Goal: Task Accomplishment & Management: Use online tool/utility

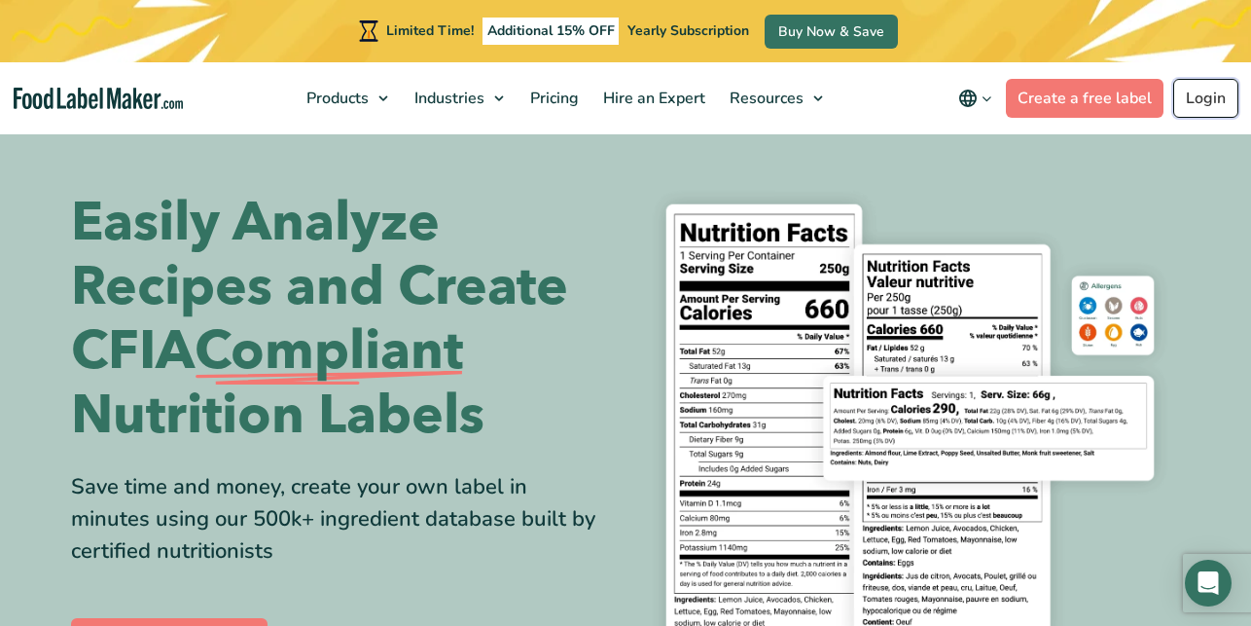
click at [1221, 103] on link "Login" at bounding box center [1205, 98] width 65 height 39
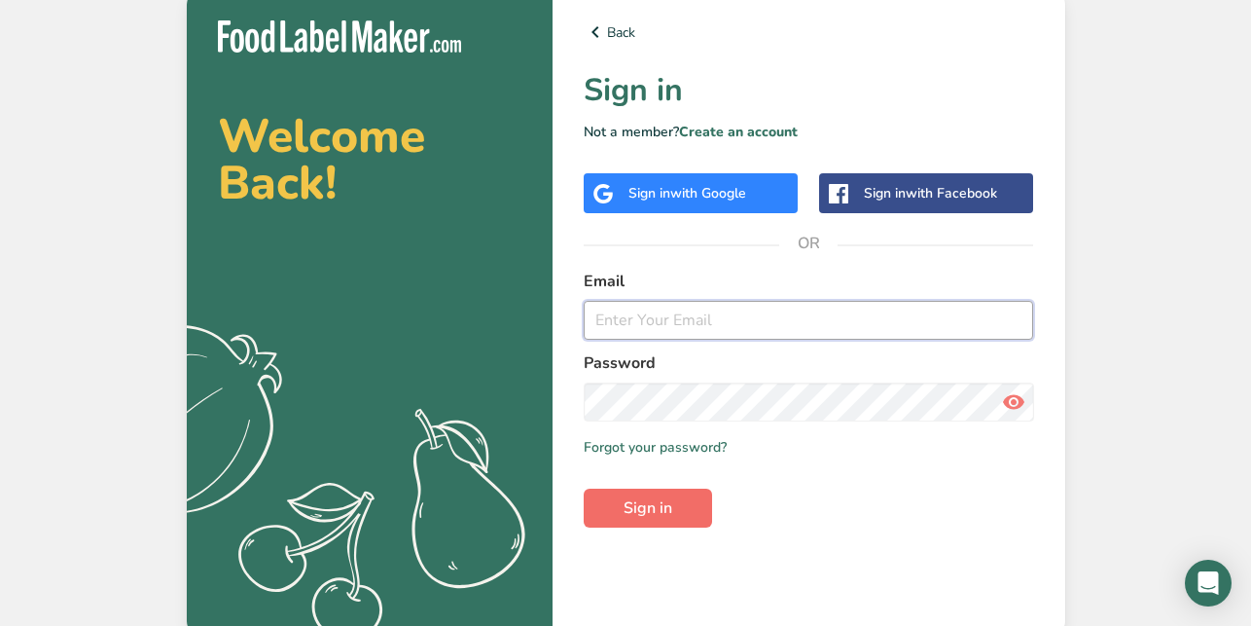
type input "nadine@groupe-elementaire.ca"
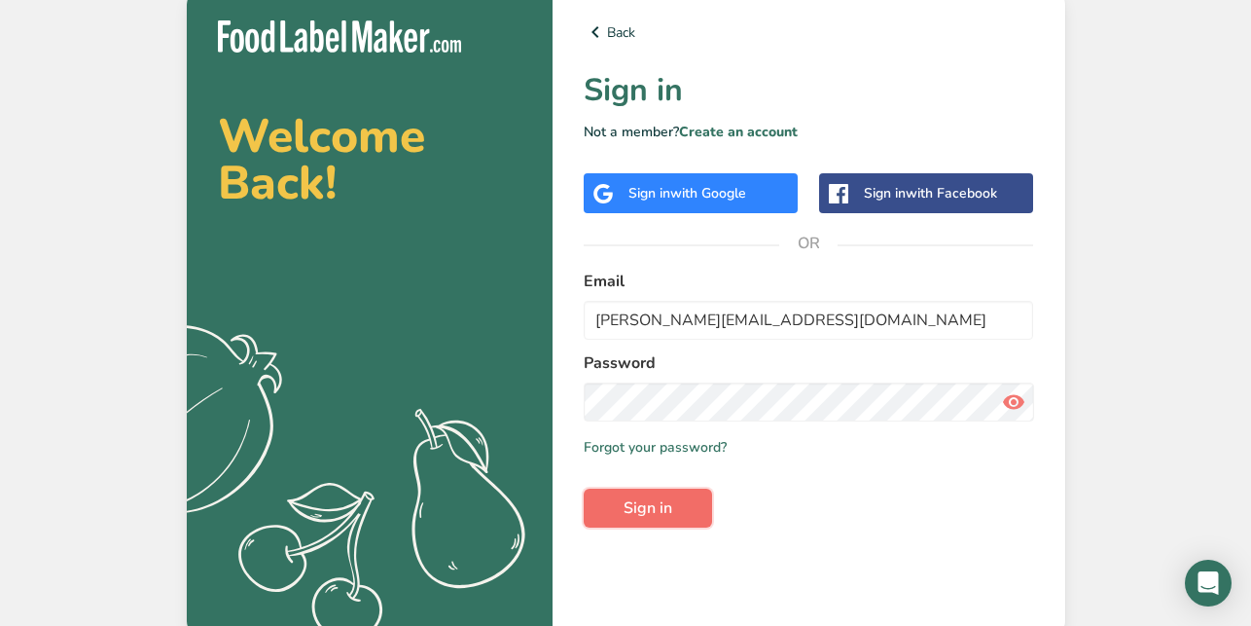
click at [647, 520] on button "Sign in" at bounding box center [648, 507] width 128 height 39
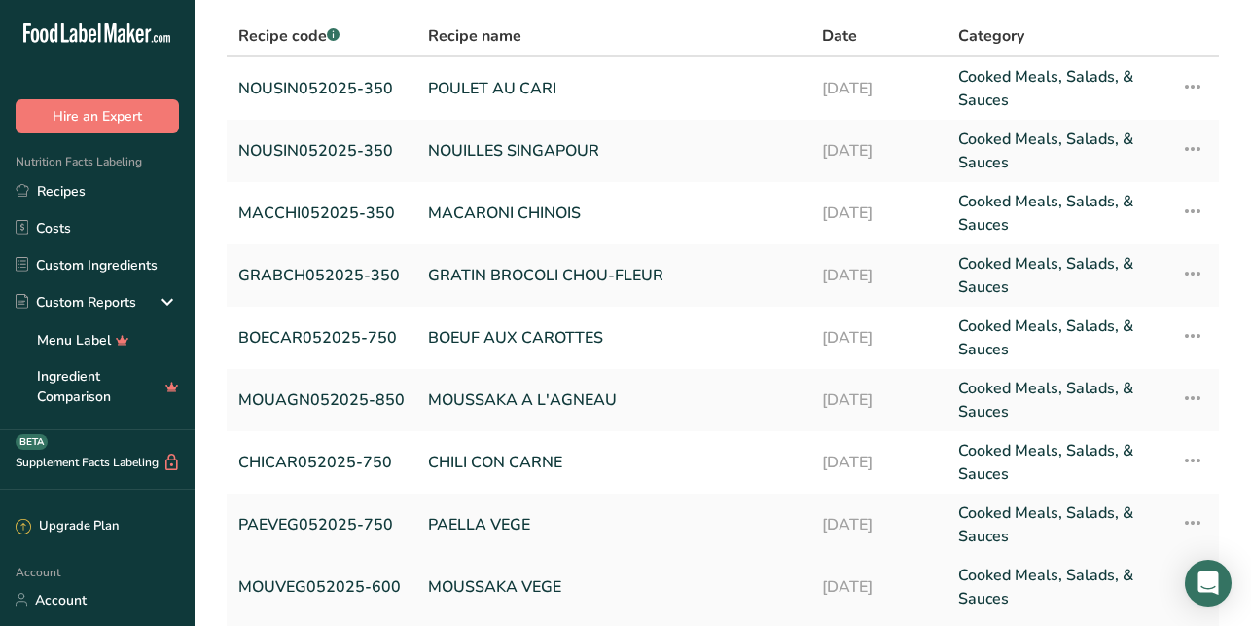
scroll to position [286, 0]
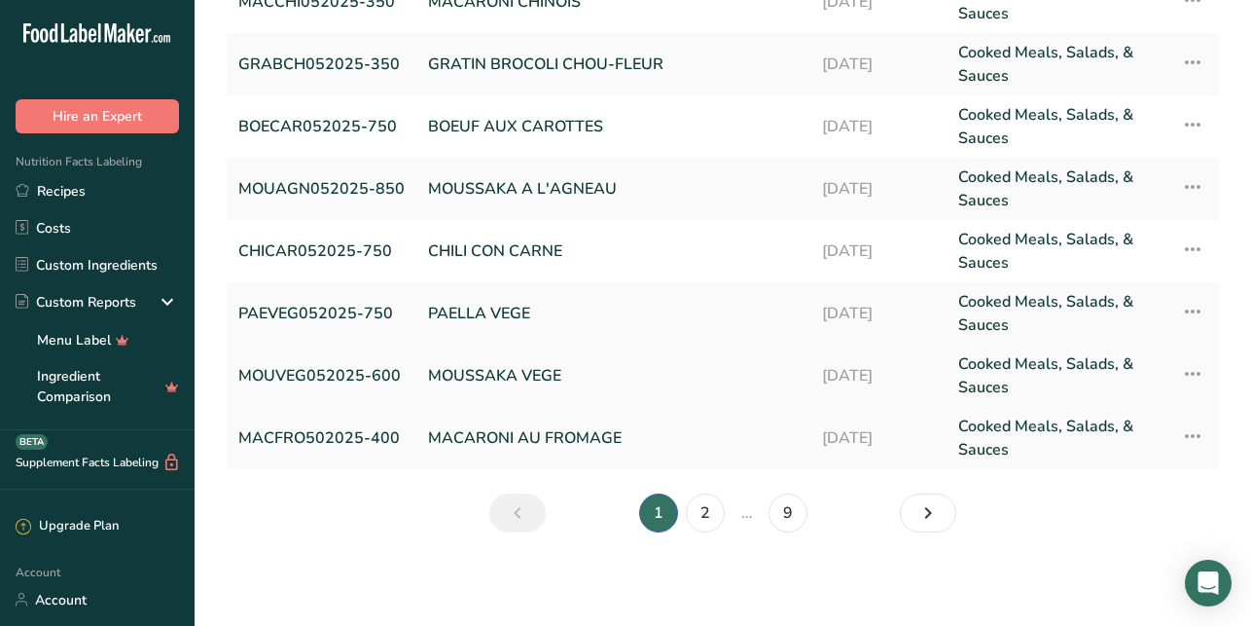
click at [503, 373] on link "MOUSSAKA VEGE" at bounding box center [613, 375] width 371 height 47
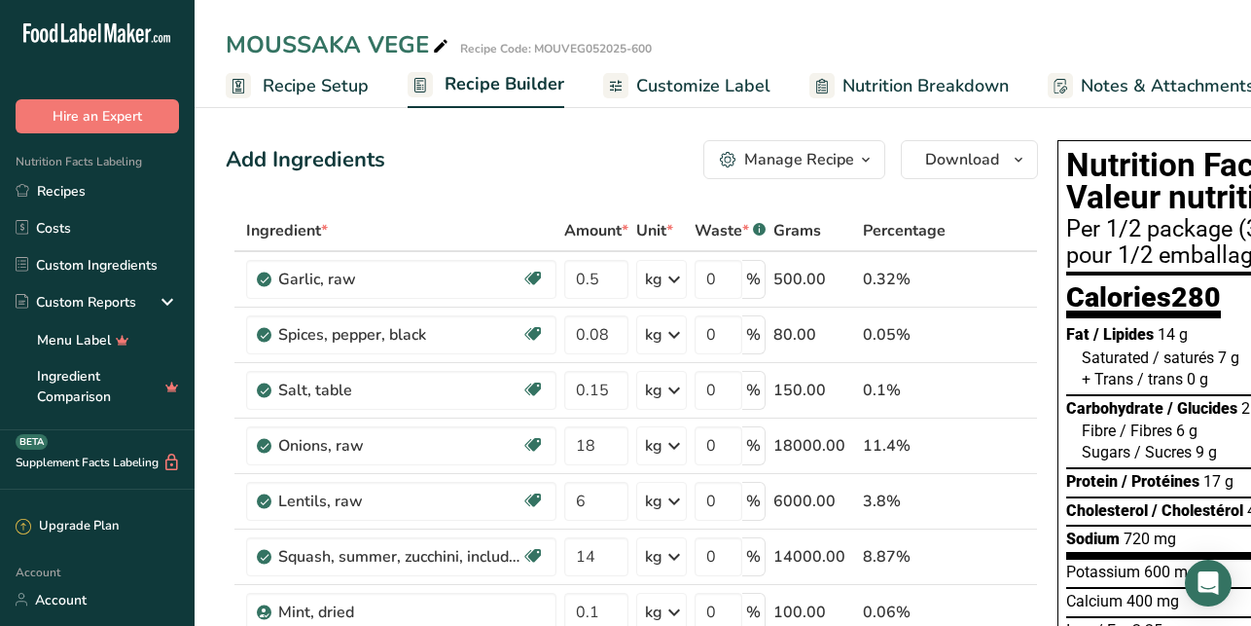
click at [307, 90] on span "Recipe Setup" at bounding box center [316, 86] width 106 height 26
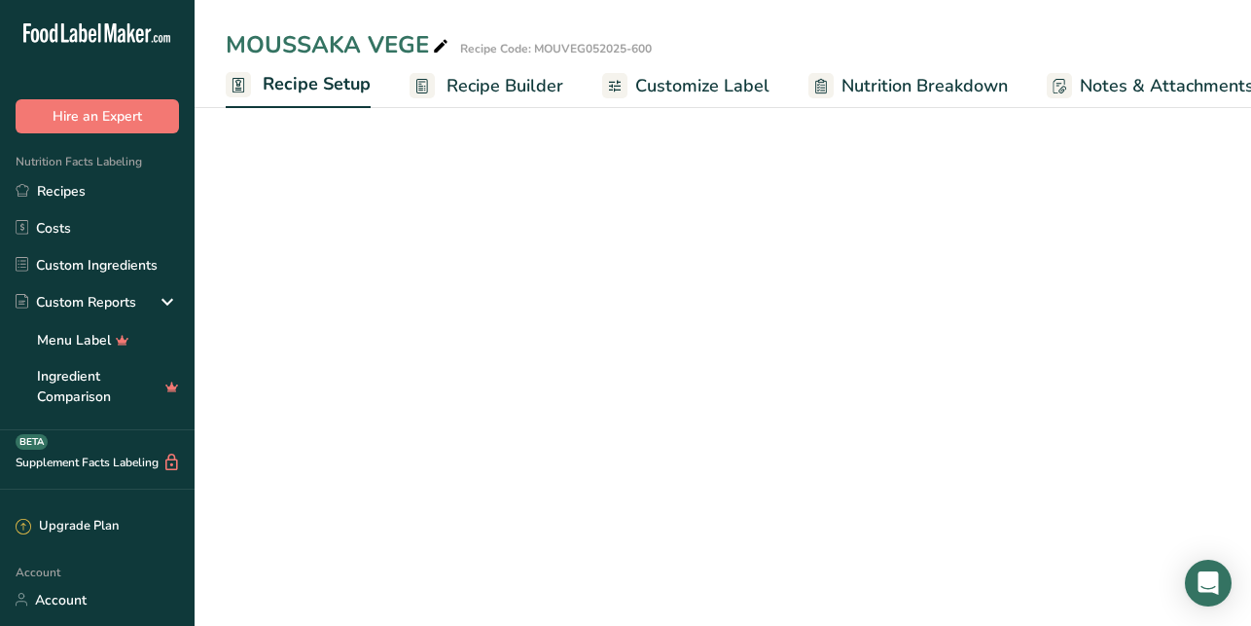
scroll to position [0, 7]
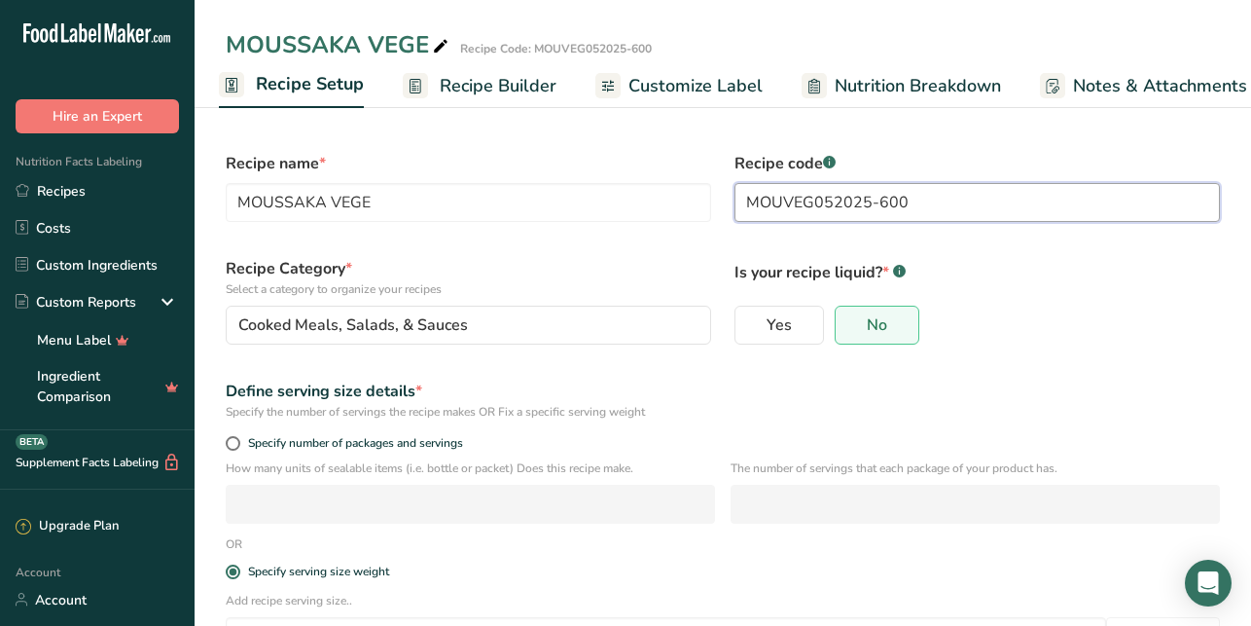
drag, startPoint x: 953, startPoint y: 208, endPoint x: 876, endPoint y: 198, distance: 78.4
click at [879, 200] on input "MOUVEG052025-600" at bounding box center [977, 202] width 485 height 39
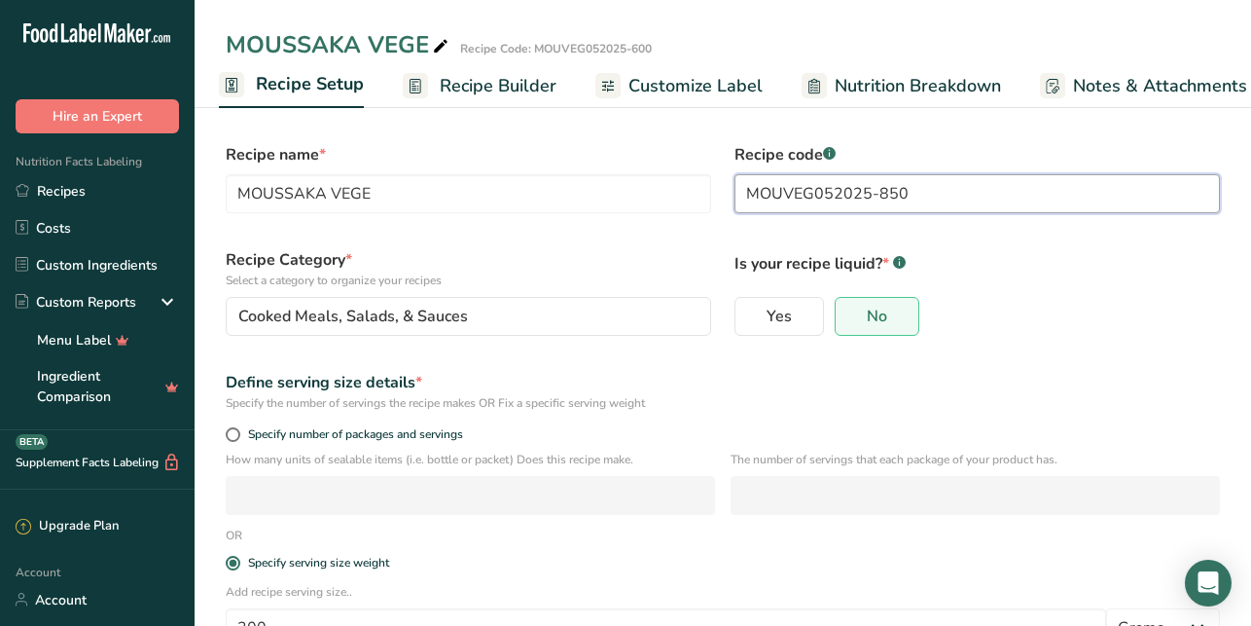
scroll to position [202, 0]
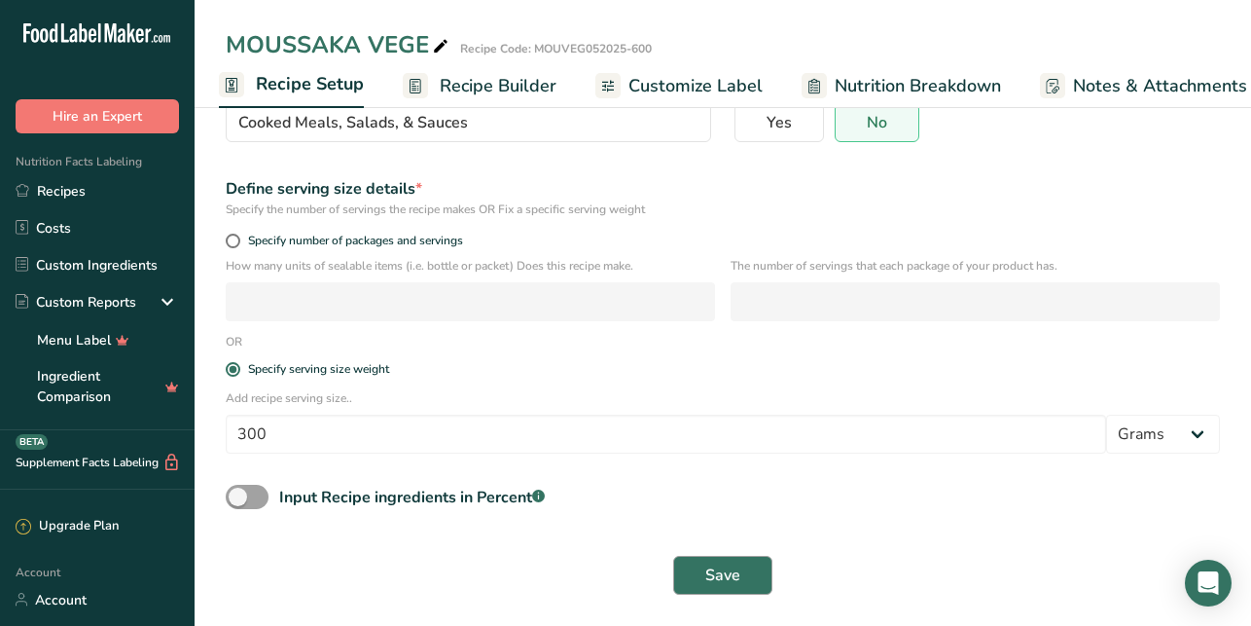
type input "MOUVEG052025-850"
click at [709, 566] on span "Save" at bounding box center [722, 574] width 35 height 23
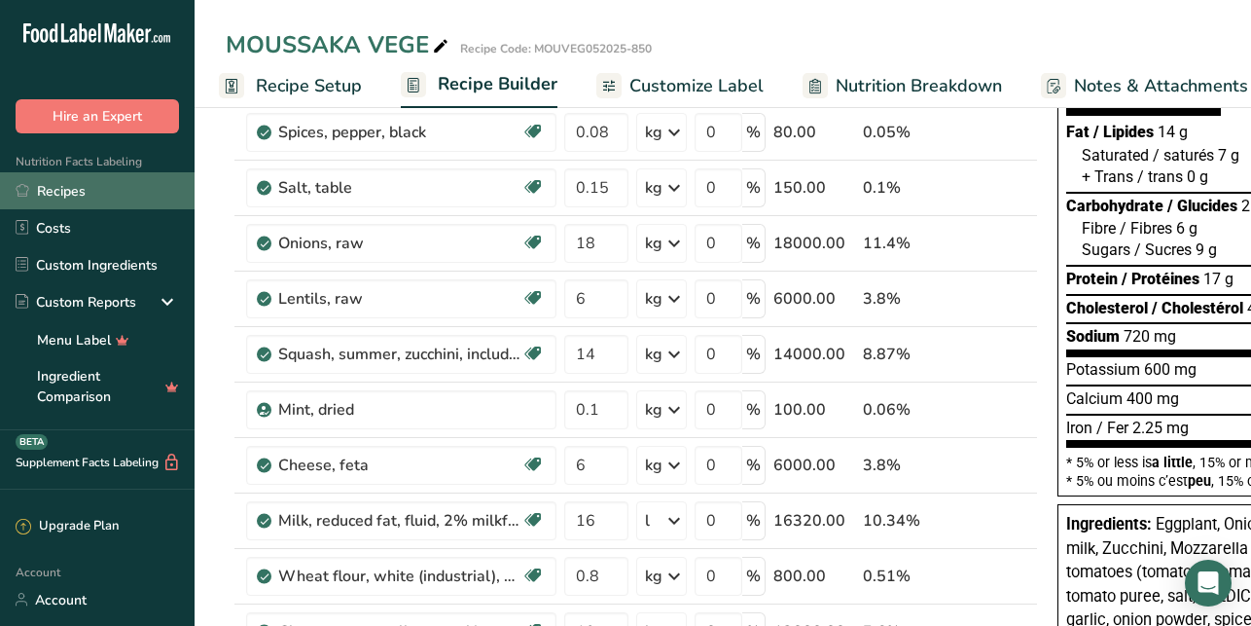
click at [23, 194] on icon at bounding box center [22, 190] width 13 height 13
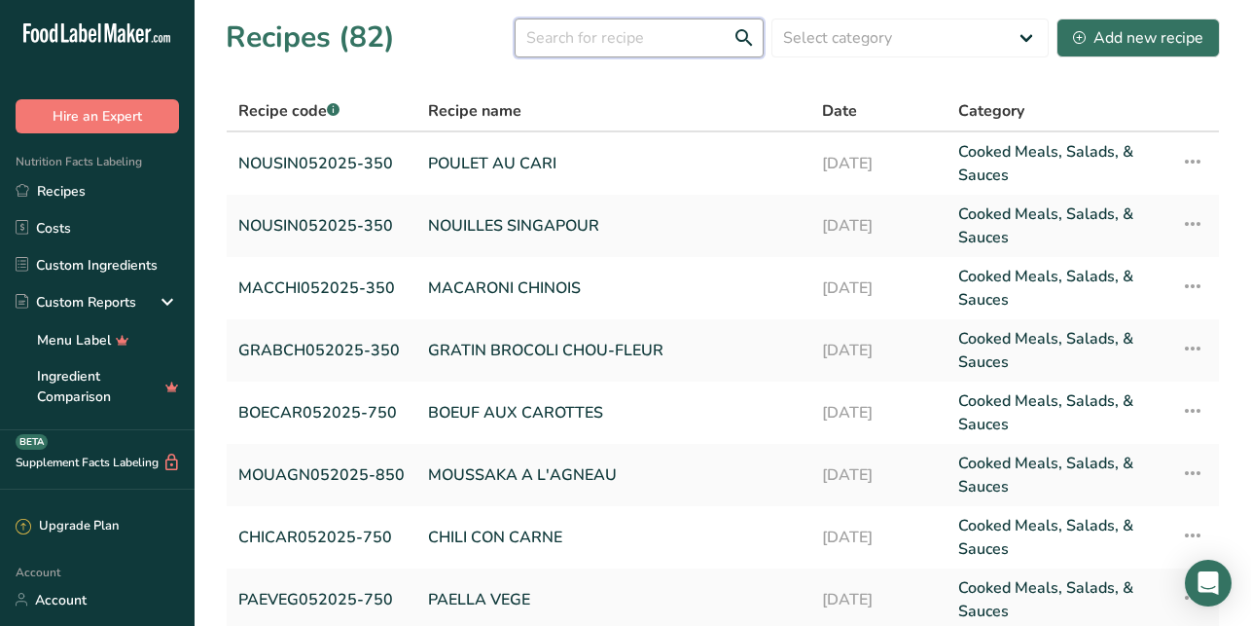
click at [649, 42] on input "text" at bounding box center [639, 37] width 249 height 39
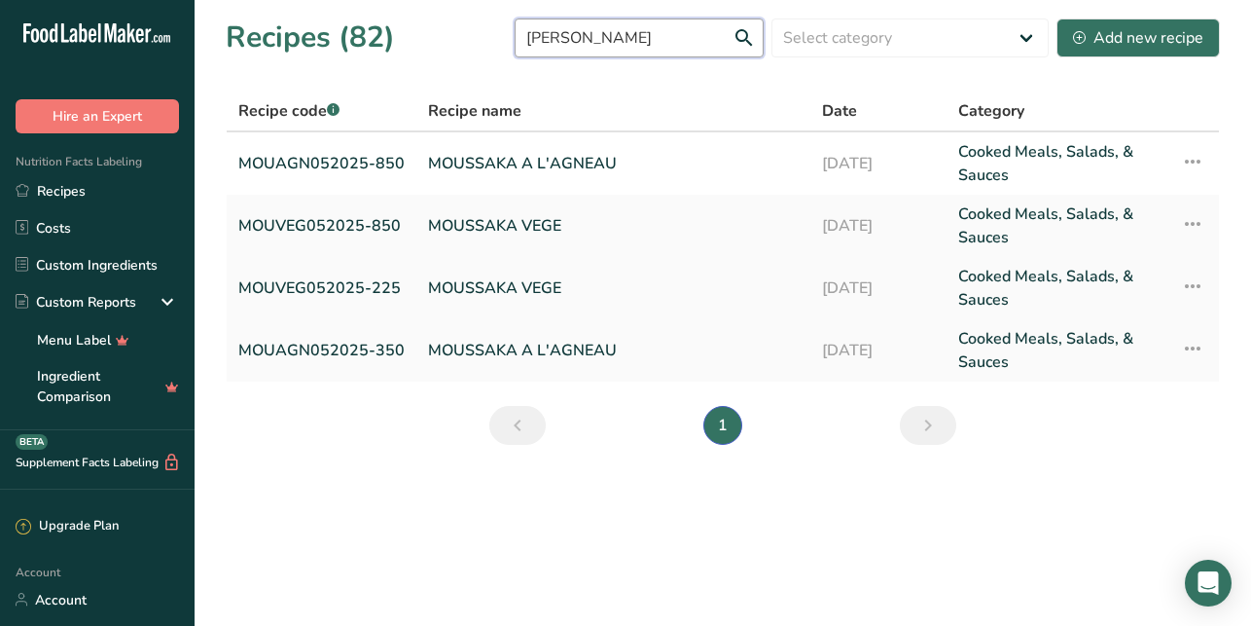
type input "mouss"
click at [489, 276] on link "MOUSSAKA VEGE" at bounding box center [613, 288] width 371 height 47
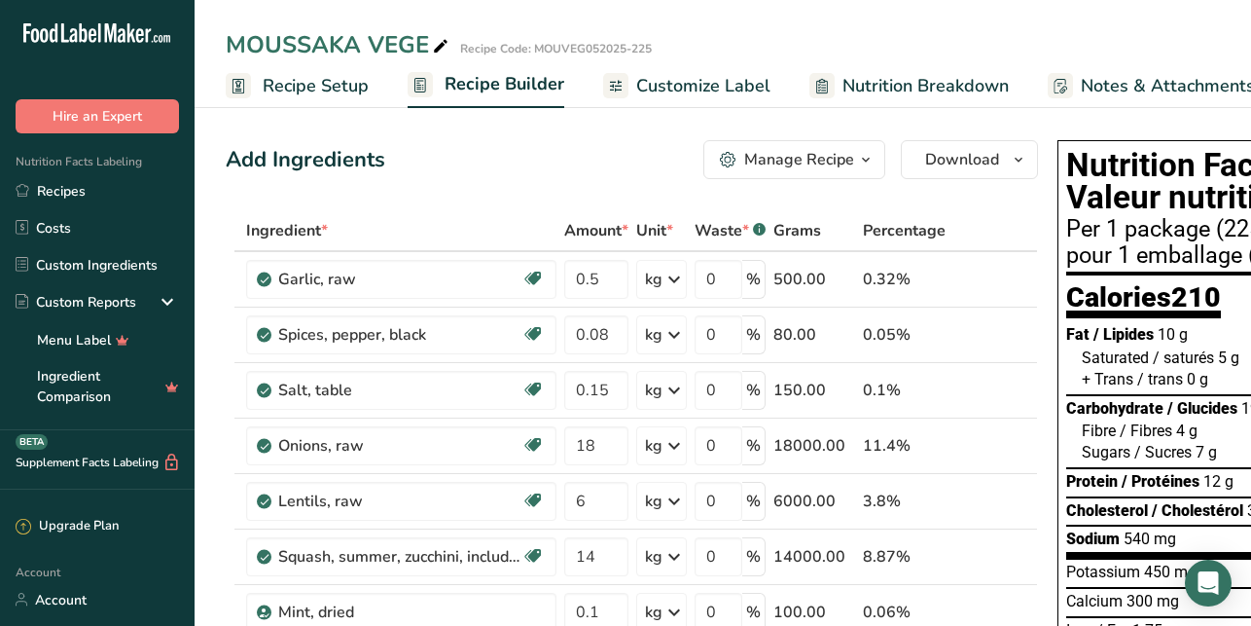
click at [315, 89] on span "Recipe Setup" at bounding box center [316, 86] width 106 height 26
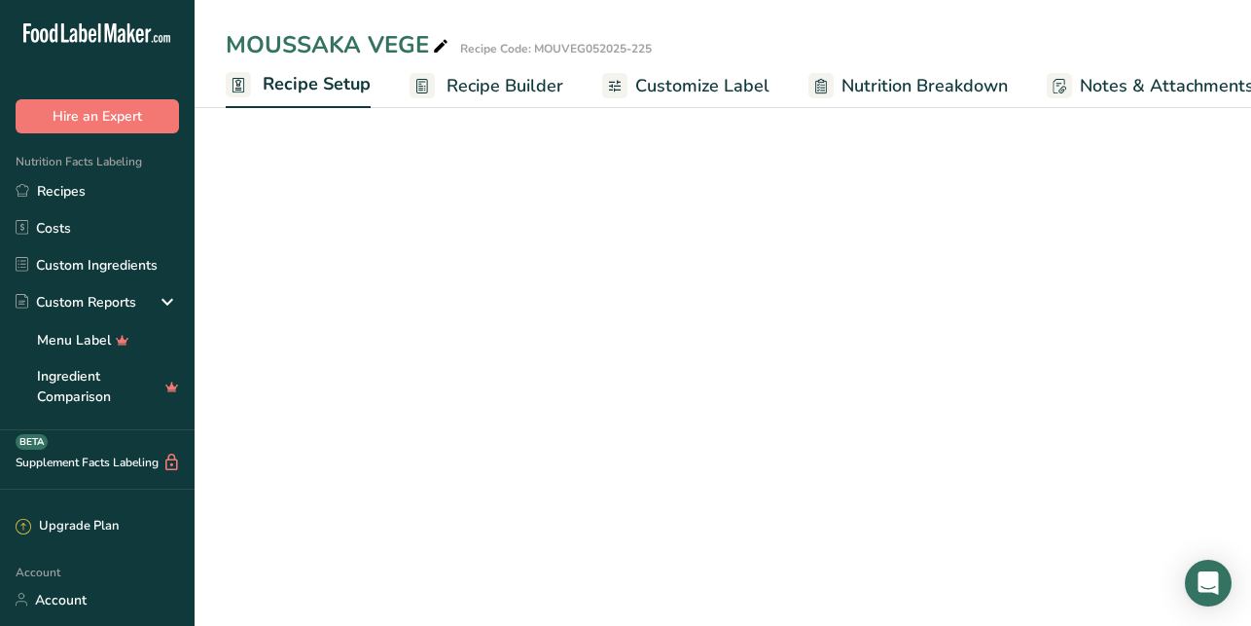
scroll to position [0, 7]
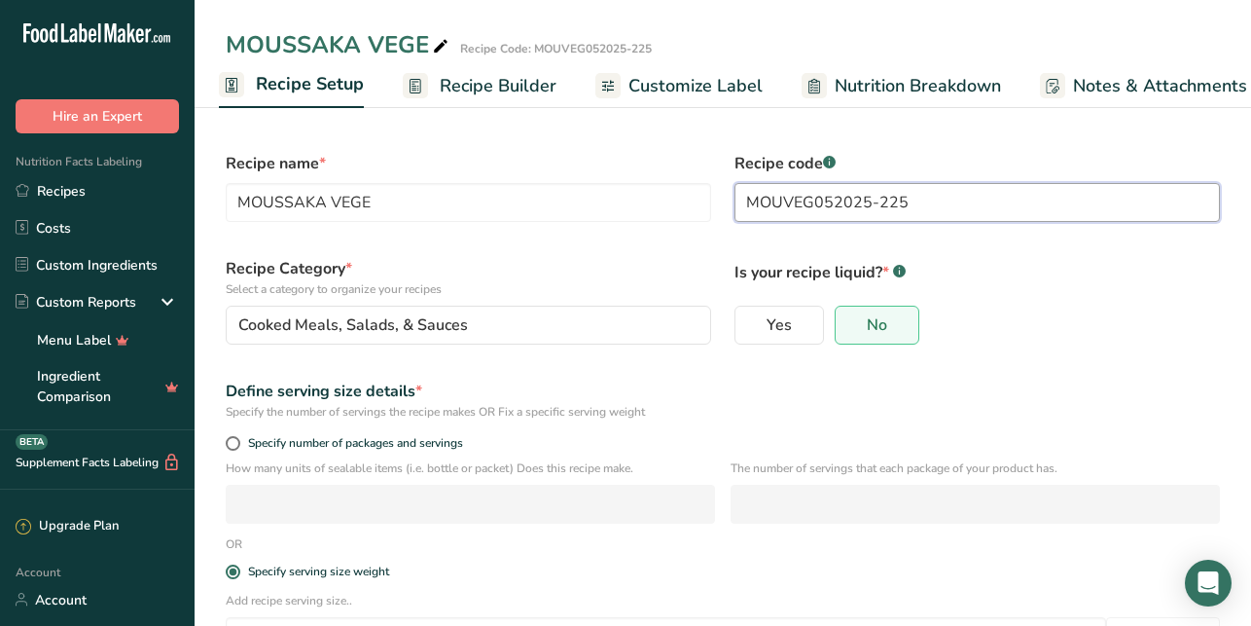
drag, startPoint x: 908, startPoint y: 202, endPoint x: 878, endPoint y: 199, distance: 30.3
click at [878, 199] on input "MOUVEG052025-225" at bounding box center [977, 202] width 485 height 39
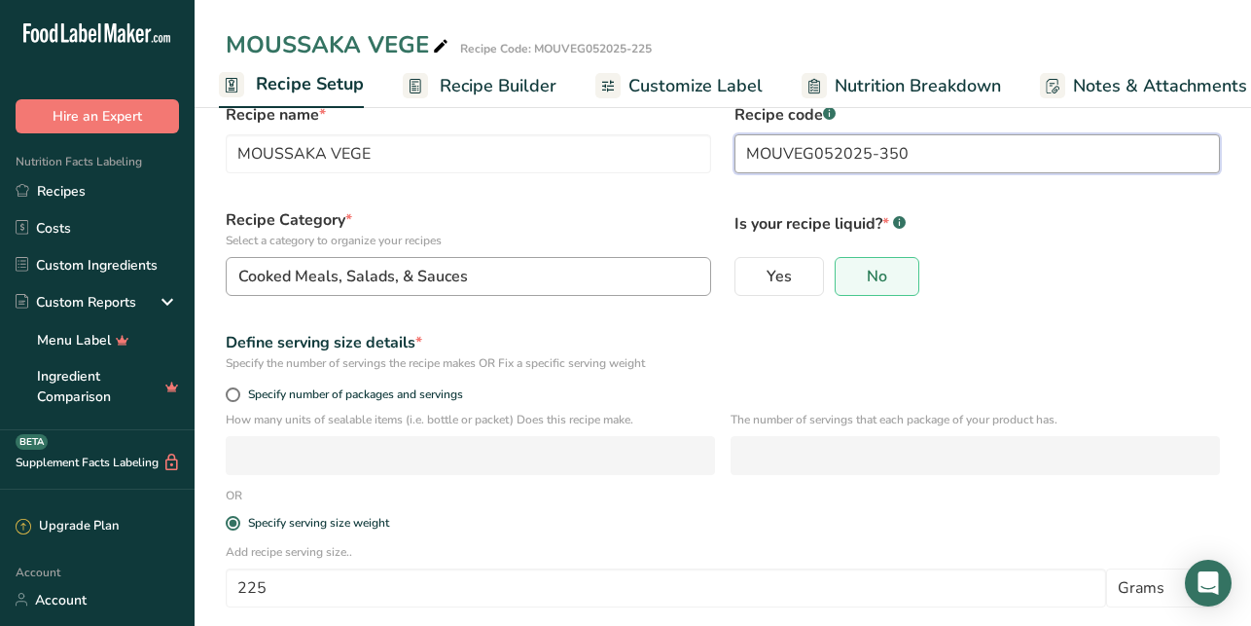
scroll to position [202, 0]
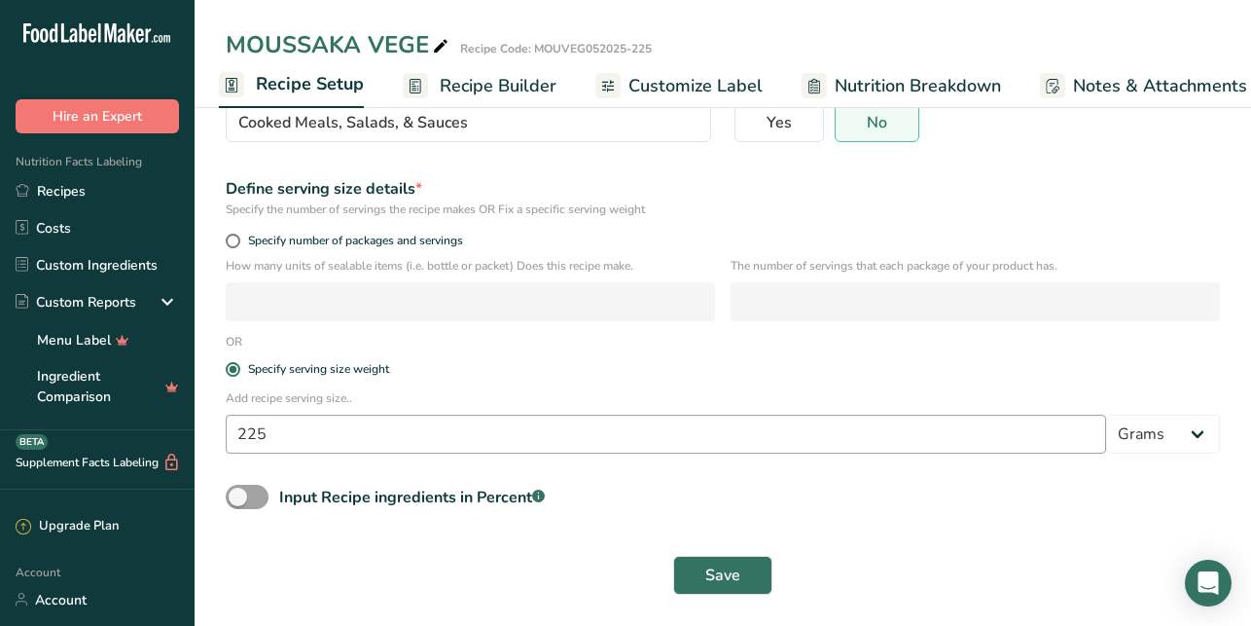
type input "MOUVEG052025-350"
drag, startPoint x: 283, startPoint y: 432, endPoint x: 168, endPoint y: 430, distance: 114.8
click at [168, 430] on div ".a-20{fill:#fff;} Hire an Expert Nutrition Facts Labeling Recipes Costs Custom …" at bounding box center [625, 212] width 1251 height 828
type input "300"
click at [700, 569] on button "Save" at bounding box center [722, 575] width 99 height 39
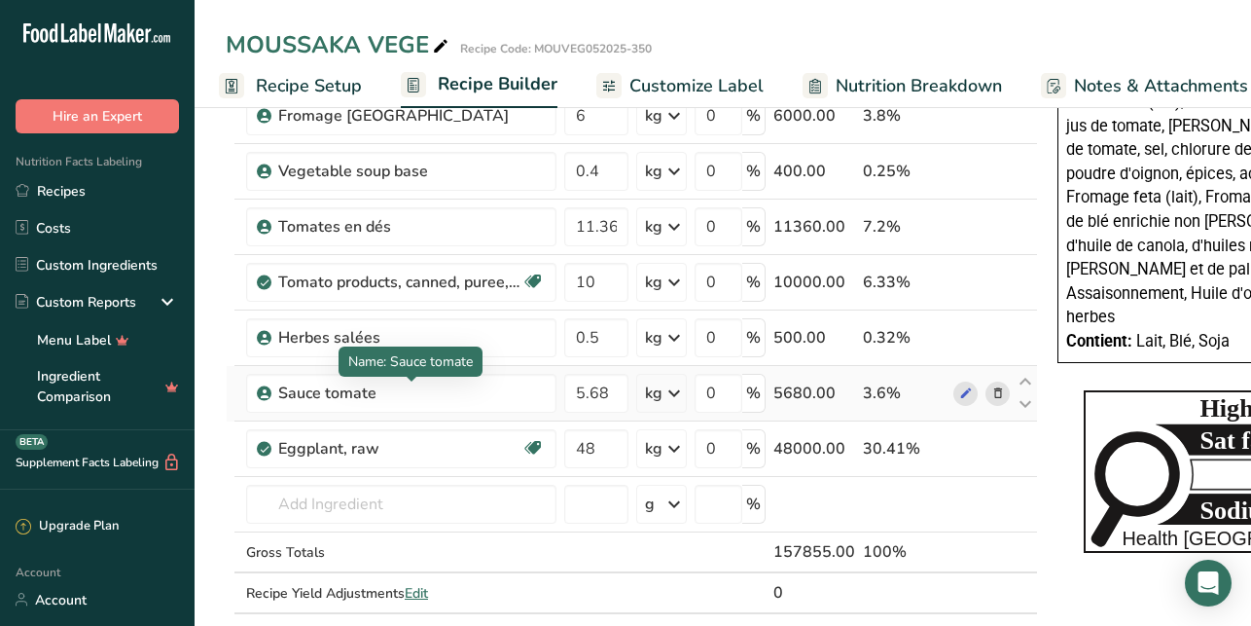
scroll to position [692, 0]
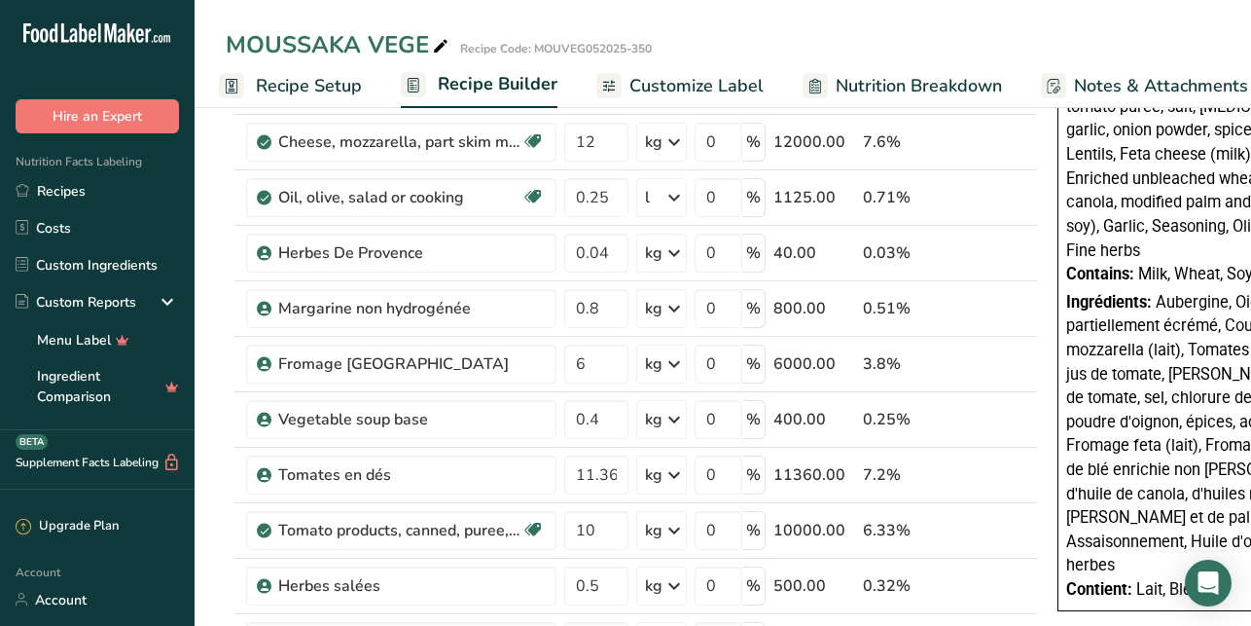
click at [307, 88] on span "Recipe Setup" at bounding box center [309, 86] width 106 height 26
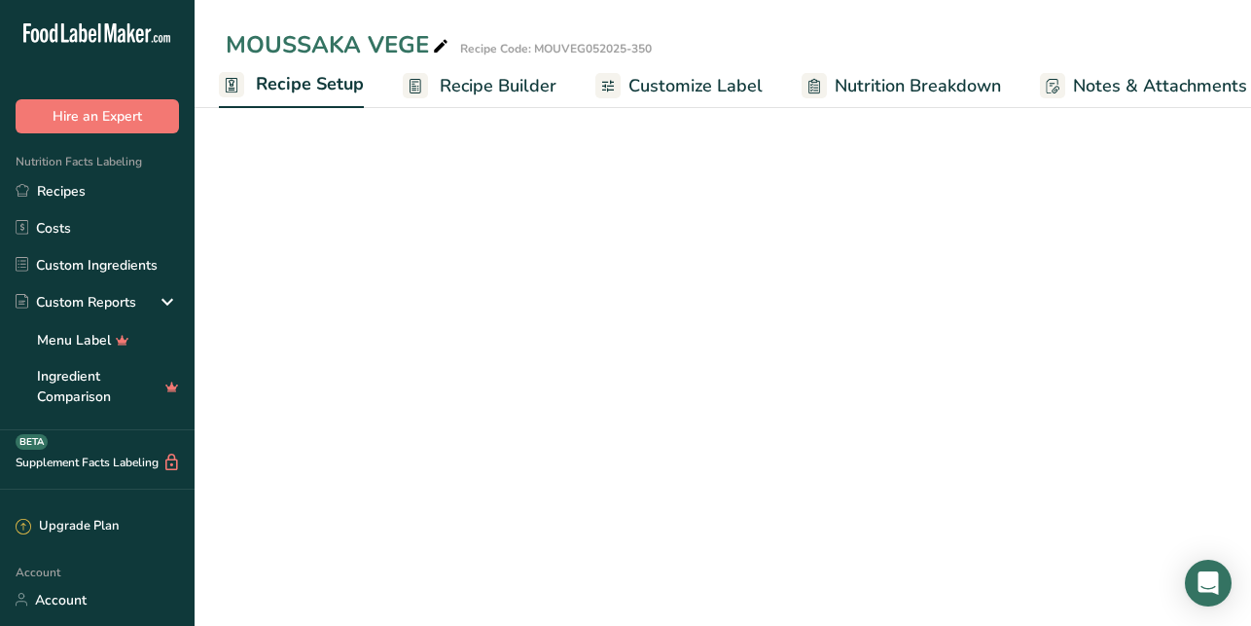
scroll to position [202, 0]
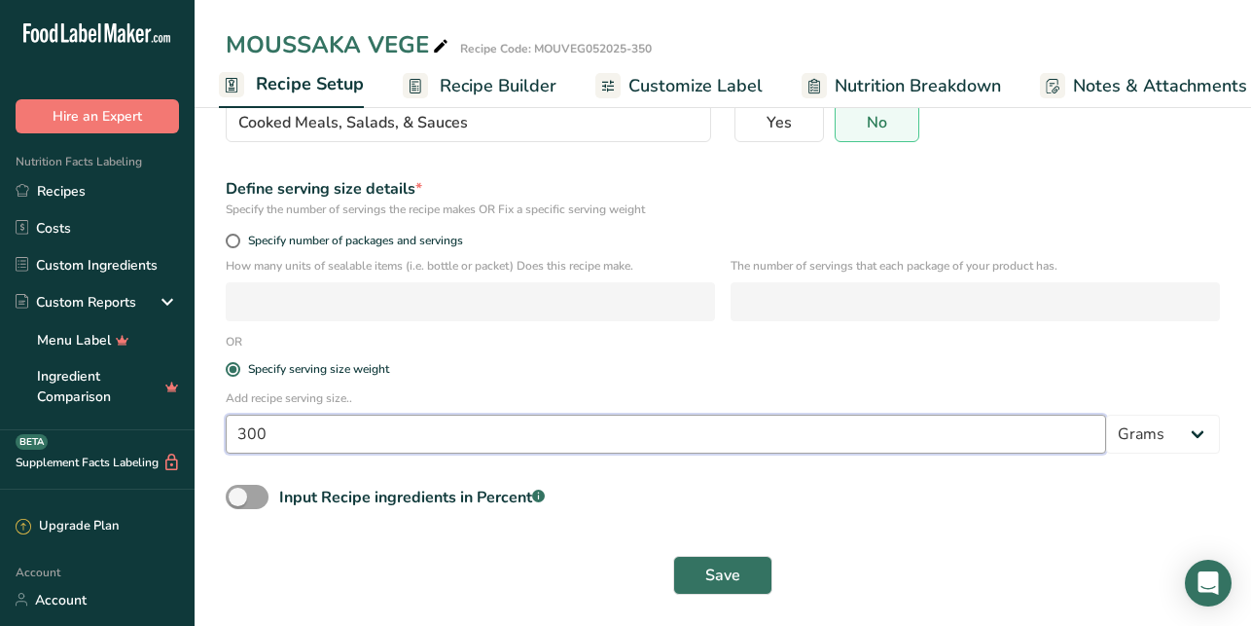
click at [259, 433] on input "300" at bounding box center [666, 433] width 880 height 39
type input "350"
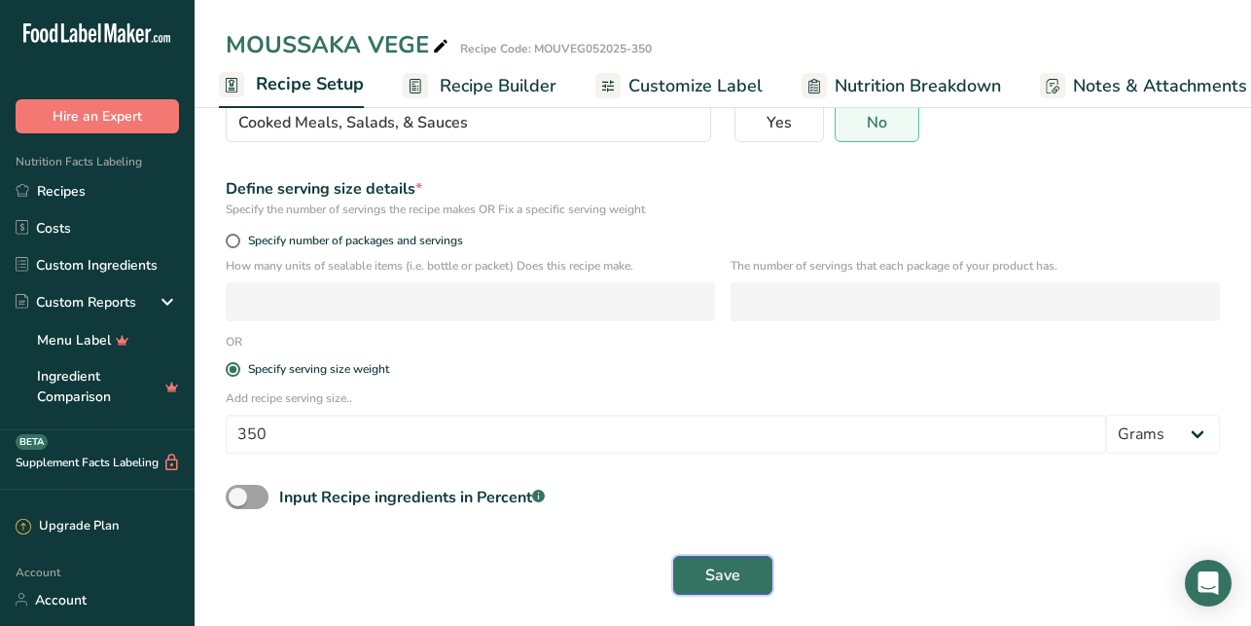
click at [698, 576] on button "Save" at bounding box center [722, 575] width 99 height 39
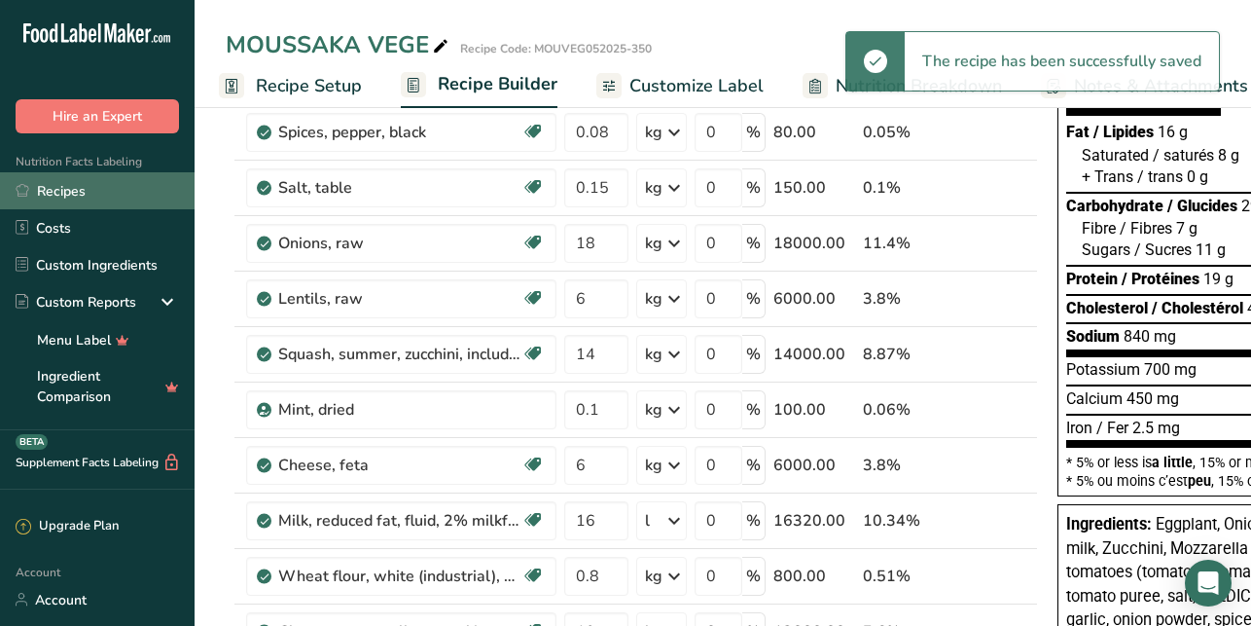
click at [64, 190] on link "Recipes" at bounding box center [97, 190] width 195 height 37
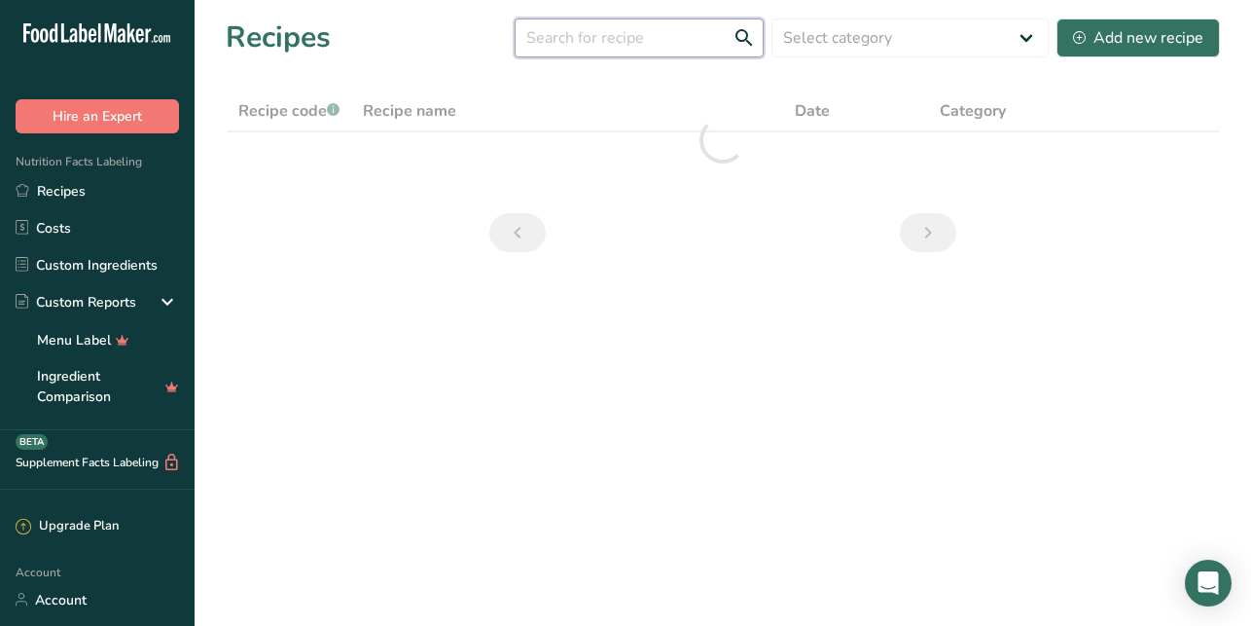
click at [626, 45] on input "text" at bounding box center [639, 37] width 249 height 39
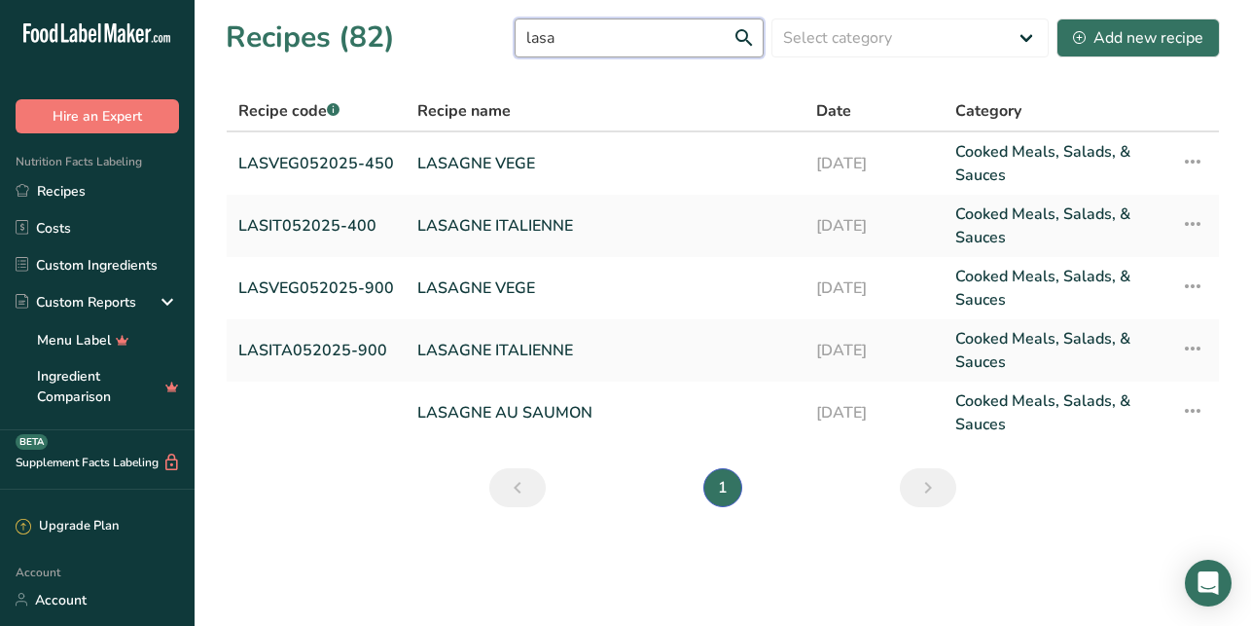
type input "lasa"
click at [449, 164] on link "LASAGNE VEGE" at bounding box center [605, 163] width 376 height 47
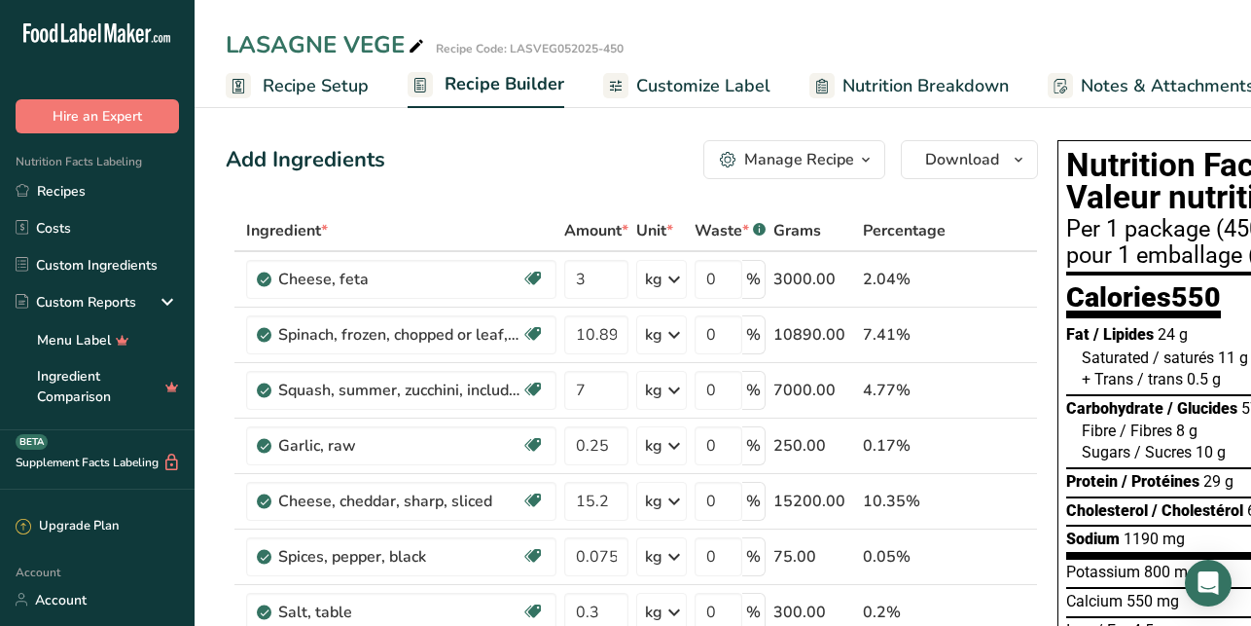
click at [322, 86] on span "Recipe Setup" at bounding box center [316, 86] width 106 height 26
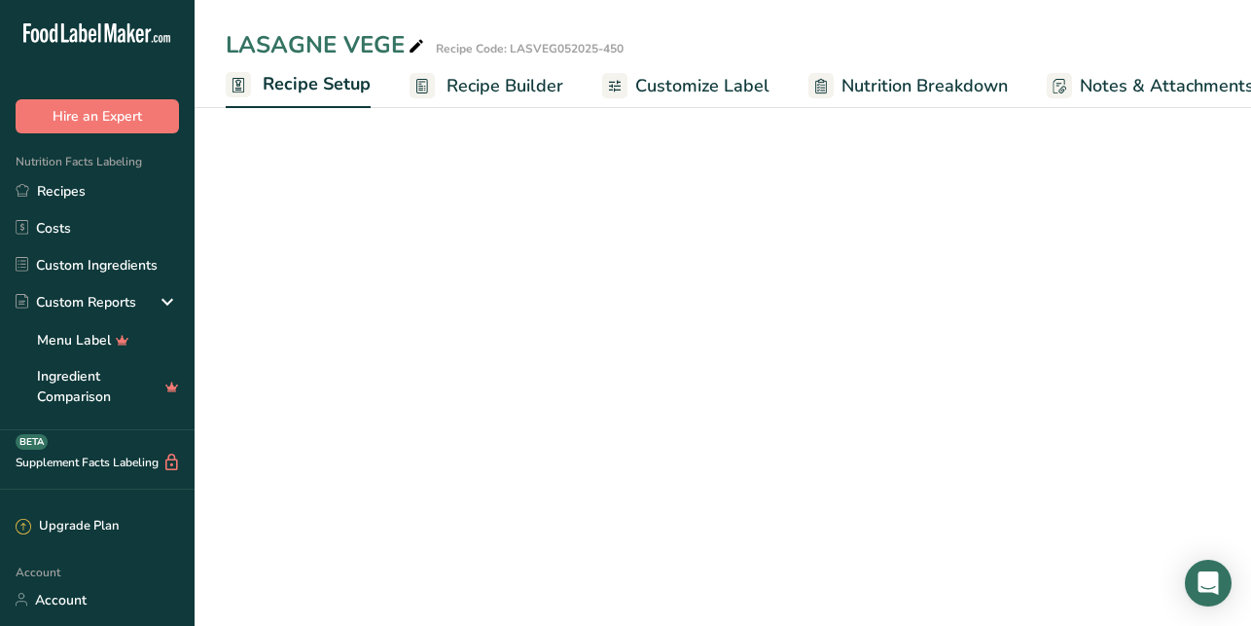
scroll to position [0, 7]
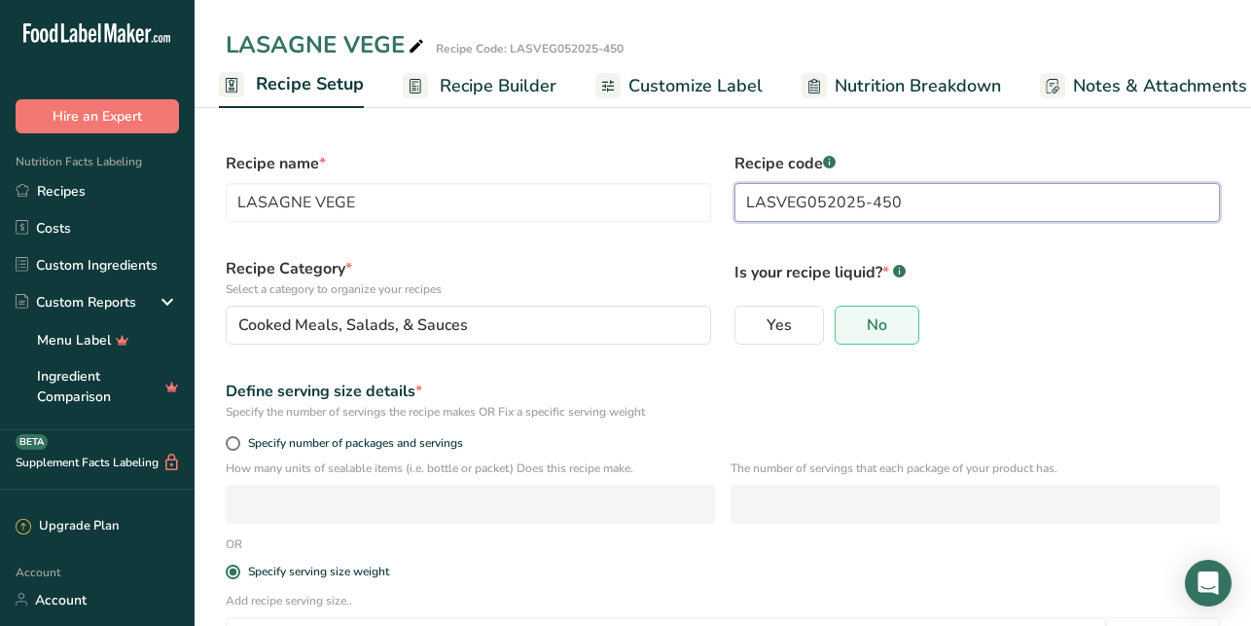
click at [906, 205] on input "LASVEG052025-450" at bounding box center [977, 202] width 485 height 39
click at [887, 200] on input "LASVEG052025-450" at bounding box center [977, 202] width 485 height 39
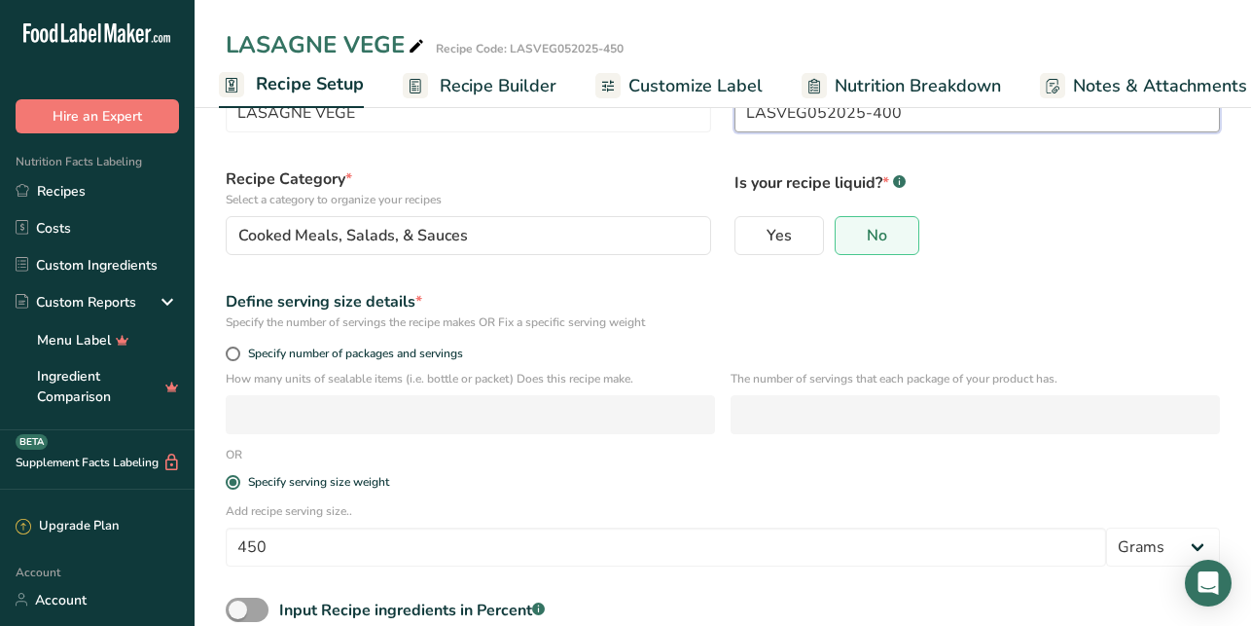
scroll to position [202, 0]
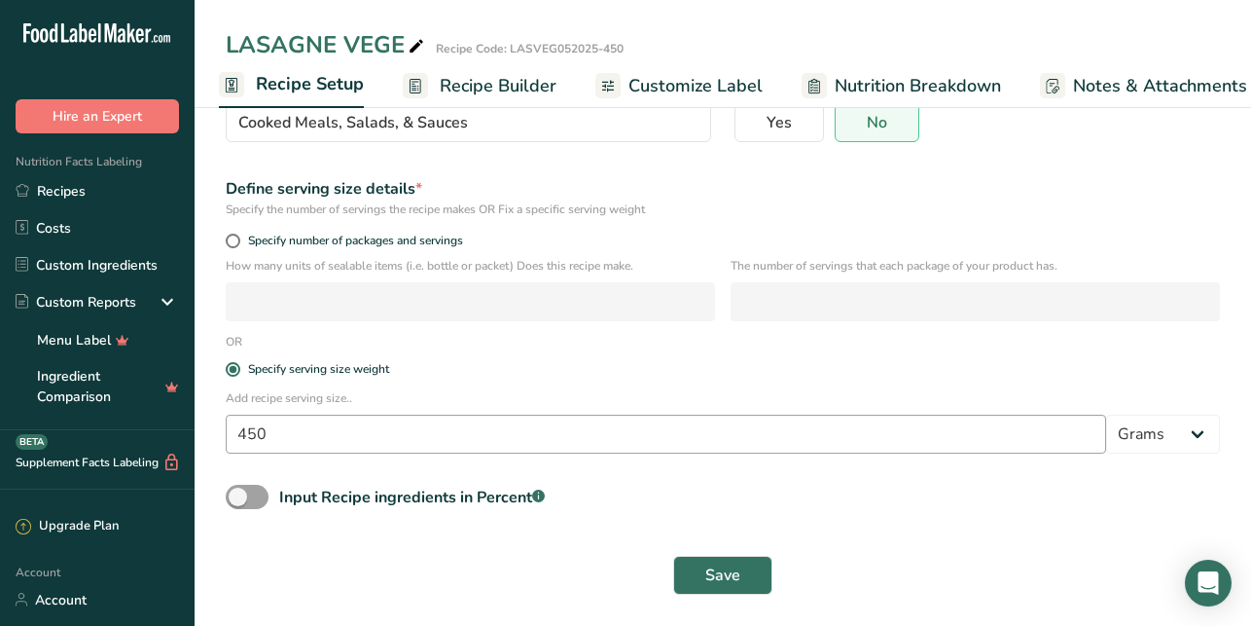
type input "LASVEG052025-400"
click at [249, 433] on input "450" at bounding box center [666, 433] width 880 height 39
type input "400"
click at [709, 578] on span "Save" at bounding box center [722, 574] width 35 height 23
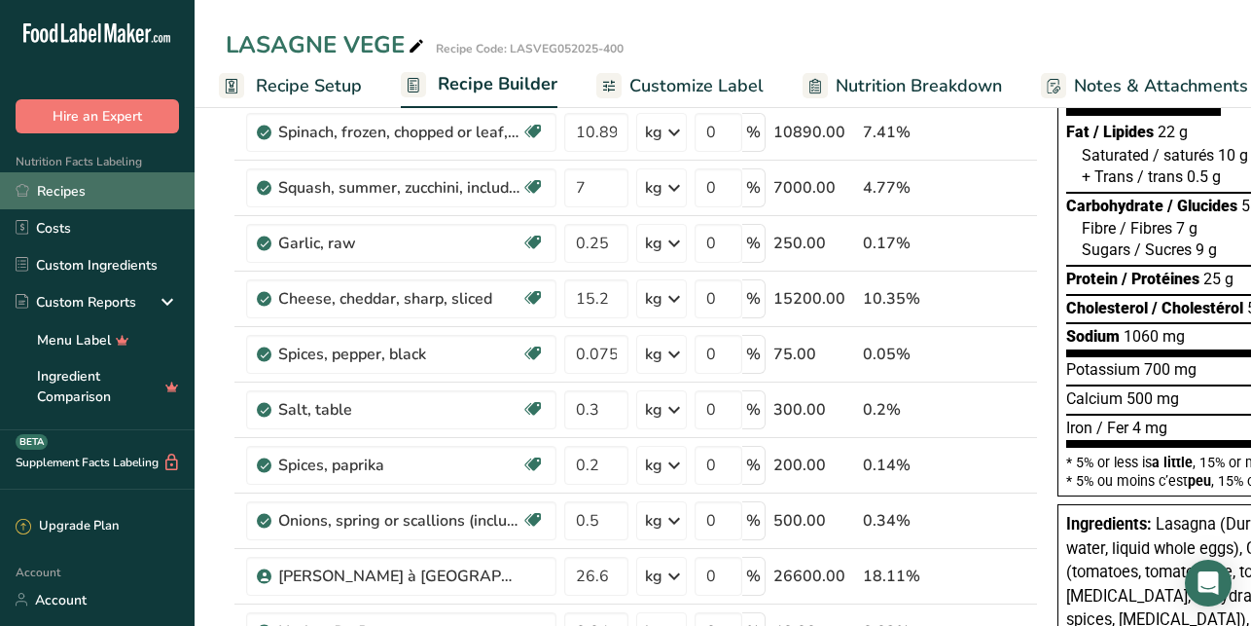
click at [67, 192] on link "Recipes" at bounding box center [97, 190] width 195 height 37
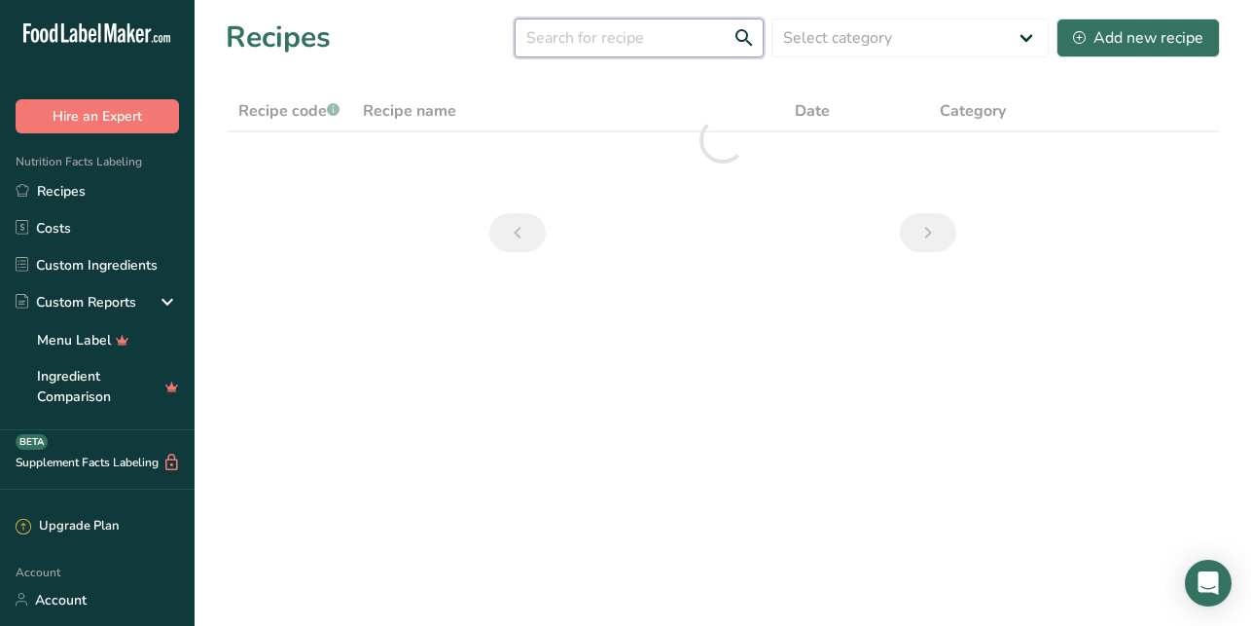
click at [588, 46] on input "text" at bounding box center [639, 37] width 249 height 39
type input "saumon"
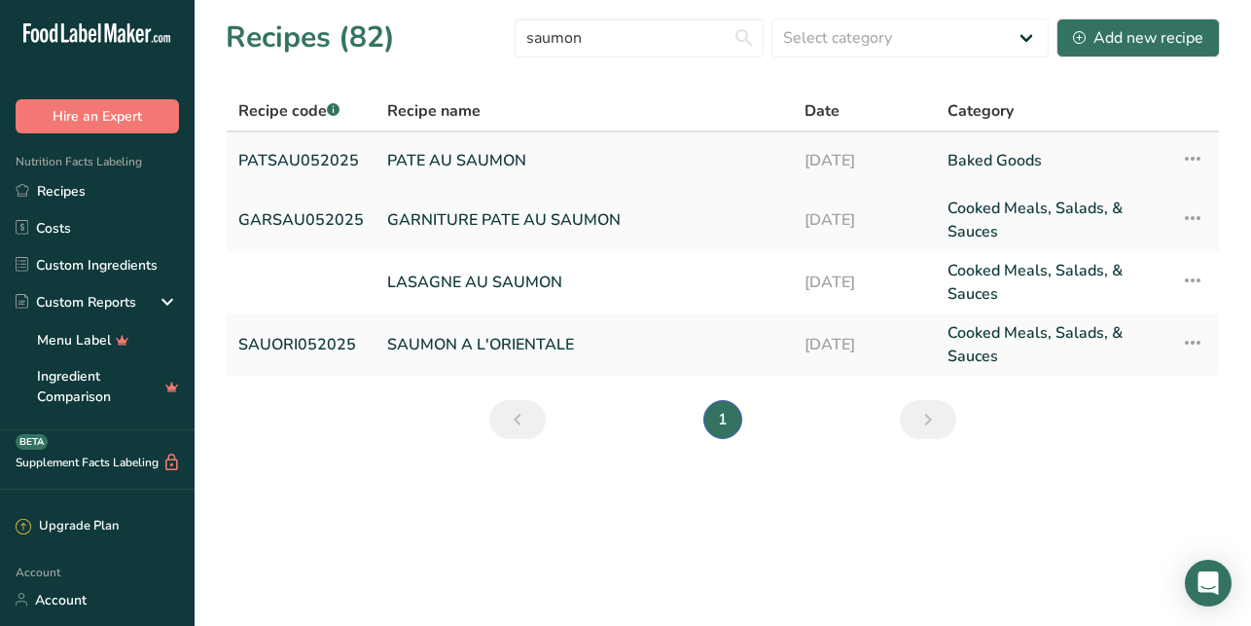
click at [451, 157] on link "PATE AU SAUMON" at bounding box center [584, 160] width 394 height 41
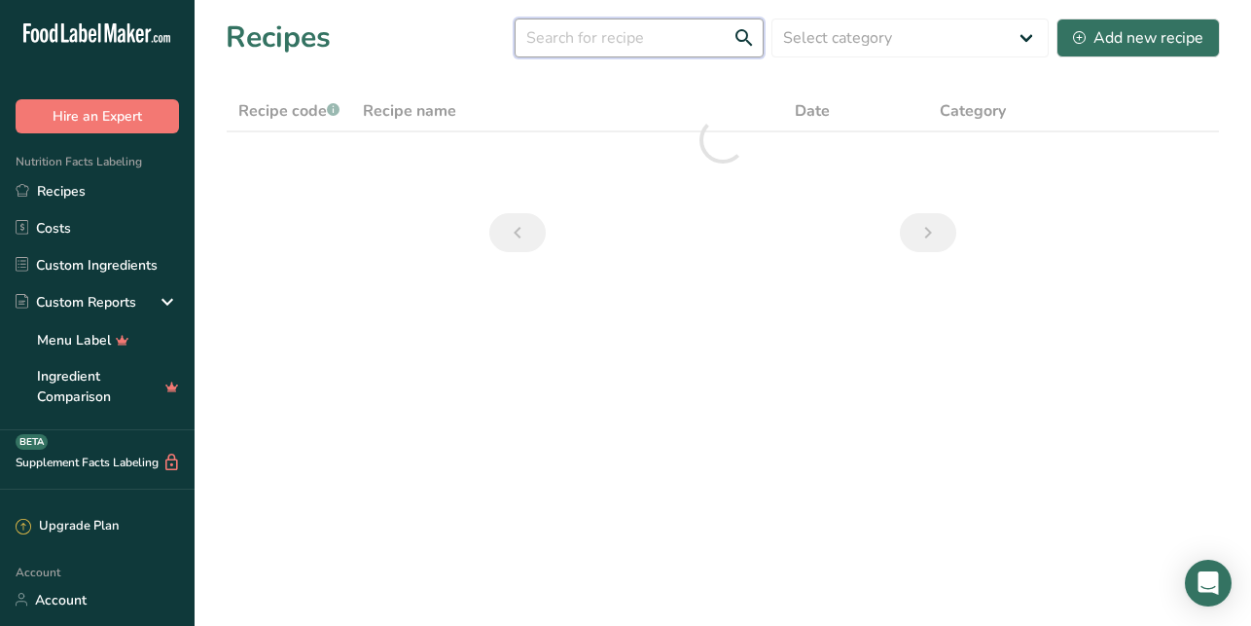
click at [642, 31] on input "text" at bounding box center [639, 37] width 249 height 39
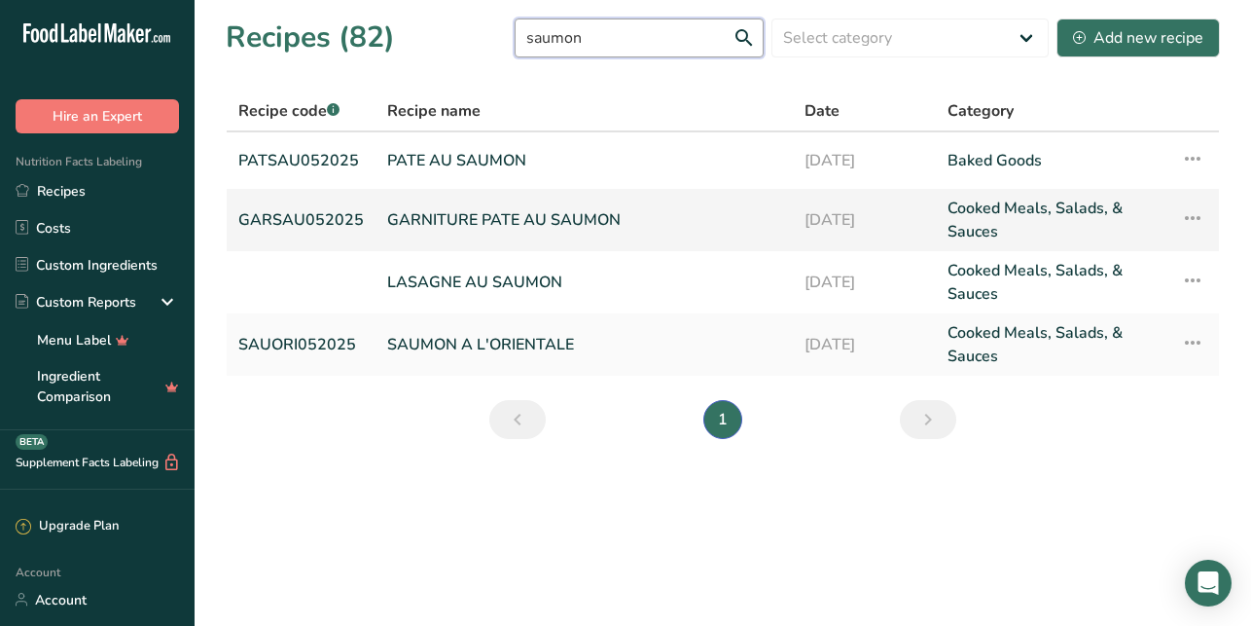
type input "saumon"
click at [441, 224] on link "GARNITURE PATE AU SAUMON" at bounding box center [584, 220] width 394 height 47
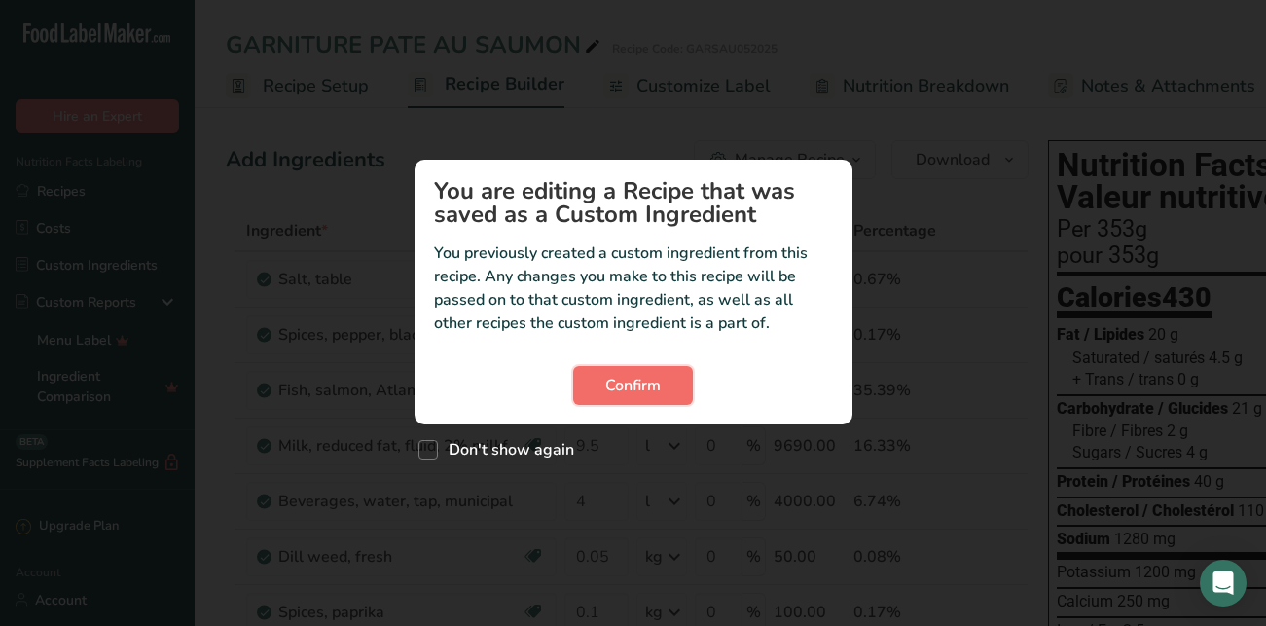
click at [649, 391] on span "Confirm" at bounding box center [632, 385] width 55 height 23
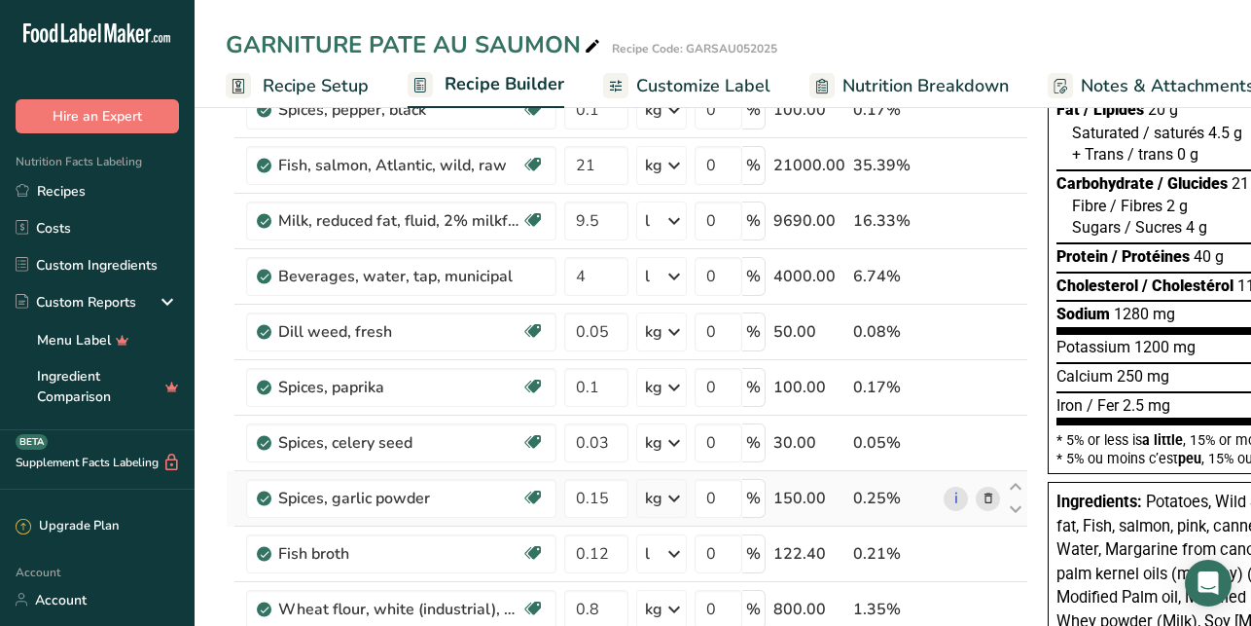
scroll to position [226, 0]
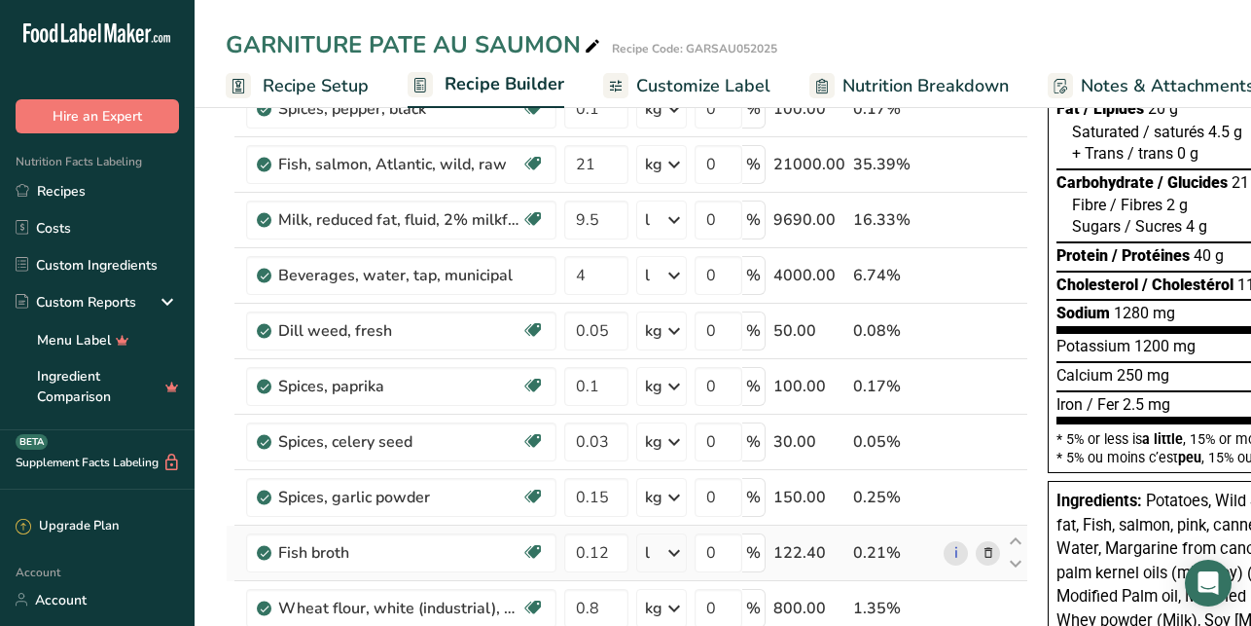
click at [987, 554] on icon at bounding box center [989, 553] width 14 height 20
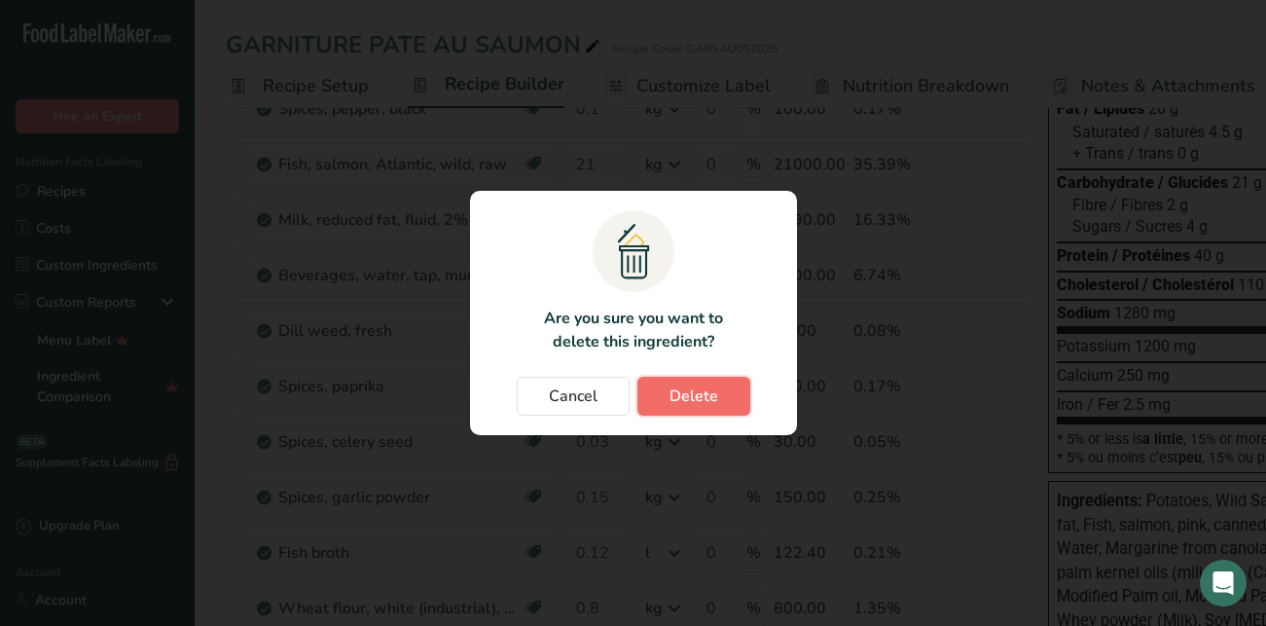
click at [702, 396] on span "Delete" at bounding box center [693, 395] width 49 height 23
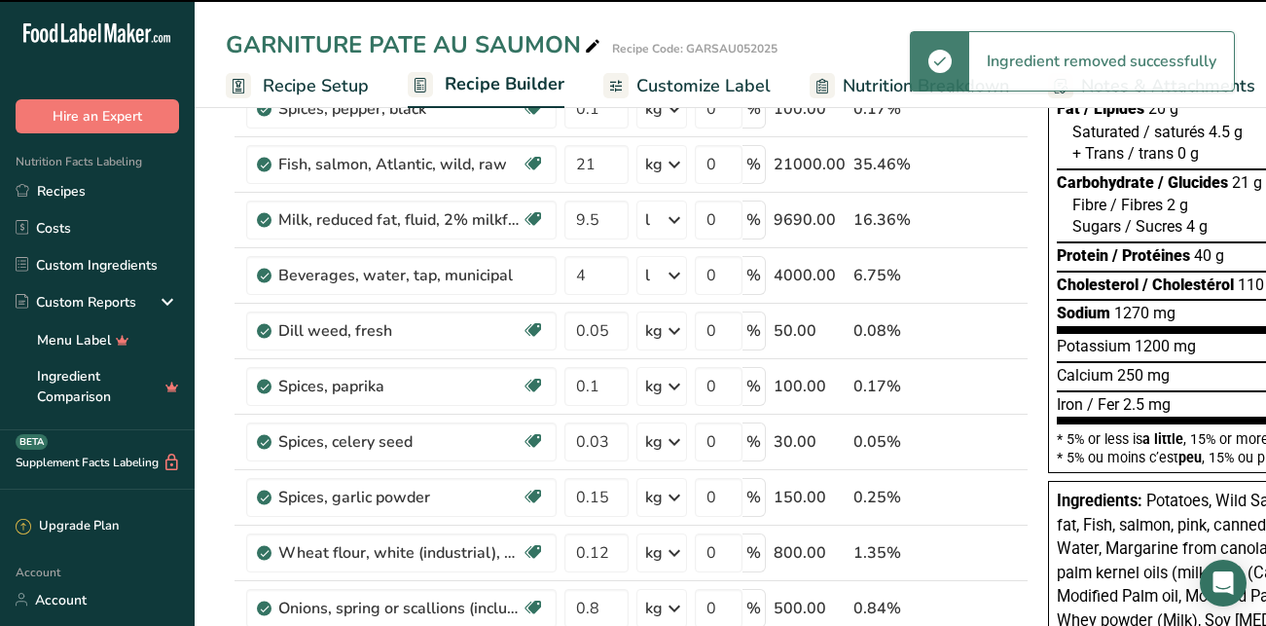
type input "0.8"
type input "0.5"
type input "32"
type input "60"
type input "7.8"
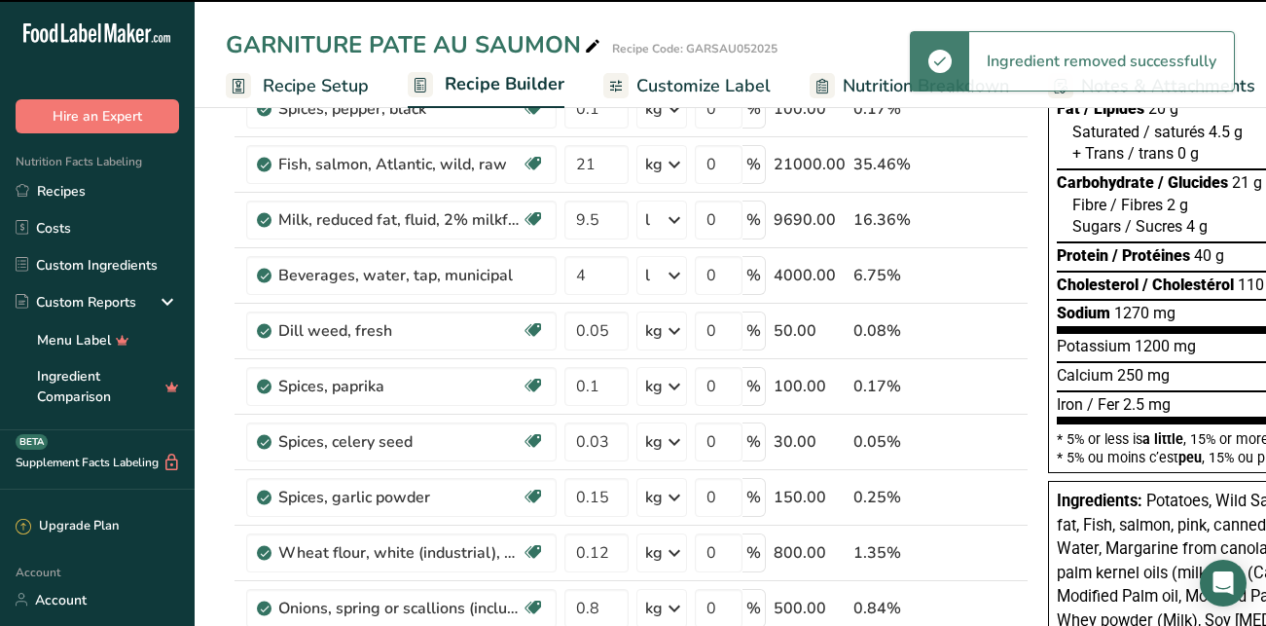
type input "0"
type input "1.8"
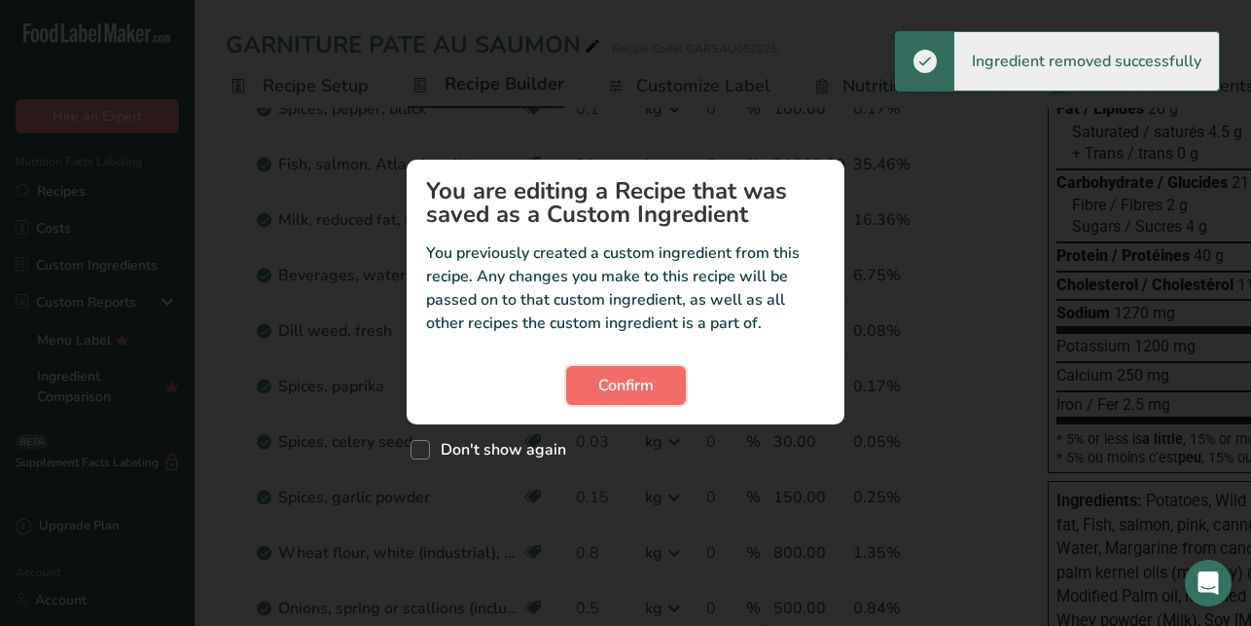
click at [662, 377] on button "Confirm" at bounding box center [626, 385] width 120 height 39
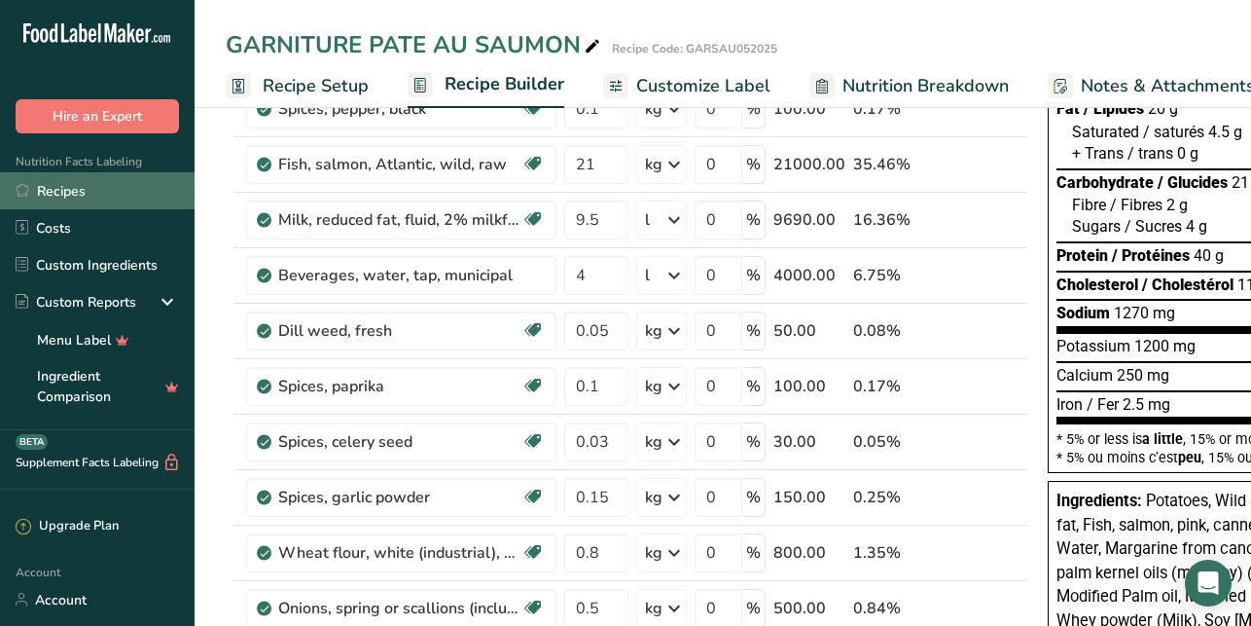
click at [74, 196] on link "Recipes" at bounding box center [97, 190] width 195 height 37
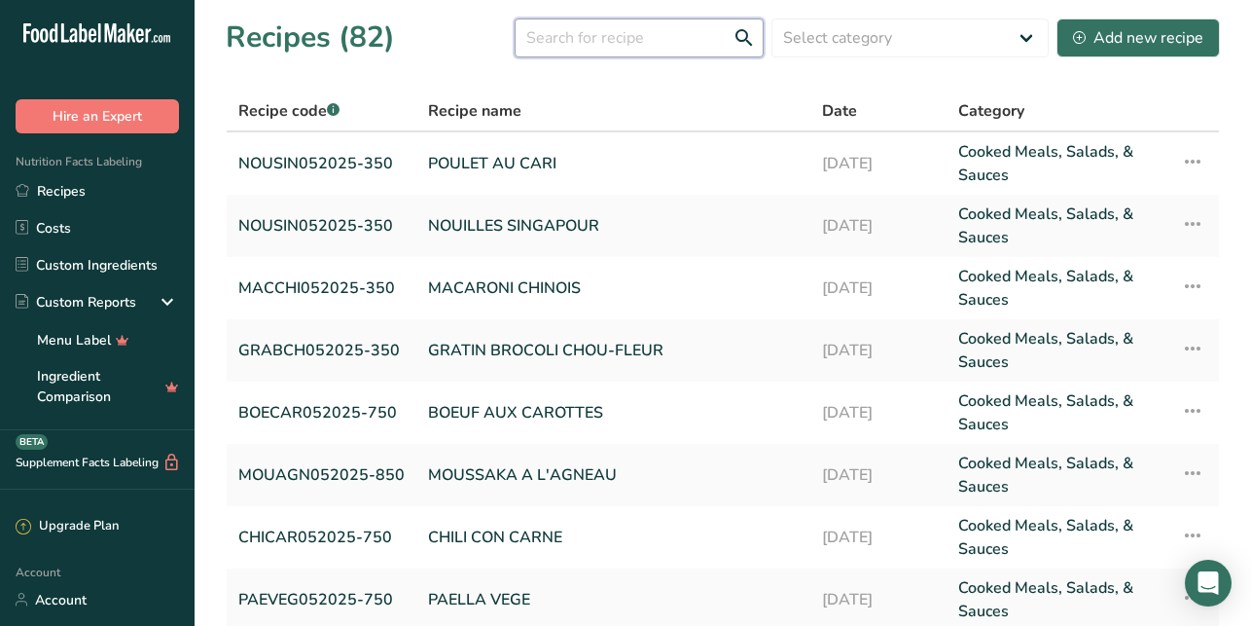
click at [658, 45] on input "text" at bounding box center [639, 37] width 249 height 39
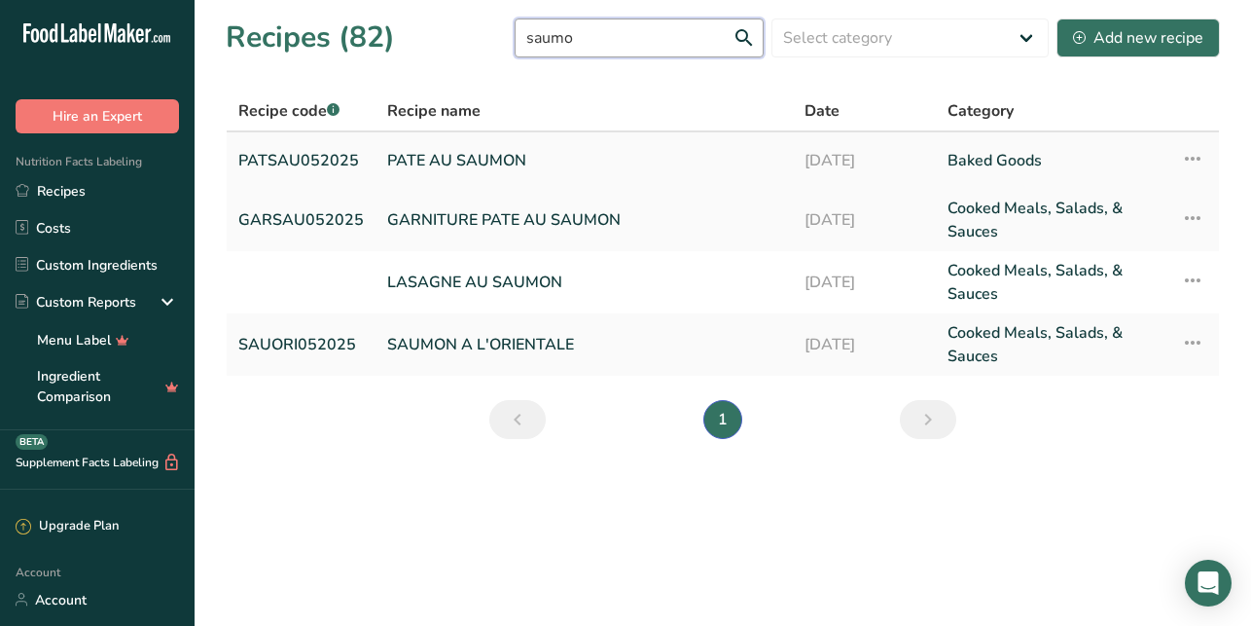
type input "saumo"
click at [469, 158] on link "PATE AU SAUMON" at bounding box center [584, 160] width 394 height 41
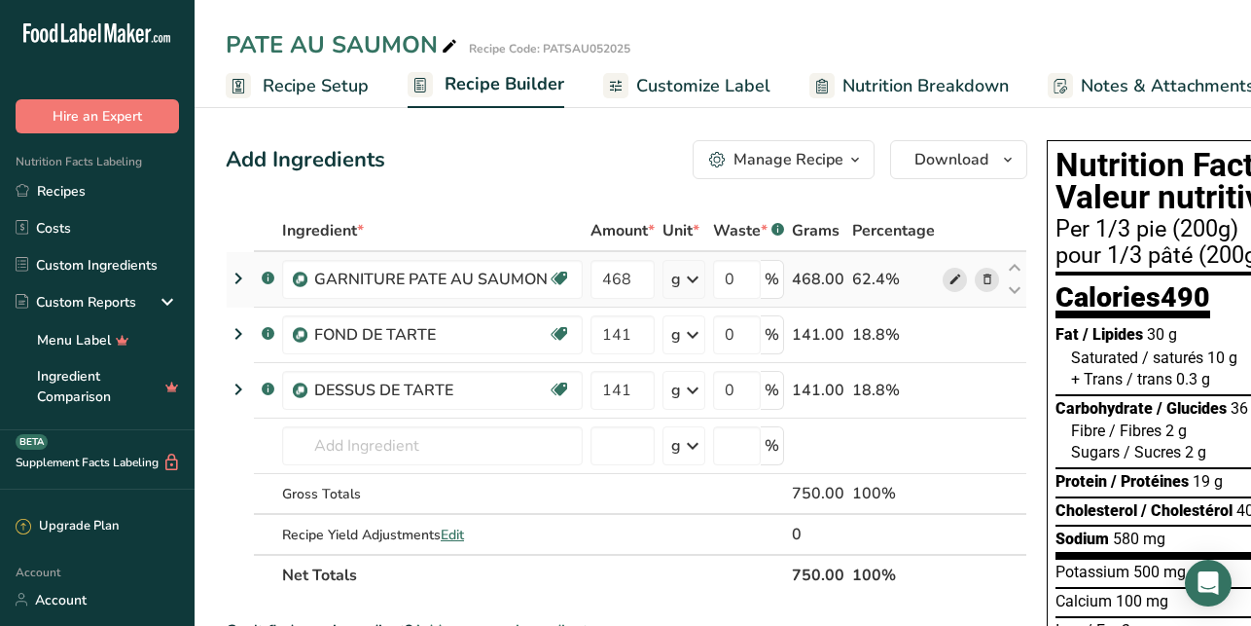
click at [952, 280] on icon at bounding box center [956, 279] width 14 height 20
click at [879, 85] on span "Nutrition Breakdown" at bounding box center [926, 86] width 166 height 26
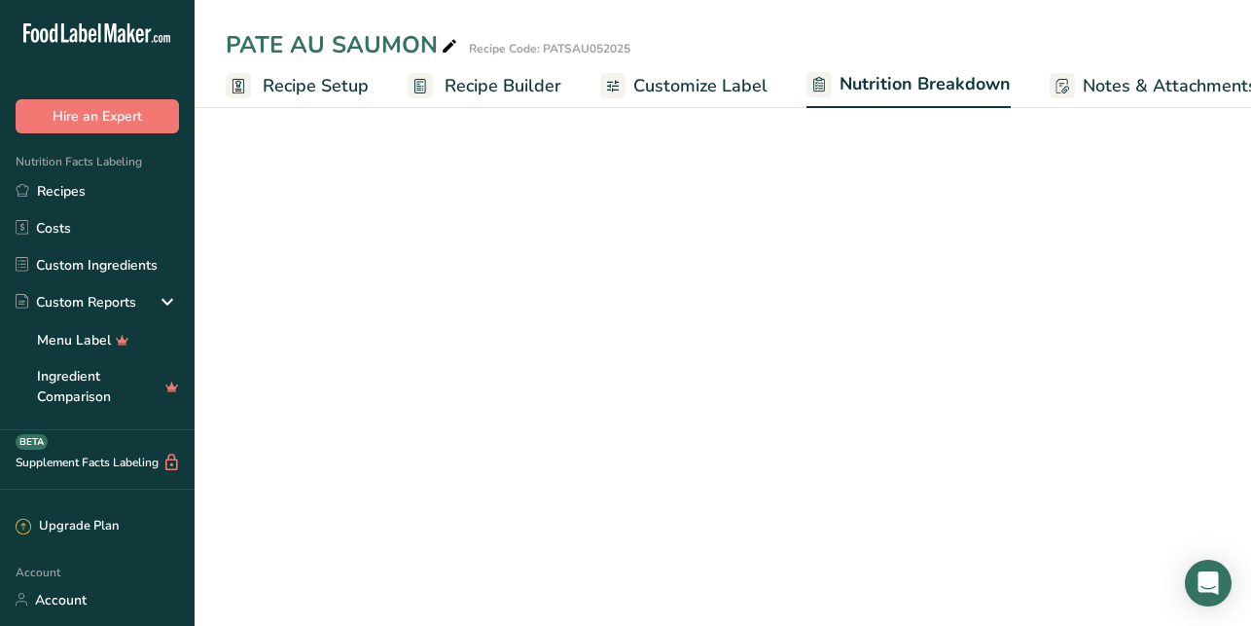
scroll to position [0, 108]
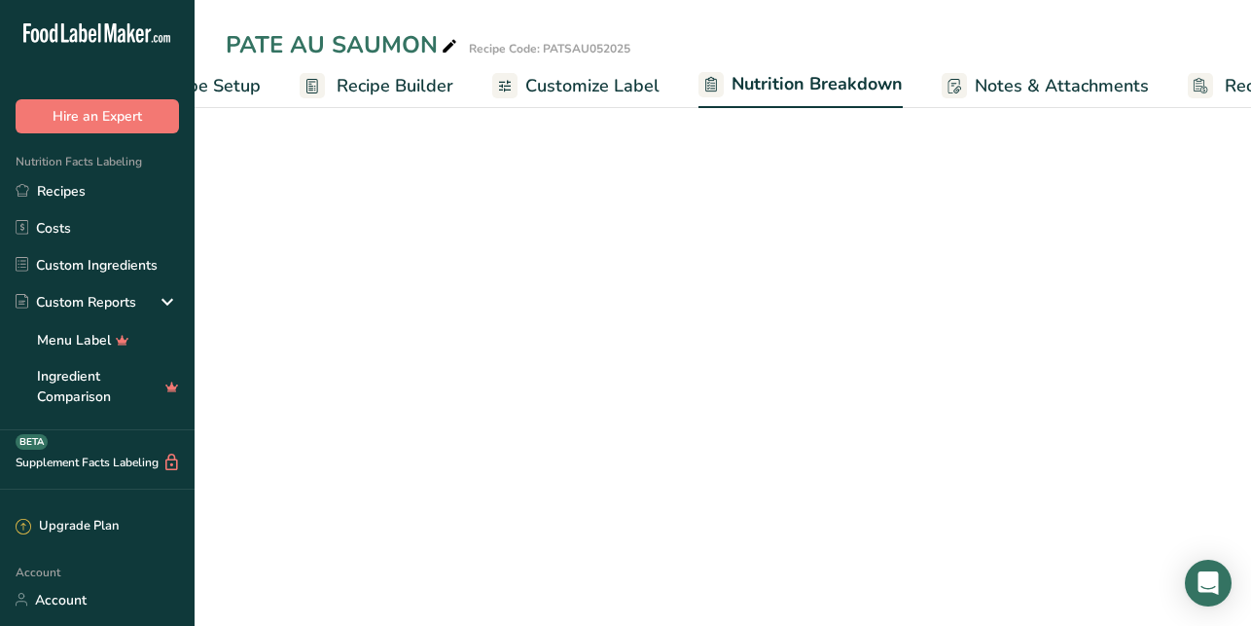
select select "Calories"
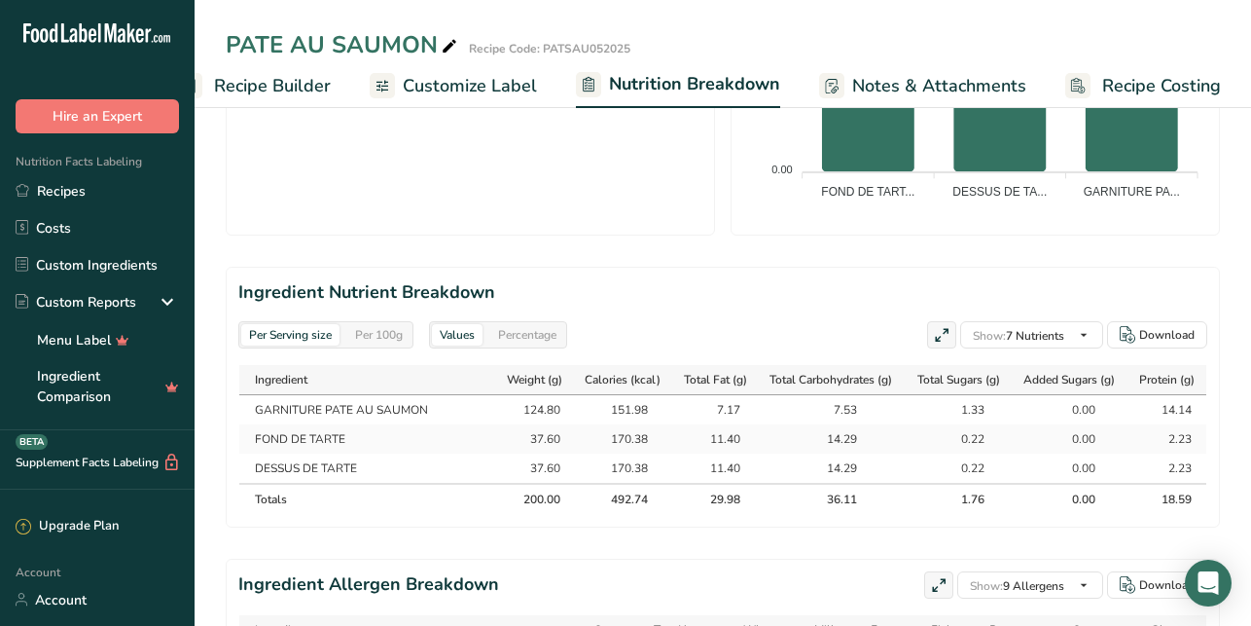
scroll to position [778, 0]
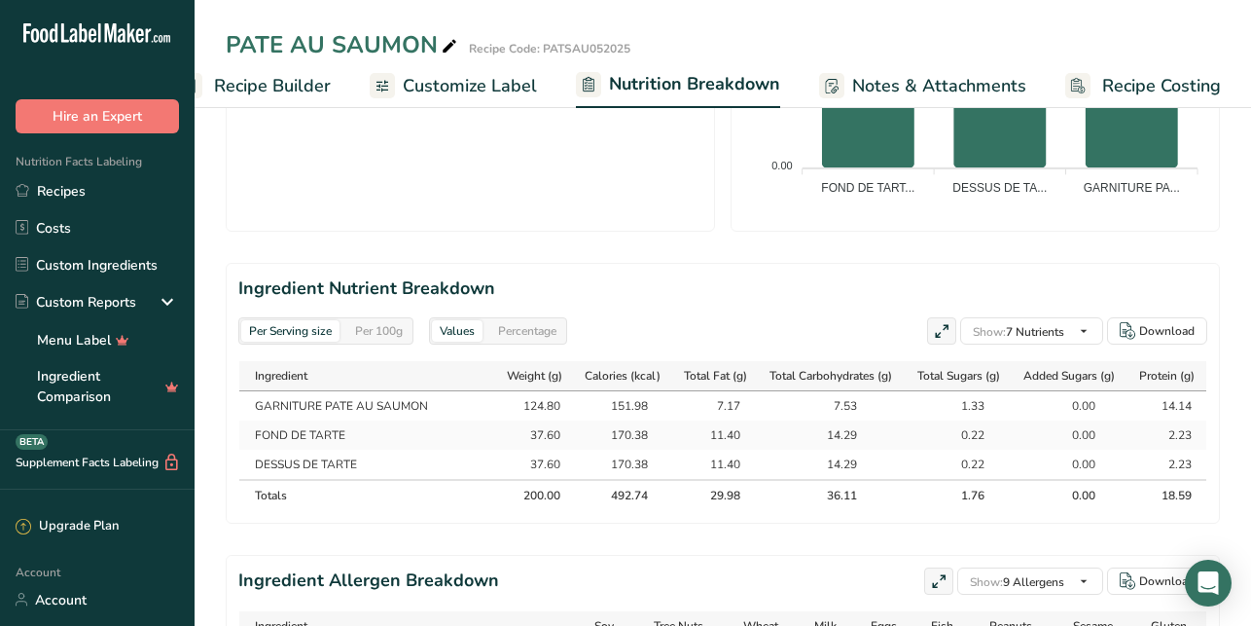
click at [387, 329] on div "Per 100g" at bounding box center [378, 330] width 63 height 21
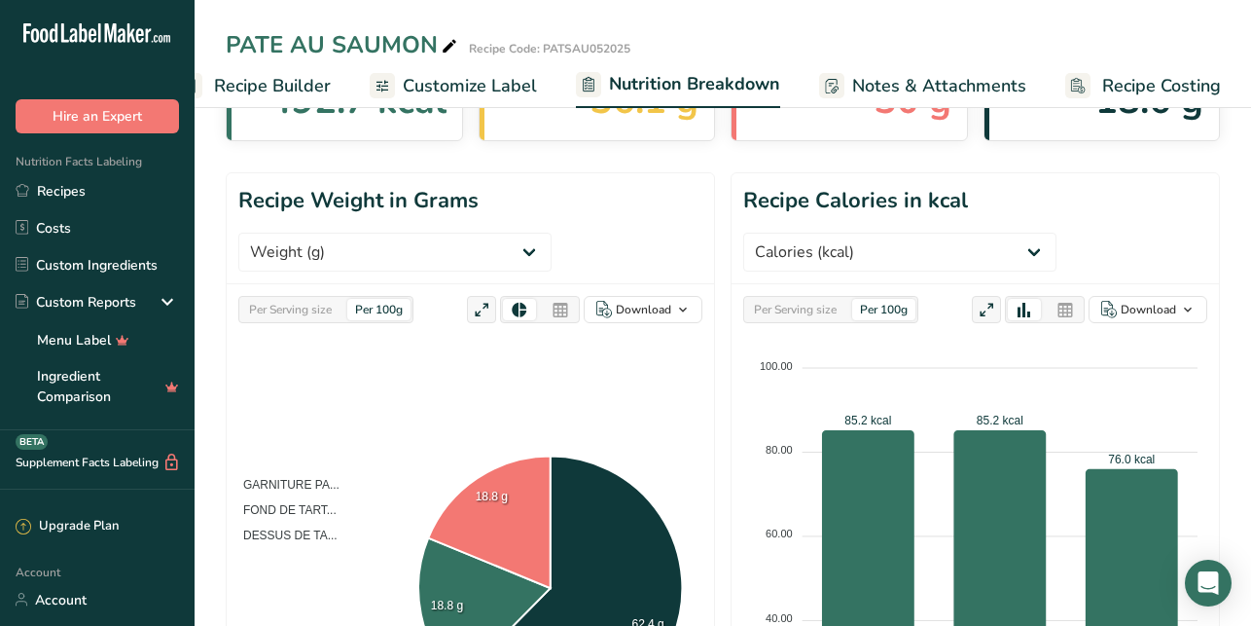
scroll to position [0, 0]
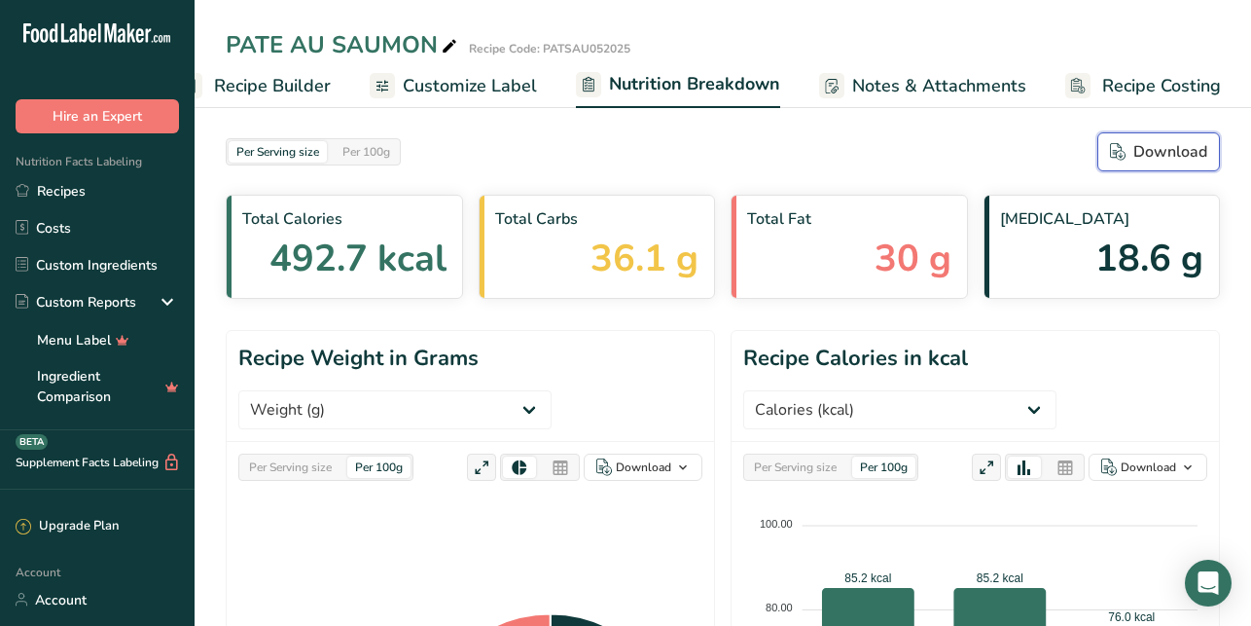
drag, startPoint x: 1171, startPoint y: 155, endPoint x: 845, endPoint y: 171, distance: 326.3
click at [1171, 155] on div "Download" at bounding box center [1158, 151] width 97 height 23
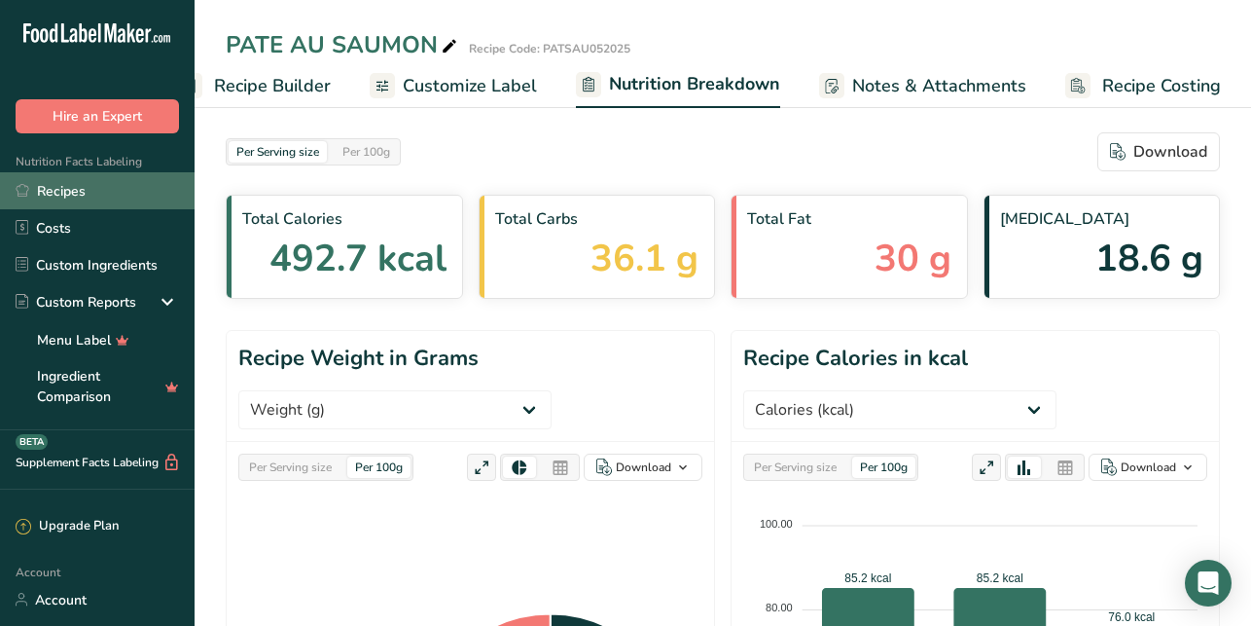
click at [84, 189] on link "Recipes" at bounding box center [97, 190] width 195 height 37
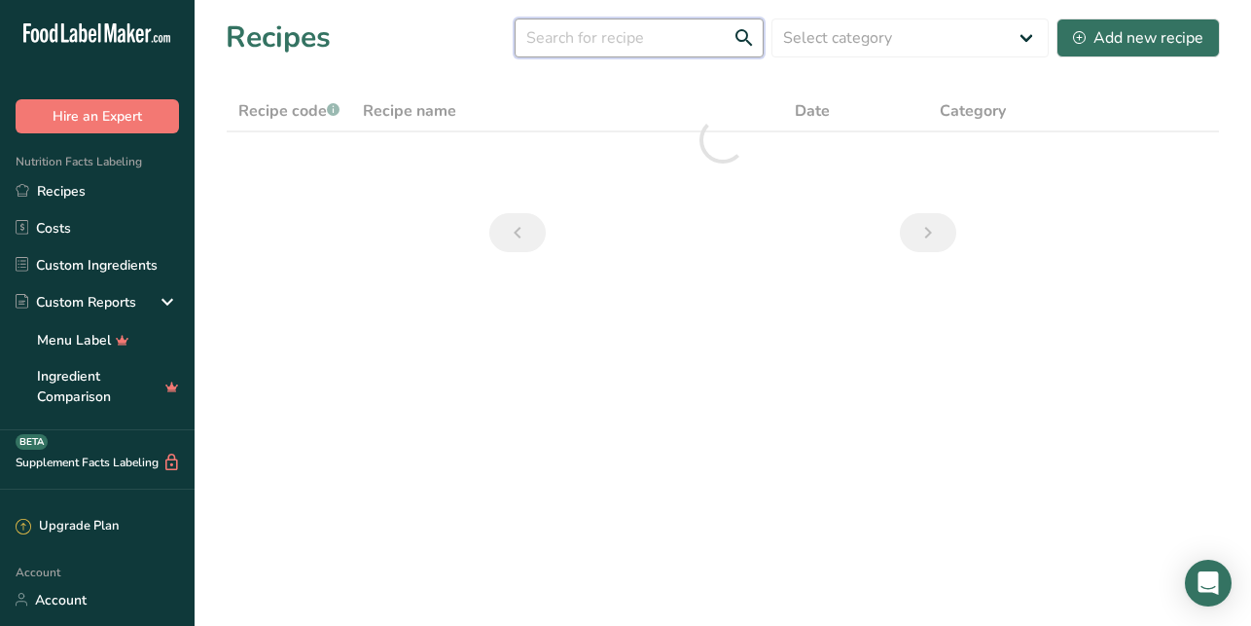
click at [609, 42] on input "text" at bounding box center [639, 37] width 249 height 39
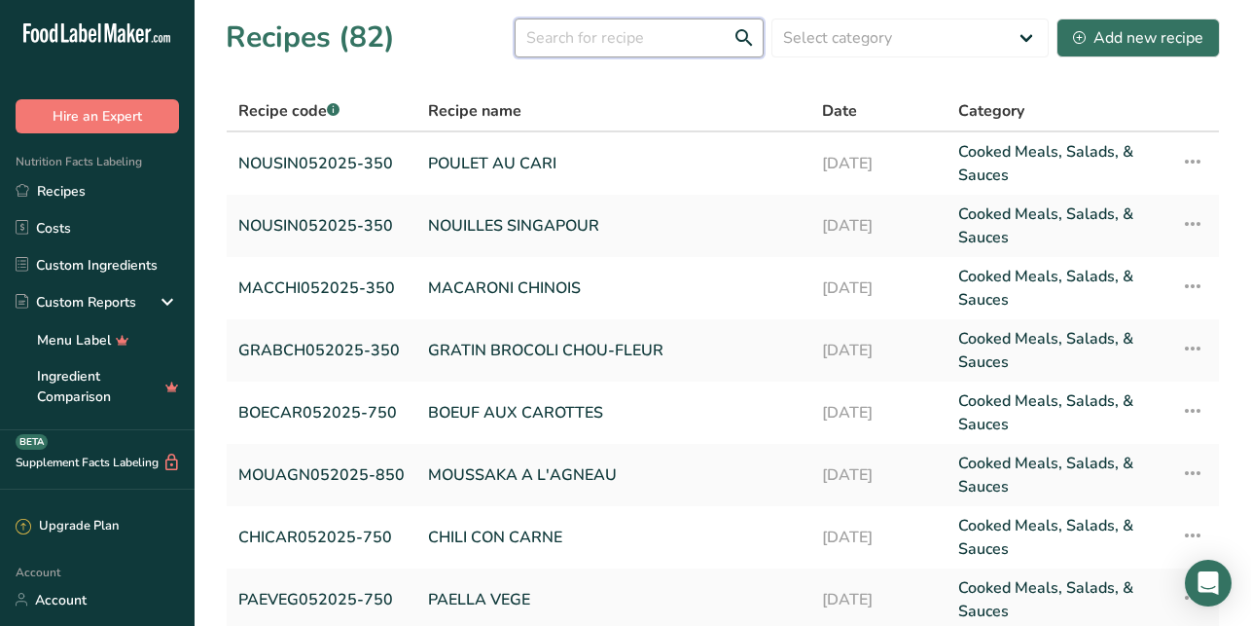
click at [606, 42] on input "text" at bounding box center [639, 37] width 249 height 39
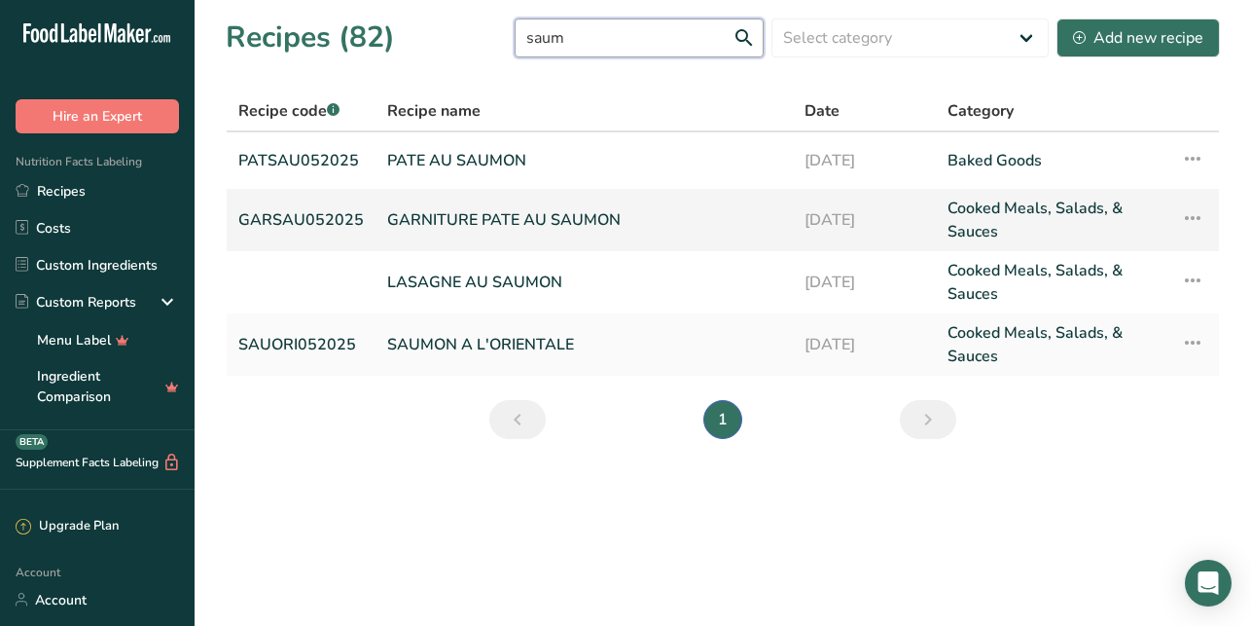
type input "saum"
click at [484, 222] on link "GARNITURE PATE AU SAUMON" at bounding box center [584, 220] width 394 height 47
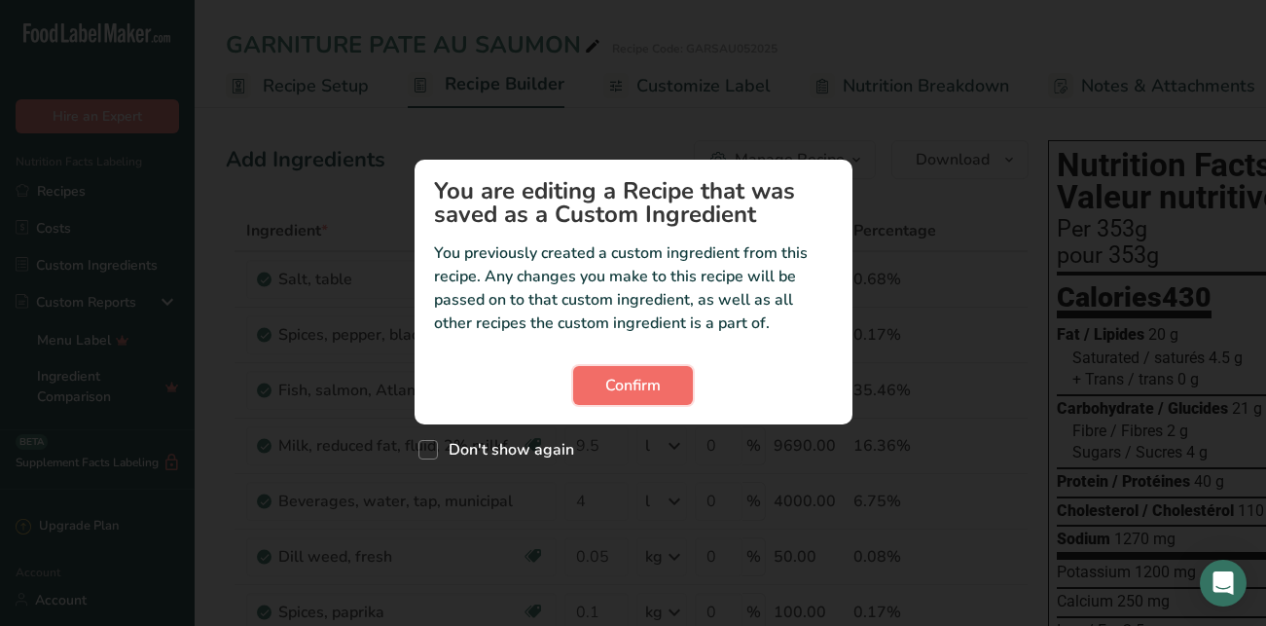
click at [629, 388] on span "Confirm" at bounding box center [632, 385] width 55 height 23
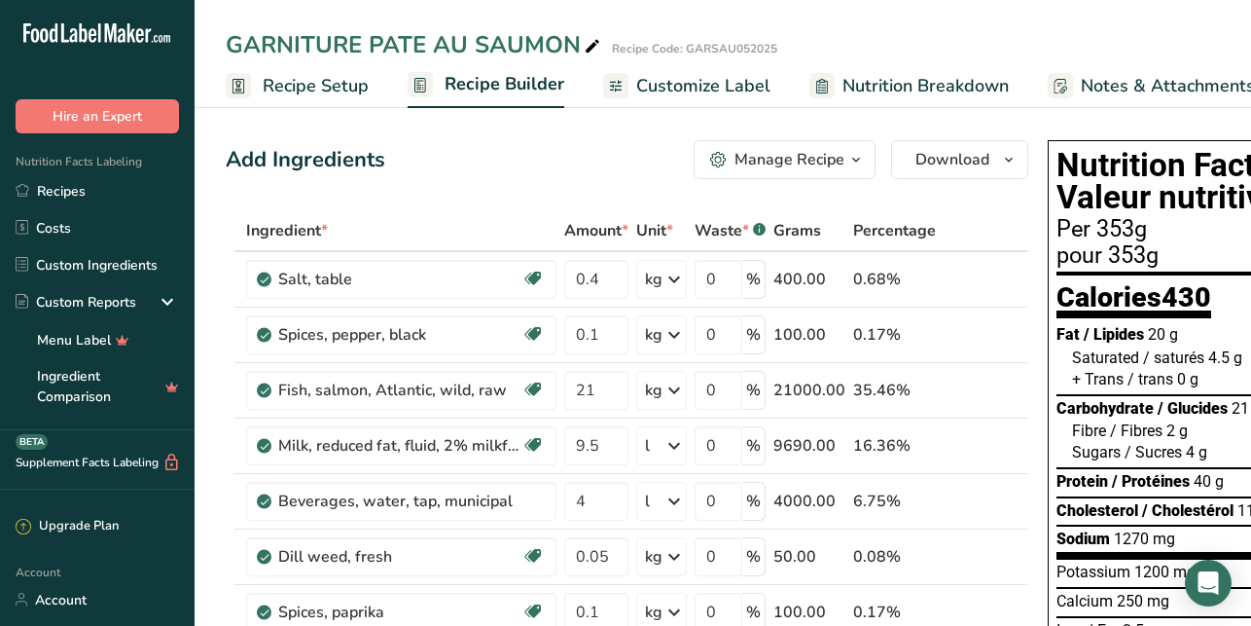
click at [934, 81] on span "Nutrition Breakdown" at bounding box center [926, 86] width 166 height 26
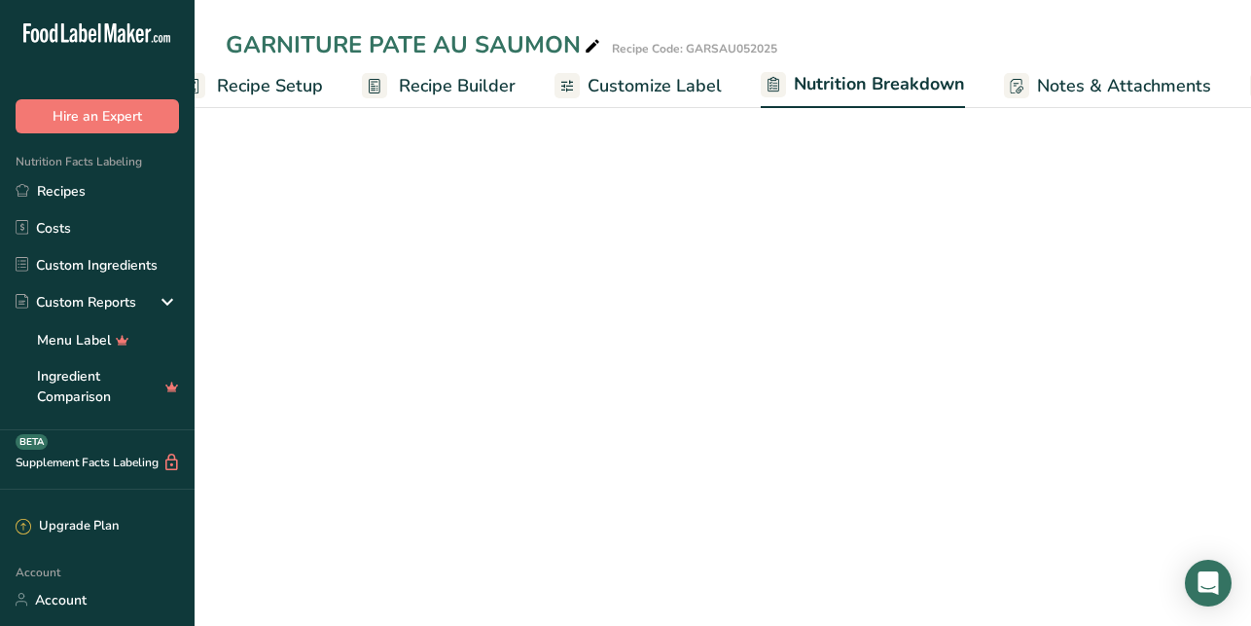
scroll to position [0, 130]
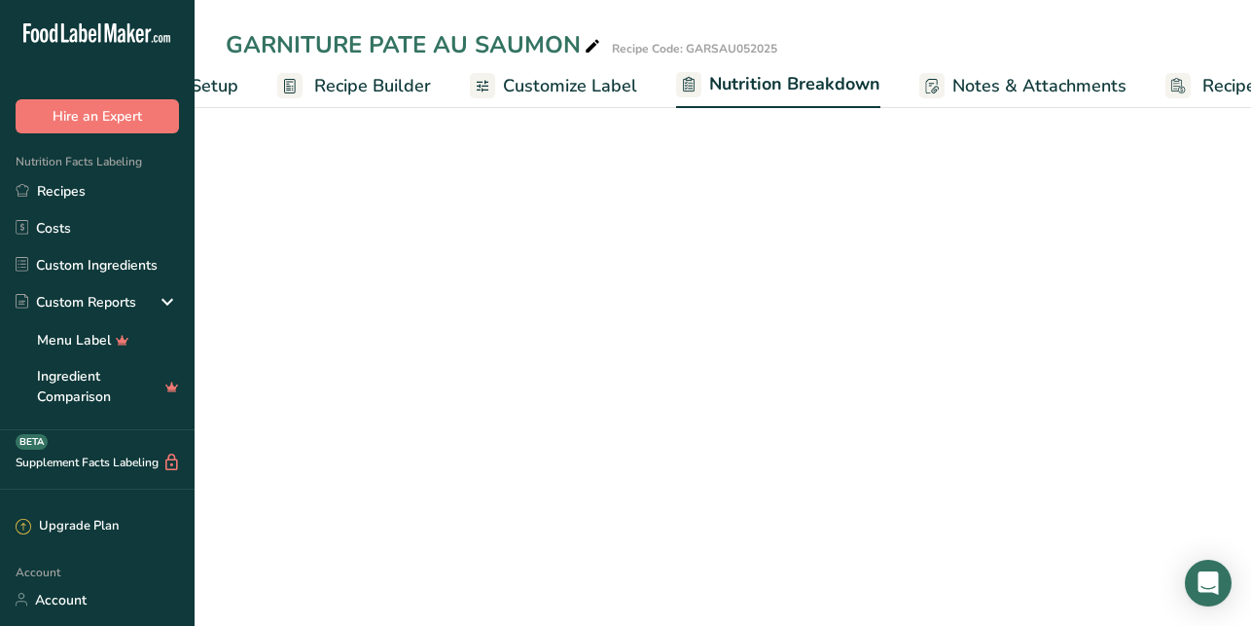
select select "Calories"
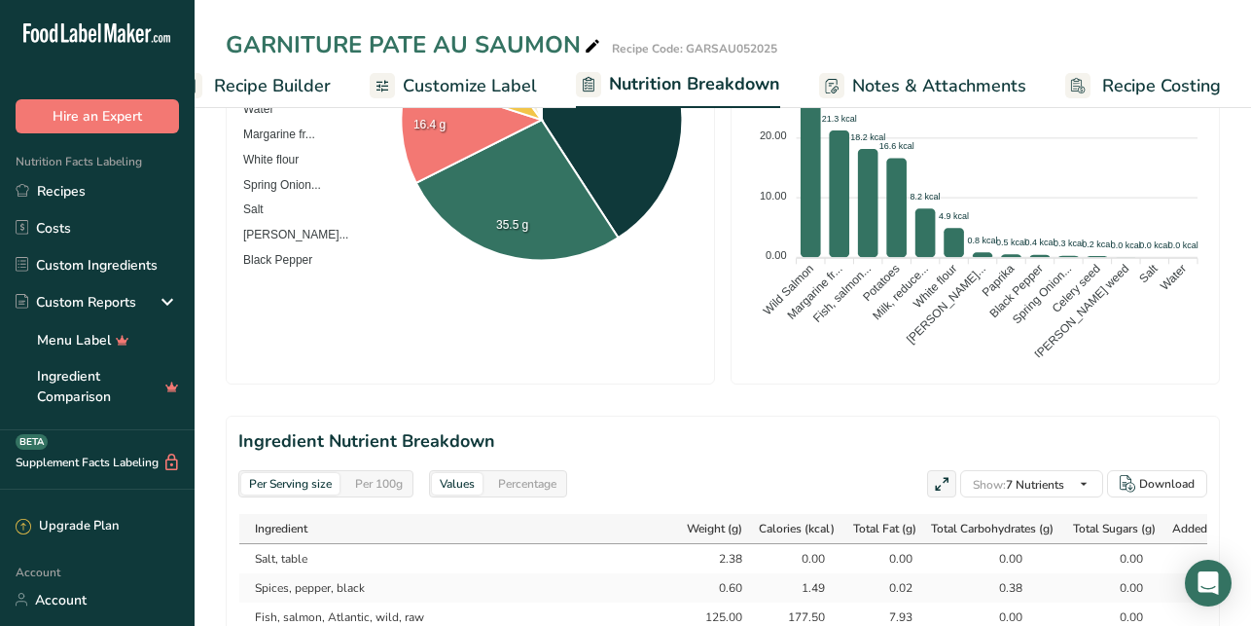
scroll to position [684, 0]
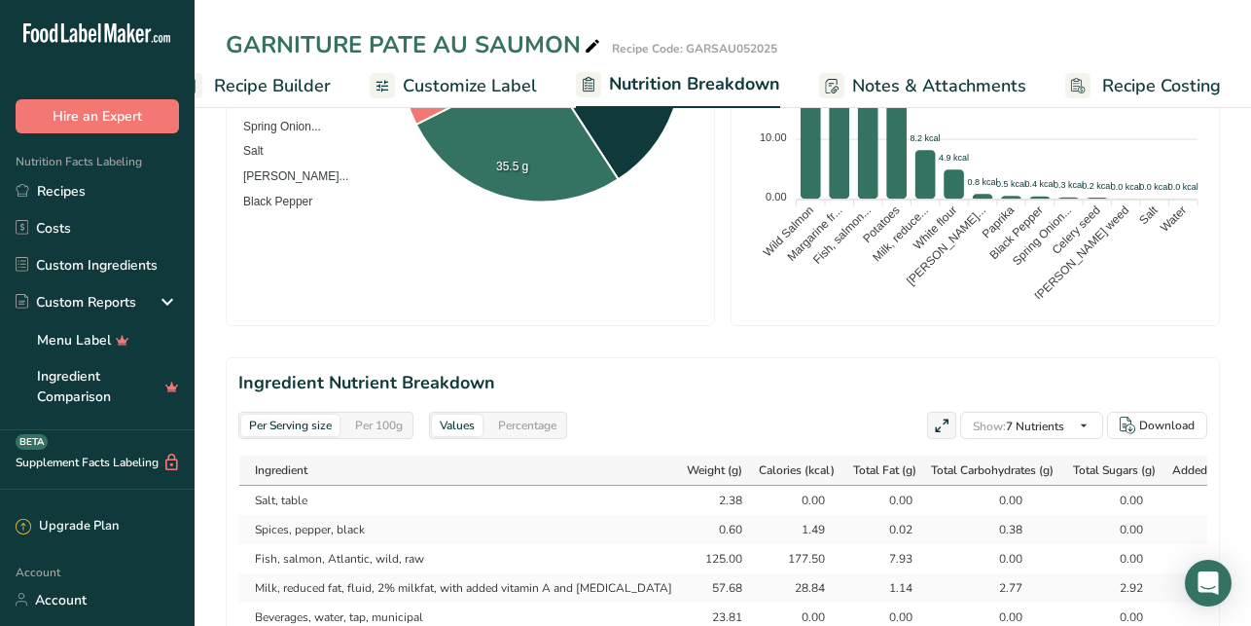
click at [393, 432] on div "Per 100g" at bounding box center [378, 424] width 63 height 21
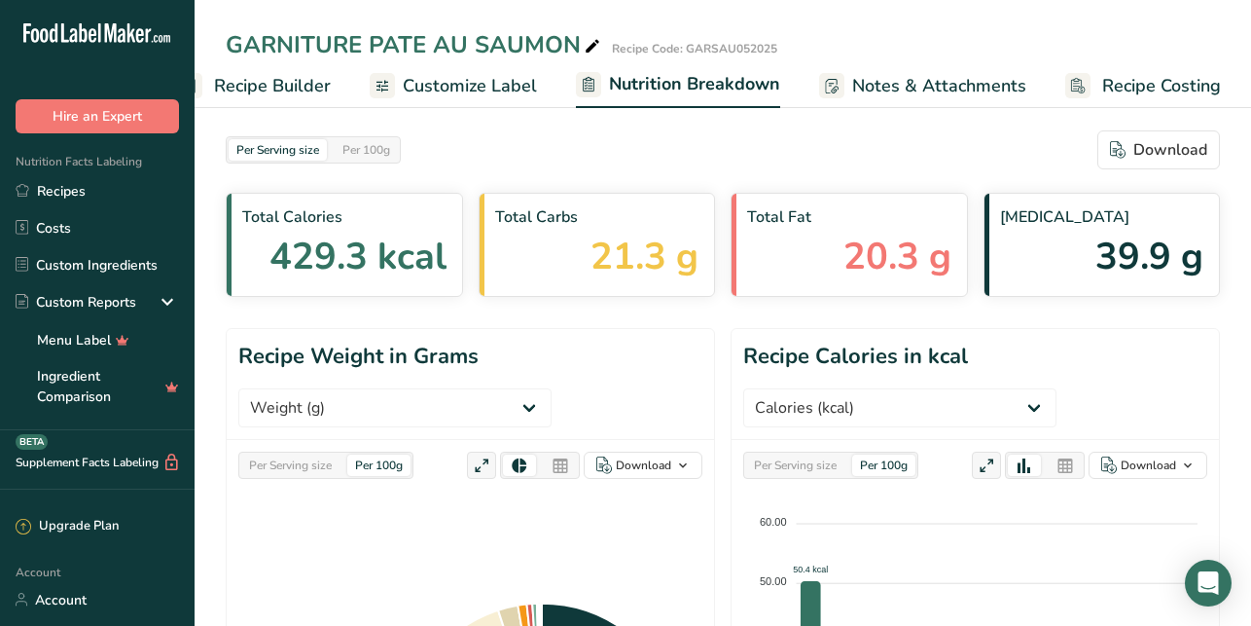
scroll to position [0, 0]
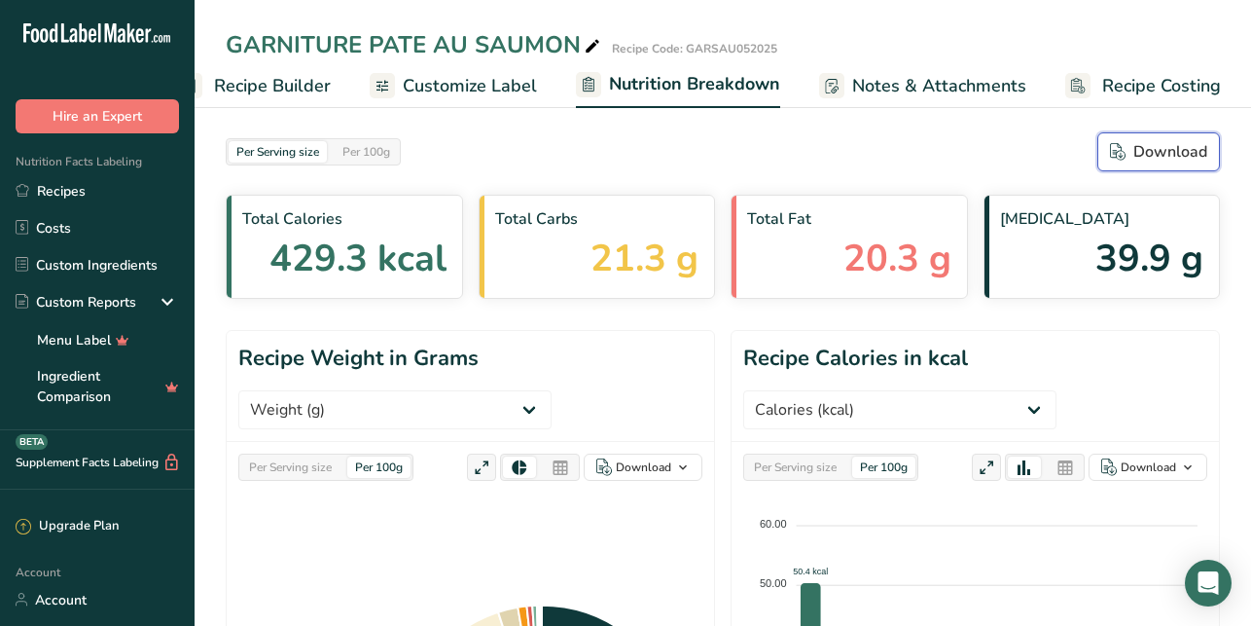
click at [1183, 159] on div "Download" at bounding box center [1158, 151] width 97 height 23
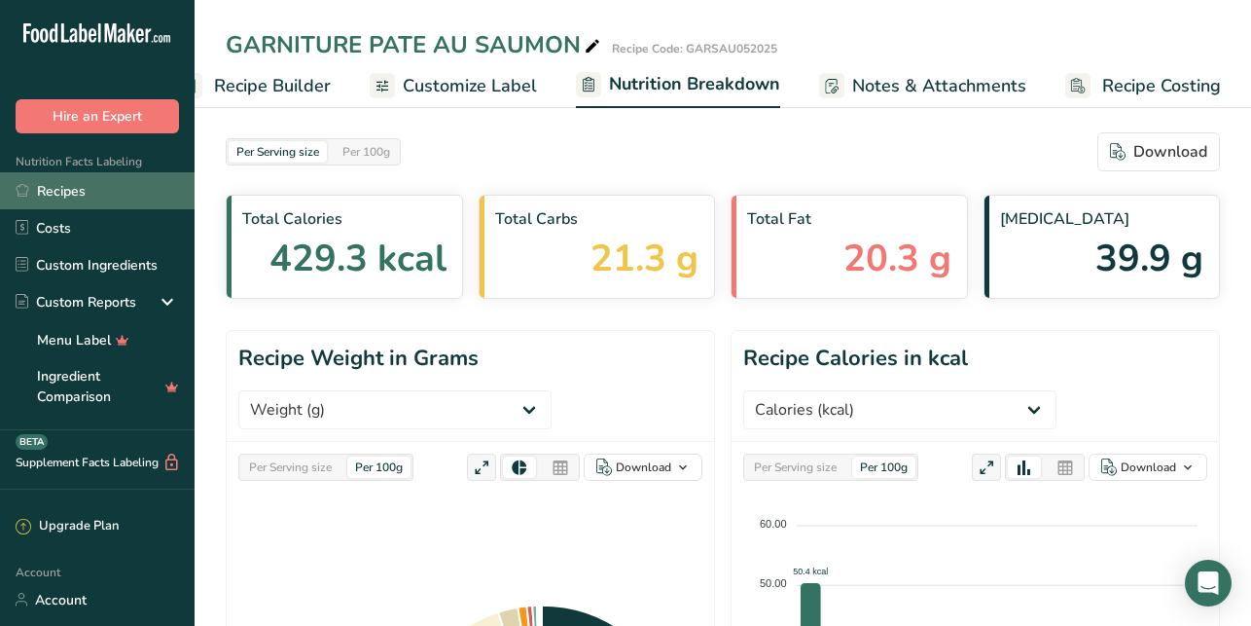
click at [81, 180] on link "Recipes" at bounding box center [97, 190] width 195 height 37
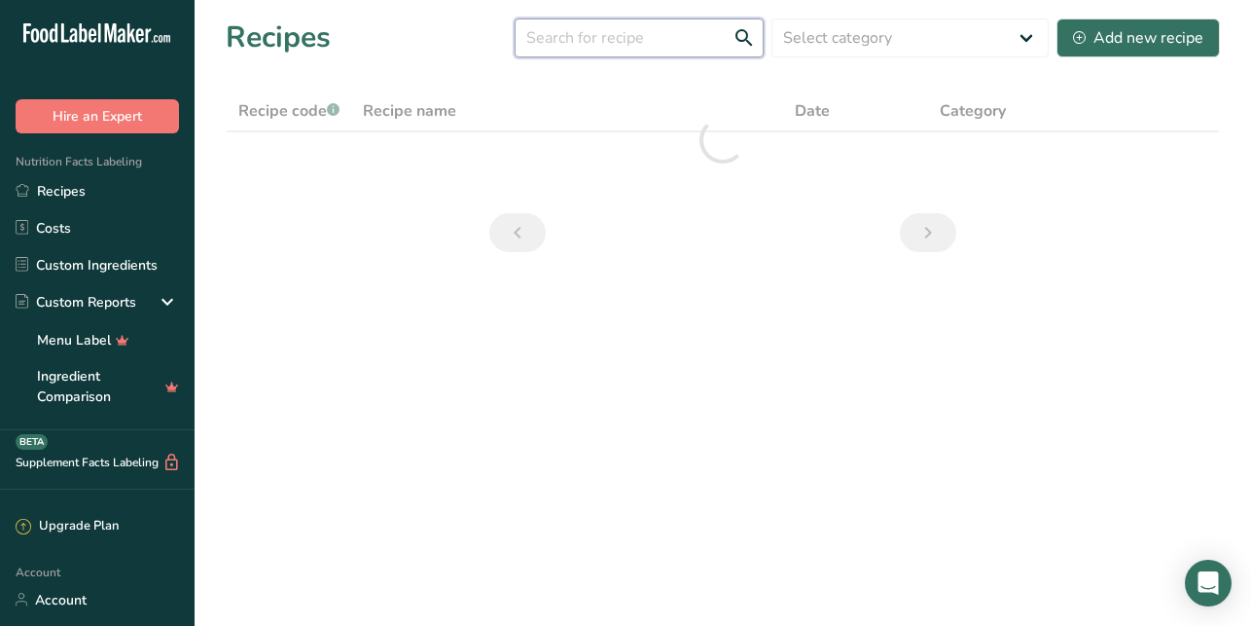
click at [680, 44] on input "text" at bounding box center [639, 37] width 249 height 39
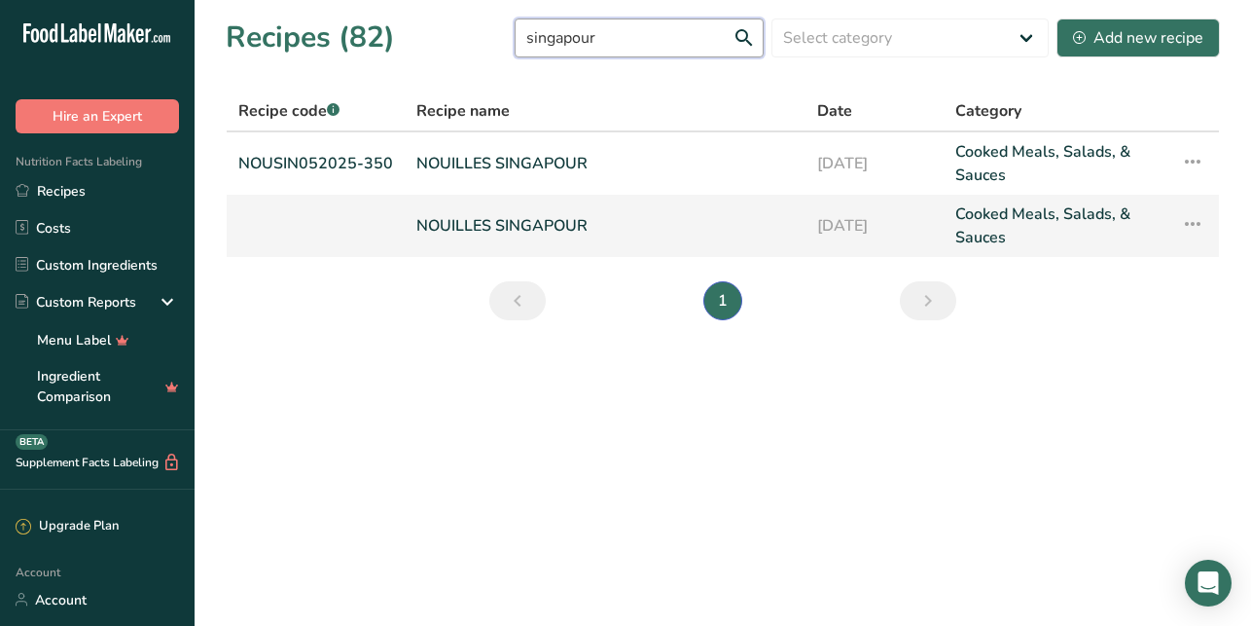
type input "singapour"
click at [469, 230] on link "NOUILLES SINGAPOUR" at bounding box center [604, 225] width 377 height 47
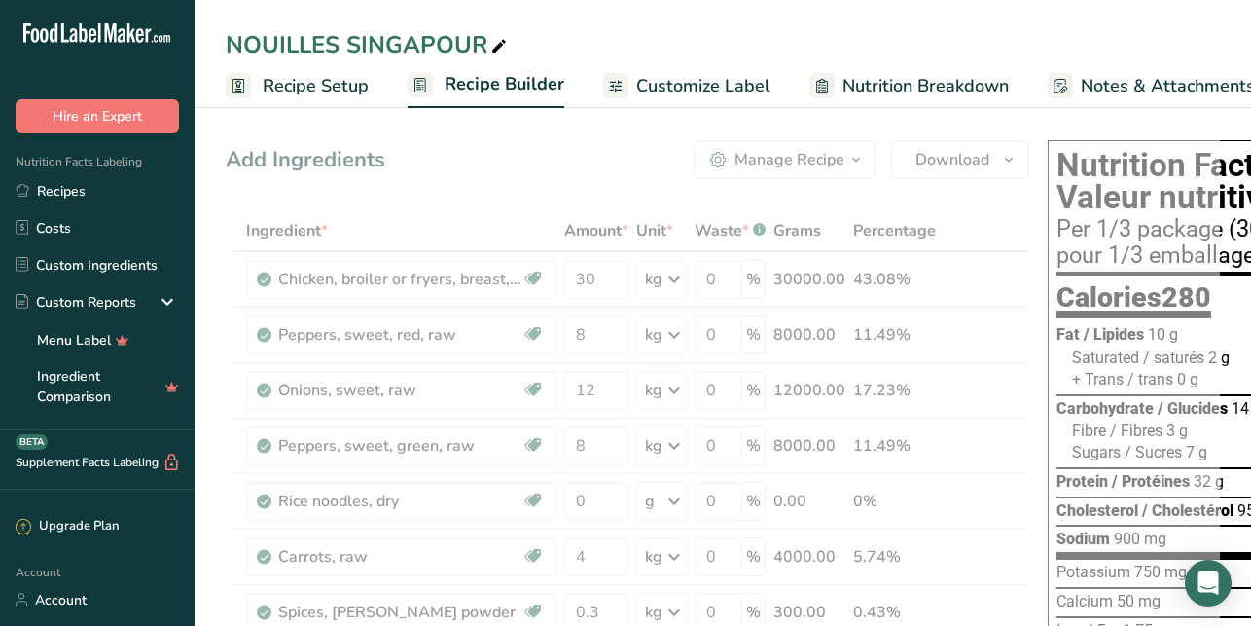
click at [311, 85] on span "Recipe Setup" at bounding box center [316, 86] width 106 height 26
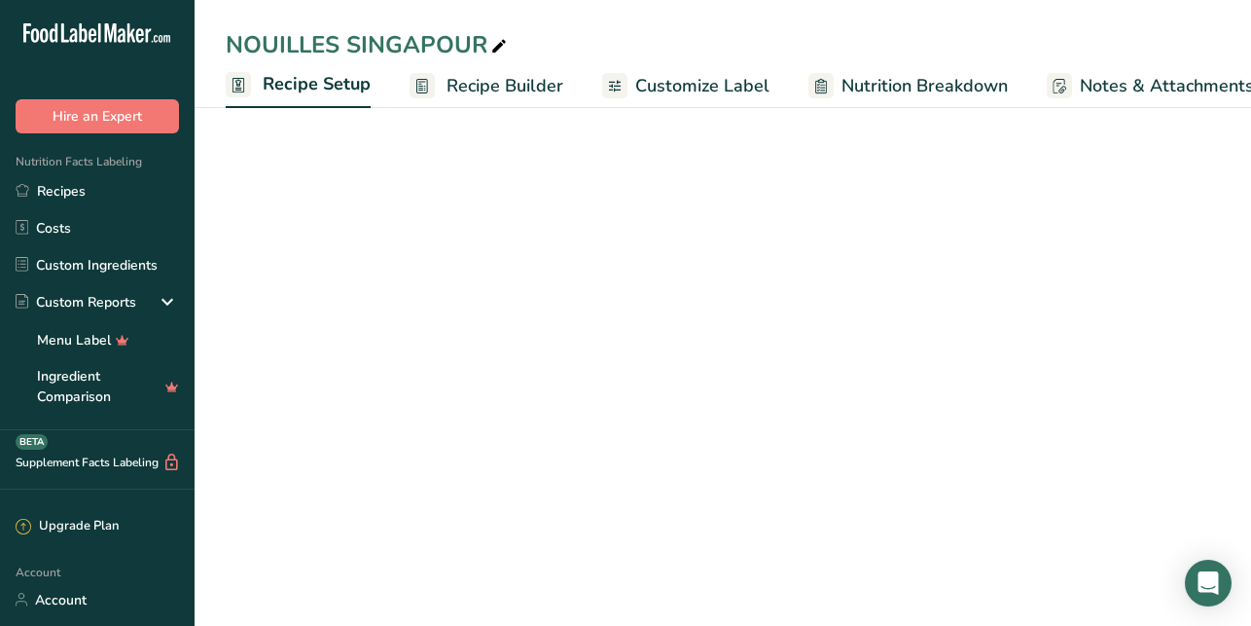
scroll to position [0, 7]
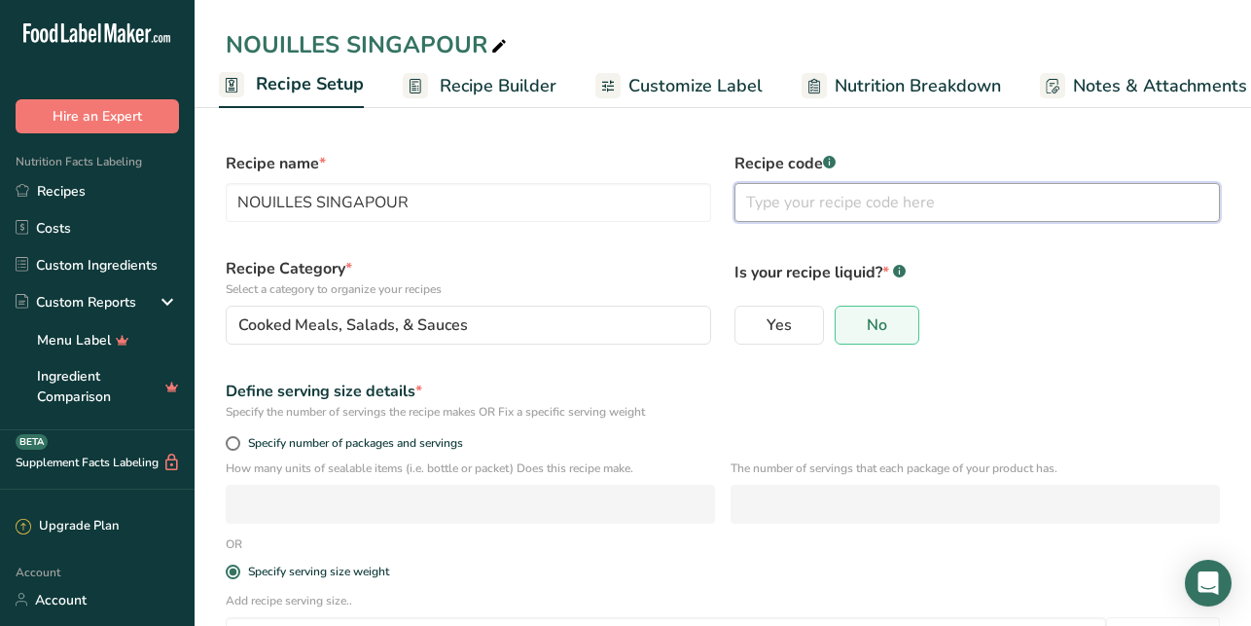
click at [799, 207] on input "text" at bounding box center [977, 202] width 485 height 39
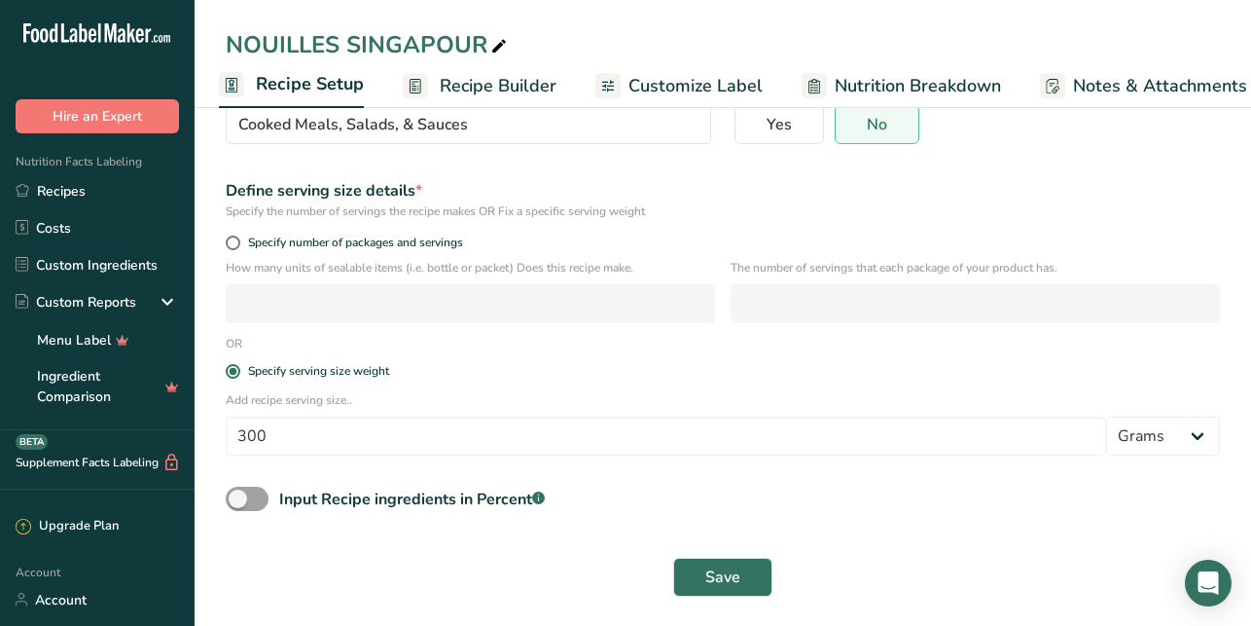
scroll to position [202, 0]
type input "NOUSIN052025_750"
click at [720, 576] on span "Save" at bounding box center [722, 574] width 35 height 23
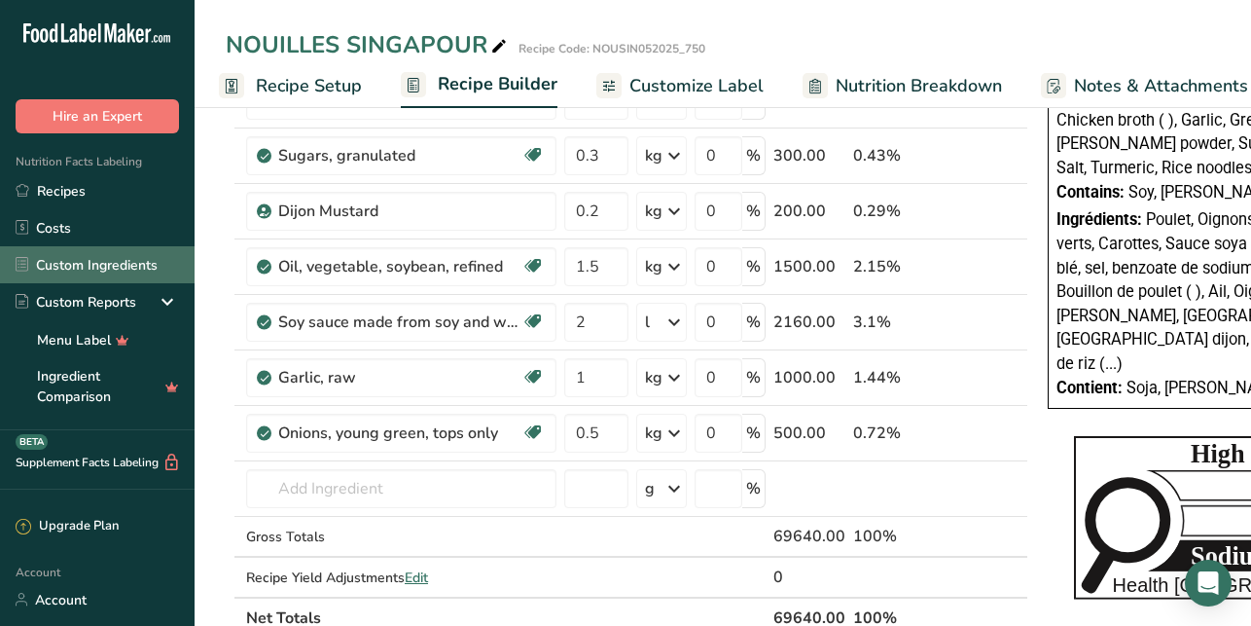
scroll to position [802, 0]
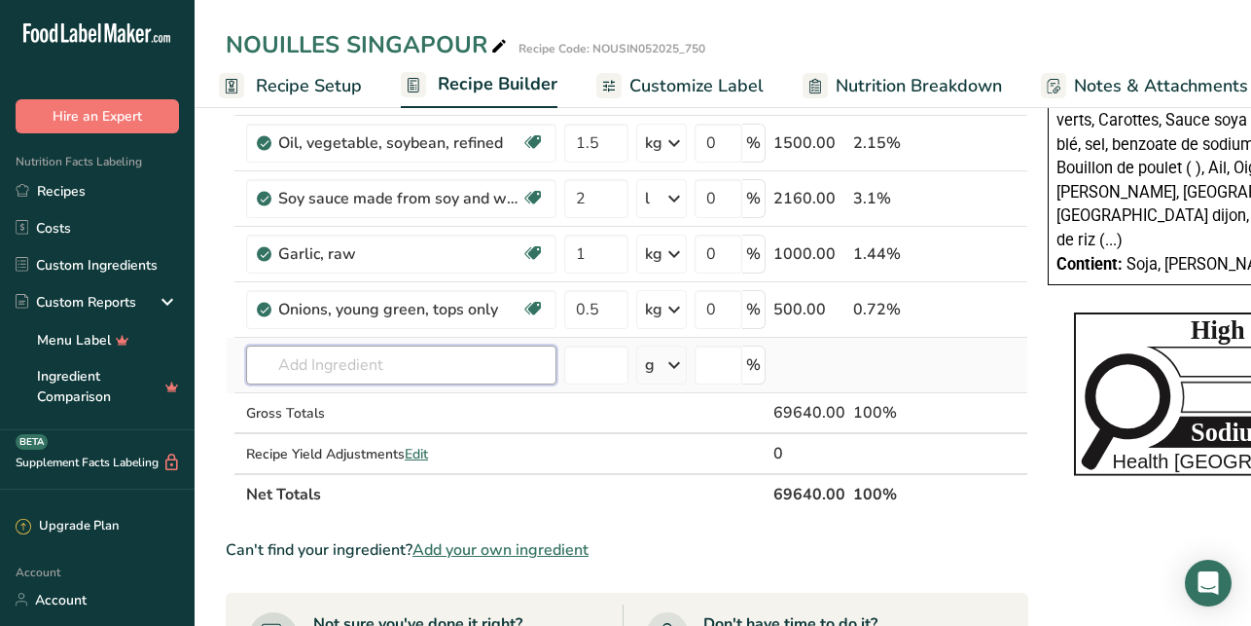
click at [304, 363] on input "text" at bounding box center [401, 364] width 310 height 39
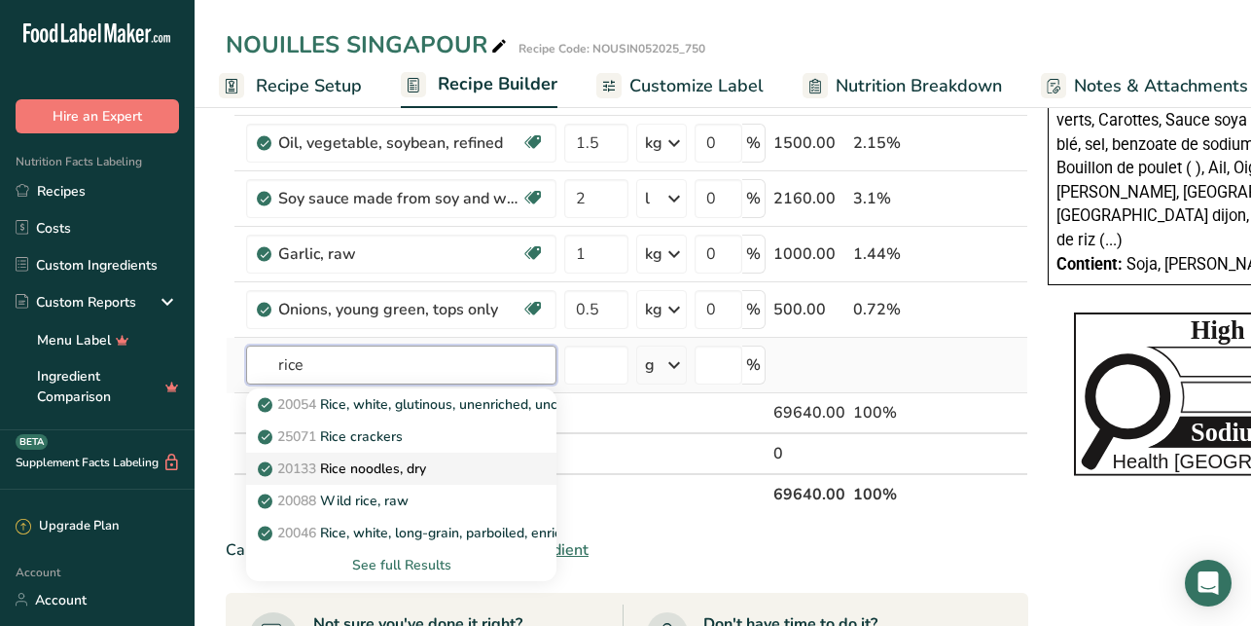
type input "rice"
click at [352, 463] on p "20133 Rice noodles, dry" at bounding box center [344, 468] width 164 height 20
type input "Rice noodles, dry"
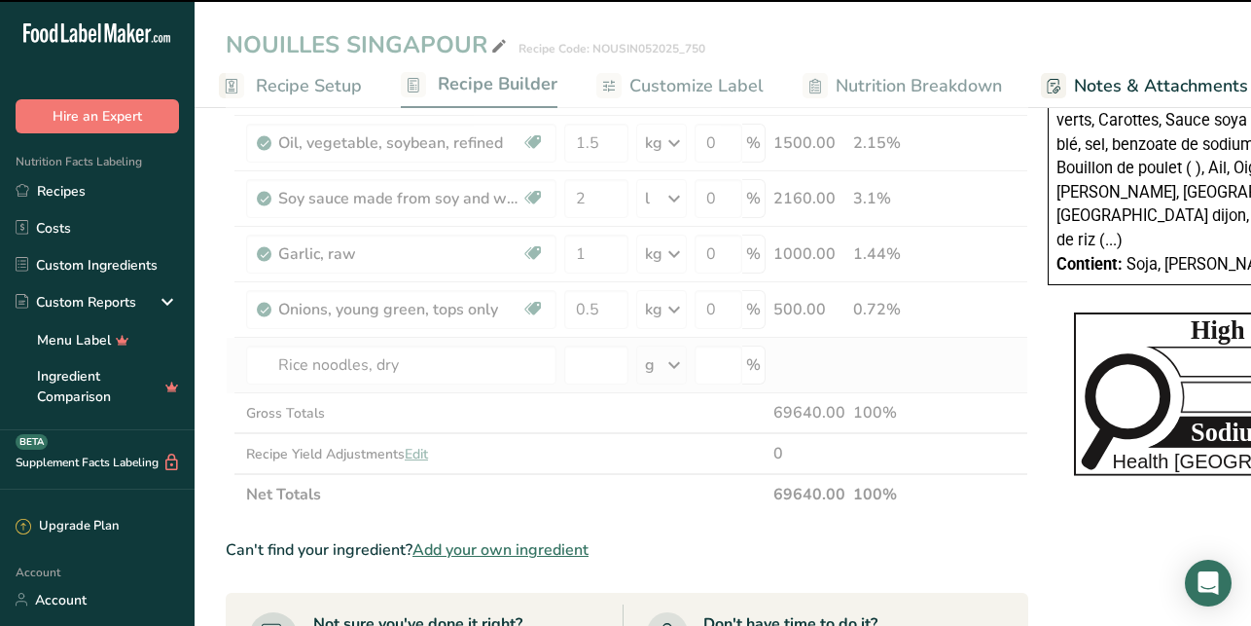
type input "0"
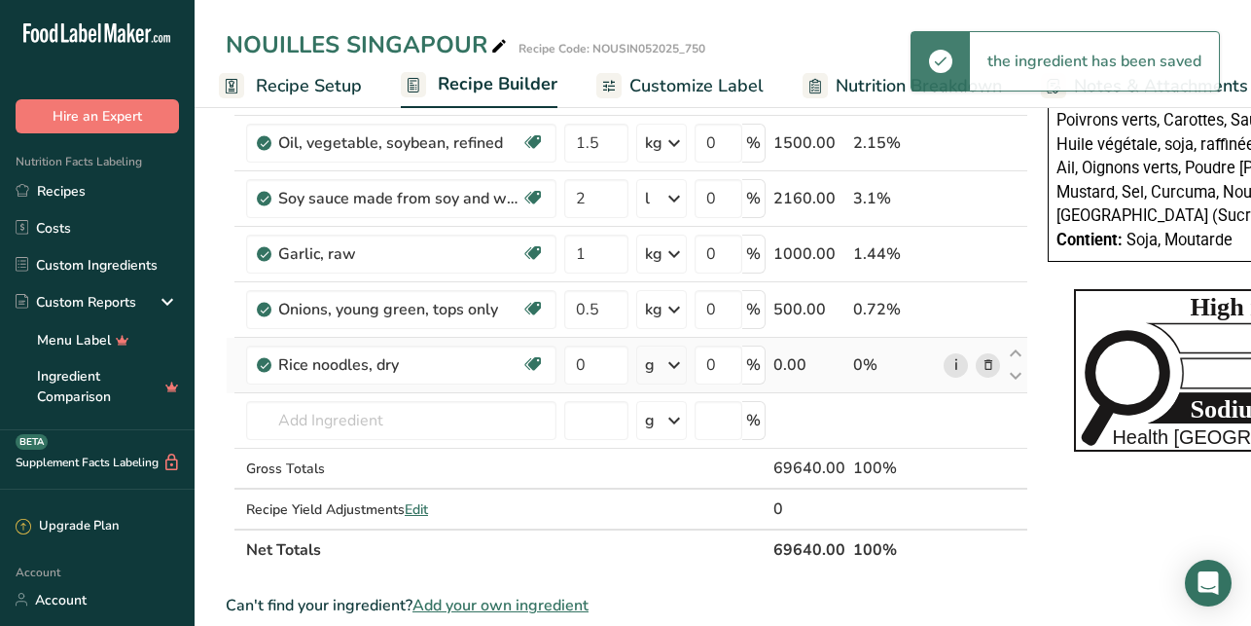
click at [951, 365] on link "i" at bounding box center [956, 365] width 24 height 24
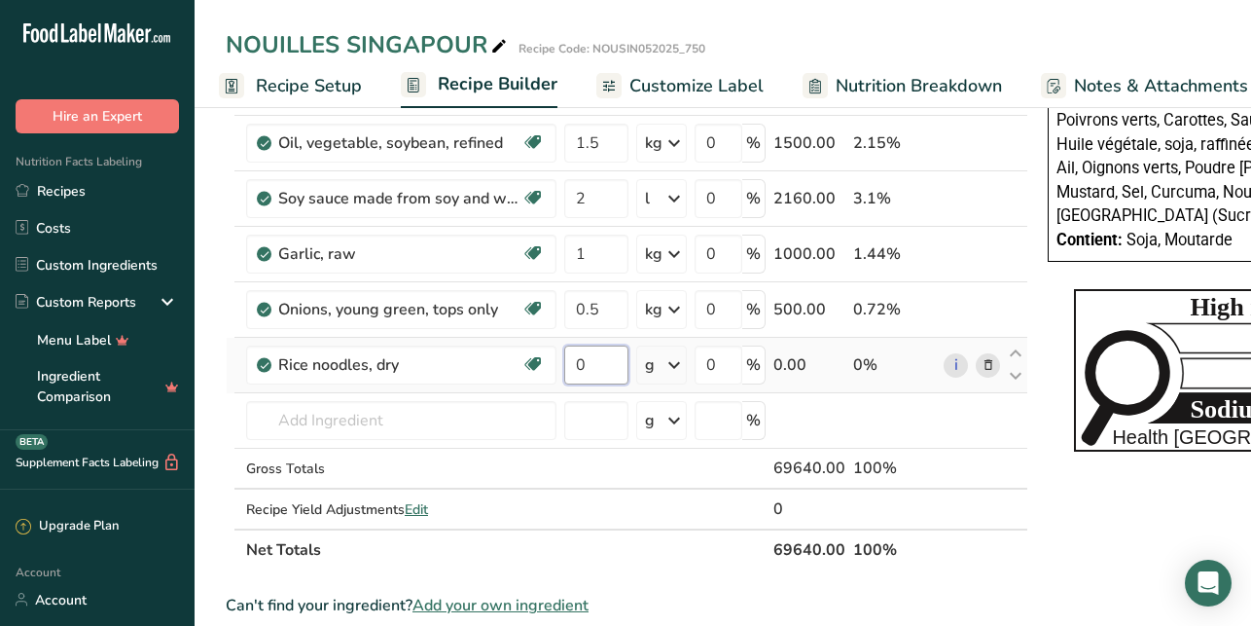
drag, startPoint x: 603, startPoint y: 366, endPoint x: 566, endPoint y: 361, distance: 37.3
click at [566, 361] on input "0" at bounding box center [596, 364] width 64 height 39
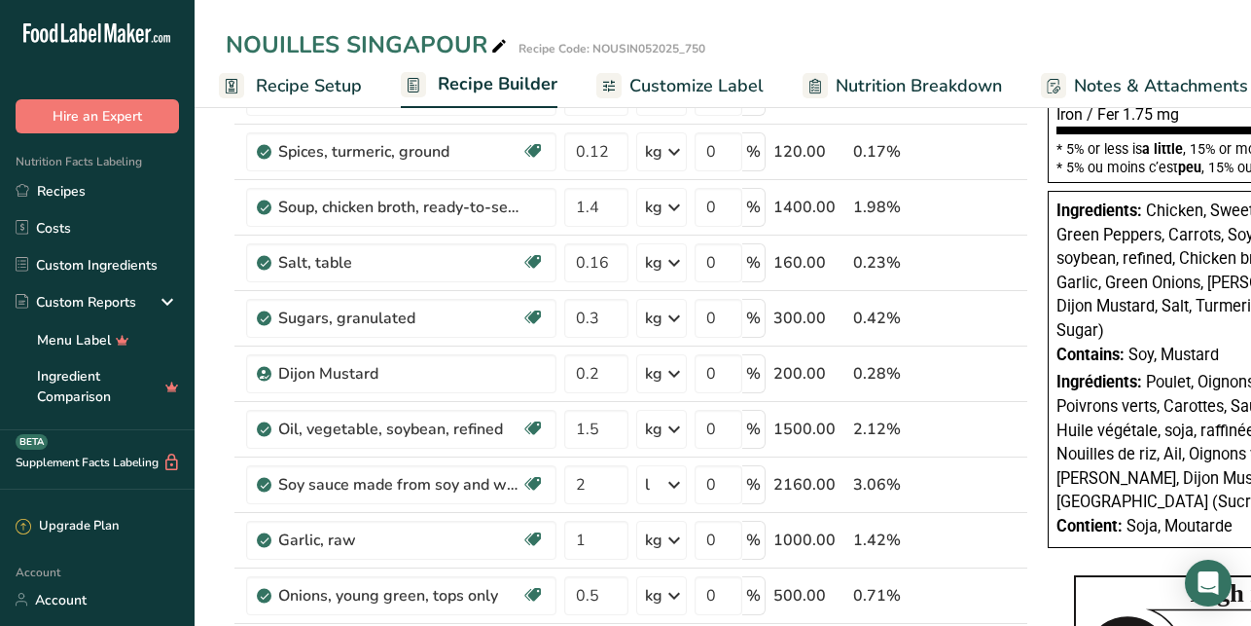
scroll to position [695, 0]
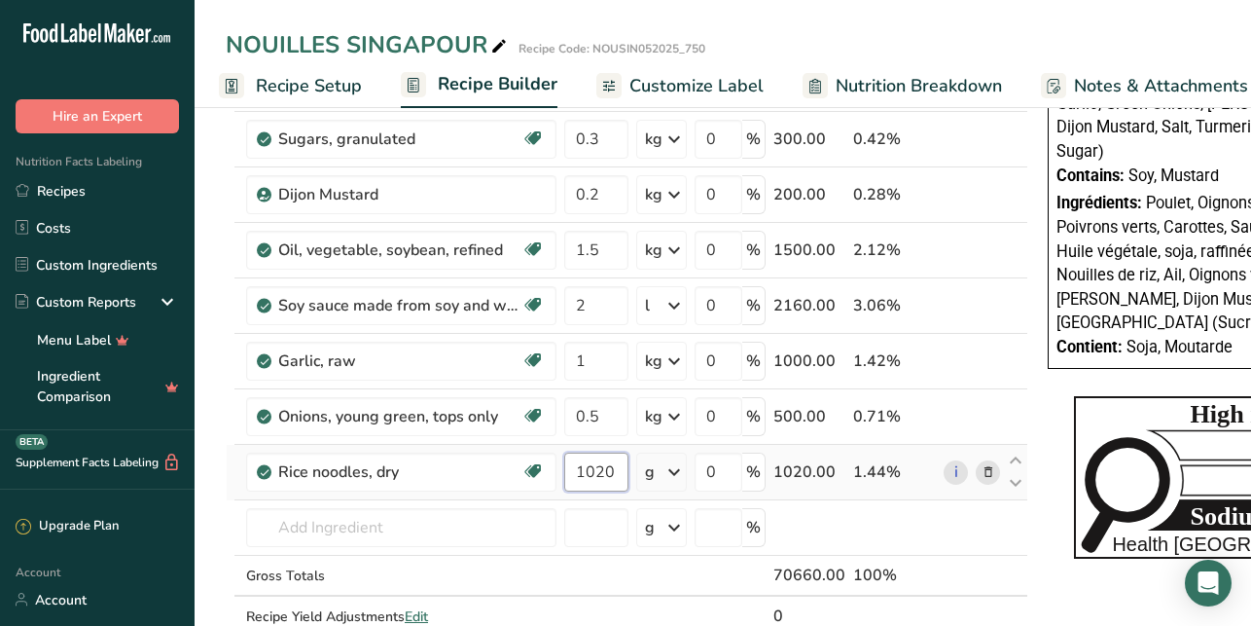
click at [584, 468] on input "1020" at bounding box center [596, 471] width 64 height 39
type input "1.02"
click at [682, 473] on div "Ingredient * Amount * Unit * Waste * .a-a{fill:#347362;}.b-a{fill:#fff;} Grams …" at bounding box center [627, 97] width 803 height 1162
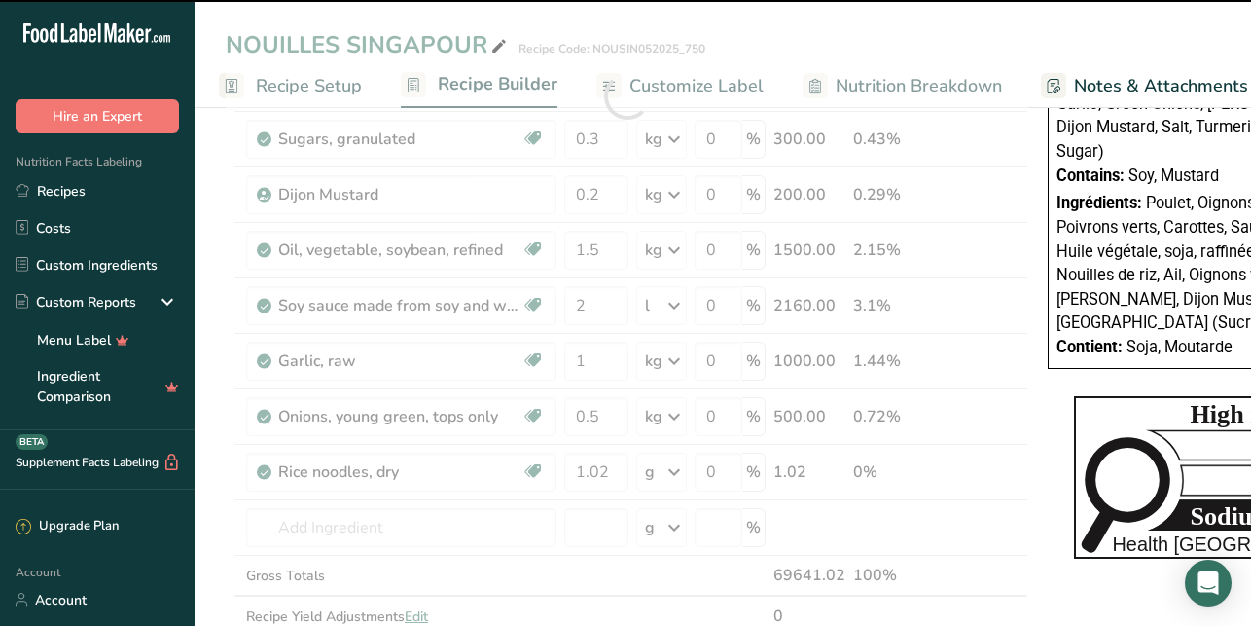
click at [673, 470] on div at bounding box center [627, 97] width 803 height 1162
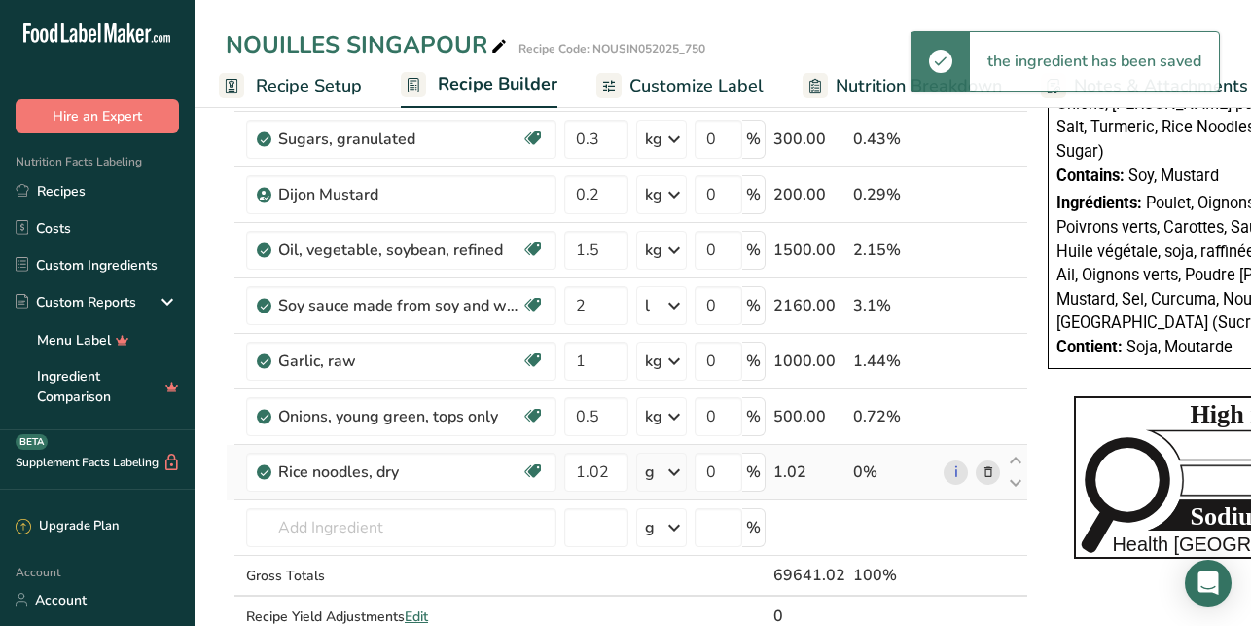
click at [668, 470] on icon at bounding box center [674, 471] width 23 height 35
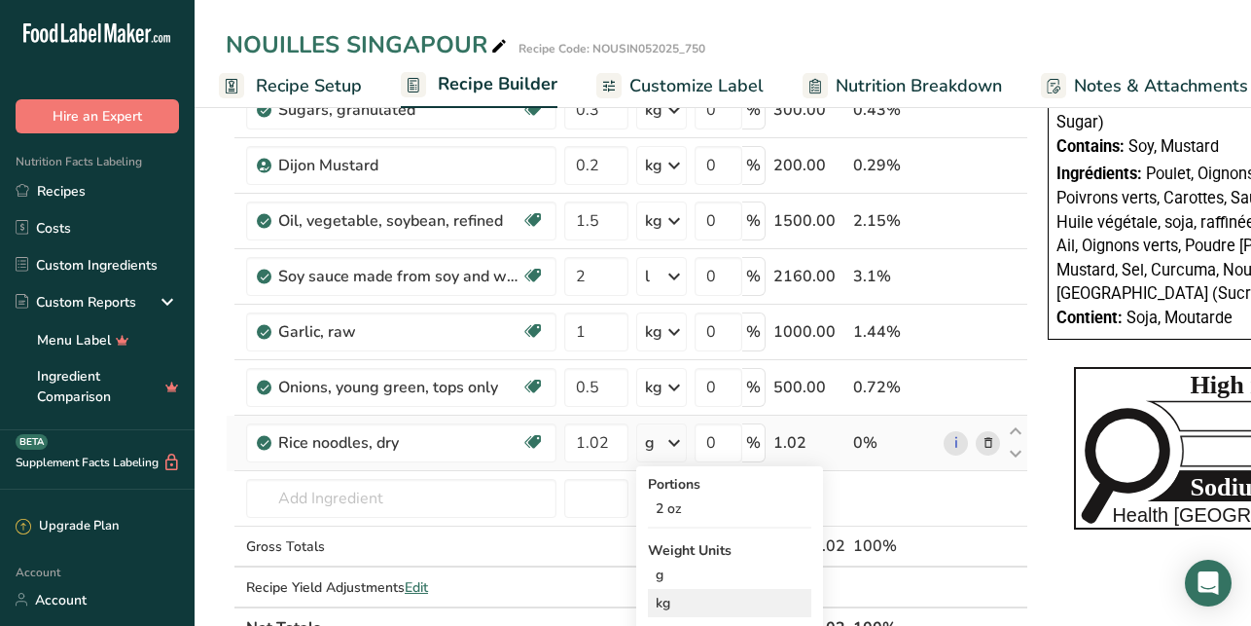
scroll to position [729, 0]
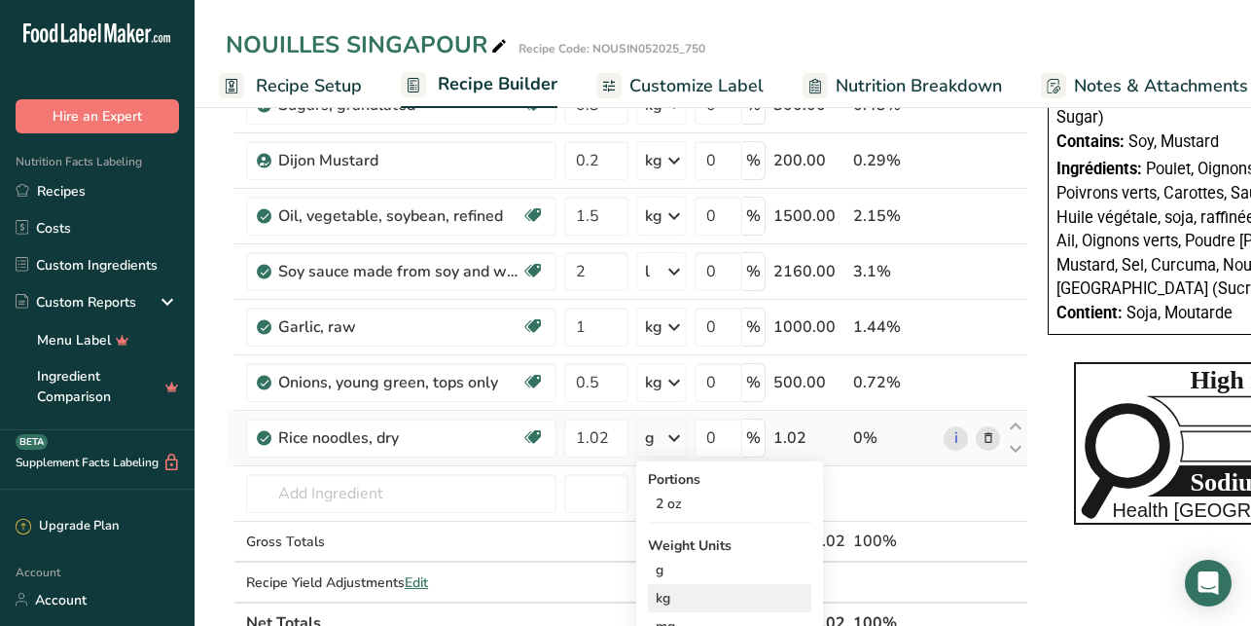
click at [706, 590] on div "kg" at bounding box center [729, 598] width 163 height 28
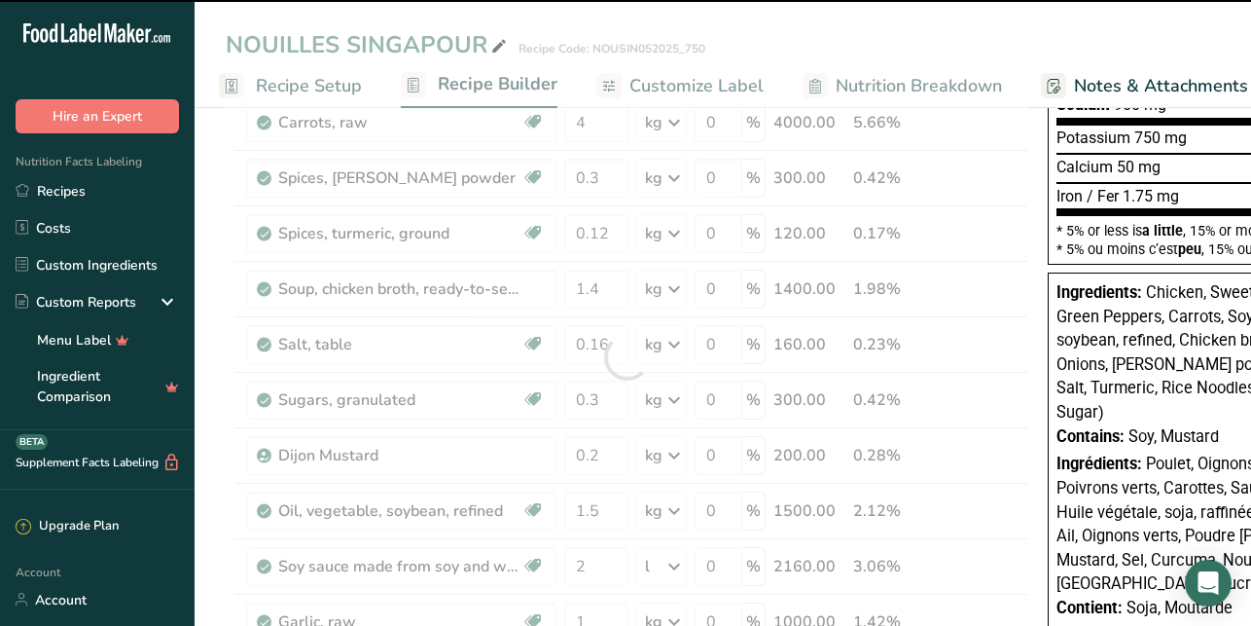
scroll to position [68, 0]
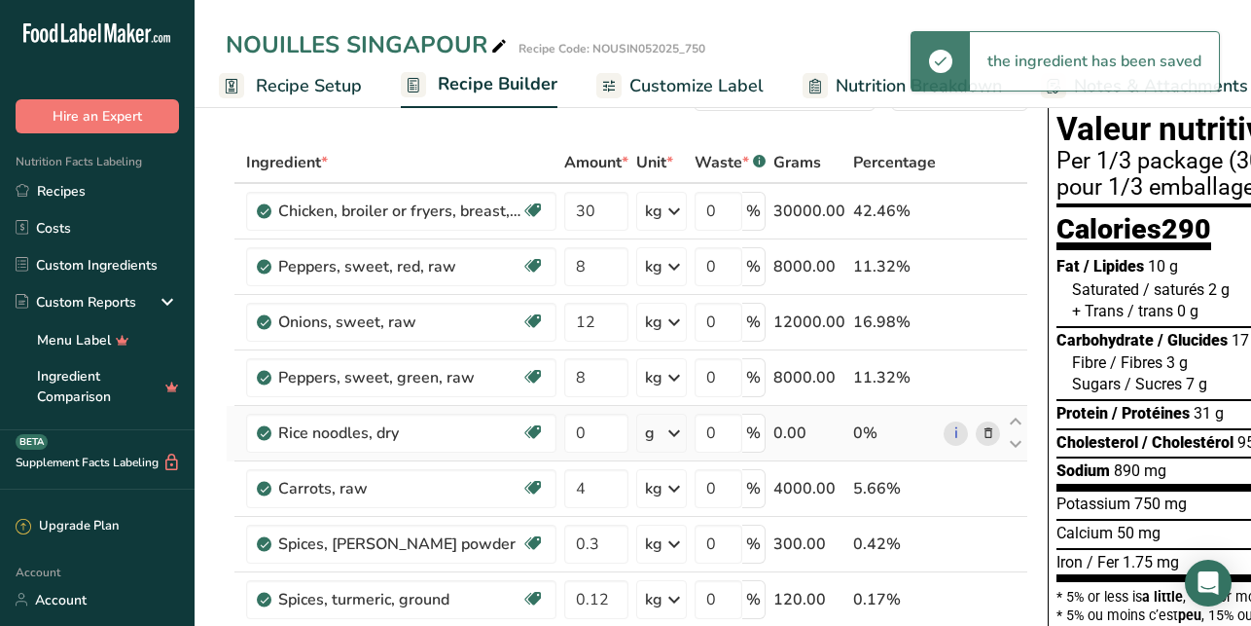
click at [990, 433] on span at bounding box center [988, 432] width 23 height 23
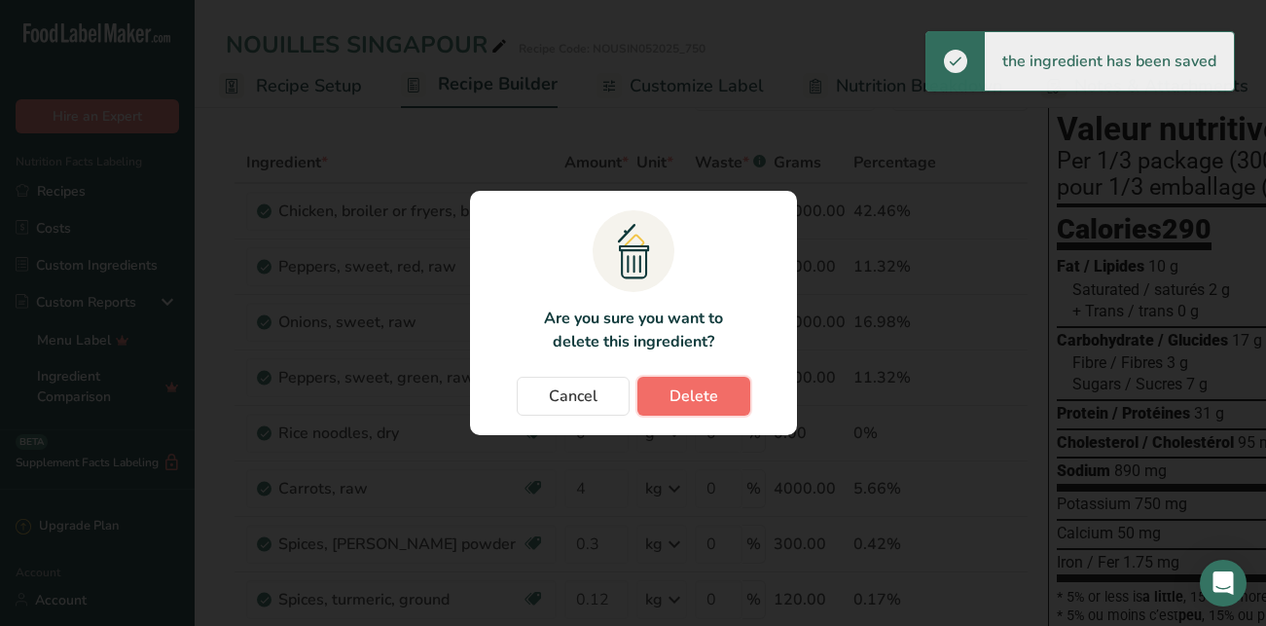
click at [711, 390] on span "Delete" at bounding box center [693, 395] width 49 height 23
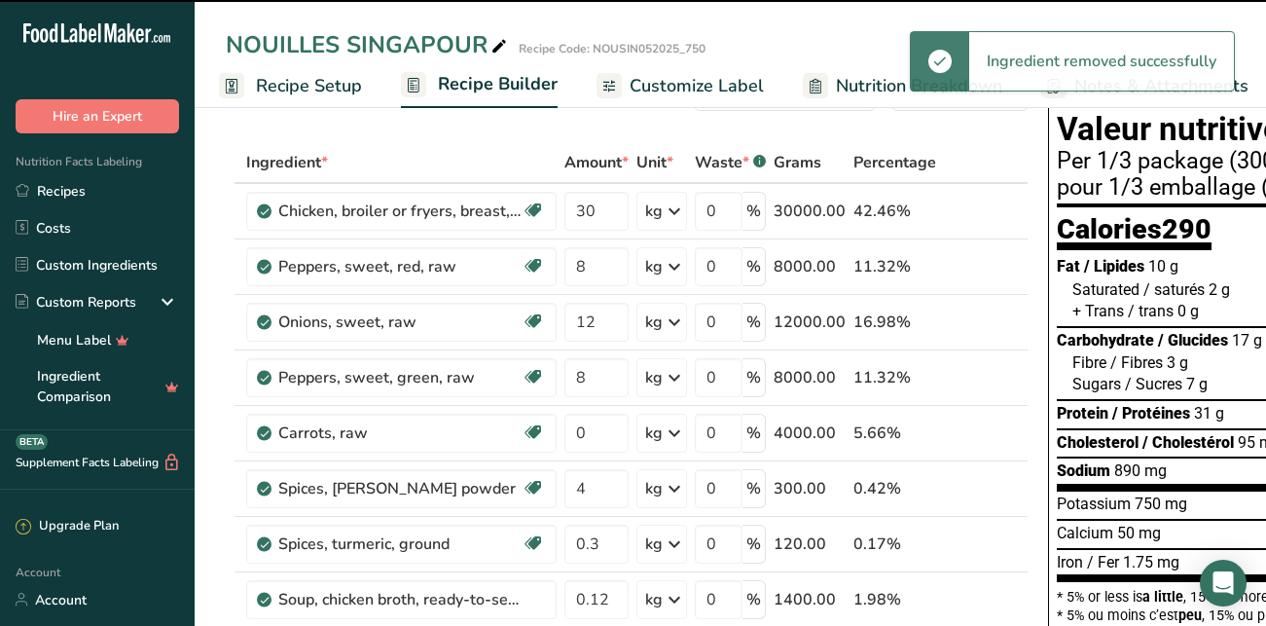
type input "4"
type input "0.3"
type input "0.12"
type input "1.4"
type input "0.16"
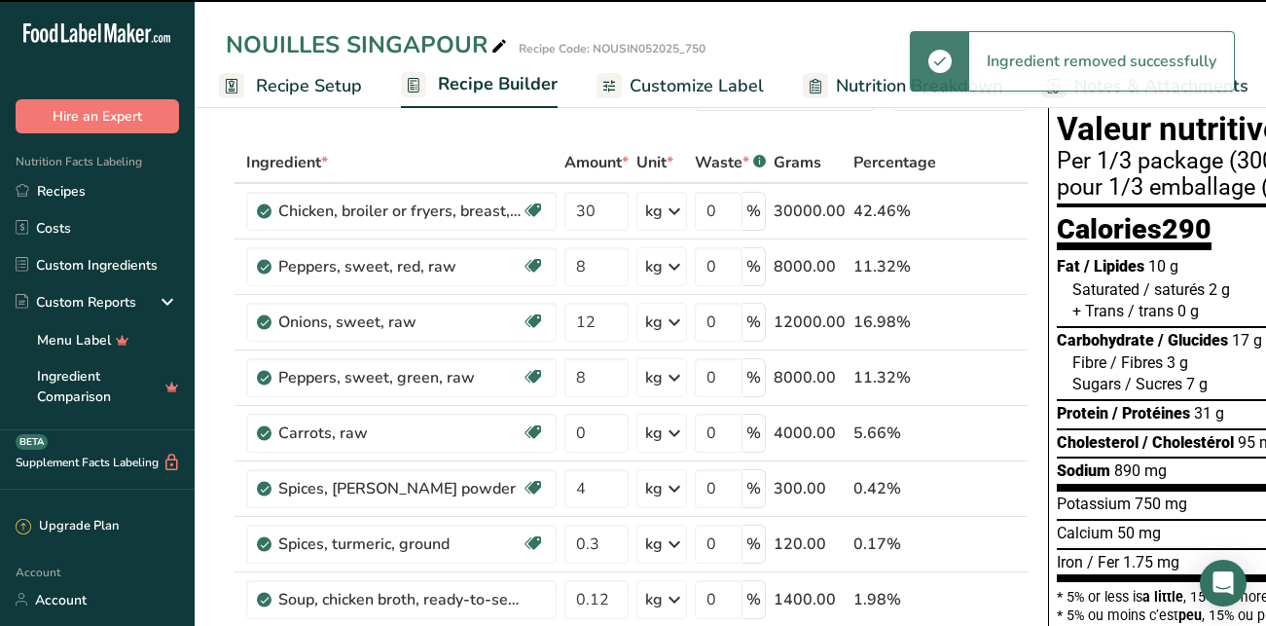
type input "0.3"
type input "0.2"
type input "1.5"
type input "2"
type input "1"
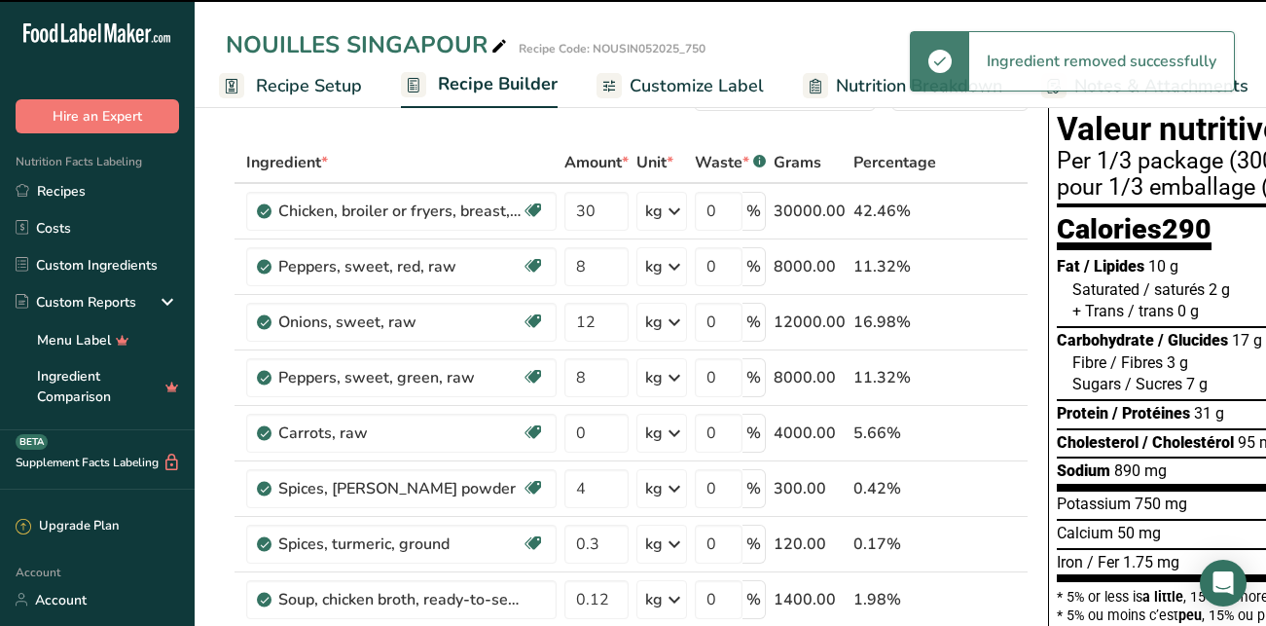
type input "0.5"
type input "1.02"
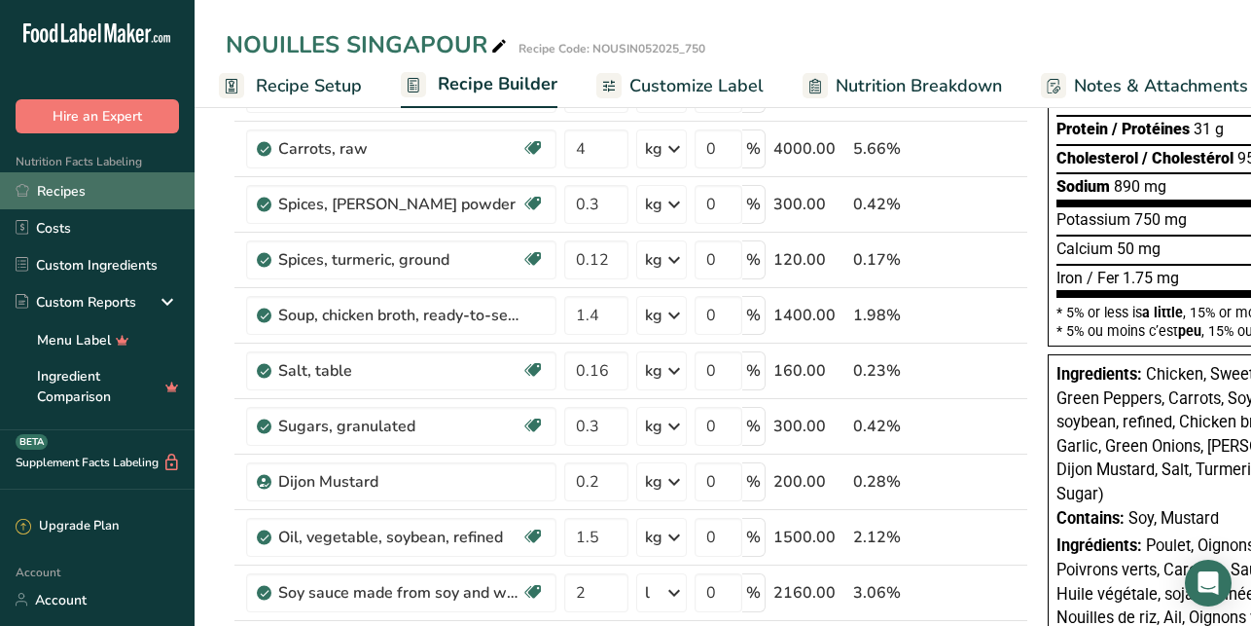
scroll to position [354, 0]
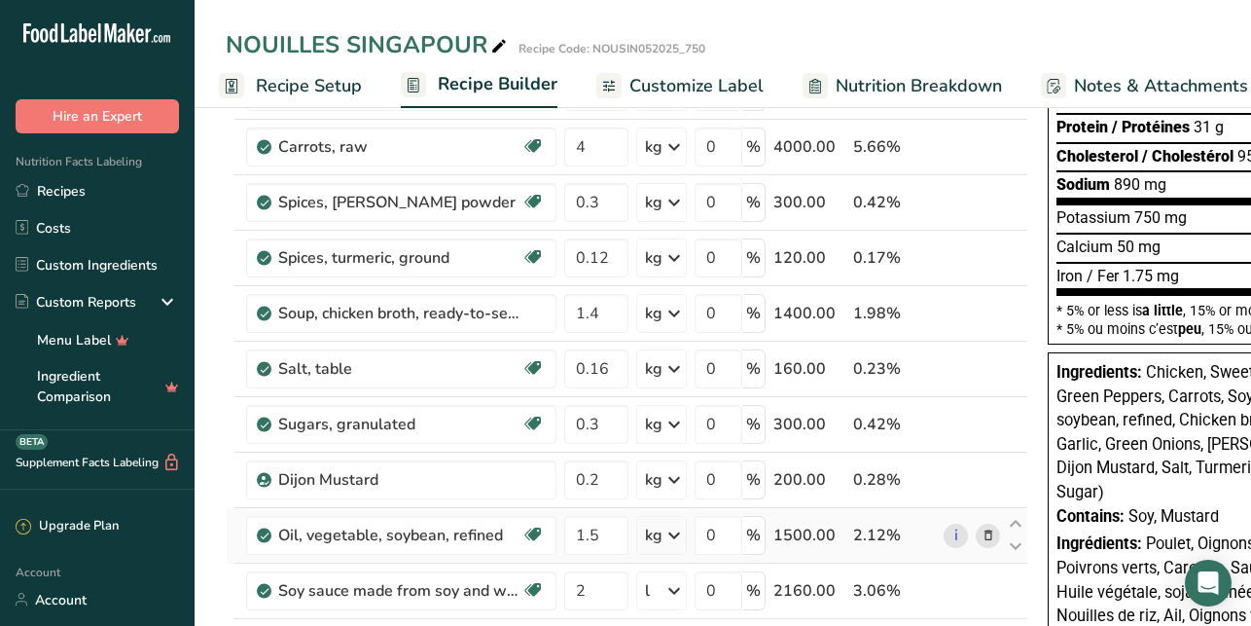
click at [675, 533] on icon at bounding box center [674, 535] width 23 height 35
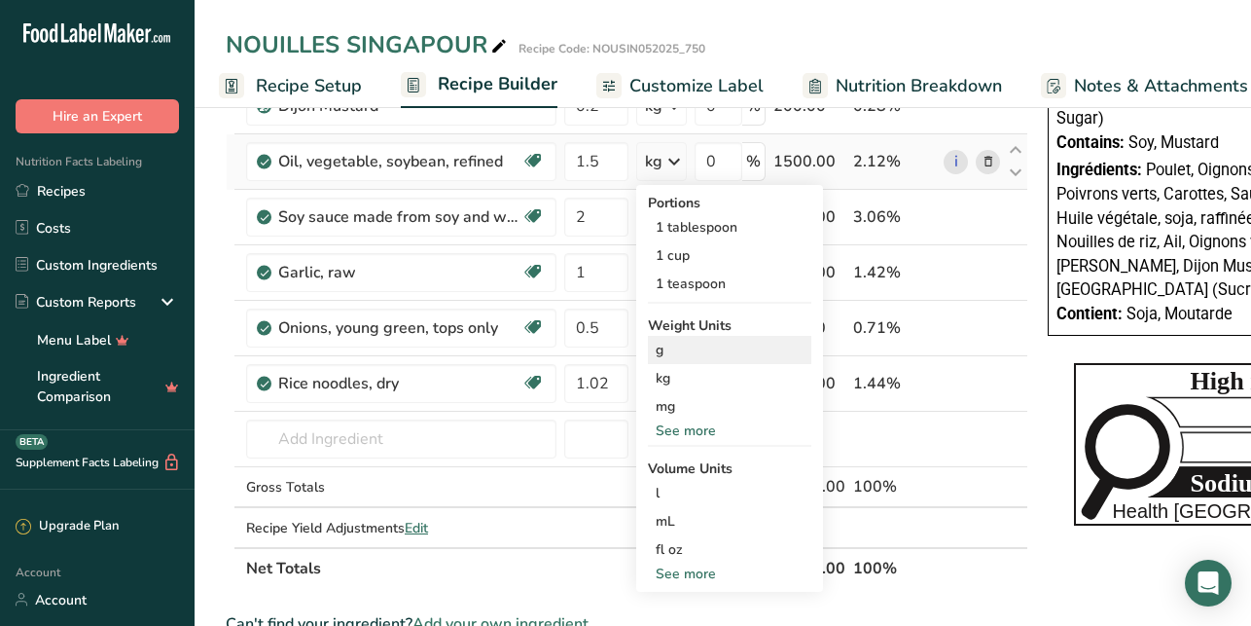
scroll to position [728, 0]
click at [684, 486] on div "l" at bounding box center [730, 493] width 148 height 20
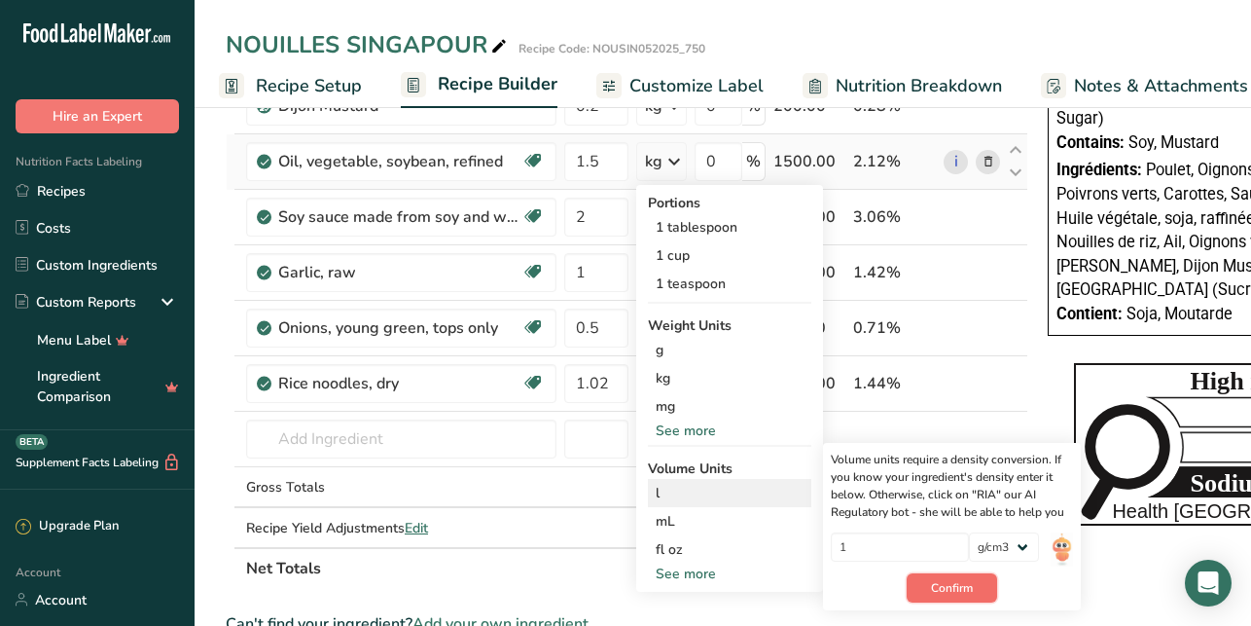
click at [949, 585] on span "Confirm" at bounding box center [952, 588] width 42 height 18
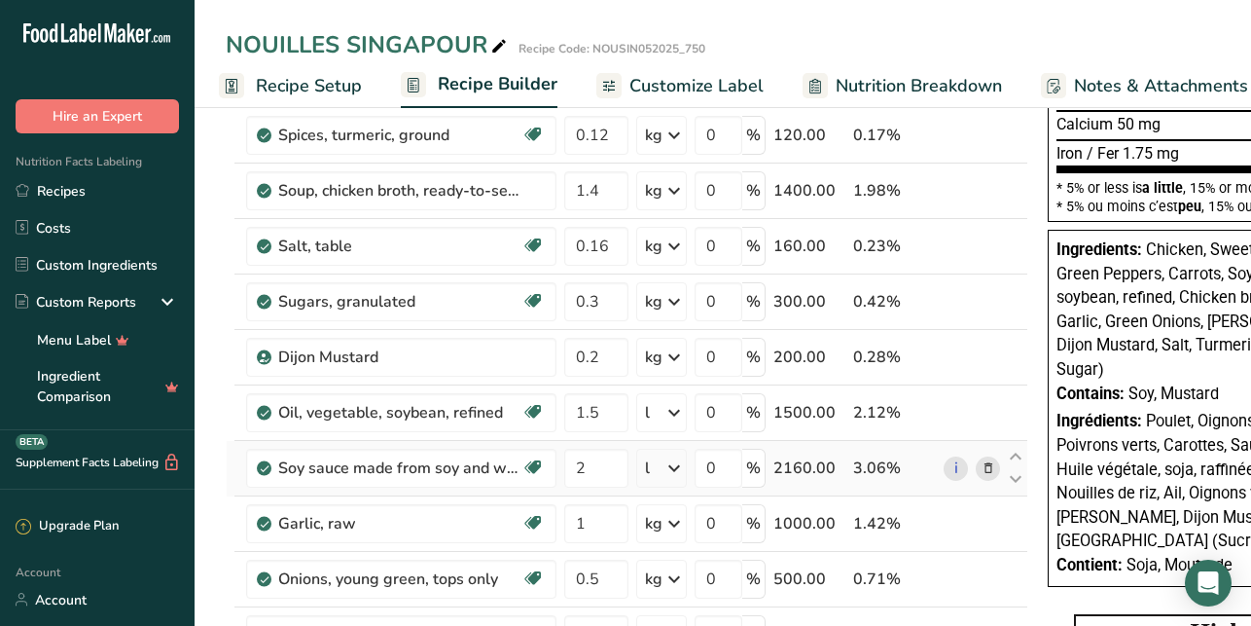
scroll to position [476, 0]
click at [985, 194] on icon at bounding box center [989, 192] width 14 height 20
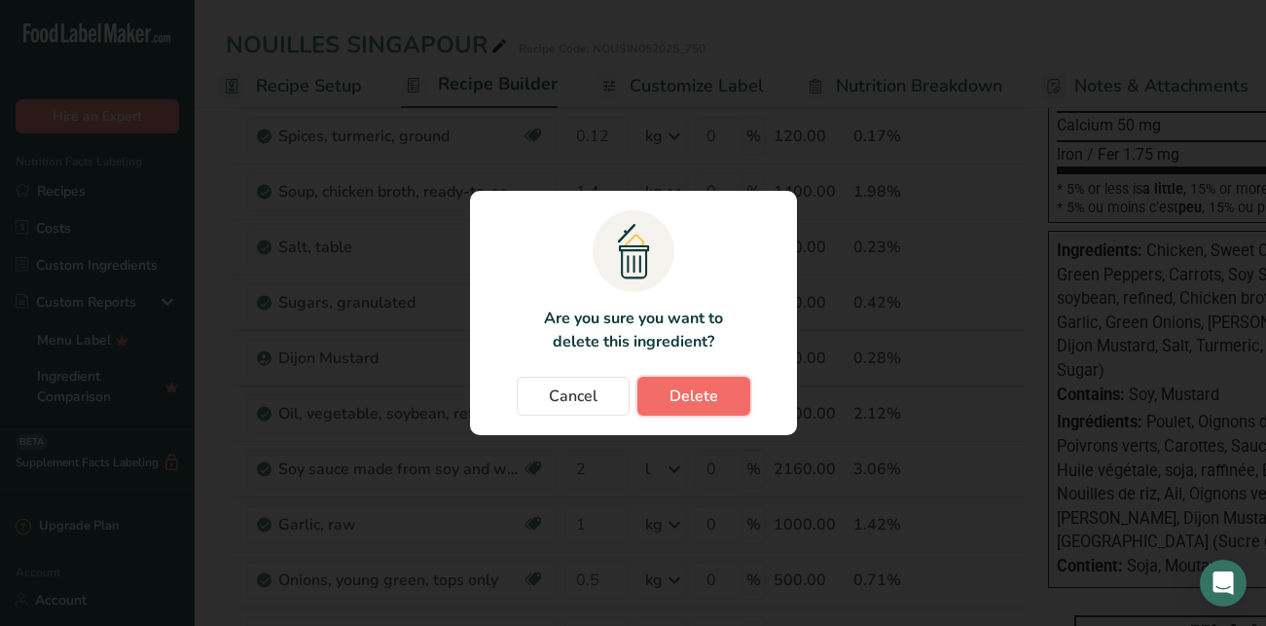
click at [671, 399] on span "Delete" at bounding box center [693, 395] width 49 height 23
type input "0.16"
type input "0.3"
type input "0.2"
type input "1.5"
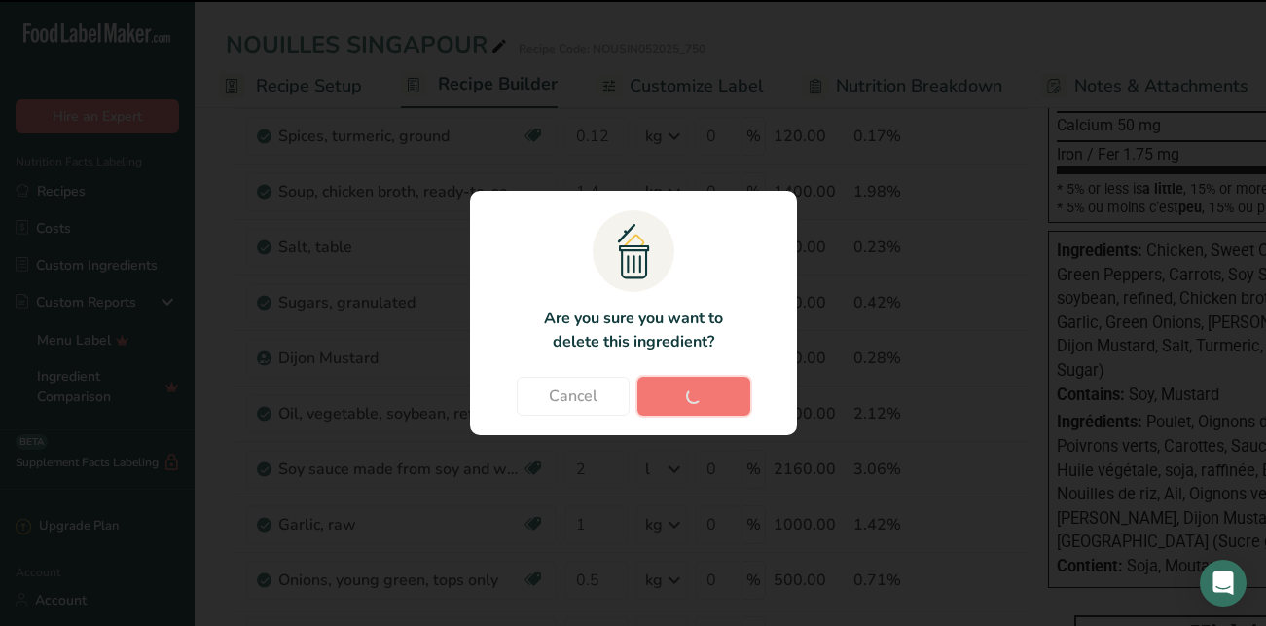
type input "2"
type input "1"
type input "0.5"
type input "1.02"
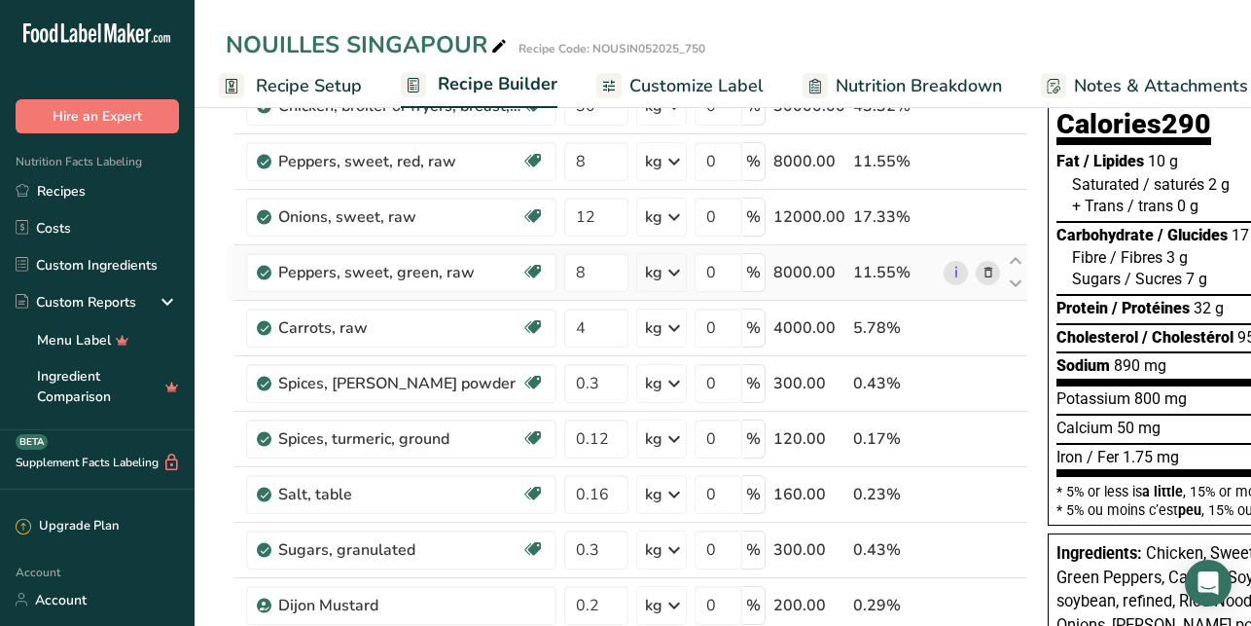
scroll to position [0, 0]
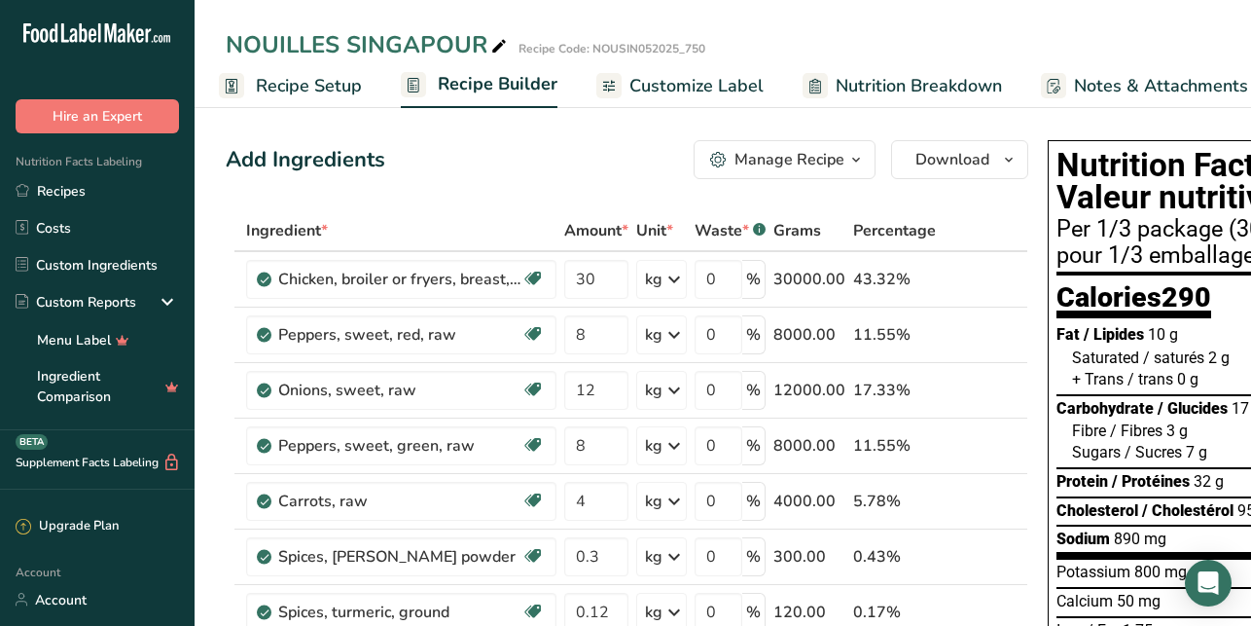
click at [692, 86] on span "Customize Label" at bounding box center [696, 86] width 134 height 26
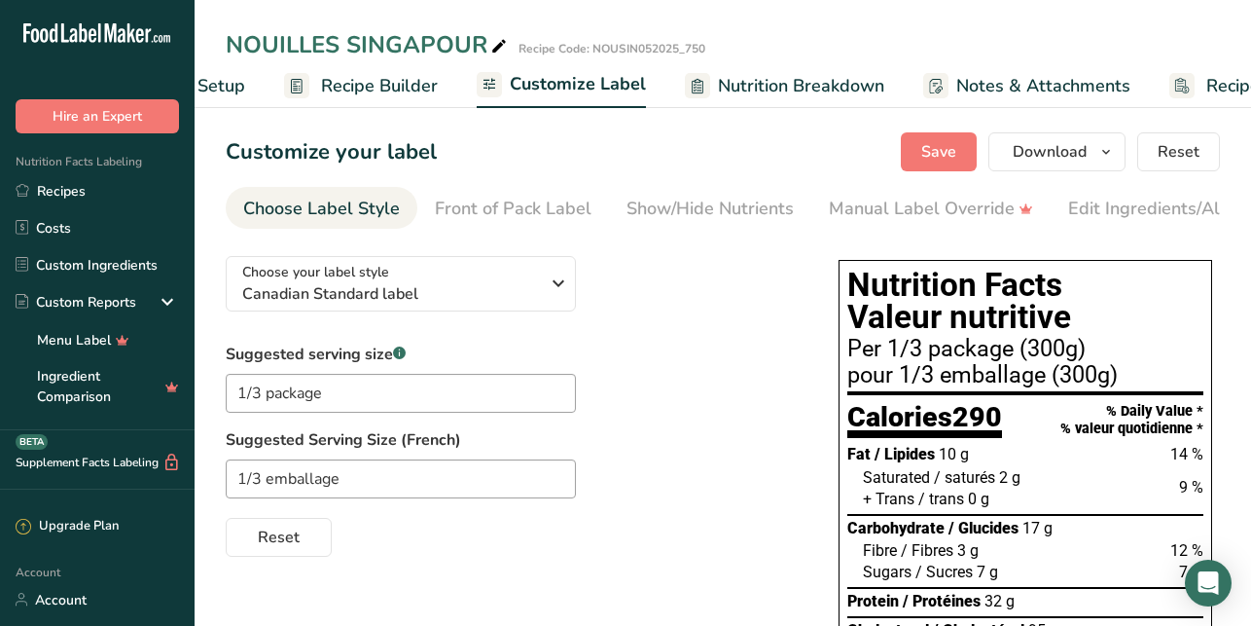
scroll to position [0, 229]
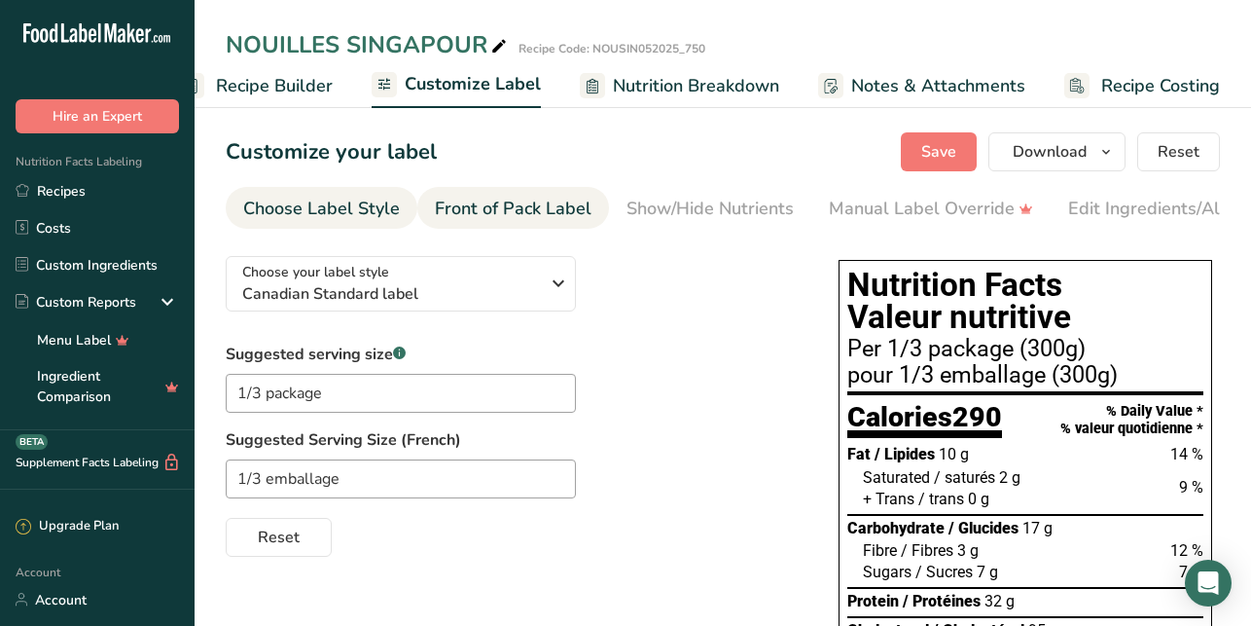
click at [551, 202] on div "Front of Pack Label" at bounding box center [513, 209] width 157 height 26
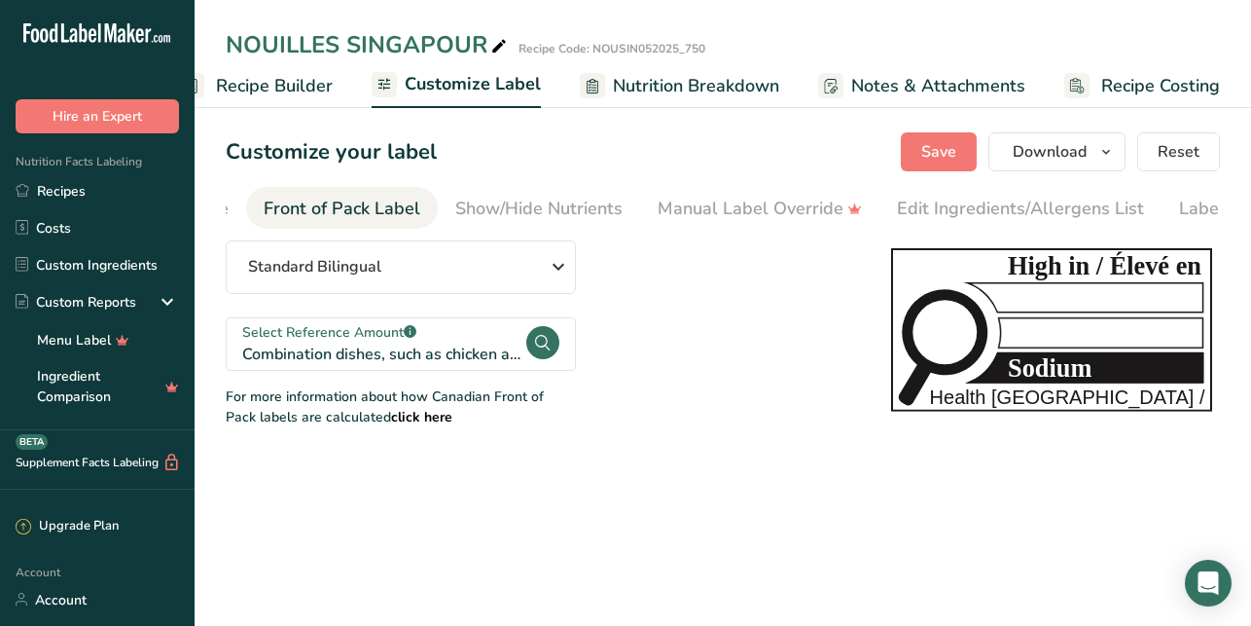
scroll to position [0, 189]
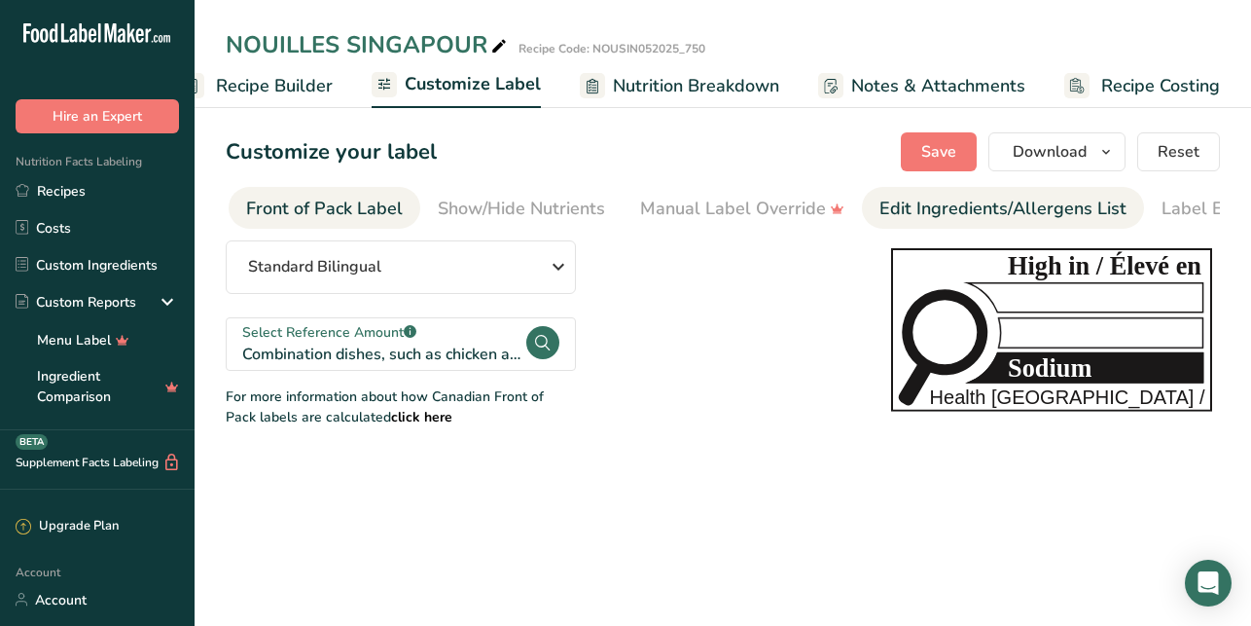
click at [1029, 211] on div "Edit Ingredients/Allergens List" at bounding box center [1002, 209] width 247 height 26
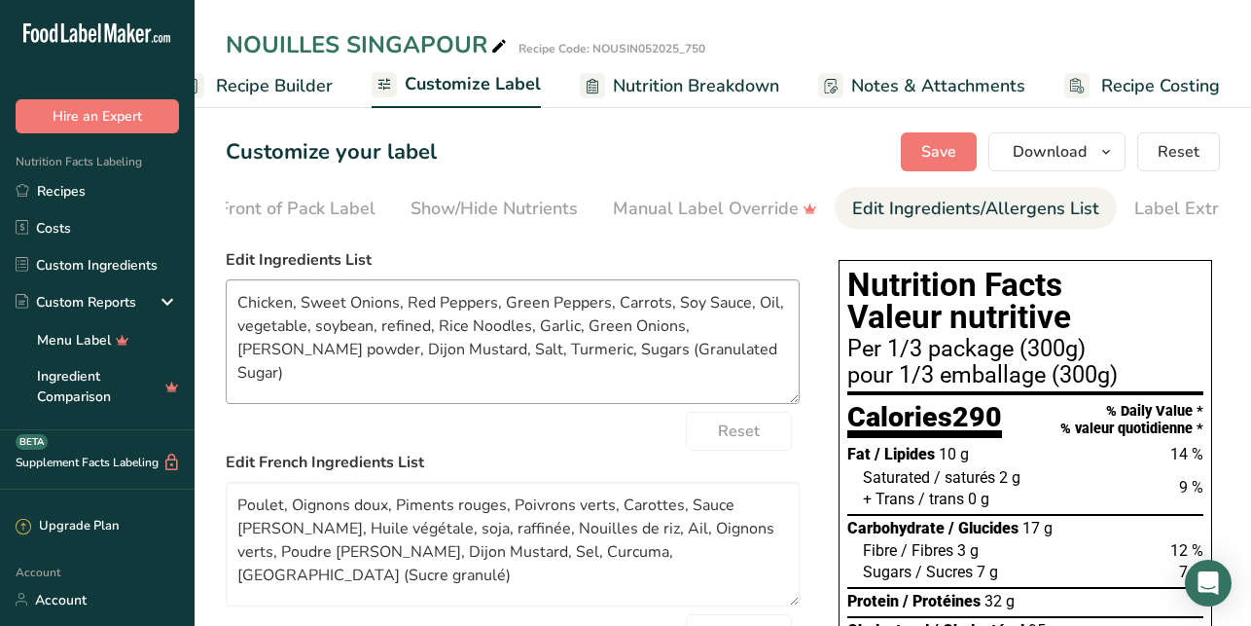
scroll to position [0, 263]
drag, startPoint x: 353, startPoint y: 305, endPoint x: 300, endPoint y: 305, distance: 53.5
click at [300, 305] on textarea "Chicken, Sweet Onions, Red Peppers, Green Peppers, Carrots, Soy Sauce, Oil, veg…" at bounding box center [513, 341] width 574 height 125
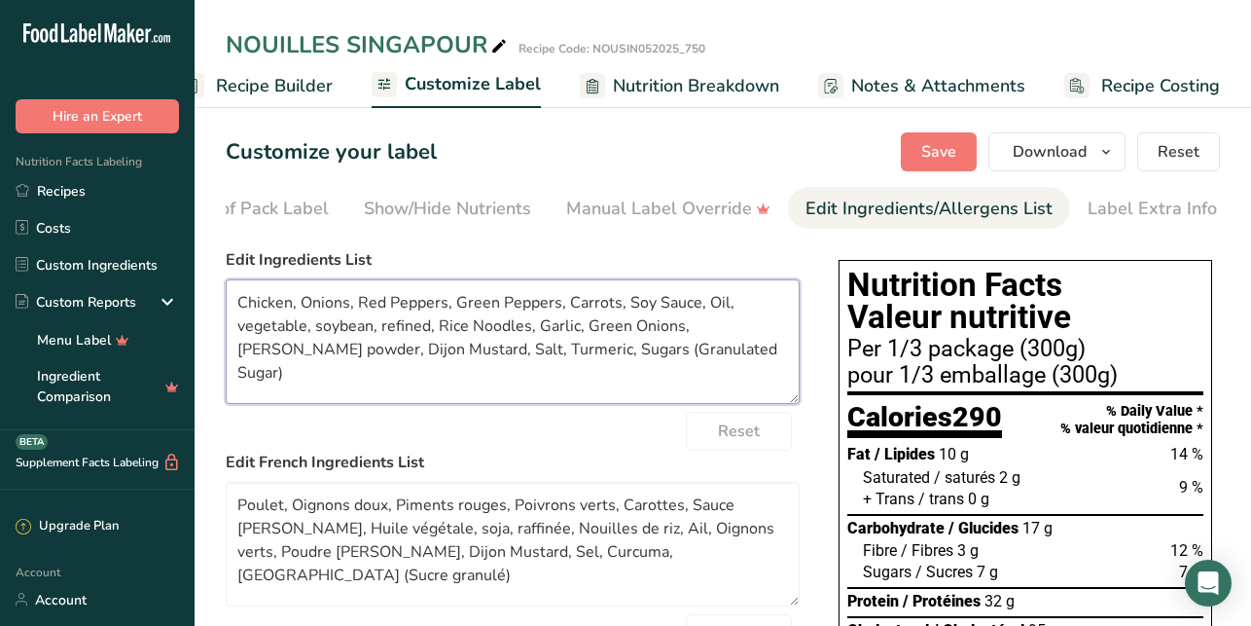
drag, startPoint x: 455, startPoint y: 309, endPoint x: 391, endPoint y: 307, distance: 64.2
click at [391, 307] on textarea "Chicken, Onions, Red Peppers, Green Peppers, Carrots, Soy Sauce, Oil, vegetable…" at bounding box center [513, 341] width 574 height 125
drag, startPoint x: 651, startPoint y: 305, endPoint x: 554, endPoint y: 305, distance: 97.3
click at [554, 305] on textarea "Chicken, Onions, Red and green bell peppersGreen Peppers, Carrots, Soy Sauce, O…" at bounding box center [513, 341] width 574 height 125
click at [657, 308] on textarea "Chicken, Onions, Red and green bell peppers, Carrots, Soy Sauce, Oil, vegetable…" at bounding box center [513, 341] width 574 height 125
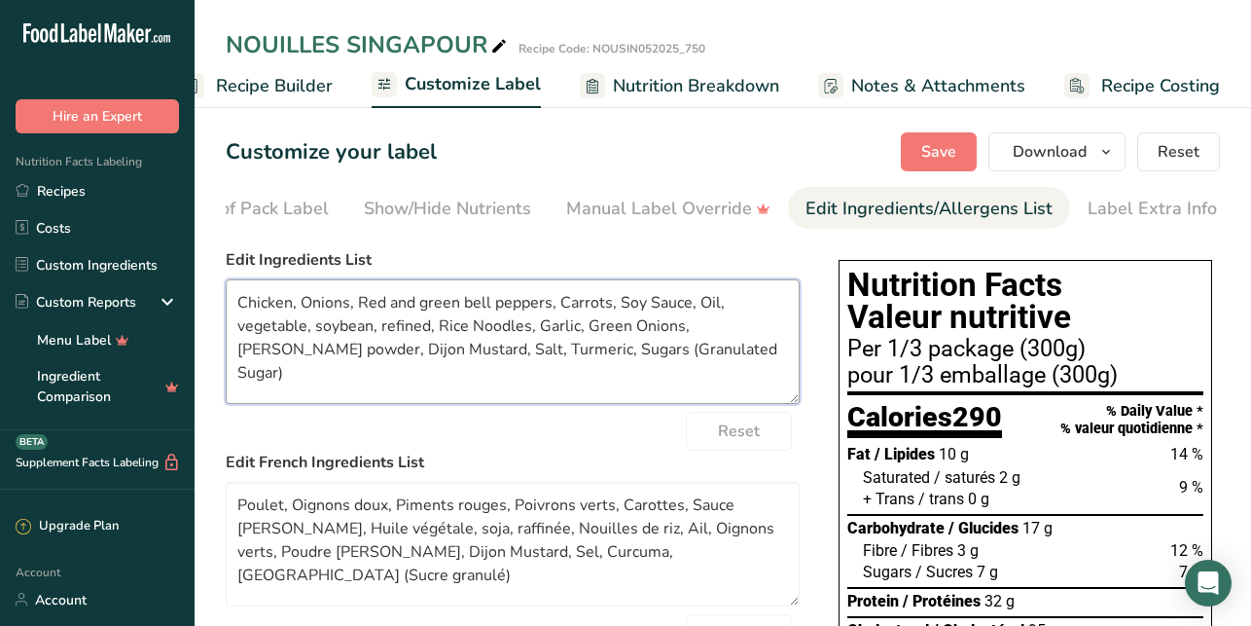
click at [649, 305] on textarea "Chicken, Onions, Red and green bell peppers, Carrots, Soy Sauce, Oil, vegetable…" at bounding box center [513, 341] width 574 height 125
click at [246, 330] on textarea "Chicken, Onions, Red and green bell peppers, Carrots, Soy sauce, Oil, vegetable…" at bounding box center [513, 341] width 574 height 125
click at [304, 334] on textarea "Chicken, Onions, Red and green bell peppers, Carrots, Soy sauce, Oil, Vegetable…" at bounding box center [513, 341] width 574 height 125
drag, startPoint x: 455, startPoint y: 329, endPoint x: 336, endPoint y: 331, distance: 119.7
click at [336, 331] on textarea "Chicken, Onions, Red and green bell peppers, Carrots, Soy sauce, Oil, Vegetable…" at bounding box center [513, 341] width 574 height 125
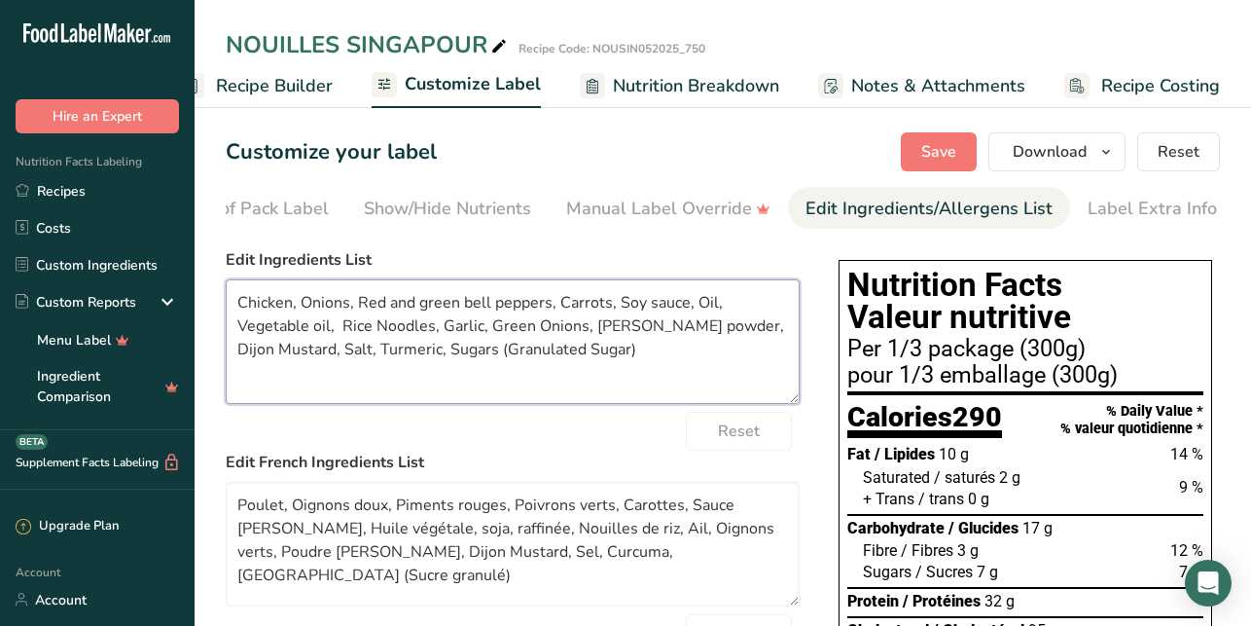
drag, startPoint x: 719, startPoint y: 305, endPoint x: 696, endPoint y: 302, distance: 23.5
click at [696, 302] on textarea "Chicken, Onions, Red and green bell peppers, Carrots, Soy sauce, Oil, Vegetable…" at bounding box center [513, 341] width 574 height 125
click at [700, 305] on textarea "Chicken, Onions, Red and green bell peppers, Carrots, Soy sauce, Vegetable oil,…" at bounding box center [513, 341] width 574 height 125
click at [269, 328] on textarea "Chicken, Onions, Red and green bell peppers, Carrots, Soy sauce, Vegetable oil,…" at bounding box center [513, 341] width 574 height 125
click at [298, 324] on textarea "Chicken, Onions, Red and green bell peppers, Carrots, Soy sauce, Vegetable oil,…" at bounding box center [513, 341] width 574 height 125
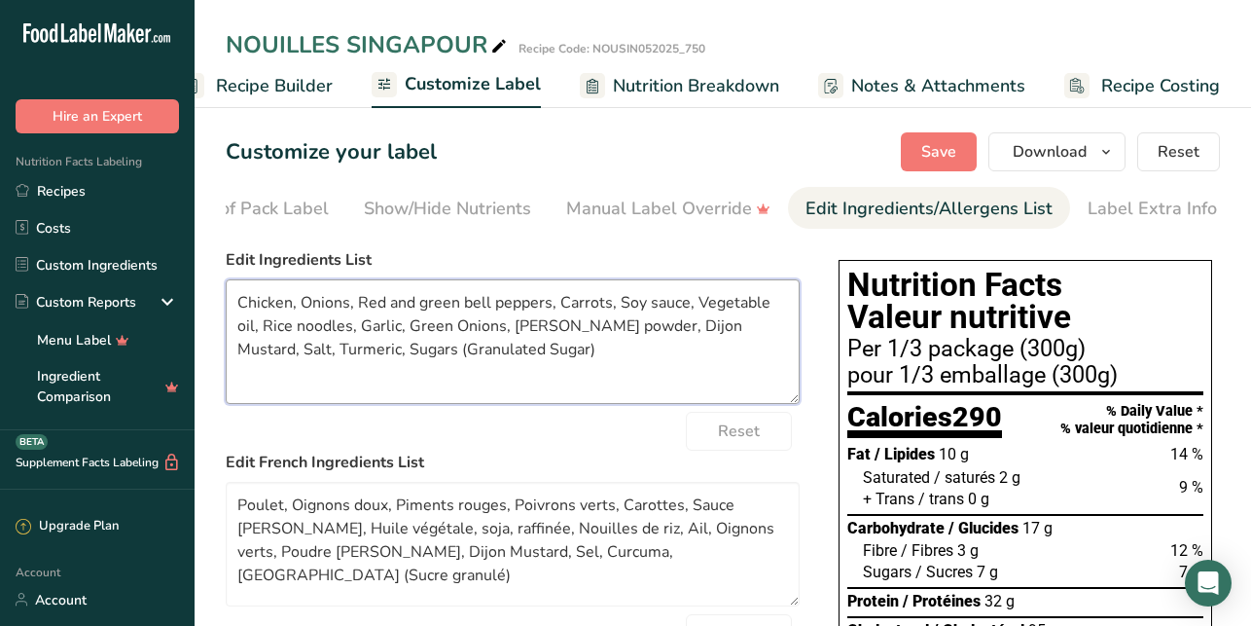
click at [456, 329] on textarea "Chicken, Onions, Red and green bell peppers, Carrots, Soy sauce, Vegetable oil,…" at bounding box center [513, 341] width 574 height 125
drag, startPoint x: 663, startPoint y: 332, endPoint x: 652, endPoint y: 327, distance: 11.8
click at [652, 327] on textarea "Chicken, Onions, Red and green bell peppers, Carrots, Soy sauce, Vegetable oil,…" at bounding box center [513, 341] width 574 height 125
drag, startPoint x: 604, startPoint y: 329, endPoint x: 508, endPoint y: 326, distance: 96.4
click at [508, 326] on textarea "Chicken, Onions, Red and green bell peppers, Carrots, Soy sauce, Vegetable oil,…" at bounding box center [513, 341] width 574 height 125
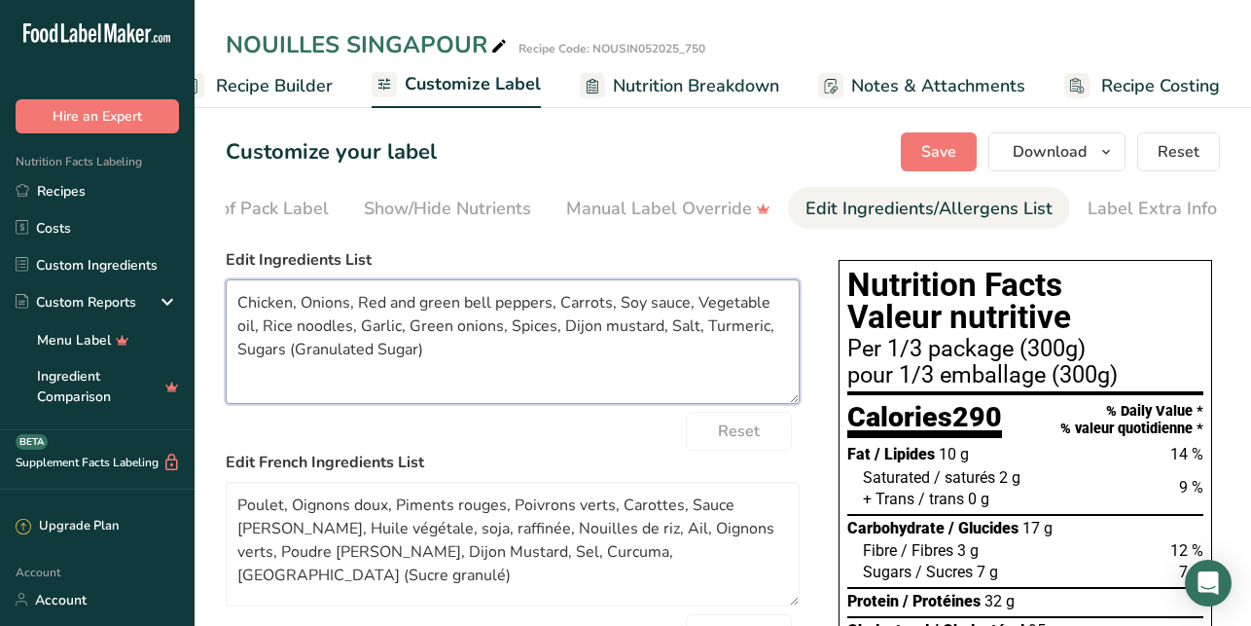
drag, startPoint x: 424, startPoint y: 354, endPoint x: 279, endPoint y: 355, distance: 145.0
click at [279, 355] on textarea "Chicken, Onions, Red and green bell peppers, Carrots, Soy sauce, Vegetable oil,…" at bounding box center [513, 341] width 574 height 125
drag, startPoint x: 712, startPoint y: 335, endPoint x: 699, endPoint y: 335, distance: 13.6
click at [699, 335] on textarea "Chicken, Onions, Red and green bell peppers, Carrots, Soy sauce, Vegetable oil,…" at bounding box center [513, 341] width 574 height 125
type textarea "Chicken, Onions, Red and green bell peppers, Carrots, Soy sauce, Vegetable oil,…"
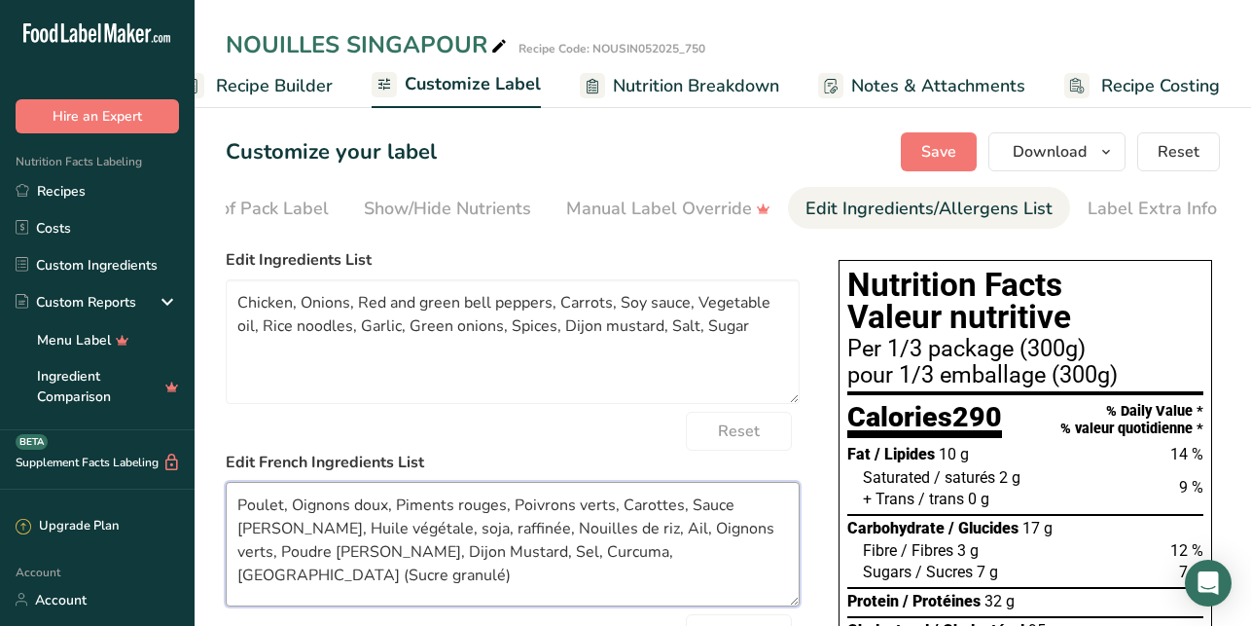
drag, startPoint x: 383, startPoint y: 508, endPoint x: 355, endPoint y: 502, distance: 28.8
click at [355, 502] on textarea "Poulet, Oignons doux, Piments rouges, Poivrons verts, Carottes, Sauce de soja, …" at bounding box center [513, 544] width 574 height 125
drag, startPoint x: 470, startPoint y: 513, endPoint x: 359, endPoint y: 511, distance: 110.9
click at [359, 511] on textarea "Poulet, Oignons, Piments rouges, Poivrons verts, Carottes, Sauce de soja, Huile…" at bounding box center [513, 544] width 574 height 125
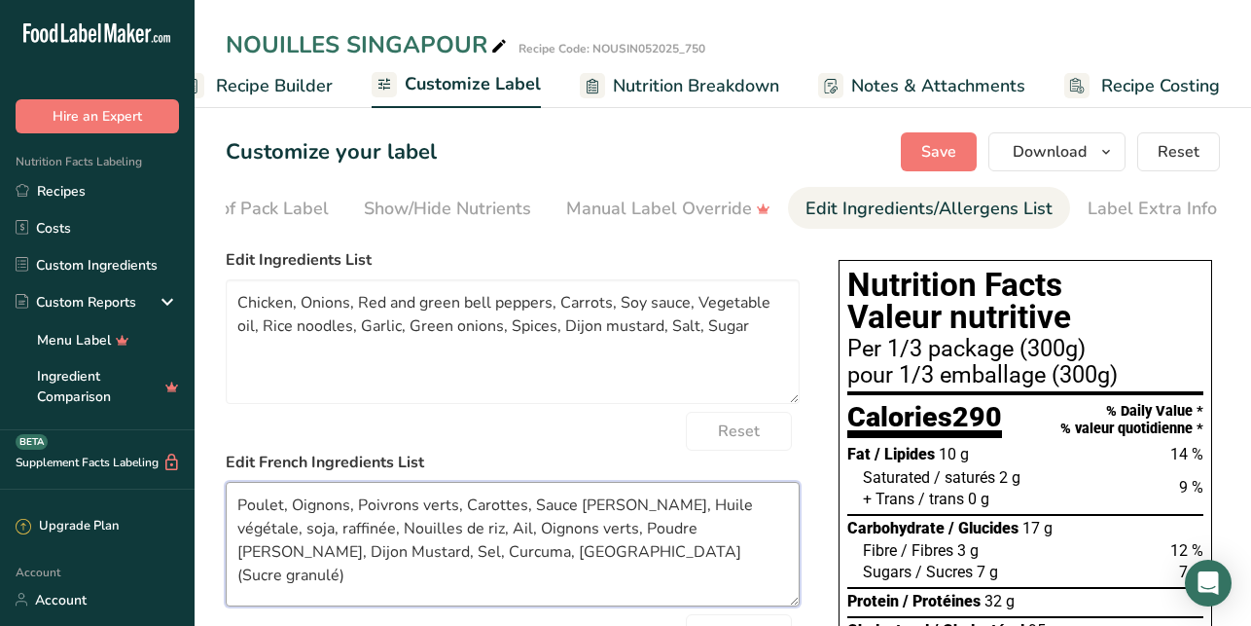
click at [421, 509] on textarea "Poulet, Oignons, Poivrons verts, Carottes, Sauce de soja, Huile végétale, soja,…" at bounding box center [513, 544] width 574 height 125
drag, startPoint x: 689, startPoint y: 511, endPoint x: 648, endPoint y: 508, distance: 41.0
click at [648, 508] on textarea "Poulet, Oignons, Poivrons rouges et verts, Carottes, Sauce de soja, Huile végét…" at bounding box center [513, 544] width 574 height 125
drag, startPoint x: 403, startPoint y: 531, endPoint x: 305, endPoint y: 530, distance: 97.3
click at [305, 530] on textarea "Poulet, Oignons, Poivrons rouges et verts, Carottes, Sauce soya, Huile végétale…" at bounding box center [513, 544] width 574 height 125
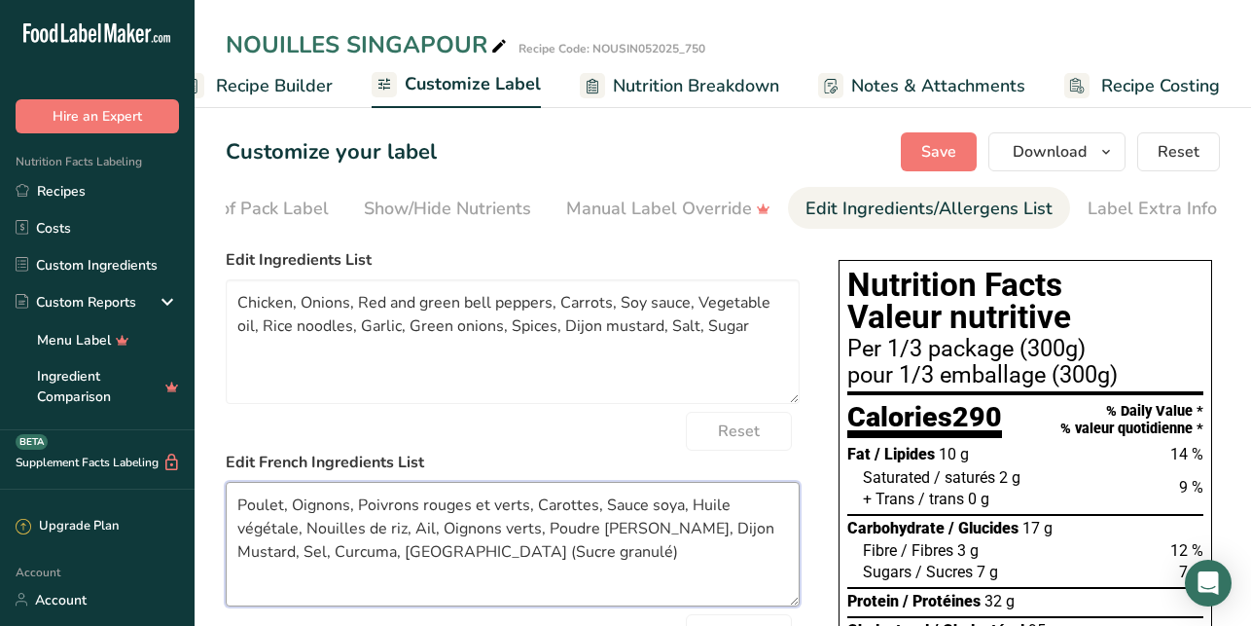
drag, startPoint x: 654, startPoint y: 533, endPoint x: 545, endPoint y: 527, distance: 109.1
click at [545, 527] on textarea "Poulet, Oignons, Poivrons rouges et verts, Carottes, Sauce soya, Huile végétale…" at bounding box center [513, 544] width 574 height 125
drag, startPoint x: 694, startPoint y: 531, endPoint x: 634, endPoint y: 532, distance: 59.4
click at [634, 532] on textarea "Poulet, Oignons, Poivrons rouges et verts, Carottes, Sauce soya, Huile végétale…" at bounding box center [513, 544] width 574 height 125
click at [600, 530] on textarea "Poulet, Oignons, Poivrons rouges et verts, Carottes, Sauce soya, Huile végétale…" at bounding box center [513, 544] width 574 height 125
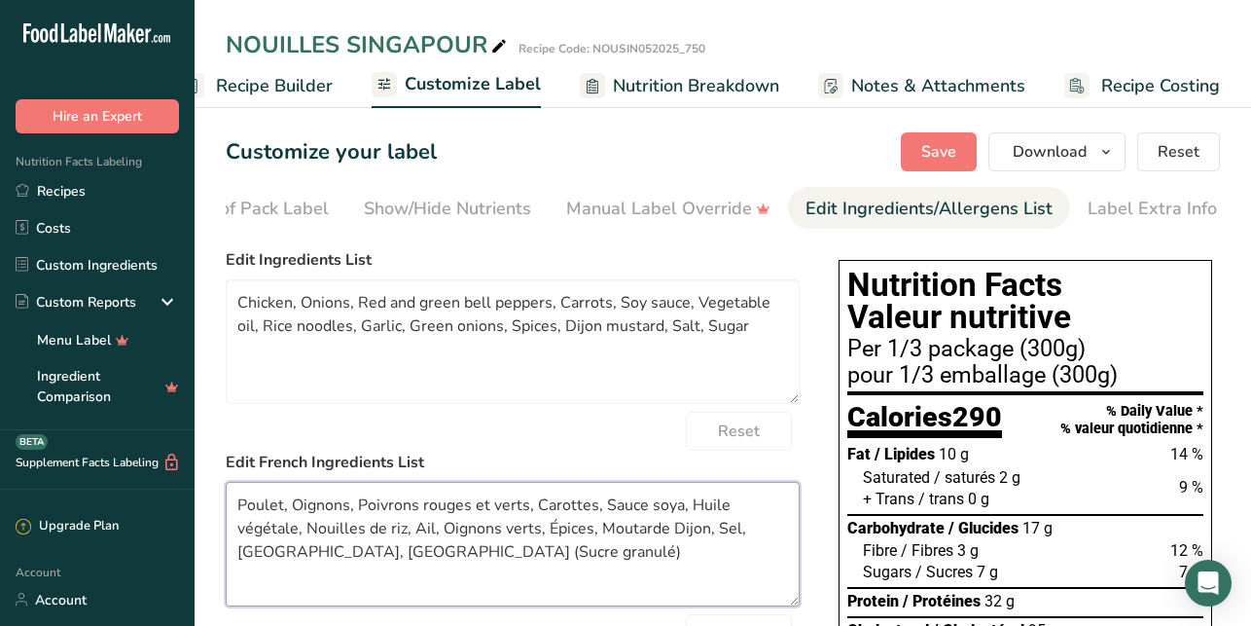
drag, startPoint x: 308, startPoint y: 556, endPoint x: 207, endPoint y: 546, distance: 101.7
drag, startPoint x: 408, startPoint y: 564, endPoint x: 290, endPoint y: 556, distance: 118.0
click at [289, 556] on textarea "Poulet, Oignons, Poivrons rouges et verts, Carottes, Sauce soya, Huile végétale…" at bounding box center [513, 544] width 574 height 125
click at [365, 583] on textarea "Poulet, Oignons, Poivrons rouges et verts, Carottes, Sauce soya, Huile végétale…" at bounding box center [513, 544] width 574 height 125
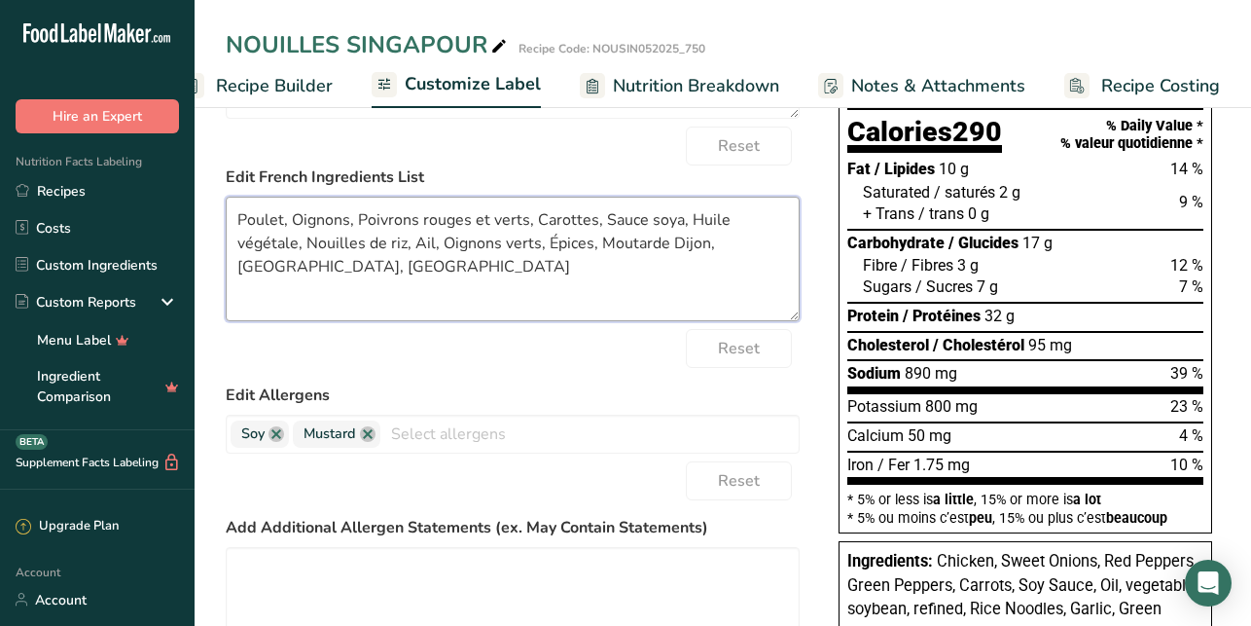
scroll to position [301, 0]
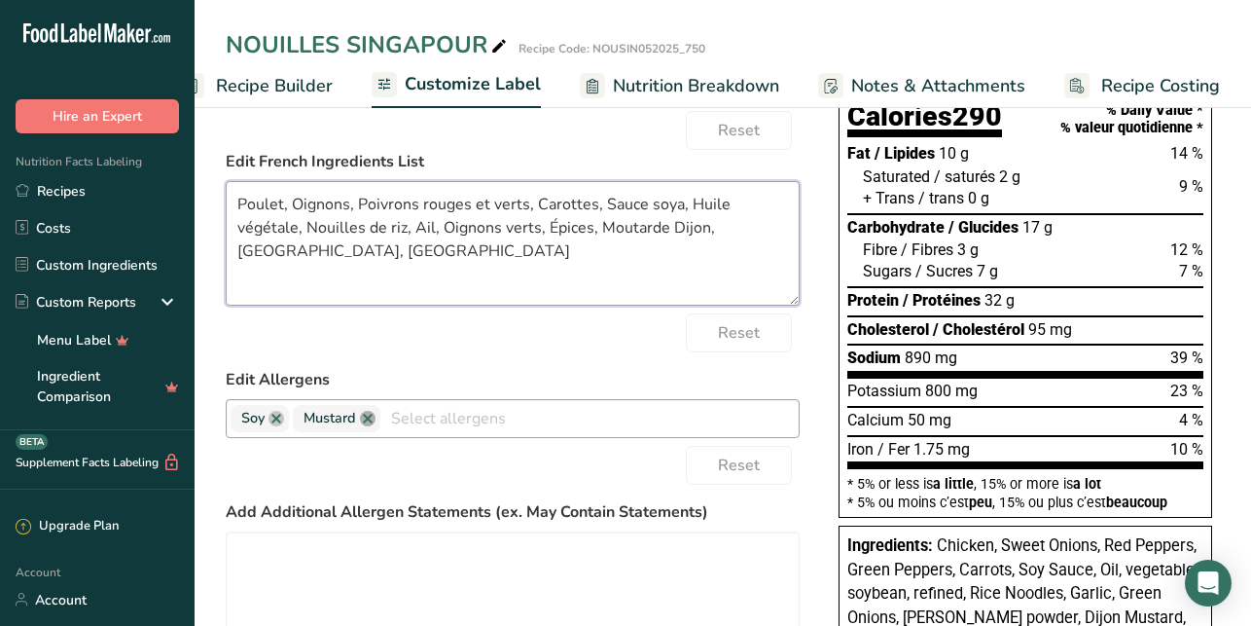
type textarea "Poulet, Oignons, Poivrons rouges et verts, Carottes, Sauce soya, Huile végétale…"
click at [371, 421] on link at bounding box center [368, 419] width 16 height 16
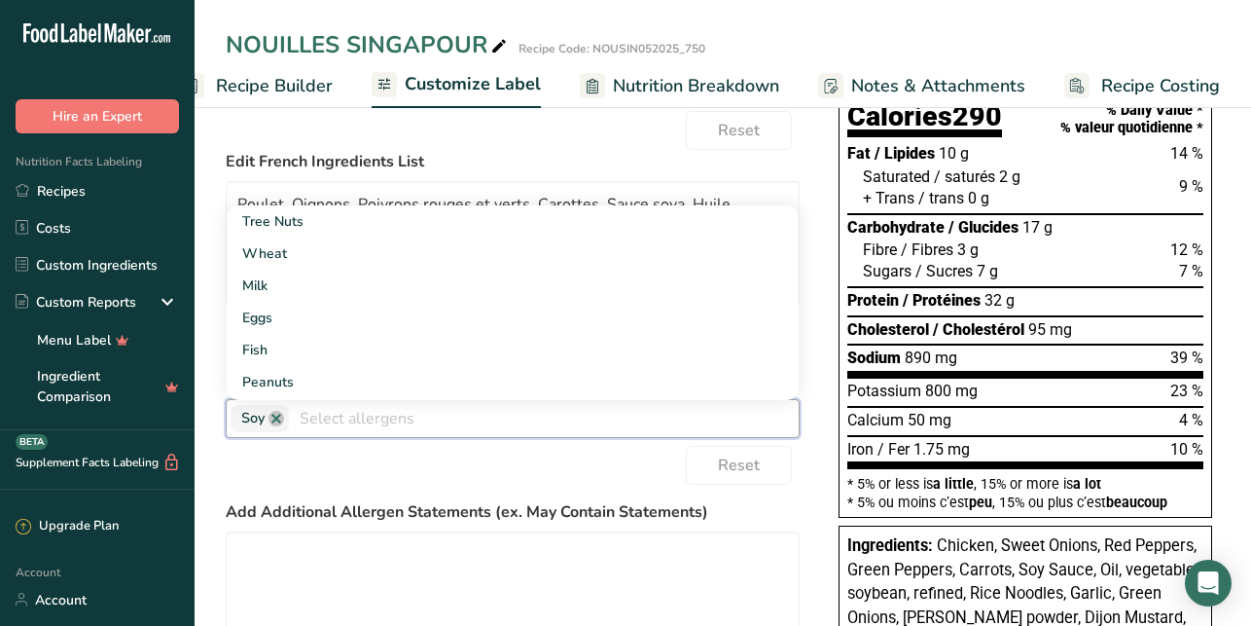
click at [504, 480] on div "Reset" at bounding box center [513, 465] width 574 height 39
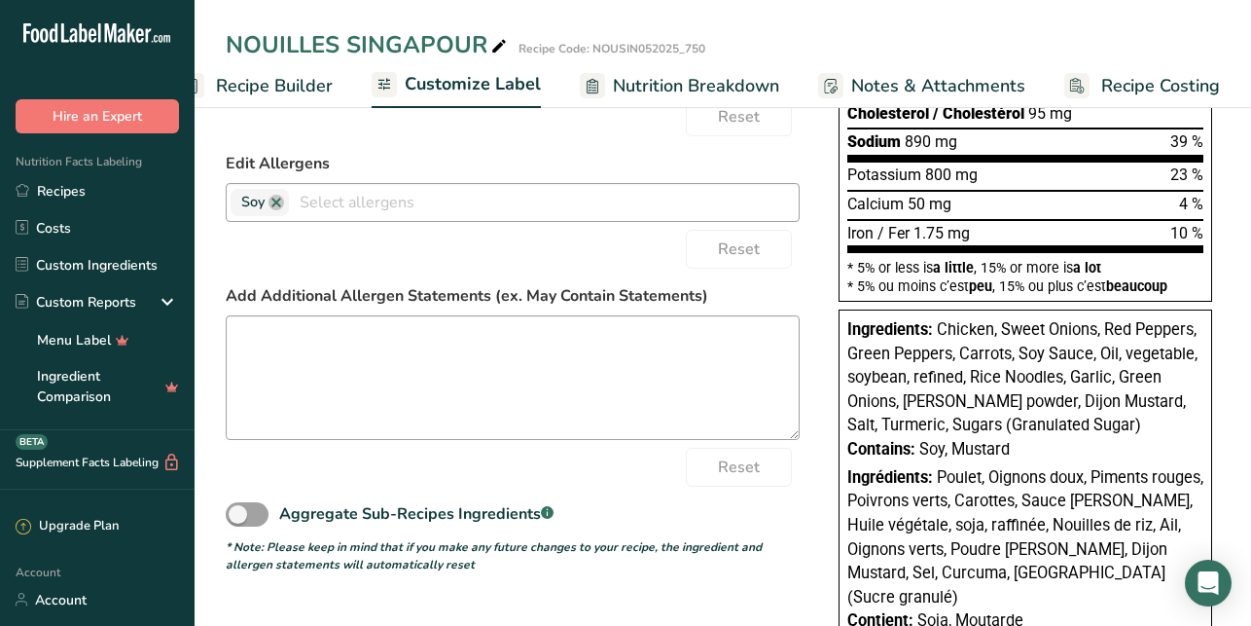
scroll to position [0, 0]
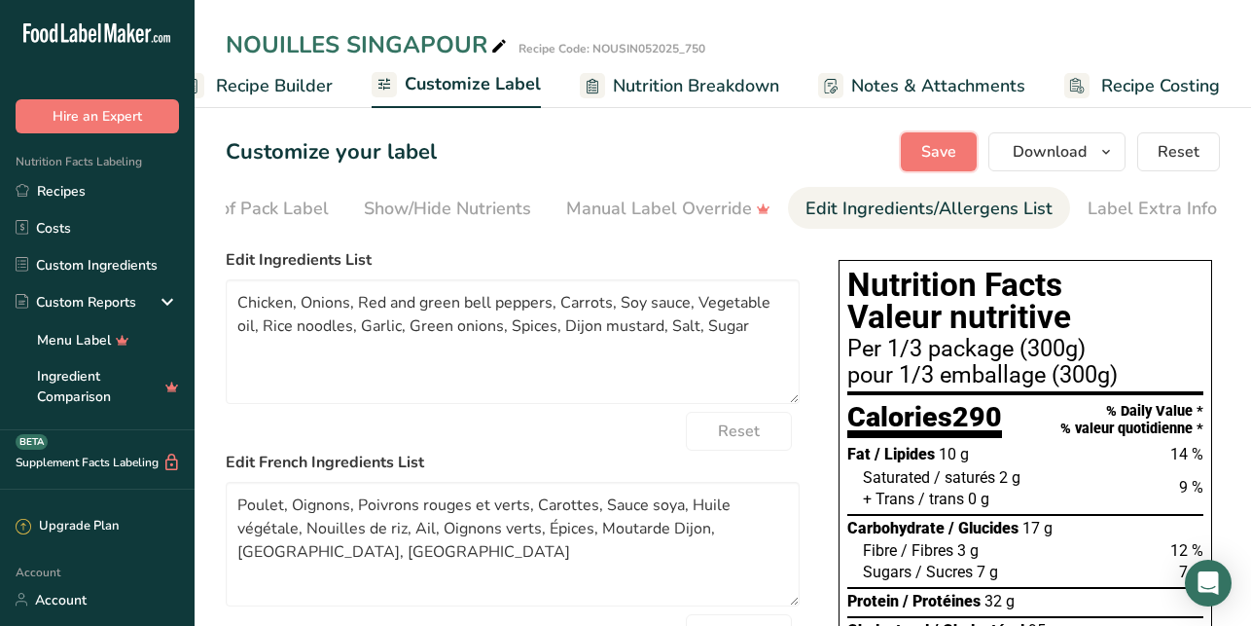
click at [924, 147] on span "Save" at bounding box center [938, 151] width 35 height 23
click at [1082, 160] on span "Download" at bounding box center [1050, 151] width 74 height 23
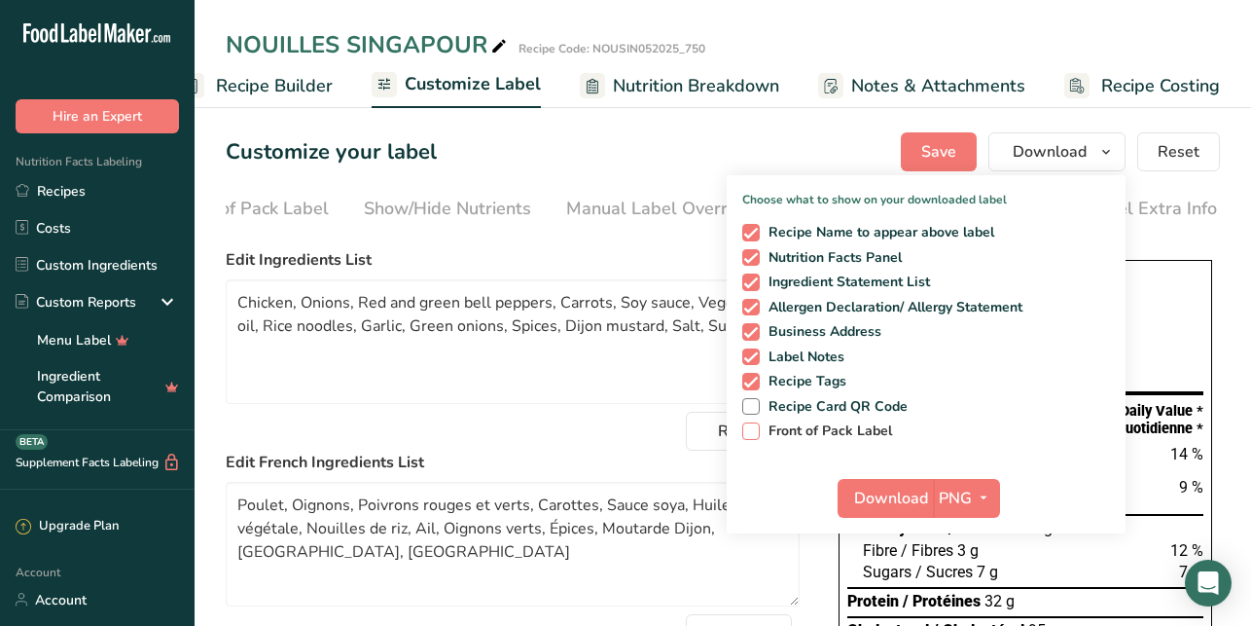
click at [866, 431] on span "Front of Pack Label" at bounding box center [826, 431] width 133 height 18
click at [755, 431] on input "Front of Pack Label" at bounding box center [748, 430] width 13 height 13
checkbox input "true"
click at [587, 449] on div "Reset" at bounding box center [513, 431] width 574 height 39
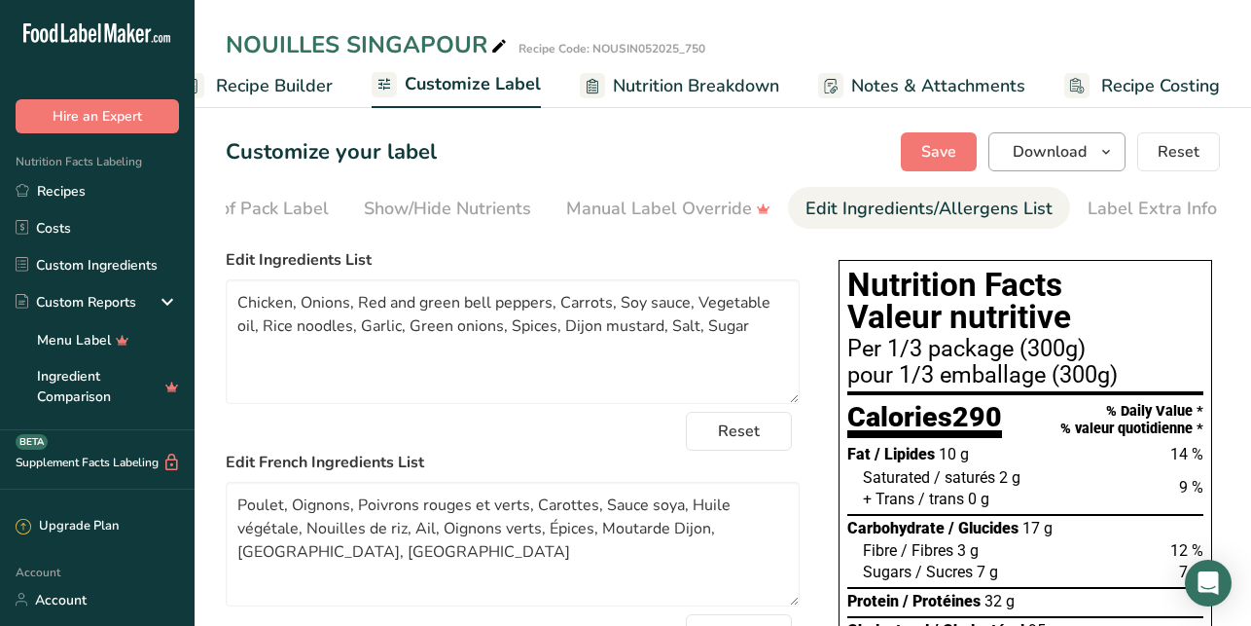
click at [326, 89] on span "Recipe Builder" at bounding box center [274, 86] width 117 height 26
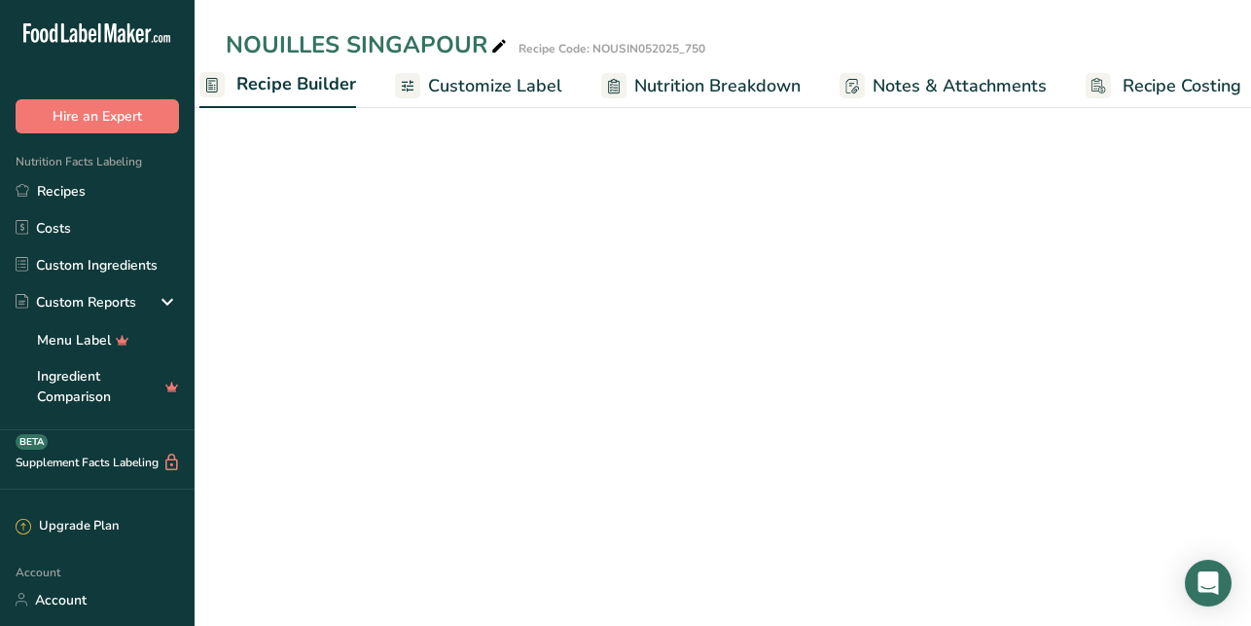
scroll to position [0, 188]
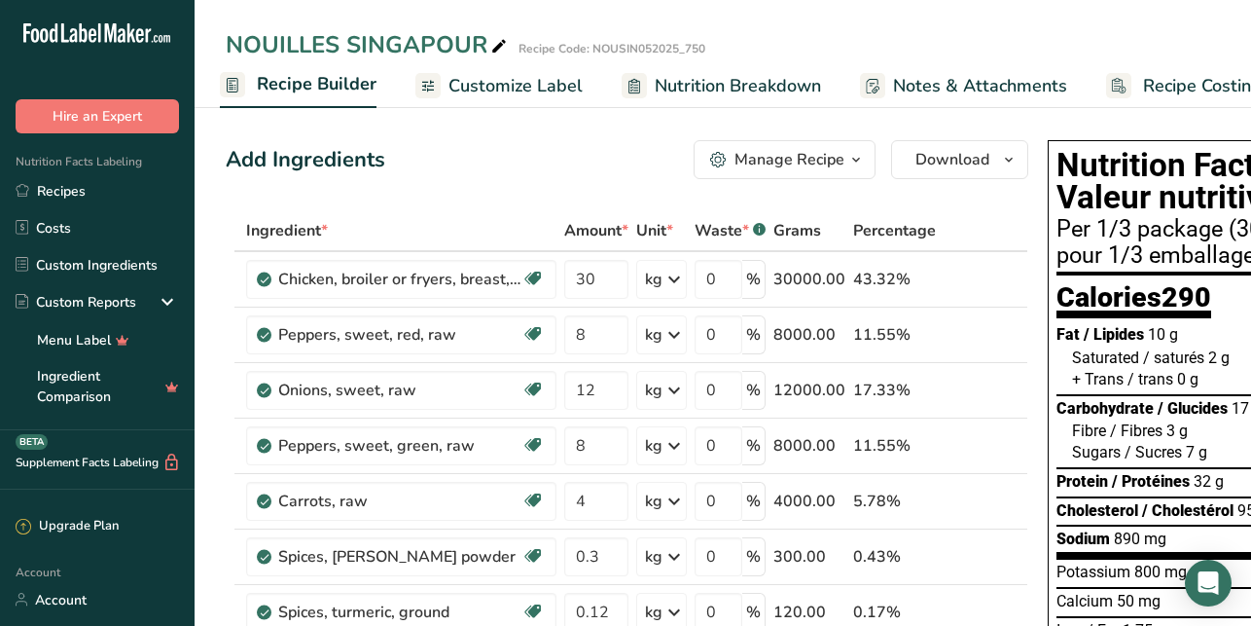
click at [852, 157] on icon "button" at bounding box center [856, 160] width 16 height 24
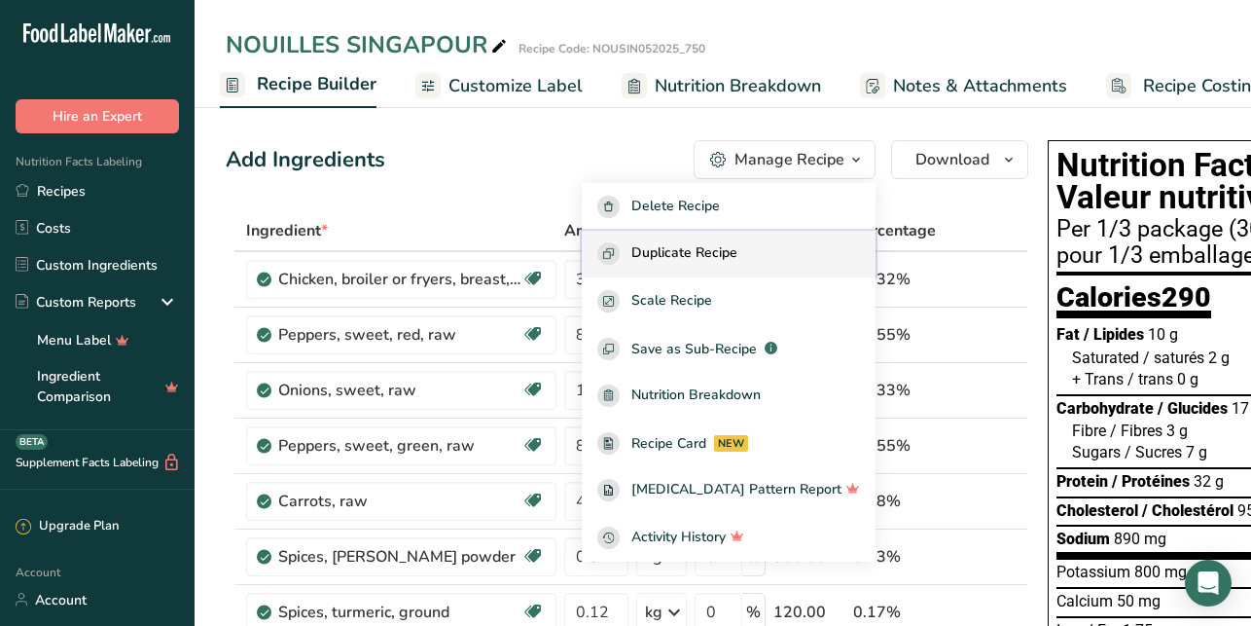
click at [737, 261] on span "Duplicate Recipe" at bounding box center [684, 253] width 106 height 22
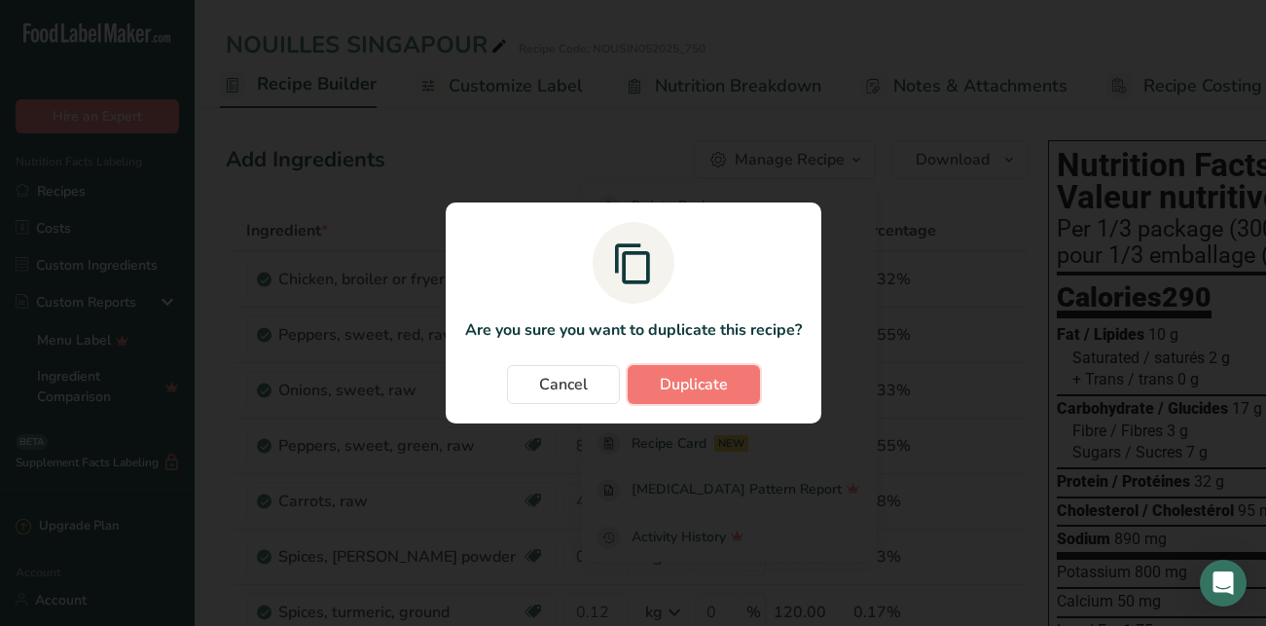
click at [707, 387] on span "Duplicate" at bounding box center [694, 384] width 68 height 23
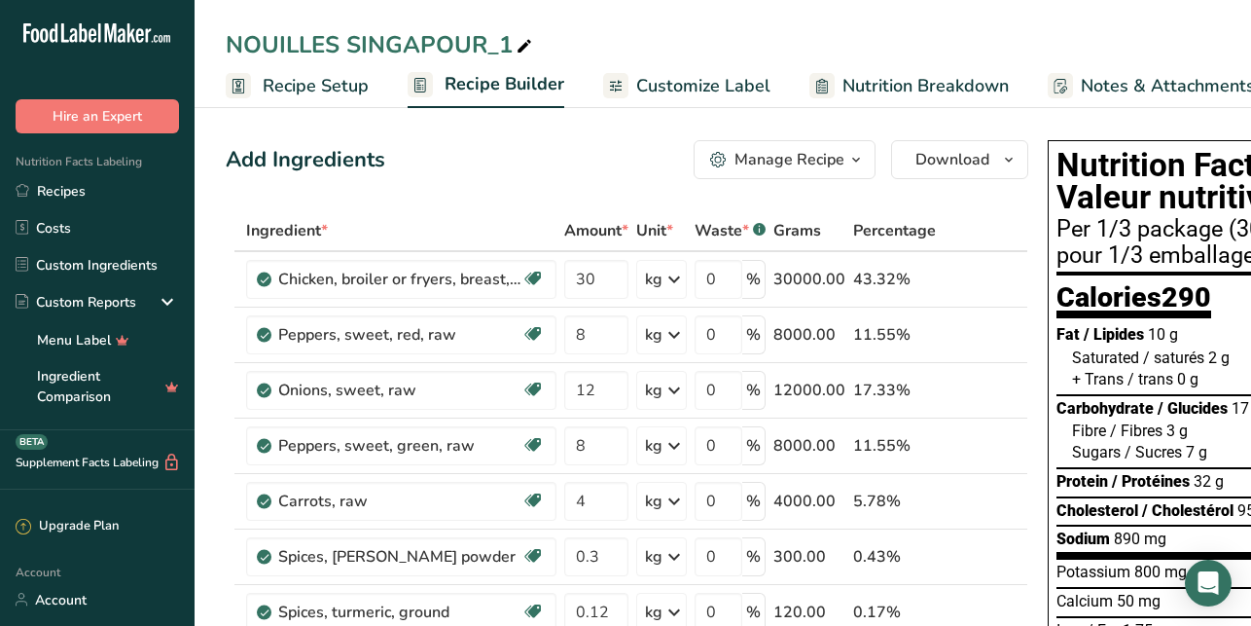
click at [521, 46] on icon at bounding box center [525, 46] width 18 height 27
type input "NOUILLES SINGAPOUR"
click at [309, 91] on span "Recipe Setup" at bounding box center [316, 86] width 106 height 26
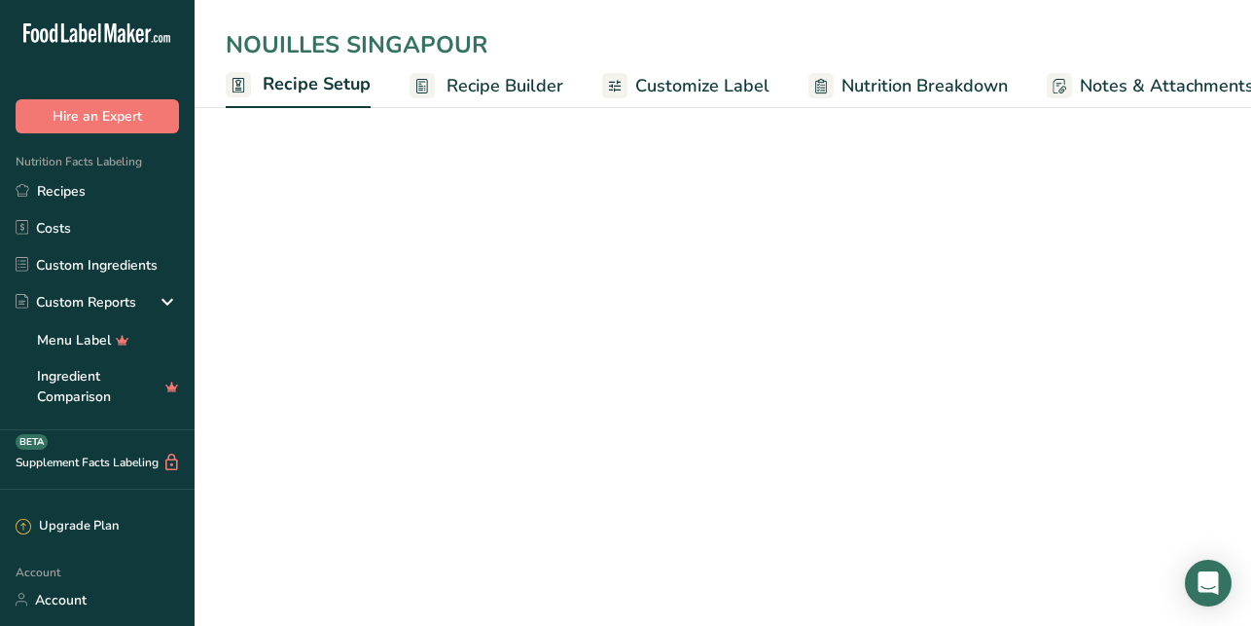
scroll to position [0, 7]
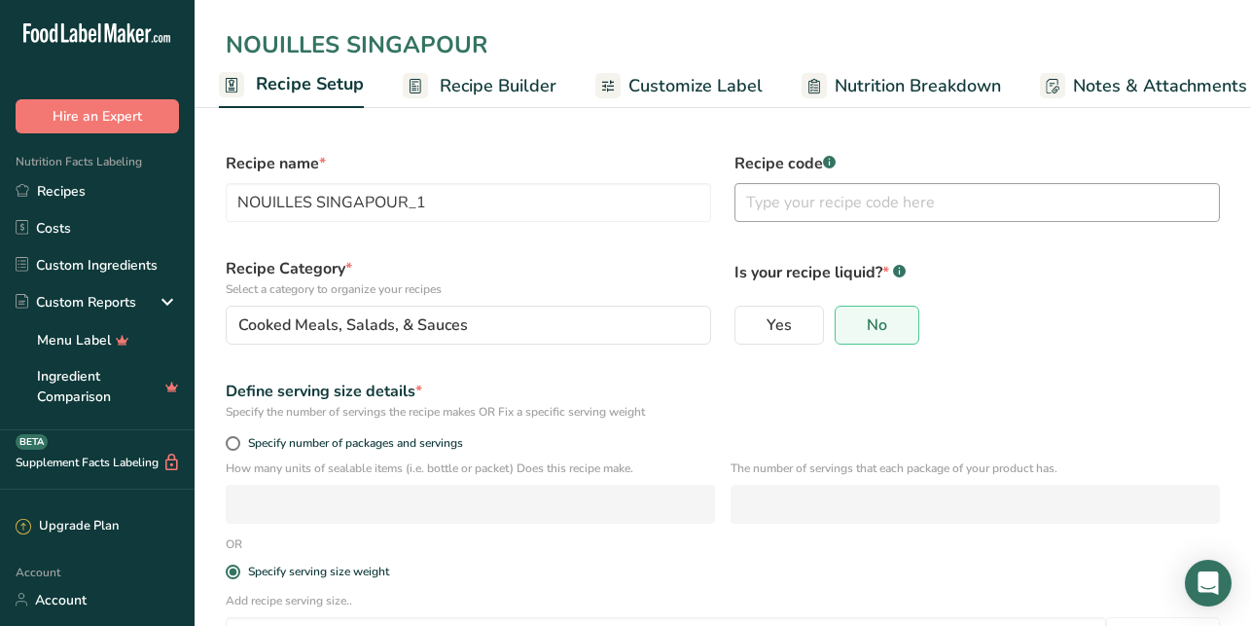
type input "NOUILLES SINGAPOUR"
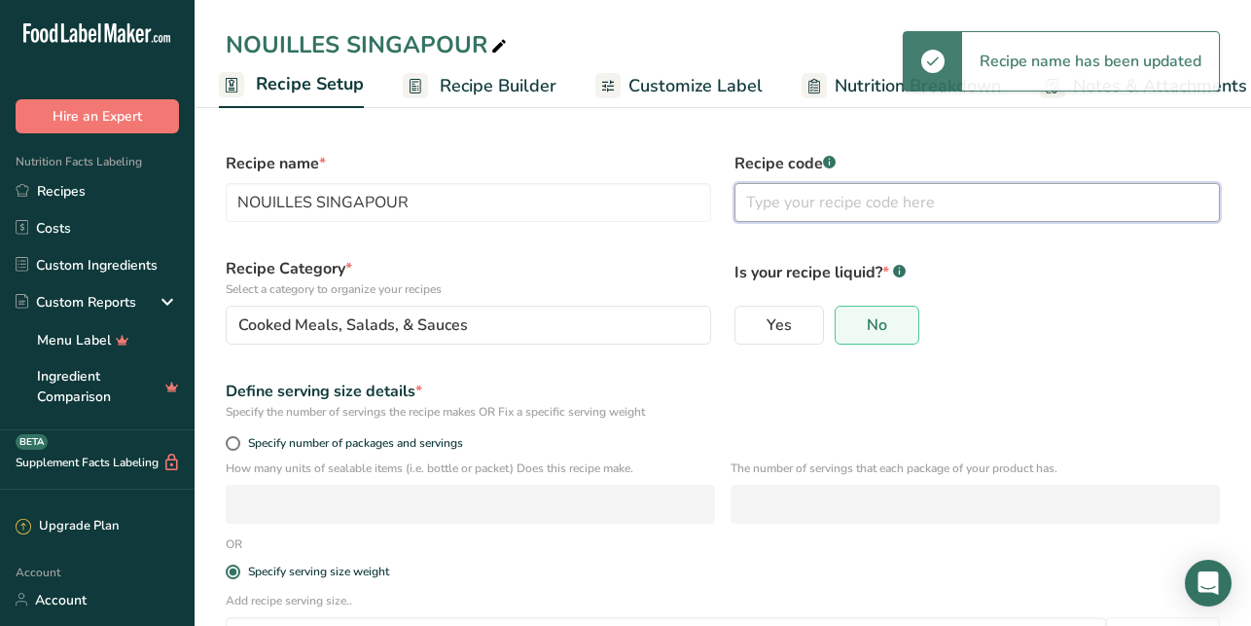
click at [898, 197] on input "text" at bounding box center [977, 202] width 485 height 39
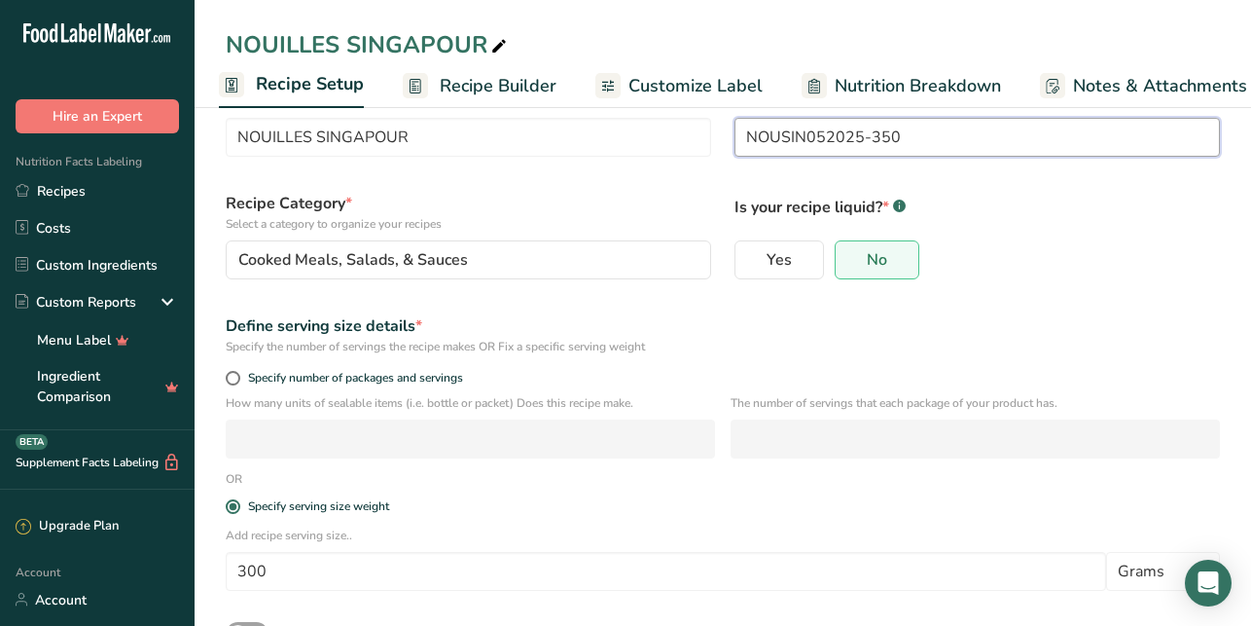
scroll to position [70, 0]
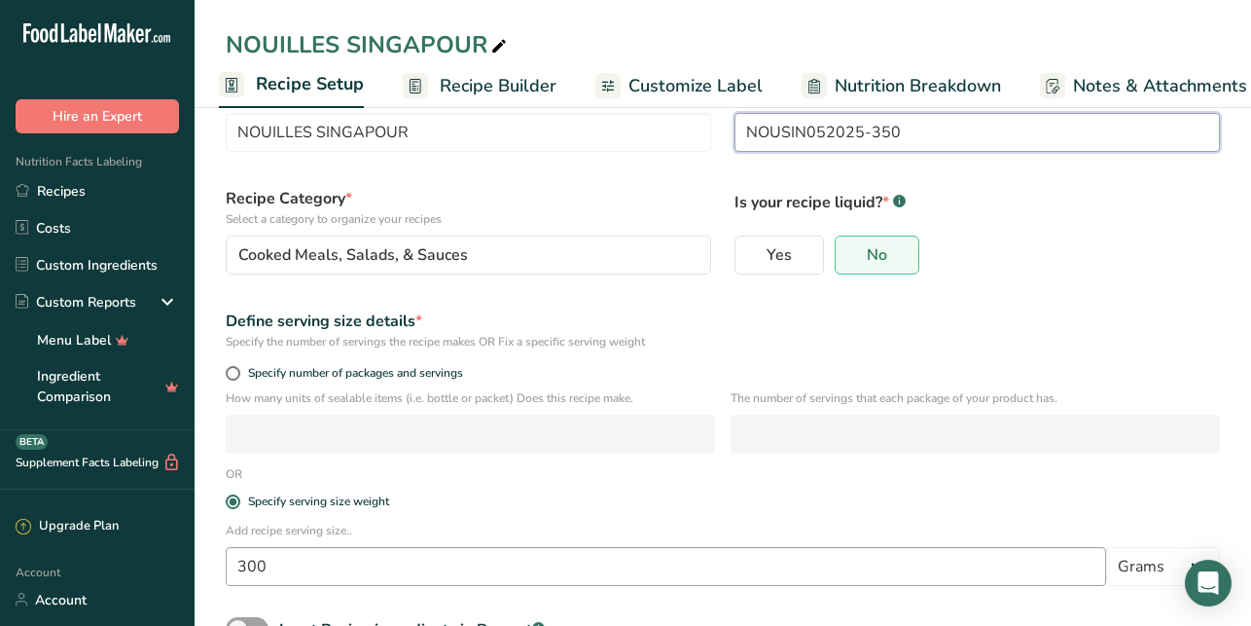
type input "NOUSIN052025-350"
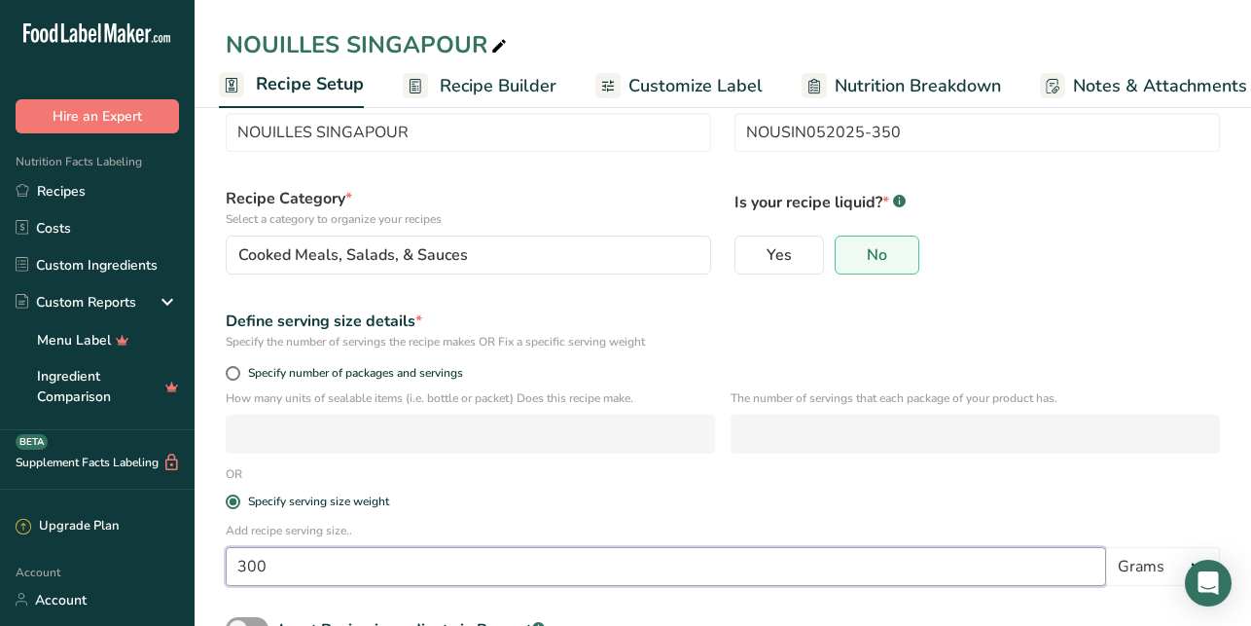
drag, startPoint x: 251, startPoint y: 562, endPoint x: 275, endPoint y: 559, distance: 24.5
click at [251, 562] on input "300" at bounding box center [666, 566] width 880 height 39
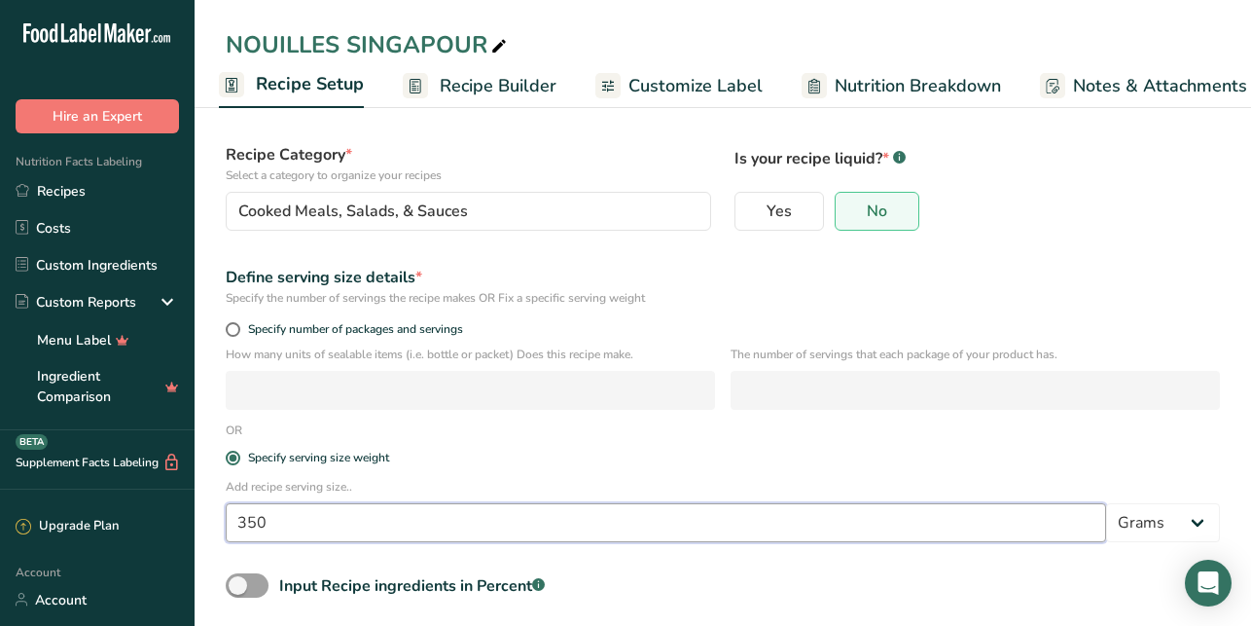
scroll to position [202, 0]
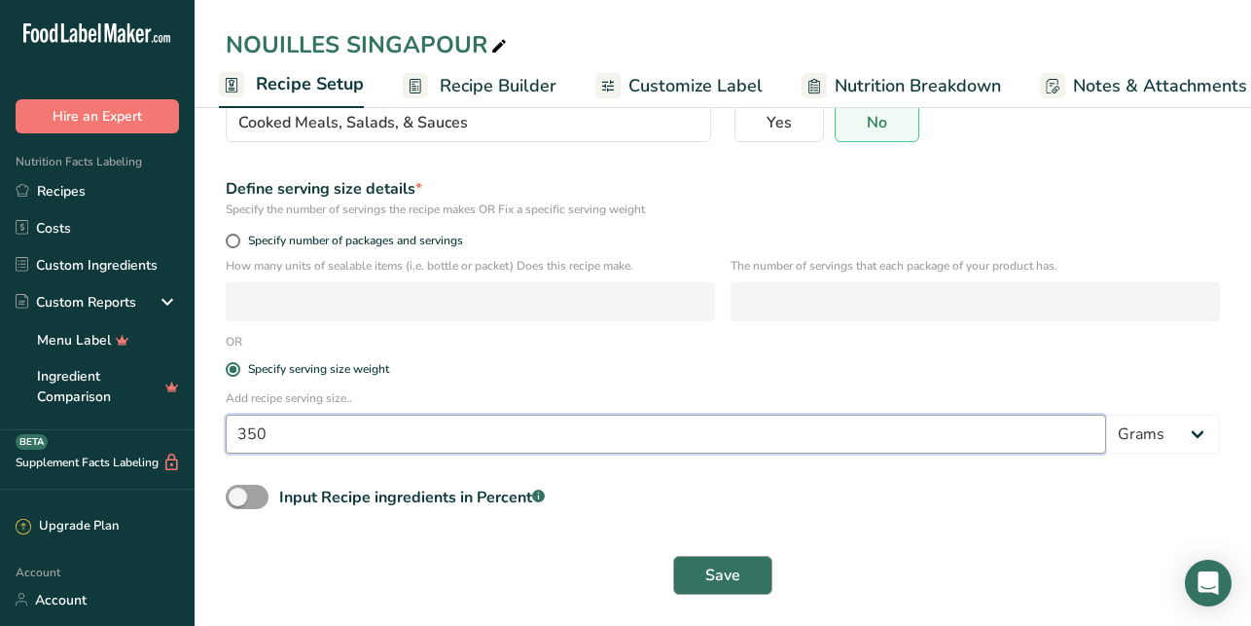
type input "350"
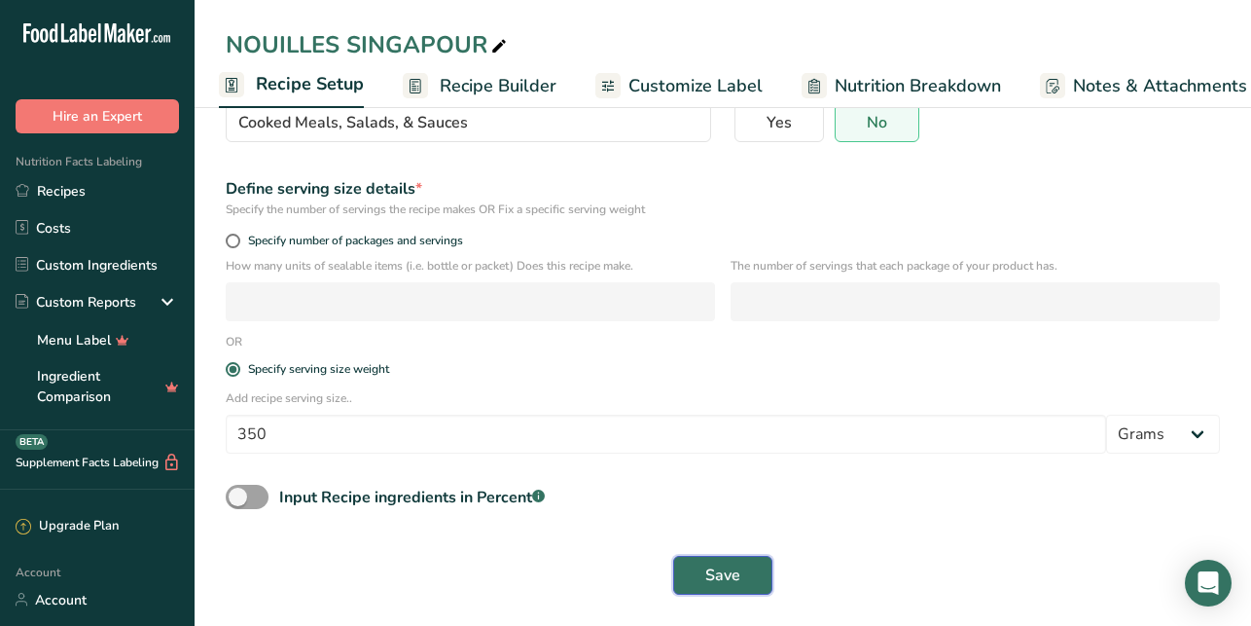
click at [713, 567] on span "Save" at bounding box center [722, 574] width 35 height 23
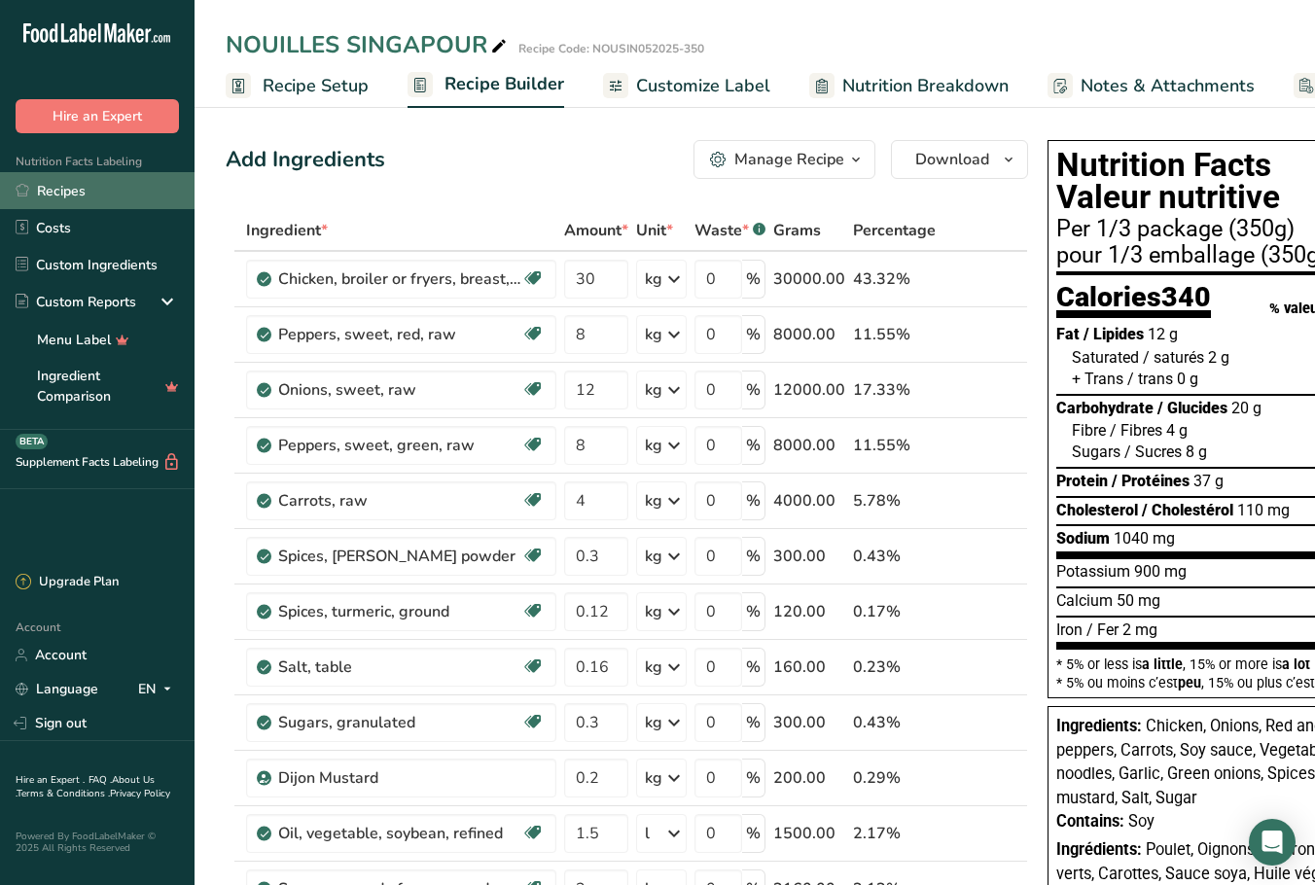
click at [85, 192] on link "Recipes" at bounding box center [97, 190] width 195 height 37
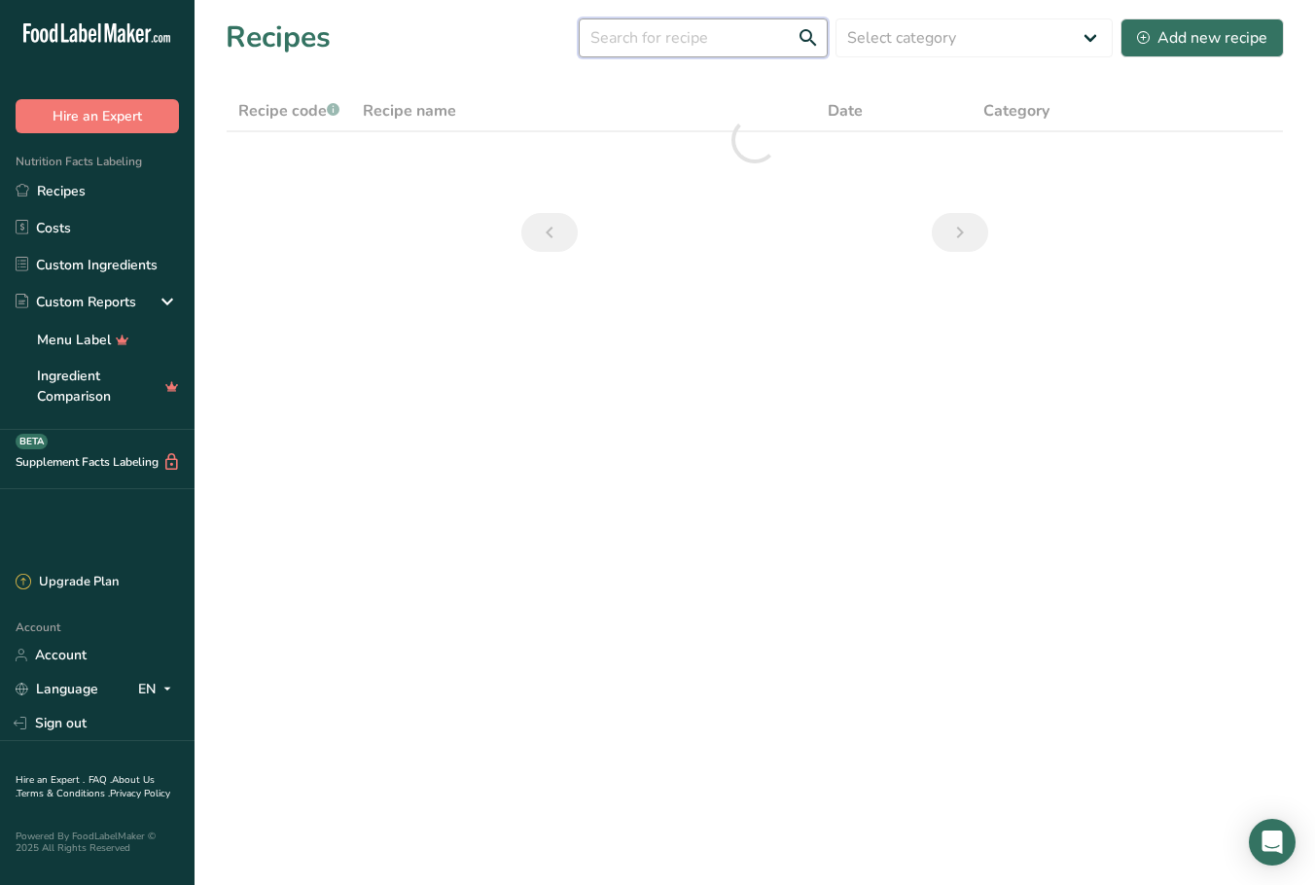
click at [699, 40] on input "text" at bounding box center [703, 37] width 249 height 39
type input "citron"
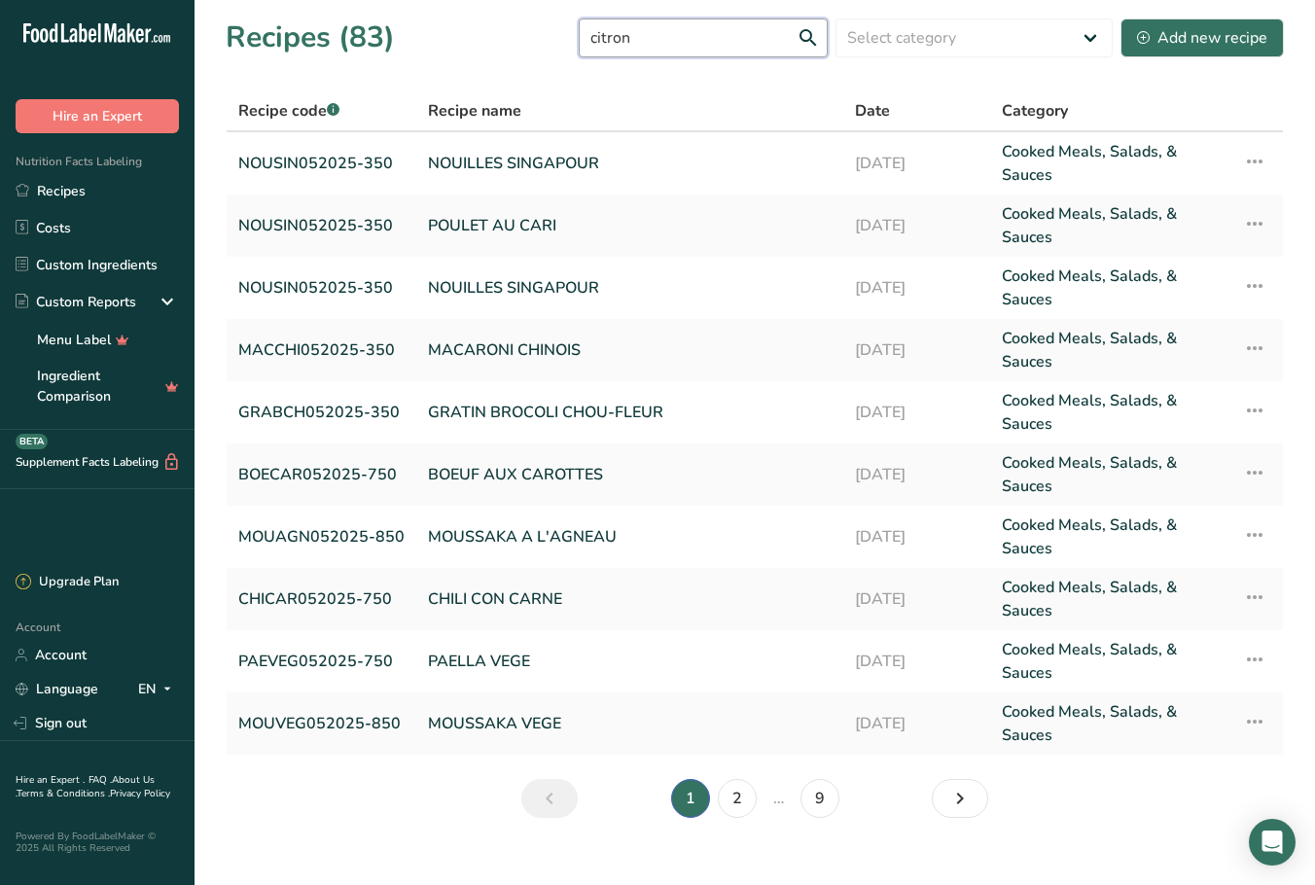
click at [807, 42] on input "citron" at bounding box center [703, 37] width 249 height 39
click at [808, 37] on input "citron" at bounding box center [703, 37] width 249 height 39
click at [703, 31] on input "citron" at bounding box center [703, 37] width 249 height 39
click at [505, 168] on link "NOUILLES SINGAPOUR" at bounding box center [630, 163] width 404 height 47
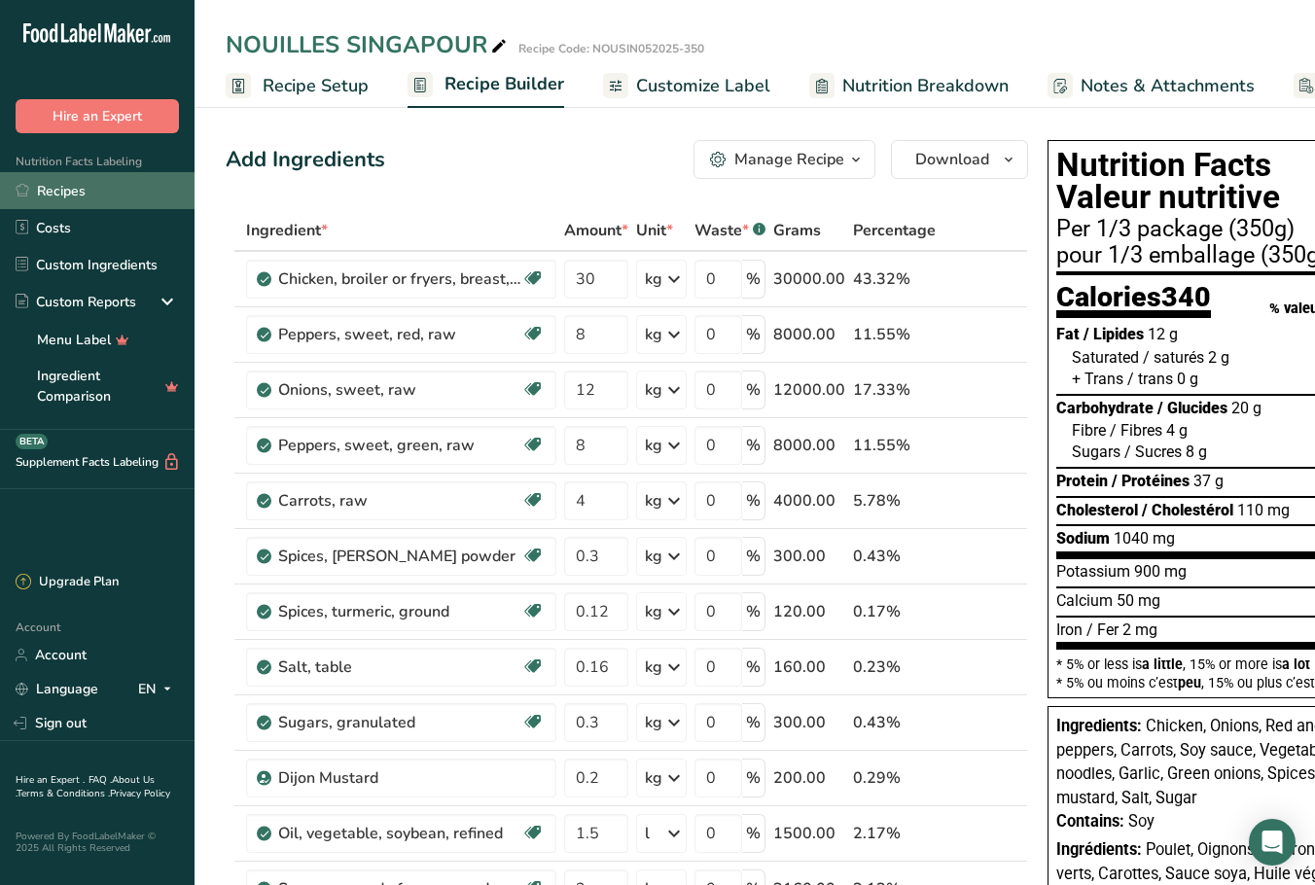
click at [68, 202] on link "Recipes" at bounding box center [97, 190] width 195 height 37
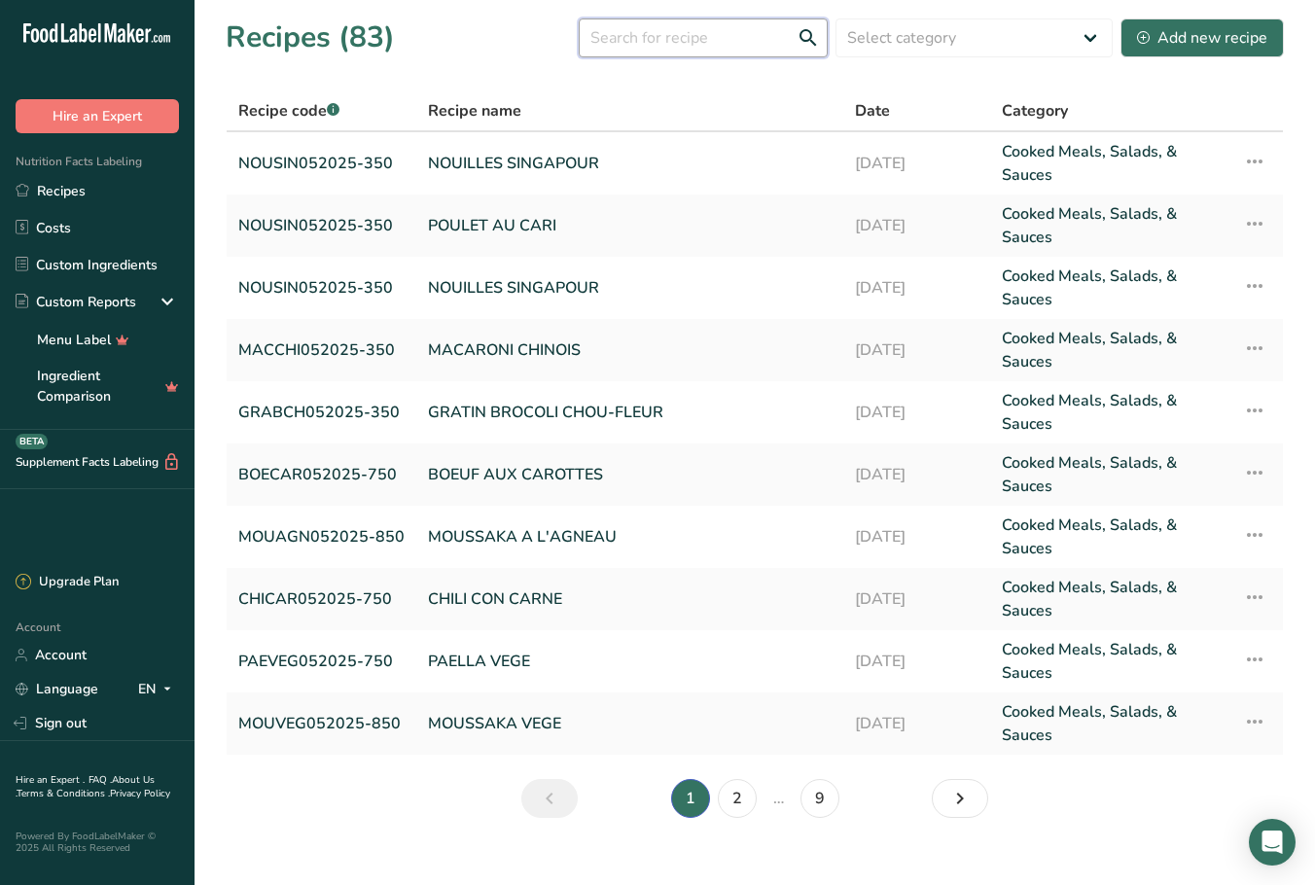
click at [637, 40] on input "text" at bounding box center [703, 37] width 249 height 39
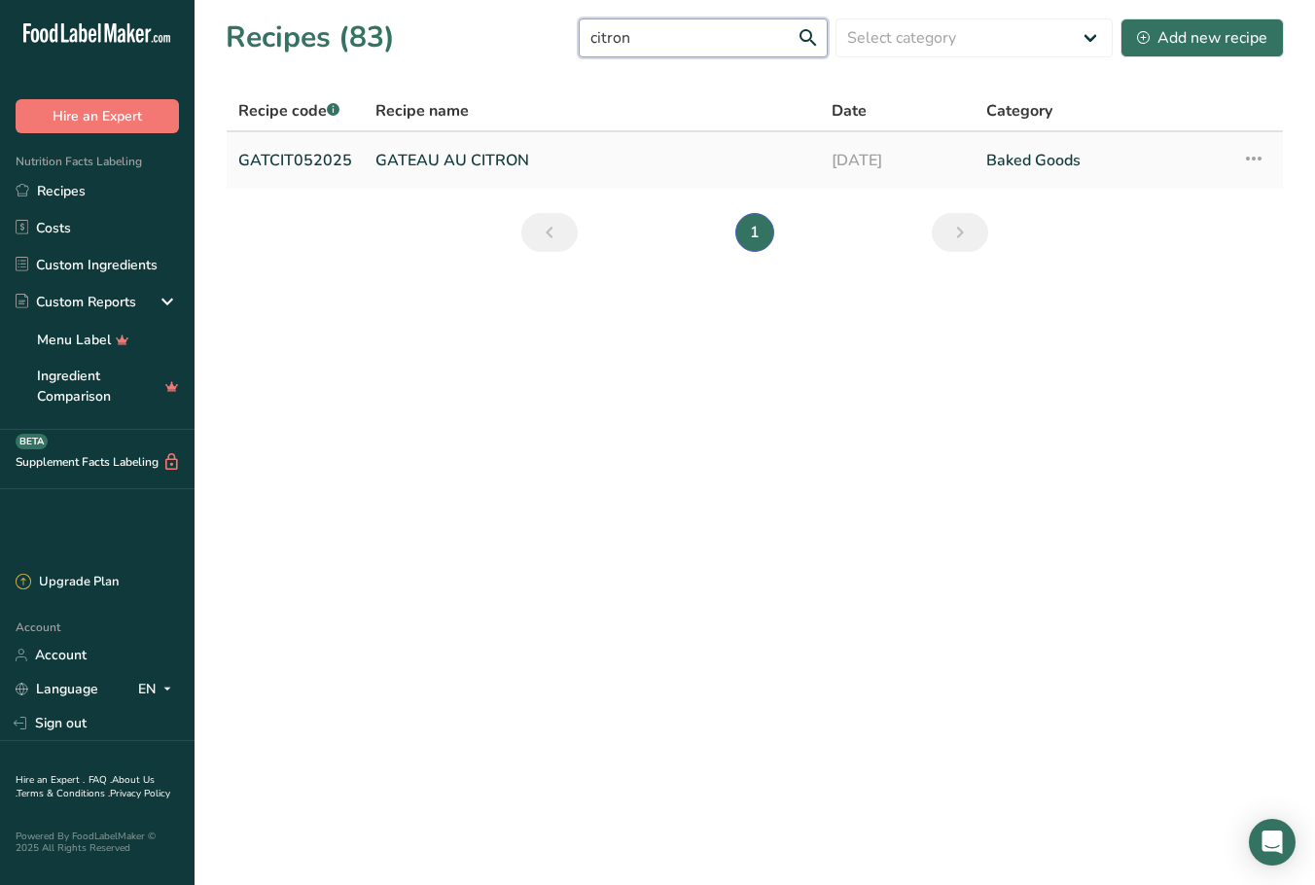
type input "citron"
click at [476, 160] on link "GATEAU AU CITRON" at bounding box center [592, 160] width 433 height 41
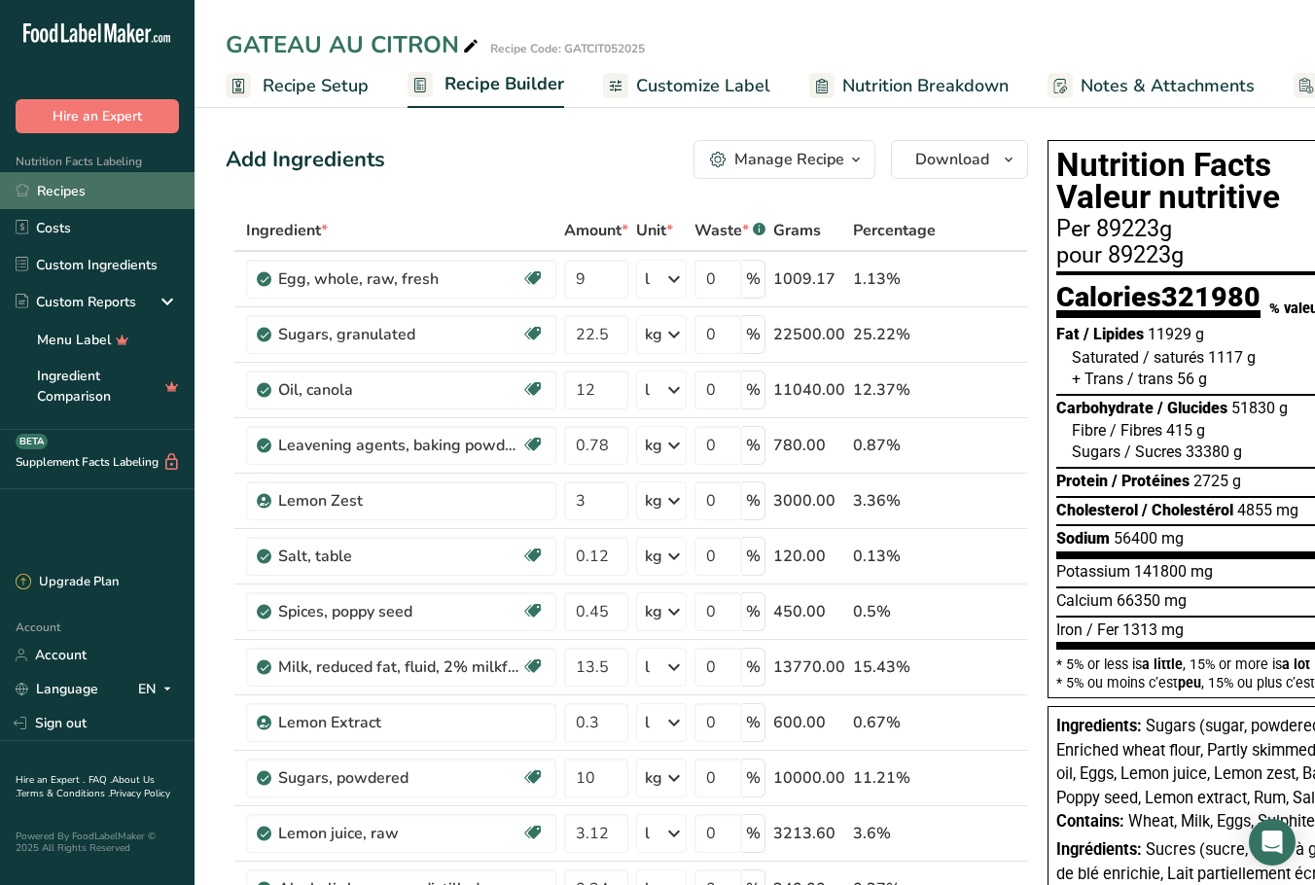
click at [52, 191] on link "Recipes" at bounding box center [97, 190] width 195 height 37
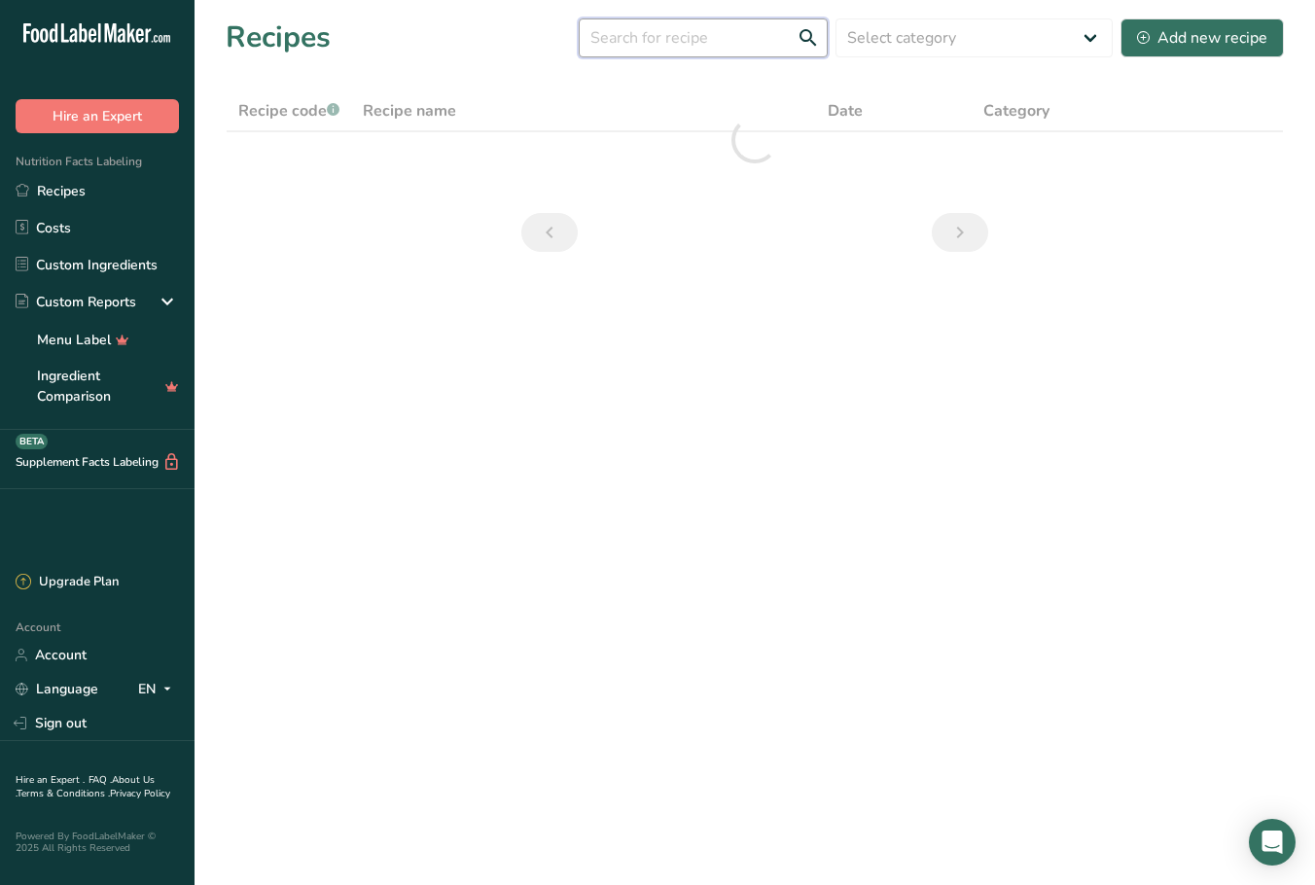
click at [705, 45] on input "text" at bounding box center [703, 37] width 249 height 39
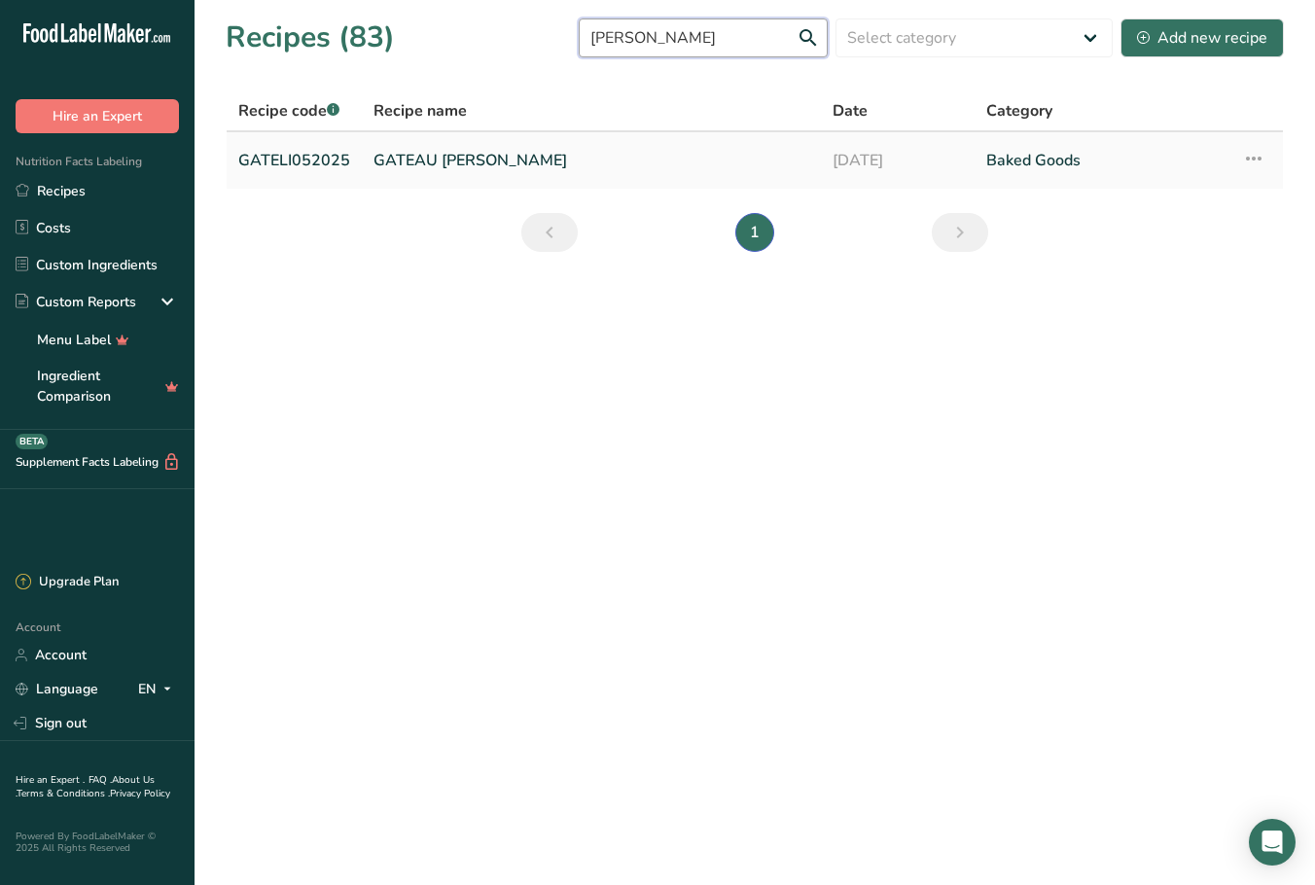
type input "elizabeth"
click at [516, 161] on link "GATEAU REINE ELIZABETH" at bounding box center [592, 160] width 436 height 41
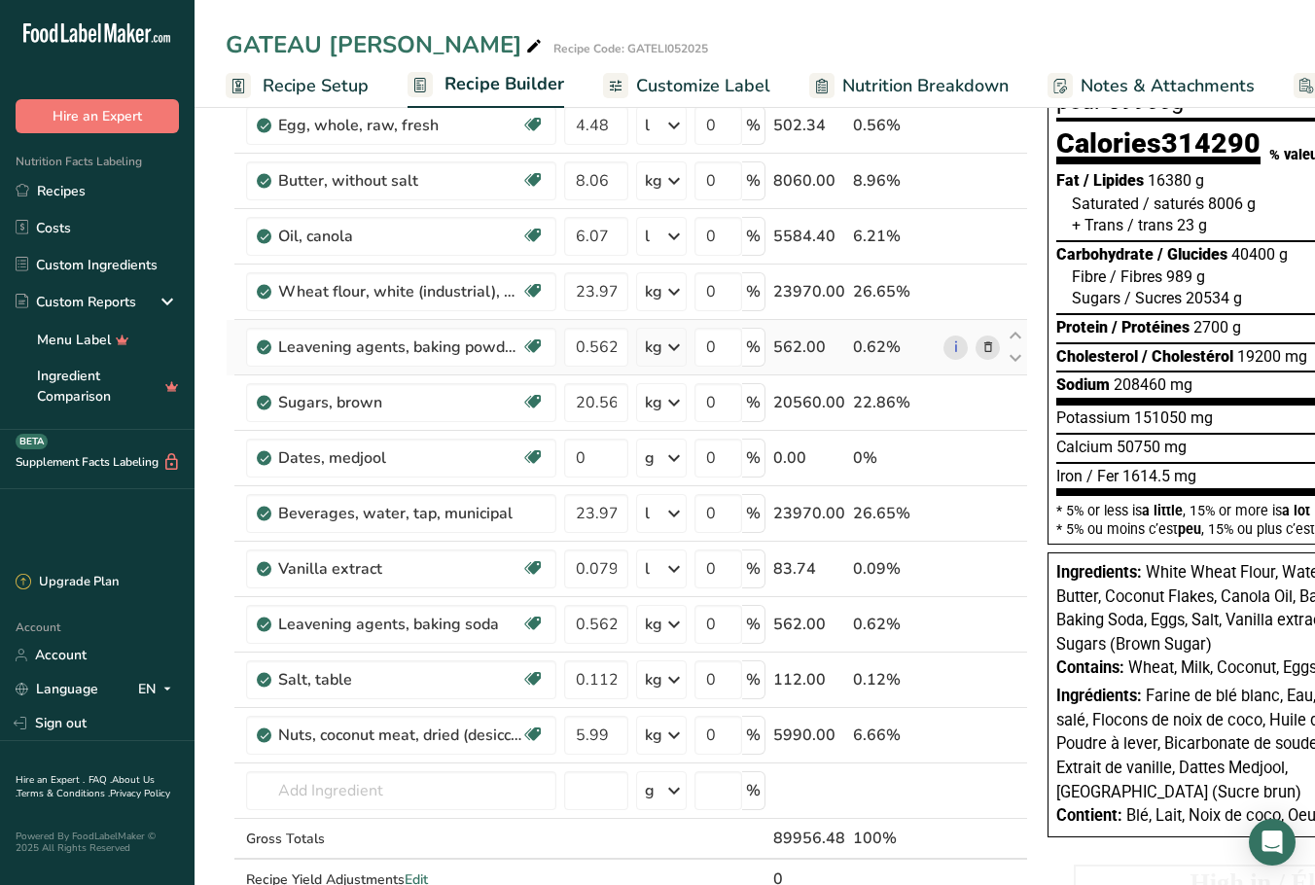
scroll to position [179, 0]
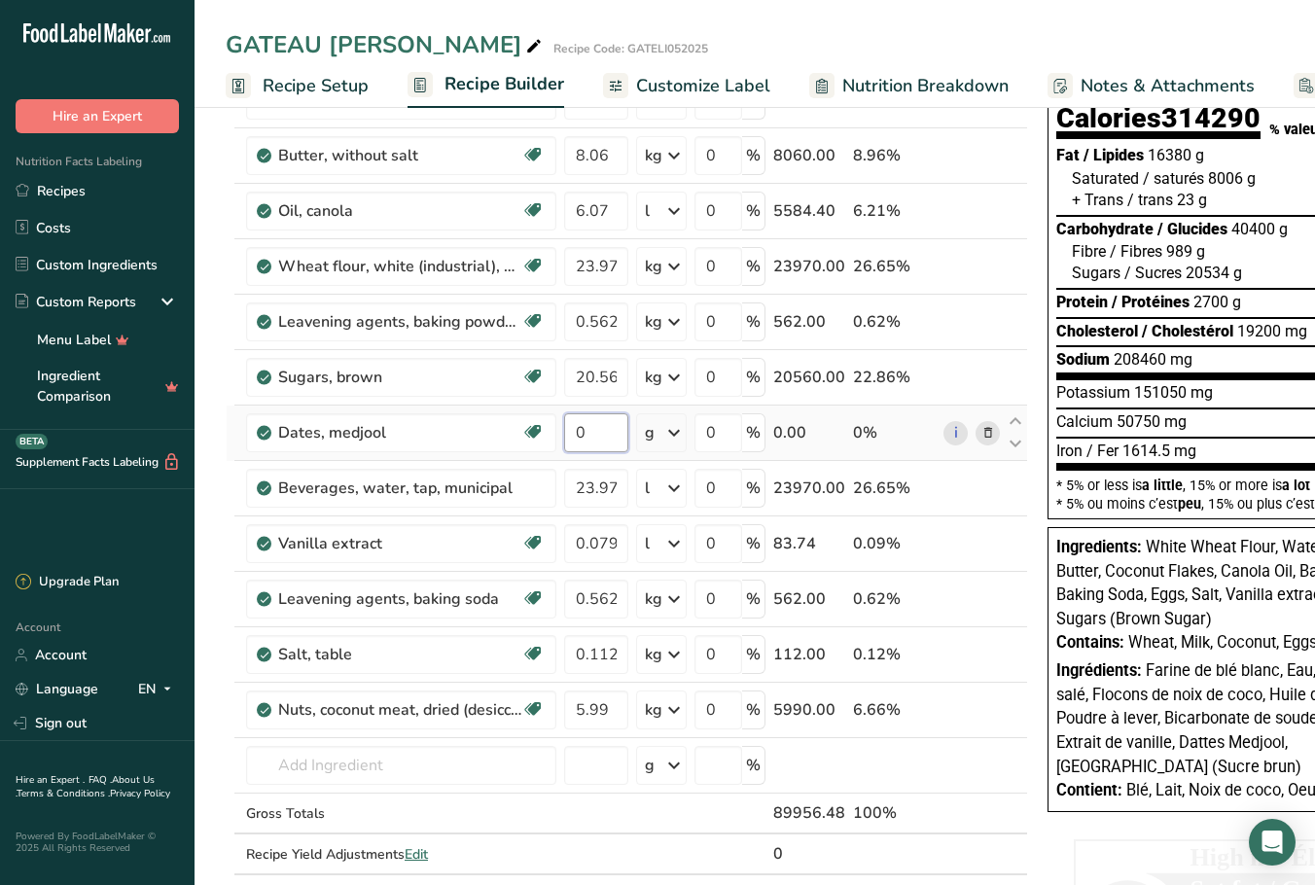
click at [582, 431] on input "0" at bounding box center [596, 432] width 64 height 39
drag, startPoint x: 589, startPoint y: 430, endPoint x: 572, endPoint y: 431, distance: 16.6
click at [572, 431] on input "0" at bounding box center [596, 432] width 64 height 39
type input "14.982"
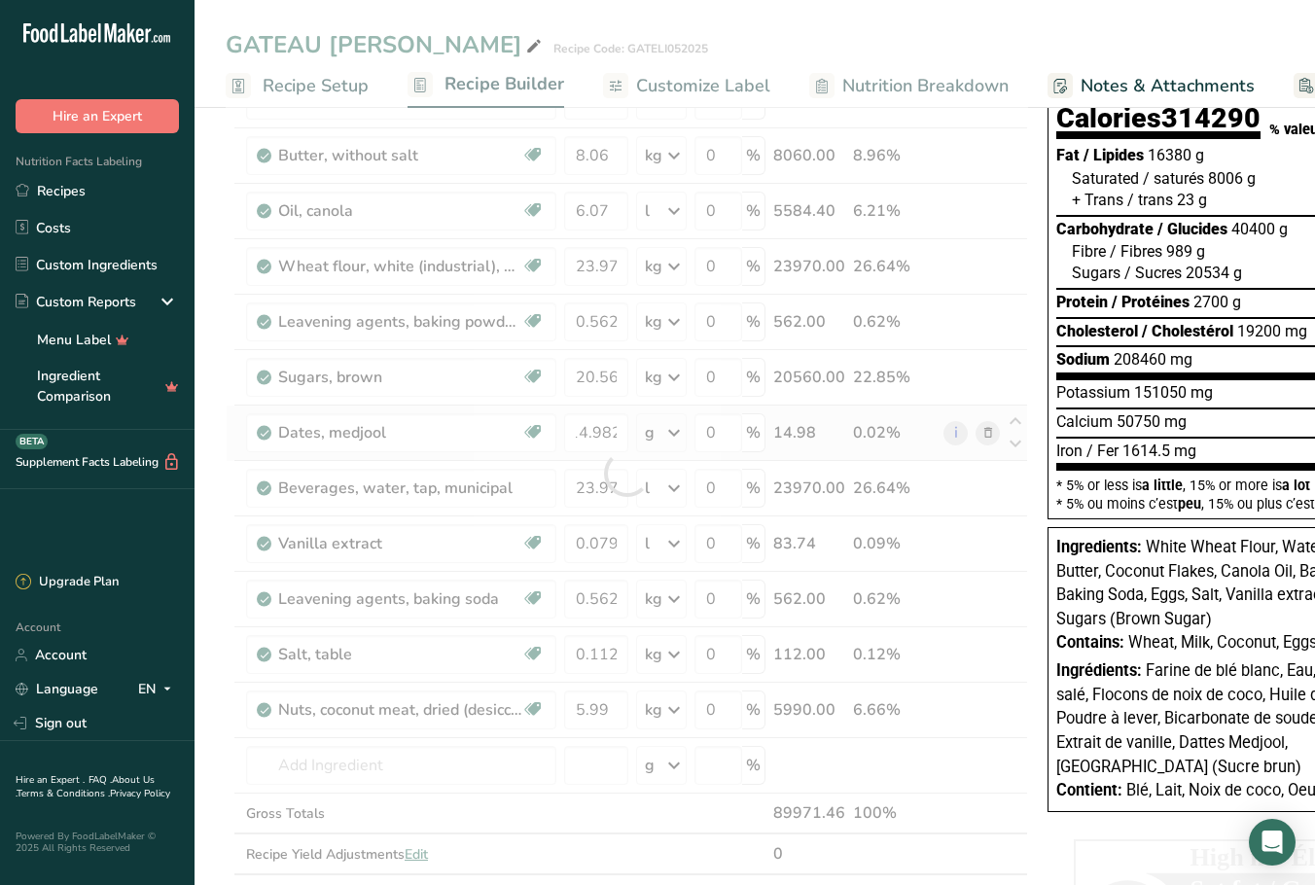
click at [669, 439] on div "Ingredient * Amount * Unit * Waste * .a-a{fill:#347362;}.b-a{fill:#fff;} Grams …" at bounding box center [627, 473] width 803 height 884
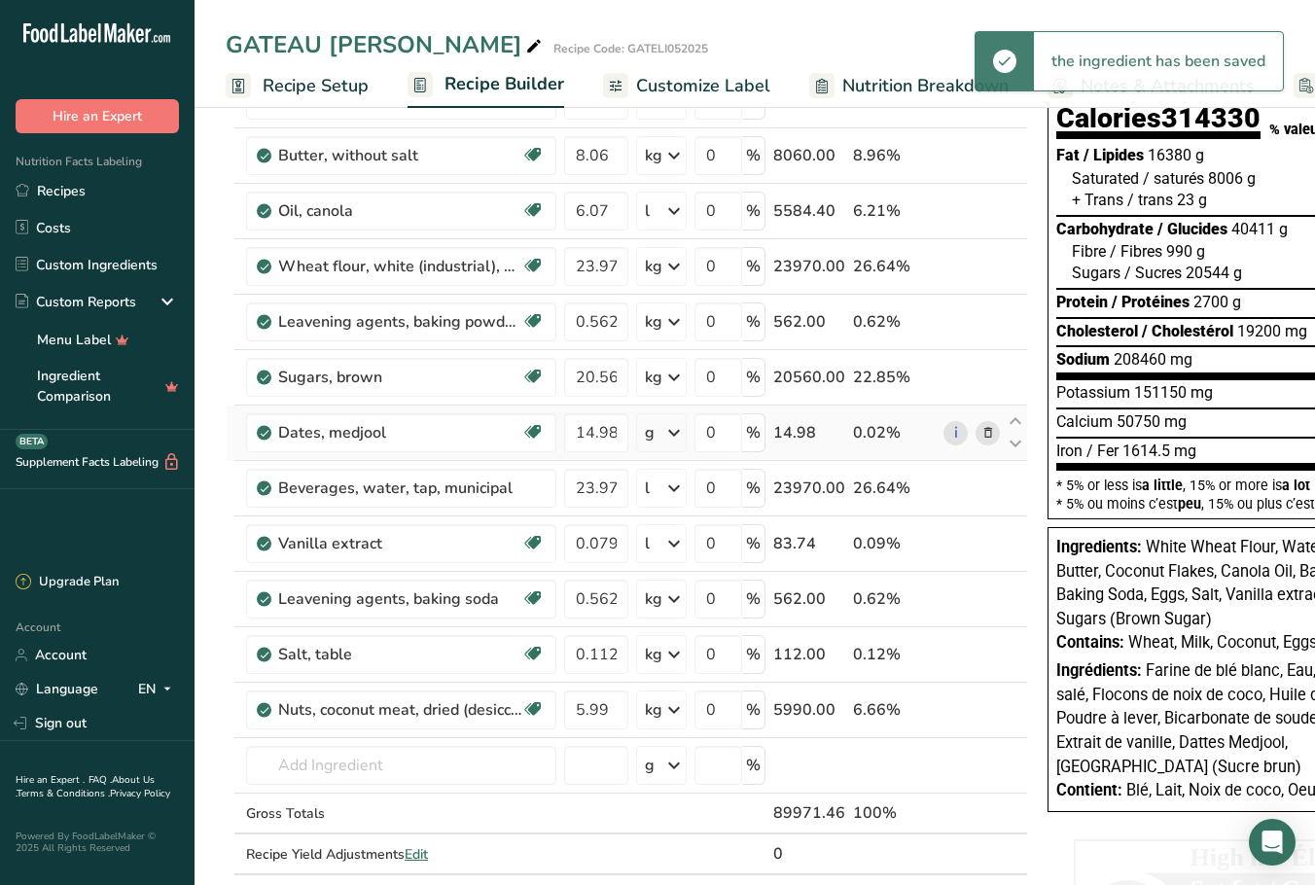
click at [675, 434] on icon at bounding box center [674, 432] width 23 height 35
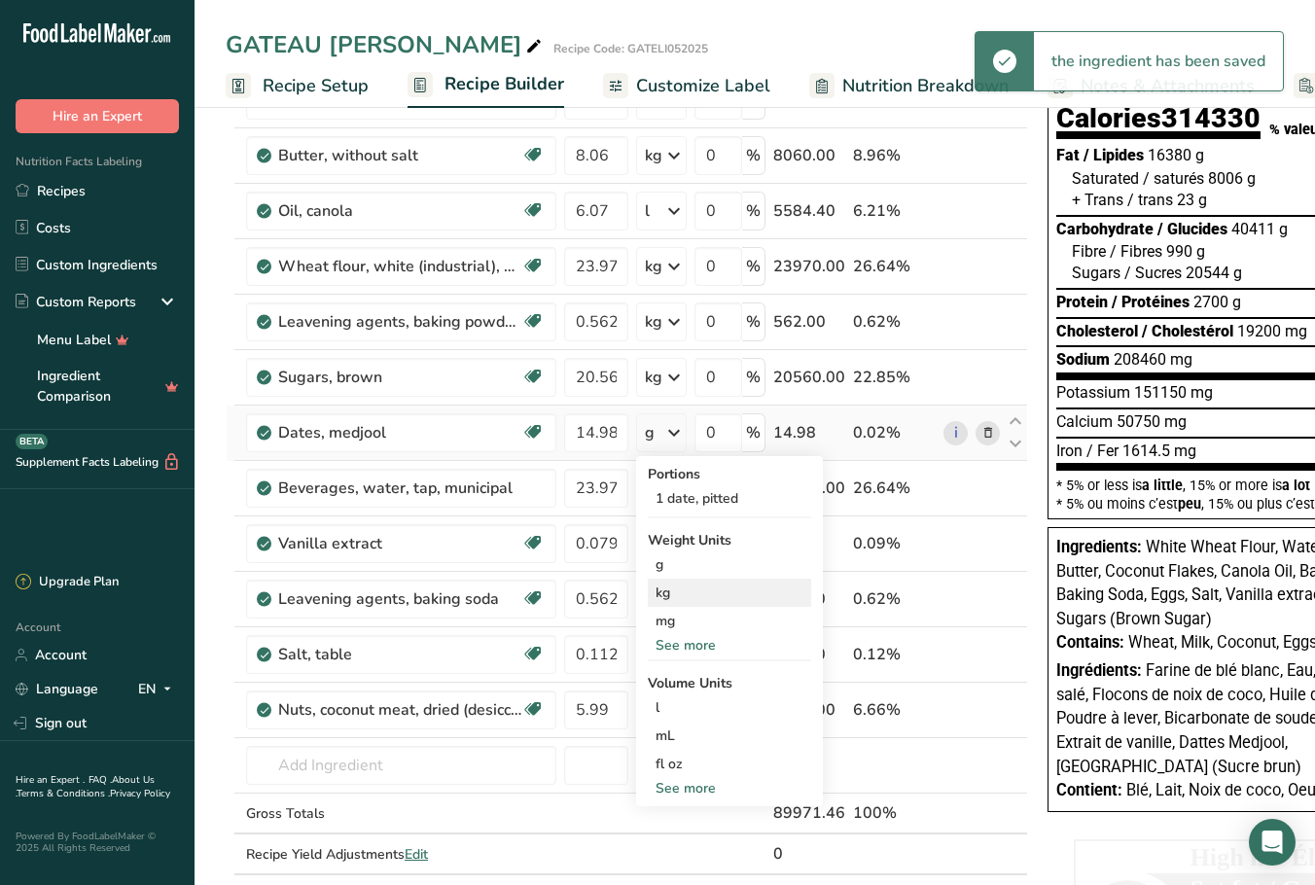
click at [681, 595] on div "kg" at bounding box center [729, 593] width 163 height 28
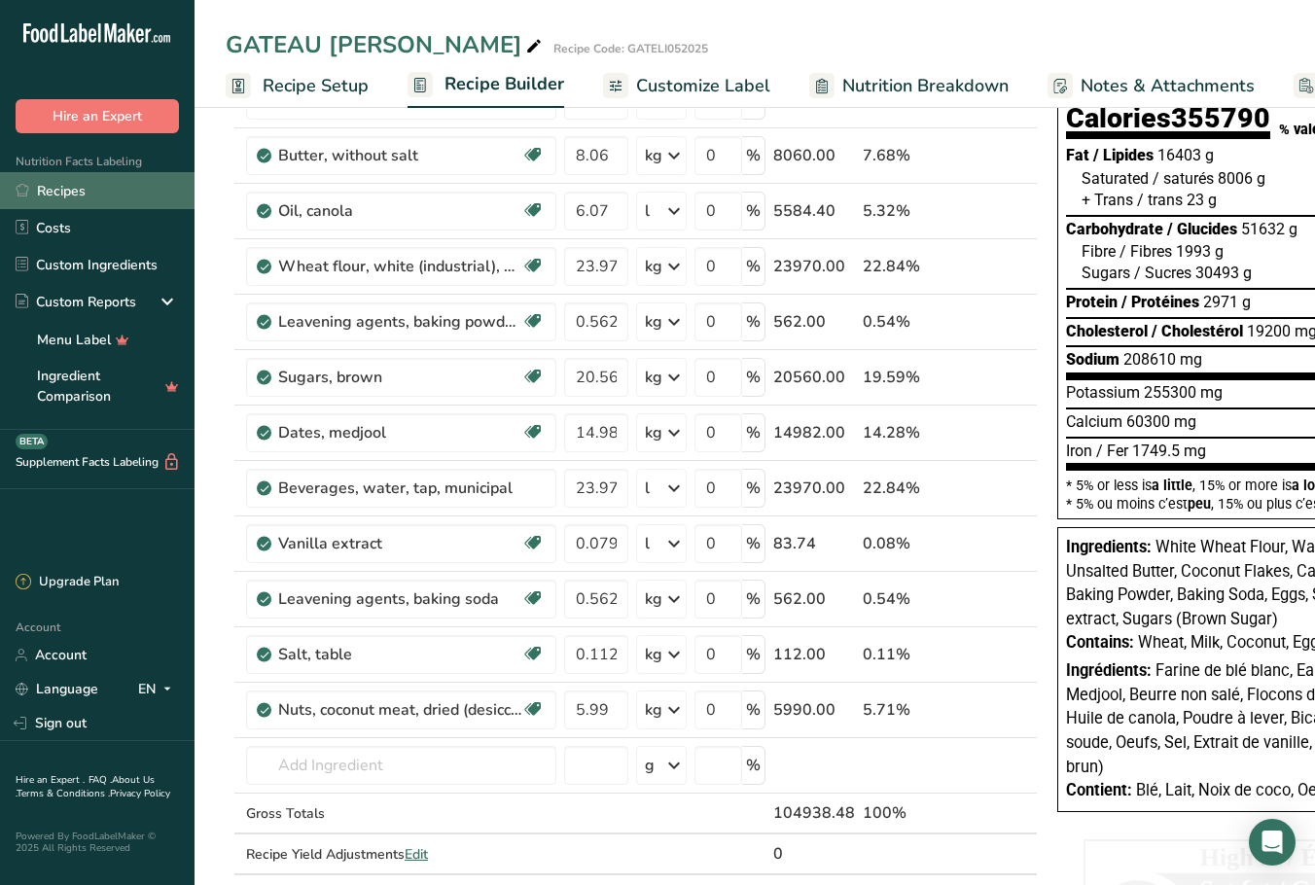
click at [54, 193] on link "Recipes" at bounding box center [97, 190] width 195 height 37
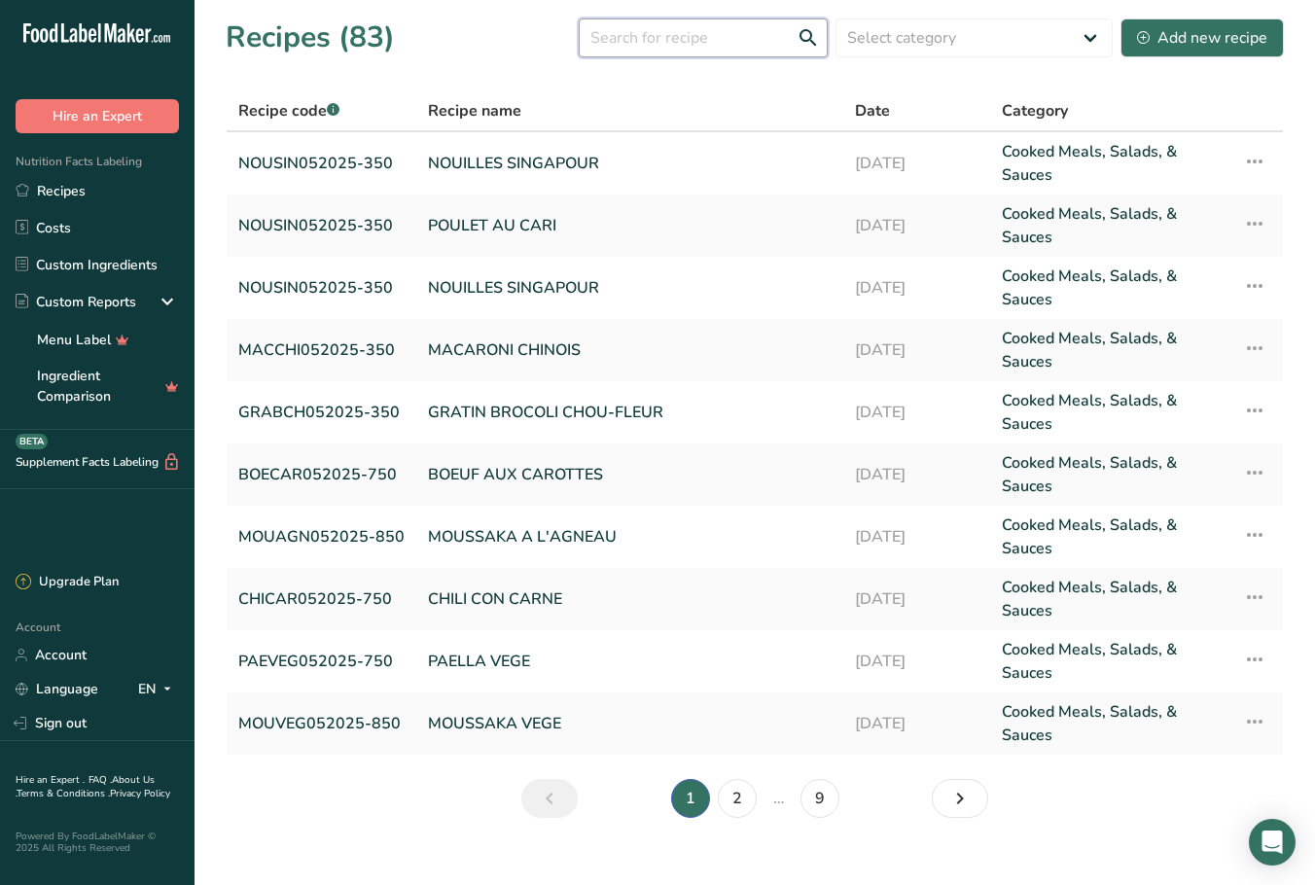
click at [668, 43] on input "text" at bounding box center [703, 37] width 249 height 39
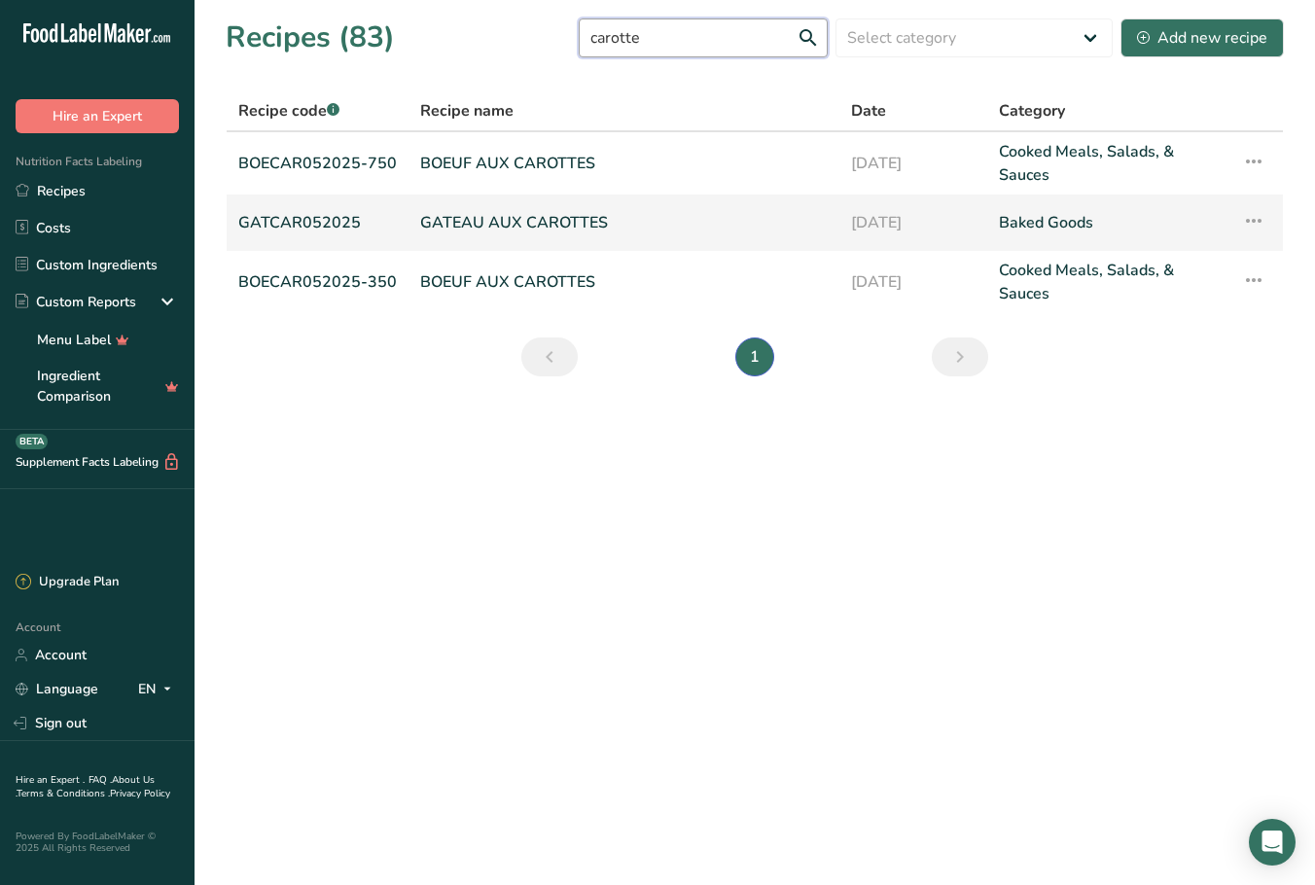
type input "carotte"
click at [520, 225] on link "GATEAU AUX CAROTTES" at bounding box center [624, 222] width 408 height 41
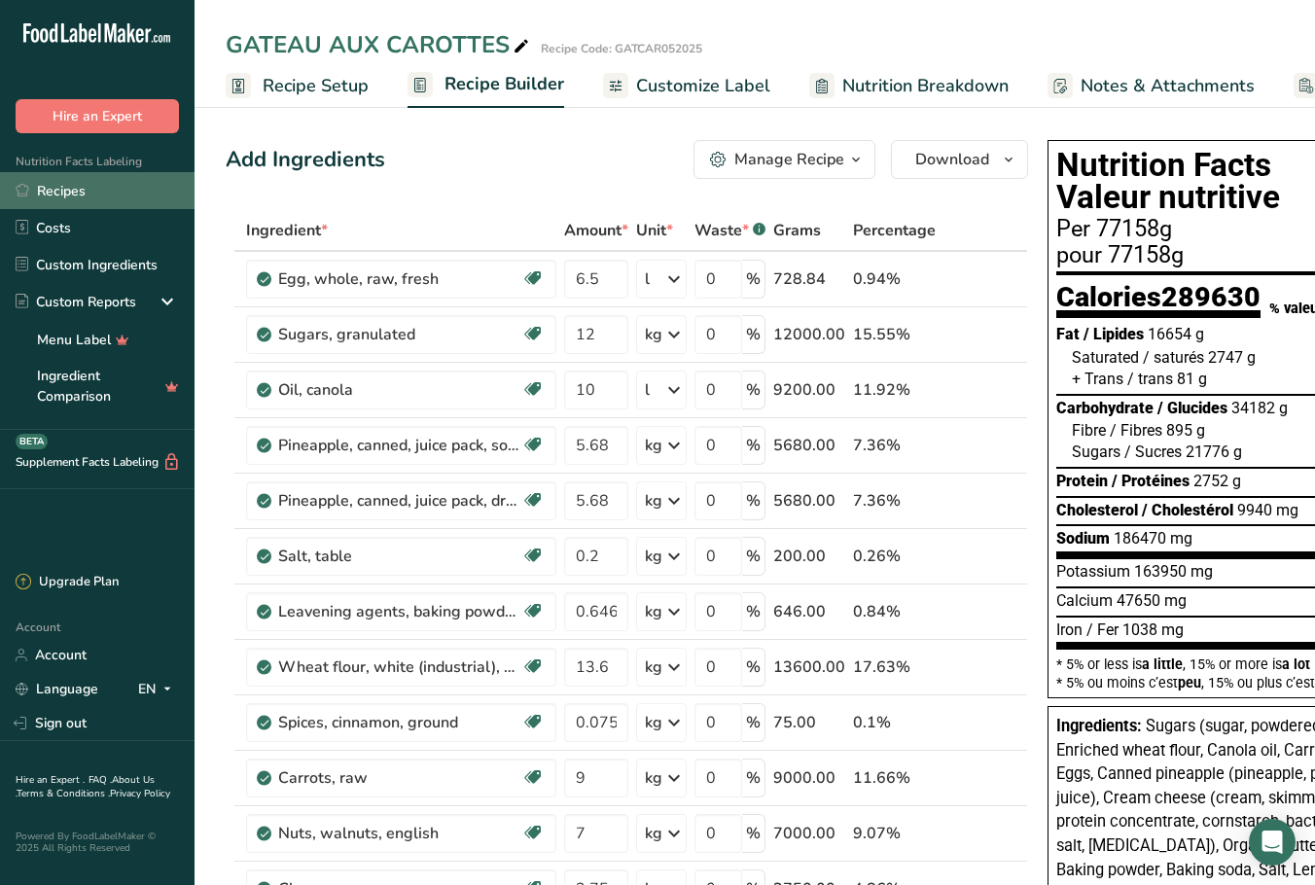
click at [36, 192] on link "Recipes" at bounding box center [97, 190] width 195 height 37
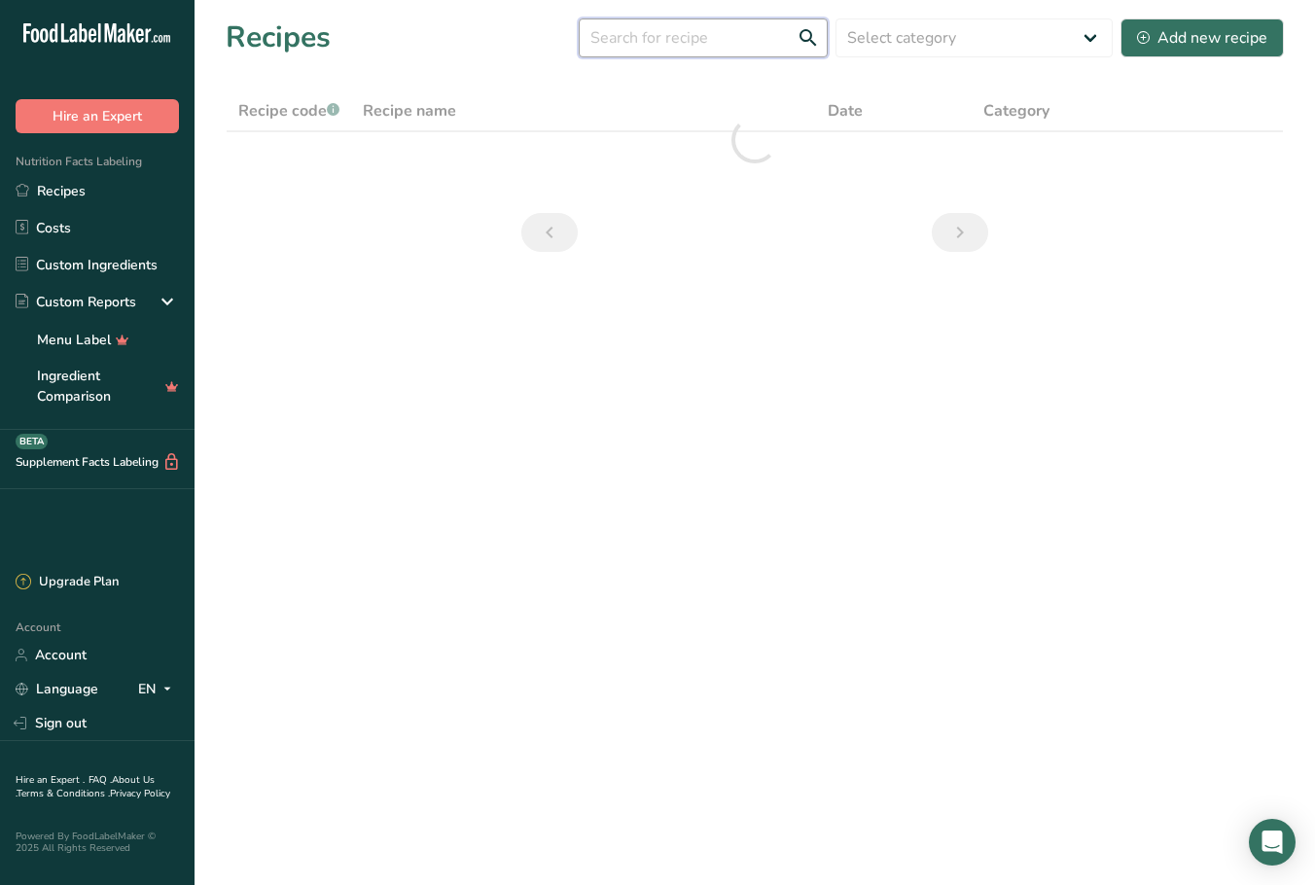
click at [666, 40] on input "text" at bounding box center [703, 37] width 249 height 39
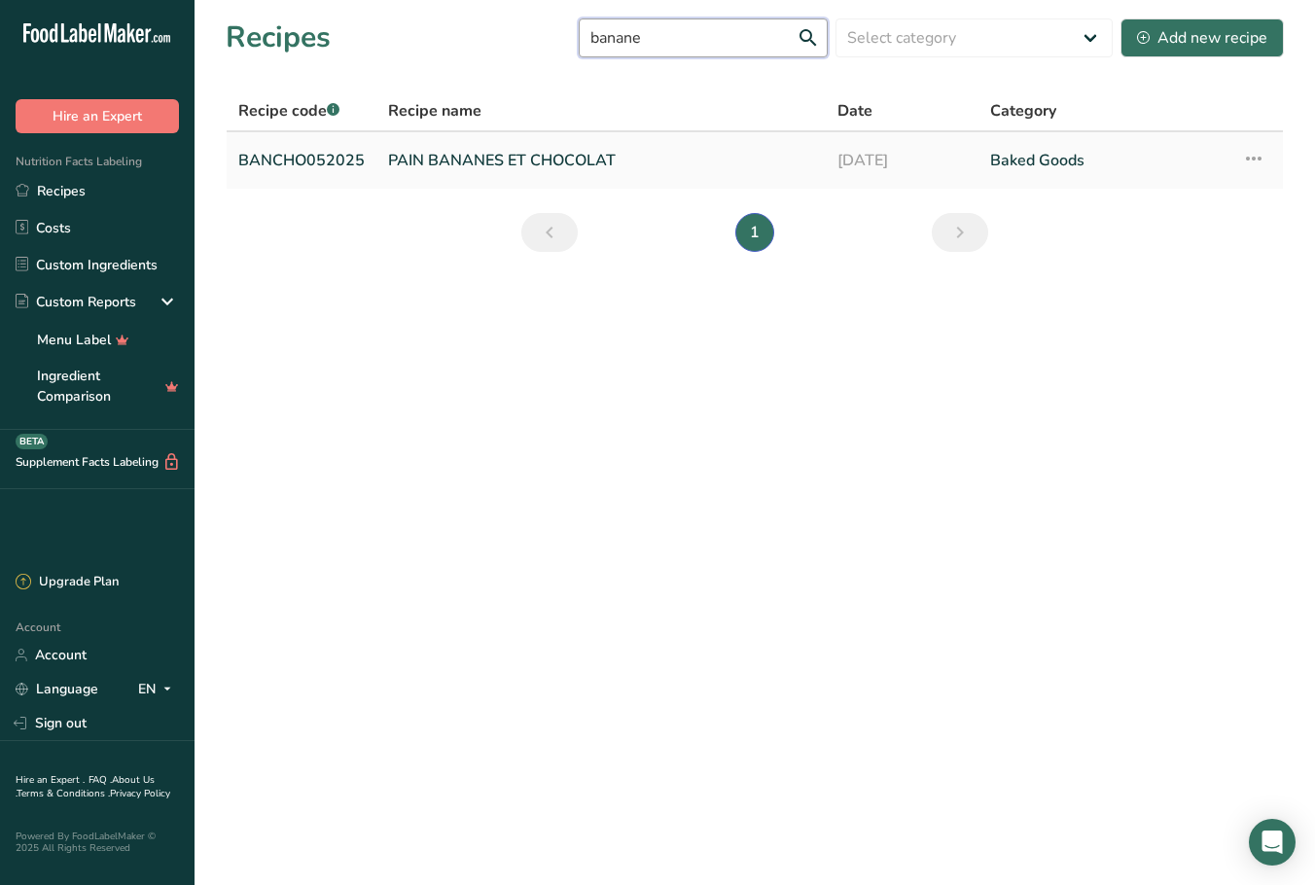
type input "banane"
click at [460, 162] on link "PAIN BANANES ET CHOCOLAT" at bounding box center [601, 160] width 426 height 41
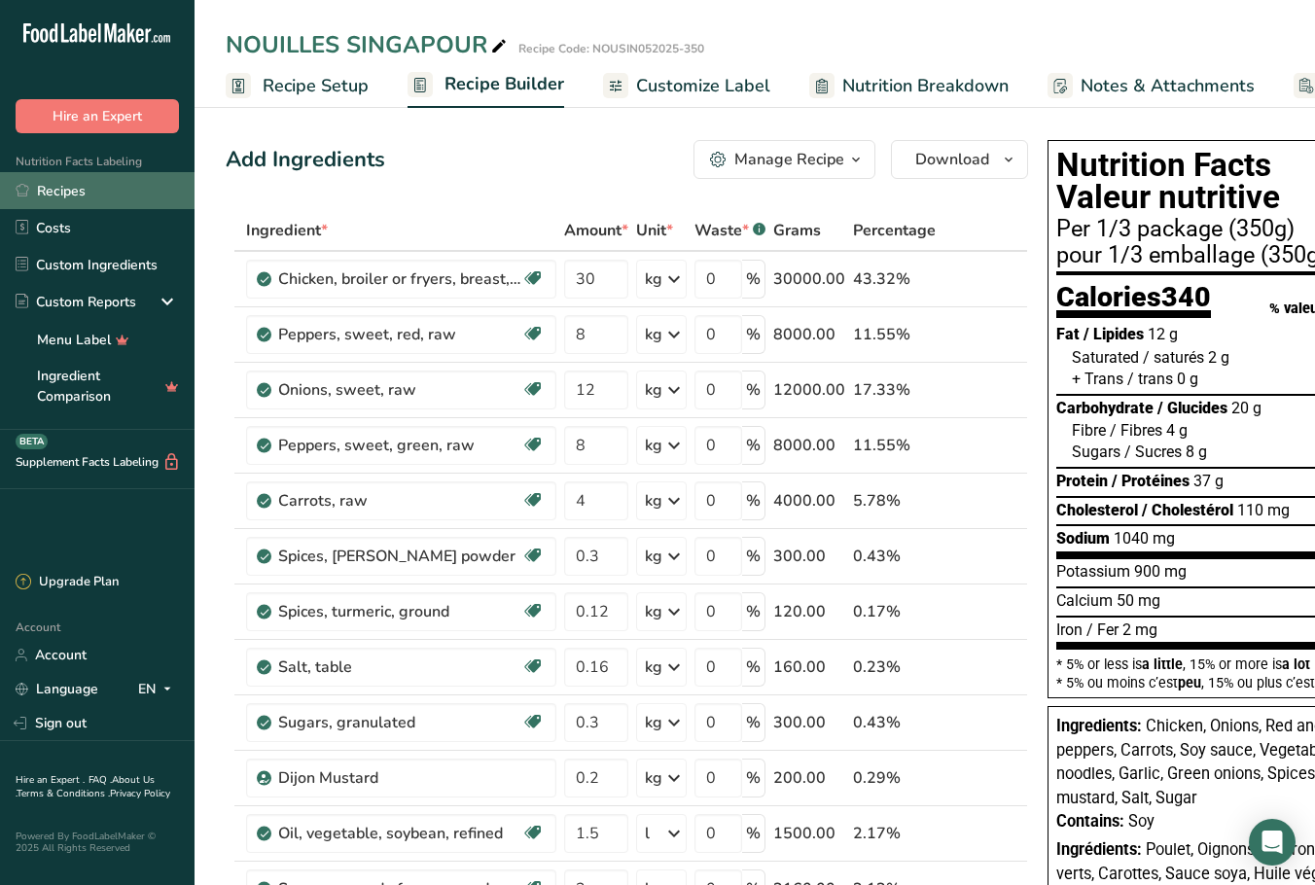
click at [50, 190] on link "Recipes" at bounding box center [97, 190] width 195 height 37
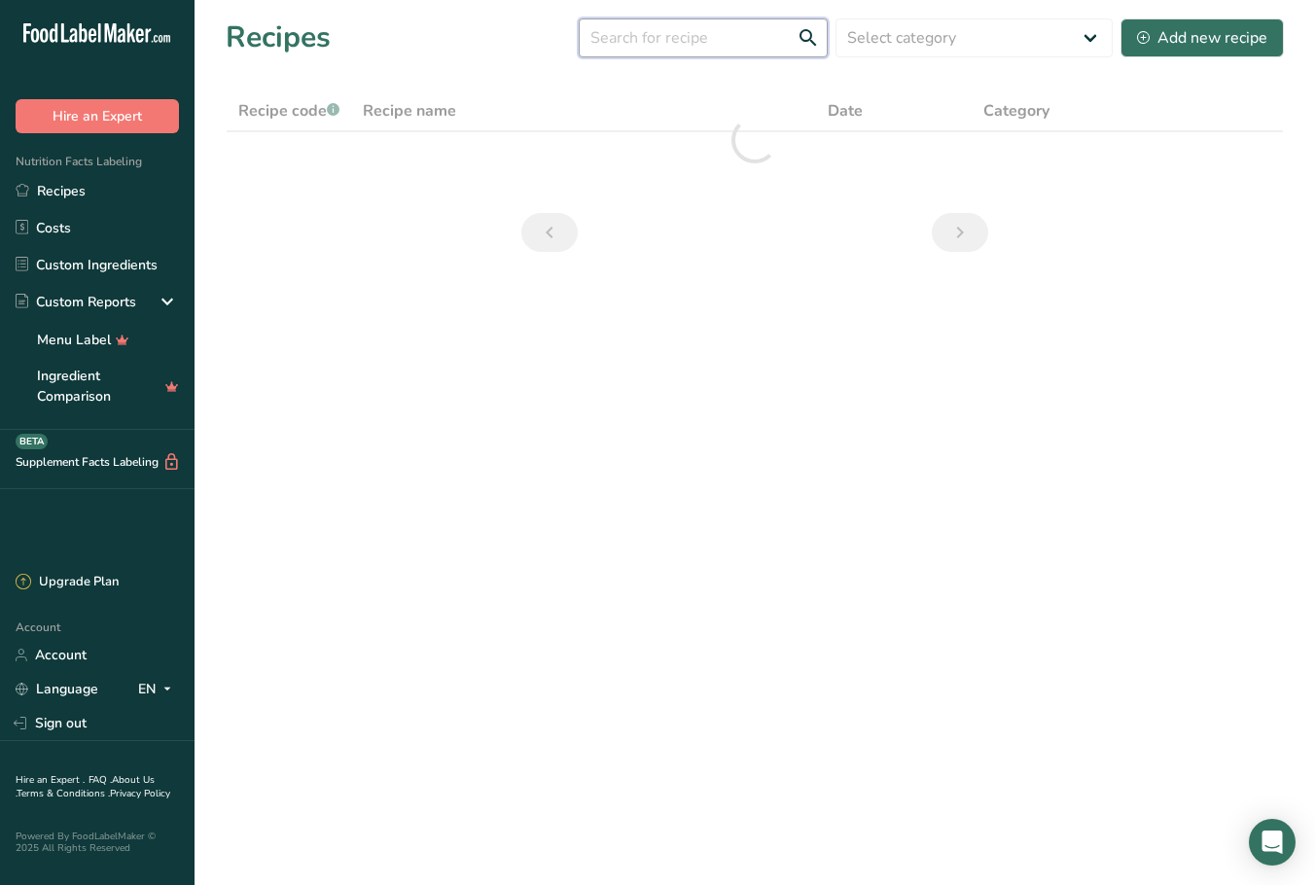
click at [670, 46] on input "text" at bounding box center [703, 37] width 249 height 39
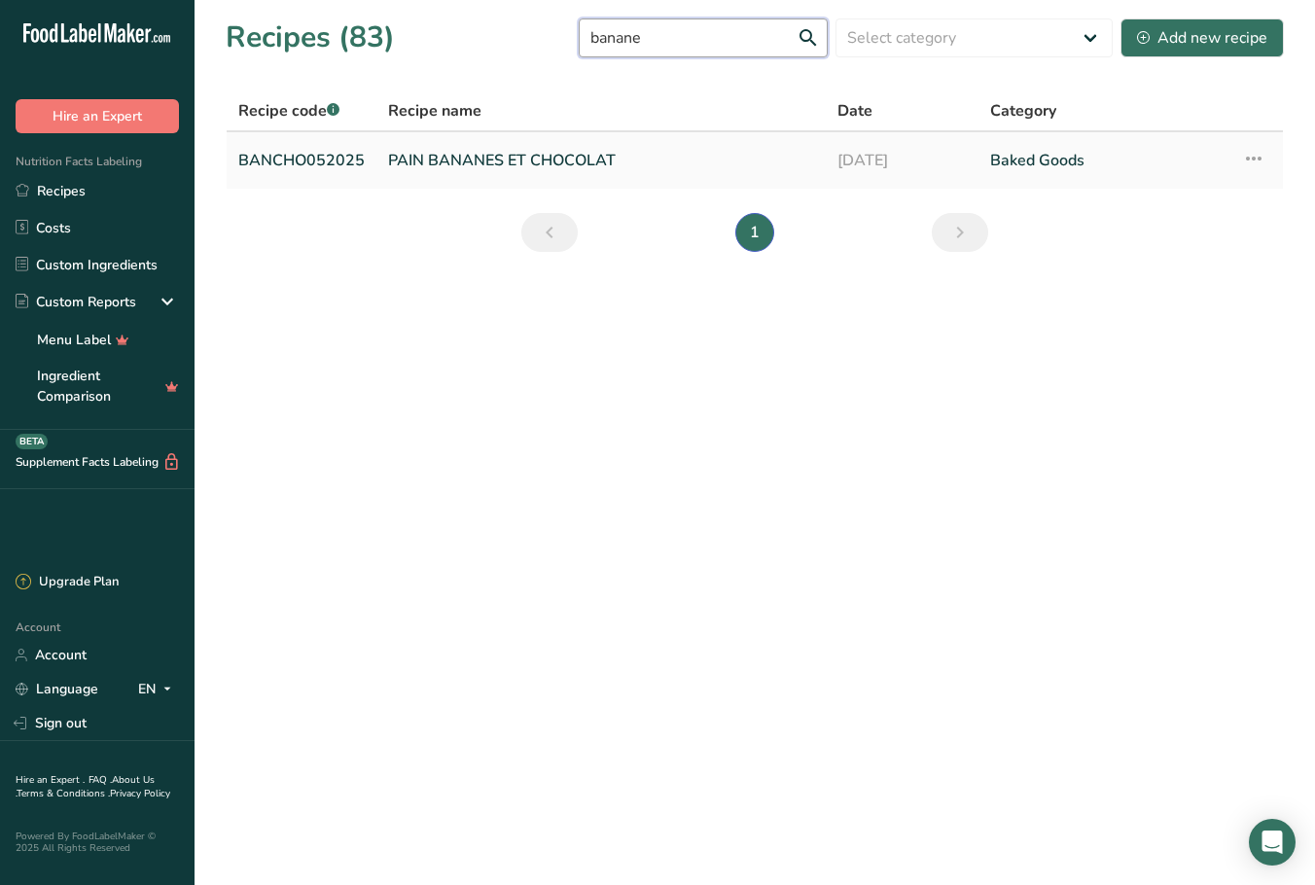
type input "banane"
click at [592, 155] on link "PAIN BANANES ET CHOCOLAT" at bounding box center [601, 160] width 426 height 41
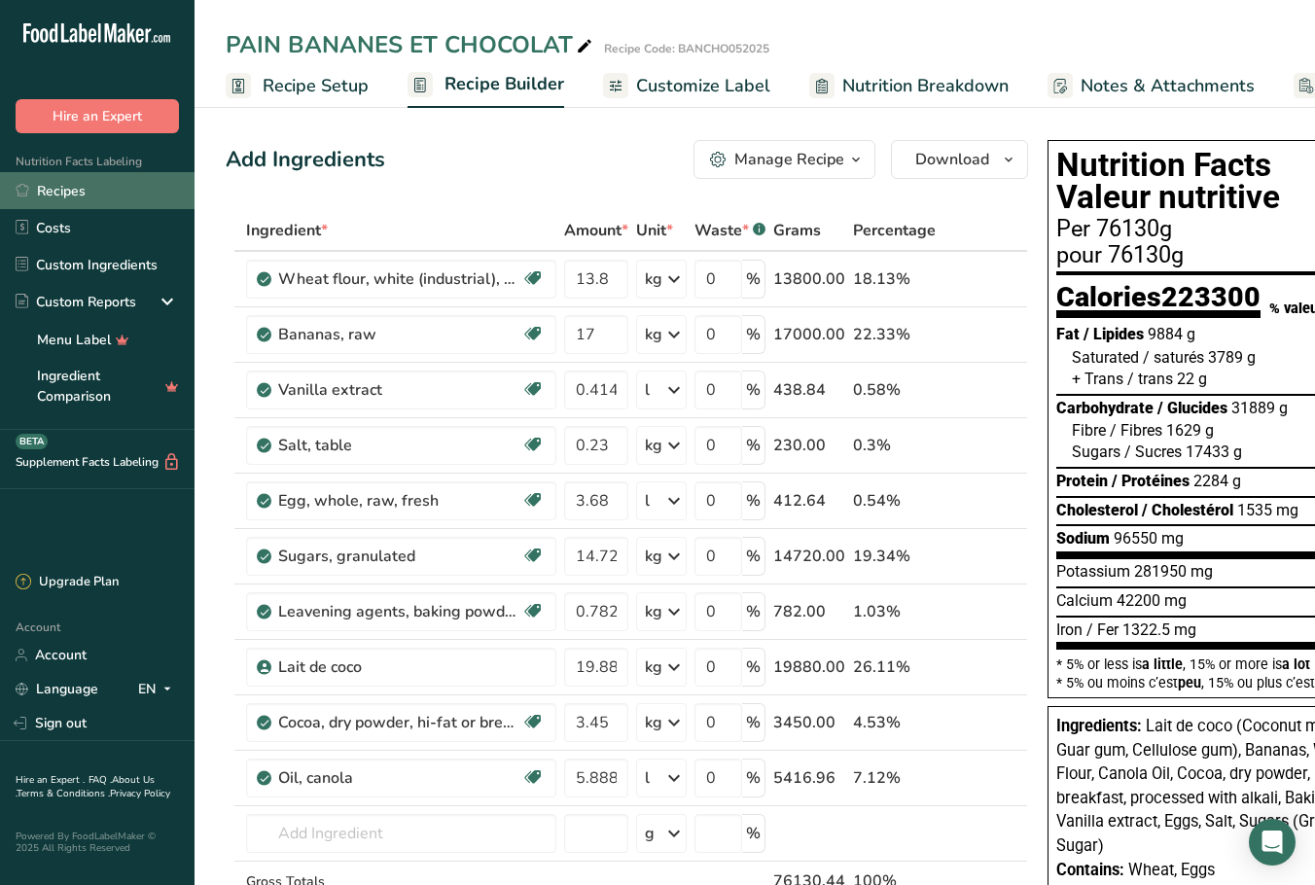
click at [60, 196] on link "Recipes" at bounding box center [97, 190] width 195 height 37
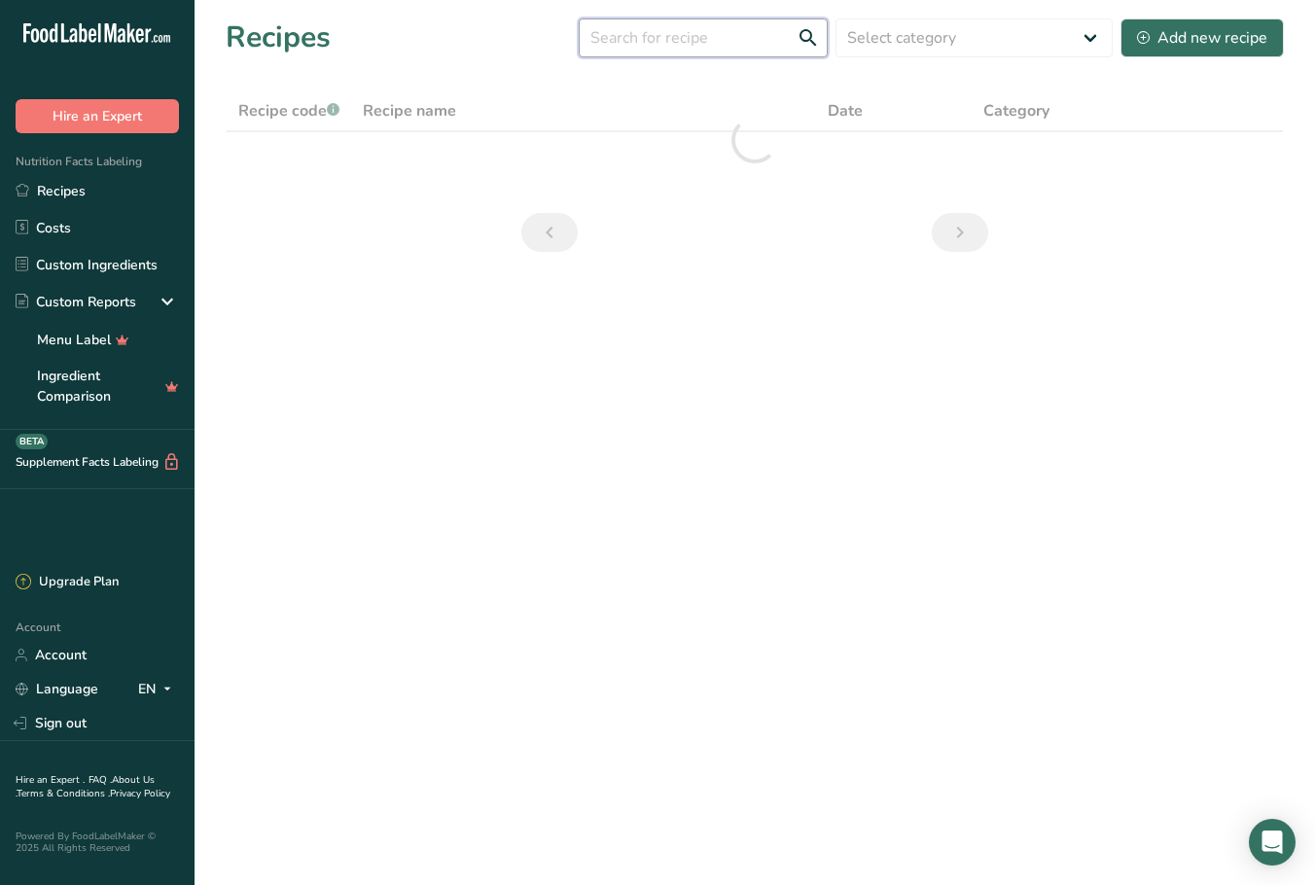
click at [668, 41] on input "text" at bounding box center [703, 37] width 249 height 39
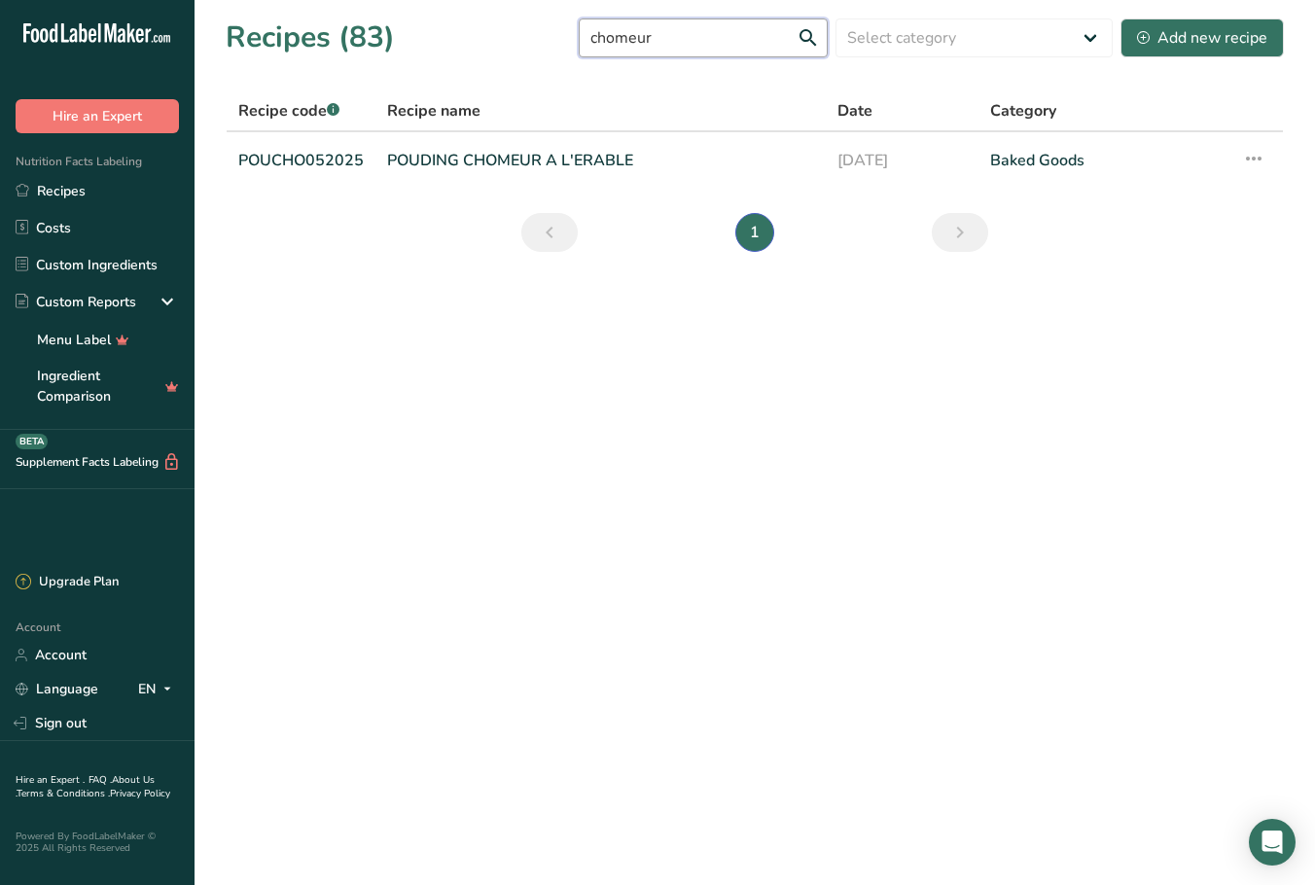
click at [808, 34] on input "chomeur" at bounding box center [703, 37] width 249 height 39
type input "chomeur"
click at [543, 158] on link "POUDING CHOMEUR A L'ERABLE" at bounding box center [600, 160] width 427 height 41
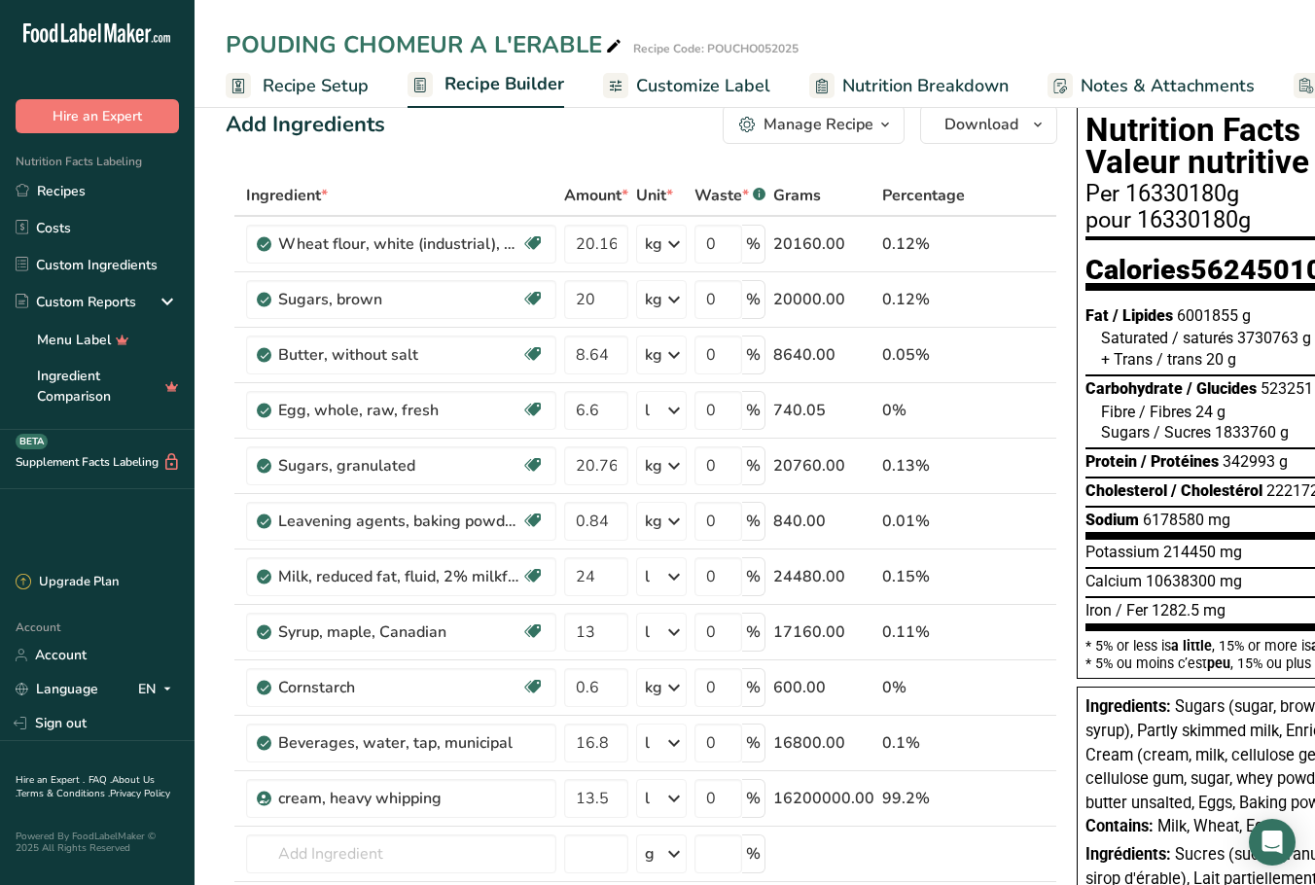
scroll to position [65, 0]
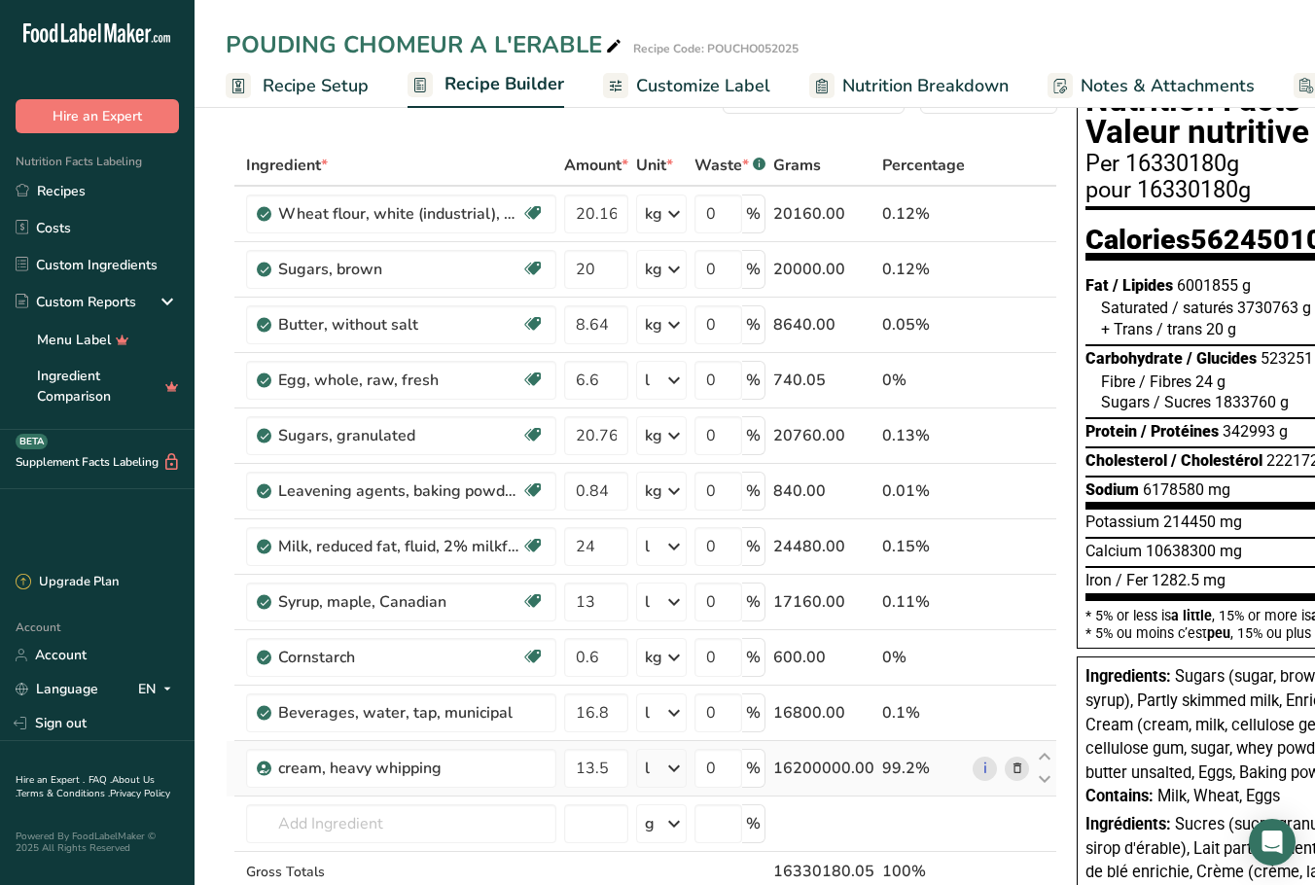
click at [1011, 625] on icon at bounding box center [1018, 769] width 14 height 20
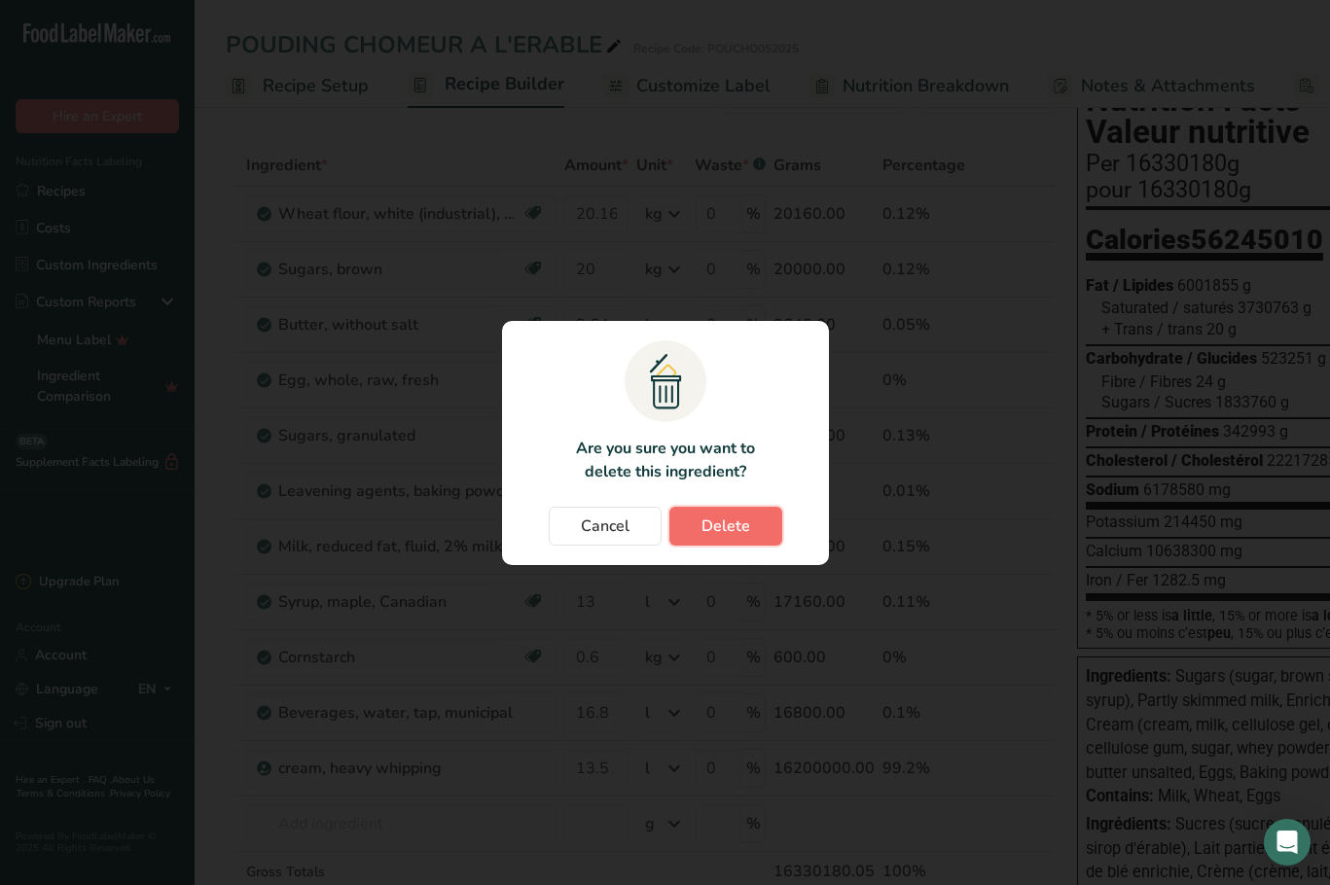
click at [743, 528] on span "Delete" at bounding box center [725, 526] width 49 height 23
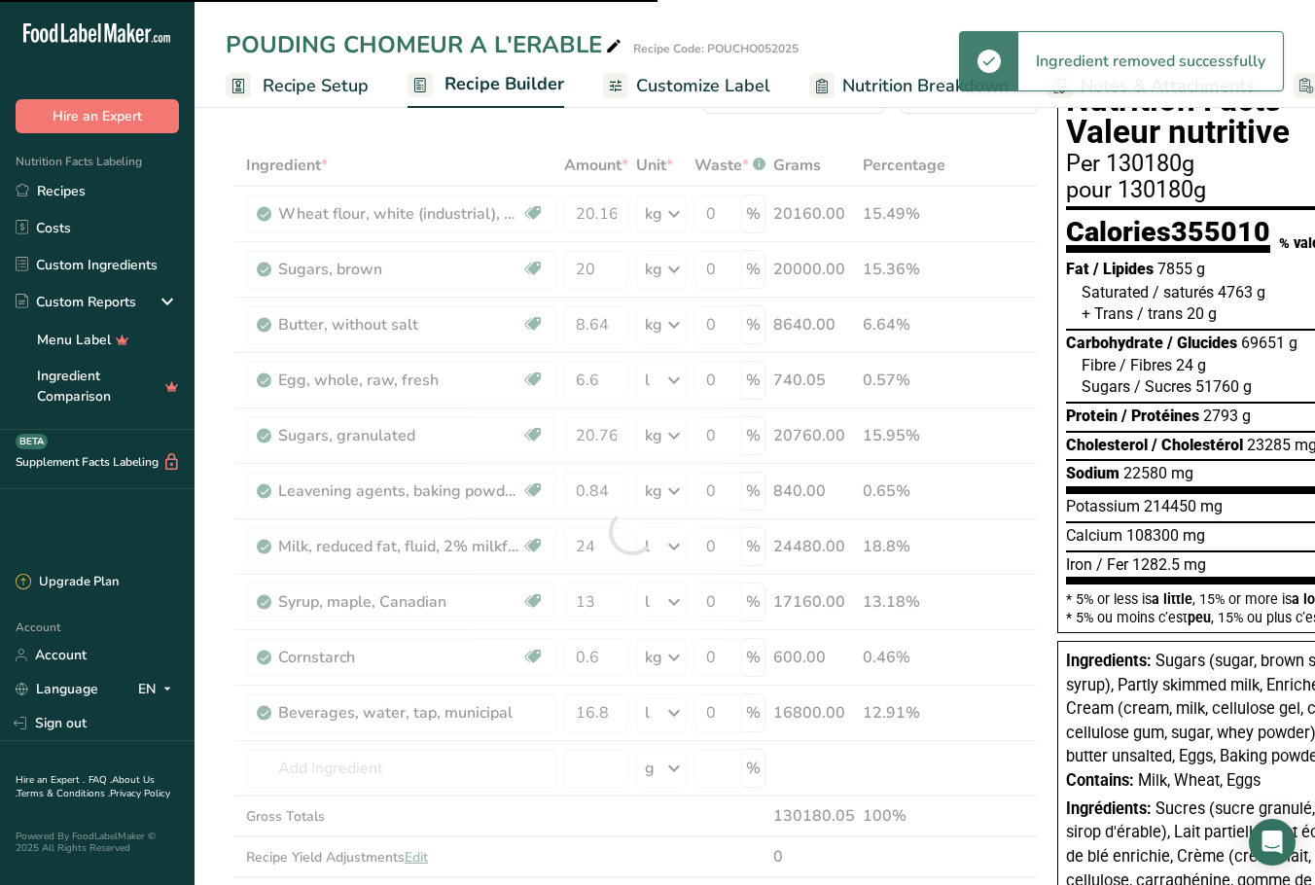
click at [369, 625] on div at bounding box center [632, 531] width 812 height 773
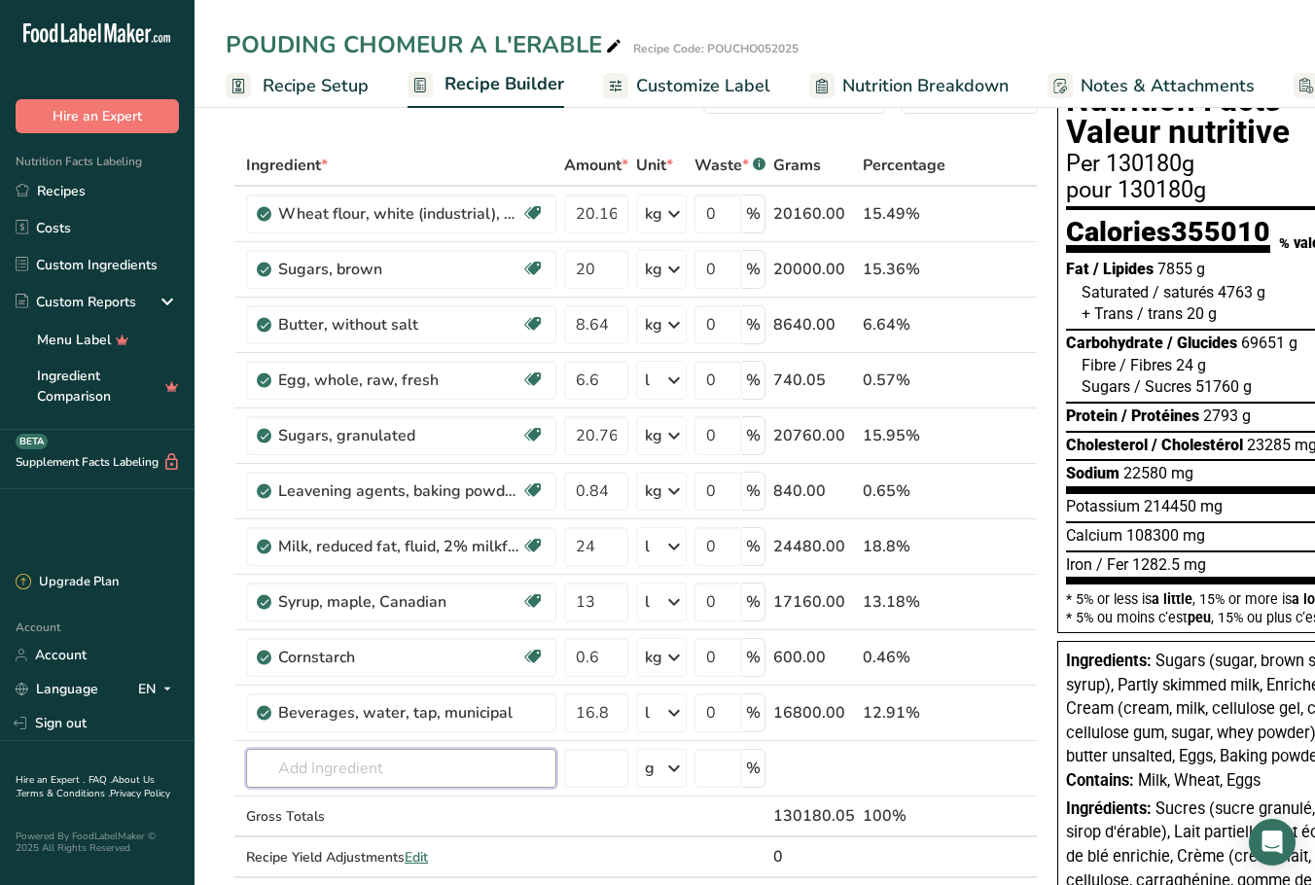
click at [364, 625] on input "text" at bounding box center [401, 768] width 310 height 39
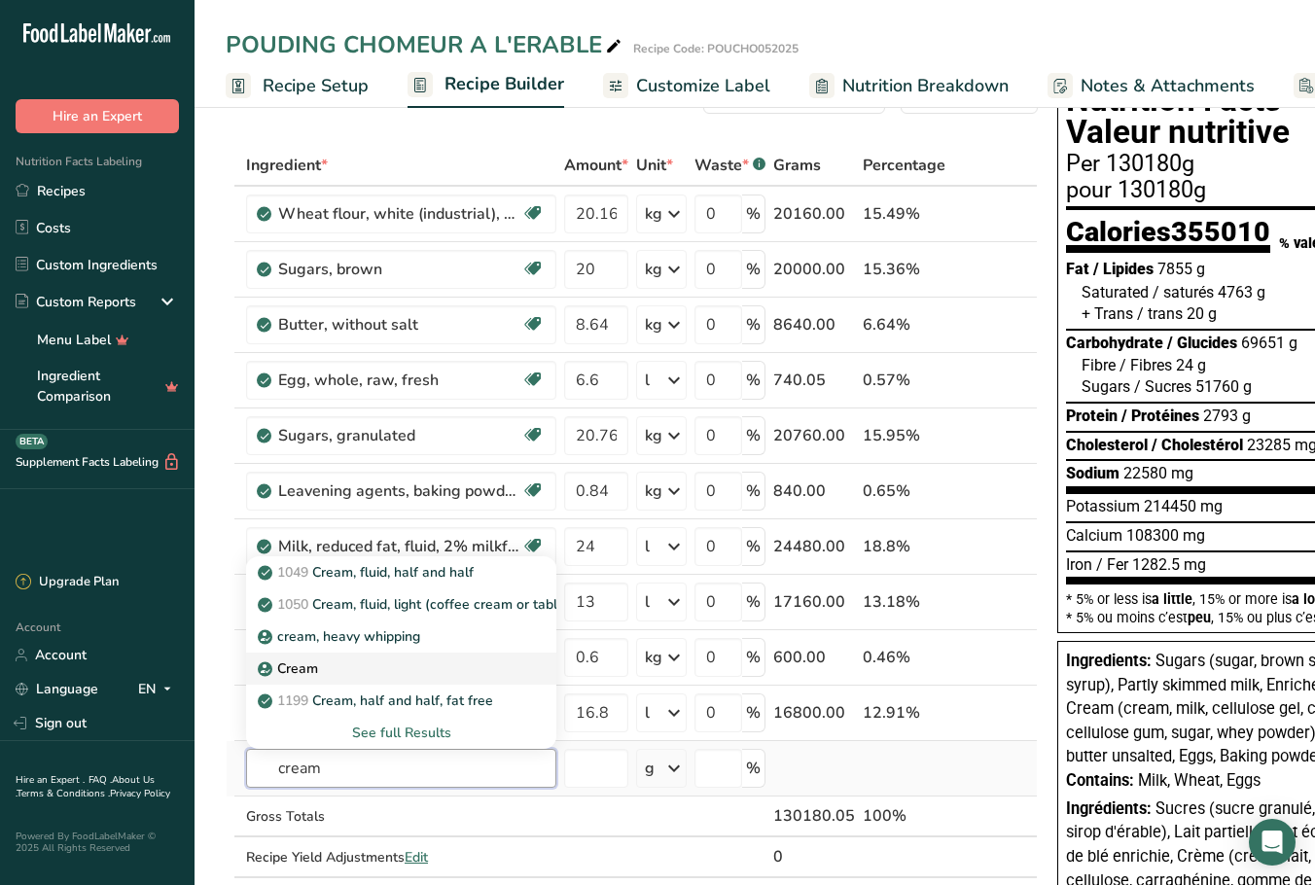
type input "cream"
click at [269, 625] on icon at bounding box center [266, 670] width 12 height 18
type input "Cream"
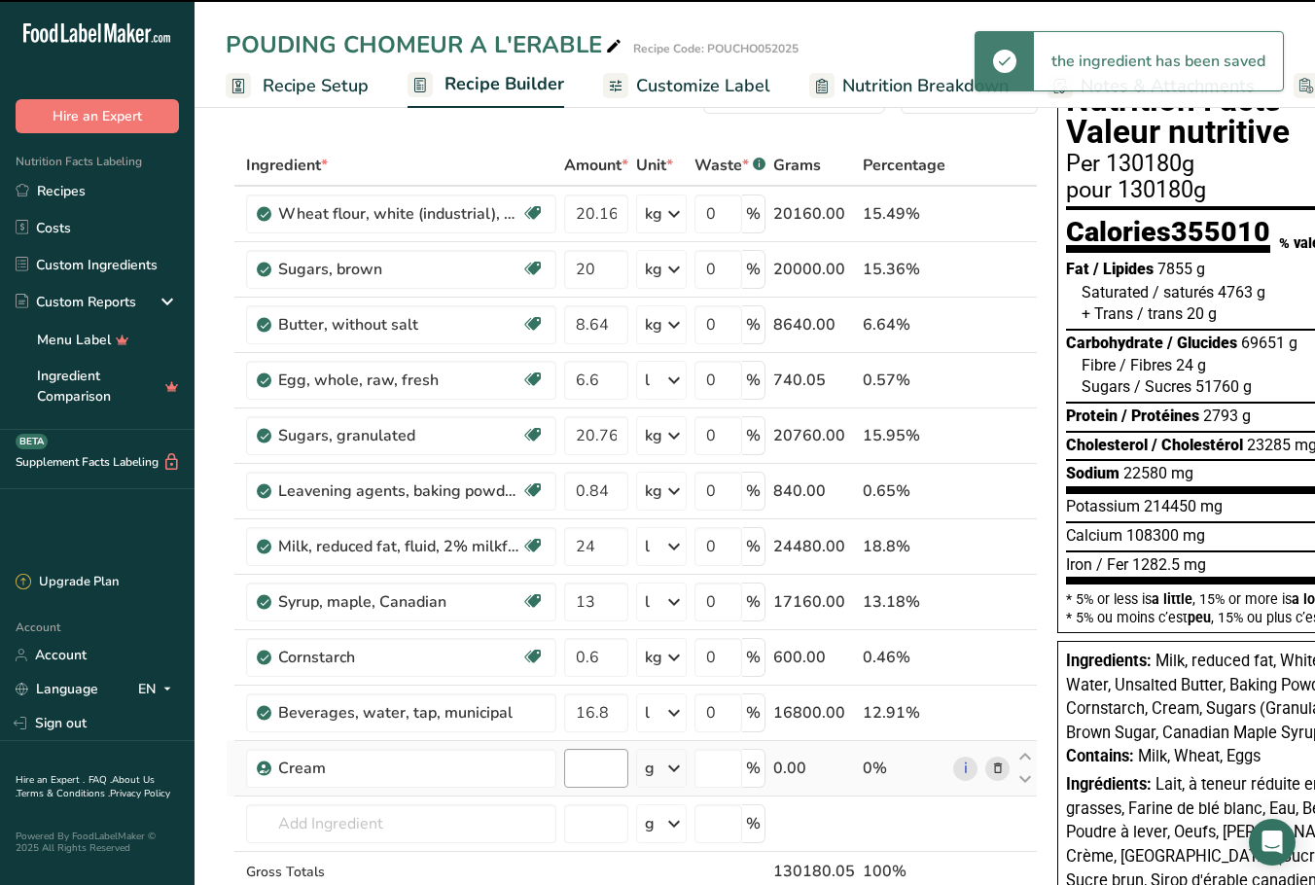
type input "0"
drag, startPoint x: 605, startPoint y: 763, endPoint x: 574, endPoint y: 763, distance: 31.1
click at [574, 625] on input "0" at bounding box center [596, 768] width 64 height 39
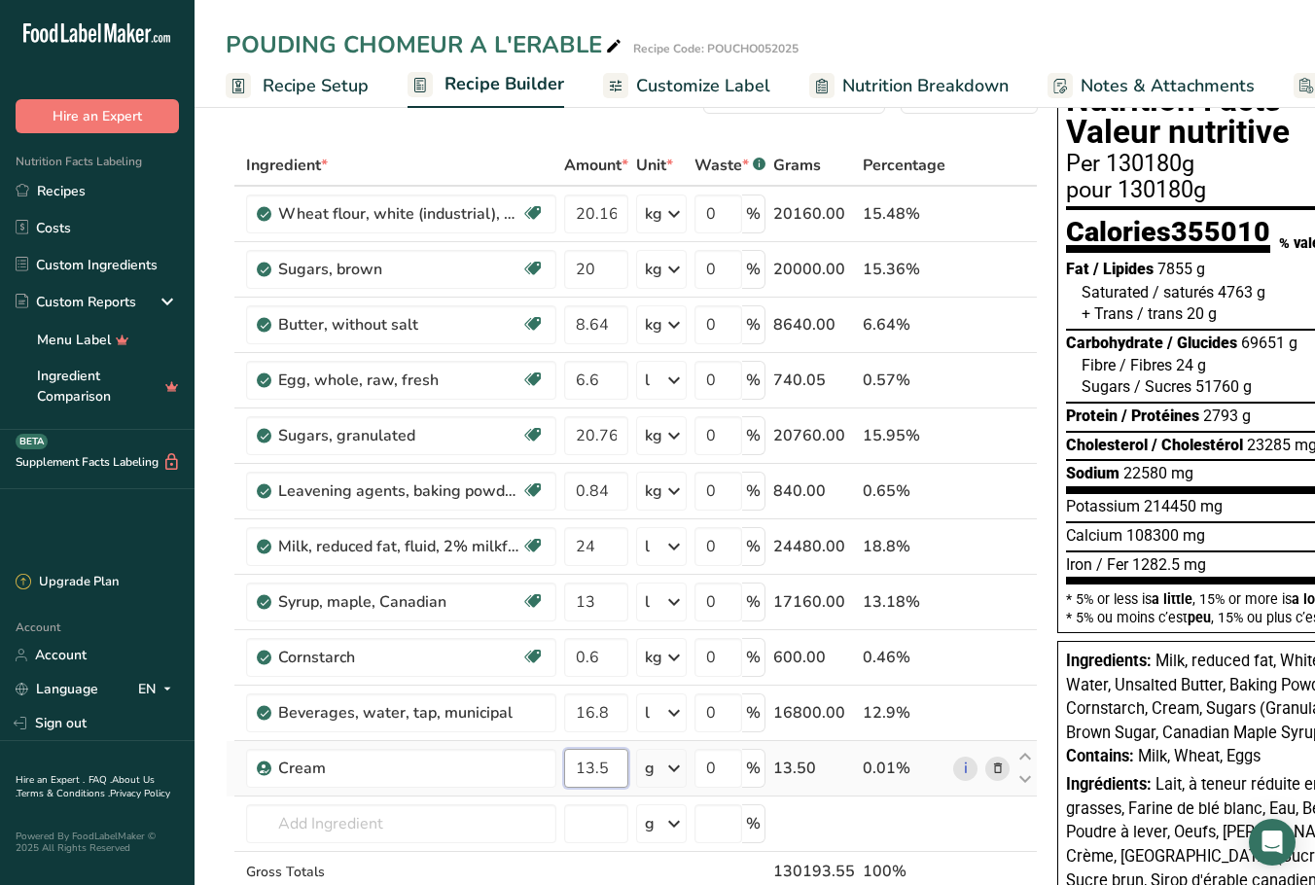
type input "13.5"
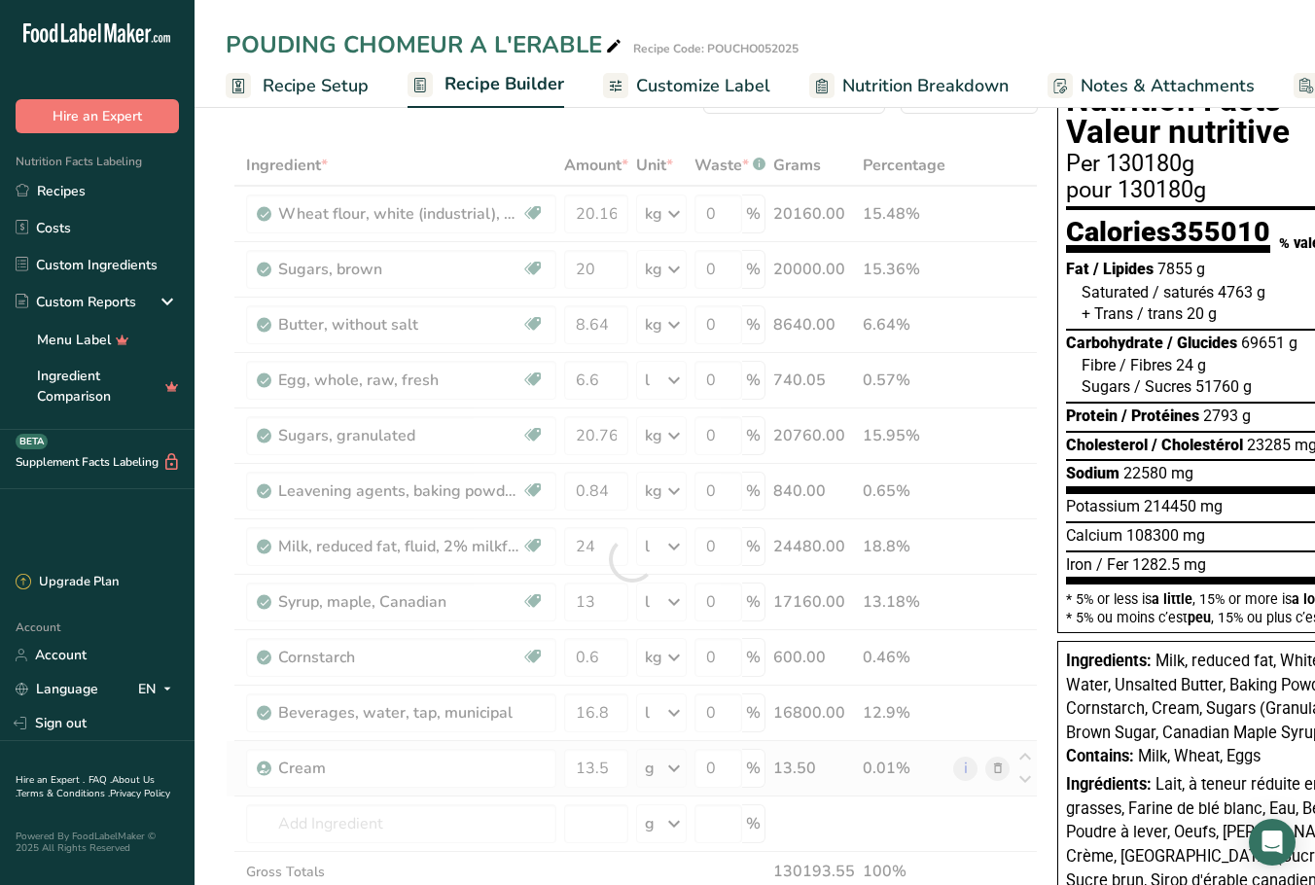
click at [676, 625] on div "Ingredient * Amount * Unit * Waste * .a-a{fill:#347362;}.b-a{fill:#fff;} Grams …" at bounding box center [632, 559] width 812 height 829
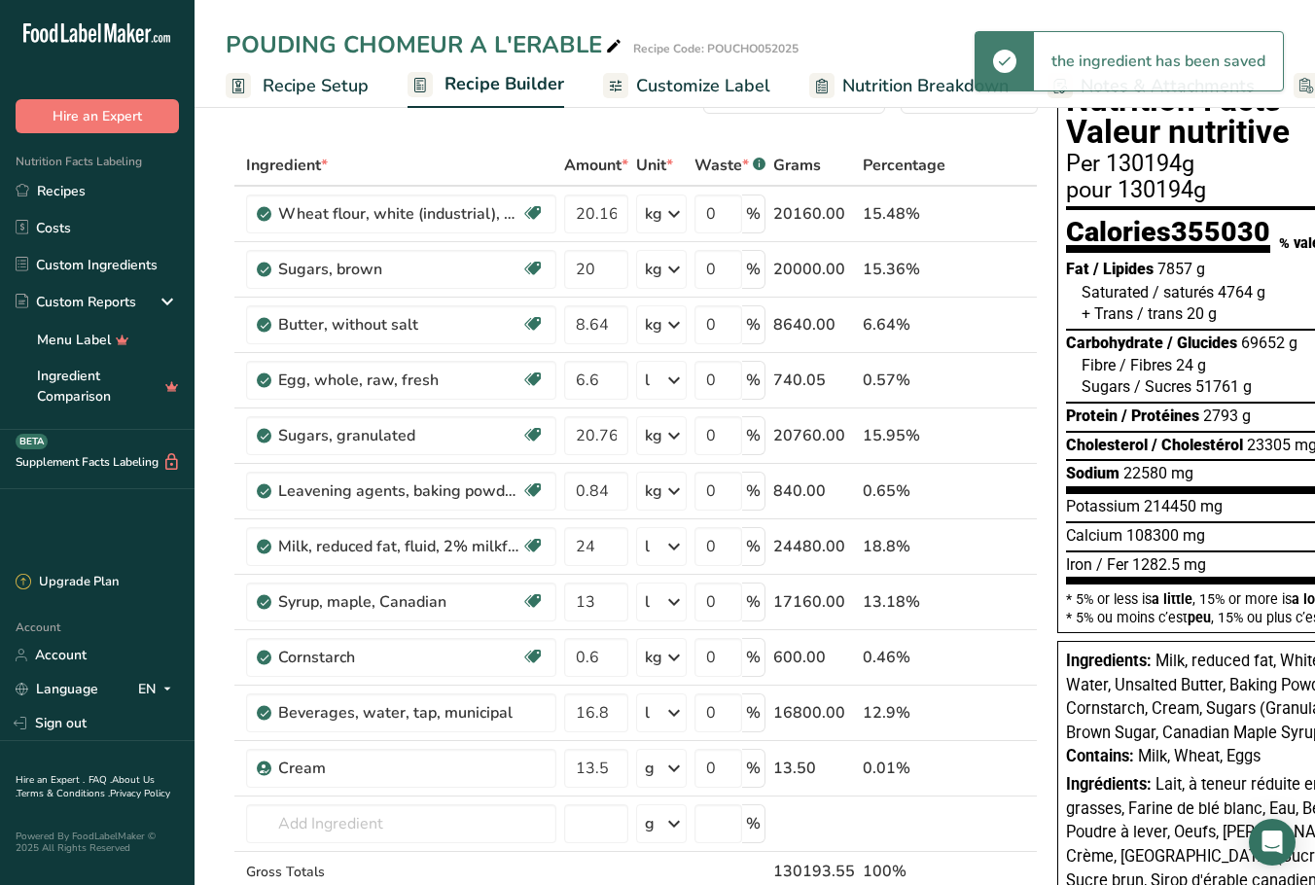
click at [678, 625] on icon at bounding box center [674, 768] width 23 height 35
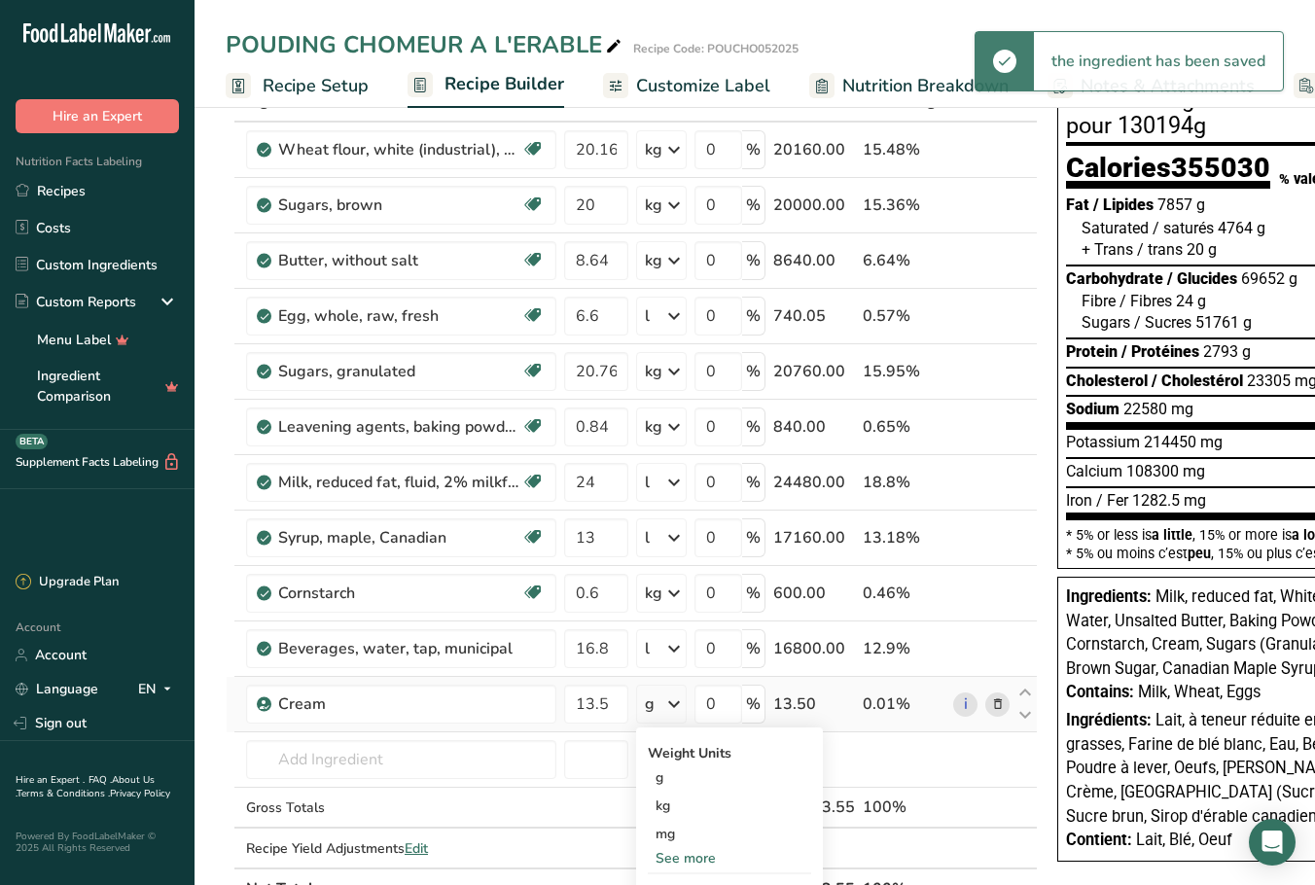
scroll to position [209, 0]
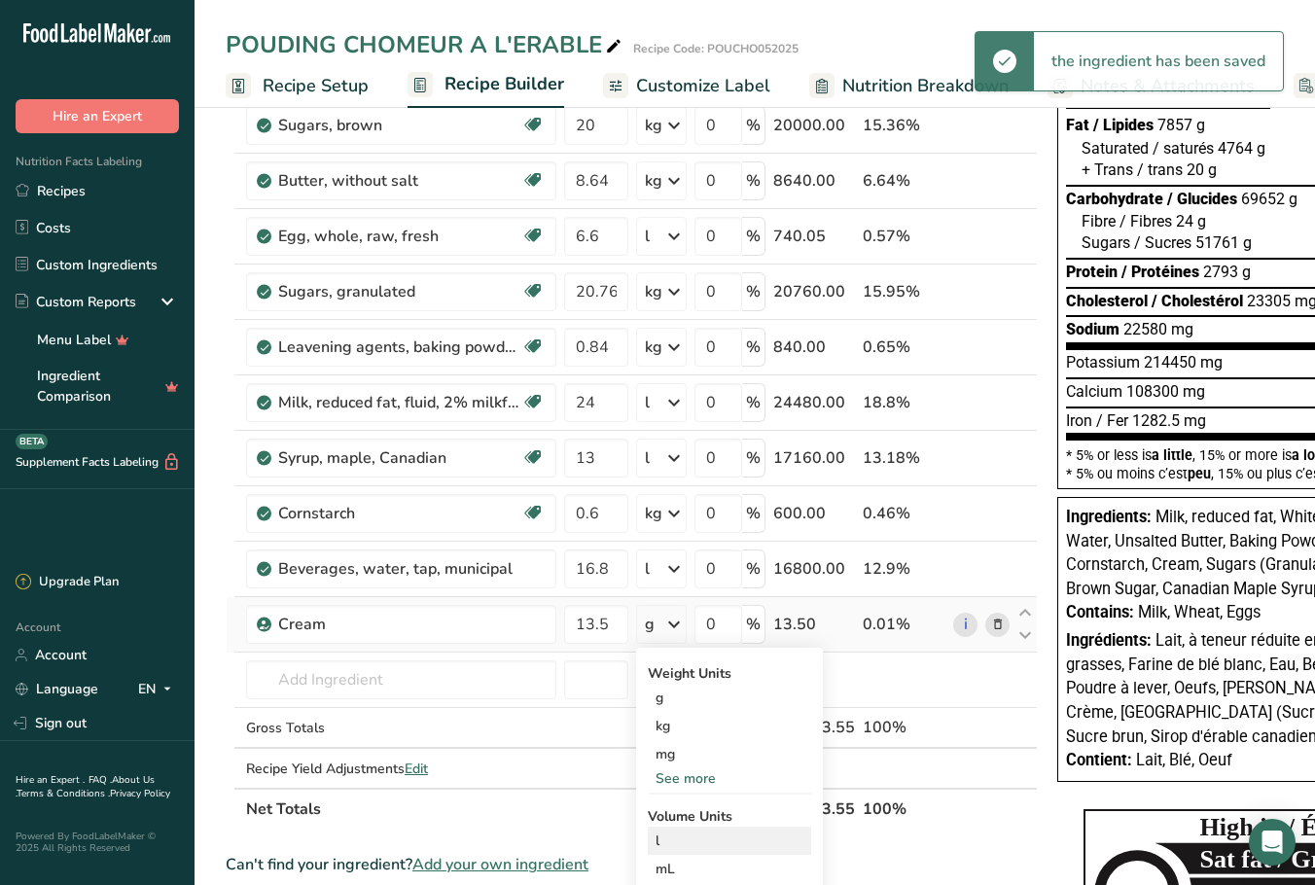
click at [682, 625] on div "l" at bounding box center [730, 841] width 148 height 20
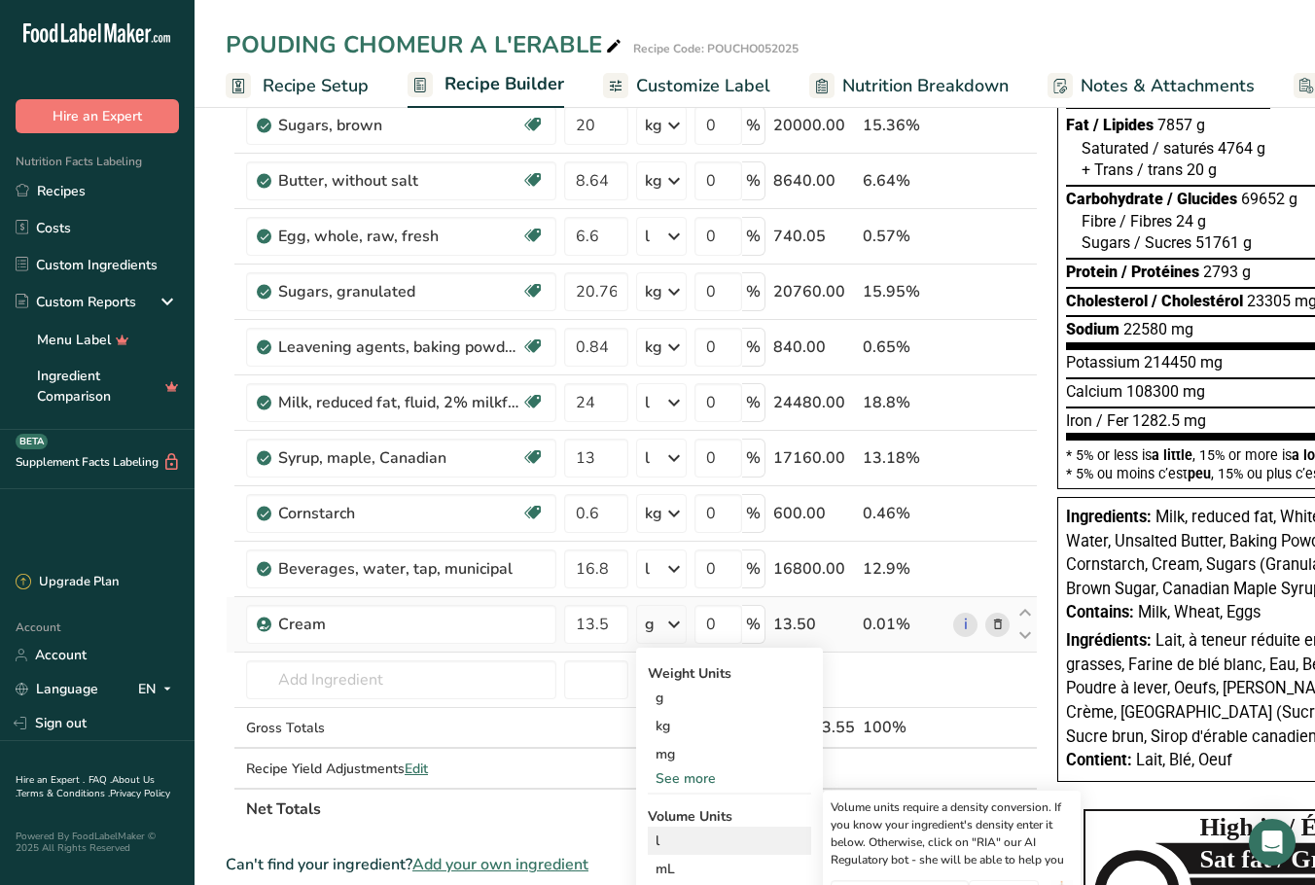
click at [733, 625] on div "l" at bounding box center [730, 841] width 148 height 20
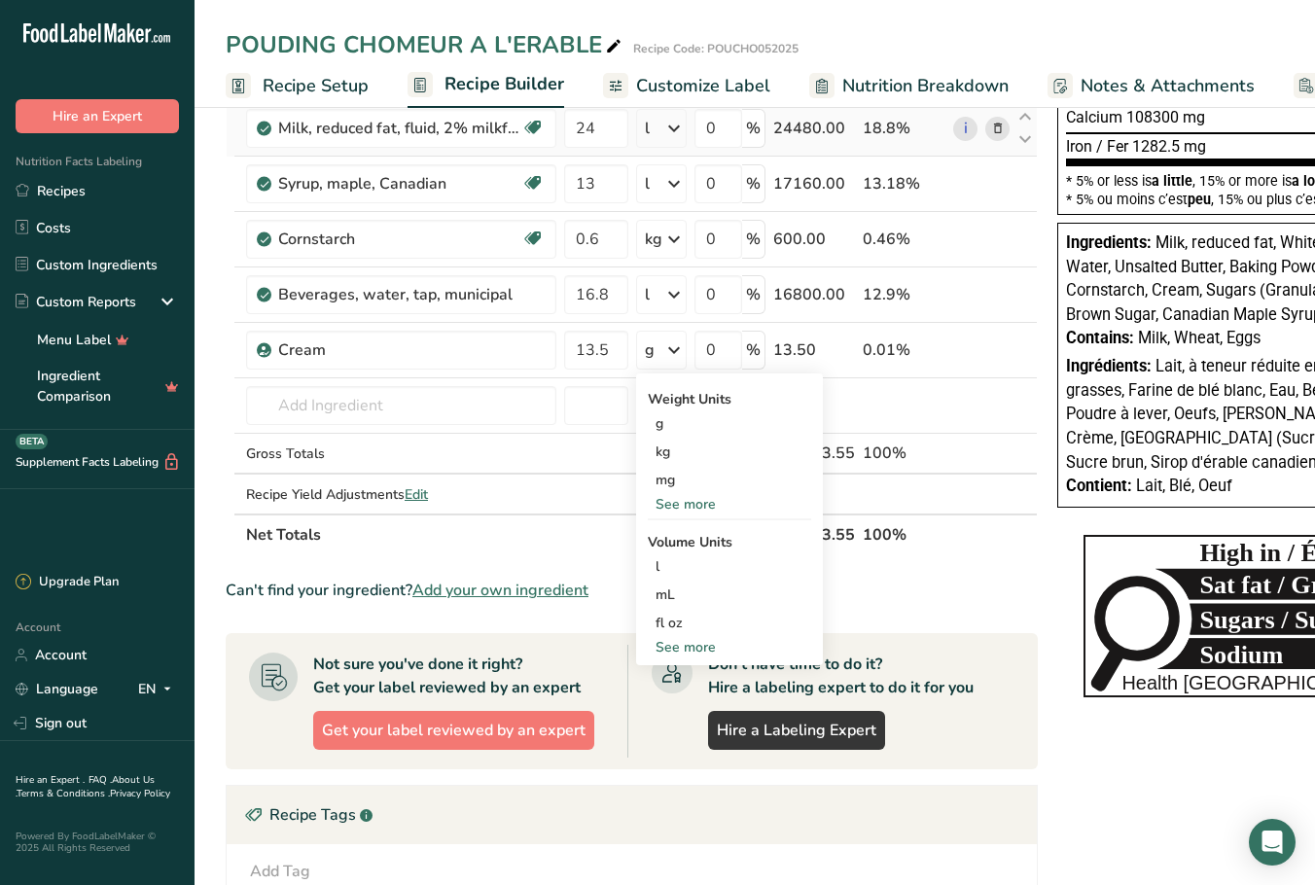
scroll to position [485, 0]
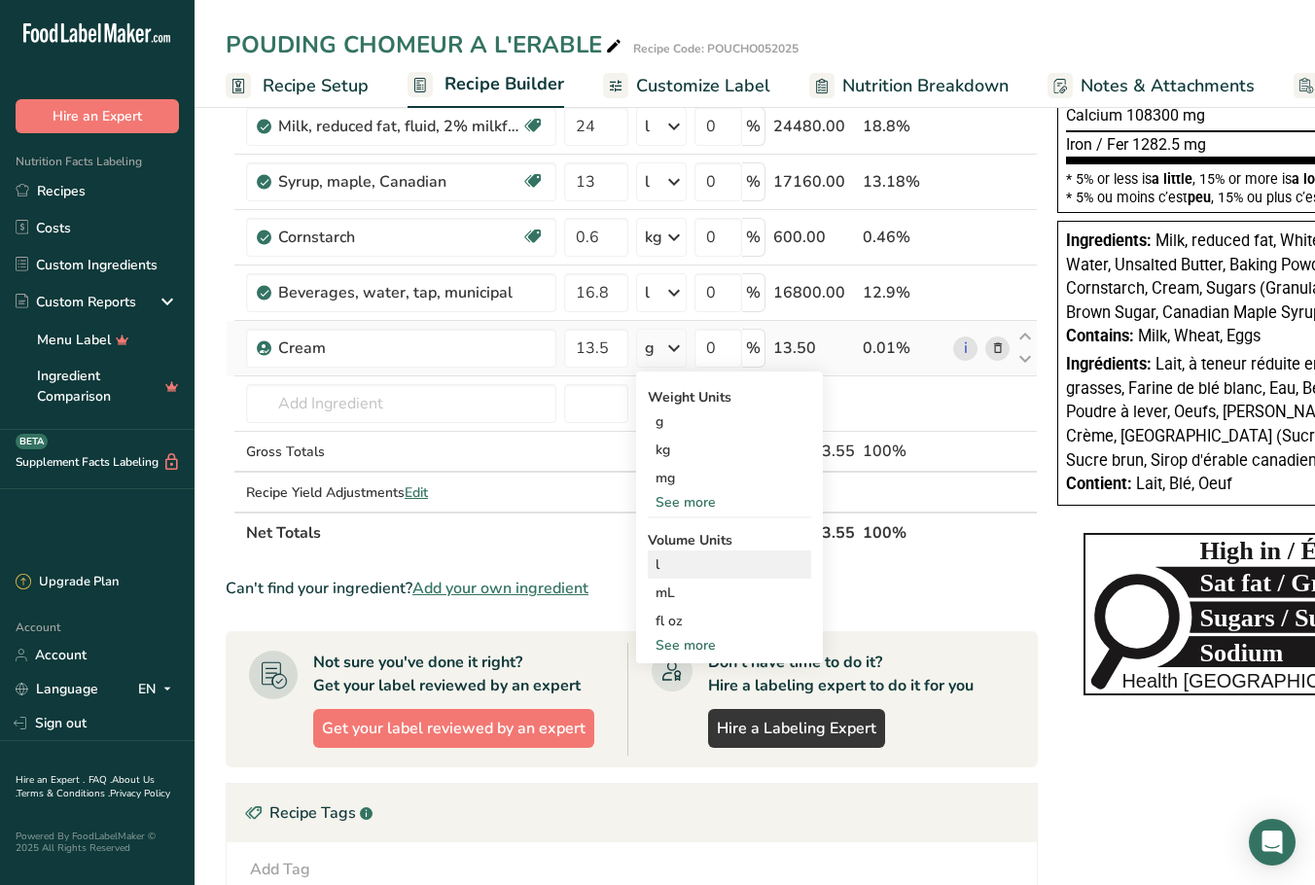
click at [711, 561] on div "l" at bounding box center [730, 565] width 148 height 20
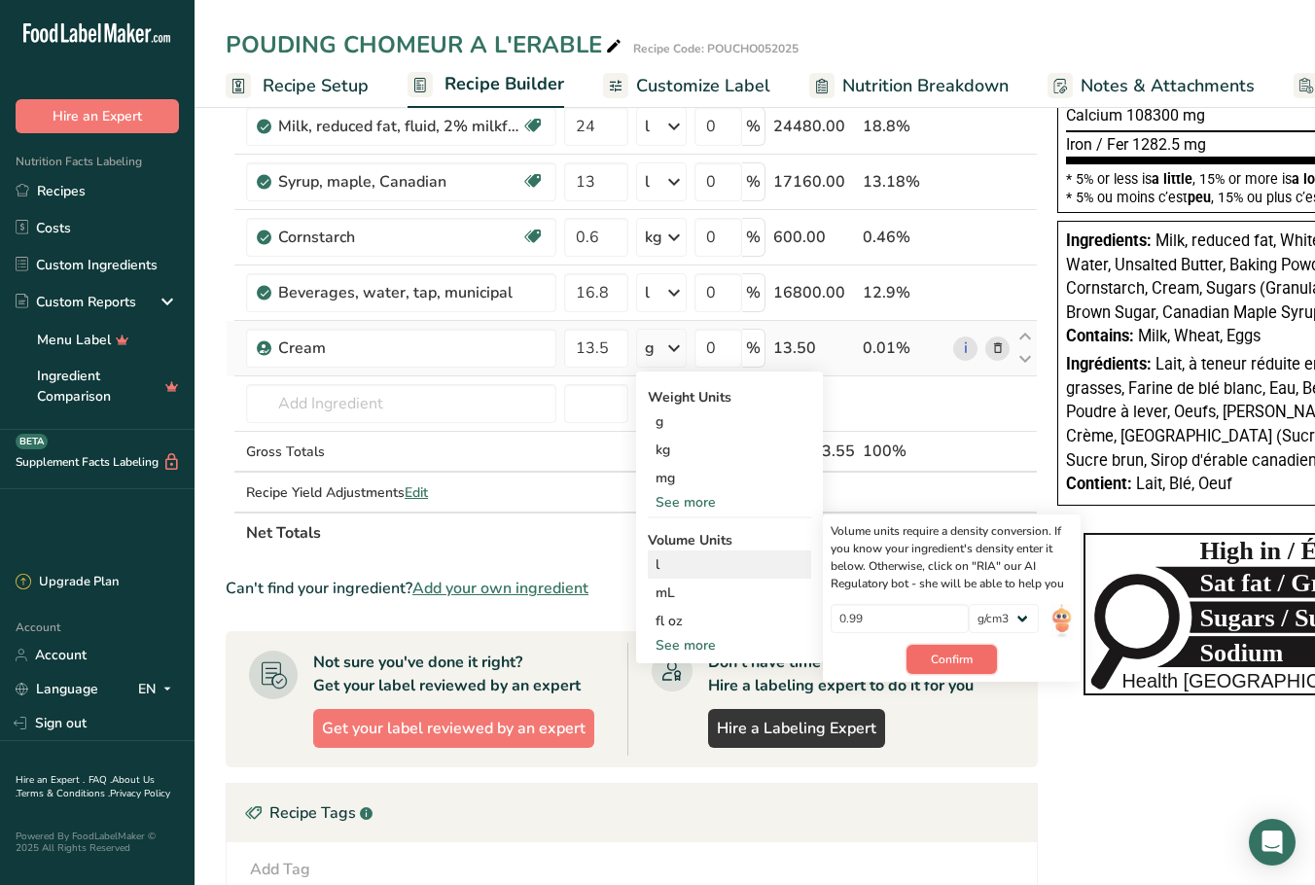
click at [962, 625] on span "Confirm" at bounding box center [952, 660] width 42 height 18
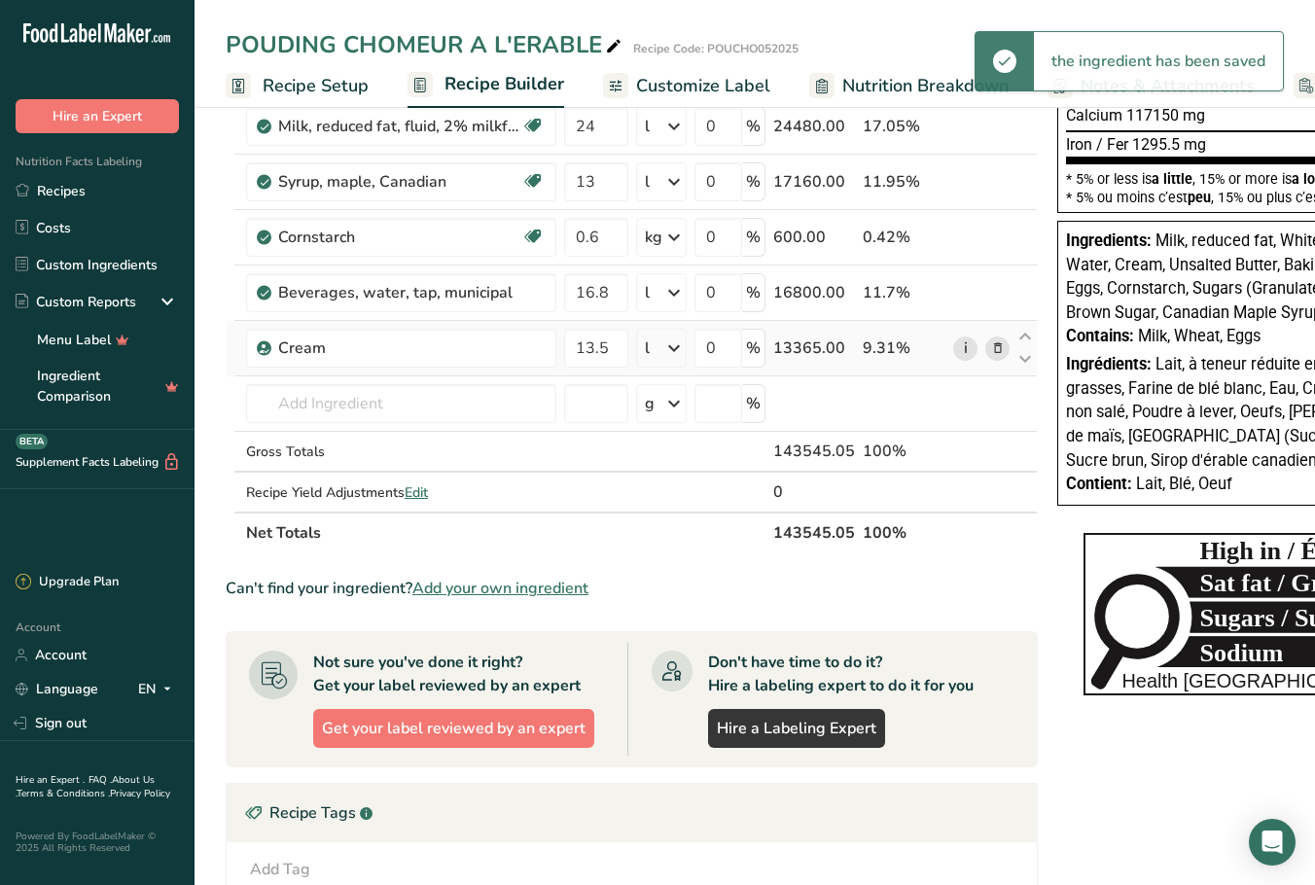
click at [965, 346] on link "i" at bounding box center [965, 349] width 24 height 24
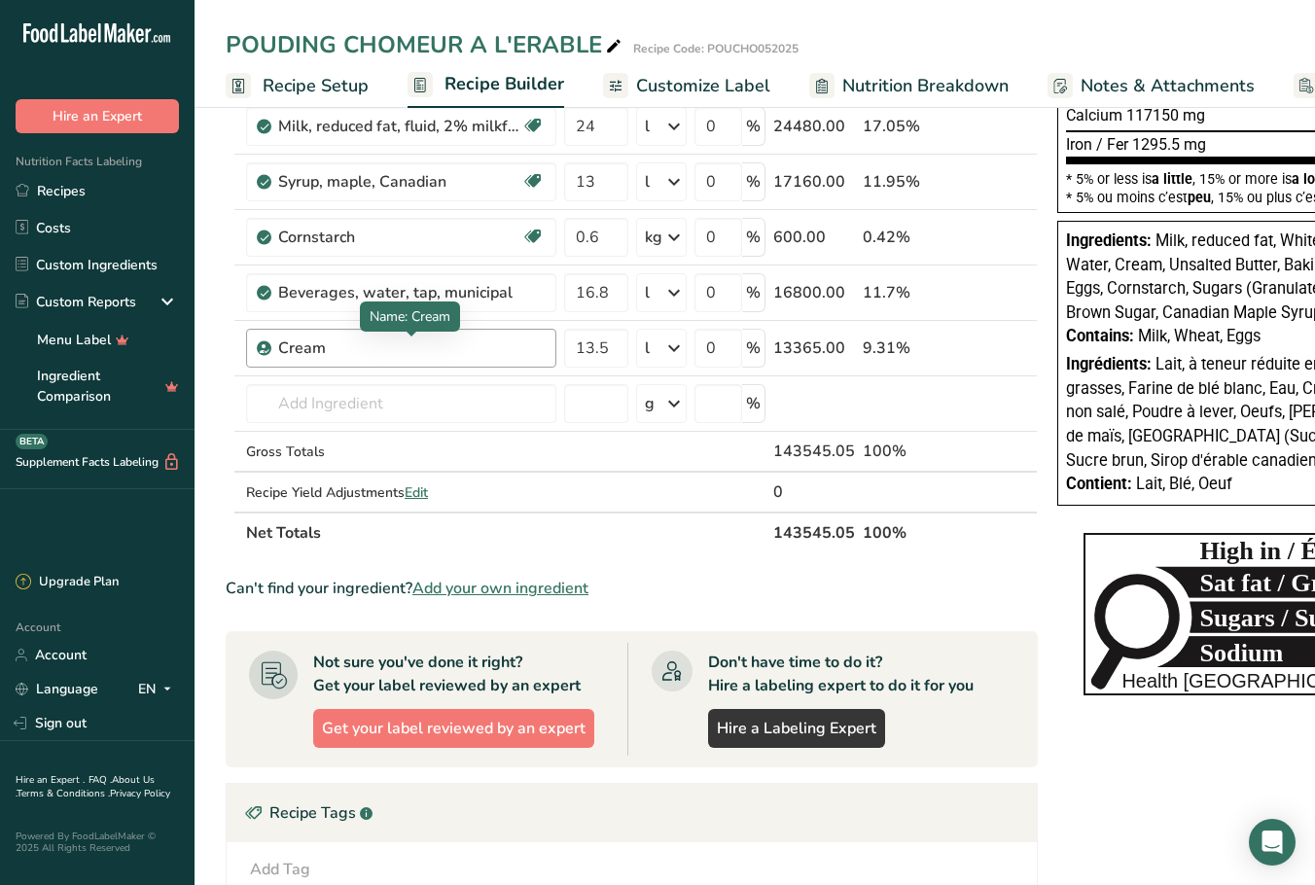
click at [363, 349] on div "Cream" at bounding box center [399, 348] width 243 height 23
click at [991, 352] on icon at bounding box center [998, 349] width 14 height 20
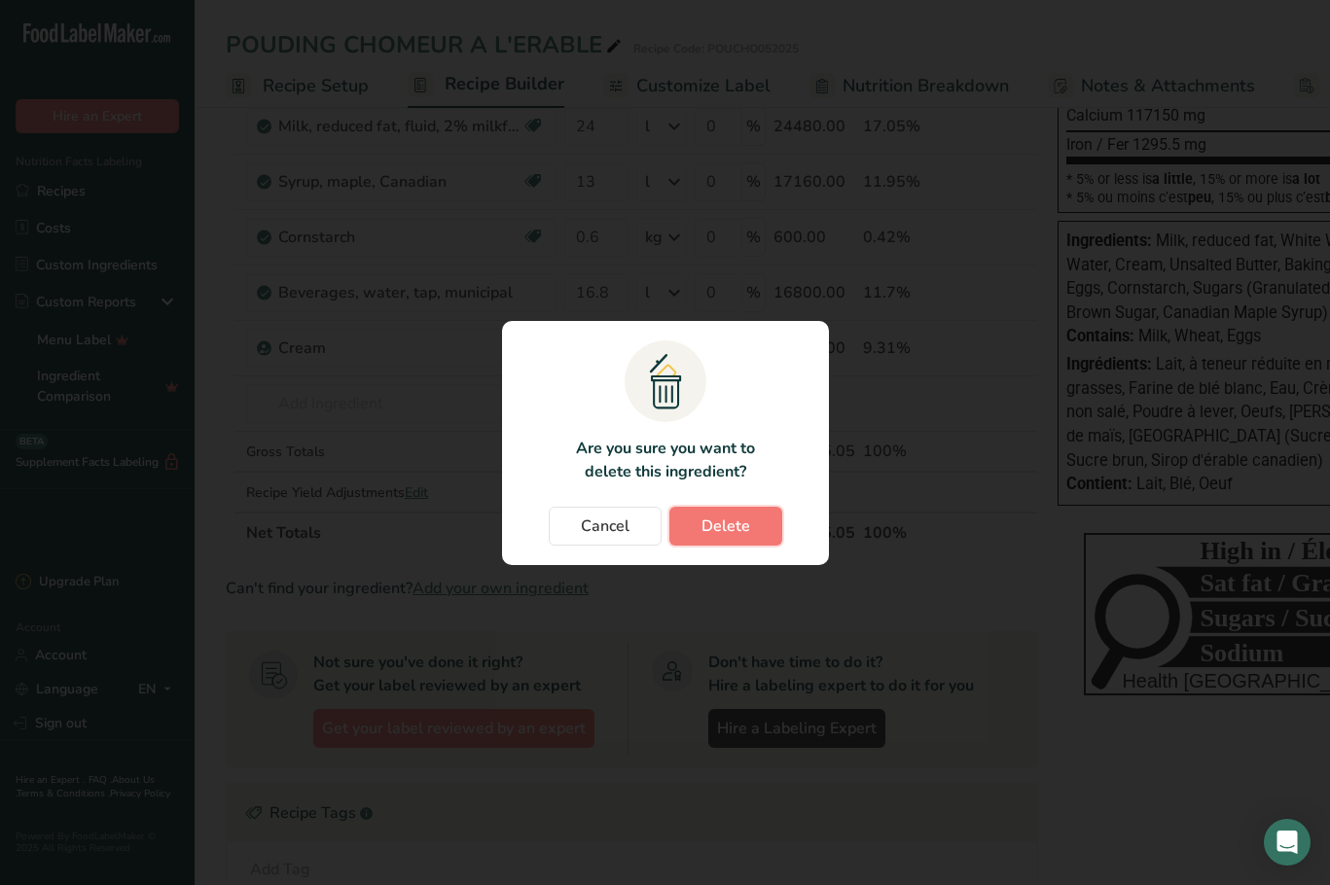
click at [702, 525] on span "Delete" at bounding box center [725, 526] width 49 height 23
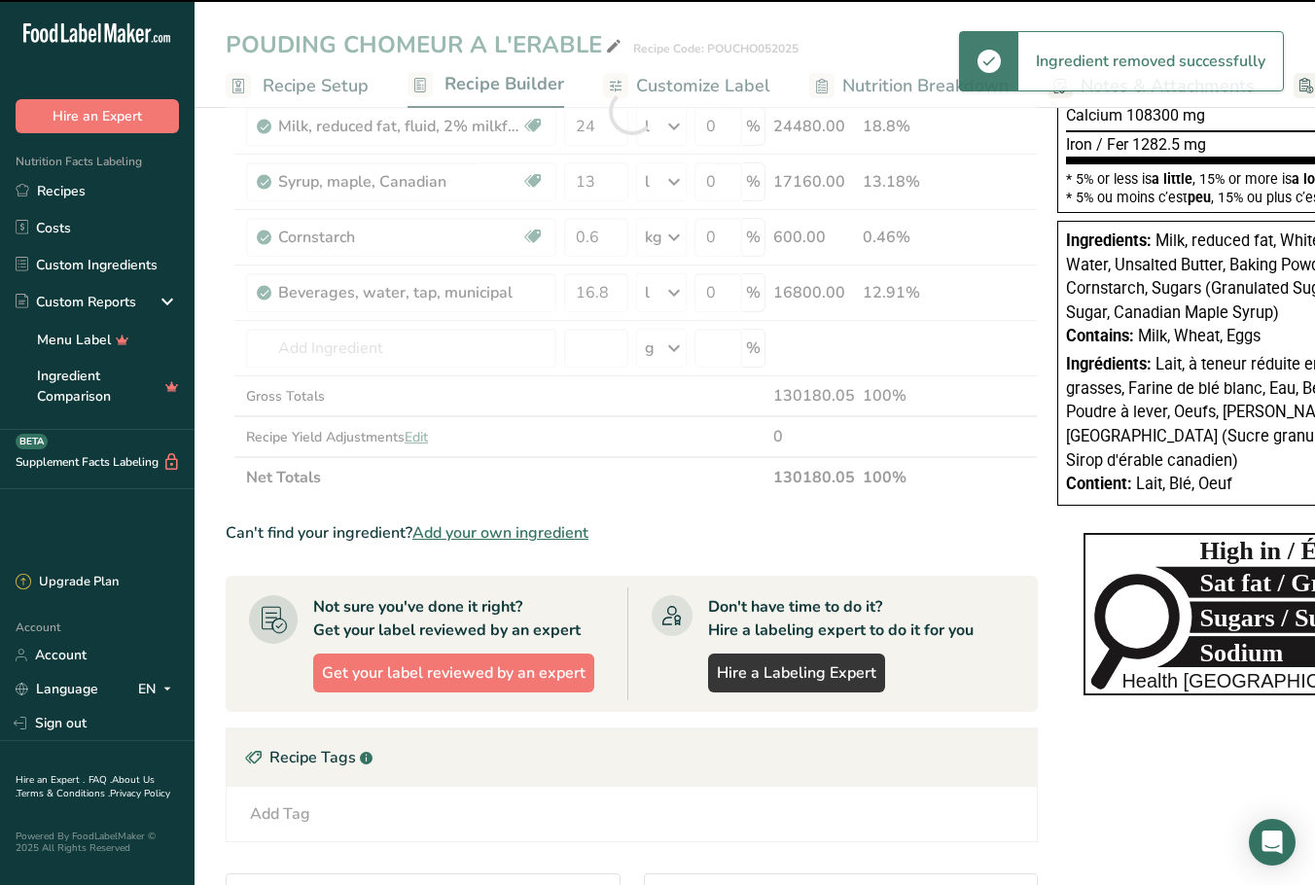
click at [377, 338] on div at bounding box center [632, 111] width 812 height 773
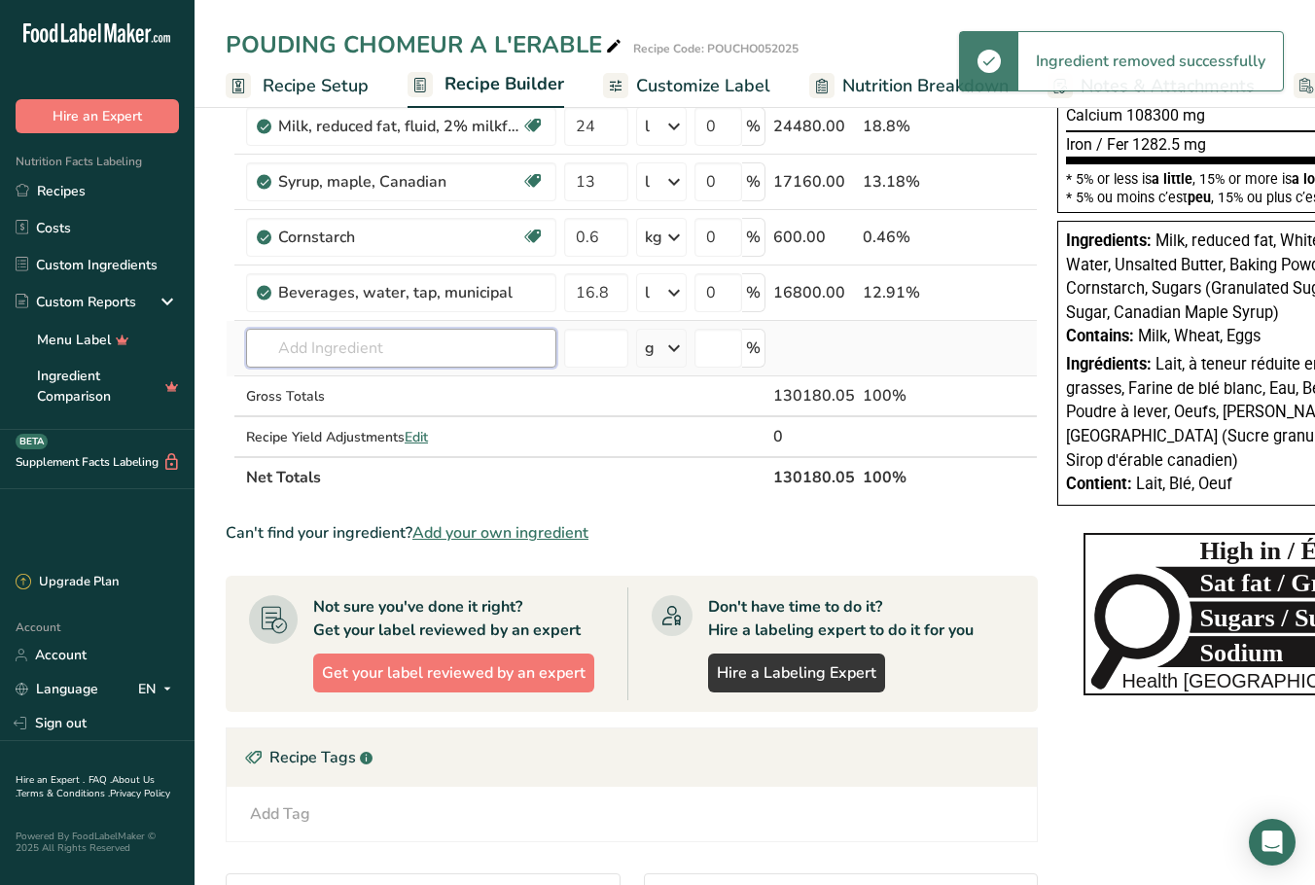
click at [384, 355] on input "text" at bounding box center [401, 348] width 310 height 39
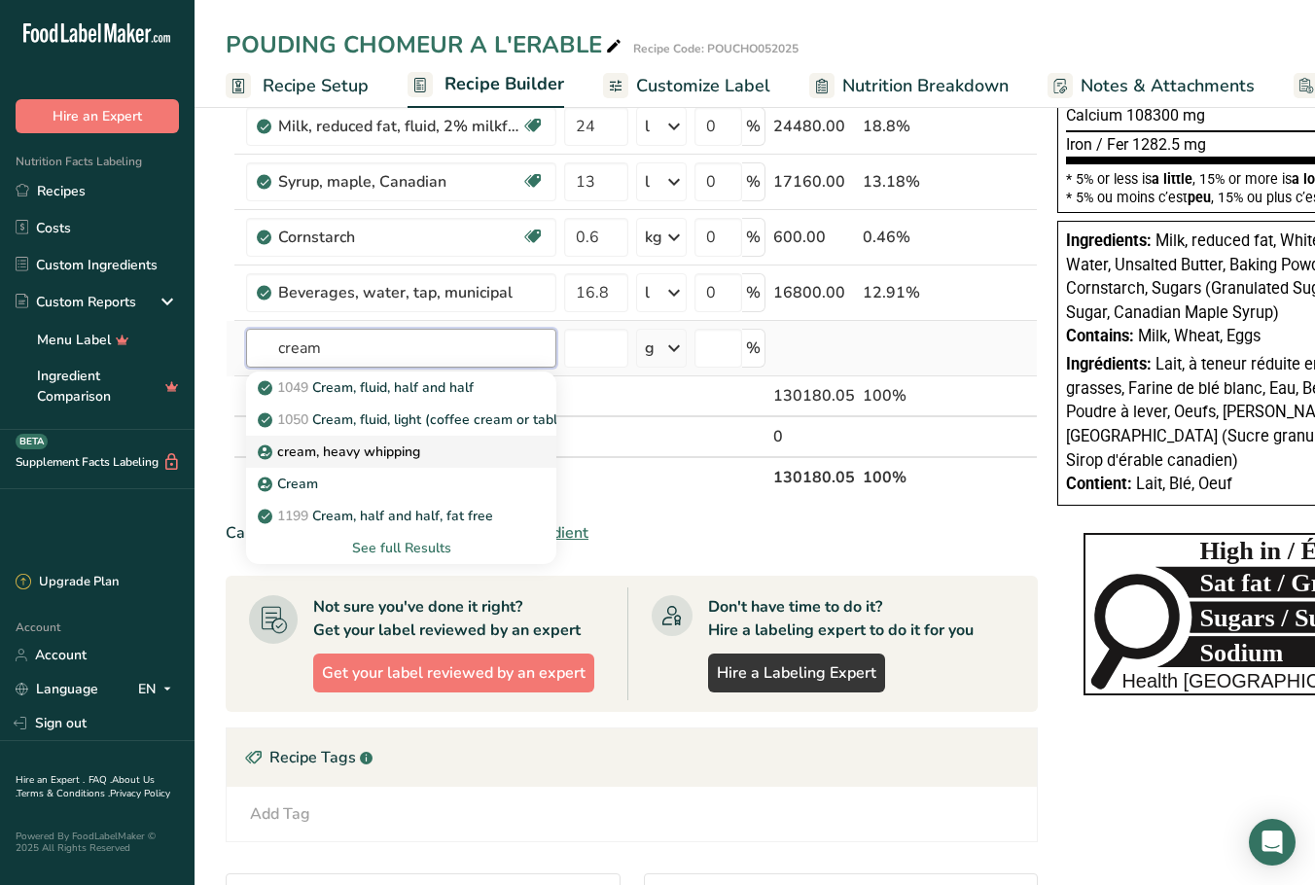
type input "cream"
click at [421, 447] on div "cream, heavy whipping" at bounding box center [386, 452] width 248 height 20
type input "cream, heavy whipping"
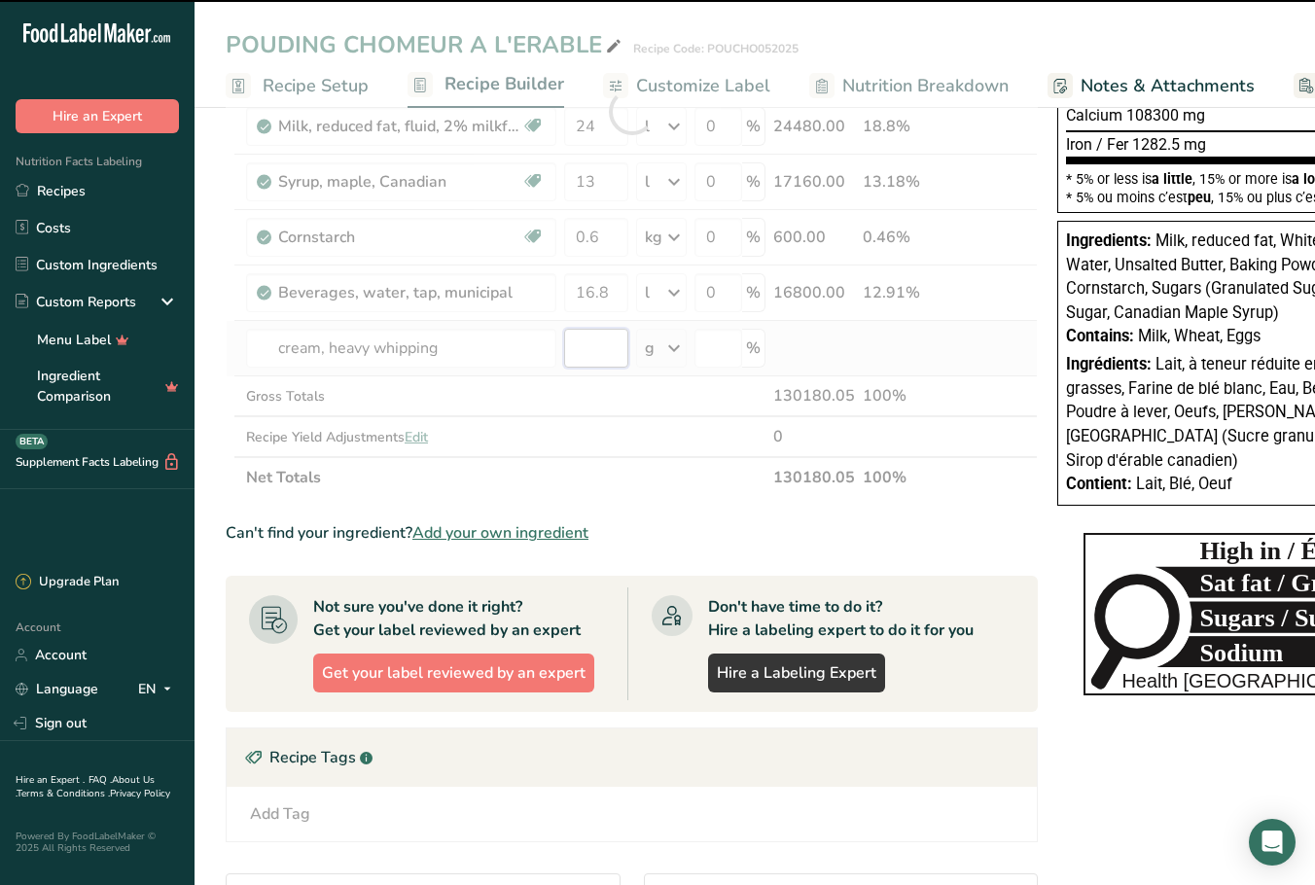
click at [613, 347] on input "number" at bounding box center [596, 348] width 64 height 39
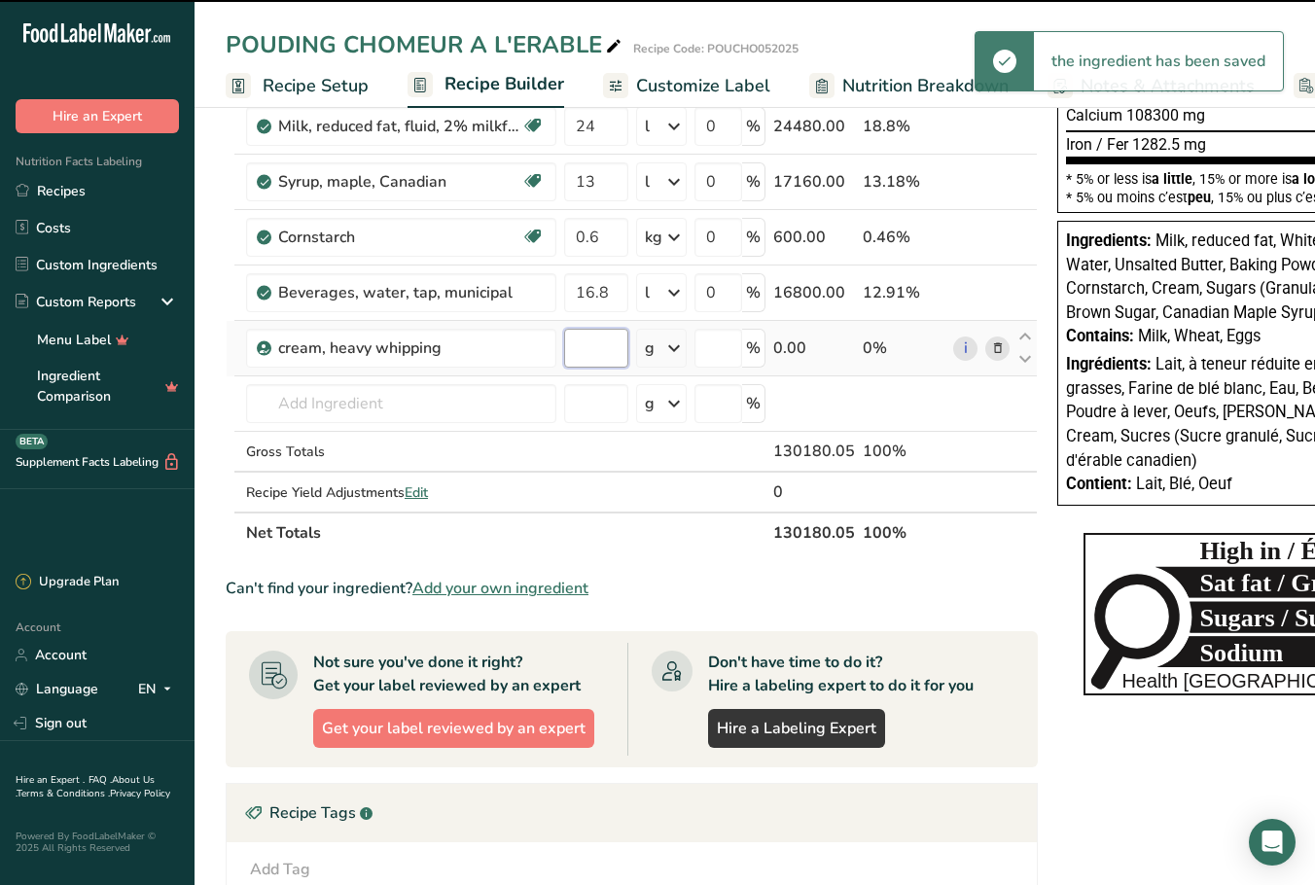
type input "0"
drag, startPoint x: 580, startPoint y: 345, endPoint x: 545, endPoint y: 347, distance: 35.1
click at [545, 347] on tr "cream, heavy whipping 0 g Weight Units g kg mg See more Volume Units l Volume u…" at bounding box center [632, 348] width 810 height 55
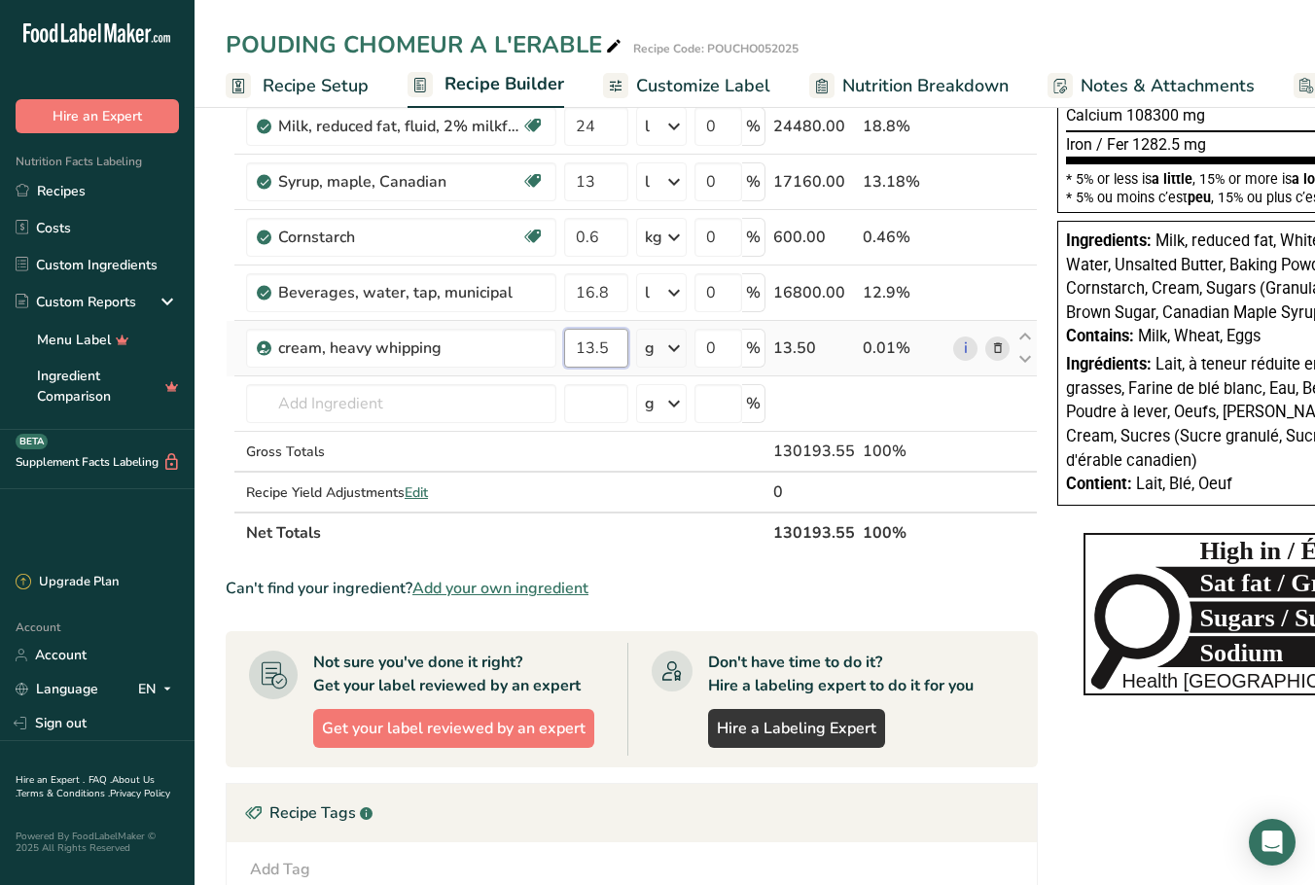
type input "13.5"
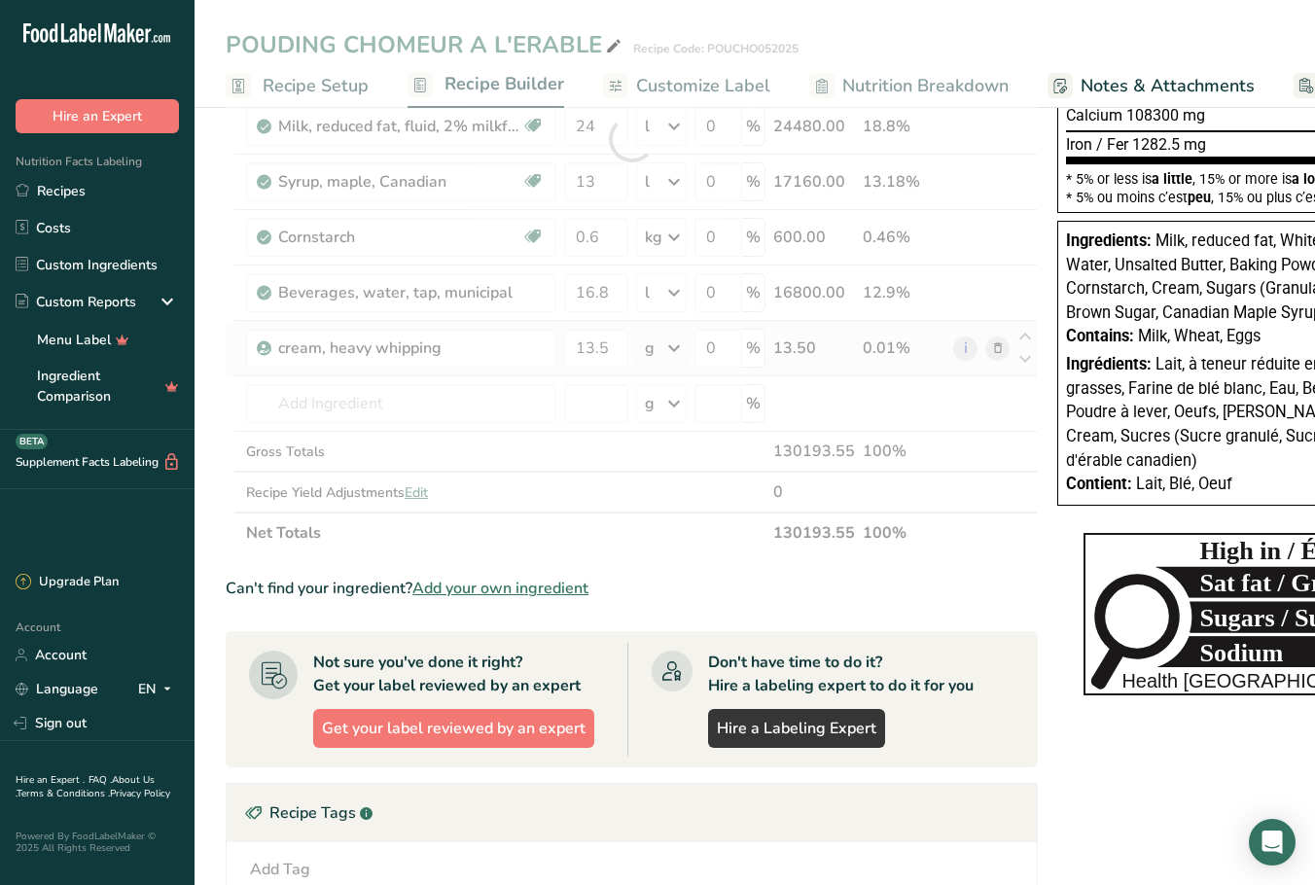
click at [681, 345] on div "Ingredient * Amount * Unit * Waste * .a-a{fill:#347362;}.b-a{fill:#fff;} Grams …" at bounding box center [632, 139] width 812 height 829
click at [678, 352] on icon at bounding box center [674, 348] width 23 height 35
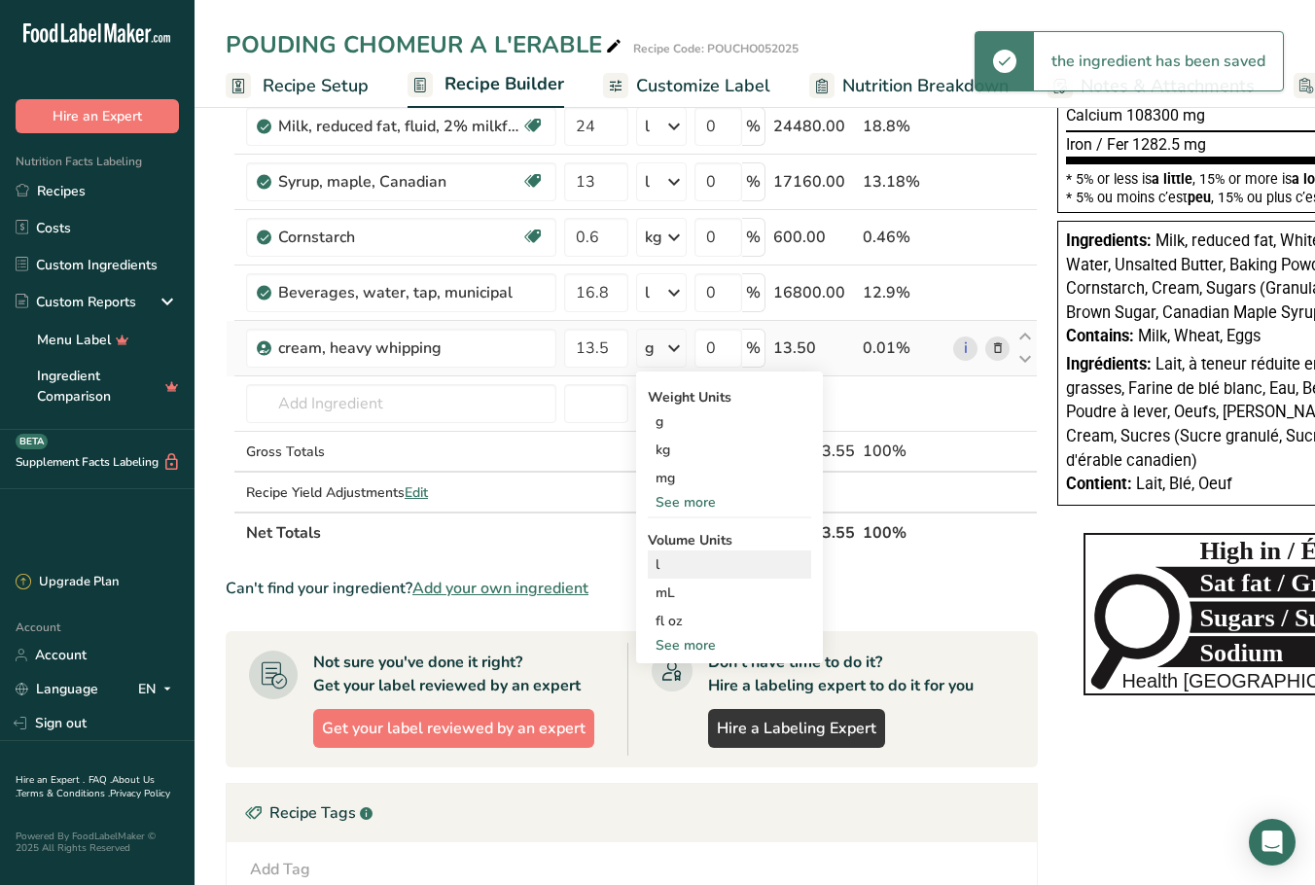
click at [695, 570] on div "l" at bounding box center [730, 565] width 148 height 20
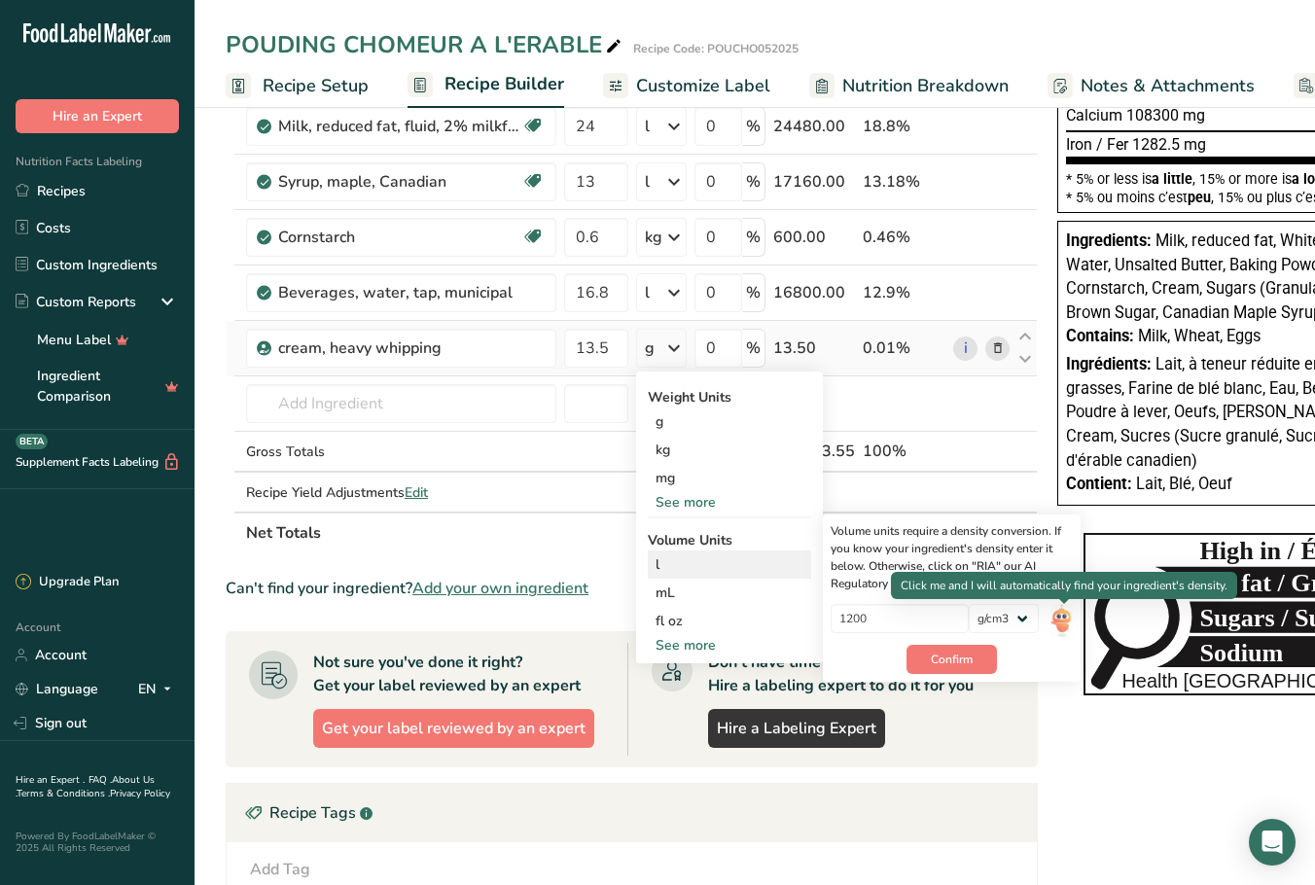
click at [1059, 620] on img at bounding box center [1061, 621] width 21 height 34
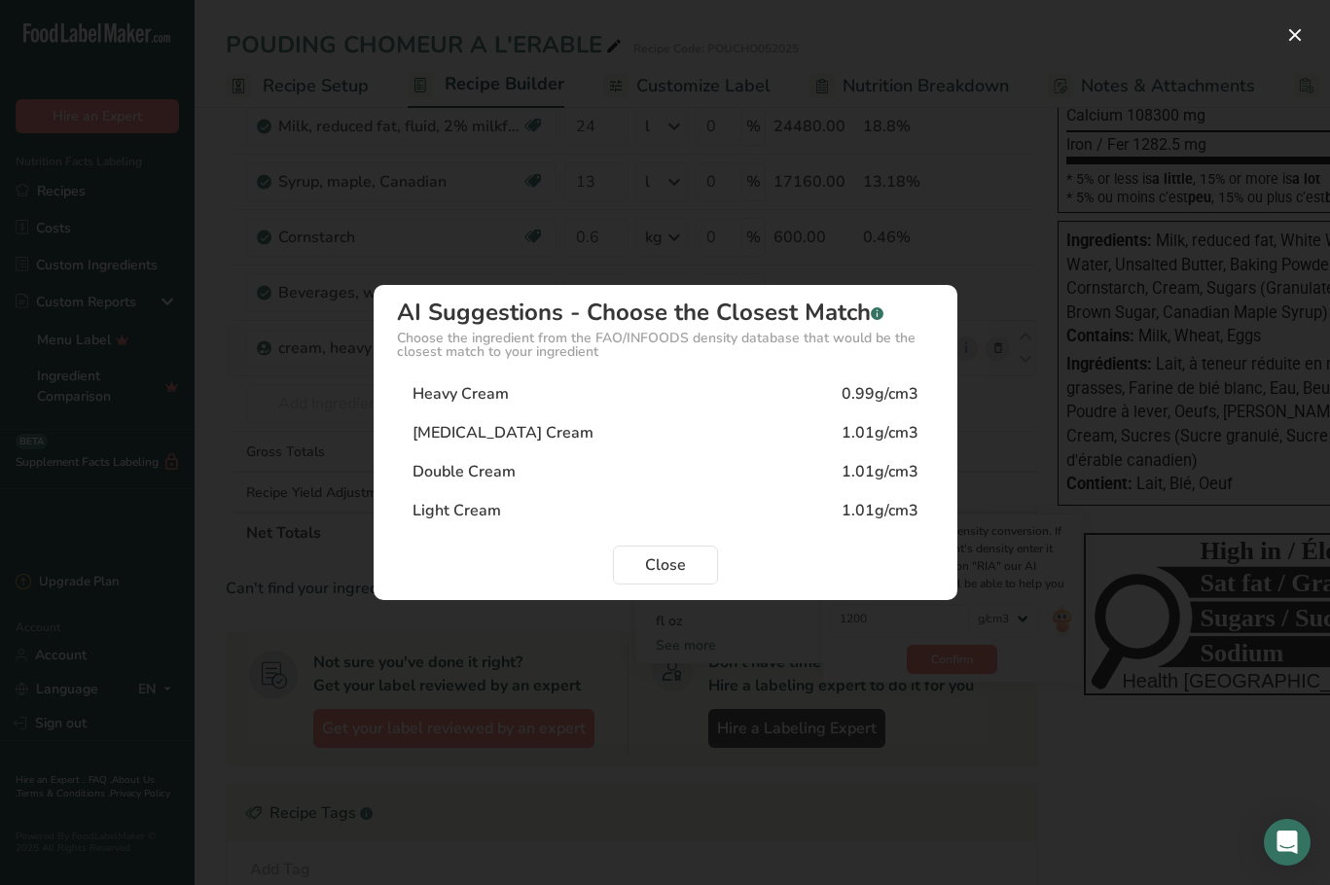
click at [896, 429] on div "1.01g/cm3" at bounding box center [880, 432] width 77 height 23
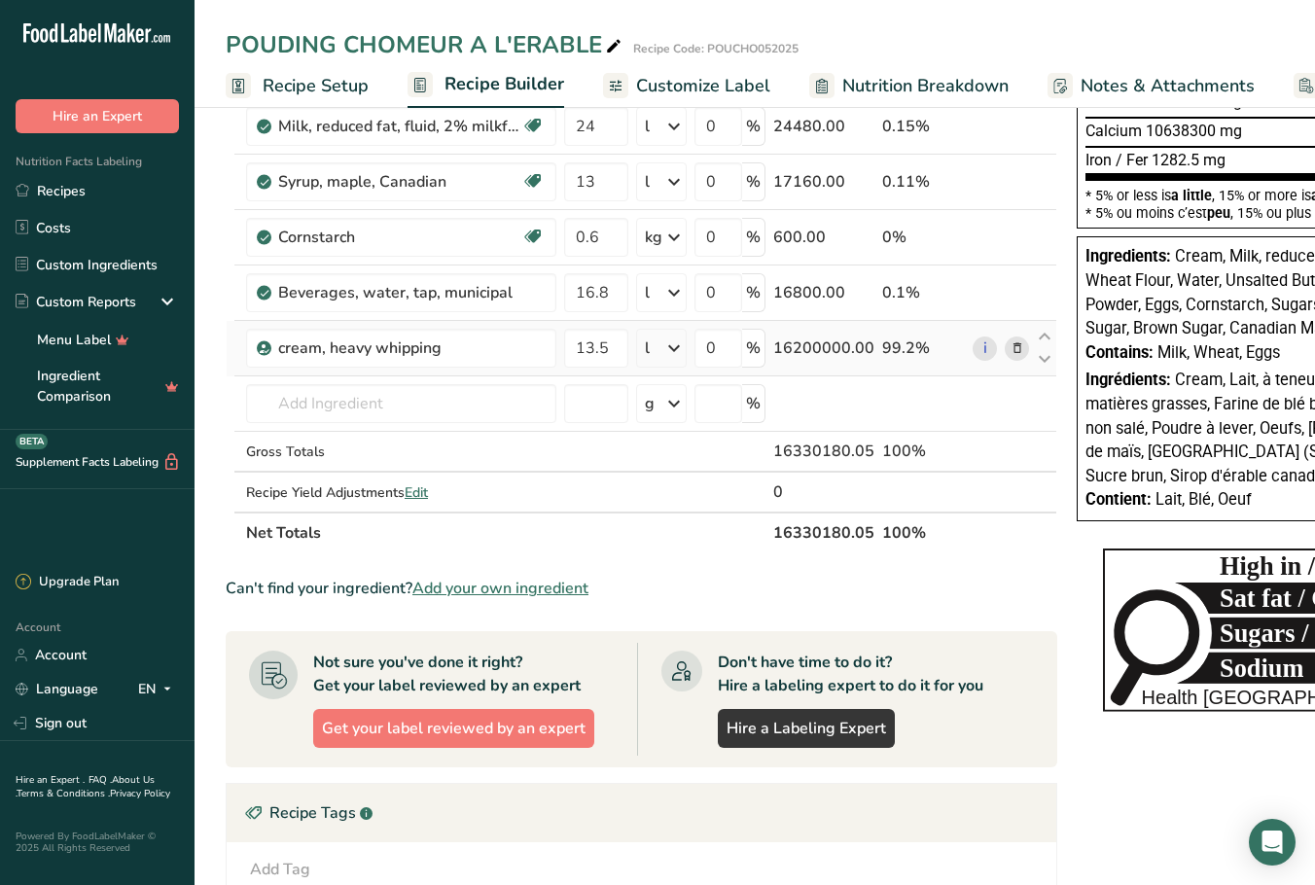
click at [685, 348] on icon at bounding box center [674, 348] width 23 height 35
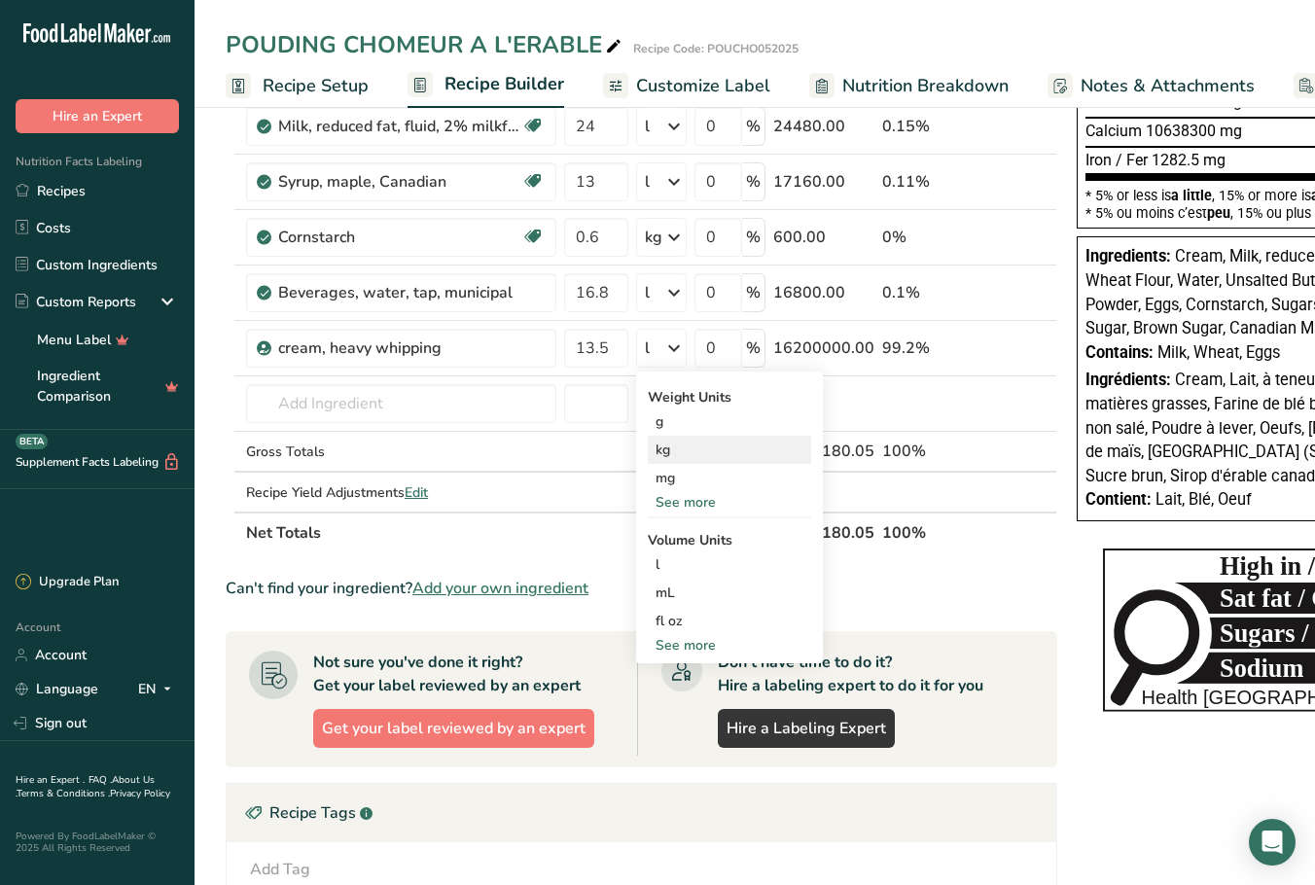
click at [694, 450] on div "kg" at bounding box center [729, 450] width 163 height 28
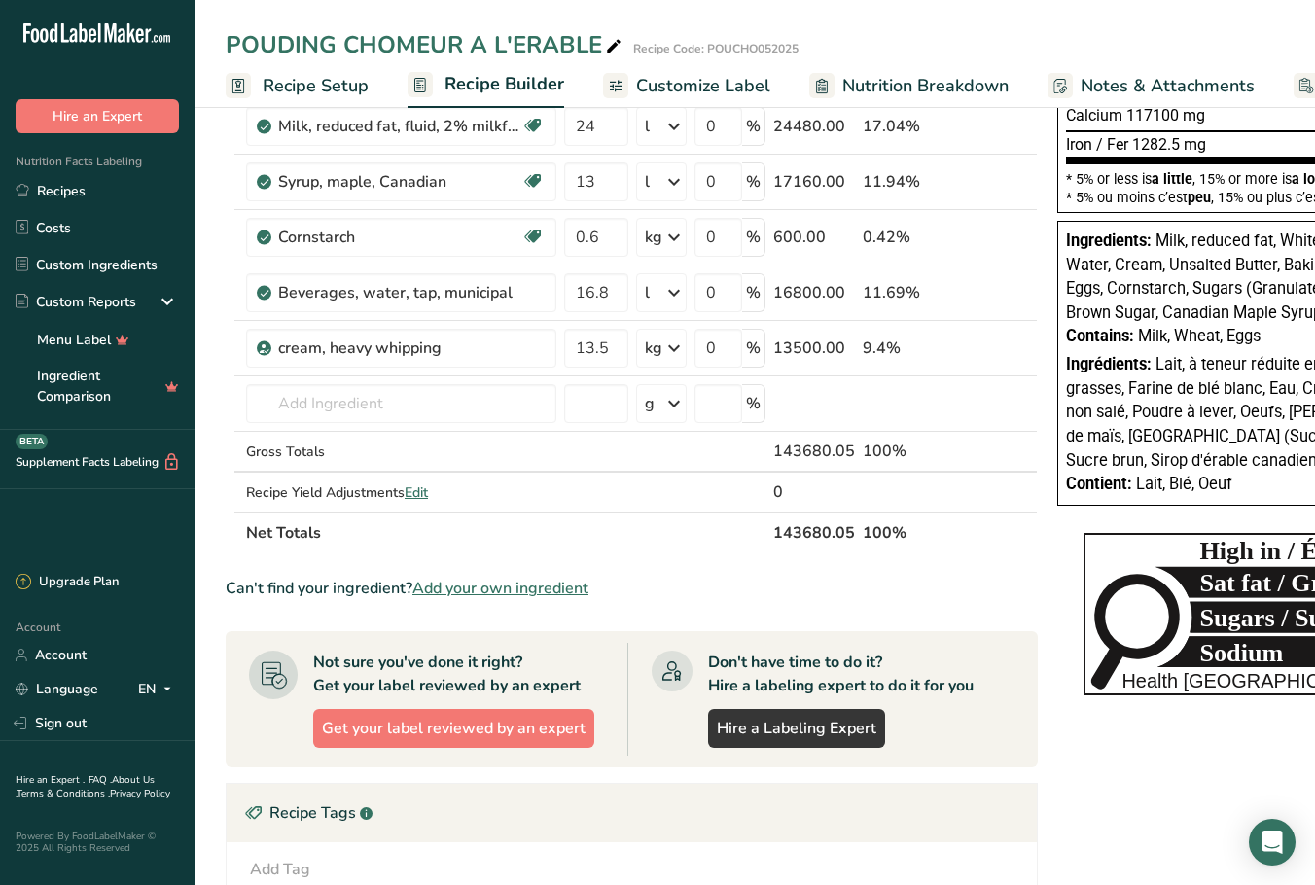
click at [677, 348] on icon at bounding box center [674, 348] width 23 height 35
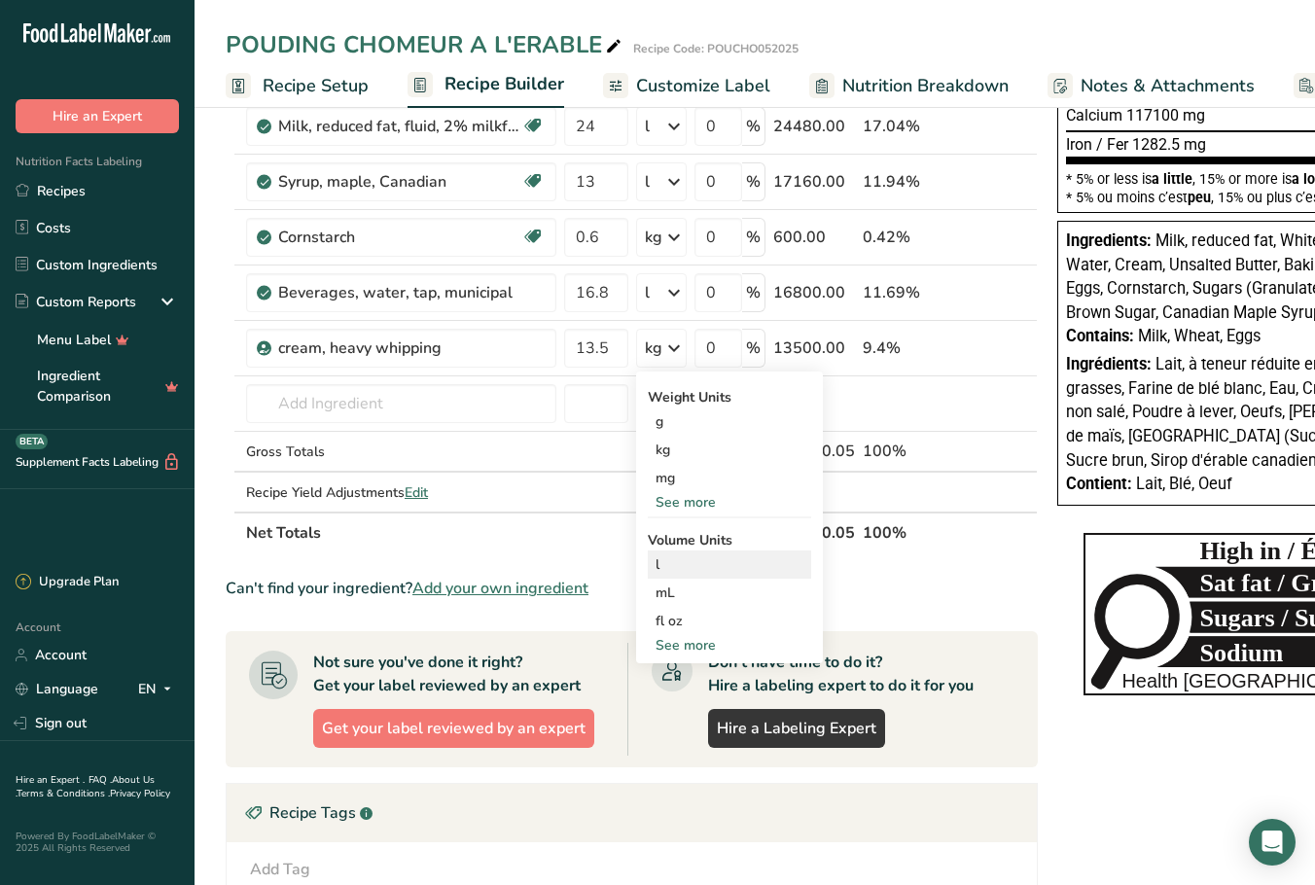
click at [687, 557] on div "l" at bounding box center [730, 565] width 148 height 20
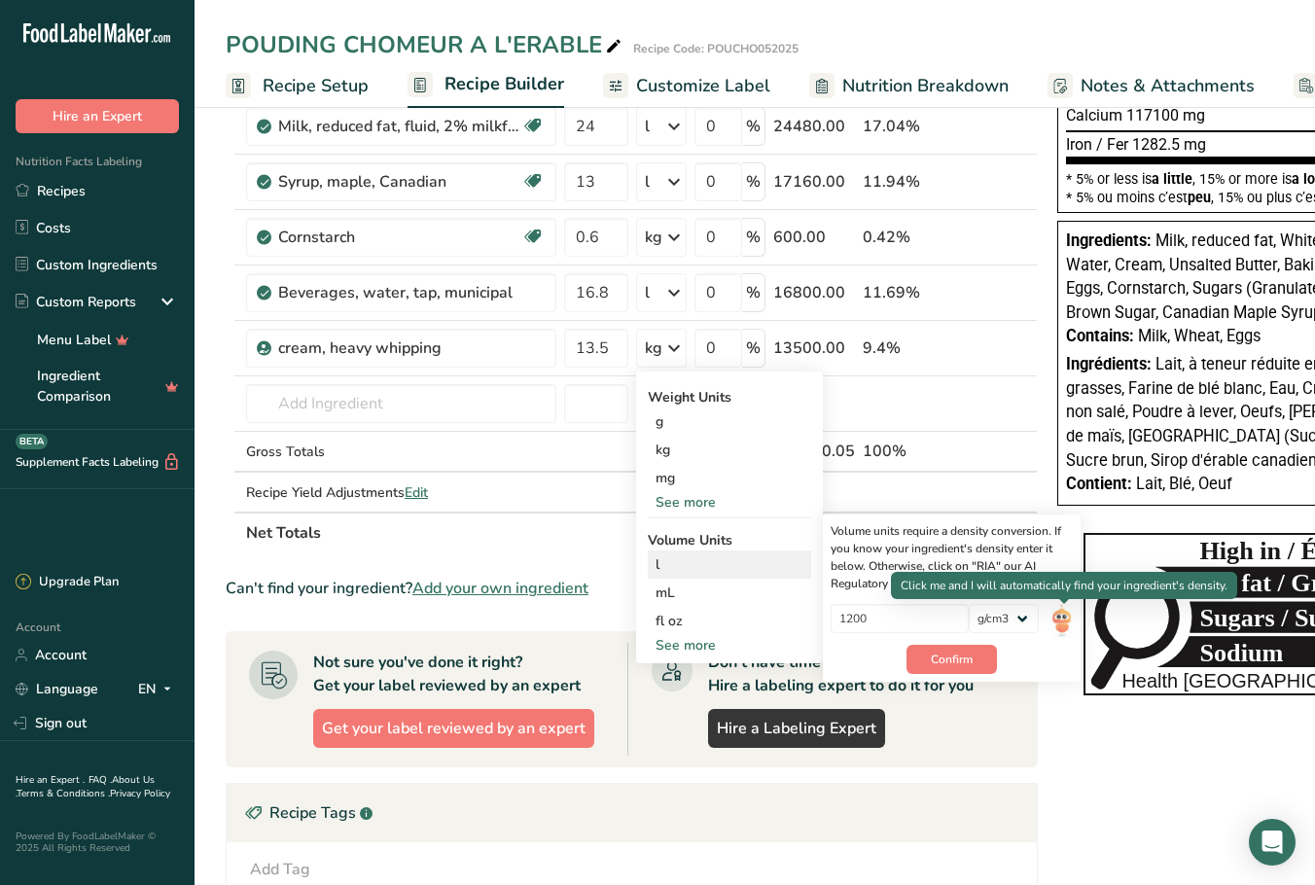
click at [1063, 625] on img at bounding box center [1061, 621] width 21 height 34
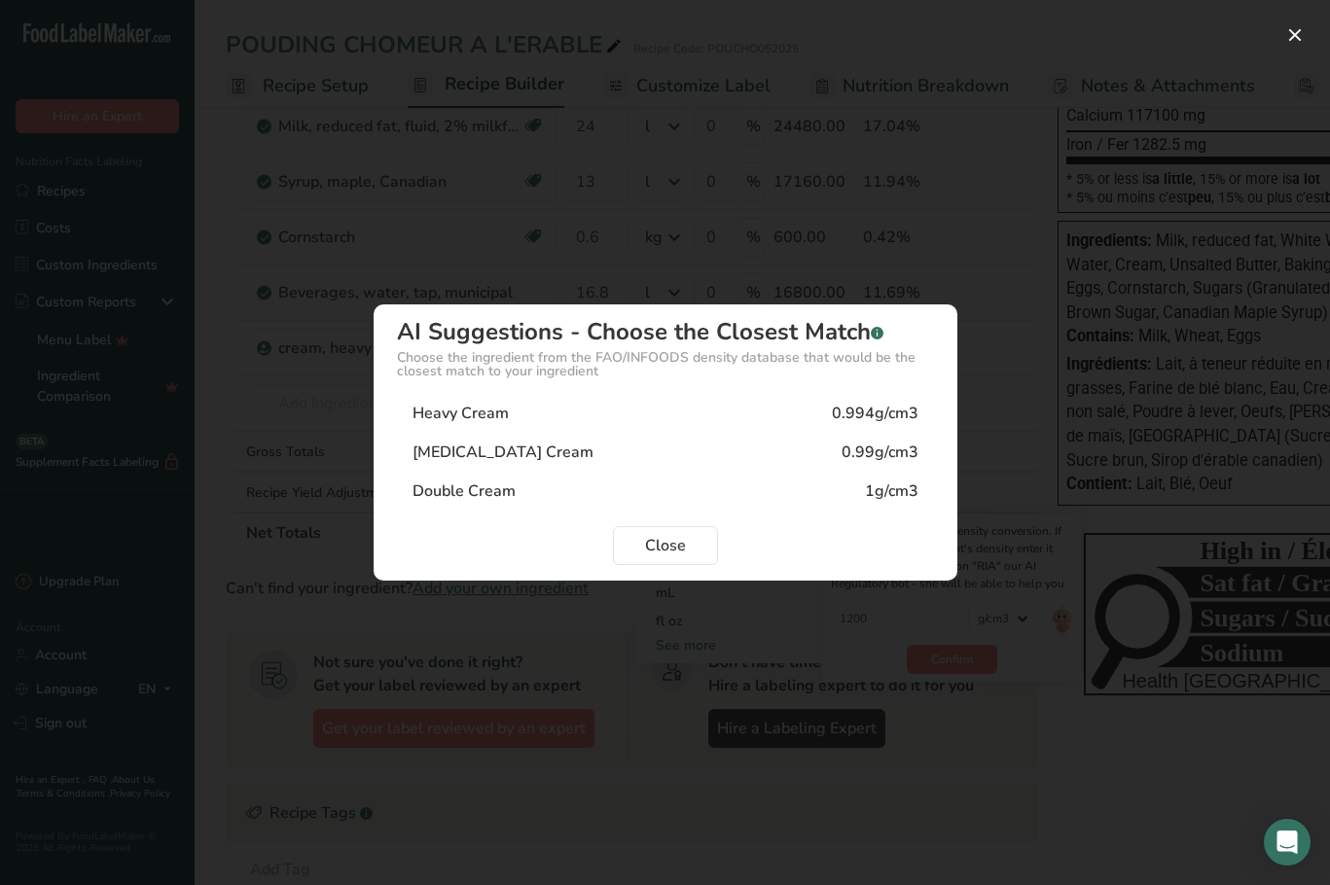
click at [890, 453] on div "0.99g/cm3" at bounding box center [880, 452] width 77 height 23
type input "0.99"
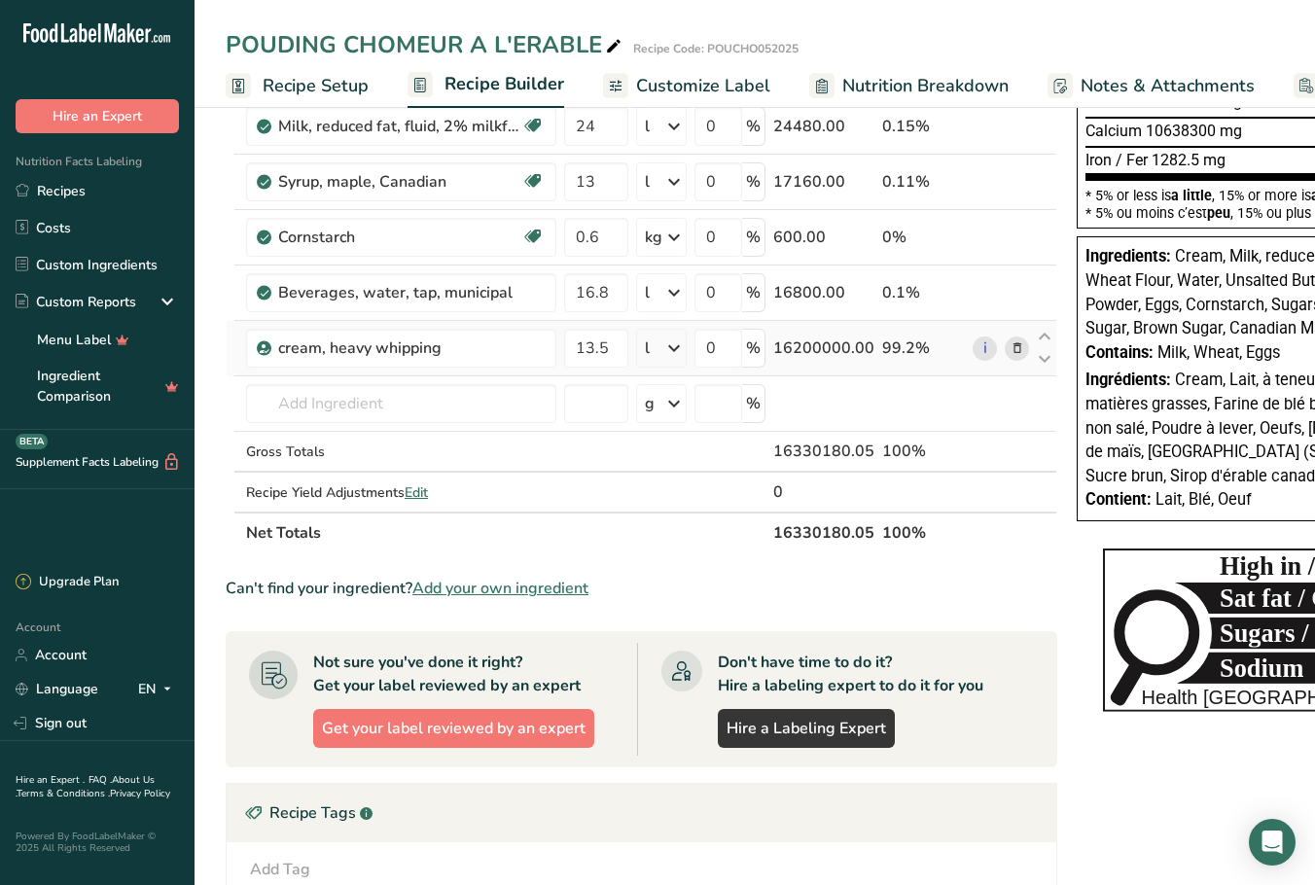
click at [677, 345] on icon at bounding box center [674, 348] width 23 height 35
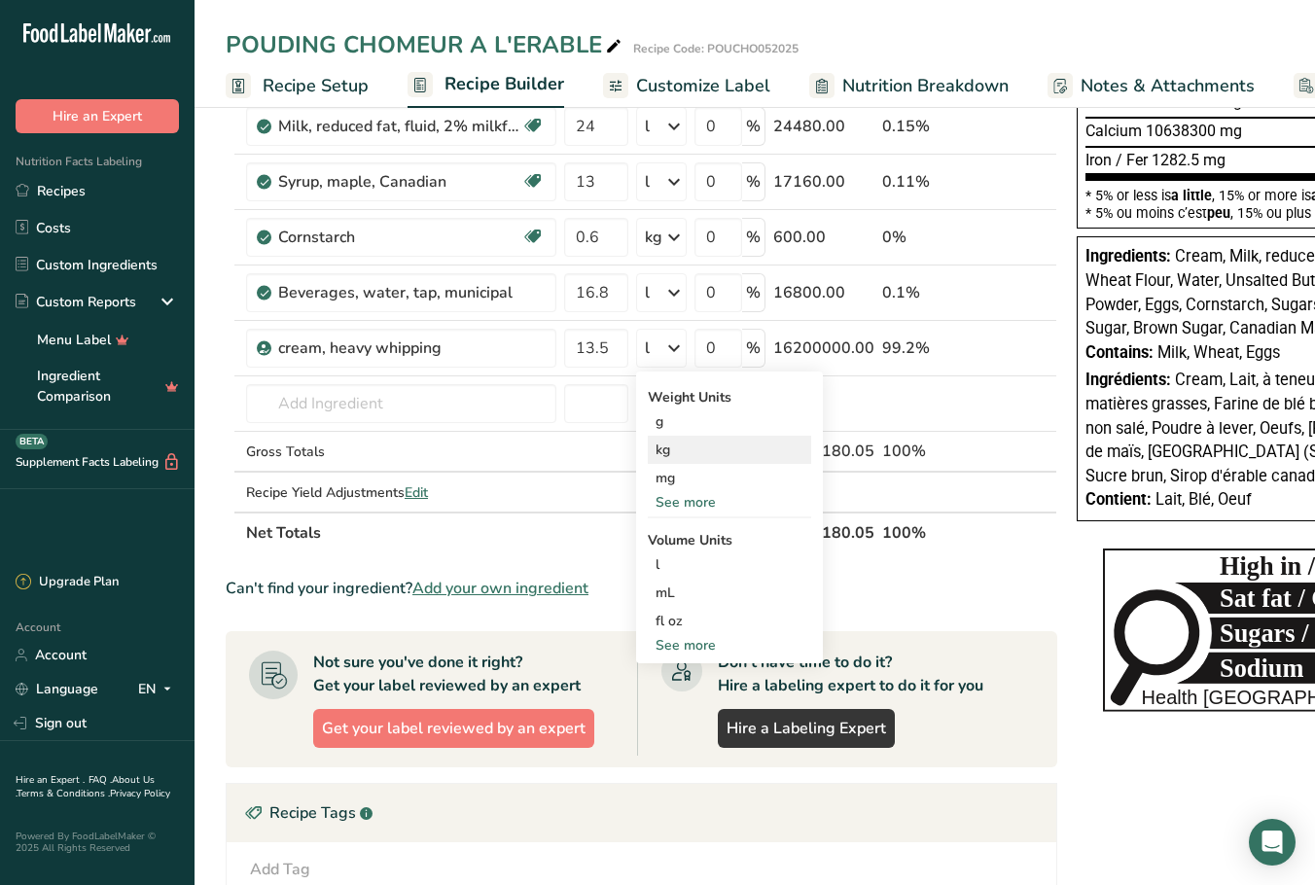
click at [681, 452] on div "kg" at bounding box center [729, 450] width 163 height 28
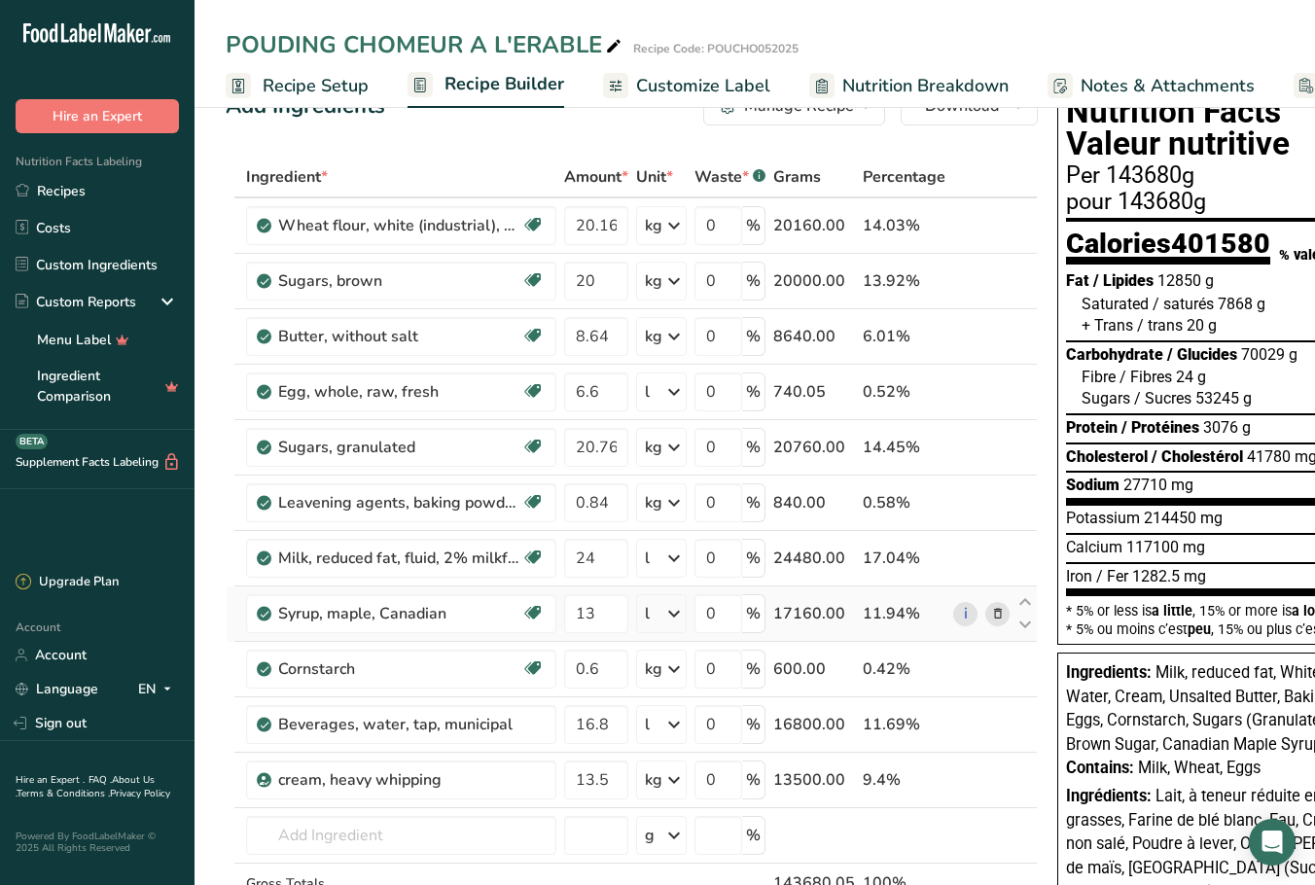
scroll to position [0, 0]
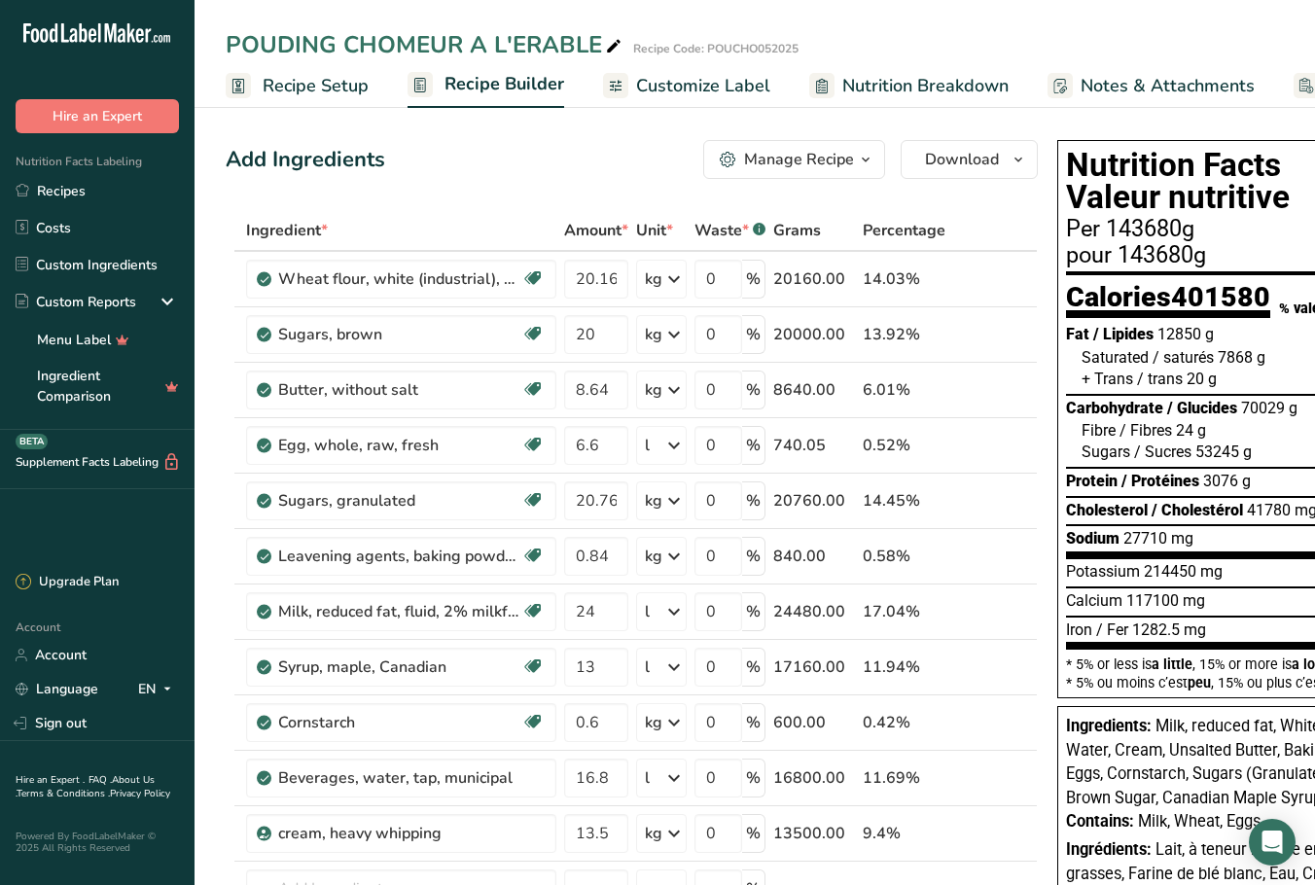
click at [326, 87] on span "Recipe Setup" at bounding box center [316, 86] width 106 height 26
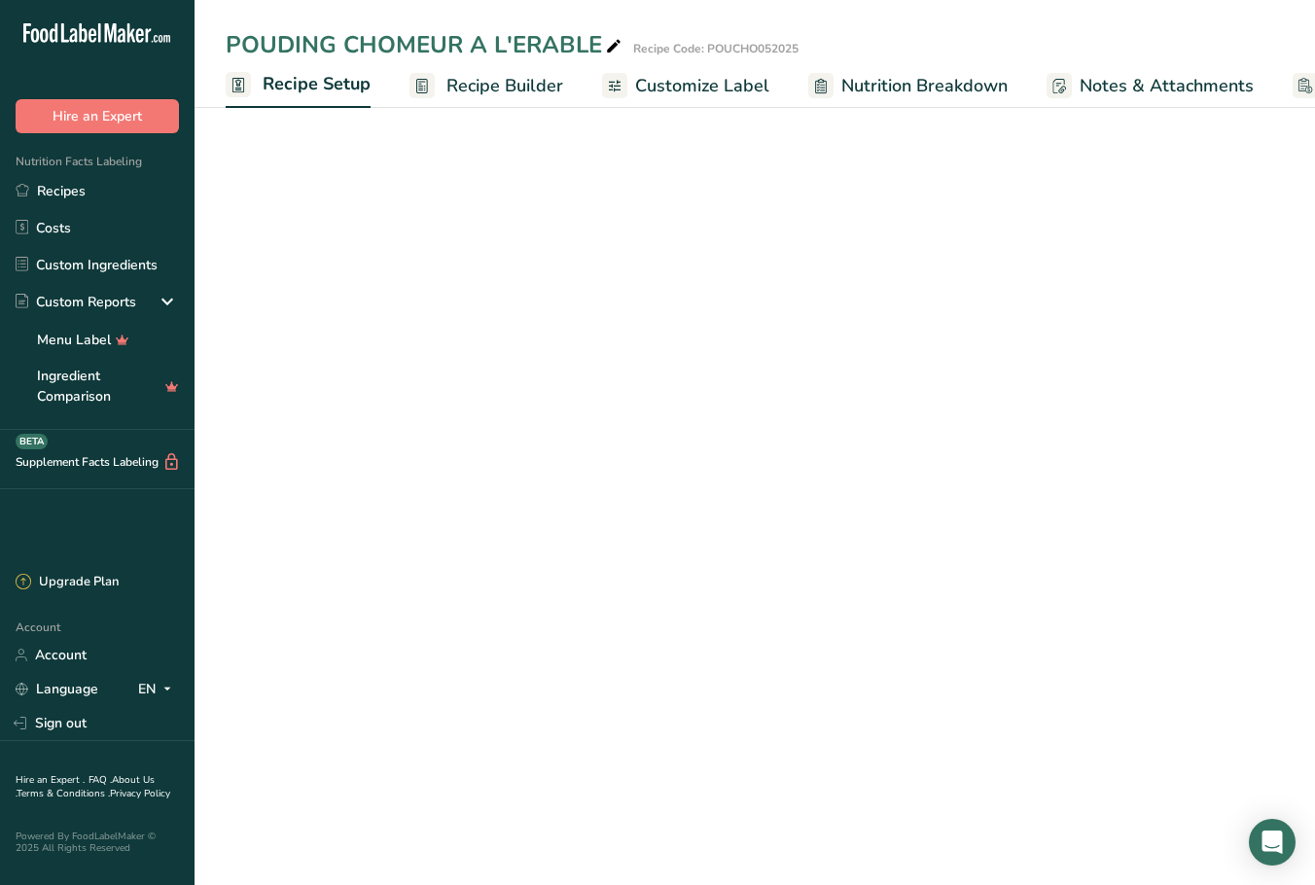
scroll to position [0, 7]
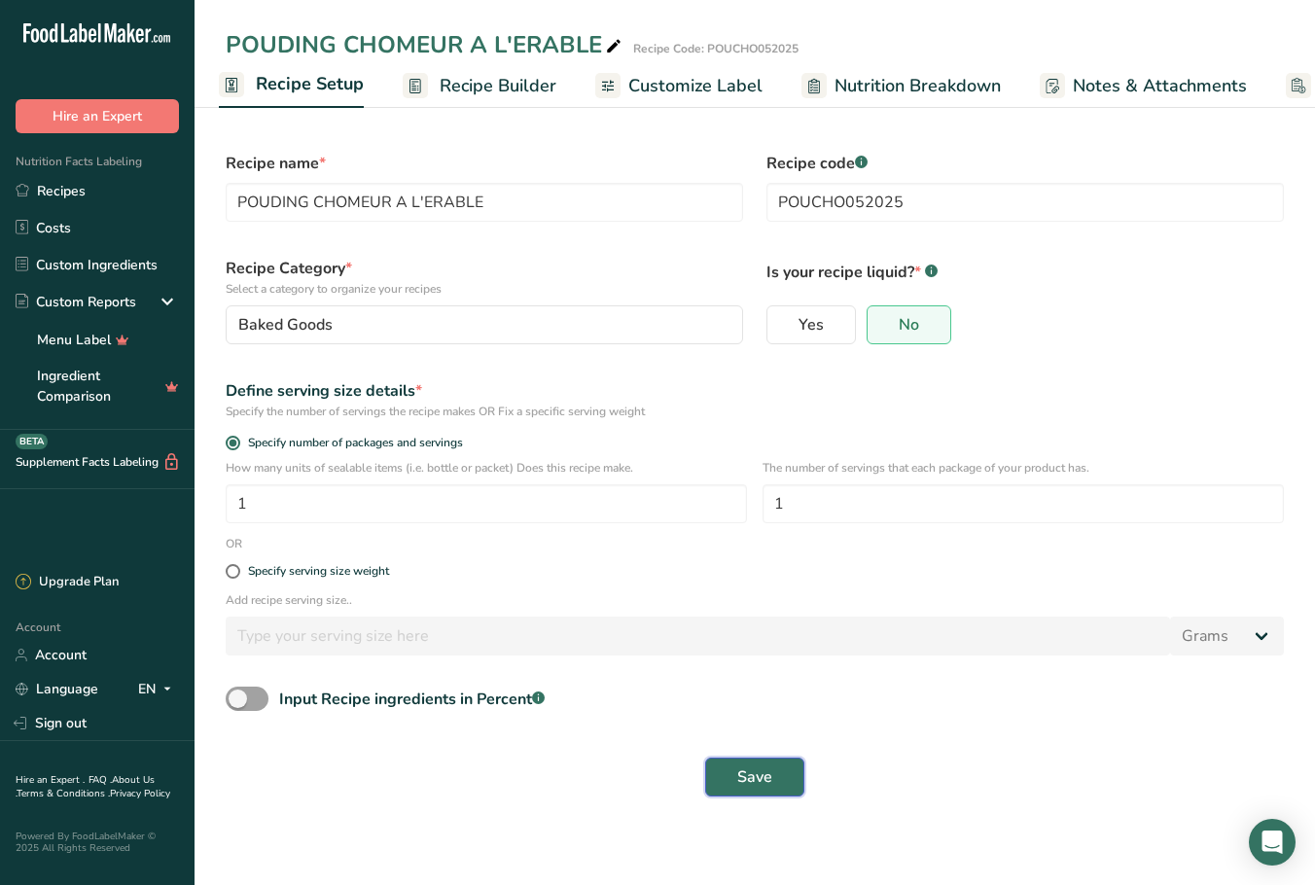
click at [761, 625] on span "Save" at bounding box center [754, 777] width 35 height 23
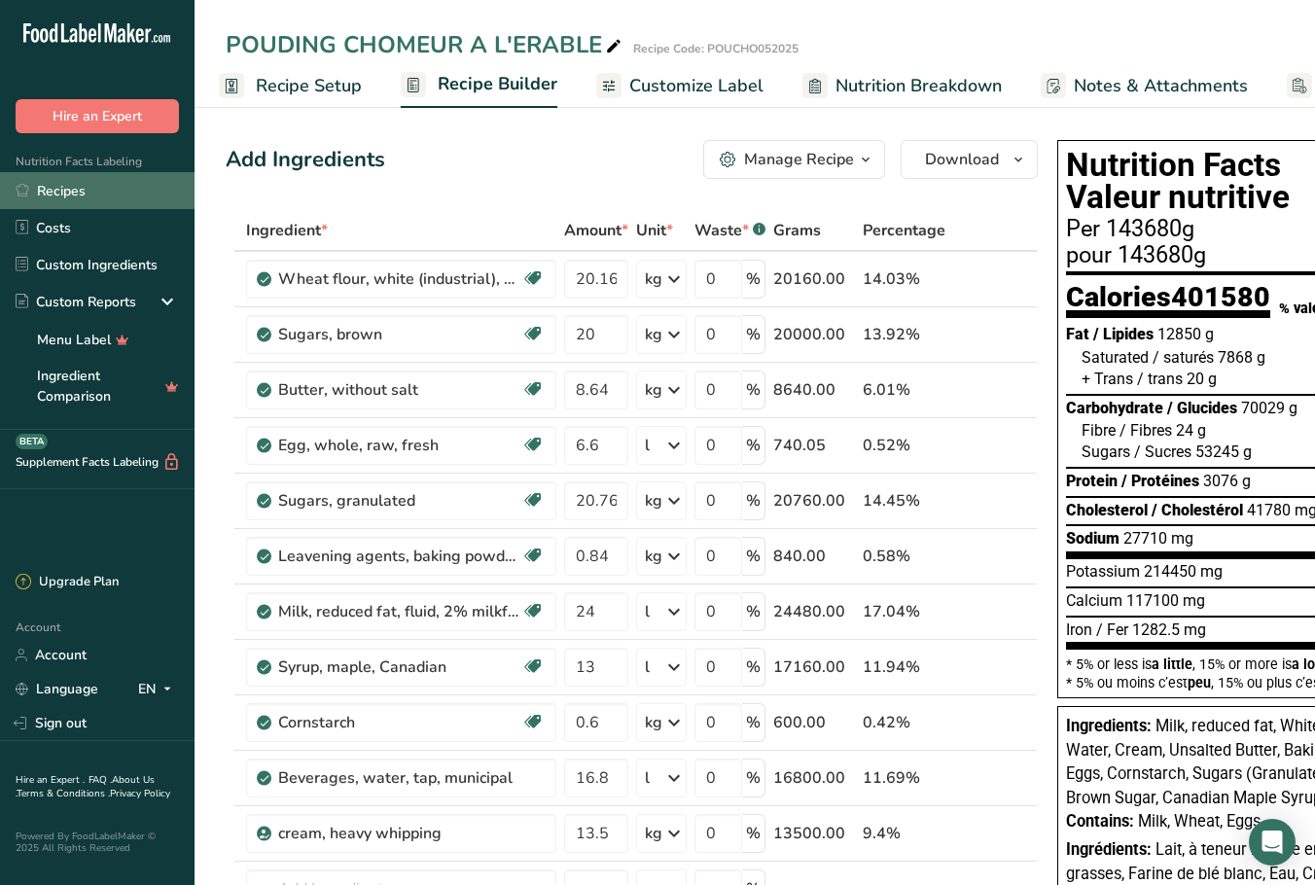
click at [49, 197] on link "Recipes" at bounding box center [97, 190] width 195 height 37
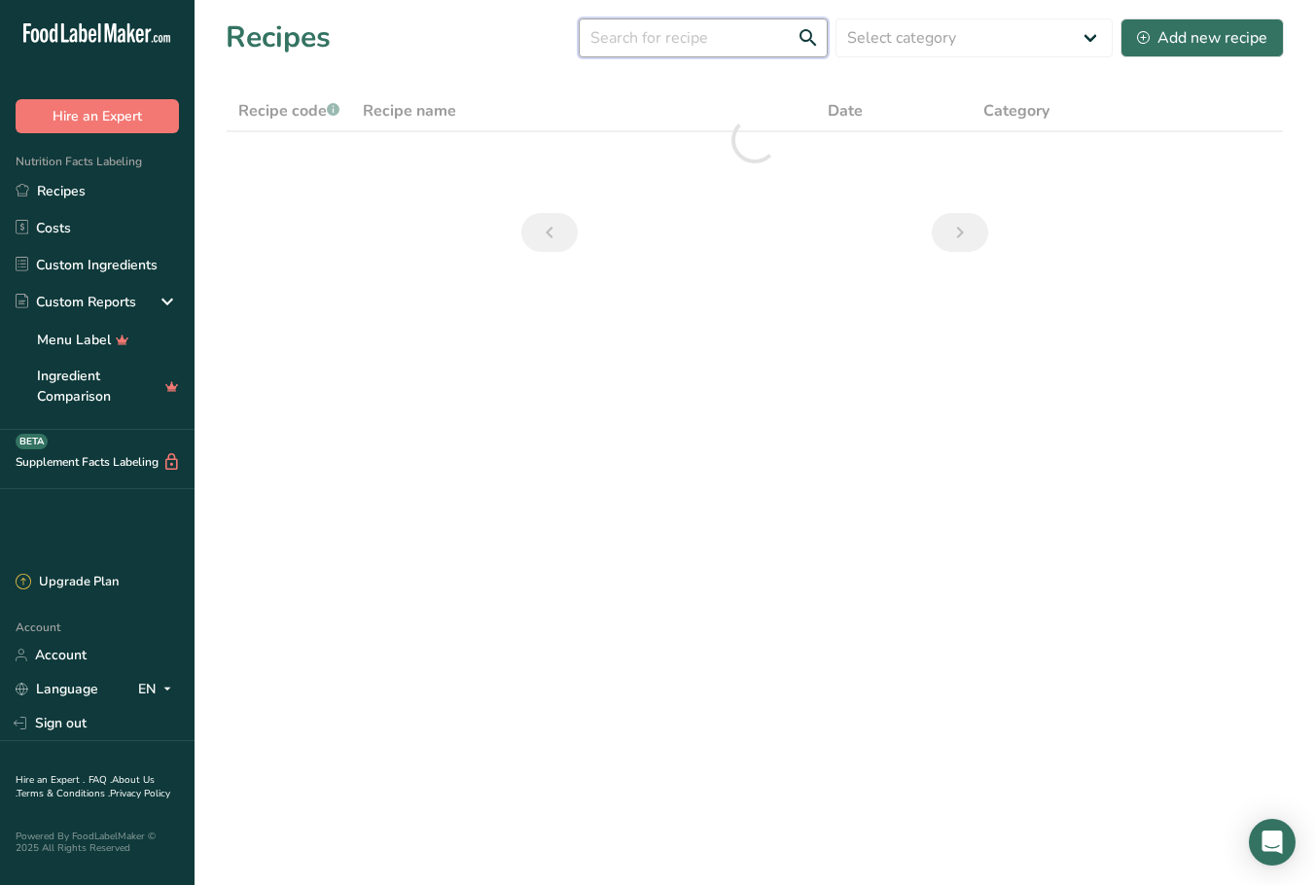
click at [677, 40] on input "text" at bounding box center [703, 37] width 249 height 39
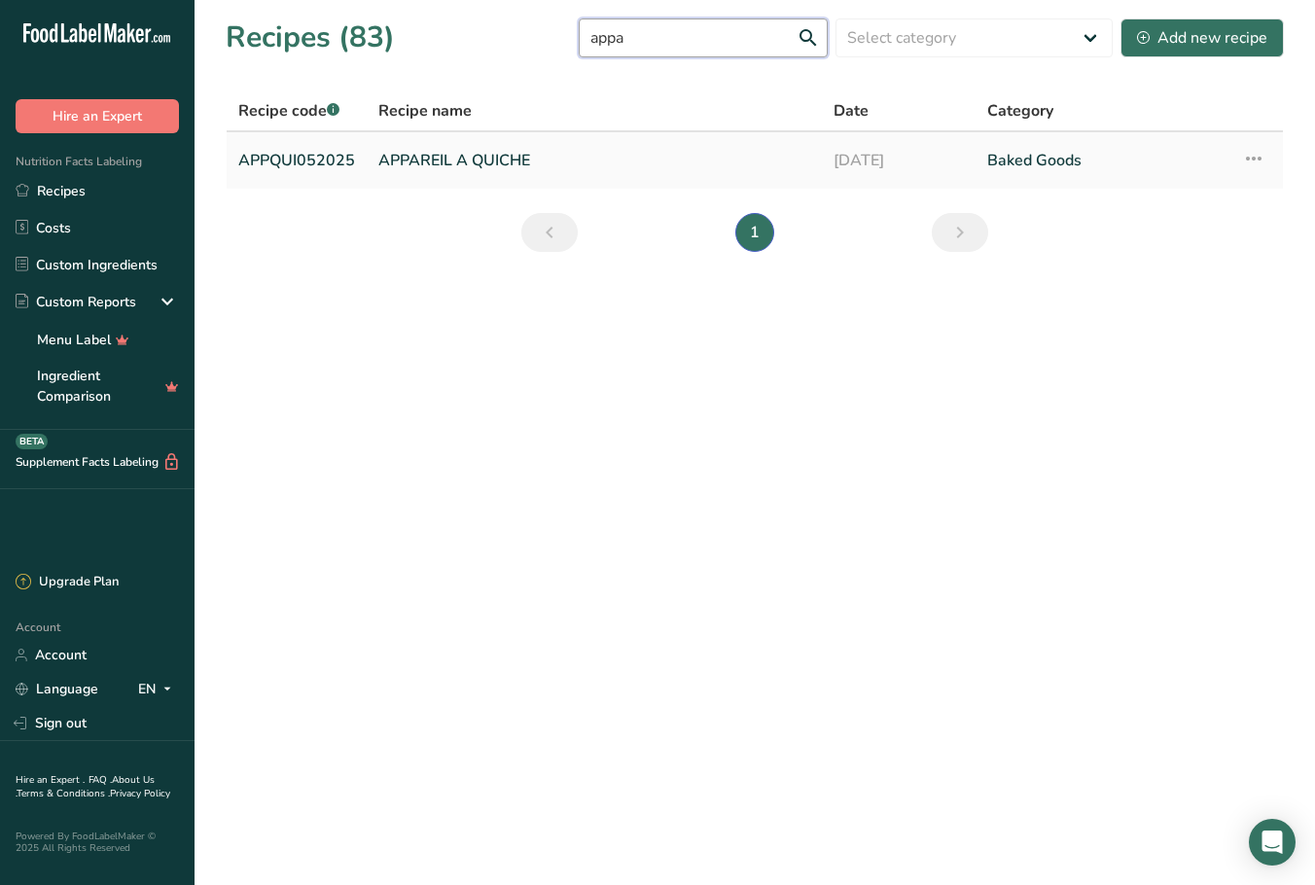
type input "appa"
click at [473, 160] on link "APPAREIL A QUICHE" at bounding box center [594, 160] width 432 height 41
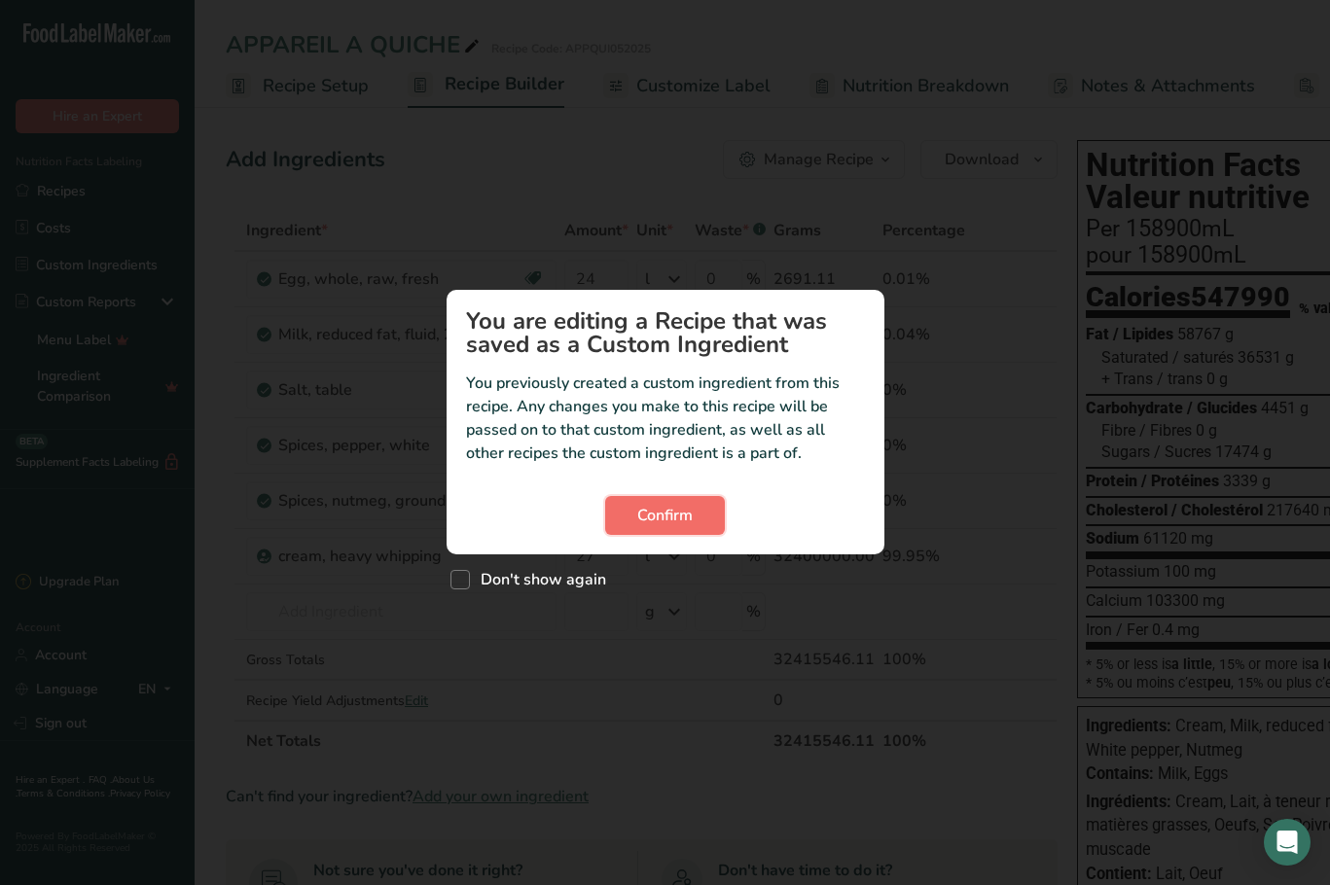
click at [662, 519] on span "Confirm" at bounding box center [664, 515] width 55 height 23
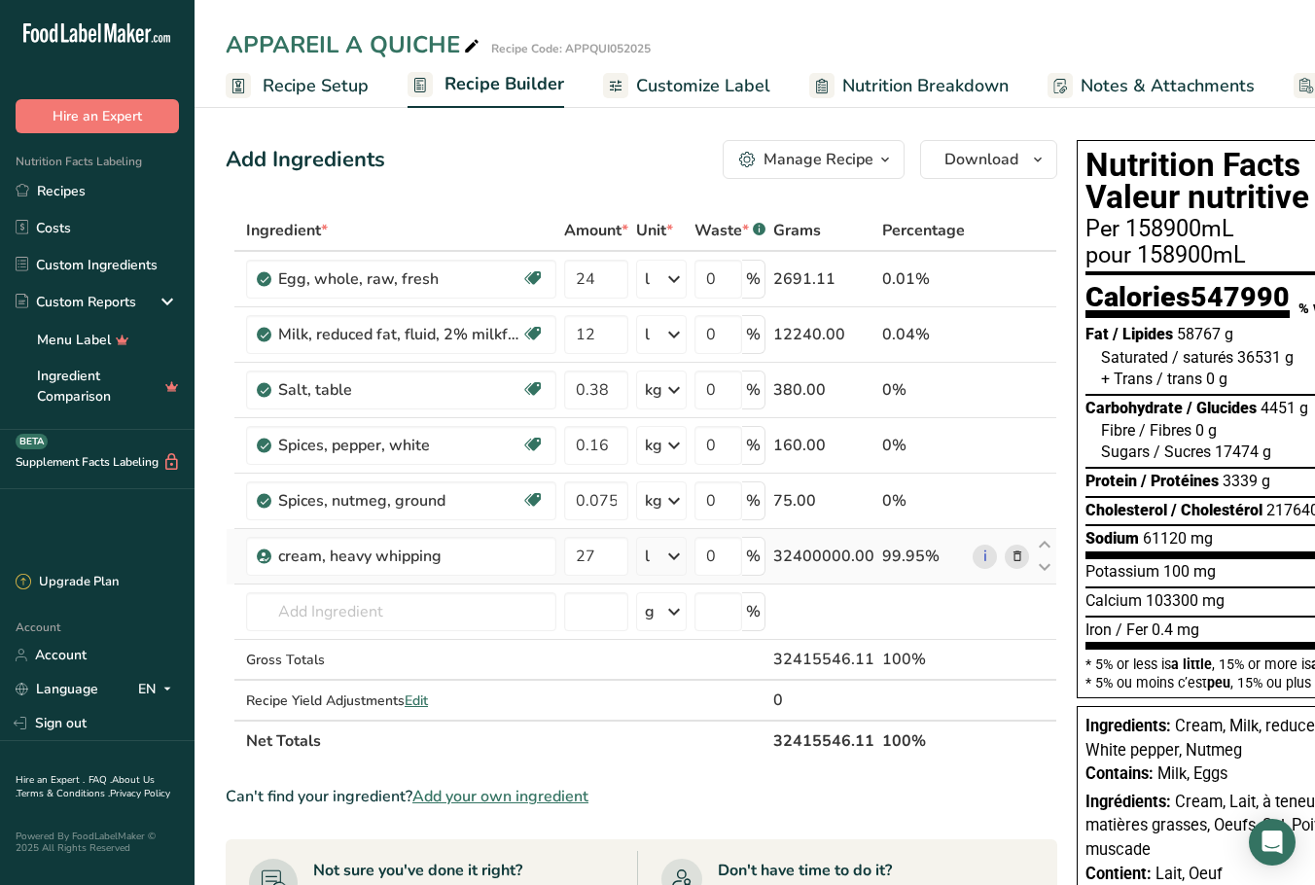
click at [672, 559] on icon at bounding box center [674, 556] width 23 height 35
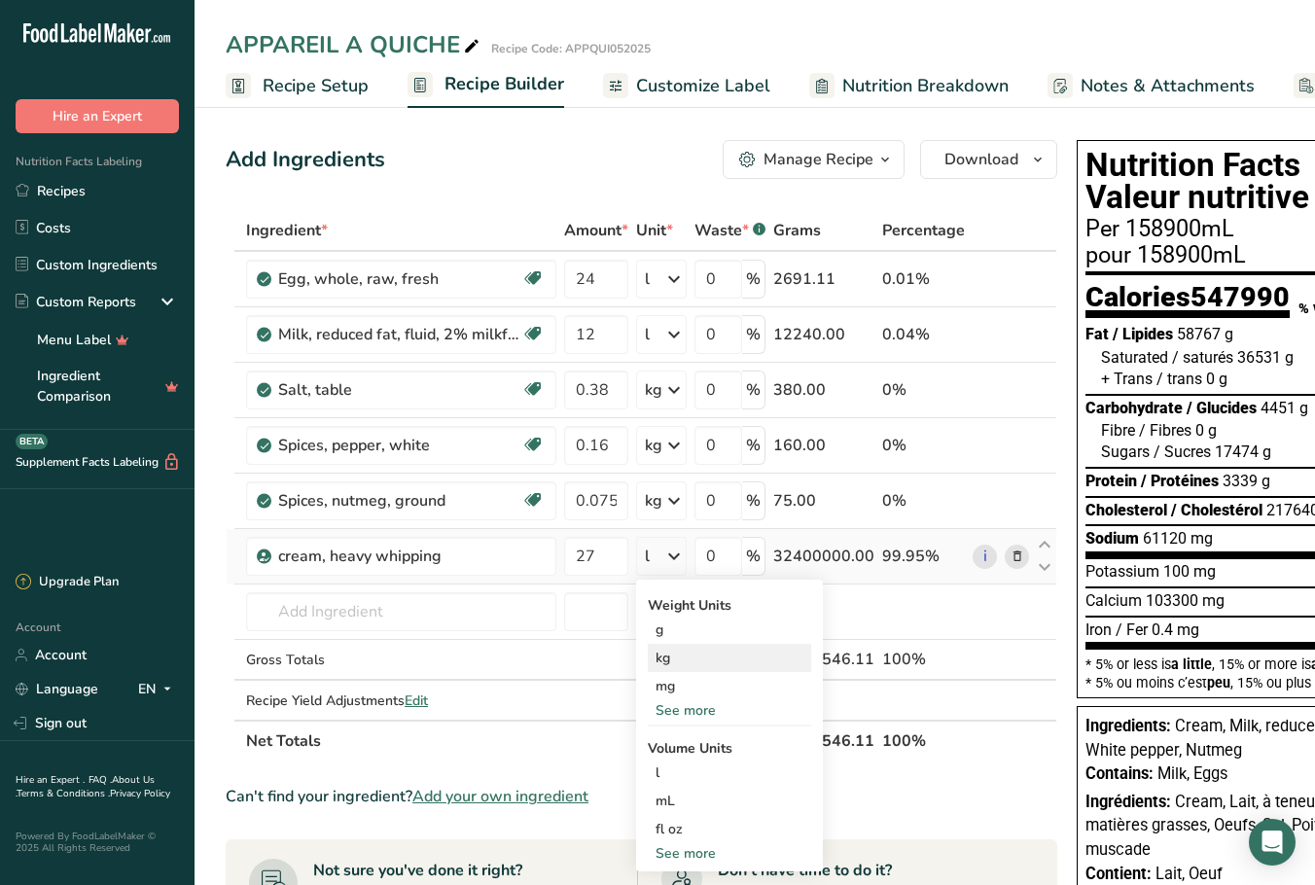
click at [686, 625] on div "kg" at bounding box center [729, 658] width 163 height 28
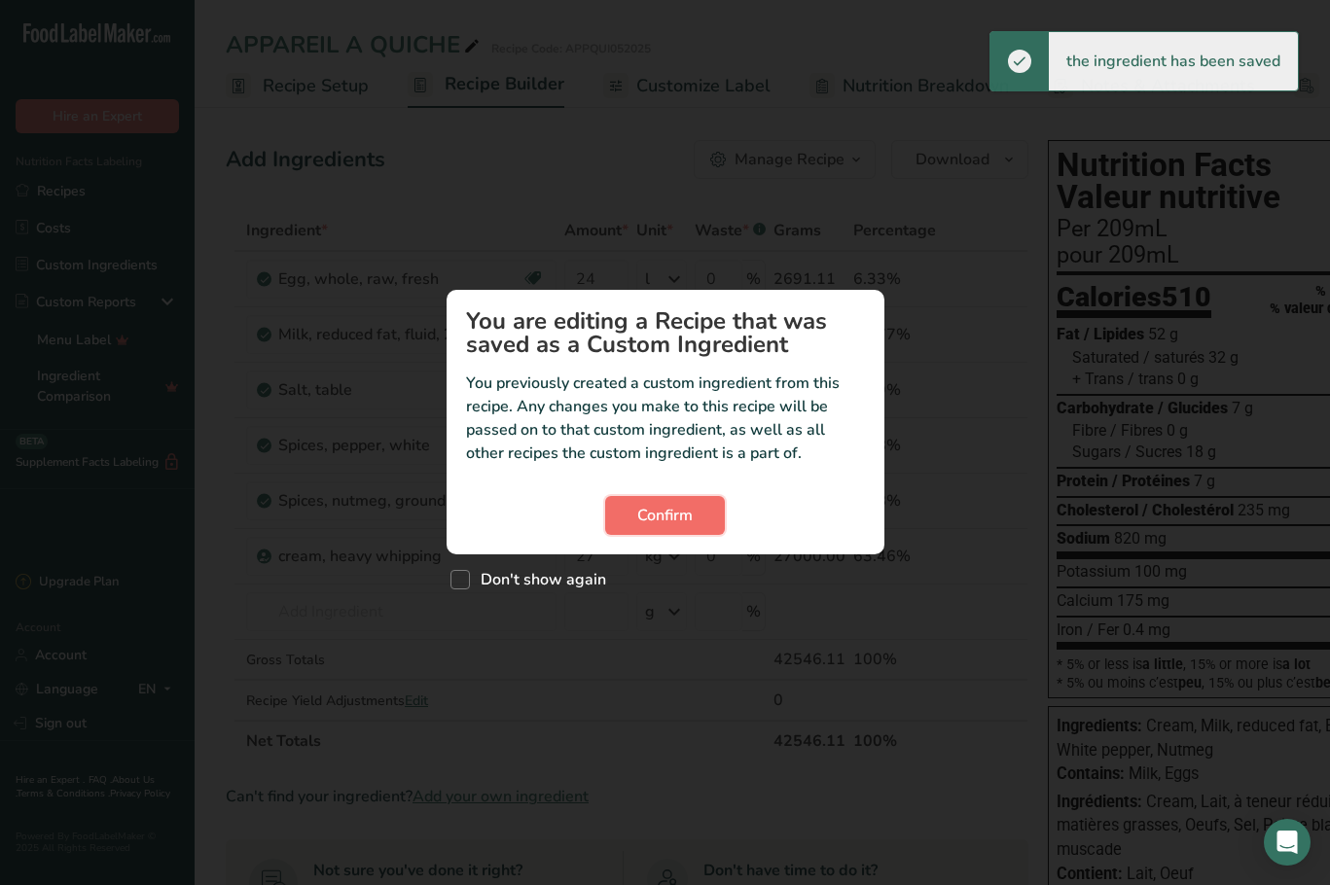
click at [689, 514] on span "Confirm" at bounding box center [664, 515] width 55 height 23
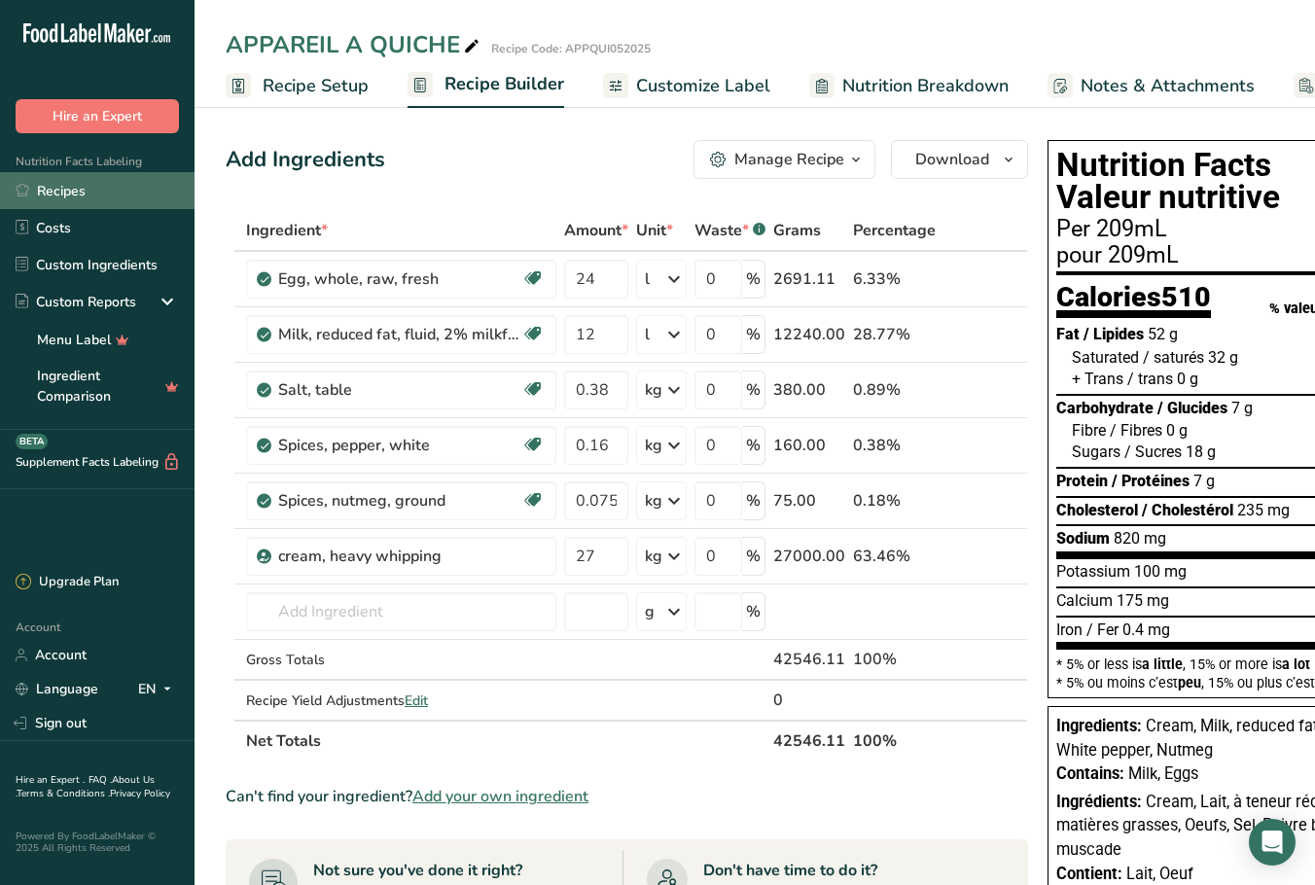
click at [46, 192] on link "Recipes" at bounding box center [97, 190] width 195 height 37
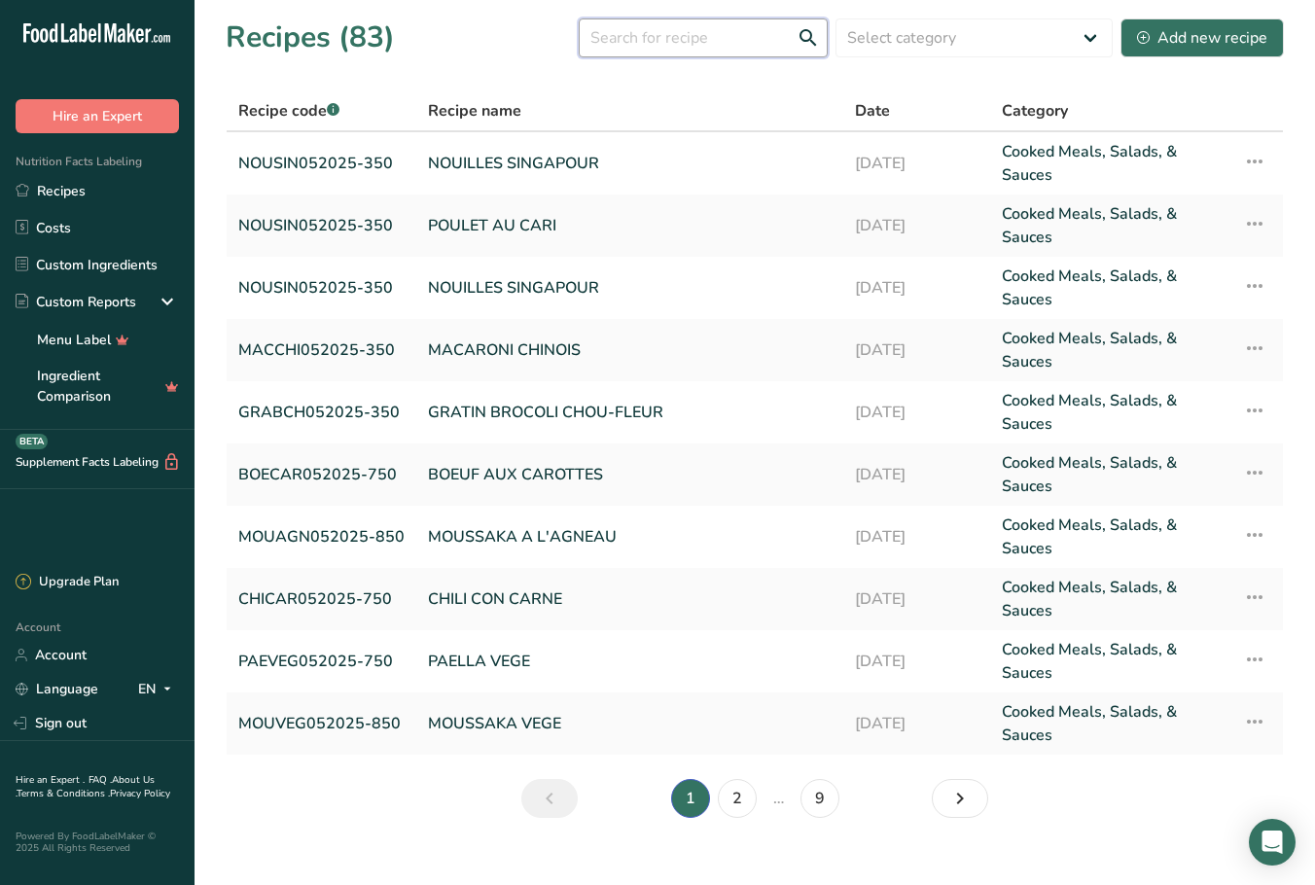
click at [647, 46] on input "text" at bounding box center [703, 37] width 249 height 39
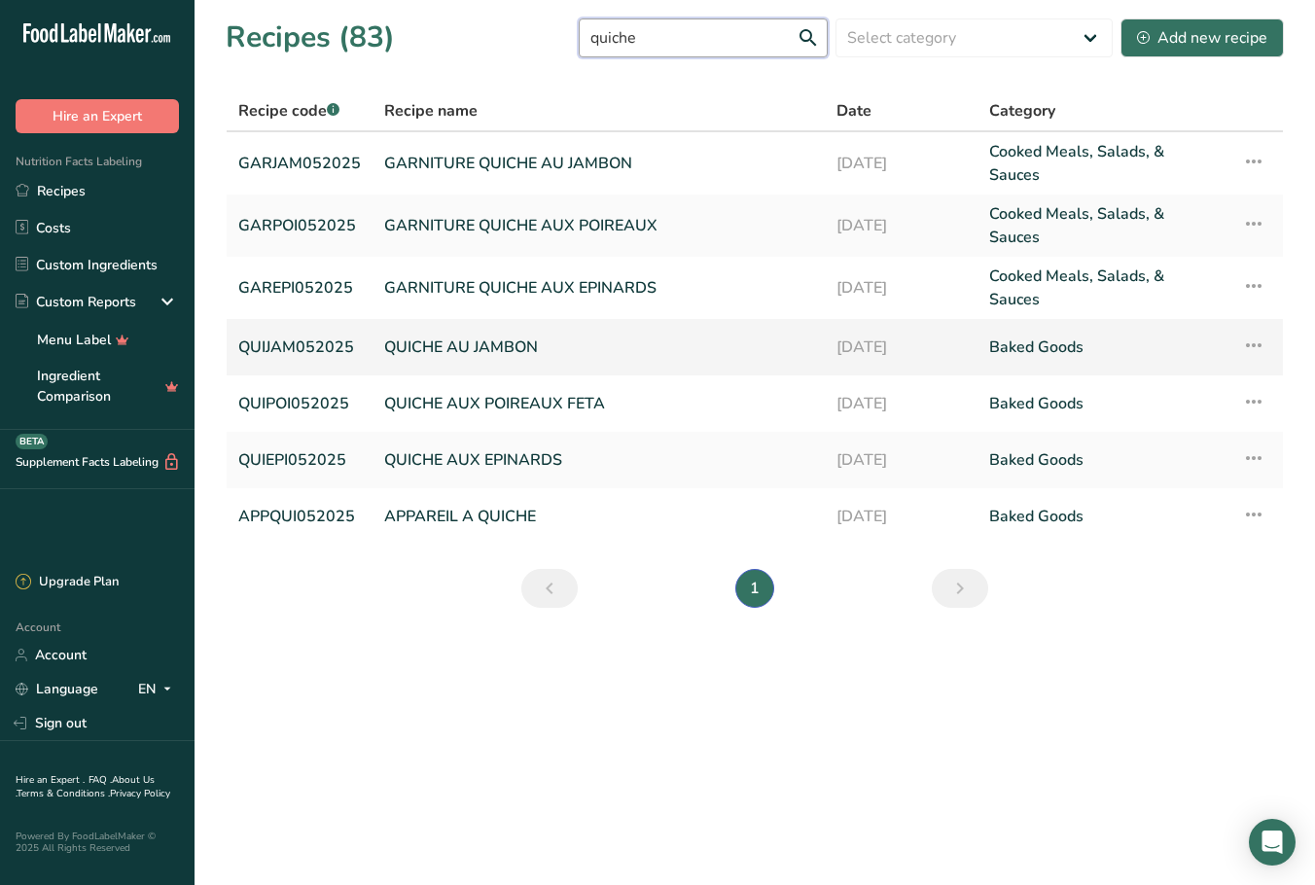
type input "quiche"
click at [467, 327] on link "QUICHE AU JAMBON" at bounding box center [598, 347] width 429 height 41
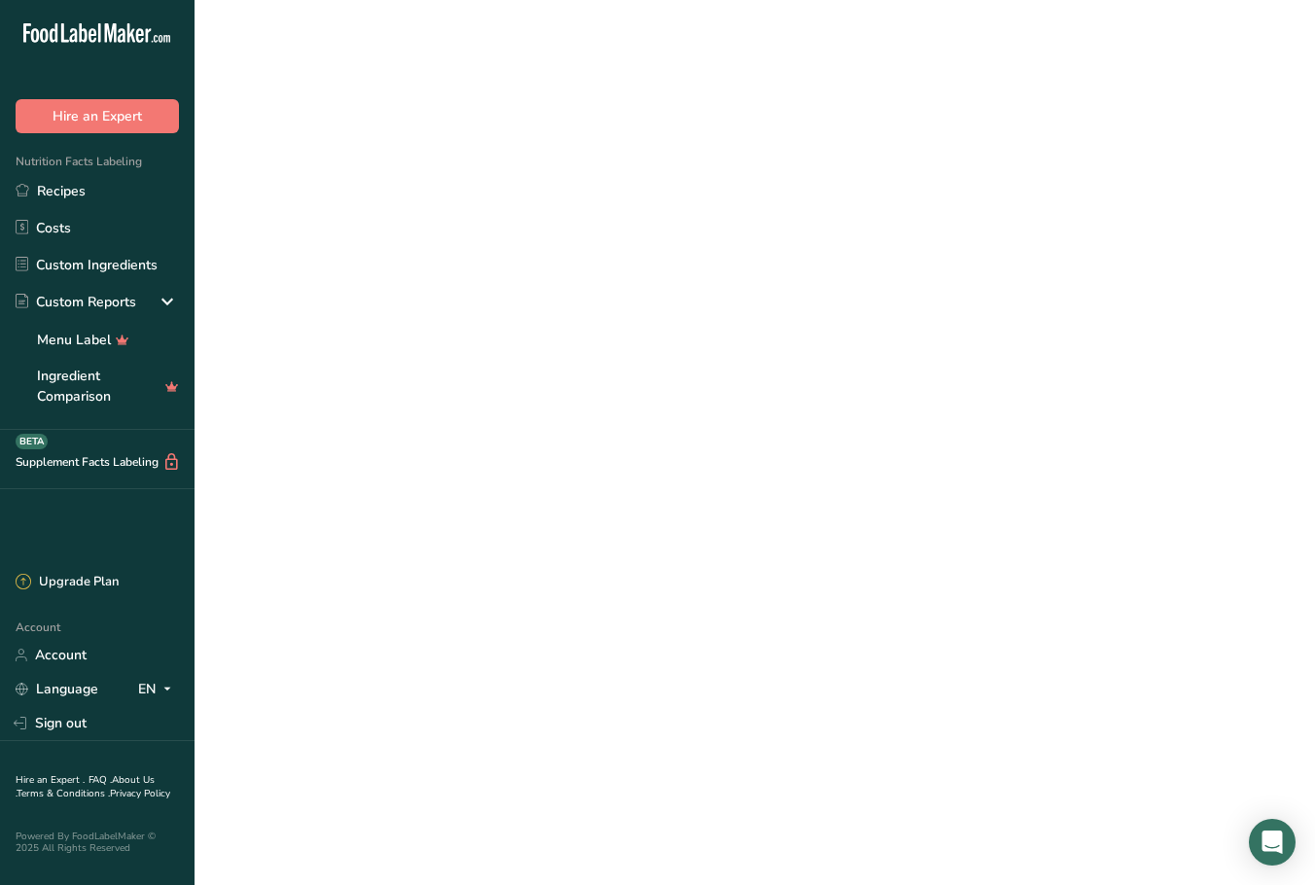
click at [467, 327] on link "QUICHE AU JAMBON" at bounding box center [598, 347] width 429 height 41
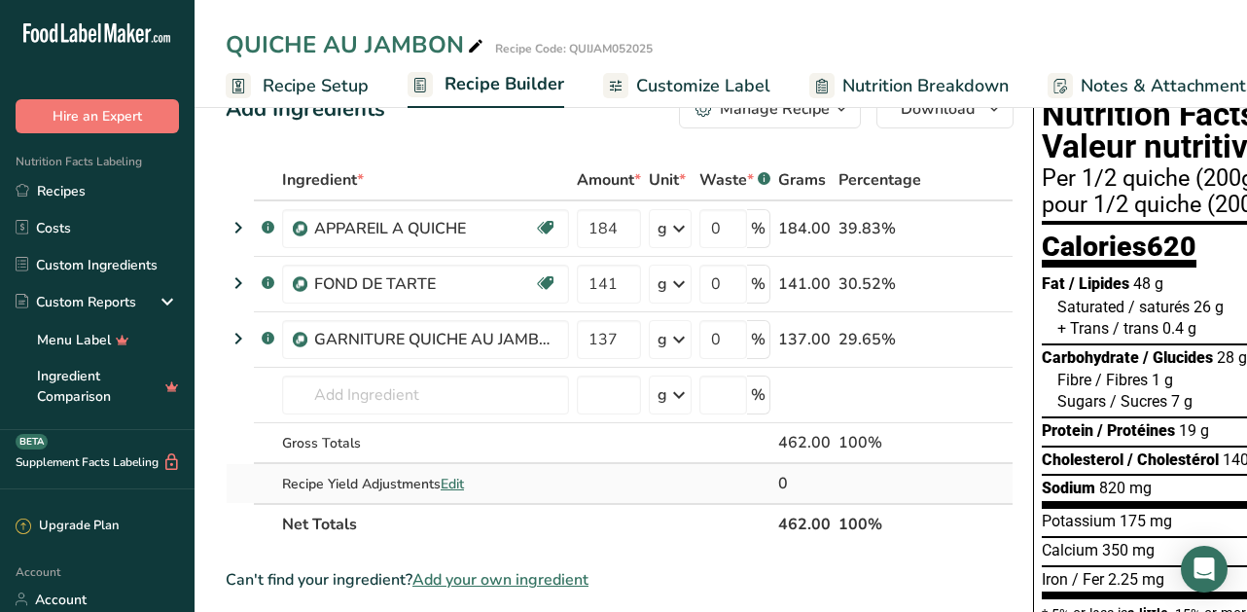
scroll to position [54, 0]
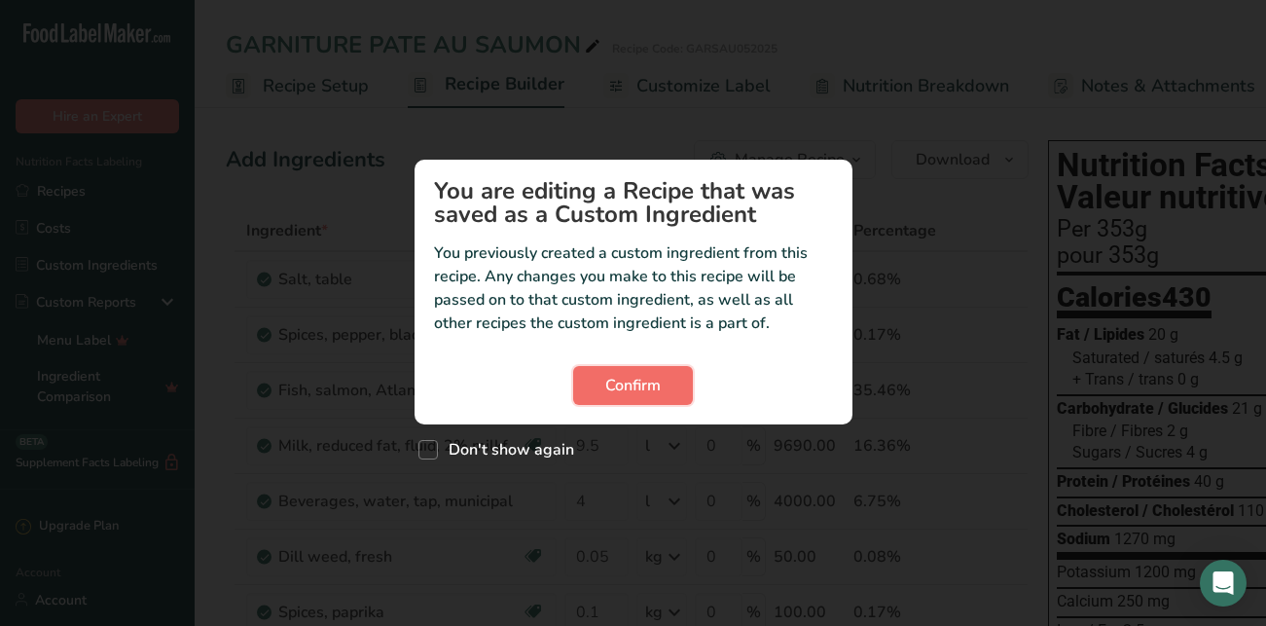
click at [636, 388] on span "Confirm" at bounding box center [632, 385] width 55 height 23
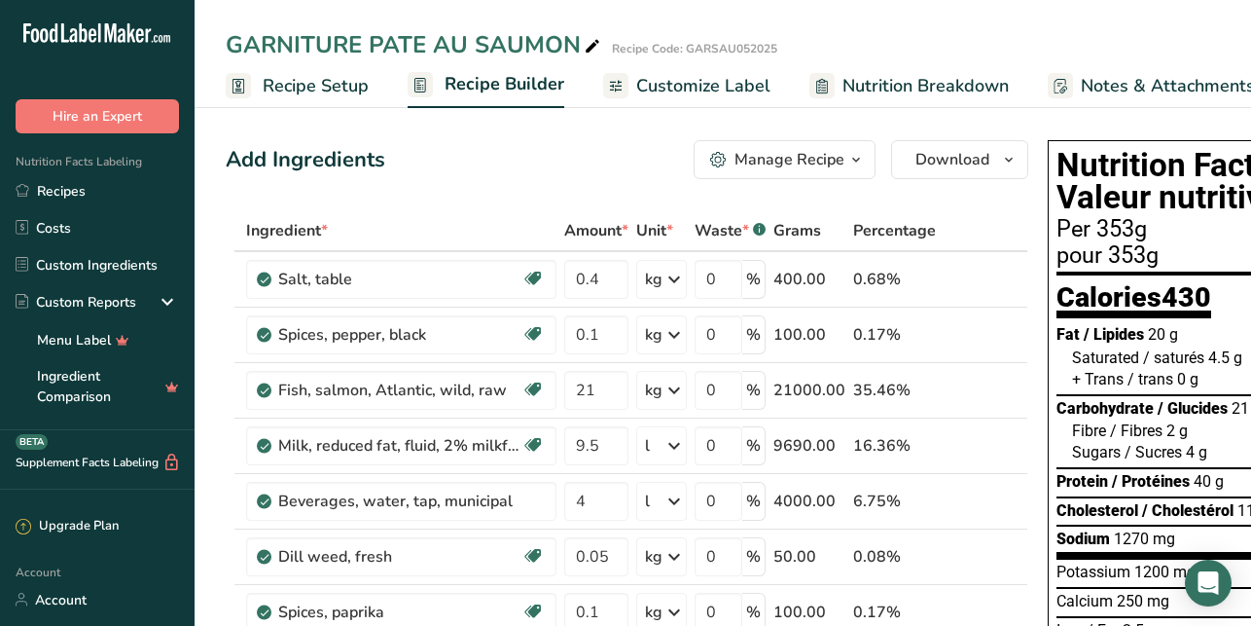
click at [487, 156] on div "Add Ingredients Manage Recipe Delete Recipe Duplicate Recipe Scale Recipe Save …" at bounding box center [627, 159] width 803 height 39
click at [55, 187] on link "Recipes" at bounding box center [97, 190] width 195 height 37
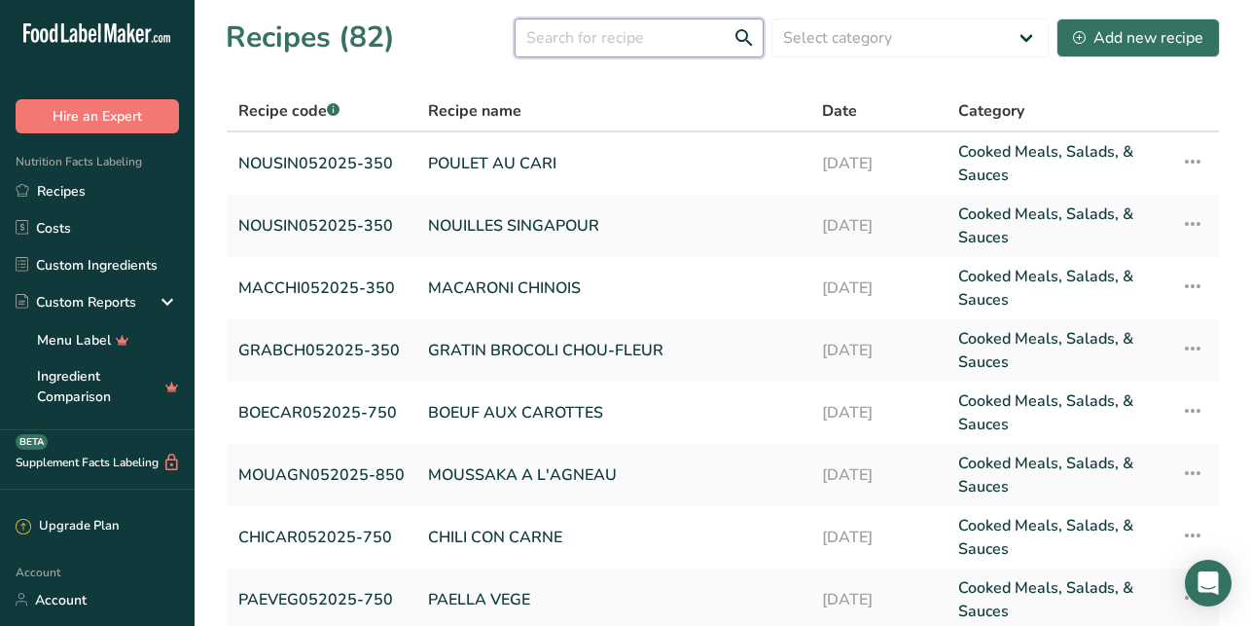
click at [608, 31] on input "text" at bounding box center [639, 37] width 249 height 39
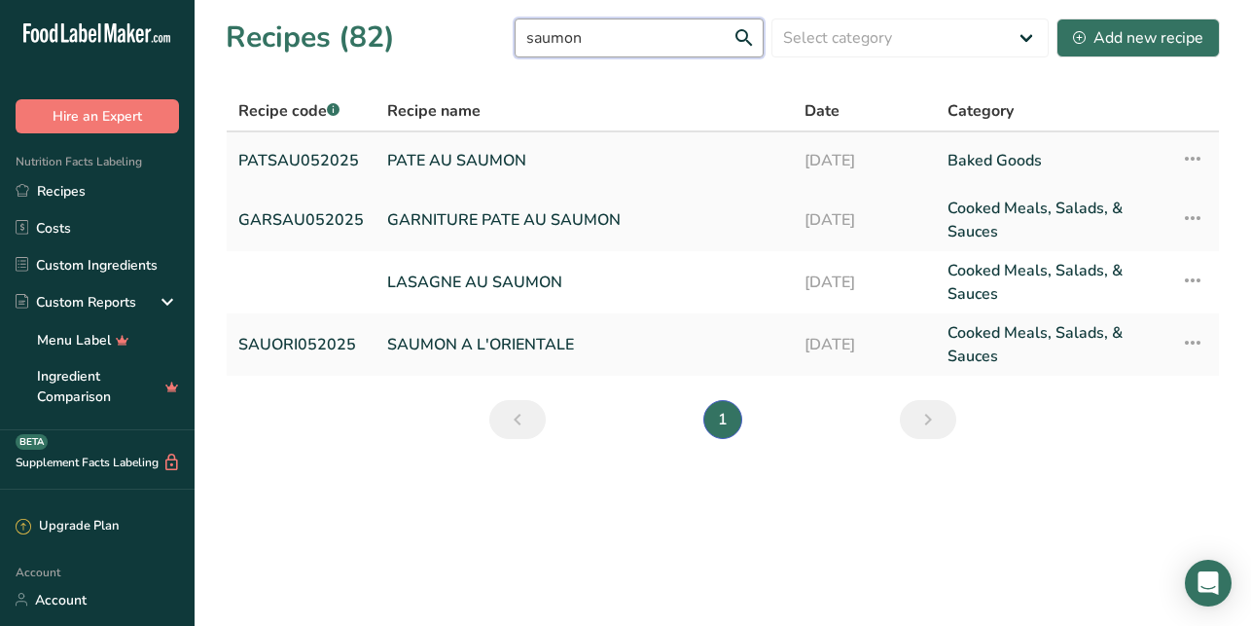
type input "saumon"
click at [468, 157] on link "PATE AU SAUMON" at bounding box center [584, 160] width 394 height 41
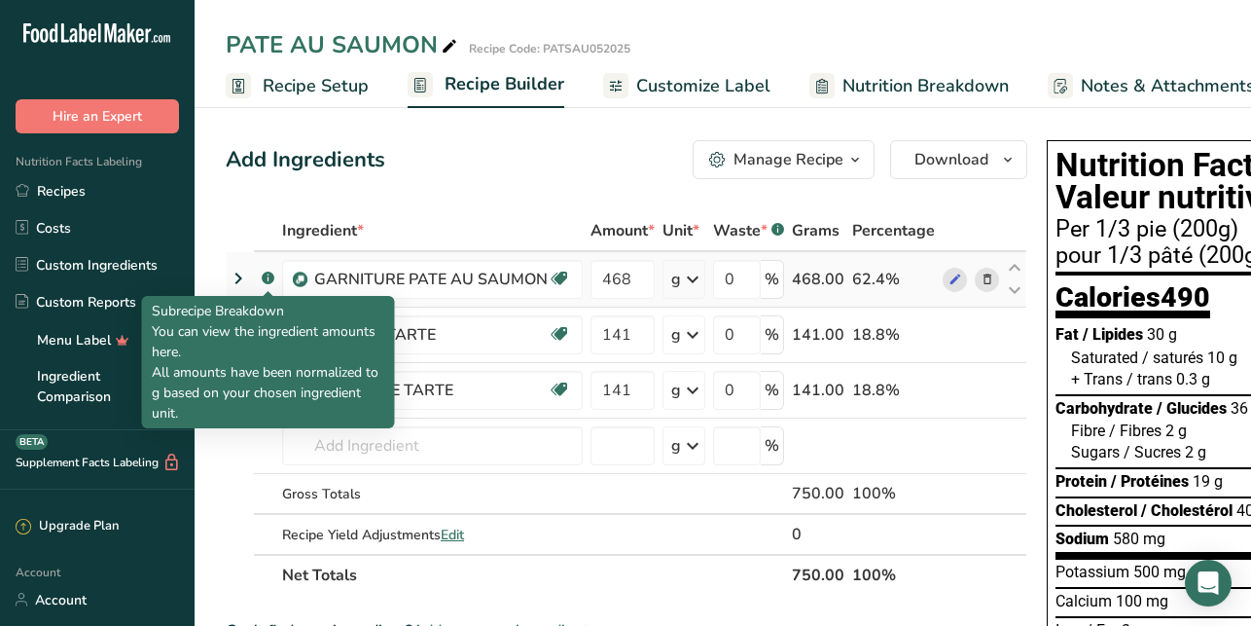
click at [269, 277] on rect at bounding box center [268, 277] width 13 height 13
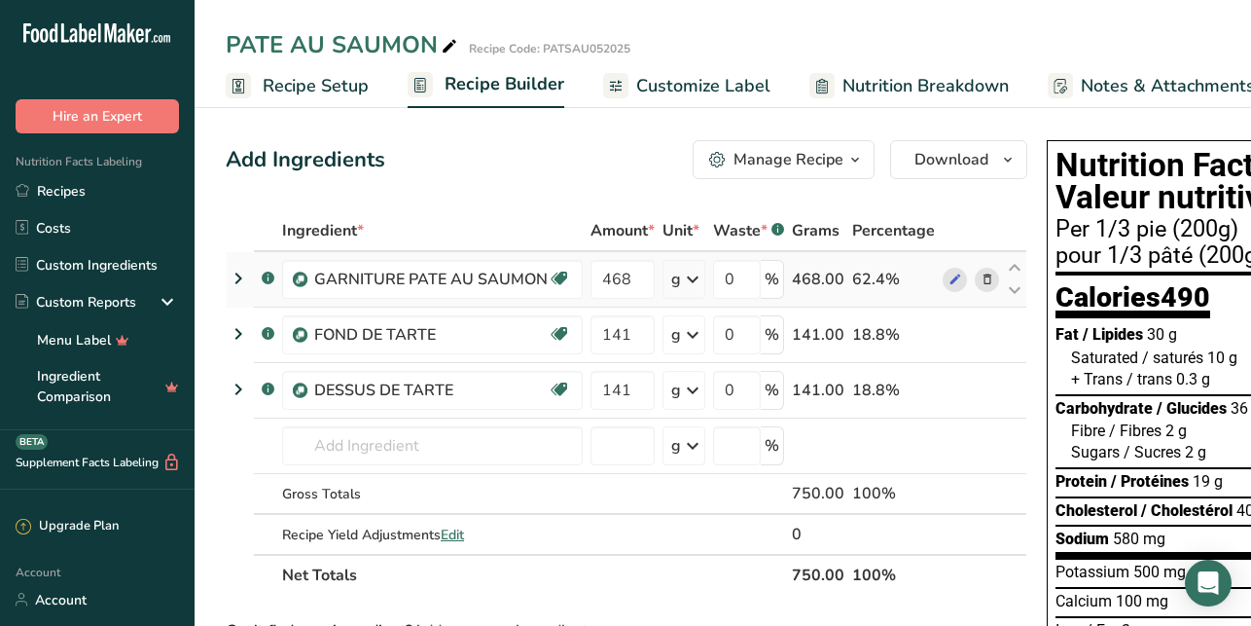
click at [268, 281] on rect at bounding box center [268, 277] width 13 height 13
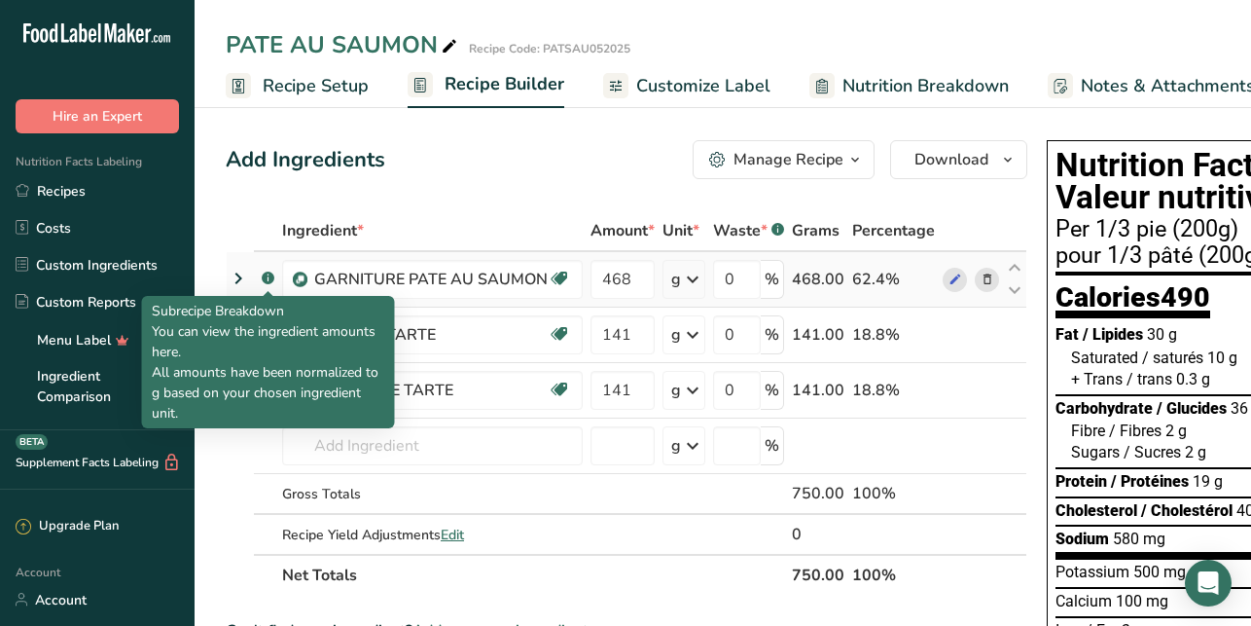
click at [268, 281] on rect at bounding box center [268, 277] width 13 height 13
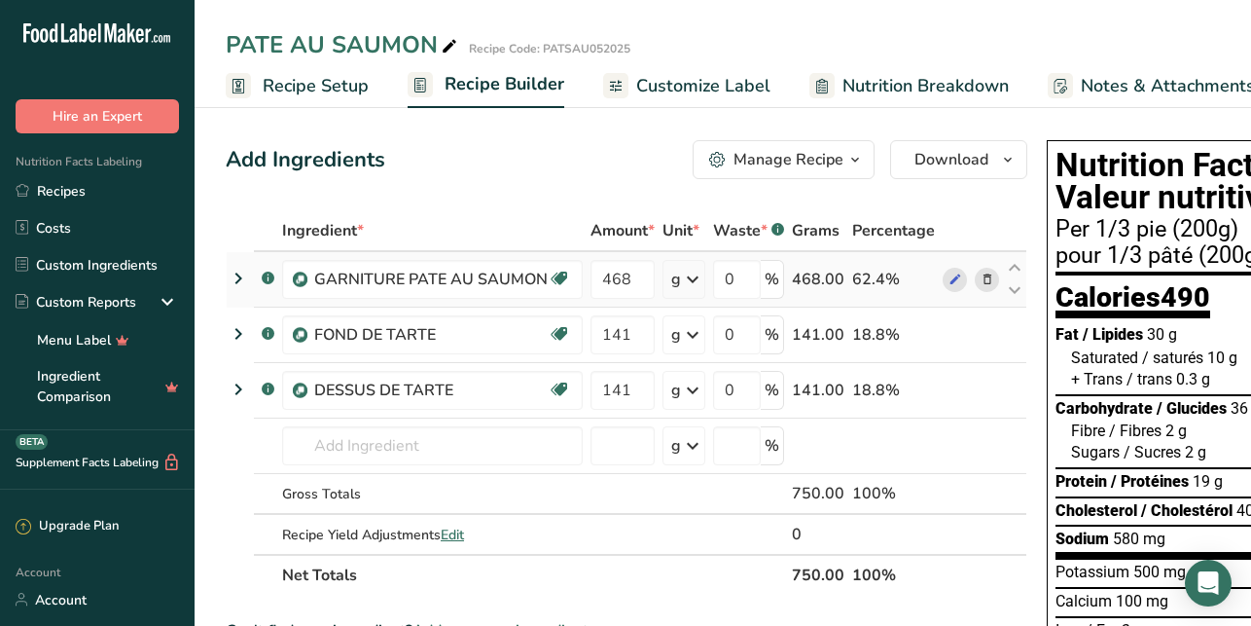
click at [262, 287] on div ".a-a{fill:#347362;}.b-a{fill:#fff;}" at bounding box center [268, 279] width 13 height 23
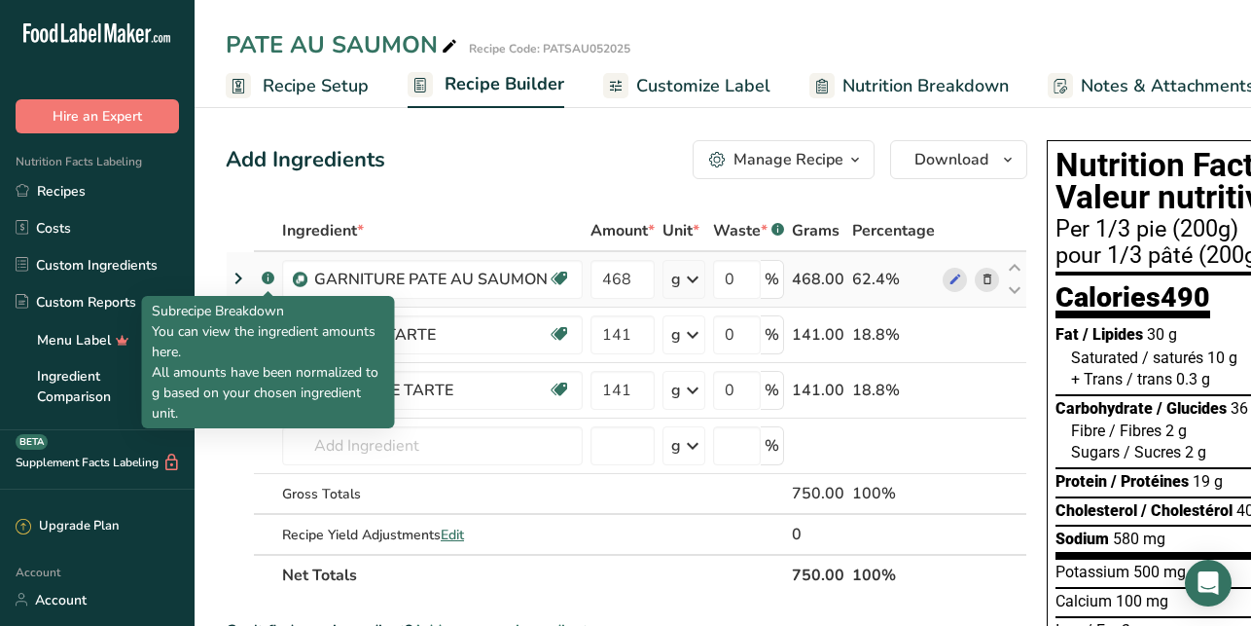
click at [264, 280] on rect at bounding box center [268, 277] width 13 height 13
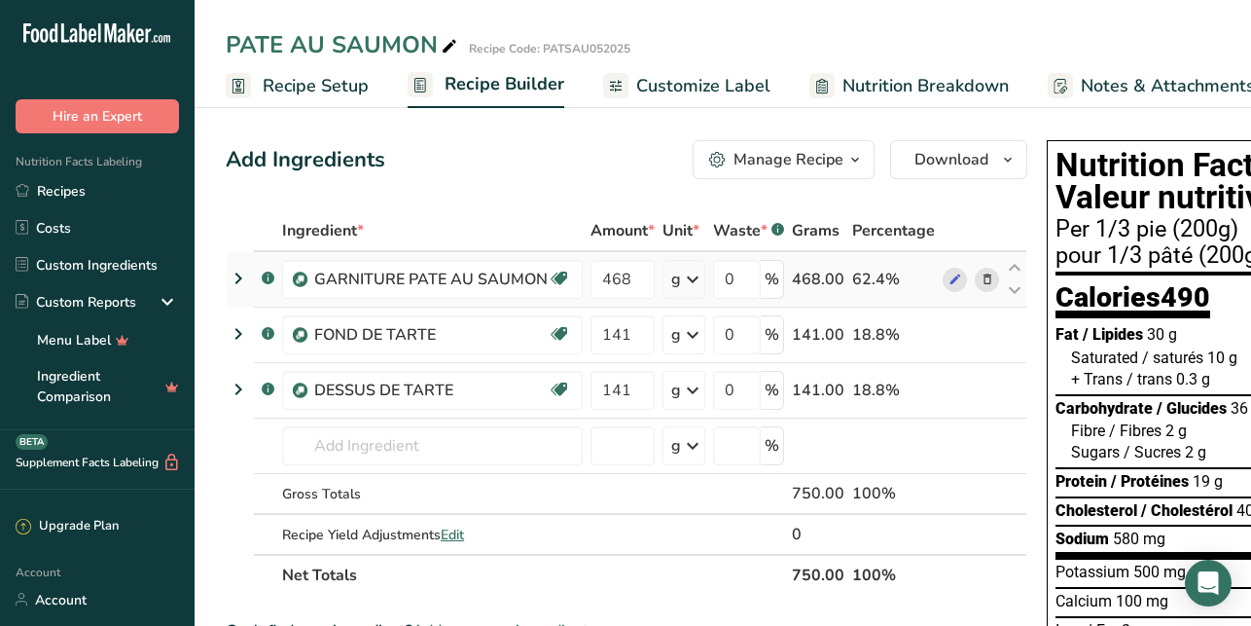
click at [239, 276] on icon at bounding box center [238, 278] width 23 height 35
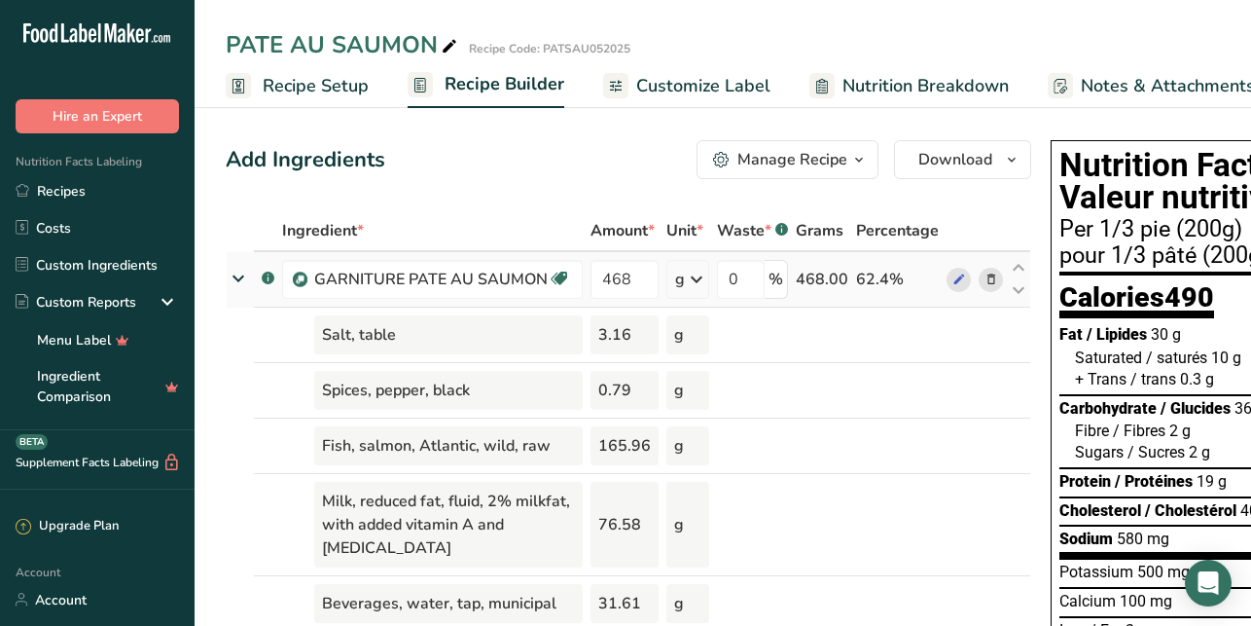
click at [234, 277] on icon at bounding box center [238, 278] width 35 height 23
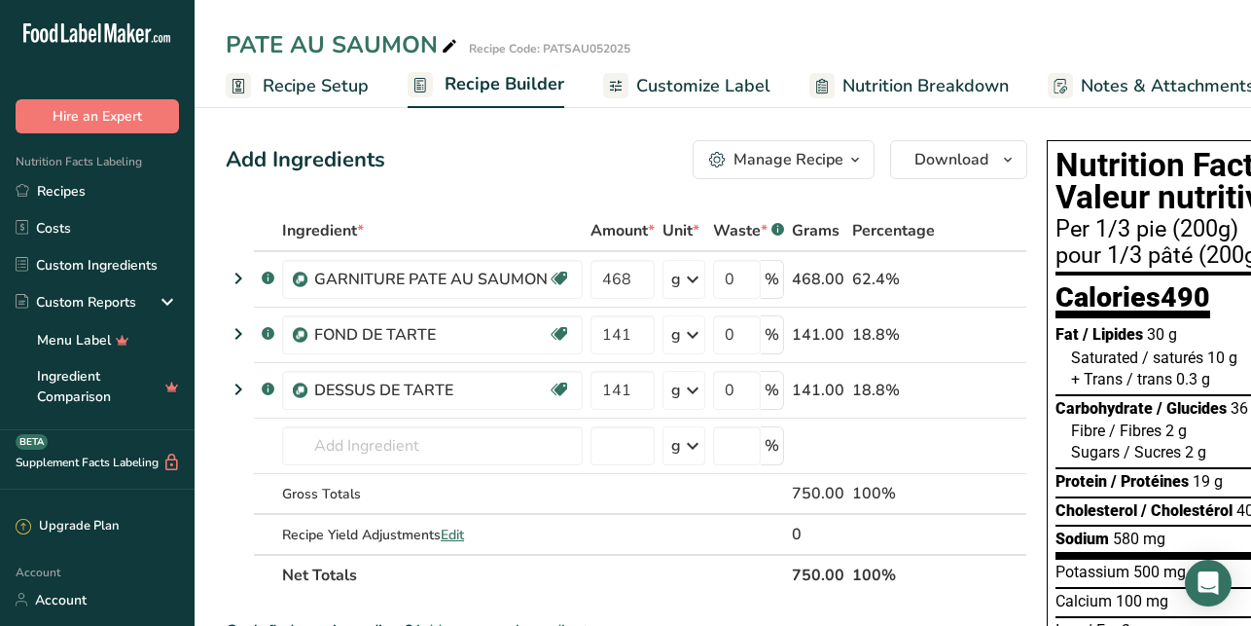
click at [666, 90] on span "Customize Label" at bounding box center [703, 86] width 134 height 26
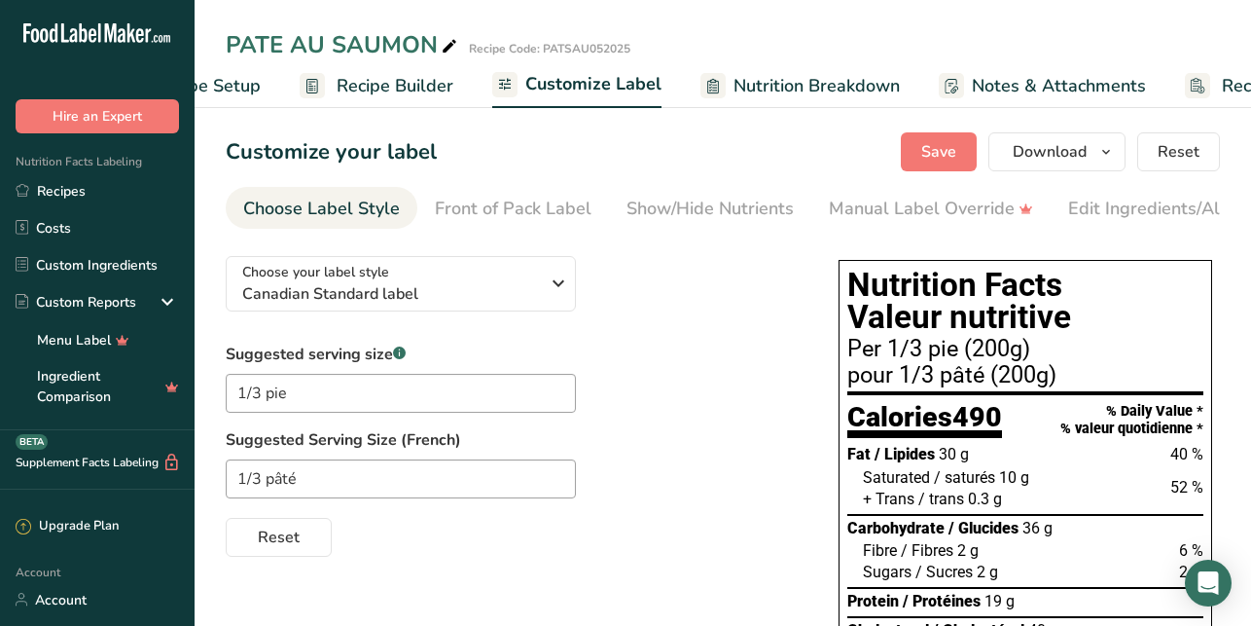
scroll to position [0, 229]
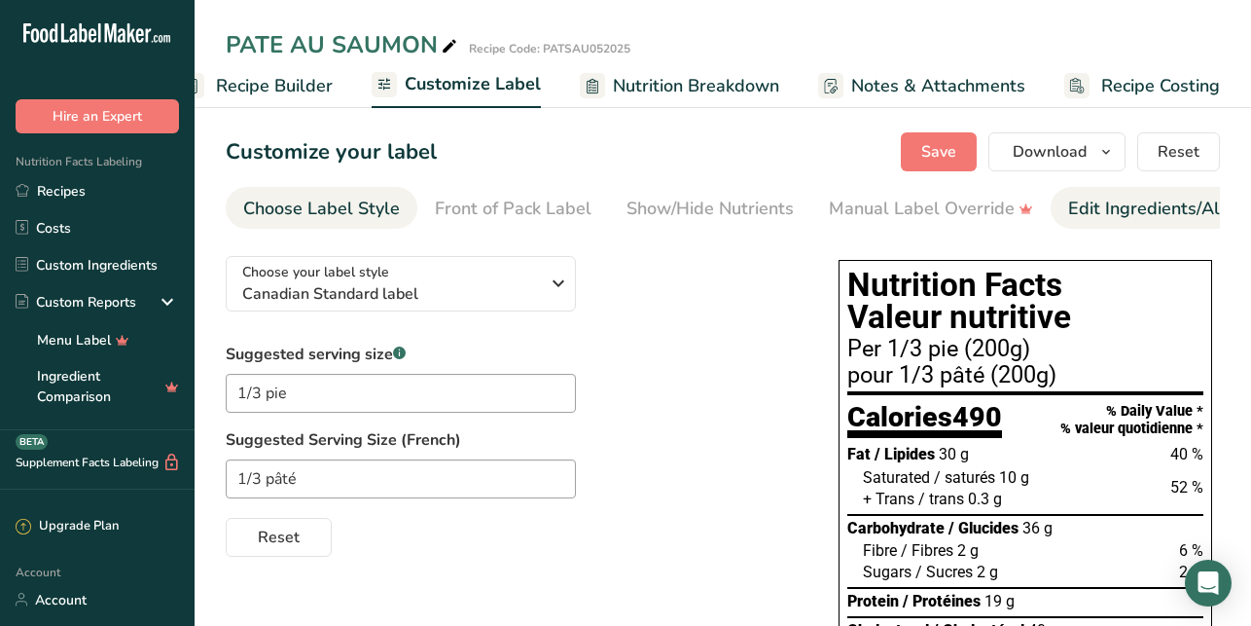
click at [1125, 208] on div "Edit Ingredients/Allergens List" at bounding box center [1191, 209] width 247 height 26
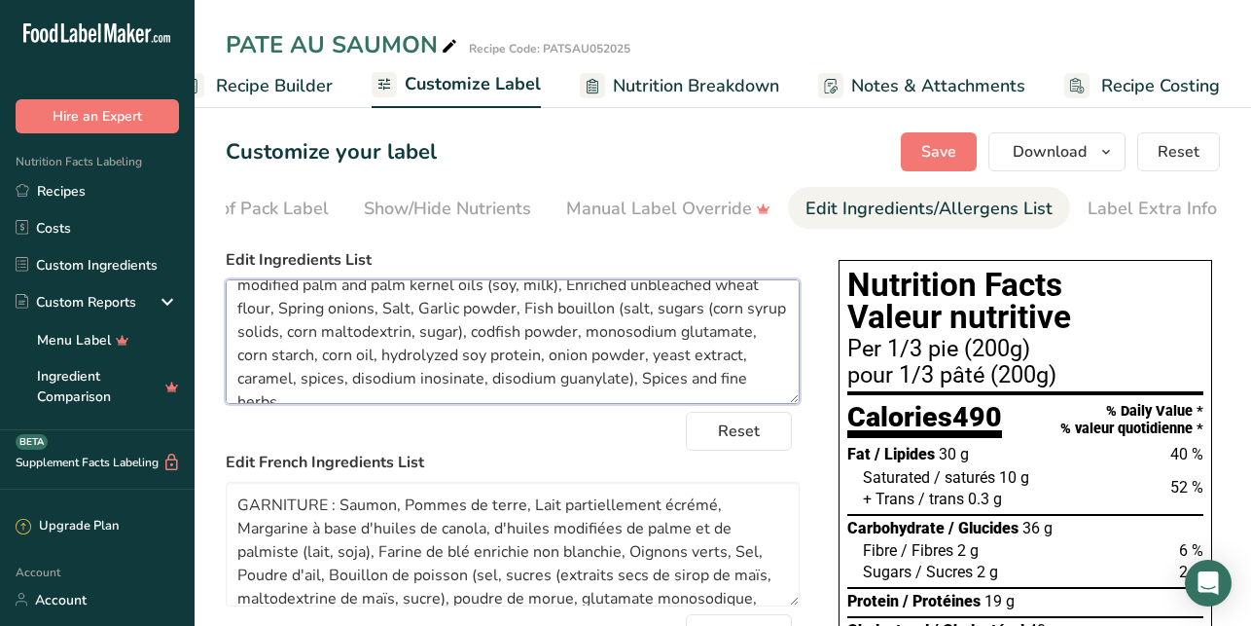
scroll to position [43, 0]
drag, startPoint x: 525, startPoint y: 354, endPoint x: 693, endPoint y: 387, distance: 170.6
click at [694, 387] on textarea "FILLING: Salmon, Potatoes, Partly skimmed milk, Margarine from canola, modified…" at bounding box center [513, 341] width 574 height 125
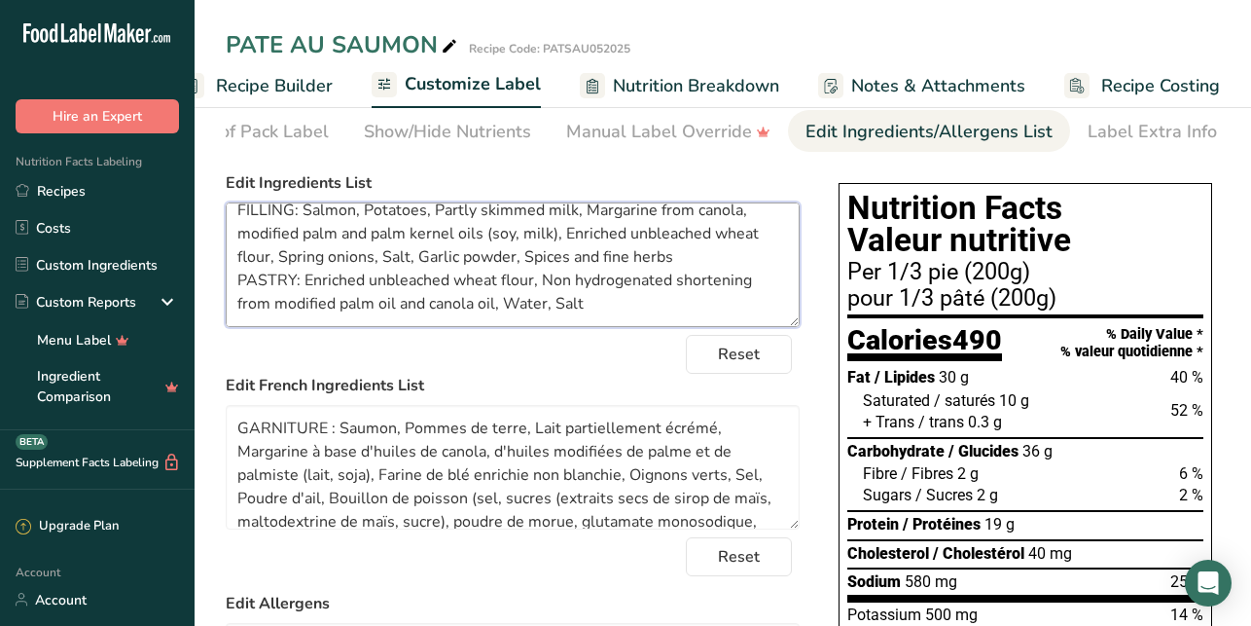
scroll to position [192, 0]
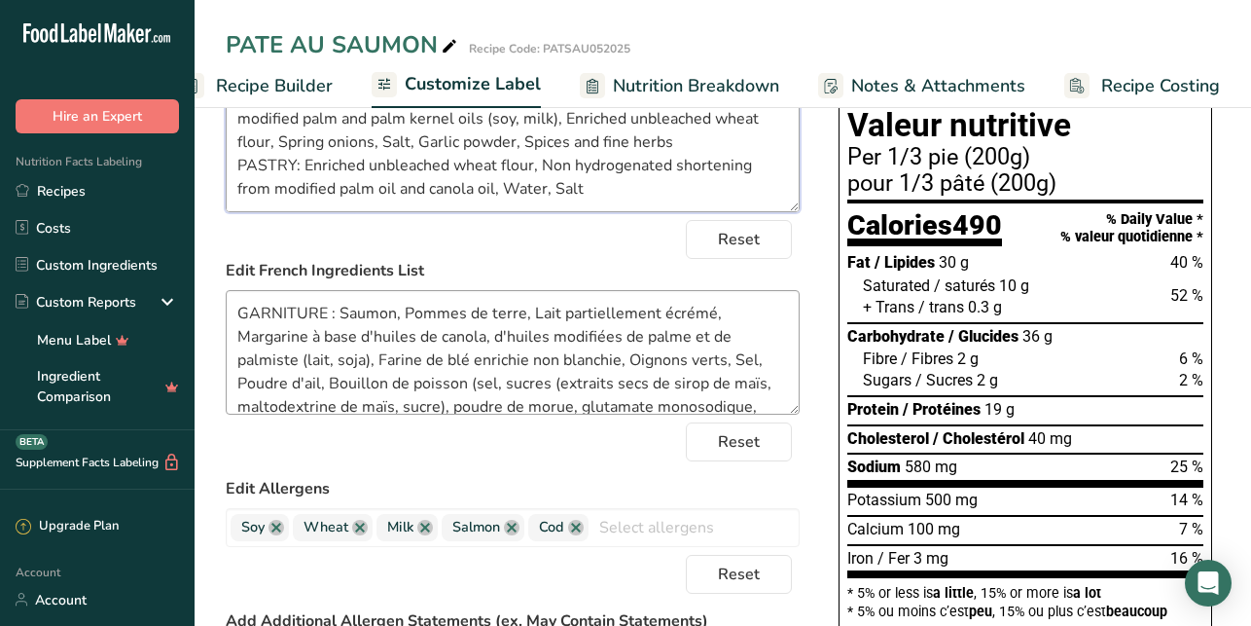
type textarea "FILLING: Salmon, Potatoes, Partly skimmed milk, Margarine from canola, modified…"
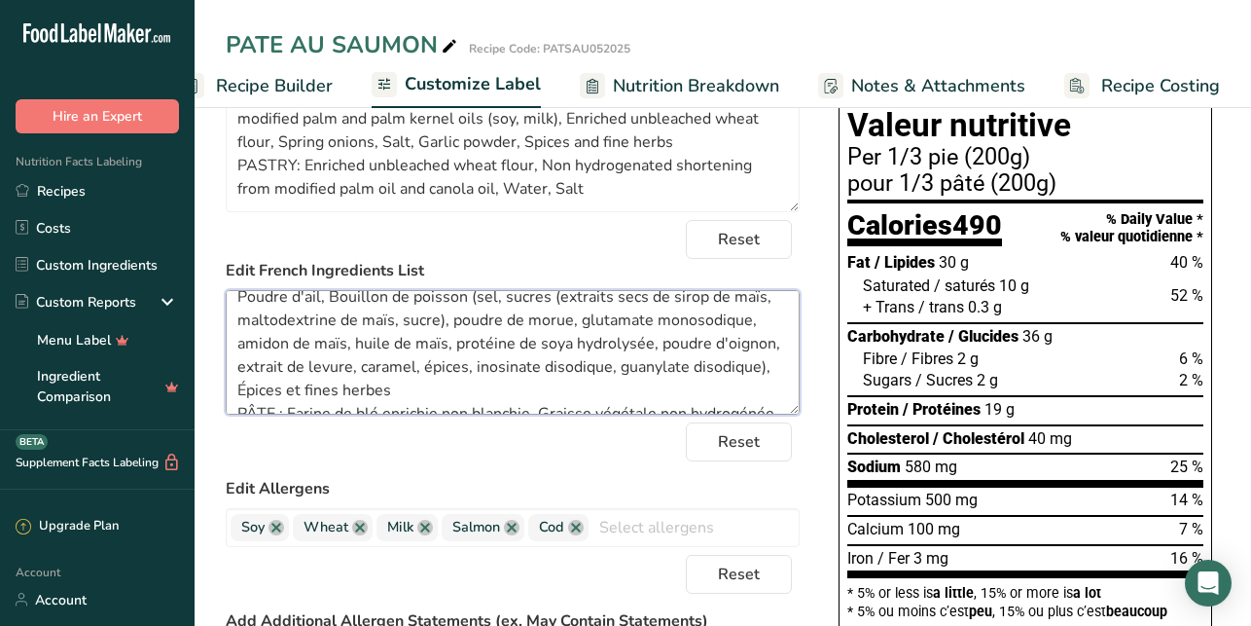
scroll to position [132, 0]
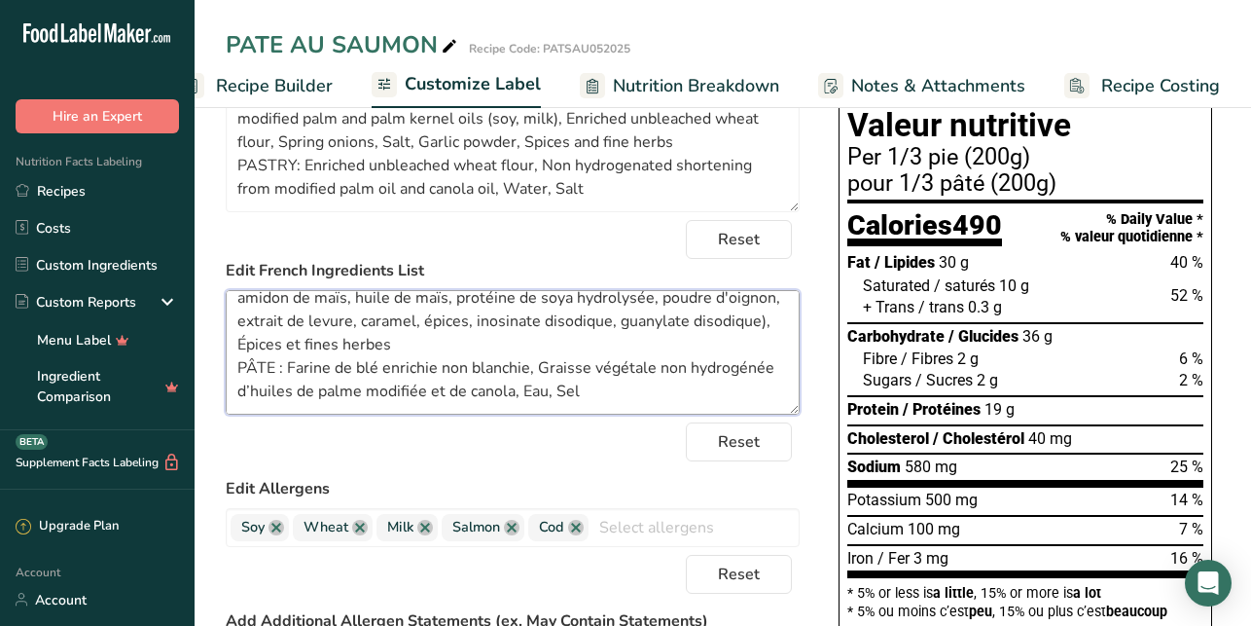
drag, startPoint x: 328, startPoint y: 386, endPoint x: 315, endPoint y: 340, distance: 48.4
click at [315, 340] on textarea "GARNITURE : Saumon, Pommes de terre, Lait partiellement écrémé, Margarine à bas…" at bounding box center [513, 352] width 574 height 125
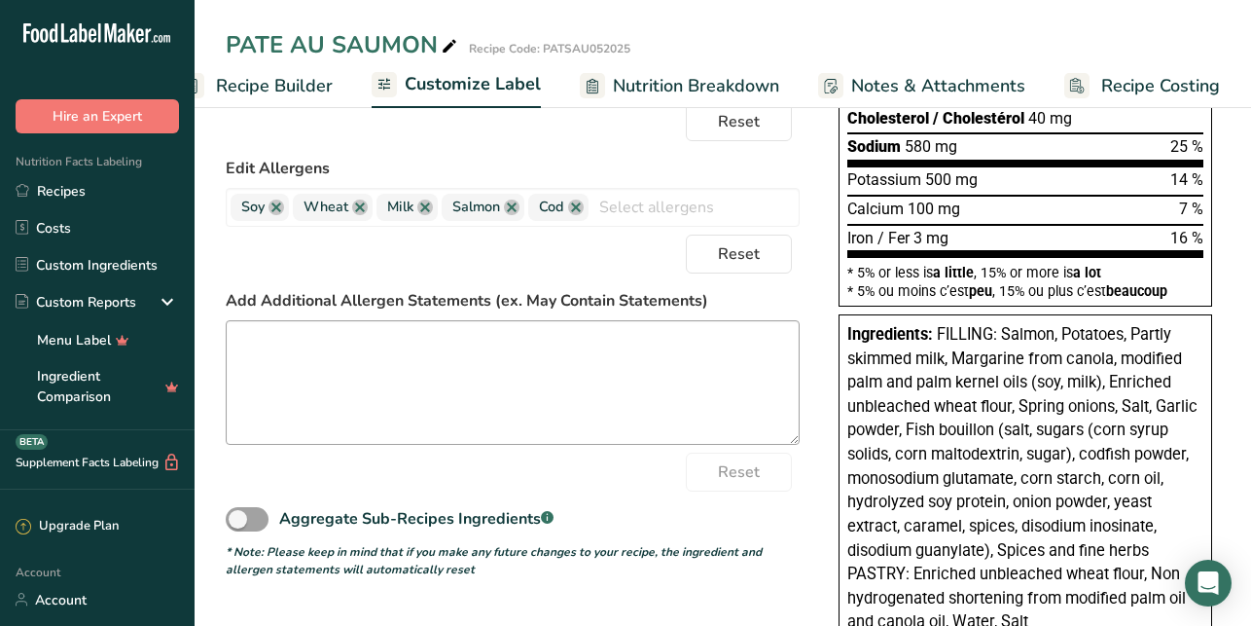
scroll to position [515, 0]
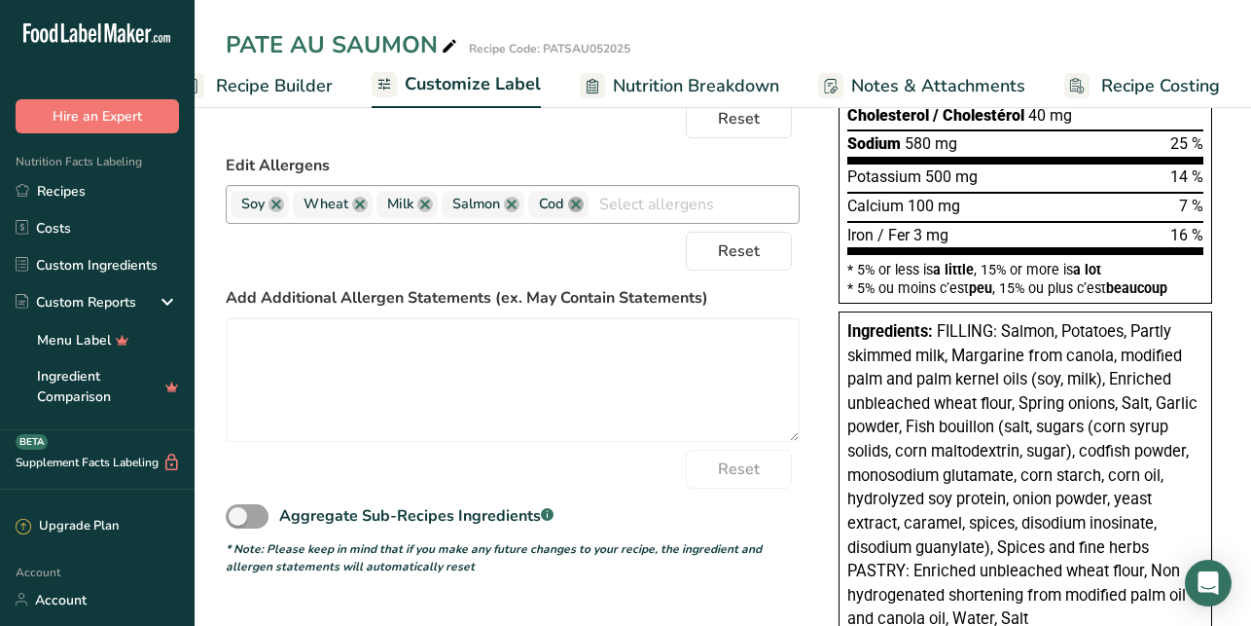
type textarea "GARNITURE : Saumon, Pommes de terre, Lait partiellement écrémé, Margarine à bas…"
click at [576, 210] on link at bounding box center [576, 205] width 16 height 16
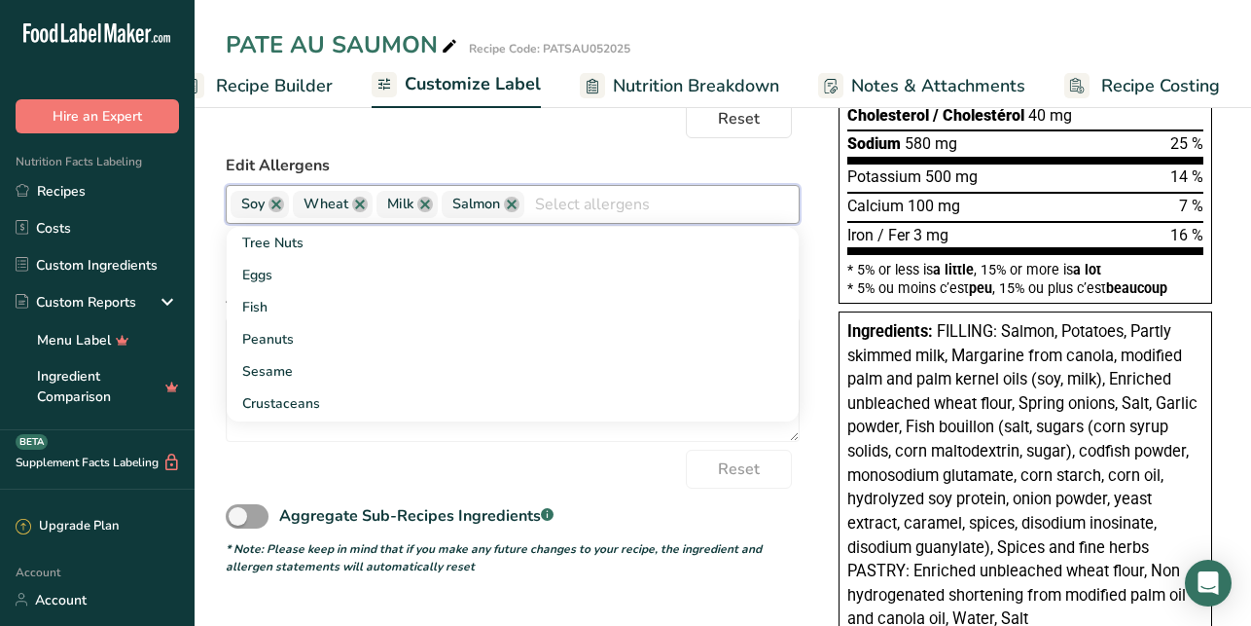
click at [672, 152] on form "Edit Ingredients List FILLING: Salmon, Potatoes, Partly skimmed milk, Margarine…" at bounding box center [513, 154] width 574 height 842
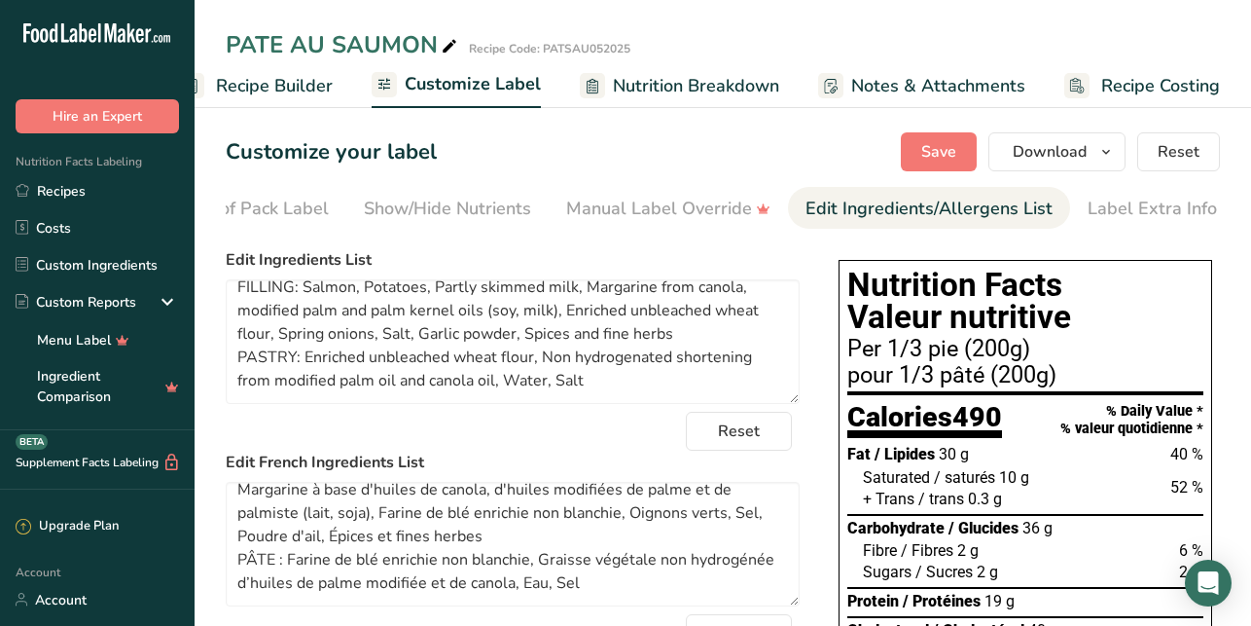
scroll to position [0, 0]
click at [946, 157] on span "Save" at bounding box center [938, 151] width 35 height 23
click at [1111, 143] on icon "button" at bounding box center [1106, 152] width 16 height 24
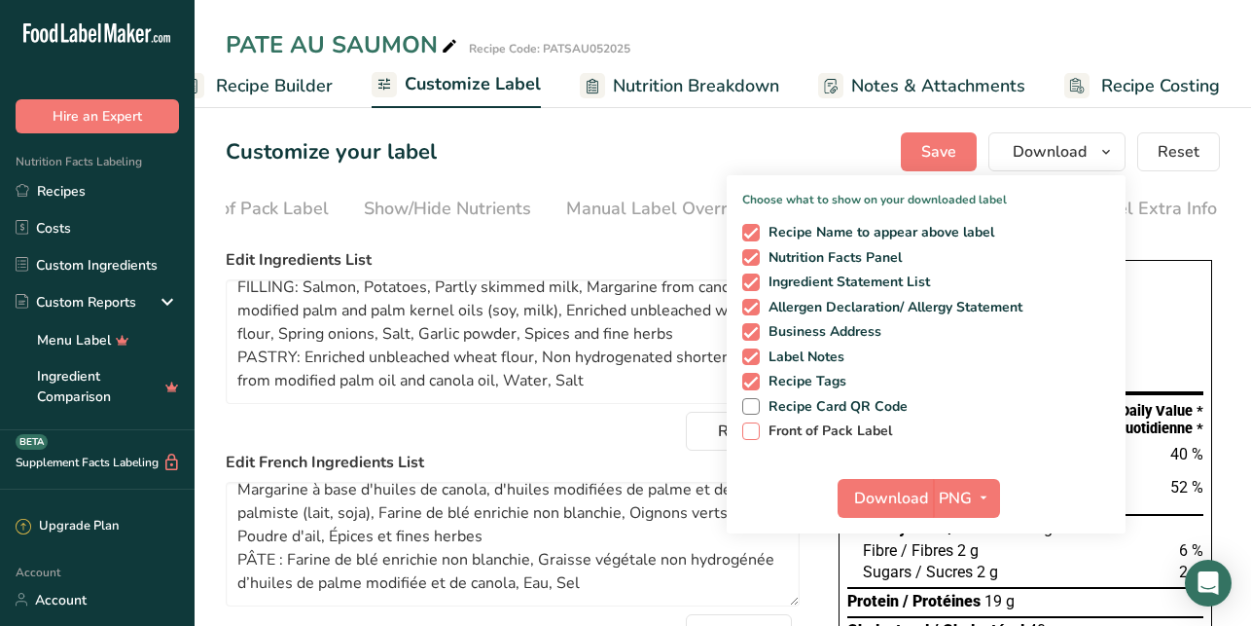
click at [780, 432] on span "Front of Pack Label" at bounding box center [826, 431] width 133 height 18
click at [755, 432] on input "Front of Pack Label" at bounding box center [748, 430] width 13 height 13
checkbox input "true"
click at [986, 499] on icon "button" at bounding box center [984, 497] width 16 height 24
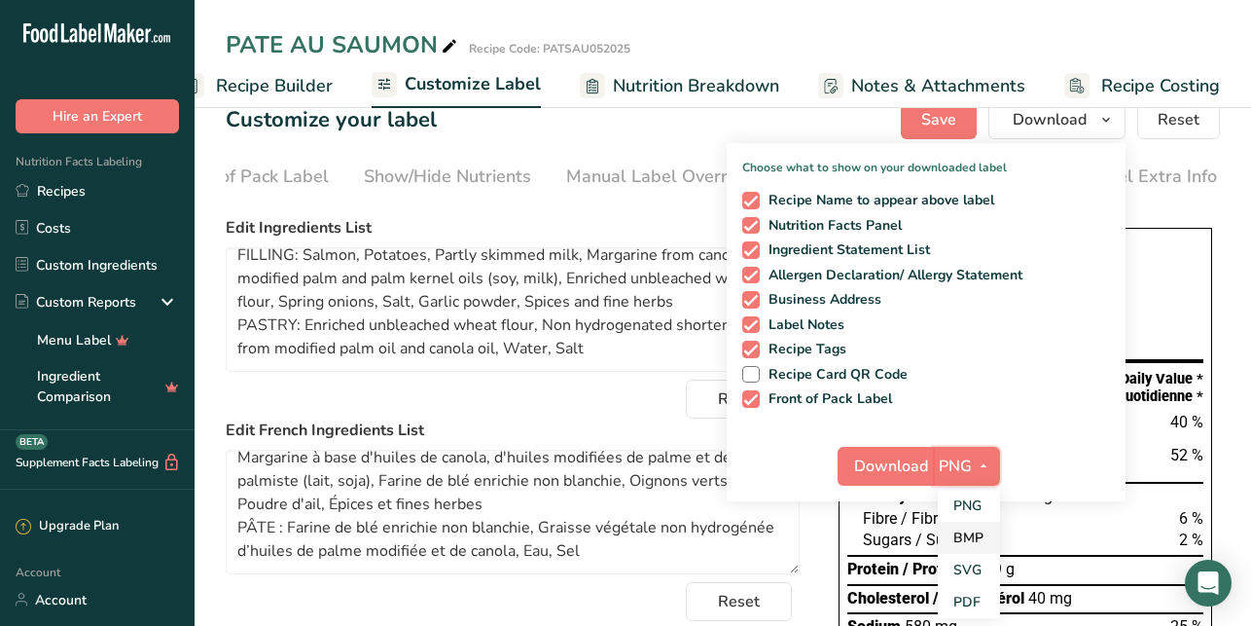
scroll to position [36, 0]
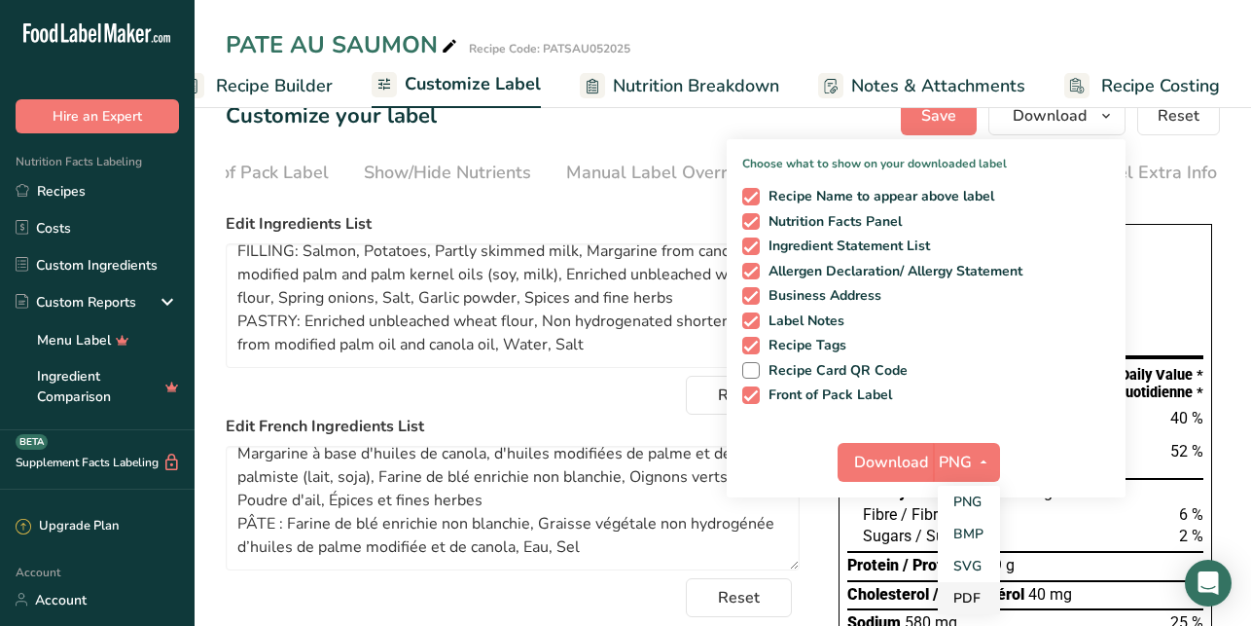
click at [970, 597] on link "PDF" at bounding box center [969, 598] width 62 height 32
click at [900, 460] on span "Download" at bounding box center [892, 461] width 74 height 23
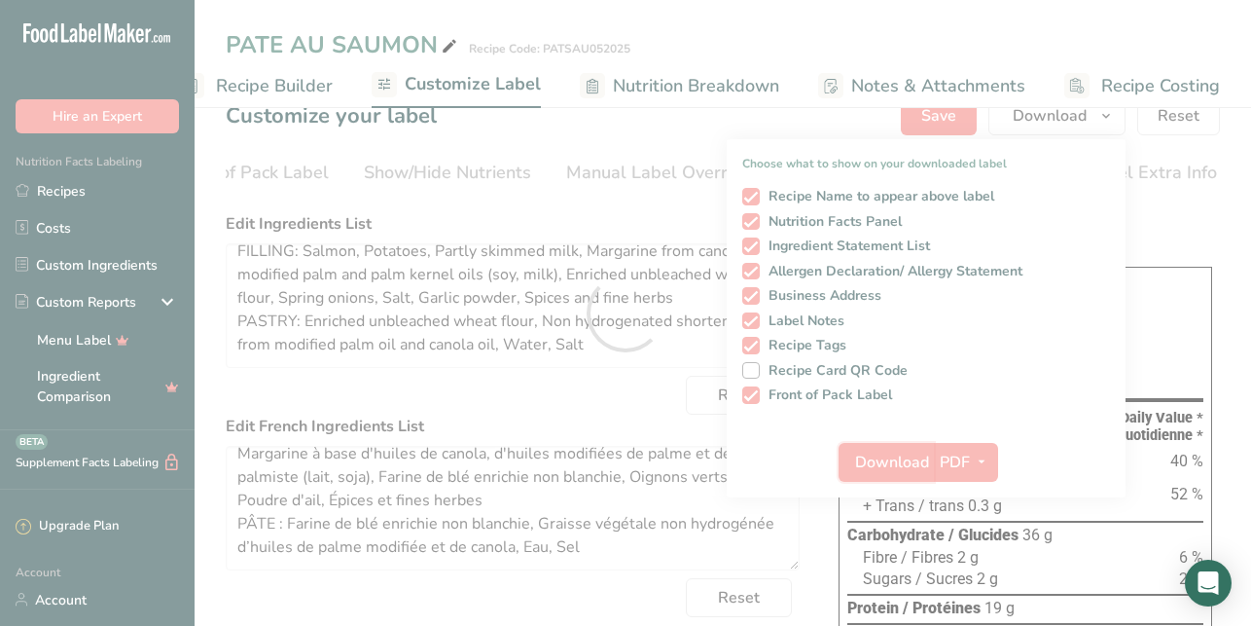
scroll to position [0, 0]
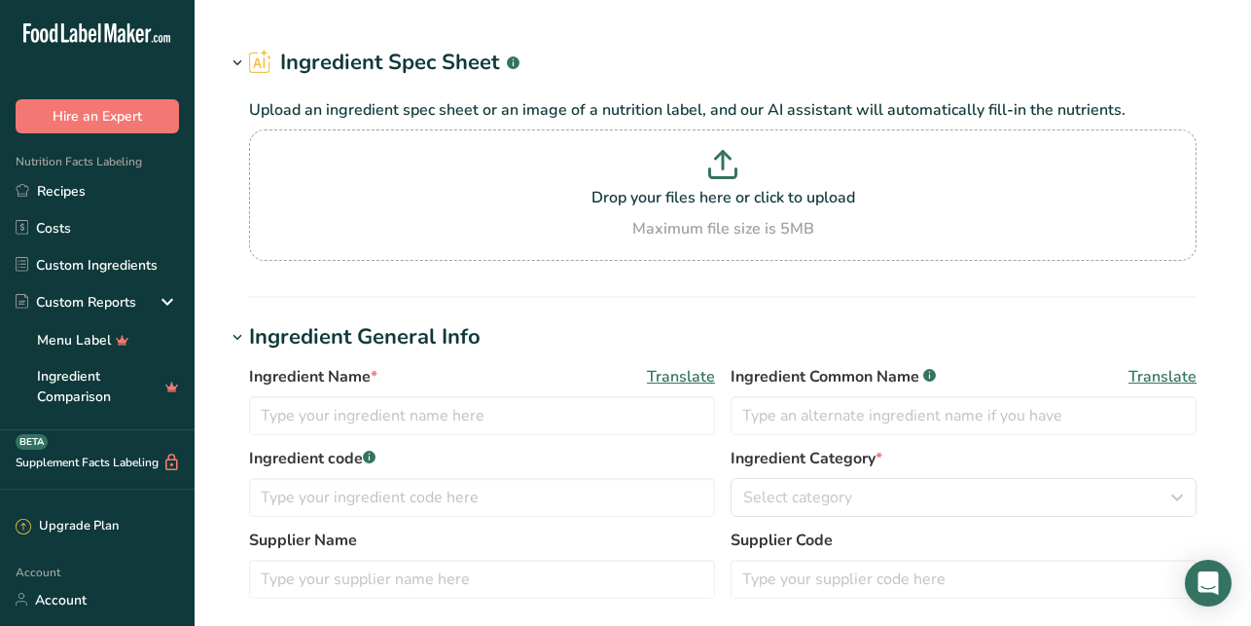
type input "Rice noodles, dry"
type input "Rice Noodles"
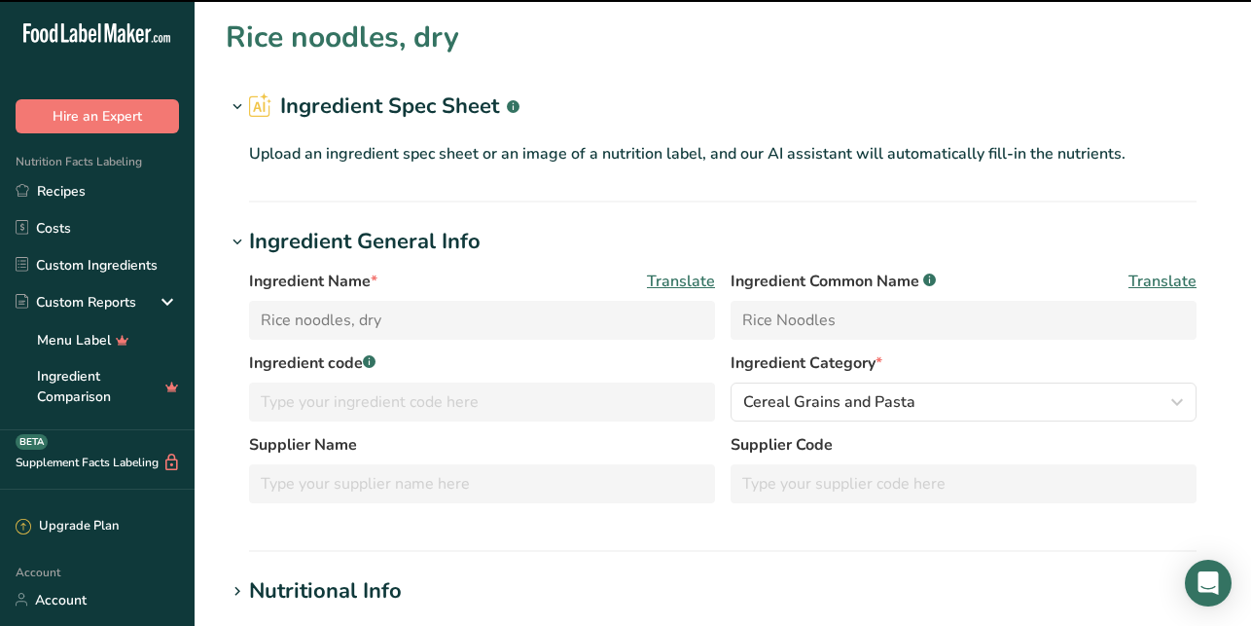
scroll to position [384, 0]
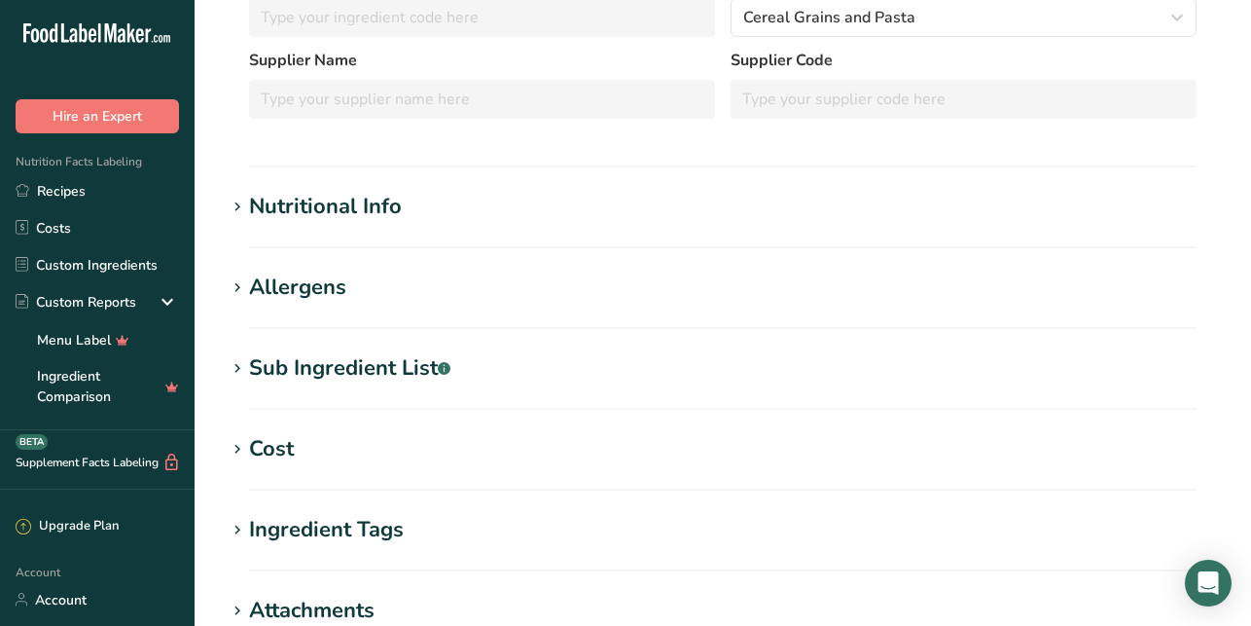
click at [237, 204] on icon at bounding box center [238, 207] width 18 height 27
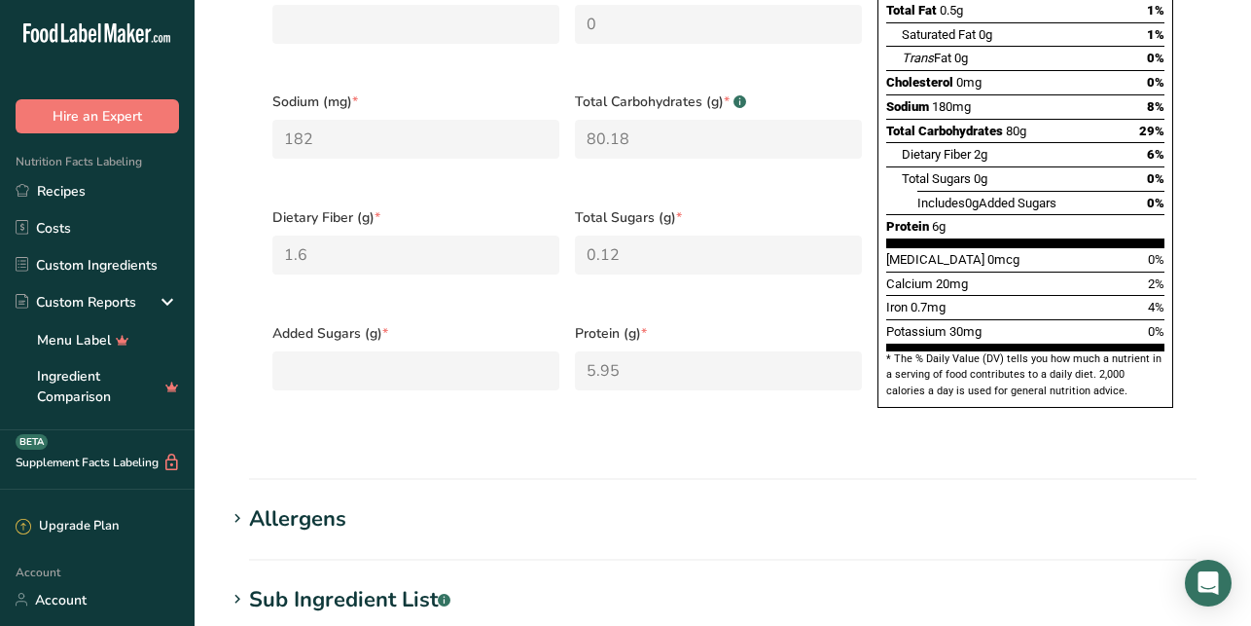
scroll to position [966, 0]
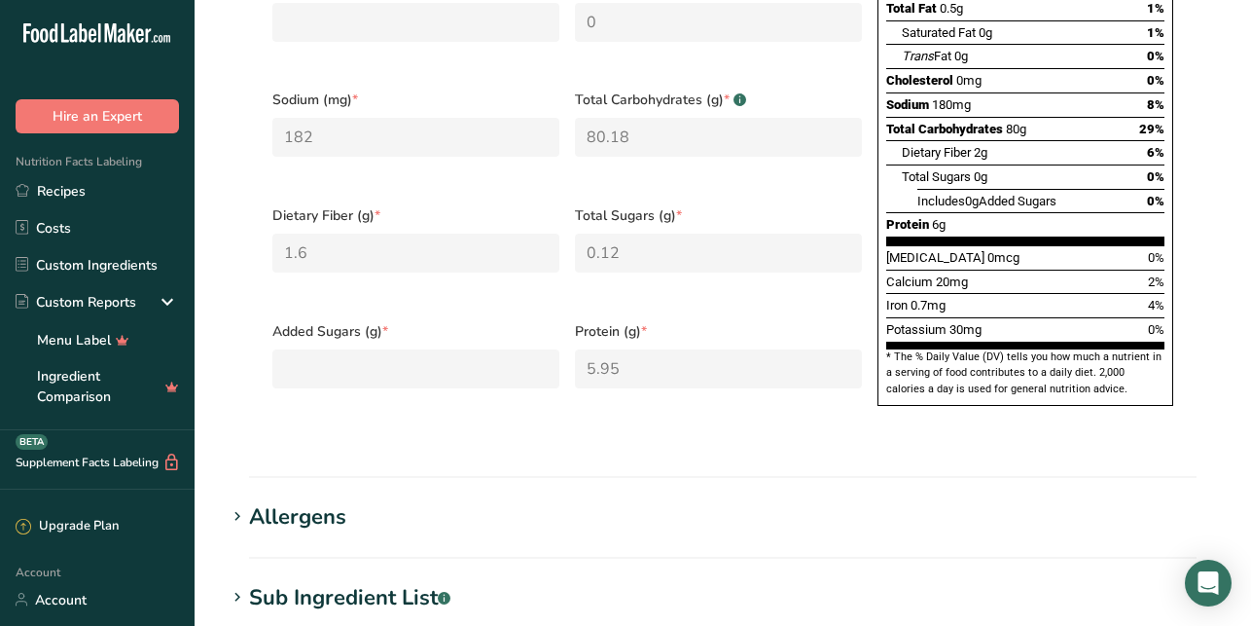
click at [243, 584] on icon at bounding box center [238, 597] width 18 height 27
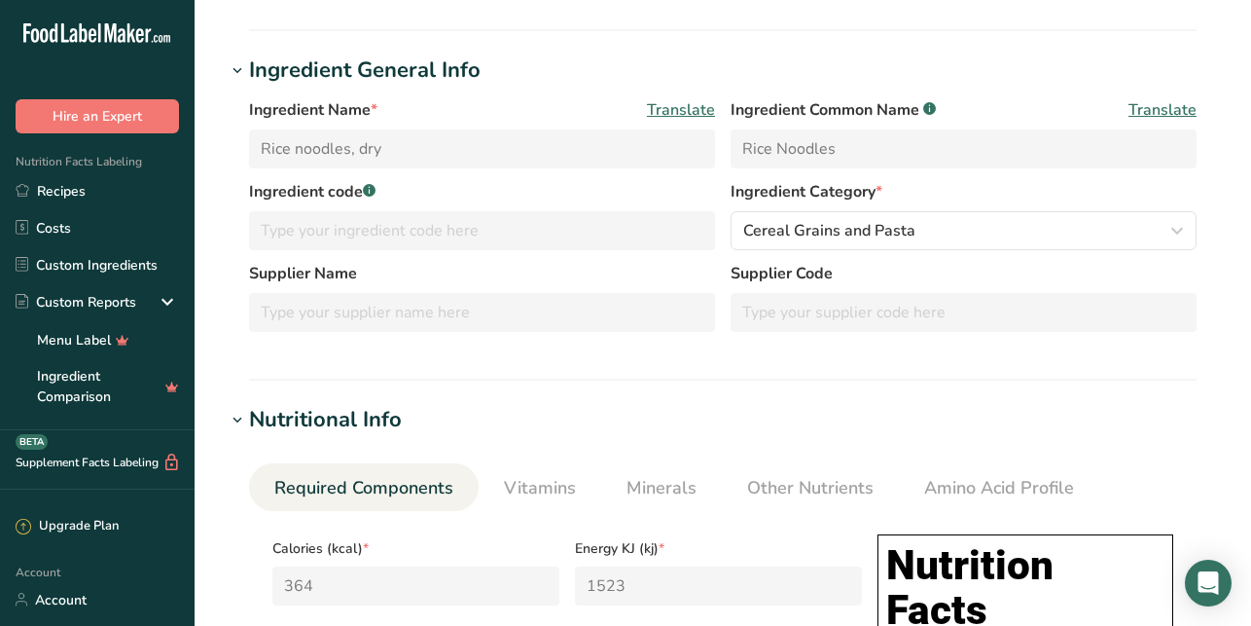
scroll to position [0, 0]
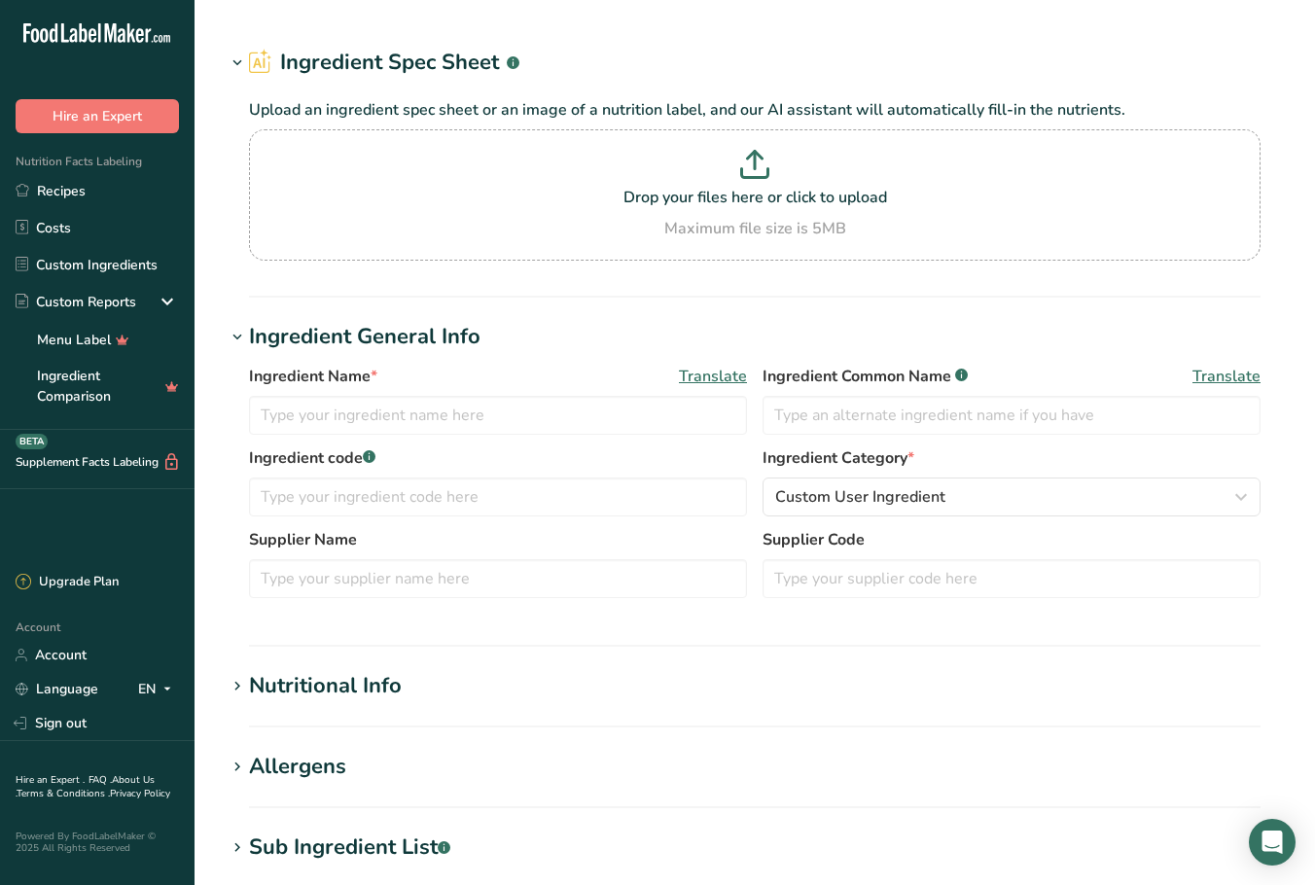
type input "Cream"
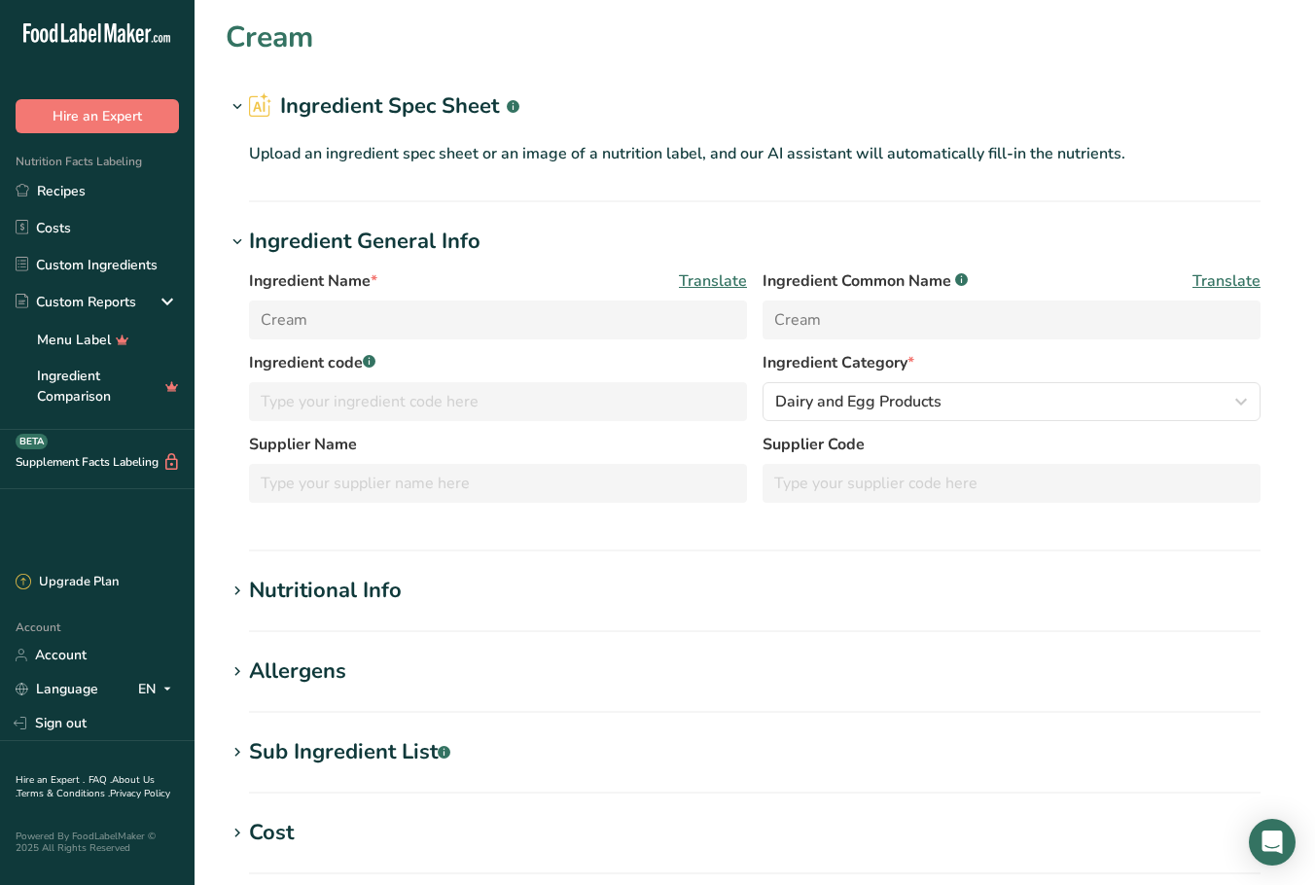
type input "134"
type KJ "0.56"
type Fat "12"
type Fat "8.2"
type Fat "1.236"
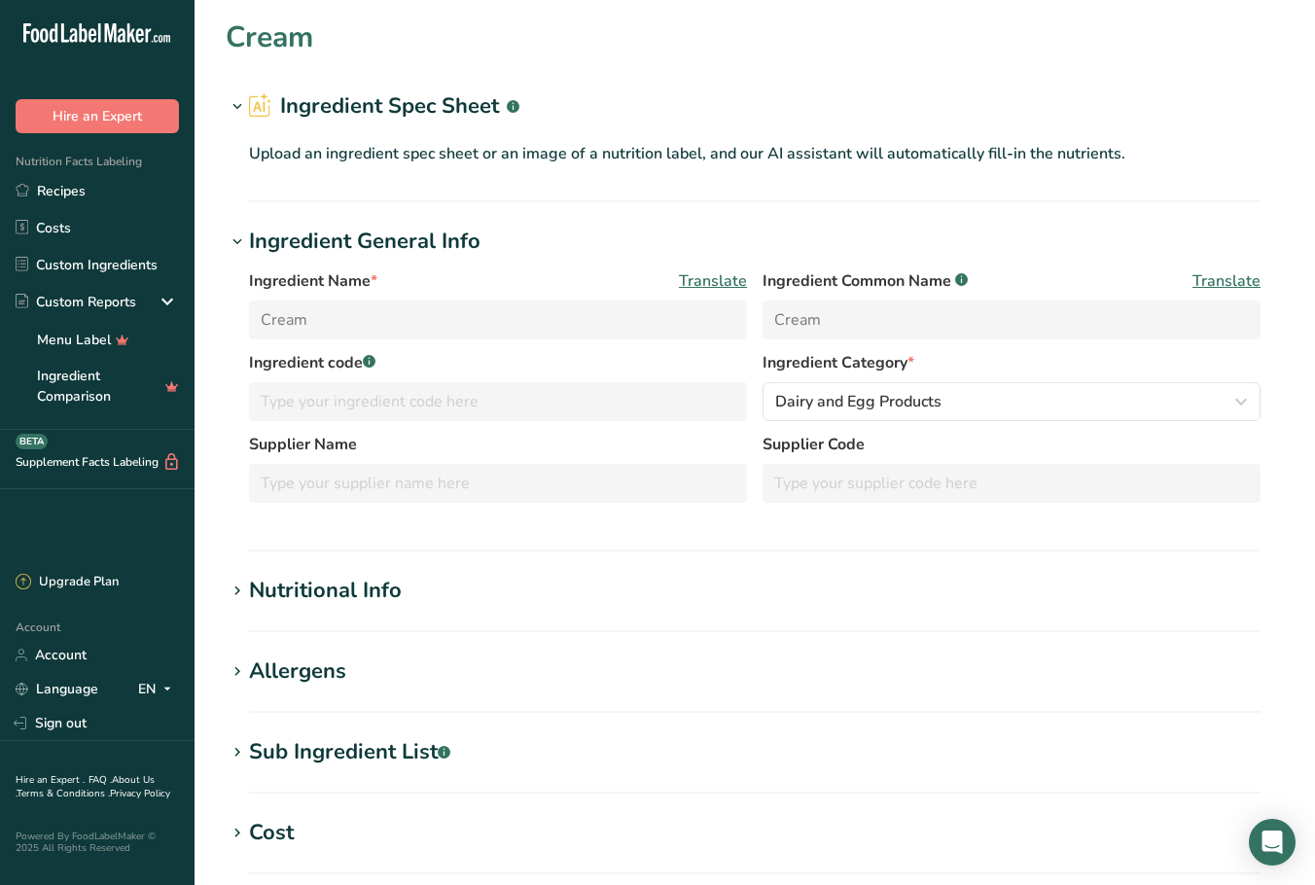
type input "113"
type input "45"
type Carbohydrates "5.8"
type Sugars "3.8"
type input "2.6"
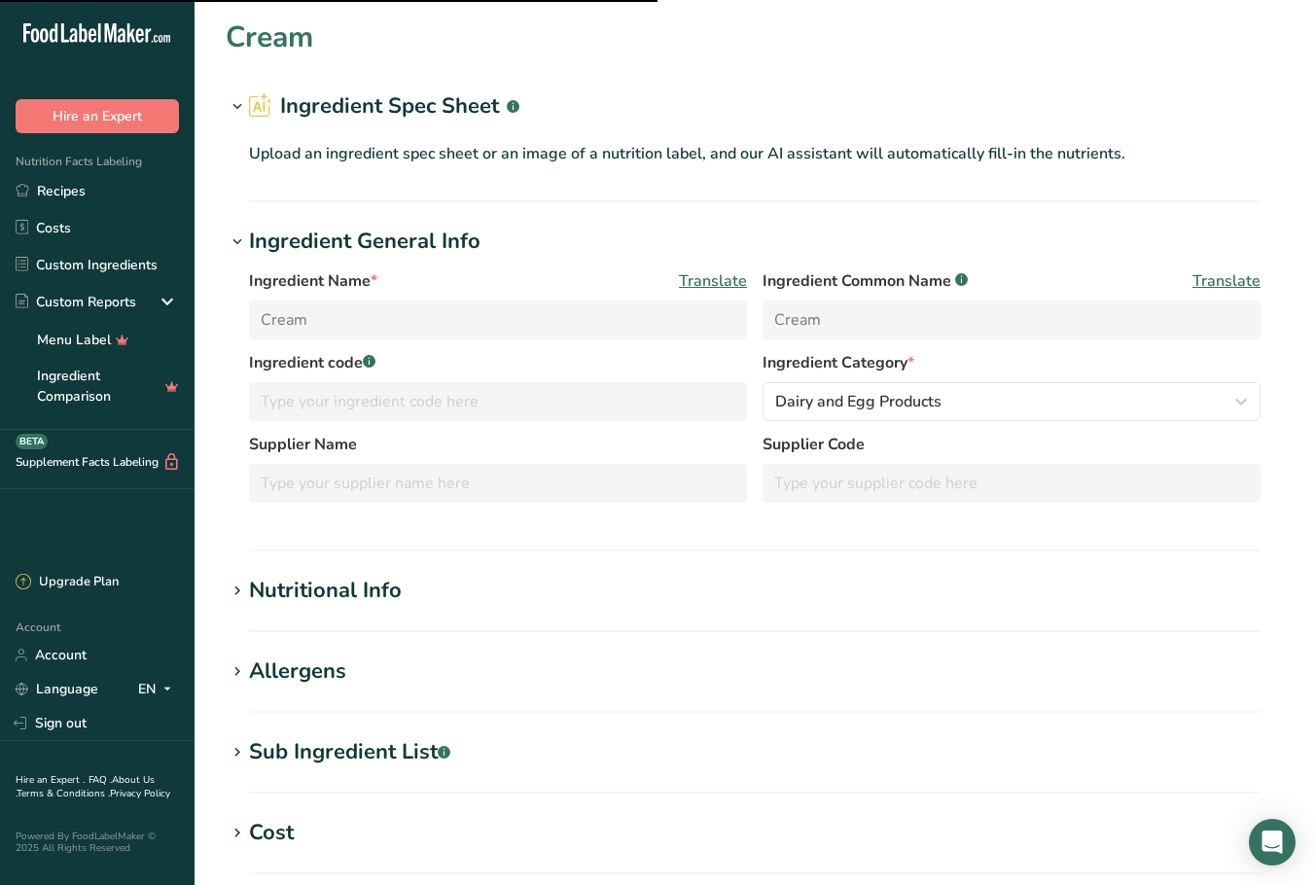
click at [341, 586] on div "Nutritional Info" at bounding box center [325, 591] width 153 height 32
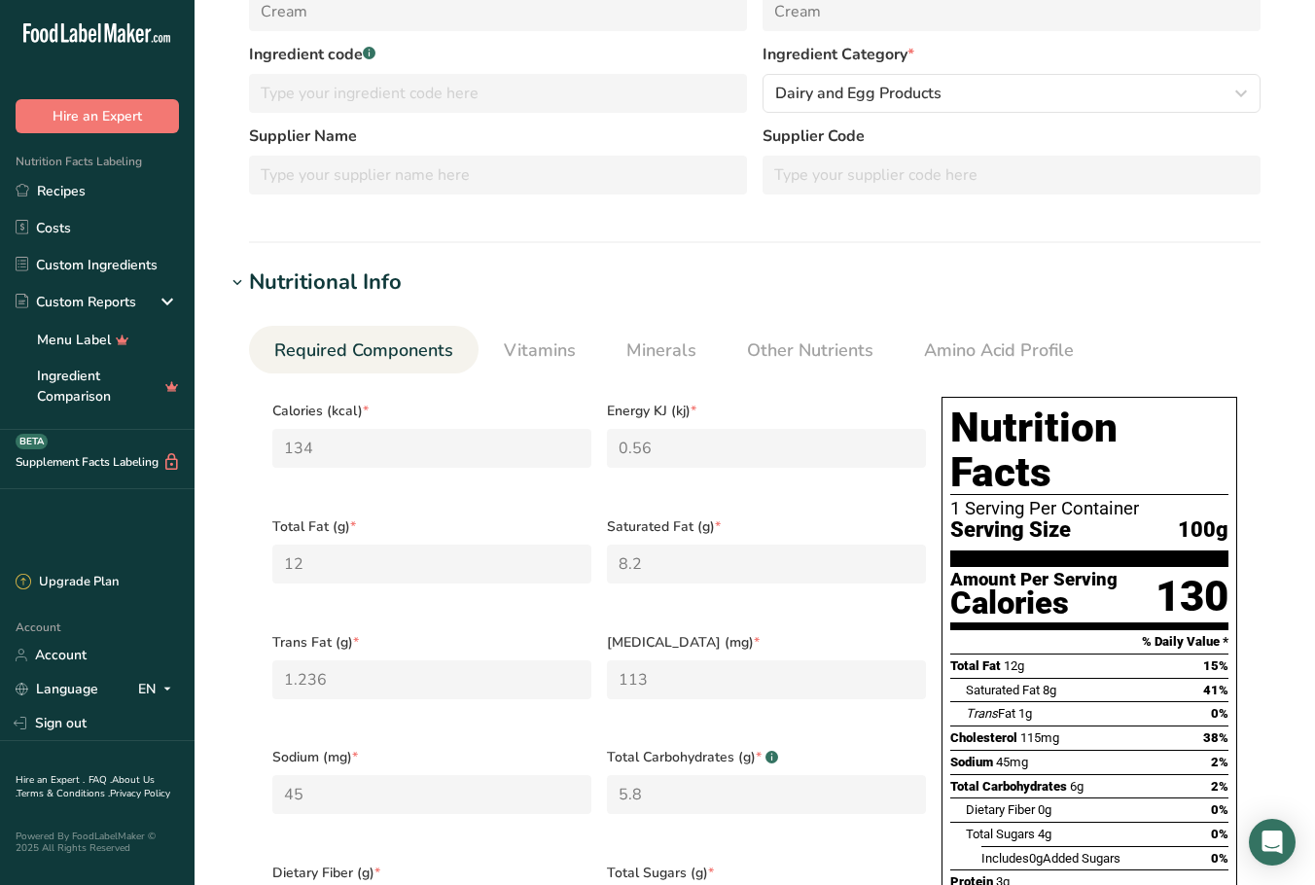
scroll to position [324, 0]
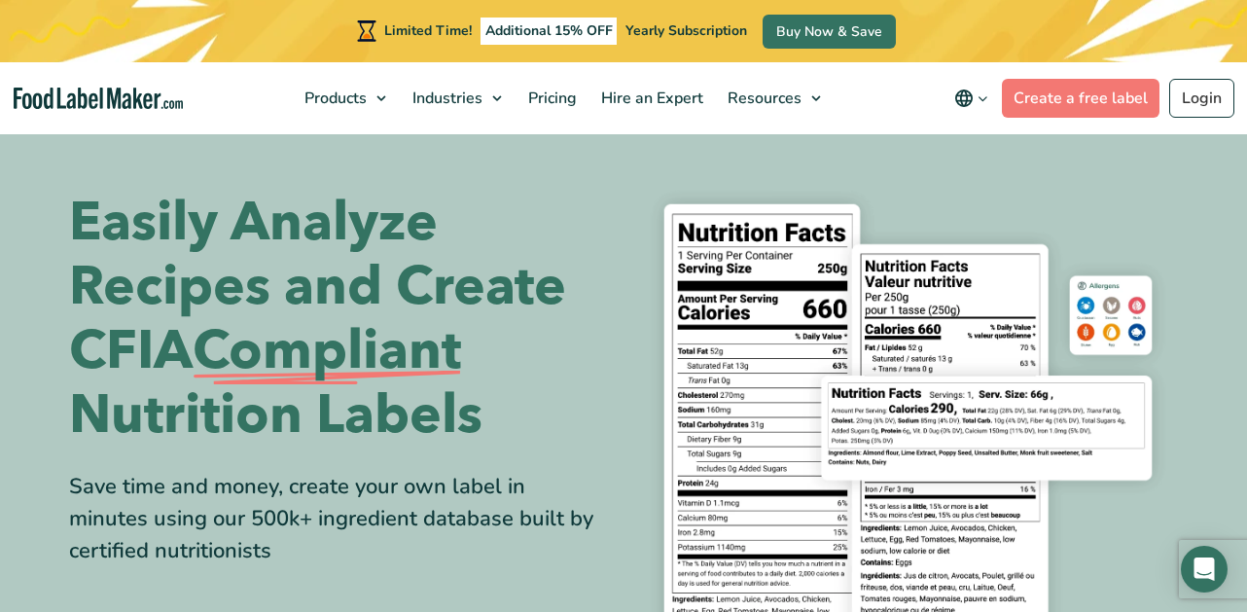
click at [1210, 61] on div "Limited Time! Additional 15% OFF Yearly Subscription Buy Now & Save" at bounding box center [623, 31] width 1247 height 62
click at [1205, 92] on link "Login" at bounding box center [1201, 98] width 65 height 39
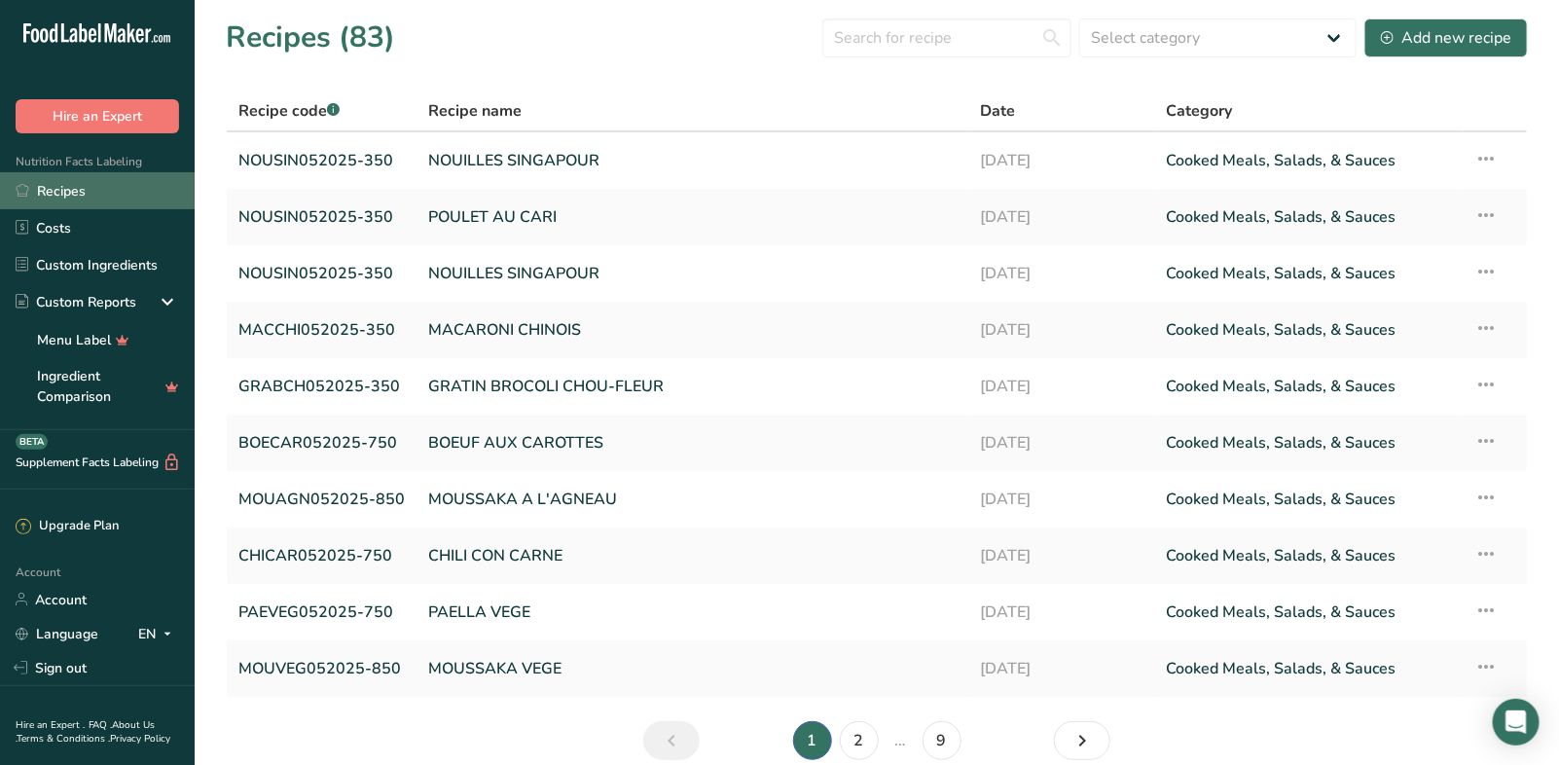
click at [42, 183] on link "Recipes" at bounding box center [97, 190] width 195 height 37
click at [57, 191] on link "Recipes" at bounding box center [97, 190] width 195 height 37
click at [921, 30] on input "text" at bounding box center [946, 37] width 249 height 39
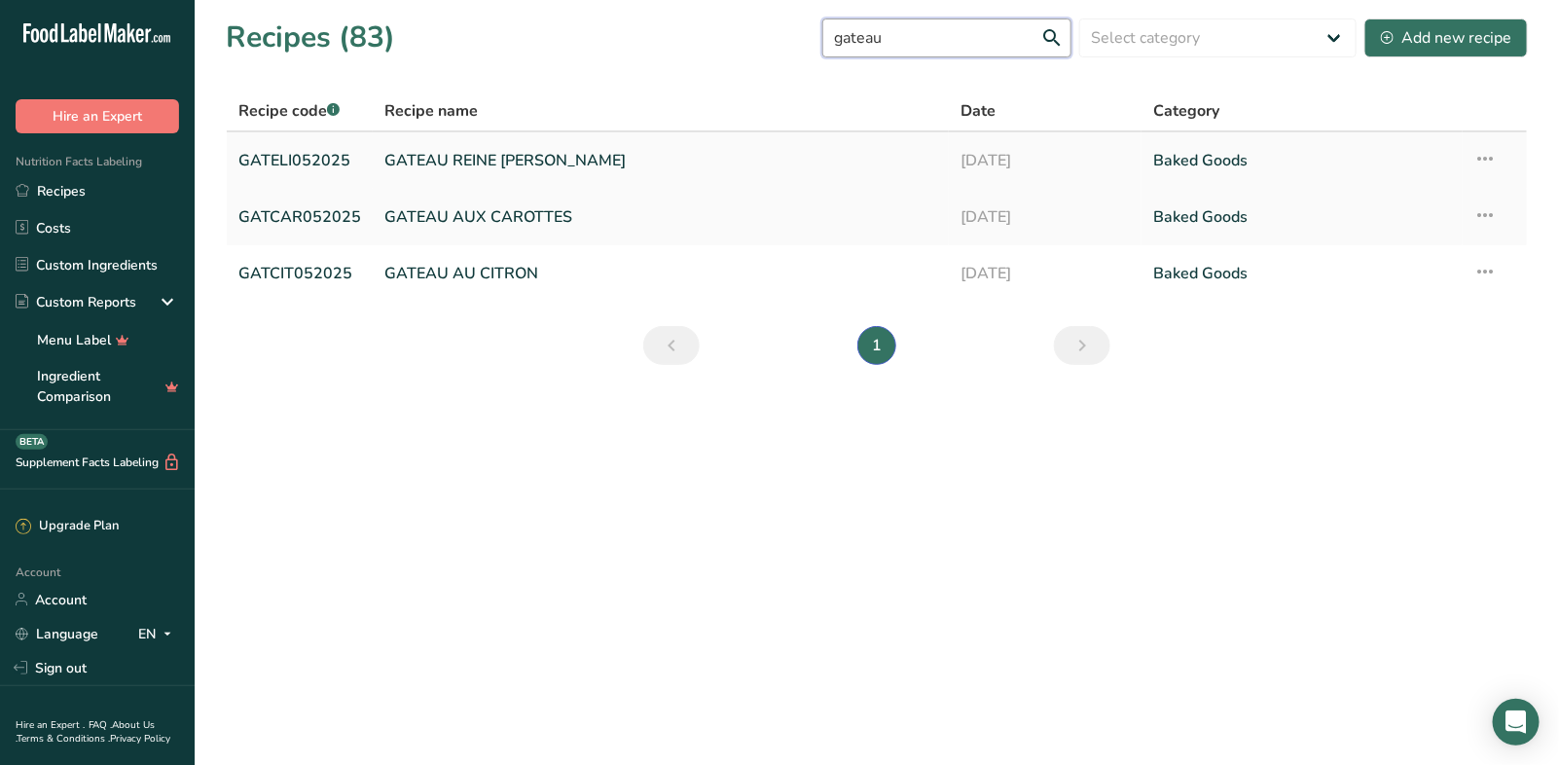
type input "gateau"
click at [503, 160] on link "GATEAU REINE [PERSON_NAME]" at bounding box center [660, 160] width 553 height 41
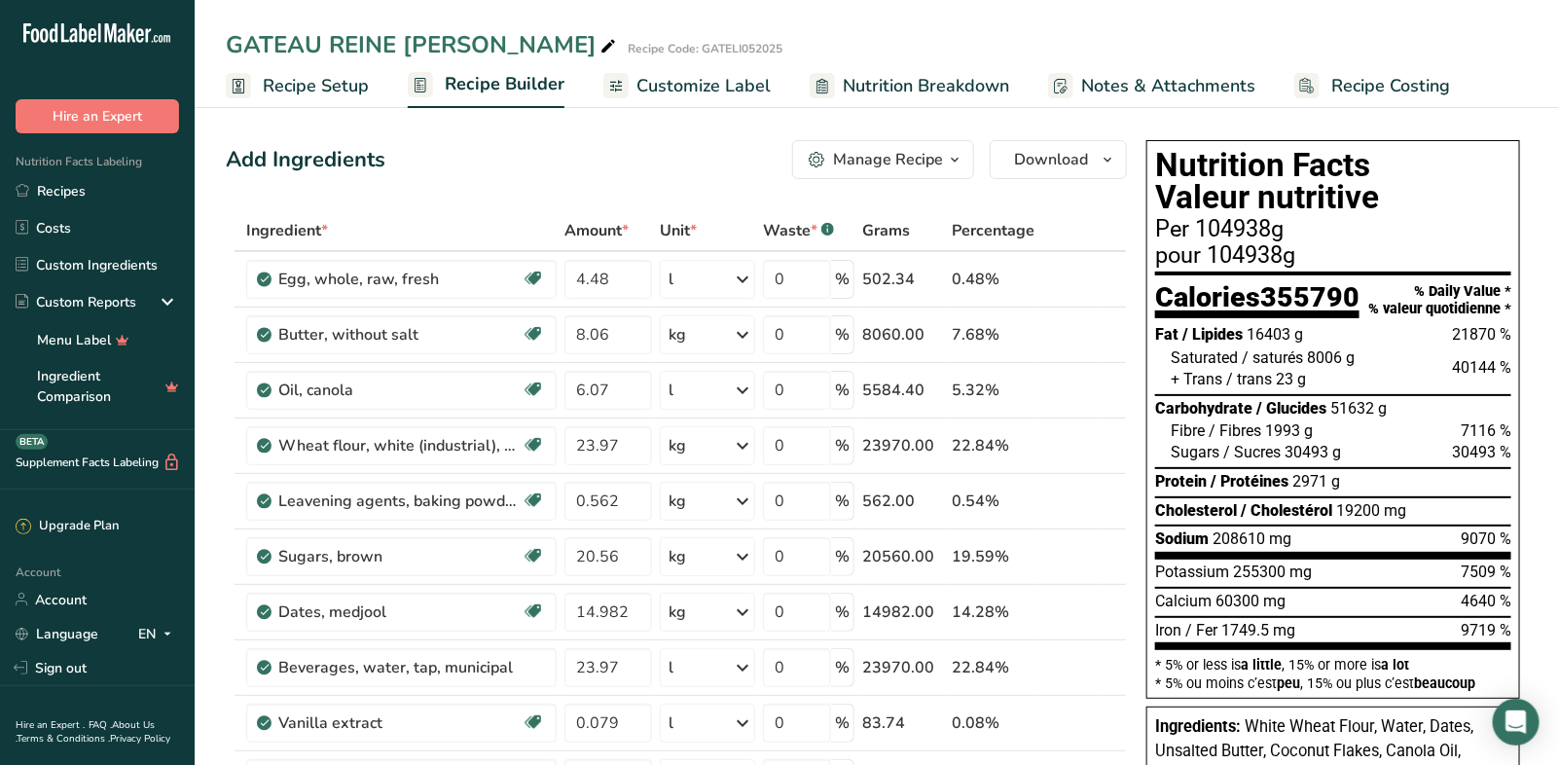
click at [284, 88] on span "Recipe Setup" at bounding box center [316, 86] width 106 height 26
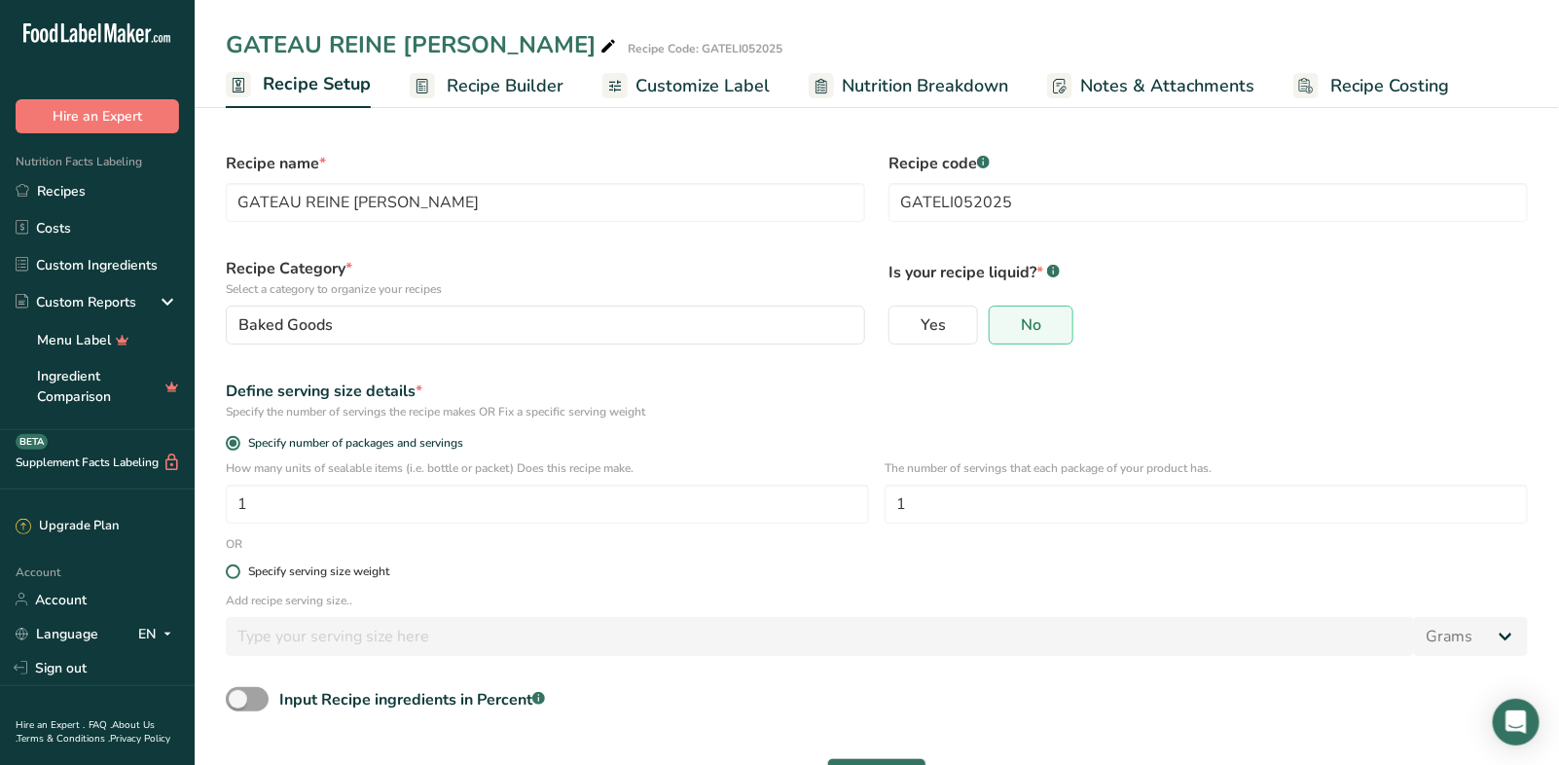
click at [227, 571] on span at bounding box center [233, 571] width 15 height 15
click at [227, 571] on input "Specify serving size weight" at bounding box center [232, 571] width 13 height 13
radio input "true"
radio input "false"
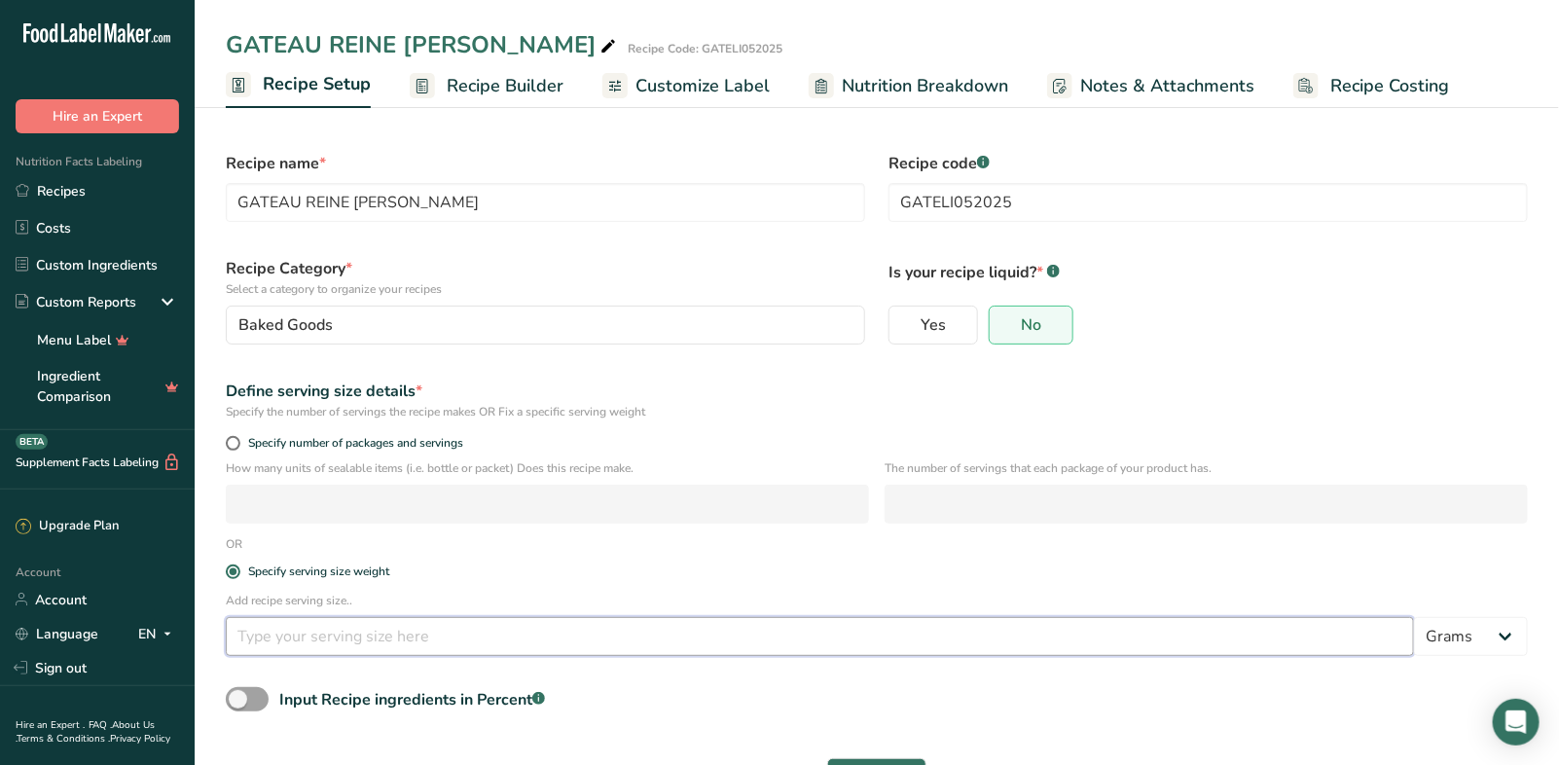
click at [278, 635] on input "number" at bounding box center [820, 636] width 1188 height 39
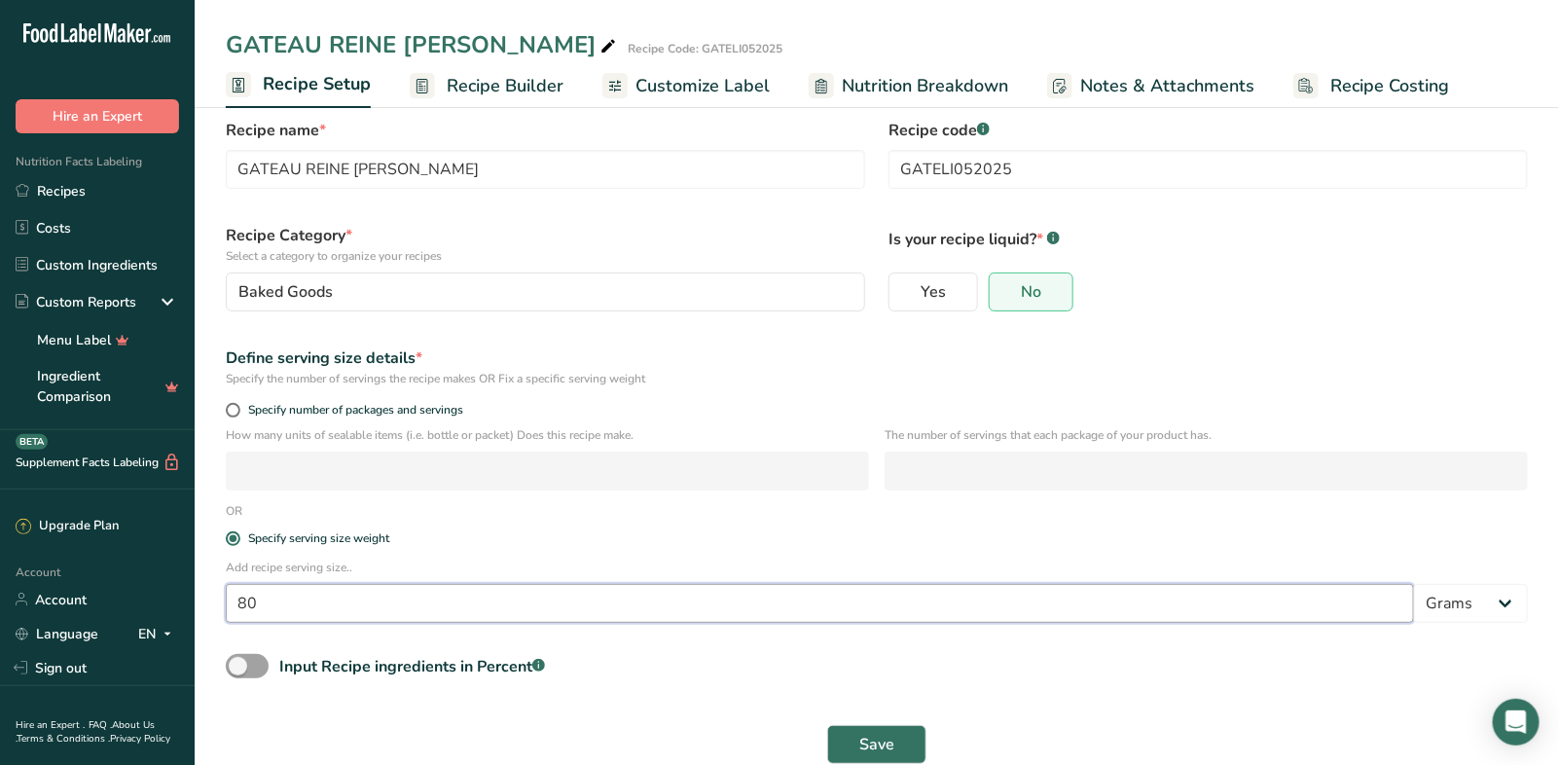
scroll to position [38, 0]
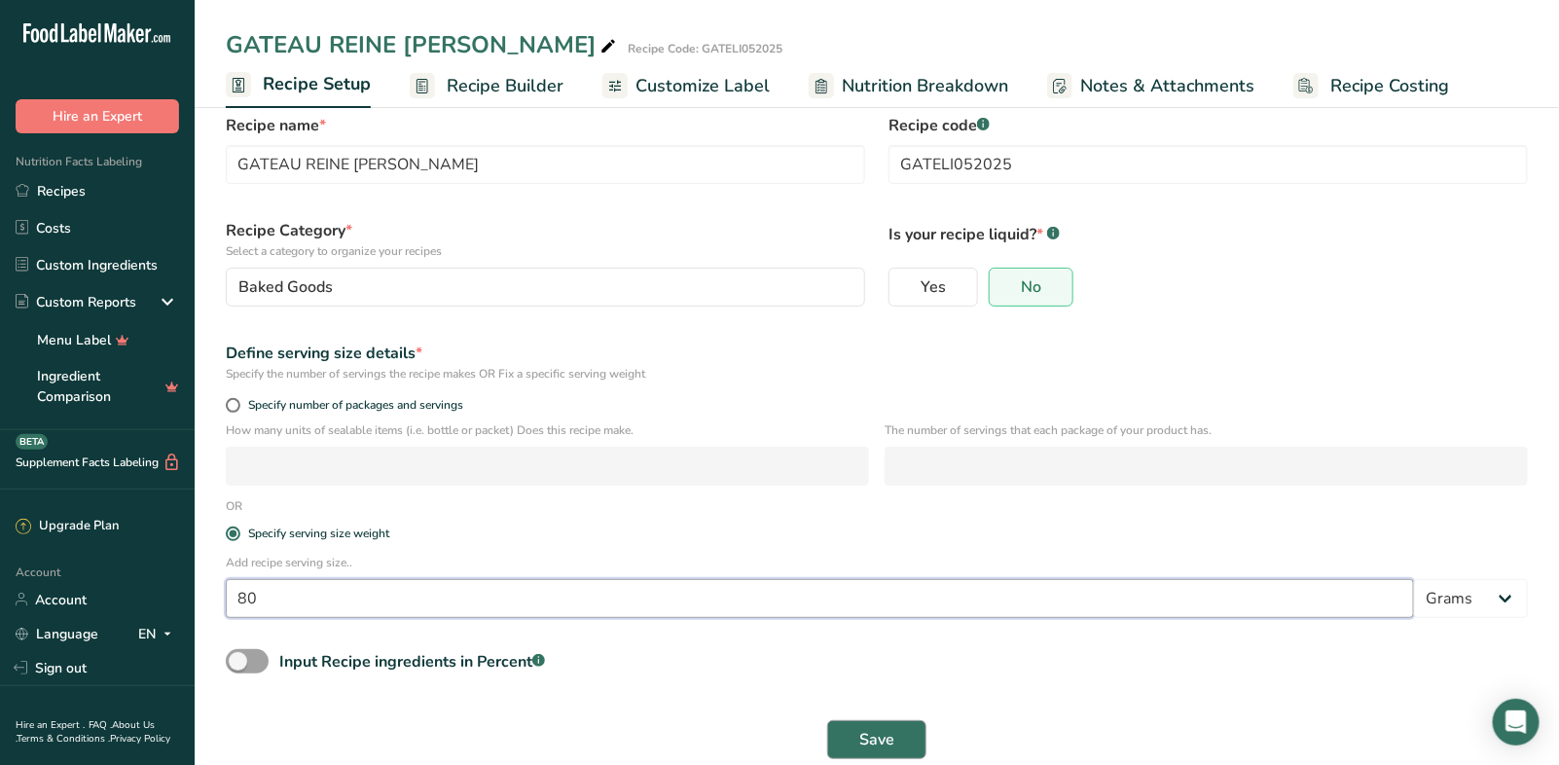
type input "80"
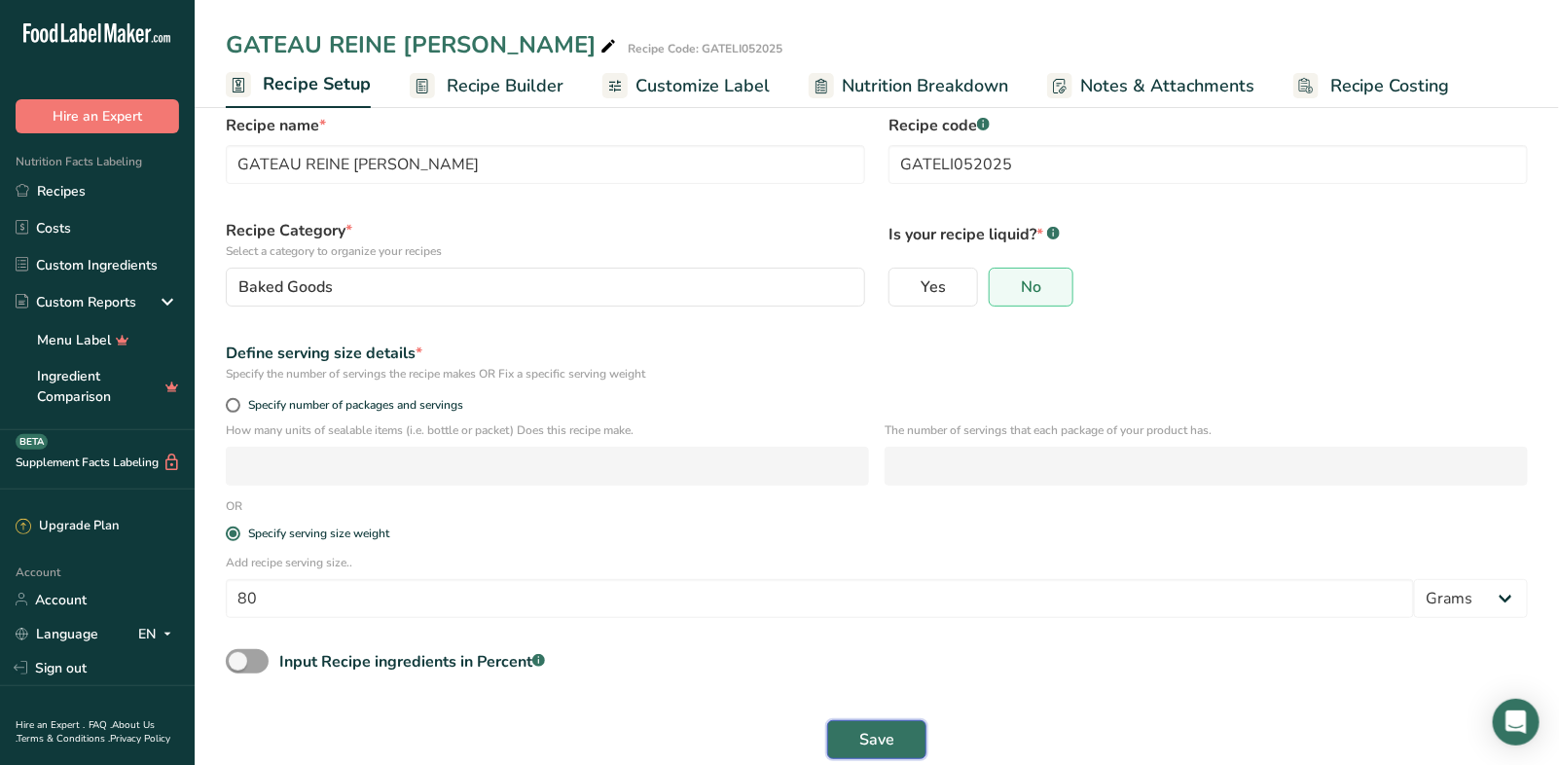
click at [879, 740] on span "Save" at bounding box center [876, 739] width 35 height 23
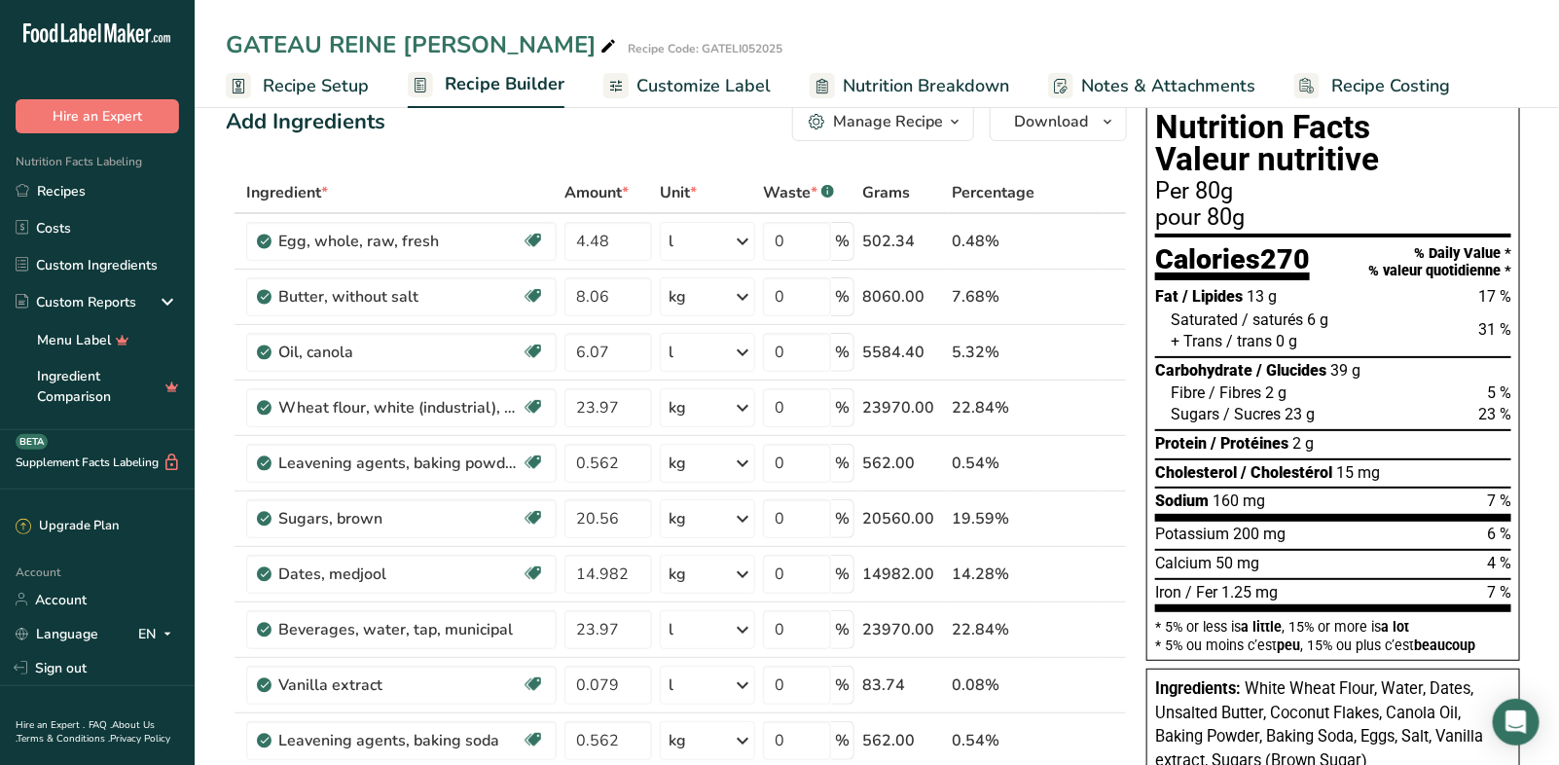
click at [644, 81] on span "Customize Label" at bounding box center [703, 86] width 134 height 26
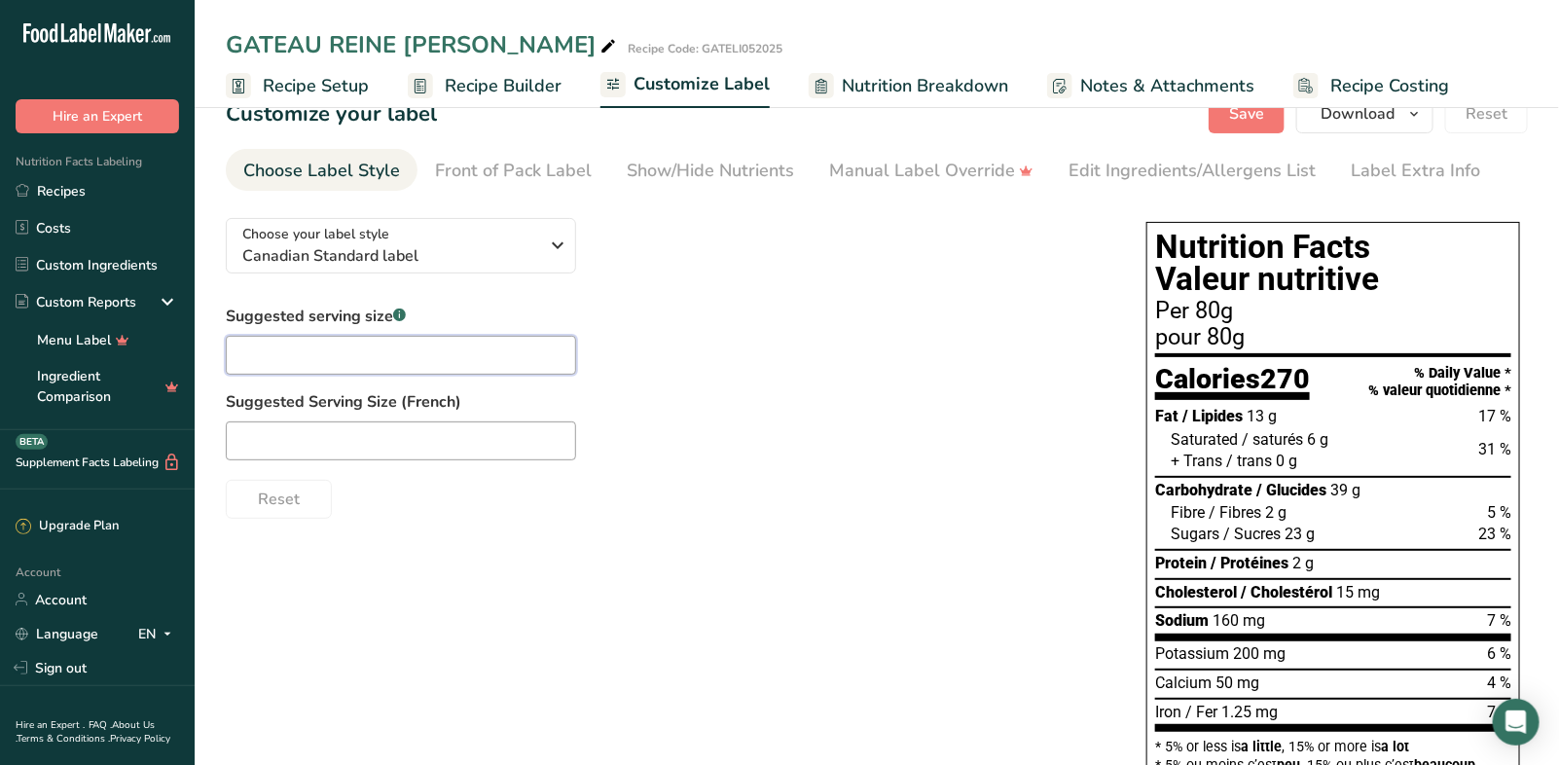
click at [292, 354] on input "text" at bounding box center [401, 355] width 350 height 39
click at [519, 171] on div "Front of Pack Label" at bounding box center [513, 171] width 157 height 26
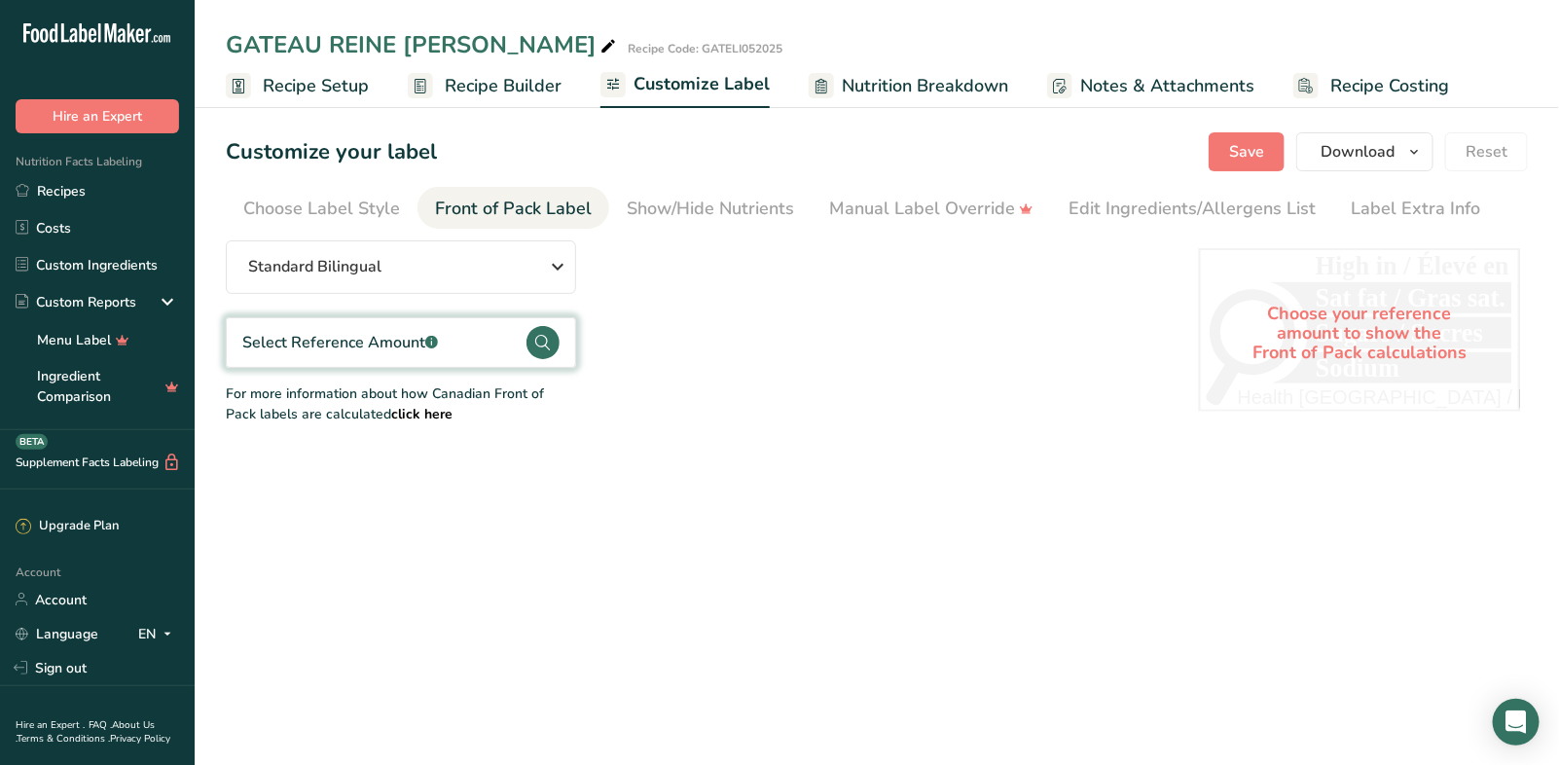
click at [383, 340] on div "Select Reference Amount .a-a{fill:#347362;}.b-a{fill:#fff;}" at bounding box center [340, 342] width 196 height 23
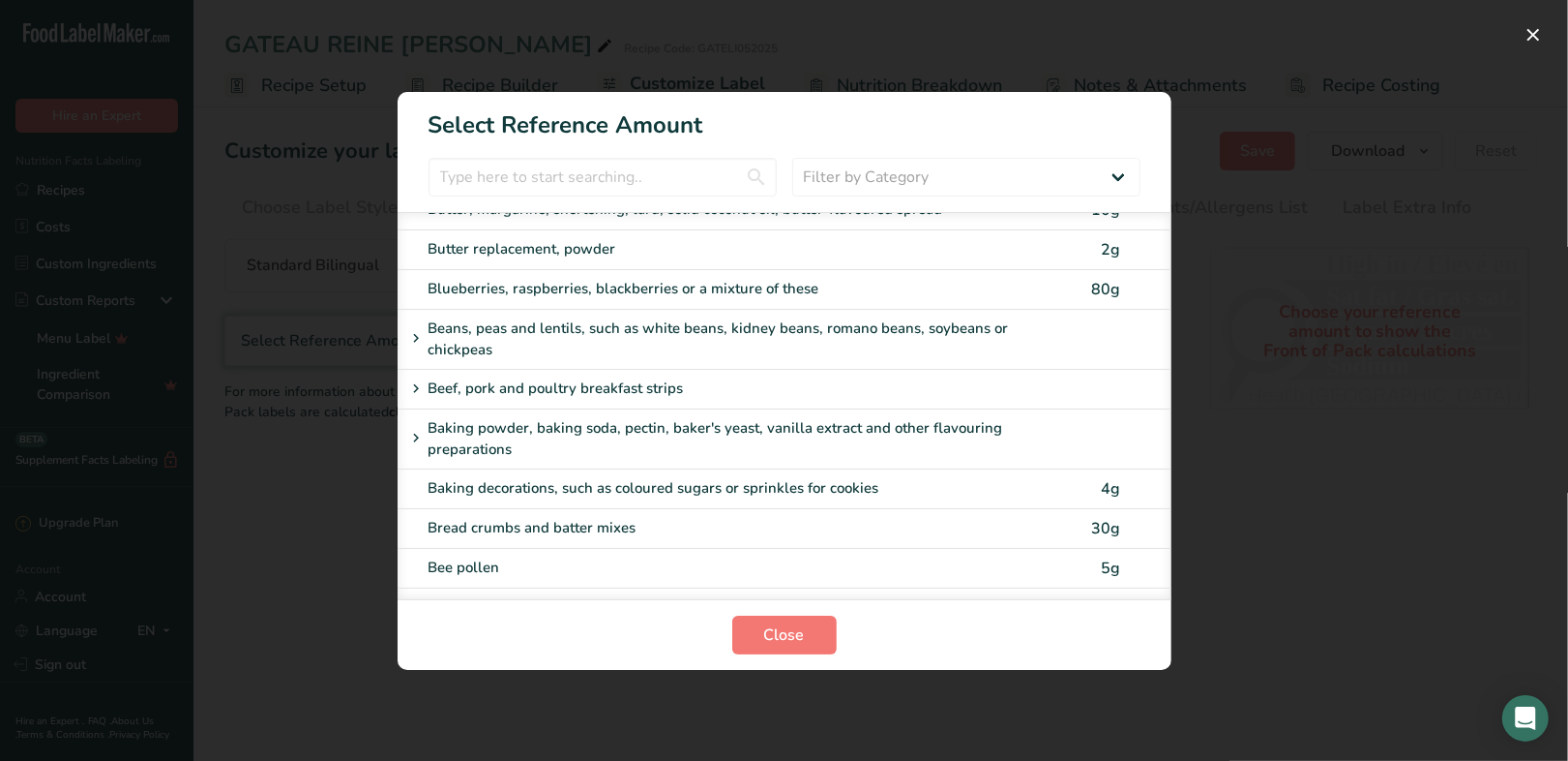
scroll to position [462, 0]
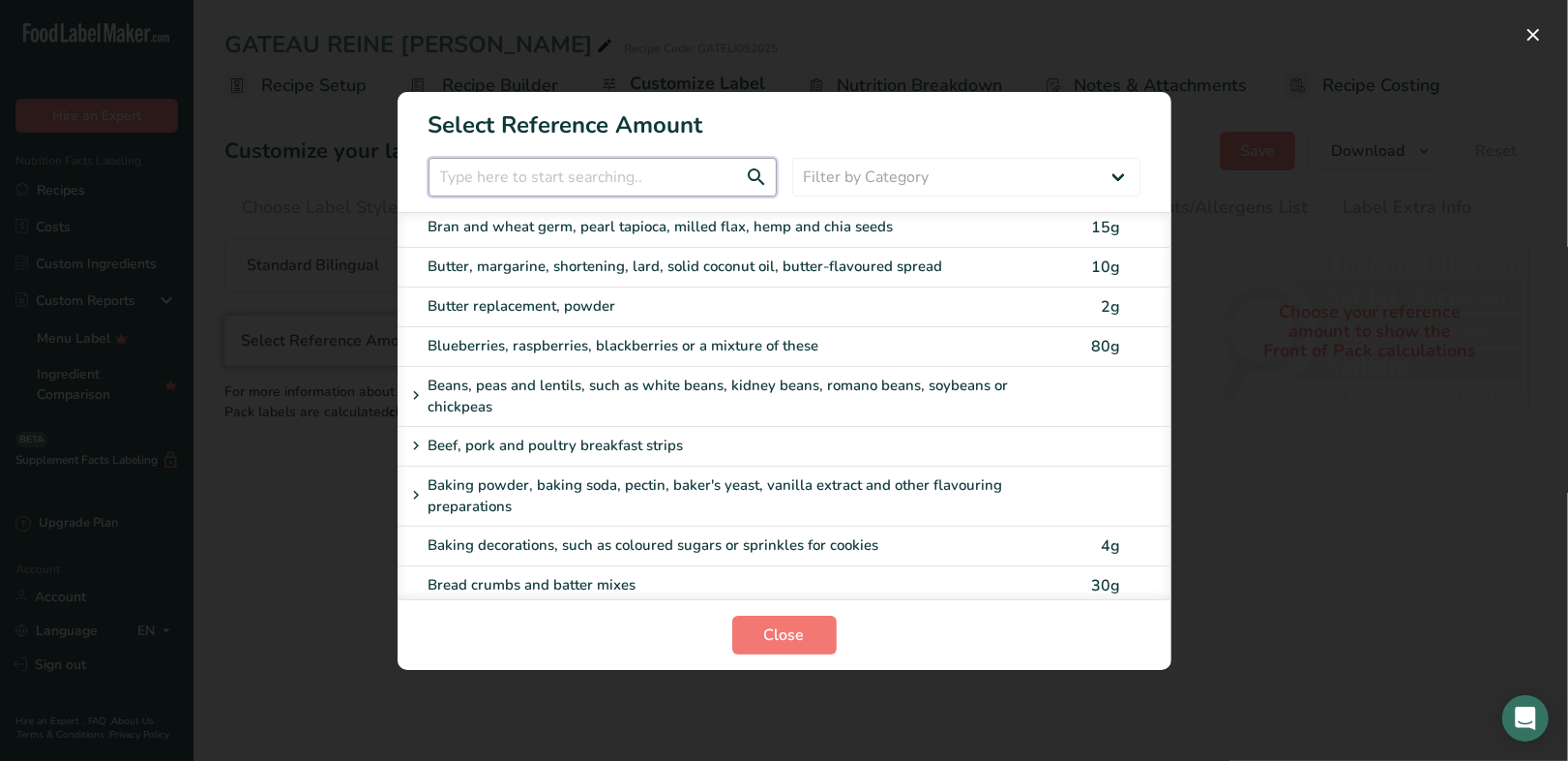
click at [553, 177] on input "FOP Category Selection Modal" at bounding box center [603, 177] width 348 height 39
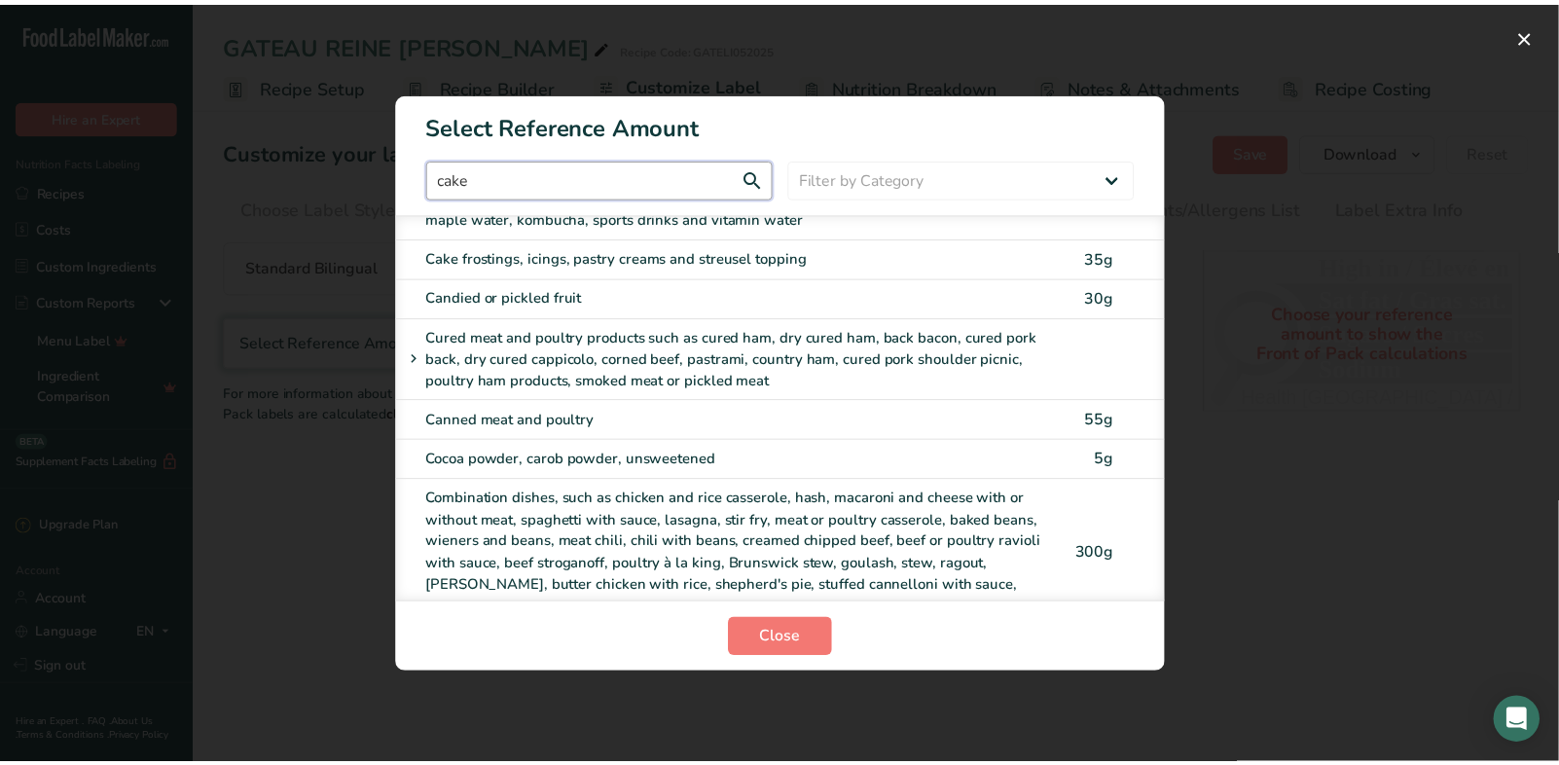
scroll to position [275, 0]
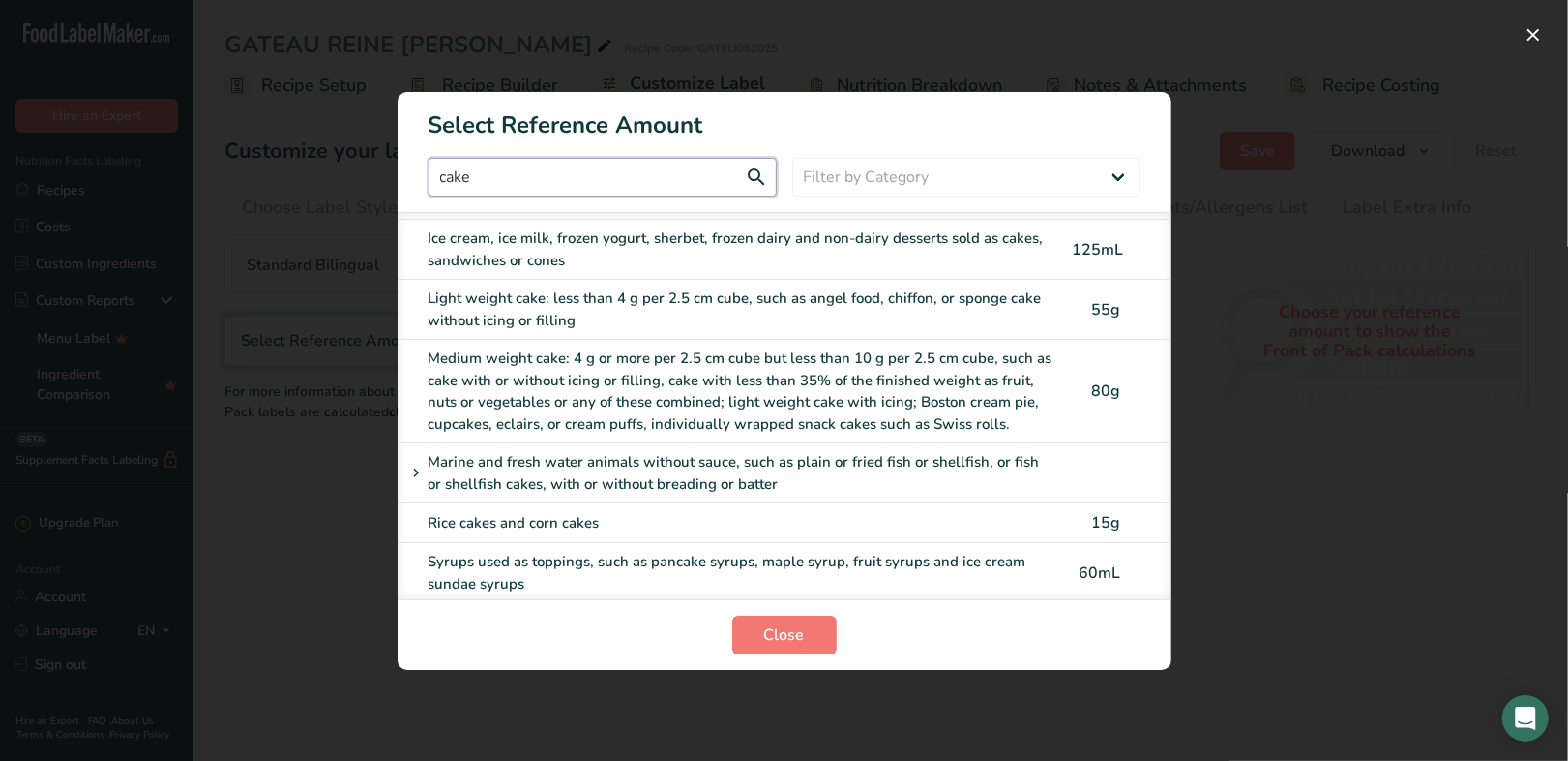
type input "cake"
click at [640, 371] on div "Medium weight cake: 4 g or more per 2.5 cm cube but less than 10 g per 2.5 cm c…" at bounding box center [744, 391] width 631 height 88
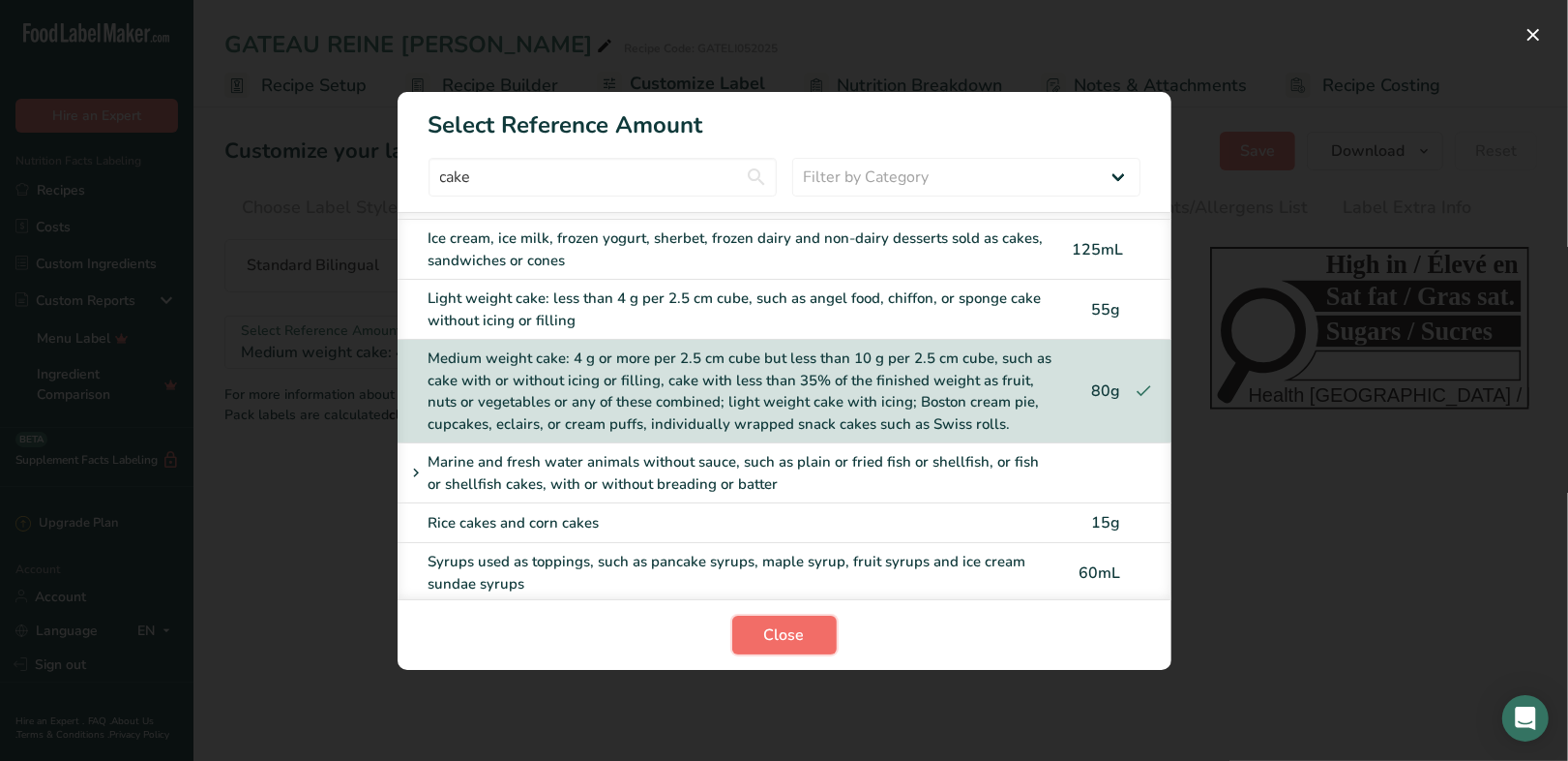
click at [784, 643] on span "Close" at bounding box center [784, 635] width 41 height 23
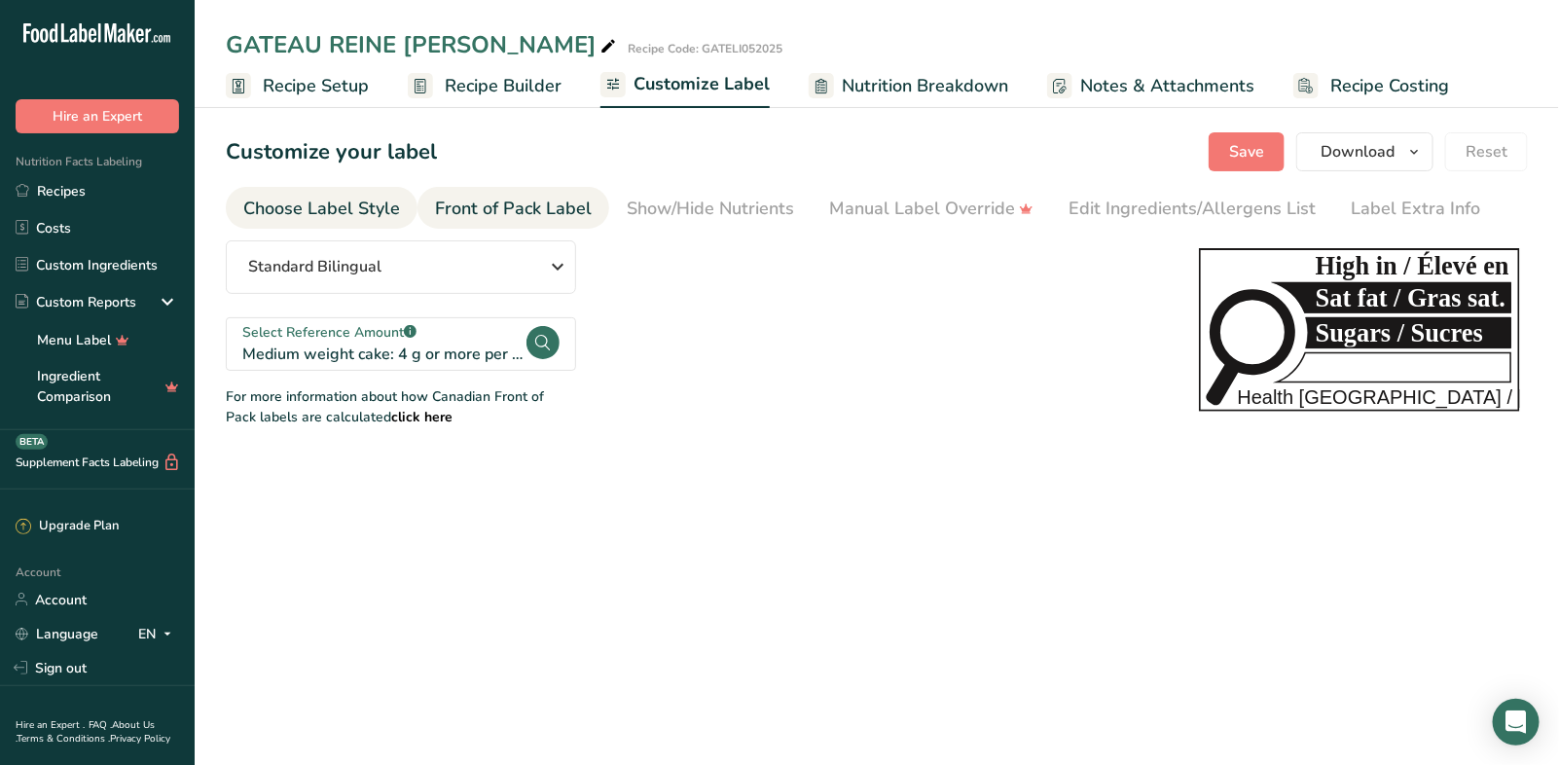
click at [355, 202] on div "Choose Label Style" at bounding box center [321, 209] width 157 height 26
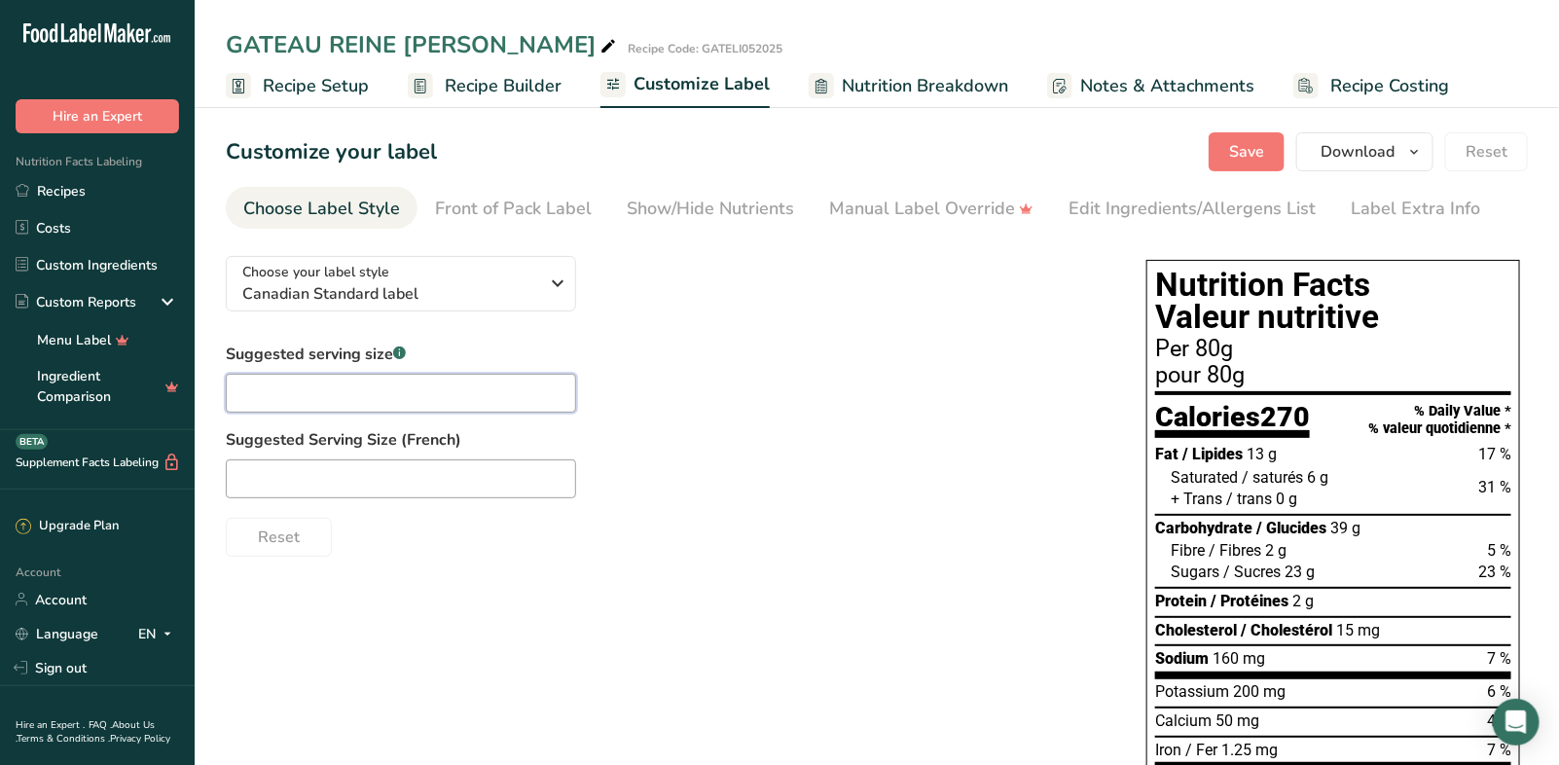
click at [322, 388] on input "text" at bounding box center [401, 393] width 350 height 39
drag, startPoint x: 262, startPoint y: 390, endPoint x: 220, endPoint y: 385, distance: 42.1
click at [220, 385] on section "Customize your label Save Download Choose what to show on your downloaded label…" at bounding box center [877, 631] width 1364 height 1060
type input "1/8 package"
click at [250, 470] on input "text" at bounding box center [401, 478] width 350 height 39
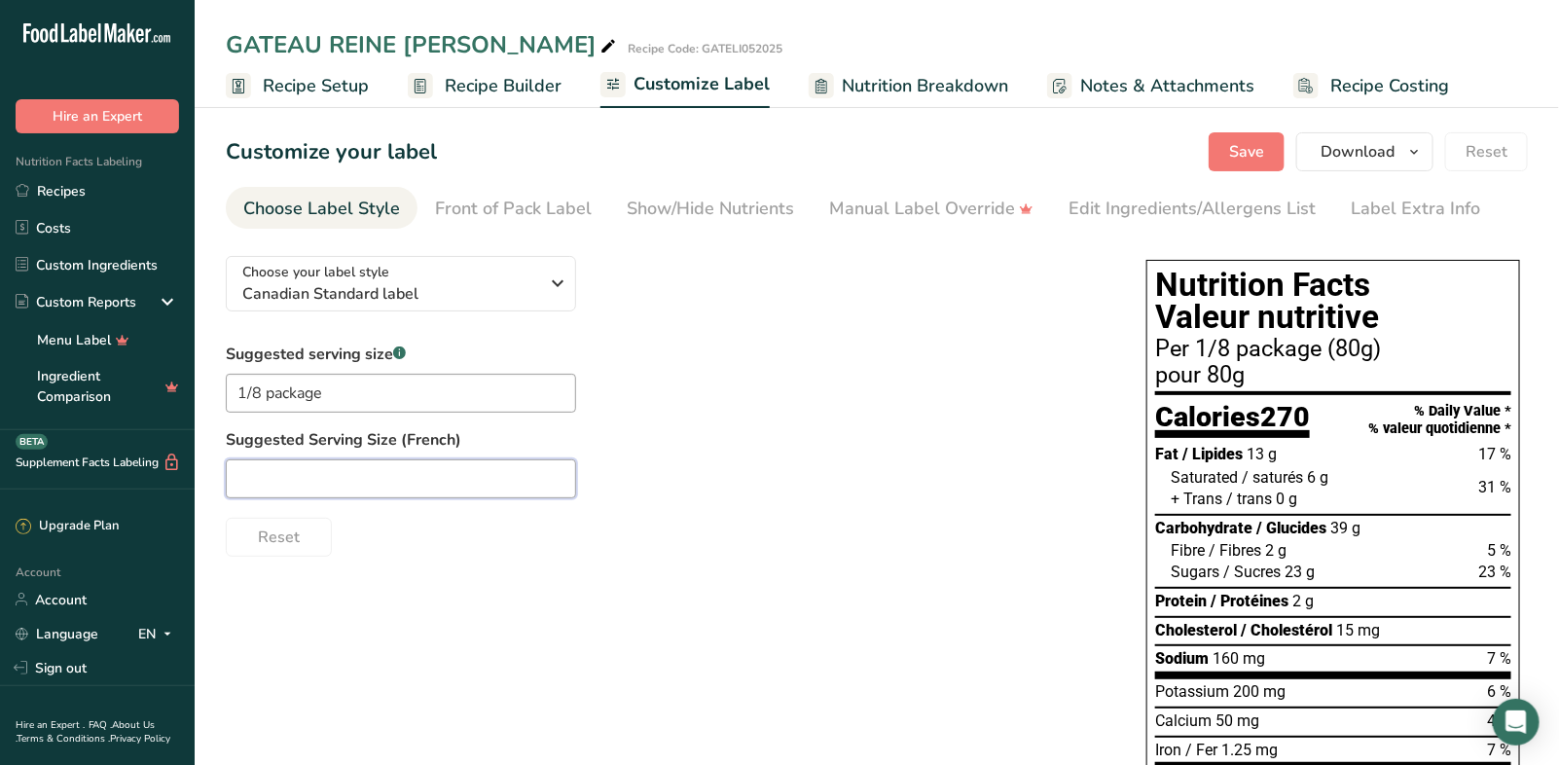
paste input "1/8"
type input "1/8 emballage"
click at [1238, 165] on button "Save" at bounding box center [1246, 151] width 76 height 39
click at [323, 96] on span "Recipe Setup" at bounding box center [316, 86] width 106 height 26
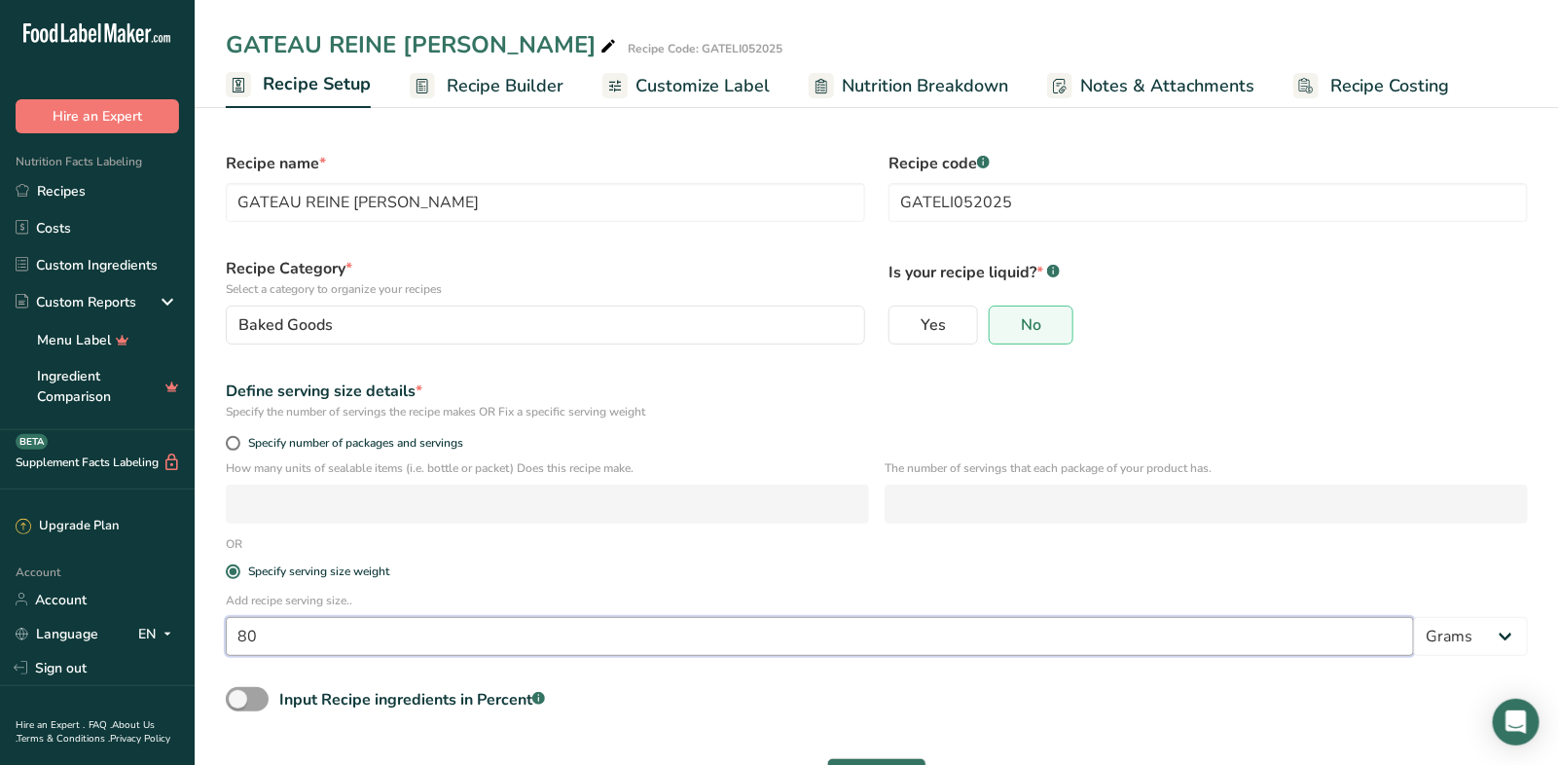
click at [266, 636] on input "80" at bounding box center [820, 636] width 1188 height 39
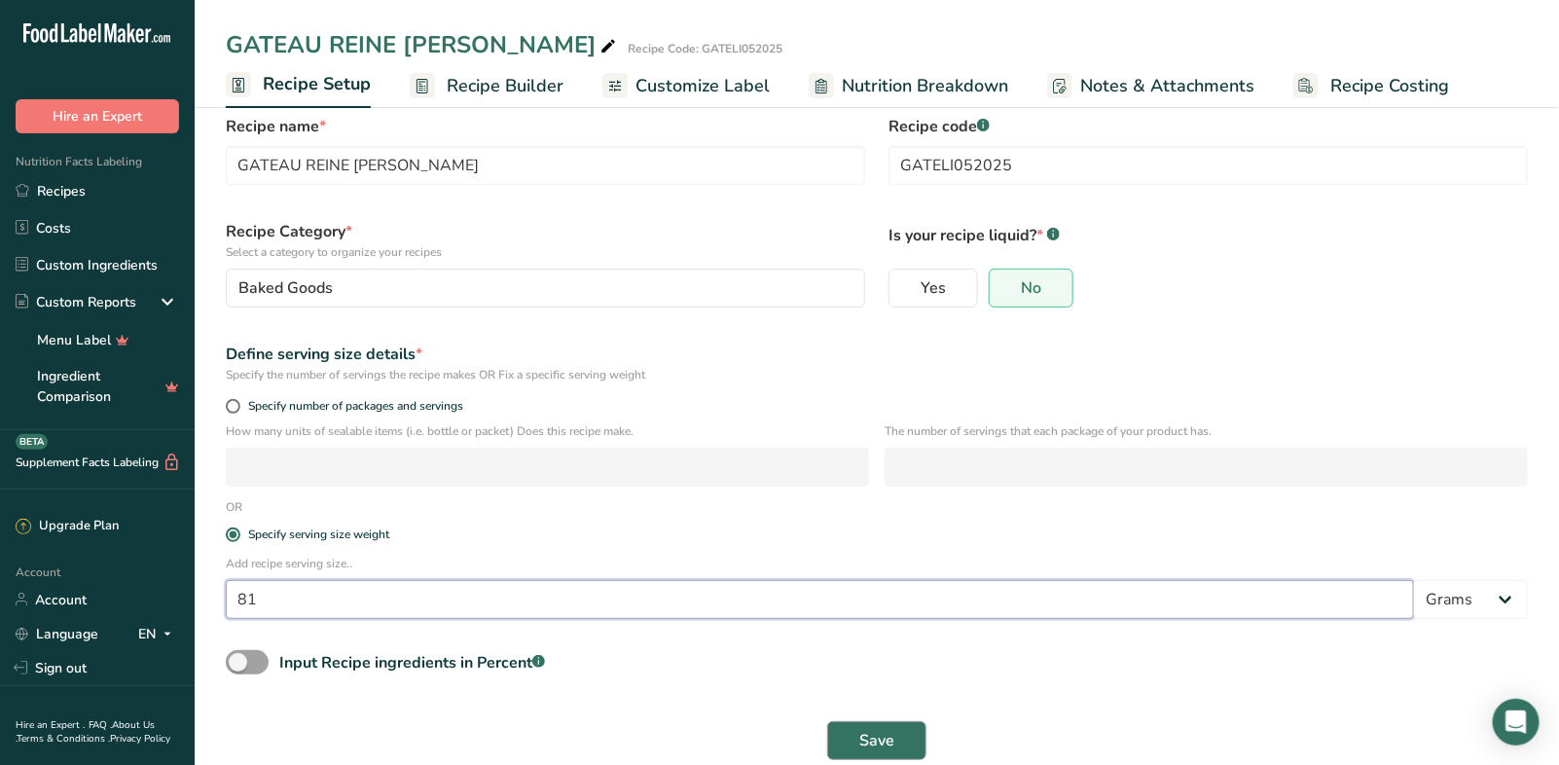
scroll to position [42, 0]
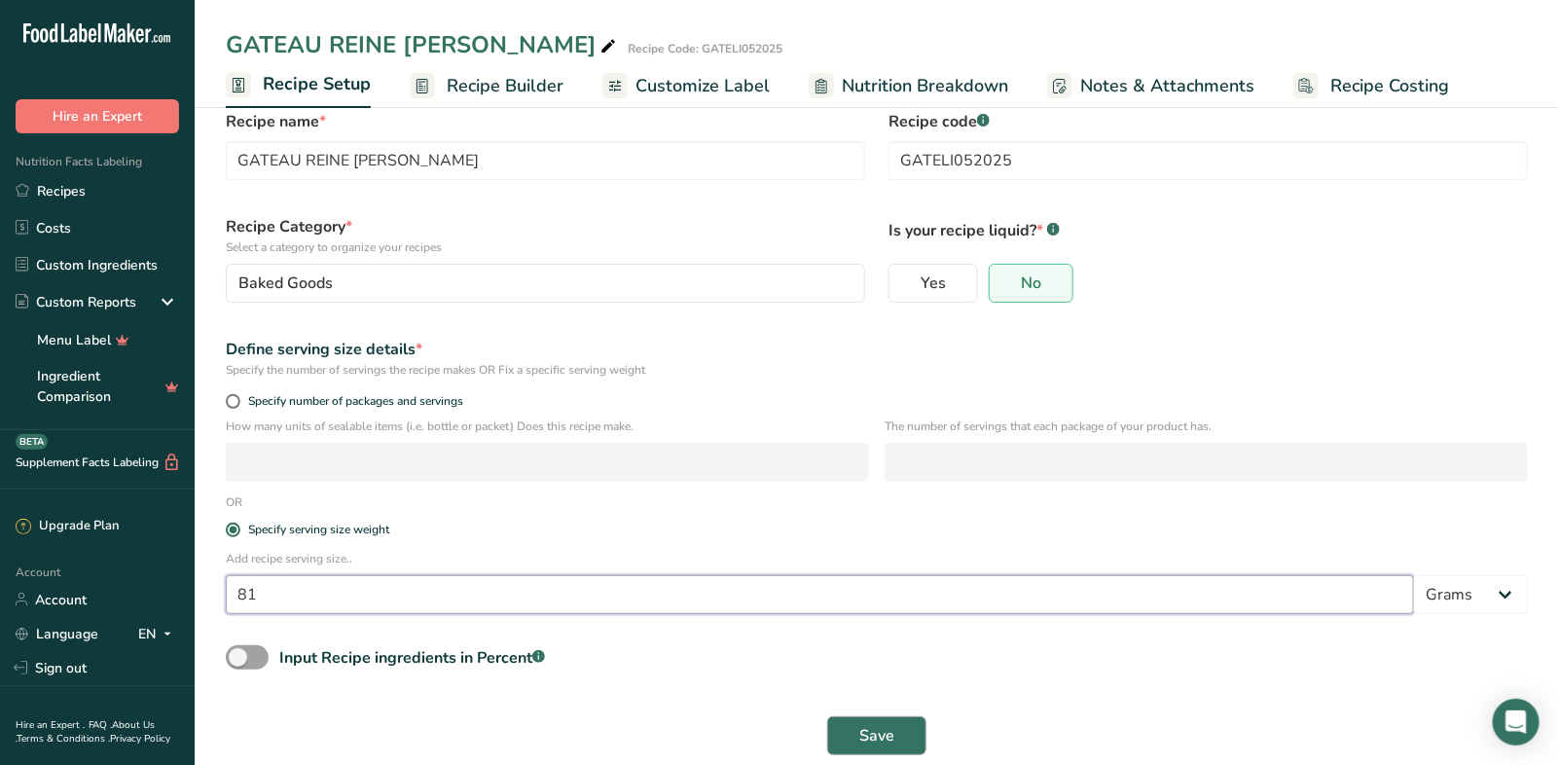
type input "81"
click at [879, 741] on span "Save" at bounding box center [876, 735] width 35 height 23
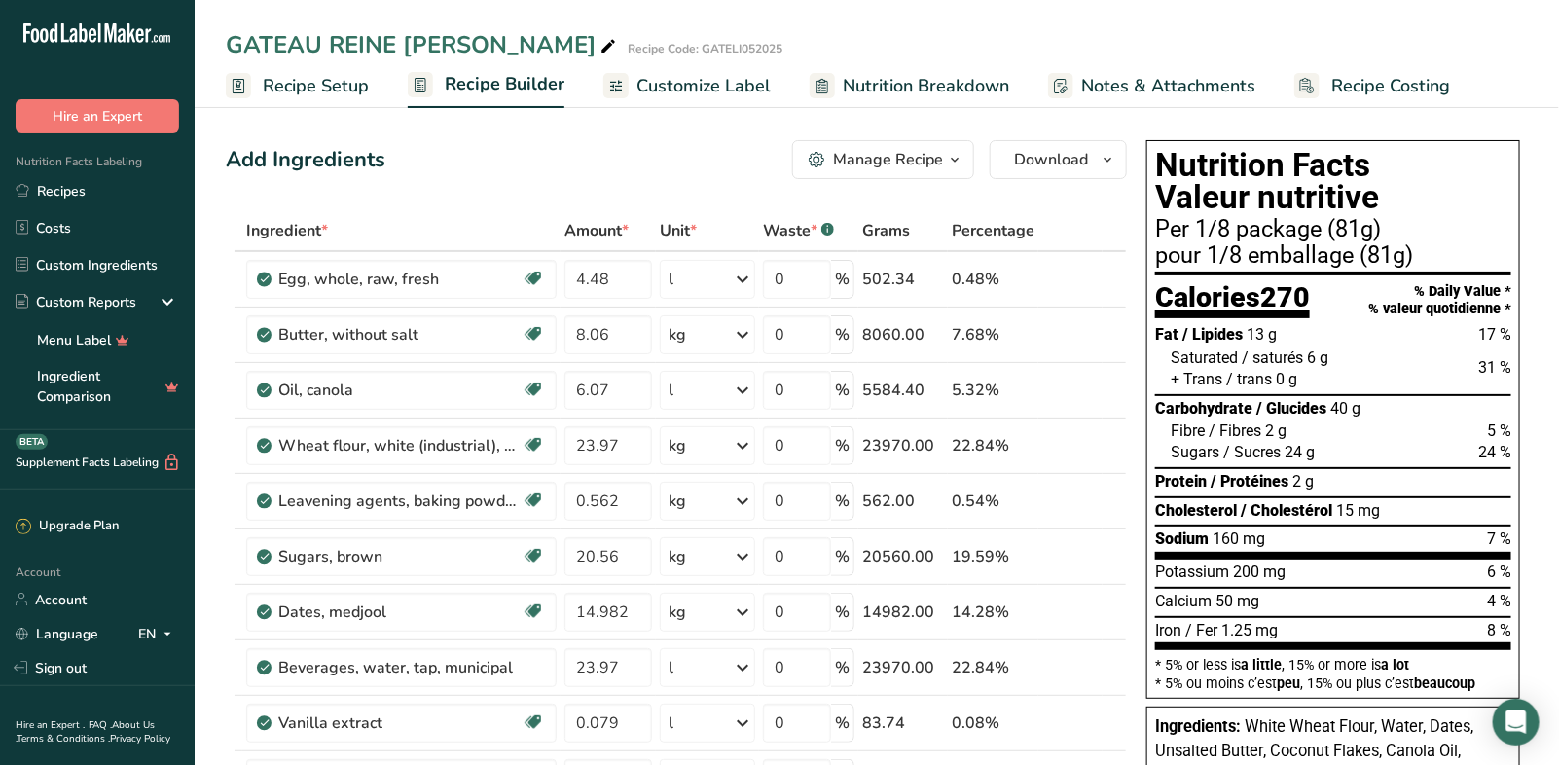
click at [723, 83] on span "Customize Label" at bounding box center [703, 86] width 134 height 26
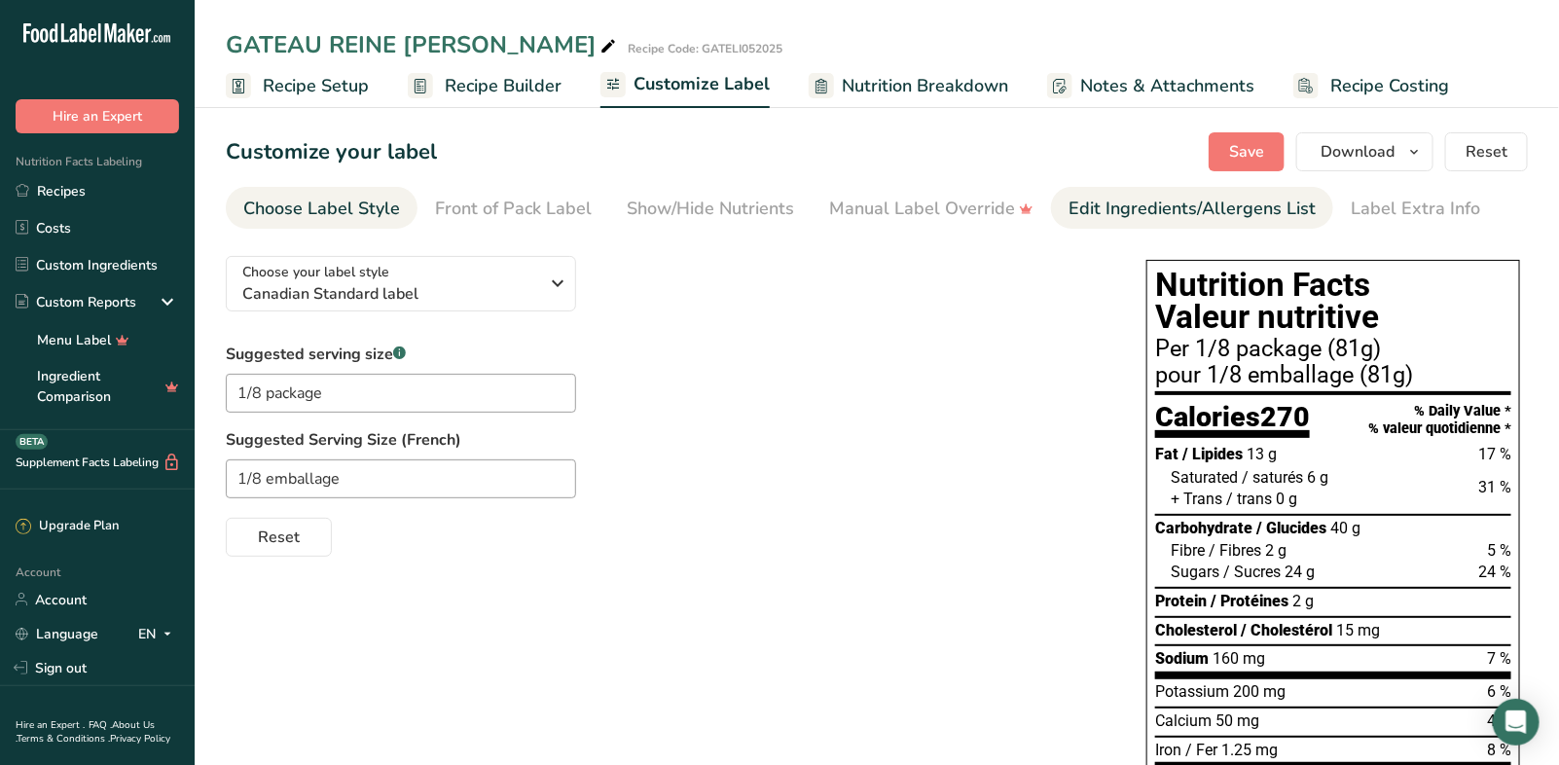
click at [1097, 221] on div "Edit Ingredients/Allergens List" at bounding box center [1191, 209] width 247 height 26
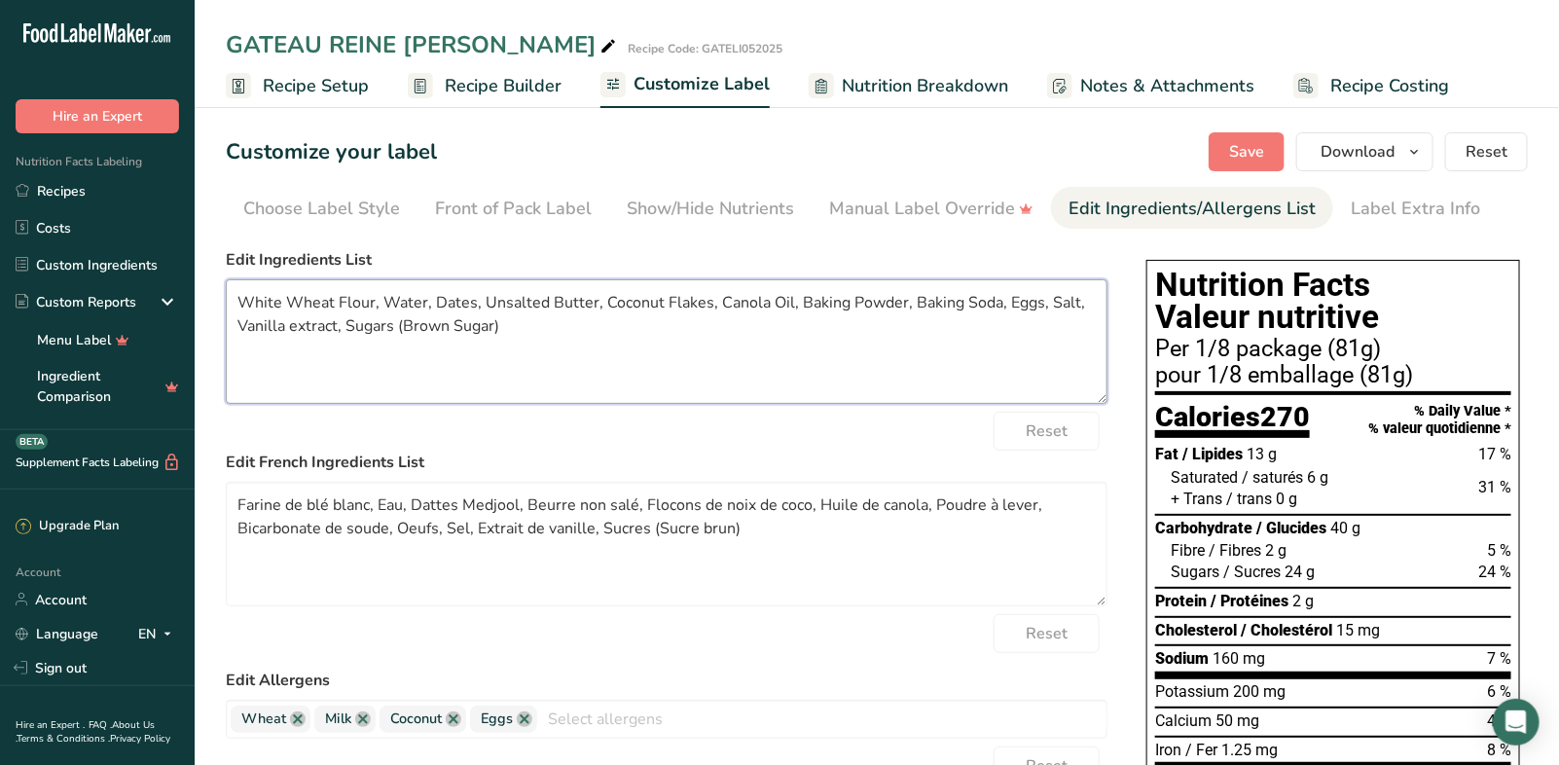
drag, startPoint x: 435, startPoint y: 303, endPoint x: 381, endPoint y: 298, distance: 53.7
click at [381, 298] on textarea "White Wheat Flour, Water, Dates, Unsalted Butter, Coconut Flakes, Canola Oil, B…" at bounding box center [666, 341] width 881 height 125
type textarea "White Wheat Flour, Dates, Unsalted Butter, Coconut Flakes, Canola Oil, Baking P…"
drag, startPoint x: 411, startPoint y: 503, endPoint x: 378, endPoint y: 498, distance: 32.5
click at [378, 498] on textarea "Farine de blé blanc, Eau, Dattes Medjool, Beurre non salé, Flocons de noix de c…" at bounding box center [666, 544] width 881 height 125
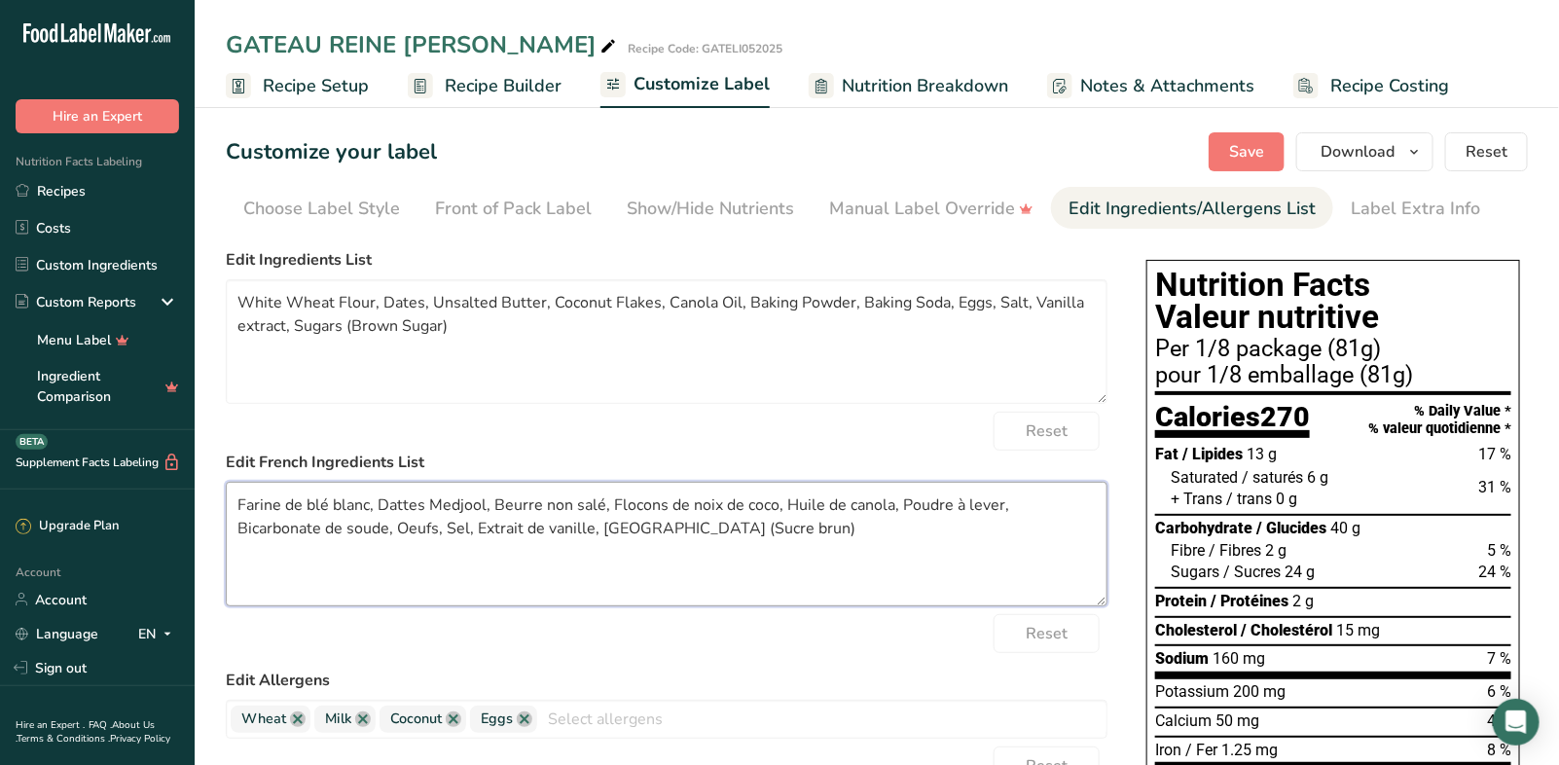
drag, startPoint x: 482, startPoint y: 501, endPoint x: 427, endPoint y: 496, distance: 54.7
click at [427, 496] on textarea "Farine de blé blanc, Dattes Medjool, Beurre non salé, Flocons de noix de coco, …" at bounding box center [666, 544] width 881 height 125
click at [484, 507] on textarea "Farine de blé blanc, Dattes, Beurre non salé, Flocons de noix de coco, Huile de…" at bounding box center [666, 544] width 881 height 125
click at [539, 505] on textarea "Farine de blé blanc, Dattes, Beurre non salé, Flocons de noix de coco, Huile de…" at bounding box center [666, 544] width 881 height 125
type textarea "Farine de blé blanc, Dattes, Beurre non salé biologique, Flocons de noix de coc…"
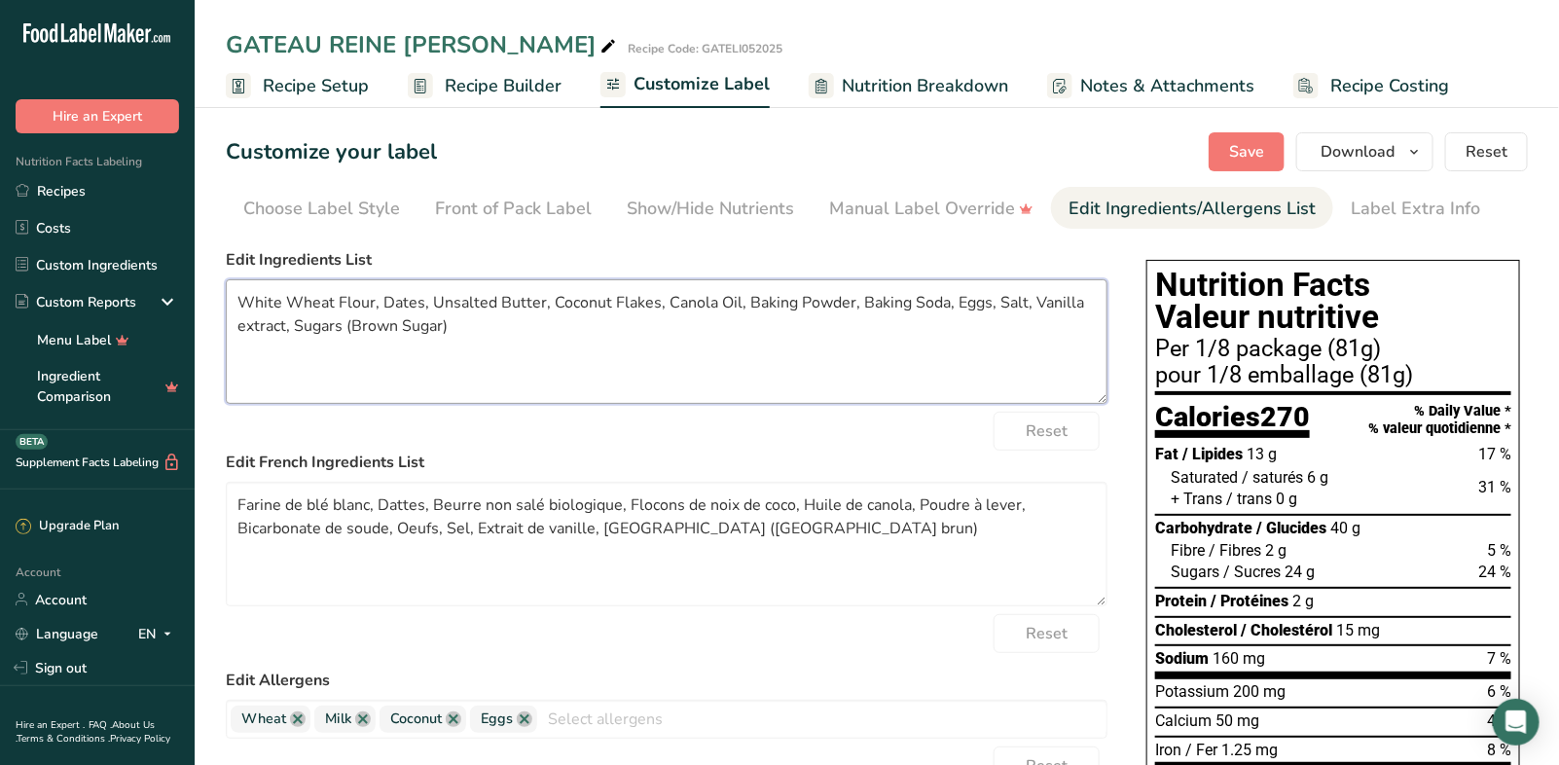
click at [439, 304] on textarea "White Wheat Flour, Dates, Unsalted Butter, Coconut Flakes, Canola Oil, Baking P…" at bounding box center [666, 341] width 881 height 125
click at [561, 301] on textarea "White Wheat Flour, Dates, Organic unsalted Butter, Coconut Flakes, Canola Oil, …" at bounding box center [666, 341] width 881 height 125
click at [664, 296] on textarea "White Wheat Flour, Dates, Organic unsalted butter, Coconut Flakes, Canola Oil, …" at bounding box center [666, 341] width 881 height 125
click at [765, 297] on textarea "White Wheat Flour, Dates, Organic unsalted butter, Coconut flakes, Canola Oil, …" at bounding box center [666, 341] width 881 height 125
click at [851, 301] on textarea "White Wheat Flour, Dates, Organic unsalted butter, Coconut flakes, Canola oil, …" at bounding box center [666, 341] width 881 height 125
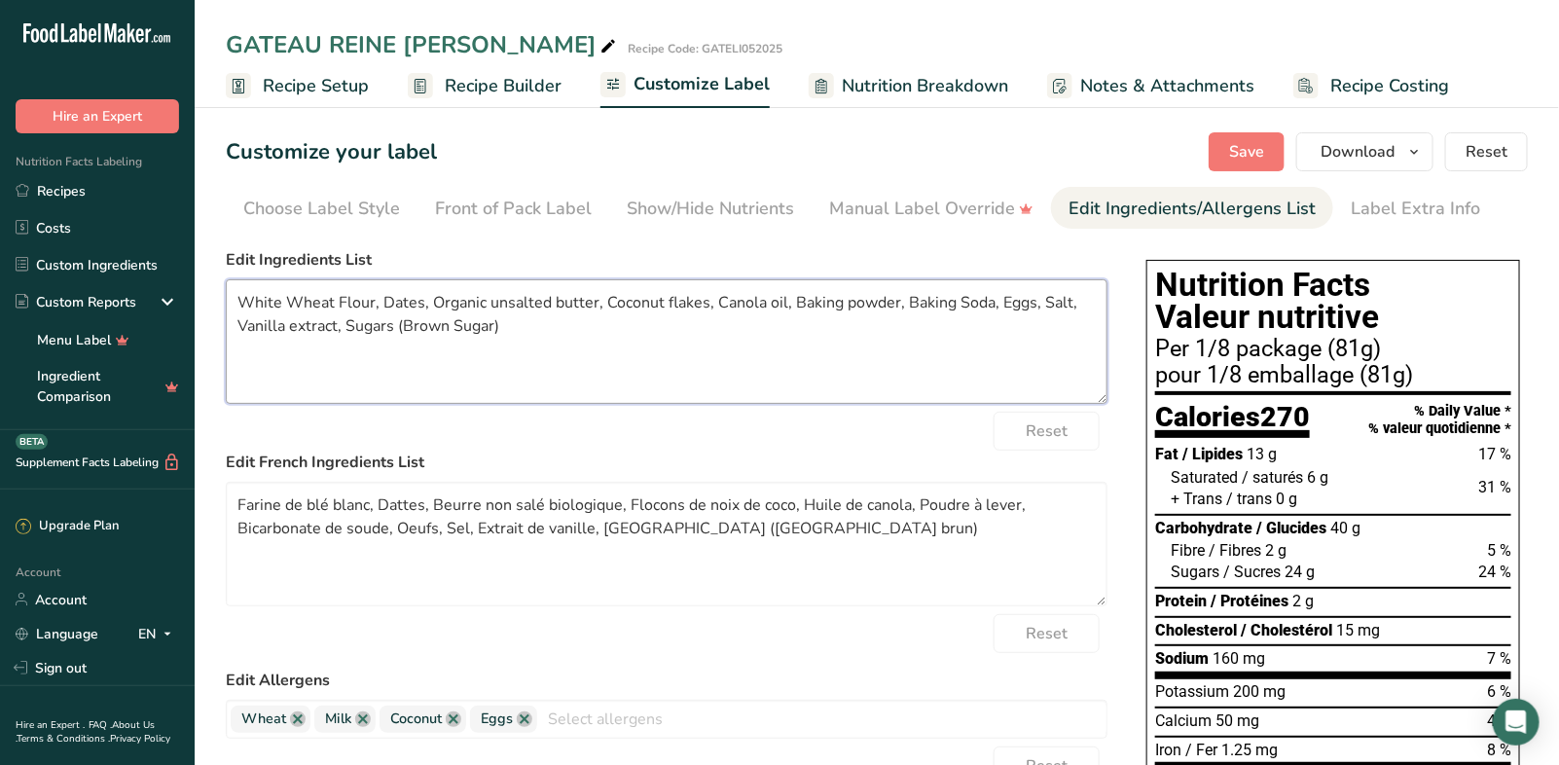
click at [957, 302] on textarea "White Wheat Flour, Dates, Organic unsalted butter, Coconut flakes, Canola oil, …" at bounding box center [666, 341] width 881 height 125
click at [506, 332] on textarea "White Wheat Flour, Dates, Organic unsalted butter, Coconut flakes, Canola oil, …" at bounding box center [666, 341] width 881 height 125
drag, startPoint x: 401, startPoint y: 324, endPoint x: 345, endPoint y: 324, distance: 55.5
click at [345, 324] on textarea "White Wheat Flour, Dates, Organic unsalted butter, Coconut flakes, Canola oil, …" at bounding box center [666, 341] width 881 height 125
click at [456, 326] on textarea "White Wheat Flour, Dates, Organic unsalted butter, Coconut flakes, Canola oil, …" at bounding box center [666, 341] width 881 height 125
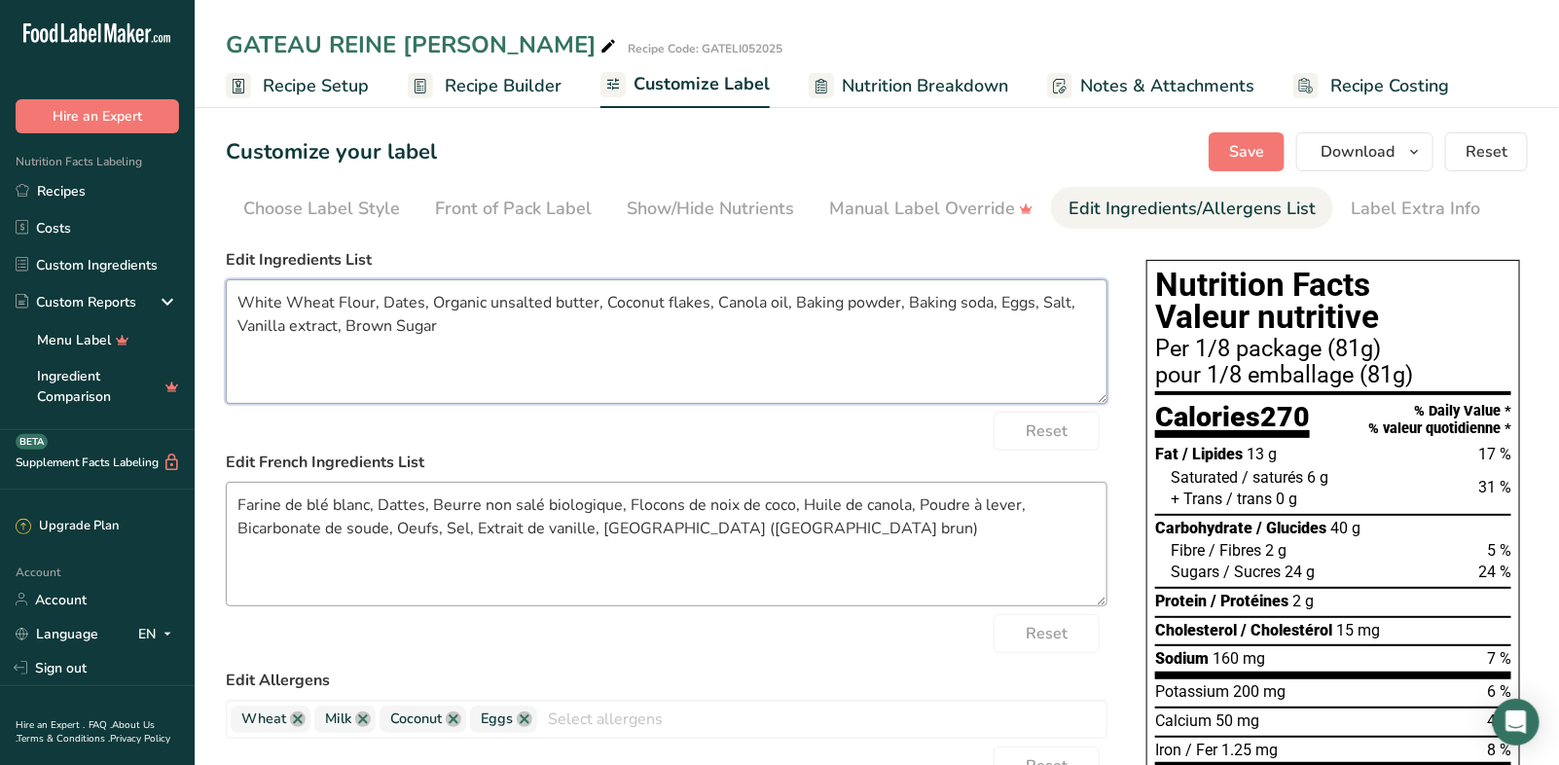
type textarea "White Wheat Flour, Dates, Organic unsalted butter, Coconut flakes, Canola oil, …"
drag, startPoint x: 745, startPoint y: 528, endPoint x: 601, endPoint y: 528, distance: 144.0
click at [601, 528] on textarea "Farine de blé blanc, Dattes, Beurre non salé biologique, Flocons de noix de coc…" at bounding box center [666, 544] width 881 height 125
type textarea "Farine de blé blanc, Dattes, Beurre non salé biologique, Flocons de noix de coc…"
click at [1264, 152] on span "Save" at bounding box center [1246, 151] width 35 height 23
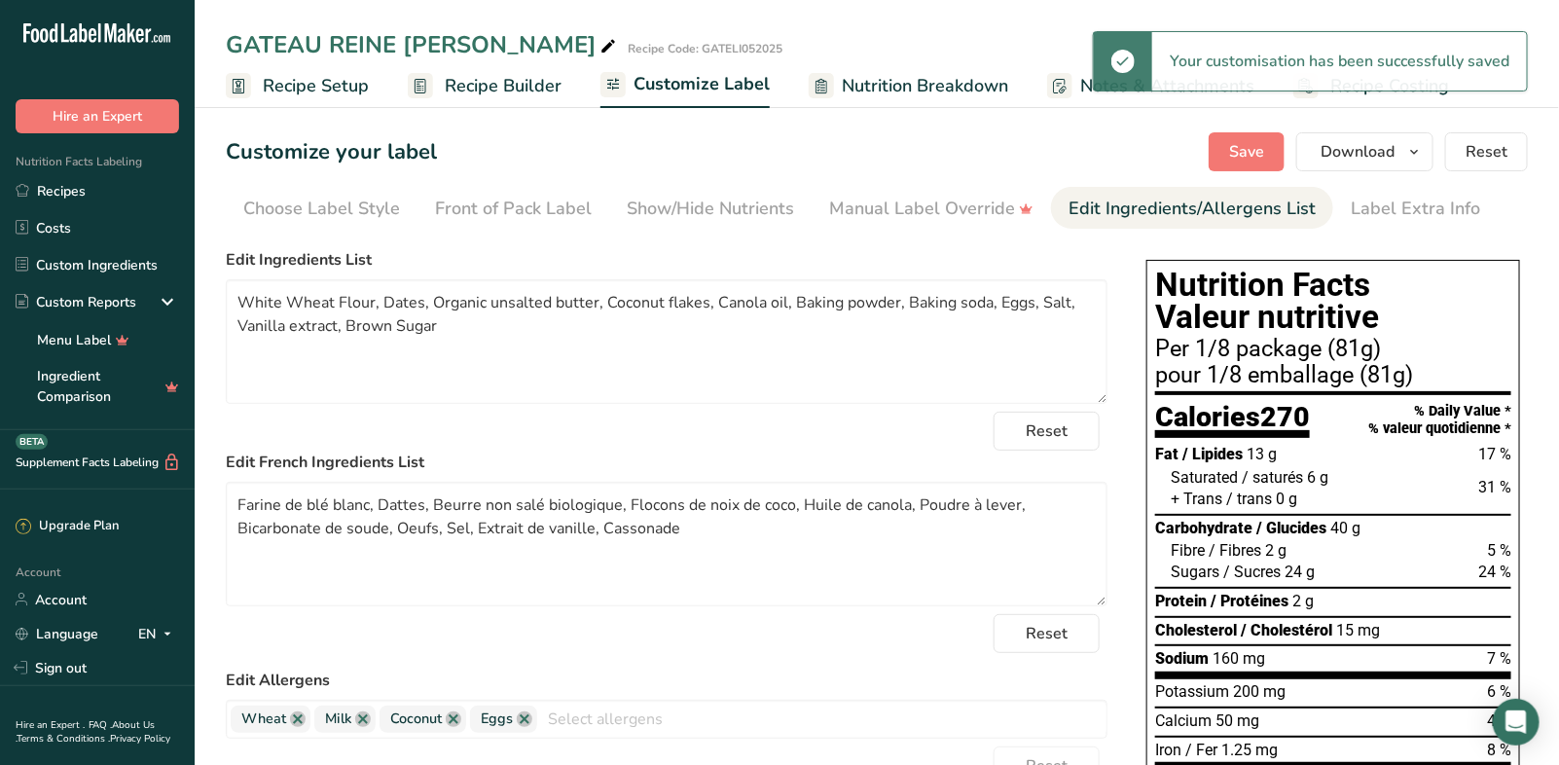
click at [478, 86] on span "Recipe Builder" at bounding box center [503, 86] width 117 height 26
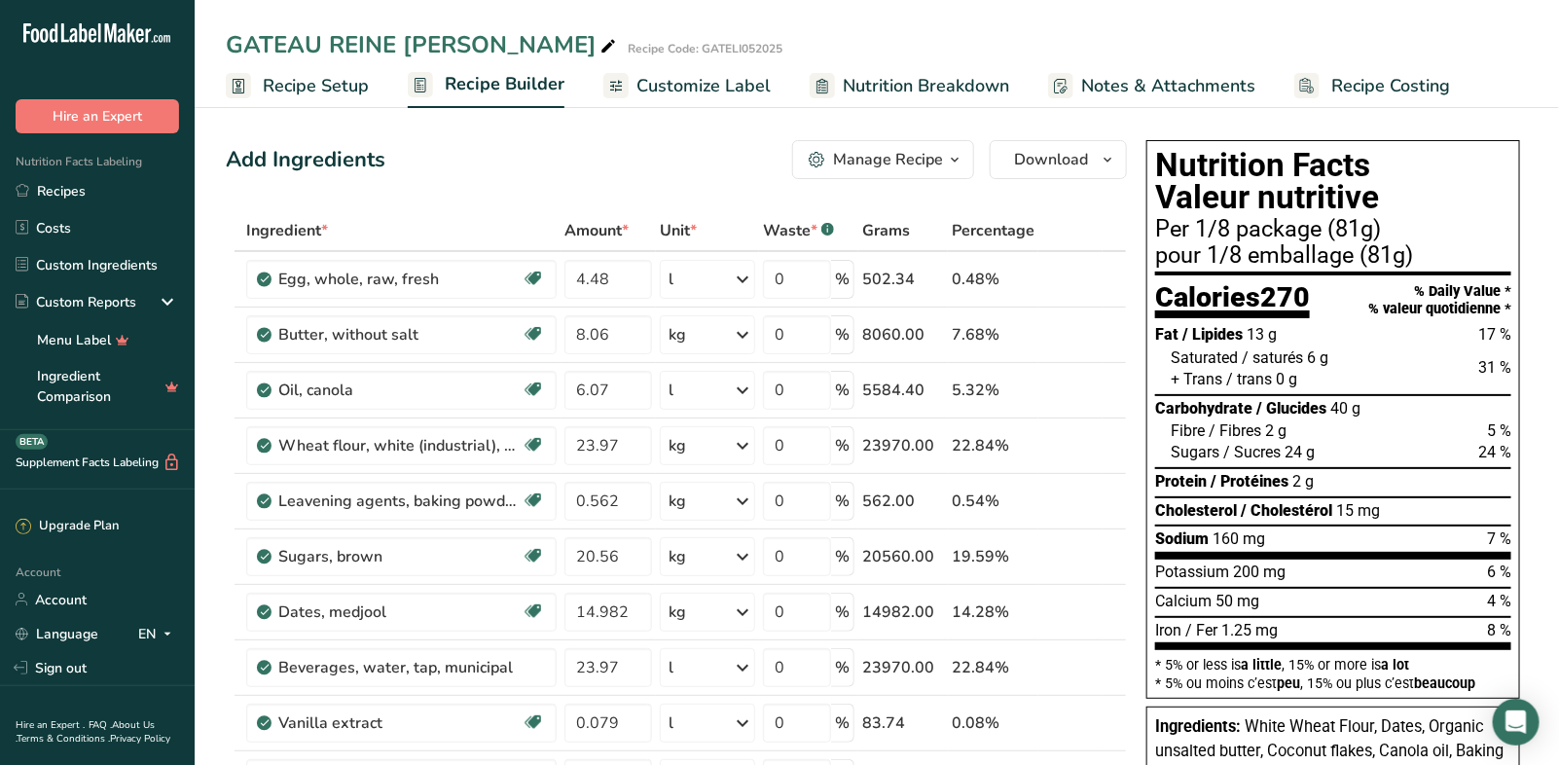
click at [642, 86] on span "Customize Label" at bounding box center [703, 86] width 134 height 26
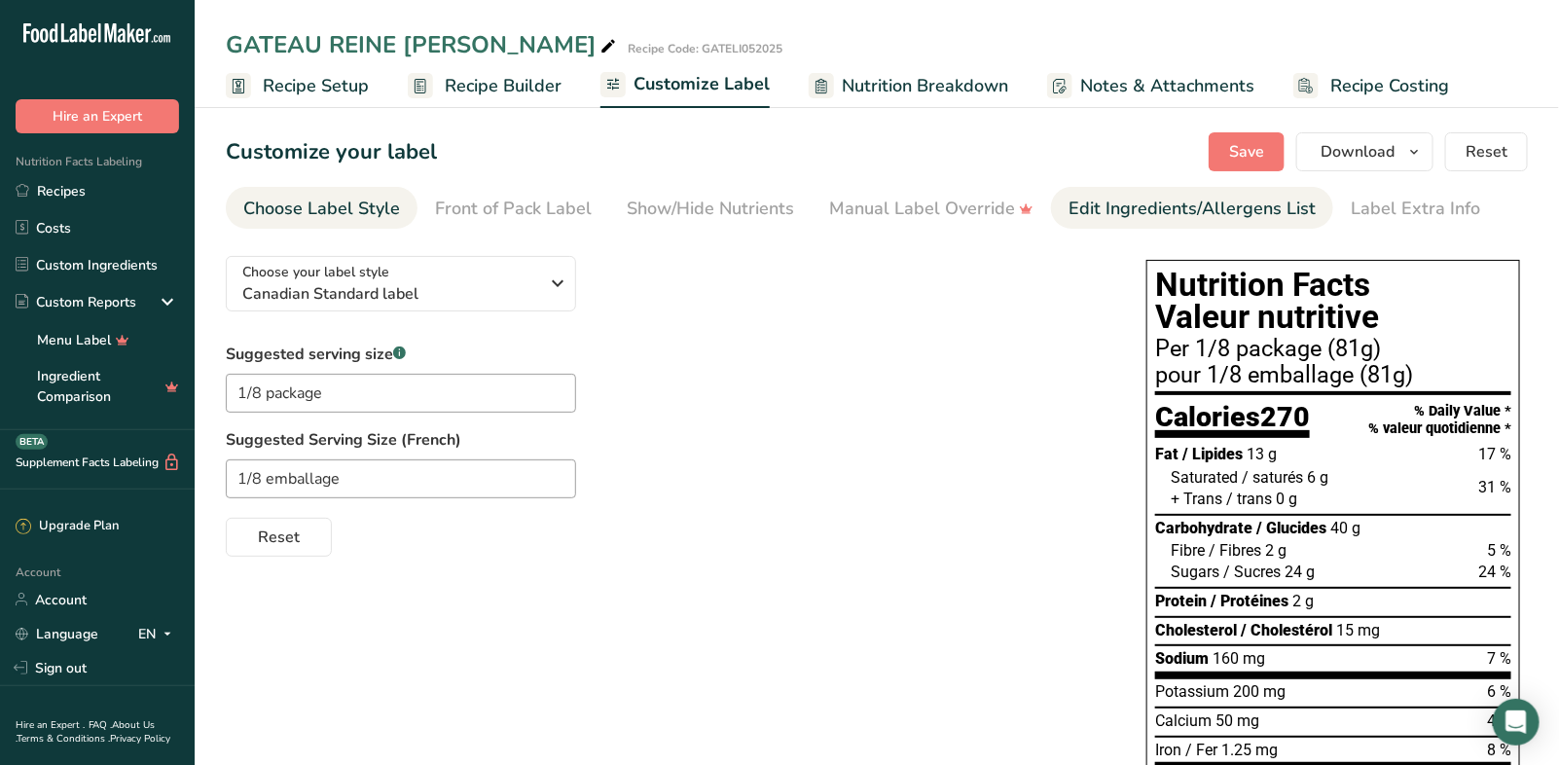
click at [1214, 210] on div "Edit Ingredients/Allergens List" at bounding box center [1191, 209] width 247 height 26
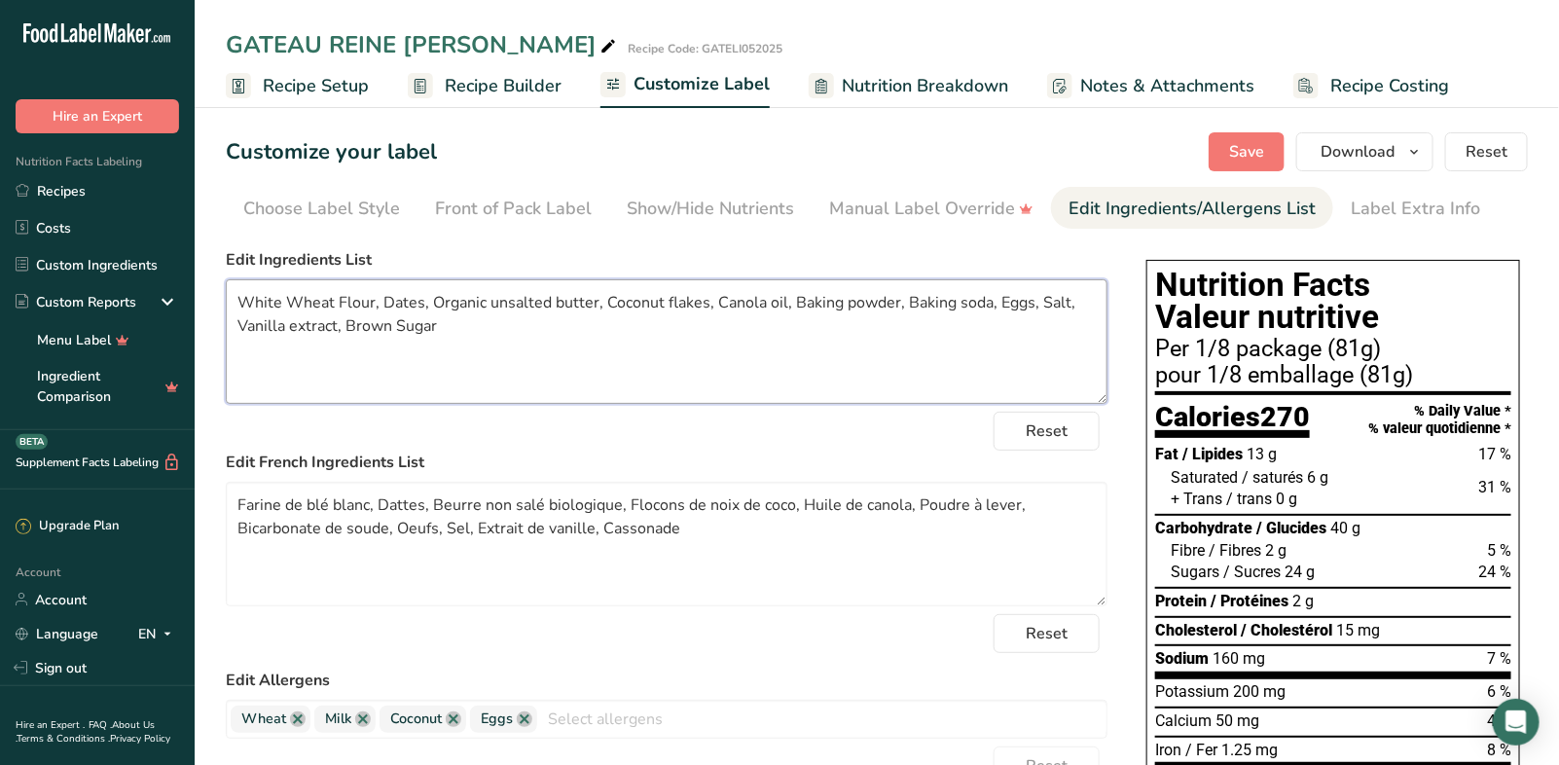
drag, startPoint x: 288, startPoint y: 302, endPoint x: 233, endPoint y: 297, distance: 55.7
click at [233, 297] on textarea "White Wheat Flour, Dates, Organic unsalted butter, Coconut flakes, Canola oil, …" at bounding box center [666, 341] width 881 height 125
drag, startPoint x: 314, startPoint y: 301, endPoint x: 304, endPoint y: 296, distance: 11.8
click at [304, 296] on textarea "Enriched Wheat Flour, Dates, Organic unsalted butter, Coconut flakes, Canola oi…" at bounding box center [666, 341] width 881 height 125
click at [350, 296] on textarea "Enriched wheat Flour, Dates, Organic unsalted butter, Coconut flakes, Canola oi…" at bounding box center [666, 341] width 881 height 125
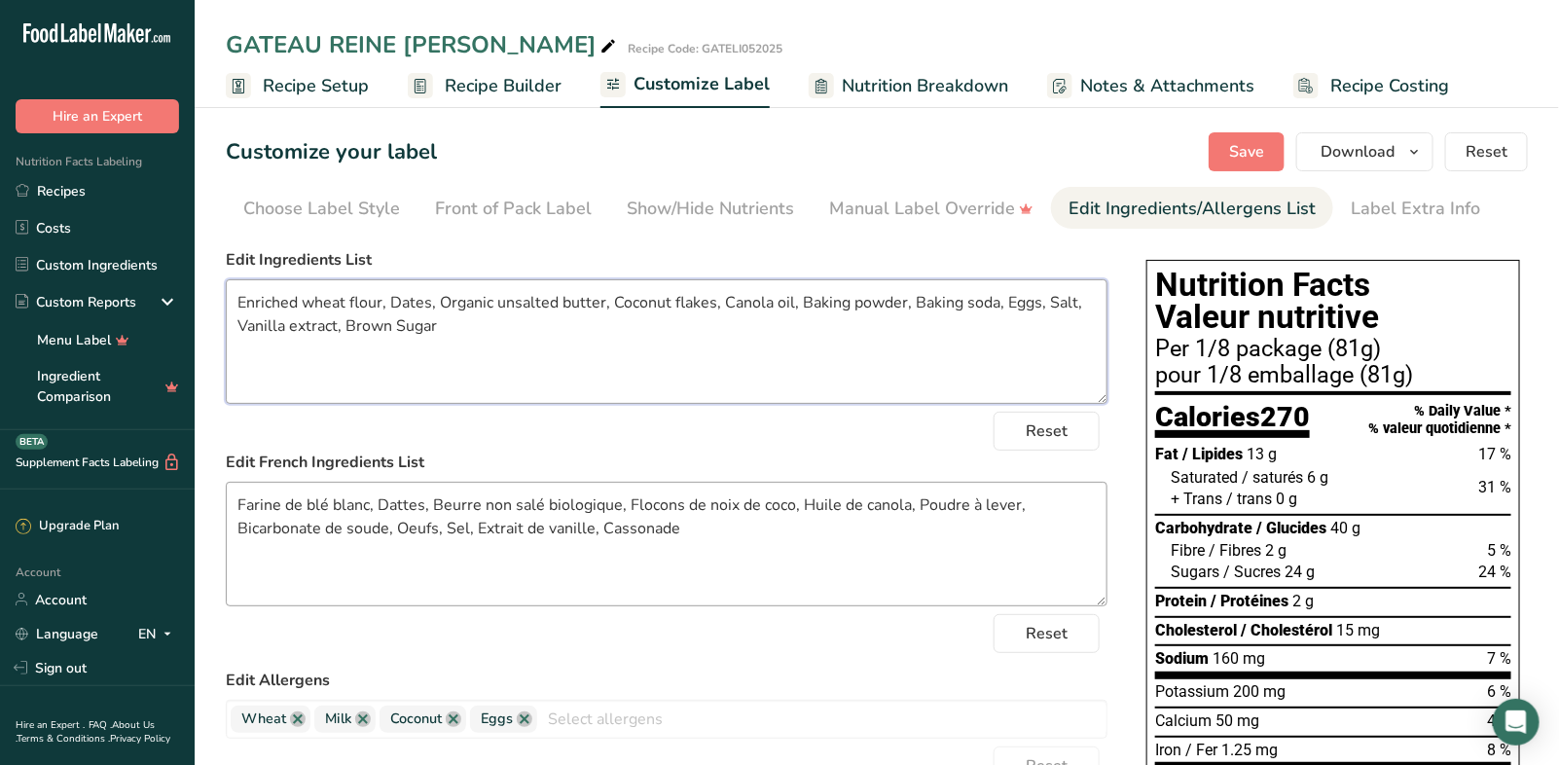
type textarea "Enriched wheat flour, Dates, Organic unsalted butter, Coconut flakes, Canola oi…"
drag, startPoint x: 371, startPoint y: 506, endPoint x: 334, endPoint y: 505, distance: 37.0
click at [334, 505] on textarea "Farine de blé blanc, Dattes, Beurre non salé biologique, Flocons de noix de coc…" at bounding box center [666, 544] width 881 height 125
drag, startPoint x: 1031, startPoint y: 503, endPoint x: 997, endPoint y: 504, distance: 34.1
click at [997, 504] on textarea "Farine de blé enrichie, Dattes, Beurre non salé biologique, Flocons de noix de …" at bounding box center [666, 544] width 881 height 125
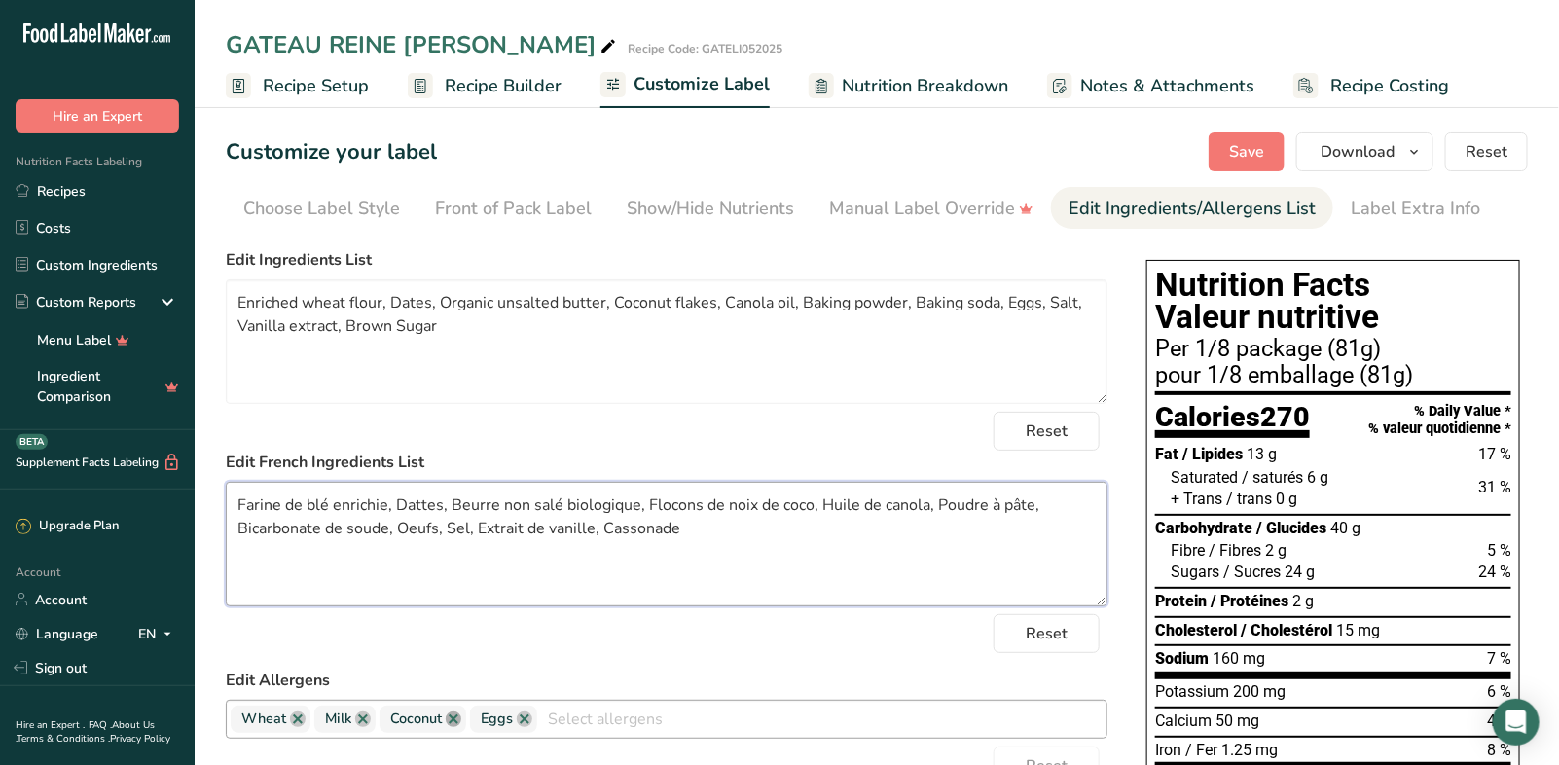
type textarea "Farine de blé enrichie, Dattes, Beurre non salé biologique, Flocons de noix de …"
click at [454, 716] on link at bounding box center [454, 719] width 16 height 16
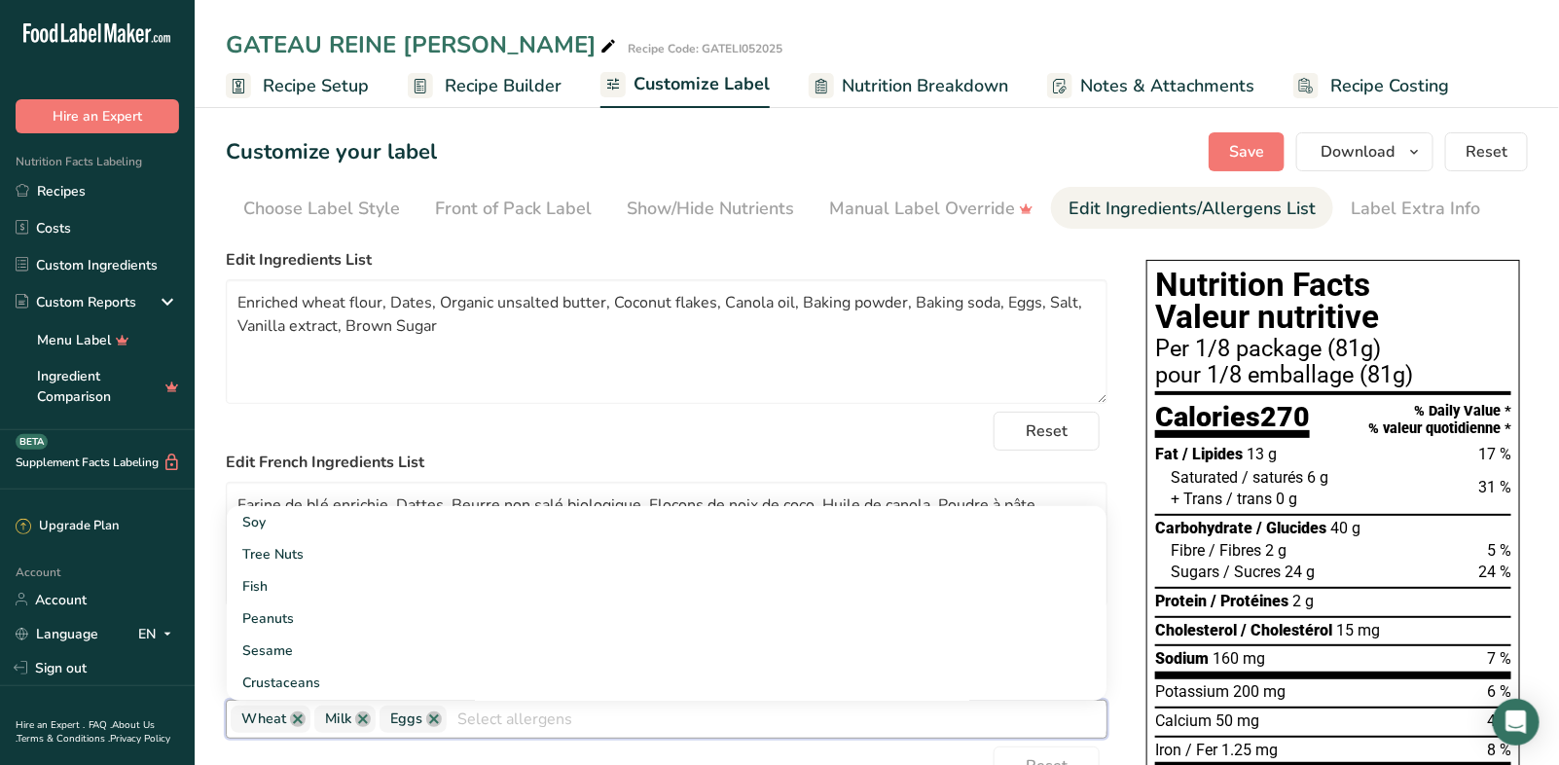
click at [826, 431] on div "Reset" at bounding box center [666, 431] width 881 height 39
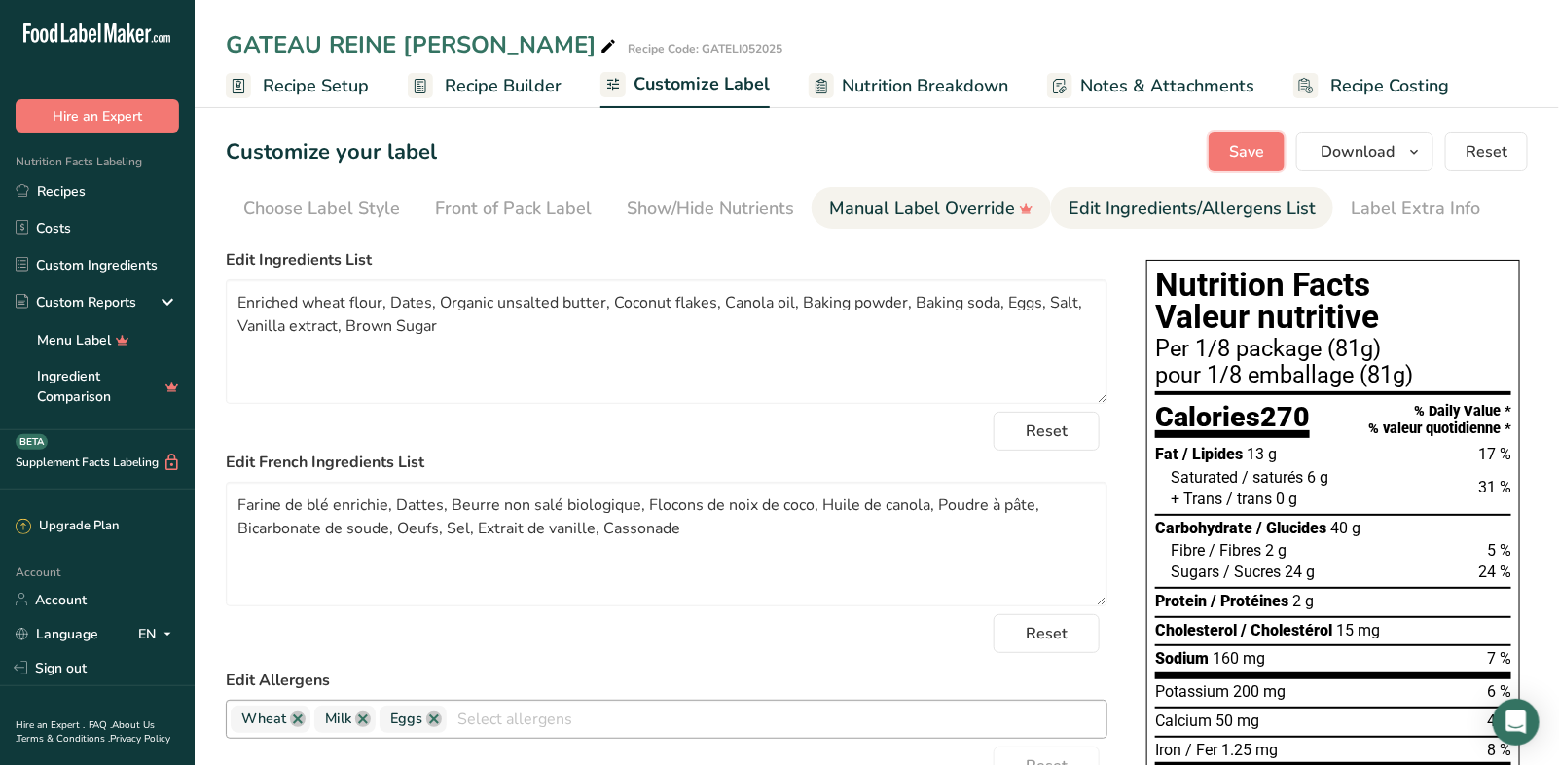
drag, startPoint x: 1260, startPoint y: 157, endPoint x: 908, endPoint y: 193, distance: 354.0
click at [1260, 158] on span "Save" at bounding box center [1246, 151] width 35 height 23
click at [502, 86] on span "Recipe Builder" at bounding box center [503, 86] width 117 height 26
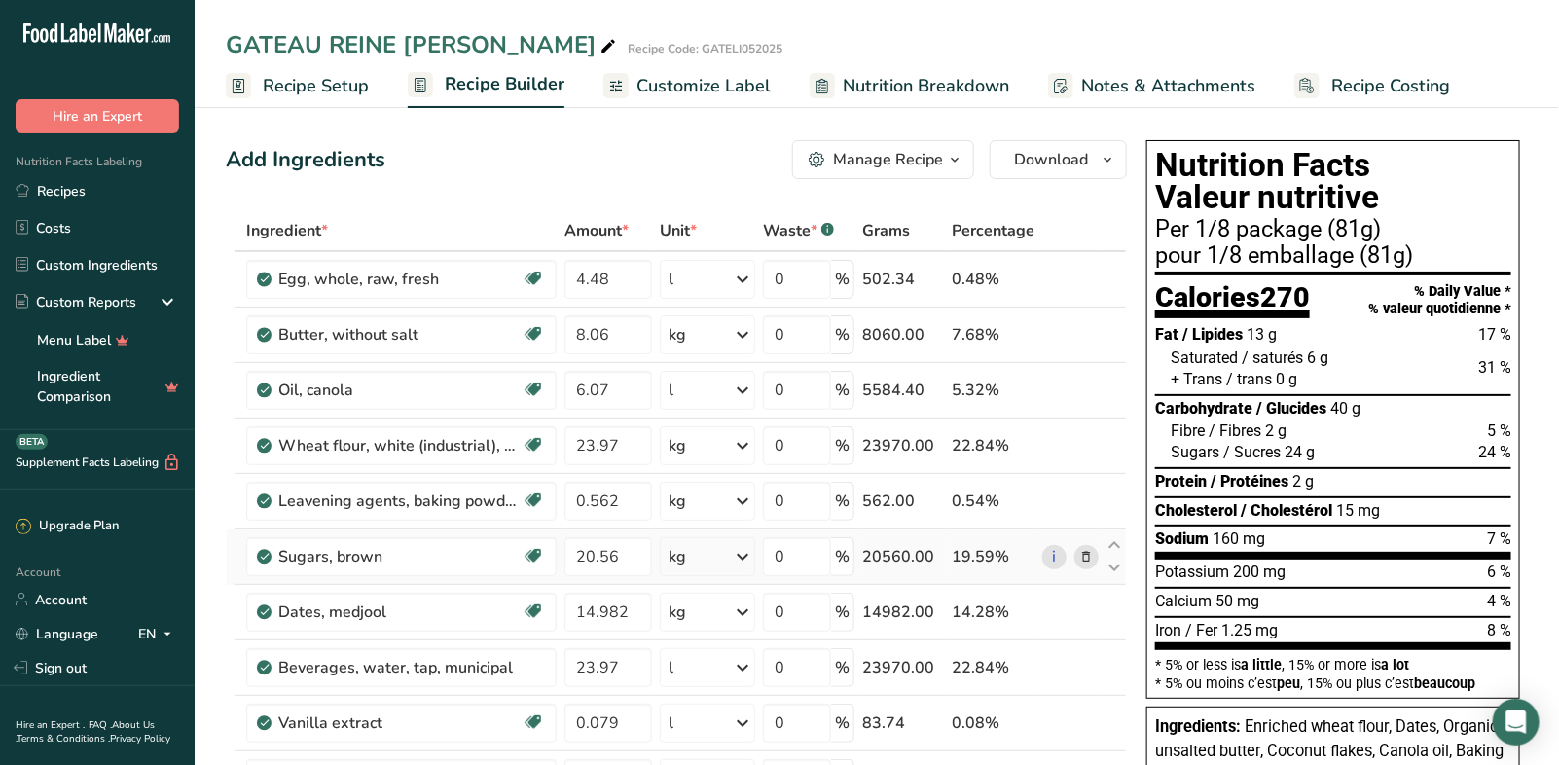
click at [1083, 549] on icon at bounding box center [1086, 557] width 14 height 20
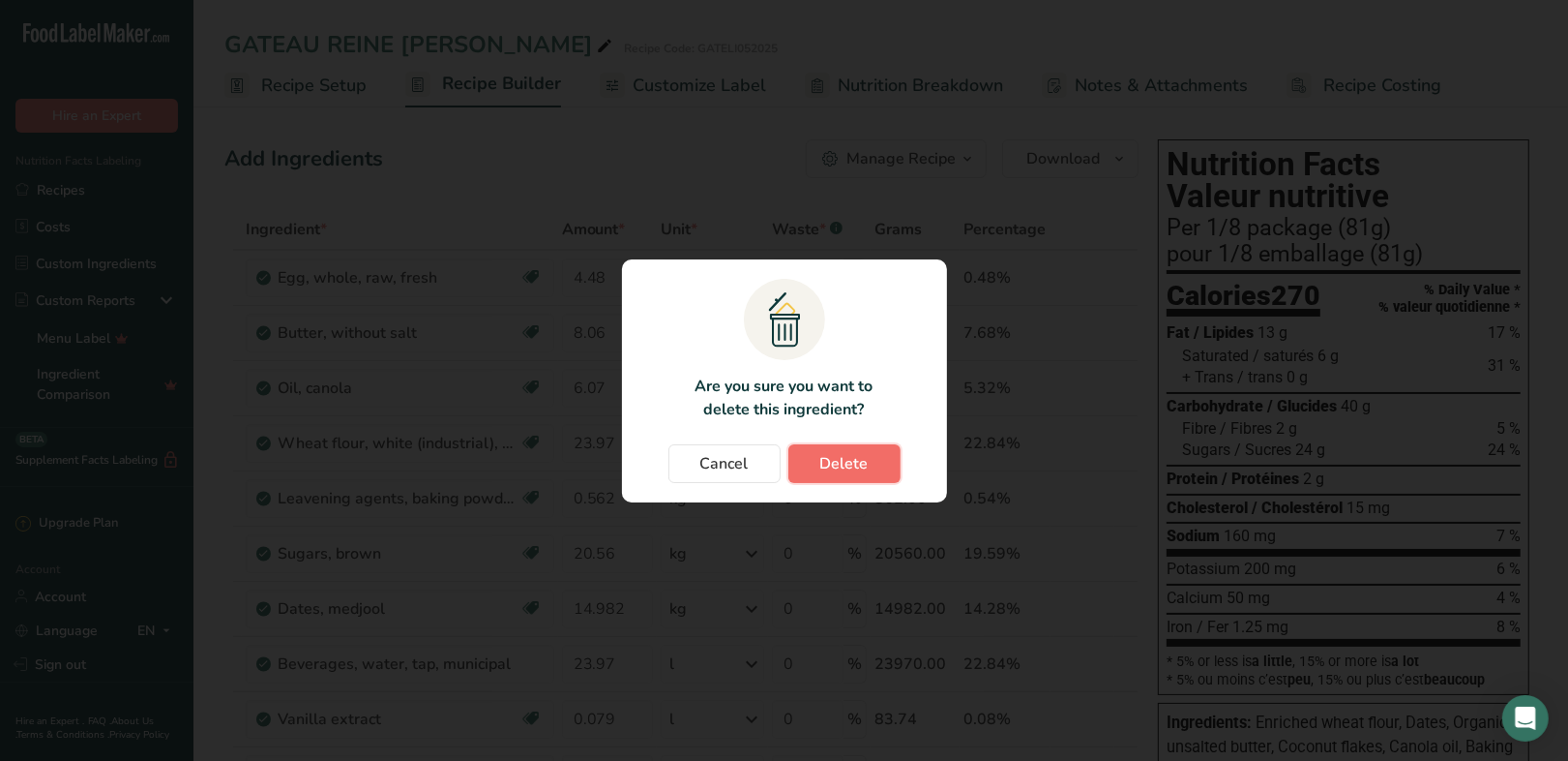
click at [820, 455] on span "Delete" at bounding box center [844, 463] width 49 height 23
type input "14.982"
type input "23.97"
type input "0.079"
type input "0.562"
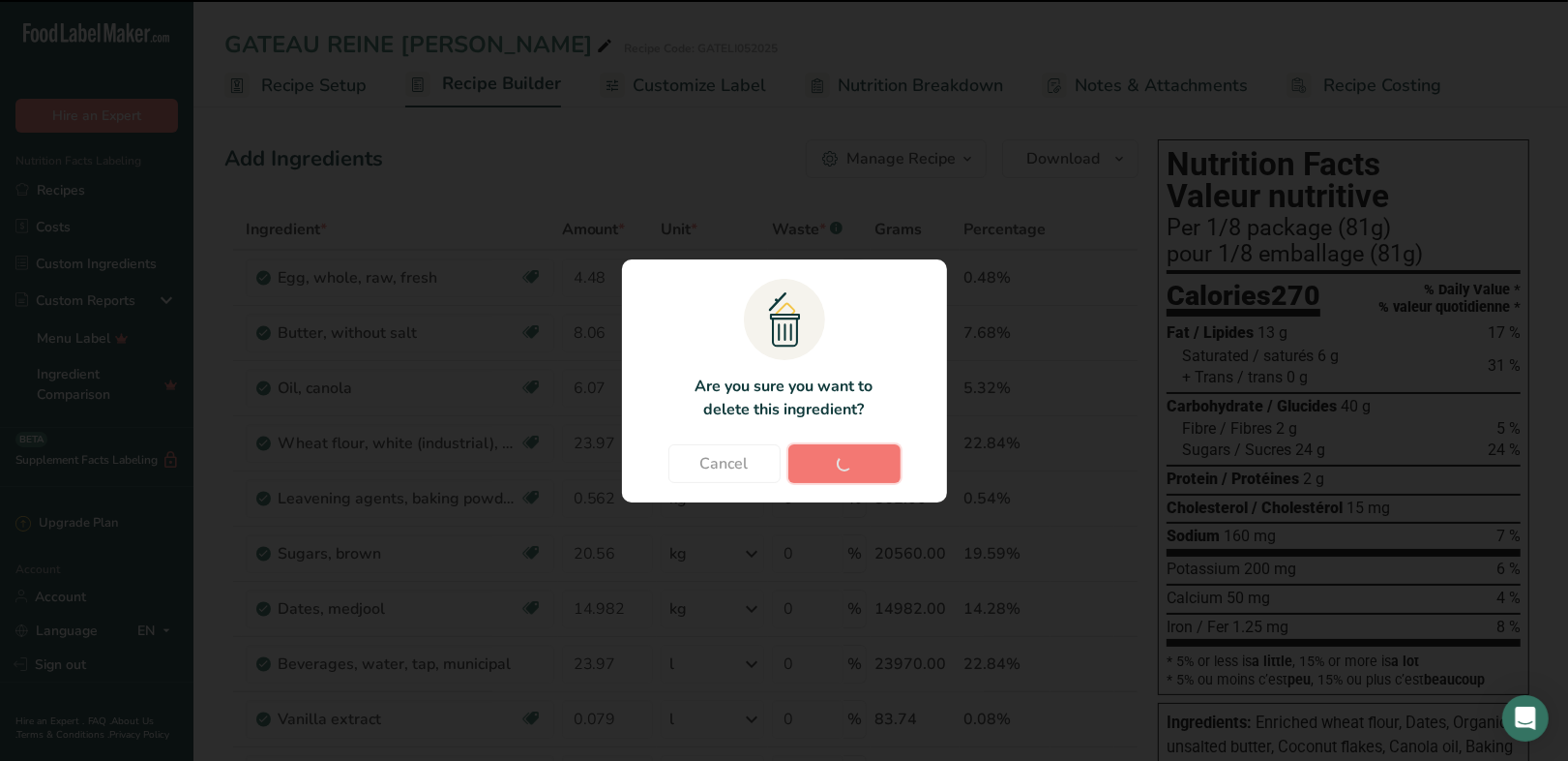
type input "0.112"
type input "5.99"
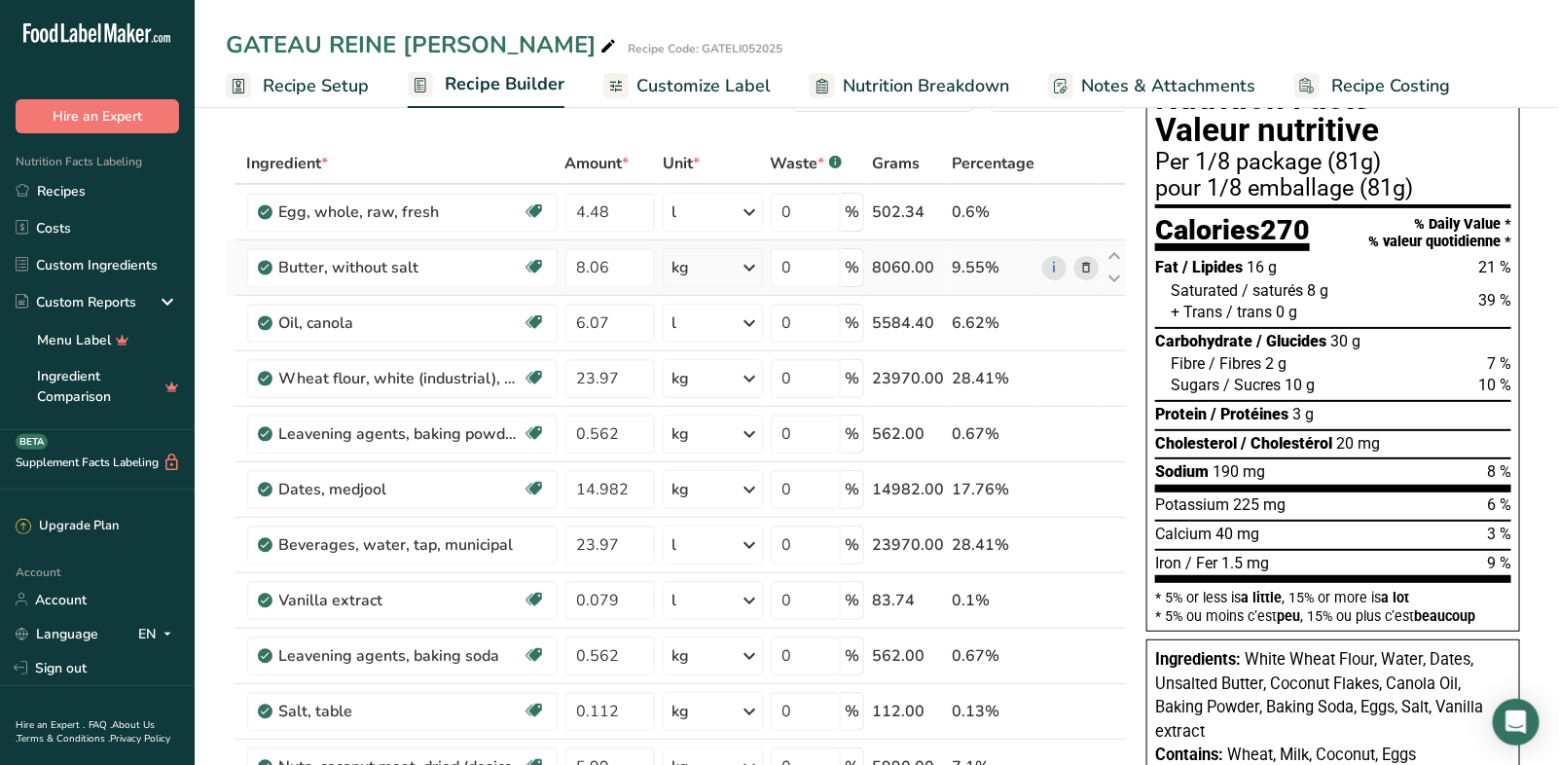
scroll to position [144, 0]
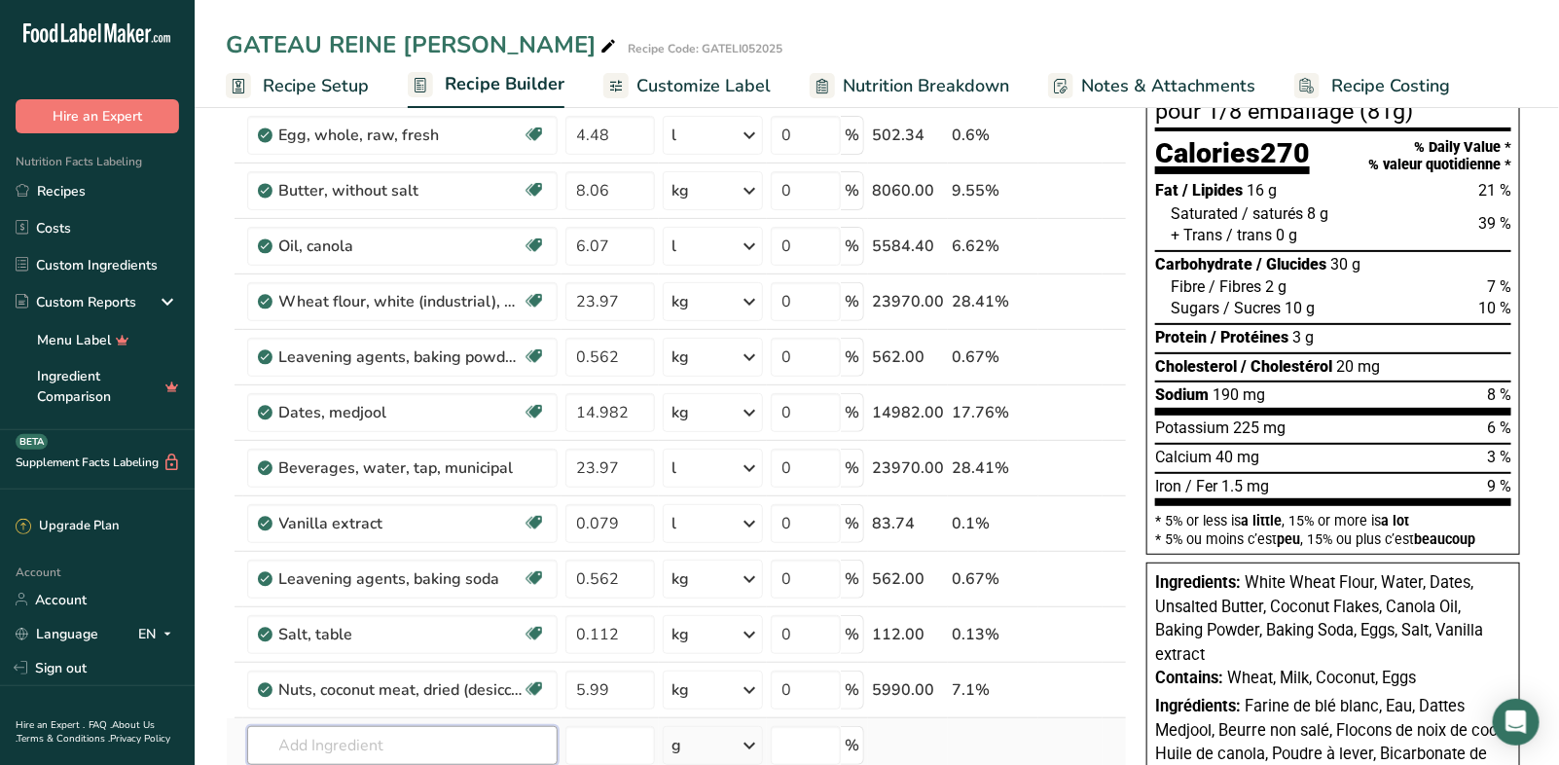
click at [417, 731] on input "text" at bounding box center [402, 745] width 310 height 39
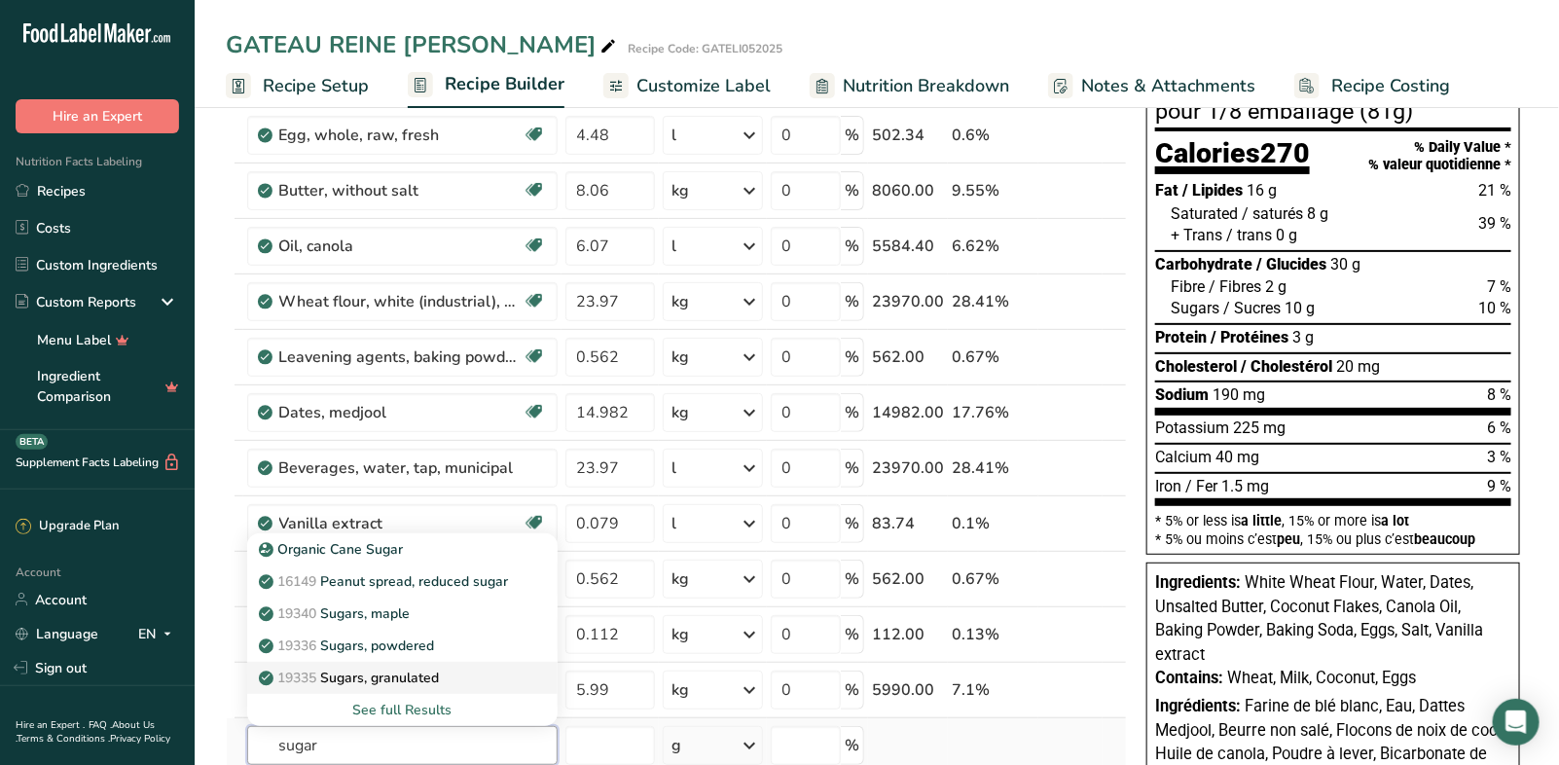
type input "sugar"
click at [479, 671] on div "19335 Sugars, granulated" at bounding box center [387, 677] width 248 height 20
type input "Sugars, granulated"
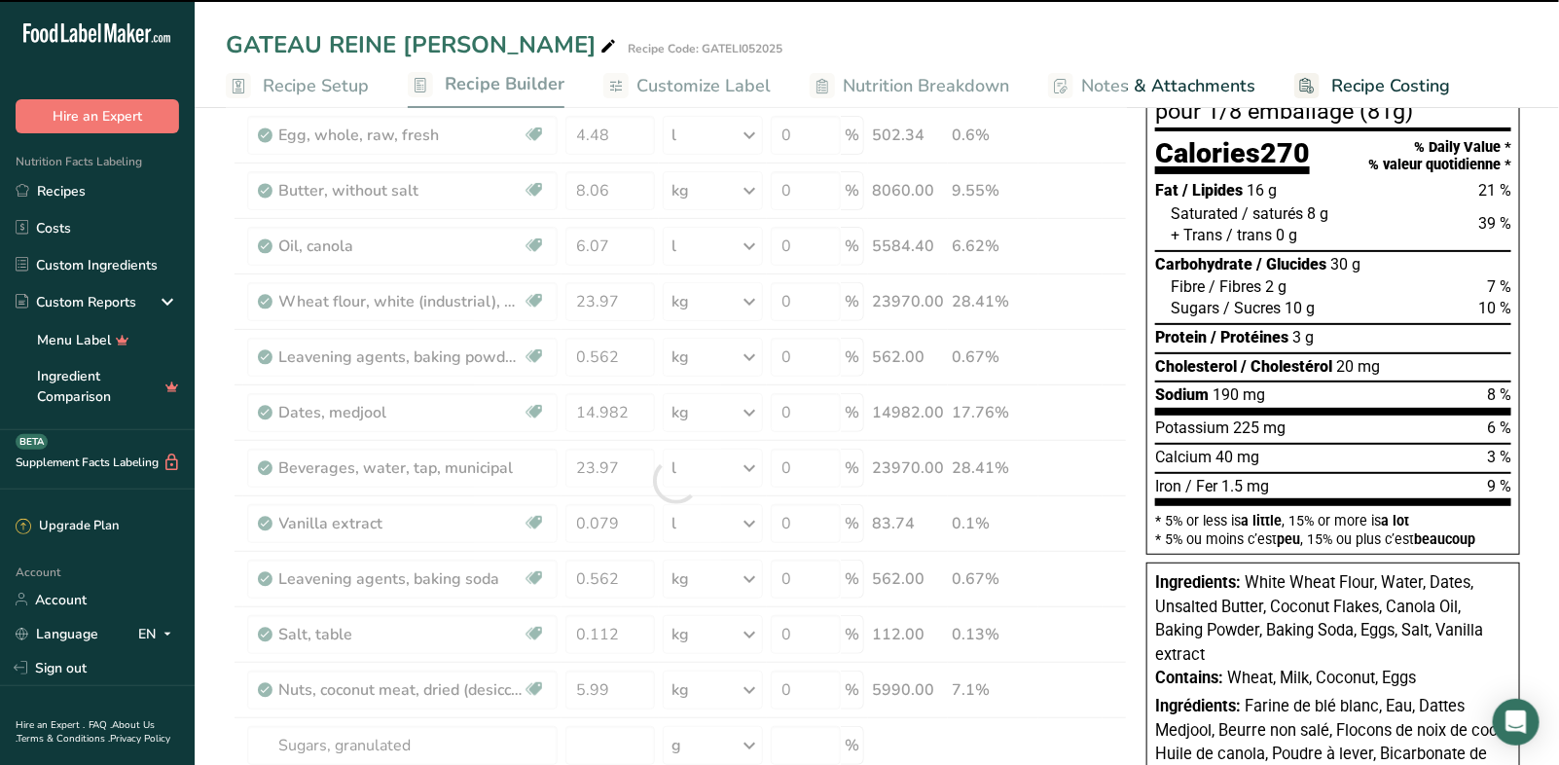
type input "0"
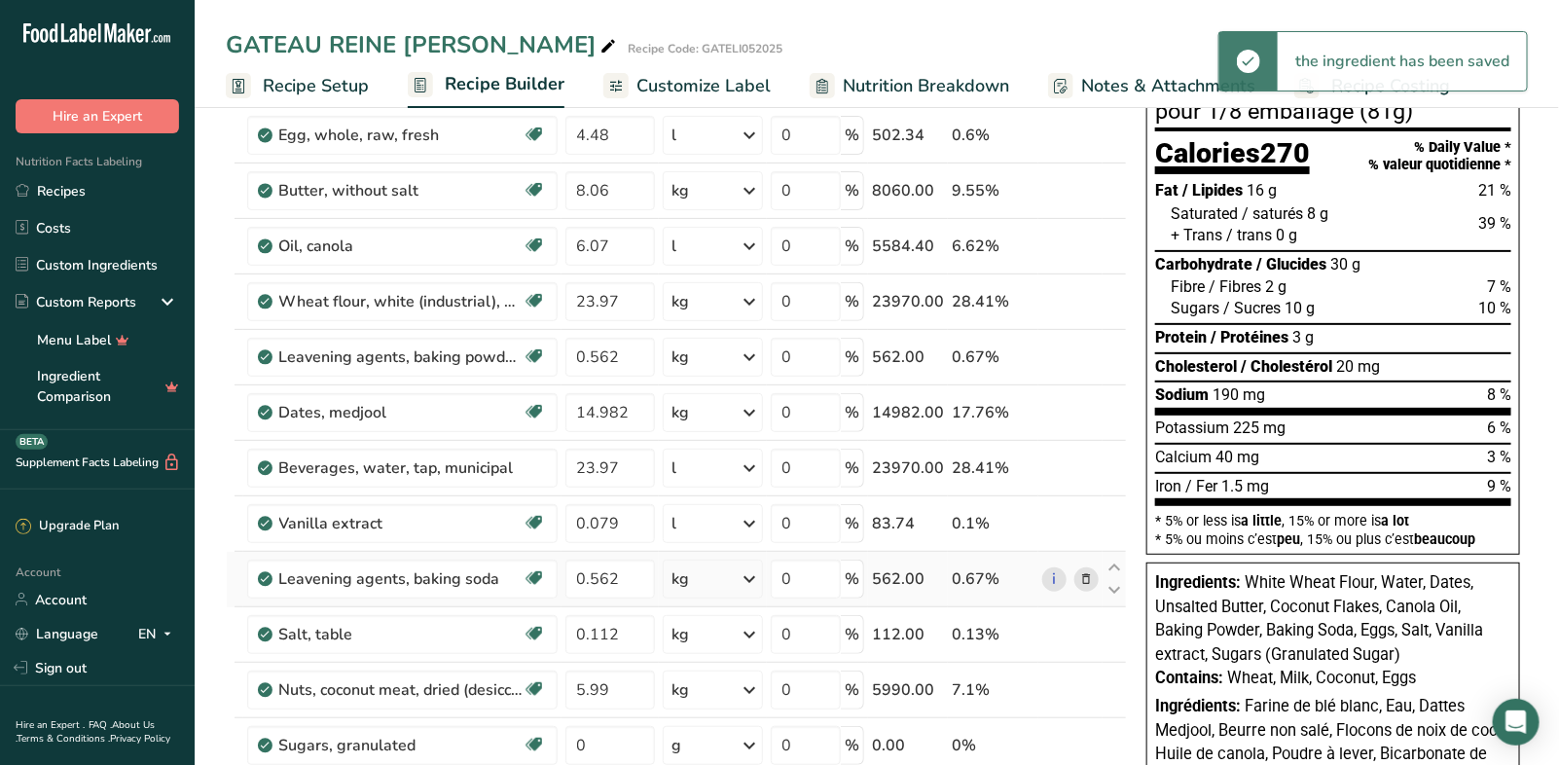
scroll to position [149, 0]
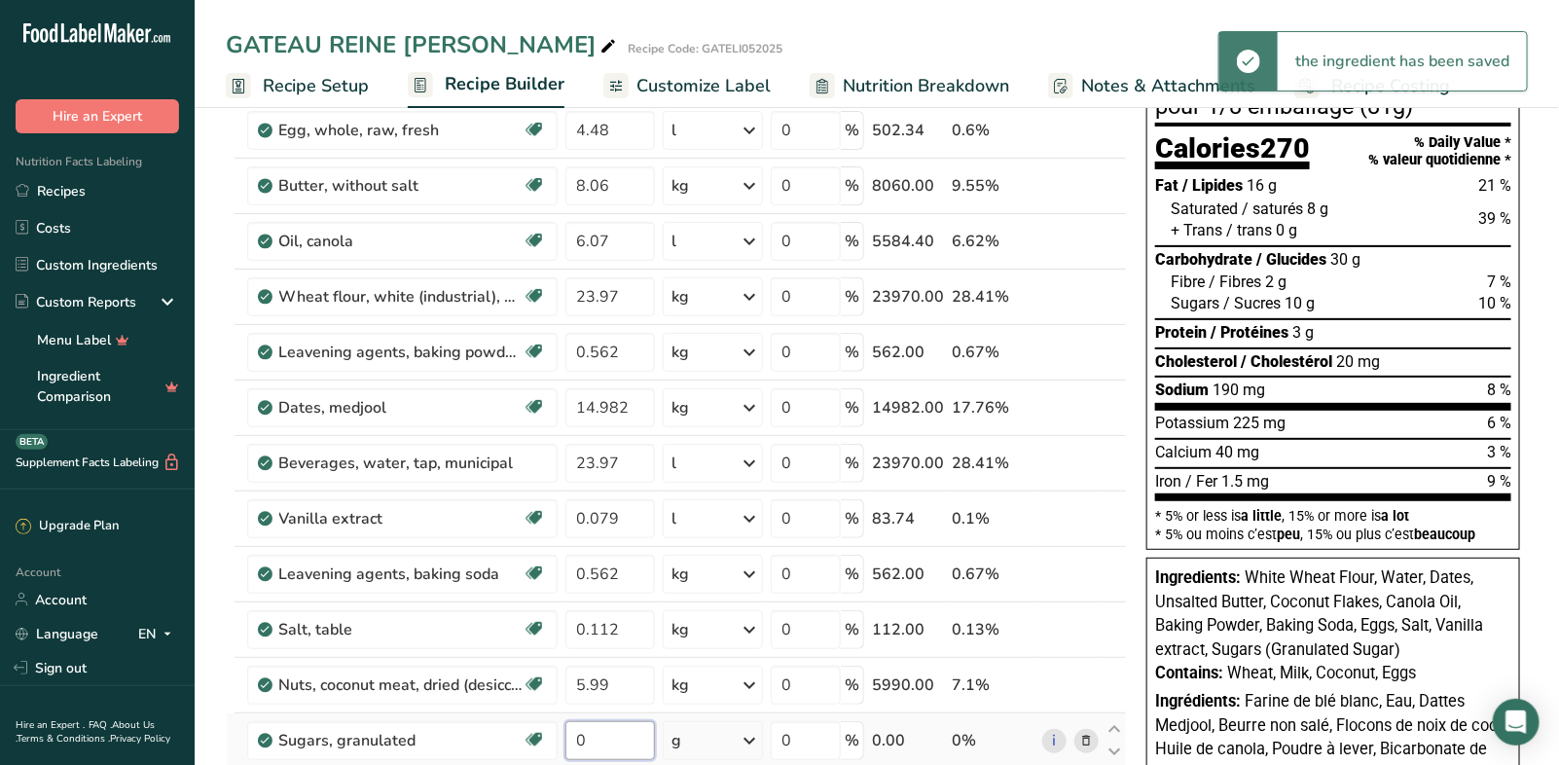
drag, startPoint x: 601, startPoint y: 739, endPoint x: 568, endPoint y: 728, distance: 35.1
click at [568, 728] on input "0" at bounding box center [610, 740] width 90 height 39
type input "20.975"
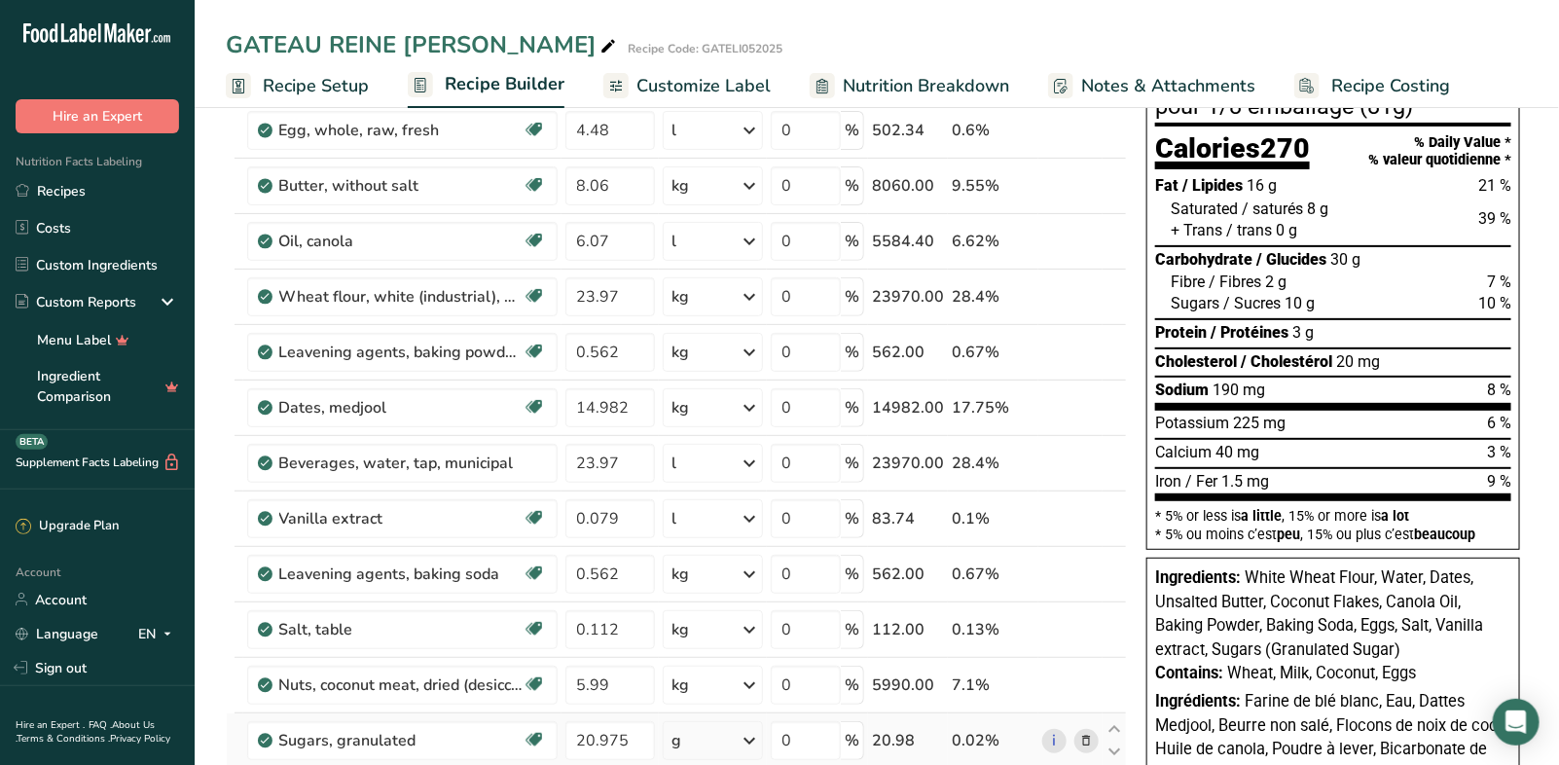
click at [720, 729] on div "Ingredient * Amount * Unit * Waste * .a-a{fill:#347362;}.b-a{fill:#fff;} Grams …" at bounding box center [676, 503] width 901 height 884
click at [755, 733] on icon at bounding box center [749, 740] width 23 height 35
click at [753, 733] on icon at bounding box center [749, 740] width 23 height 35
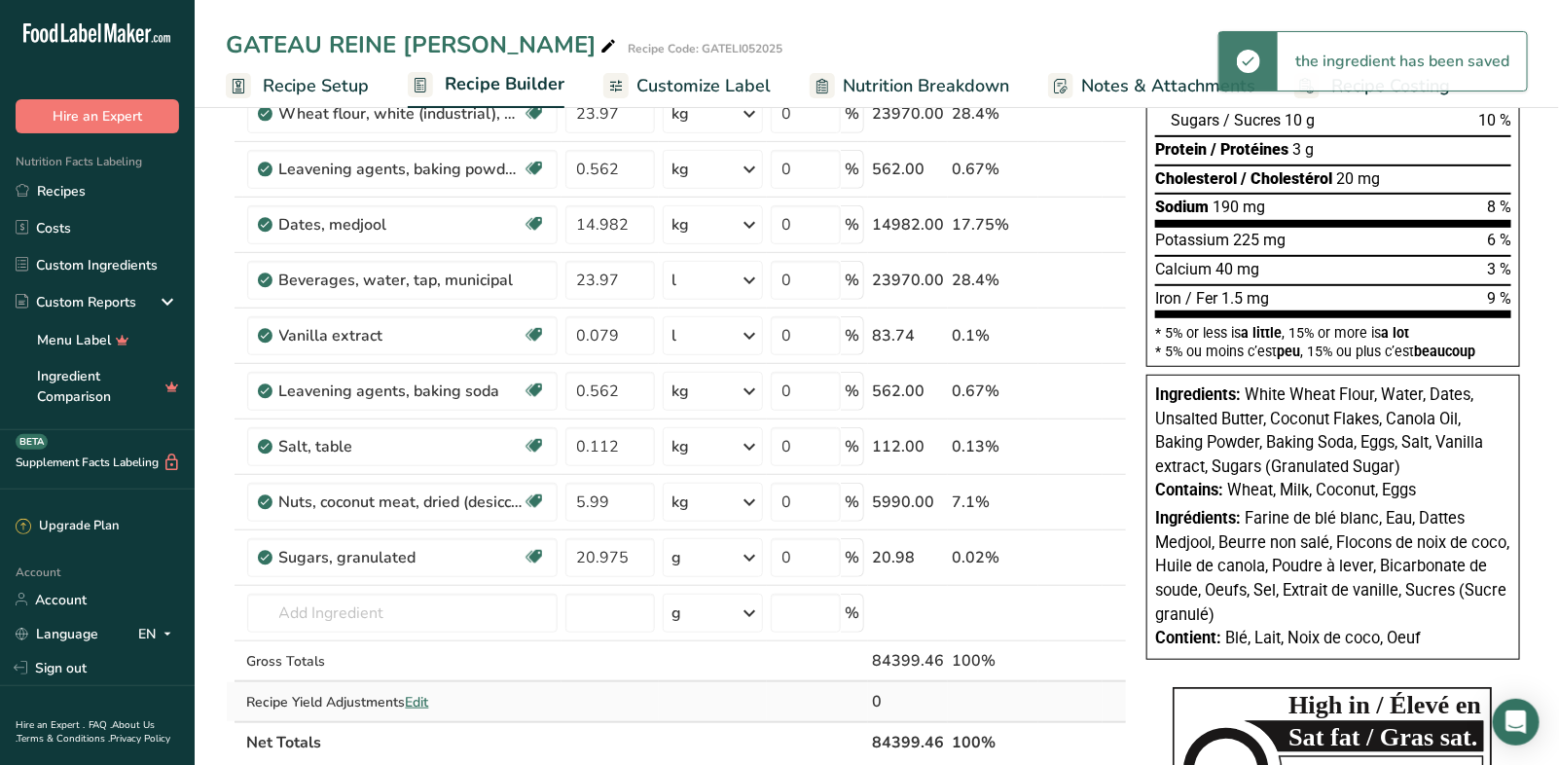
scroll to position [421, 0]
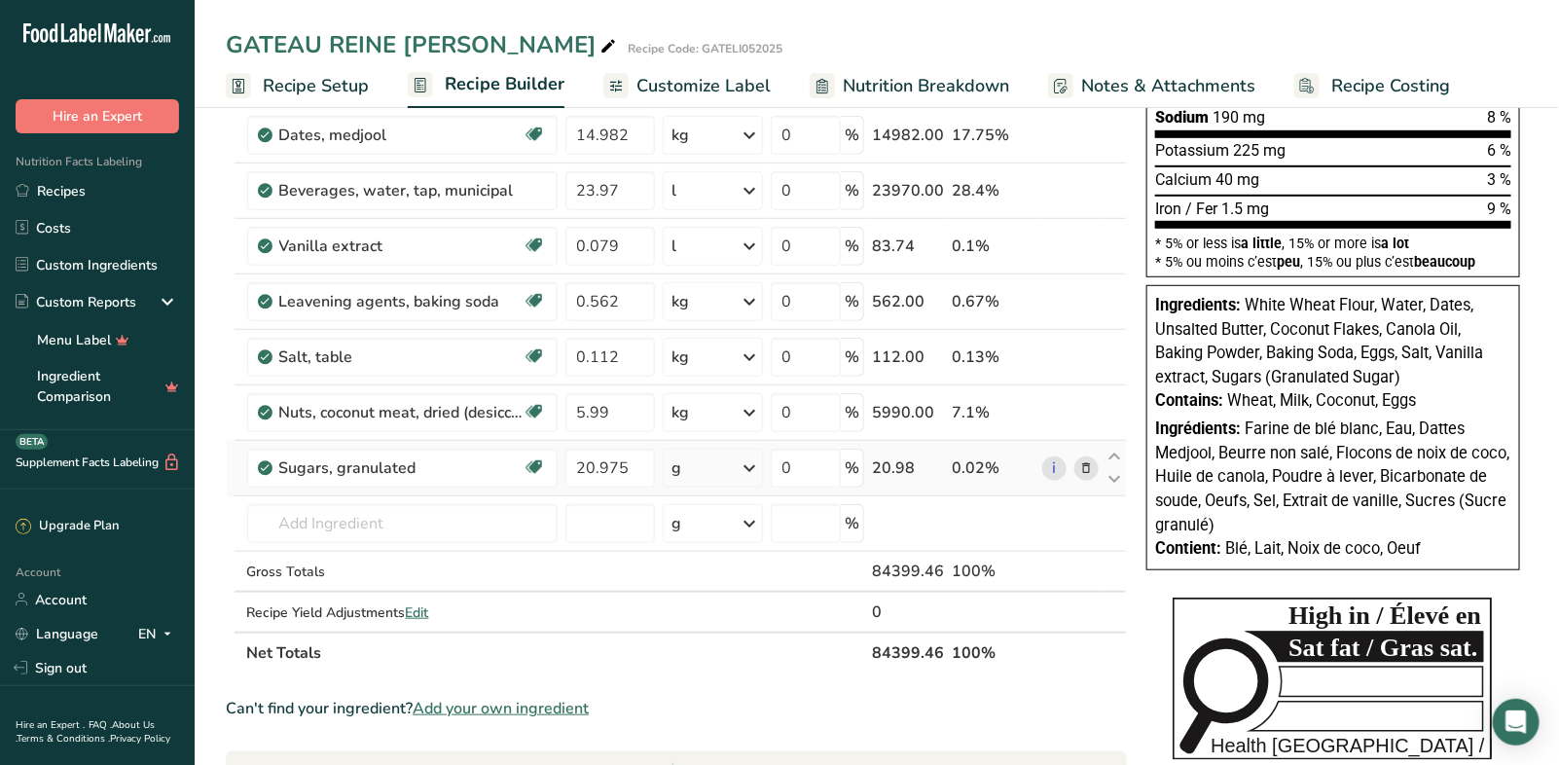
click at [759, 460] on icon at bounding box center [749, 467] width 23 height 35
click at [737, 696] on div "kg" at bounding box center [755, 705] width 163 height 28
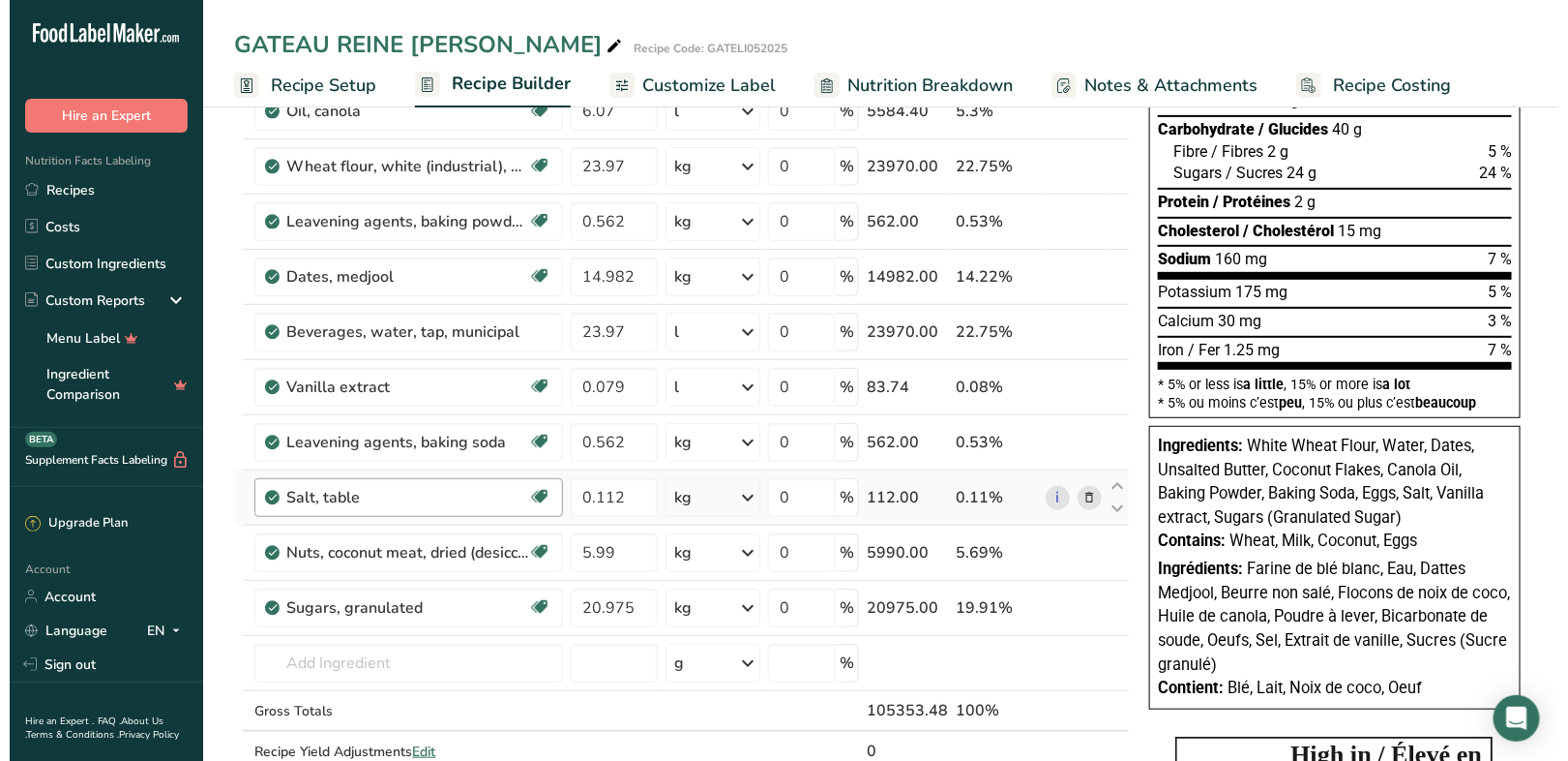
scroll to position [281, 0]
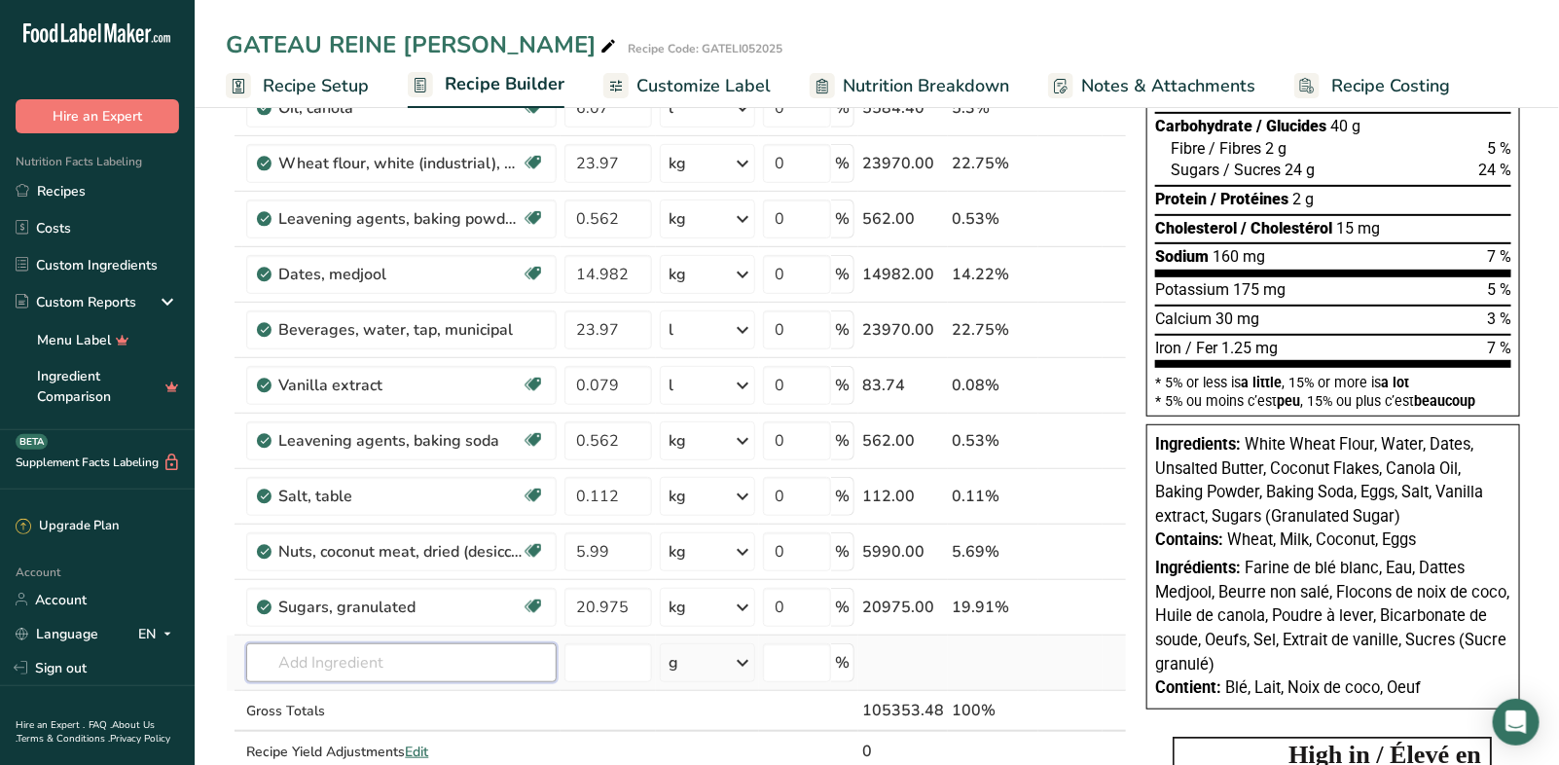
click at [295, 657] on input "text" at bounding box center [401, 662] width 310 height 39
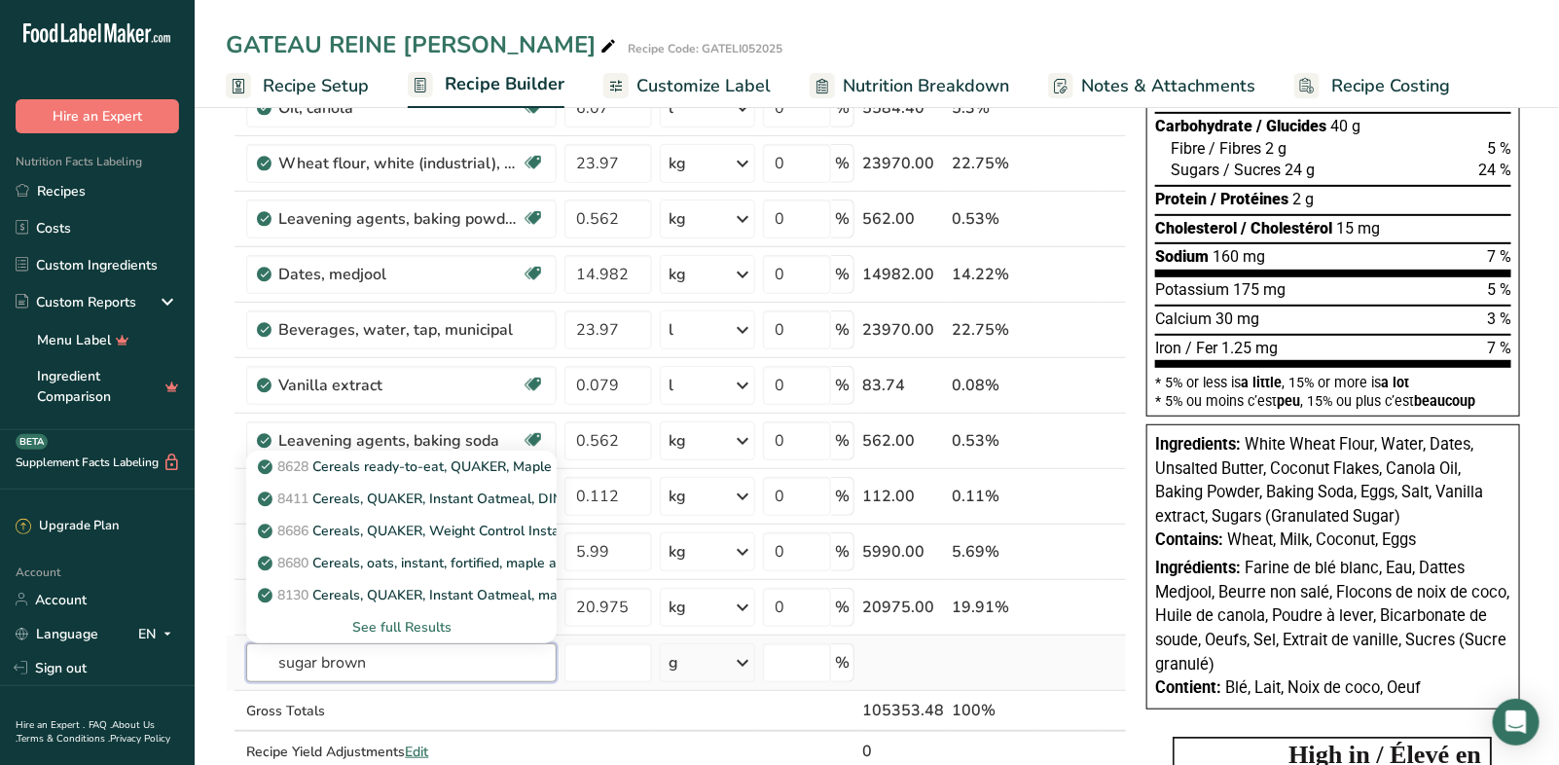
drag, startPoint x: 386, startPoint y: 658, endPoint x: 260, endPoint y: 658, distance: 126.5
click at [260, 658] on input "sugar brown" at bounding box center [401, 662] width 310 height 39
type input "brown sugar"
click at [420, 620] on div "See full Results" at bounding box center [401, 627] width 279 height 20
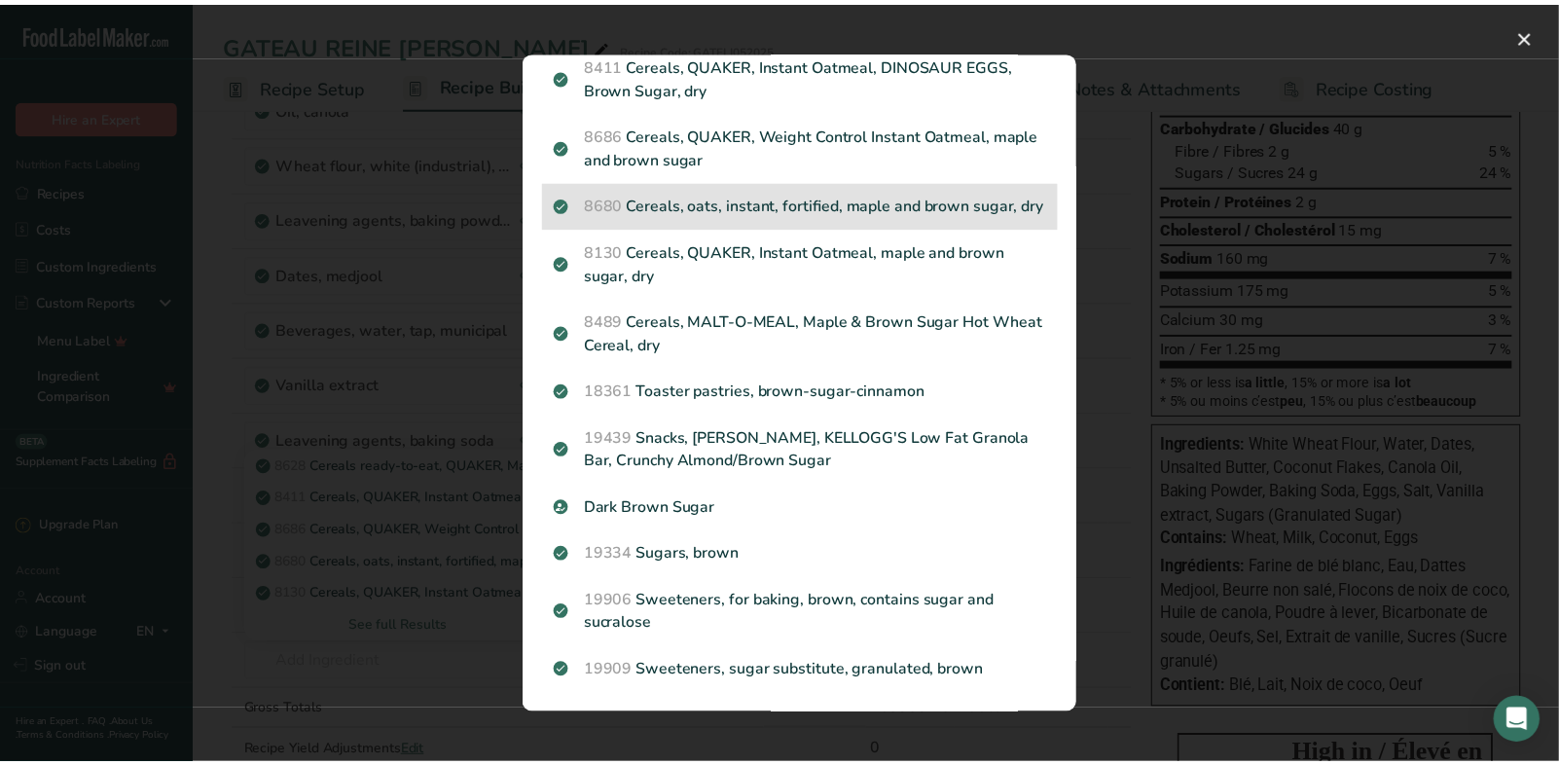
scroll to position [161, 0]
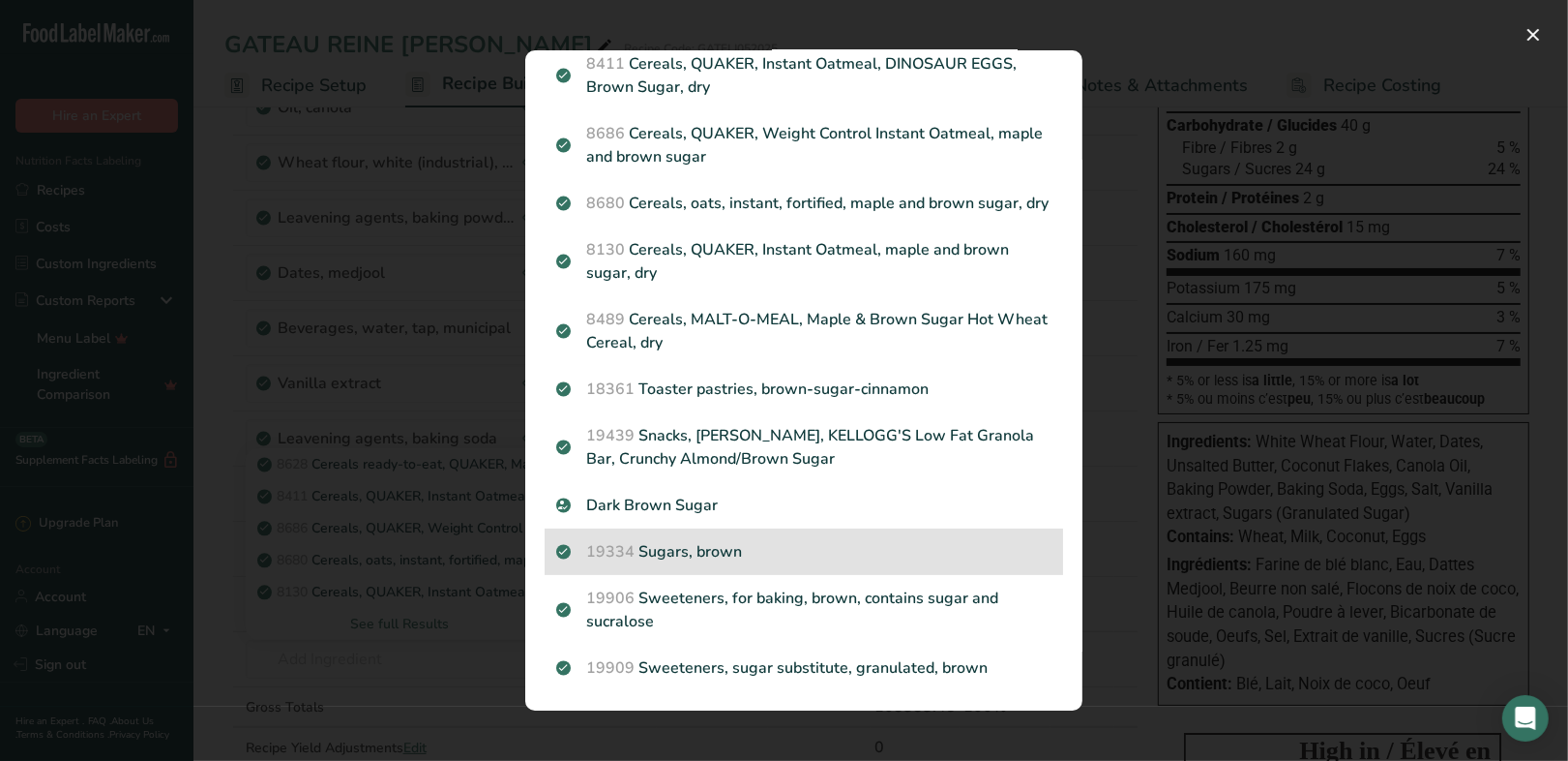
click at [651, 558] on p "19334 Sugars, brown" at bounding box center [803, 551] width 495 height 23
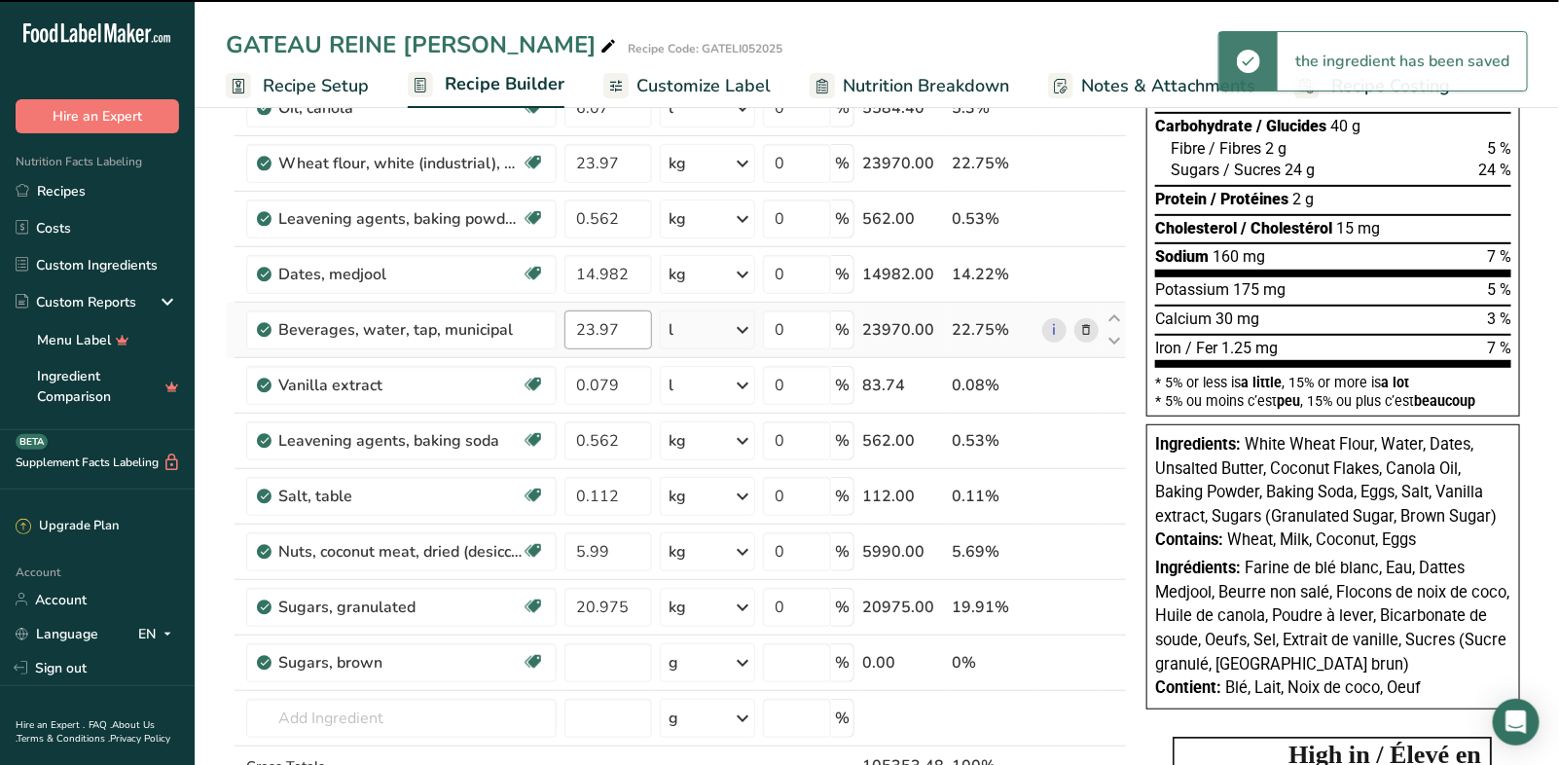
type input "0"
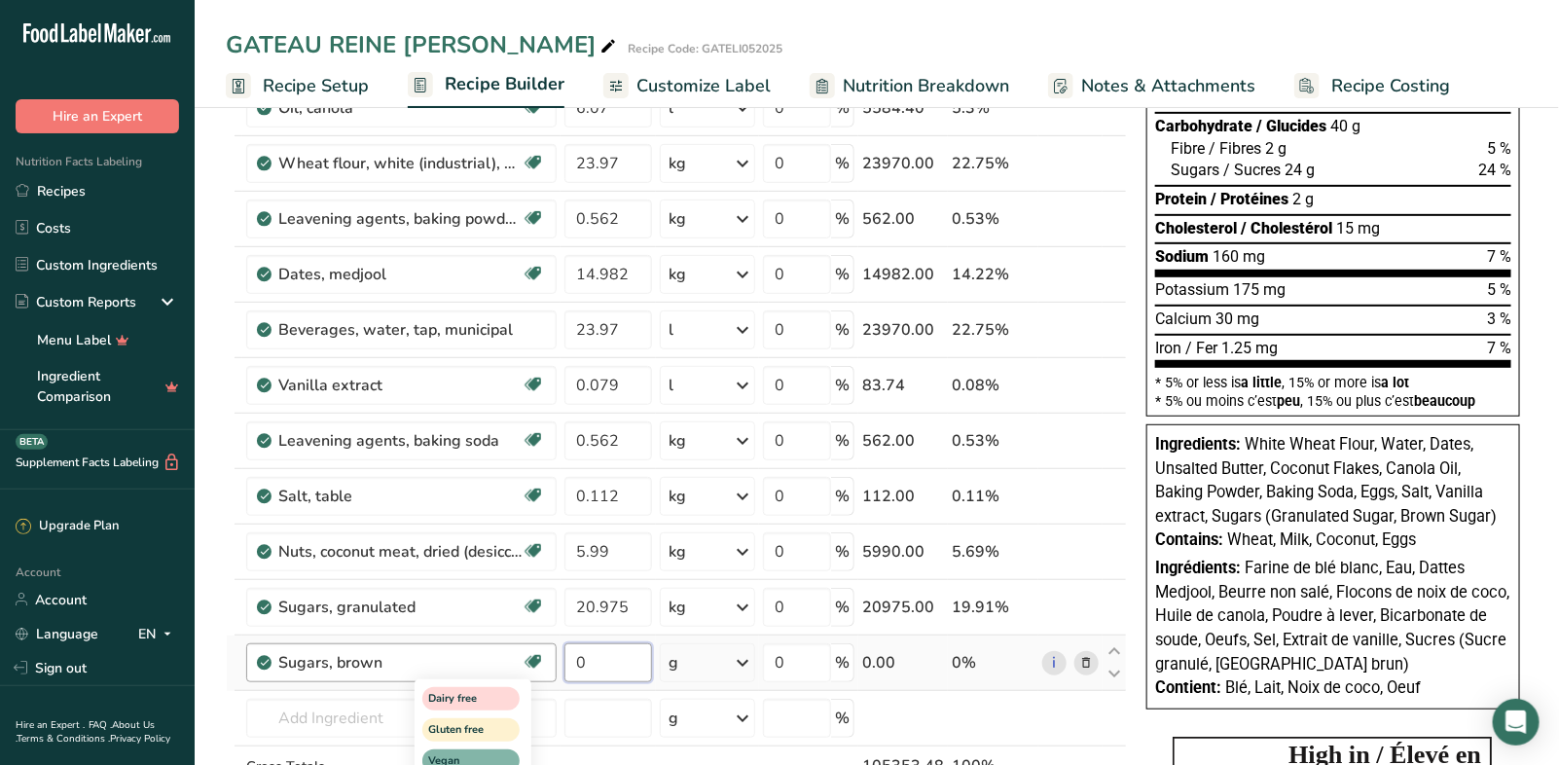
drag, startPoint x: 596, startPoint y: 657, endPoint x: 529, endPoint y: 658, distance: 67.1
click at [529, 658] on tr "Sugars, brown Dairy free Gluten free Vegan Vegetarian Soy free 0 g Portions 1 t…" at bounding box center [676, 662] width 899 height 55
type input "20.559"
click at [741, 655] on div "Ingredient * Amount * Unit * Waste * .a-a{fill:#347362;}.b-a{fill:#fff;} Grams …" at bounding box center [676, 398] width 901 height 940
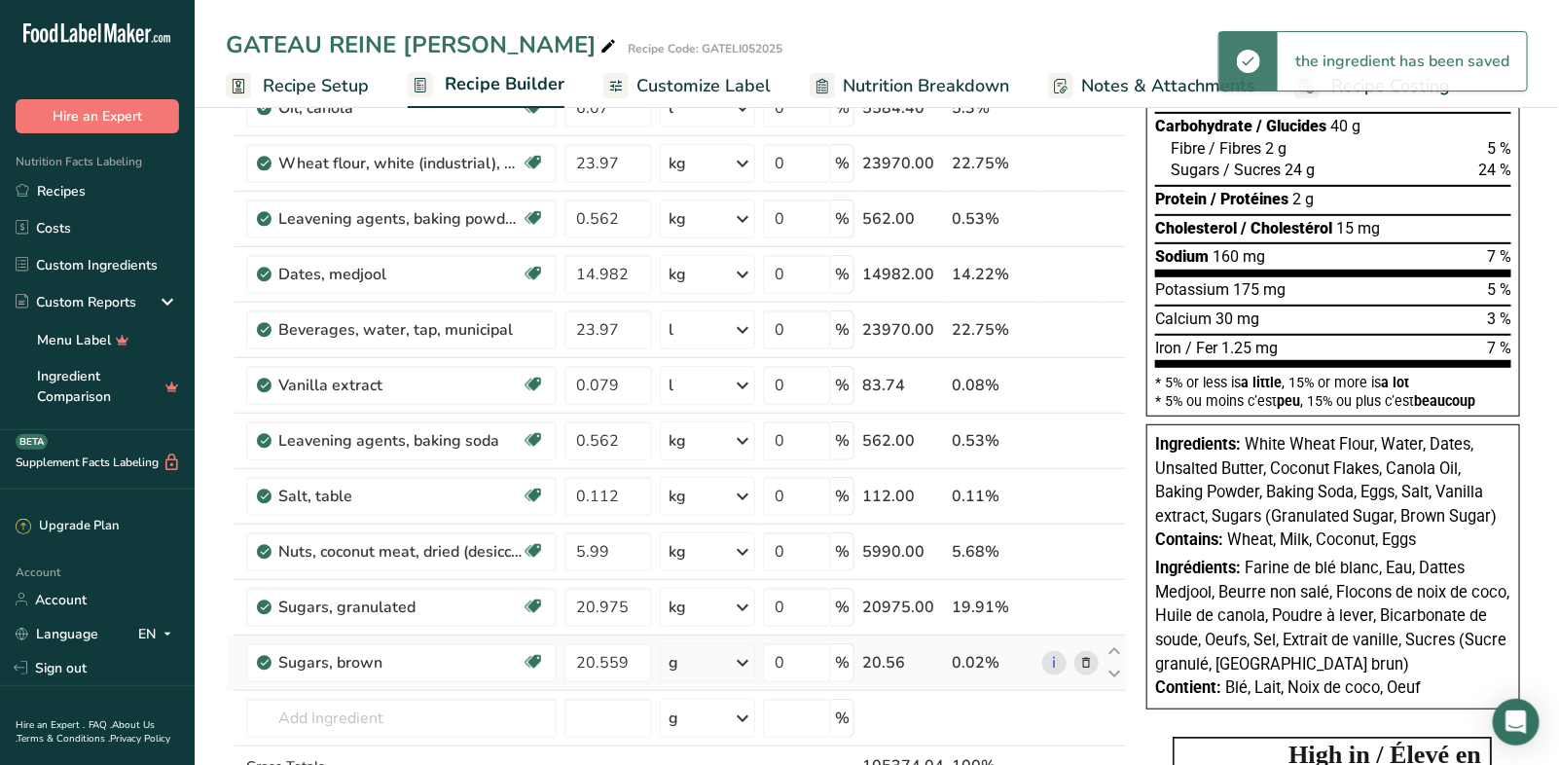
click at [746, 654] on icon at bounding box center [742, 662] width 23 height 35
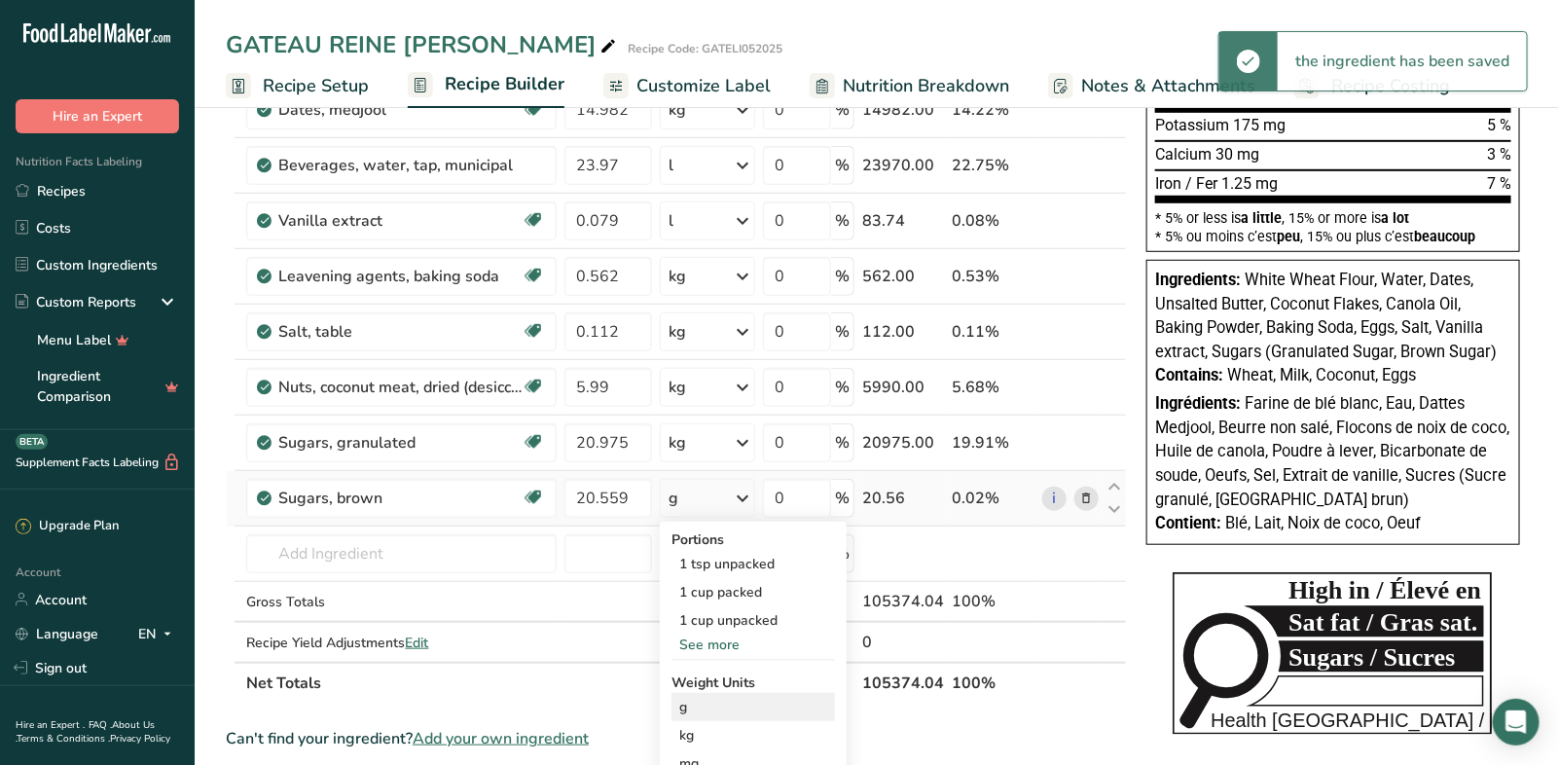
scroll to position [449, 0]
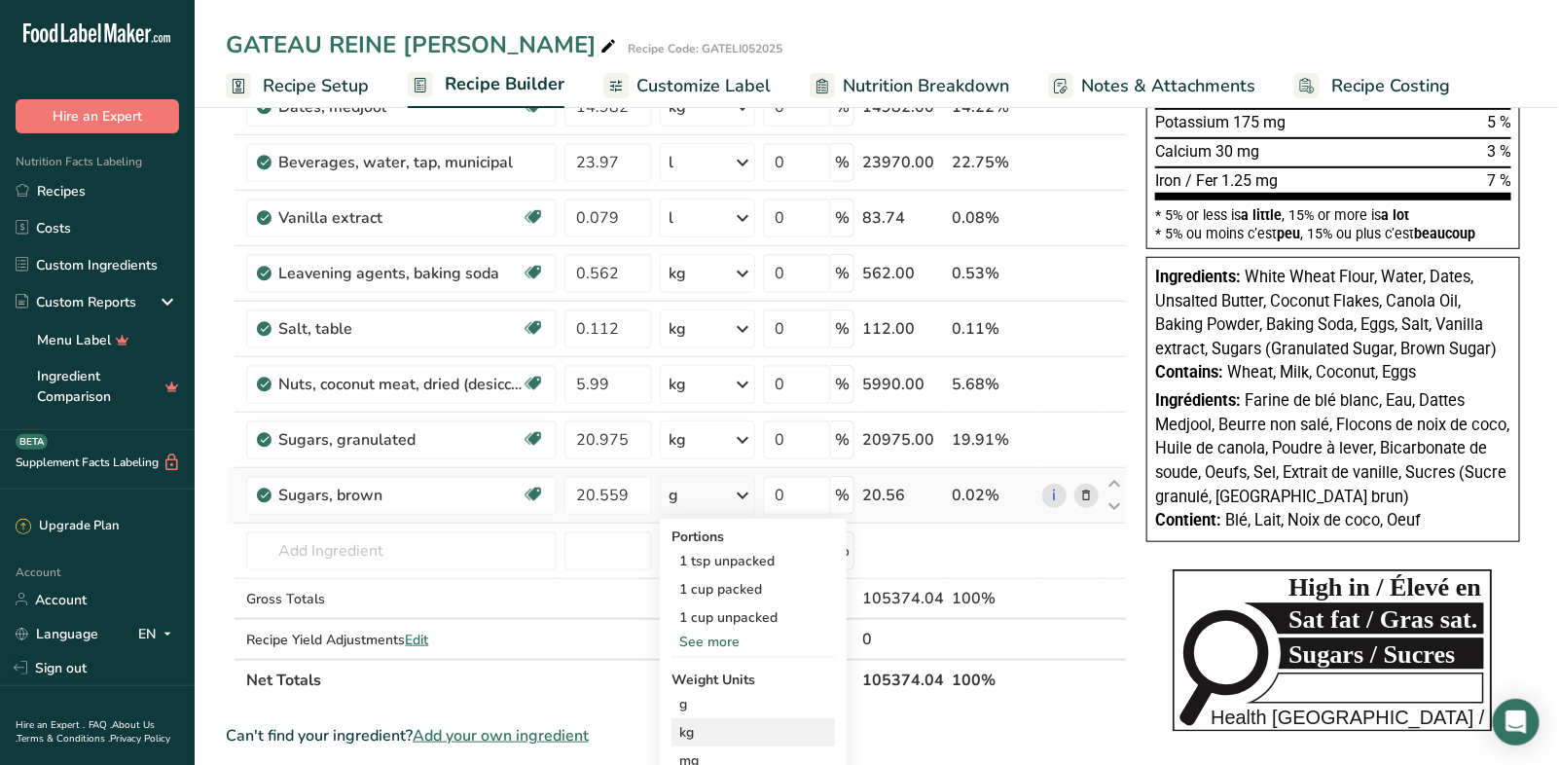
click at [726, 721] on div "kg" at bounding box center [752, 732] width 163 height 28
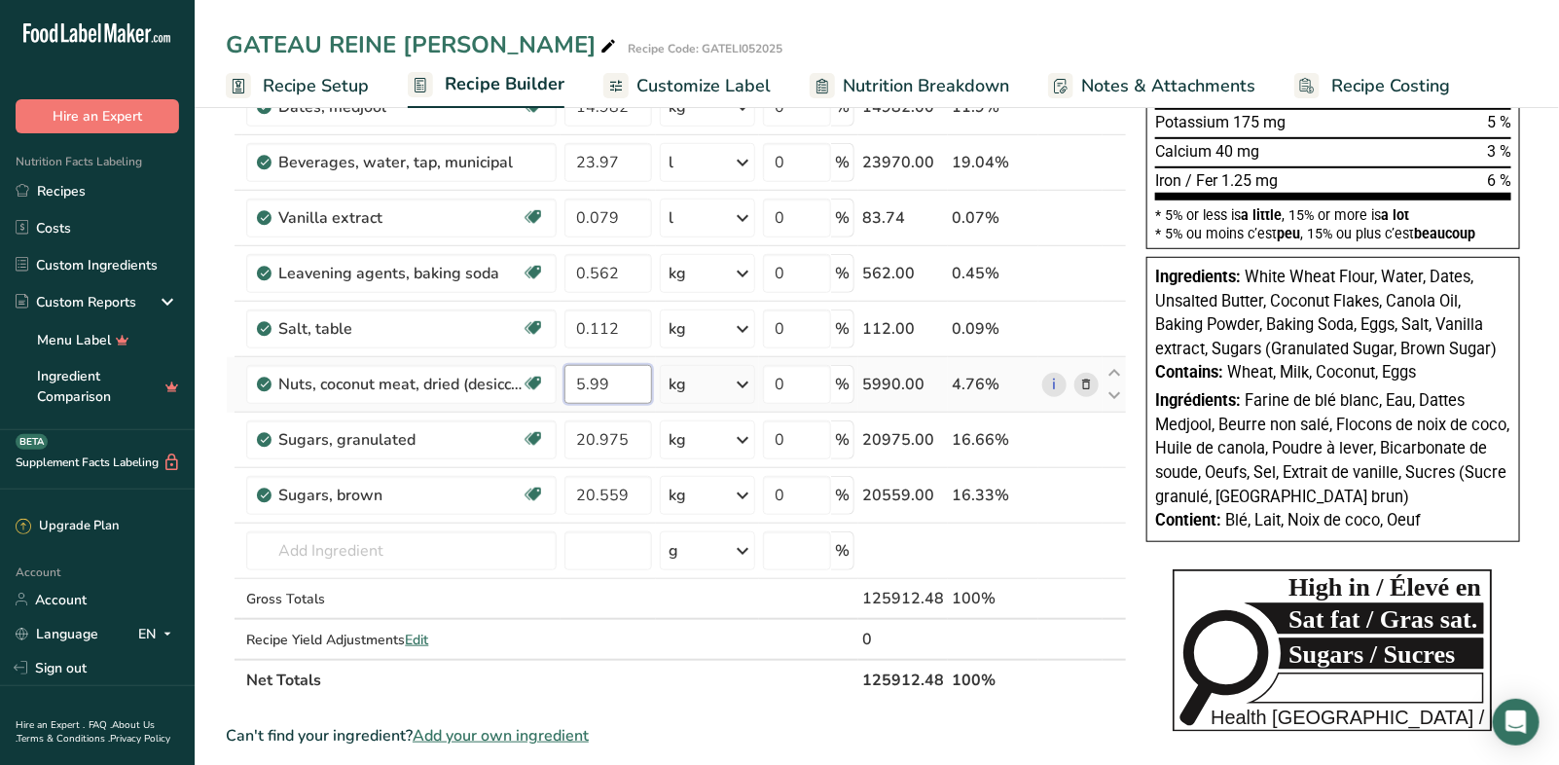
drag, startPoint x: 623, startPoint y: 377, endPoint x: 558, endPoint y: 371, distance: 64.6
click at [558, 371] on tr "Nuts, coconut meat, dried (desiccated), not sweetened Dairy free Gluten free Ve…" at bounding box center [676, 384] width 899 height 55
type input "8.869"
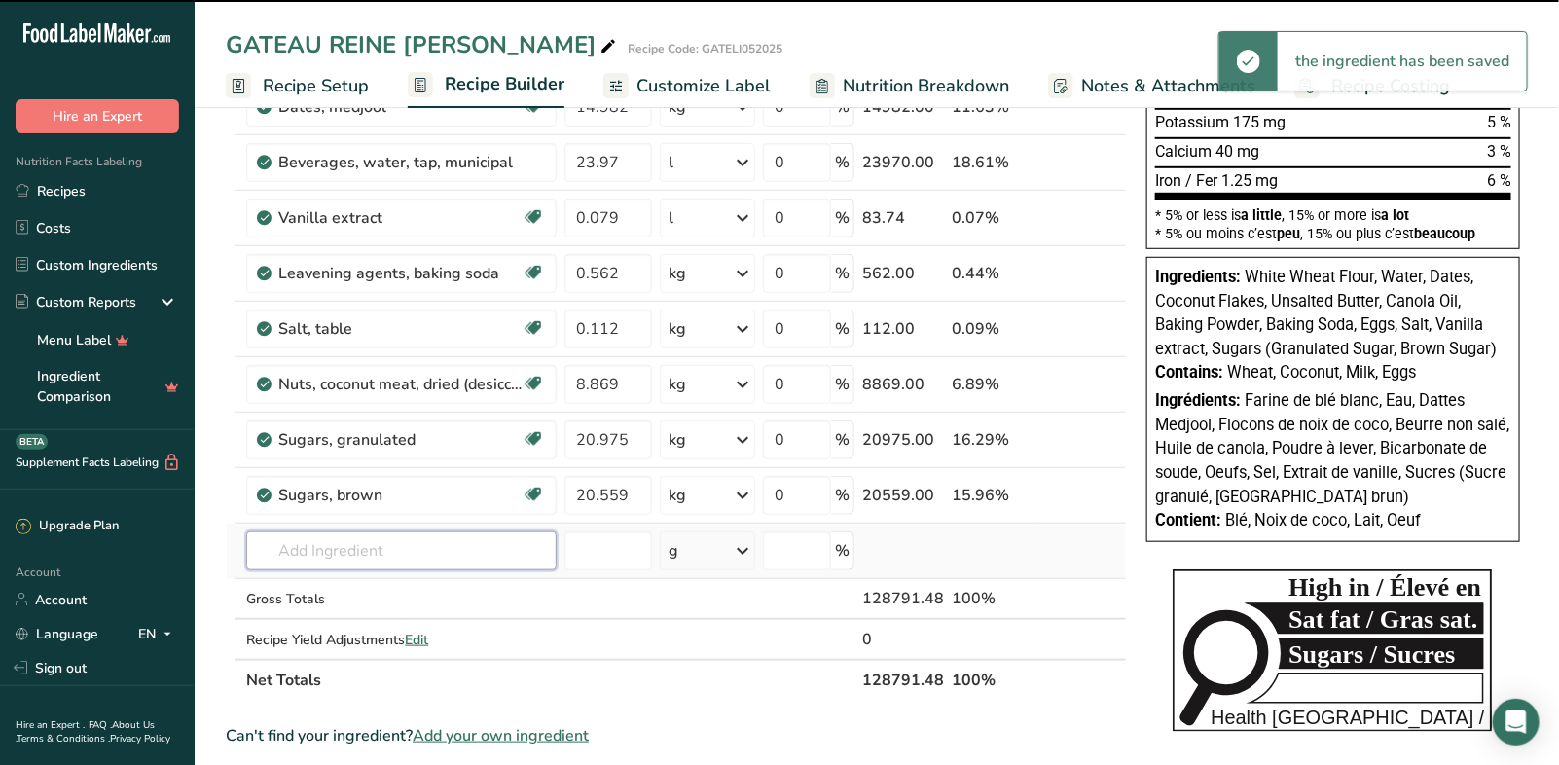
click at [309, 548] on div "Ingredient * Amount * Unit * Waste * .a-a{fill:#347362;}.b-a{fill:#fff;} Grams …" at bounding box center [676, 231] width 901 height 940
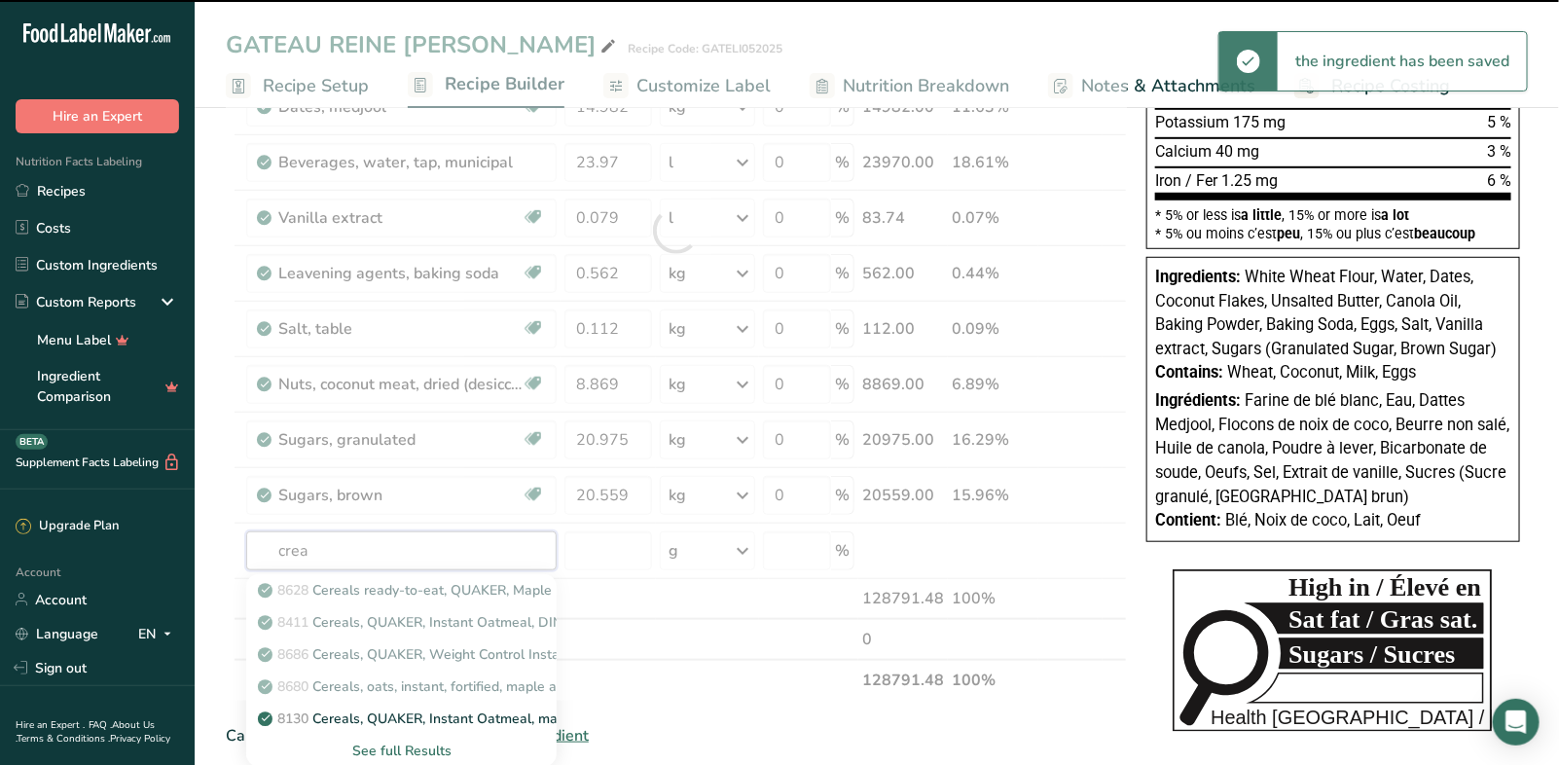
type input "cream"
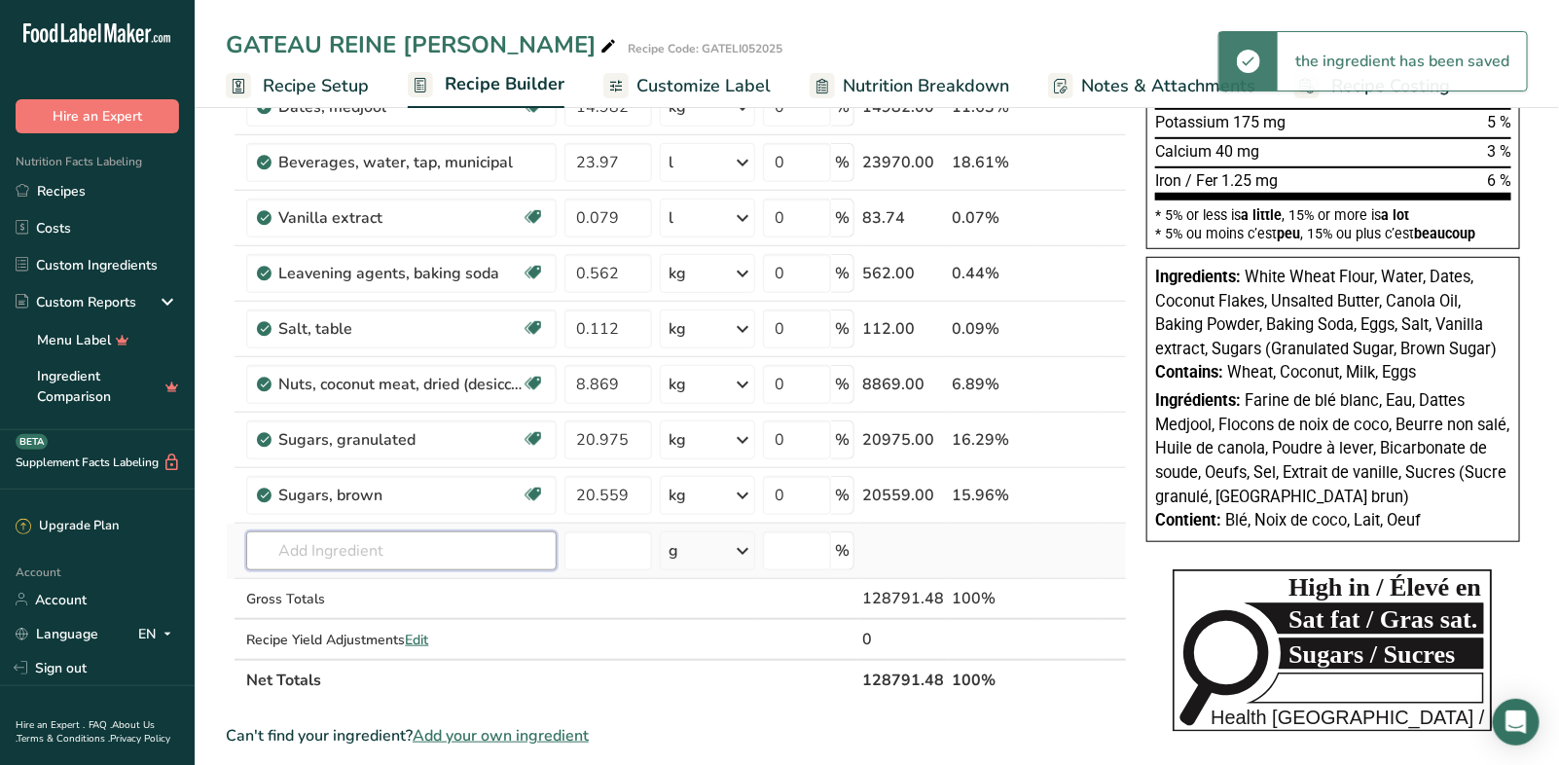
click at [347, 549] on input "text" at bounding box center [401, 550] width 310 height 39
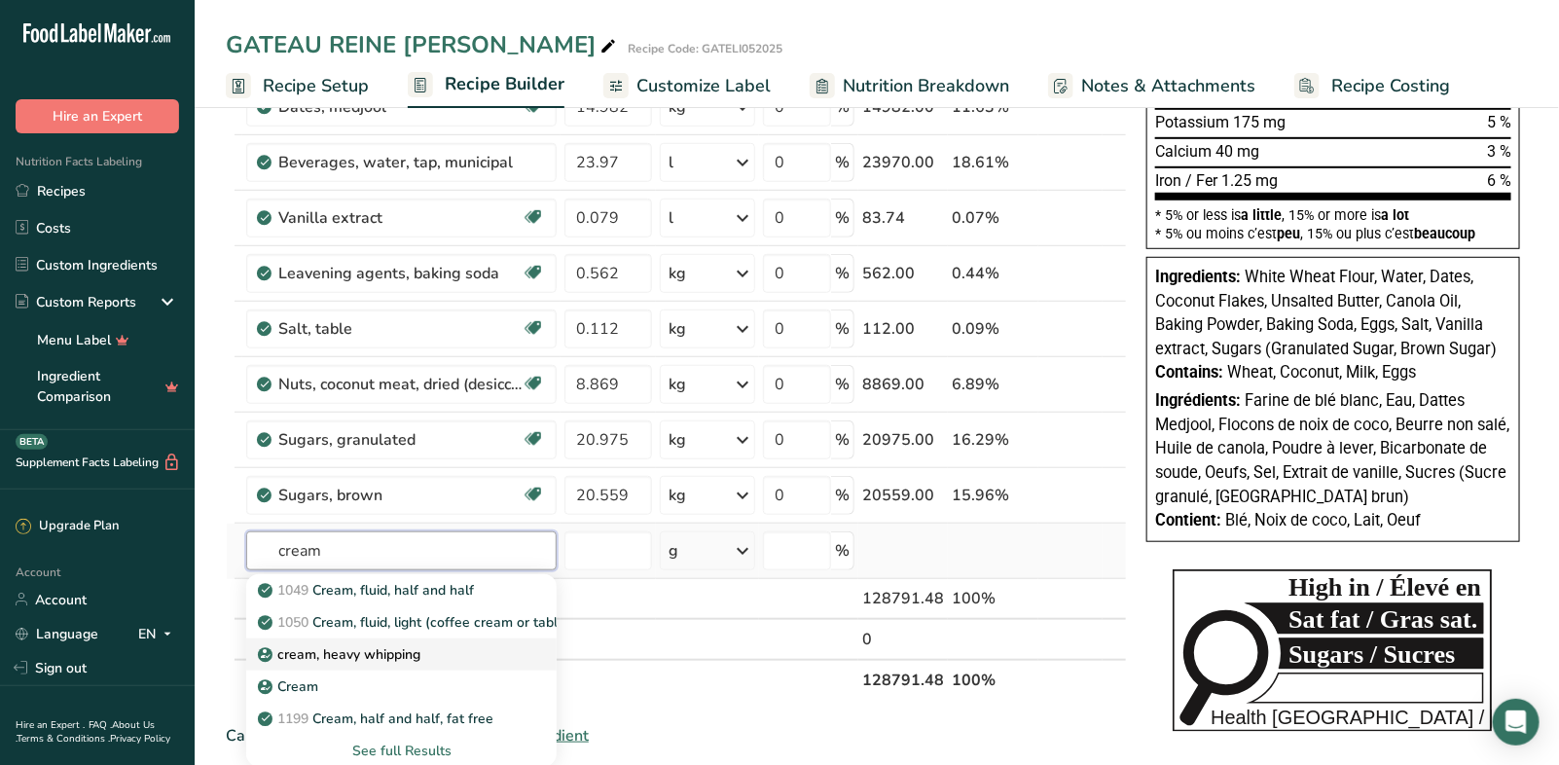
type input "cream"
click at [380, 645] on p "cream, heavy whipping" at bounding box center [341, 654] width 159 height 20
type input "cream, heavy whipping"
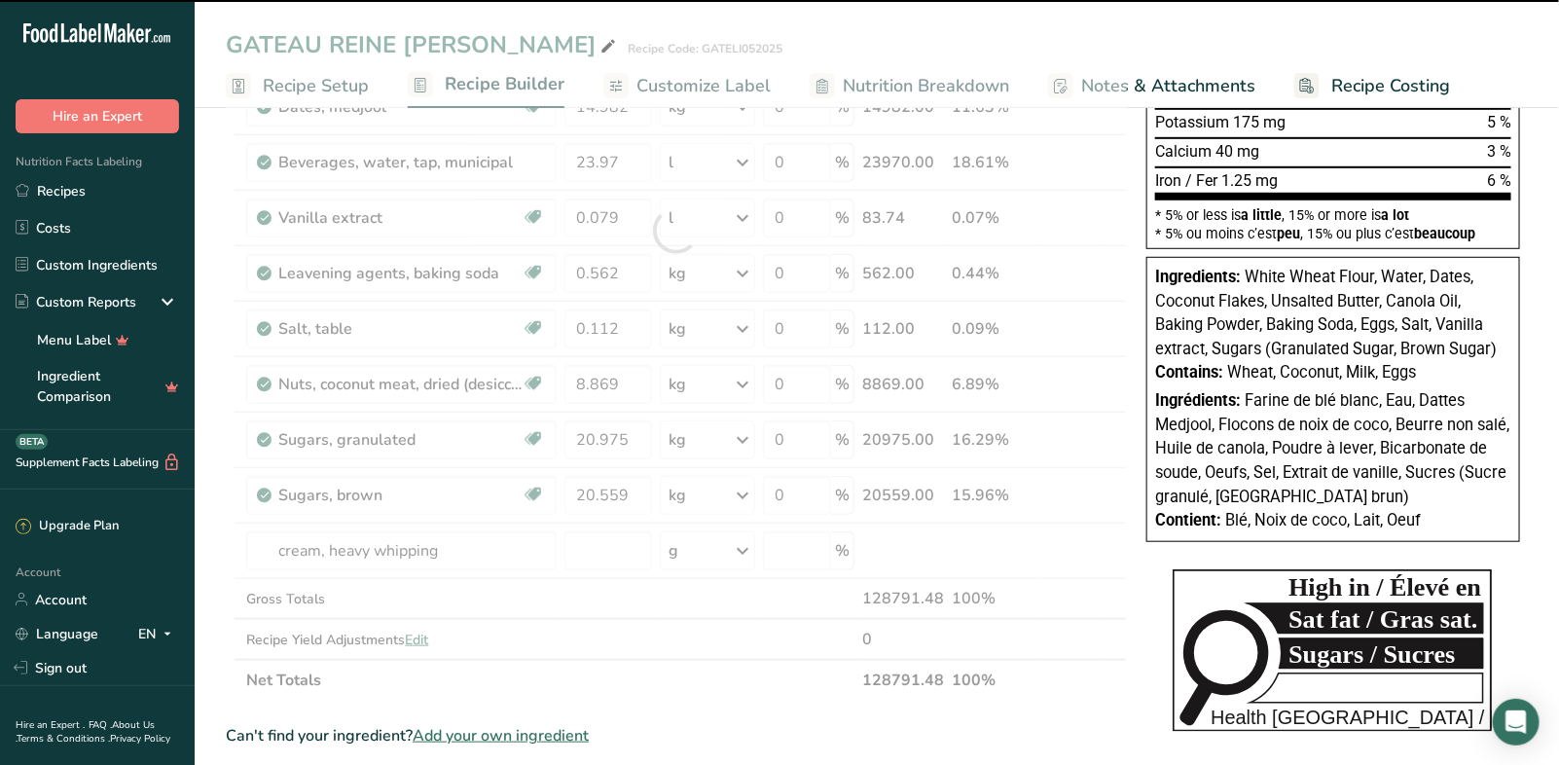
type input "0"
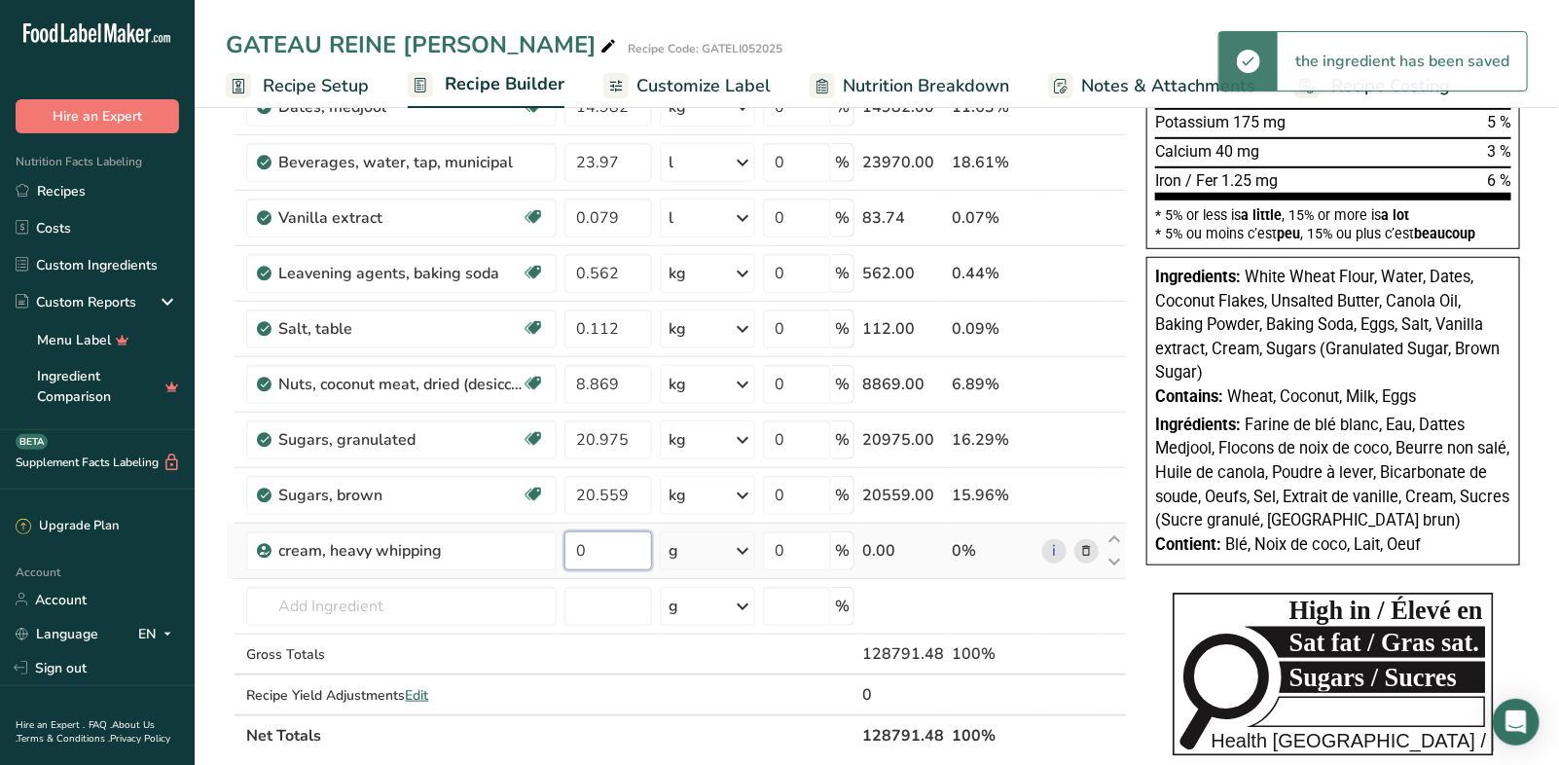
drag, startPoint x: 602, startPoint y: 549, endPoint x: 572, endPoint y: 545, distance: 30.4
click at [572, 545] on input "0" at bounding box center [608, 550] width 88 height 39
type input "6.256"
click at [751, 545] on div "Ingredient * Amount * Unit * Waste * .a-a{fill:#347362;}.b-a{fill:#fff;} Grams …" at bounding box center [676, 258] width 901 height 995
click at [747, 543] on icon at bounding box center [742, 550] width 23 height 35
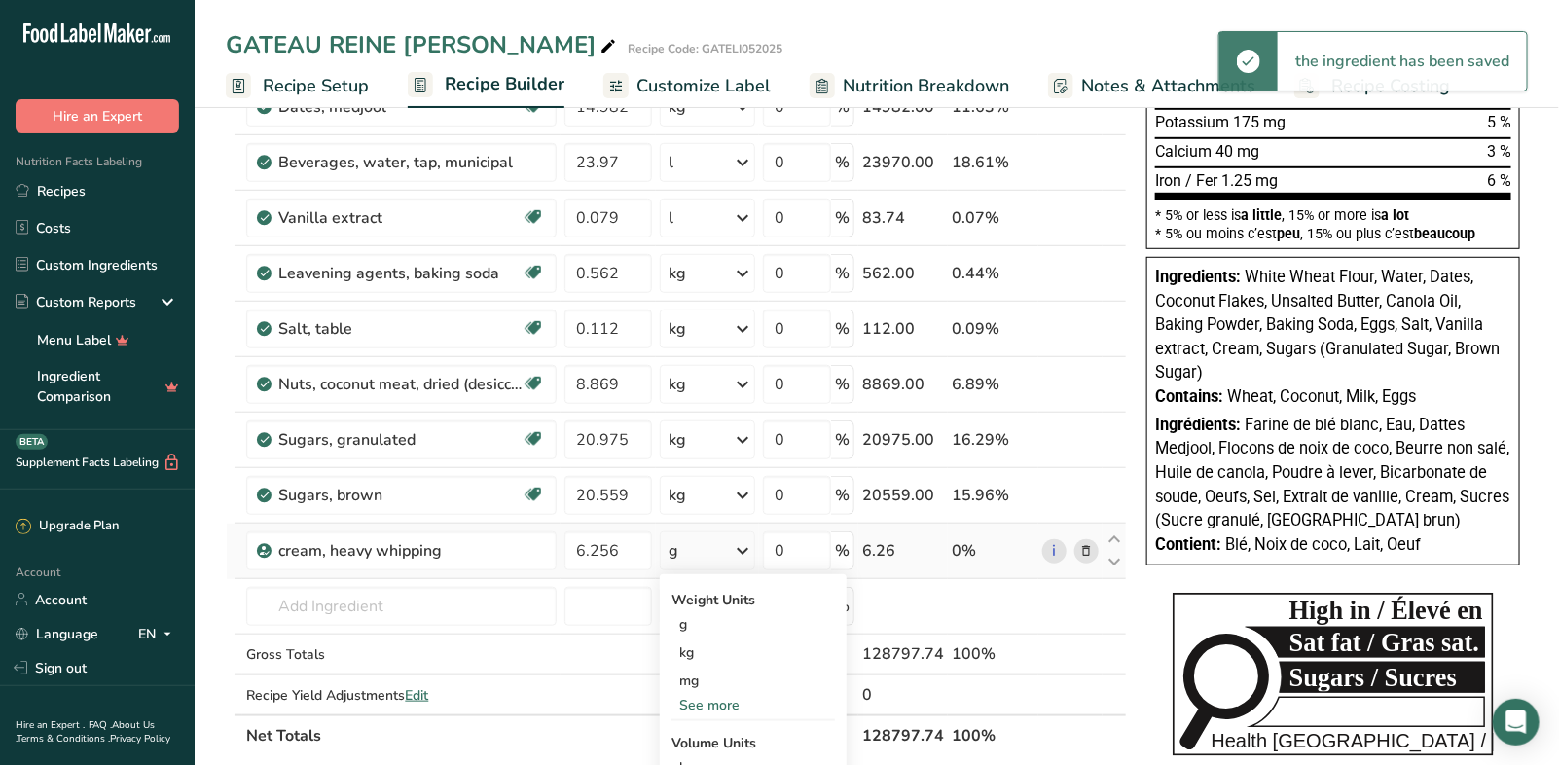
scroll to position [454, 0]
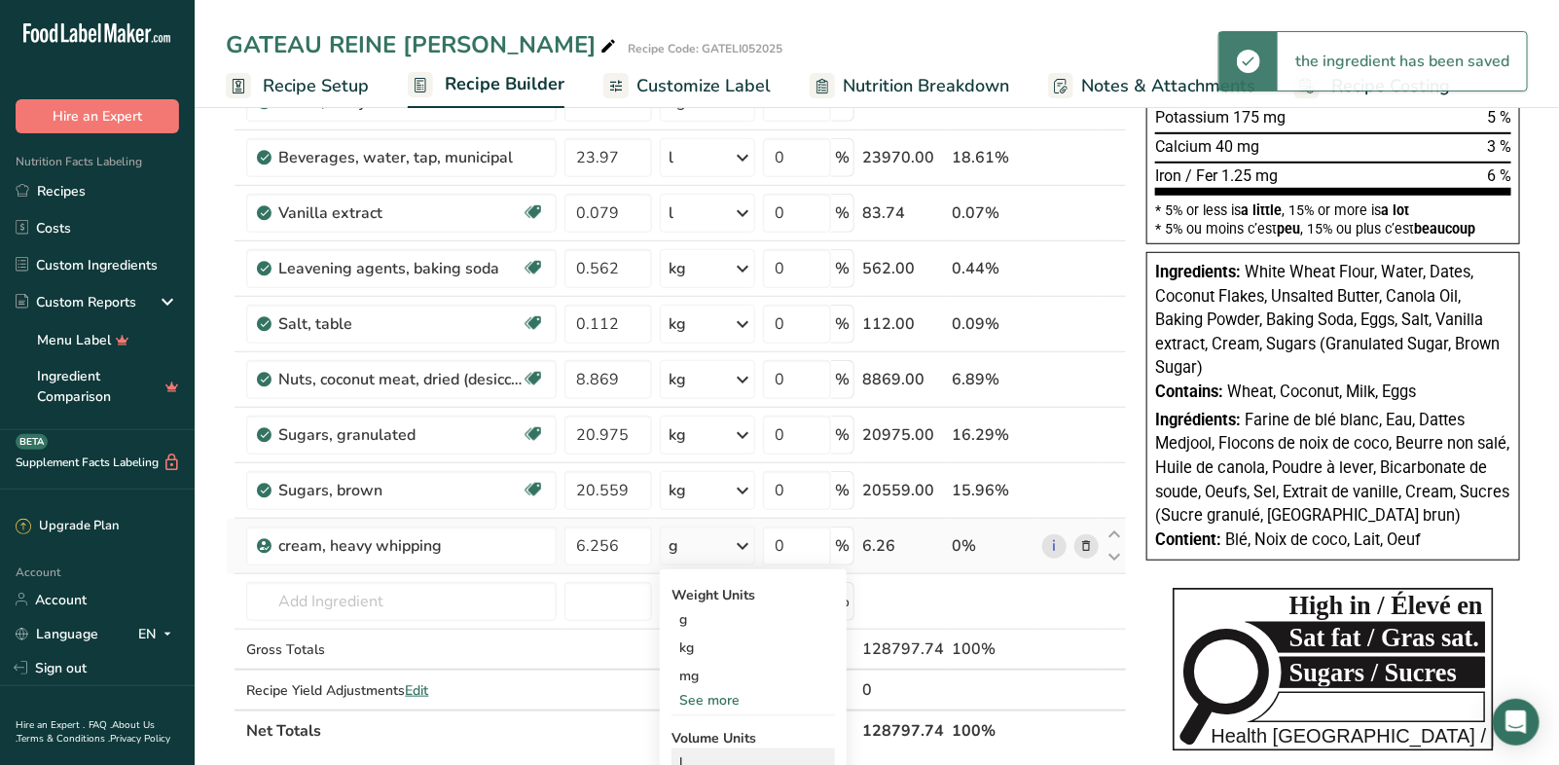
click at [709, 752] on div "l" at bounding box center [753, 762] width 148 height 20
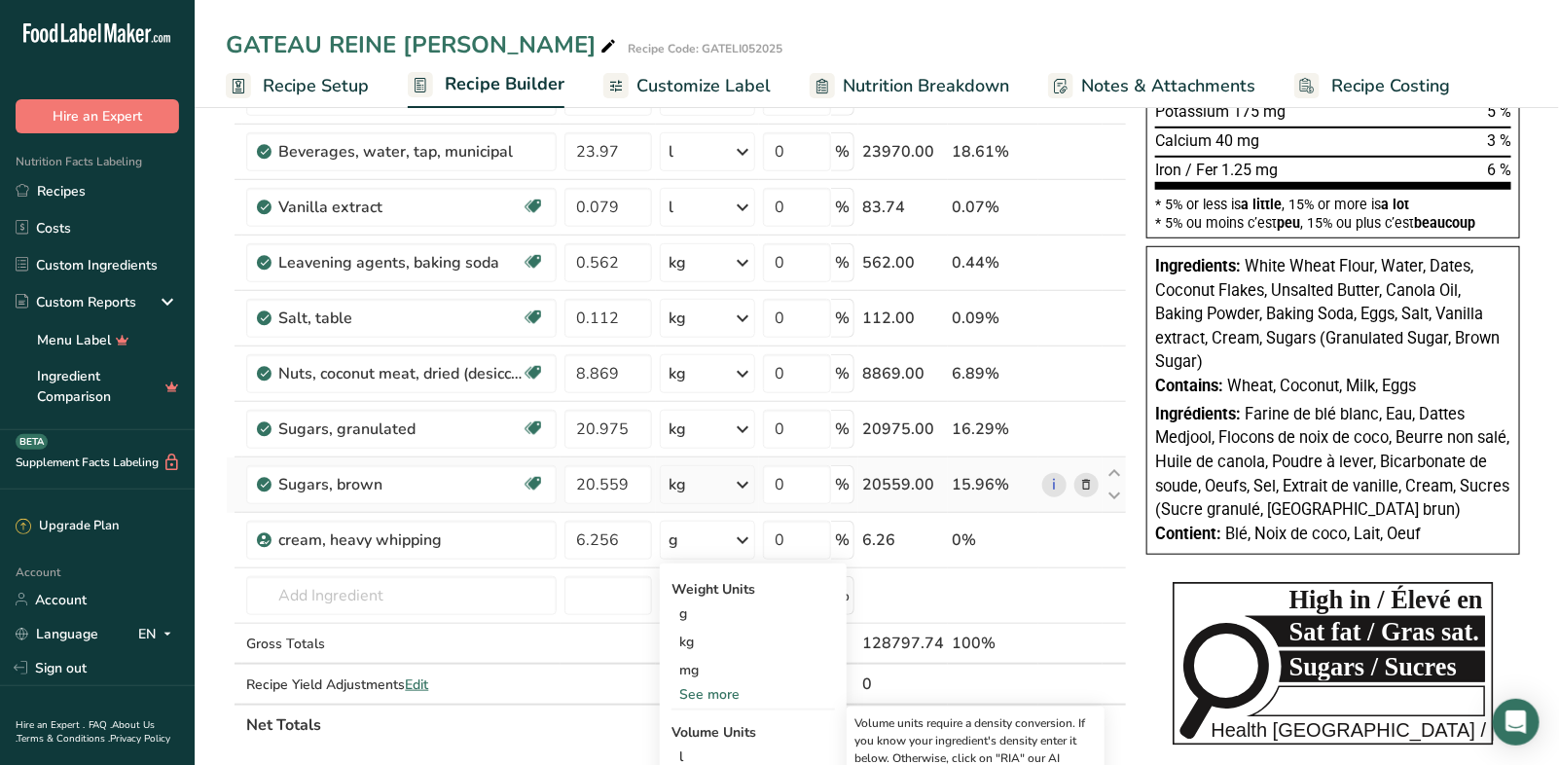
scroll to position [496, 0]
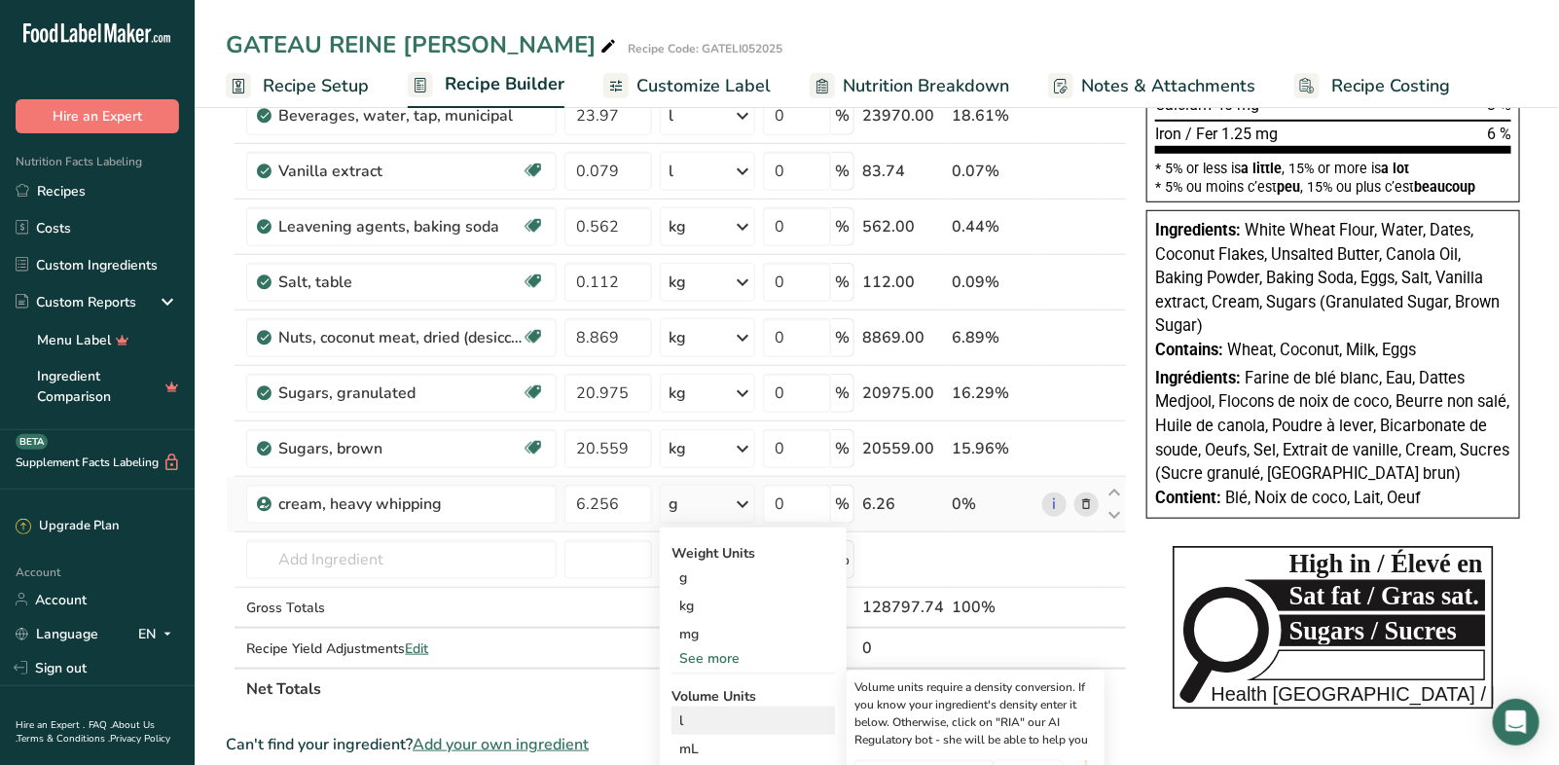
click at [709, 714] on div "l" at bounding box center [753, 720] width 148 height 20
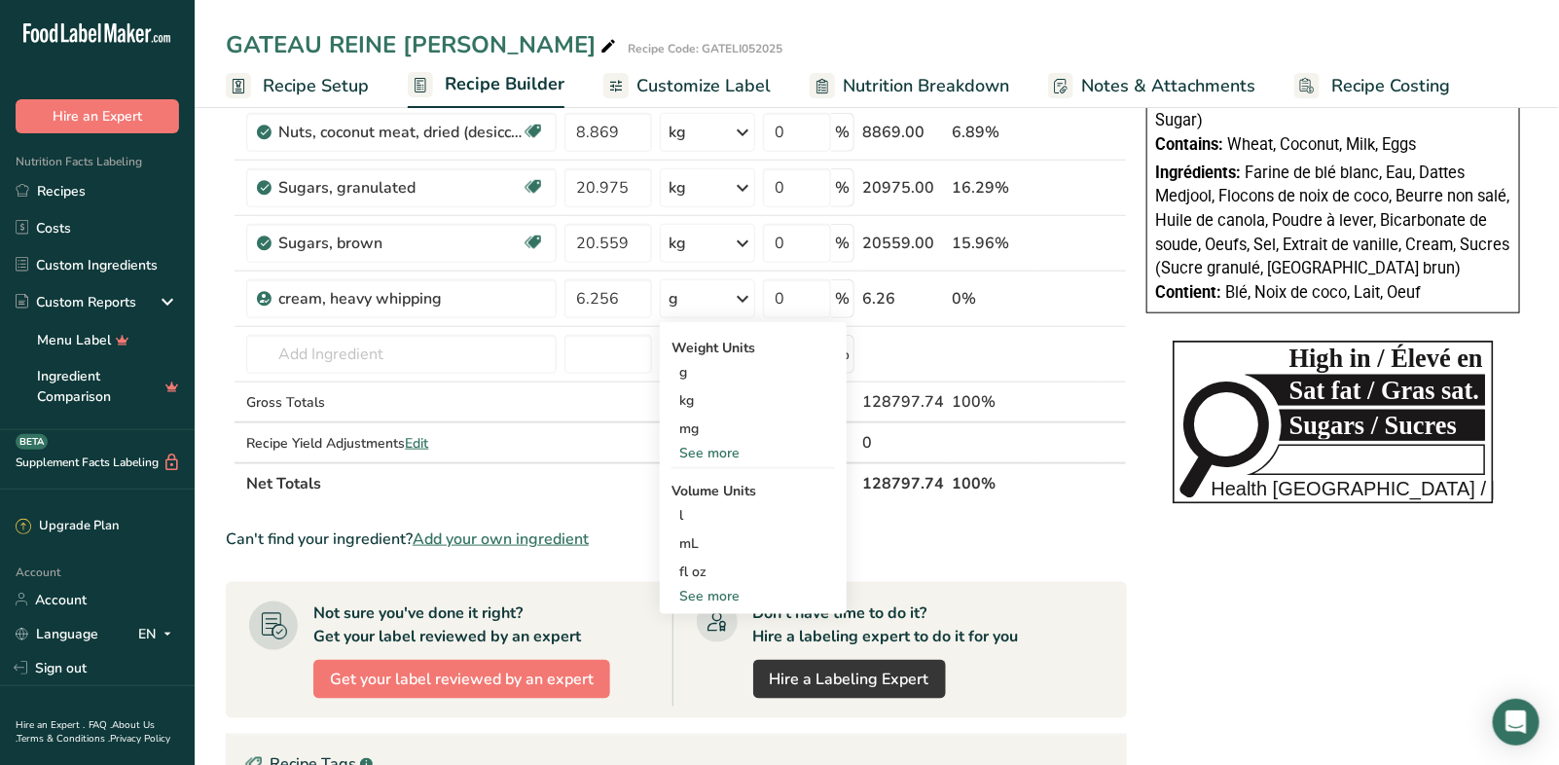
scroll to position [776, 0]
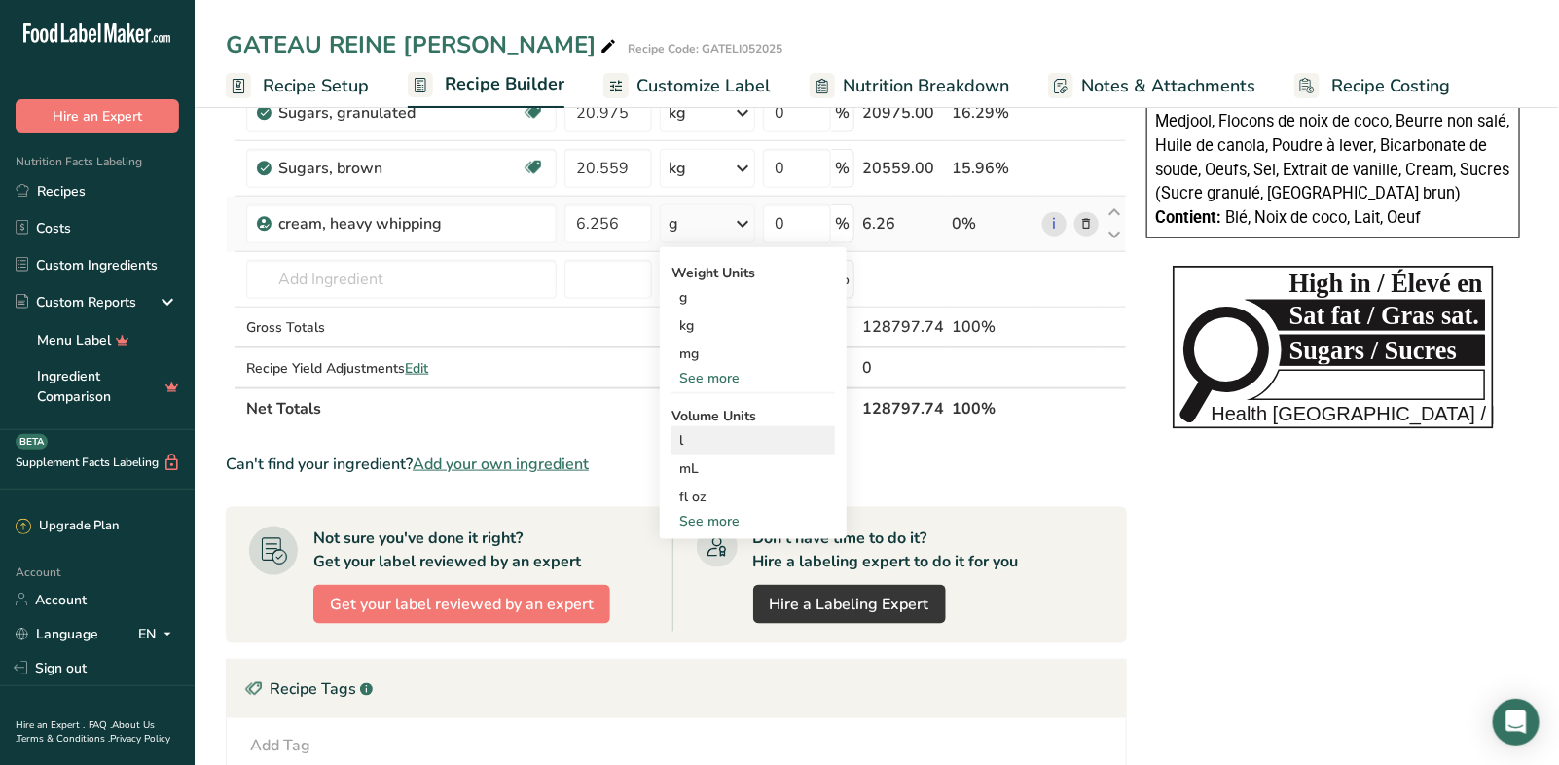
click at [720, 431] on div "l" at bounding box center [753, 440] width 148 height 20
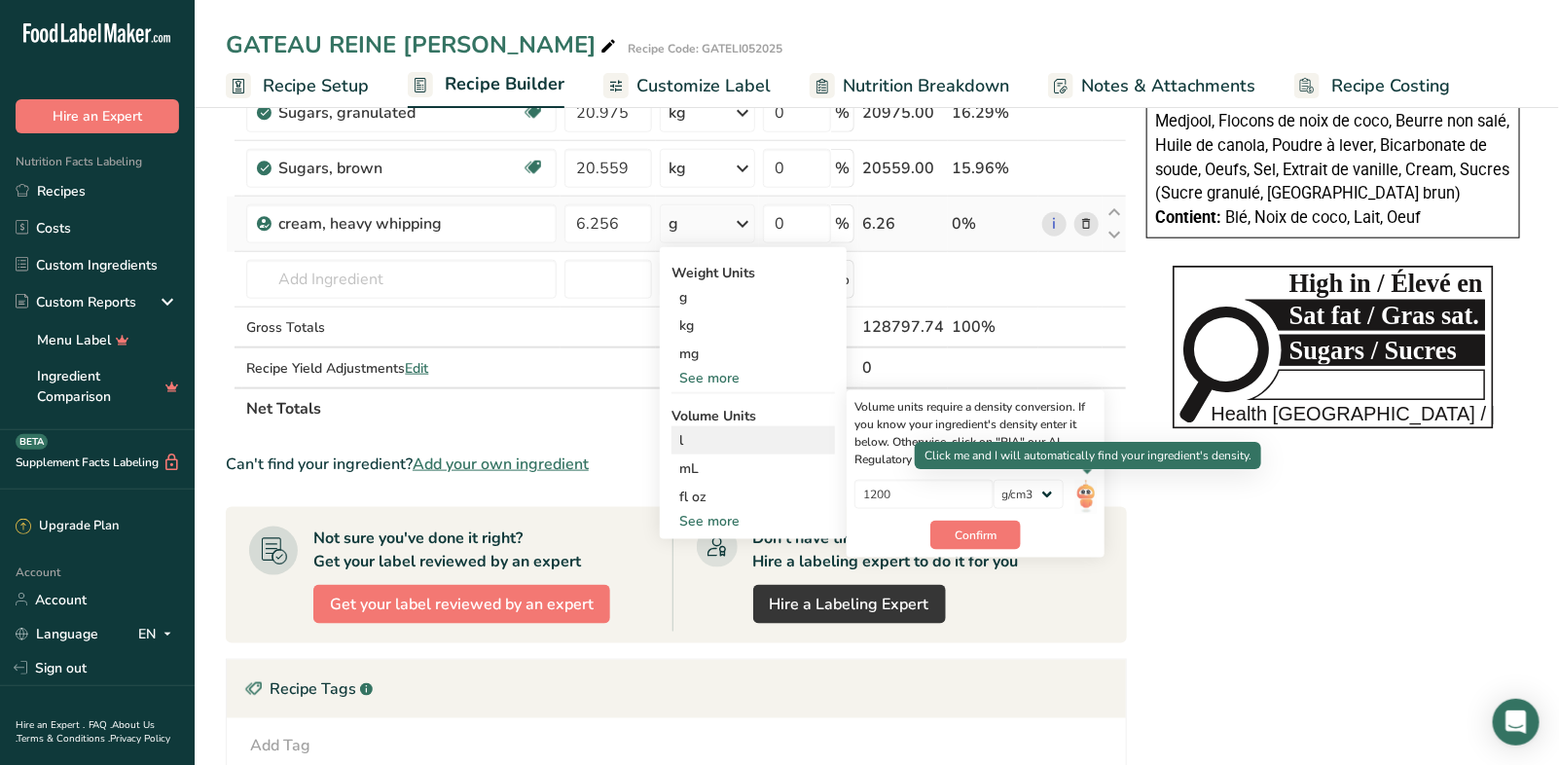
click at [1085, 485] on img at bounding box center [1085, 497] width 21 height 34
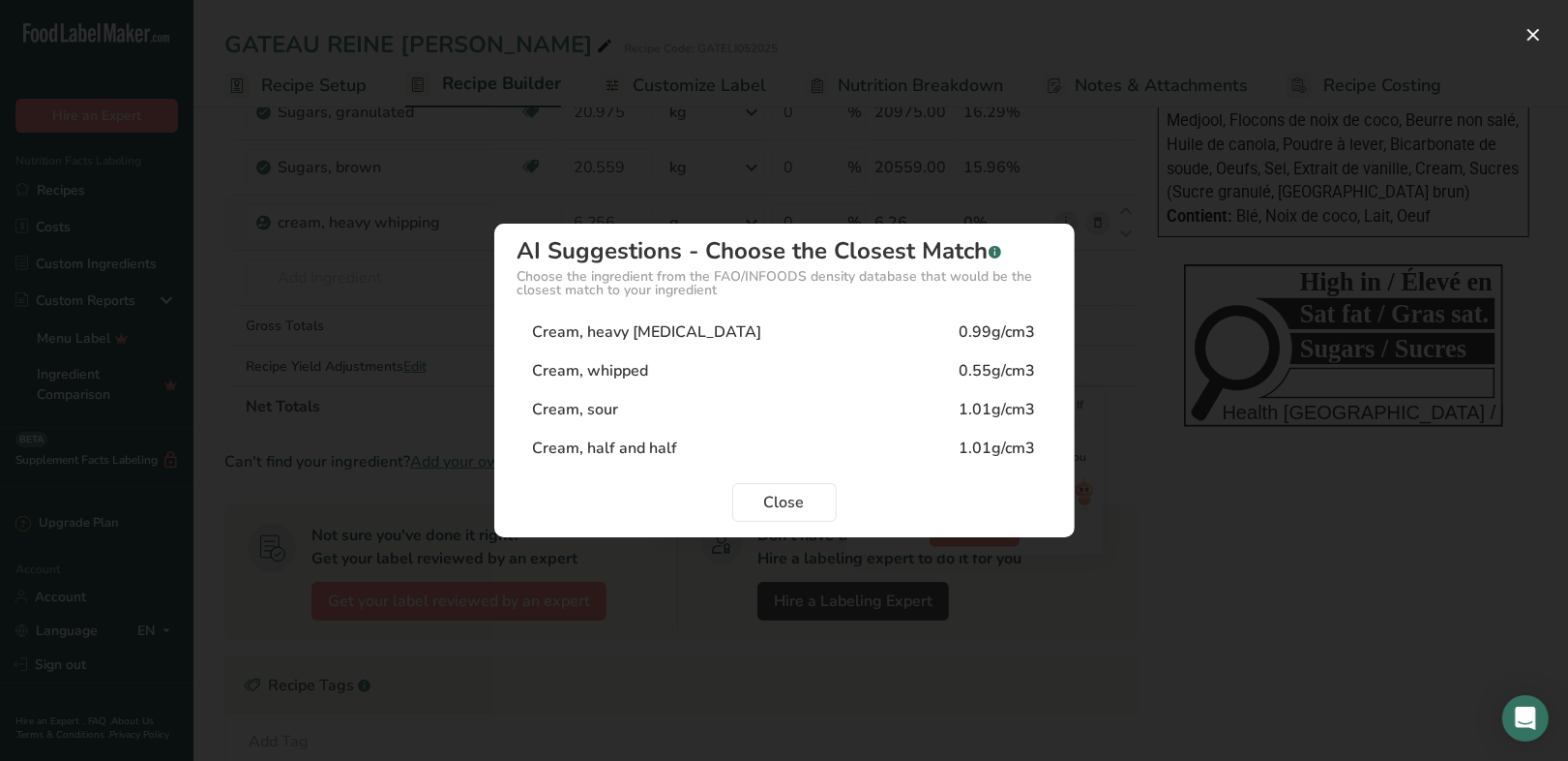
click at [976, 337] on div "0.99g/cm3" at bounding box center [997, 331] width 77 height 23
type input "0.99"
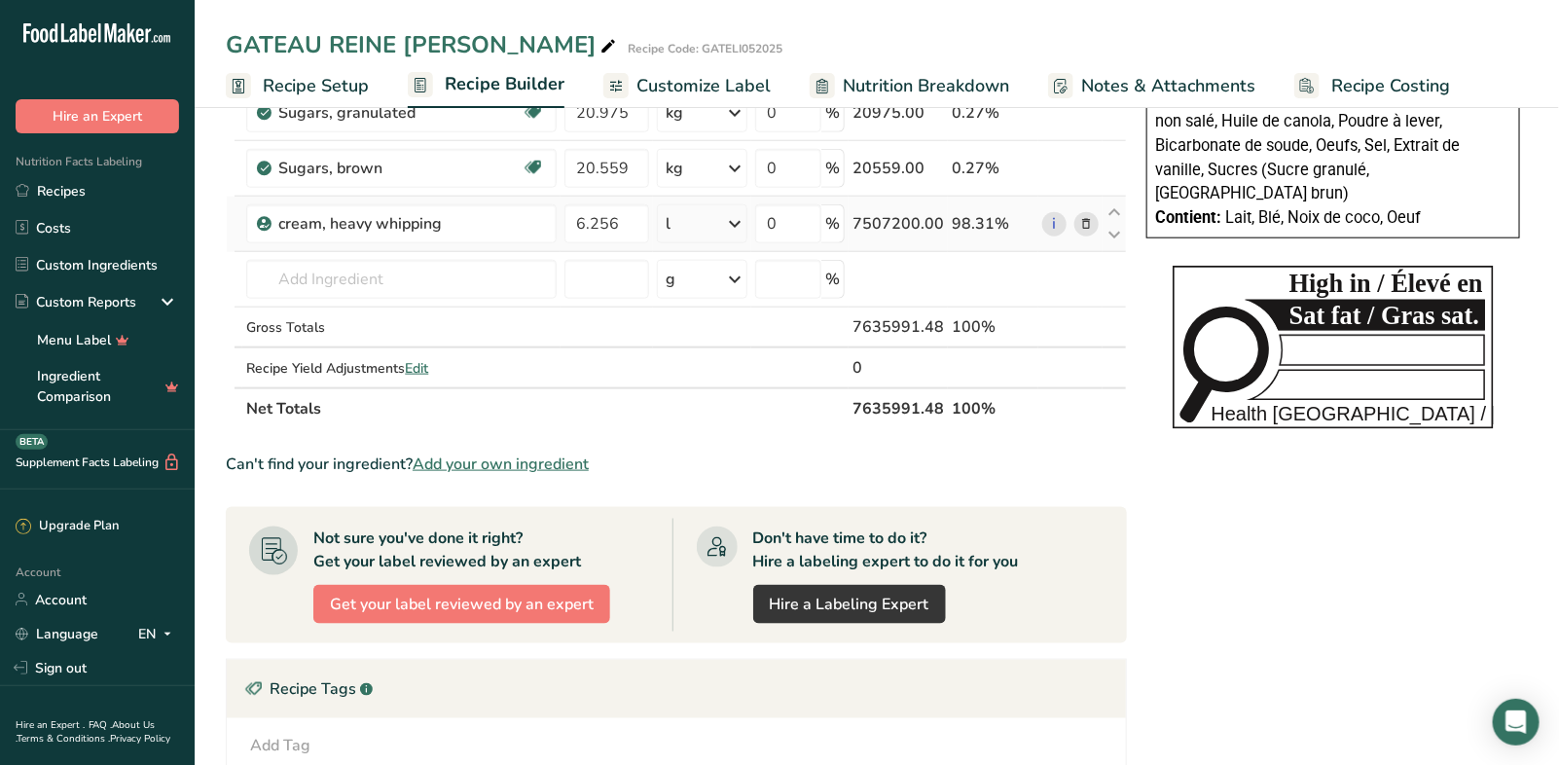
click at [737, 219] on icon at bounding box center [734, 223] width 23 height 35
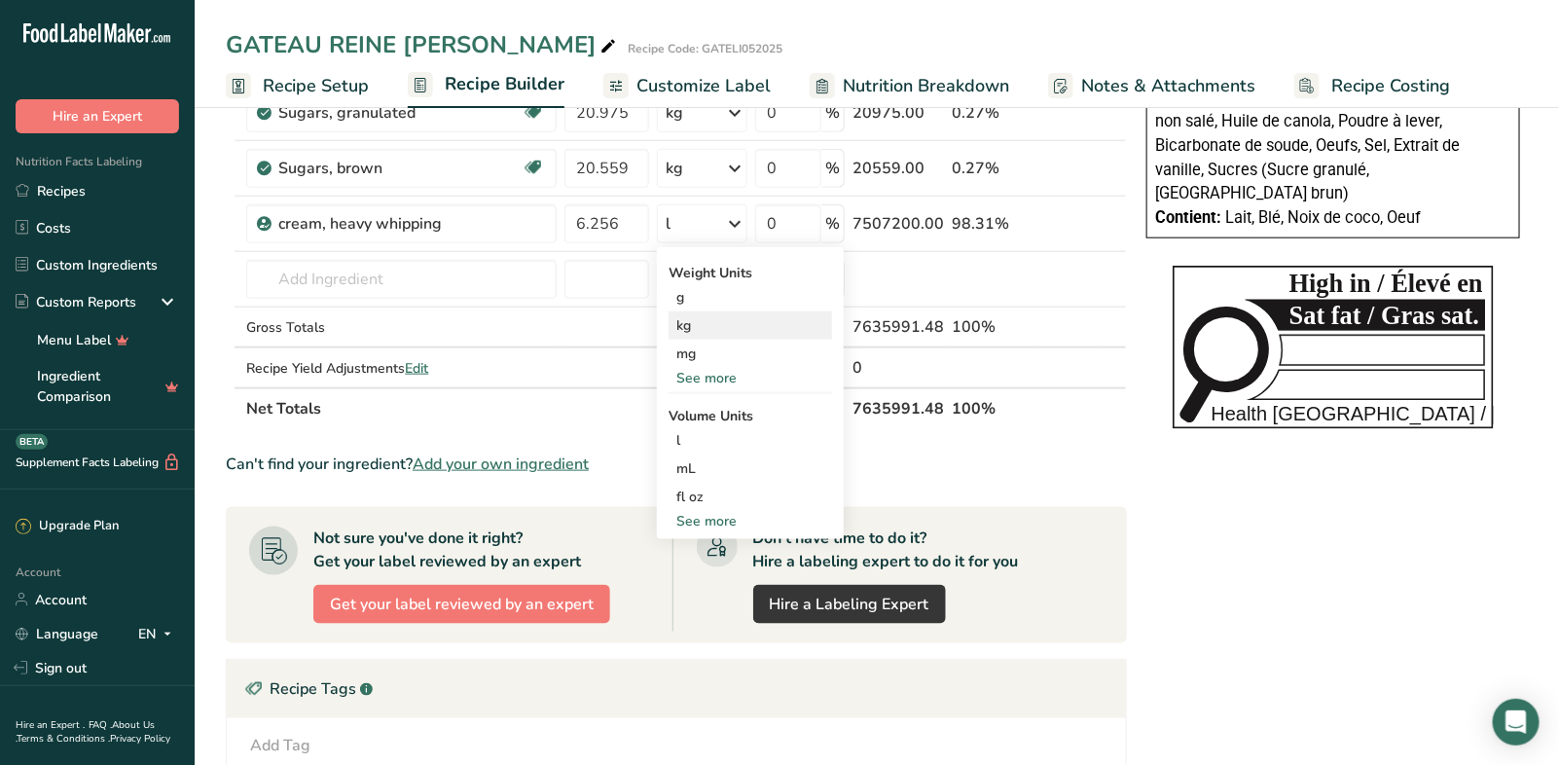
click at [692, 323] on div "kg" at bounding box center [749, 325] width 163 height 28
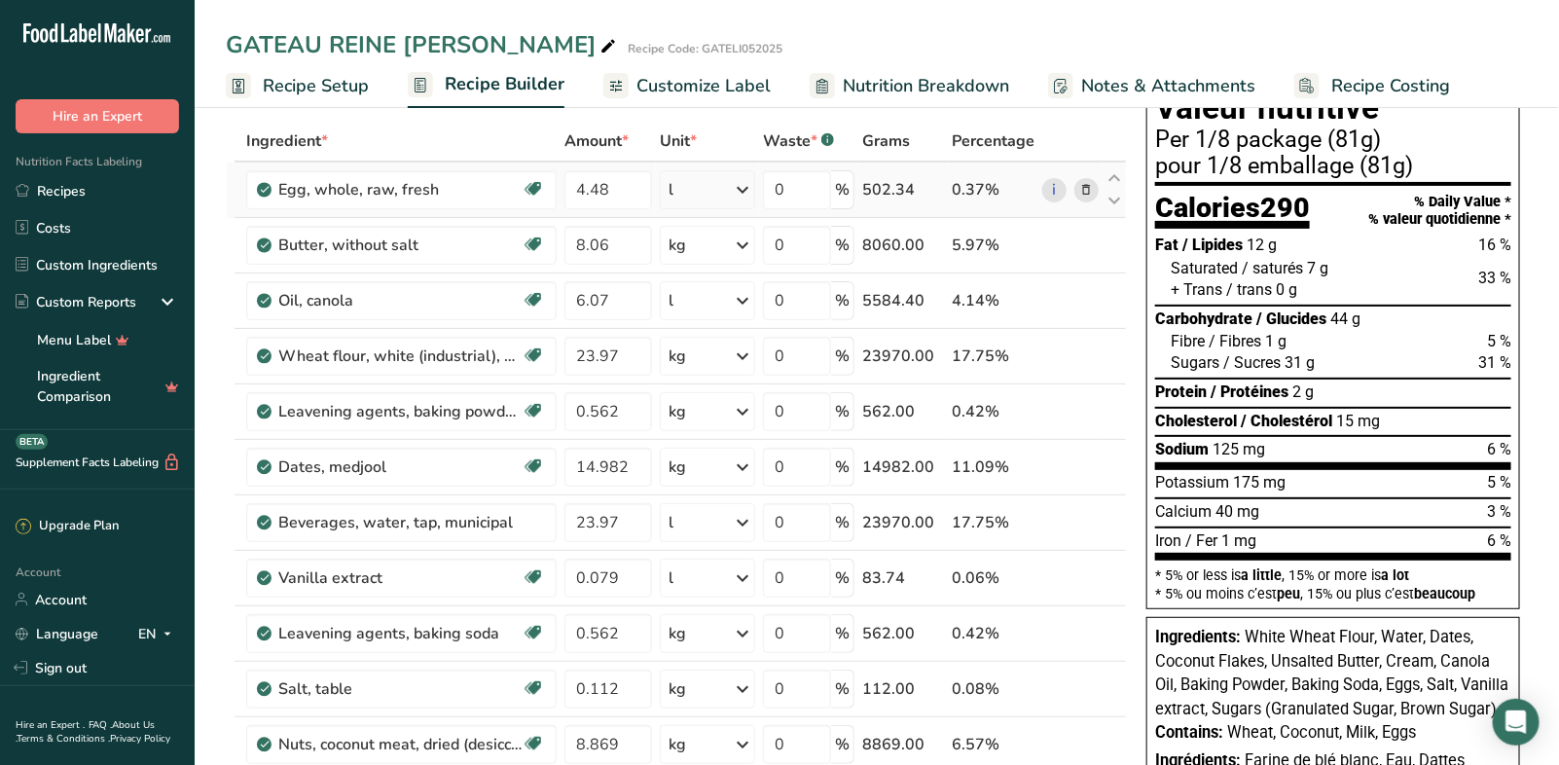
scroll to position [110, 0]
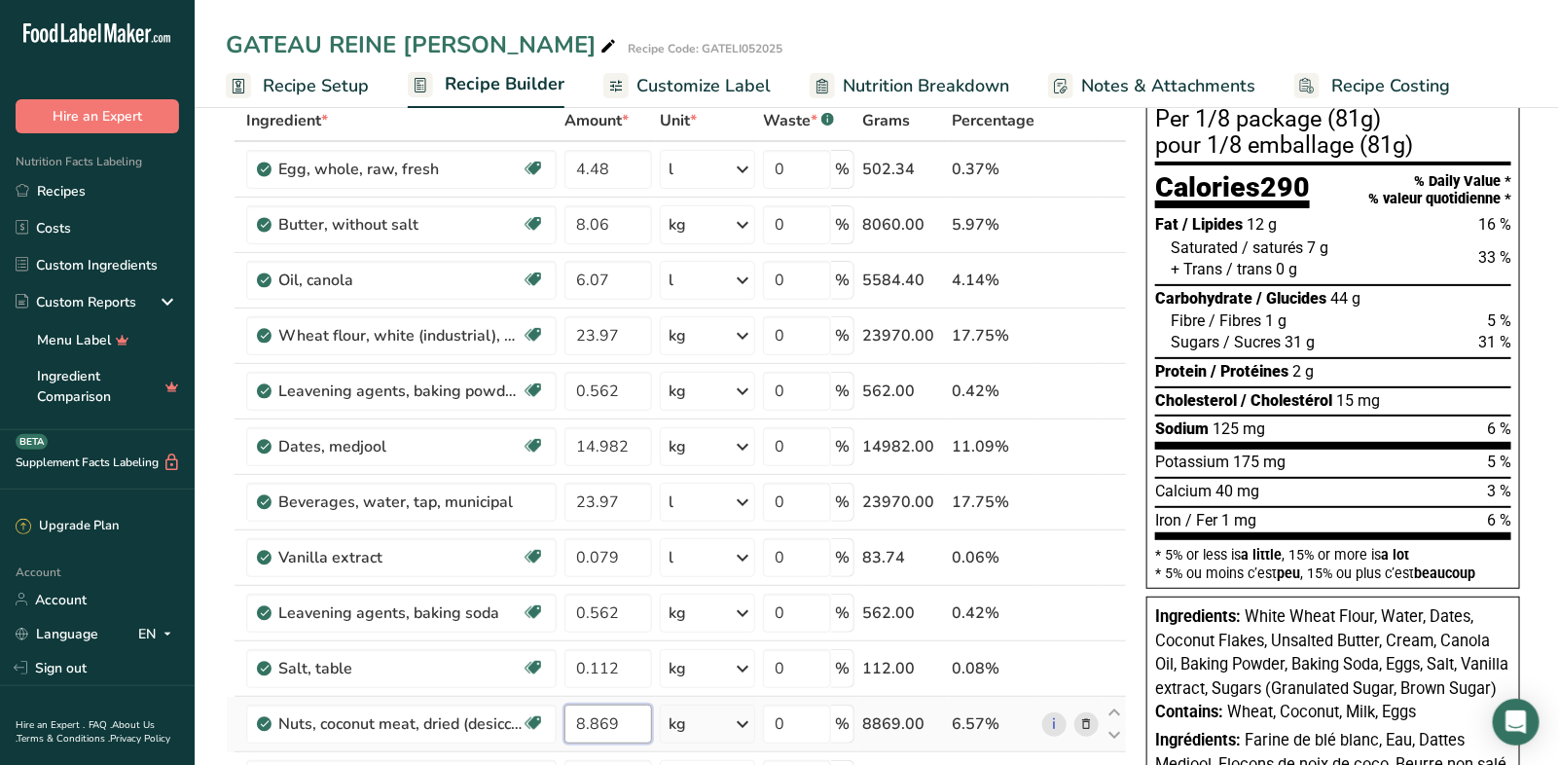
click at [610, 715] on input "8.869" at bounding box center [608, 723] width 88 height 39
drag, startPoint x: 586, startPoint y: 719, endPoint x: 568, endPoint y: 715, distance: 17.9
click at [568, 715] on input "8.862" at bounding box center [608, 723] width 88 height 39
type input "14.862"
click at [760, 596] on div "Ingredient * Amount * Unit * Waste * .a-a{fill:#347362;}.b-a{fill:#fff;} Grams …" at bounding box center [676, 597] width 901 height 995
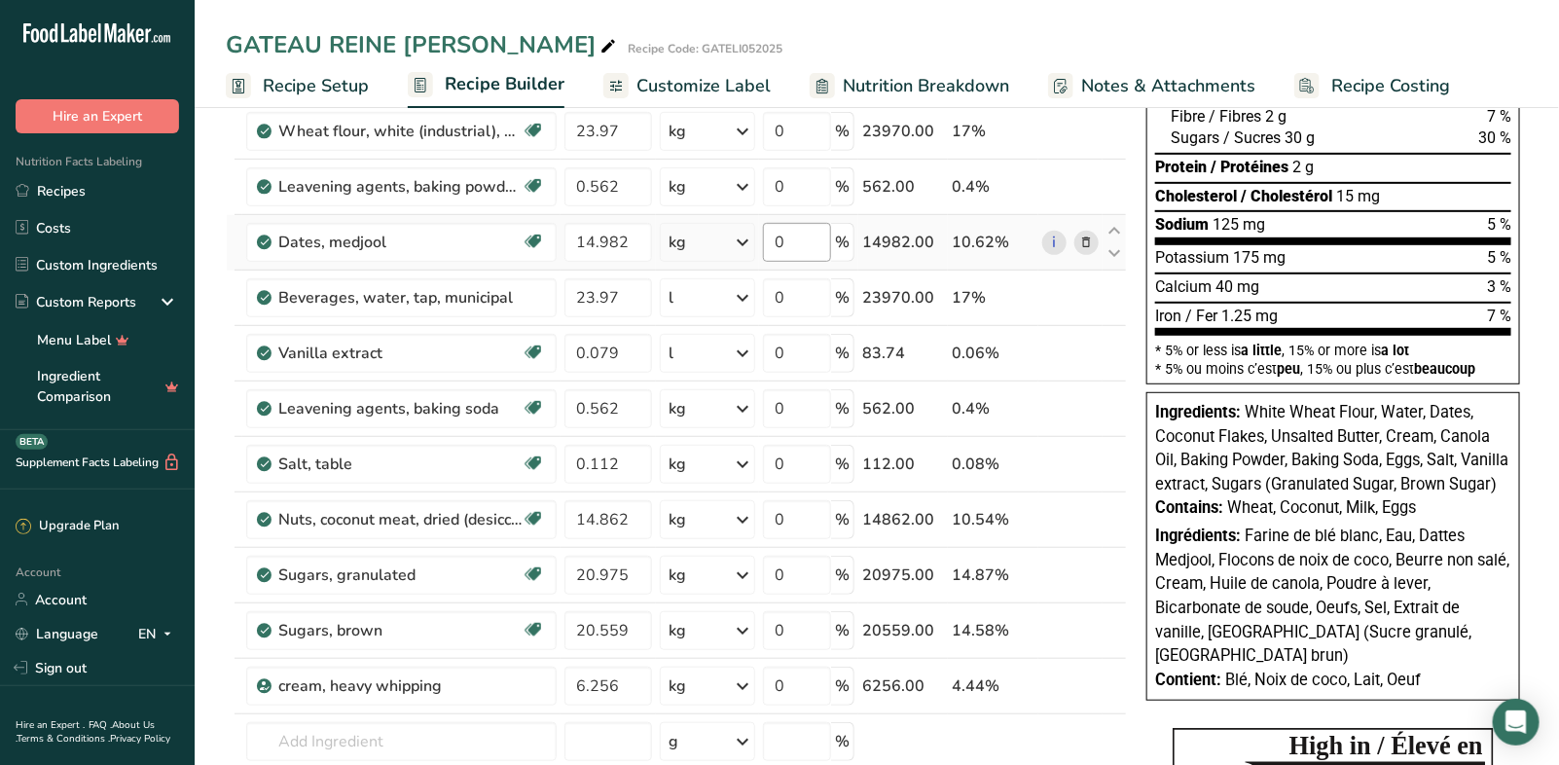
scroll to position [0, 0]
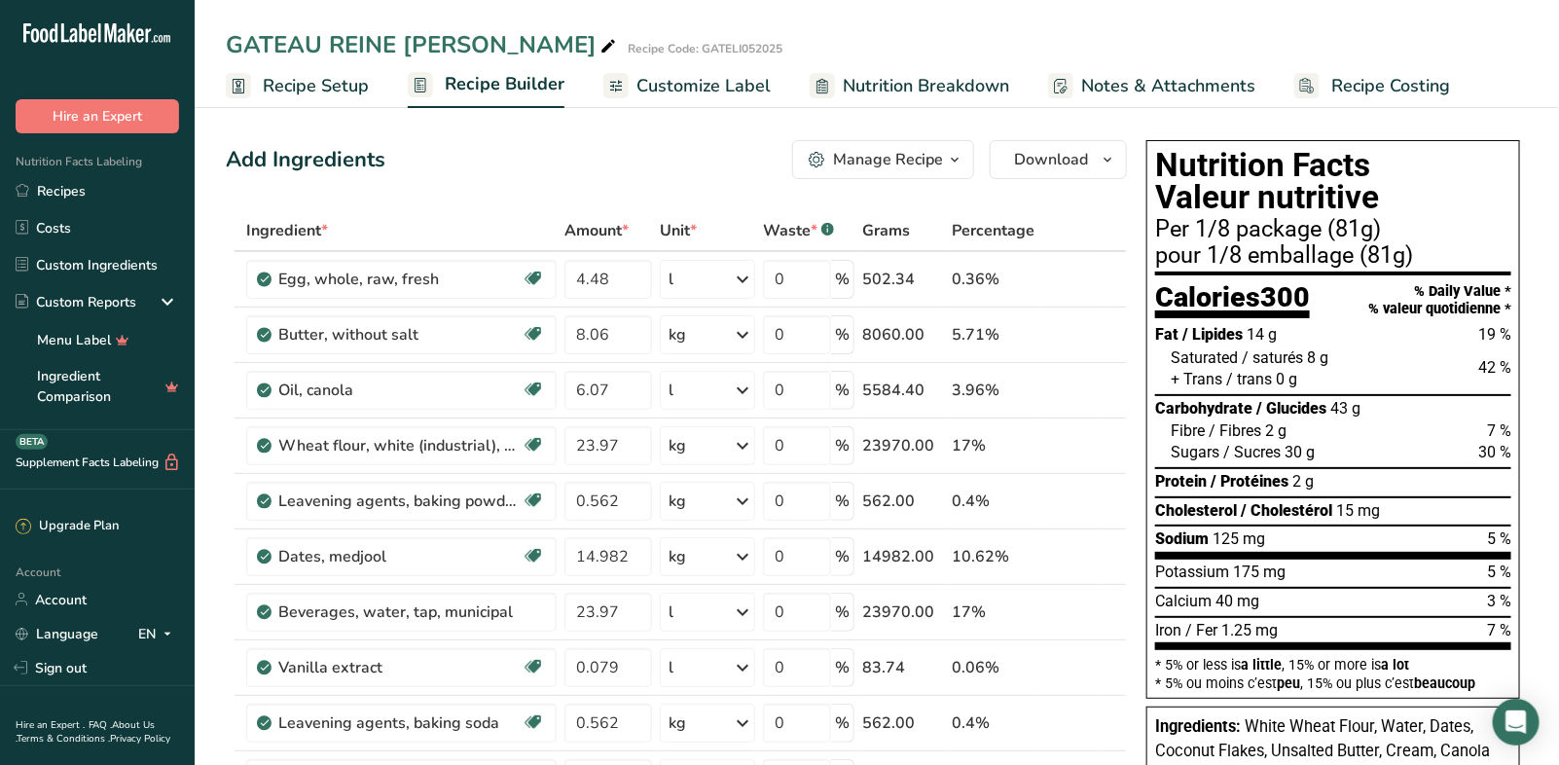
click at [638, 89] on span "Customize Label" at bounding box center [703, 86] width 134 height 26
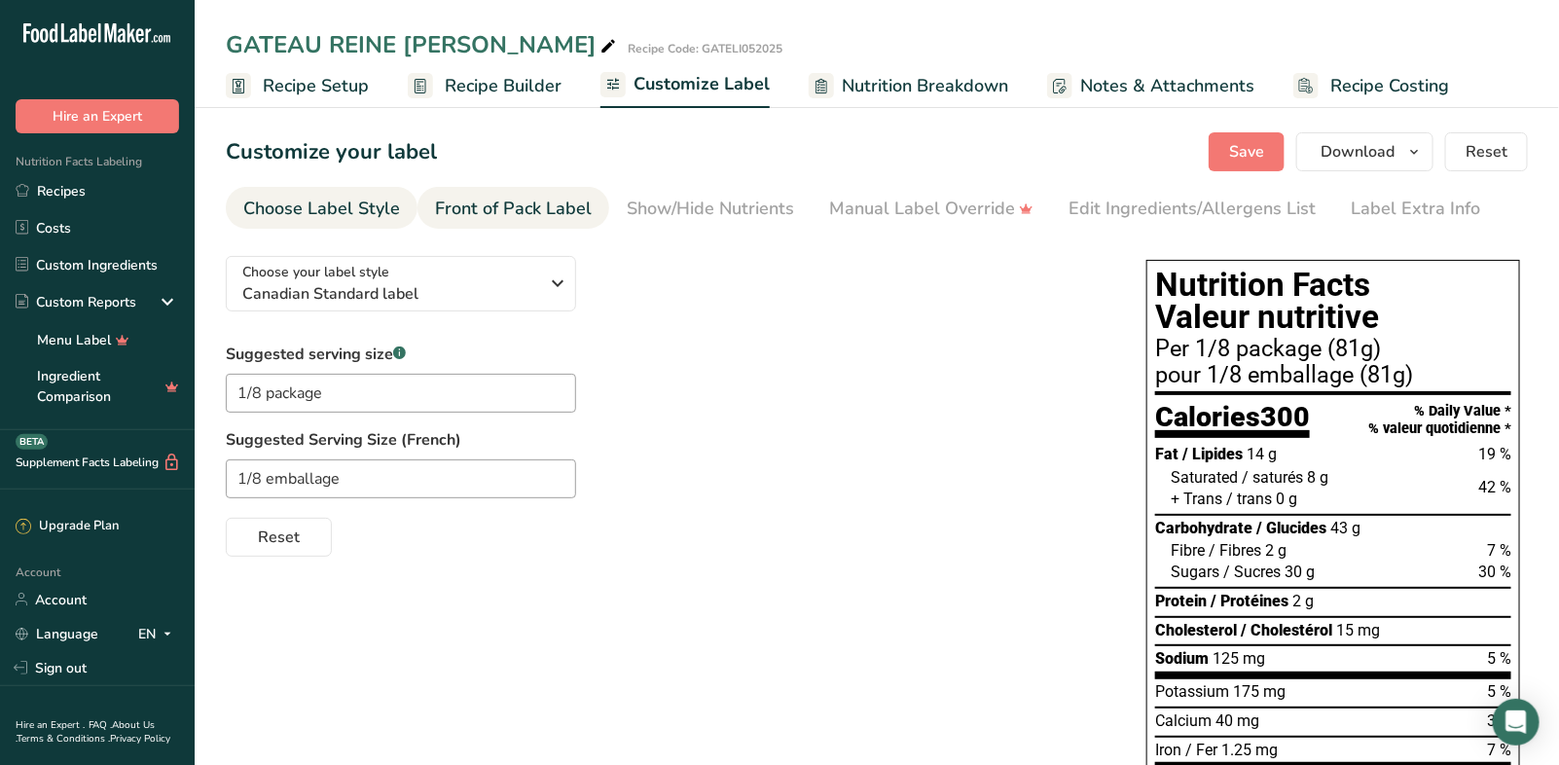
click at [539, 210] on div "Front of Pack Label" at bounding box center [513, 209] width 157 height 26
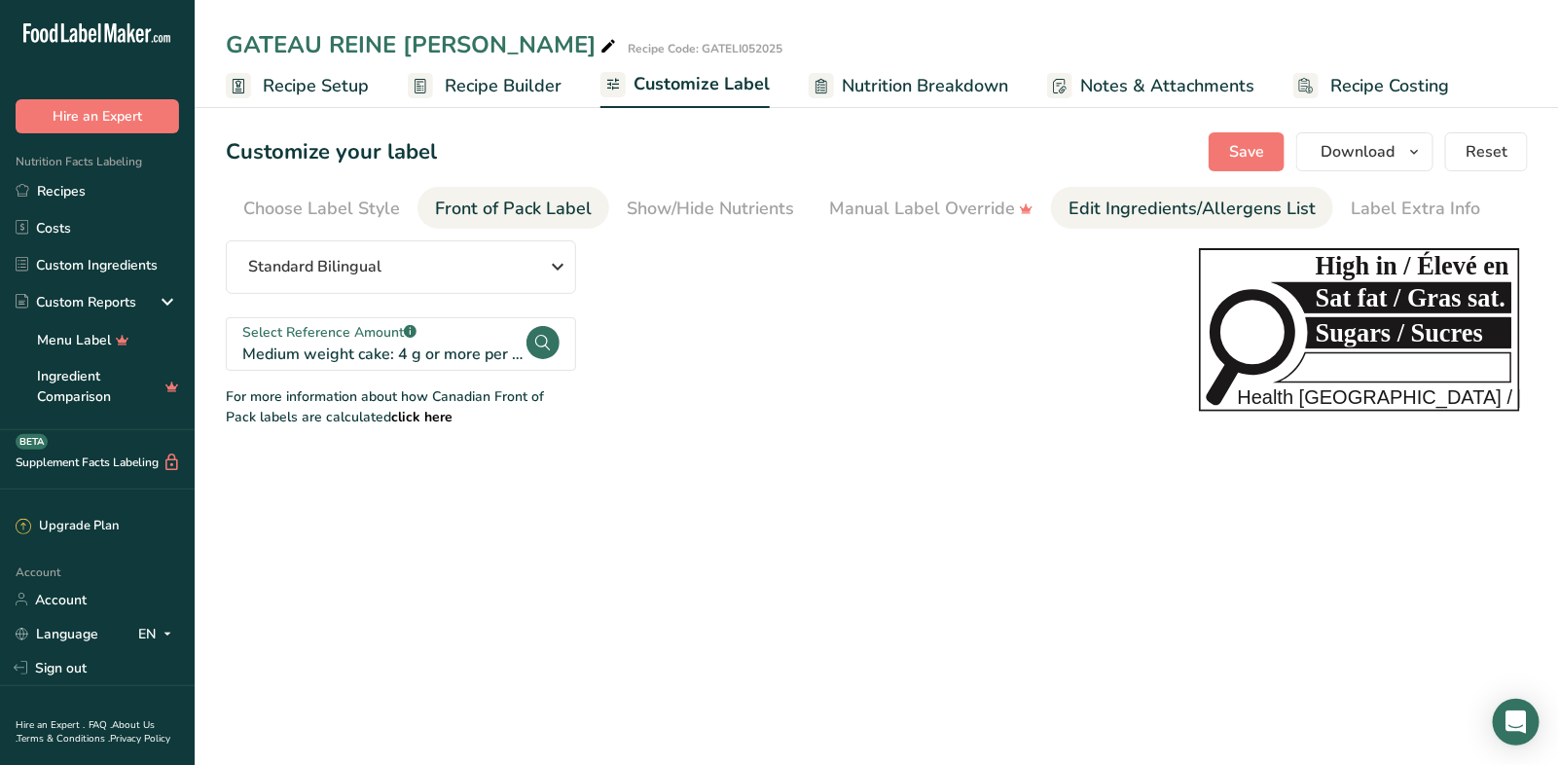
click at [1164, 225] on link "Edit Ingredients/Allergens List" at bounding box center [1191, 209] width 247 height 44
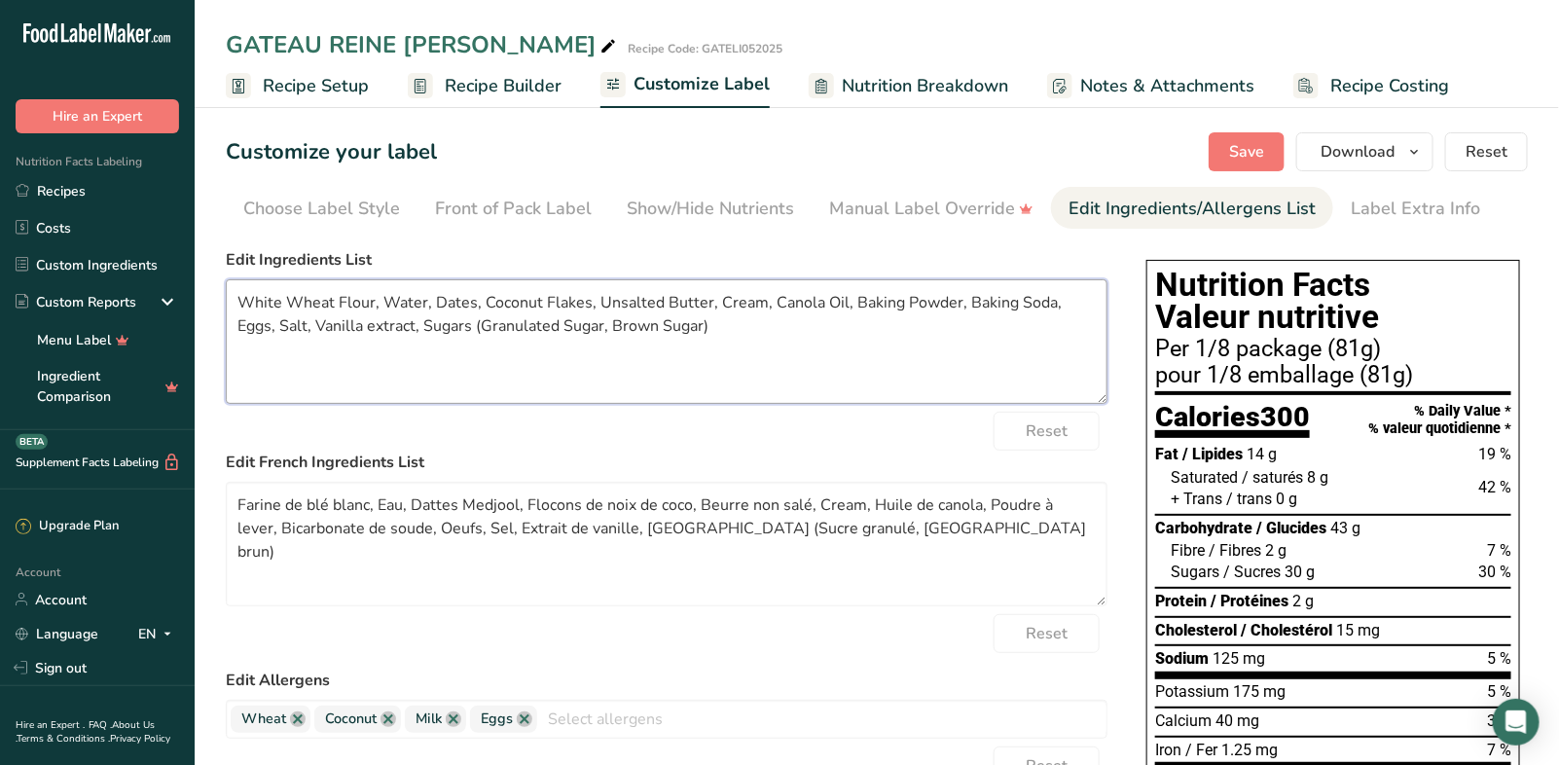
drag, startPoint x: 296, startPoint y: 305, endPoint x: 206, endPoint y: 295, distance: 90.0
click at [206, 295] on section "Customize your label Save Download Choose what to show on your downloaded label…" at bounding box center [877, 643] width 1364 height 1084
click at [350, 303] on textarea "Enriched wheat Flour, Water, Dates, Coconut Flakes, Unsalted Butter, Cream, Can…" at bounding box center [666, 341] width 881 height 125
drag, startPoint x: 439, startPoint y: 302, endPoint x: 394, endPoint y: 296, distance: 45.1
click at [394, 296] on textarea "Enriched wheat flour, Water, Dates, Coconut Flakes, Unsalted Butter, Cream, Can…" at bounding box center [666, 341] width 881 height 125
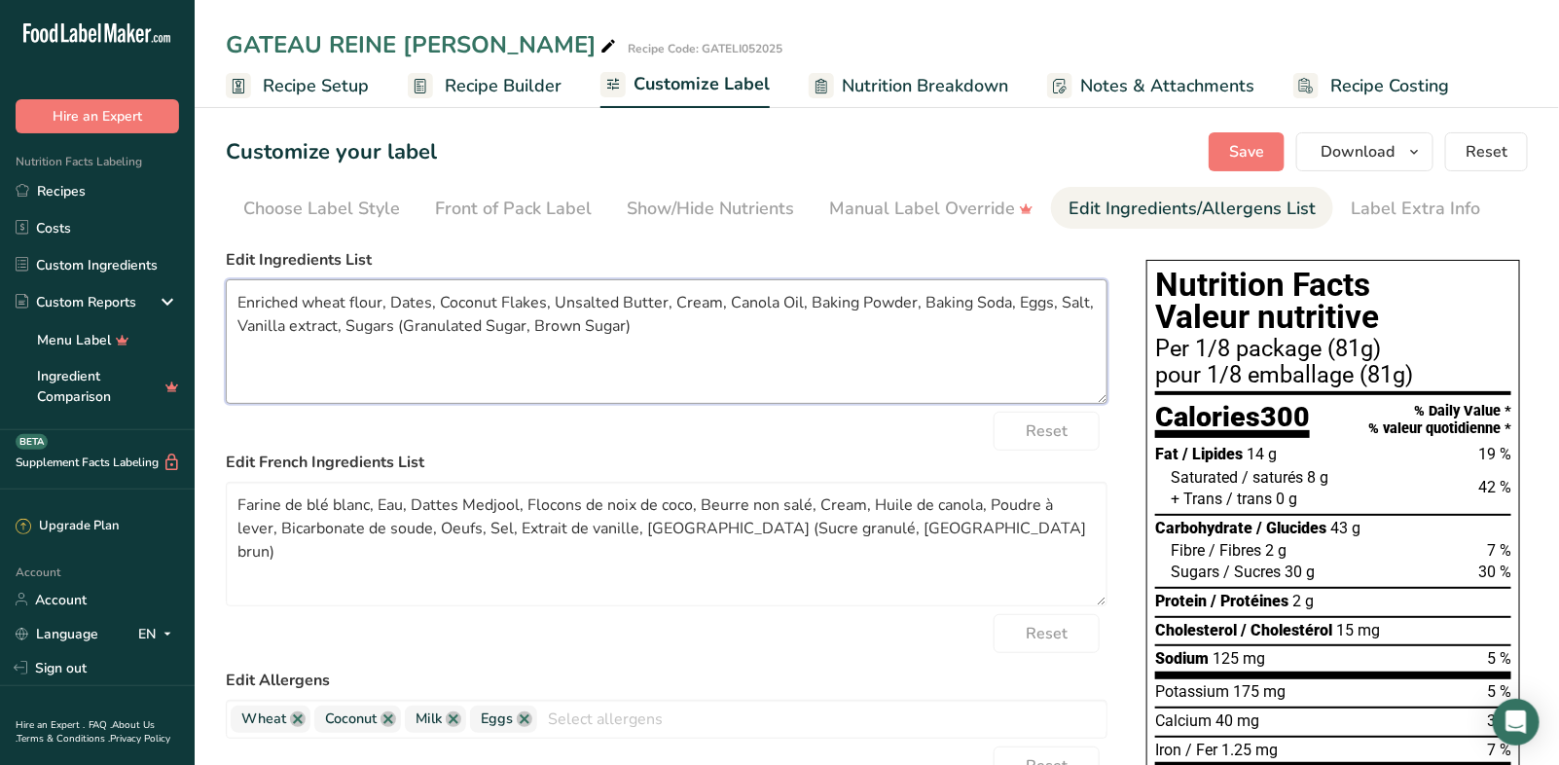
click at [503, 303] on textarea "Enriched wheat flour, Dates, Coconut Flakes, Unsalted Butter, Cream, Canola Oil…" at bounding box center [666, 341] width 881 height 125
click at [549, 299] on textarea "Enriched wheat flour, Dates, Coconut flakes, Unsalted Butter, Cream, Canola Oil…" at bounding box center [666, 341] width 881 height 125
click at [672, 295] on textarea "Enriched wheat flour, Dates, Coconut flakes, Organic unsalted Butter, Cream, Ca…" at bounding box center [666, 341] width 881 height 125
click at [764, 303] on textarea "Enriched wheat flour, Dates, Coconut flakes, Organic unsalted butter, Cream, Ca…" at bounding box center [666, 341] width 881 height 125
click at [848, 302] on textarea "Enriched wheat flour, Dates, Coconut flakes, Organic unsalted butter, Cream ( )…" at bounding box center [666, 341] width 881 height 125
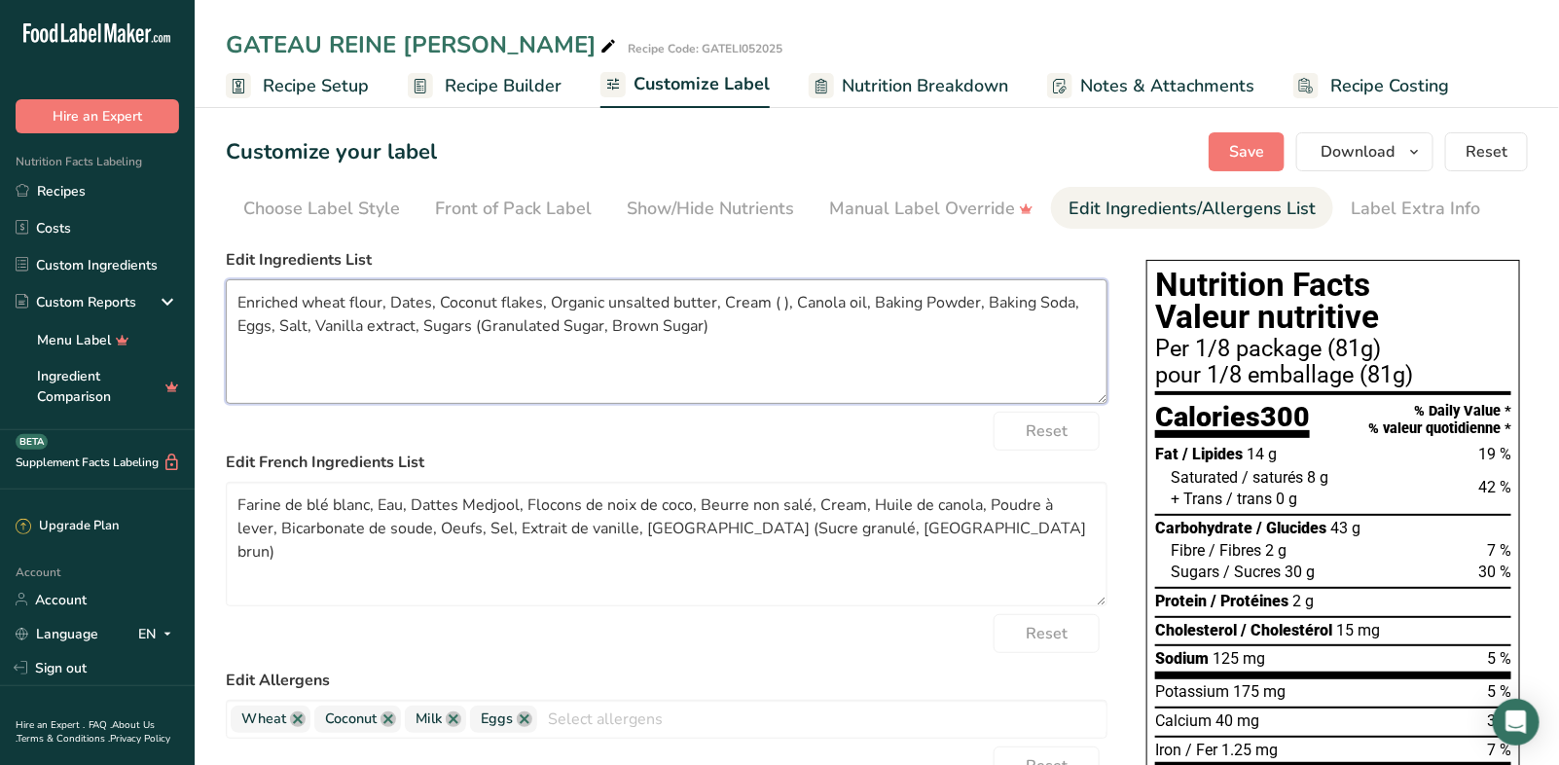
click at [922, 301] on textarea "Enriched wheat flour, Dates, Coconut flakes, Organic unsalted butter, Cream ( )…" at bounding box center [666, 341] width 881 height 125
click at [1034, 298] on textarea "Enriched wheat flour, Dates, Coconut flakes, Organic unsalted butter, Cream ( )…" at bounding box center [666, 341] width 881 height 125
drag, startPoint x: 245, startPoint y: 327, endPoint x: 233, endPoint y: 326, distance: 11.7
click at [233, 326] on textarea "Enriched wheat flour, Dates, Coconut flakes, Organic unsalted butter, Cream ( )…" at bounding box center [666, 341] width 881 height 125
type textarea "Enriched wheat flour, Dates, Coconut flakes, Organic unsalted butter, Cream ( )…"
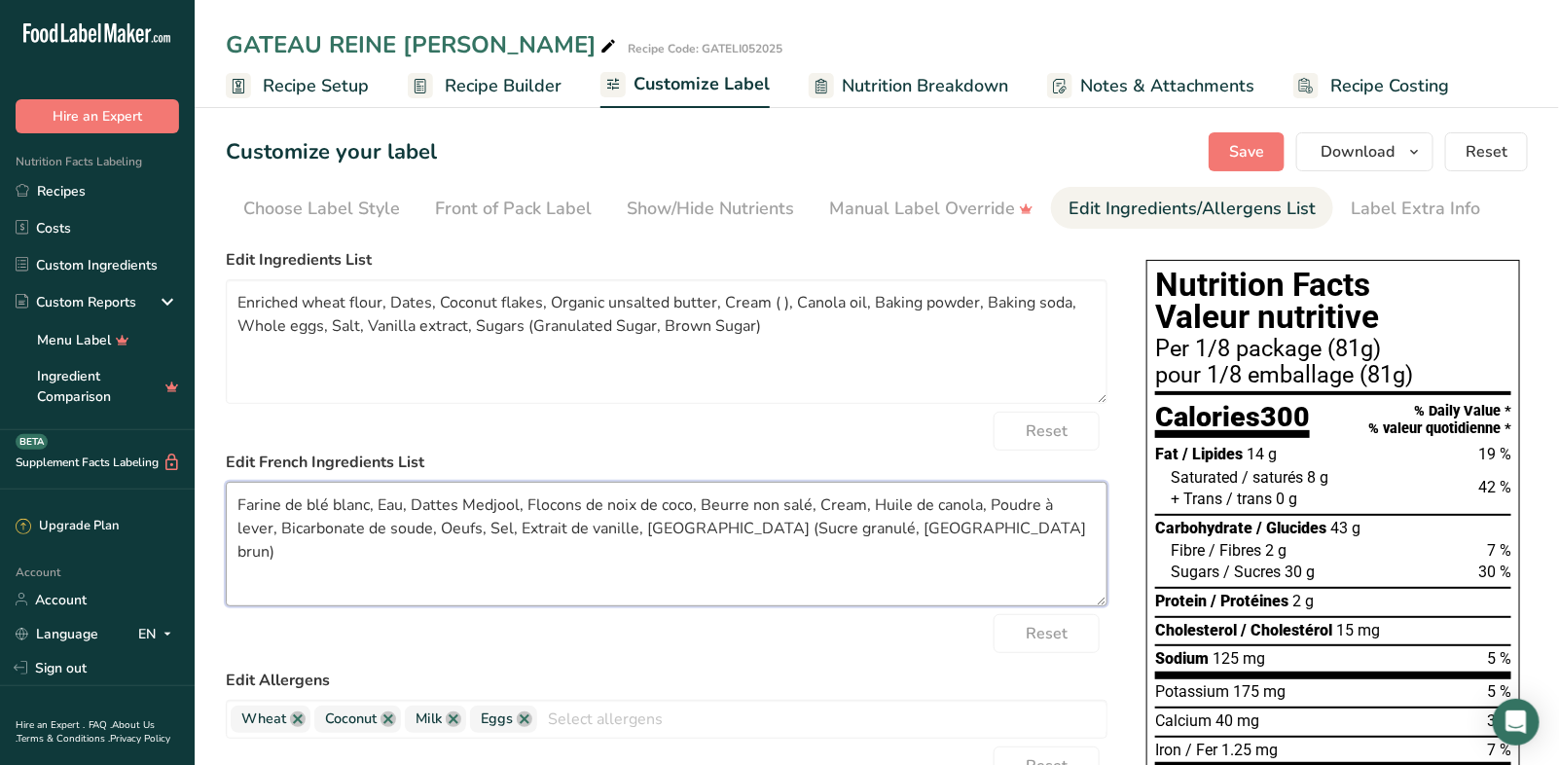
drag, startPoint x: 367, startPoint y: 506, endPoint x: 332, endPoint y: 507, distance: 35.0
click at [332, 507] on textarea "Farine de blé blanc, Eau, Dattes Medjool, Flocons de noix de coco, Beurre non s…" at bounding box center [666, 544] width 881 height 125
drag, startPoint x: 427, startPoint y: 501, endPoint x: 395, endPoint y: 495, distance: 32.6
click at [395, 495] on textarea "Farine de blé enrichie, Eau, Dattes Medjool, Flocons de noix de coco, Beurre no…" at bounding box center [666, 544] width 881 height 125
click at [497, 503] on textarea "Farine de blé enrichie, Dattes Medjool, Flocons de noix de coco, Beurre non sal…" at bounding box center [666, 544] width 881 height 125
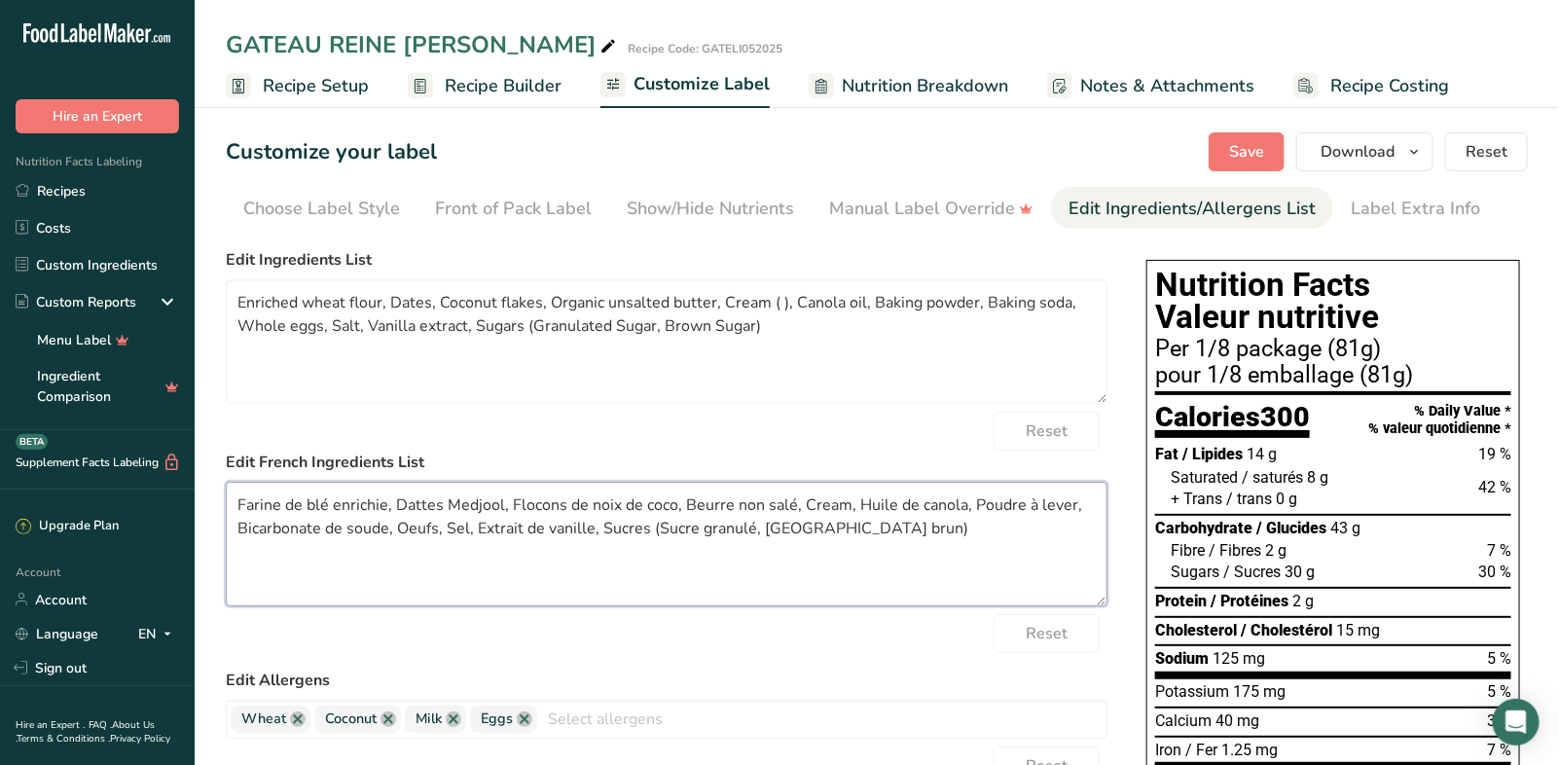
drag, startPoint x: 500, startPoint y: 504, endPoint x: 440, endPoint y: 501, distance: 60.4
click at [440, 501] on textarea "Farine de blé enrichie, Dattes Medjool, Flocons de noix de coco, Beurre non sal…" at bounding box center [666, 544] width 881 height 125
click at [727, 507] on textarea "Farine de blé enrichie, Dattes, Flocons de noix de coco, Beurre non salé, Cream…" at bounding box center [666, 544] width 881 height 125
drag, startPoint x: 858, startPoint y: 508, endPoint x: 831, endPoint y: 500, distance: 28.3
click at [831, 500] on textarea "Farine de blé enrichie, Dattes, Flocons de noix de coco, Beurre non salé biolog…" at bounding box center [666, 544] width 881 height 125
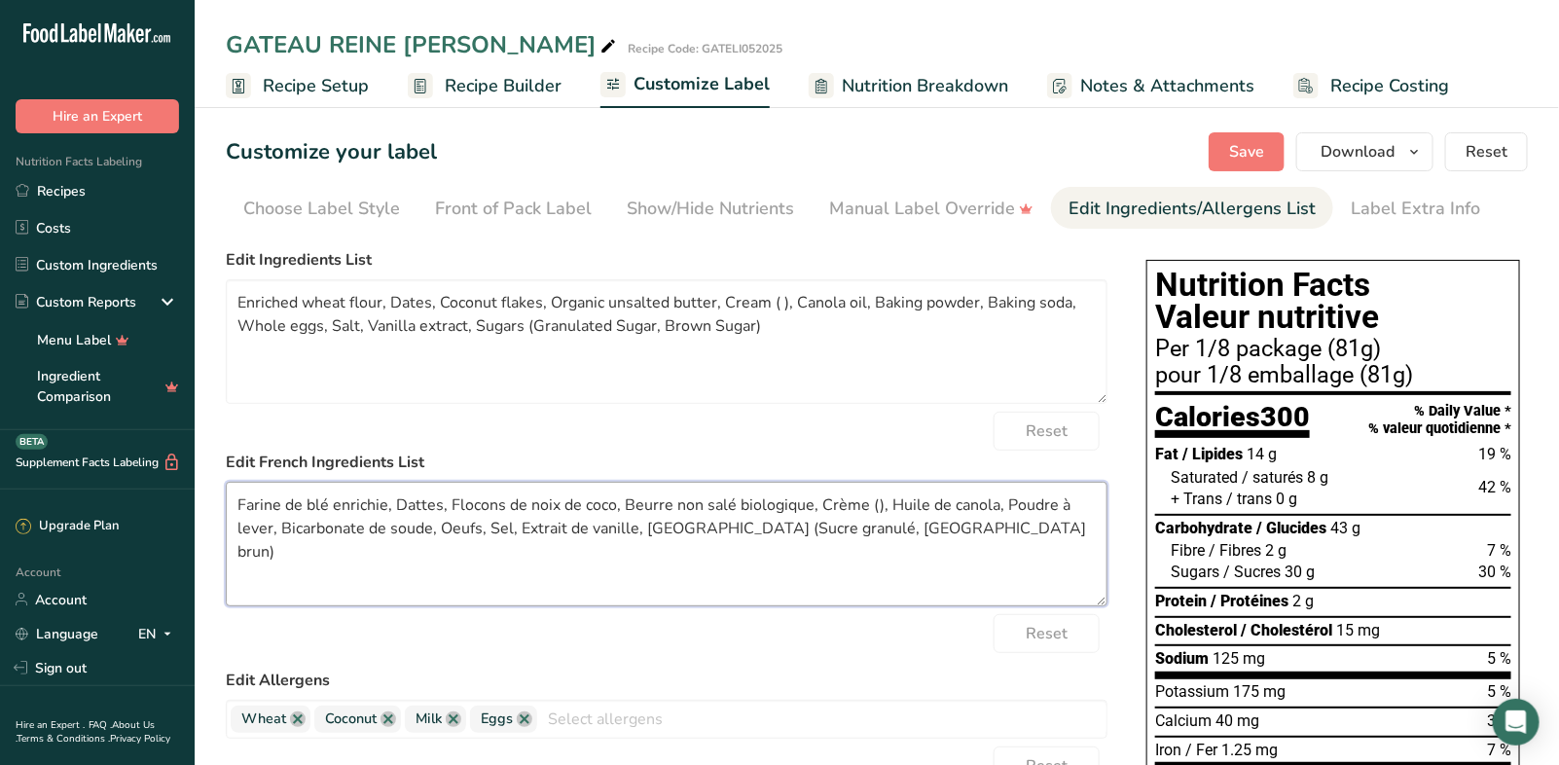
drag, startPoint x: 269, startPoint y: 524, endPoint x: 229, endPoint y: 525, distance: 40.9
click at [229, 525] on textarea "Farine de blé enrichie, Dattes, Flocons de noix de coco, Beurre non salé biolog…" at bounding box center [666, 544] width 881 height 125
click at [475, 526] on textarea "Farine de blé enrichie, Dattes, Flocons de noix de coco, Beurre non salé biolog…" at bounding box center [666, 544] width 881 height 125
type textarea "Farine de blé enrichie, Dattes, Flocons de noix de coco, Beurre non salé biolog…"
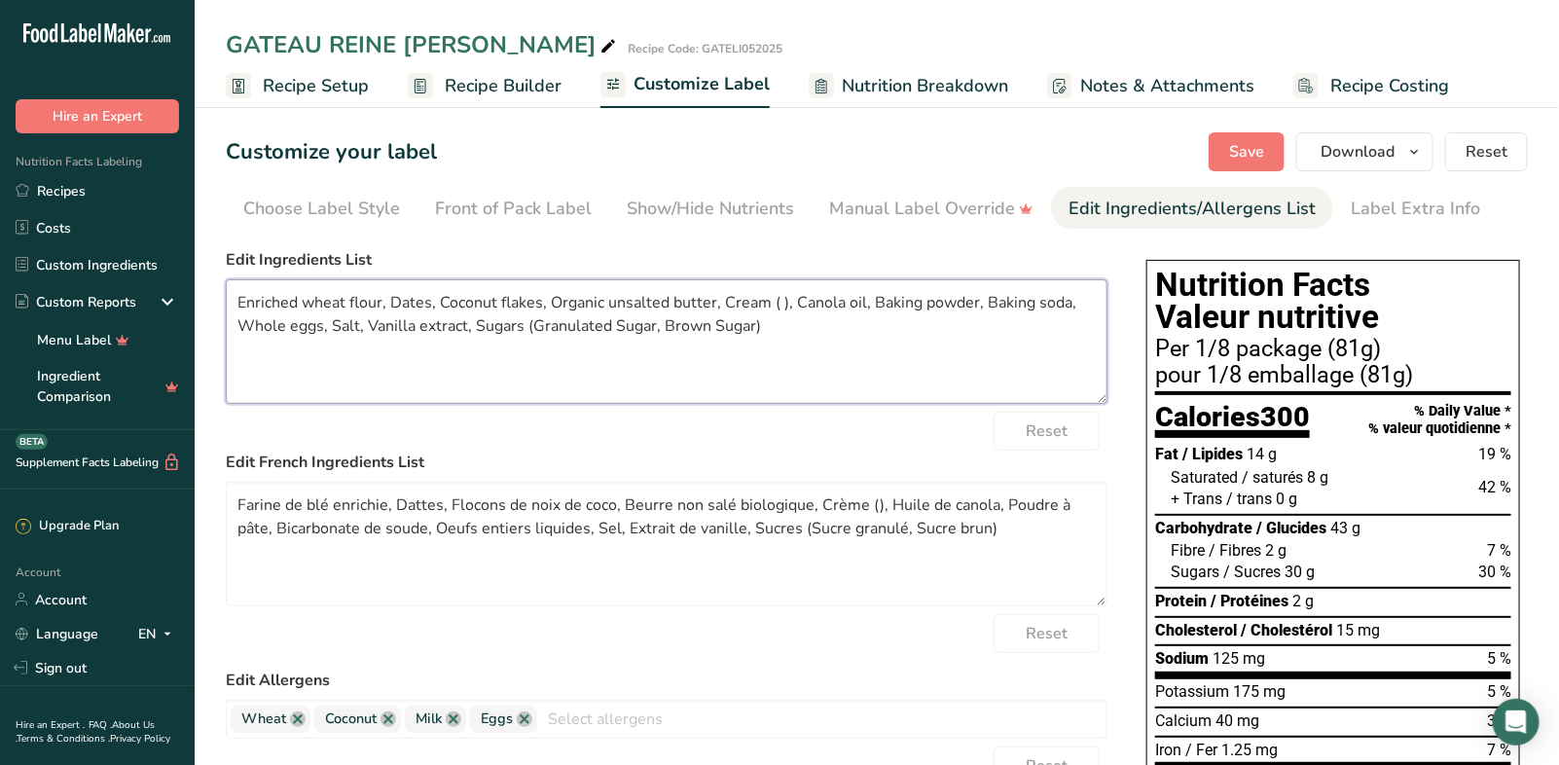
drag, startPoint x: 254, startPoint y: 326, endPoint x: 237, endPoint y: 320, distance: 17.5
click at [237, 320] on textarea "Enriched wheat flour, Dates, Coconut flakes, Organic unsalted butter, Cream ( )…" at bounding box center [666, 341] width 881 height 125
type textarea "Enriched wheat flour, Dates, Coconut flakes, Organic unsalted butter, Cream ( )…"
click at [807, 526] on textarea "Farine de blé enrichie, Dattes, Flocons de noix de coco, Beurre non salé biolog…" at bounding box center [666, 544] width 881 height 125
click at [907, 520] on textarea "Farine de blé enrichie, Dattes, Flocons de noix de coco, Beurre non salé biolog…" at bounding box center [666, 544] width 881 height 125
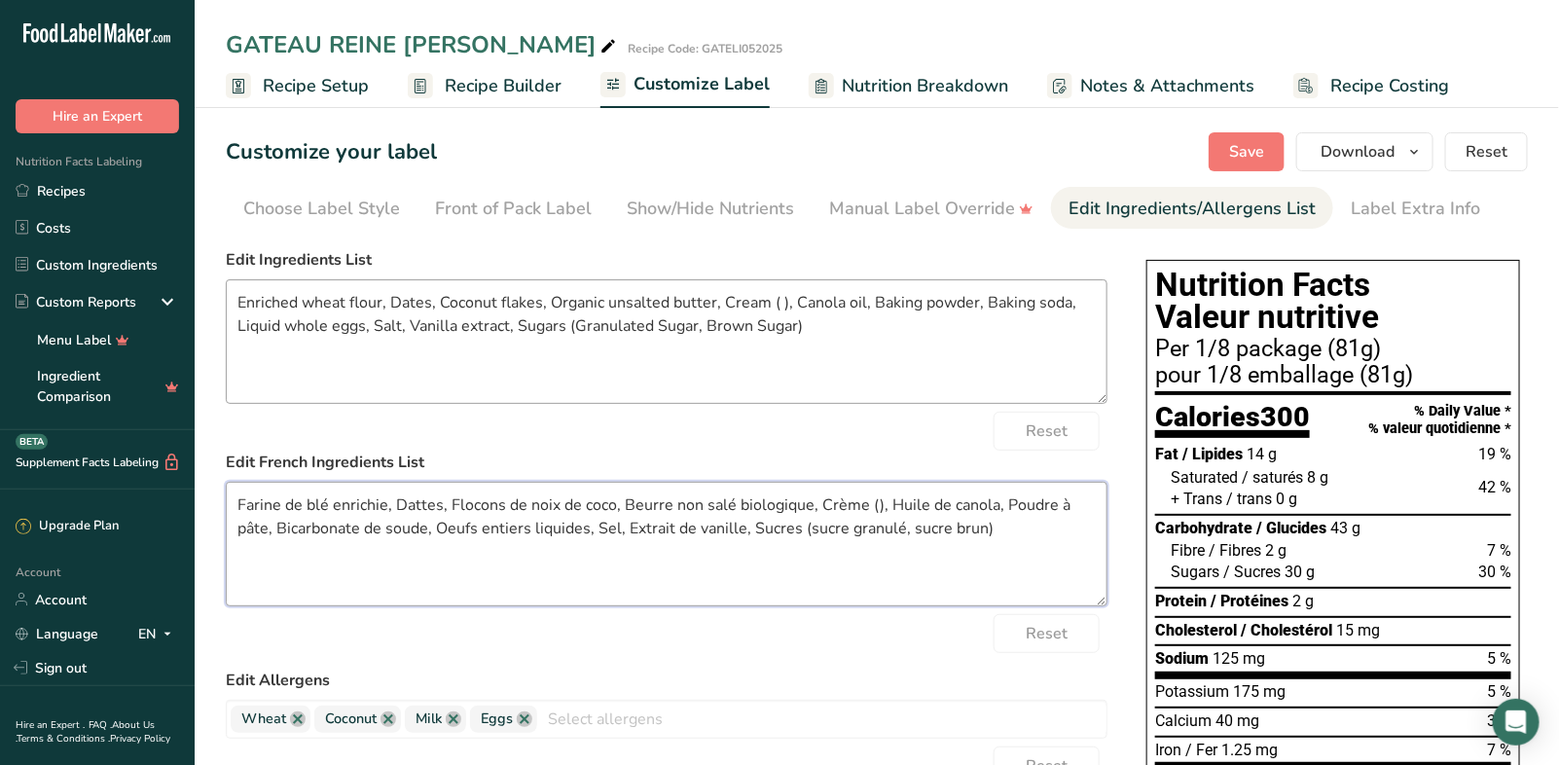
type textarea "Farine de blé enrichie, Dattes, Flocons de noix de coco, Beurre non salé biolog…"
click at [577, 319] on textarea "Enriched wheat flour, Dates, Coconut flakes, Organic unsalted butter, Cream ( )…" at bounding box center [666, 341] width 881 height 125
click at [656, 320] on textarea "Enriched wheat flour, Dates, Coconut flakes, Organic unsalted butter, Cream ( )…" at bounding box center [666, 341] width 881 height 125
click at [701, 325] on textarea "Enriched wheat flour, Dates, Coconut flakes, Organic unsalted butter, Cream ( )…" at bounding box center [666, 341] width 881 height 125
click at [749, 324] on textarea "Enriched wheat flour, Dates, Coconut flakes, Organic unsalted butter, Cream ( )…" at bounding box center [666, 341] width 881 height 125
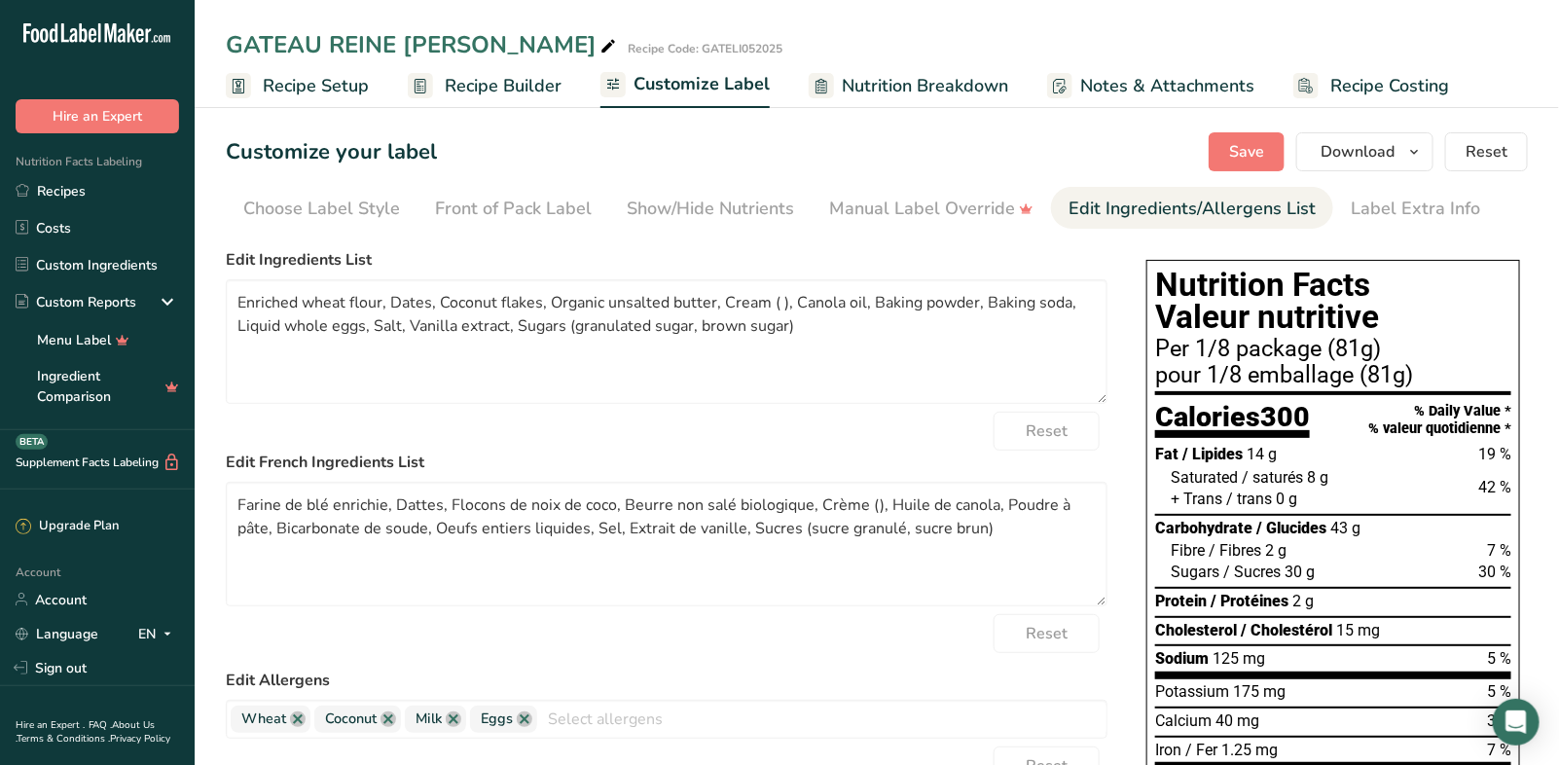
click at [782, 449] on div "Reset" at bounding box center [666, 431] width 881 height 39
click at [776, 303] on textarea "Enriched wheat flour, Dates, Coconut flakes, Organic unsalted butter, Cream ( )…" at bounding box center [666, 341] width 881 height 125
type textarea "Enriched wheat flour, Dates, Coconut flakes, Organic unsalted butter, Cream ( c…"
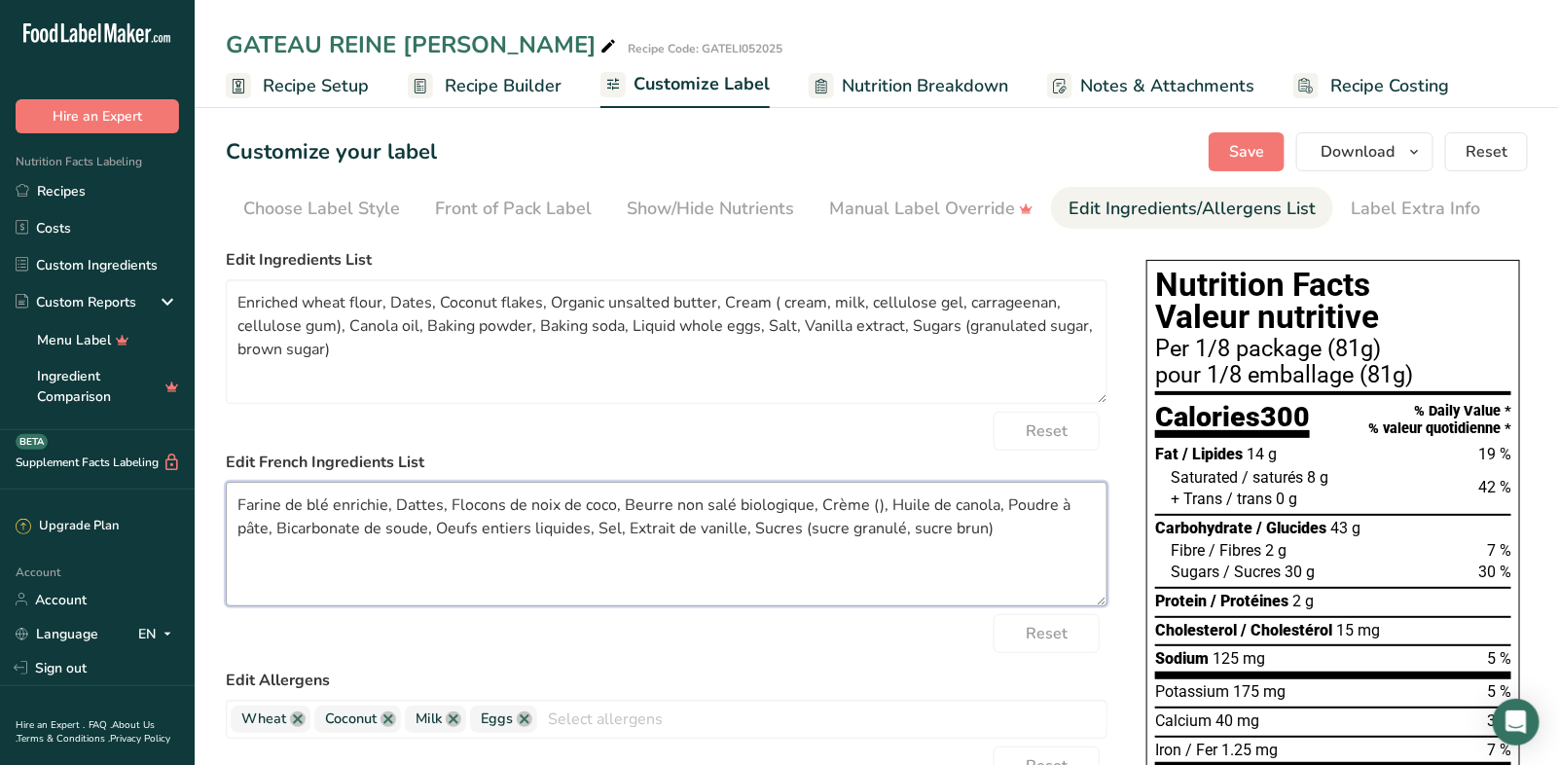
click at [871, 505] on textarea "Farine de blé enrichie, Dattes, Flocons de noix de coco, Beurre non salé biolog…" at bounding box center [666, 544] width 881 height 125
click at [664, 562] on textarea "Farine de blé enrichie, Dattes, Flocons de noix de coco, Beurre non salé biolog…" at bounding box center [666, 544] width 881 height 125
type textarea "Farine de blé enrichie, Dattes, Flocons de noix de coco, Beurre non salé biolog…"
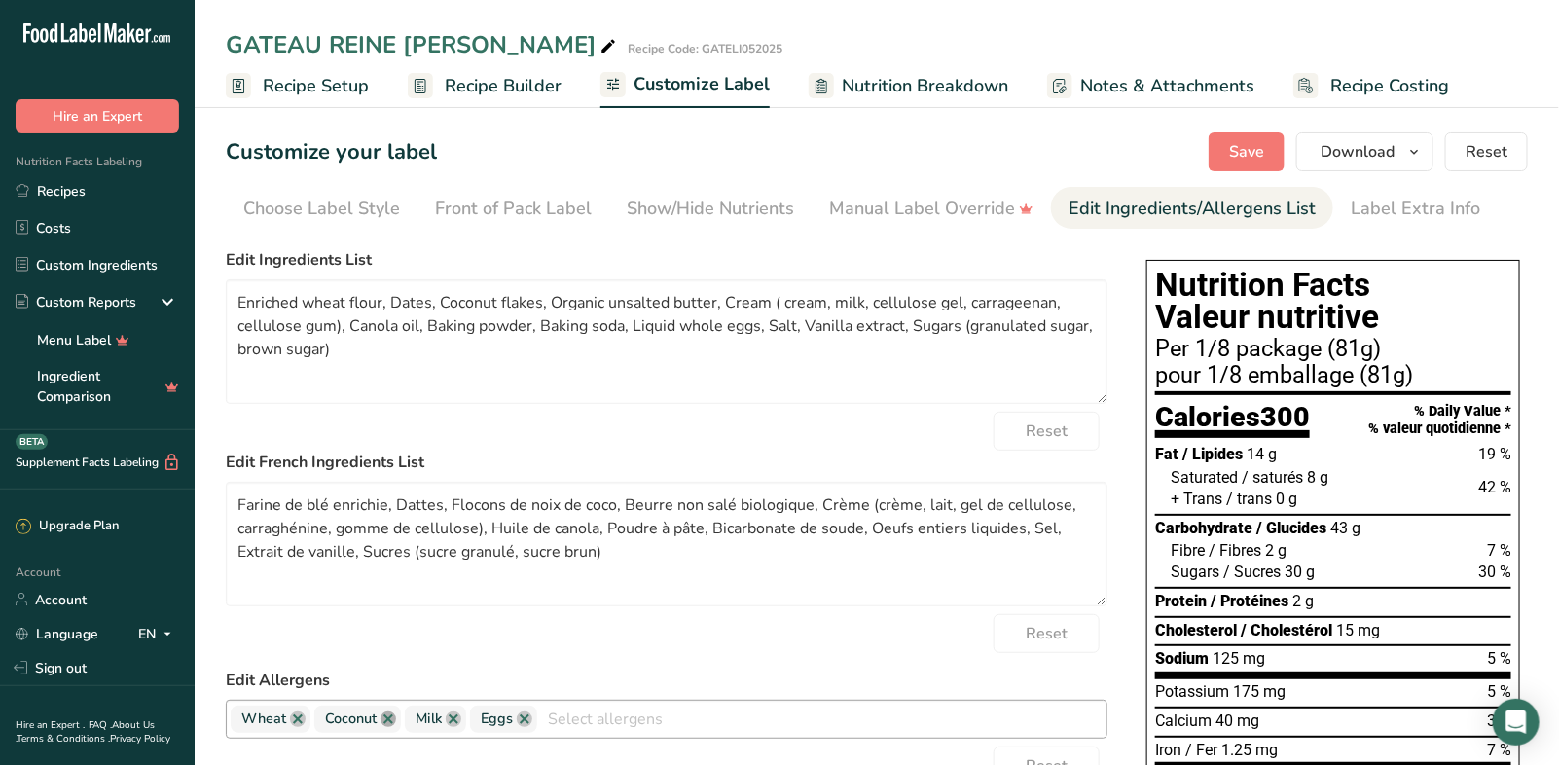
click at [387, 714] on link at bounding box center [388, 719] width 16 height 16
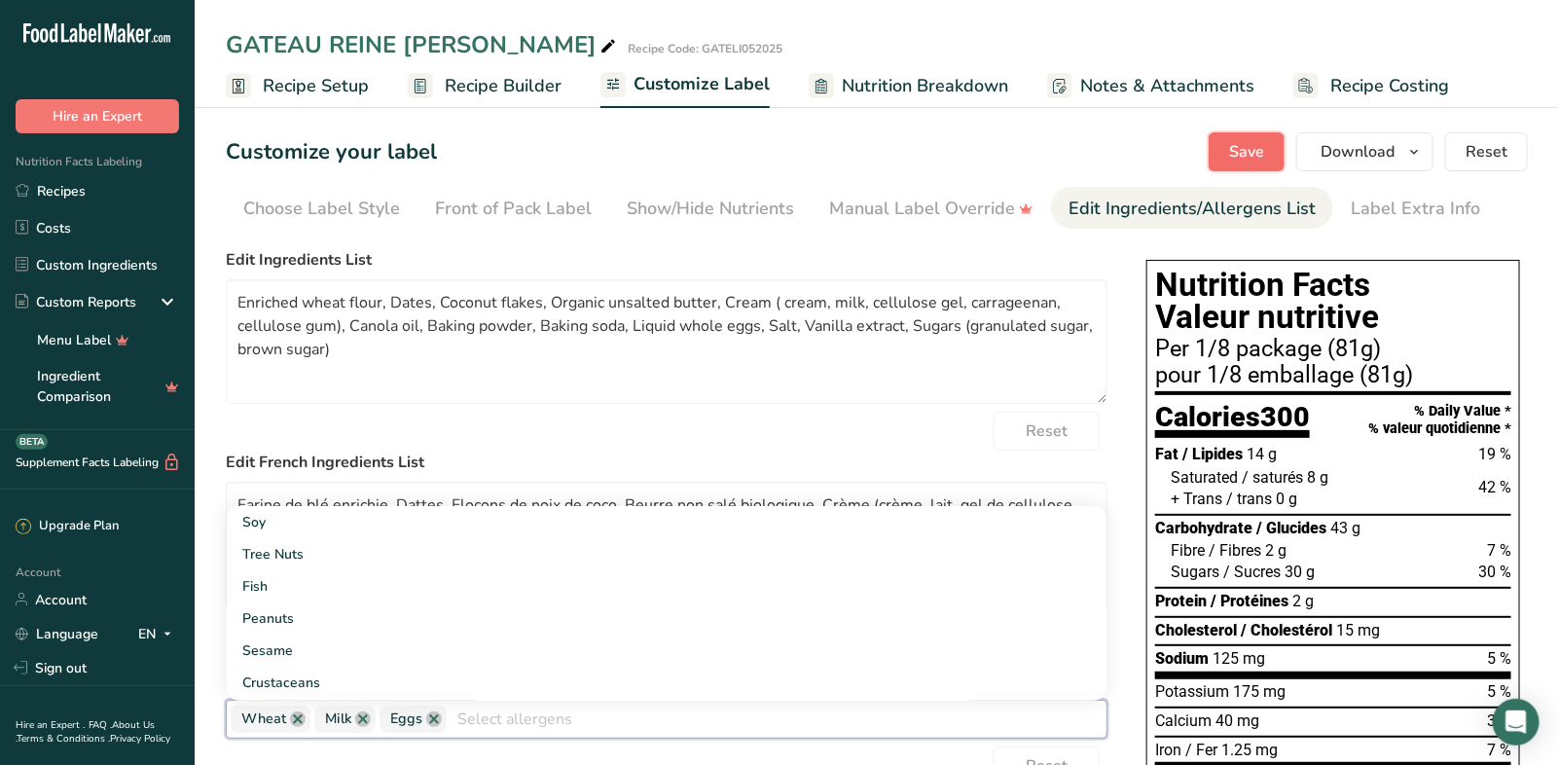
click at [1246, 147] on span "Save" at bounding box center [1246, 151] width 35 height 23
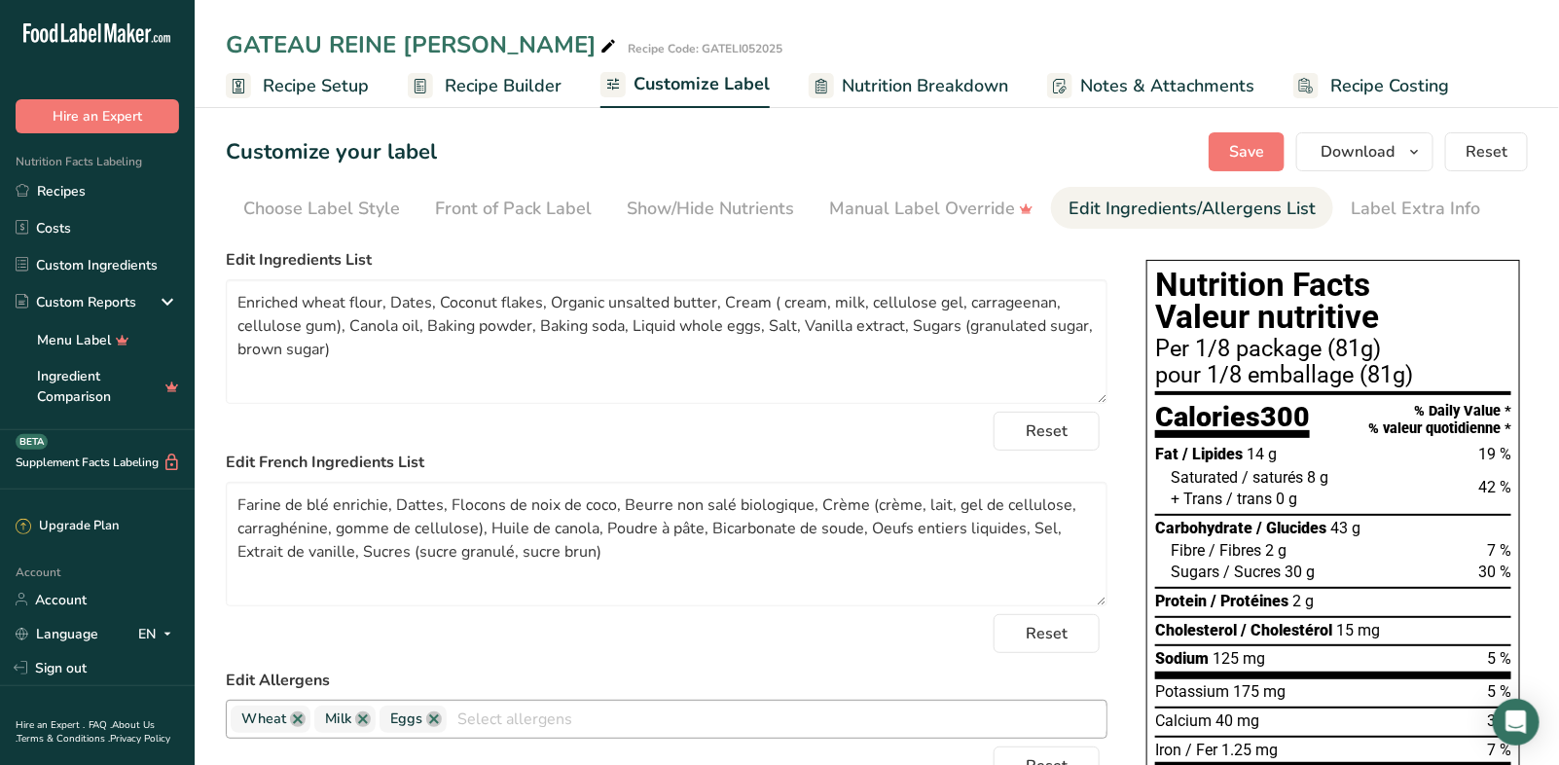
click at [475, 91] on span "Recipe Builder" at bounding box center [503, 86] width 117 height 26
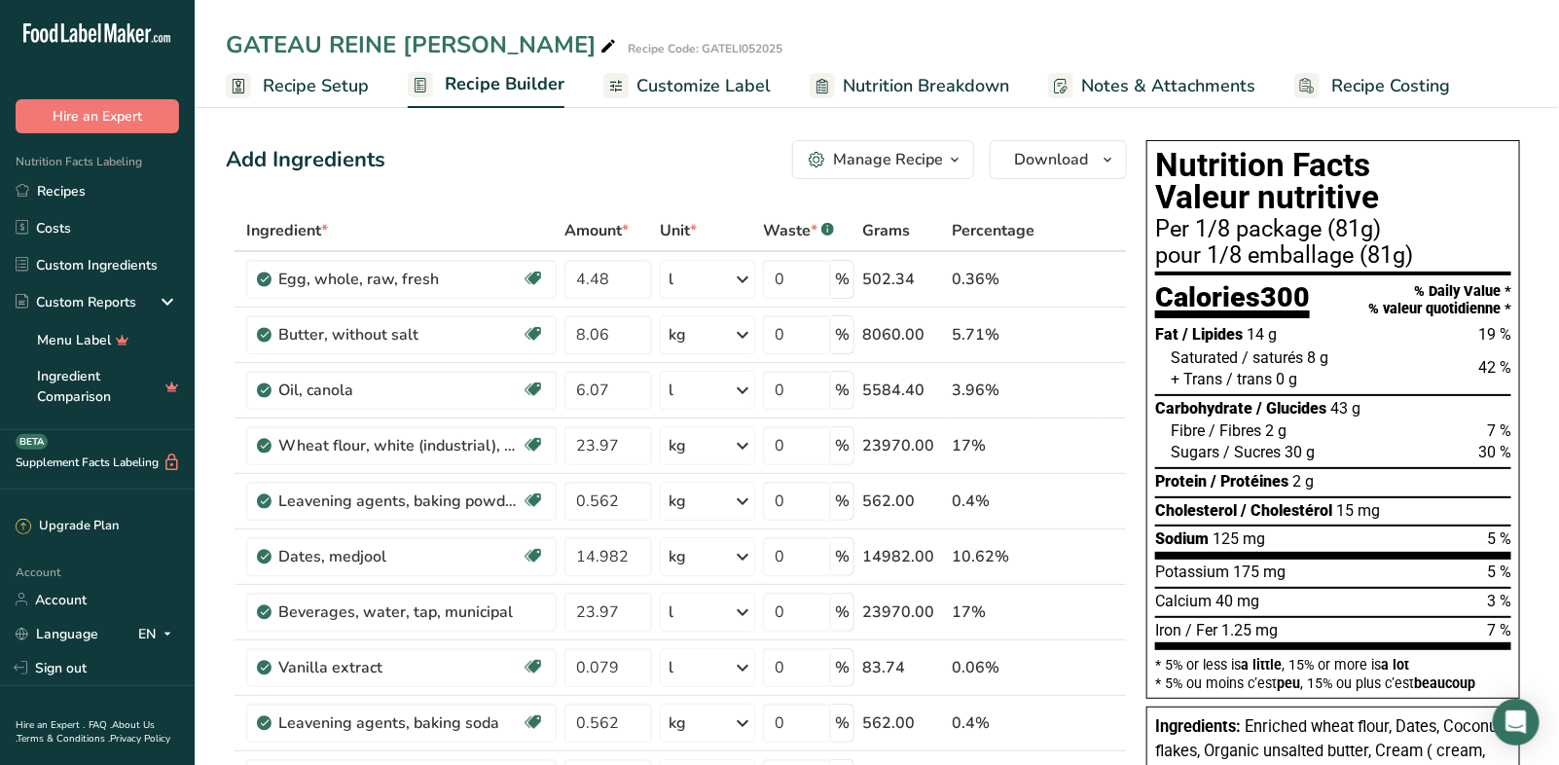
click at [704, 79] on span "Customize Label" at bounding box center [703, 86] width 134 height 26
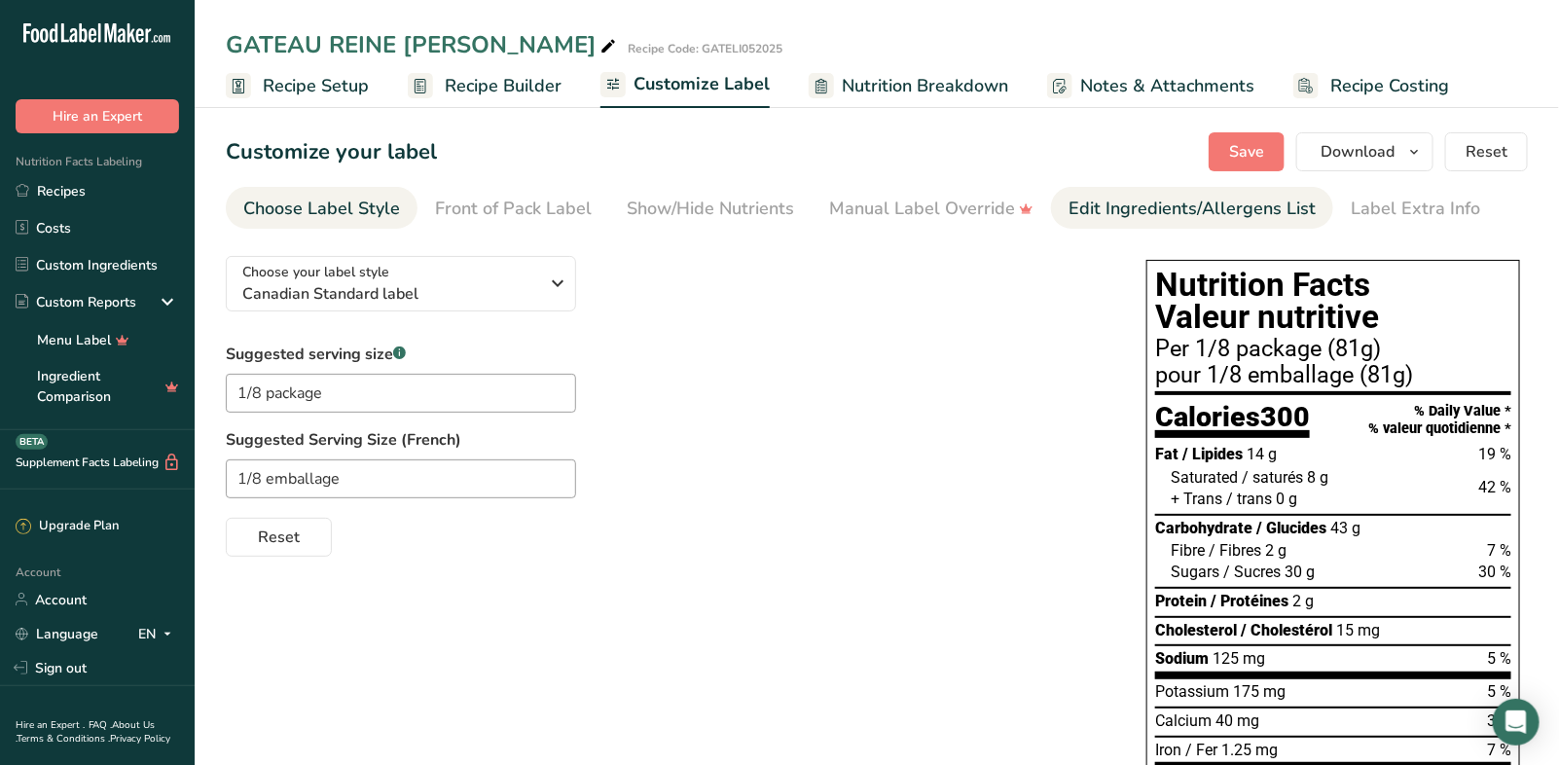
drag, startPoint x: 1223, startPoint y: 208, endPoint x: 1169, endPoint y: 207, distance: 53.5
click at [1223, 208] on div "Edit Ingredients/Allergens List" at bounding box center [1191, 209] width 247 height 26
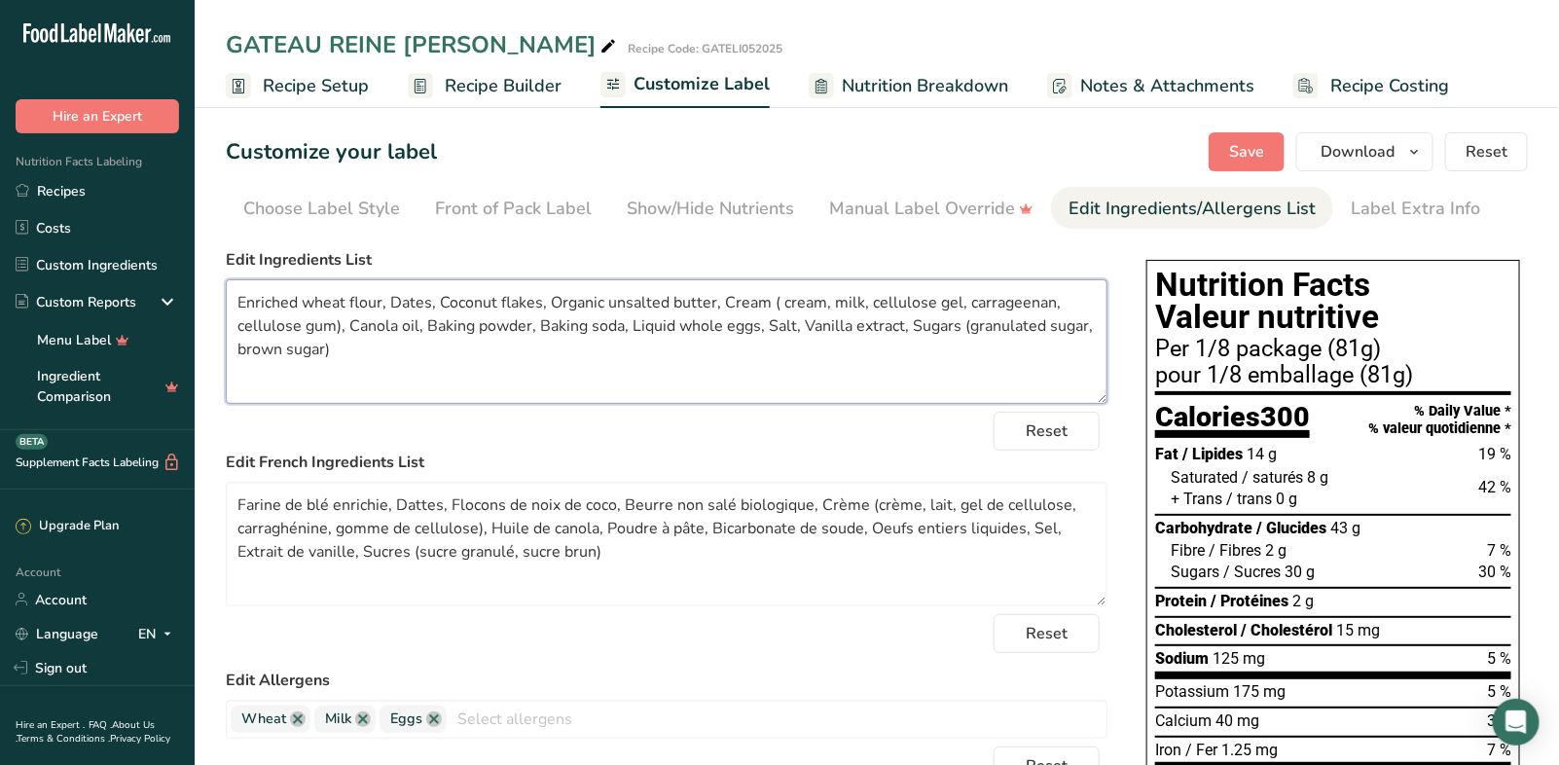
drag, startPoint x: 911, startPoint y: 320, endPoint x: 923, endPoint y: 341, distance: 24.9
click at [923, 341] on textarea "Enriched wheat flour, Dates, Coconut flakes, Organic unsalted butter, Cream ( c…" at bounding box center [666, 341] width 881 height 125
click at [237, 298] on textarea "Enriched wheat flour, Dates, Coconut flakes, Organic unsalted butter, Cream ( c…" at bounding box center [666, 341] width 881 height 125
paste textarea "Sugars (granulated sugar, brown sugar)"
click at [415, 343] on textarea "Sugars (granulated sugar, brown sugar), Enriched wheat flour, Dates, Coconut fl…" at bounding box center [666, 341] width 881 height 125
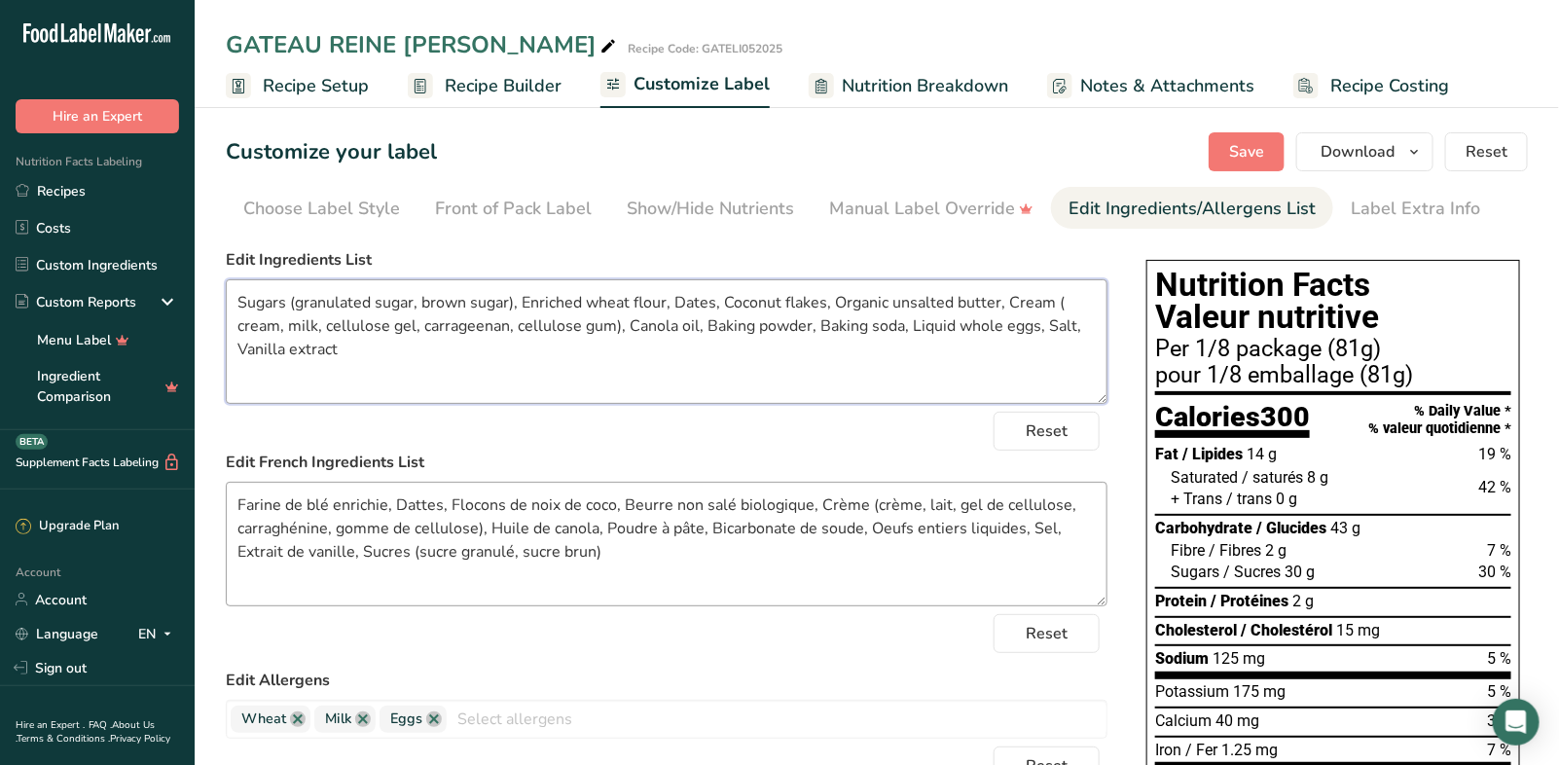
type textarea "Sugars (granulated sugar, brown sugar), Enriched wheat flour, Dates, Coconut fl…"
drag, startPoint x: 609, startPoint y: 556, endPoint x: 364, endPoint y: 549, distance: 245.3
click at [364, 549] on textarea "Farine de blé enrichie, Dattes, Flocons de noix de coco, Beurre non salé biolog…" at bounding box center [666, 544] width 881 height 125
click at [238, 498] on textarea "Farine de blé enrichie, Dattes, Flocons de noix de coco, Beurre non salé biolog…" at bounding box center [666, 544] width 881 height 125
paste textarea "Sucres (sucre granulé, sucre brun)"
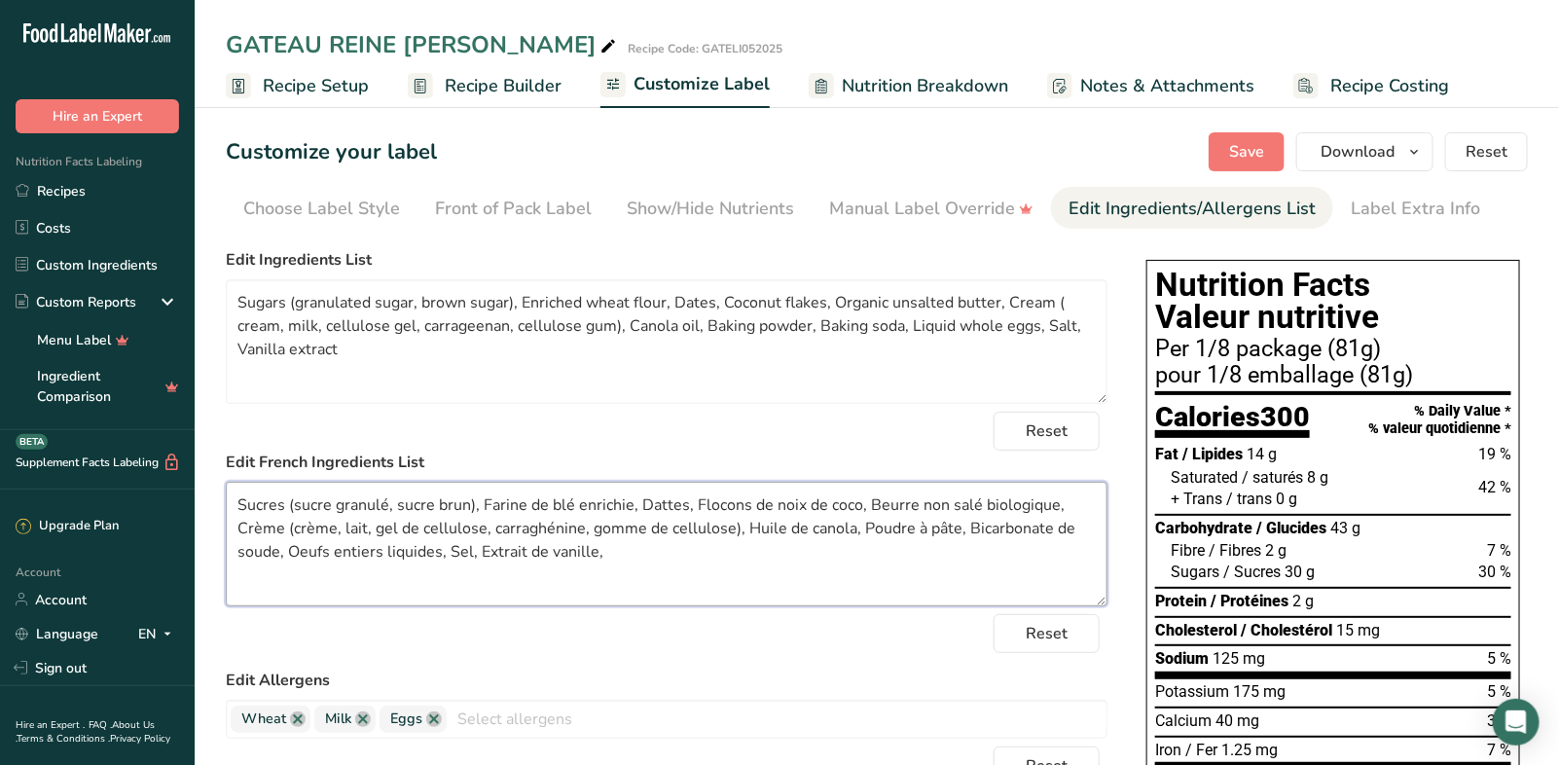
click at [602, 552] on textarea "Sucres (sucre granulé, sucre brun), Farine de blé enrichie, Dattes, Flocons de …" at bounding box center [666, 544] width 881 height 125
type textarea "Sucres (sucre granulé, sucre brun), Farine de blé enrichie, Dattes, Flocons de …"
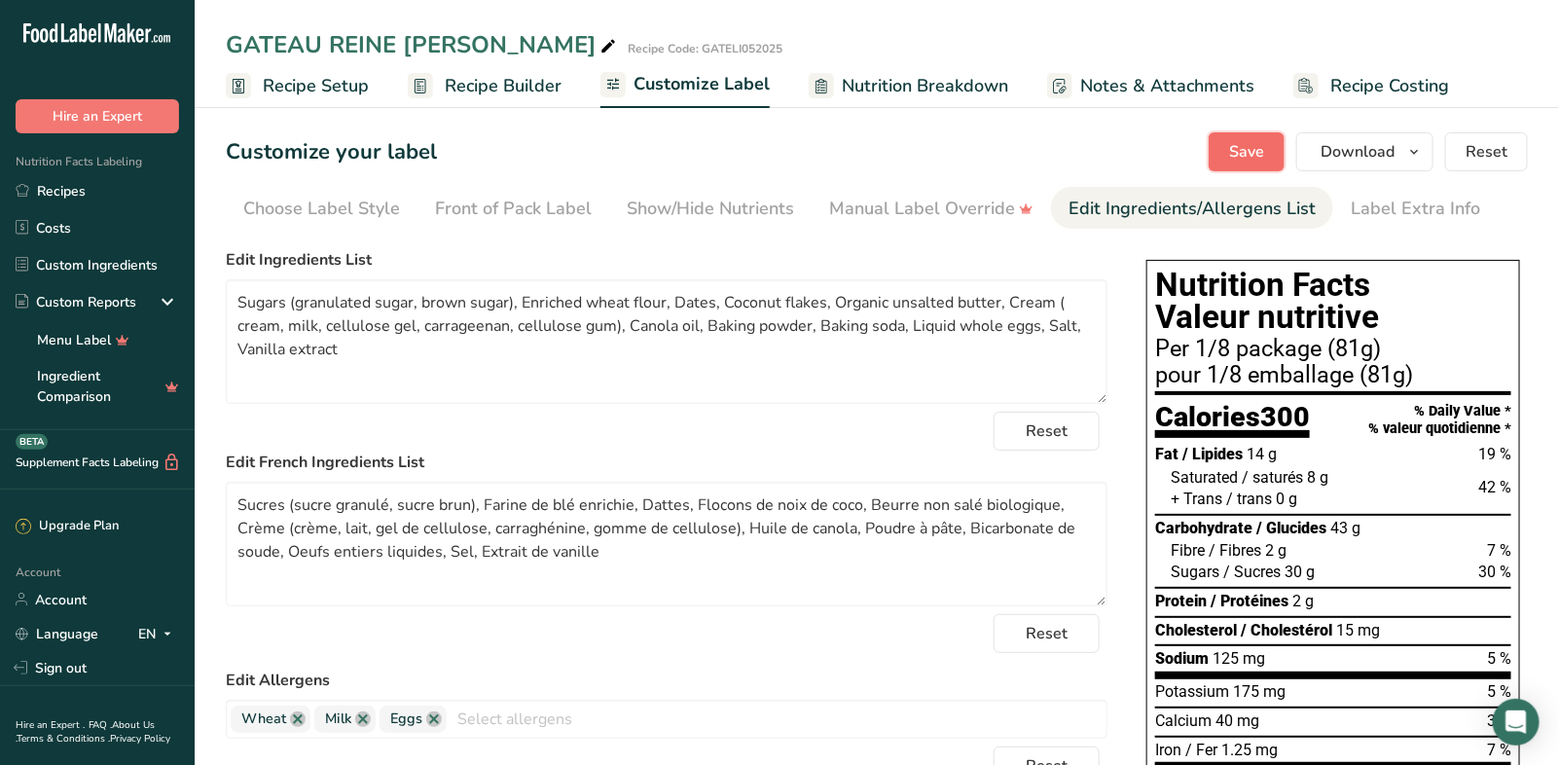
click at [1247, 154] on span "Save" at bounding box center [1246, 151] width 35 height 23
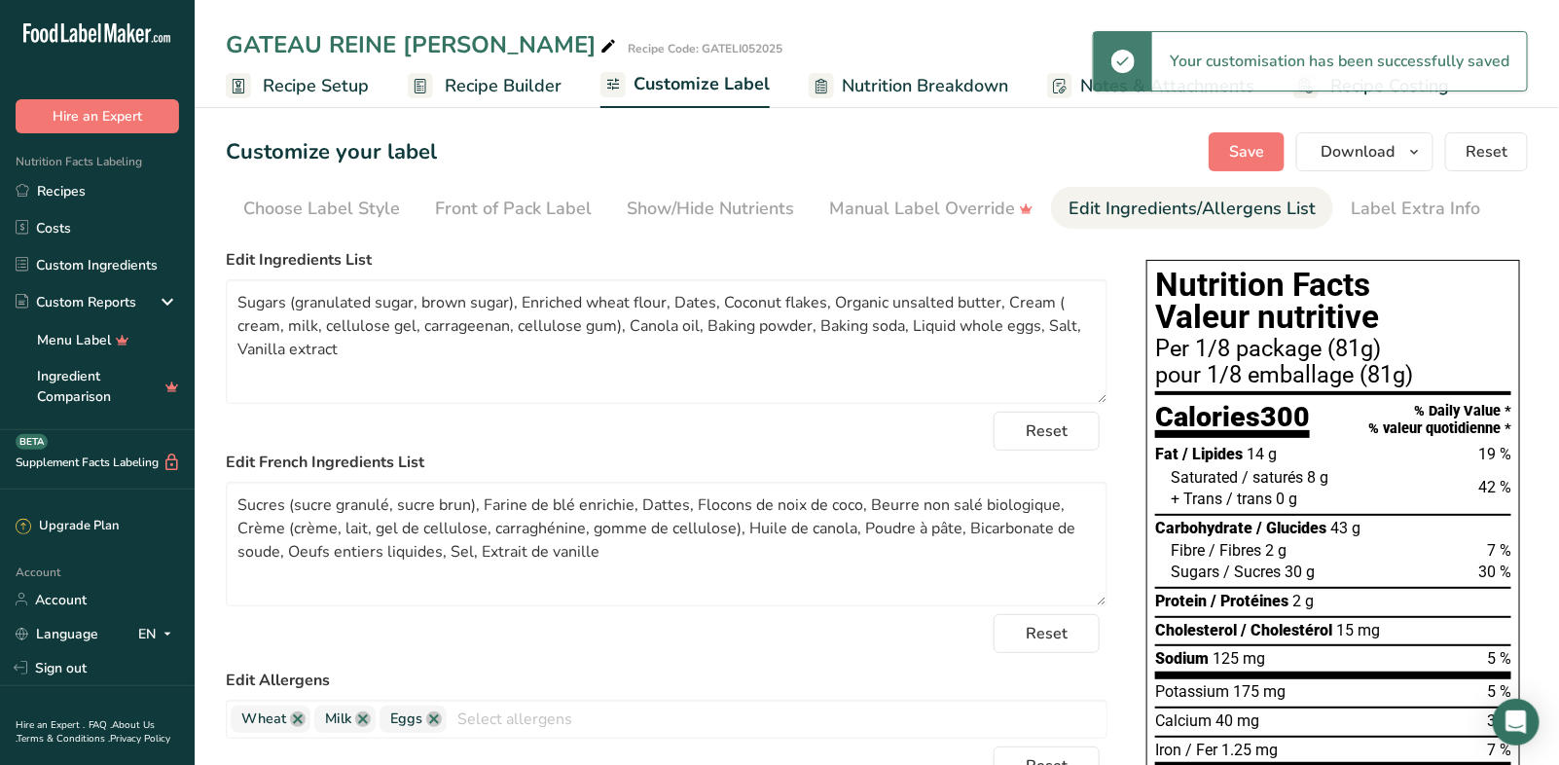
click at [474, 91] on span "Recipe Builder" at bounding box center [503, 86] width 117 height 26
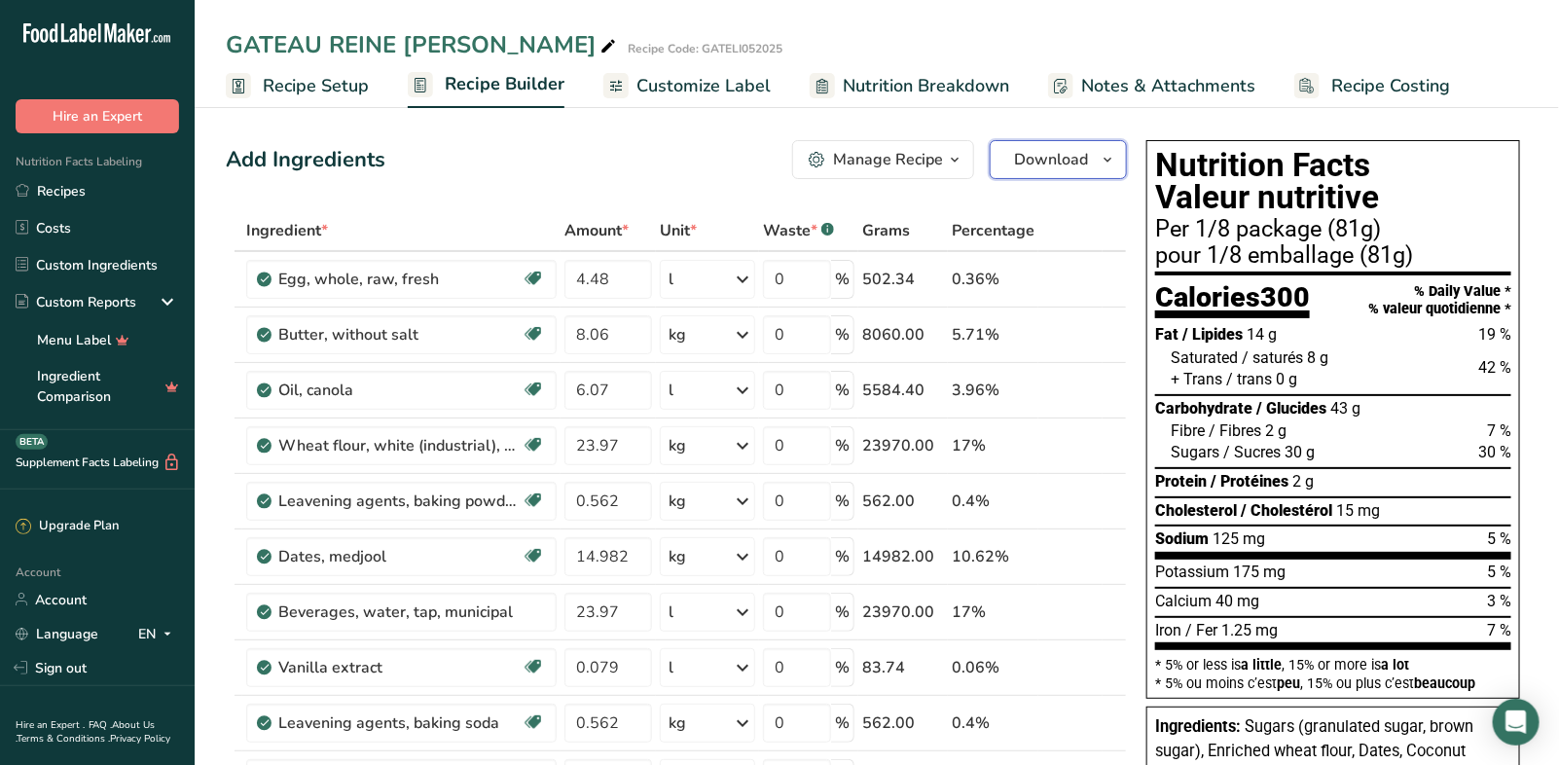
click at [1070, 162] on span "Download" at bounding box center [1051, 159] width 74 height 23
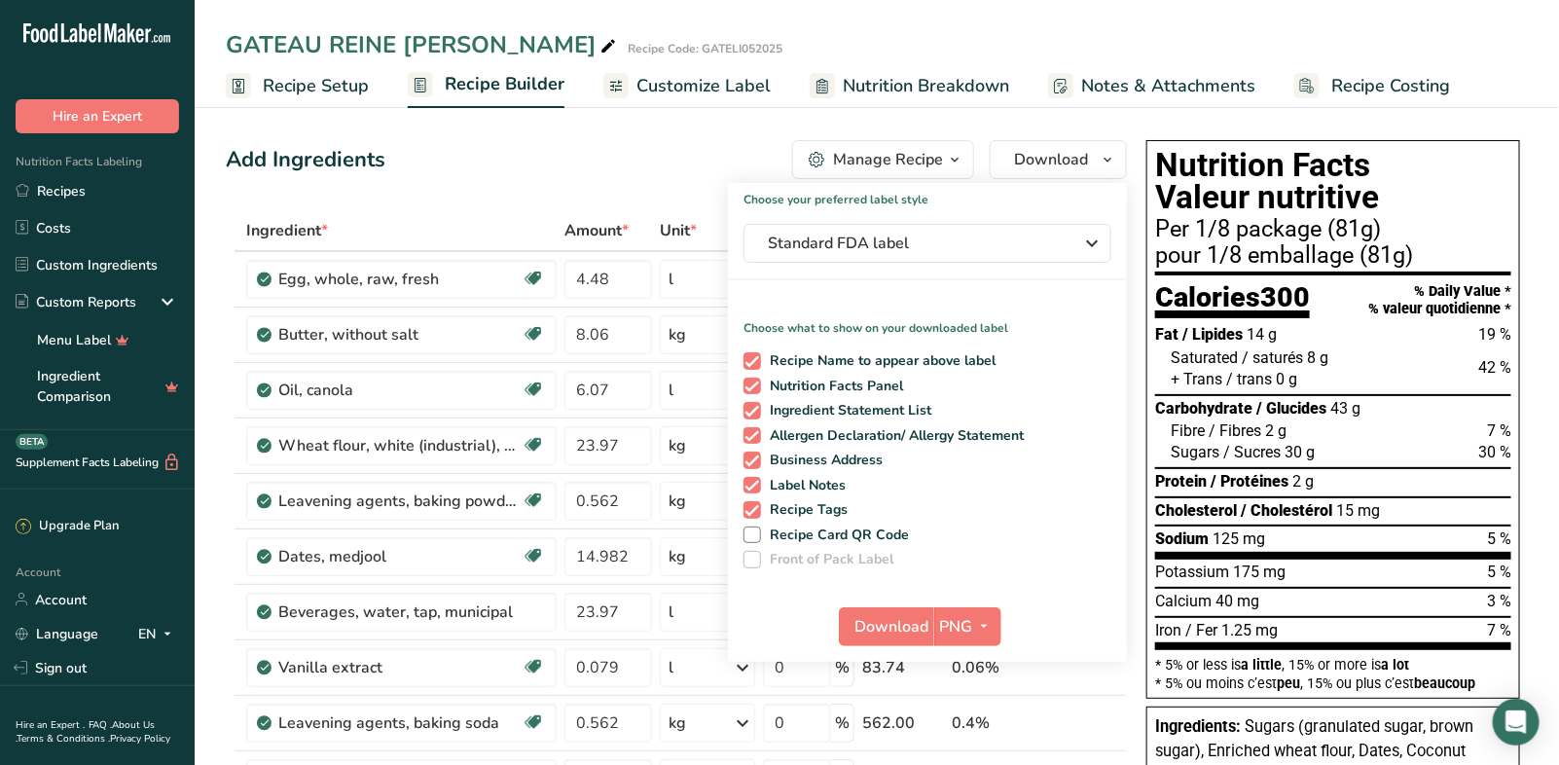
click at [851, 562] on span "Front of Pack Label" at bounding box center [827, 560] width 133 height 18
click at [826, 551] on span "Front of Pack Label" at bounding box center [827, 560] width 133 height 18
drag, startPoint x: 764, startPoint y: 561, endPoint x: 718, endPoint y: 558, distance: 45.8
click at [764, 561] on span "Front of Pack Label" at bounding box center [827, 560] width 133 height 18
click at [752, 556] on span at bounding box center [752, 560] width 18 height 18
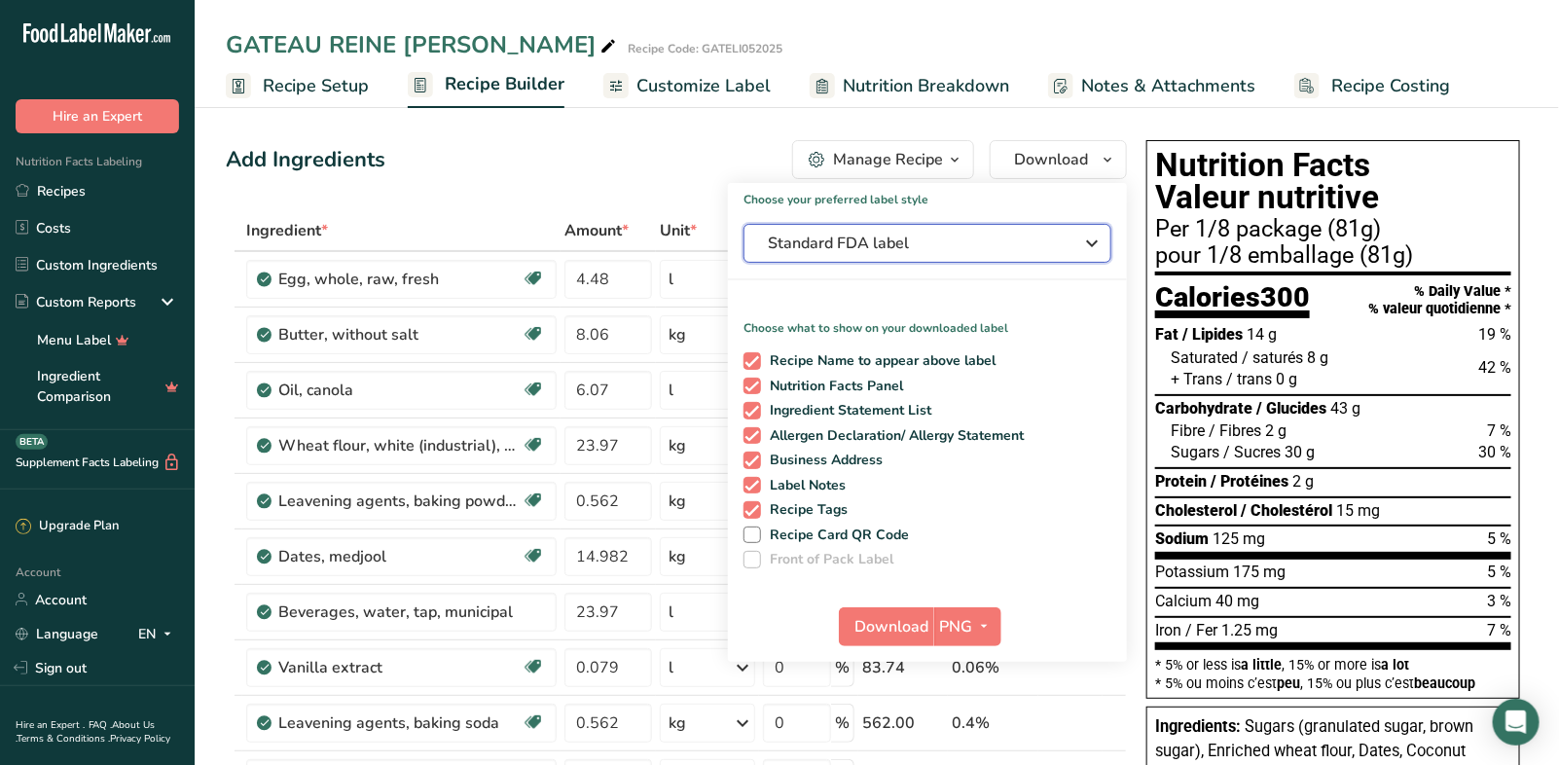
click at [1089, 242] on icon "button" at bounding box center [1091, 243] width 23 height 35
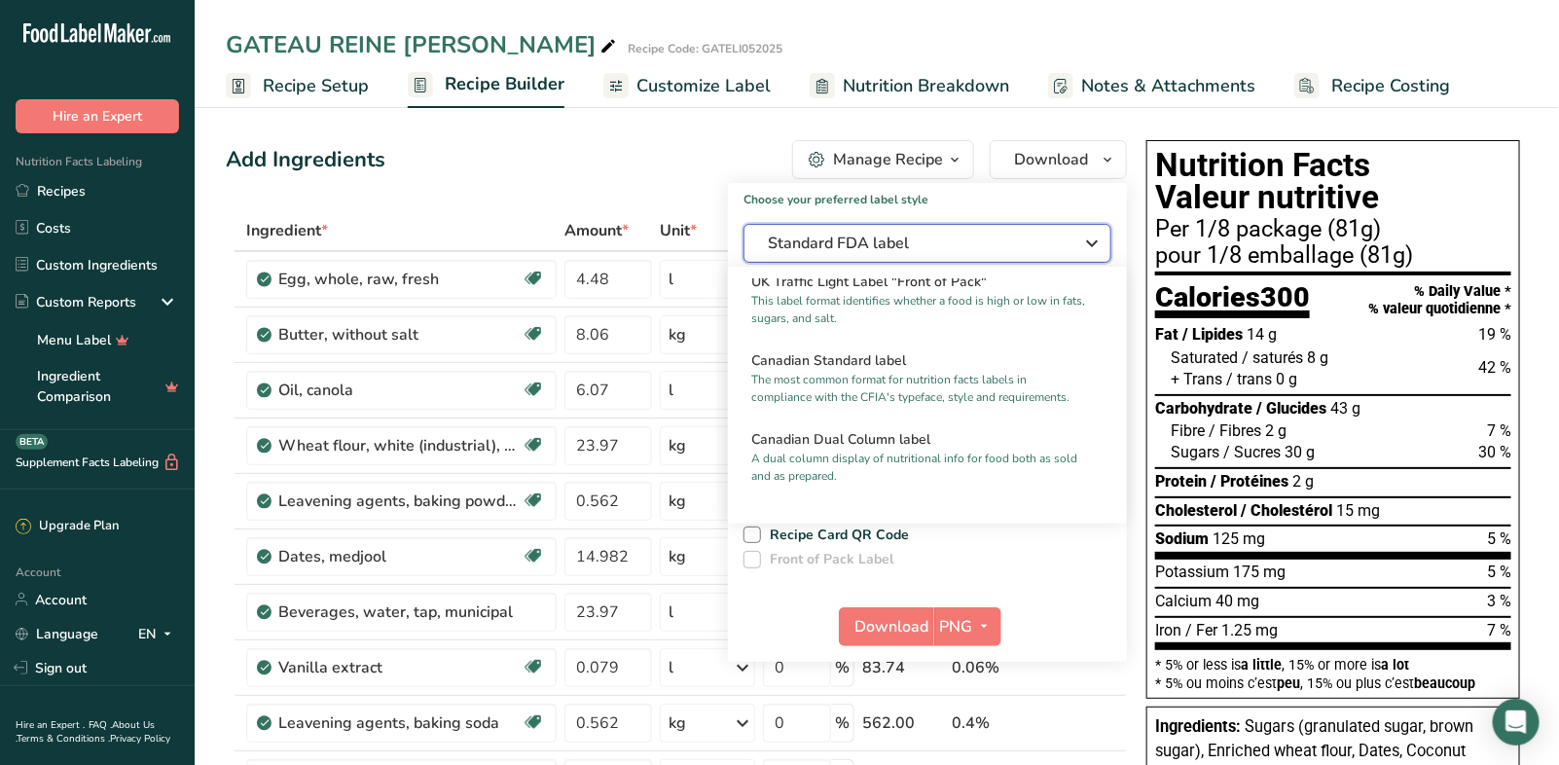
scroll to position [718, 0]
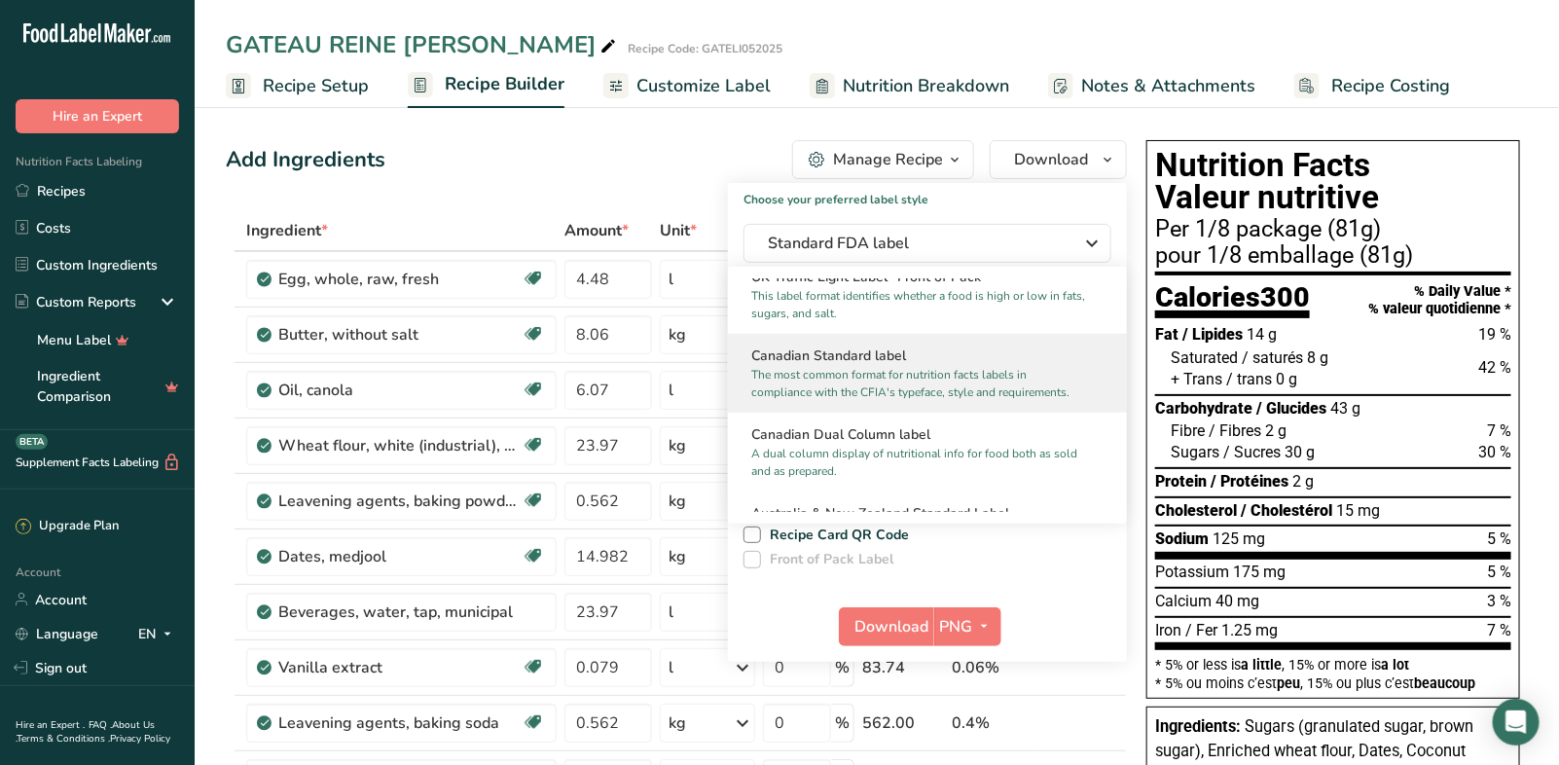
click at [855, 392] on p "The most common format for nutrition facts labels in compliance with the CFIA's…" at bounding box center [918, 383] width 335 height 35
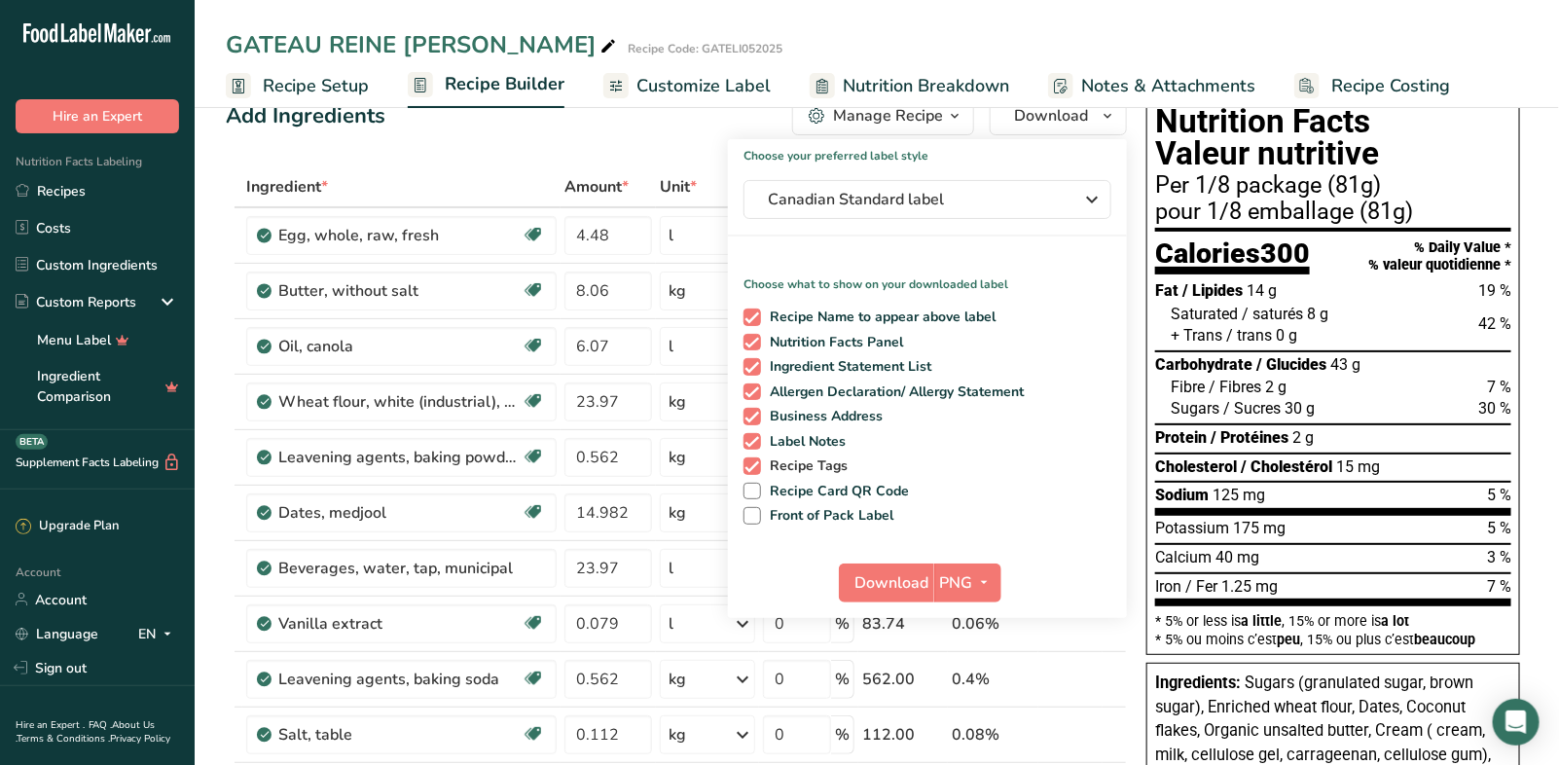
scroll to position [45, 0]
click at [821, 511] on span "Front of Pack Label" at bounding box center [827, 515] width 133 height 18
click at [756, 511] on input "Front of Pack Label" at bounding box center [749, 514] width 13 height 13
checkbox input "true"
click at [977, 575] on icon "button" at bounding box center [985, 581] width 16 height 24
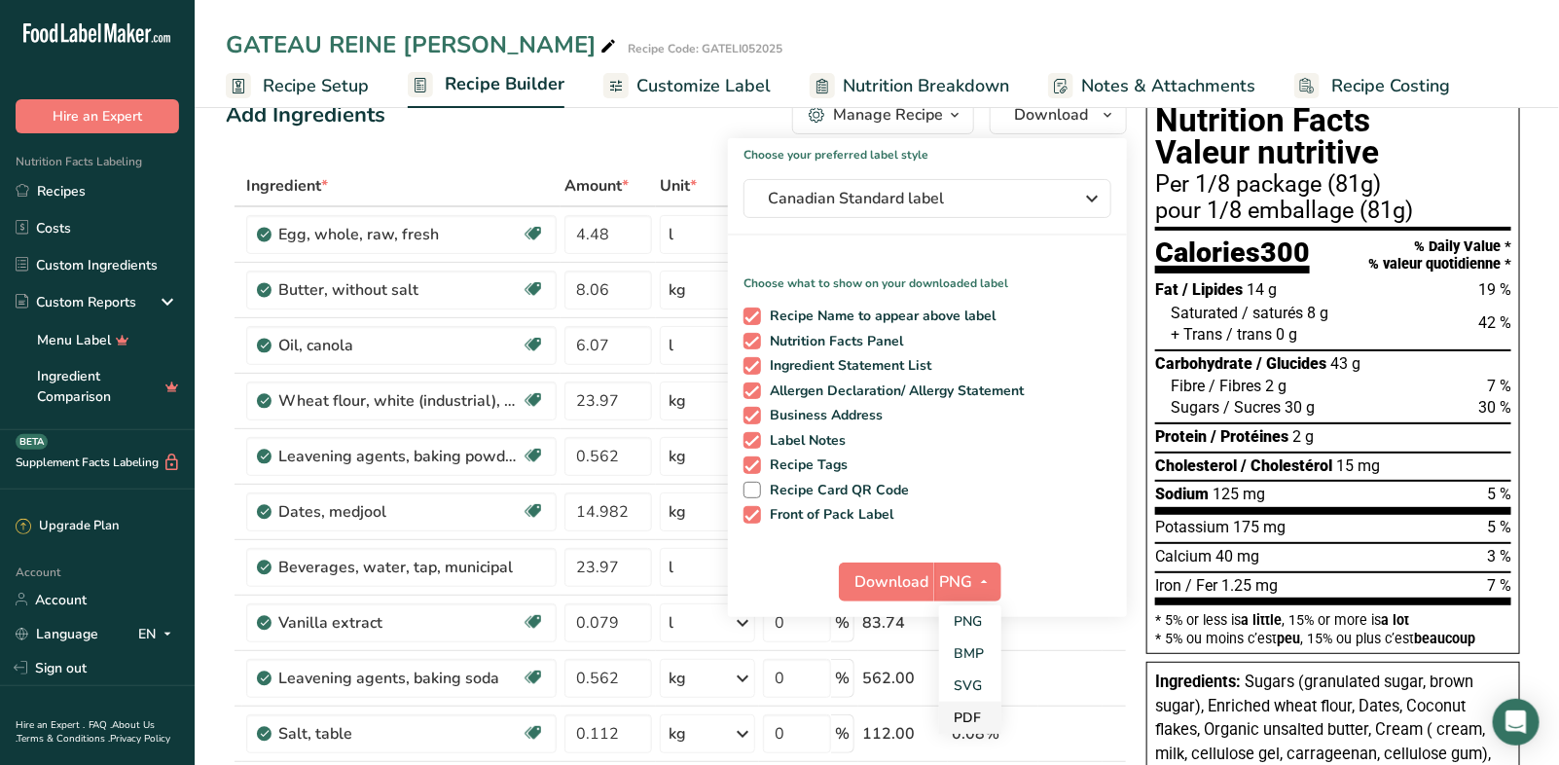
click at [972, 719] on link "PDF" at bounding box center [970, 717] width 62 height 32
click at [872, 576] on span "Download" at bounding box center [893, 581] width 74 height 23
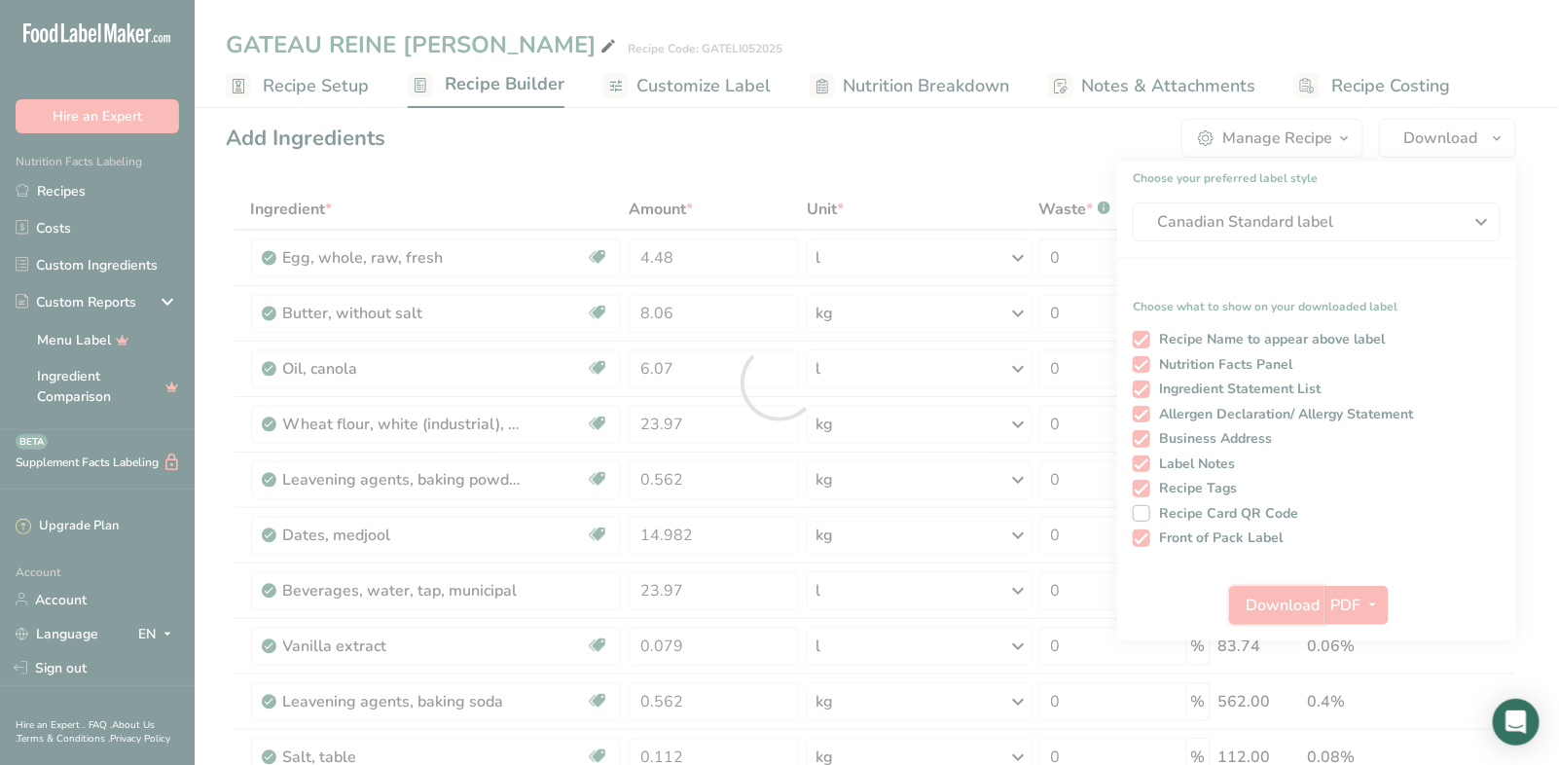
scroll to position [0, 0]
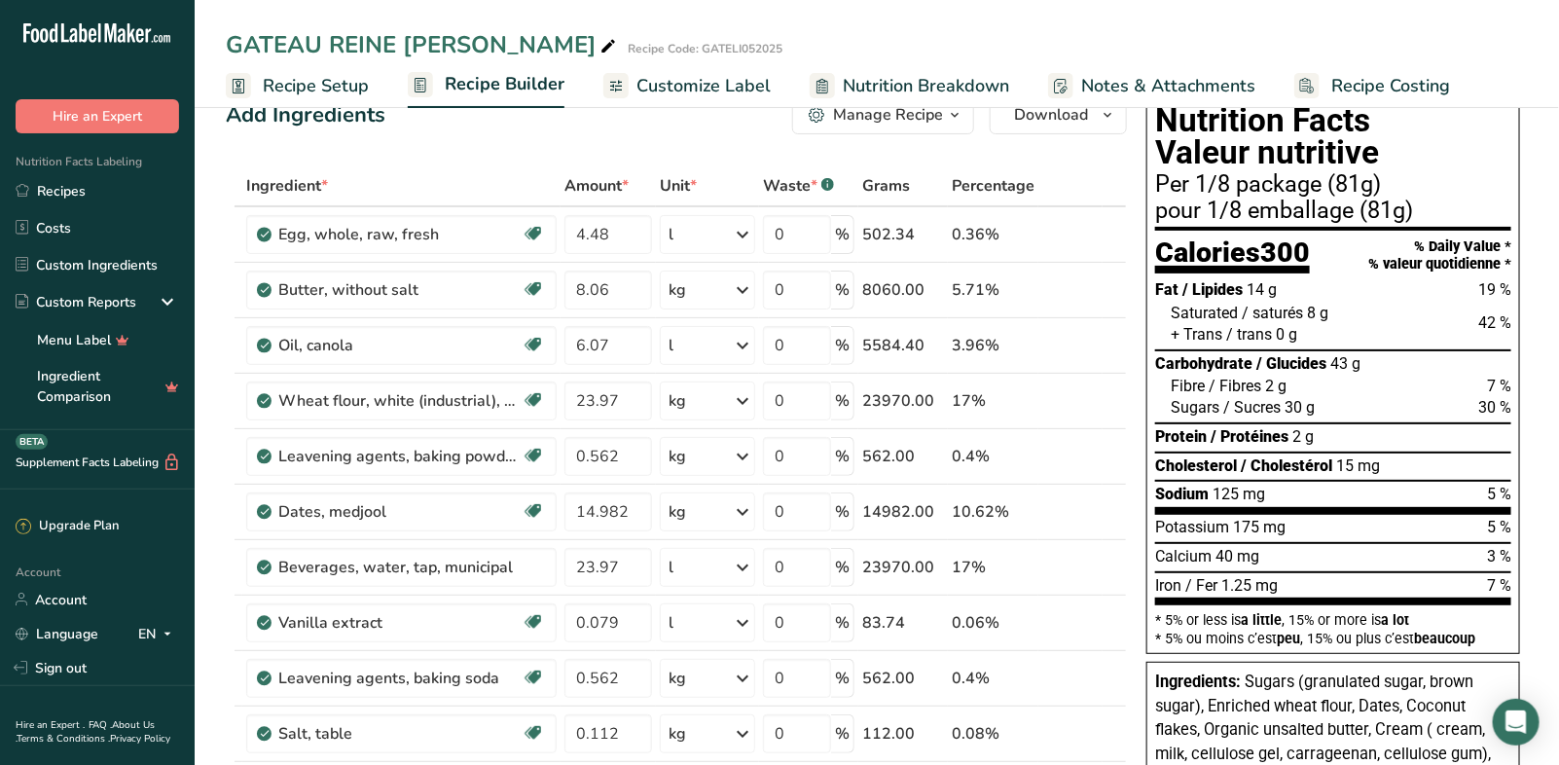
click at [735, 83] on span "Customize Label" at bounding box center [703, 86] width 134 height 26
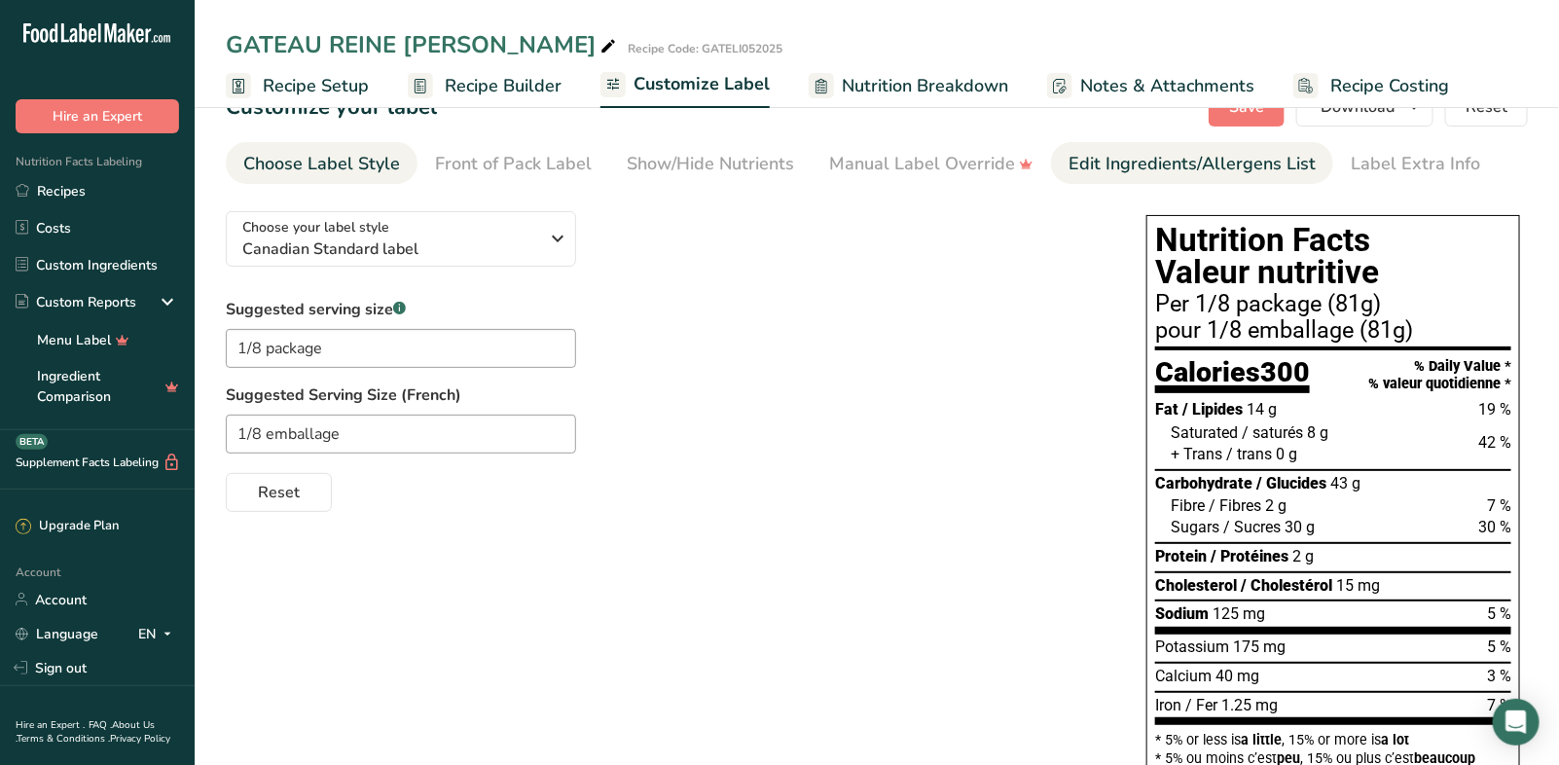
click at [1125, 173] on div "Edit Ingredients/Allergens List" at bounding box center [1191, 164] width 247 height 26
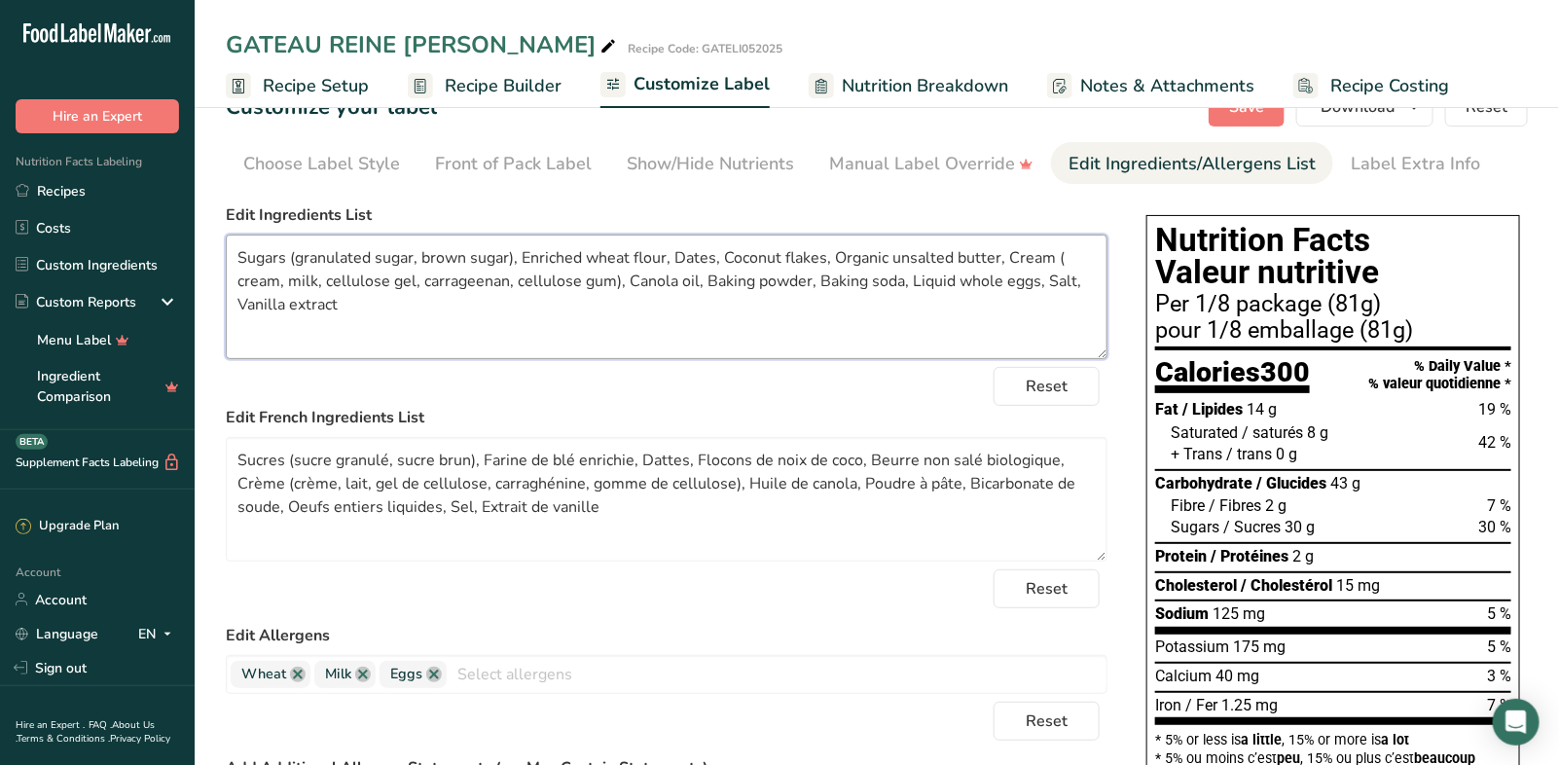
click at [242, 282] on textarea "Sugars (granulated sugar, brown sugar), Enriched wheat flour, Dates, Coconut fl…" at bounding box center [666, 296] width 881 height 125
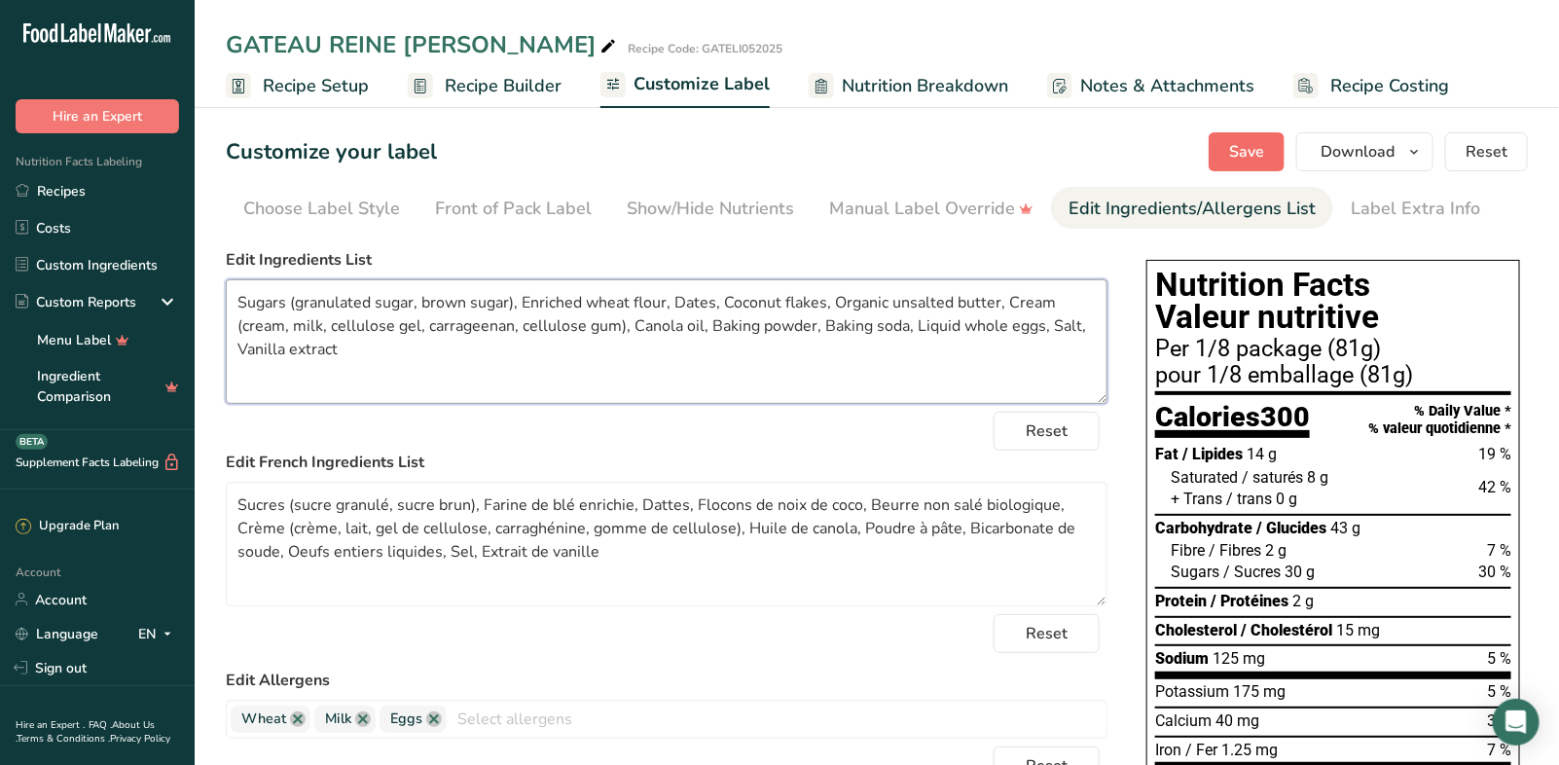
type textarea "Sugars (granulated sugar, brown sugar), Enriched wheat flour, Dates, Coconut fl…"
click at [1247, 156] on span "Save" at bounding box center [1246, 151] width 35 height 23
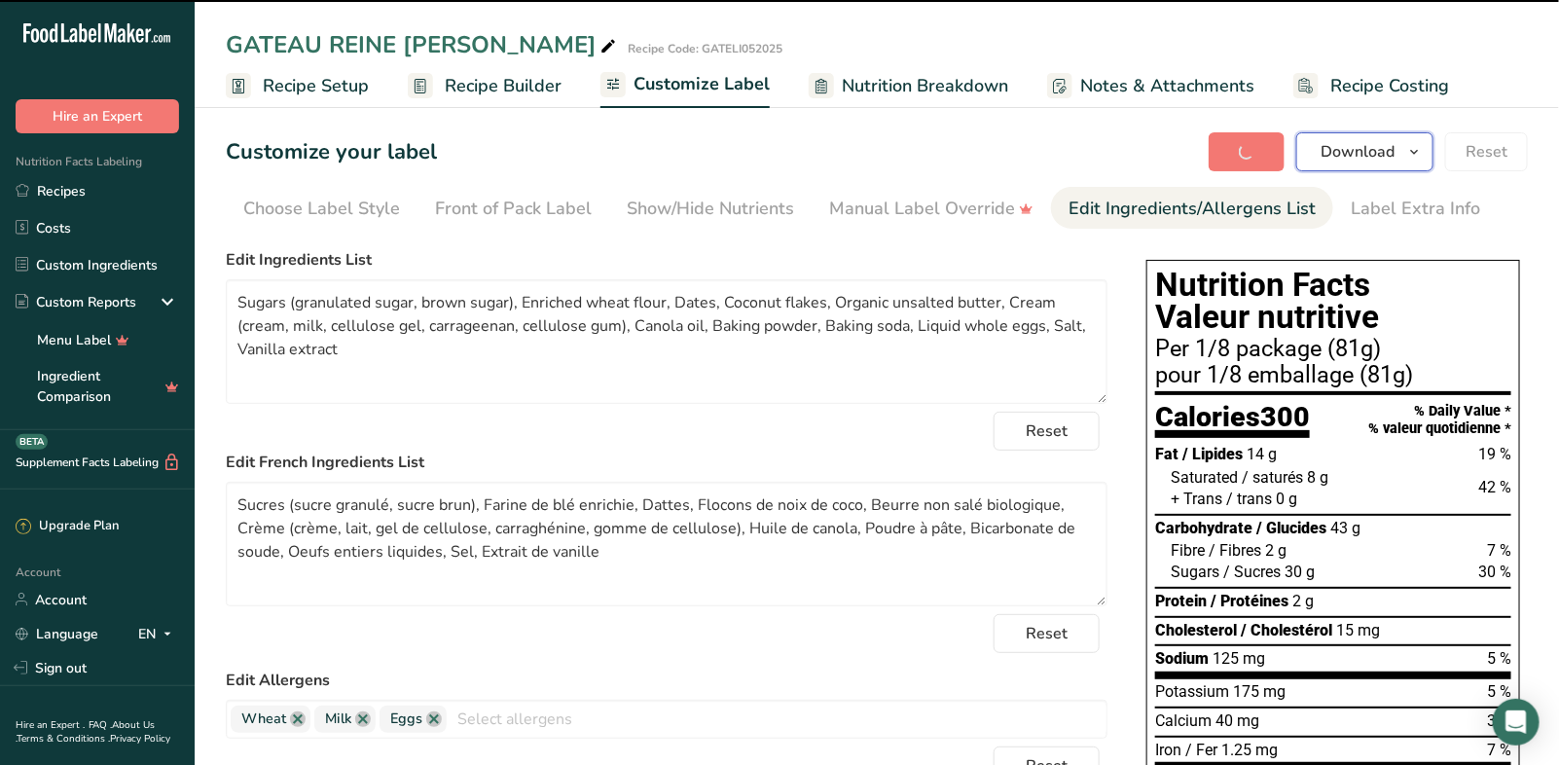
click at [1417, 155] on icon "button" at bounding box center [1414, 152] width 16 height 24
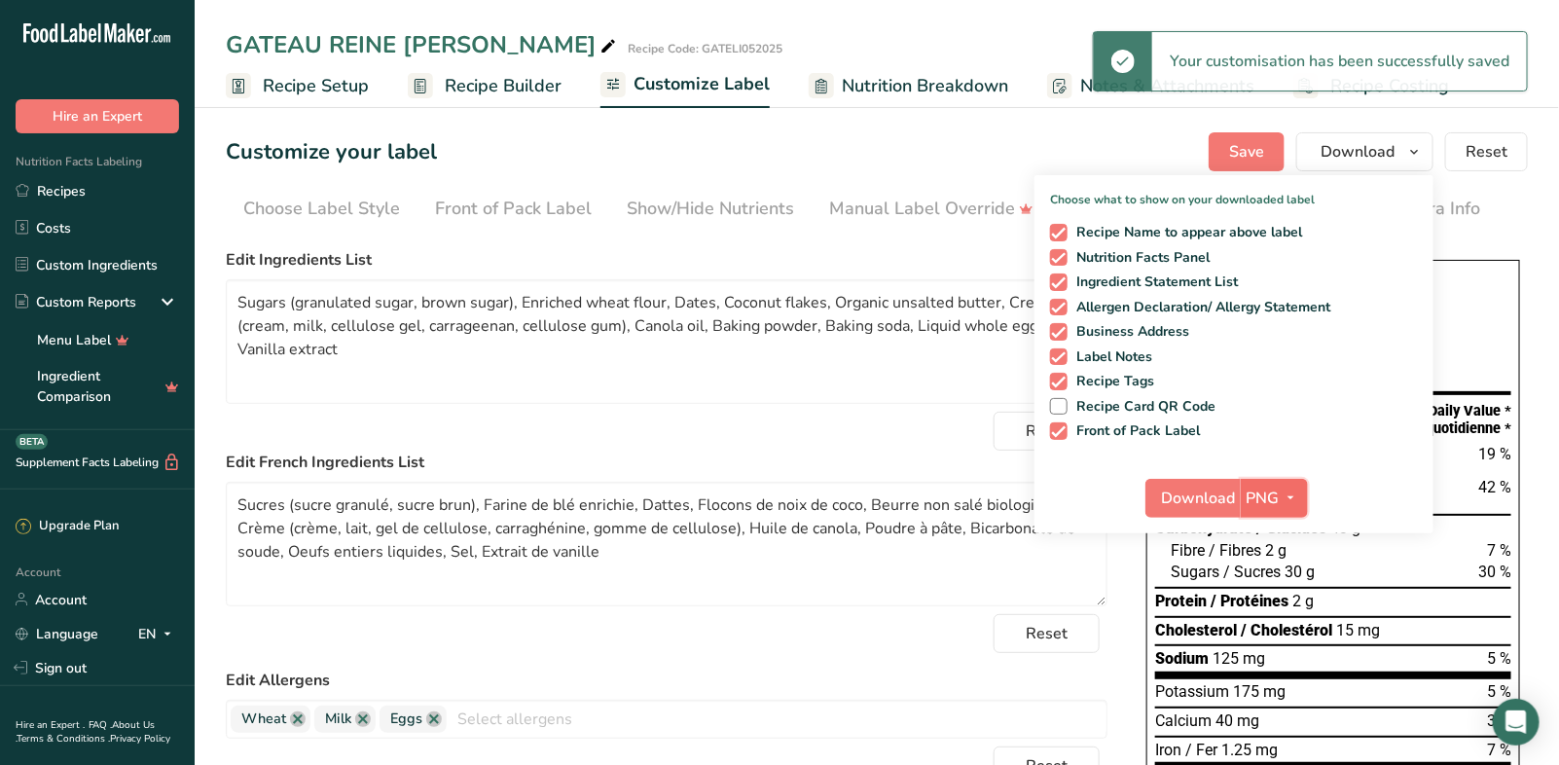
click at [1299, 499] on icon "button" at bounding box center [1291, 497] width 16 height 24
click at [1289, 635] on link "PDF" at bounding box center [1276, 634] width 62 height 32
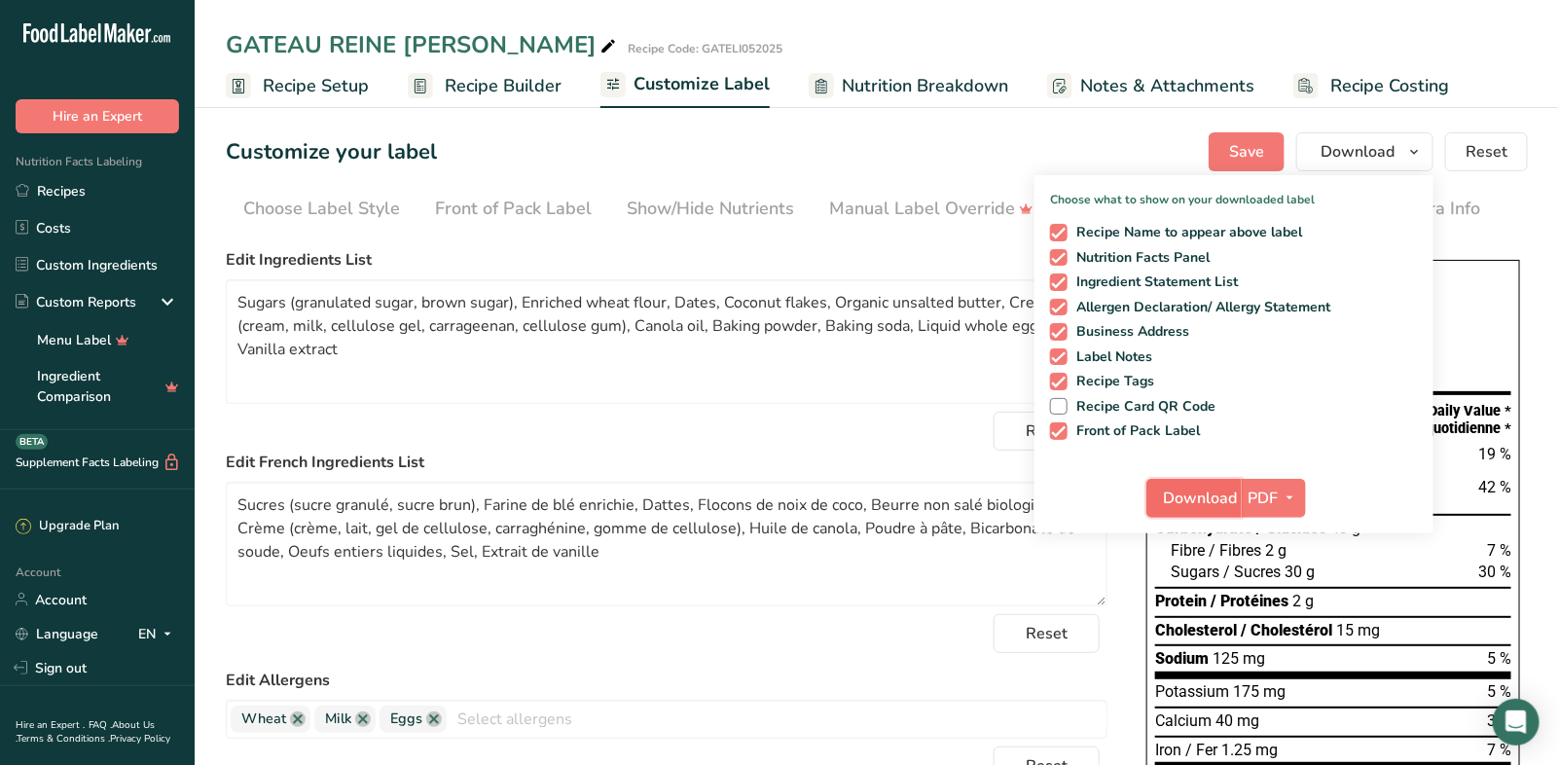
click at [1205, 503] on span "Download" at bounding box center [1200, 497] width 74 height 23
click at [933, 89] on span "Nutrition Breakdown" at bounding box center [925, 86] width 166 height 26
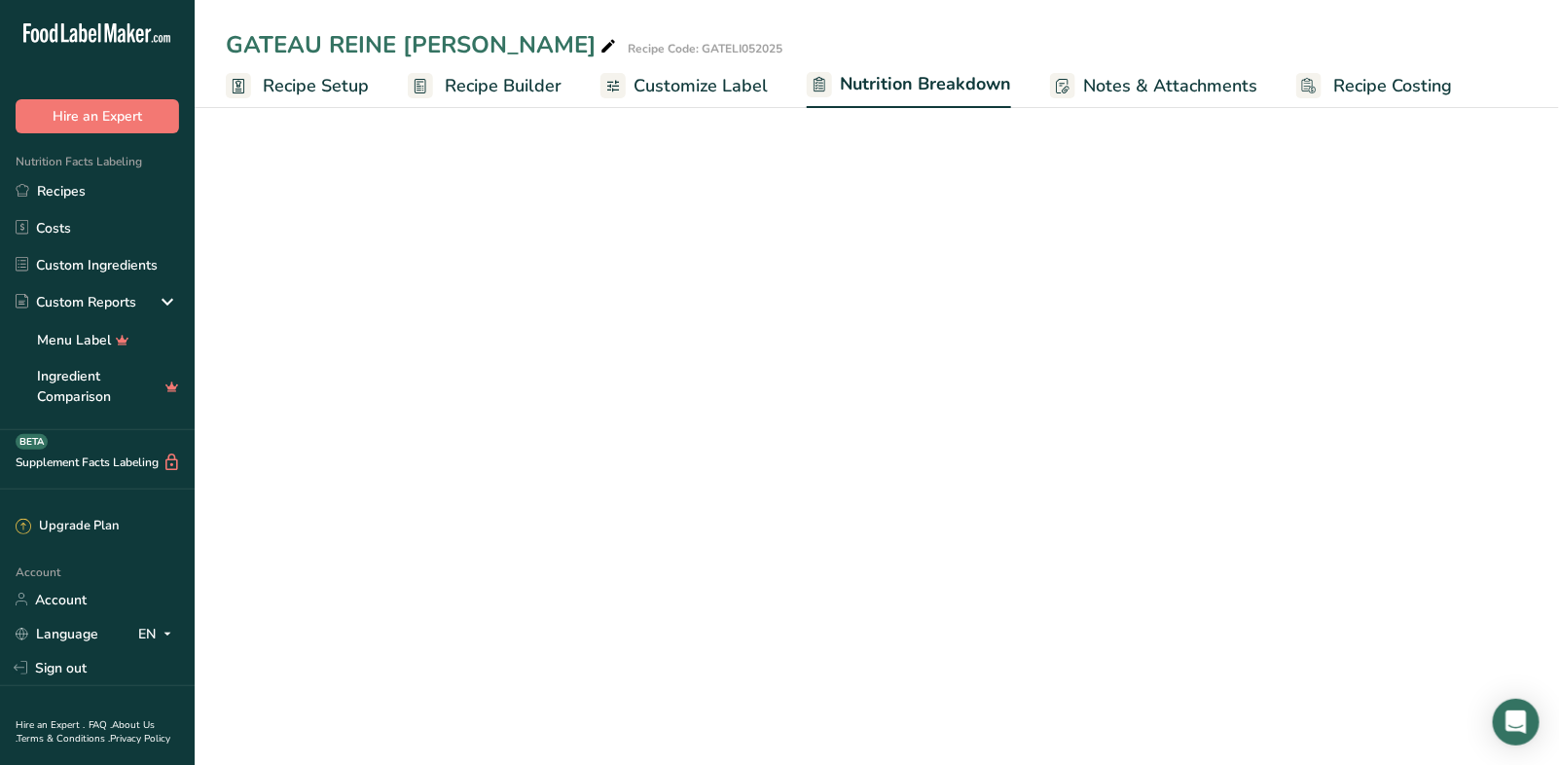
select select "Calories"
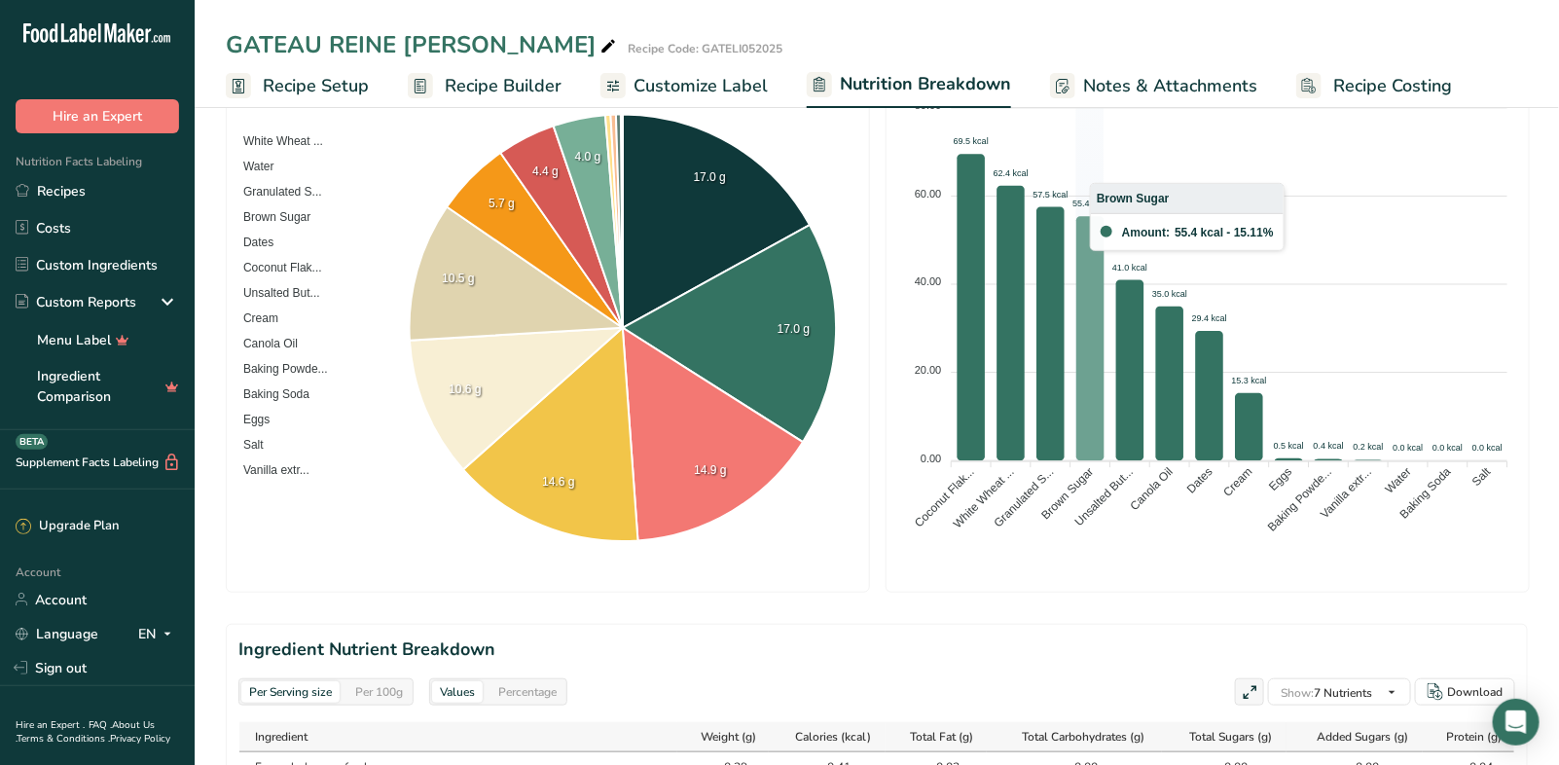
scroll to position [584, 0]
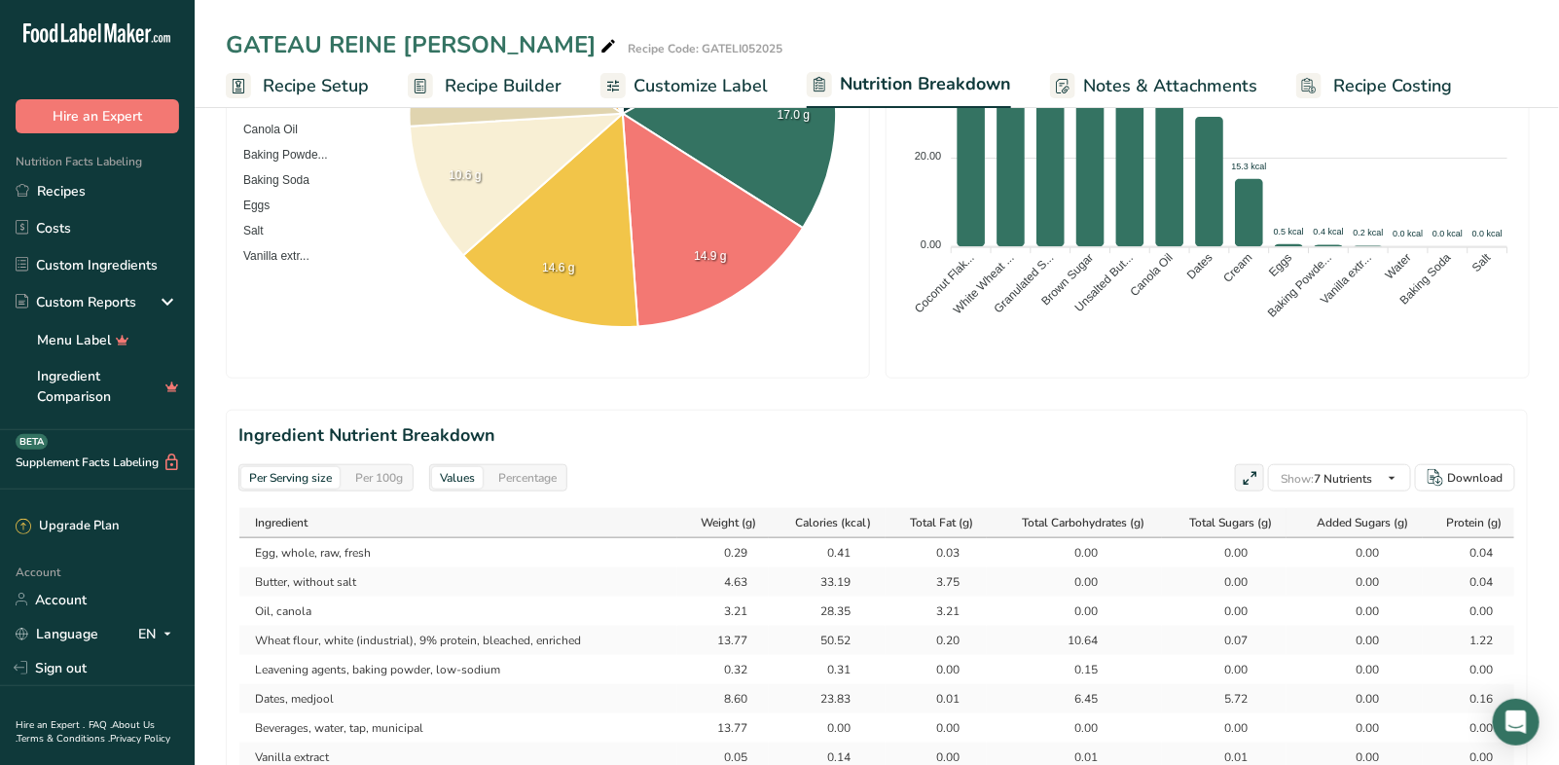
click at [391, 472] on div "Per 100g" at bounding box center [378, 477] width 63 height 21
click at [532, 472] on div "Percentage" at bounding box center [527, 477] width 74 height 21
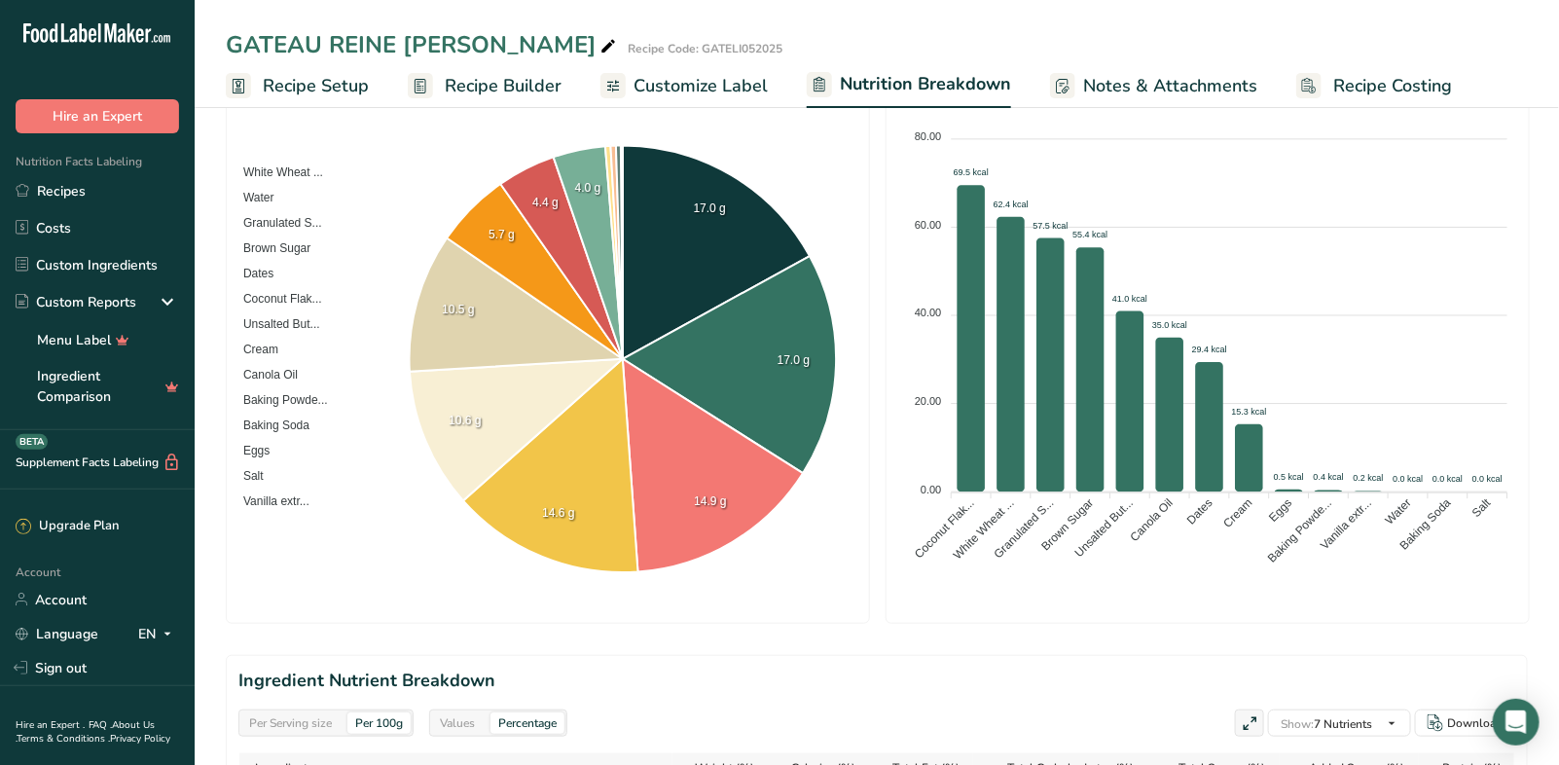
scroll to position [0, 0]
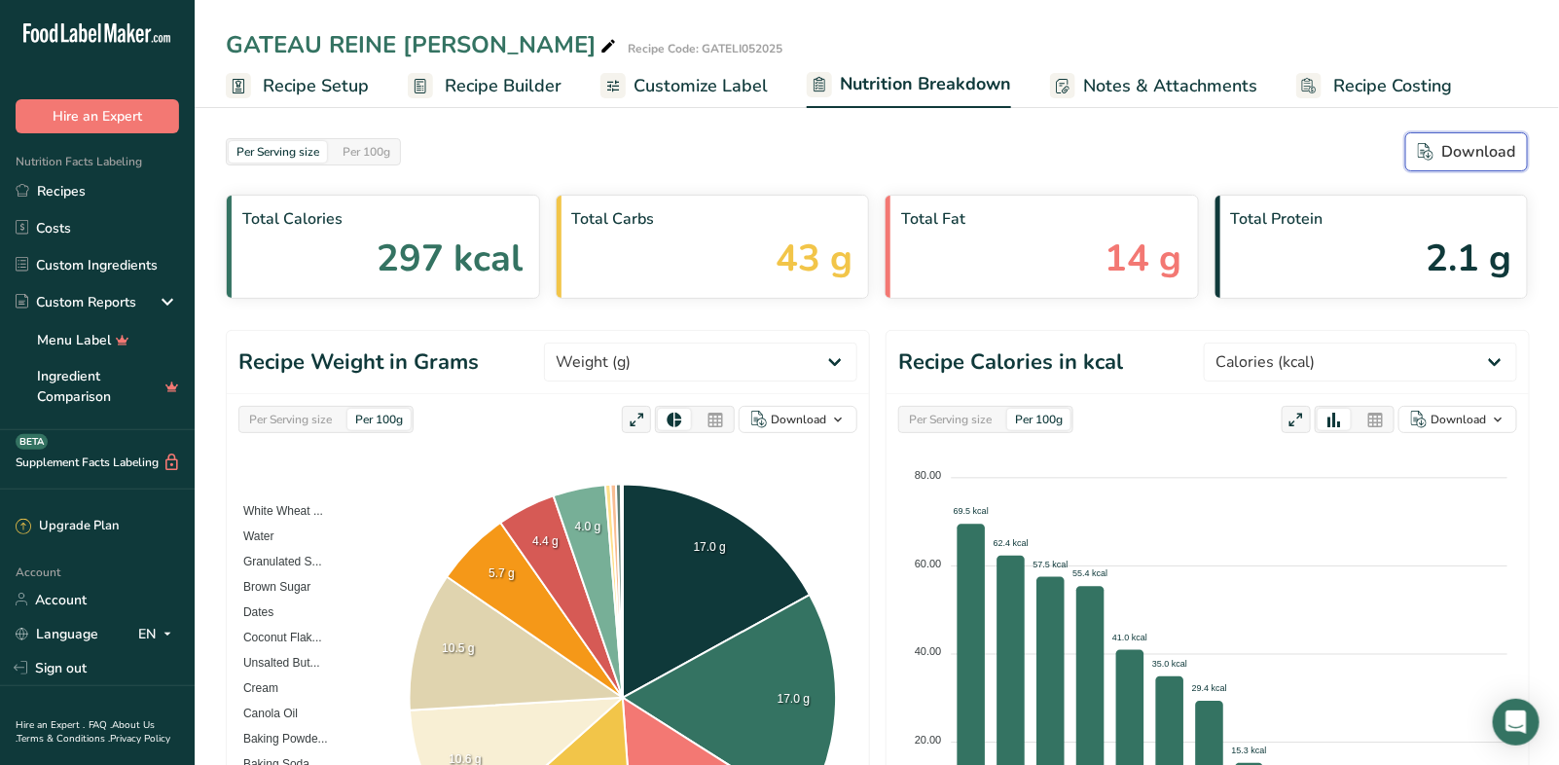
click at [1429, 157] on icon "button" at bounding box center [1427, 156] width 5 height 6
click at [38, 195] on link "Recipes" at bounding box center [97, 190] width 195 height 37
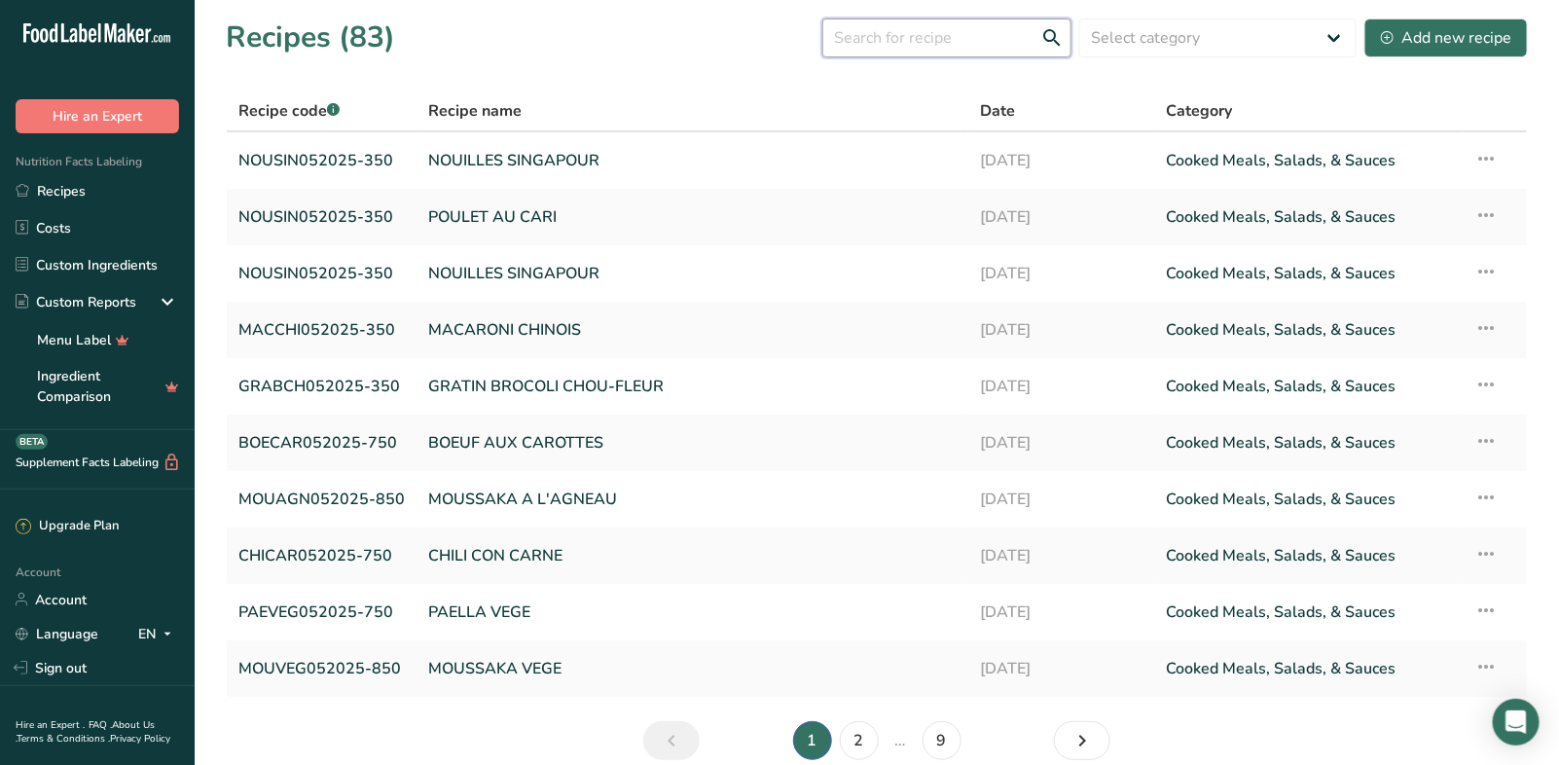
click at [912, 48] on input "text" at bounding box center [946, 37] width 249 height 39
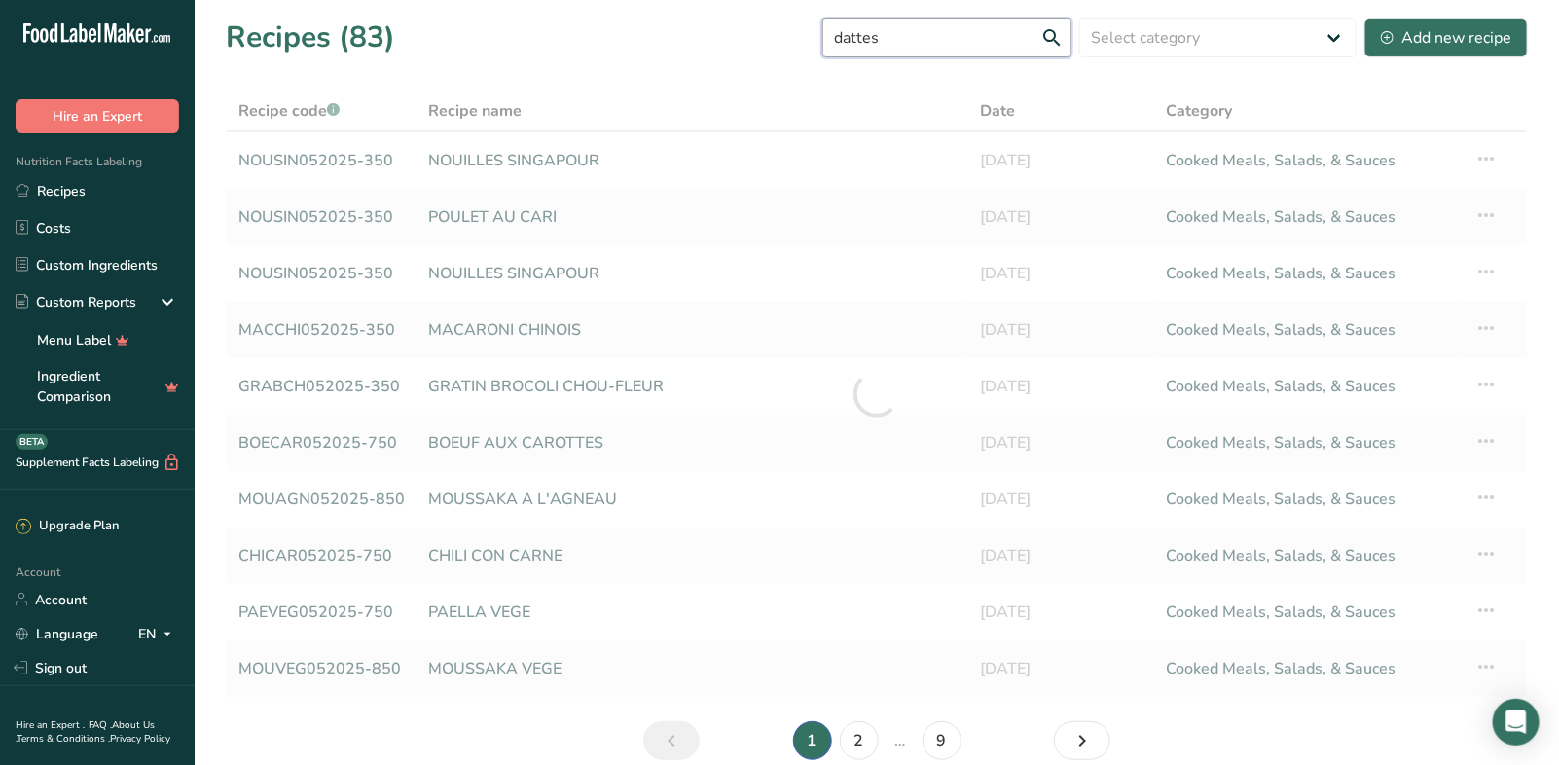
type input "dattes"
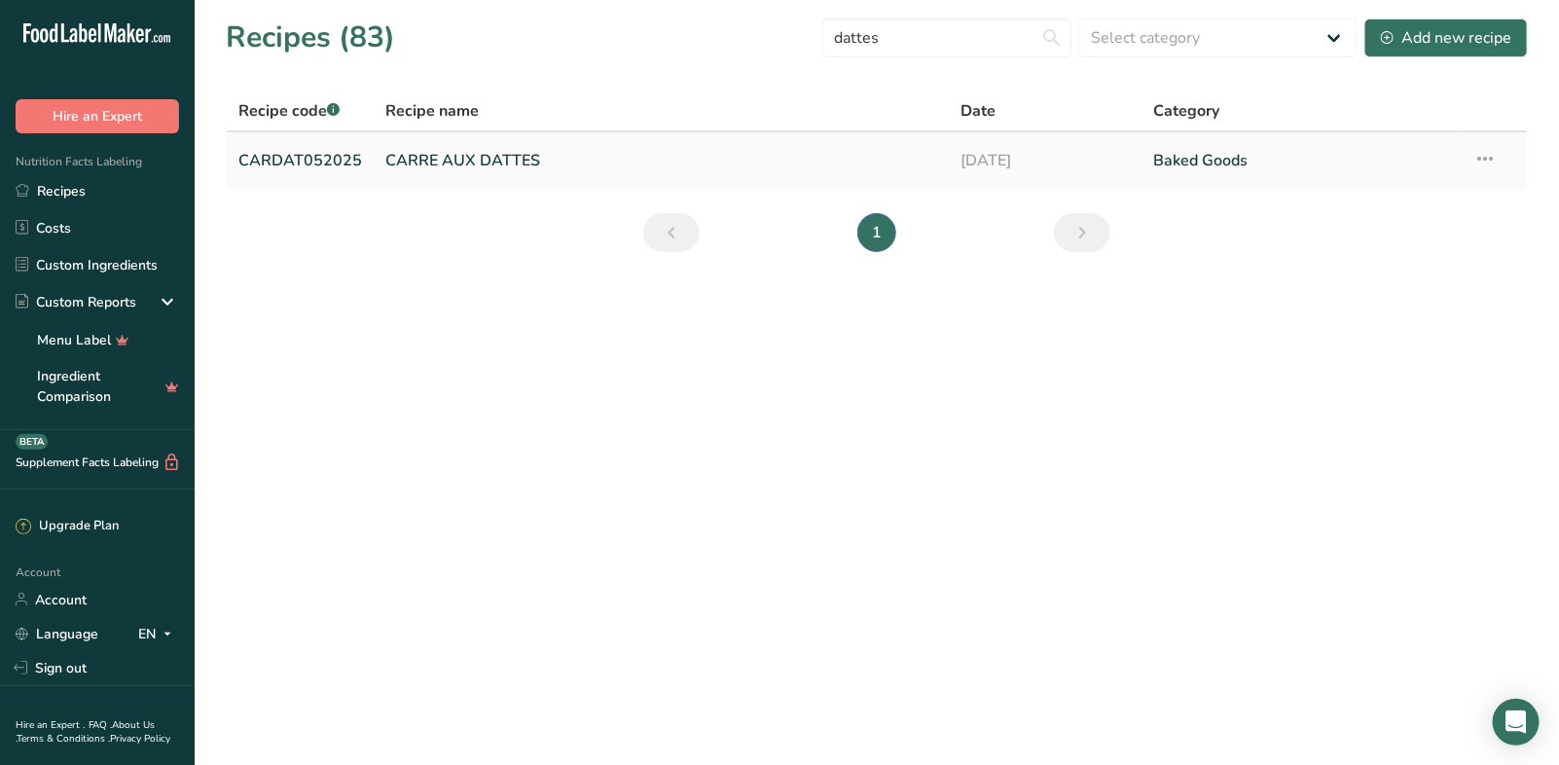
click at [487, 144] on link "CARRE AUX DATTES" at bounding box center [661, 160] width 552 height 41
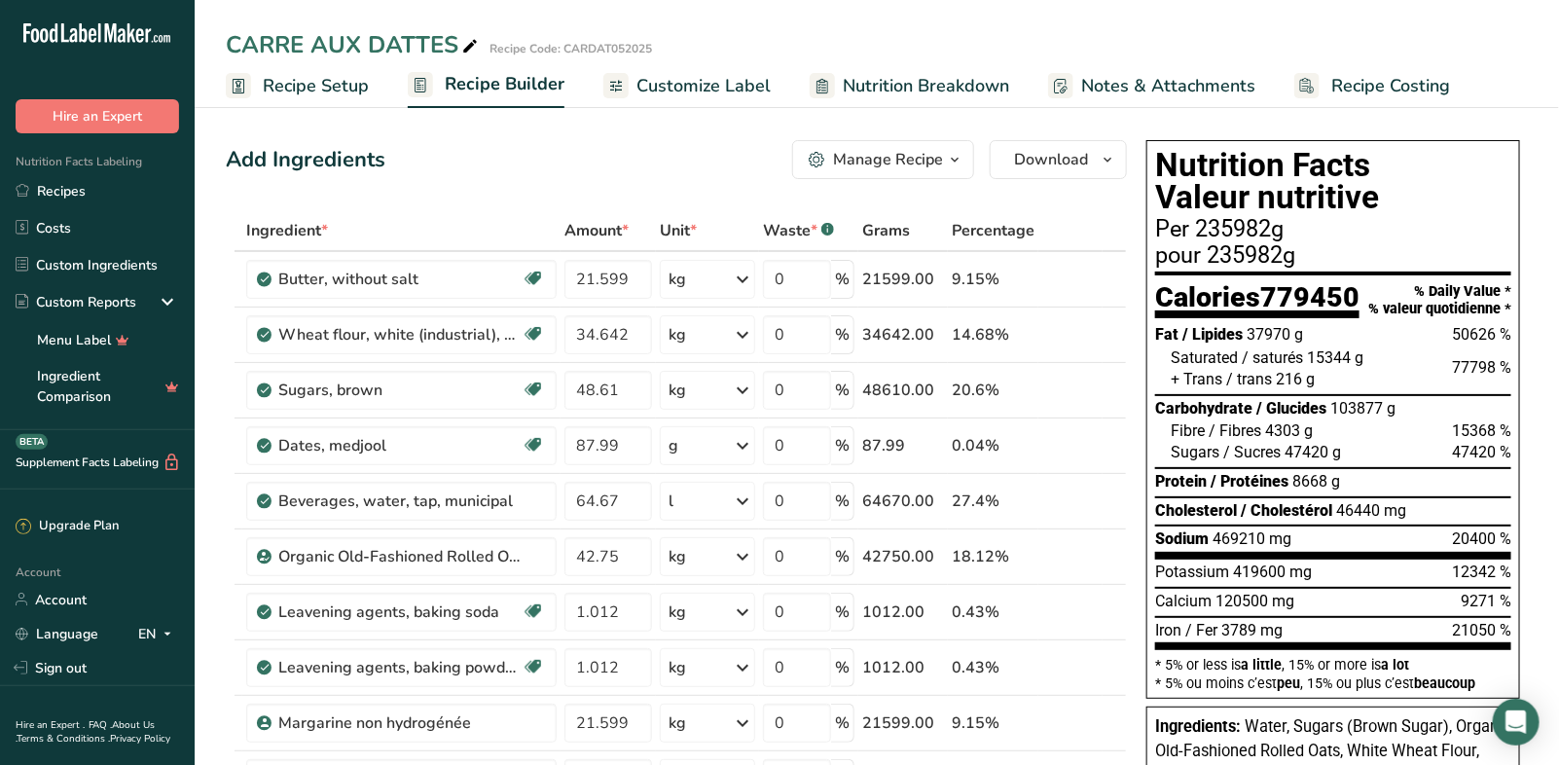
click at [323, 90] on span "Recipe Setup" at bounding box center [316, 86] width 106 height 26
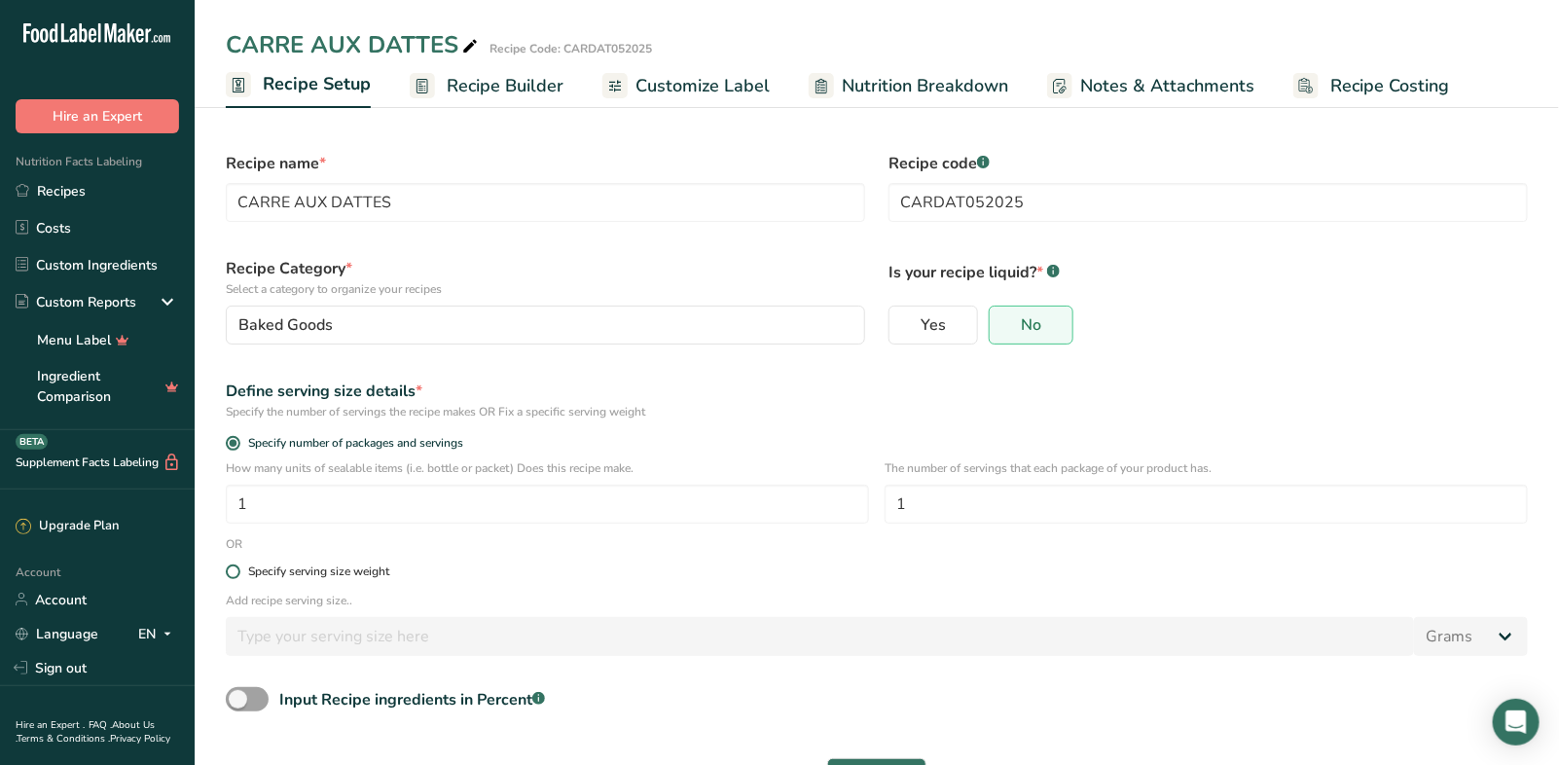
click at [232, 572] on span at bounding box center [233, 571] width 15 height 15
click at [232, 572] on input "Specify serving size weight" at bounding box center [232, 571] width 13 height 13
radio input "true"
radio input "false"
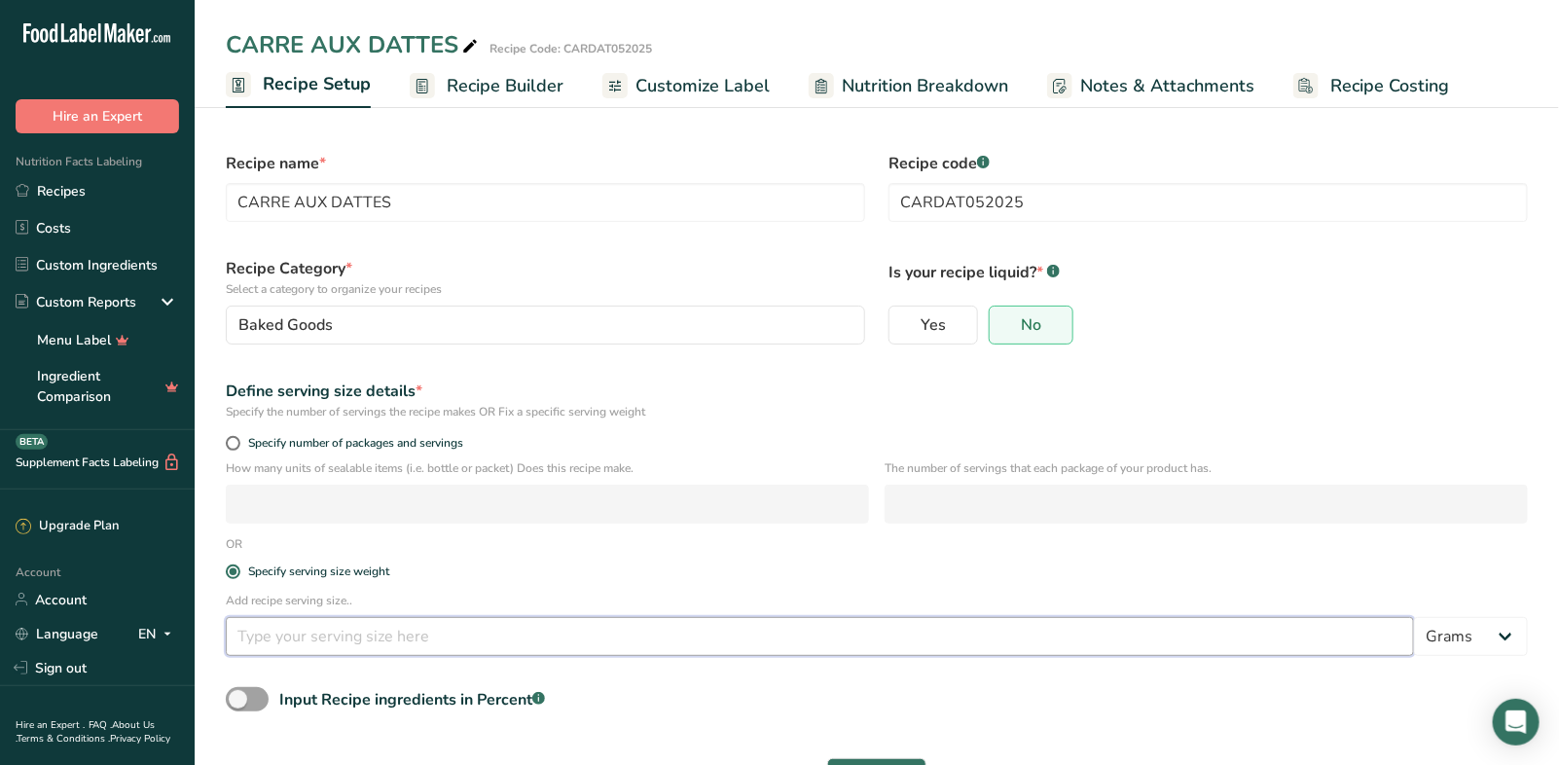
click at [315, 642] on input "number" at bounding box center [820, 636] width 1188 height 39
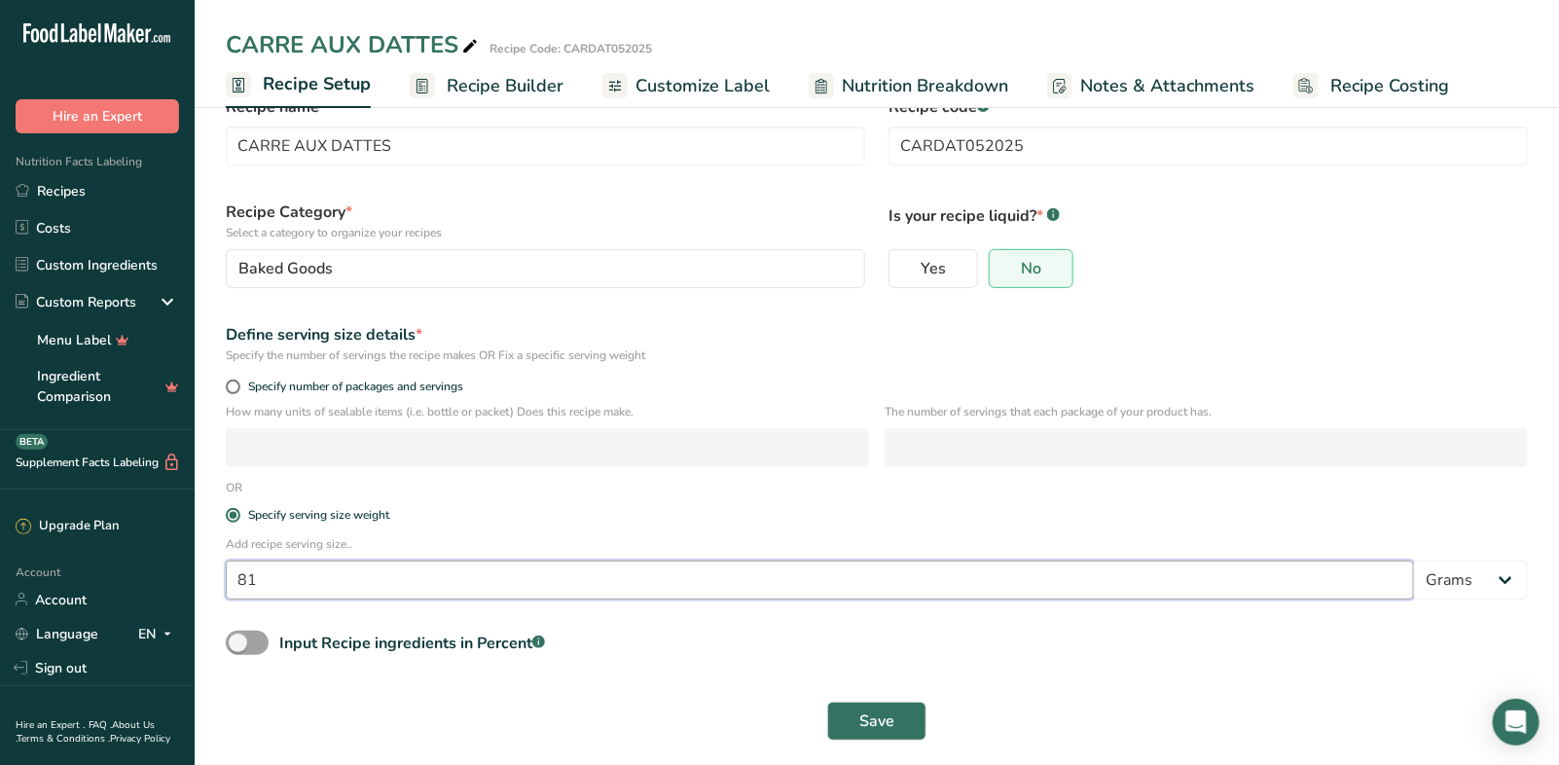
scroll to position [63, 0]
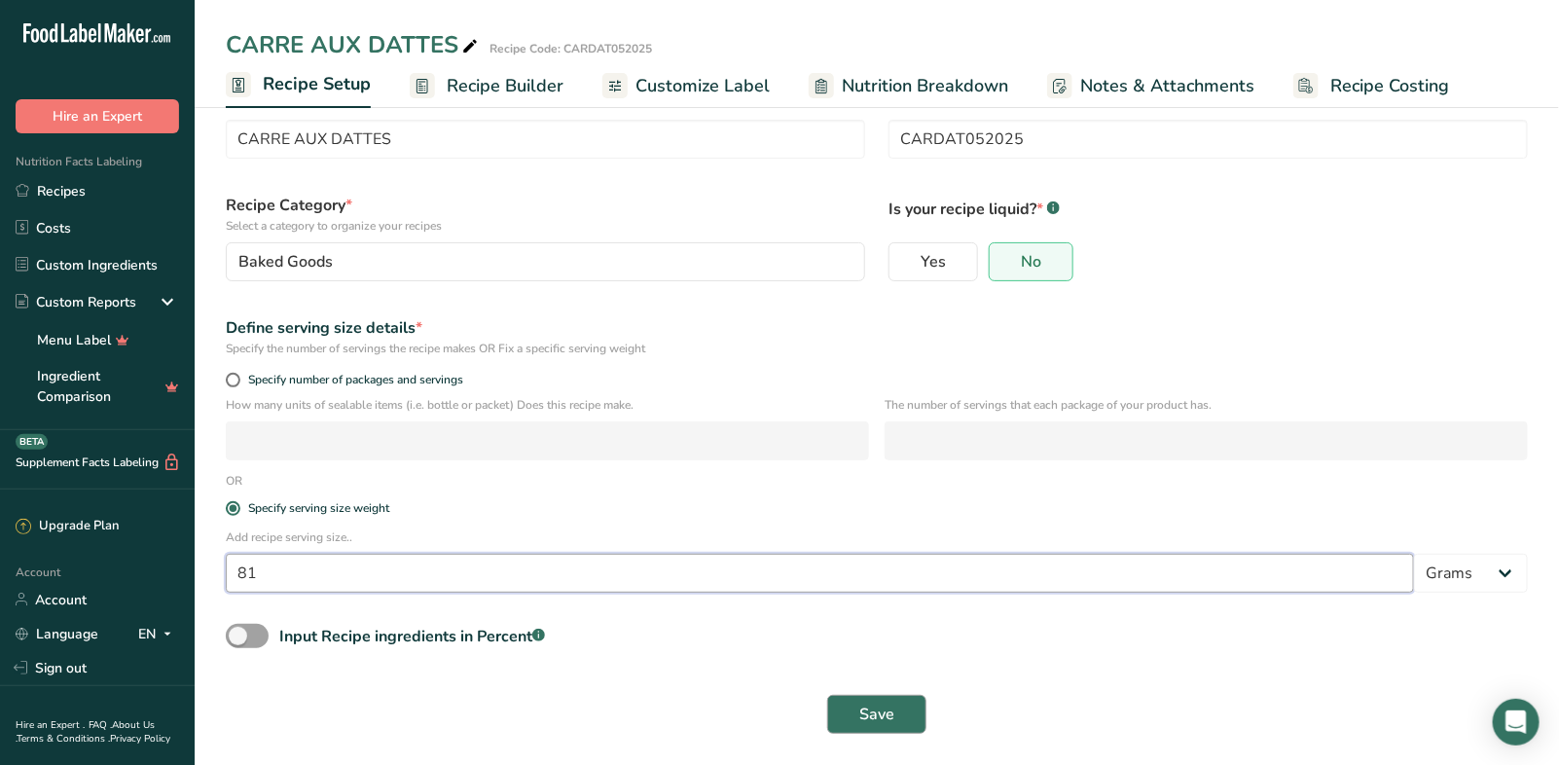
type input "81"
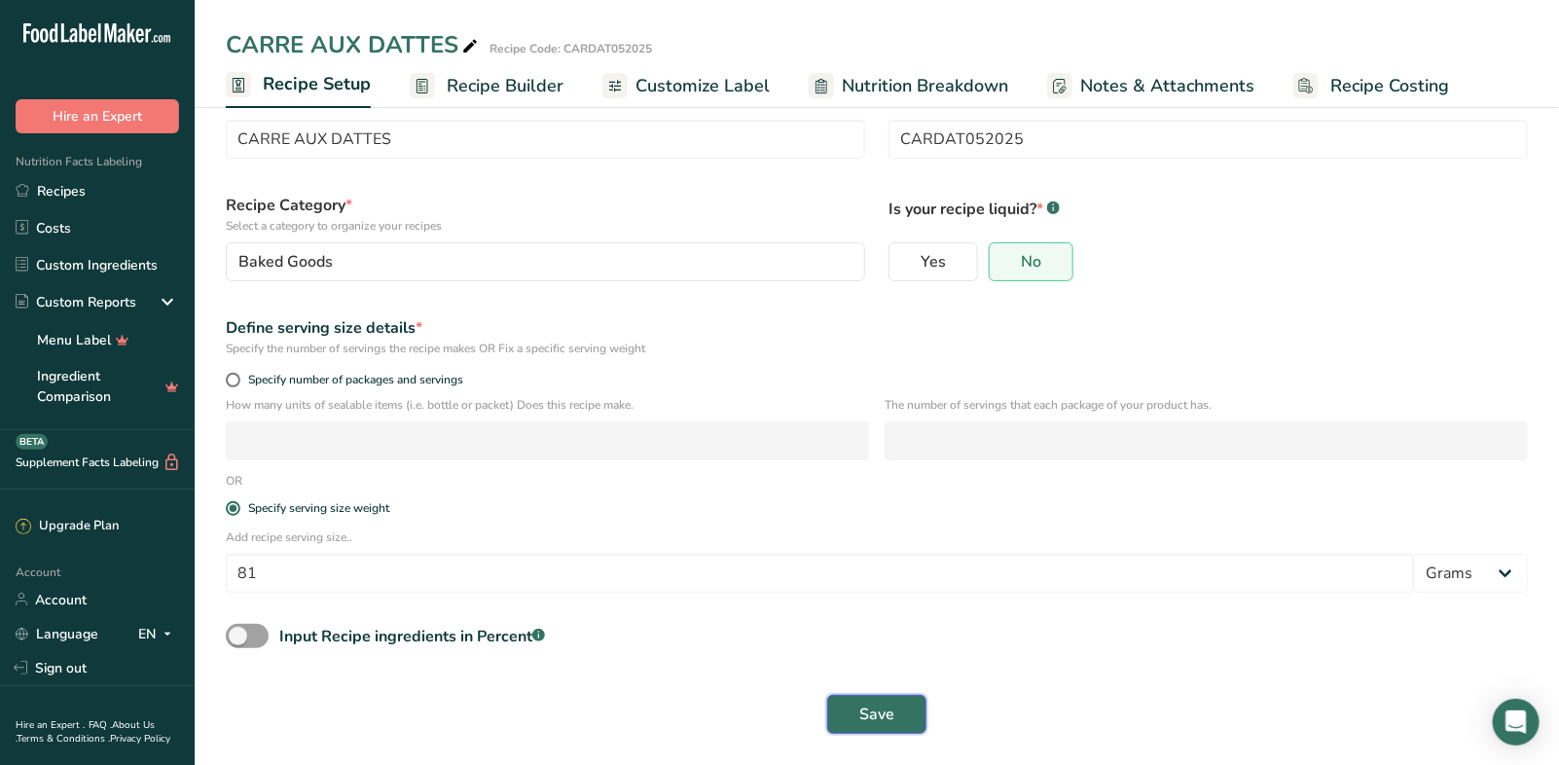
click at [882, 724] on span "Save" at bounding box center [876, 713] width 35 height 23
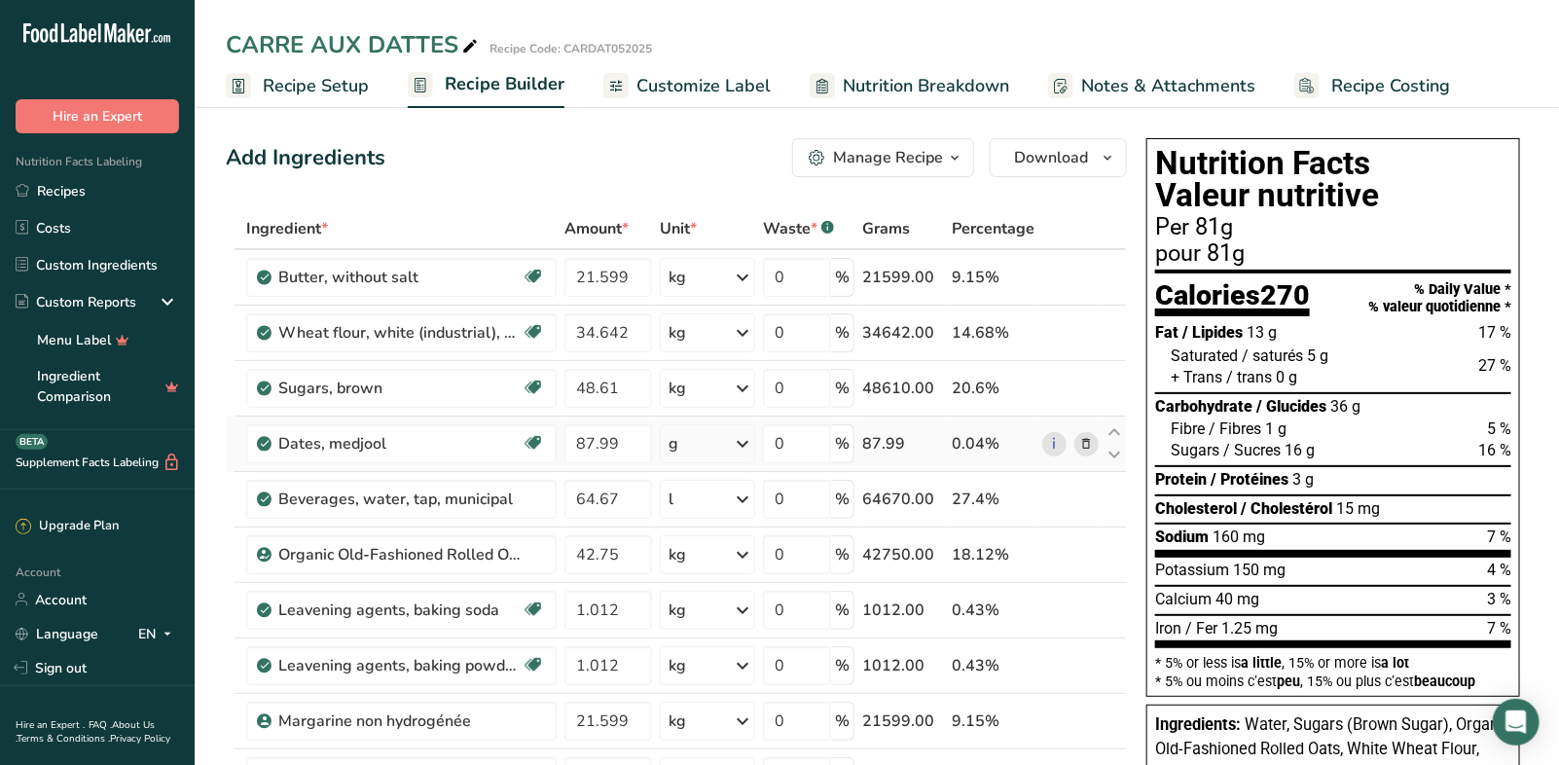
scroll to position [7, 0]
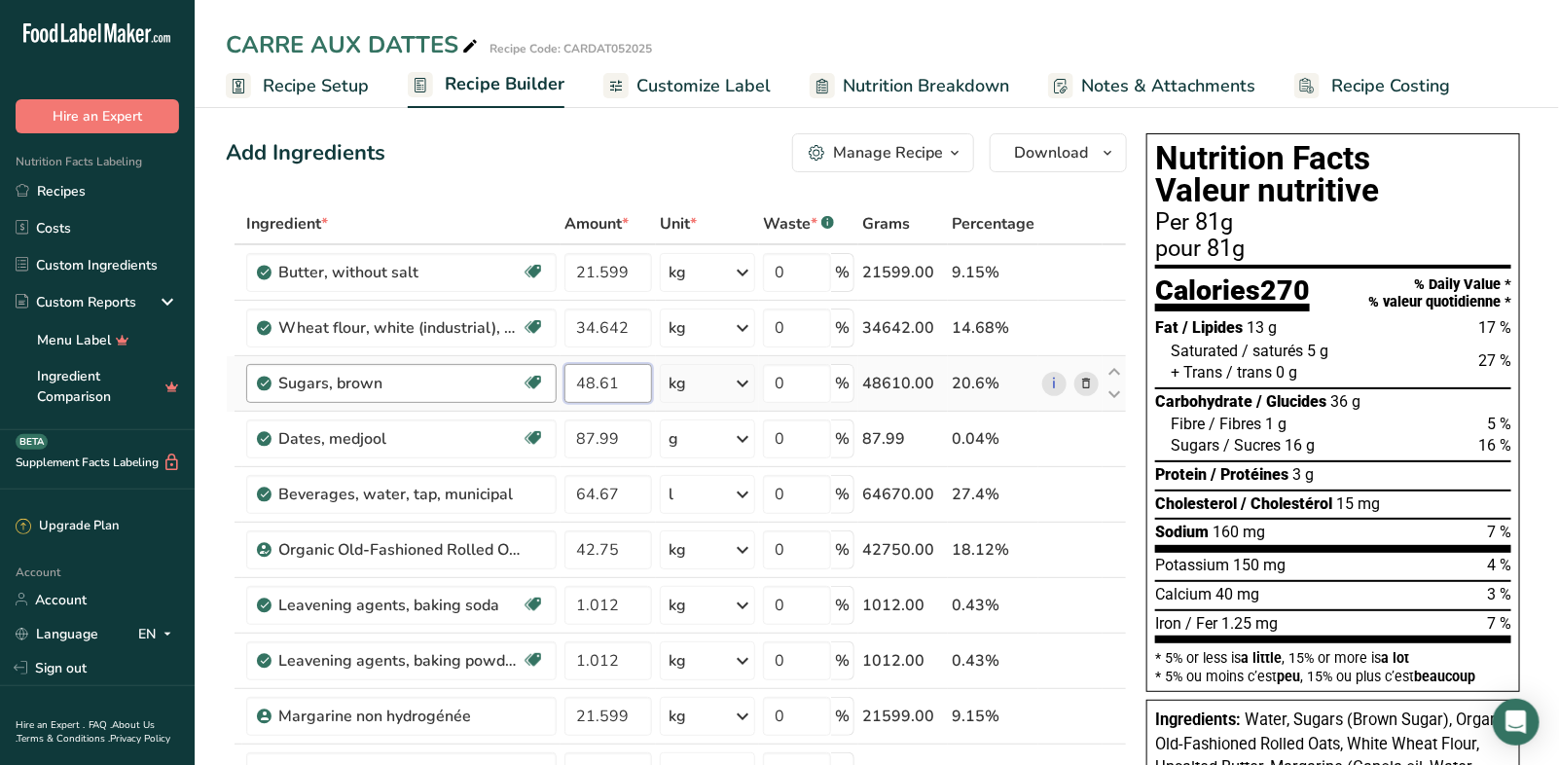
drag, startPoint x: 637, startPoint y: 384, endPoint x: 555, endPoint y: 381, distance: 82.7
click at [555, 381] on tr "Sugars, brown Dairy free Gluten free Vegan Vegetarian Soy free 48.61 kg Portion…" at bounding box center [676, 383] width 899 height 55
type input "58.38"
click at [612, 493] on div "Ingredient * Amount * Unit * Waste * .a-a{fill:#347362;}.b-a{fill:#fff;} Grams …" at bounding box center [676, 562] width 901 height 718
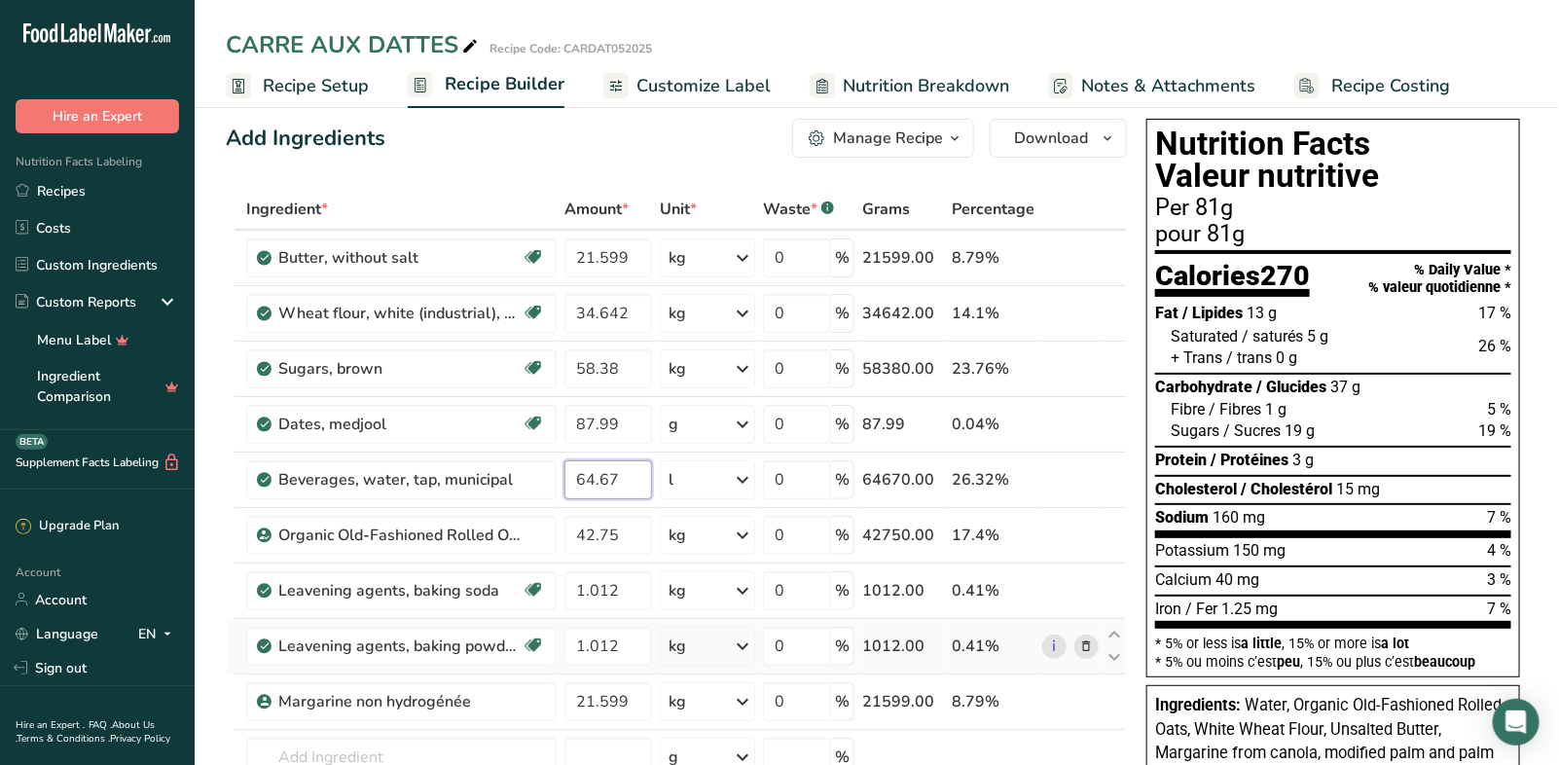
scroll to position [0, 0]
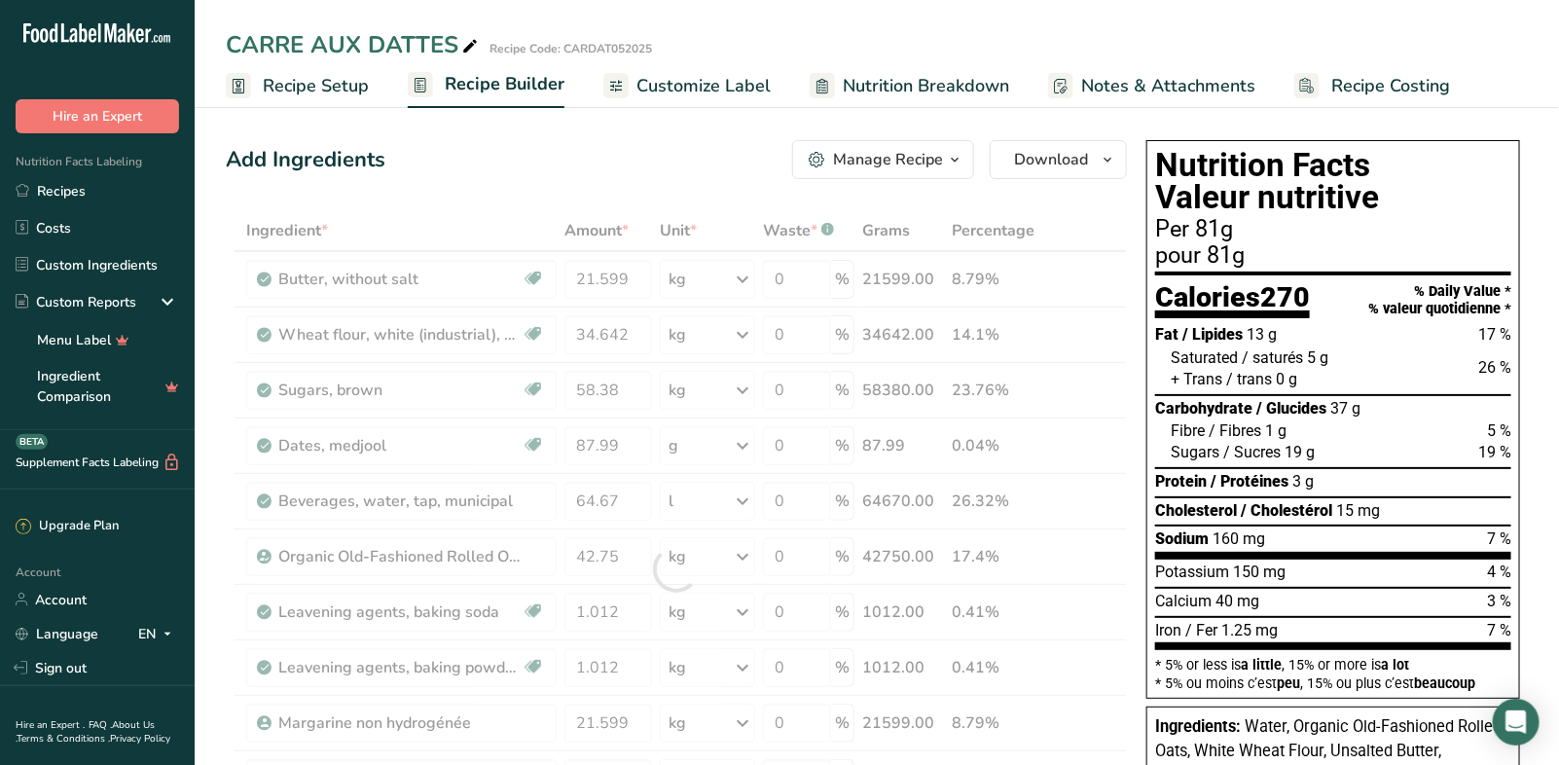
click at [447, 147] on div "Add Ingredients Manage Recipe Delete Recipe Duplicate Recipe Scale Recipe Save …" at bounding box center [676, 159] width 901 height 39
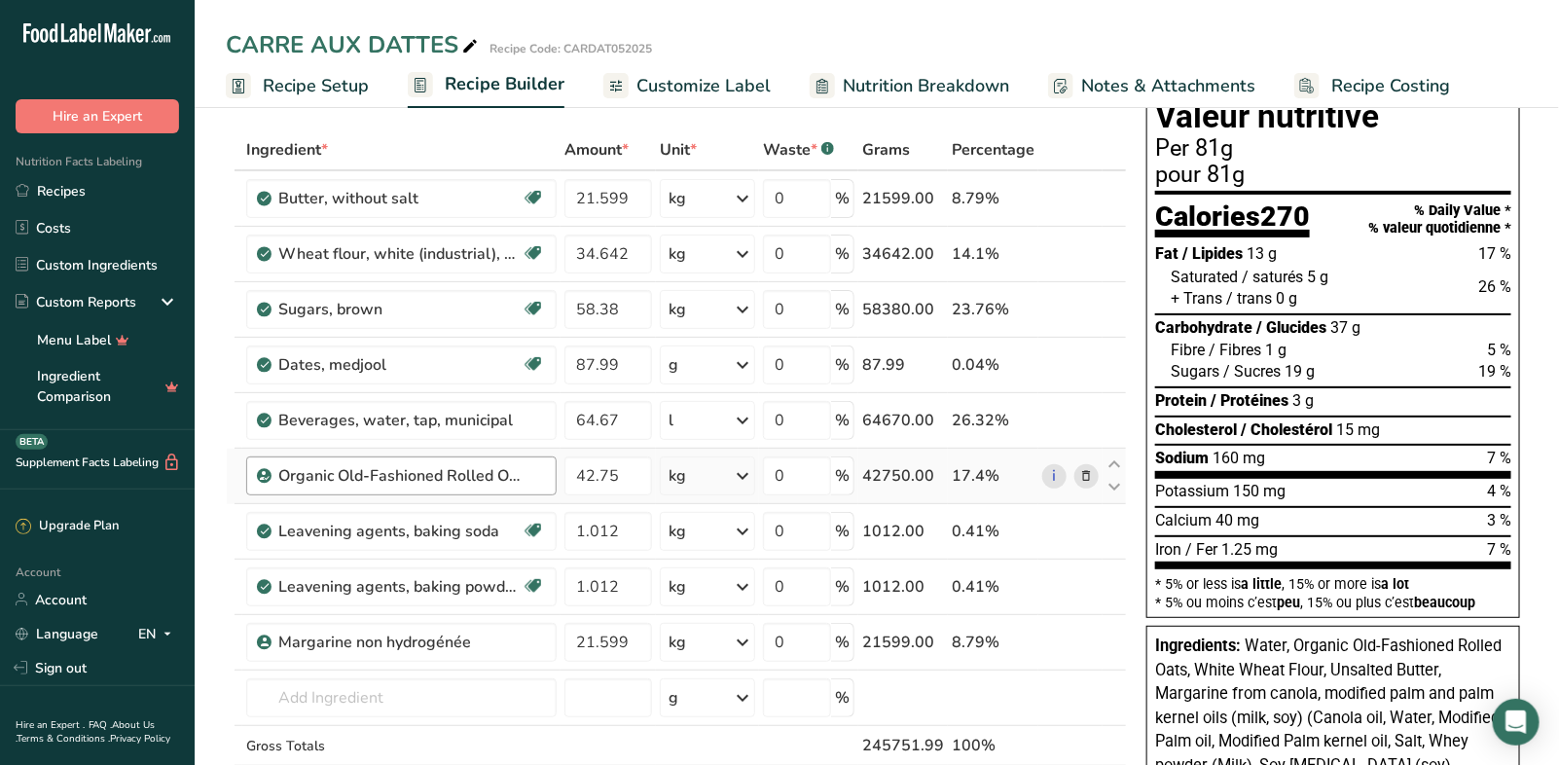
scroll to position [89, 0]
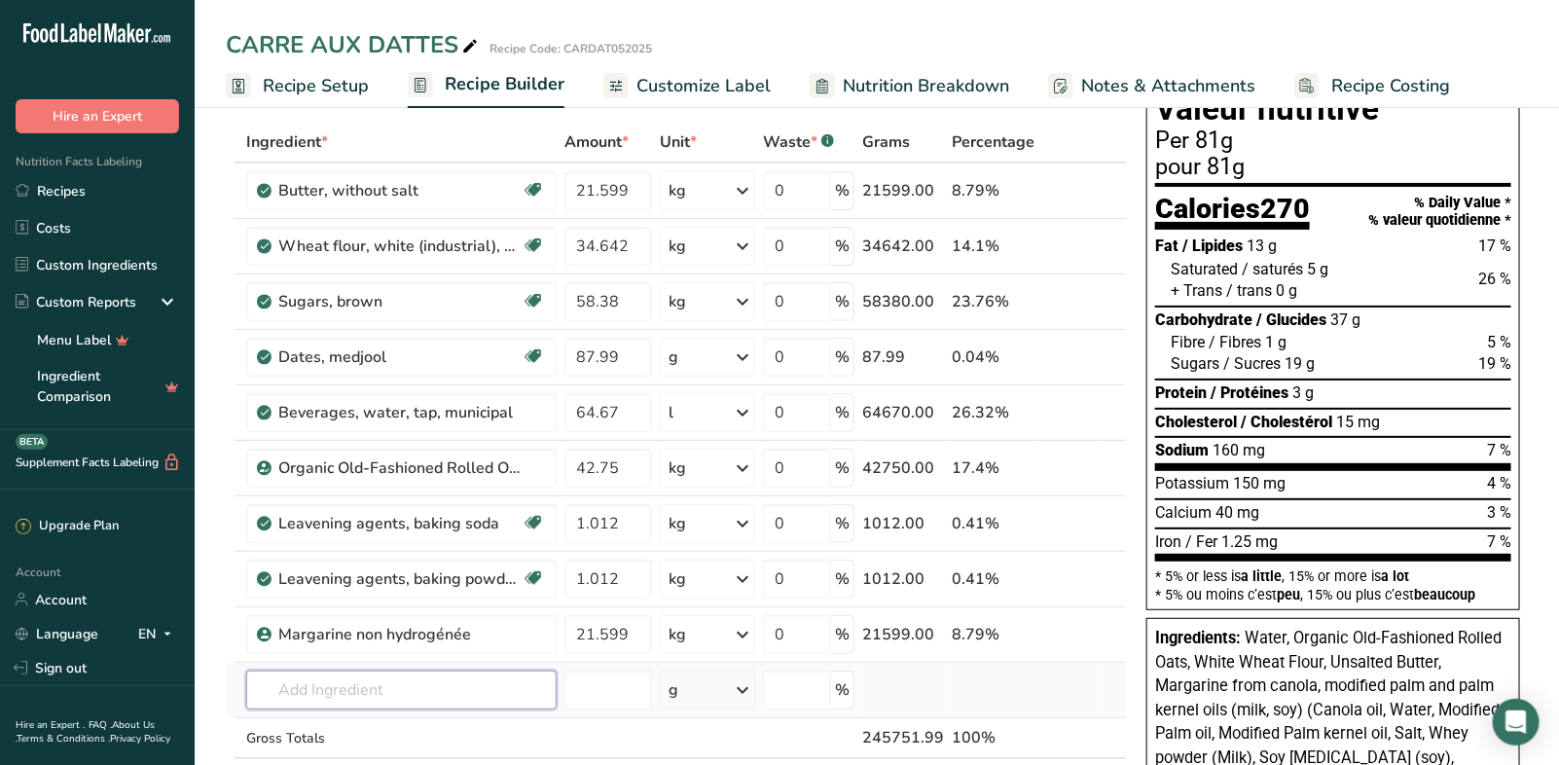
click at [300, 678] on input "text" at bounding box center [401, 689] width 310 height 39
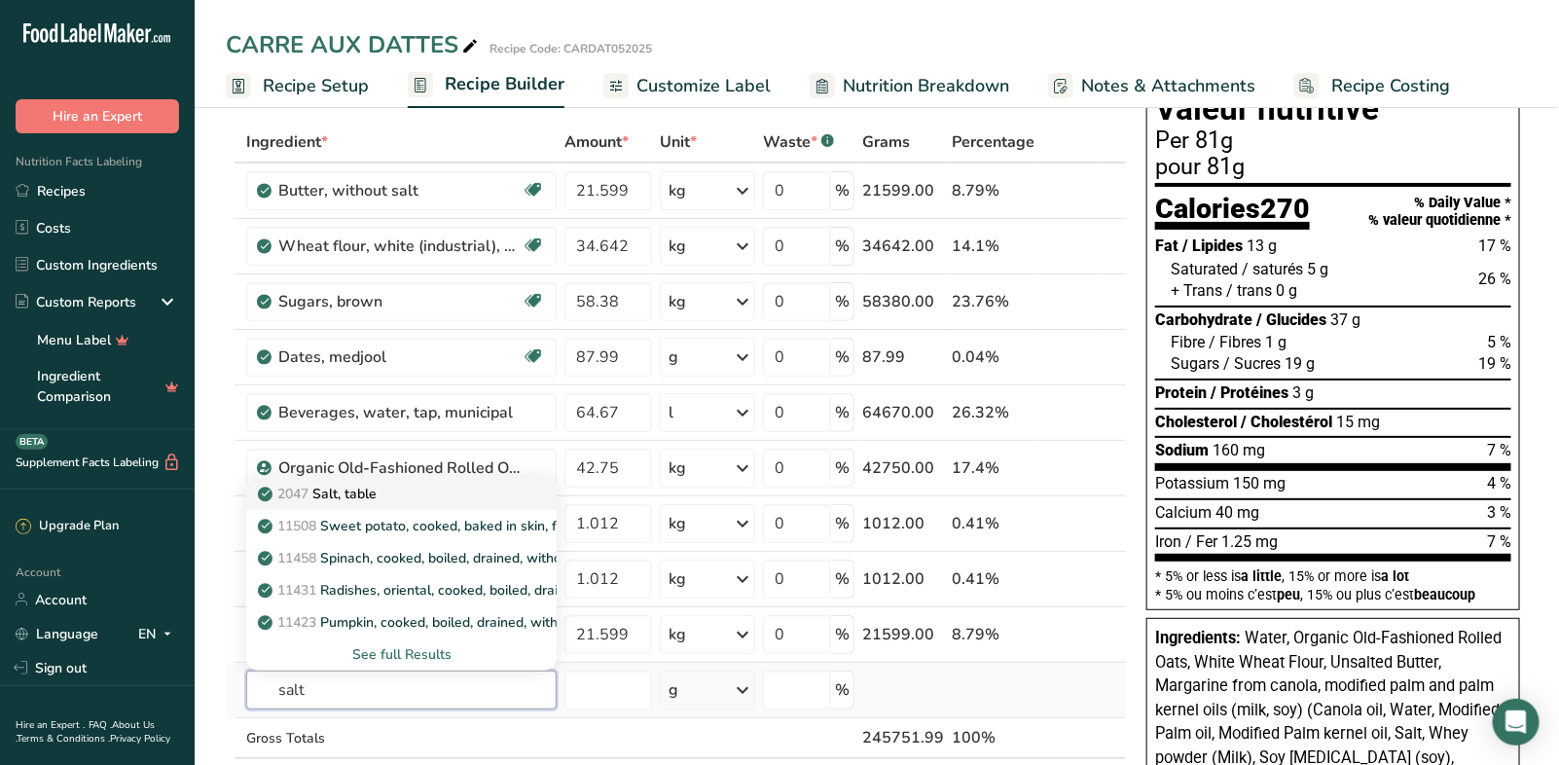
type input "salt"
click at [385, 490] on div "2047 Salt, table" at bounding box center [386, 494] width 248 height 20
type input "Salt, table"
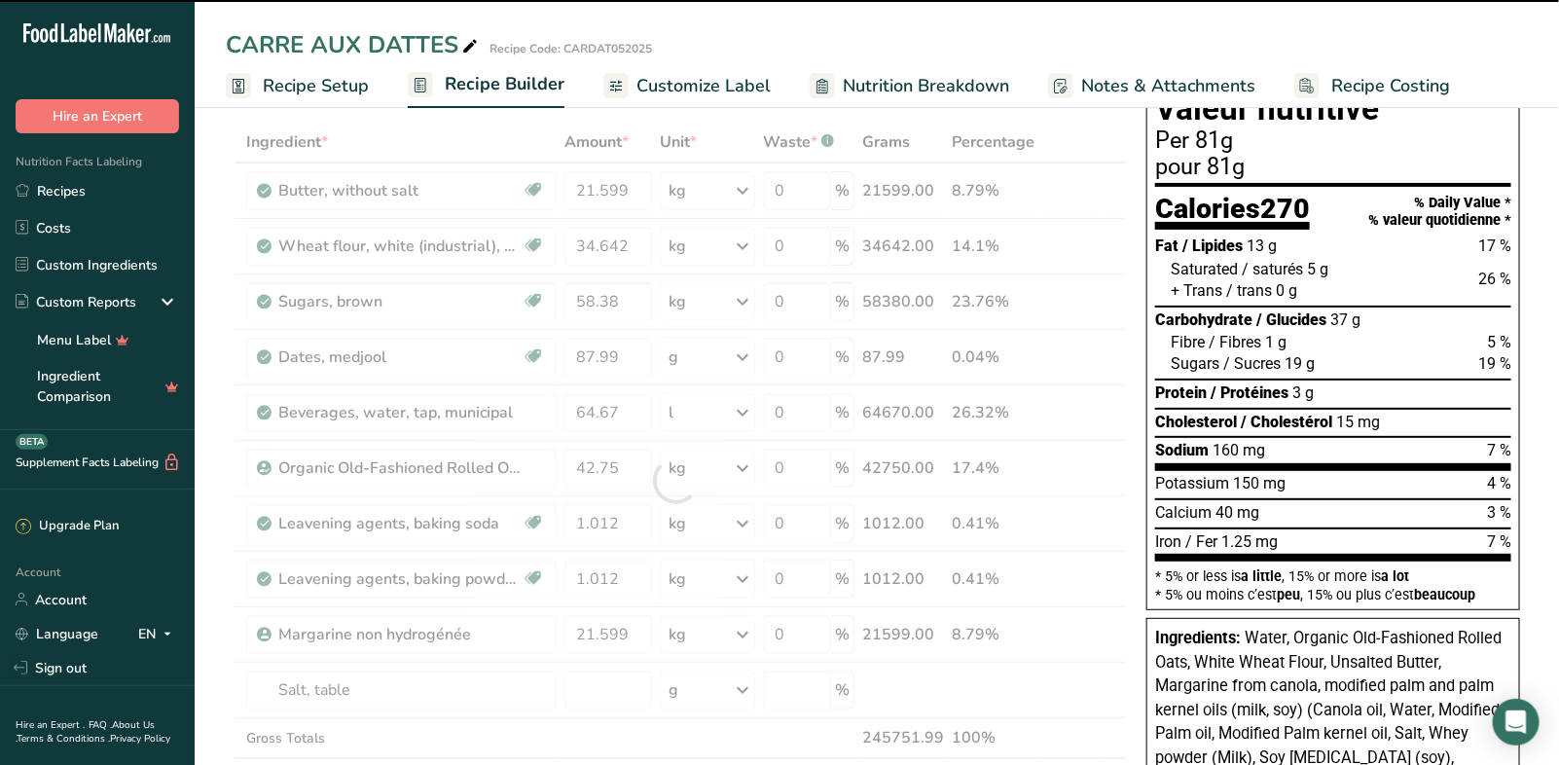
type input "0"
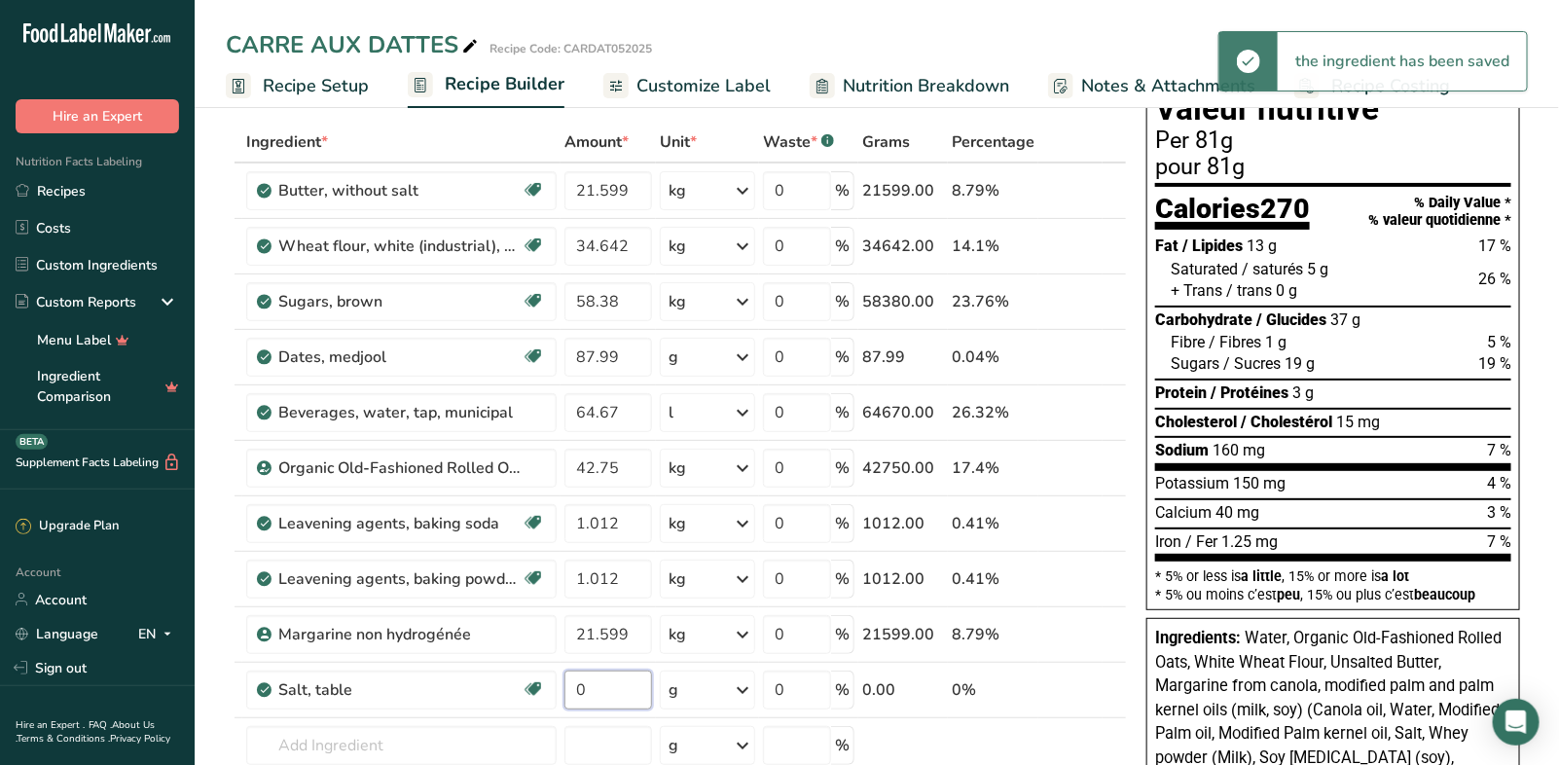
click at [610, 688] on input "0" at bounding box center [608, 689] width 88 height 39
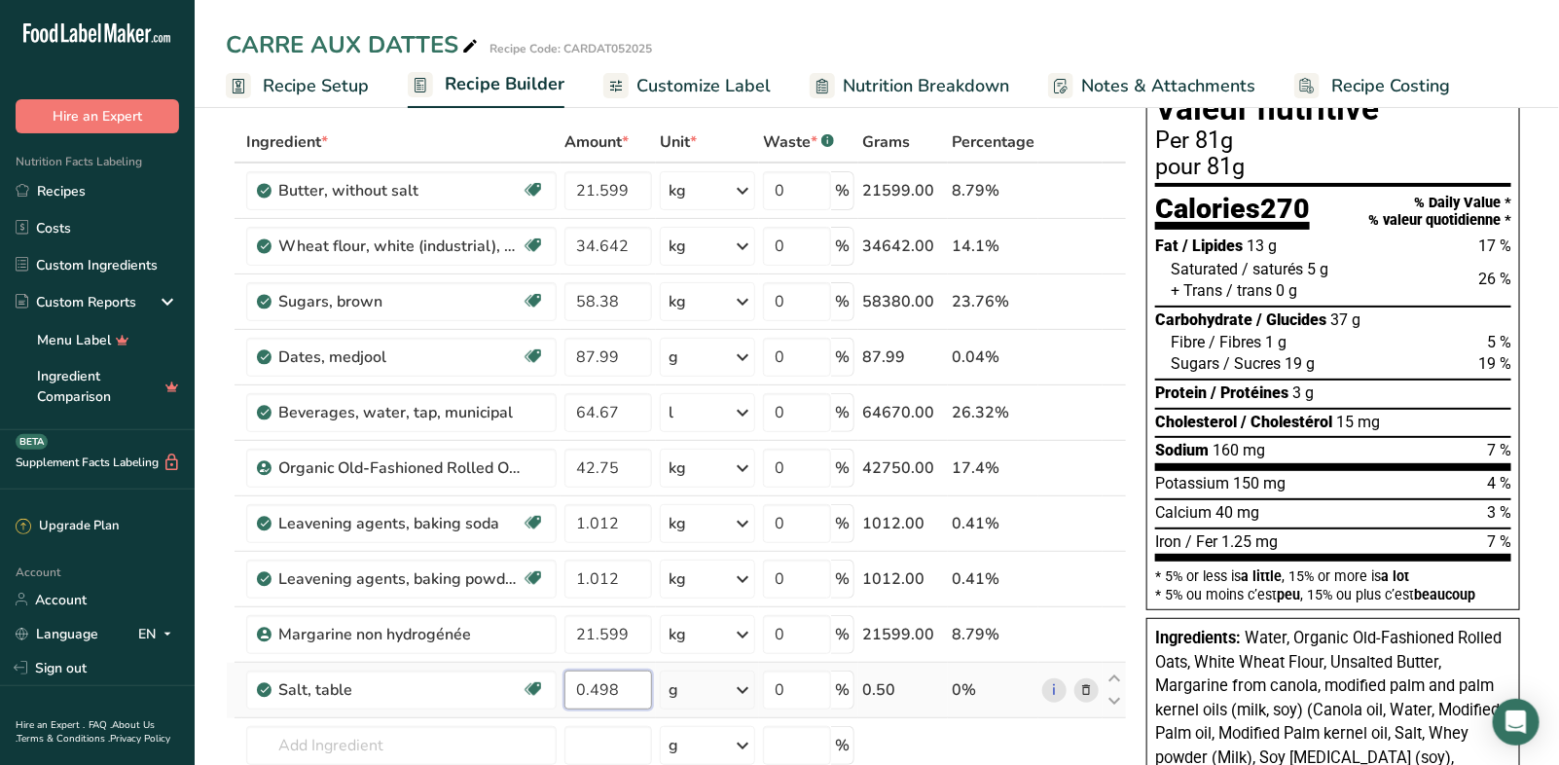
type input "0.498"
click at [750, 684] on div "Ingredient * Amount * Unit * Waste * .a-a{fill:#347362;}.b-a{fill:#fff;} Grams …" at bounding box center [676, 508] width 901 height 773
click at [746, 690] on icon at bounding box center [742, 689] width 23 height 35
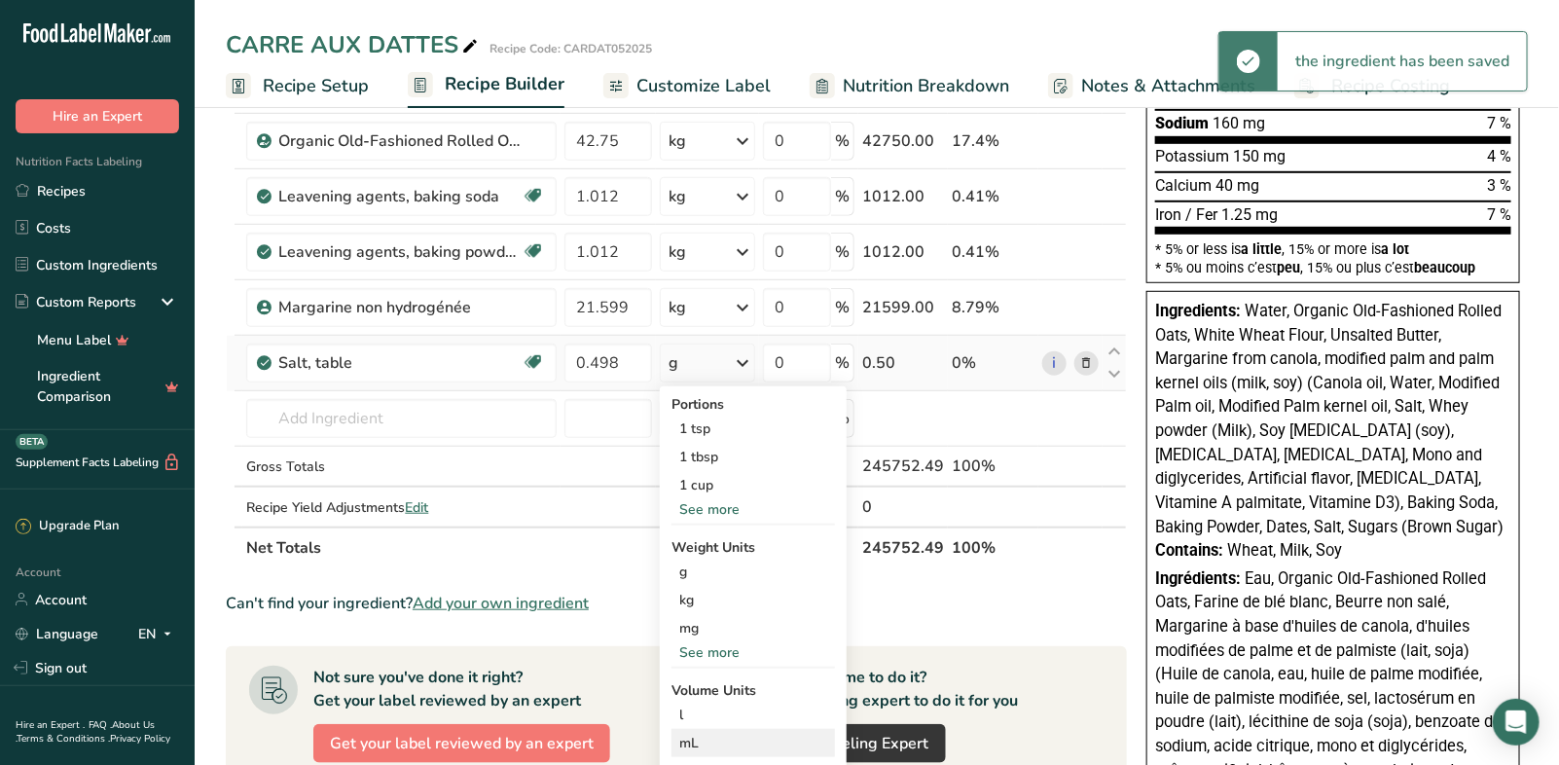
scroll to position [423, 0]
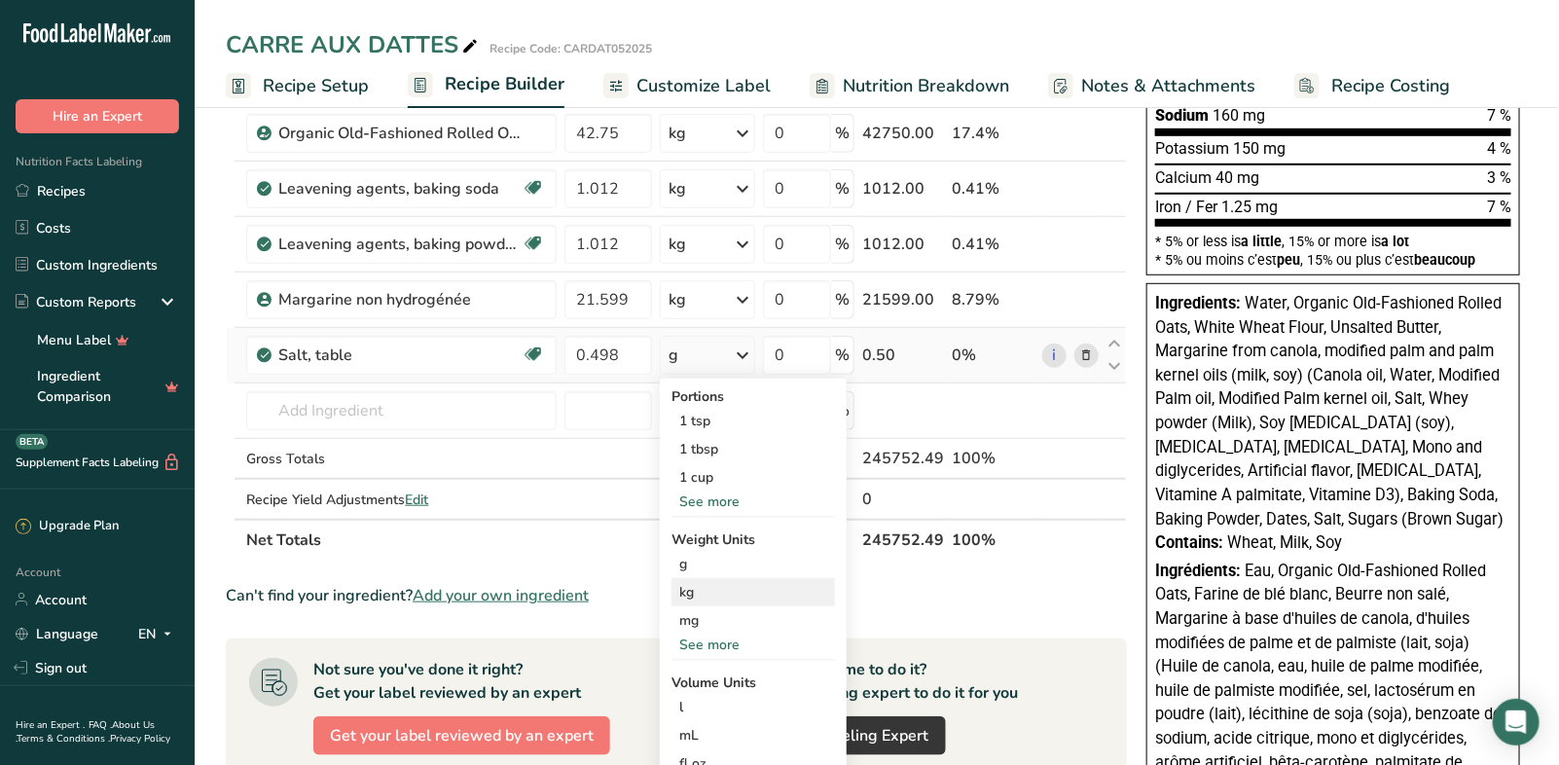
click at [679, 585] on div "kg" at bounding box center [752, 592] width 163 height 28
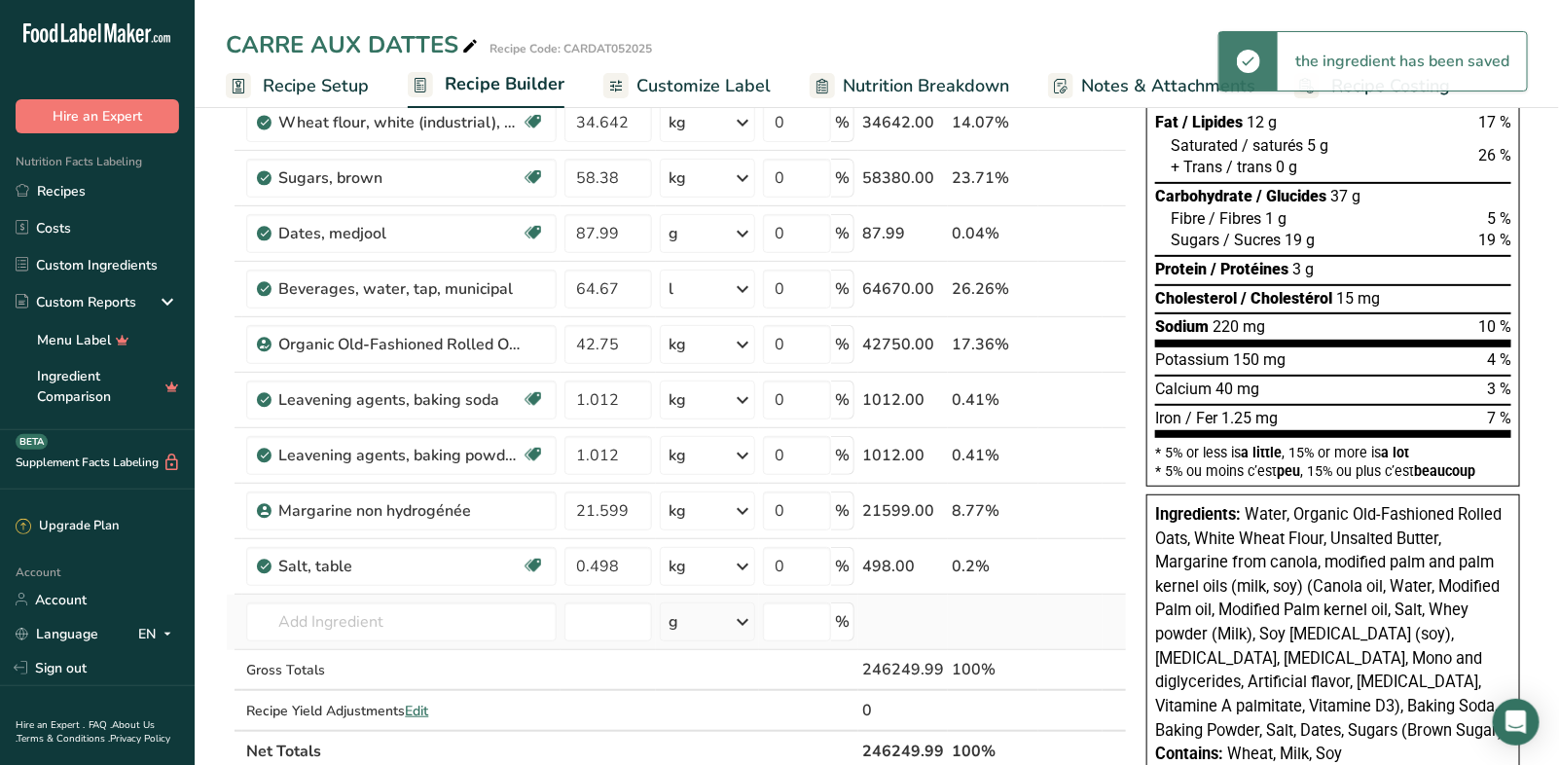
scroll to position [0, 0]
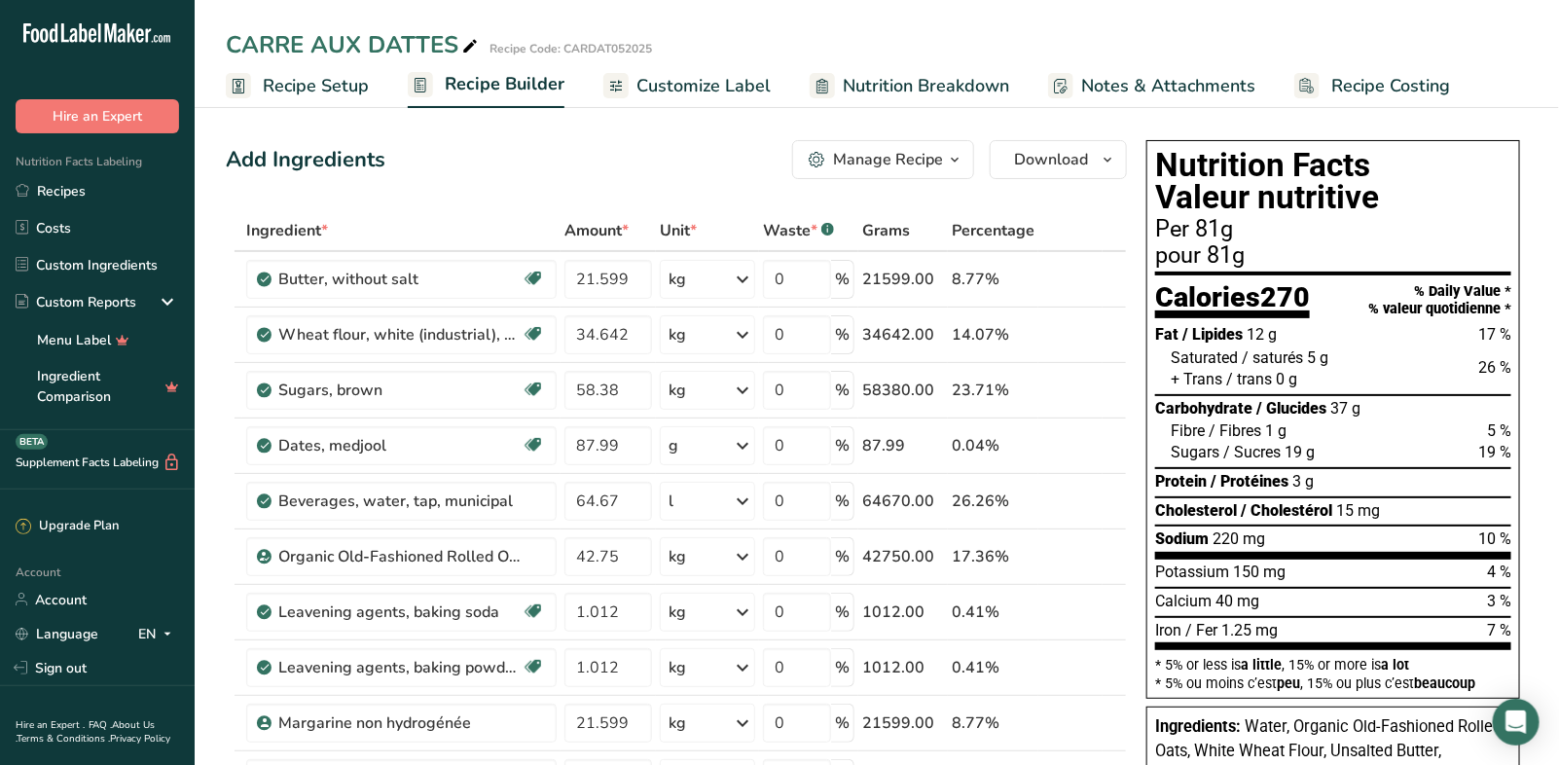
click at [710, 89] on span "Customize Label" at bounding box center [703, 86] width 134 height 26
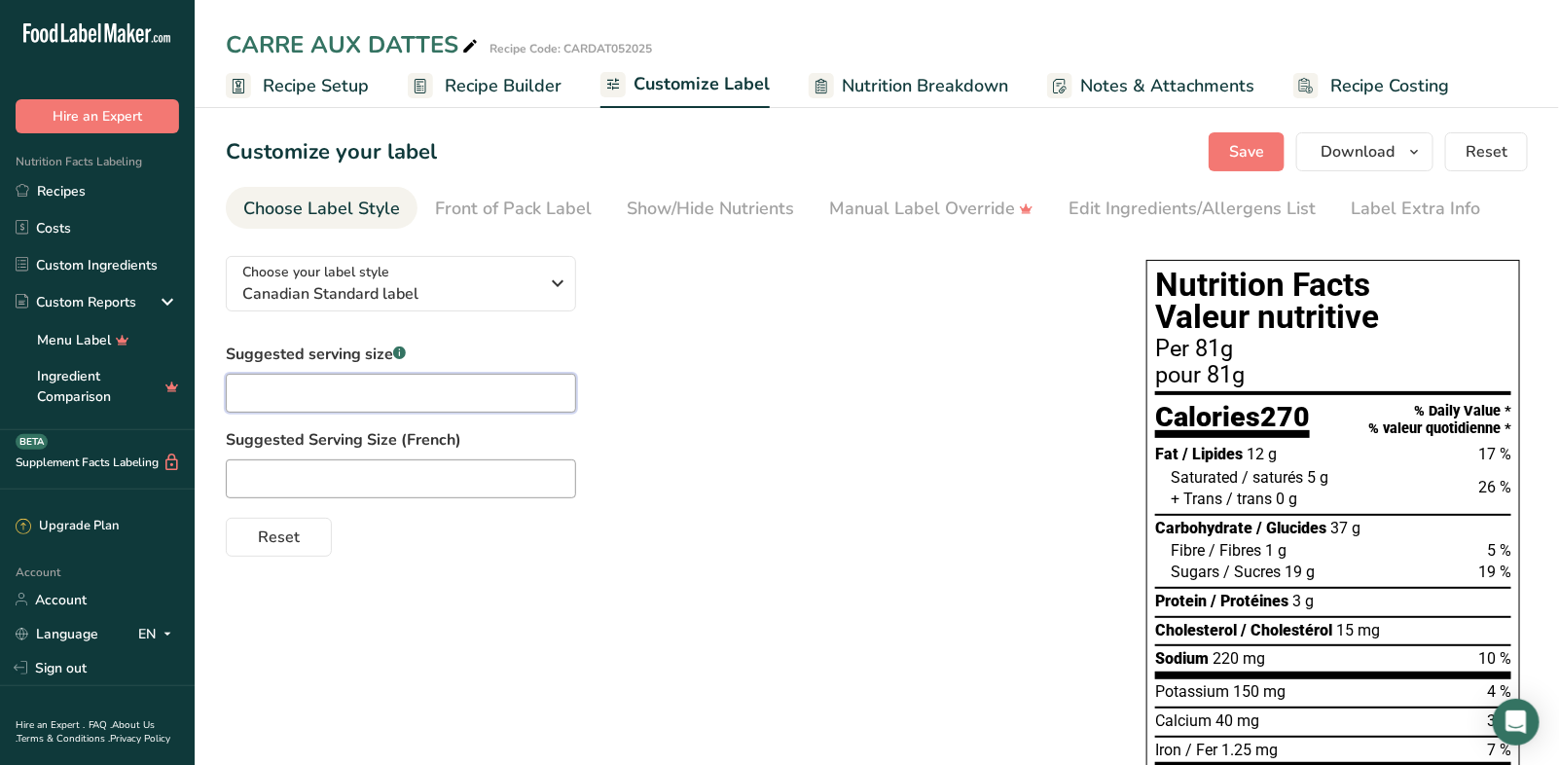
click at [299, 384] on input "text" at bounding box center [401, 393] width 350 height 39
drag, startPoint x: 262, startPoint y: 388, endPoint x: 199, endPoint y: 382, distance: 62.5
type input "1/8 package"
click at [255, 481] on input "text" at bounding box center [401, 478] width 350 height 39
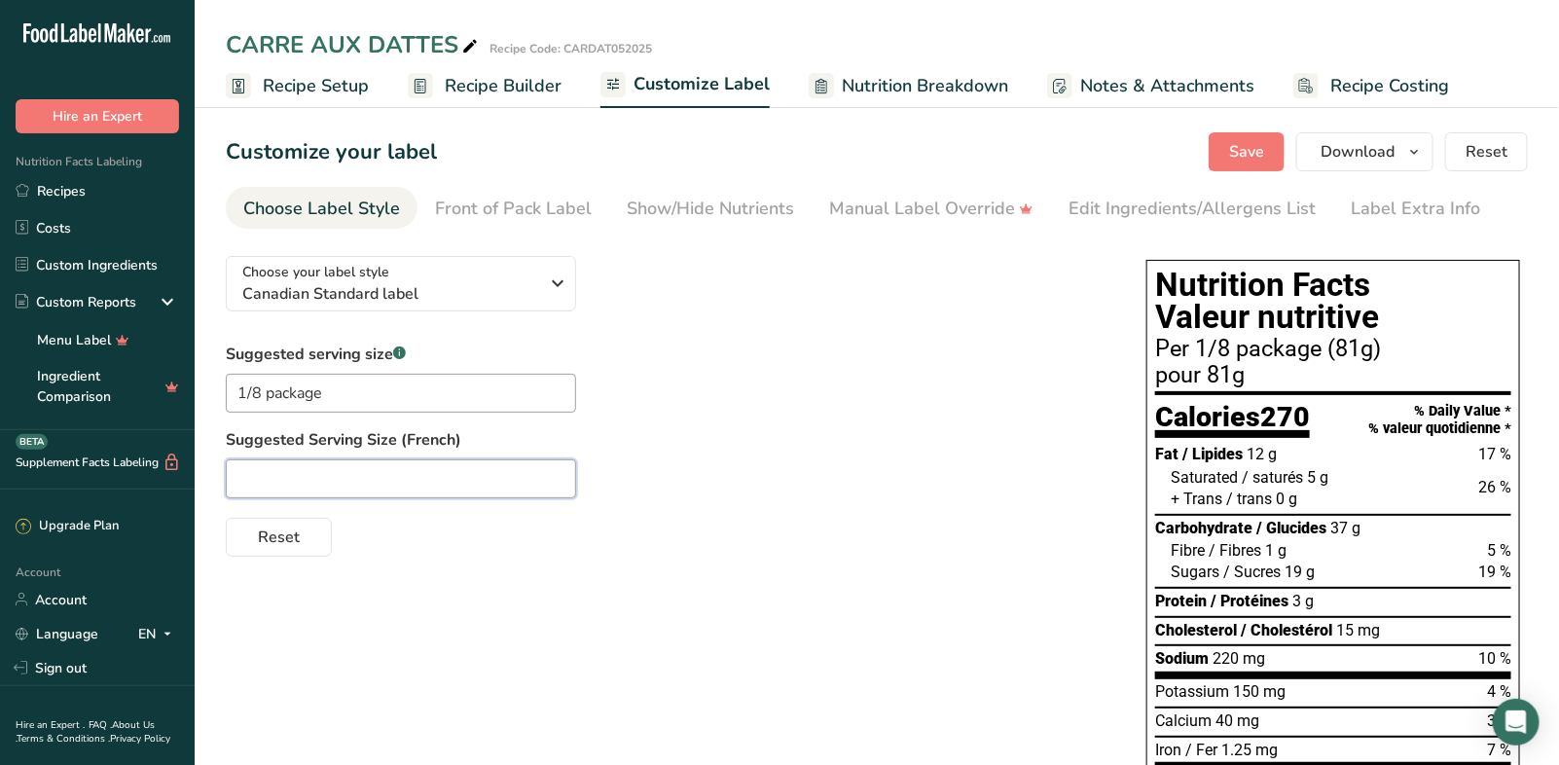
paste input "1/8"
type input "1/8 emballage"
click at [513, 216] on div "Front of Pack Label" at bounding box center [513, 209] width 157 height 26
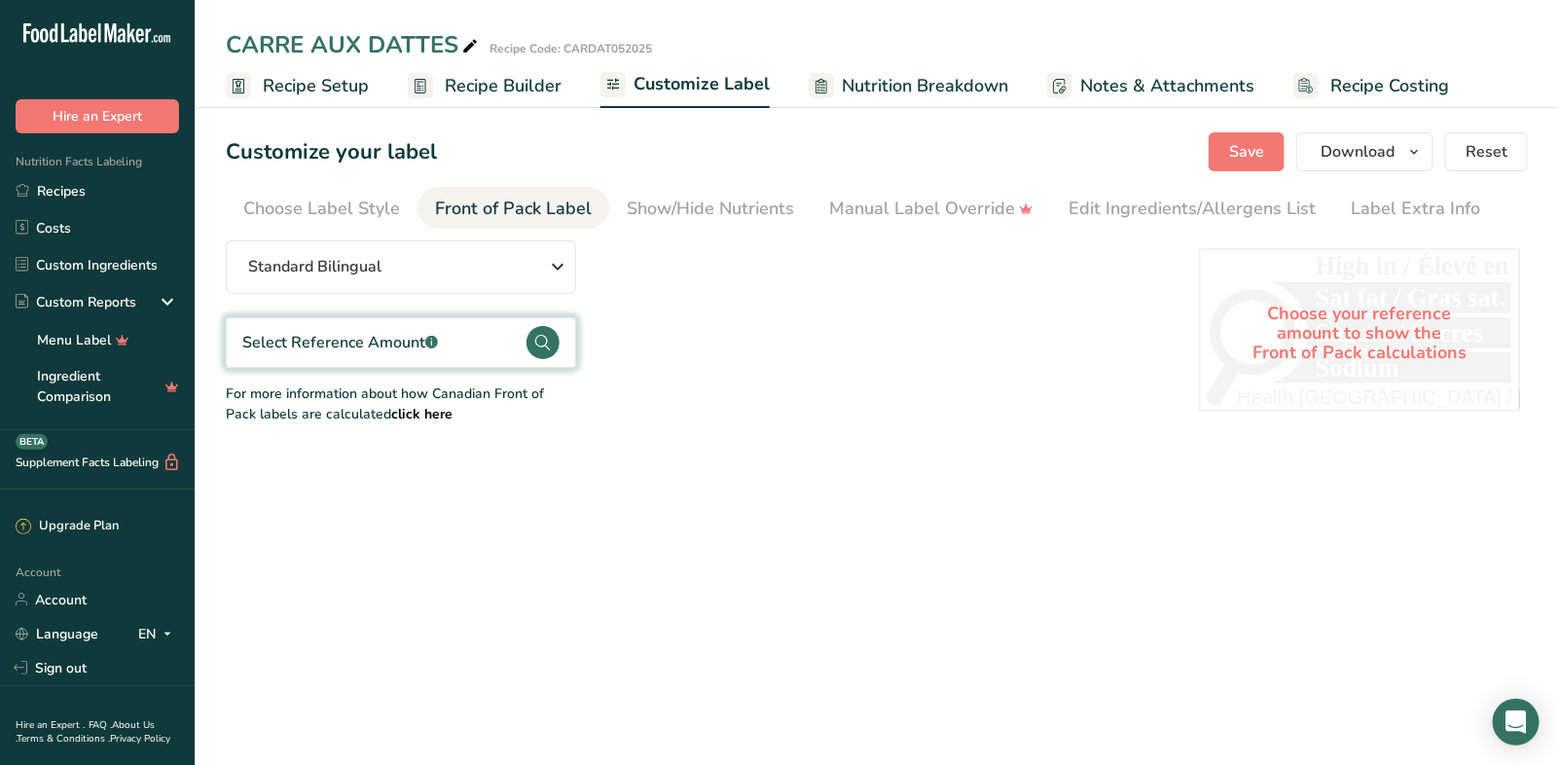
click at [337, 347] on div "Select Reference Amount .a-a{fill:#347362;}.b-a{fill:#fff;}" at bounding box center [340, 342] width 196 height 23
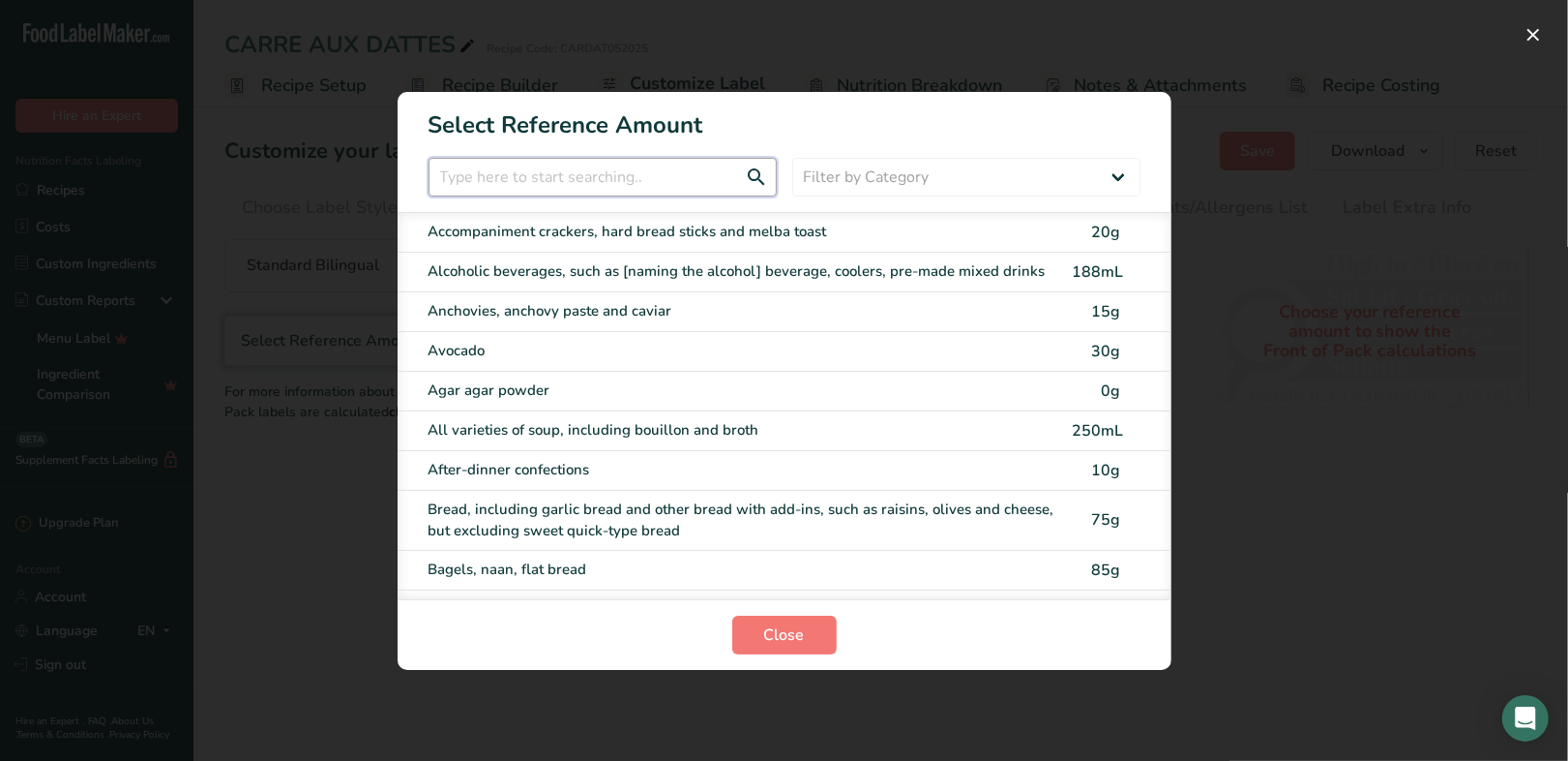
click at [569, 174] on input "FOP Category Selection Modal" at bounding box center [603, 177] width 348 height 39
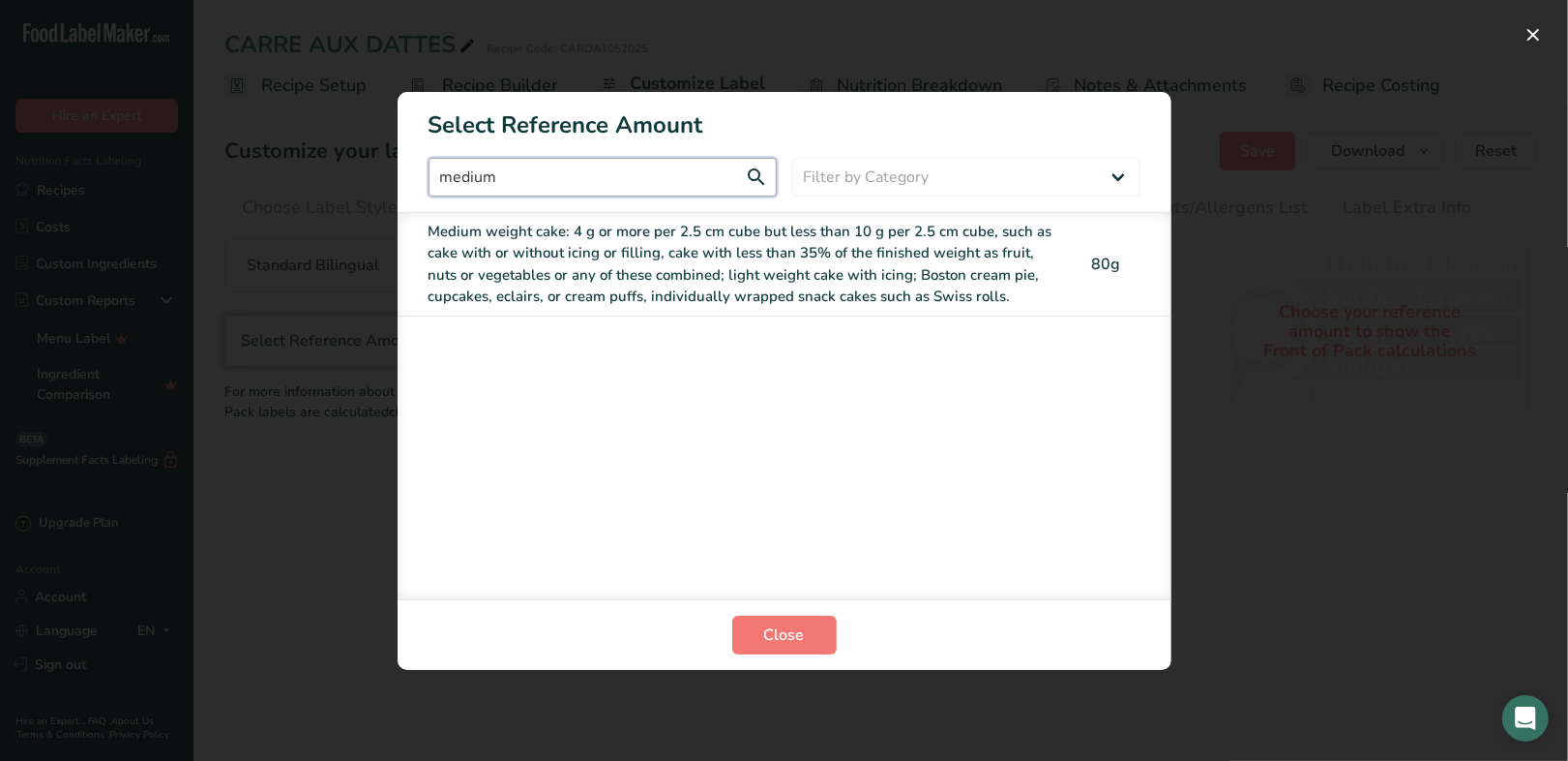
type input "medium"
click at [576, 266] on div "Medium weight cake: 4 g or more per 2.5 cm cube but less than 10 g per 2.5 cm c…" at bounding box center [744, 265] width 631 height 88
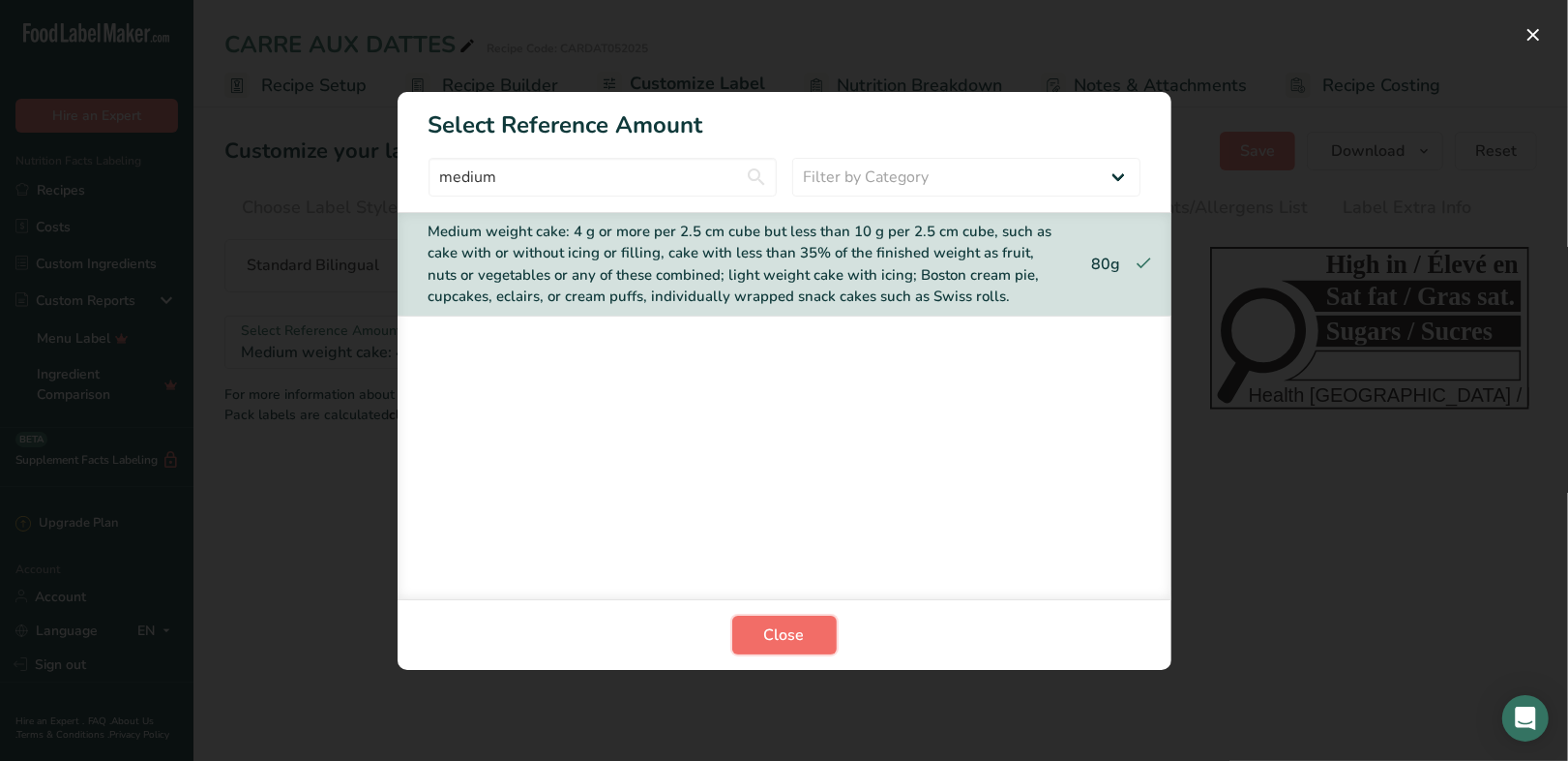
click at [785, 640] on span "Close" at bounding box center [784, 635] width 41 height 23
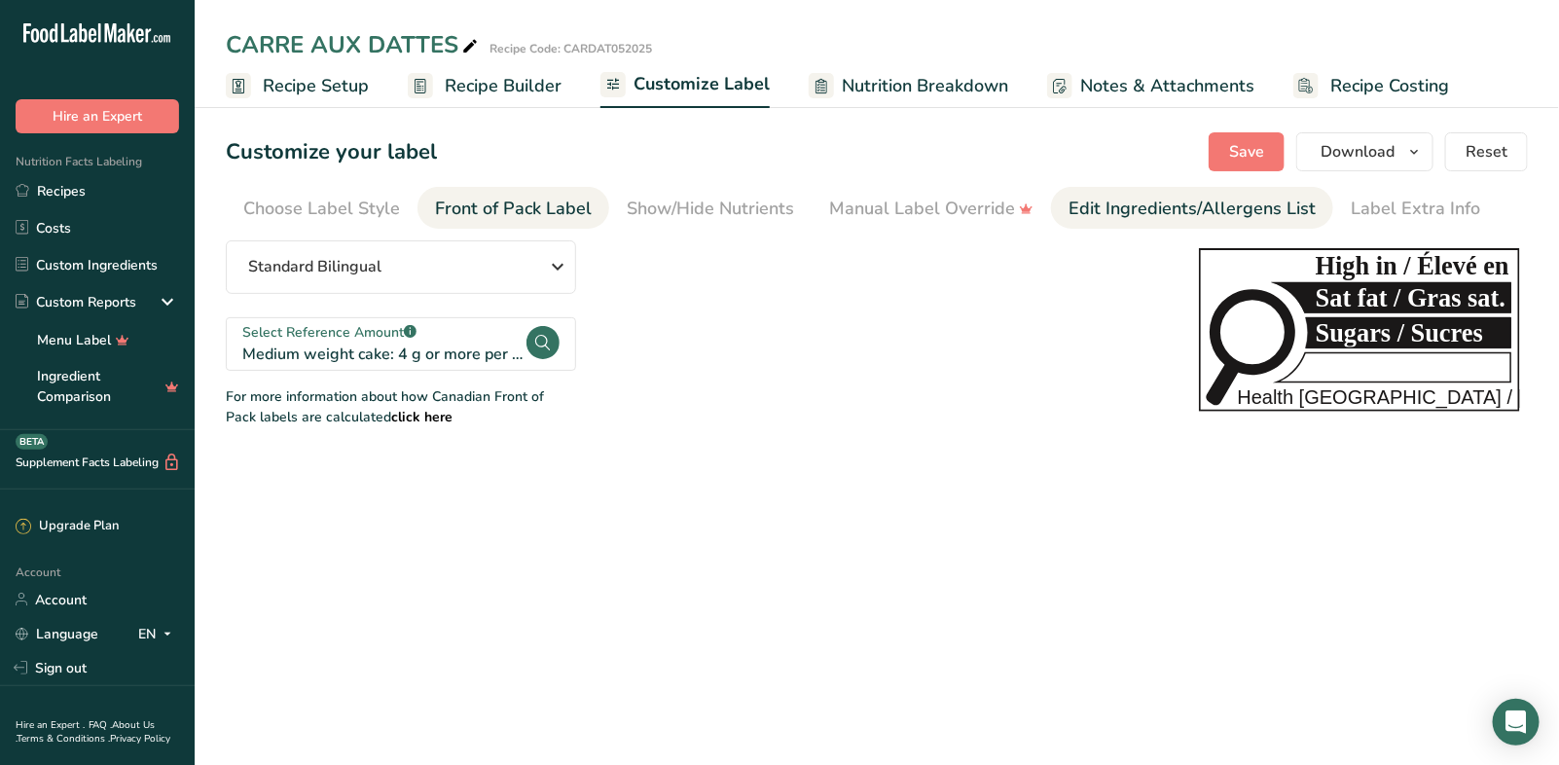
click at [1143, 197] on div "Edit Ingredients/Allergens List" at bounding box center [1191, 209] width 247 height 26
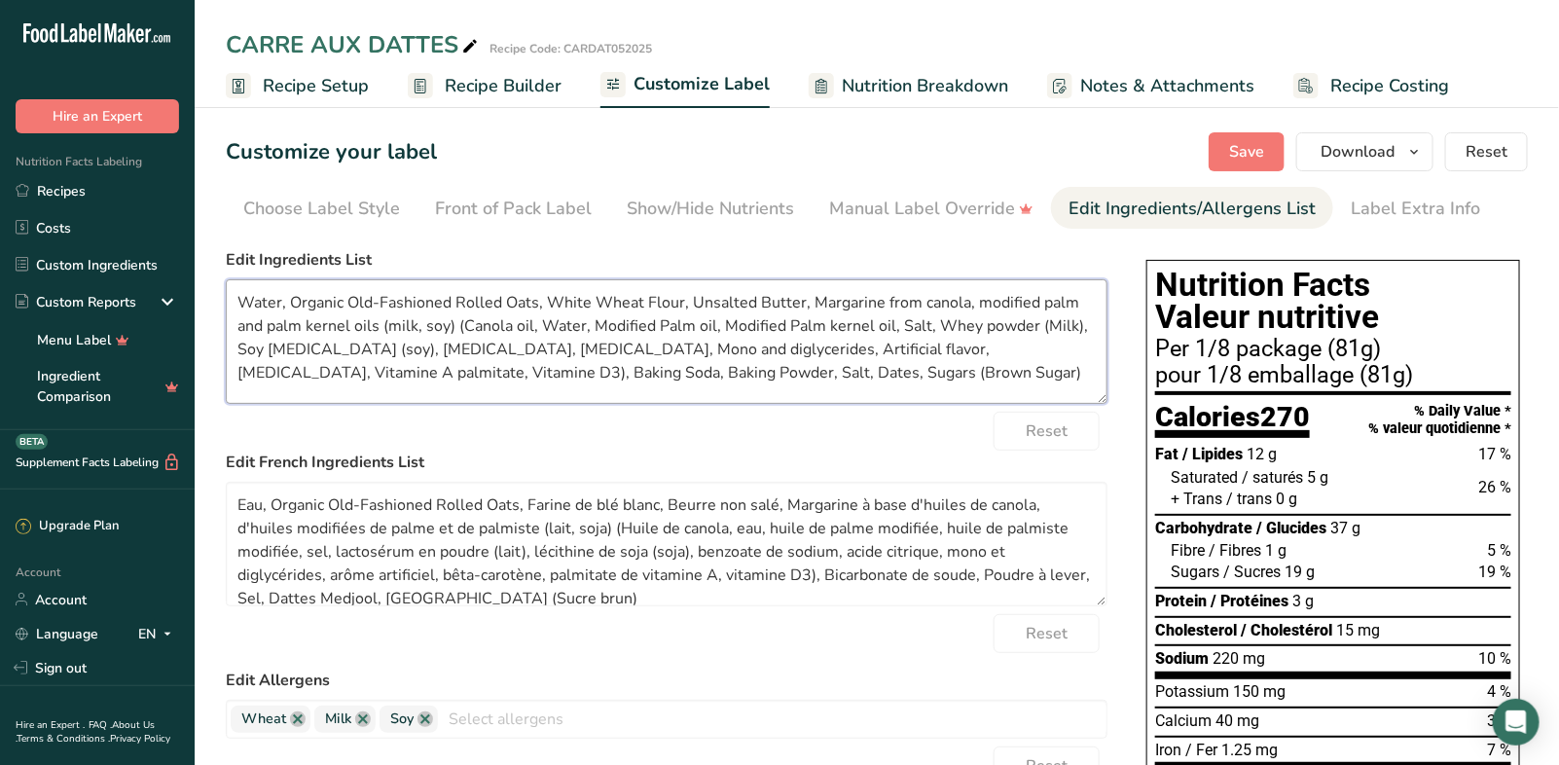
drag, startPoint x: 288, startPoint y: 298, endPoint x: 212, endPoint y: 286, distance: 76.8
type textarea "Organic Old-Fashioned Rolled Oats, White Wheat Flour, Unsalted Butter, Margarin…"
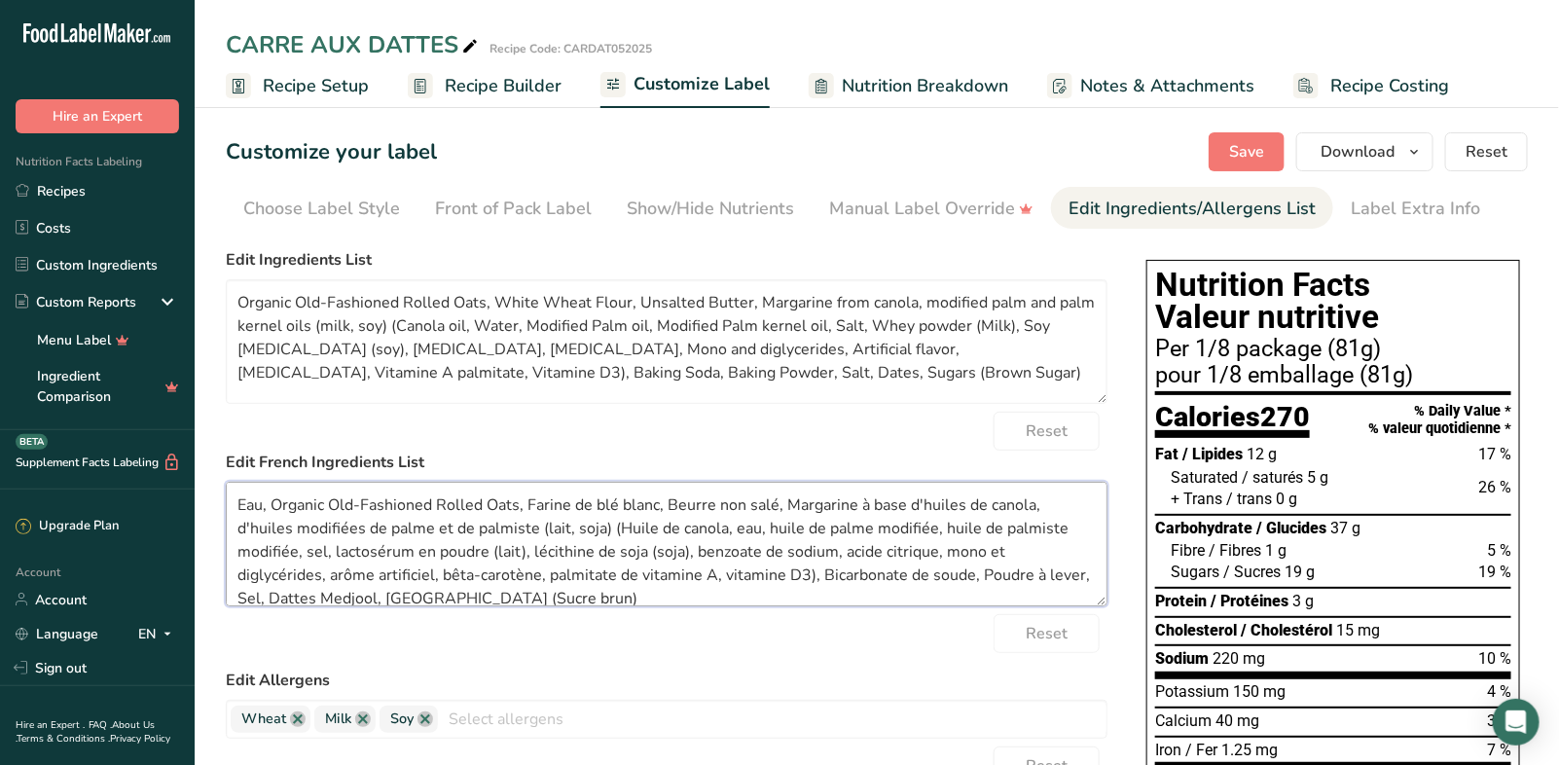
drag, startPoint x: 271, startPoint y: 499, endPoint x: 207, endPoint y: 495, distance: 64.3
type textarea "Organic Old-Fashioned Rolled Oats, Farine de blé blanc, Beurre non salé, Margar…"
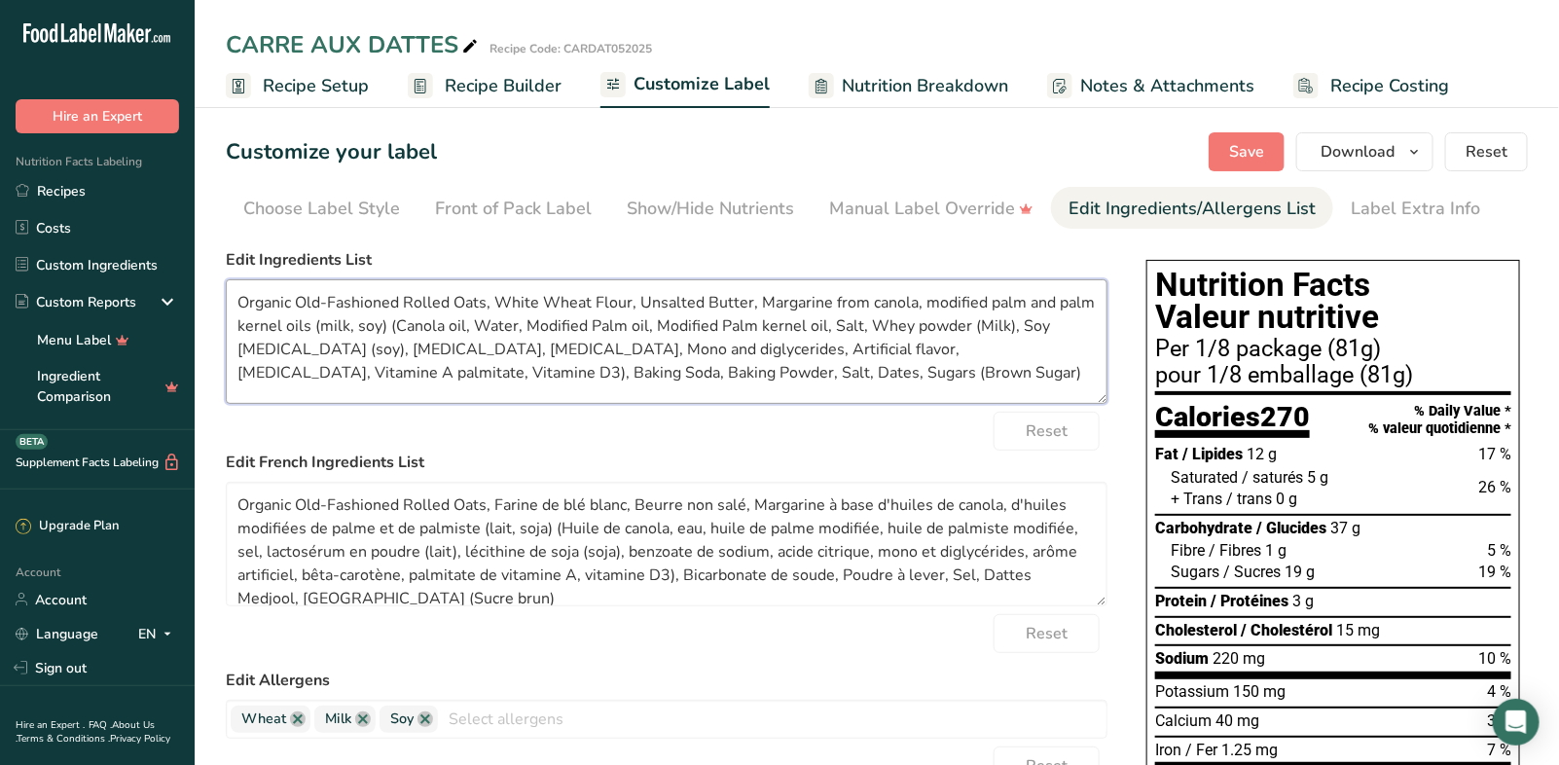
drag, startPoint x: 296, startPoint y: 300, endPoint x: 202, endPoint y: 301, distance: 93.4
drag, startPoint x: 406, startPoint y: 302, endPoint x: 197, endPoint y: 306, distance: 208.3
type textarea "Rolled Oats, White Wheat Flour, Unsalted Butter, Margarine from canola, modifie…"
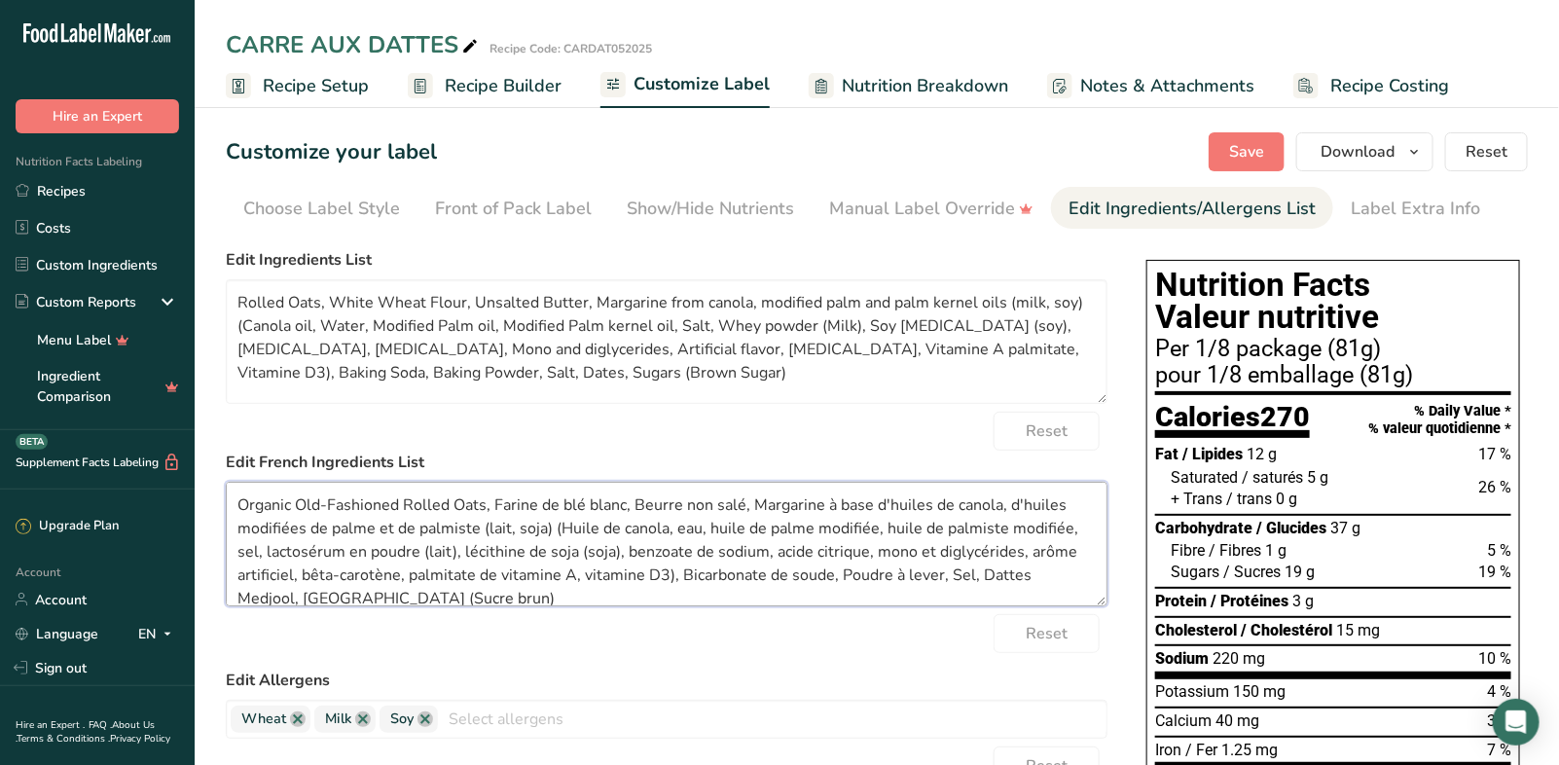
drag, startPoint x: 485, startPoint y: 503, endPoint x: 236, endPoint y: 504, distance: 249.1
click at [236, 504] on textarea "Organic Old-Fashioned Rolled Oats, Farine de blé blanc, Beurre non salé, Margar…" at bounding box center [666, 544] width 881 height 125
type textarea "Flocons d'avoine, Farine de blé blanc, Beurre non salé, Margarine à base d'huil…"
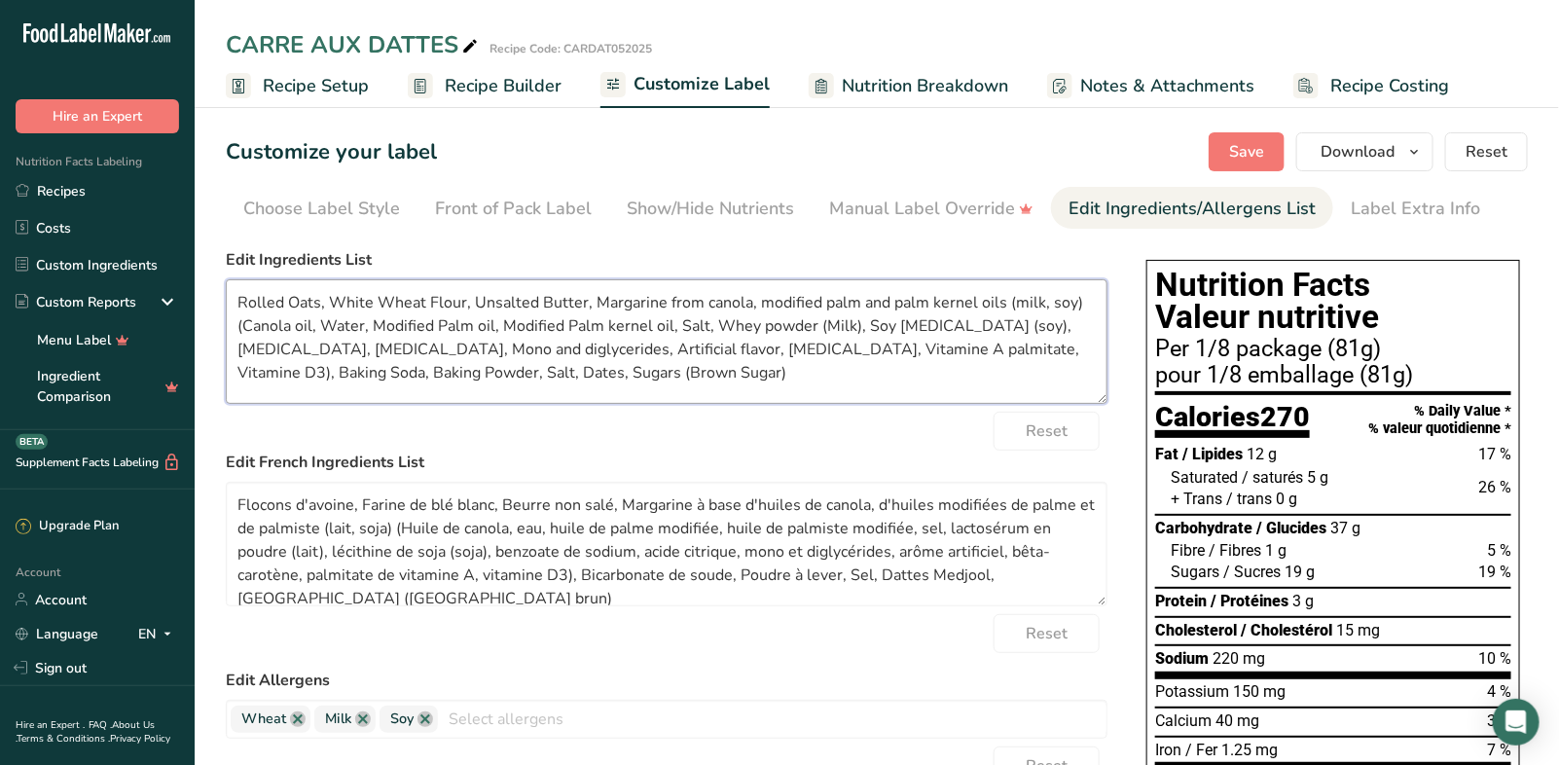
drag, startPoint x: 436, startPoint y: 298, endPoint x: 425, endPoint y: 294, distance: 11.4
click at [425, 294] on textarea "Rolled Oats, White Wheat Flour, Unsalted Butter, Margarine from canola, modifie…" at bounding box center [666, 341] width 881 height 125
drag, startPoint x: 379, startPoint y: 302, endPoint x: 328, endPoint y: 305, distance: 51.6
click at [328, 305] on textarea "Rolled Oats, White Wheat flour, Unsalted Butter, Margarine from canola, modifie…" at bounding box center [666, 341] width 881 height 125
click at [483, 300] on textarea "Rolled Oats, Enriched wheat flour, Unsalted Butter, Margarine from canola, modi…" at bounding box center [666, 341] width 881 height 125
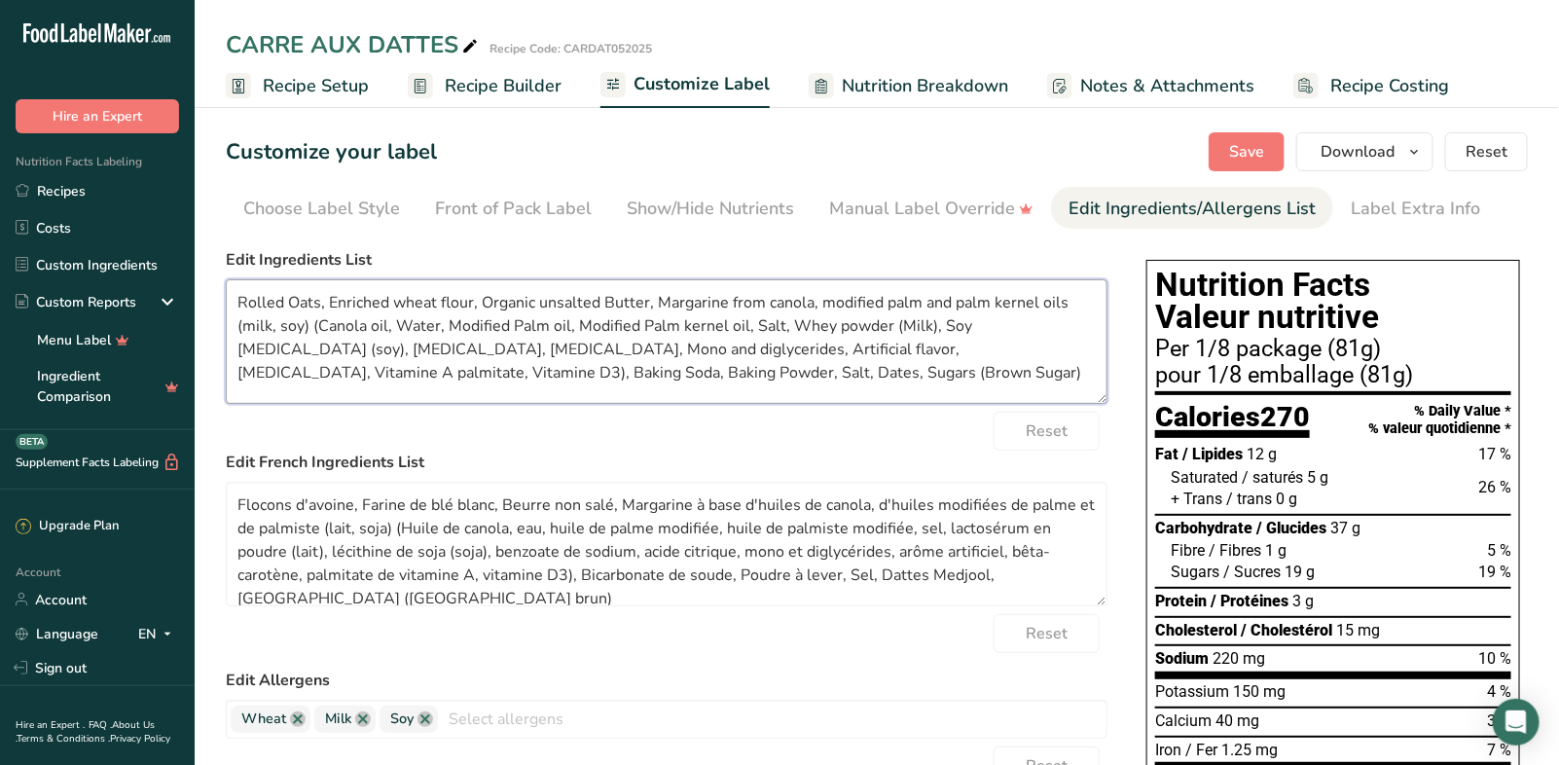
click at [605, 301] on textarea "Rolled Oats, Enriched wheat flour, Organic unsalted Butter, Margarine from cano…" at bounding box center [666, 341] width 881 height 125
click at [307, 323] on textarea "Rolled Oats, Enriched wheat flour, Organic unsalted butter, Margarine from cano…" at bounding box center [666, 341] width 881 height 125
drag, startPoint x: 1066, startPoint y: 346, endPoint x: 316, endPoint y: 322, distance: 750.5
click at [313, 322] on textarea "Rolled Oats, Enriched wheat flour, Organic unsalted butter, Margarine from cano…" at bounding box center [666, 341] width 881 height 125
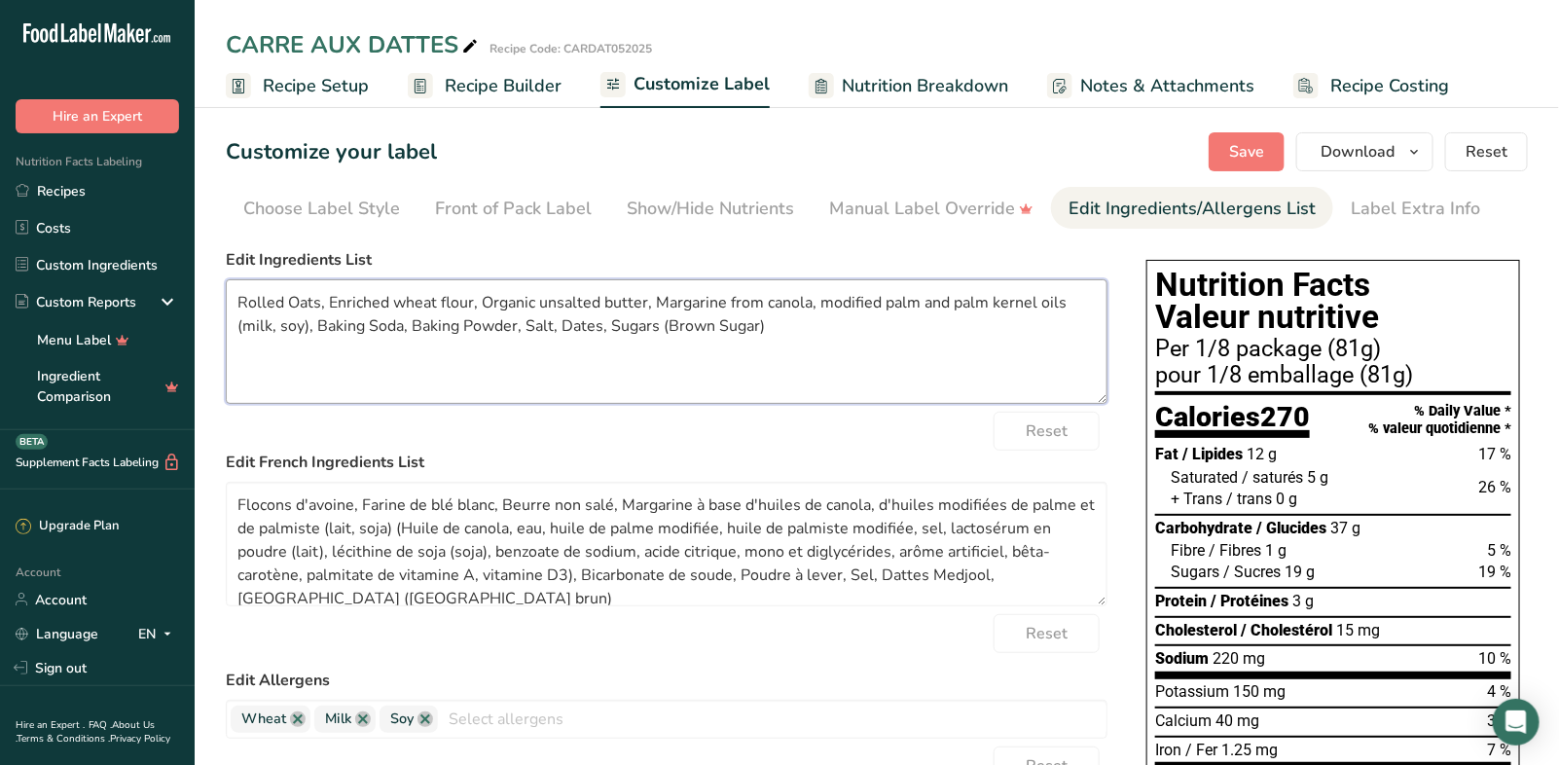
click at [371, 322] on textarea "Rolled Oats, Enriched wheat flour, Organic unsalted butter, Margarine from cano…" at bounding box center [666, 341] width 881 height 125
click at [461, 315] on textarea "Rolled Oats, Enriched wheat flour, Organic unsalted butter, Margarine from cano…" at bounding box center [666, 341] width 881 height 125
click at [589, 361] on textarea "Rolled Oats, Enriched wheat flour, Organic unsalted butter, Margarine from cano…" at bounding box center [666, 341] width 881 height 125
drag, startPoint x: 776, startPoint y: 325, endPoint x: 607, endPoint y: 317, distance: 169.5
click at [607, 317] on textarea "Rolled Oats, Enriched wheat flour, Organic unsalted butter, Margarine from cano…" at bounding box center [666, 341] width 881 height 125
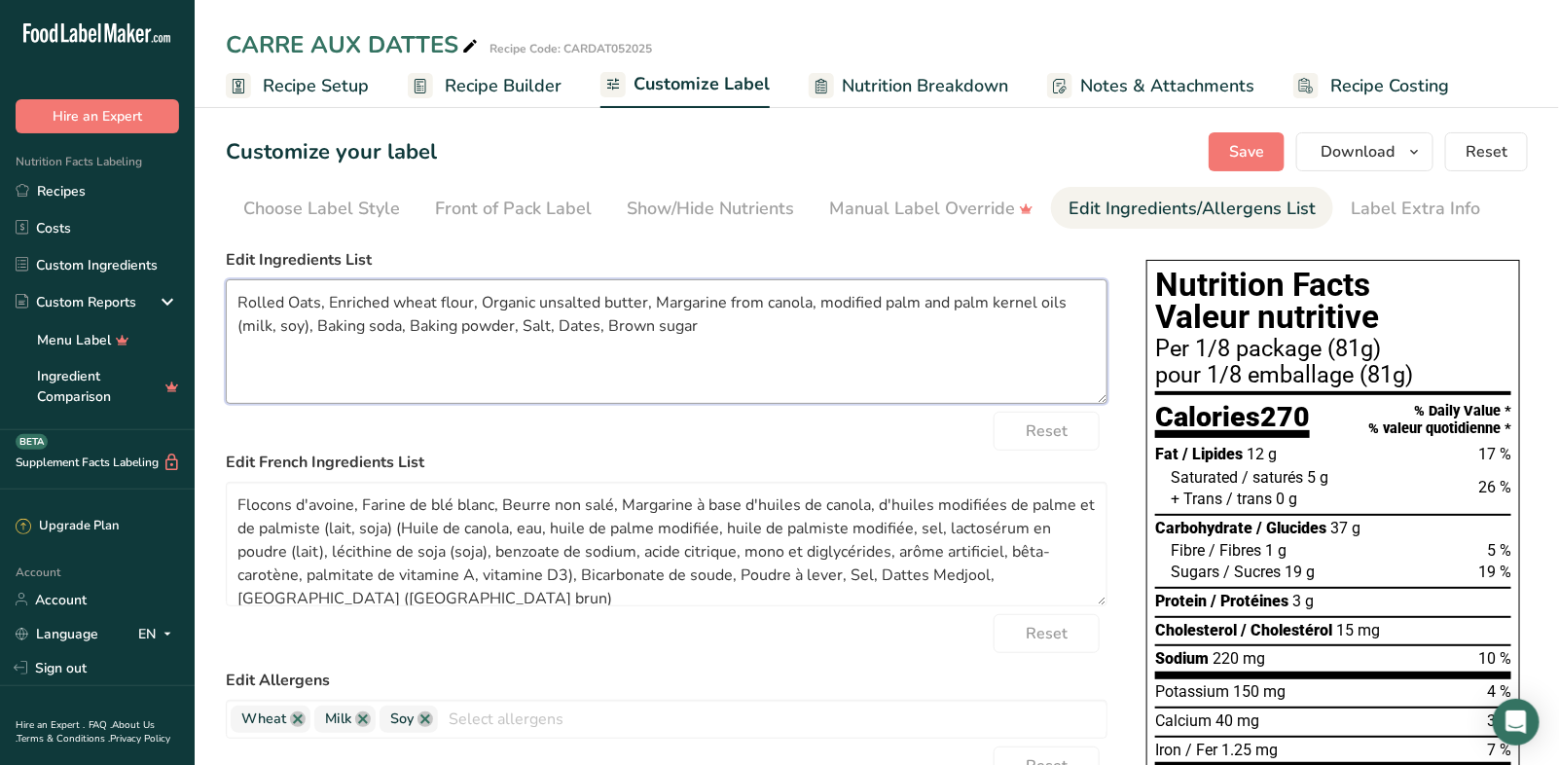
click at [693, 368] on textarea "Rolled Oats, Enriched wheat flour, Organic unsalted butter, Margarine from cano…" at bounding box center [666, 341] width 881 height 125
type textarea "Rolled Oats, Enriched wheat flour, Organic unsalted butter, Margarine from cano…"
drag, startPoint x: 491, startPoint y: 504, endPoint x: 455, endPoint y: 503, distance: 36.0
click at [455, 503] on textarea "Flocons d'avoine, Farine de blé blanc, Beurre non salé, Margarine à base d'huil…" at bounding box center [666, 544] width 881 height 125
click at [625, 503] on textarea "Flocons d'avoine, Farine de blé enrichie, Beurre non salé, Margarine à base d'h…" at bounding box center [666, 544] width 881 height 125
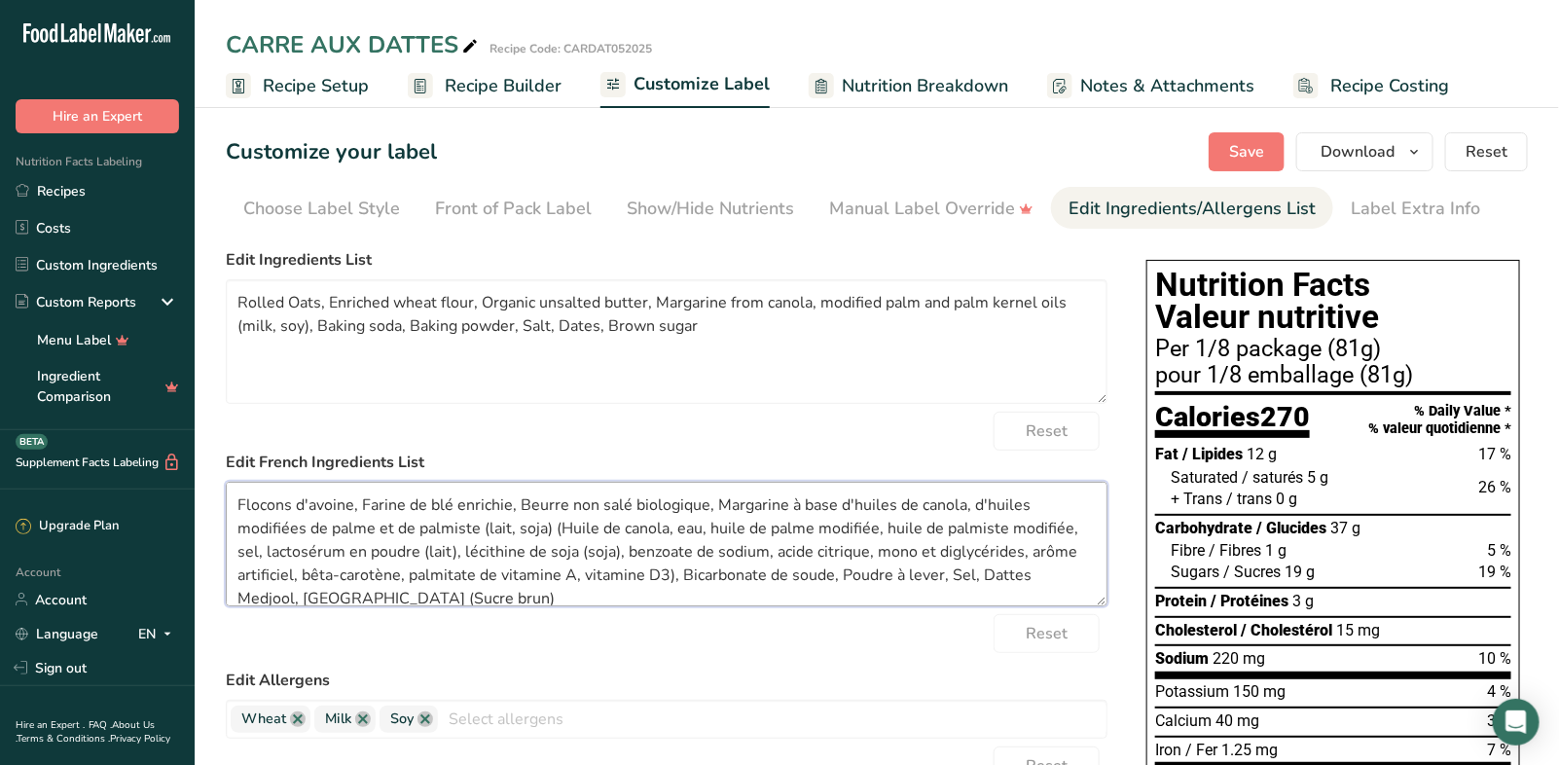
click at [546, 526] on textarea "Flocons d'avoine, Farine de blé enrichie, Beurre non salé biologique, Margarine…" at bounding box center [666, 544] width 881 height 125
drag, startPoint x: 671, startPoint y: 574, endPoint x: 560, endPoint y: 528, distance: 120.0
click at [560, 528] on textarea "Flocons d'avoine, Farine de blé enrichie, Beurre non salé biologique, Margarine…" at bounding box center [666, 544] width 881 height 125
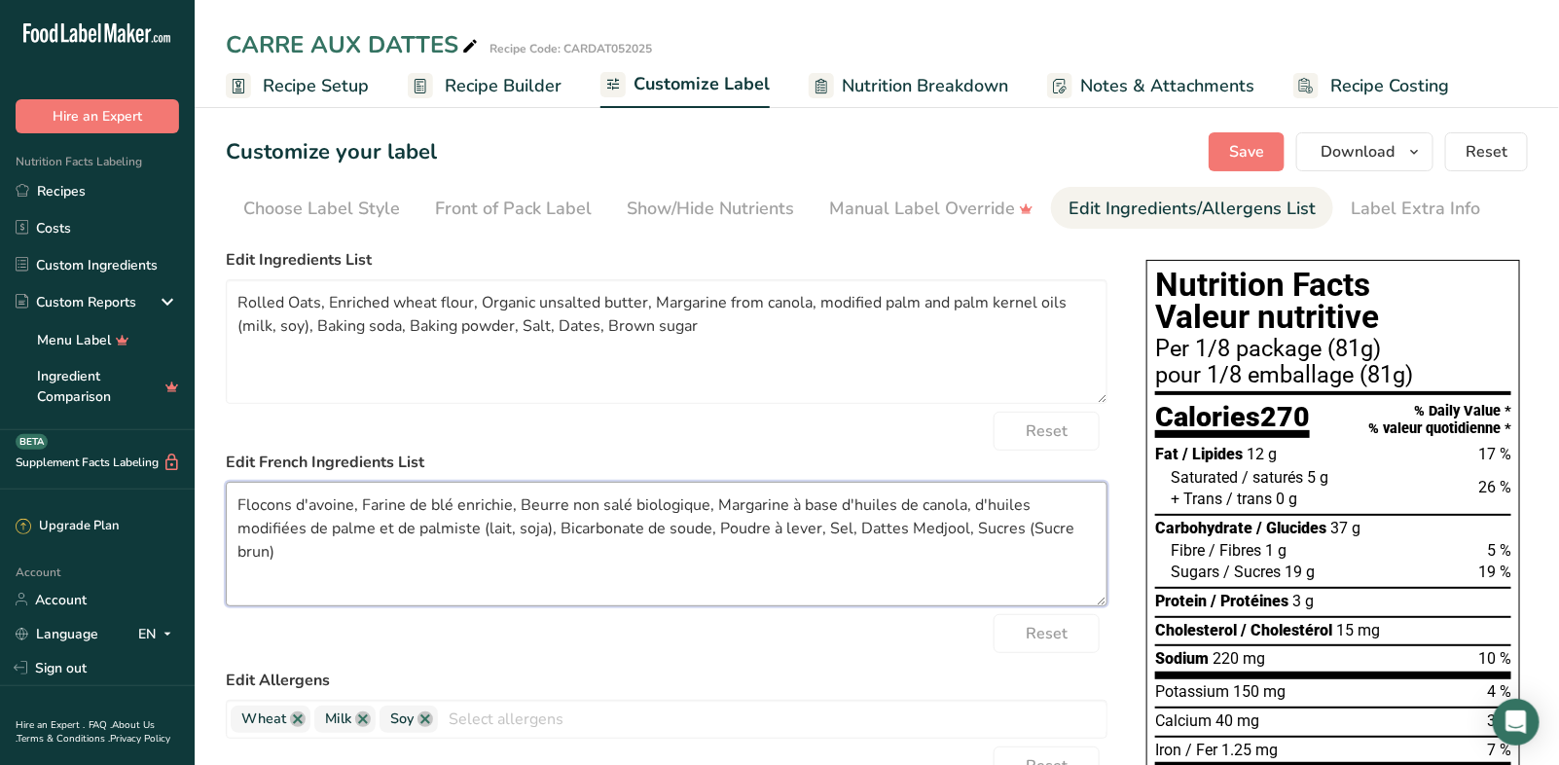
drag, startPoint x: 745, startPoint y: 525, endPoint x: 710, endPoint y: 520, distance: 35.5
click at [710, 520] on textarea "Flocons d'avoine, Farine de blé enrichie, Beurre non salé biologique, Margarine…" at bounding box center [666, 544] width 881 height 125
drag, startPoint x: 882, startPoint y: 525, endPoint x: 823, endPoint y: 528, distance: 59.4
click at [823, 528] on textarea "Flocons d'avoine, Farine de blé enrichie, Beurre non salé biologique, Margarine…" at bounding box center [666, 544] width 881 height 125
drag, startPoint x: 965, startPoint y: 536, endPoint x: 830, endPoint y: 523, distance: 135.8
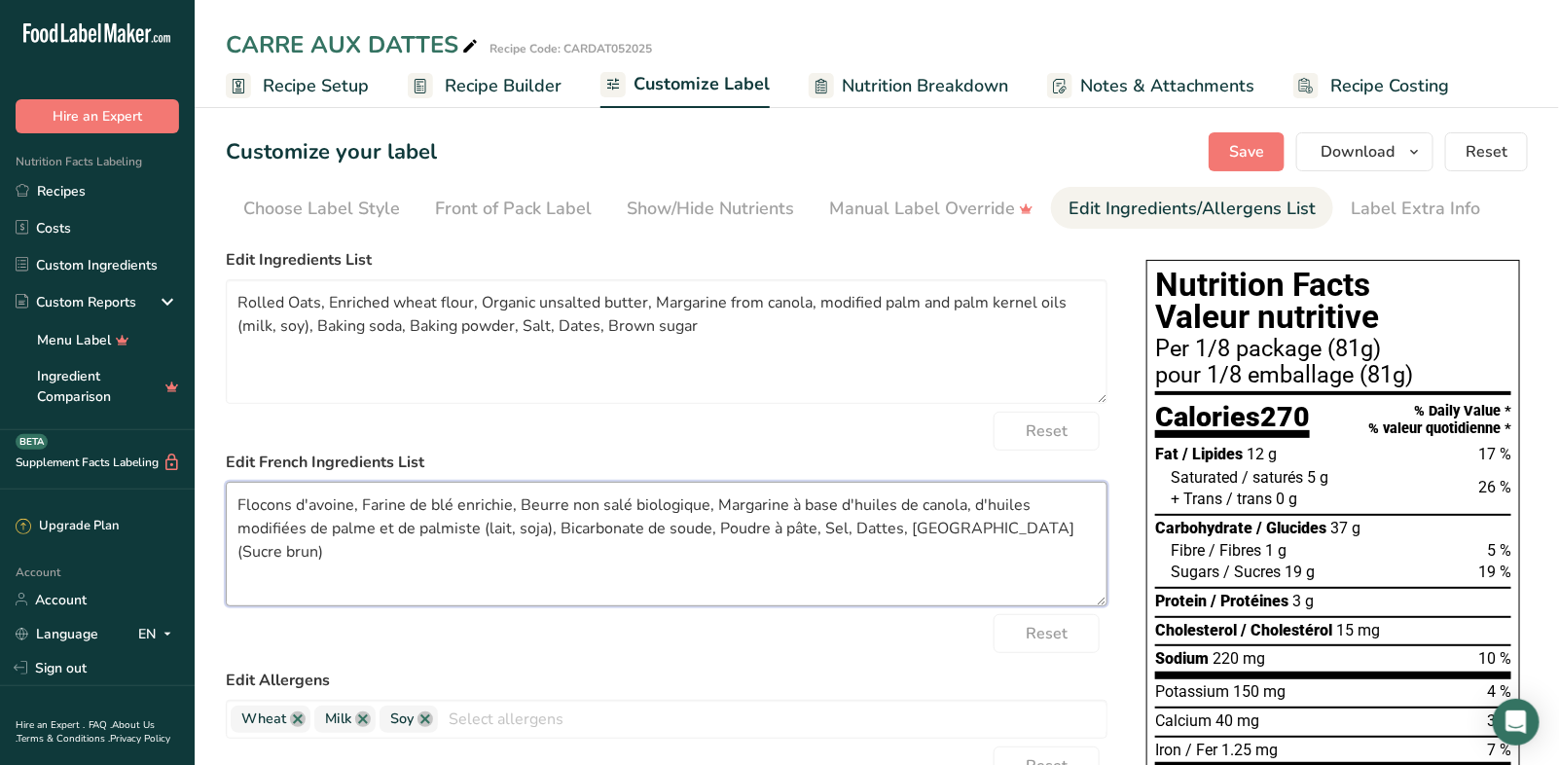
click at [830, 523] on textarea "Flocons d'avoine, Farine de blé enrichie, Beurre non salé biologique, Margarine…" at bounding box center [666, 544] width 881 height 125
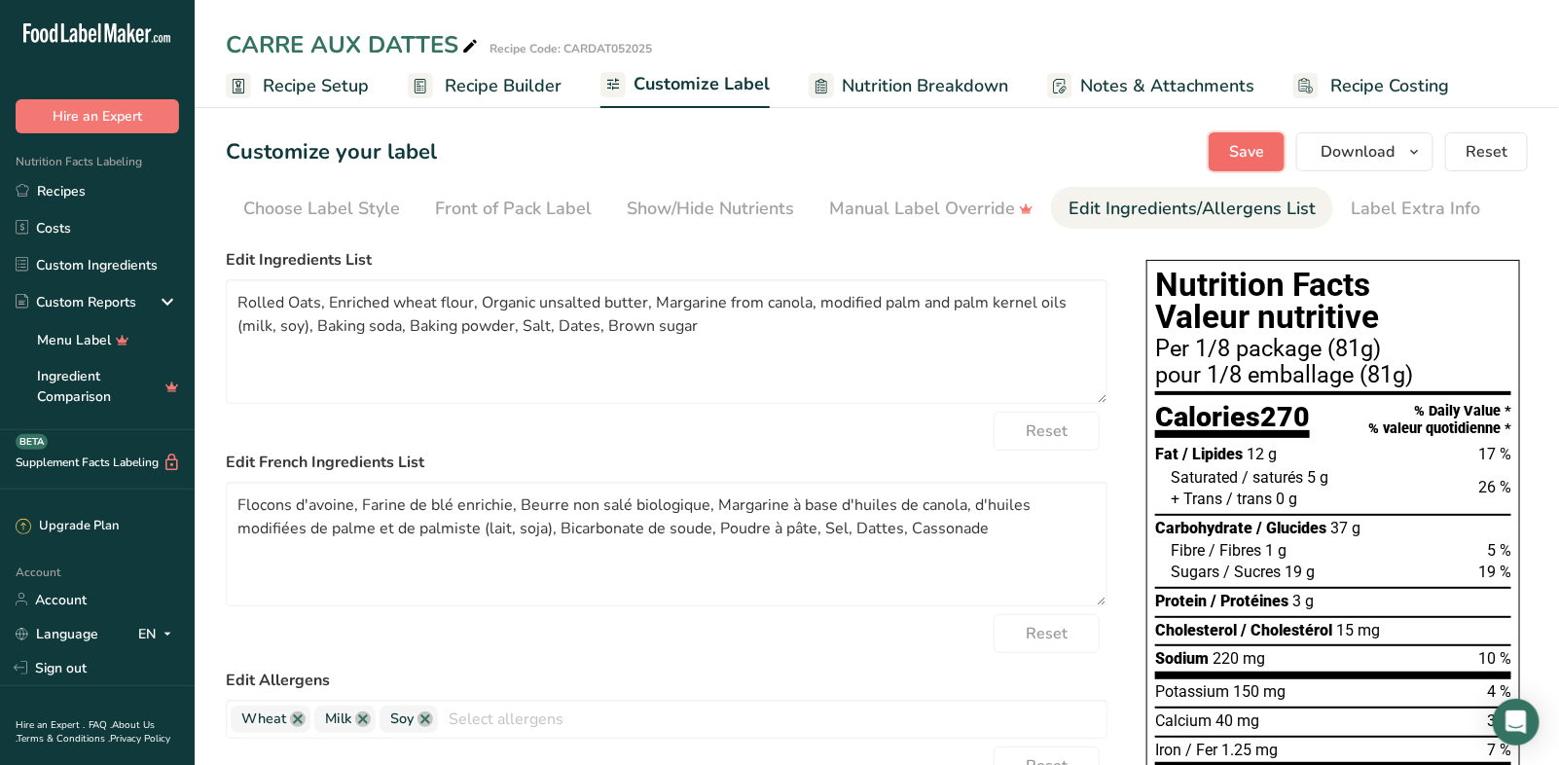
click at [1236, 159] on span "Save" at bounding box center [1246, 151] width 35 height 23
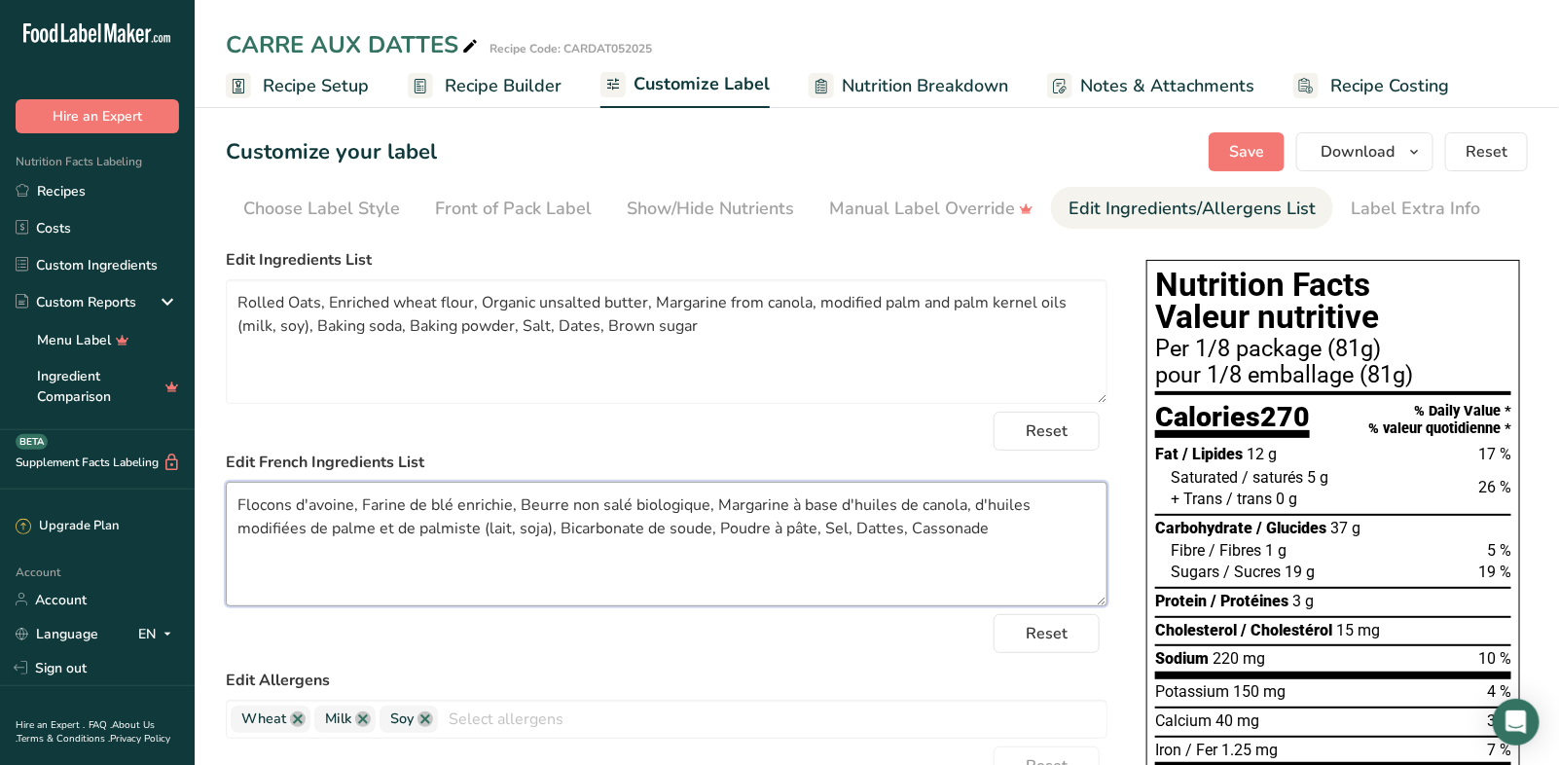
drag, startPoint x: 935, startPoint y: 524, endPoint x: 832, endPoint y: 525, distance: 103.1
click at [832, 525] on textarea "Flocons d'avoine, Farine de blé enrichie, Beurre non salé biologique, Margarine…" at bounding box center [666, 544] width 881 height 125
click at [242, 505] on textarea "Flocons d'avoine, Farine de blé enrichie, Beurre non salé biologique, Margarine…" at bounding box center [666, 544] width 881 height 125
click at [237, 500] on textarea "Flocons d'avoine, Farine de blé enrichie, Beurre non salé biologique, Margarine…" at bounding box center [666, 544] width 881 height 125
paste textarea "Cassonade"
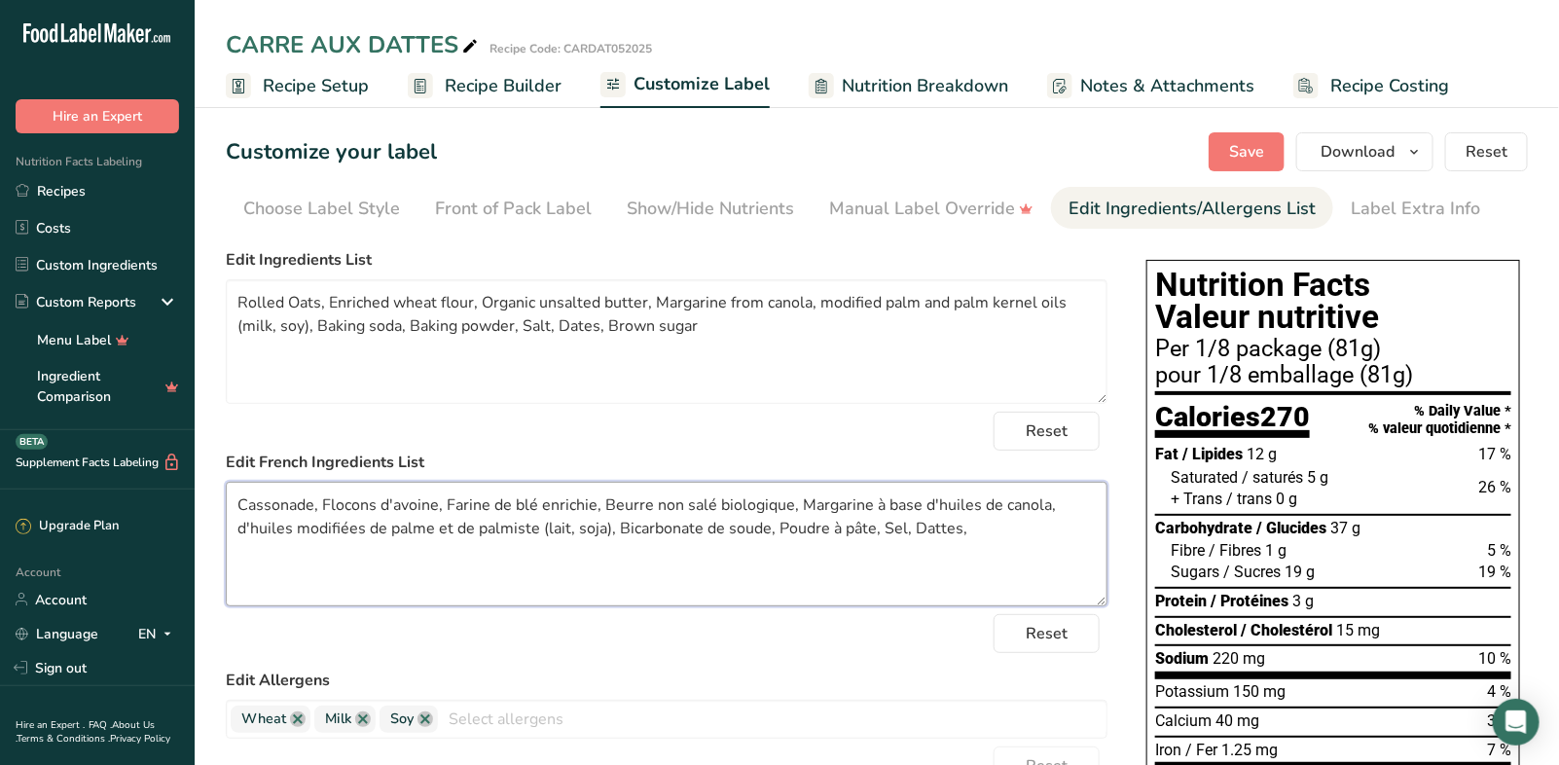
click at [983, 531] on textarea "Cassonade, Flocons d'avoine, Farine de blé enrichie, Beurre non salé biologique…" at bounding box center [666, 544] width 881 height 125
type textarea "Cassonade, Flocons d'avoine, Farine de blé enrichie, Beurre non salé biologique…"
drag, startPoint x: 706, startPoint y: 324, endPoint x: 602, endPoint y: 321, distance: 104.1
click at [602, 321] on textarea "Rolled Oats, Enriched wheat flour, Organic unsalted butter, Margarine from cano…" at bounding box center [666, 341] width 881 height 125
click at [239, 300] on textarea "Rolled Oats, Enriched wheat flour, Organic unsalted butter, Margarine from cano…" at bounding box center [666, 341] width 881 height 125
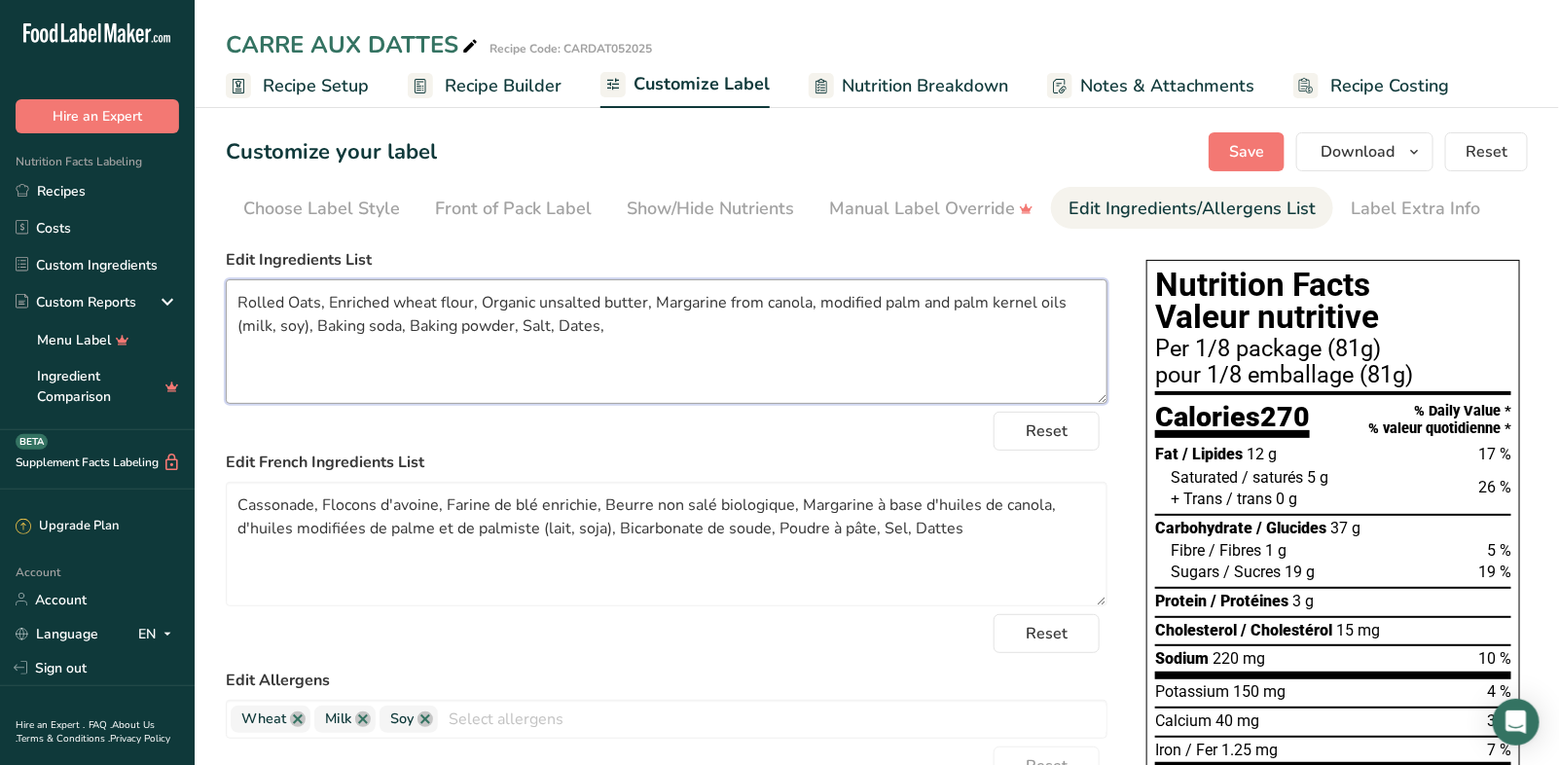
paste textarea "Brown sugar"
click at [238, 305] on textarea "Brown sugarRolled Oats, Enriched wheat flour, Organic unsalted butter, Margarin…" at bounding box center [666, 341] width 881 height 125
drag, startPoint x: 327, startPoint y: 302, endPoint x: 385, endPoint y: 307, distance: 58.7
click at [327, 302] on textarea "Brown sugarRolled Oats, Enriched wheat flour, Organic unsalted butter, Margarin…" at bounding box center [666, 341] width 881 height 125
drag, startPoint x: 679, startPoint y: 326, endPoint x: 636, endPoint y: 325, distance: 42.8
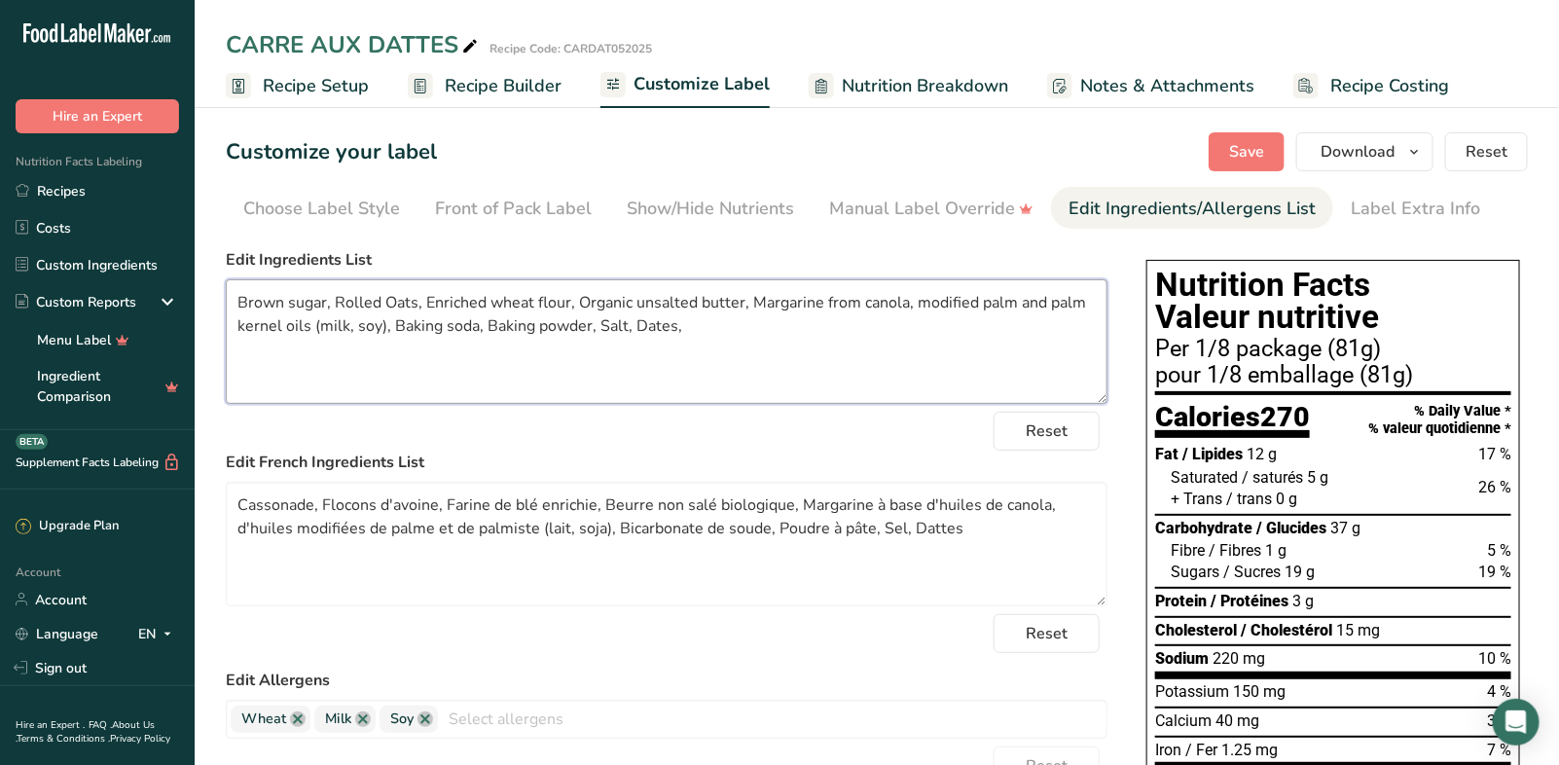
click at [636, 325] on textarea "Brown sugar, Rolled Oats, Enriched wheat flour, Organic unsalted butter, Margar…" at bounding box center [666, 341] width 881 height 125
click at [240, 300] on textarea "Brown sugar, Rolled Oats, Enriched wheat flour, Organic unsalted butter, Margar…" at bounding box center [666, 341] width 881 height 125
paste textarea "Dates,"
click at [717, 313] on textarea "Dates, Brown sugar, Rolled Oats, Enriched wheat flour, Organic unsalted butter,…" at bounding box center [666, 341] width 881 height 125
type textarea "Dates, Brown sugar, Rolled Oats, Enriched wheat flour, Organic unsalted butter,…"
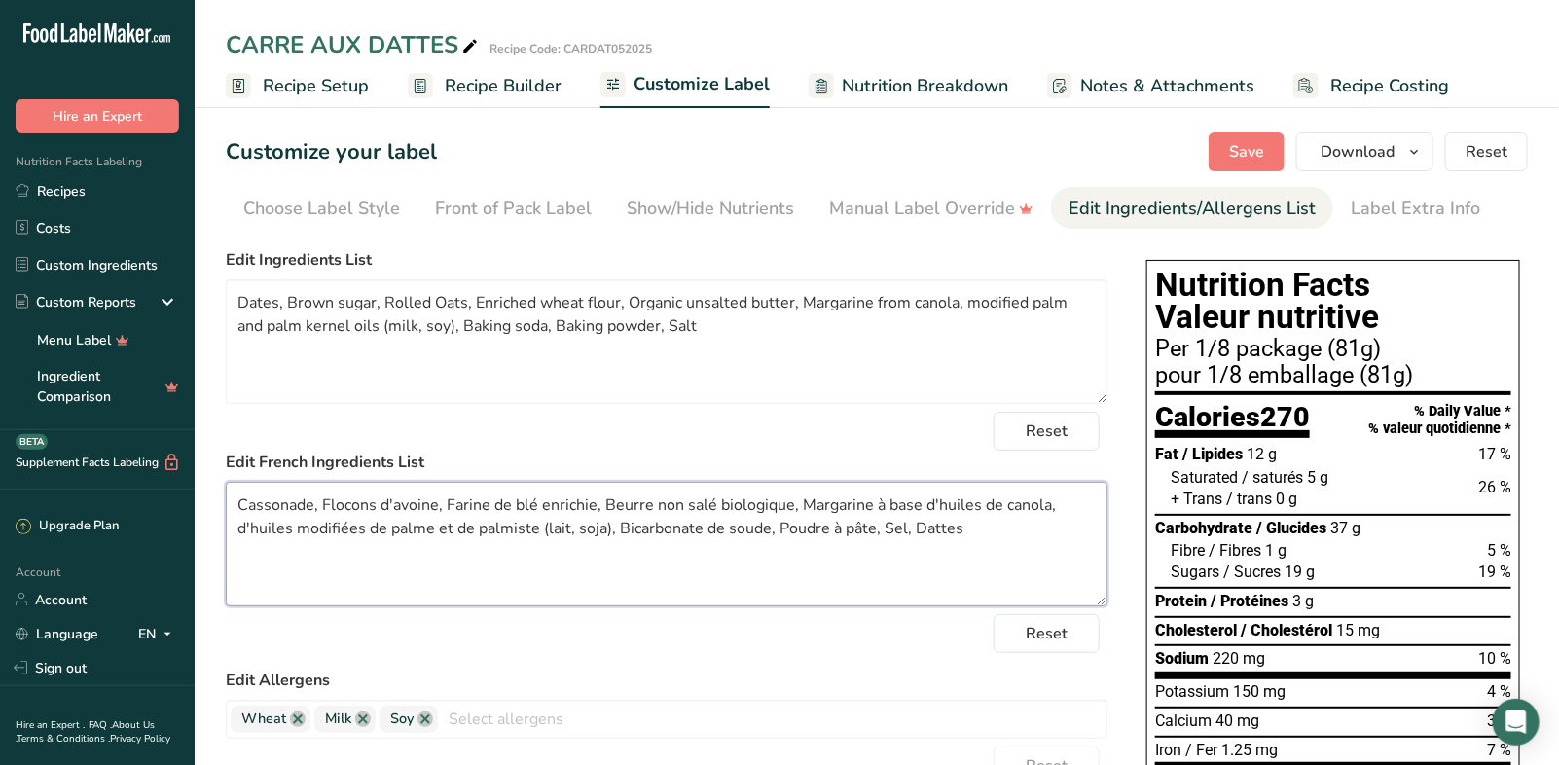
drag, startPoint x: 971, startPoint y: 530, endPoint x: 906, endPoint y: 527, distance: 65.2
click at [906, 527] on textarea "Cassonade, Flocons d'avoine, Farine de blé enrichie, Beurre non salé biologique…" at bounding box center [666, 544] width 881 height 125
click at [239, 503] on textarea "Cassonade, Flocons d'avoine, Farine de blé enrichie, Beurre non salé biologique…" at bounding box center [666, 544] width 881 height 125
paste textarea "Dattes"
click at [985, 534] on textarea "Dattes, Cassonade, Flocons d'avoine, Farine de blé enrichie, Beurre non salé bi…" at bounding box center [666, 544] width 881 height 125
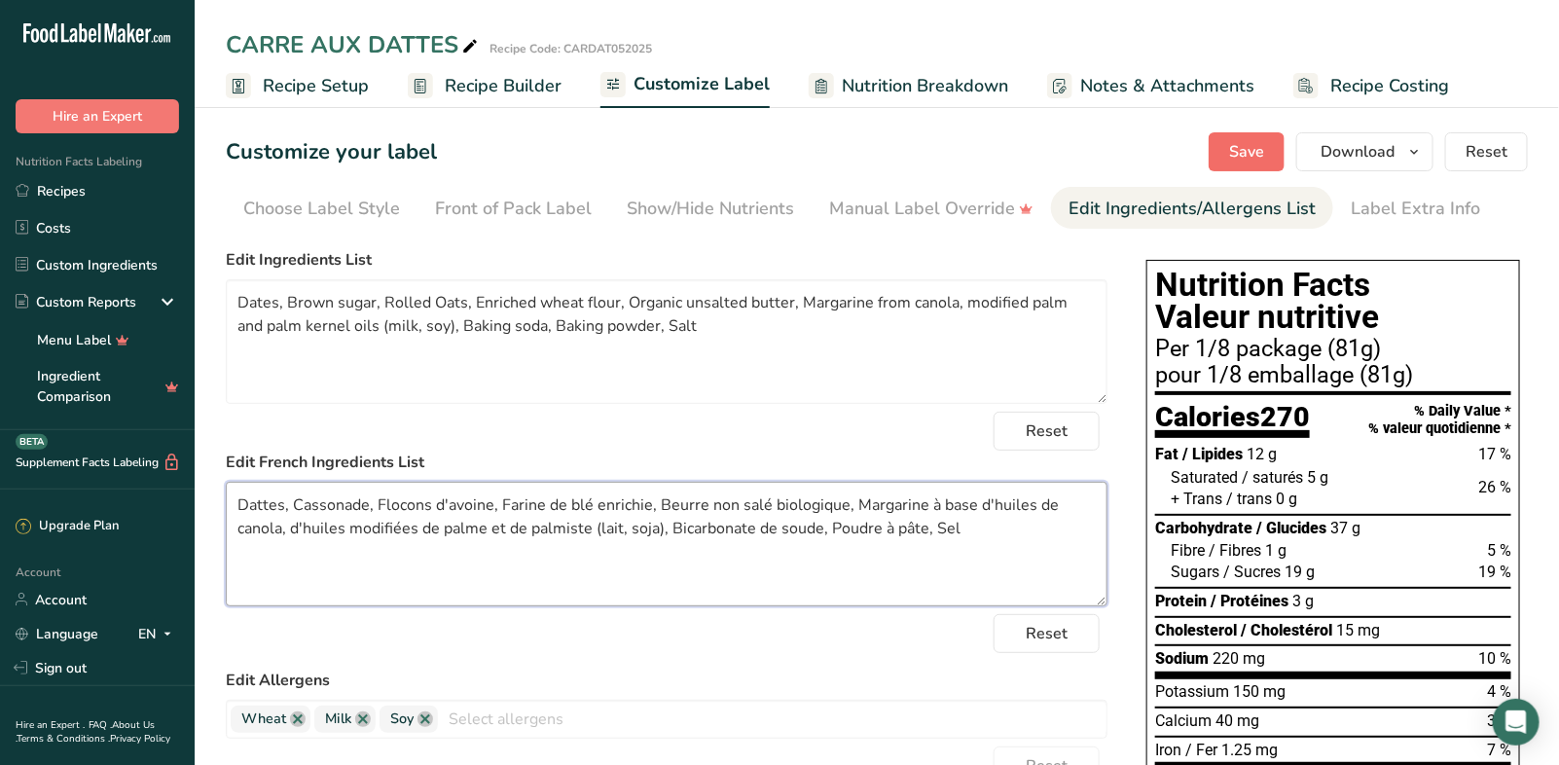
type textarea "Dattes, Cassonade, Flocons d'avoine, Farine de blé enrichie, Beurre non salé bi…"
click at [1236, 159] on span "Save" at bounding box center [1246, 151] width 35 height 23
click at [1243, 147] on span "Save" at bounding box center [1246, 151] width 35 height 23
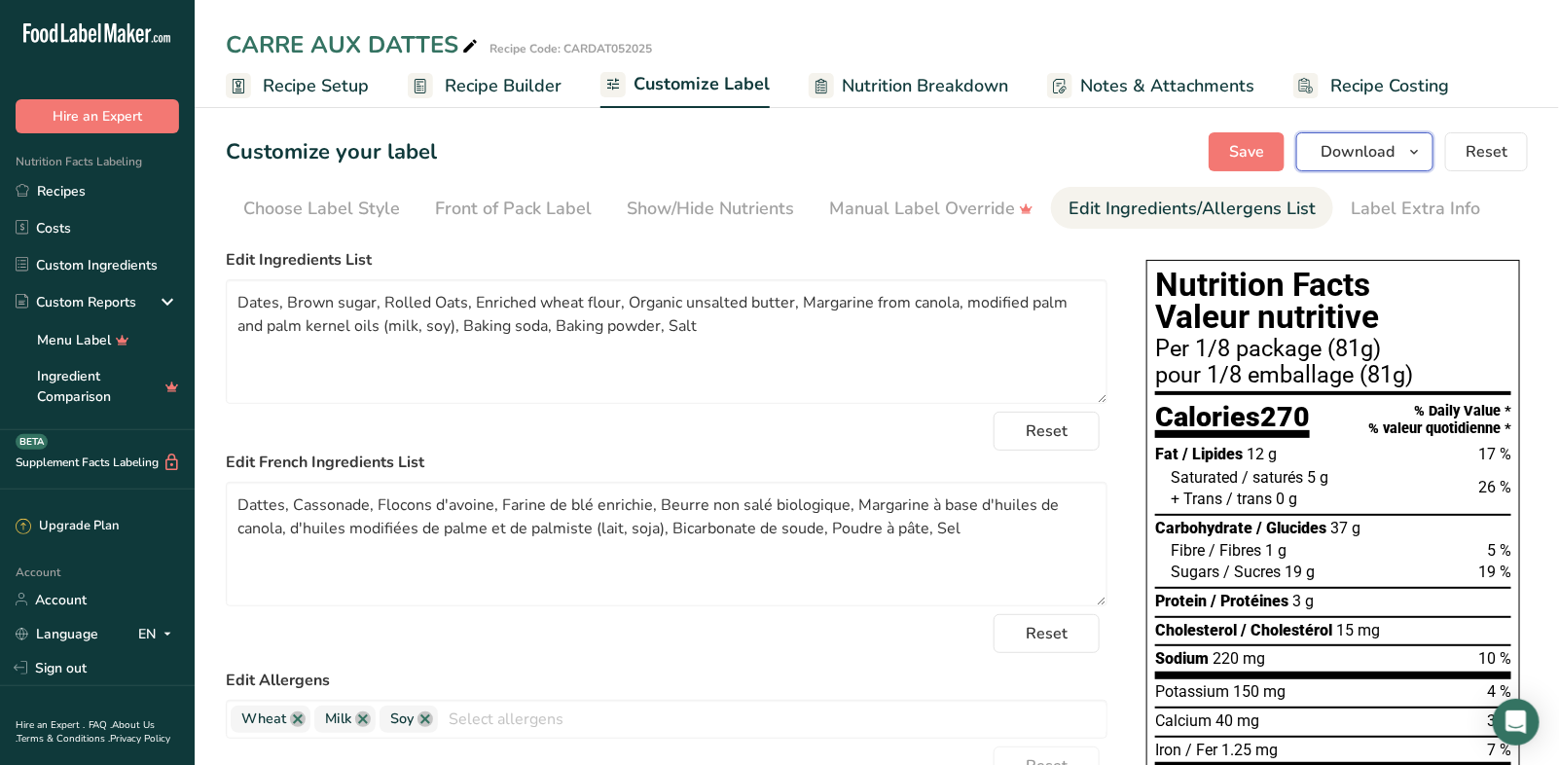
click at [1412, 146] on icon "button" at bounding box center [1414, 152] width 16 height 24
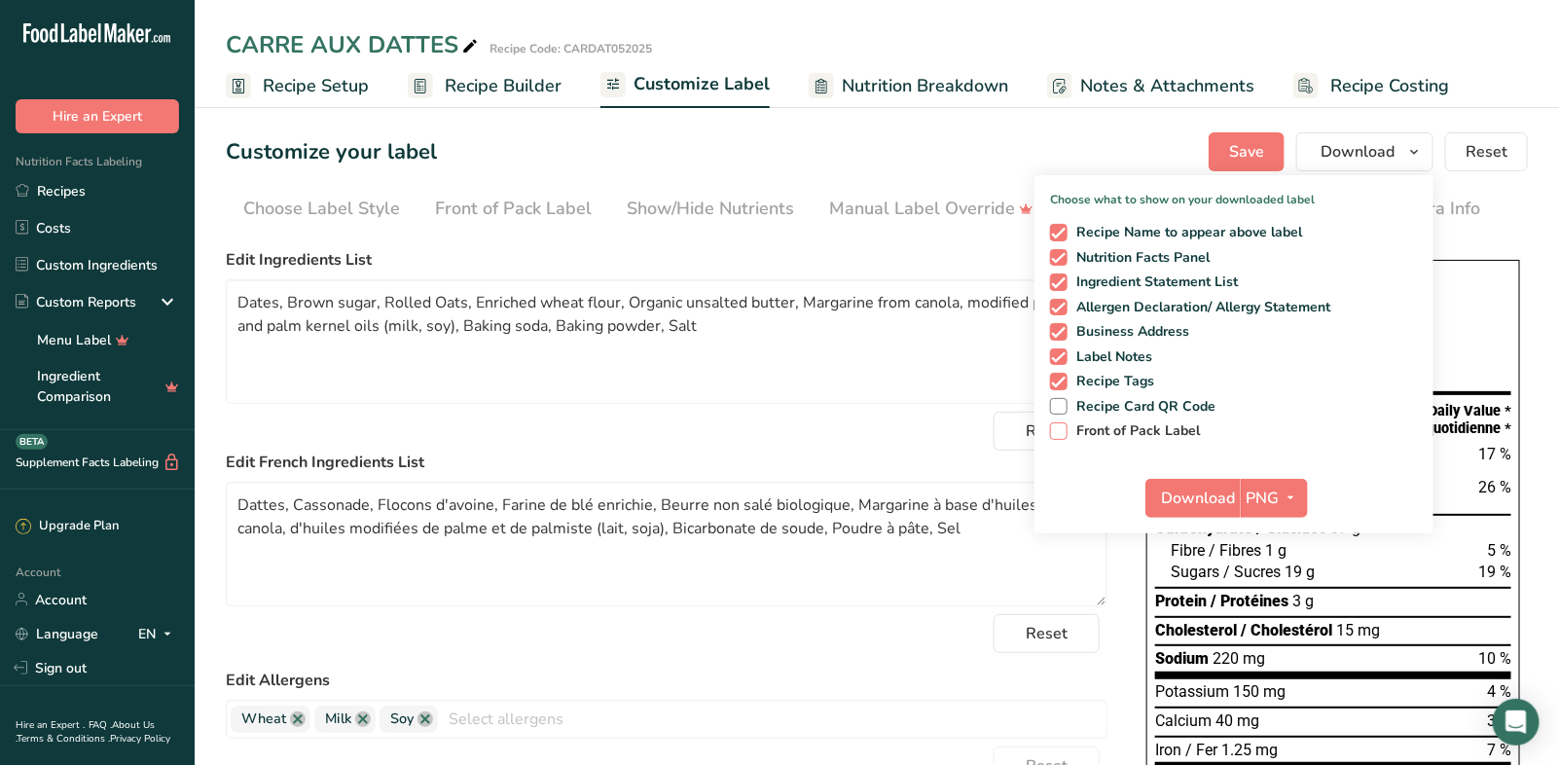
click at [1138, 422] on span "Front of Pack Label" at bounding box center [1133, 431] width 133 height 18
click at [1062, 424] on input "Front of Pack Label" at bounding box center [1056, 430] width 13 height 13
checkbox input "true"
click at [1298, 489] on icon "button" at bounding box center [1291, 497] width 16 height 24
click at [1270, 634] on link "PDF" at bounding box center [1276, 634] width 62 height 32
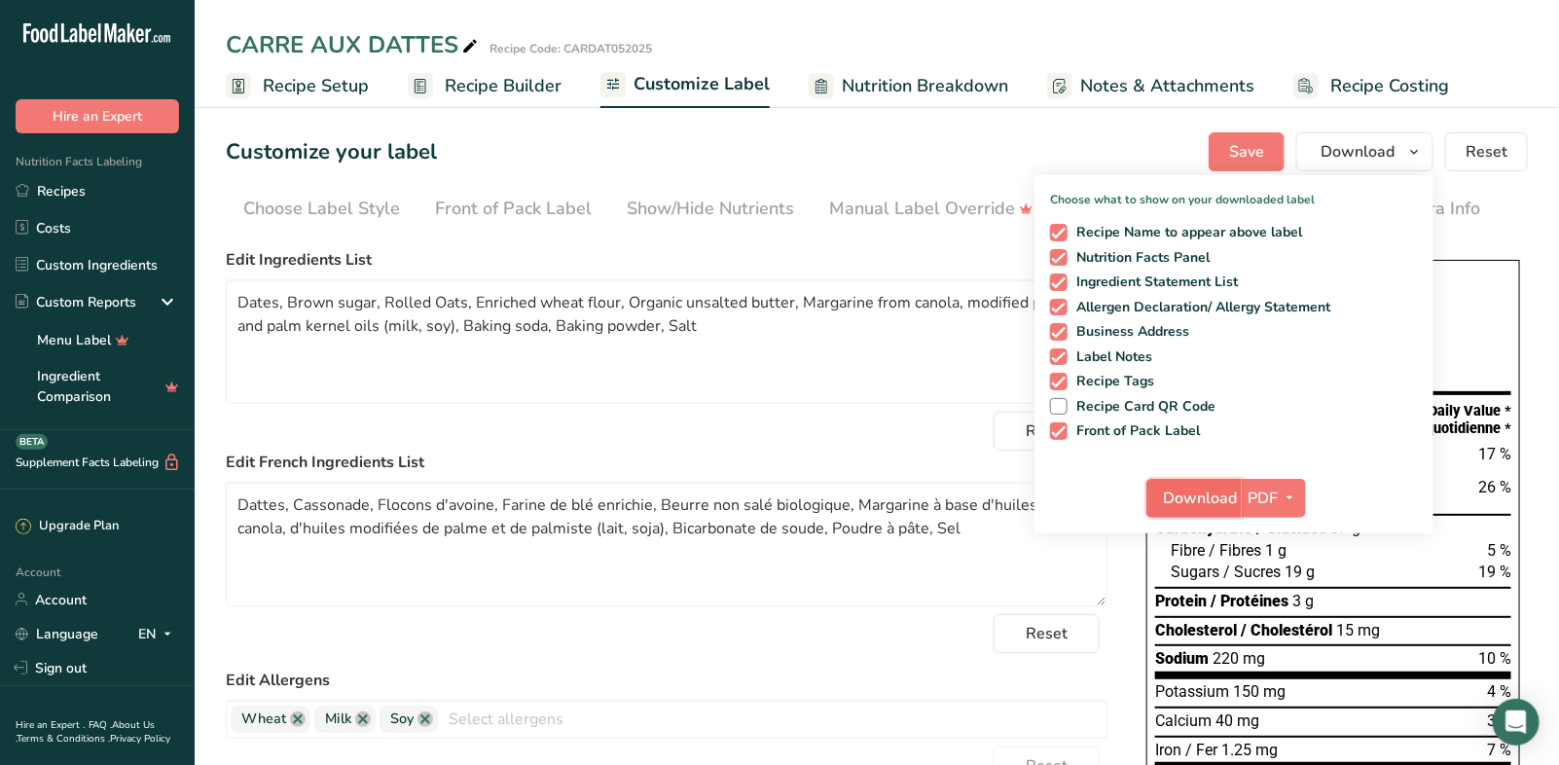
click at [1178, 493] on span "Download" at bounding box center [1200, 497] width 74 height 23
click at [912, 87] on span "Nutrition Breakdown" at bounding box center [925, 86] width 166 height 26
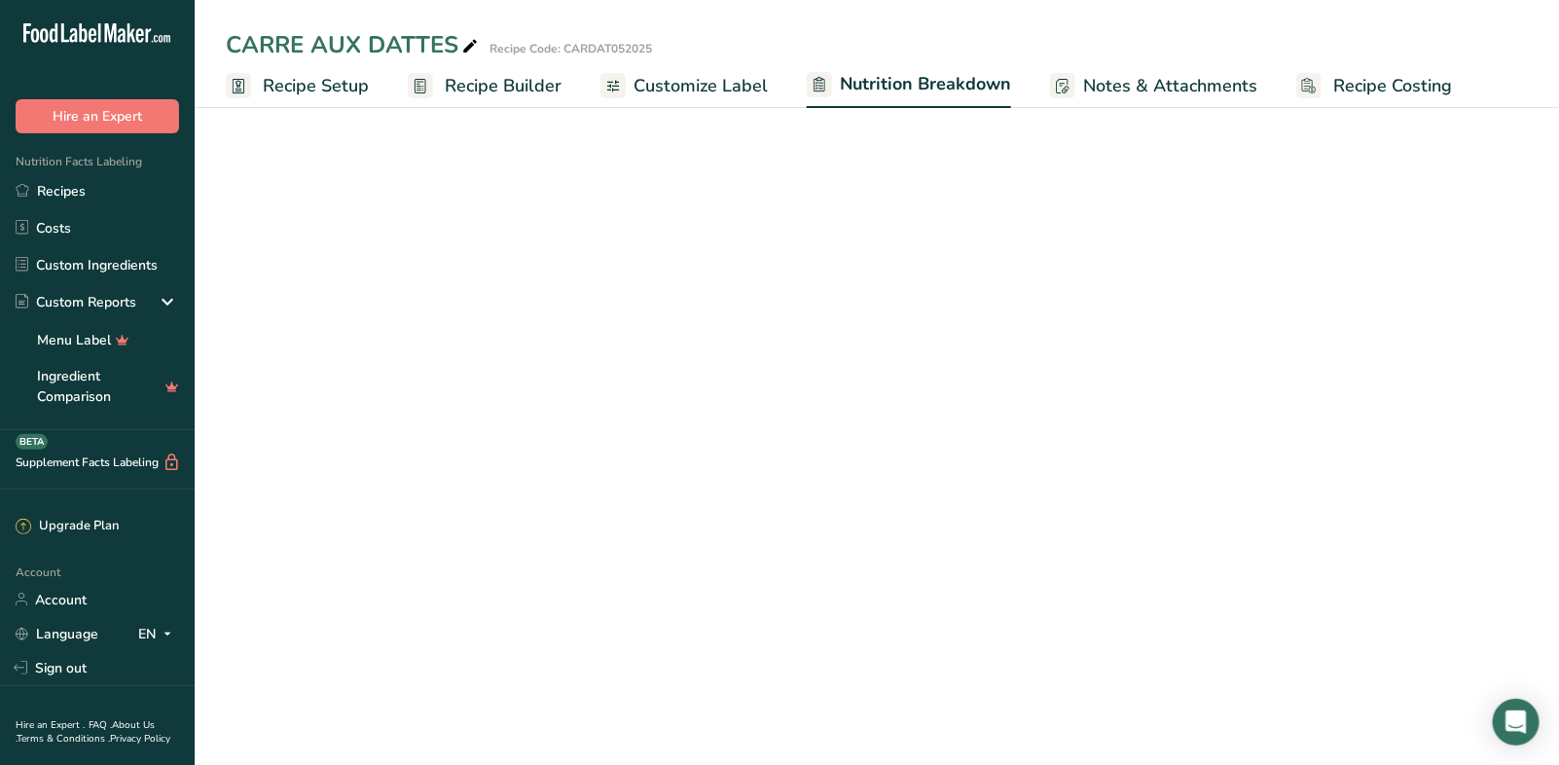
select select "Calories"
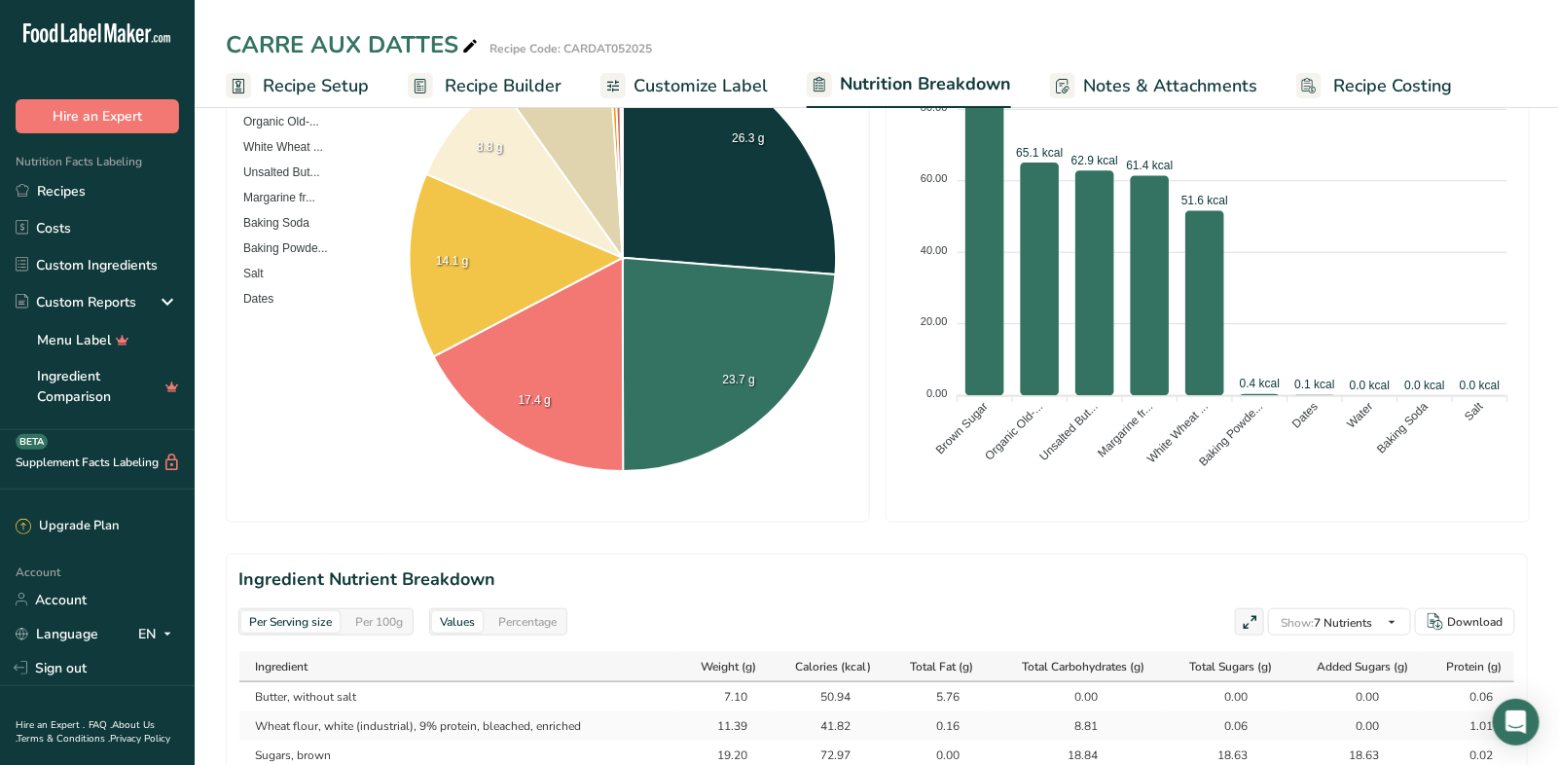
scroll to position [692, 0]
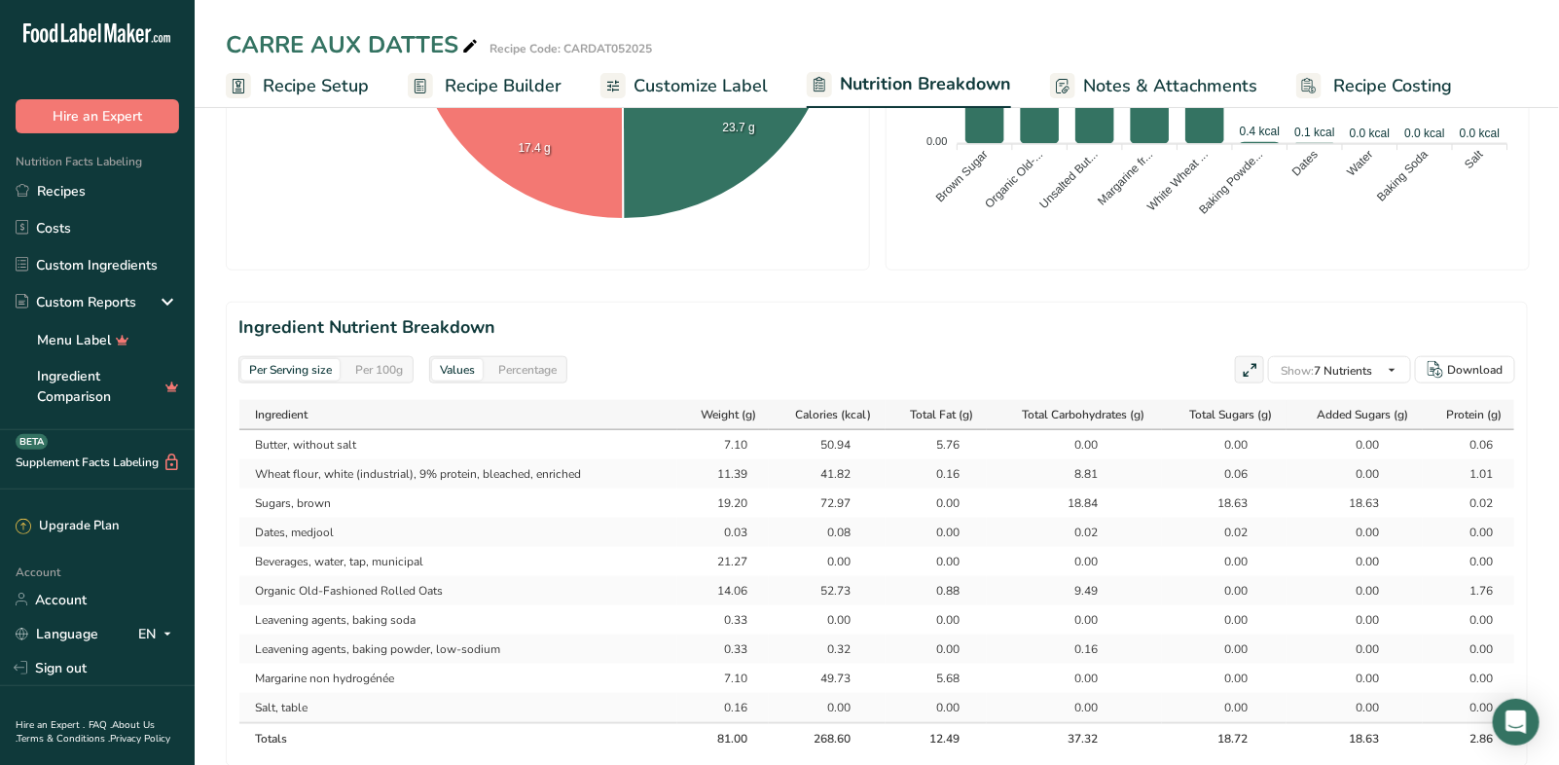
click at [382, 374] on div "Per 100g" at bounding box center [378, 369] width 63 height 21
click at [538, 364] on div "Percentage" at bounding box center [527, 369] width 74 height 21
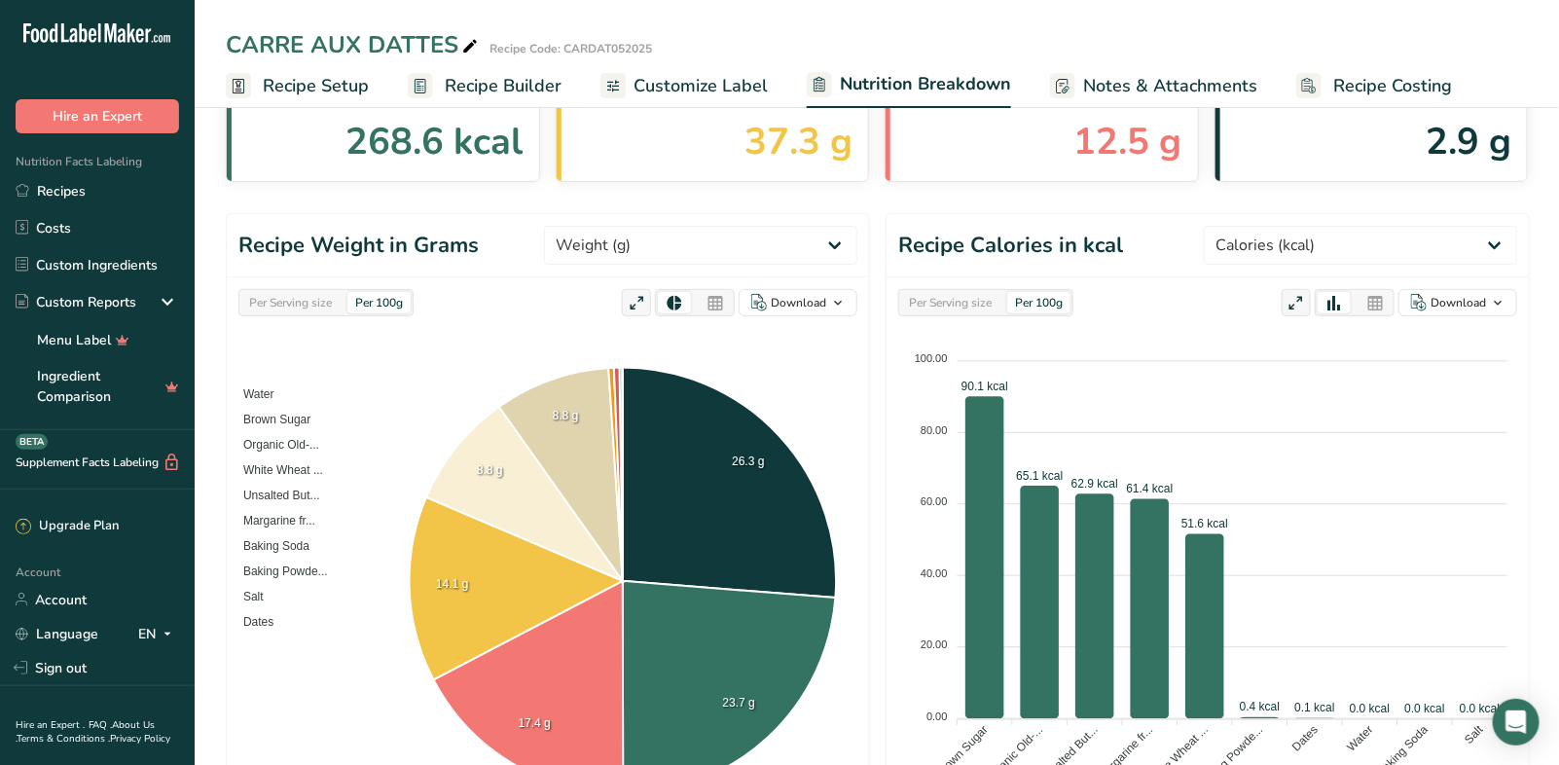
scroll to position [0, 0]
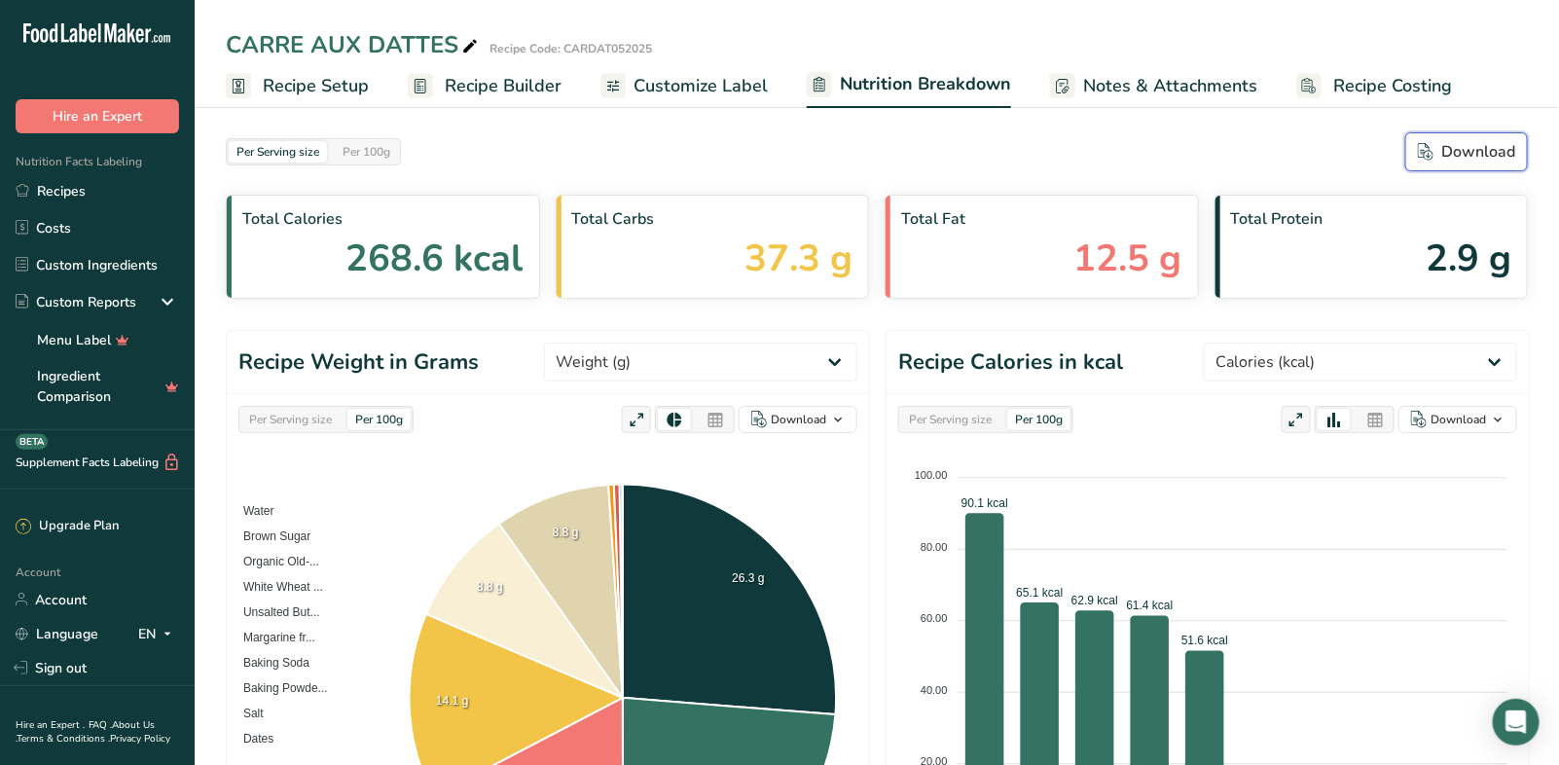
click at [1479, 151] on div "Download" at bounding box center [1465, 151] width 97 height 23
select select "Calories"
click at [62, 194] on link "Recipes" at bounding box center [97, 190] width 195 height 37
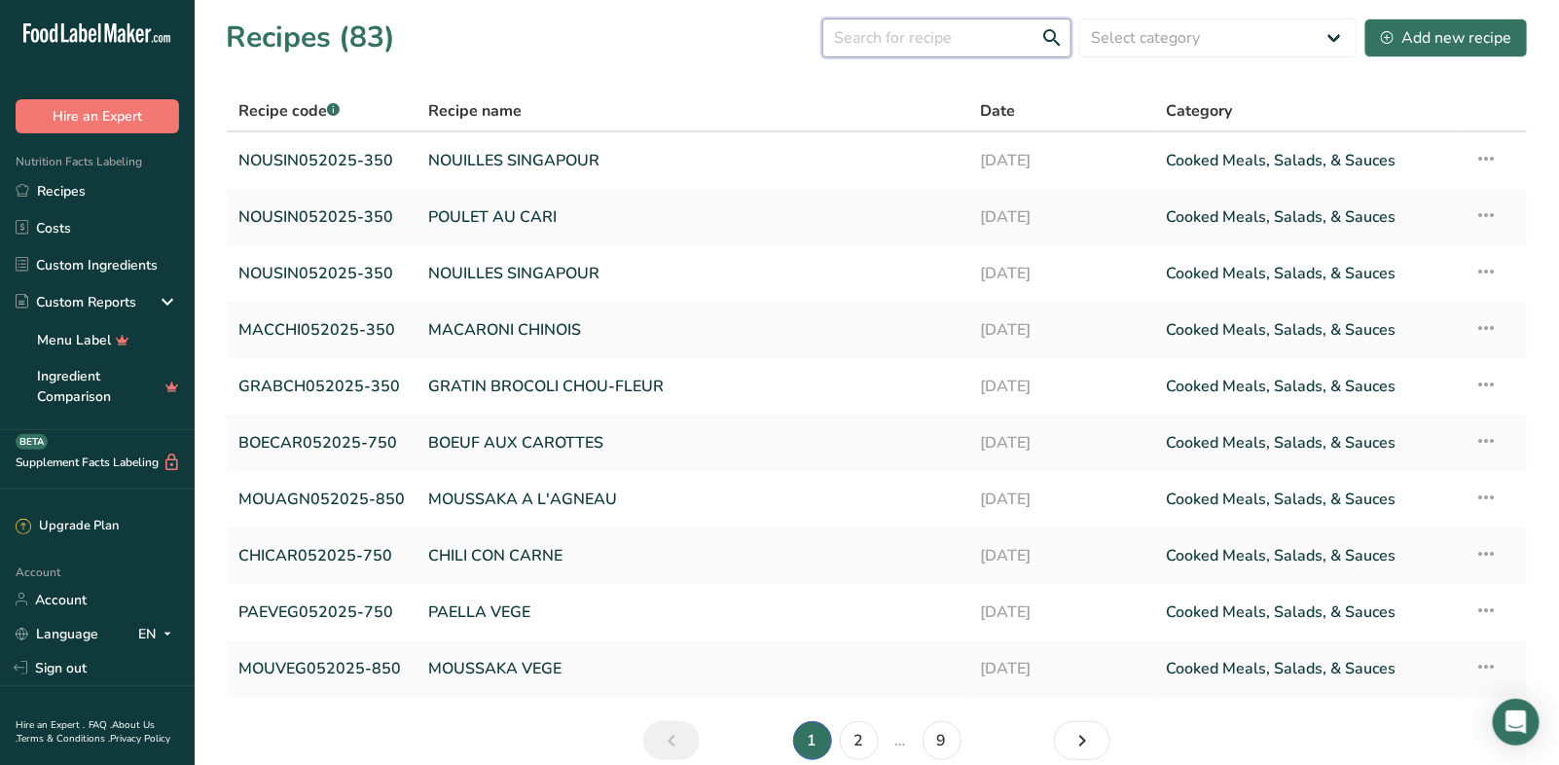
click at [932, 36] on input "text" at bounding box center [946, 37] width 249 height 39
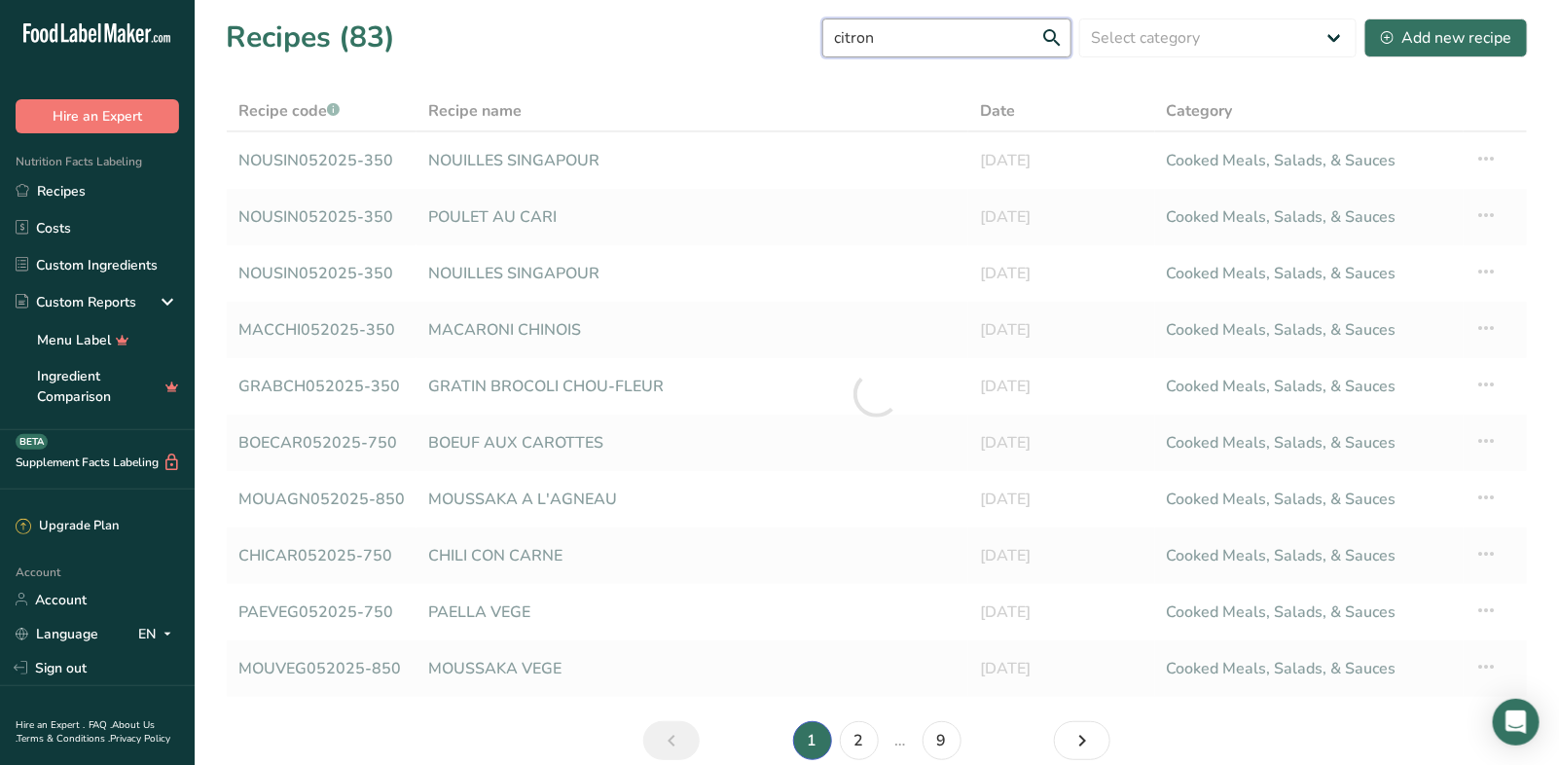
type input "citron"
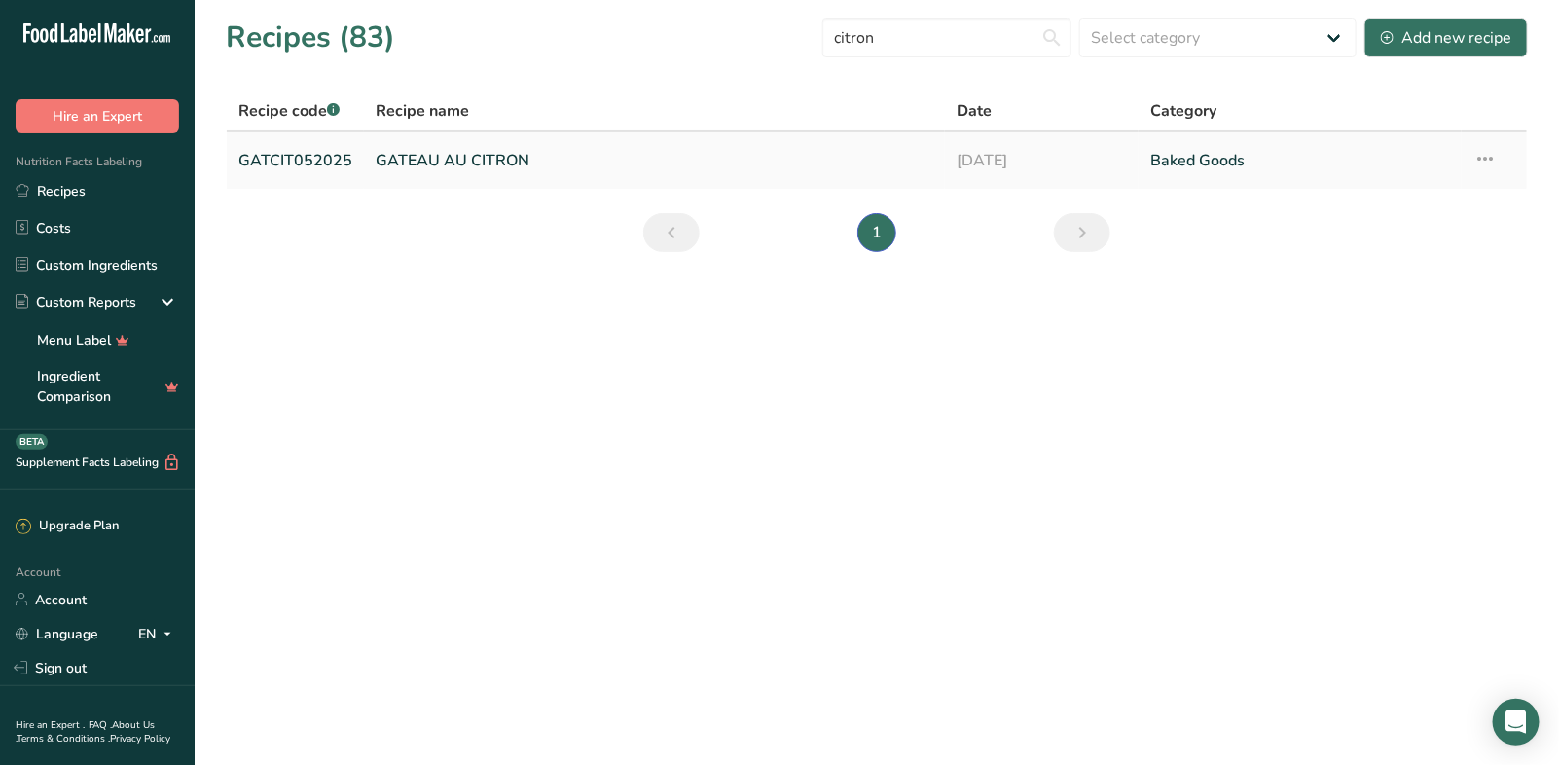
click at [505, 154] on link "GATEAU AU CITRON" at bounding box center [654, 160] width 557 height 41
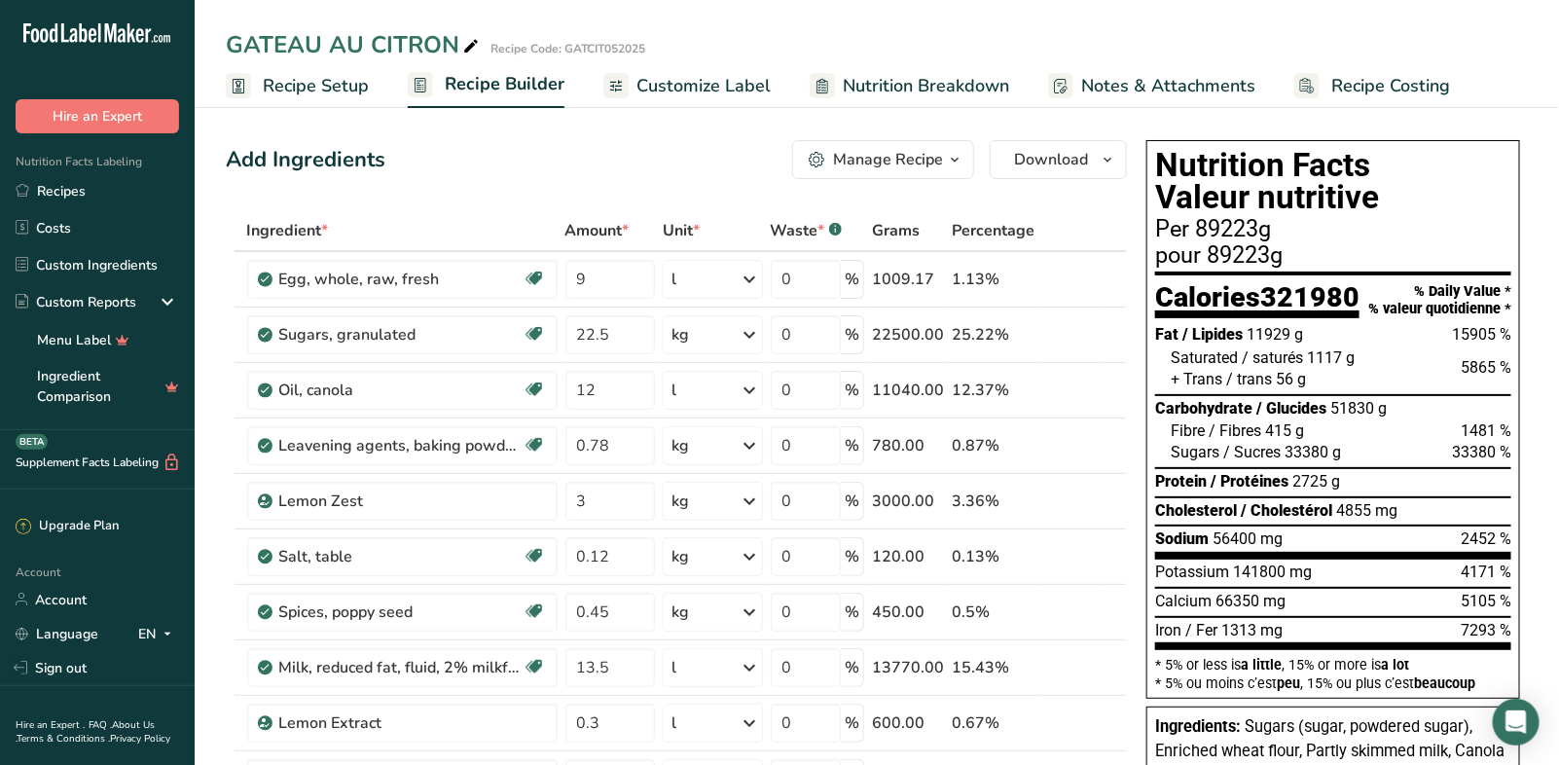
click at [319, 85] on span "Recipe Setup" at bounding box center [316, 86] width 106 height 26
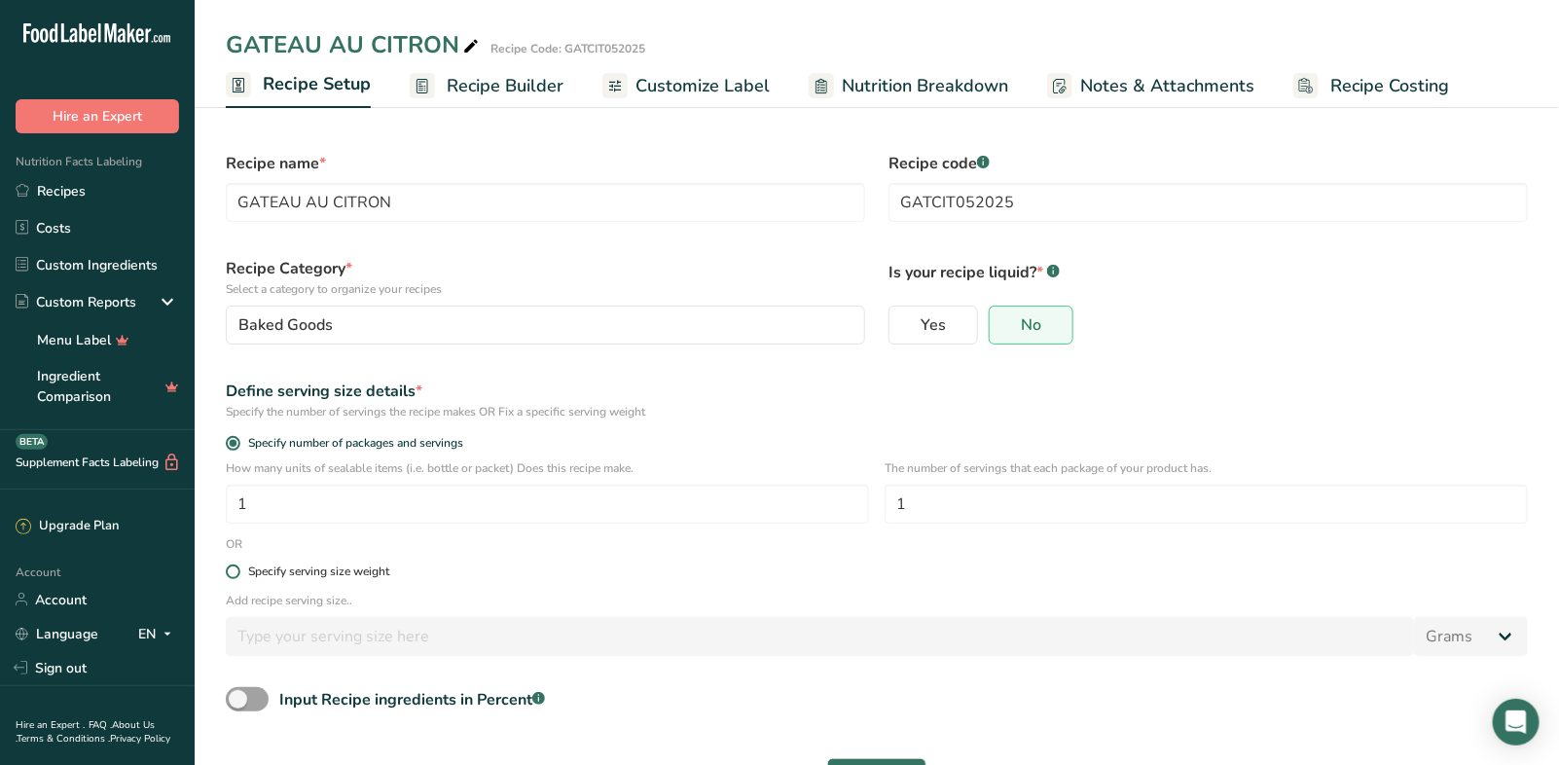
click at [229, 576] on span at bounding box center [233, 571] width 15 height 15
click at [229, 576] on input "Specify serving size weight" at bounding box center [232, 571] width 13 height 13
radio input "true"
radio input "false"
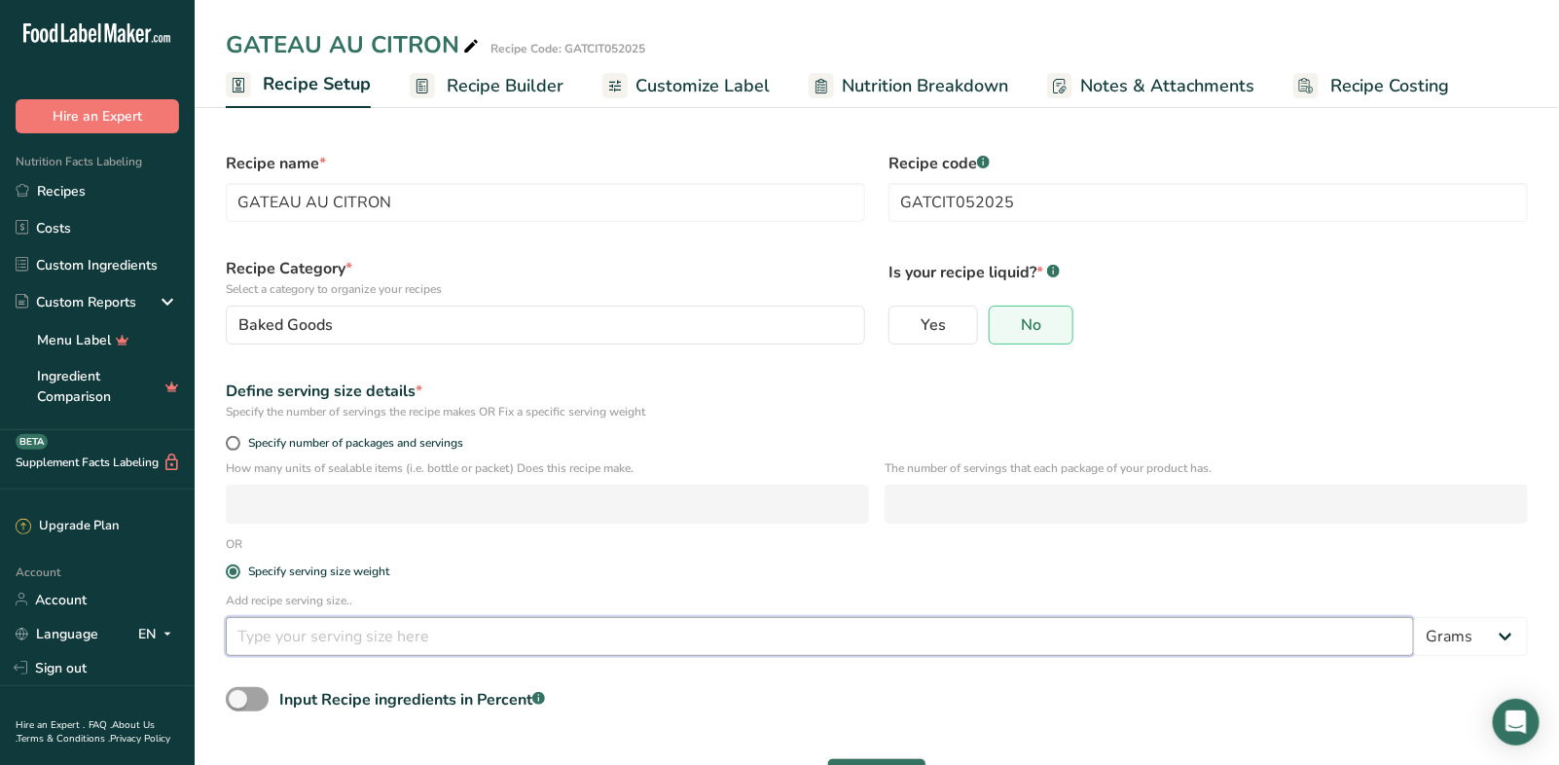
click at [273, 645] on input "number" at bounding box center [820, 636] width 1188 height 39
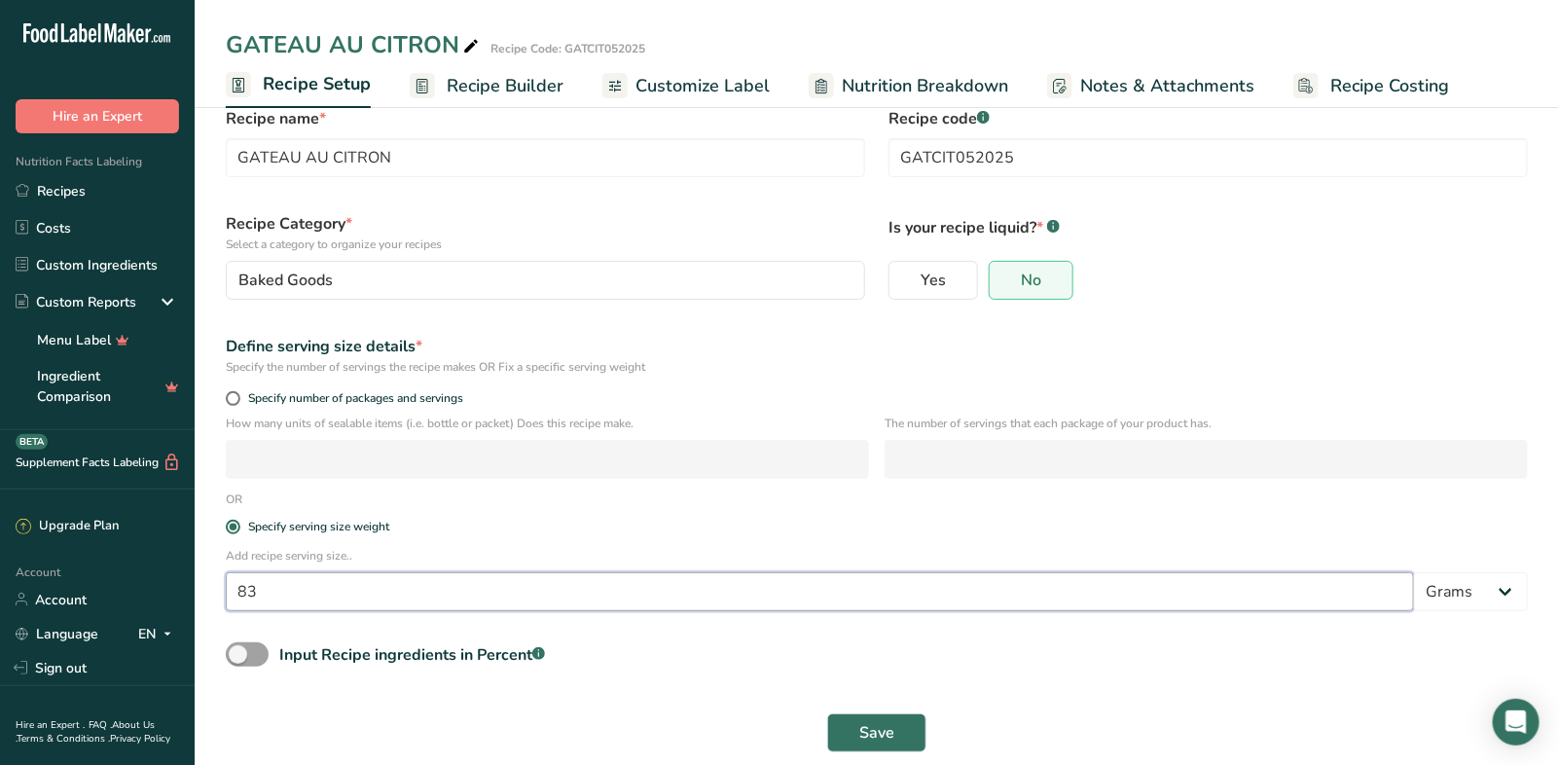
scroll to position [63, 0]
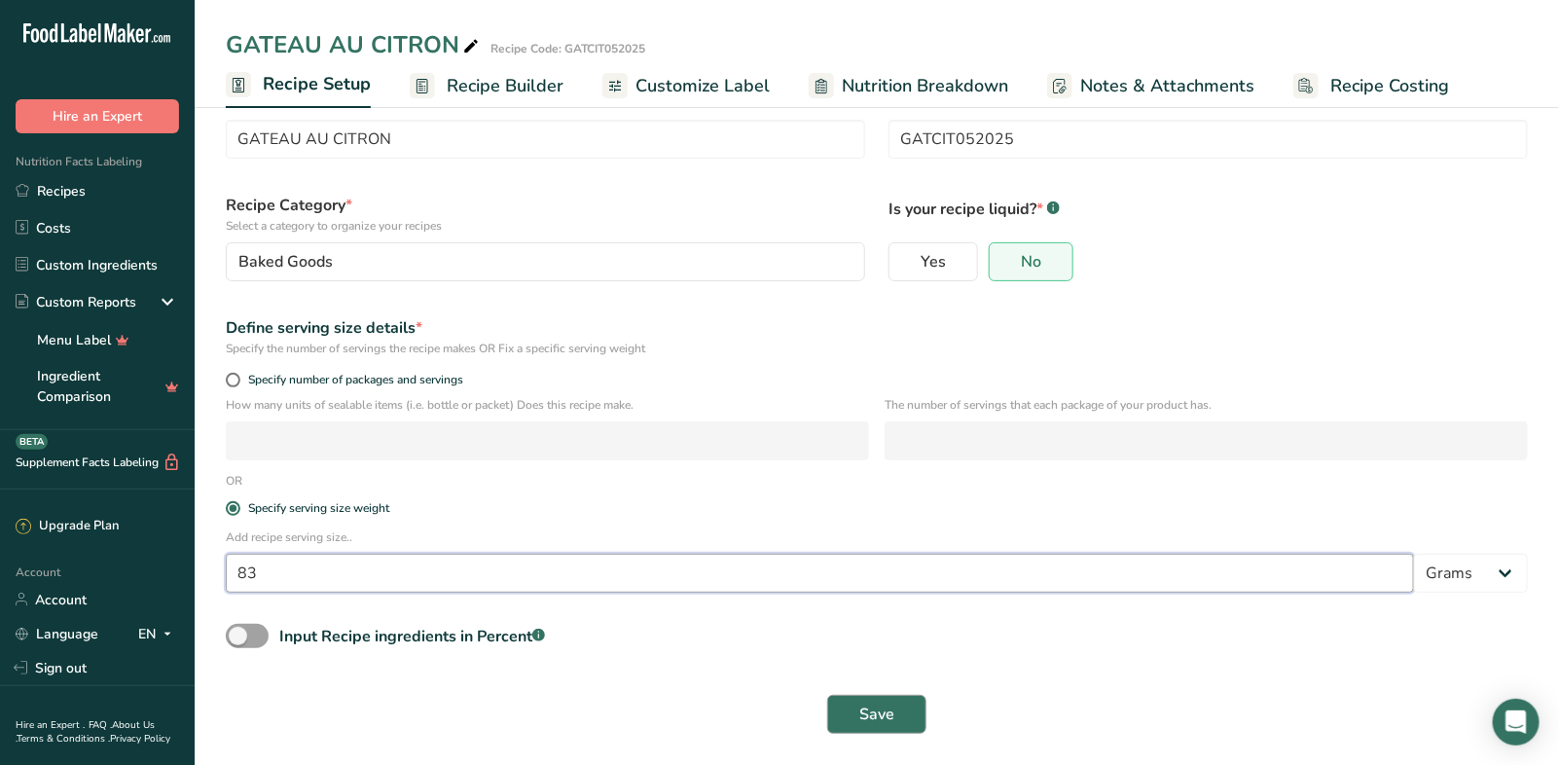
type input "83"
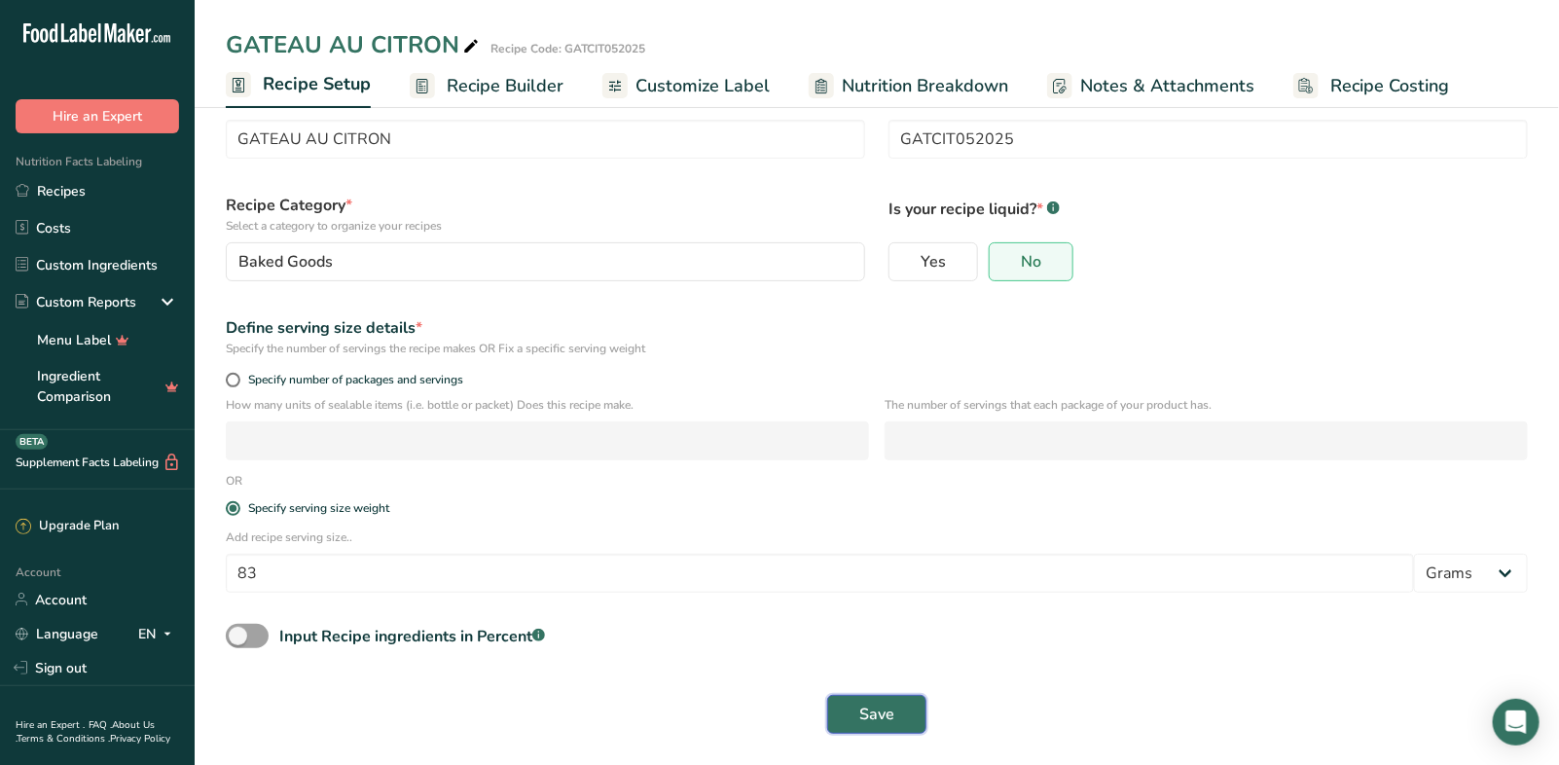
click at [888, 725] on span "Save" at bounding box center [876, 713] width 35 height 23
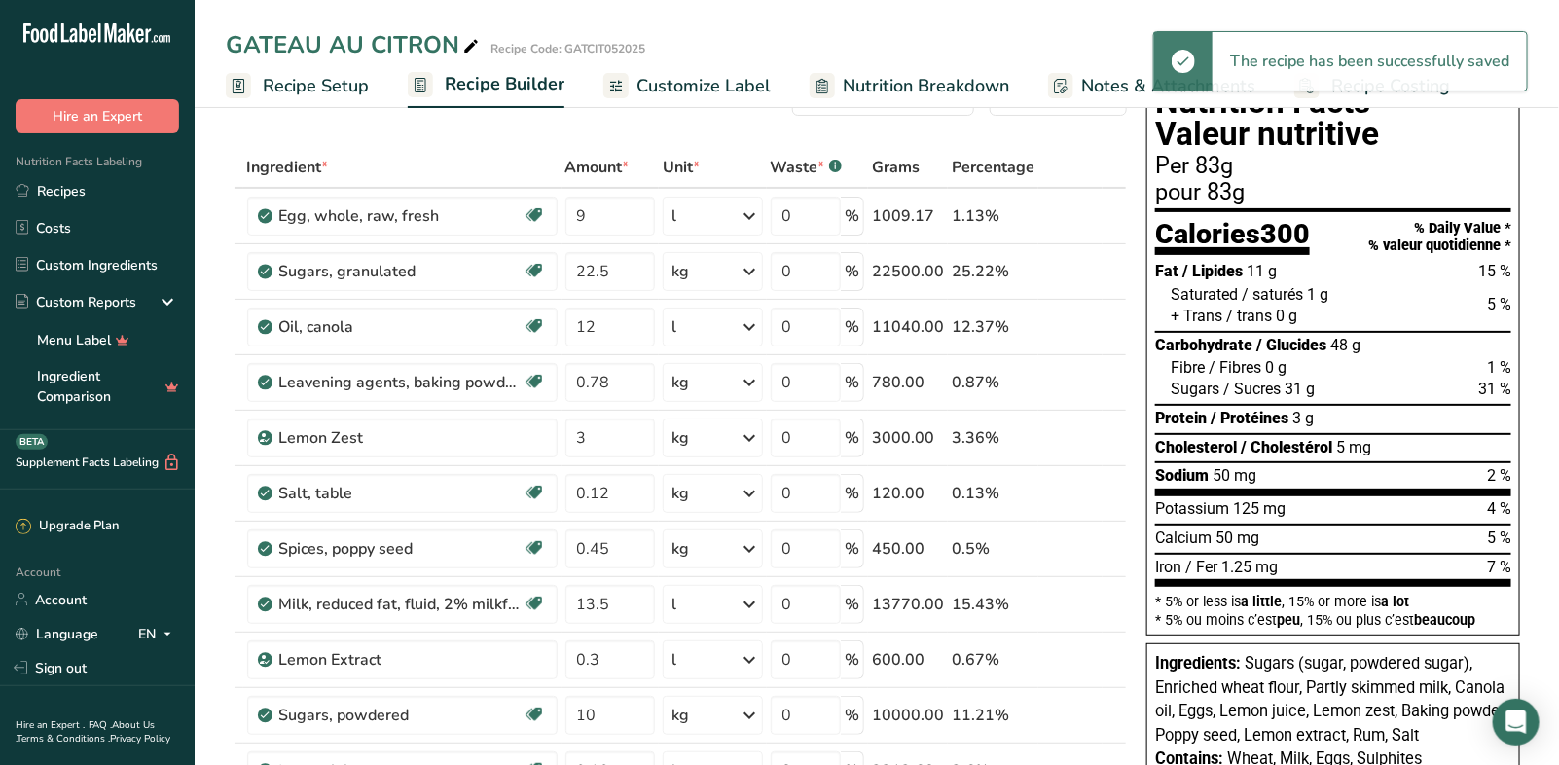
click at [720, 92] on span "Customize Label" at bounding box center [703, 86] width 134 height 26
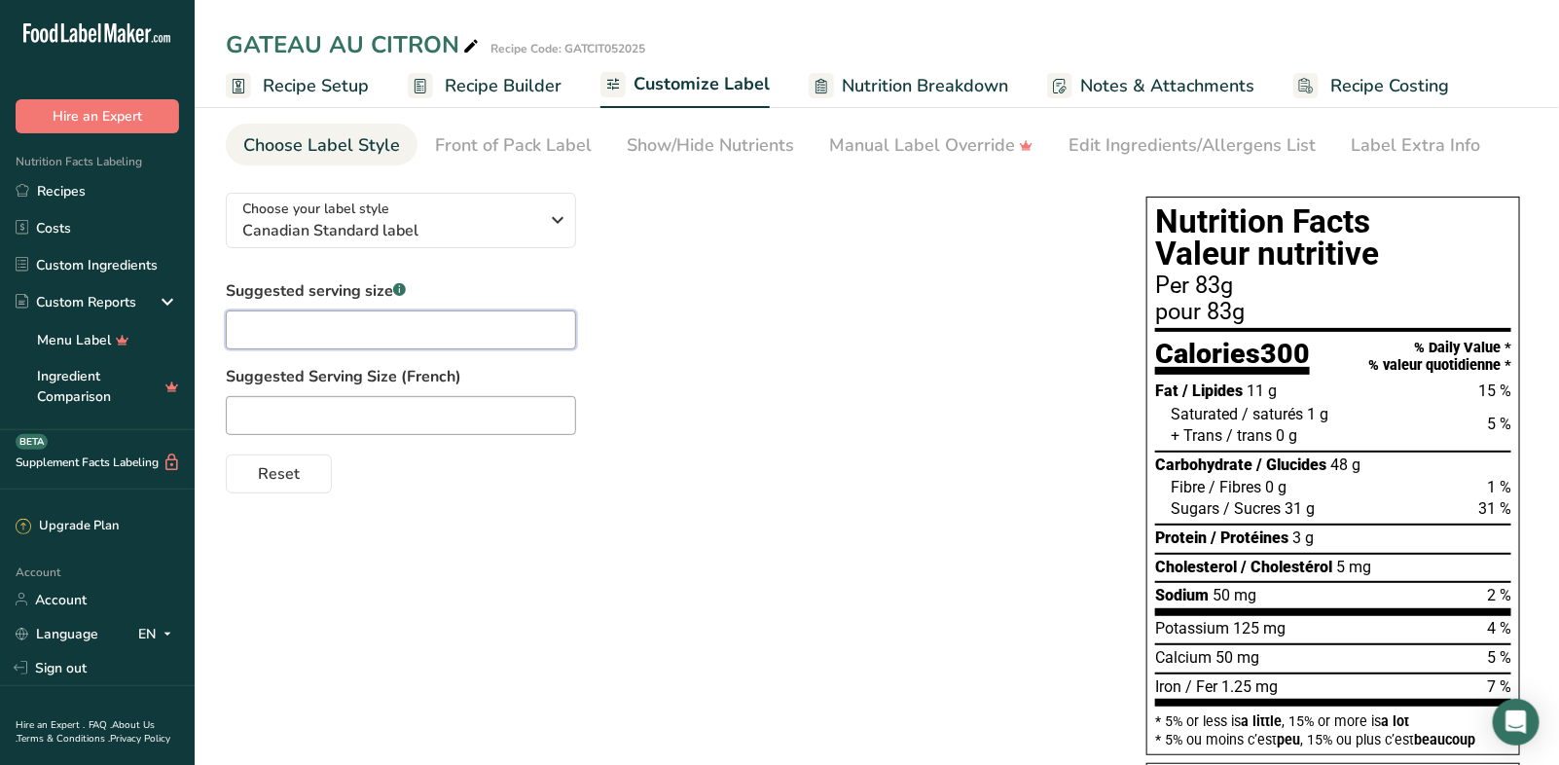
click at [341, 317] on input "text" at bounding box center [401, 329] width 350 height 39
click at [275, 332] on input "1/6 pckage" at bounding box center [401, 329] width 350 height 39
drag, startPoint x: 260, startPoint y: 328, endPoint x: 215, endPoint y: 319, distance: 45.6
click at [215, 319] on section "Customize your label Save Download Choose what to show on your downloaded label…" at bounding box center [877, 568] width 1364 height 1060
type input "1/6 package"
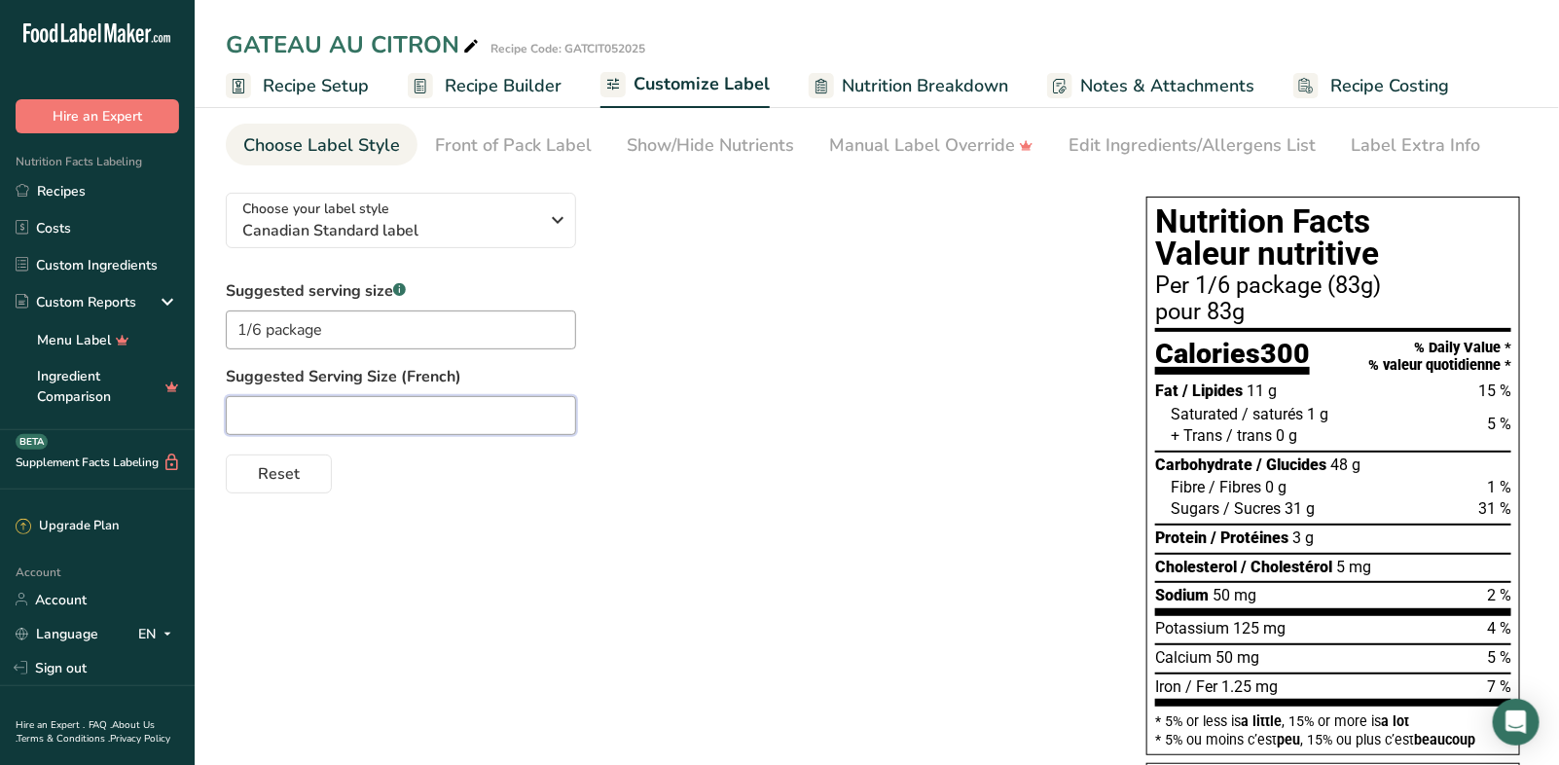
click at [263, 404] on input "text" at bounding box center [401, 415] width 350 height 39
paste input "1/6"
type input "1/6 emballage"
click at [563, 150] on div "Front of Pack Label" at bounding box center [513, 145] width 157 height 26
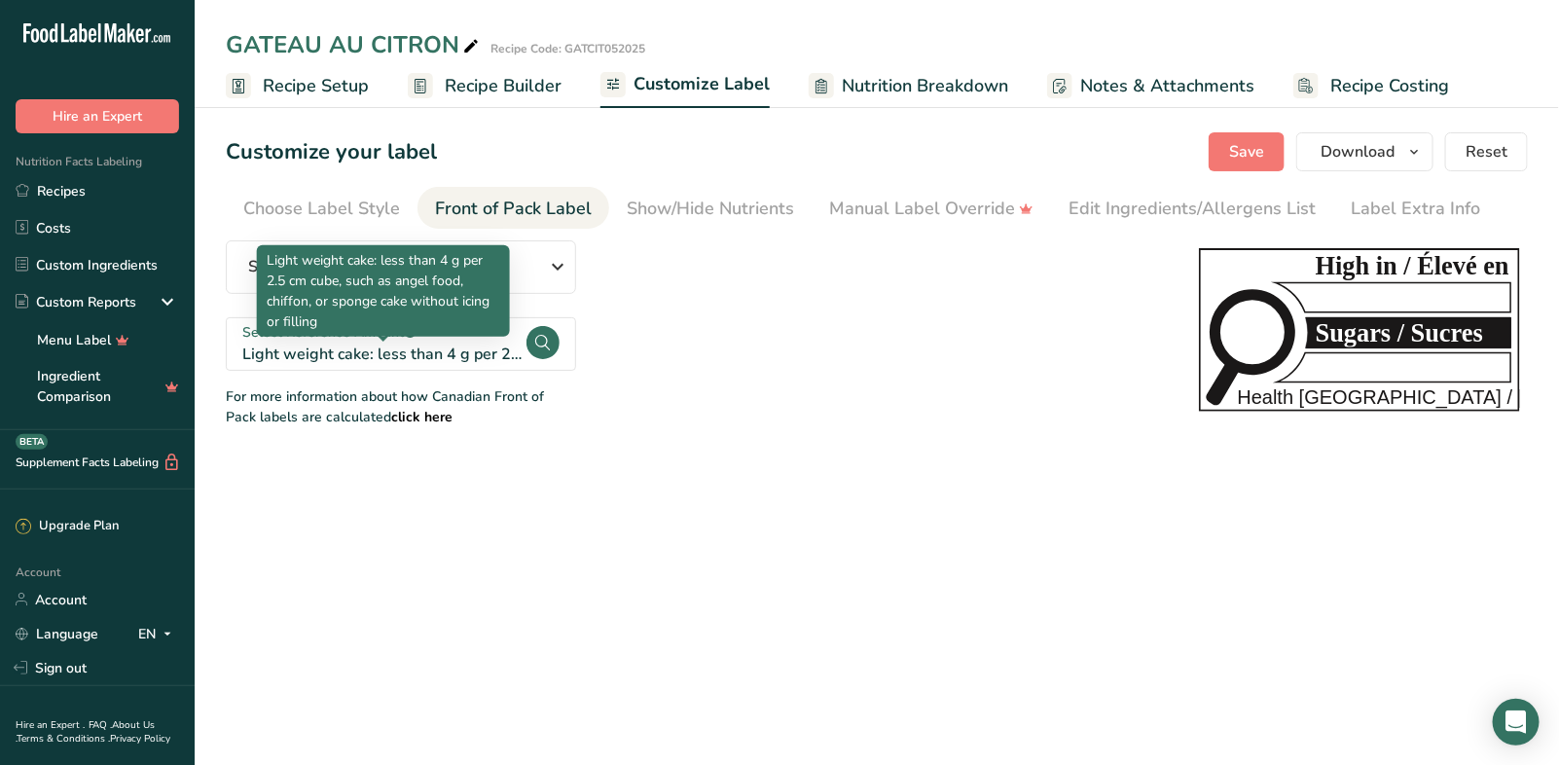
click at [428, 351] on div "Light weight cake: less than 4 g per 2.5 cm cube, such as angel food, chiffon, …" at bounding box center [383, 353] width 282 height 23
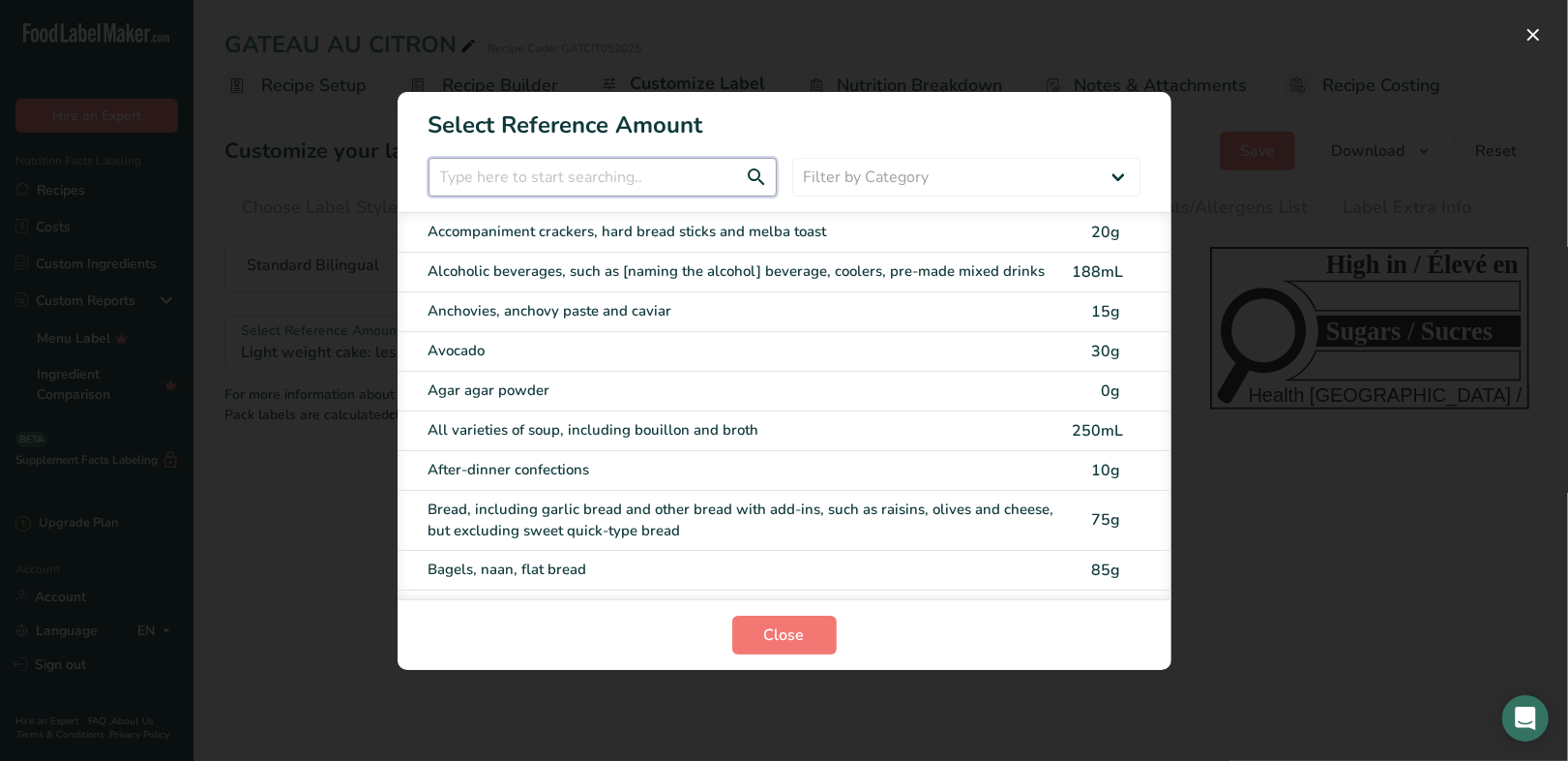
click at [512, 179] on input "FOP Category Selection Modal" at bounding box center [603, 177] width 348 height 39
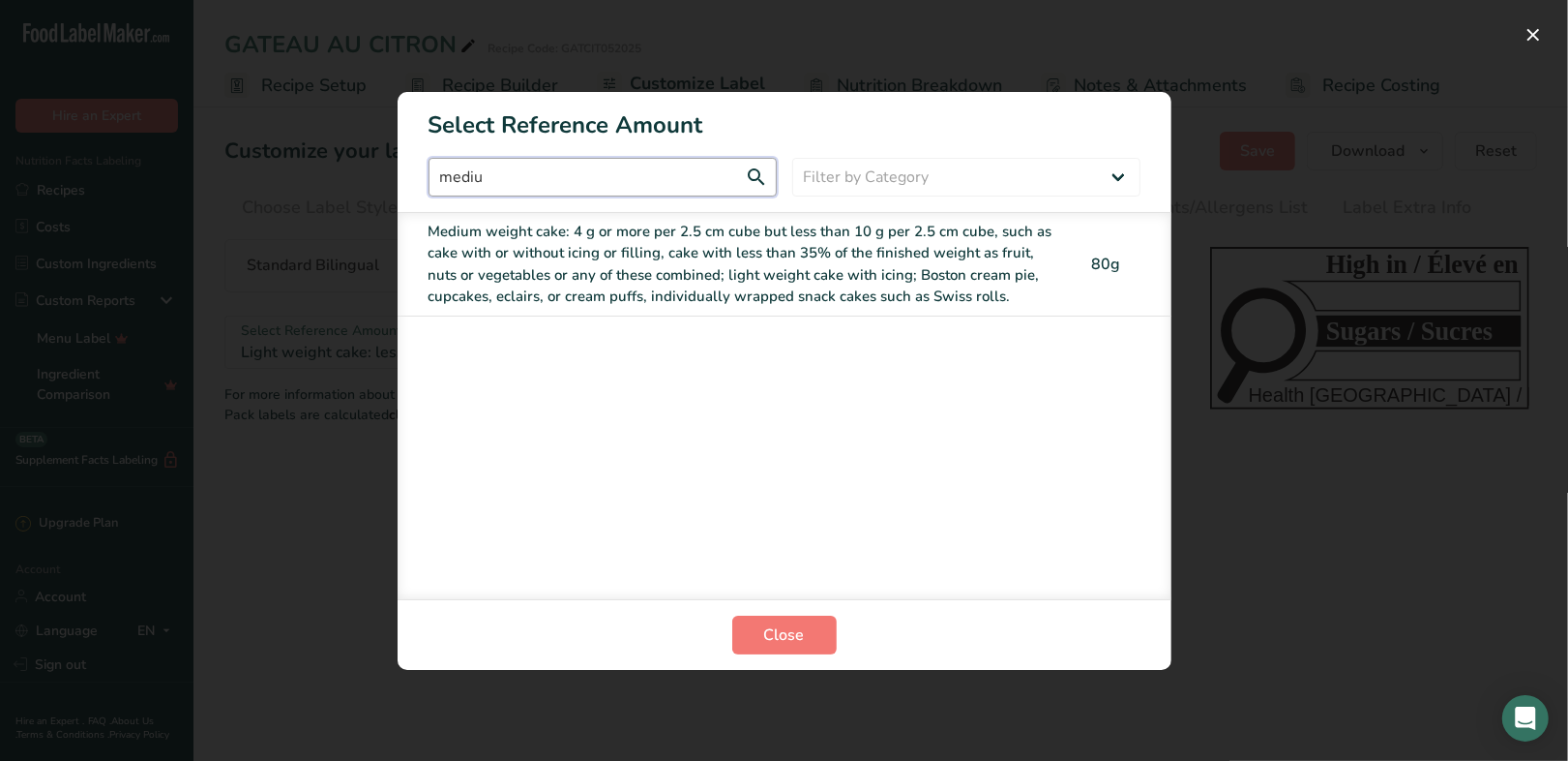
type input "mediu"
click at [500, 254] on div "Medium weight cake: 4 g or more per 2.5 cm cube but less than 10 g per 2.5 cm c…" at bounding box center [744, 265] width 631 height 88
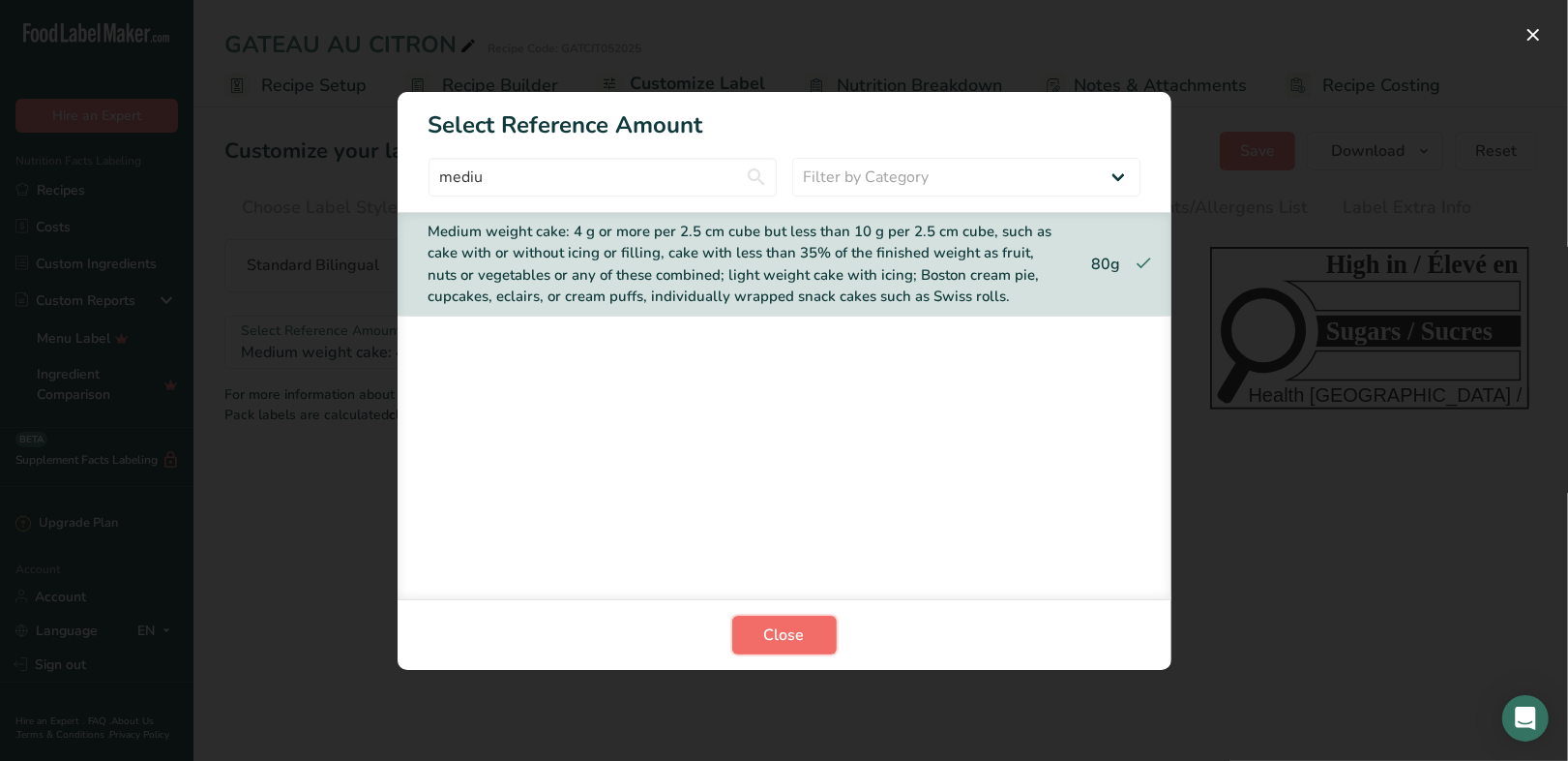
click at [795, 635] on span "Close" at bounding box center [784, 635] width 41 height 23
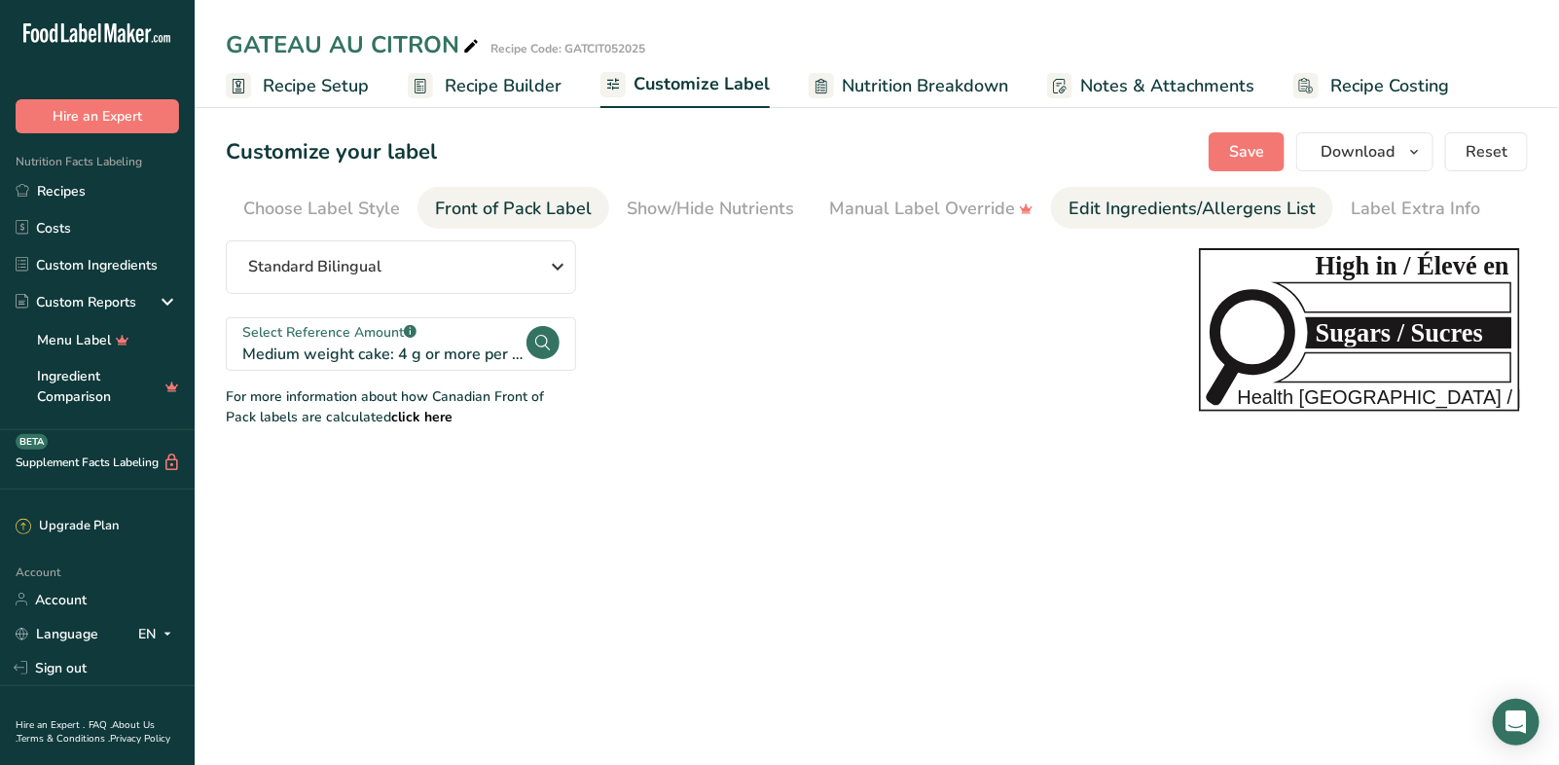
click at [1185, 206] on div "Edit Ingredients/Allergens List" at bounding box center [1191, 209] width 247 height 26
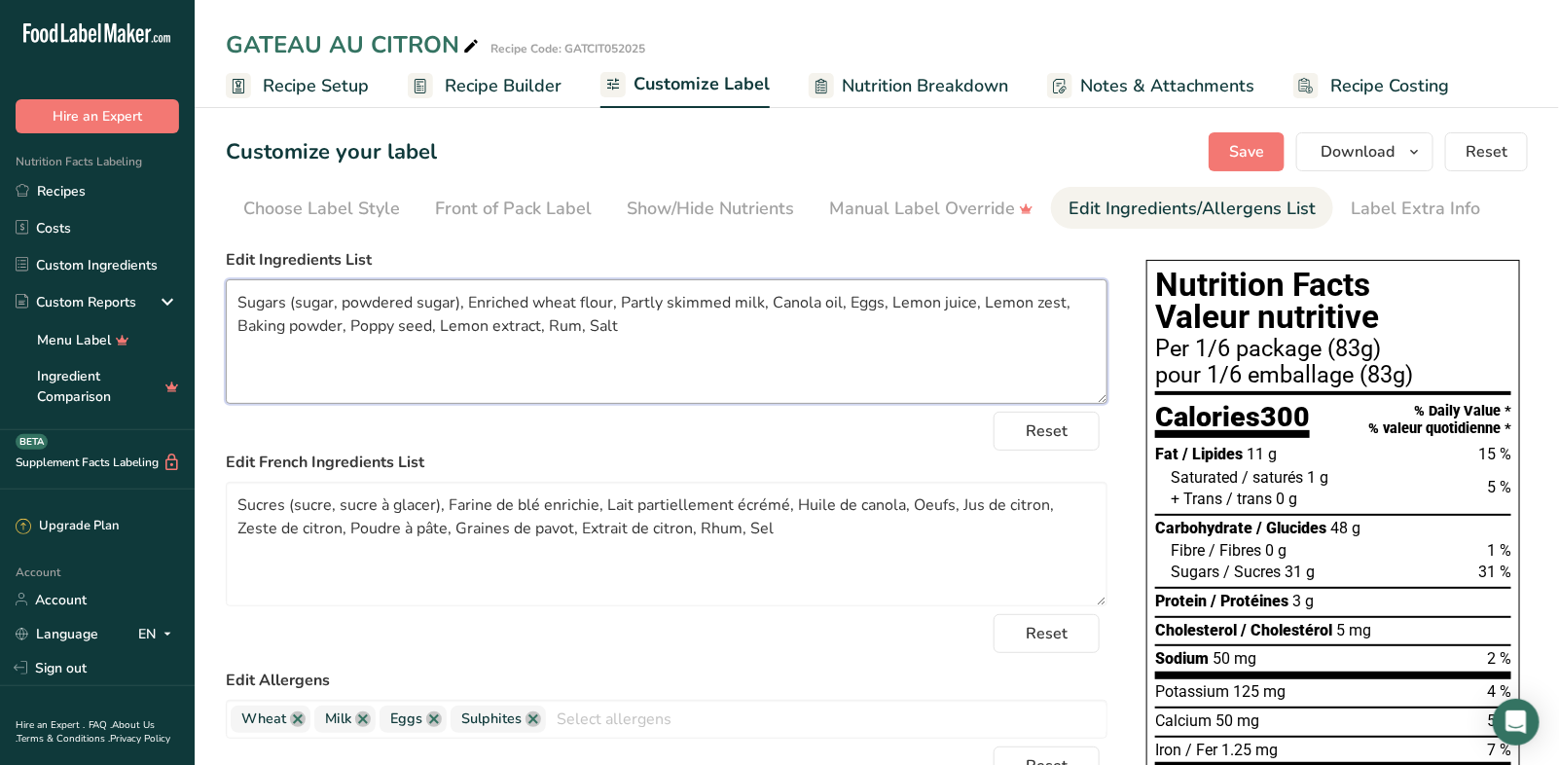
drag, startPoint x: 416, startPoint y: 298, endPoint x: 345, endPoint y: 300, distance: 71.0
click at [345, 300] on textarea "Sugars (sugar, powdered sugar), Enriched wheat flour, Partly skimmed milk, Cano…" at bounding box center [666, 341] width 881 height 125
click at [898, 305] on textarea "Sugars (sugar, icing sugar), Enriched wheat flour, Partly skimmed milk, Canola …" at bounding box center [666, 341] width 881 height 125
drag, startPoint x: 274, startPoint y: 328, endPoint x: 1009, endPoint y: 304, distance: 734.9
click at [1009, 304] on textarea "Sugars (sugar, icing sugar), Enriched wheat flour, Partly skimmed milk, Canola …" at bounding box center [666, 341] width 881 height 125
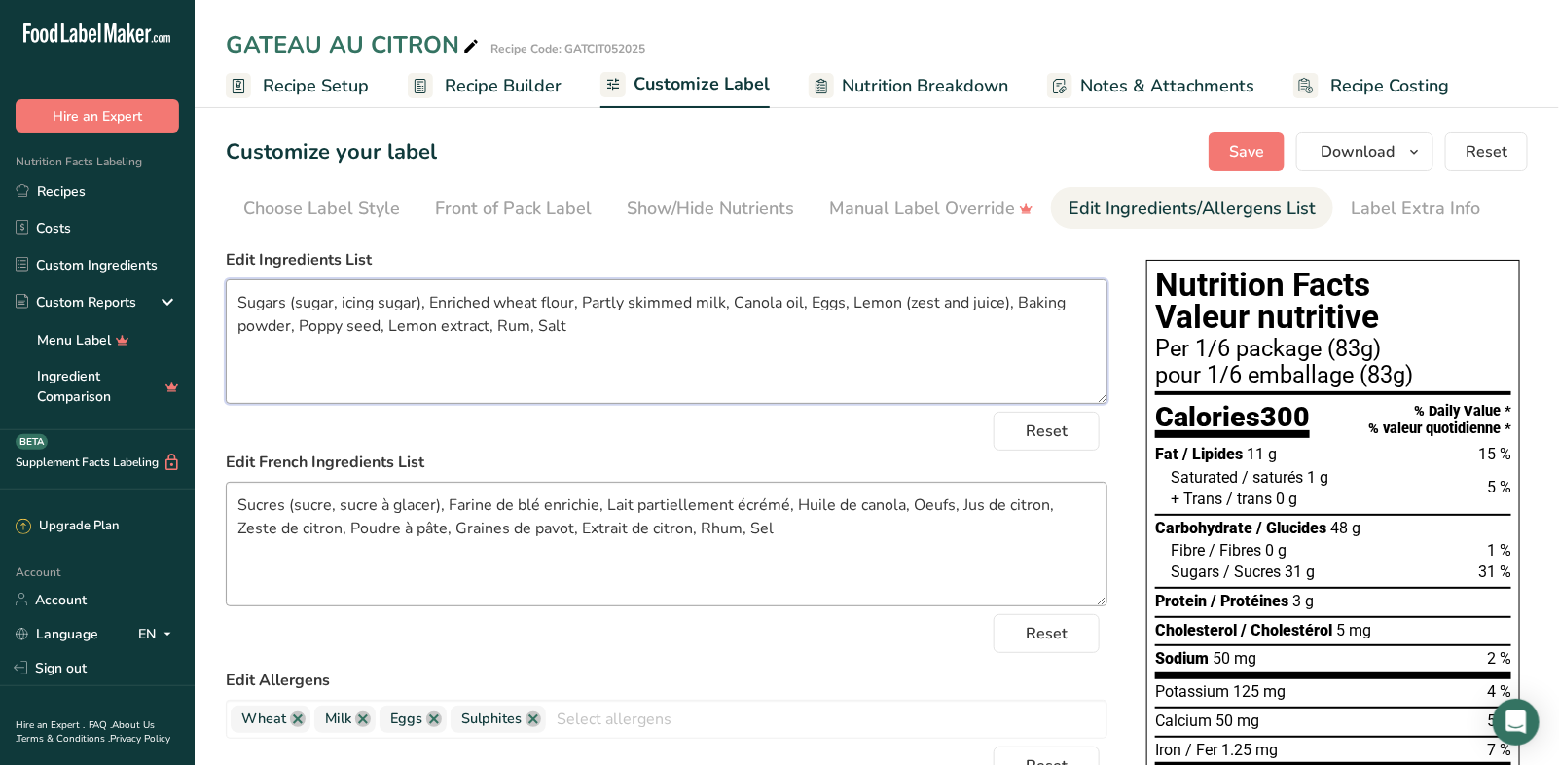
type textarea "Sugars (sugar, icing sugar), Enriched wheat flour, Partly skimmed milk, Canola …"
click at [982, 509] on textarea "Sucres (sucre, sucre à glacer), Farine de blé enrichie, Lait partiellement écré…" at bounding box center [666, 544] width 881 height 125
drag, startPoint x: 1045, startPoint y: 503, endPoint x: 971, endPoint y: 515, distance: 74.9
click at [971, 515] on textarea "Sucres (sucre, sucre à glacer), Farine de blé enrichie, Lait partiellement écré…" at bounding box center [666, 544] width 881 height 125
drag, startPoint x: 342, startPoint y: 527, endPoint x: 236, endPoint y: 526, distance: 106.0
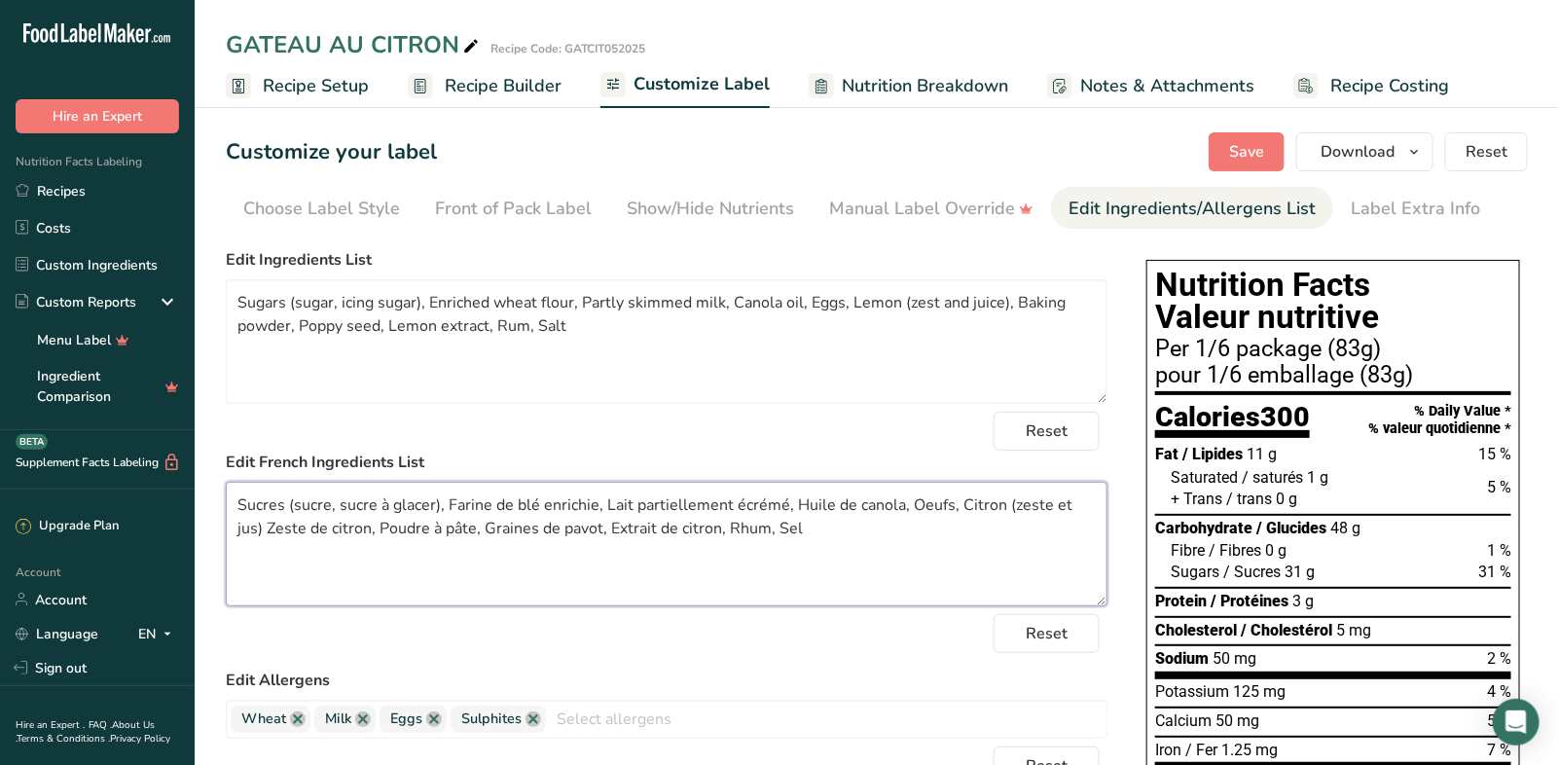
click at [236, 526] on textarea "Sucres (sucre, sucre à glacer), Farine de blé enrichie, Lait partiellement écré…" at bounding box center [666, 544] width 881 height 125
type textarea "Sucres (sucre, sucre à glacer), Farine de blé enrichie, Lait partiellement écré…"
click at [525, 329] on textarea "Sugars (sugar, icing sugar), Enriched wheat flour, Partly skimmed milk, Canola …" at bounding box center [666, 341] width 881 height 125
click at [497, 329] on textarea "Sugars (sugar, icing sugar), Enriched wheat flour, Partly skimmed milk, Canola …" at bounding box center [666, 341] width 881 height 125
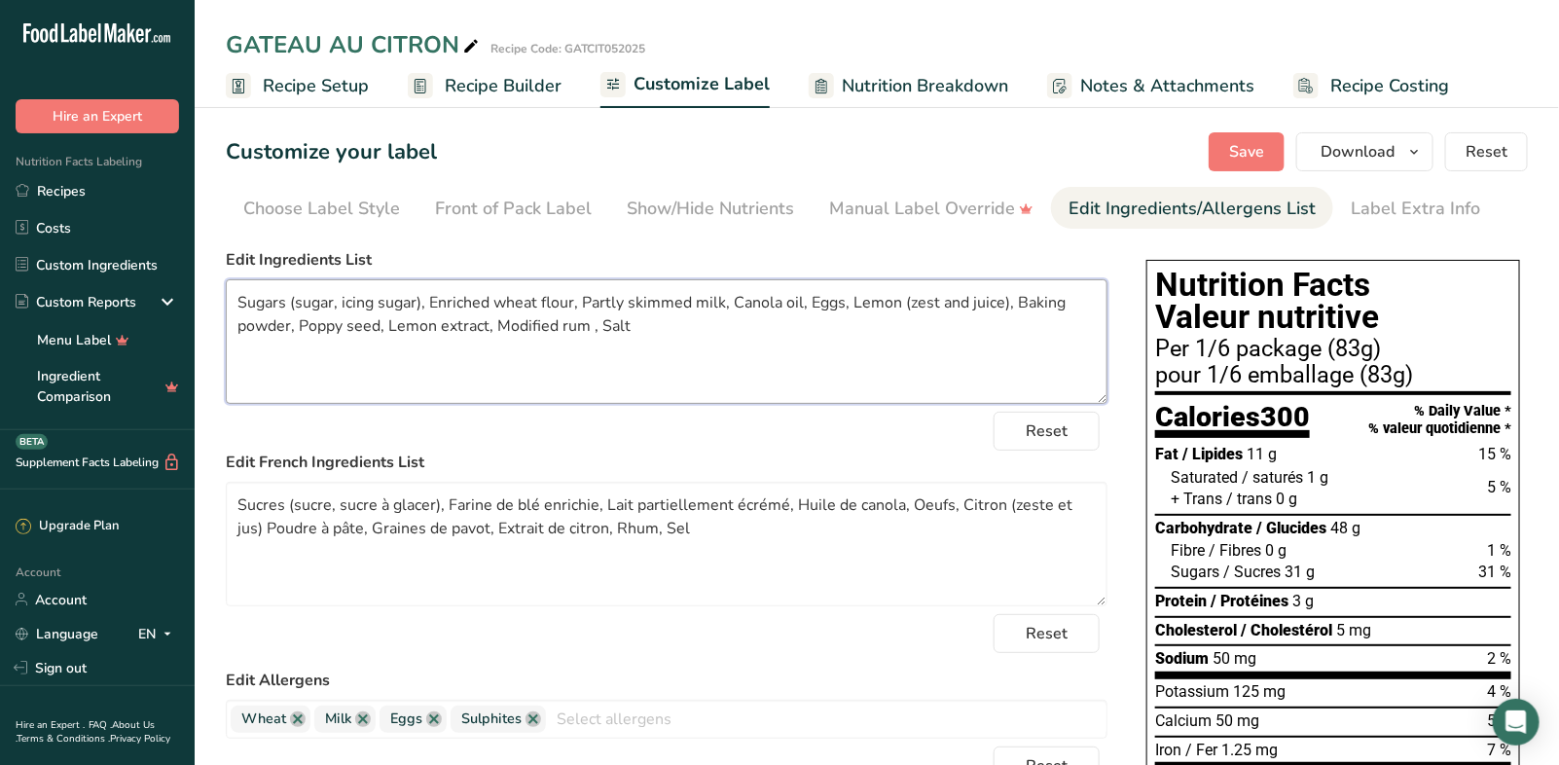
click at [585, 327] on textarea "Sugars (sugar, icing sugar), Enriched wheat flour, Partly skimmed milk, Canola …" at bounding box center [666, 341] width 881 height 125
paste textarea "1/6"
type textarea "Sugars (sugar, icing sugar), Enriched wheat flour, Partly skimmed milk, Canola …"
click at [624, 528] on textarea "Sucres (sucre, sucre à glacer), Farine de blé enrichie, Lait partiellement écré…" at bounding box center [666, 544] width 881 height 125
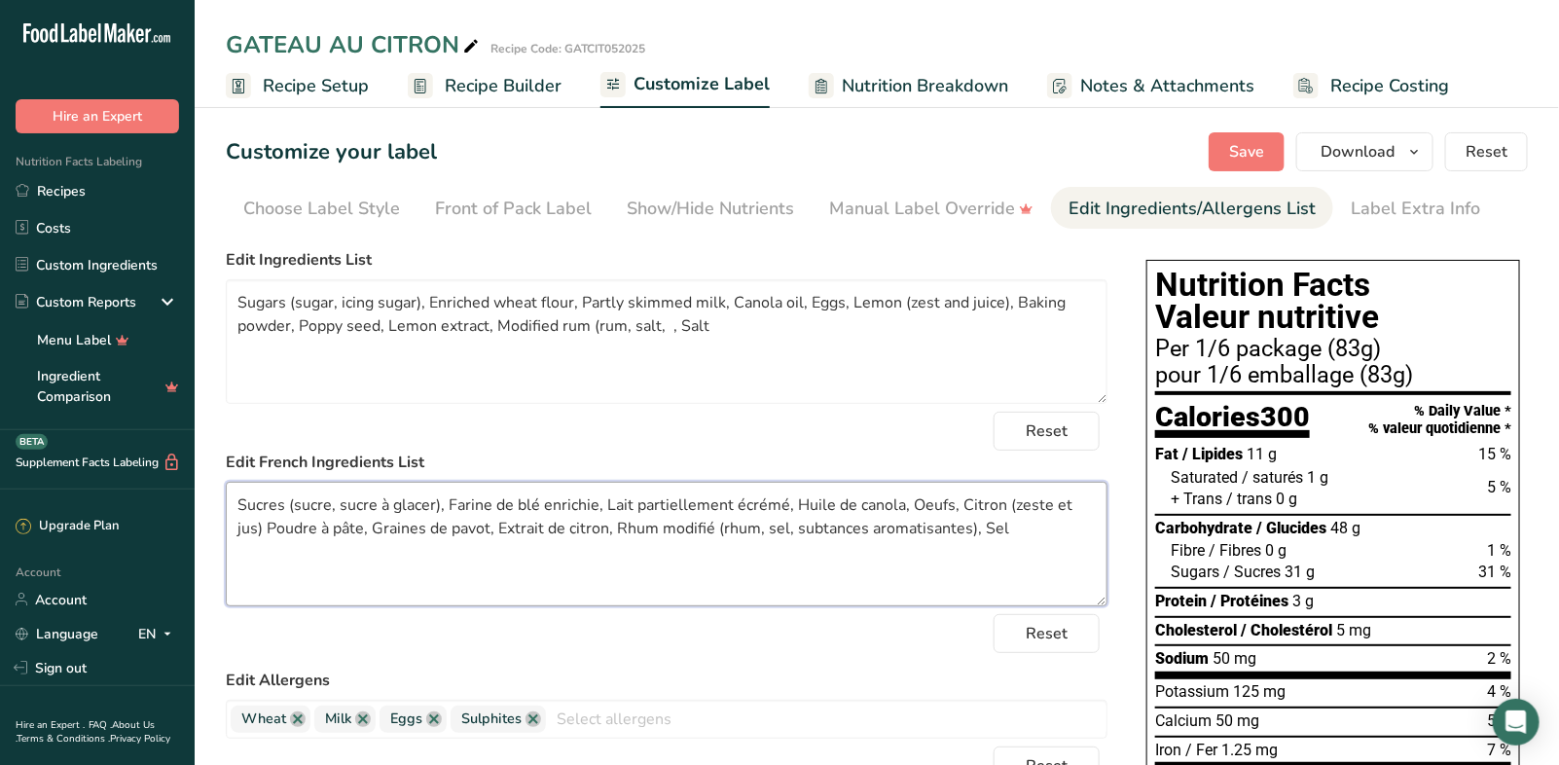
click at [787, 530] on textarea "Sucres (sucre, sucre à glacer), Farine de blé enrichie, Lait partiellement écré…" at bounding box center [666, 544] width 881 height 125
click at [795, 569] on textarea "Sucres (sucre, sucre à glacer), Farine de blé enrichie, Lait partiellement écré…" at bounding box center [666, 544] width 881 height 125
type textarea "Sucres (sucre, sucre à glacer), Farine de blé enrichie, Lait partiellement écré…"
click at [663, 328] on textarea "Sugars (sugar, icing sugar), Enriched wheat flour, Partly skimmed milk, Canola …" at bounding box center [666, 341] width 881 height 125
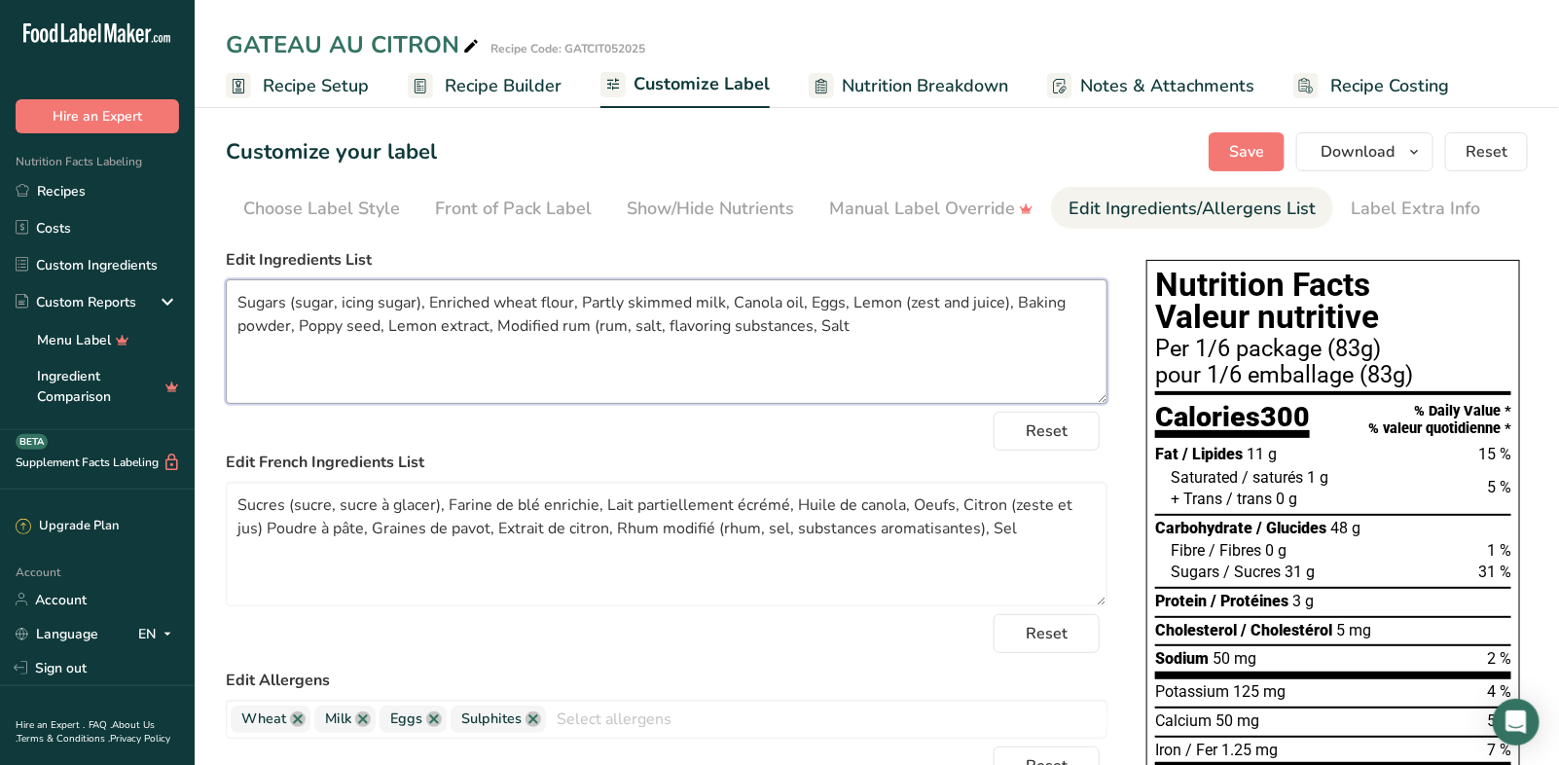
drag, startPoint x: 806, startPoint y: 325, endPoint x: 696, endPoint y: 328, distance: 110.0
click at [696, 328] on textarea "Sugars (sugar, icing sugar), Enriched wheat flour, Partly skimmed milk, Canola …" at bounding box center [666, 341] width 881 height 125
click at [710, 358] on textarea "Sugars (sugar, icing sugar), Enriched wheat flour, Partly skimmed milk, Canola …" at bounding box center [666, 341] width 881 height 125
type textarea "Sugars (sugar, icing sugar), Enriched wheat flour, Partly skimmed milk, Canola …"
click at [1264, 151] on span "Save" at bounding box center [1246, 151] width 35 height 23
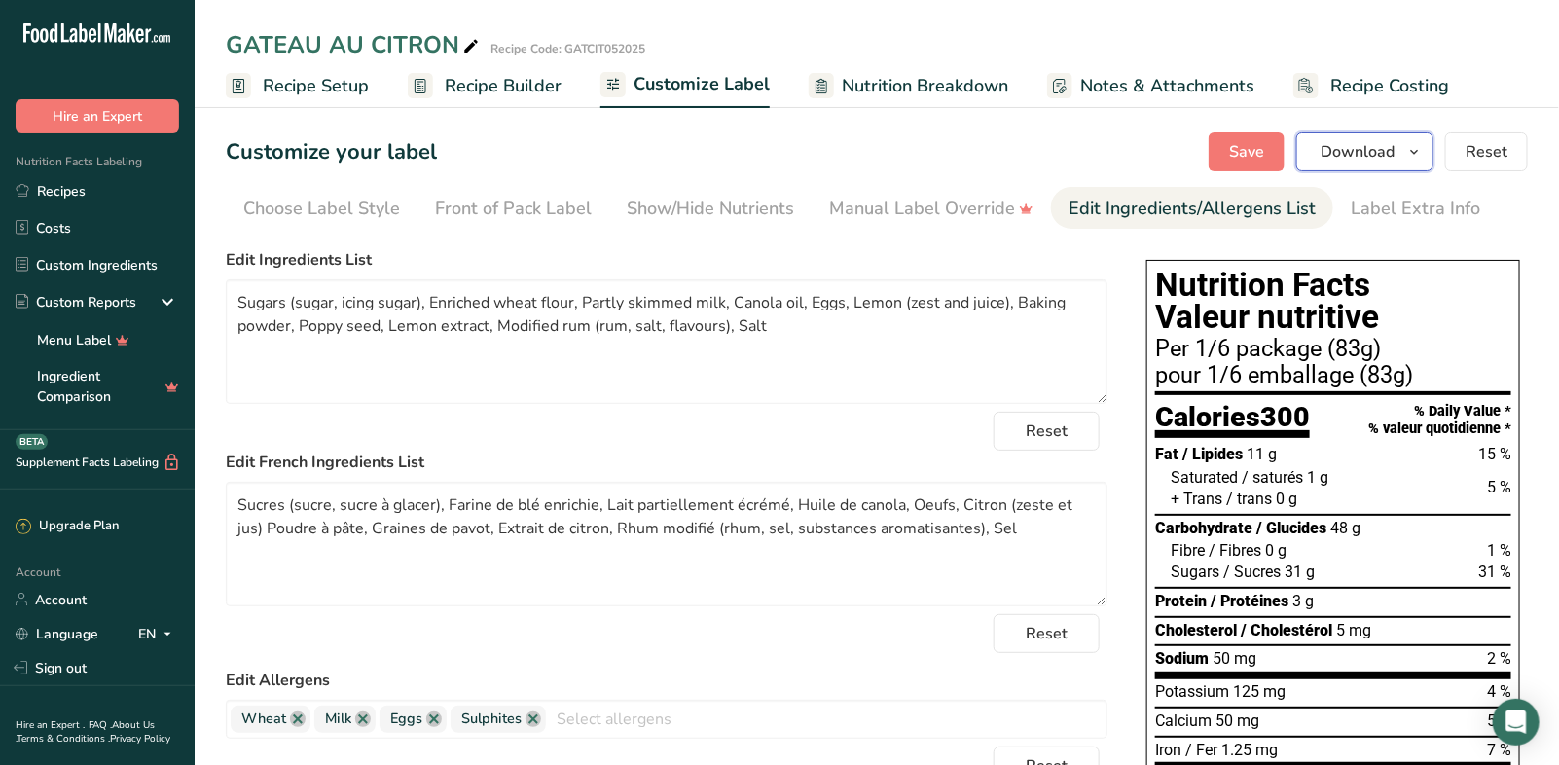
click at [1421, 148] on icon "button" at bounding box center [1414, 152] width 16 height 24
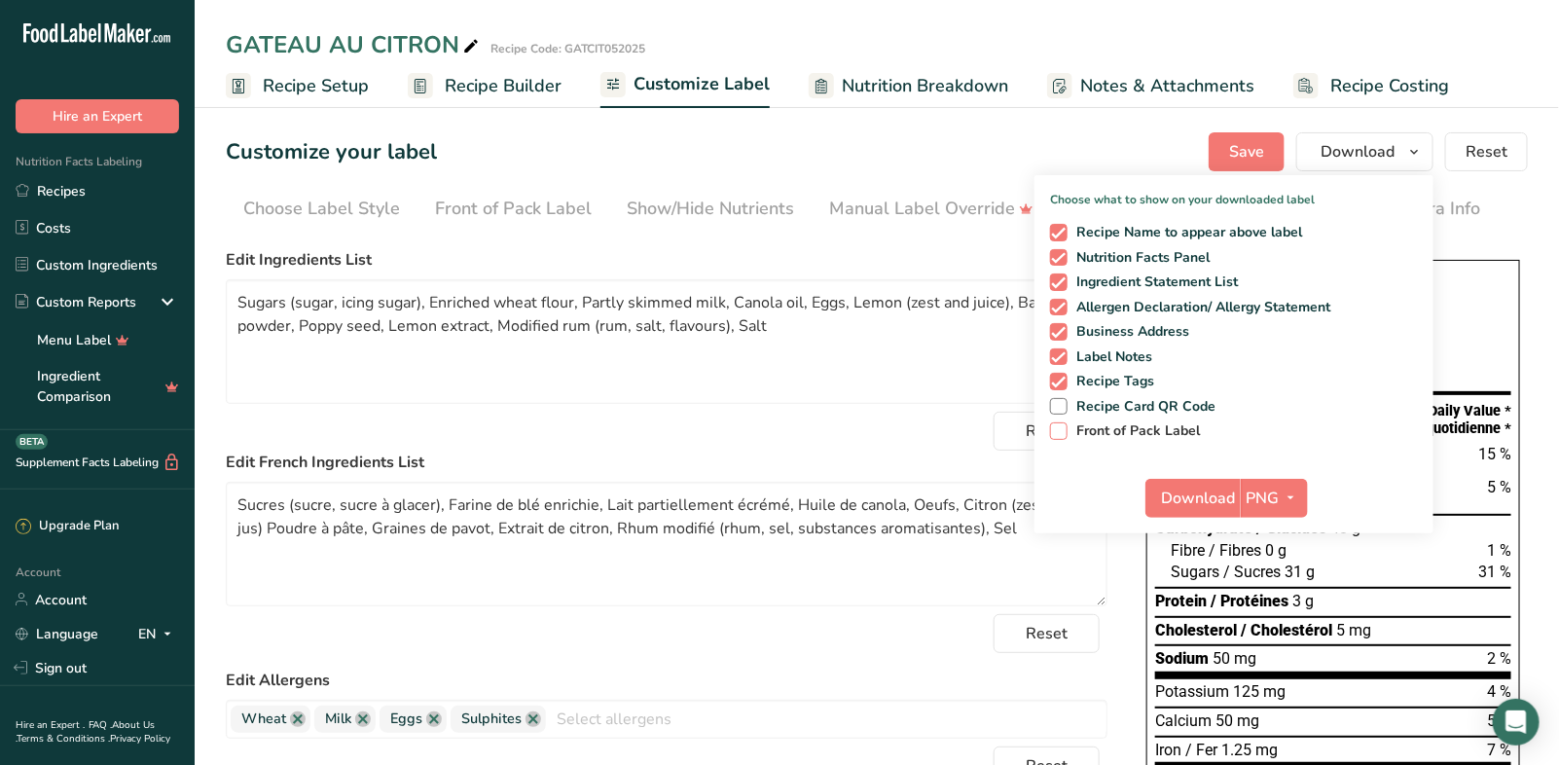
click at [1136, 428] on span "Front of Pack Label" at bounding box center [1133, 431] width 133 height 18
click at [1062, 428] on input "Front of Pack Label" at bounding box center [1056, 430] width 13 height 13
checkbox input "true"
click at [1302, 492] on span "button" at bounding box center [1290, 497] width 23 height 23
click at [1285, 635] on link "PDF" at bounding box center [1276, 634] width 62 height 32
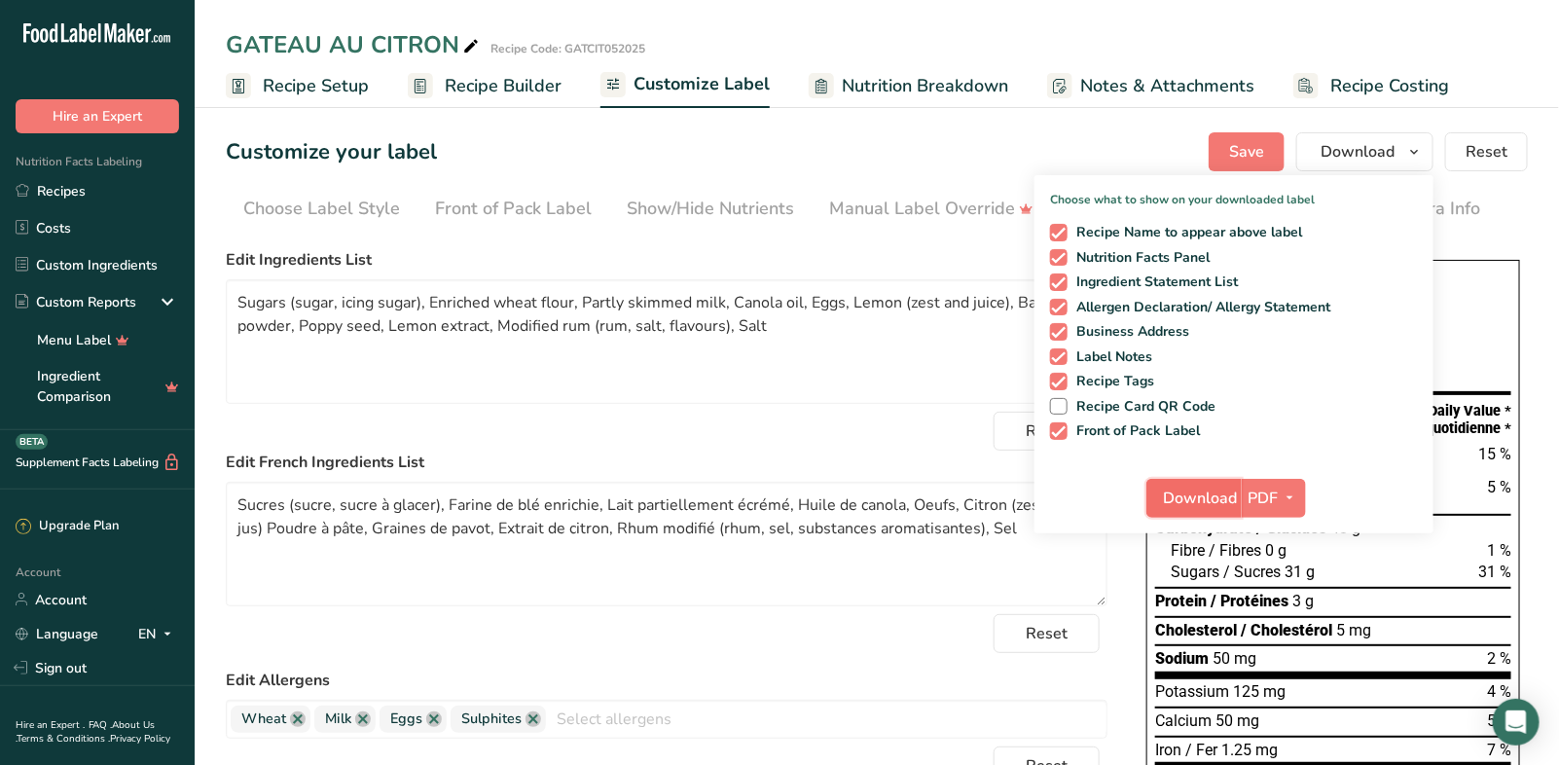
click at [1198, 497] on span "Download" at bounding box center [1200, 497] width 74 height 23
click at [500, 85] on span "Recipe Builder" at bounding box center [503, 86] width 117 height 26
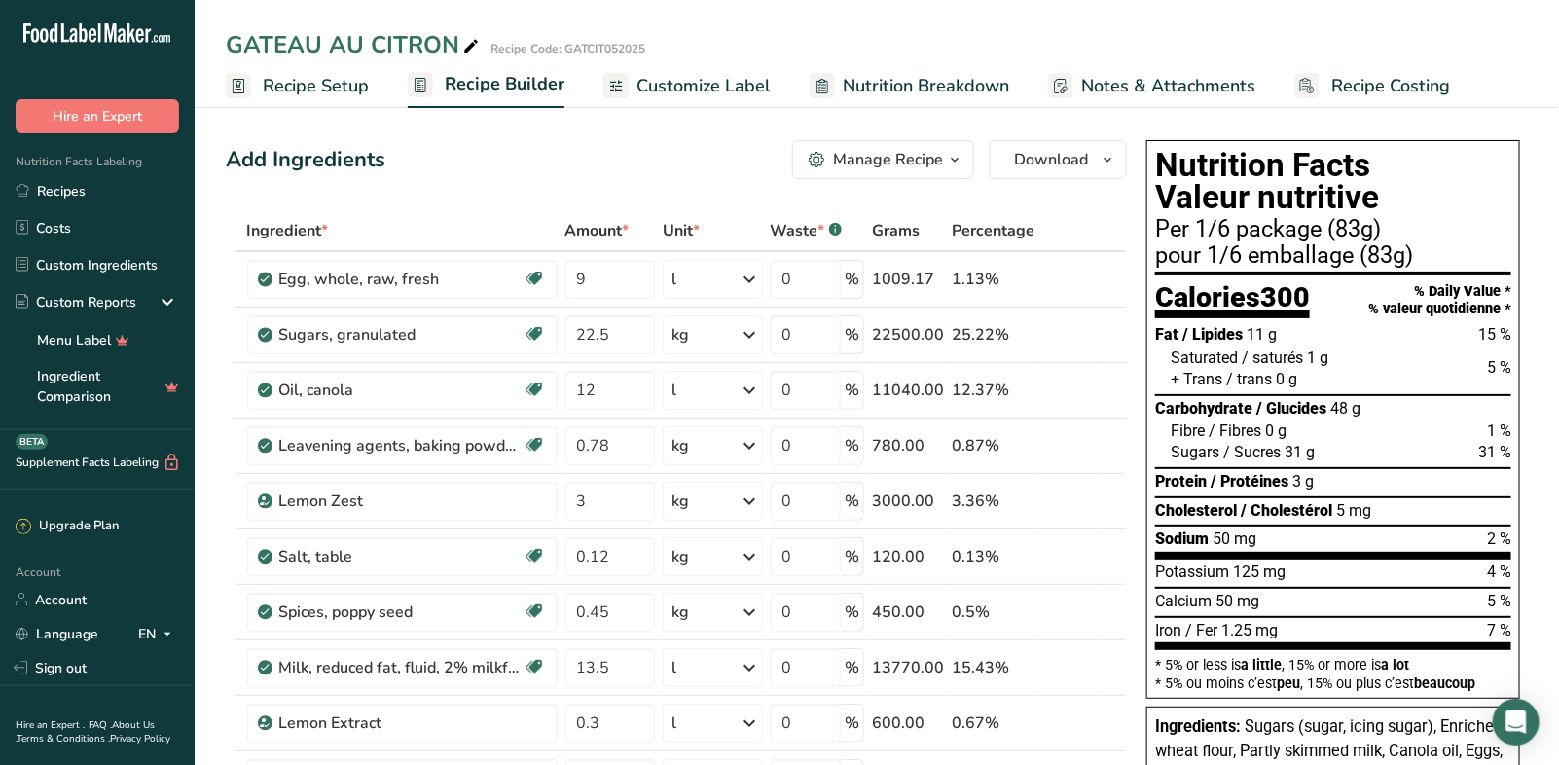
click at [947, 94] on span "Nutrition Breakdown" at bounding box center [926, 86] width 166 height 26
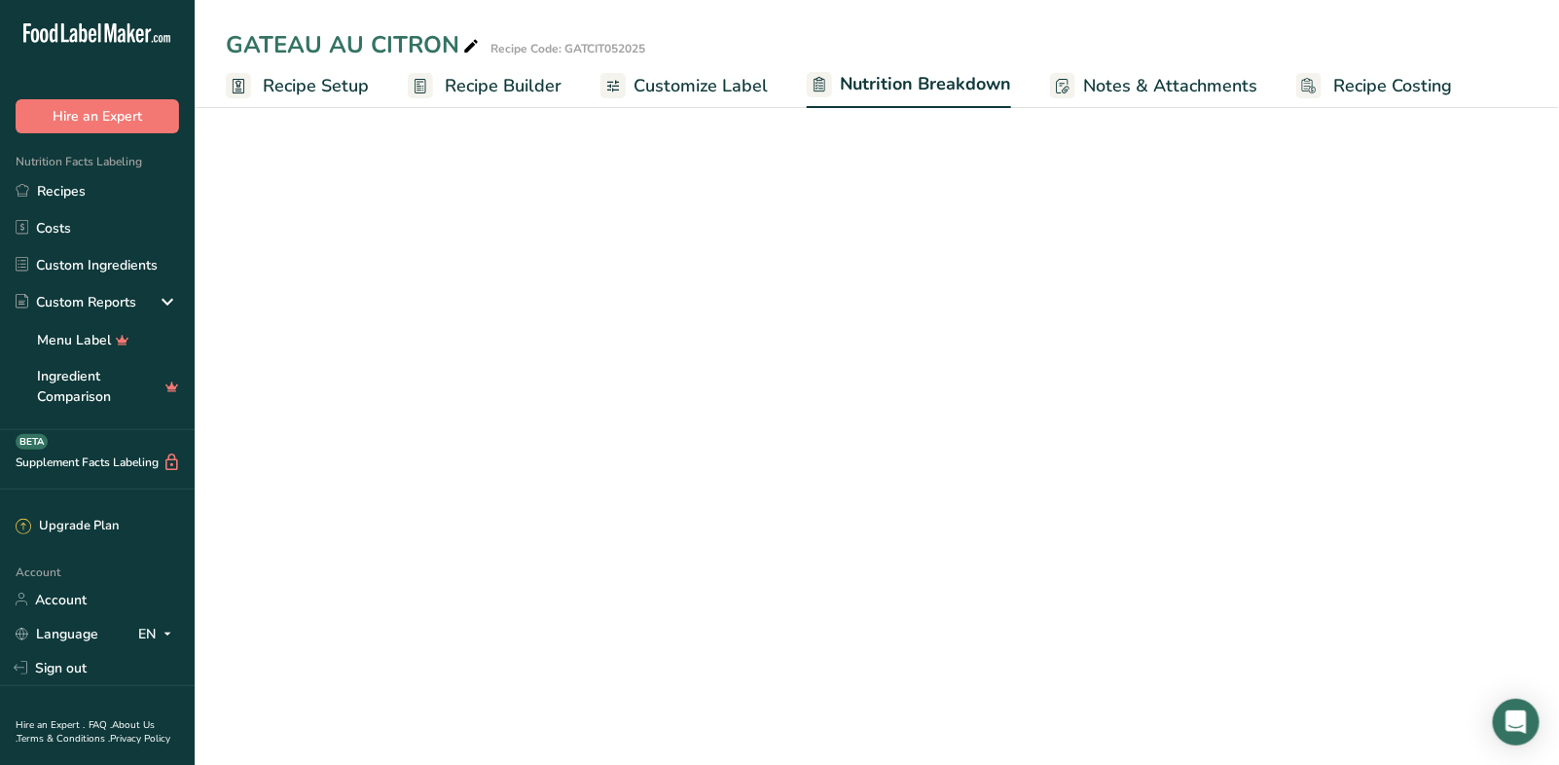
select select "Calories"
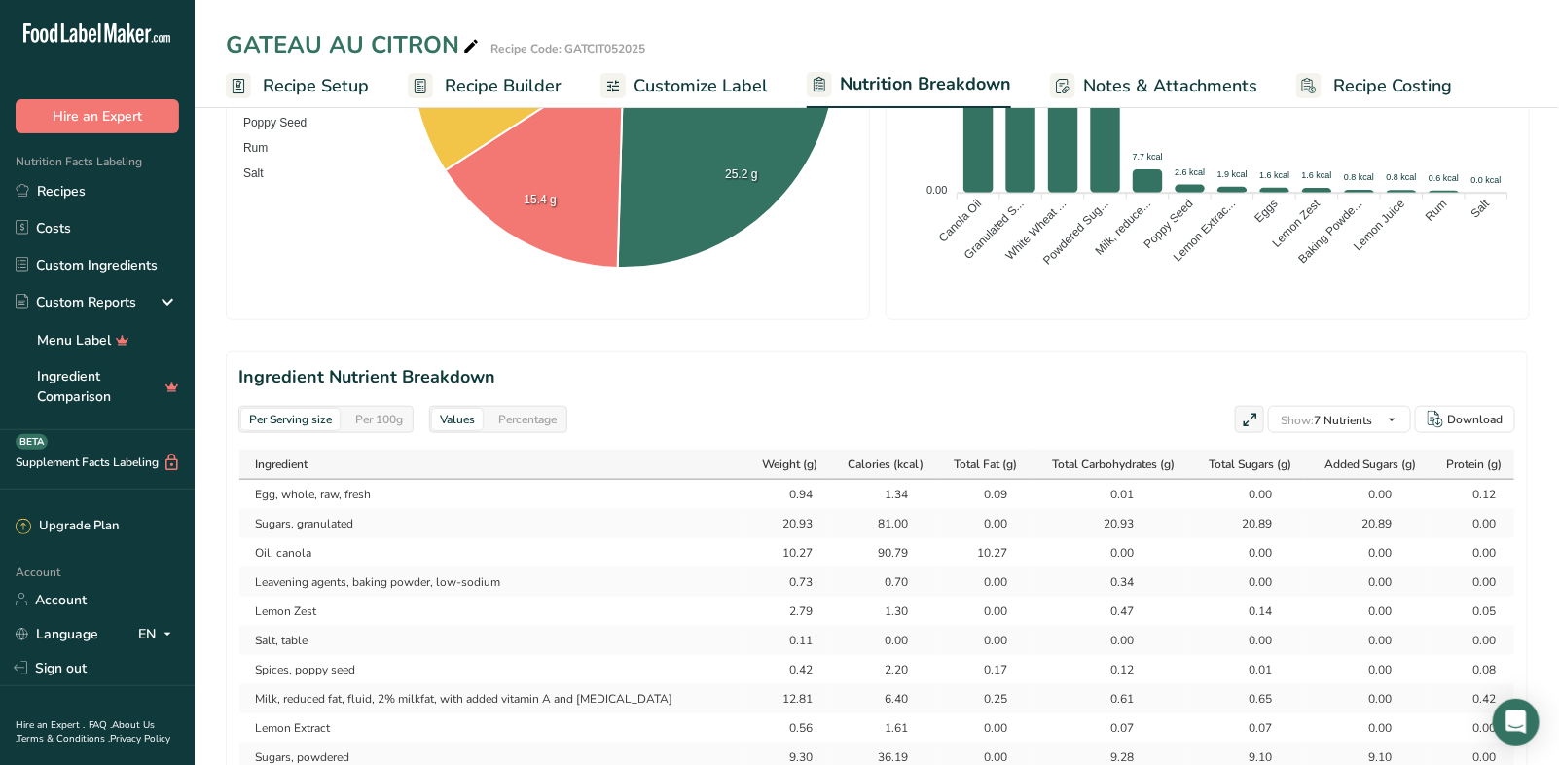
scroll to position [630, 0]
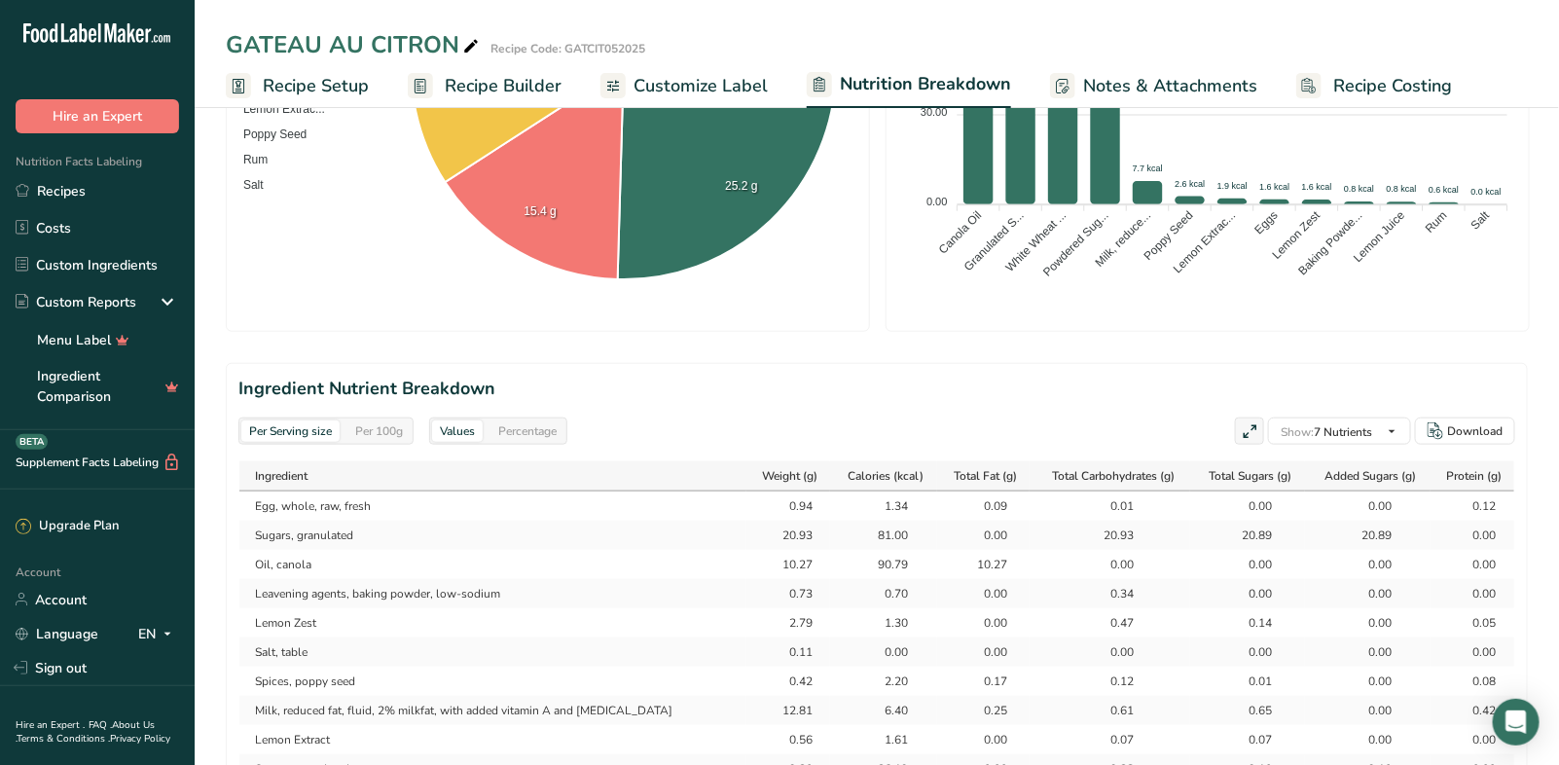
click at [373, 431] on div "Per 100g" at bounding box center [378, 430] width 63 height 21
click at [519, 423] on div "Percentage" at bounding box center [527, 430] width 74 height 21
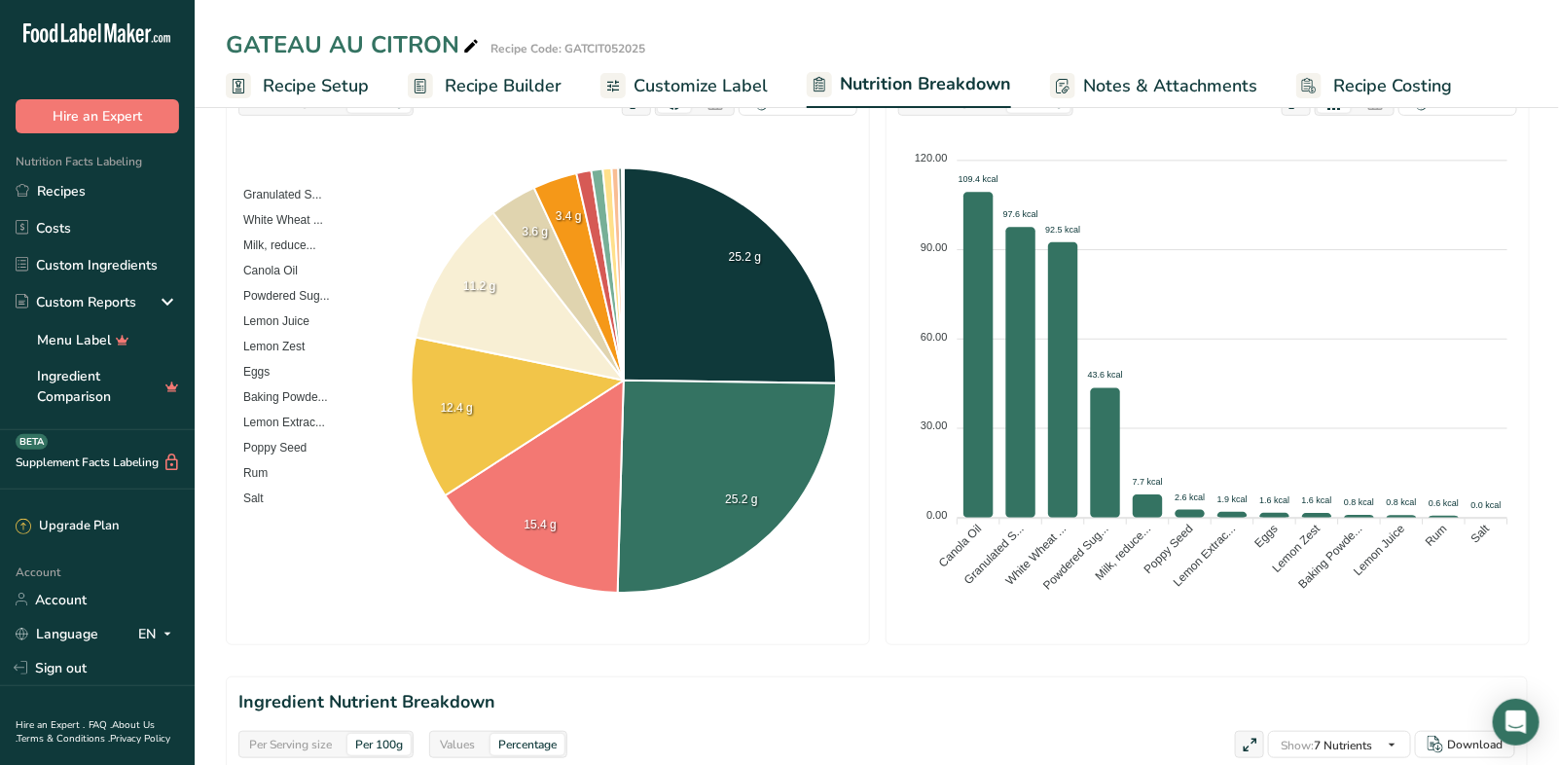
scroll to position [0, 0]
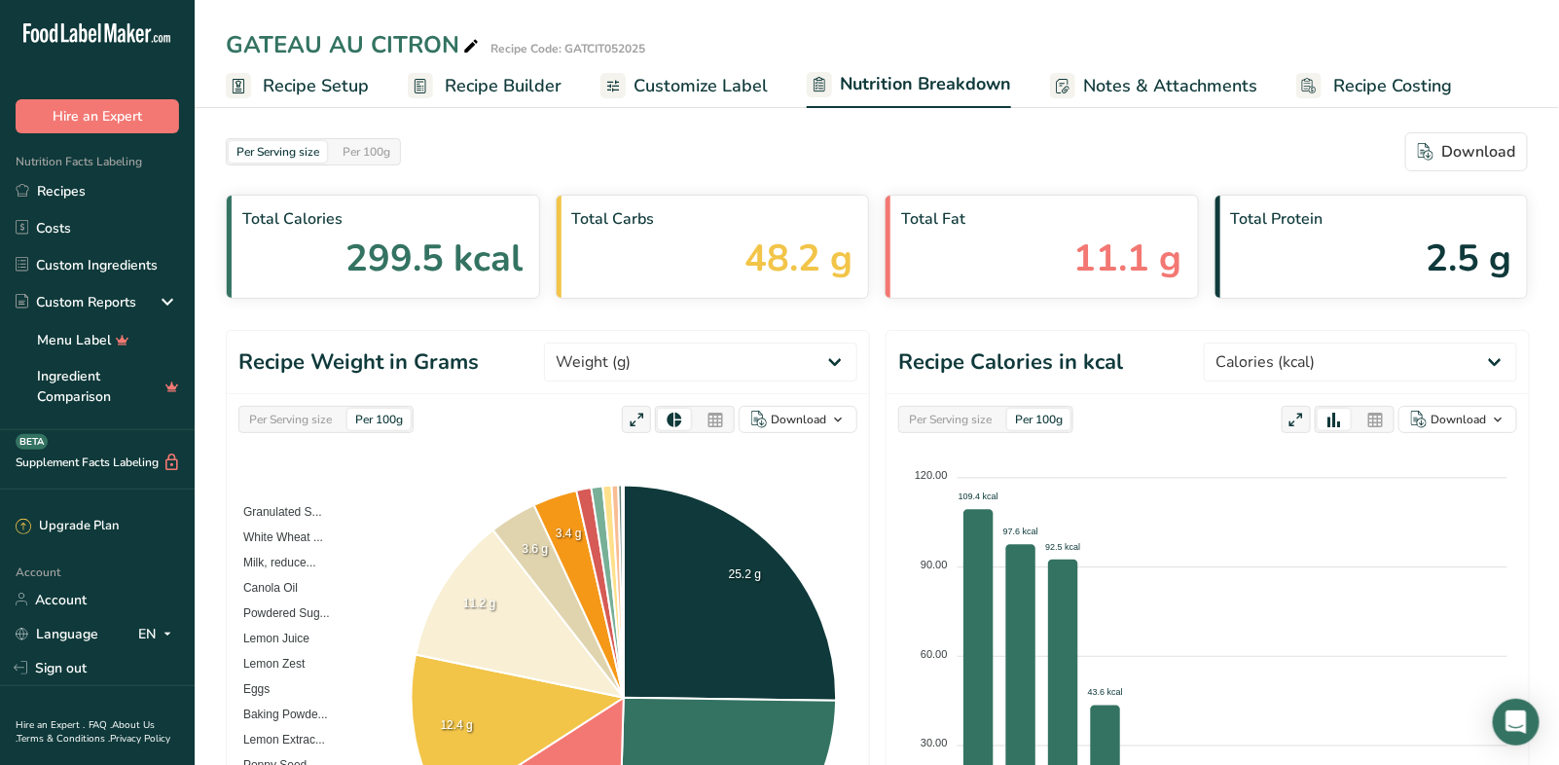
click at [1499, 162] on div "Download" at bounding box center [1465, 151] width 97 height 23
select select "Calories"
click at [124, 157] on span "Nutrition Facts Labeling" at bounding box center [71, 162] width 142 height 16
click at [75, 182] on link "Recipes" at bounding box center [97, 190] width 195 height 37
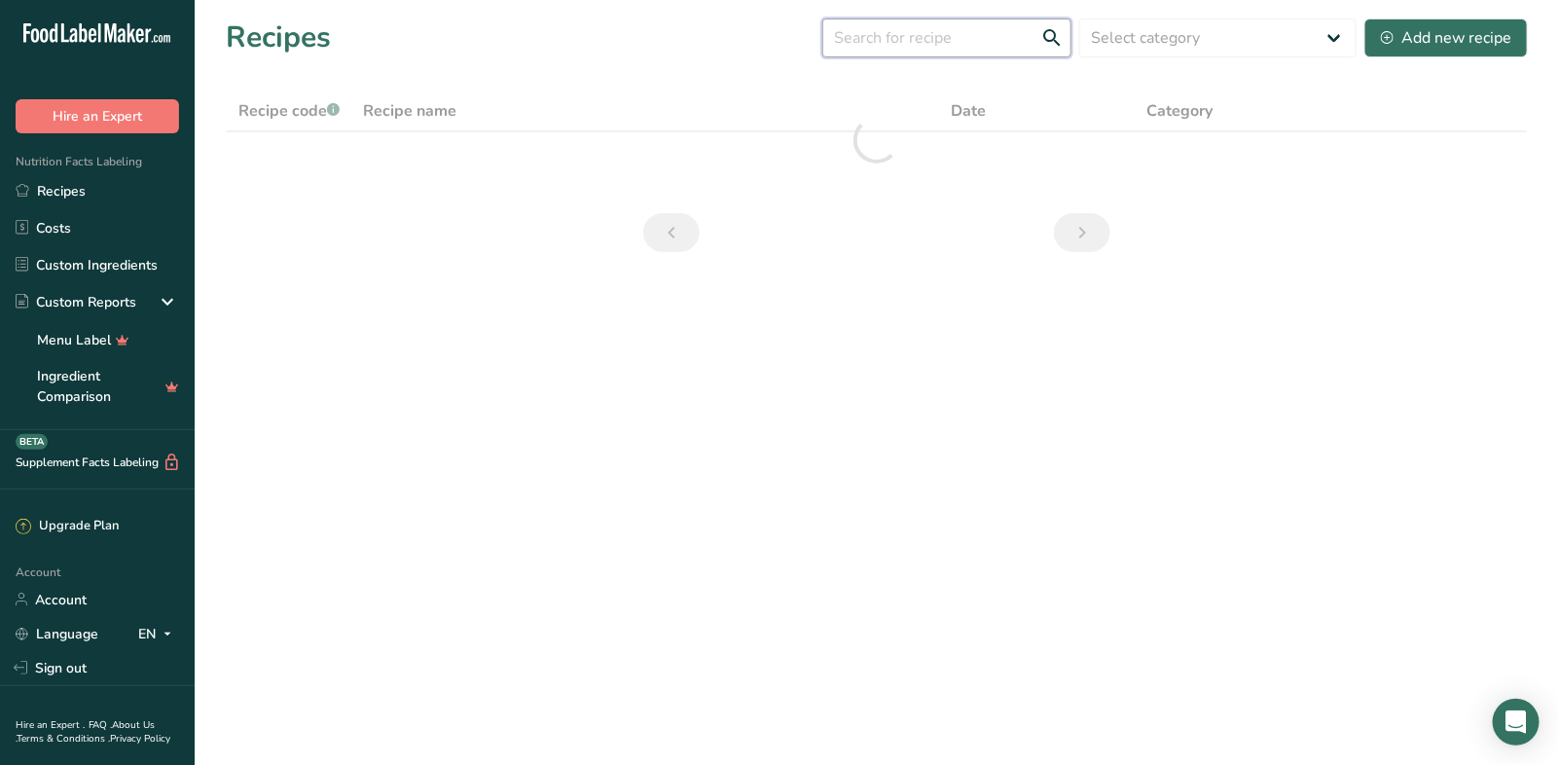
click at [961, 40] on input "text" at bounding box center [946, 37] width 249 height 39
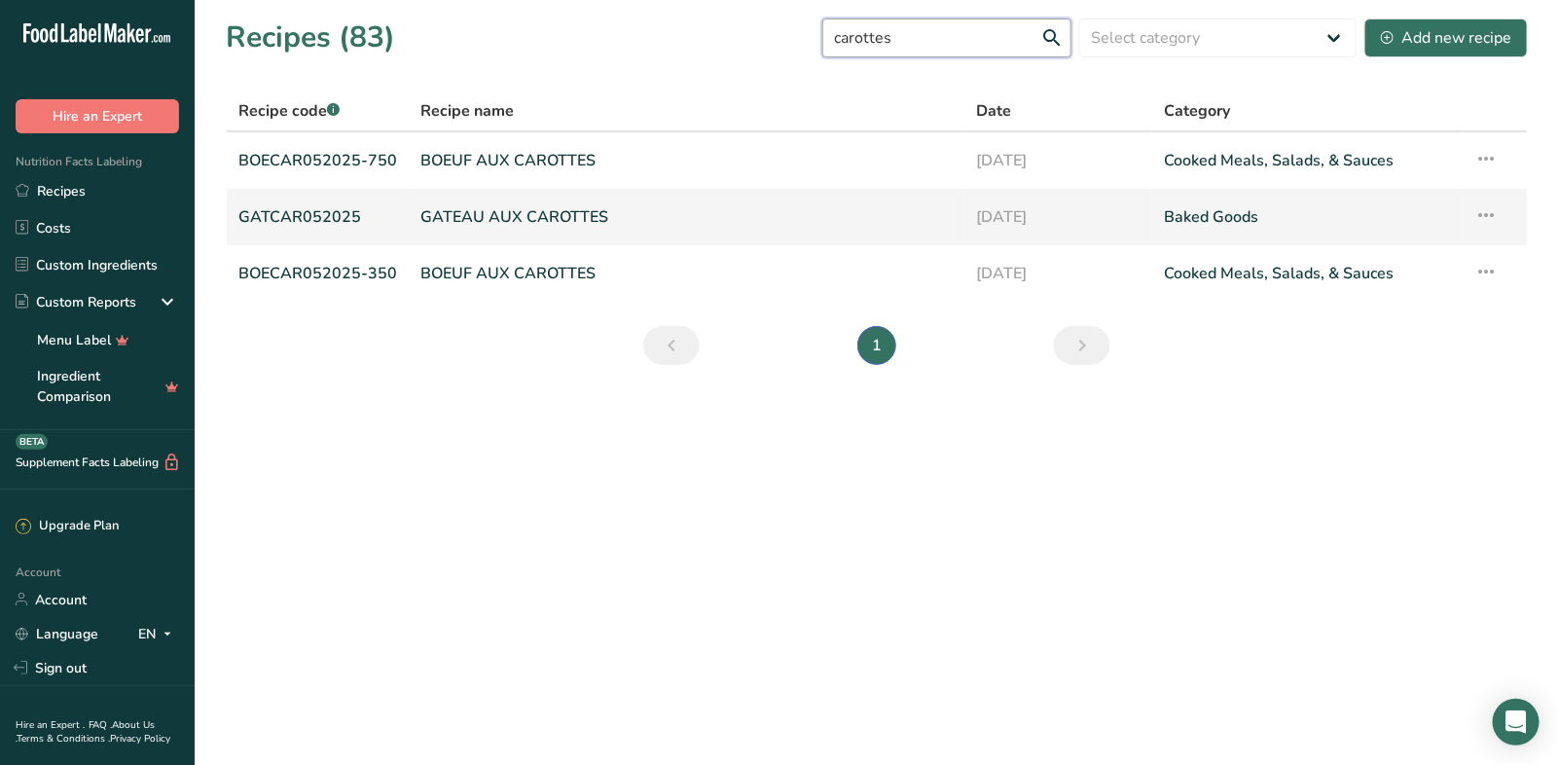
type input "carottes"
click at [579, 203] on link "GATEAU AUX CAROTTES" at bounding box center [686, 217] width 532 height 41
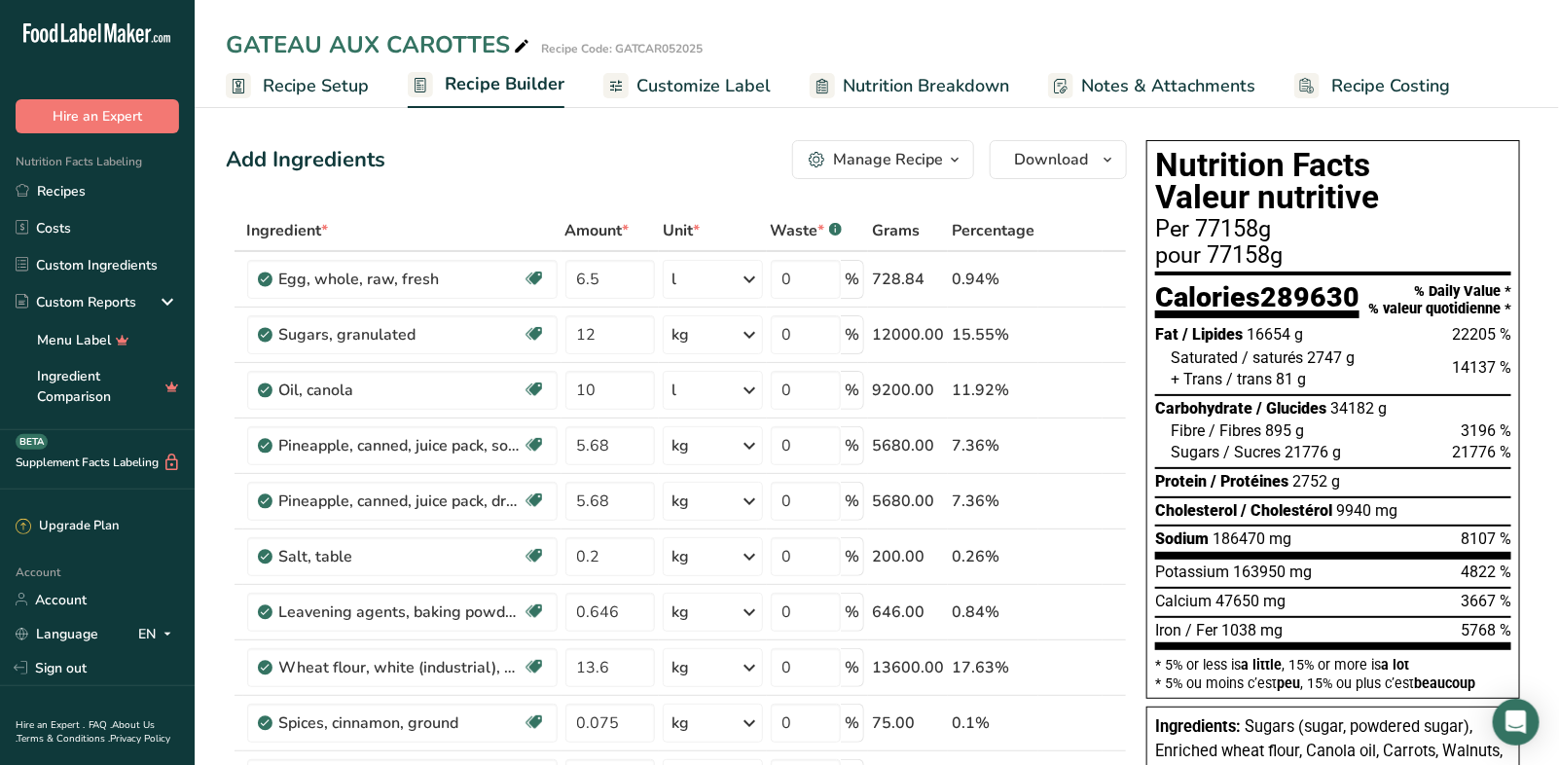
click at [335, 88] on span "Recipe Setup" at bounding box center [316, 86] width 106 height 26
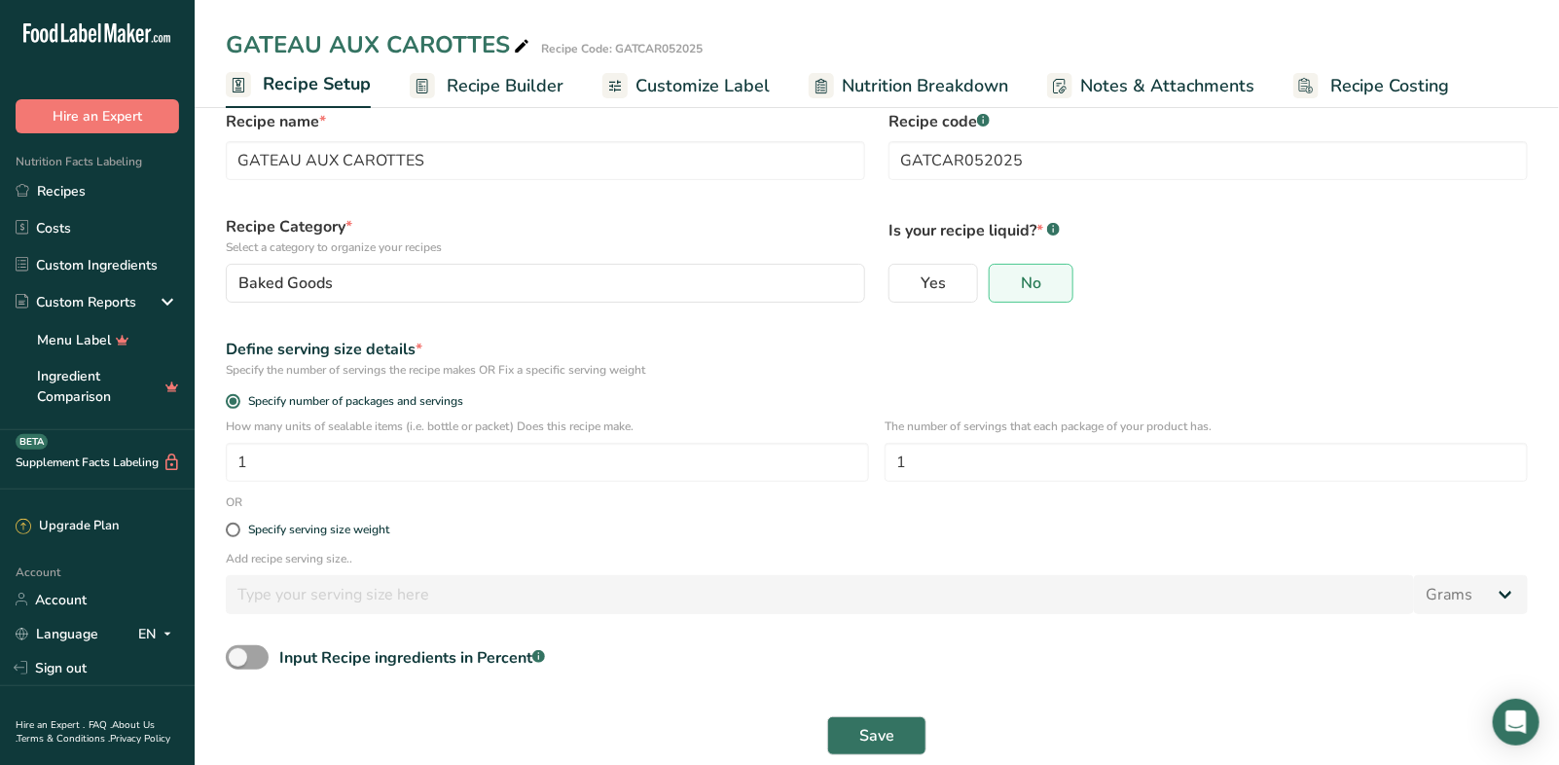
scroll to position [45, 0]
click at [226, 528] on span at bounding box center [233, 527] width 15 height 15
click at [226, 528] on input "Specify serving size weight" at bounding box center [232, 526] width 13 height 13
radio input "true"
radio input "false"
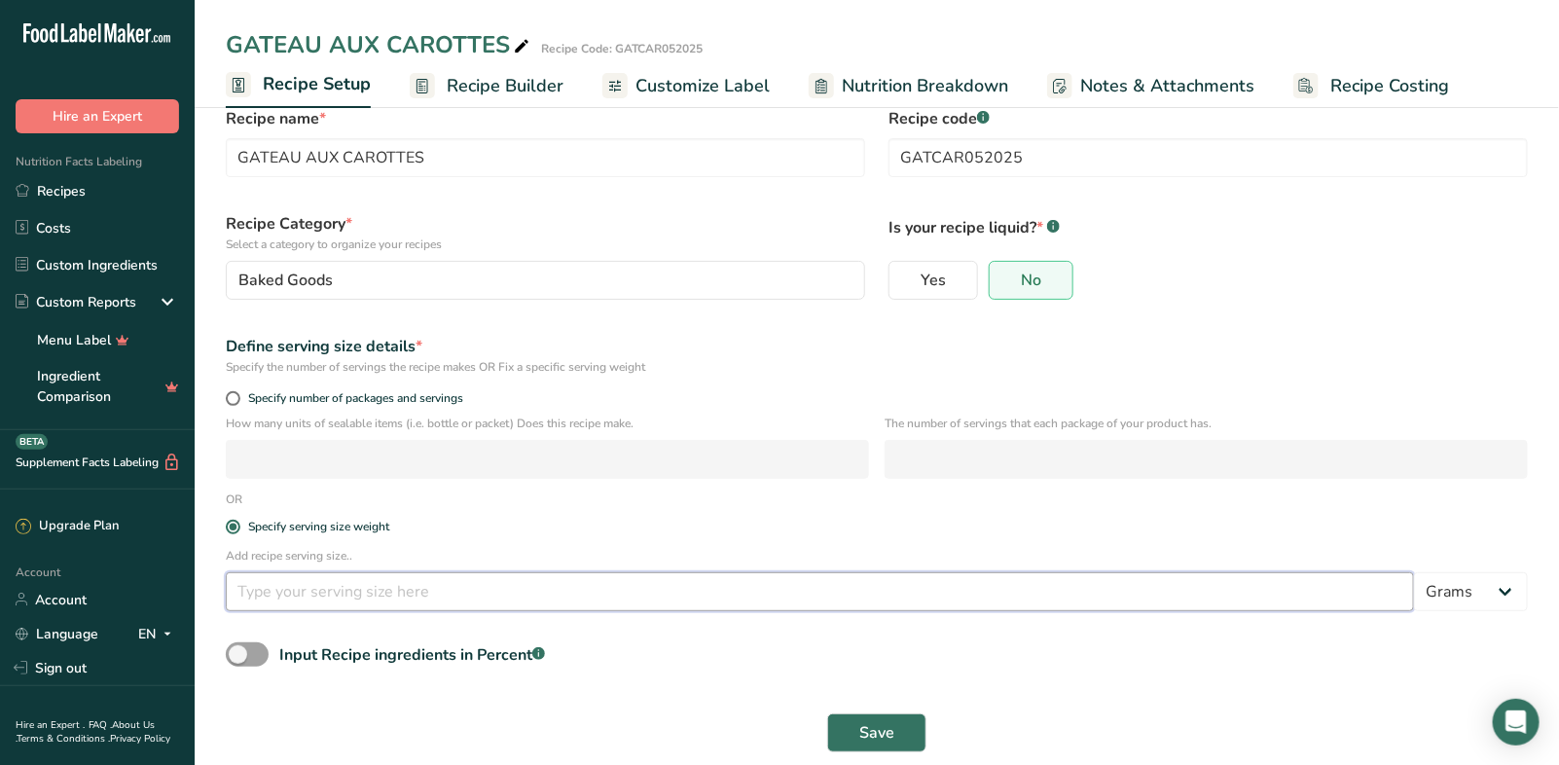
click at [270, 592] on input "number" at bounding box center [820, 591] width 1188 height 39
type input "81"
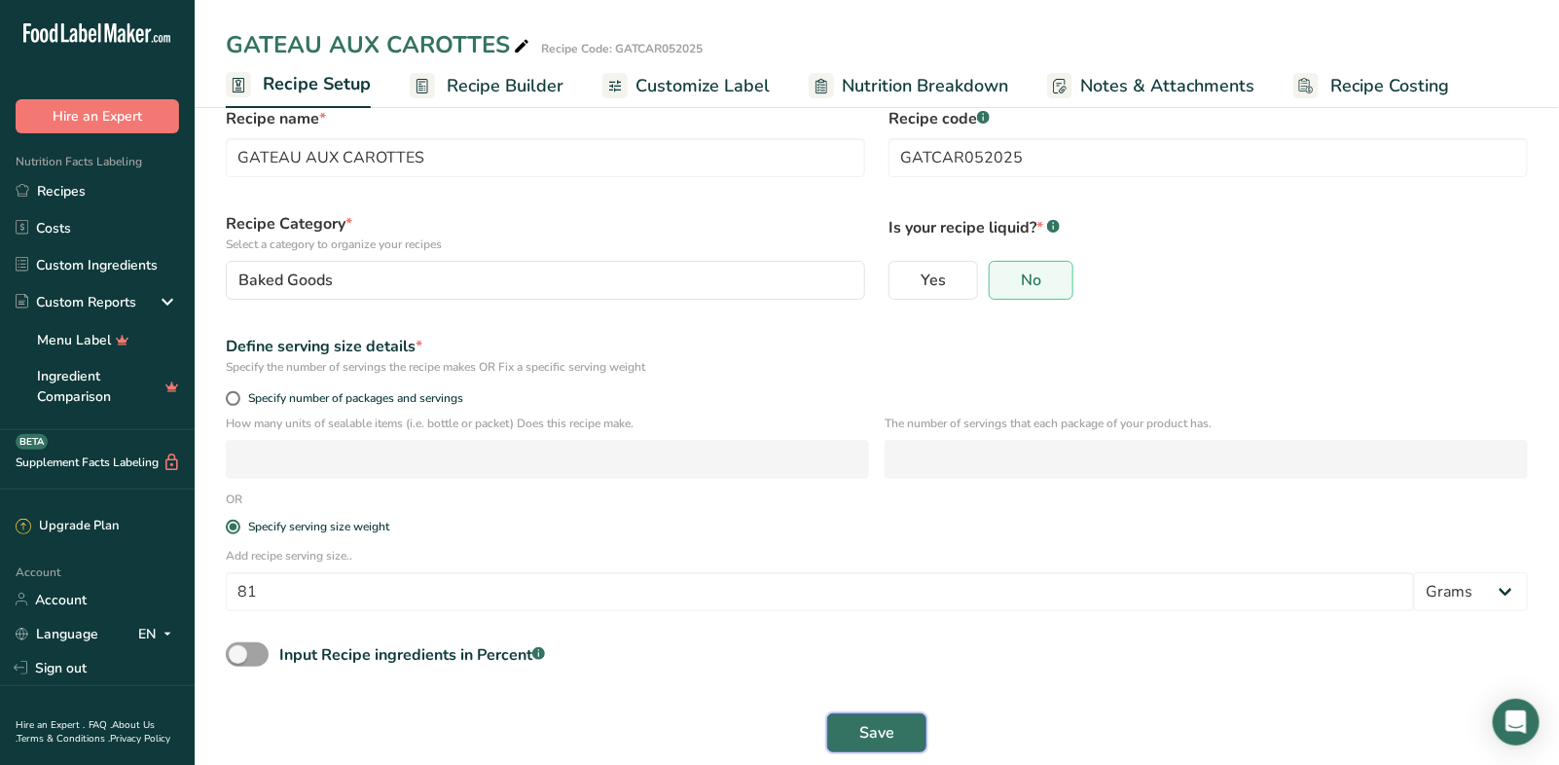
click at [844, 733] on button "Save" at bounding box center [876, 732] width 99 height 39
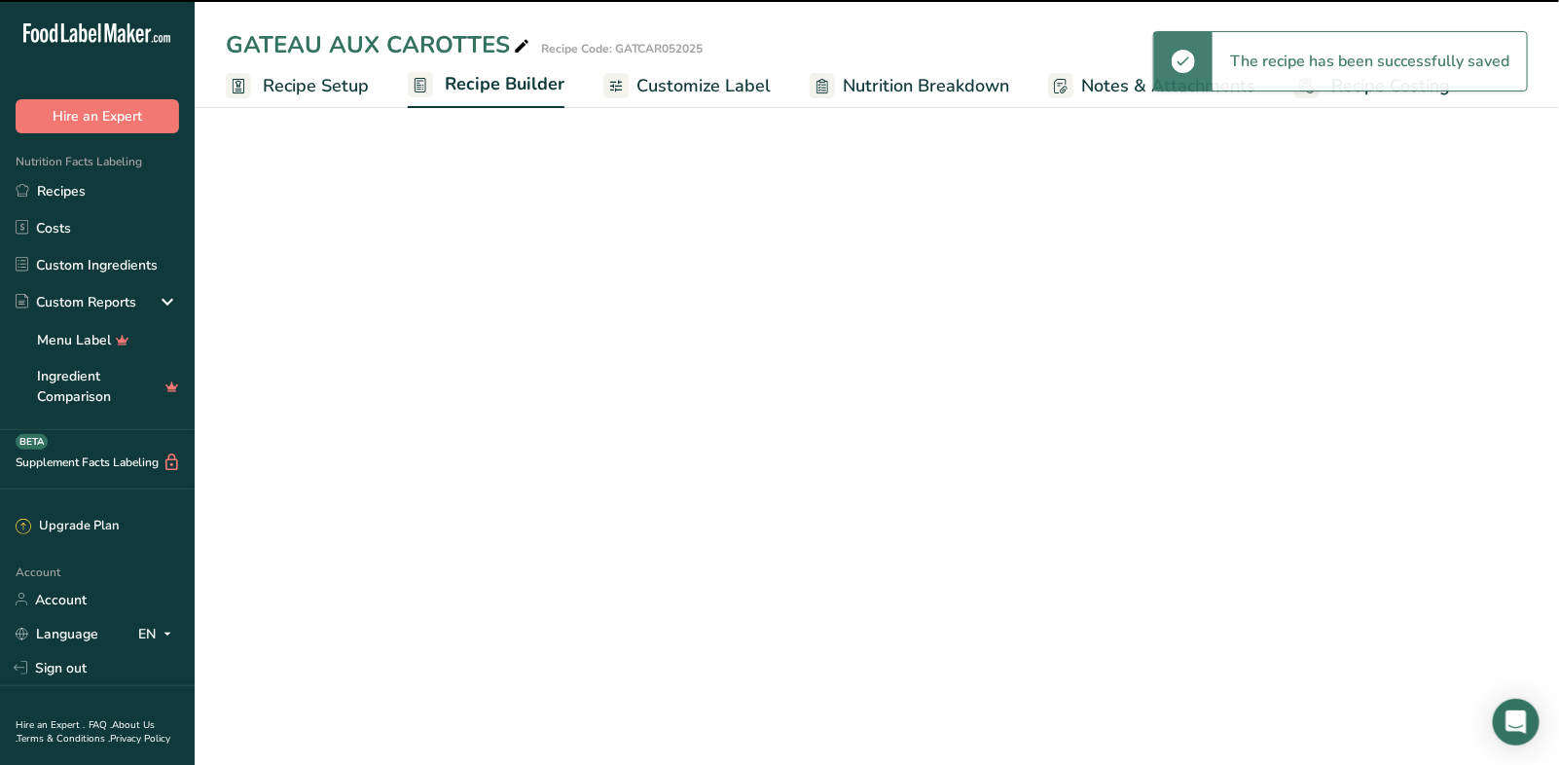
click at [694, 92] on span "Customize Label" at bounding box center [703, 86] width 134 height 26
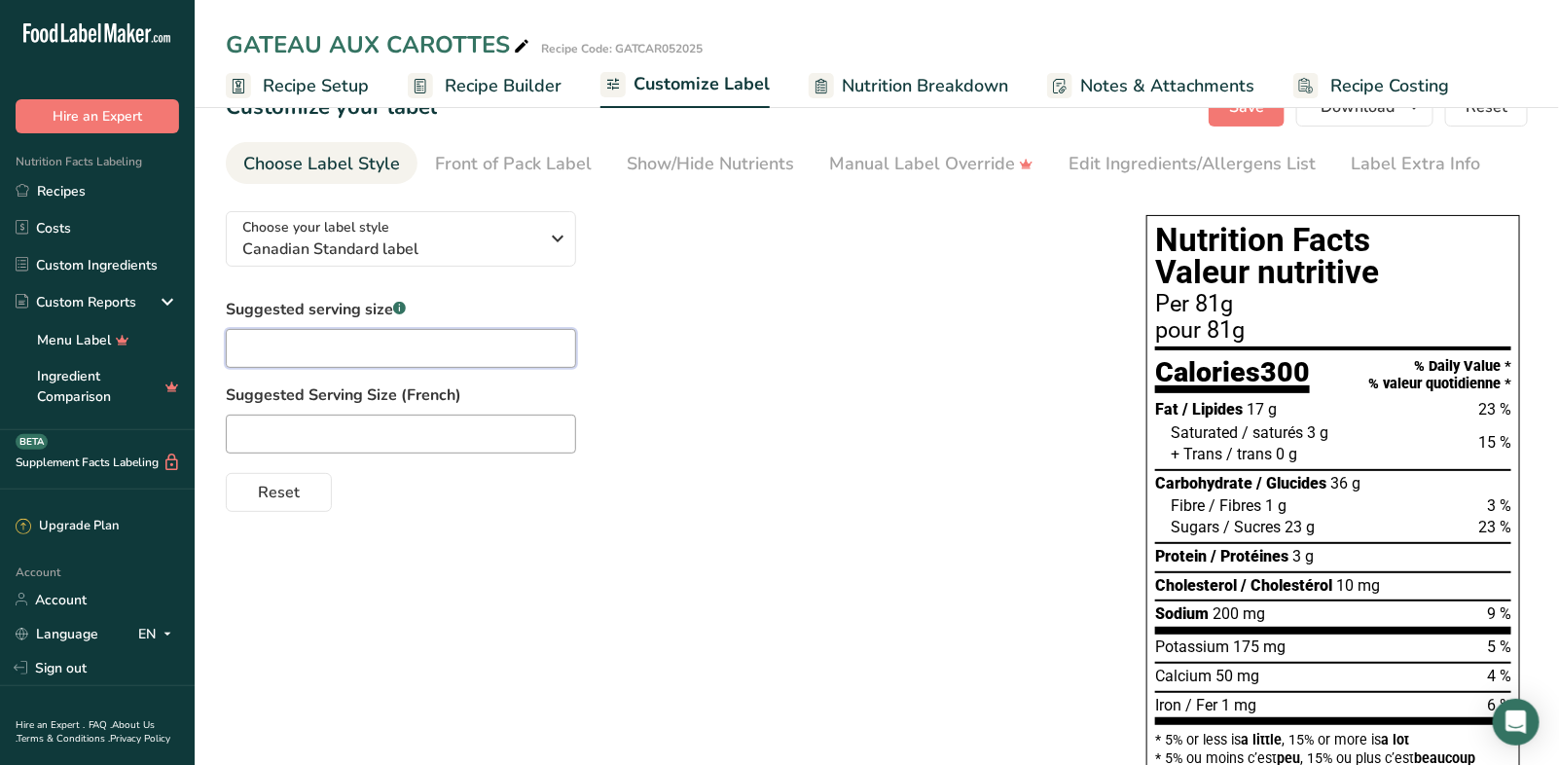
click at [390, 337] on input "text" at bounding box center [401, 348] width 350 height 39
drag, startPoint x: 265, startPoint y: 344, endPoint x: 226, endPoint y: 341, distance: 39.1
click at [226, 341] on input "1/8 package" at bounding box center [401, 348] width 350 height 39
type input "1/8 package"
click at [275, 427] on input "text" at bounding box center [401, 433] width 350 height 39
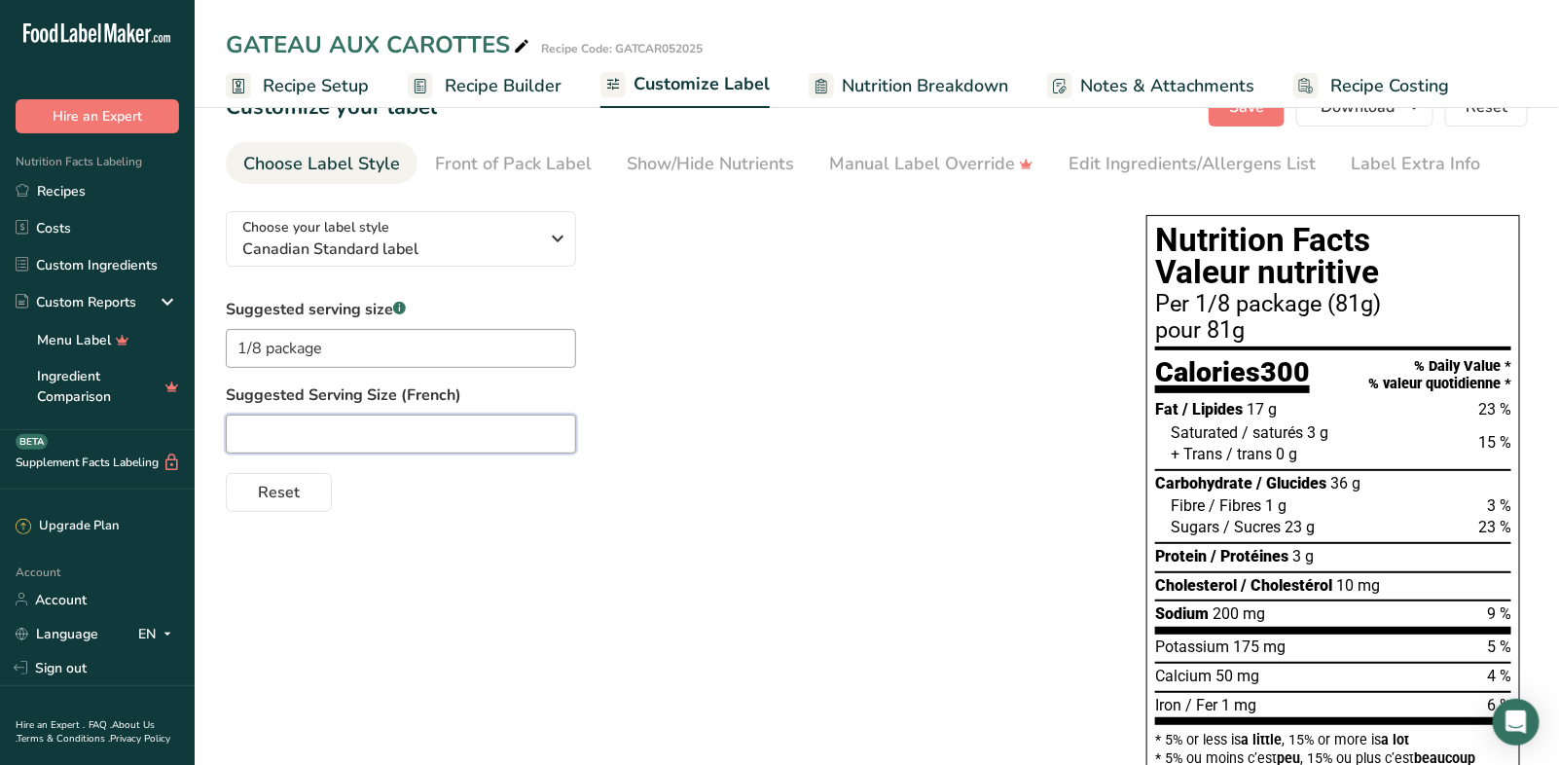
paste input "1/8"
type input "1/8 emballage"
click at [461, 160] on div "Front of Pack Label" at bounding box center [513, 164] width 157 height 26
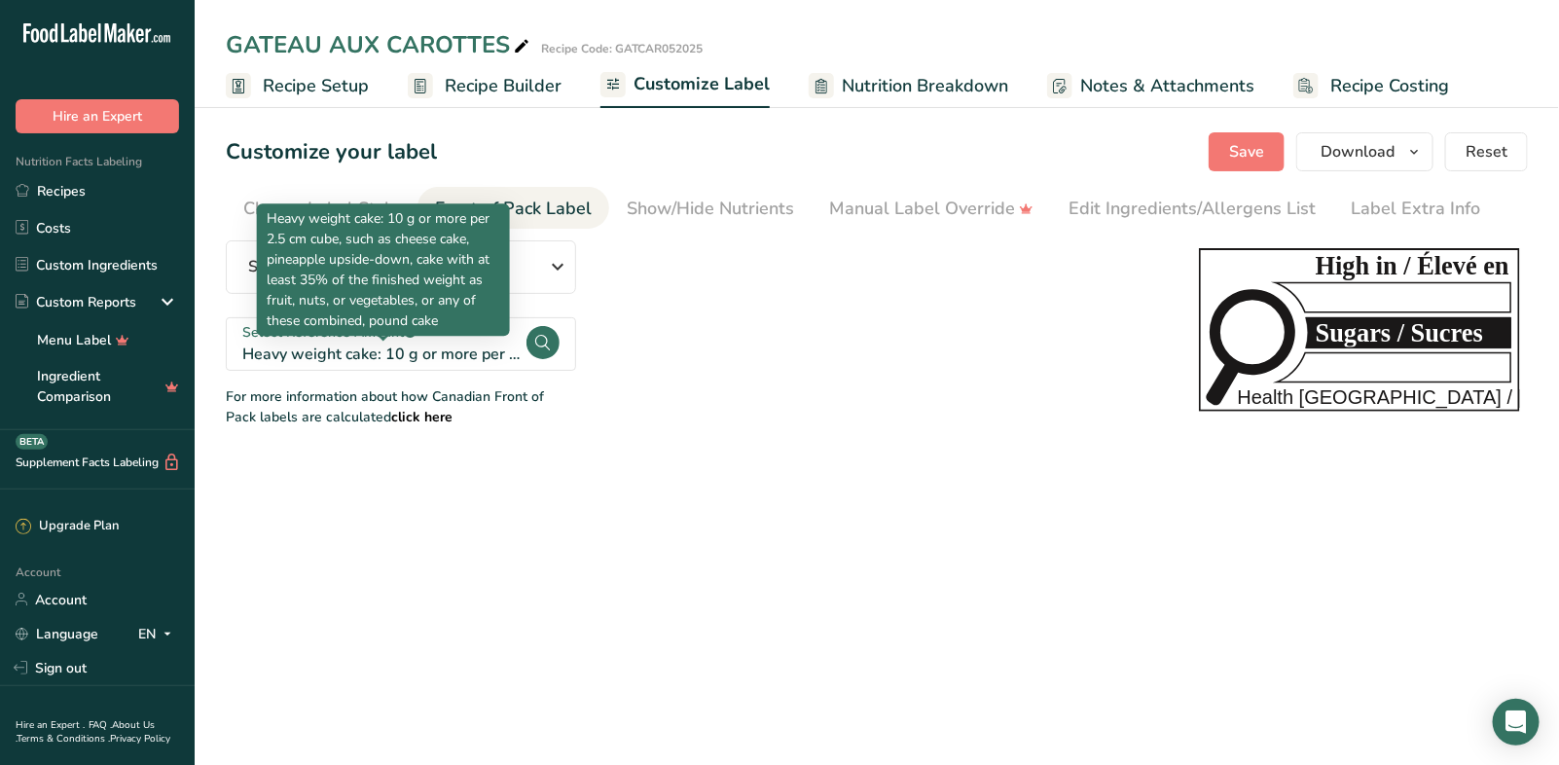
click at [344, 331] on div "Heavy weight cake: 10 g or more per 2.5 cm cube, such as cheese cake, pineapple…" at bounding box center [383, 269] width 253 height 132
click at [346, 350] on div "Heavy weight cake: 10 g or more per 2.5 cm cube, such as cheese cake, pineapple…" at bounding box center [383, 353] width 282 height 23
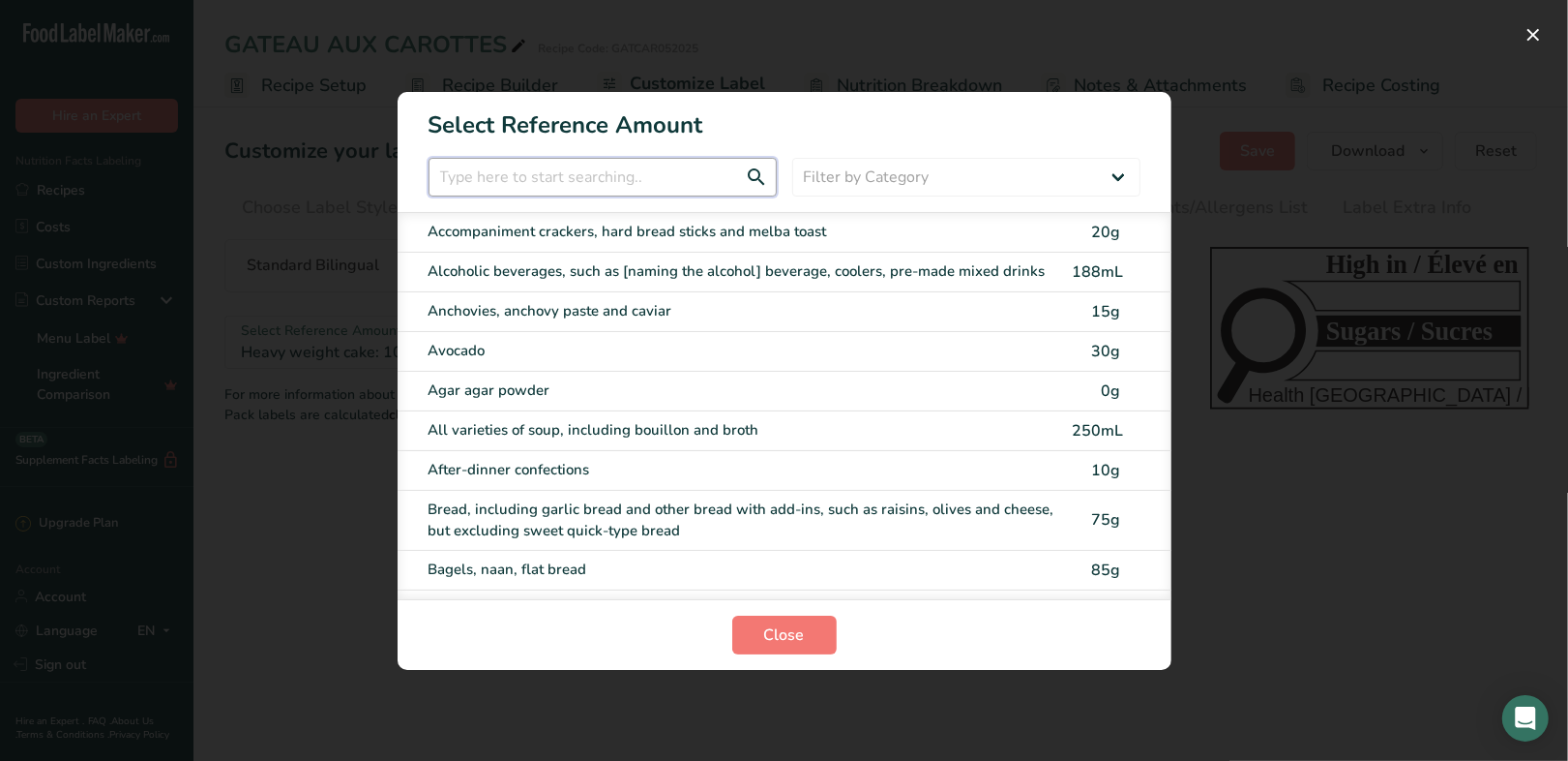
click at [475, 182] on input "FOP Category Selection Modal" at bounding box center [603, 177] width 348 height 39
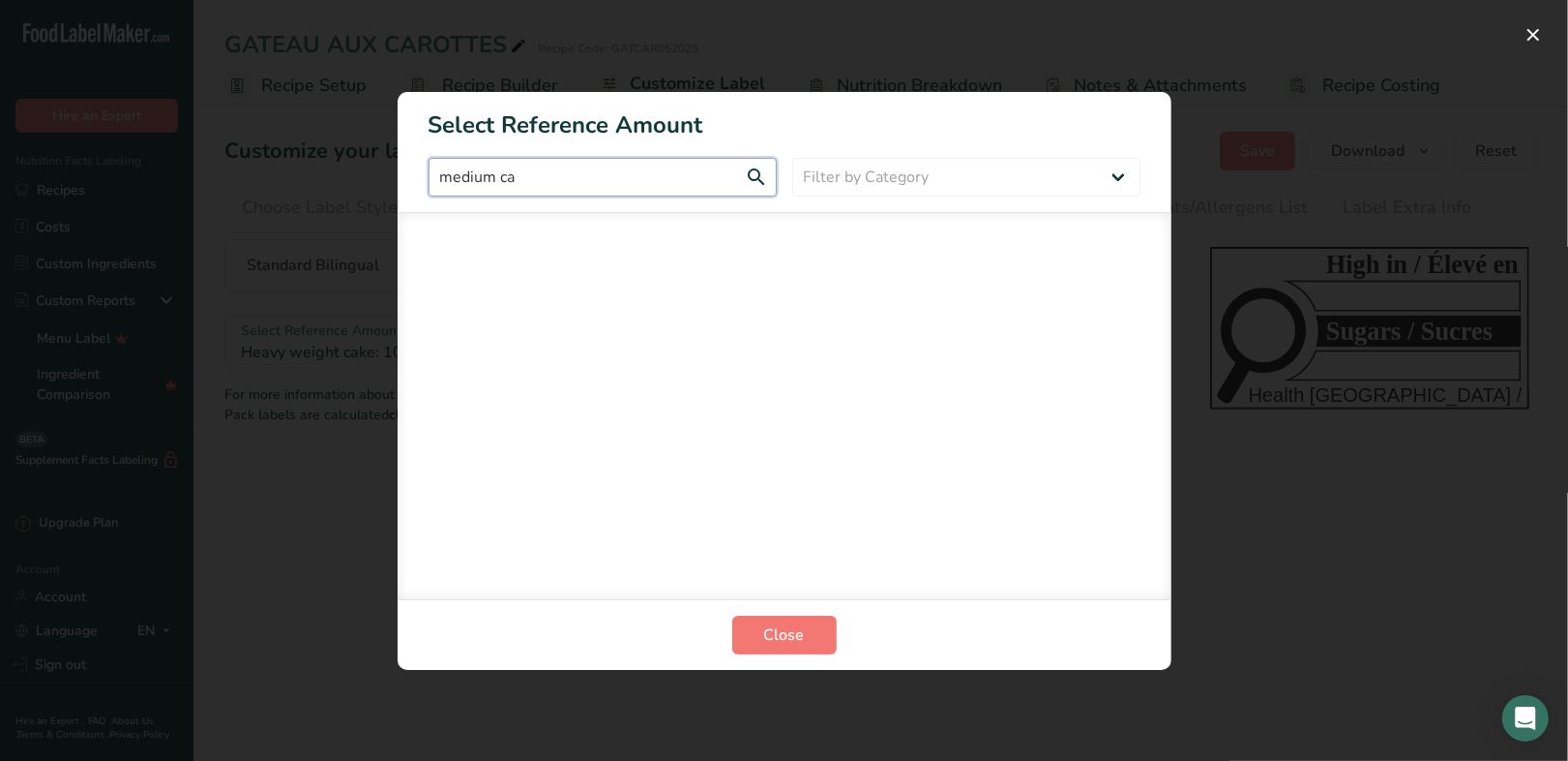
click at [569, 180] on input "medium ca" at bounding box center [603, 177] width 348 height 39
click at [729, 176] on input "medium cake" at bounding box center [603, 177] width 348 height 39
click at [761, 179] on input "medium cake" at bounding box center [603, 177] width 348 height 39
click at [760, 174] on input "medium cake" at bounding box center [603, 177] width 348 height 39
click at [684, 286] on div "FOP Category Selection Modal" at bounding box center [784, 405] width 774 height 387
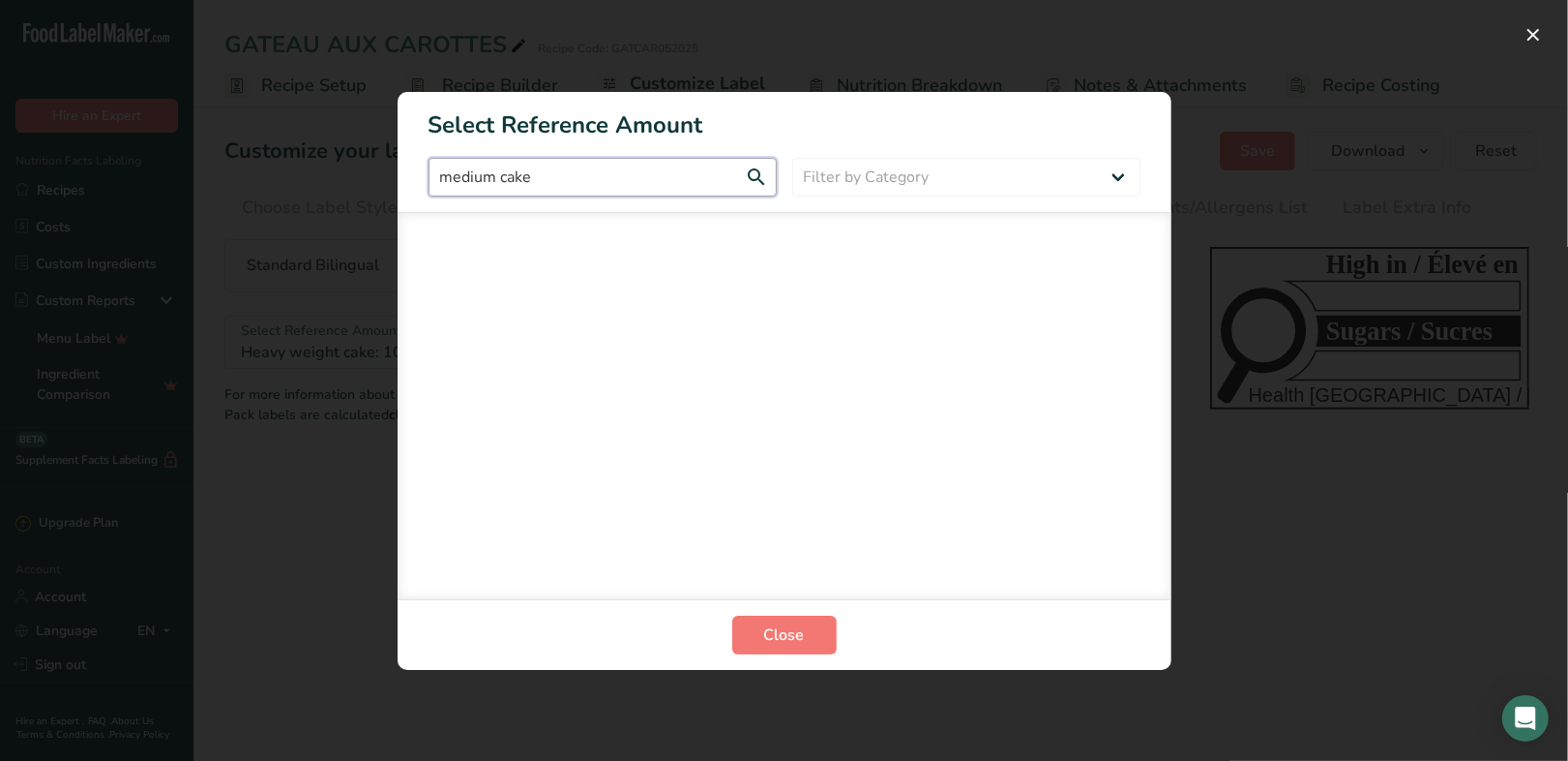
click at [548, 192] on input "medium cake" at bounding box center [603, 177] width 348 height 39
drag, startPoint x: 487, startPoint y: 175, endPoint x: 346, endPoint y: 173, distance: 141.0
click at [346, 173] on div "Select Reference Amount medium cake Filter by Category All Bakery products and …" at bounding box center [784, 380] width 1568 height 761
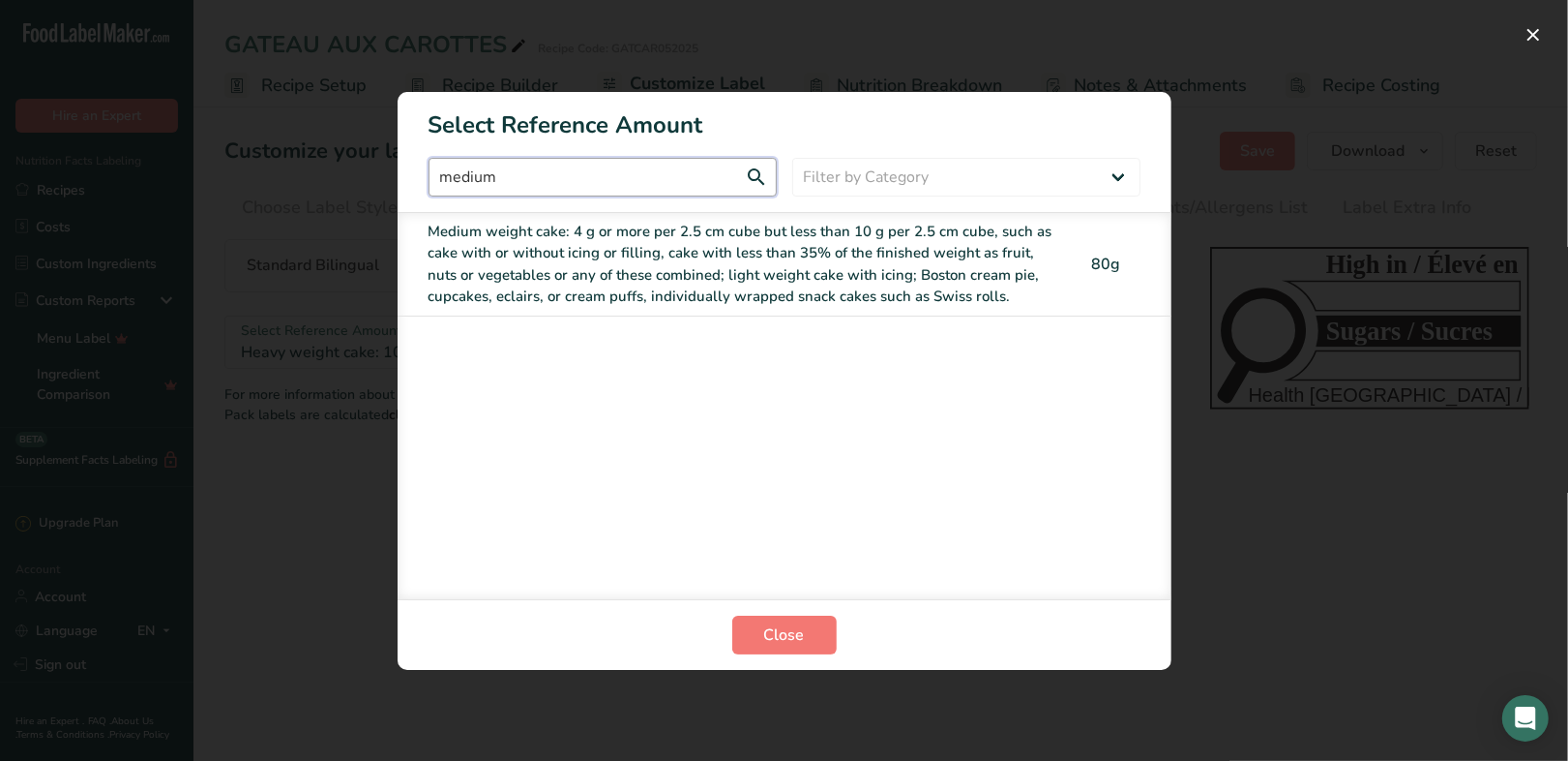
type input "medium"
click at [447, 275] on div "Medium weight cake: 4 g or more per 2.5 cm cube but less than 10 g per 2.5 cm c…" at bounding box center [744, 265] width 631 height 88
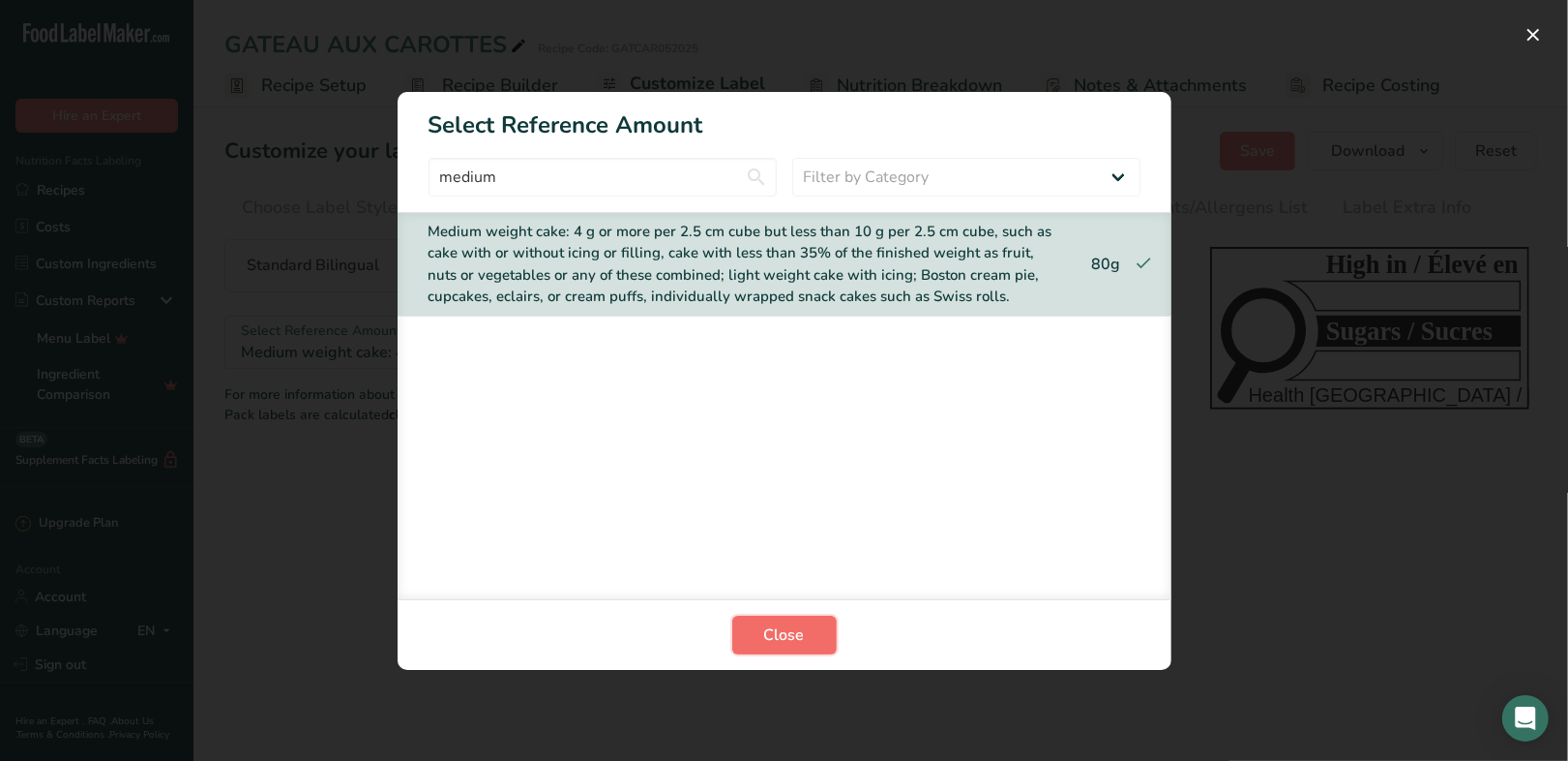
click at [789, 625] on span "Close" at bounding box center [784, 635] width 41 height 23
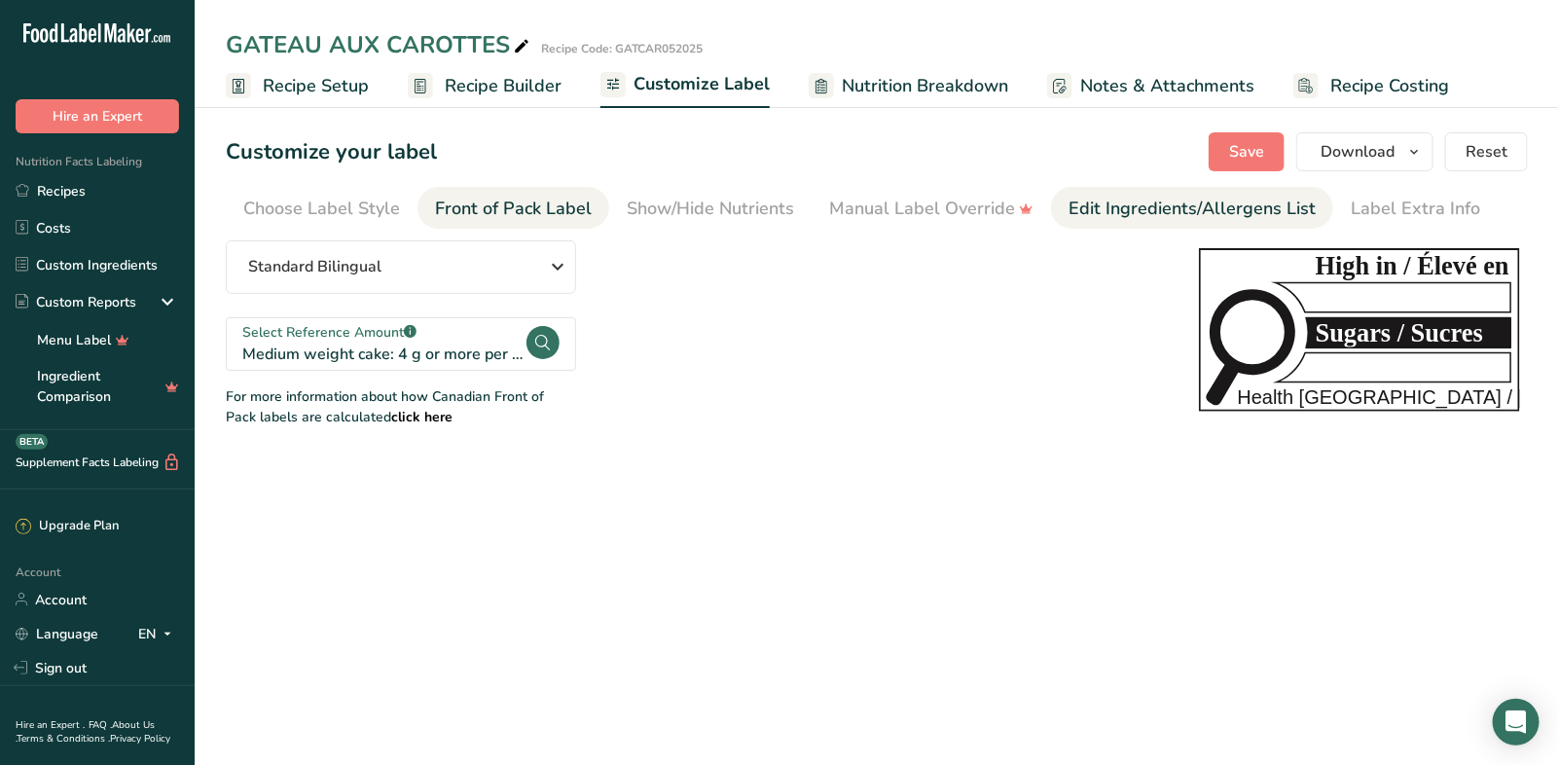
click at [1174, 220] on div "Edit Ingredients/Allergens List" at bounding box center [1191, 209] width 247 height 26
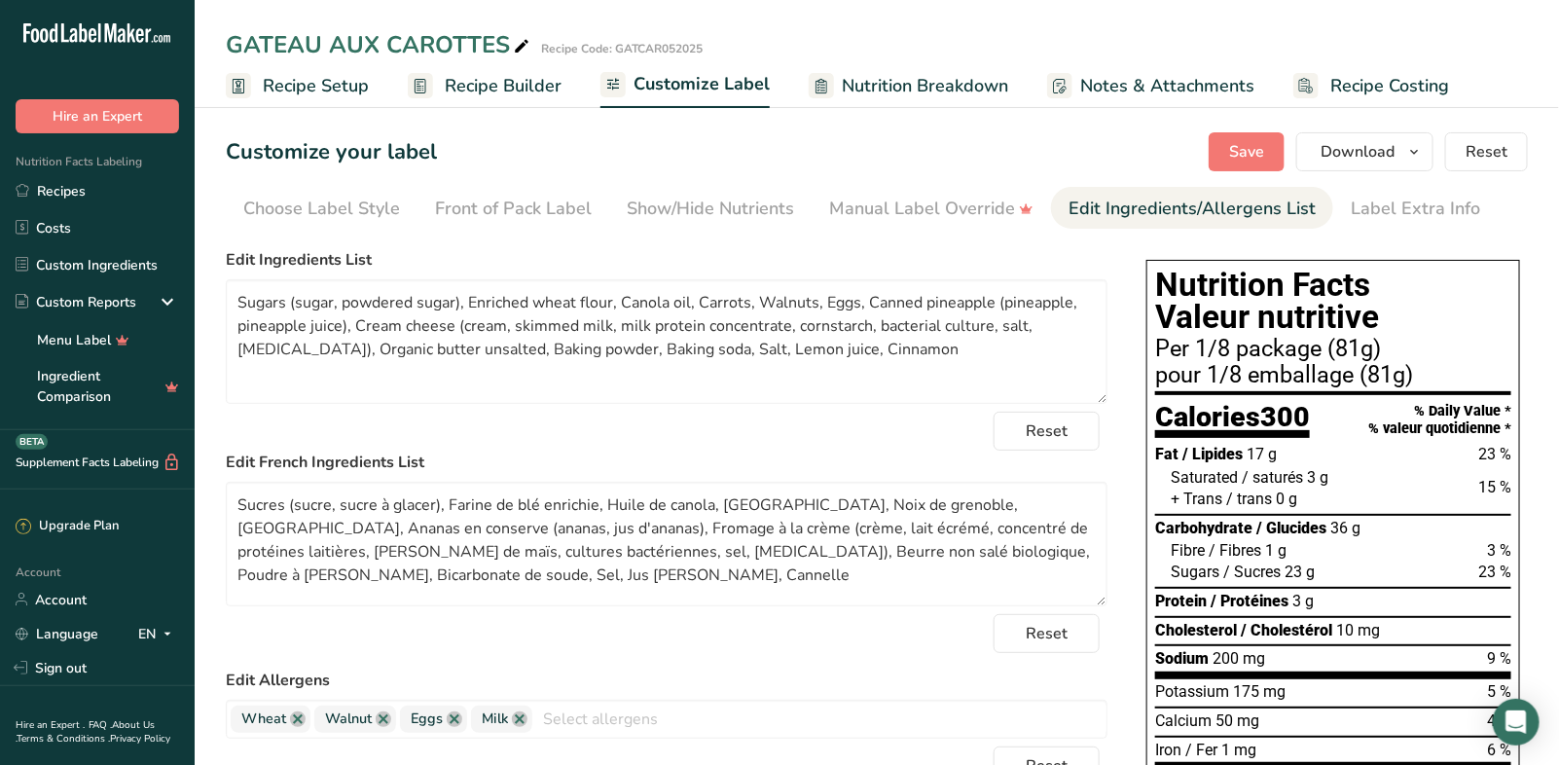
click at [480, 81] on span "Recipe Builder" at bounding box center [503, 86] width 117 height 26
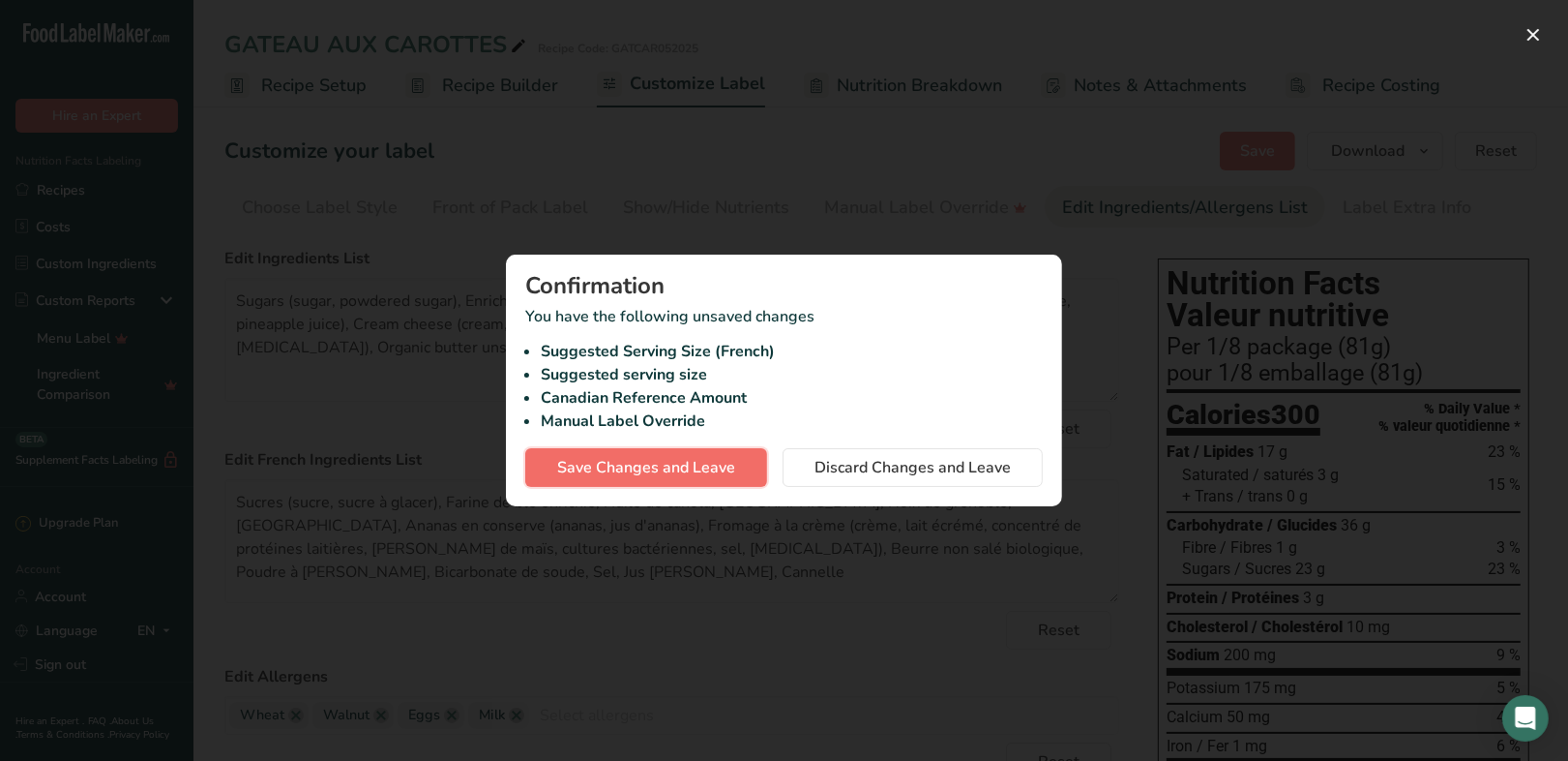
click at [658, 483] on button "Save Changes and Leave" at bounding box center [645, 467] width 242 height 39
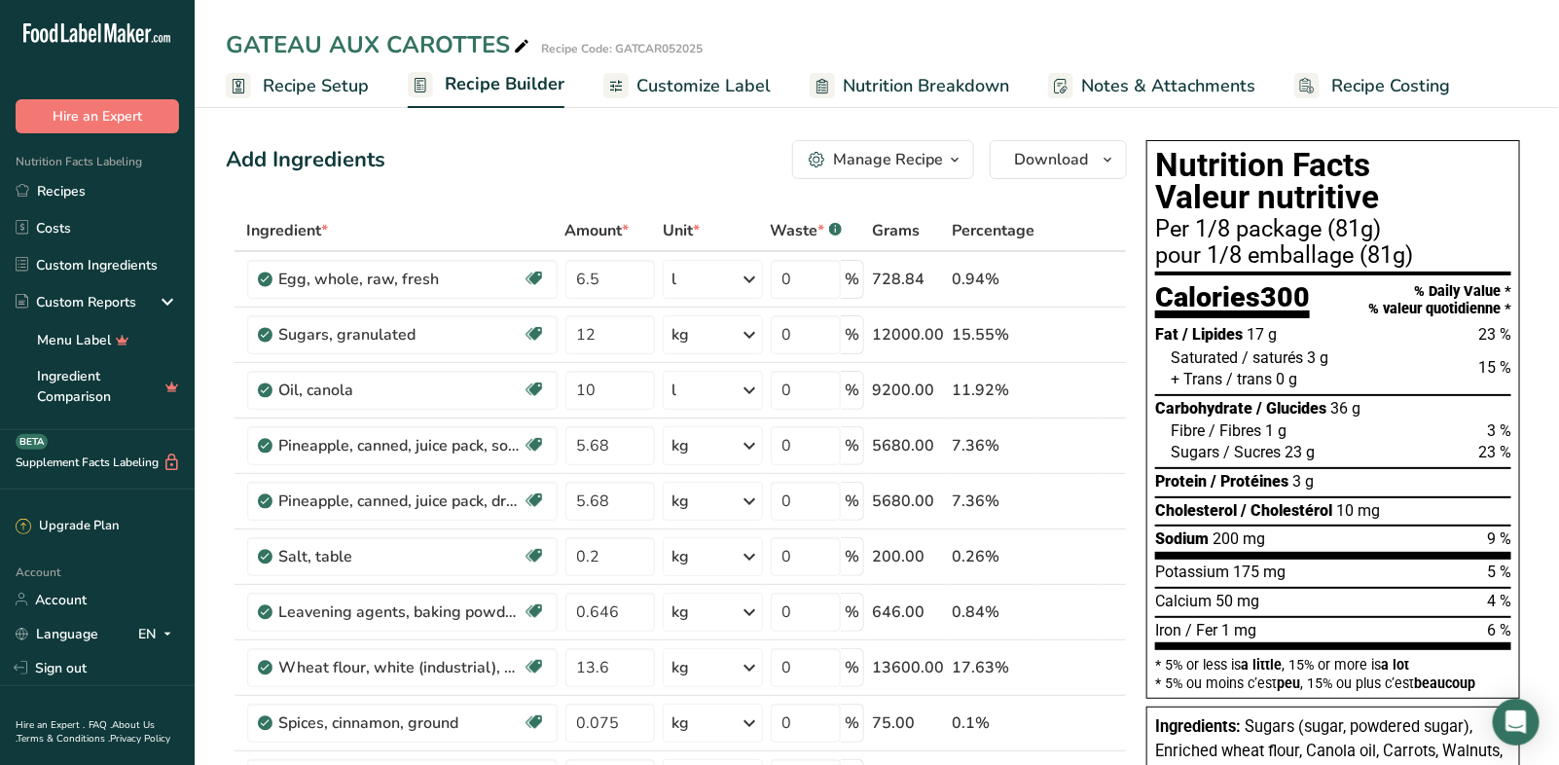
click at [758, 97] on span "Customize Label" at bounding box center [703, 86] width 134 height 26
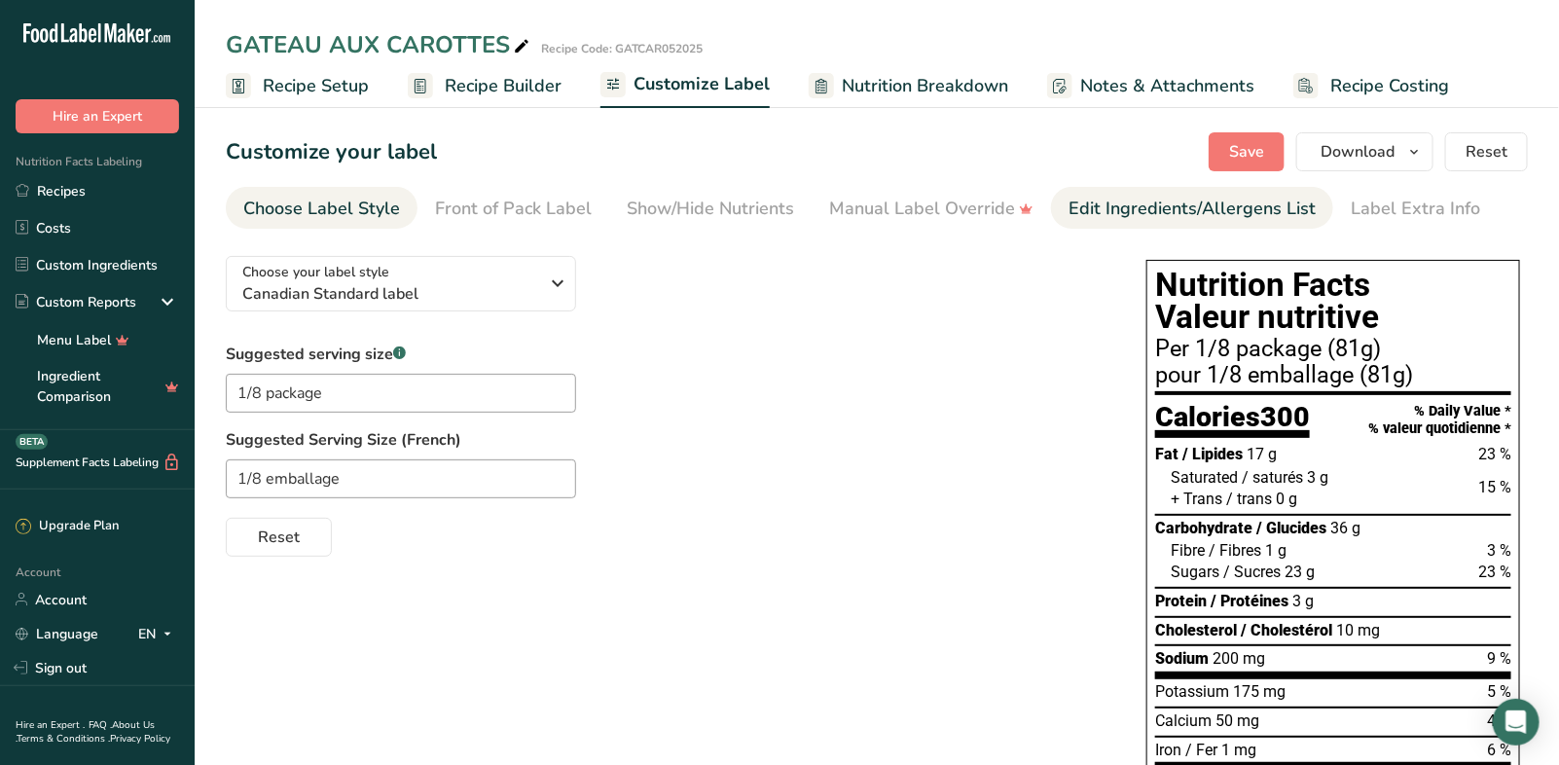
click at [1264, 207] on div "Edit Ingredients/Allergens List" at bounding box center [1191, 209] width 247 height 26
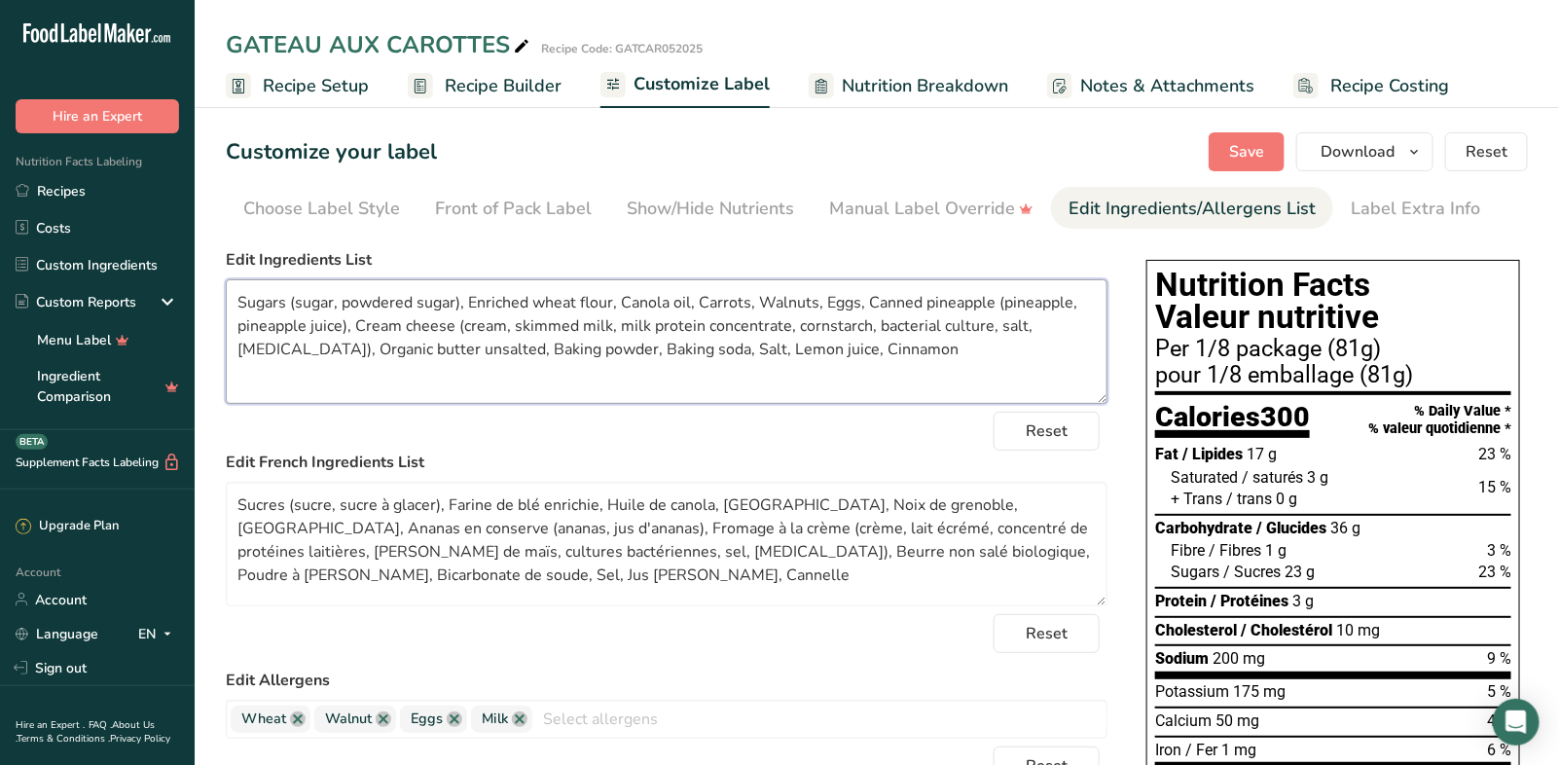
drag, startPoint x: 411, startPoint y: 305, endPoint x: 343, endPoint y: 293, distance: 68.1
click at [343, 293] on textarea "Sugars (sugar, powdered sugar), Enriched wheat flour, Canola oil, Carrots, Waln…" at bounding box center [666, 341] width 881 height 125
click at [788, 305] on textarea "Sugars (sugar, icing sugar), Enriched wheat flour, Canola oil, Carrots, Walnuts…" at bounding box center [666, 341] width 881 height 125
click at [276, 344] on textarea "Sugars (sugar, icing sugar), Enriched wheat flour, Canola oil, Carrots, Walnuts…" at bounding box center [666, 341] width 881 height 125
drag, startPoint x: 918, startPoint y: 356, endPoint x: 841, endPoint y: 349, distance: 78.1
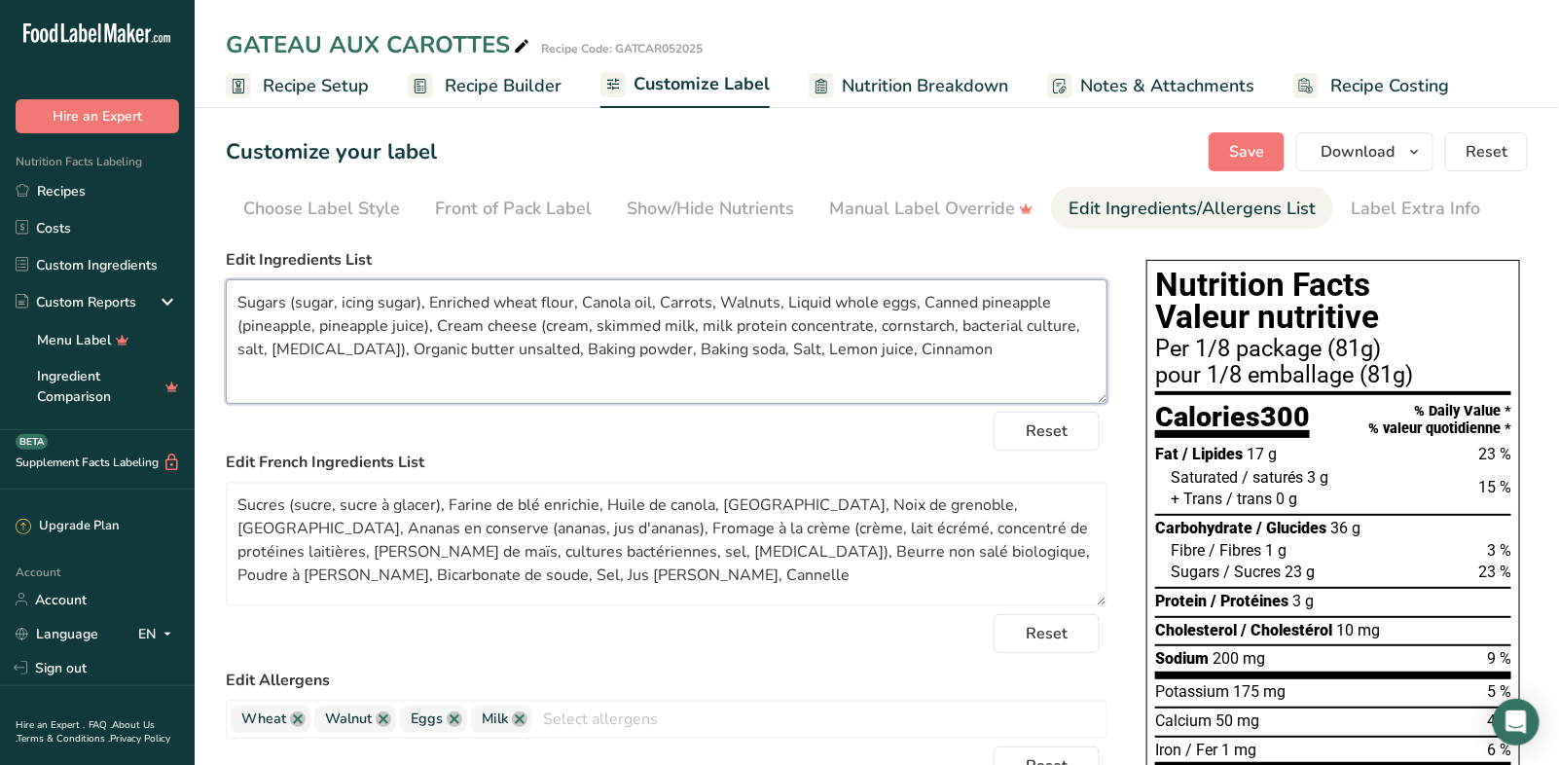
click at [841, 349] on textarea "Sugars (sugar, icing sugar), Enriched wheat flour, Canola oil, Carrots, Walnuts…" at bounding box center [666, 341] width 881 height 125
type textarea "Sugars (sugar, icing sugar), Enriched wheat flour, Canola oil, Carrots, Walnuts…"
click at [951, 502] on textarea "Sucres (sucre, sucre à glacer), Farine de blé enrichie, Huile de canola, [GEOGR…" at bounding box center [666, 544] width 881 height 125
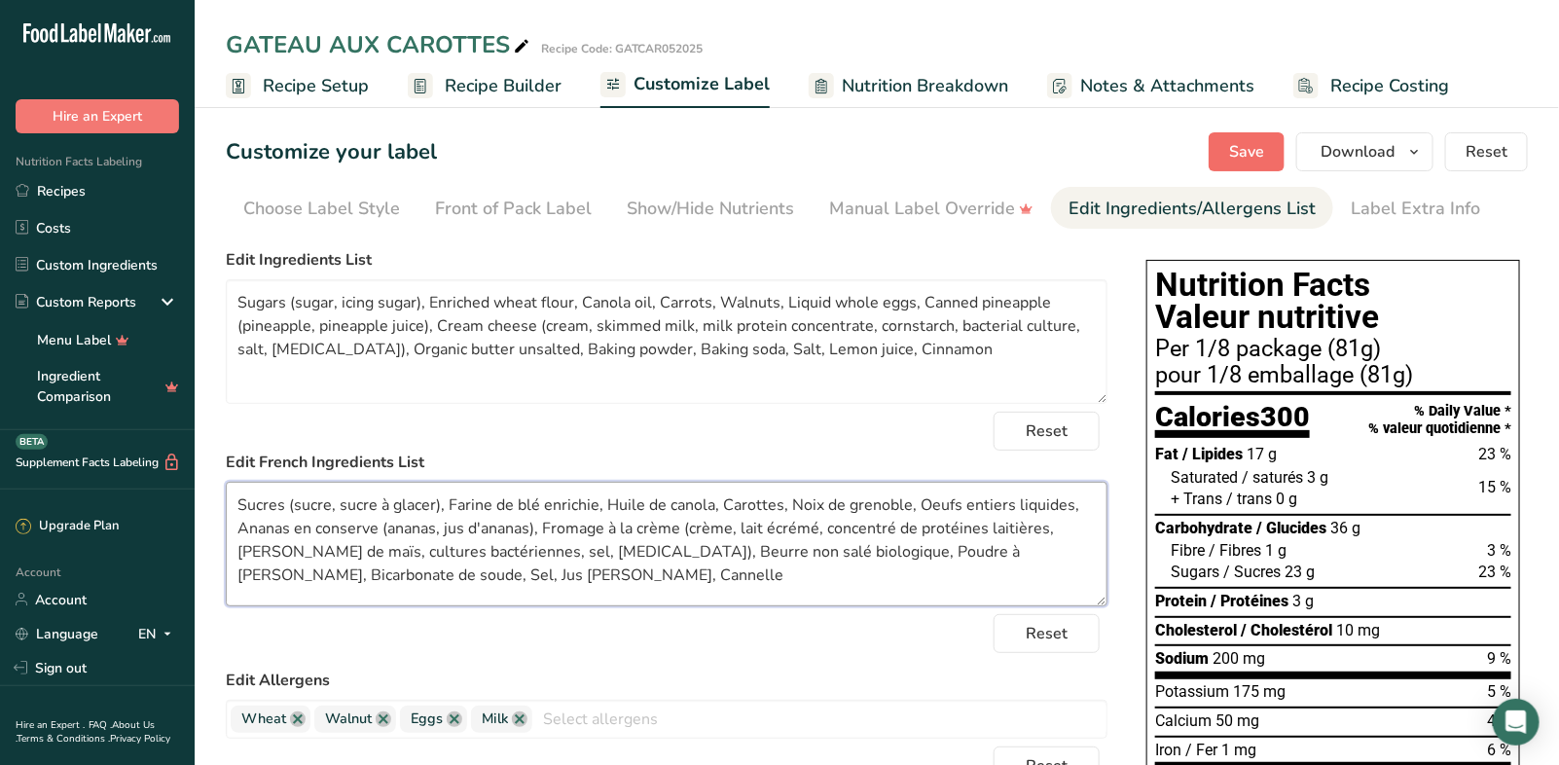
type textarea "Sucres (sucre, sucre à glacer), Farine de blé enrichie, Huile de canola, Carott…"
click at [1261, 152] on span "Save" at bounding box center [1246, 151] width 35 height 23
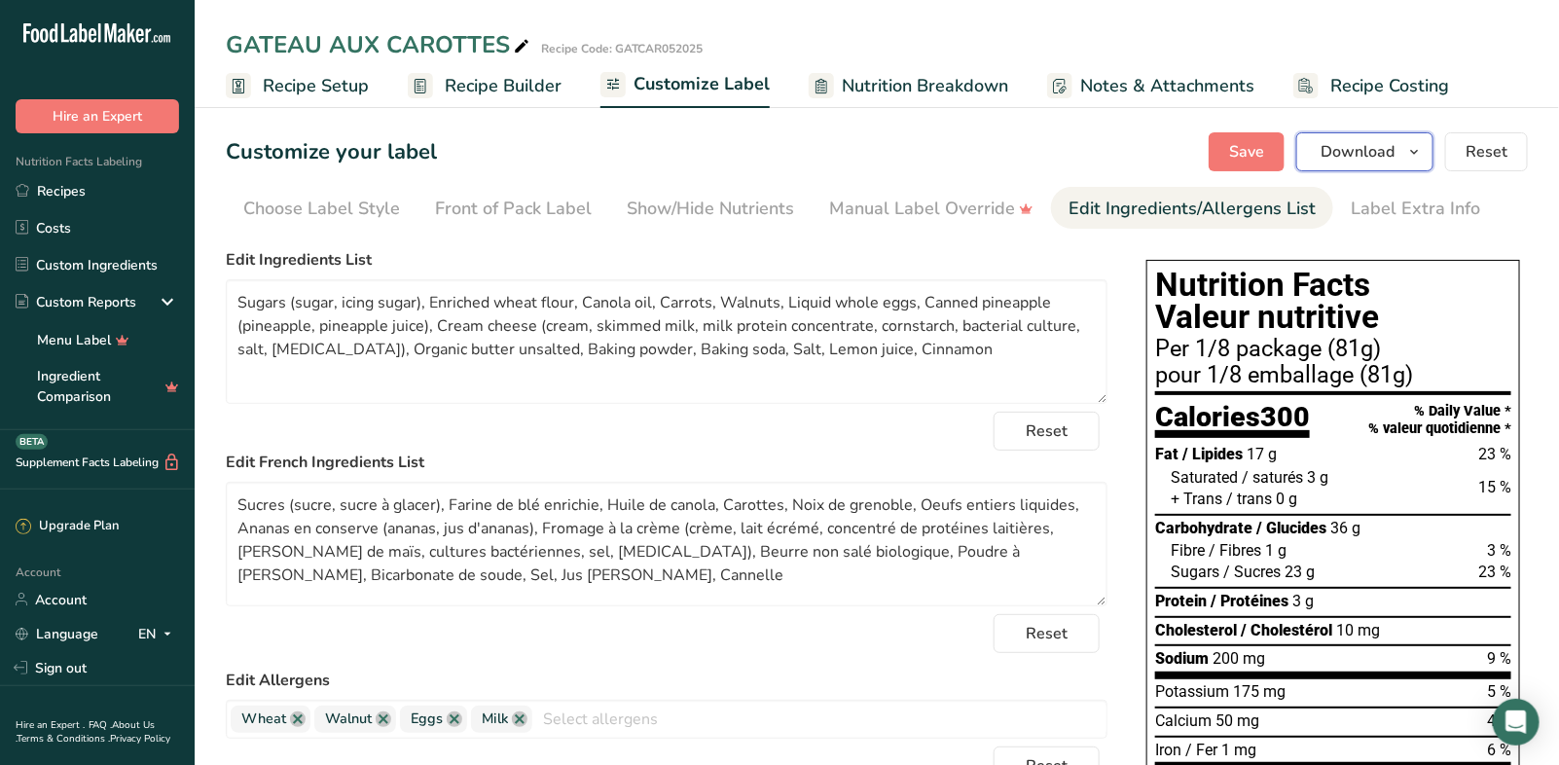
click at [1384, 156] on span "Download" at bounding box center [1357, 151] width 74 height 23
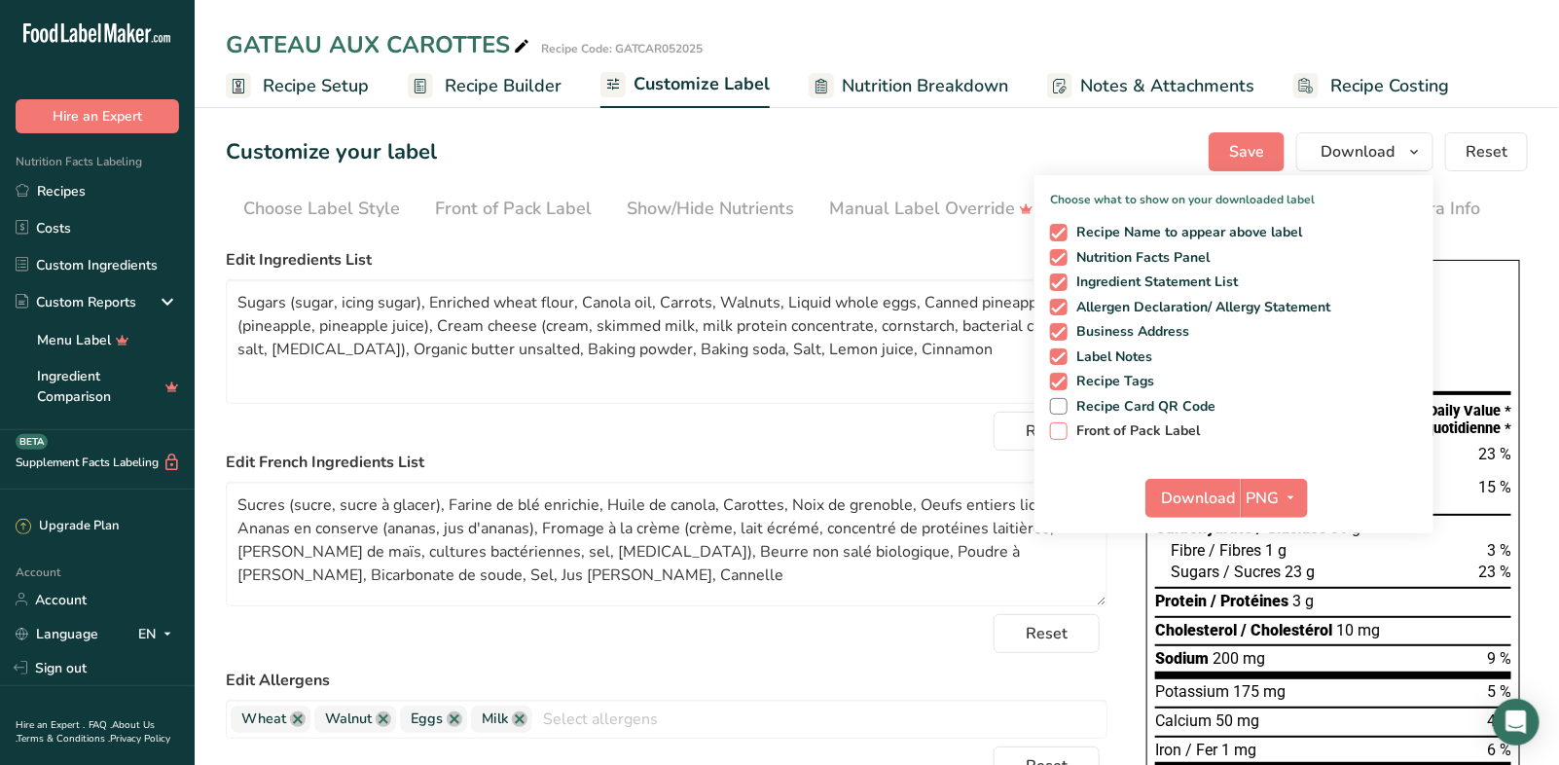
click at [1117, 425] on span "Front of Pack Label" at bounding box center [1133, 431] width 133 height 18
click at [1062, 425] on input "Front of Pack Label" at bounding box center [1056, 430] width 13 height 13
checkbox input "true"
click at [1279, 493] on span "PNG" at bounding box center [1262, 497] width 33 height 23
click at [1277, 632] on link "PDF" at bounding box center [1276, 634] width 62 height 32
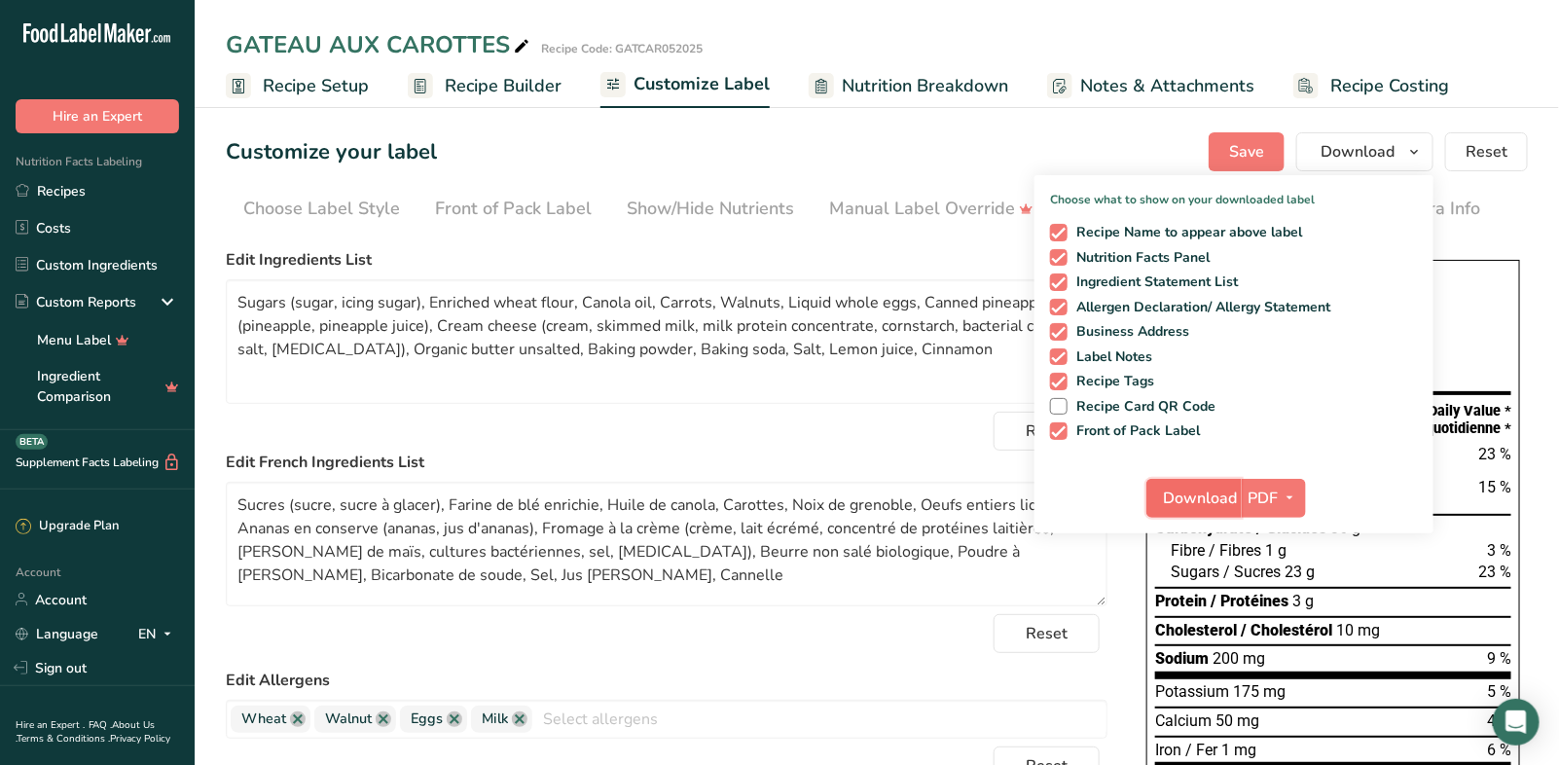
click at [1193, 495] on span "Download" at bounding box center [1200, 497] width 74 height 23
click at [1130, 116] on section "Customize your label Save Download Choose what to show on your downloaded label…" at bounding box center [877, 738] width 1364 height 1275
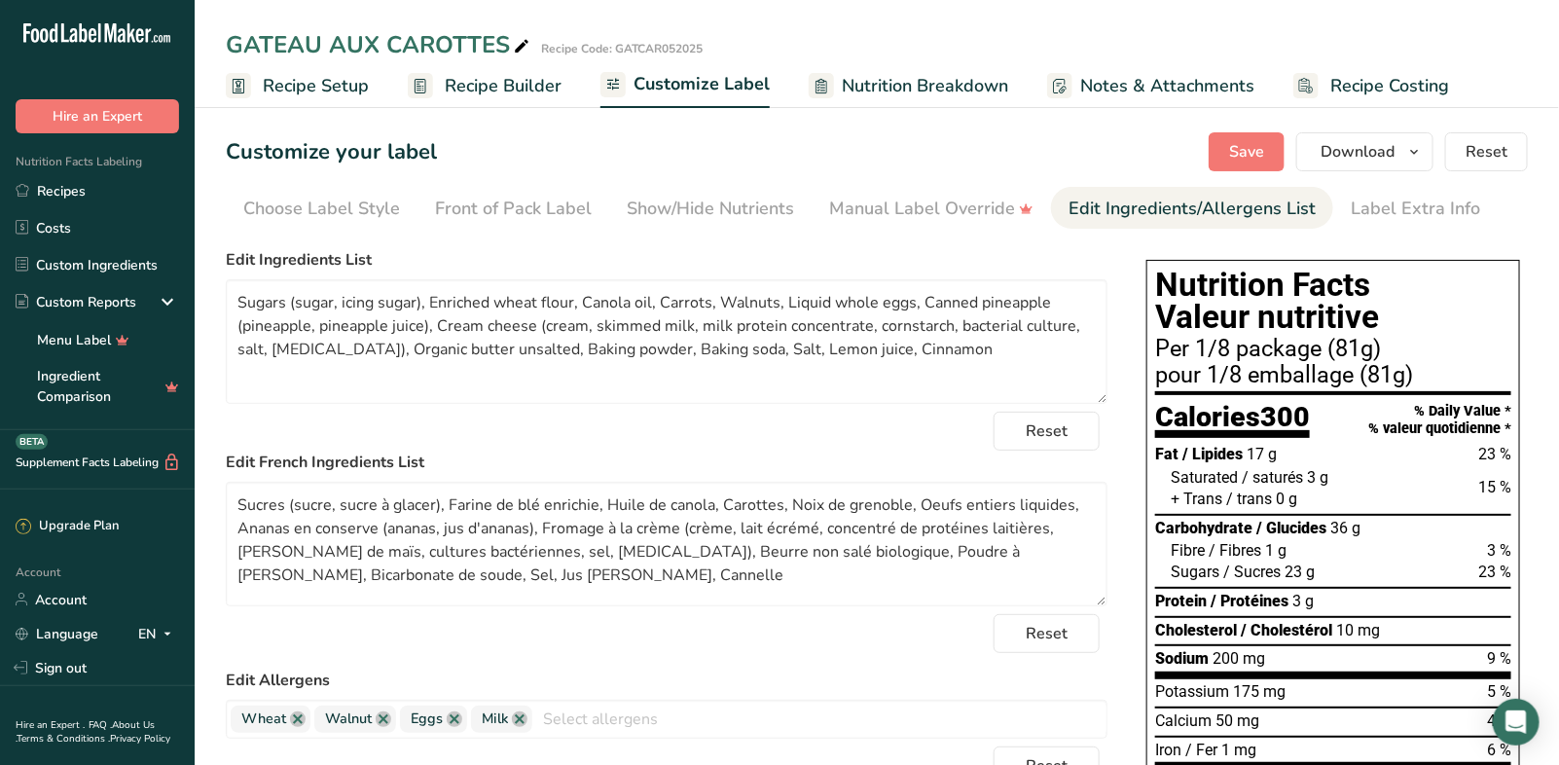
click at [951, 83] on span "Nutrition Breakdown" at bounding box center [925, 86] width 166 height 26
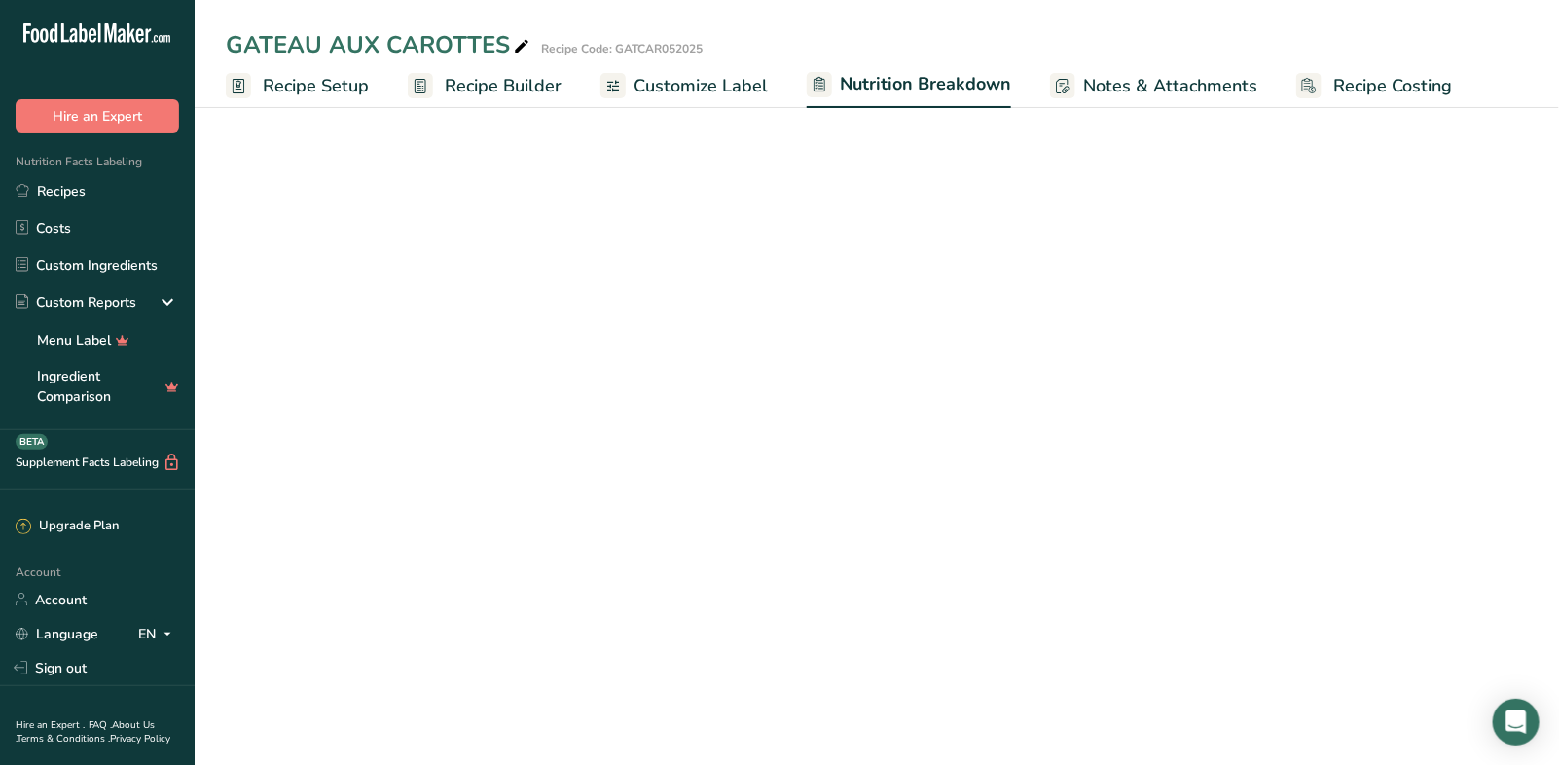
select select "Calories"
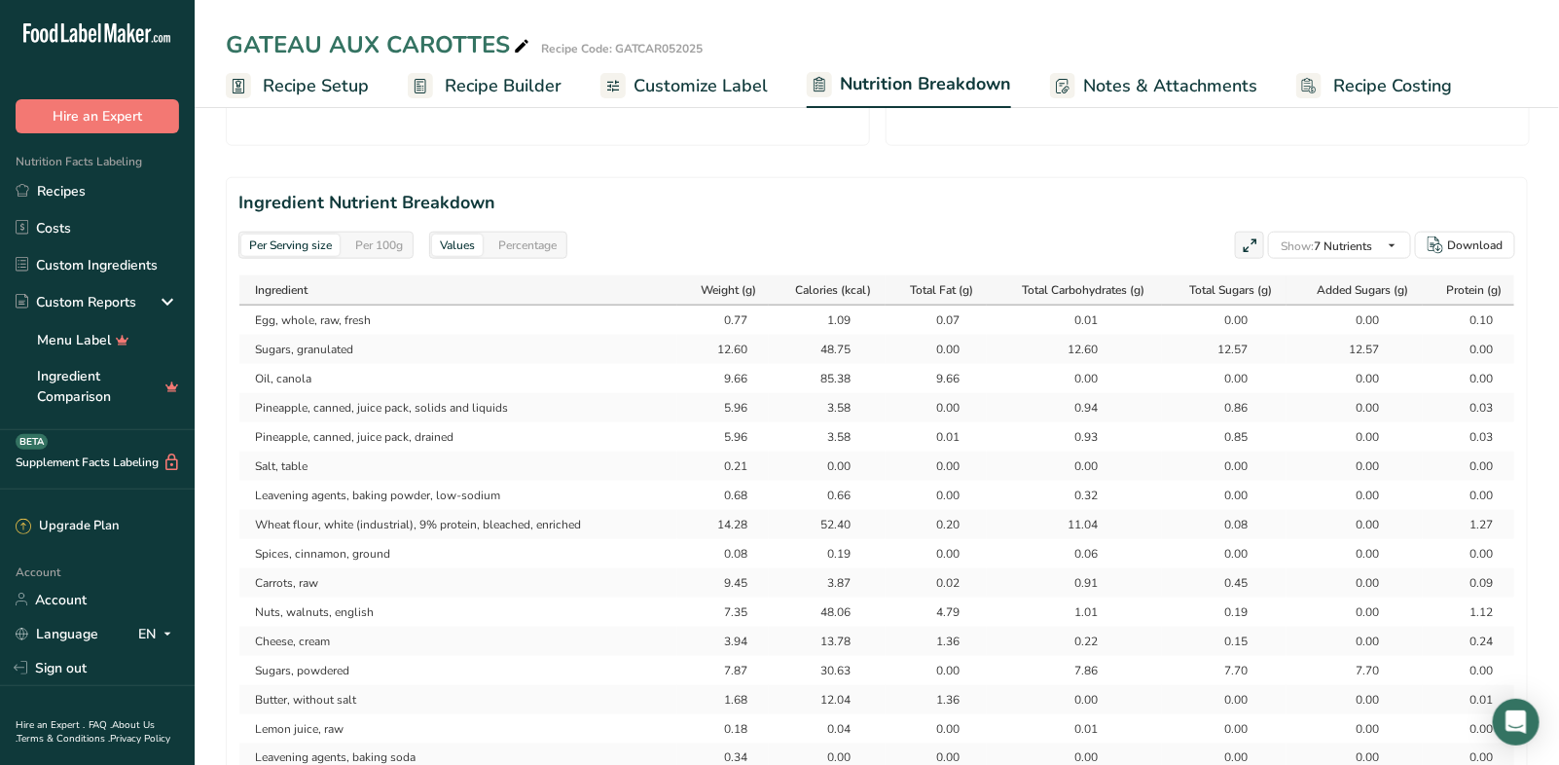
scroll to position [788, 0]
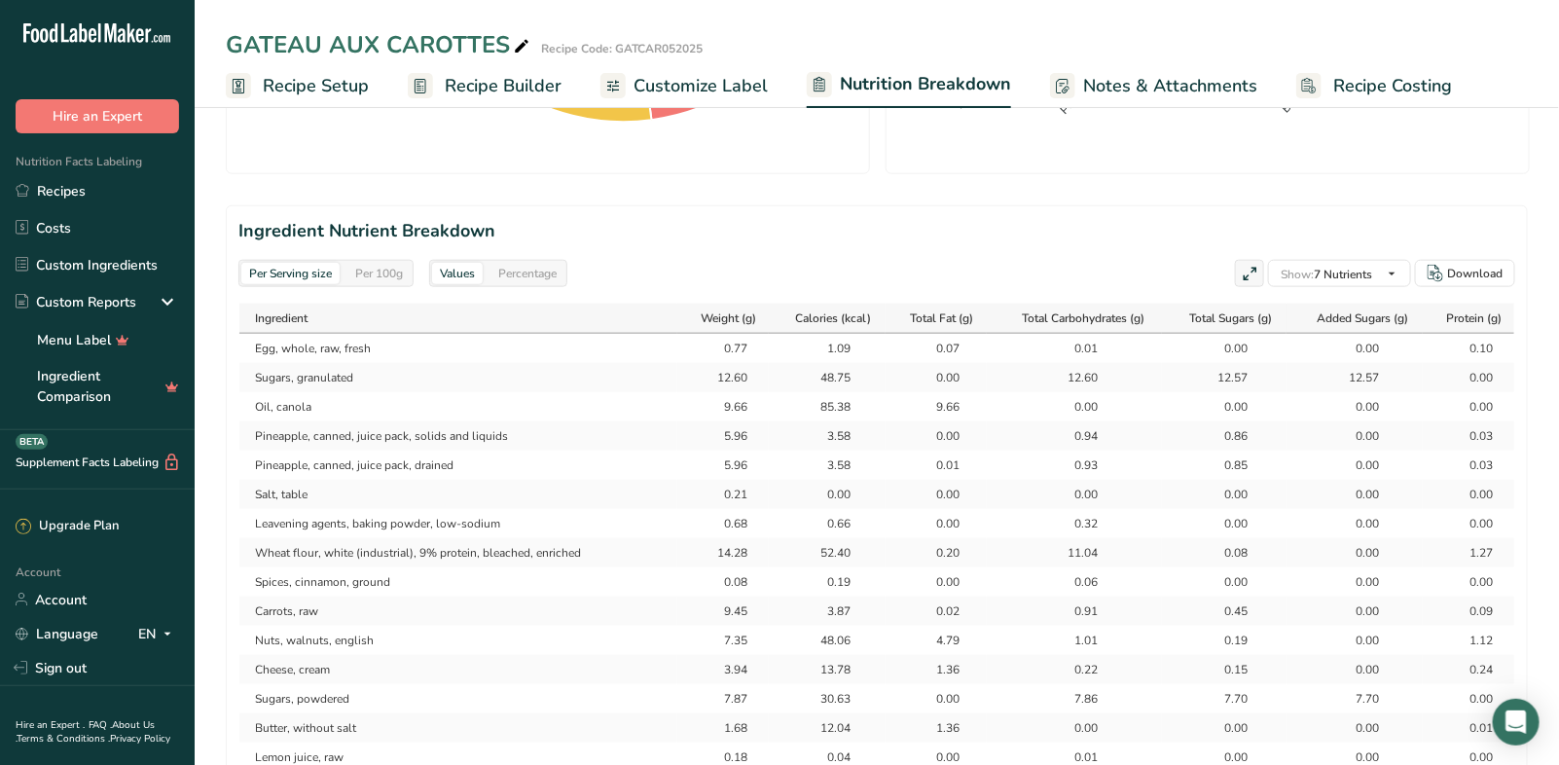
click at [411, 267] on div "Per 100g" at bounding box center [378, 273] width 63 height 21
click at [511, 272] on div "Percentage" at bounding box center [527, 273] width 74 height 21
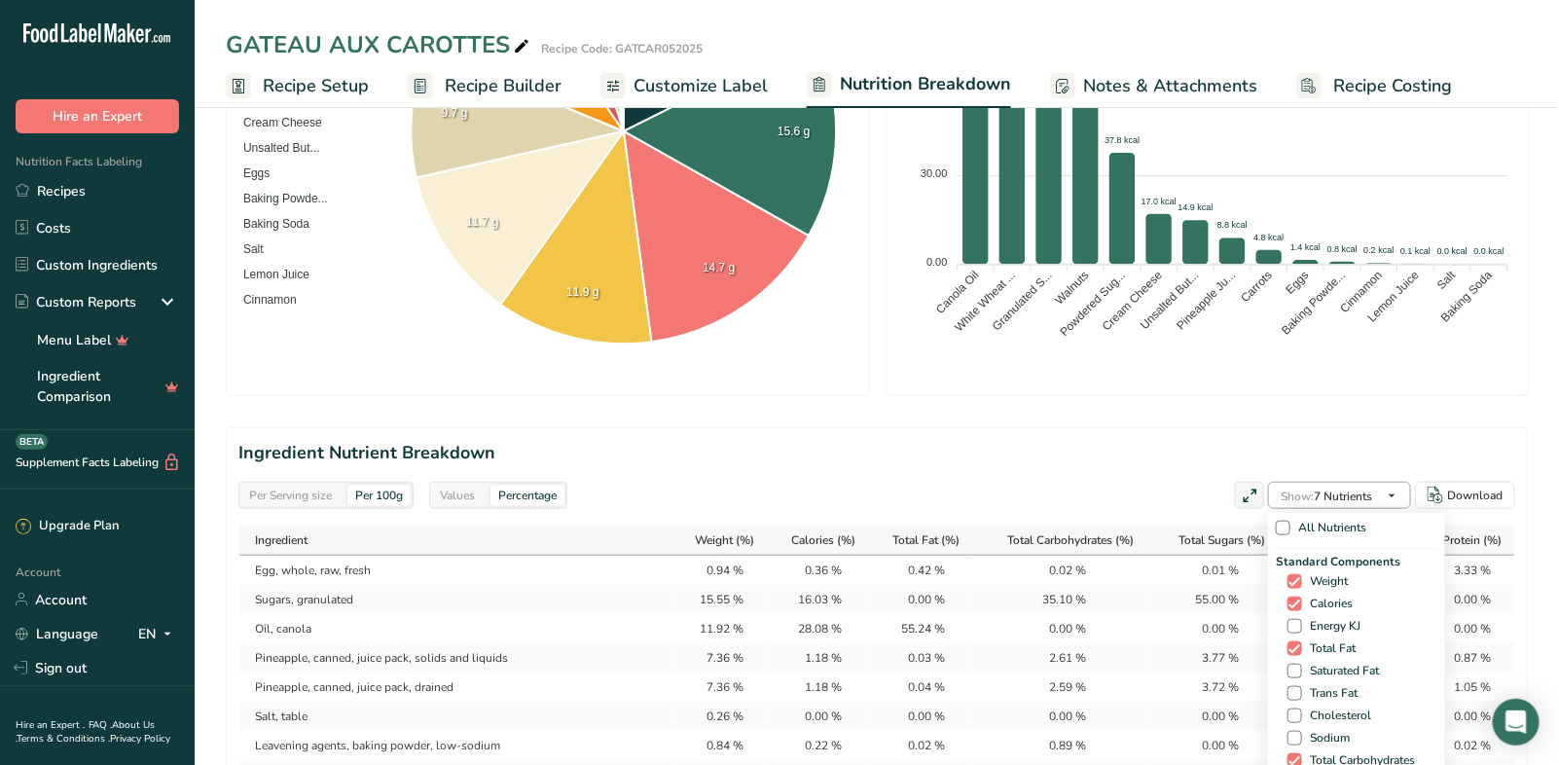
scroll to position [0, 0]
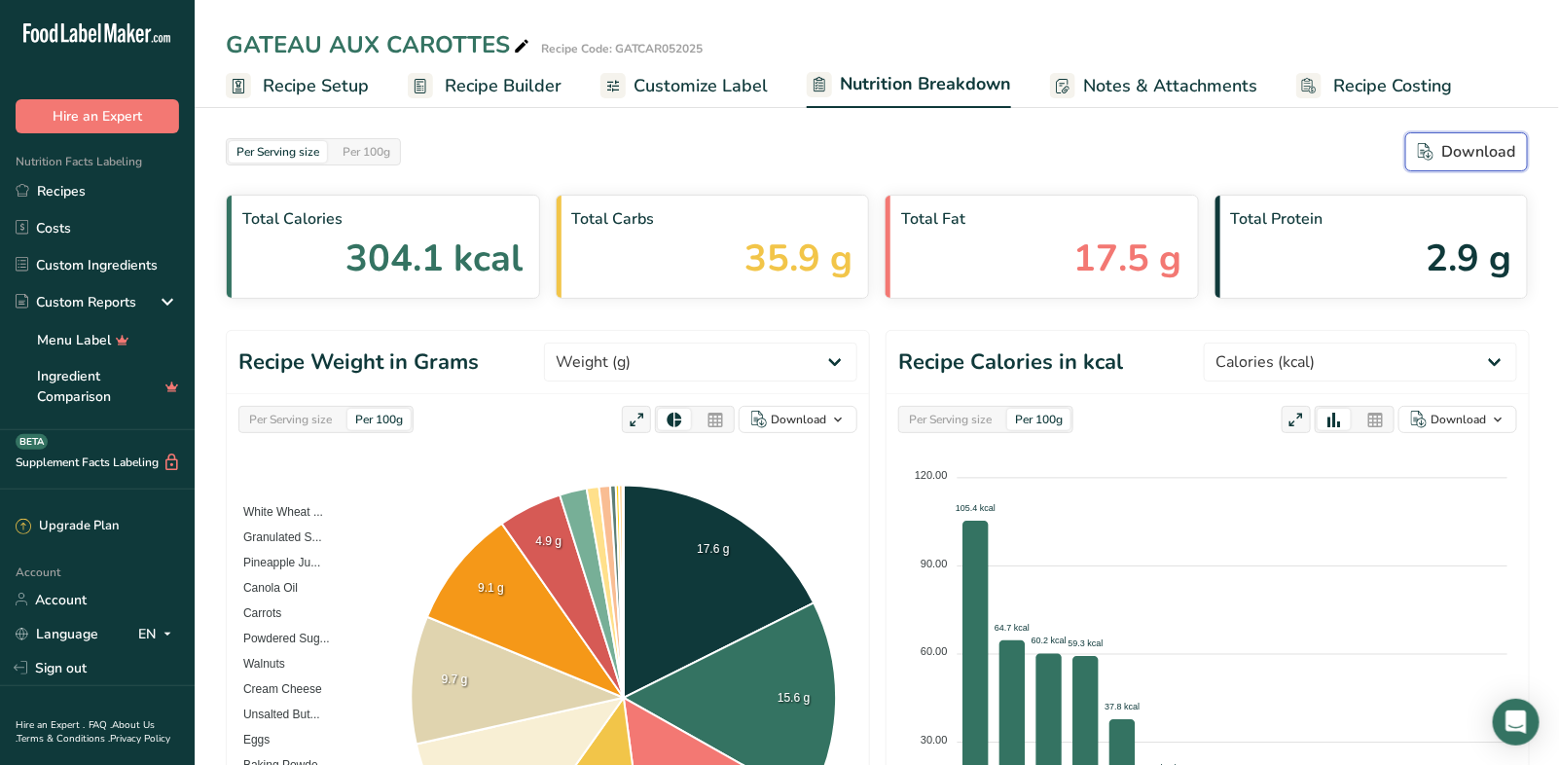
click at [1469, 160] on div "Download" at bounding box center [1465, 151] width 97 height 23
click at [447, 85] on span "Recipe Builder" at bounding box center [503, 86] width 117 height 26
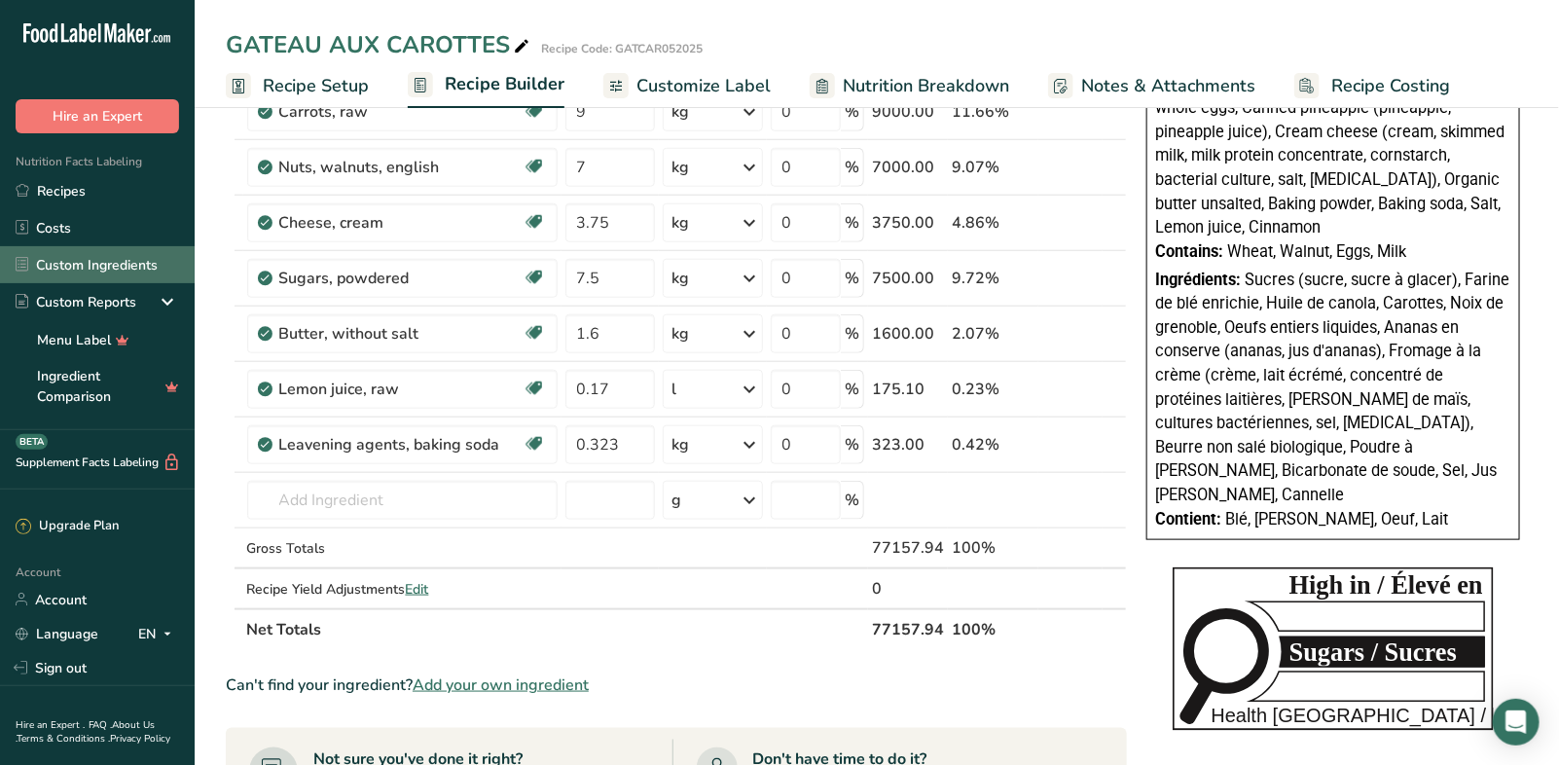
scroll to position [662, 0]
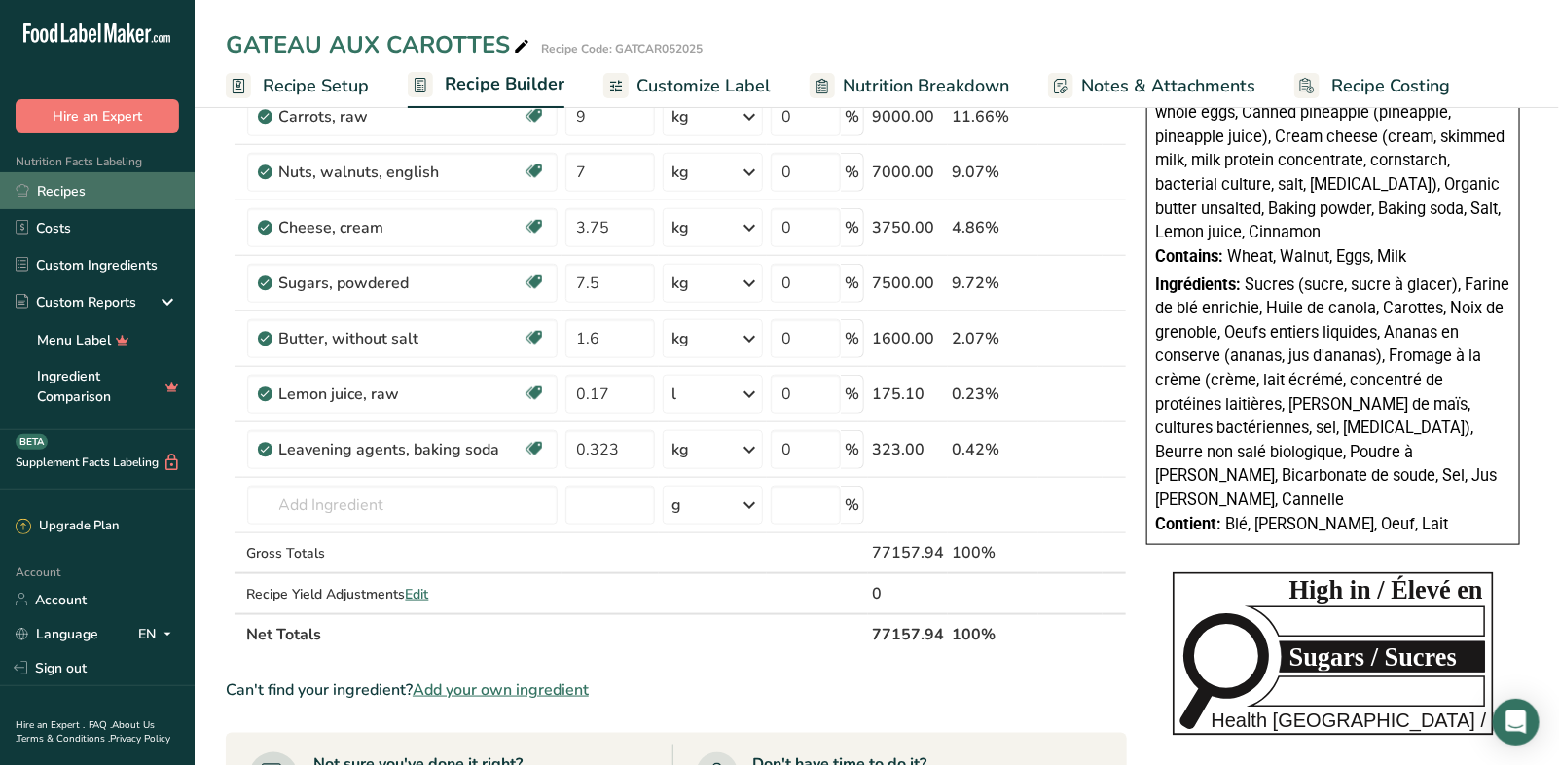
click at [47, 181] on link "Recipes" at bounding box center [97, 190] width 195 height 37
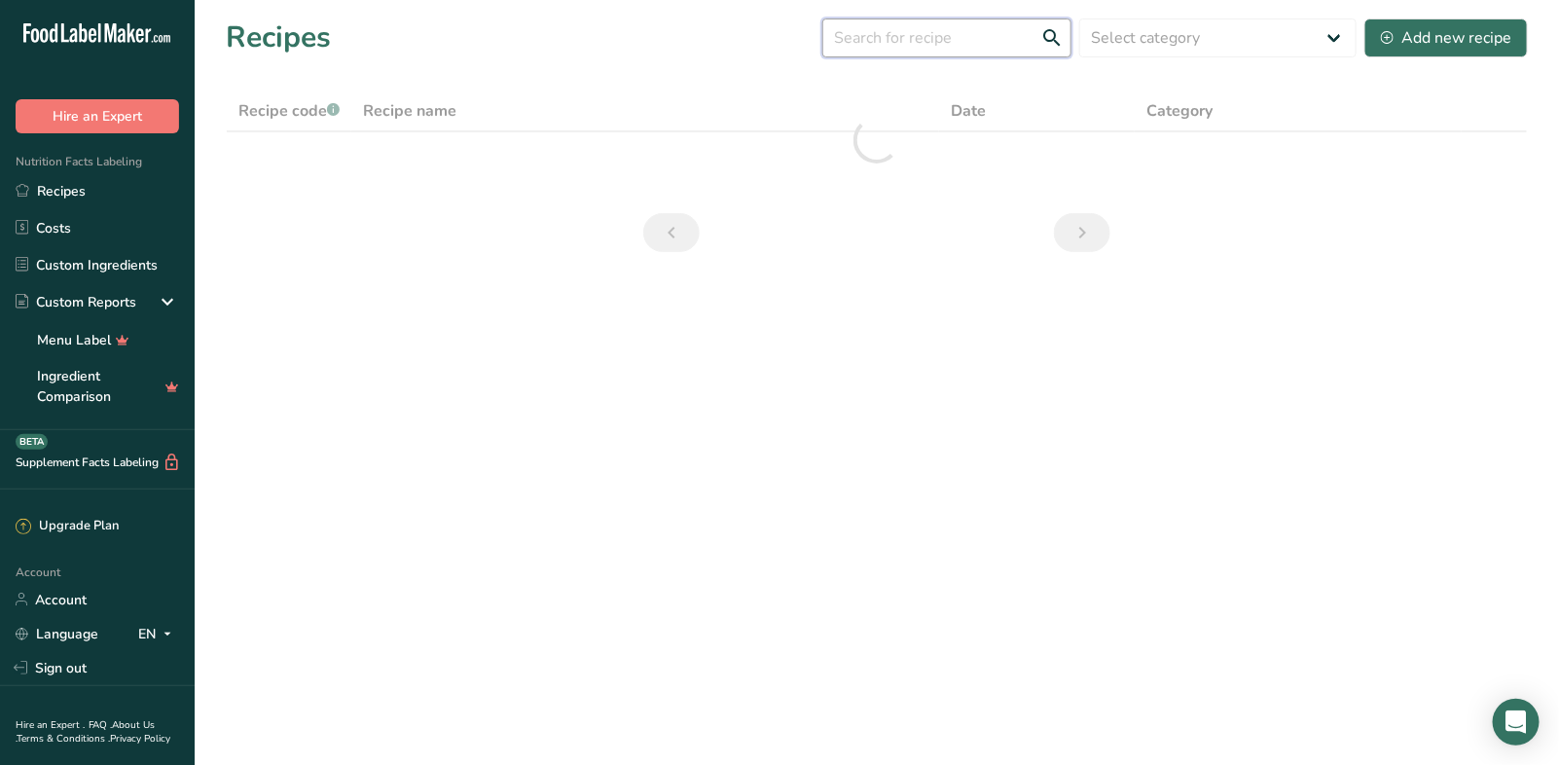
click at [937, 43] on input "text" at bounding box center [946, 37] width 249 height 39
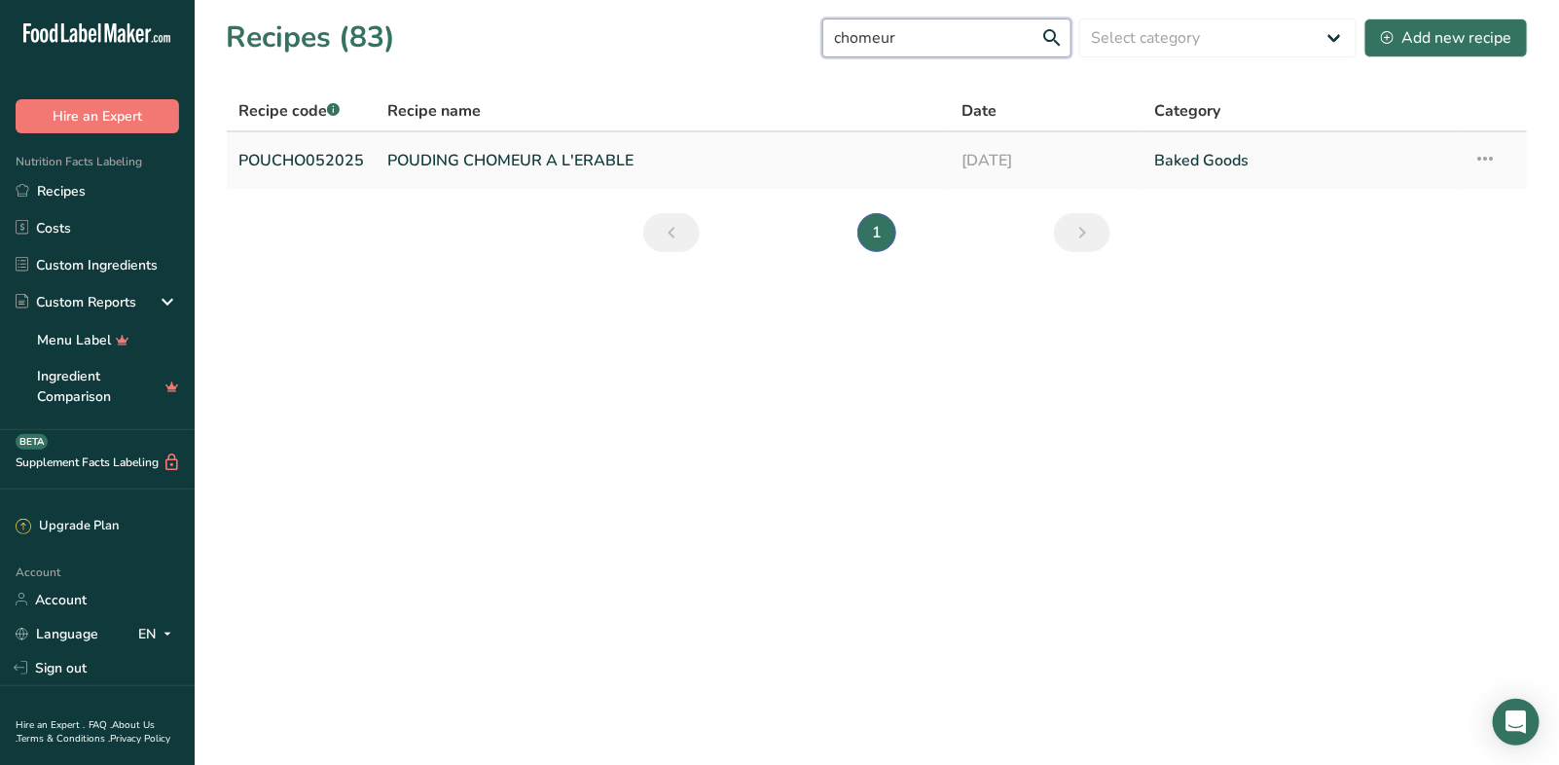
type input "chomeur"
click at [573, 164] on link "POUDING CHOMEUR A L'ERABLE" at bounding box center [662, 160] width 551 height 41
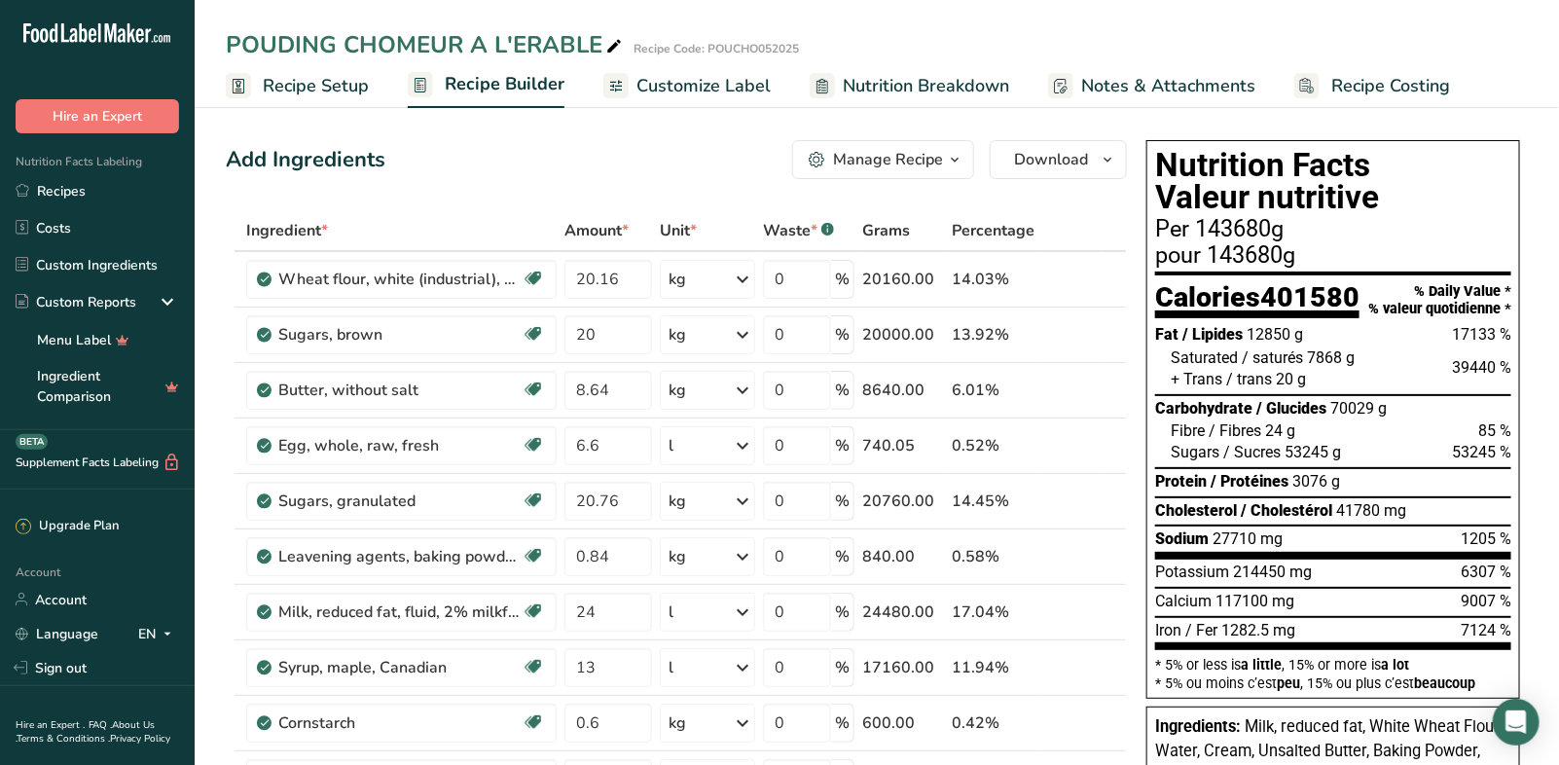
click at [325, 90] on span "Recipe Setup" at bounding box center [316, 86] width 106 height 26
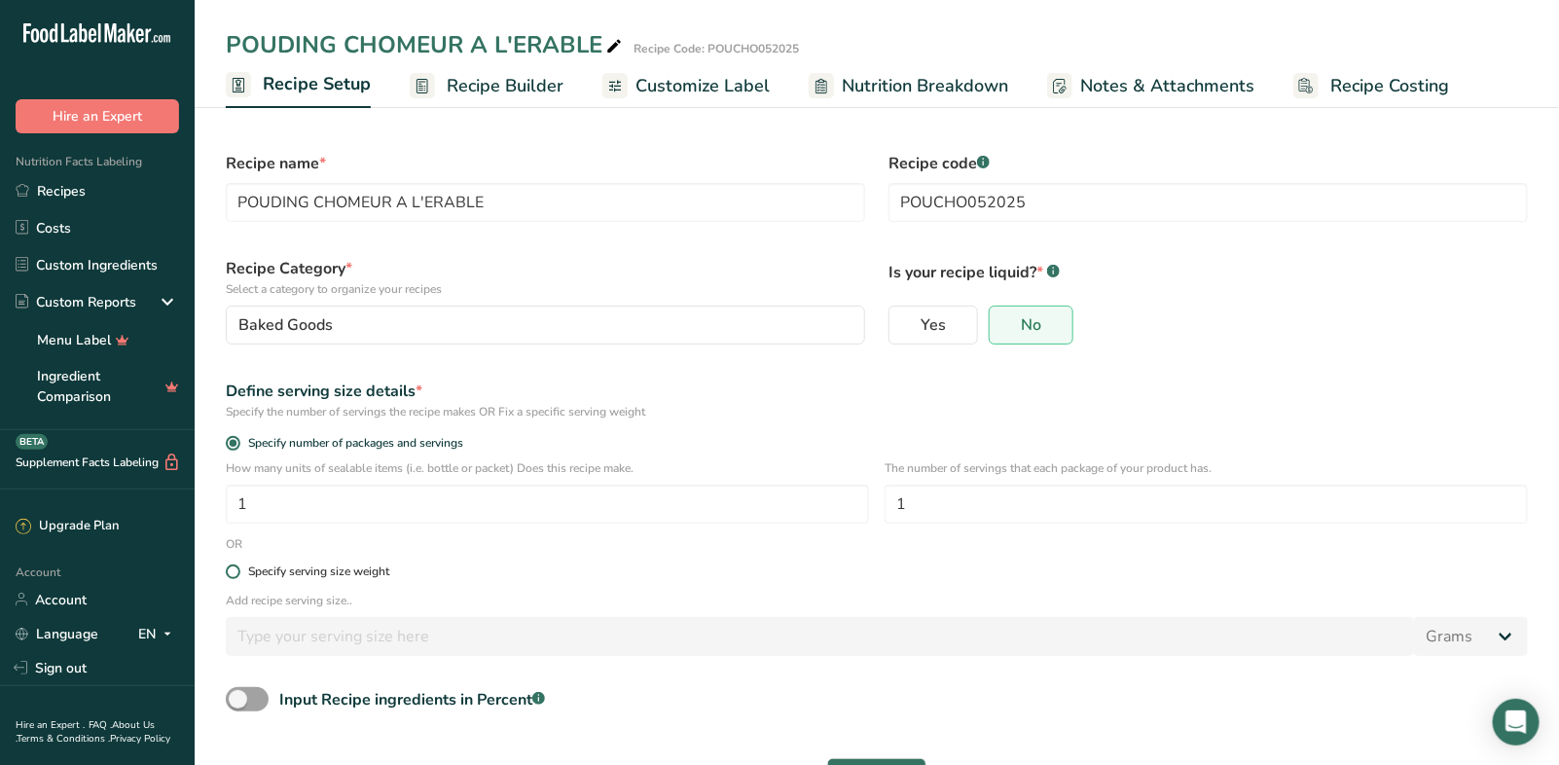
click at [226, 573] on div "Specify serving size weight" at bounding box center [876, 572] width 1325 height 39
click at [233, 569] on span at bounding box center [233, 571] width 15 height 15
click at [233, 569] on input "Specify serving size weight" at bounding box center [232, 571] width 13 height 13
radio input "true"
radio input "false"
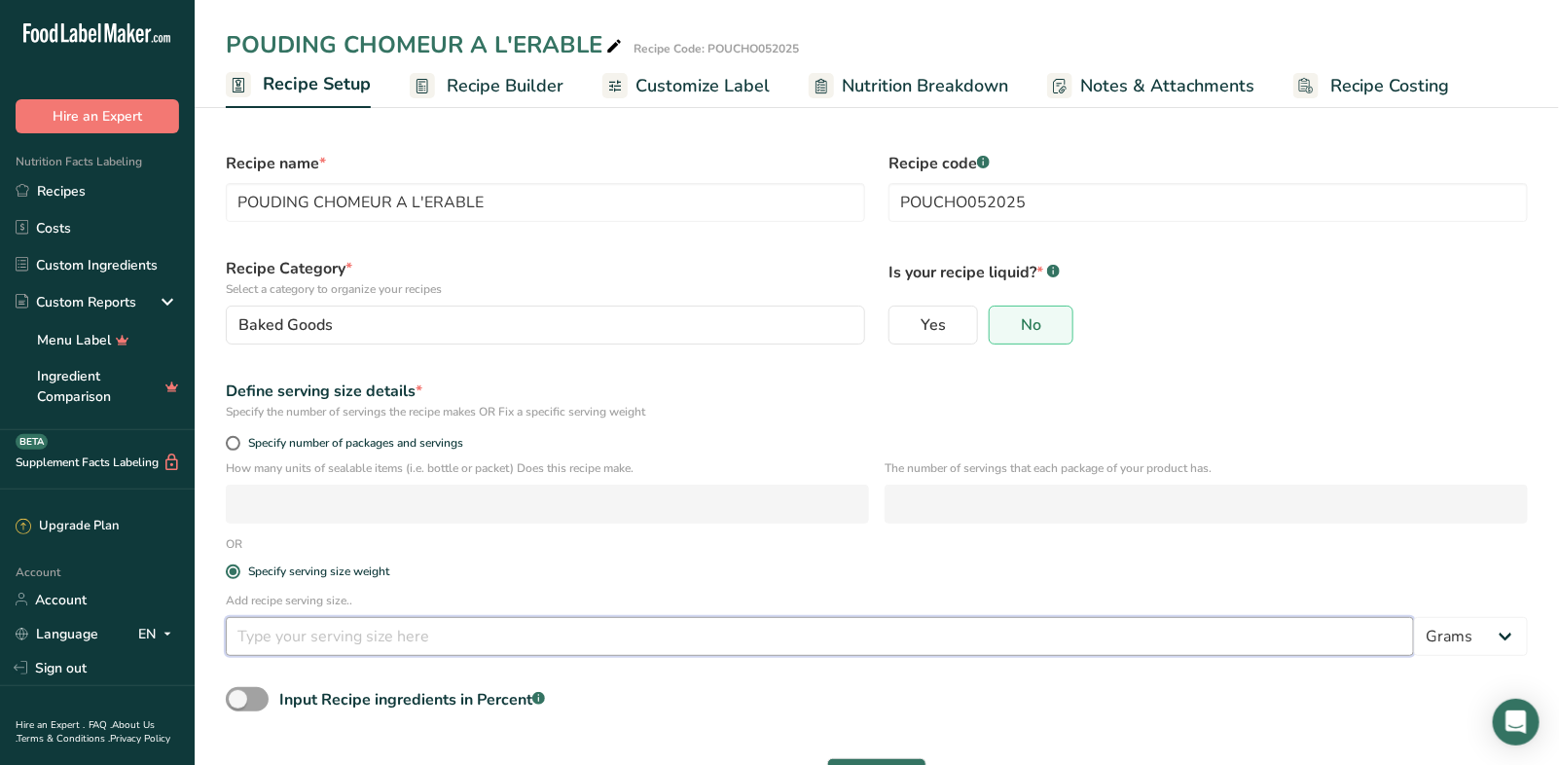
click at [278, 642] on input "number" at bounding box center [820, 636] width 1188 height 39
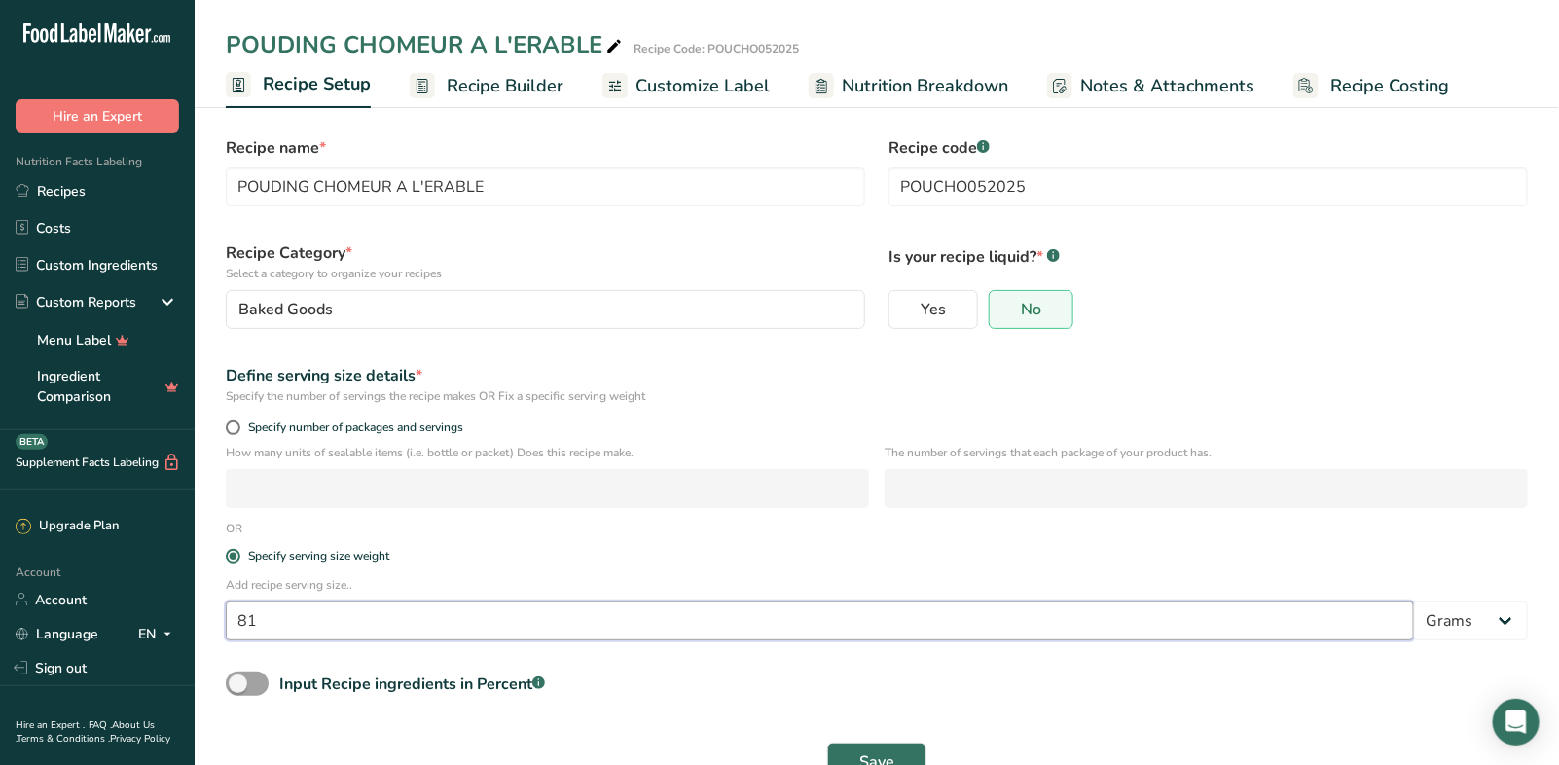
scroll to position [63, 0]
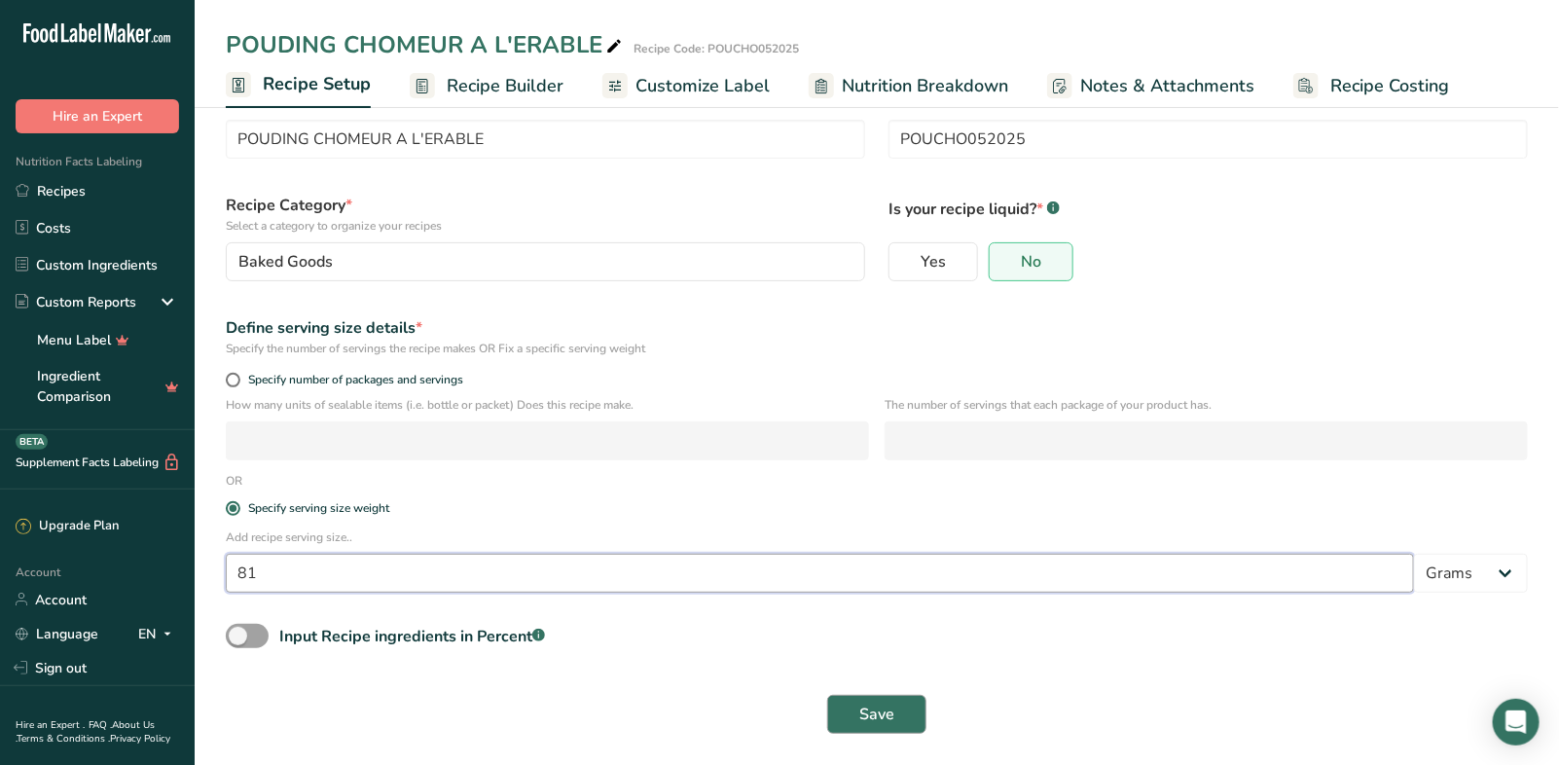
type input "81"
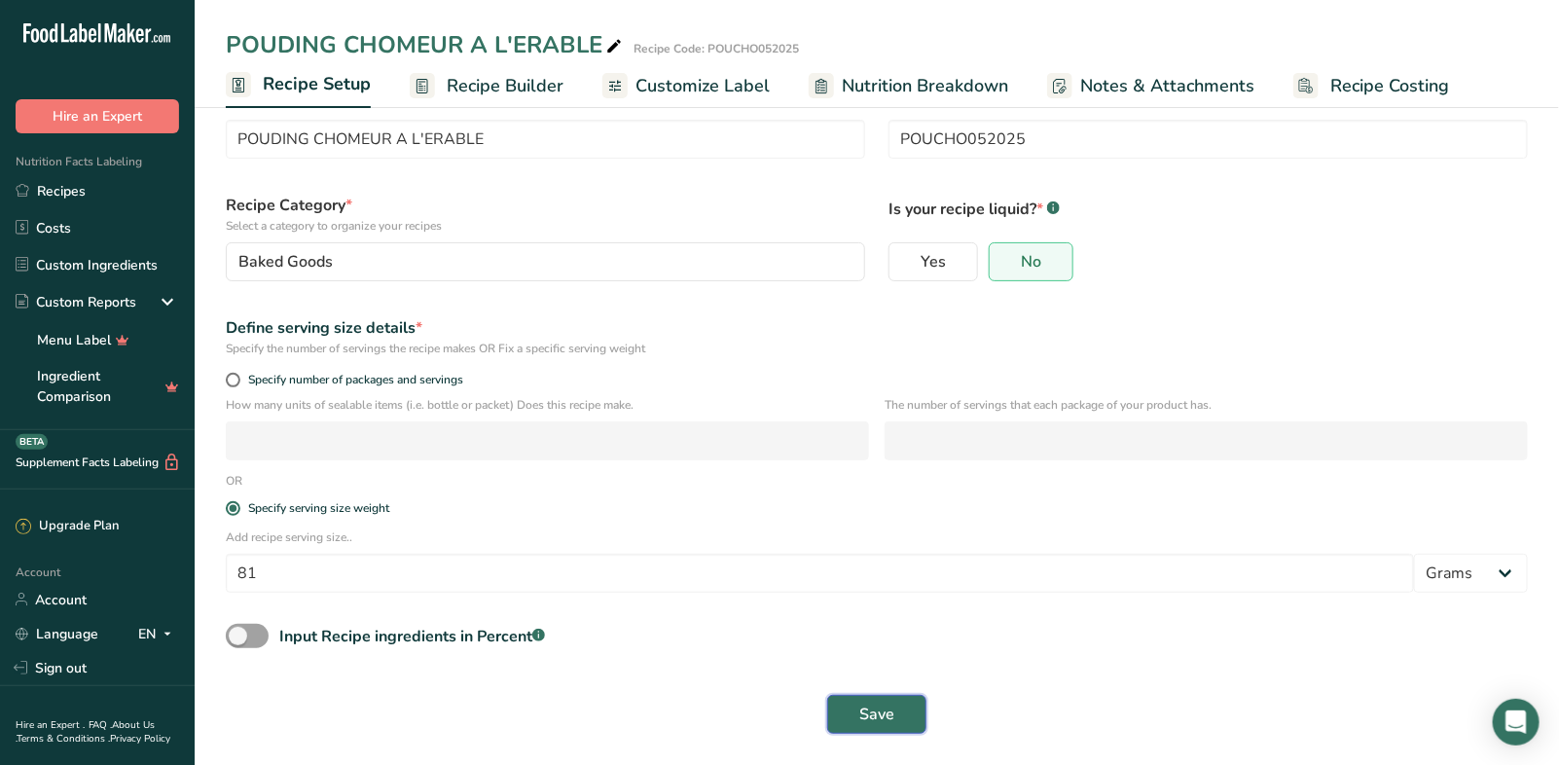
click at [868, 731] on button "Save" at bounding box center [876, 714] width 99 height 39
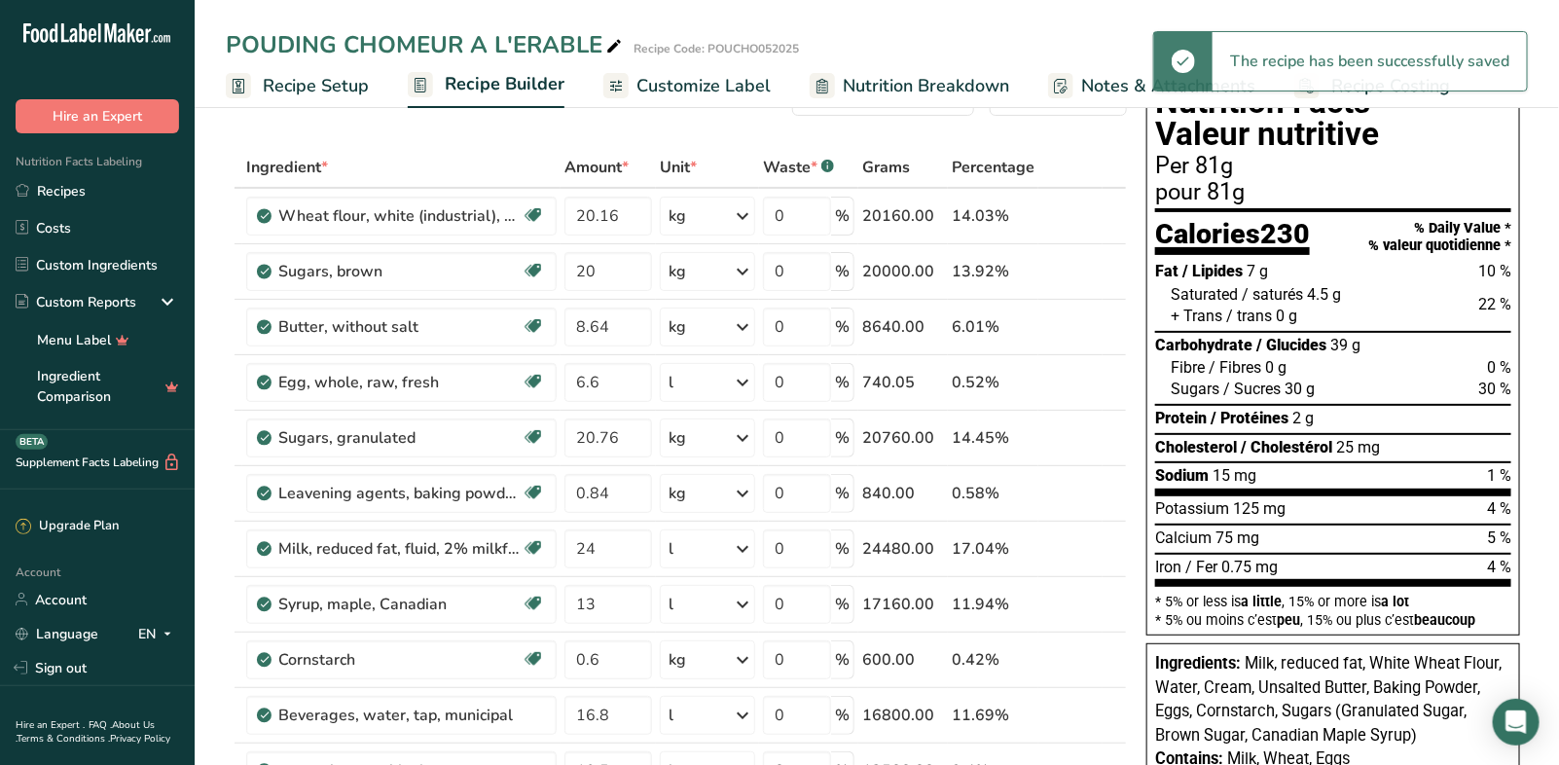
click at [667, 85] on span "Customize Label" at bounding box center [703, 86] width 134 height 26
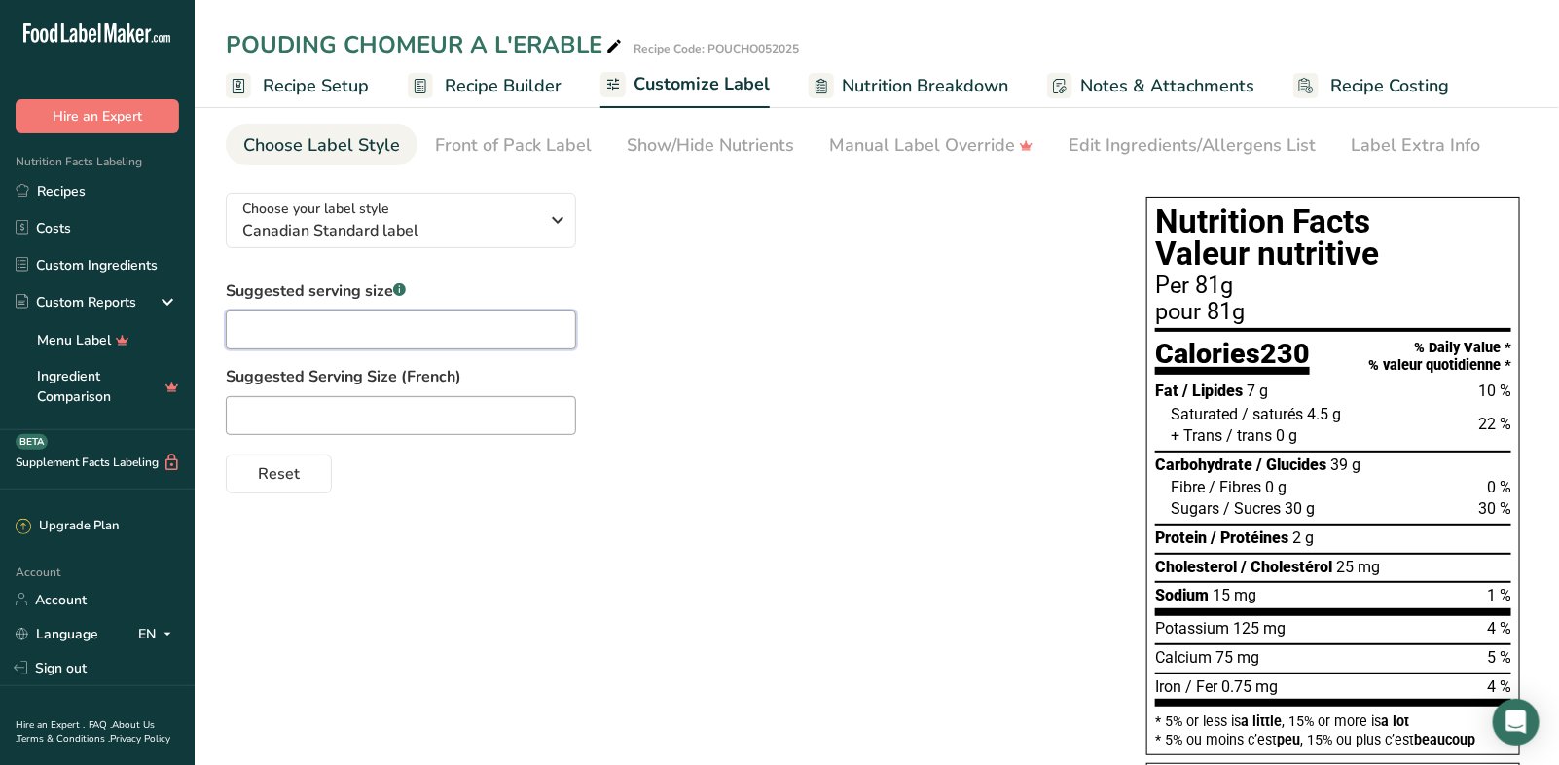
click at [270, 340] on input "text" at bounding box center [401, 329] width 350 height 39
drag, startPoint x: 265, startPoint y: 330, endPoint x: 168, endPoint y: 316, distance: 97.3
click at [168, 316] on div ".a-20{fill:#fff;} Hire an Expert Nutrition Facts Labeling Recipes Costs Custom …" at bounding box center [779, 518] width 1559 height 1162
type input "1/8 package"
click at [247, 403] on input "text" at bounding box center [401, 415] width 350 height 39
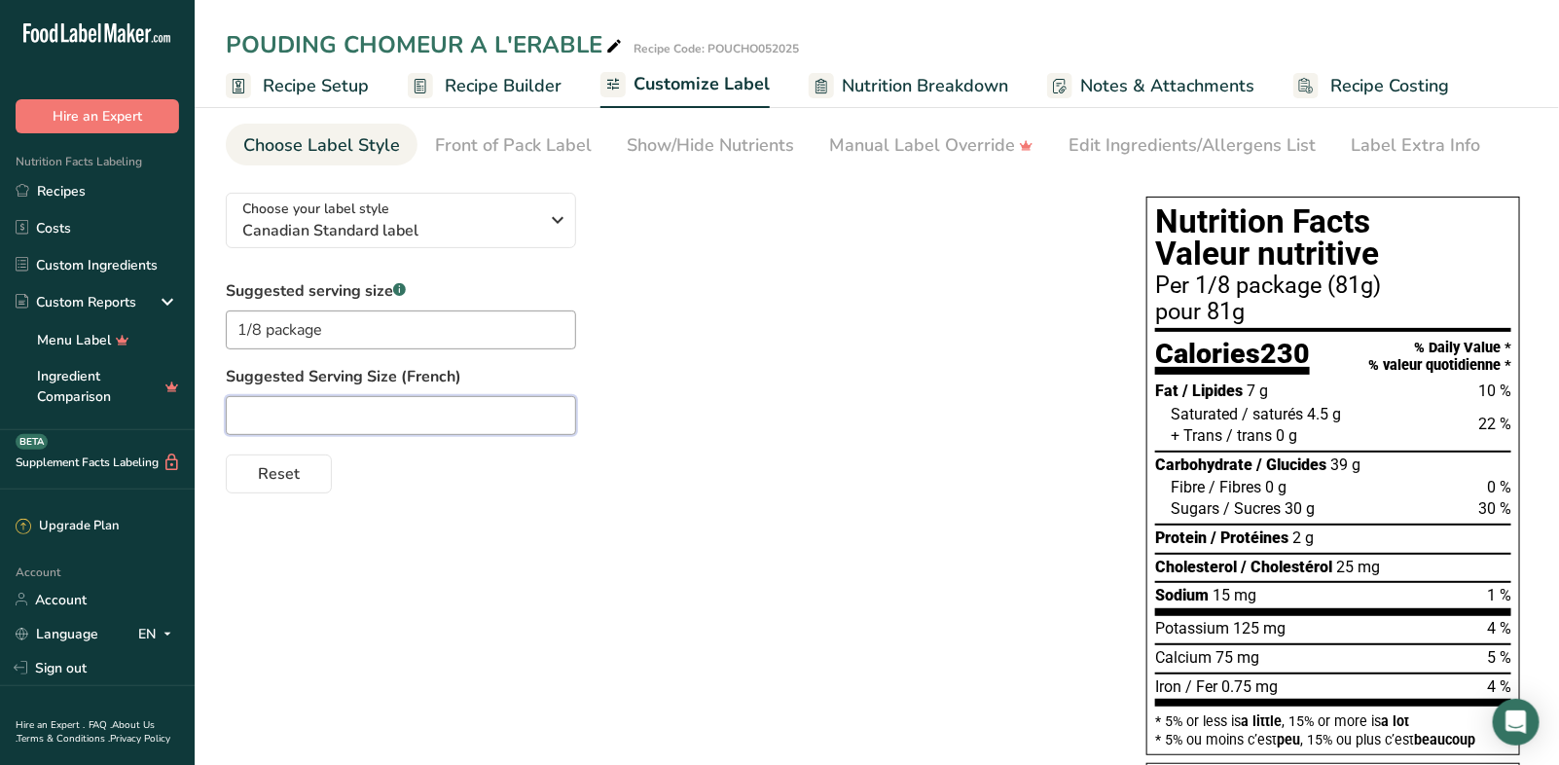
paste input "1/8"
type input "1/8 emballage"
click at [544, 144] on div "Front of Pack Label" at bounding box center [513, 145] width 157 height 26
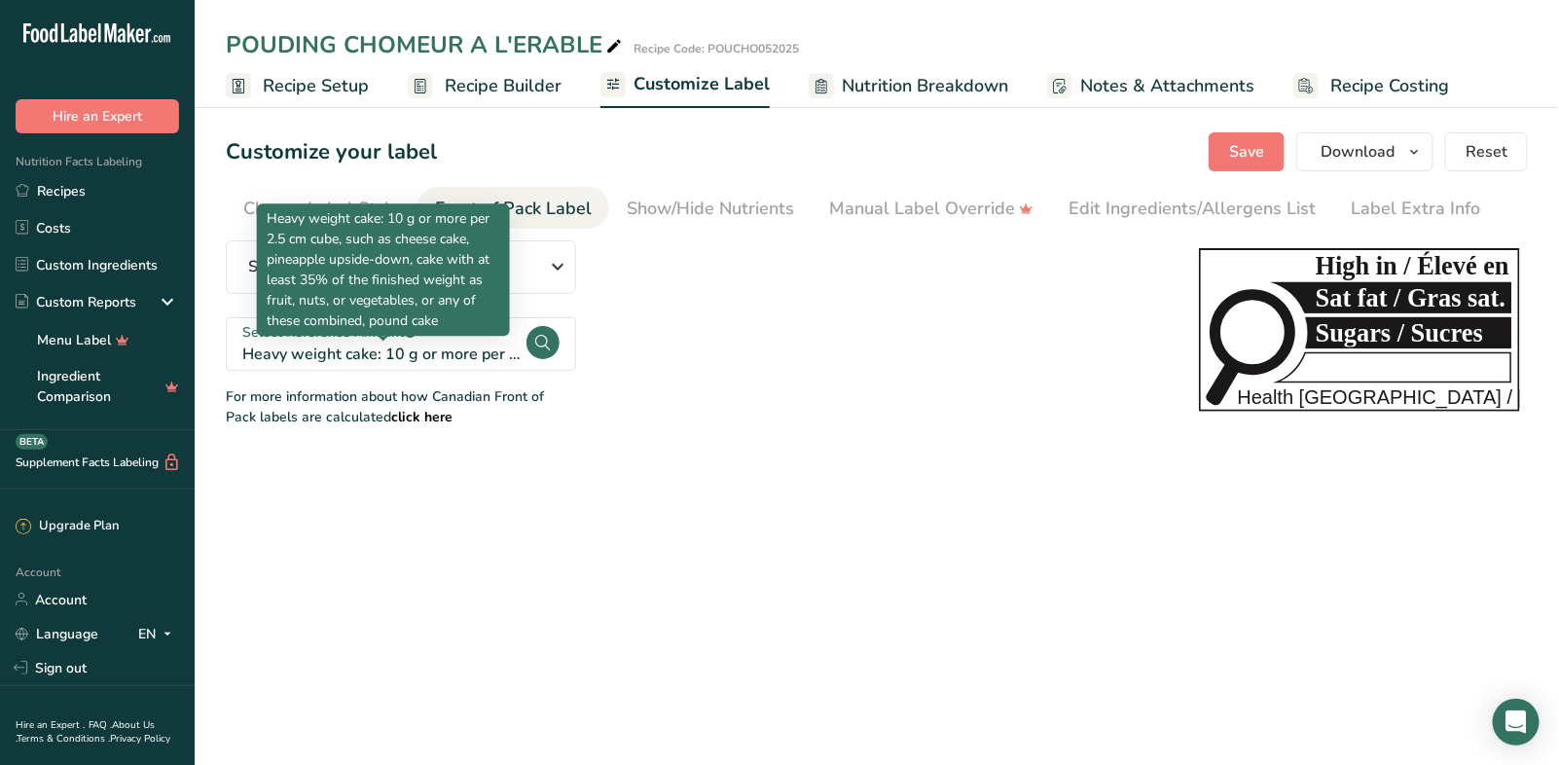
click at [336, 346] on div "Heavy weight cake: 10 g or more per 2.5 cm cube, such as cheese cake, pineapple…" at bounding box center [383, 353] width 282 height 23
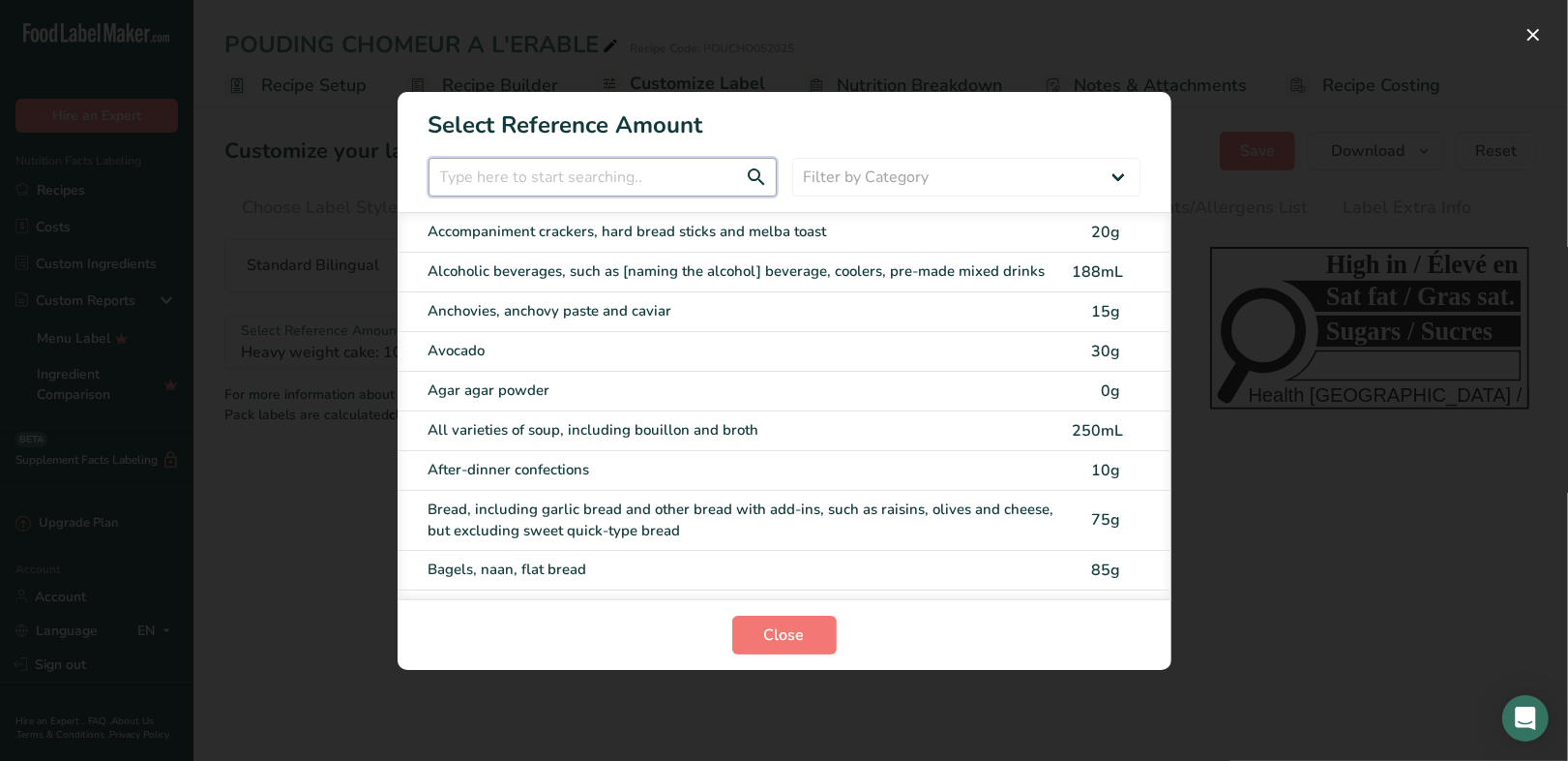
click at [517, 188] on input "FOP Category Selection Modal" at bounding box center [603, 177] width 348 height 39
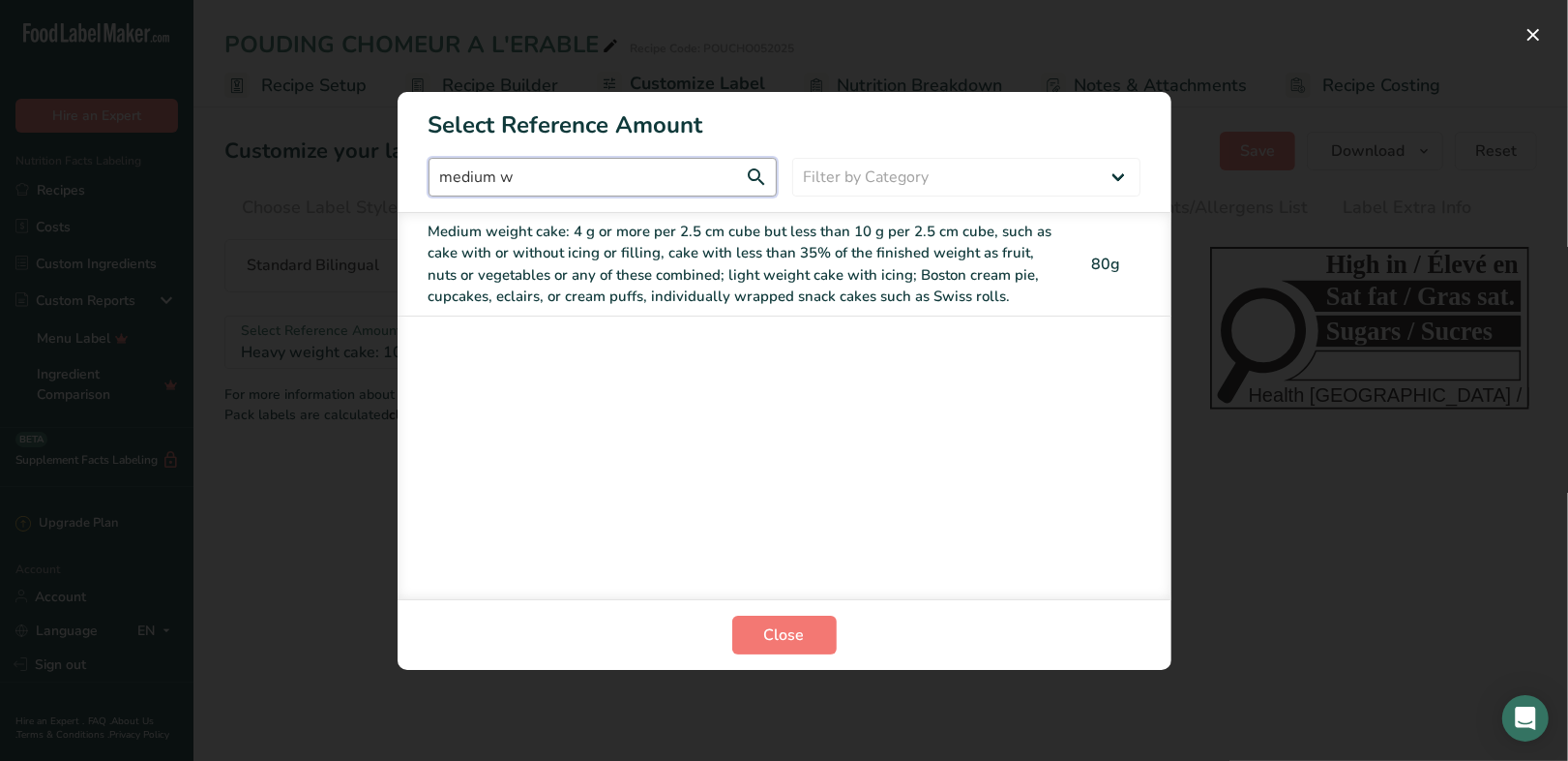
type input "medium w"
click at [534, 280] on div "Medium weight cake: 4 g or more per 2.5 cm cube but less than 10 g per 2.5 cm c…" at bounding box center [744, 265] width 631 height 88
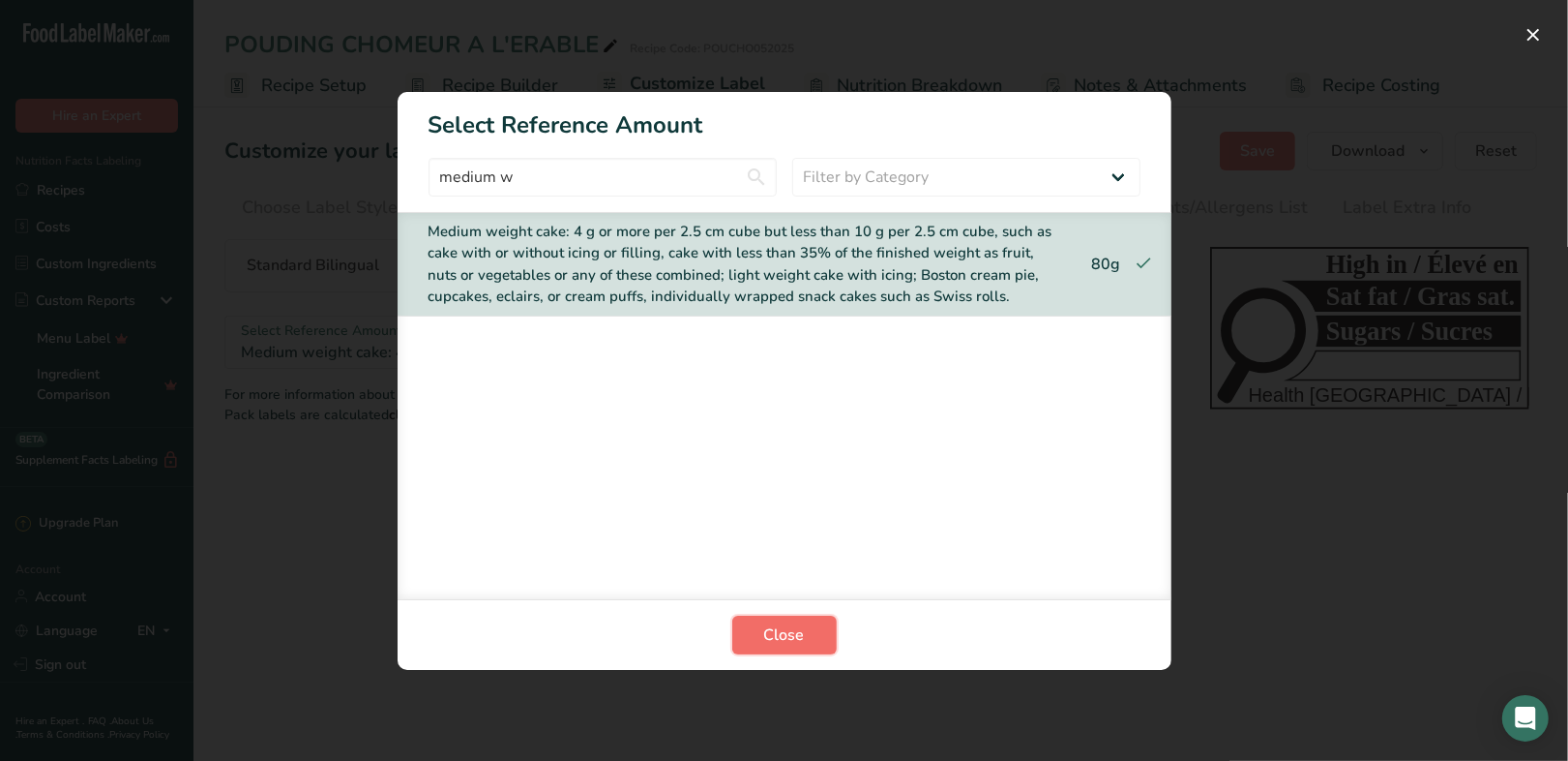
click at [765, 638] on span "Close" at bounding box center [784, 635] width 41 height 23
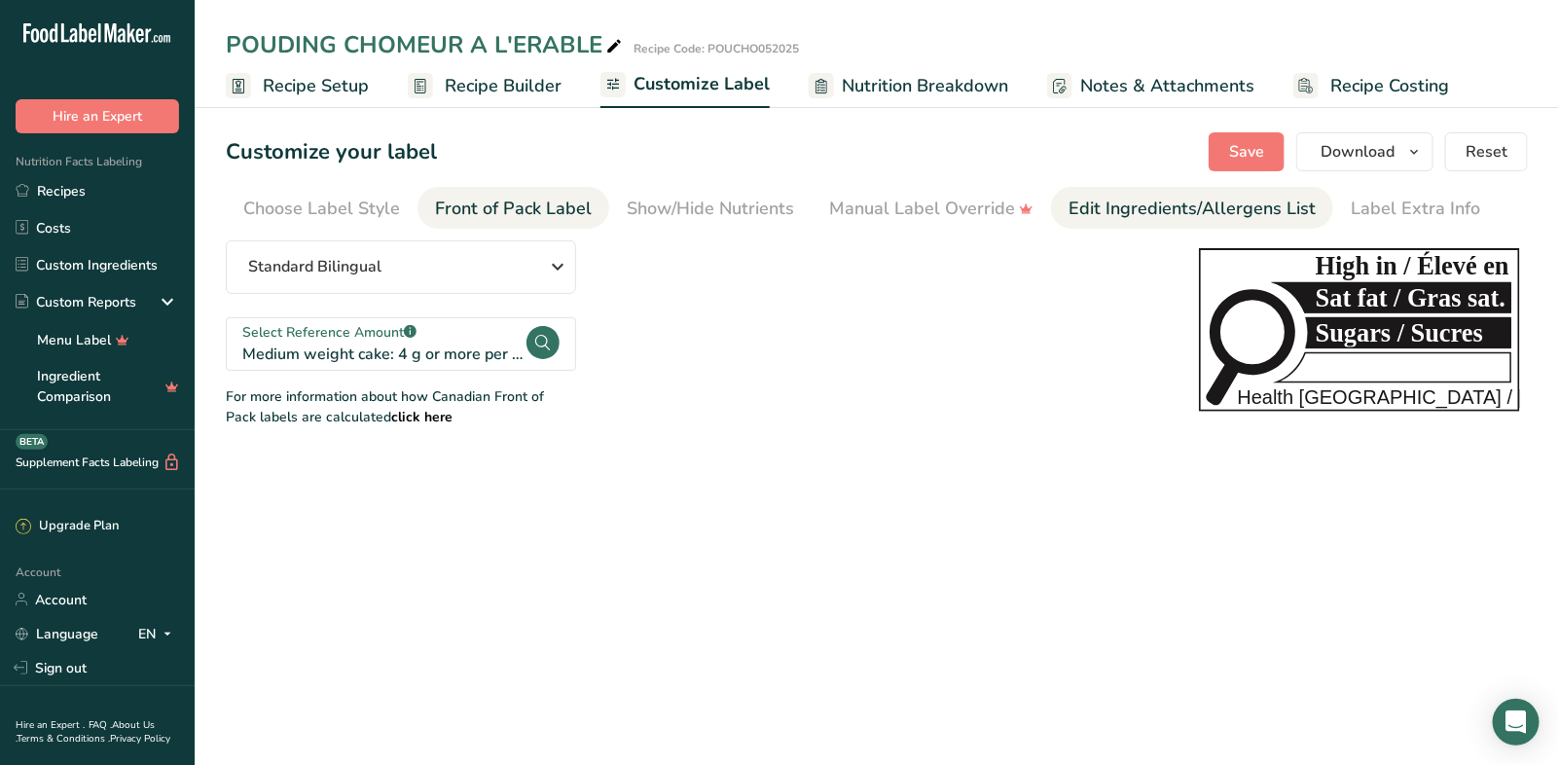
click at [1136, 213] on div "Edit Ingredients/Allergens List" at bounding box center [1191, 209] width 247 height 26
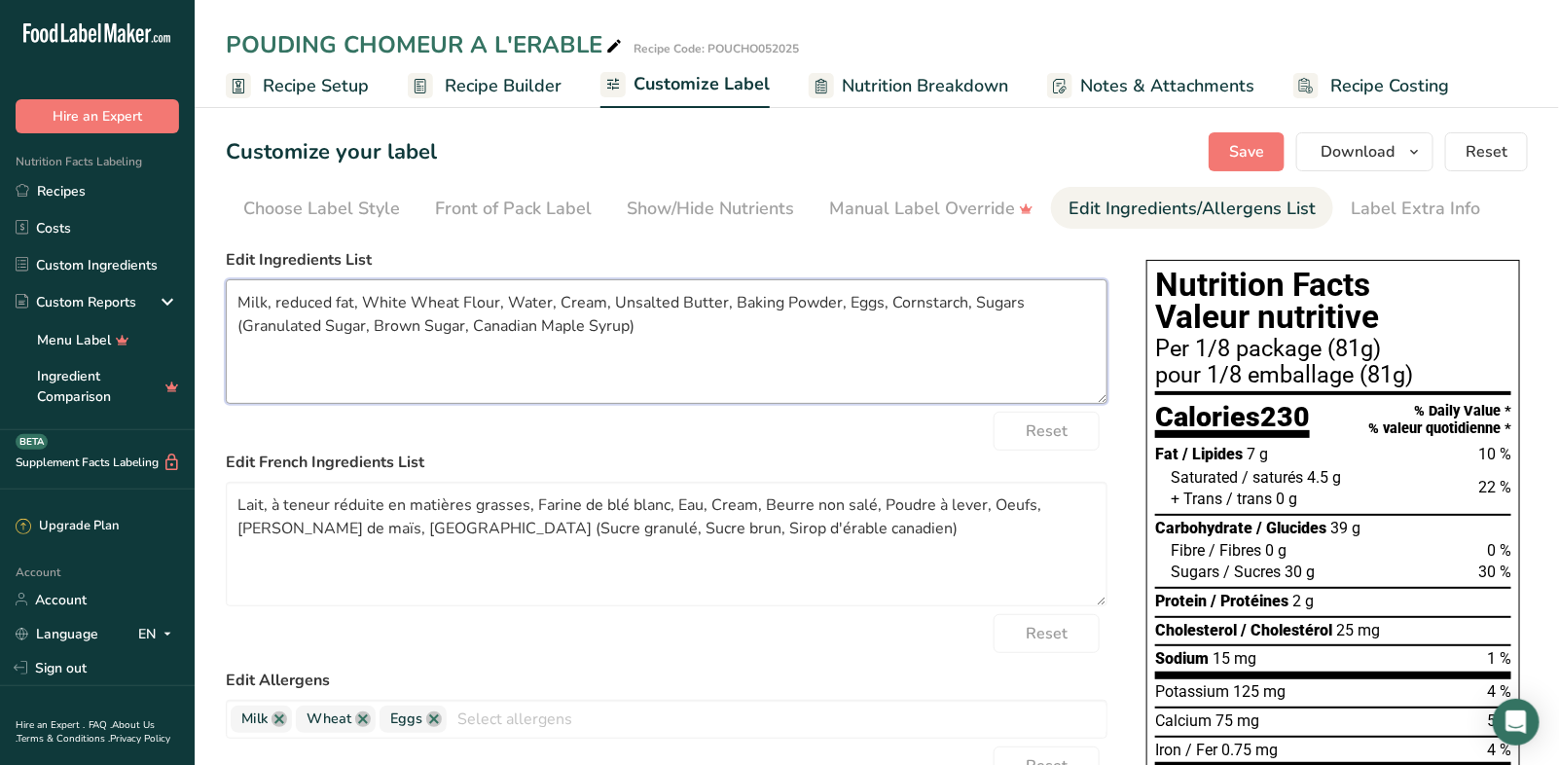
drag, startPoint x: 351, startPoint y: 303, endPoint x: 230, endPoint y: 300, distance: 121.6
click at [230, 301] on textarea "Milk, reduced fat, White Wheat Flour, Water, Cream, Unsalted Butter, Baking Pow…" at bounding box center [666, 341] width 881 height 125
drag, startPoint x: 442, startPoint y: 302, endPoint x: 390, endPoint y: 298, distance: 51.7
click at [390, 298] on textarea "Partly skimmed milk, White Wheat Flour, Water, Cream, Unsalted Butter, Baking P…" at bounding box center [666, 341] width 881 height 125
click at [507, 303] on textarea "Partly skimmed milk, Enriched wheat Flour, Water, Cream, Unsalted Butter, Bakin…" at bounding box center [666, 341] width 881 height 125
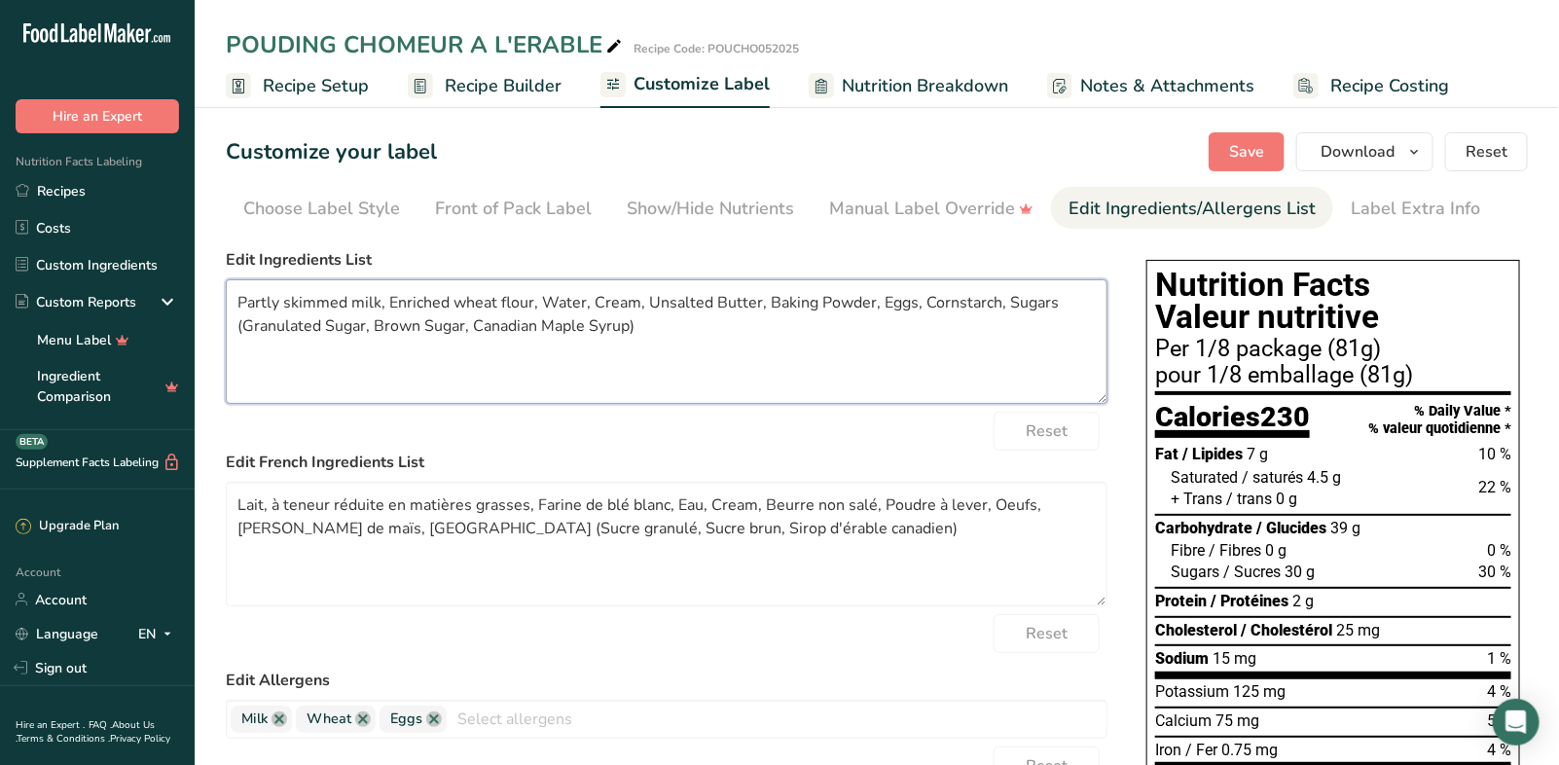
drag, startPoint x: 592, startPoint y: 302, endPoint x: 542, endPoint y: 294, distance: 51.2
click at [542, 294] on textarea "Partly skimmed milk, Enriched wheat flour, Water, Cream, Unsalted Butter, Bakin…" at bounding box center [666, 341] width 881 height 125
click at [585, 307] on textarea "Partly skimmed milk, Enriched wheat flour, Cream, Unsalted Butter, Baking Powde…" at bounding box center [666, 341] width 881 height 125
click at [984, 297] on textarea "Partly skimmed milk, Enriched wheat flour, Cream (cream, milk, cllulose gel, ca…" at bounding box center [666, 341] width 881 height 125
drag, startPoint x: 242, startPoint y: 323, endPoint x: 233, endPoint y: 322, distance: 9.8
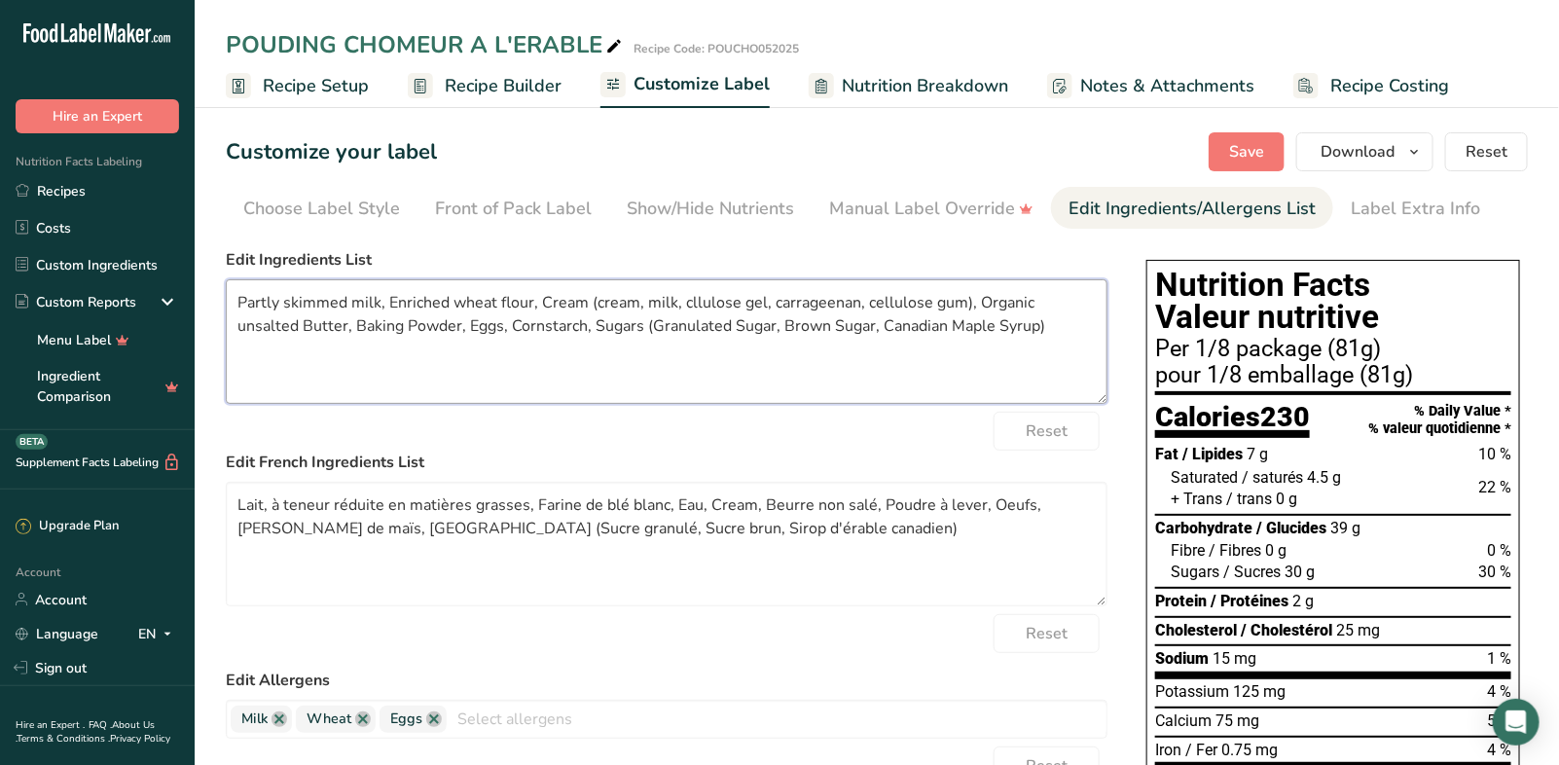
click at [233, 322] on textarea "Partly skimmed milk, Enriched wheat flour, Cream (cream, milk, cllulose gel, ca…" at bounding box center [666, 341] width 881 height 125
click at [340, 324] on textarea "Partly skimmed milk, Enriched wheat flour, Cream (cream, milk, cllulose gel, ca…" at bounding box center [666, 341] width 881 height 125
click at [398, 325] on textarea "Partly skimmed milk, Enriched wheat flour, Cream (cream, milk, cllulose gel, ca…" at bounding box center [666, 341] width 881 height 125
drag, startPoint x: 977, startPoint y: 327, endPoint x: 907, endPoint y: 322, distance: 70.2
click at [907, 322] on textarea "Partly skimmed milk, Enriched wheat flour, Cream (cream, milk, cllulose gel, ca…" at bounding box center [666, 341] width 881 height 125
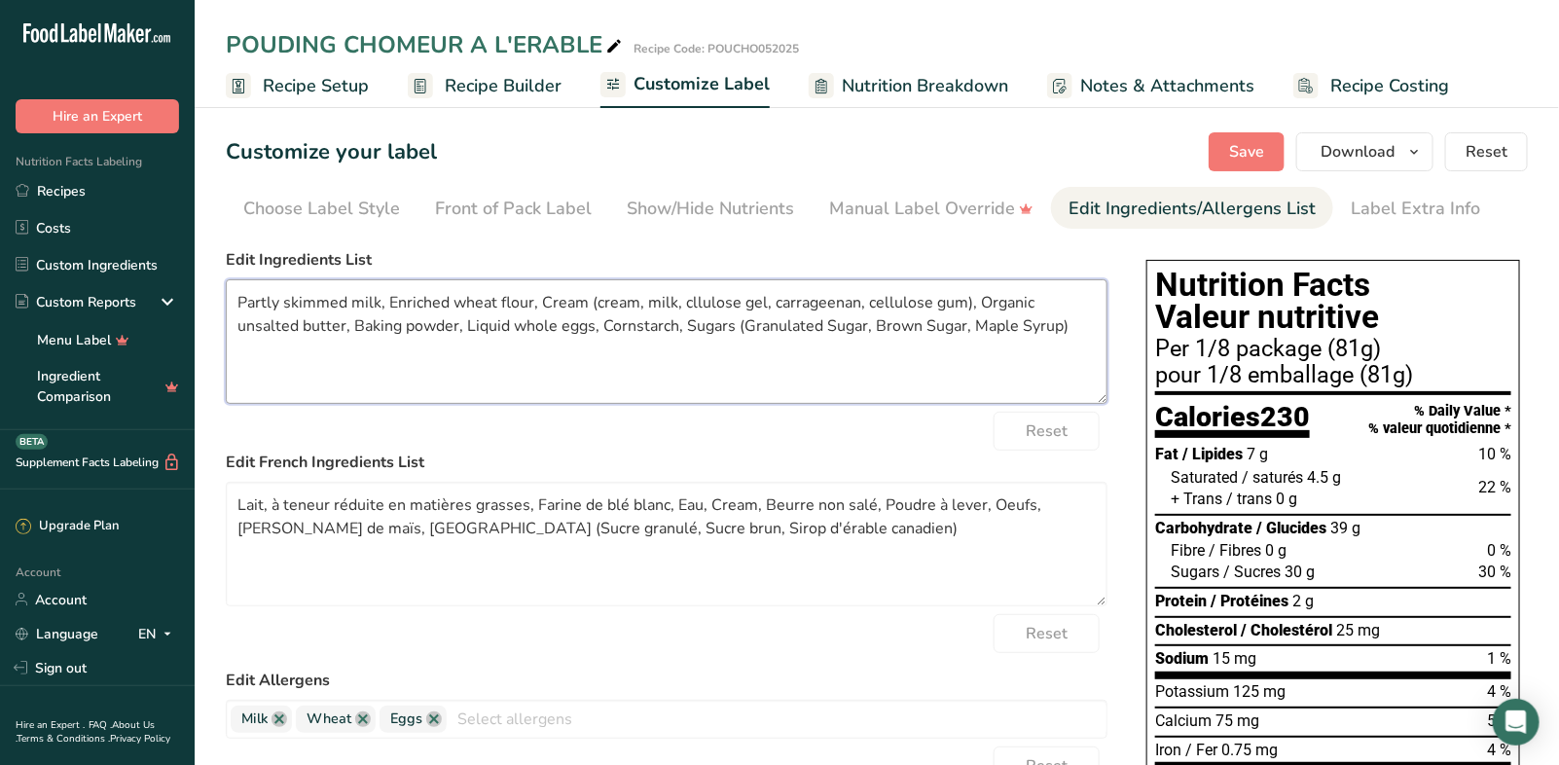
click at [679, 322] on textarea "Partly skimmed milk, Enriched wheat flour, Cream (cream, milk, cllulose gel, ca…" at bounding box center [666, 341] width 881 height 125
click at [679, 320] on textarea "Partly skimmed milk, Enriched wheat flour, Cream (cream, milk, cllulose gel, ca…" at bounding box center [666, 341] width 881 height 125
click at [764, 330] on textarea "Partly skimmed milk, Enriched wheat flour, Cream (cream, milk, cllulose gel, ca…" at bounding box center [666, 341] width 881 height 125
click at [812, 327] on textarea "Partly skimmed milk, Enriched wheat flour, Cream (cream, milk, cllulose gel, ca…" at bounding box center [666, 341] width 881 height 125
click at [850, 321] on textarea "Partly skimmed milk, Enriched wheat flour, Cream (cream, milk, cllulose gel, ca…" at bounding box center [666, 341] width 881 height 125
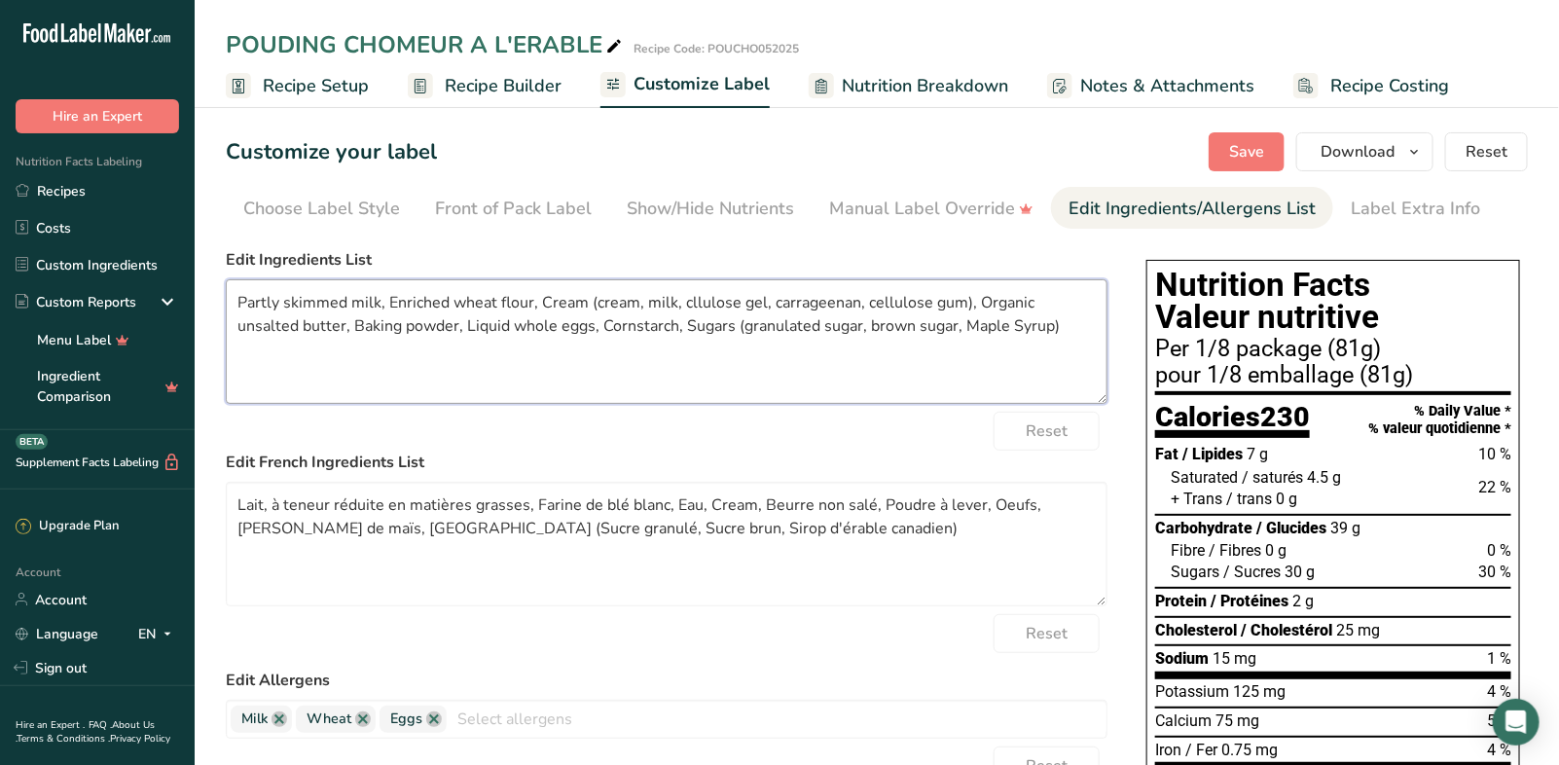
click at [899, 324] on textarea "Partly skimmed milk, Enriched wheat flour, Cream (cream, milk, cllulose gel, ca…" at bounding box center [666, 341] width 881 height 125
click at [953, 333] on textarea "Partly skimmed milk, Enriched wheat flour, Cream (cream, milk, cllulose gel, ca…" at bounding box center [666, 341] width 881 height 125
click at [915, 355] on textarea "Partly skimmed milk, Enriched wheat flour, Cream (cream, milk, cllulose gel, ca…" at bounding box center [666, 341] width 881 height 125
type textarea "Partly skimmed milk, Enriched wheat flour, Cream (cream, milk, cllulose gel, ca…"
drag, startPoint x: 524, startPoint y: 505, endPoint x: 262, endPoint y: 503, distance: 262.7
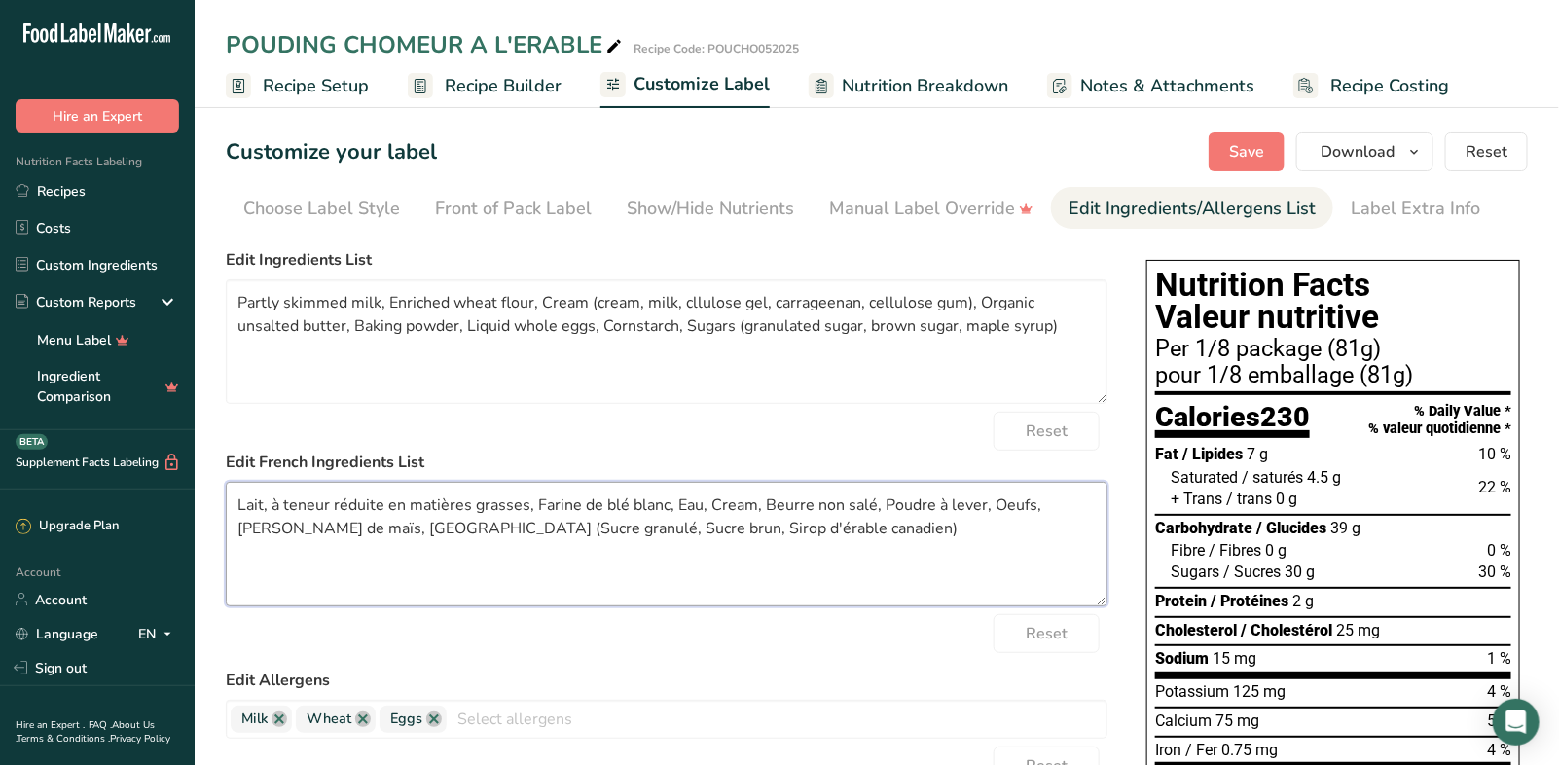
click at [262, 503] on textarea "Lait, à teneur réduite en matières grasses, Farine de blé blanc, Eau, Cream, Be…" at bounding box center [666, 544] width 881 height 125
drag, startPoint x: 555, startPoint y: 502, endPoint x: 522, endPoint y: 500, distance: 32.2
click at [522, 500] on textarea "Lait partiellement écrémé, Farine de blé blanc, Eau, Cream, Beurre non salé, Po…" at bounding box center [666, 544] width 881 height 125
click at [526, 502] on textarea "Lait partiellement écrémé, Farine de blé benrichie, Eau, Cream, Beurre non salé…" at bounding box center [666, 544] width 881 height 125
drag, startPoint x: 612, startPoint y: 502, endPoint x: 582, endPoint y: 500, distance: 30.2
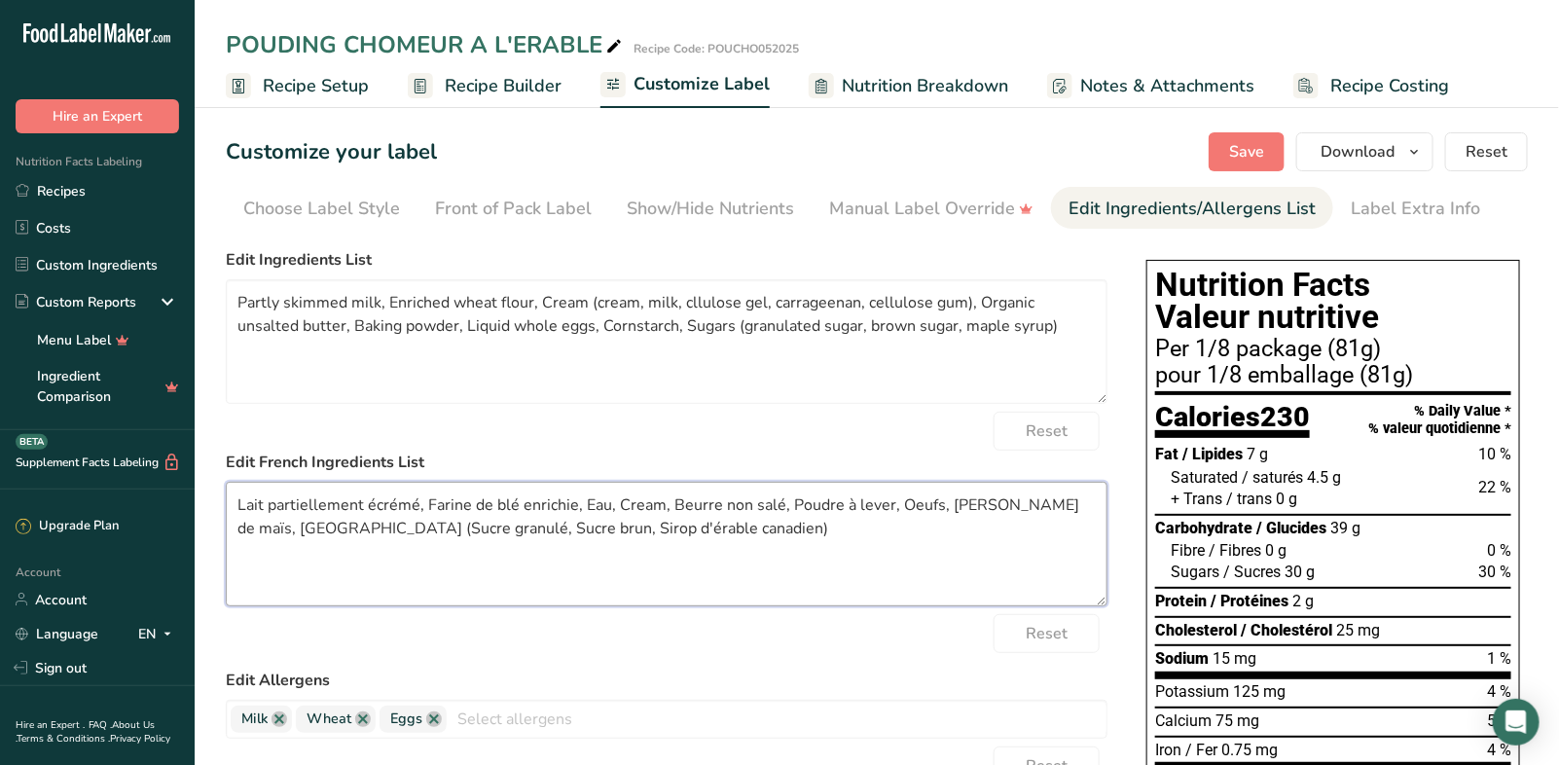
click at [582, 500] on textarea "Lait partiellement écrémé, Farine de blé enrichie, Eau, Cream, Beurre non salé,…" at bounding box center [666, 544] width 881 height 125
drag, startPoint x: 625, startPoint y: 506, endPoint x: 596, endPoint y: 499, distance: 29.0
click at [596, 499] on textarea "Lait partiellement écrémé, Farine de blé enrichie, Cream, Beurre non salé, Poud…" at bounding box center [666, 544] width 881 height 125
type textarea "Lait partiellement écrémé, Farine de blé enrichie, Crème (crème, lait, , Beurre…"
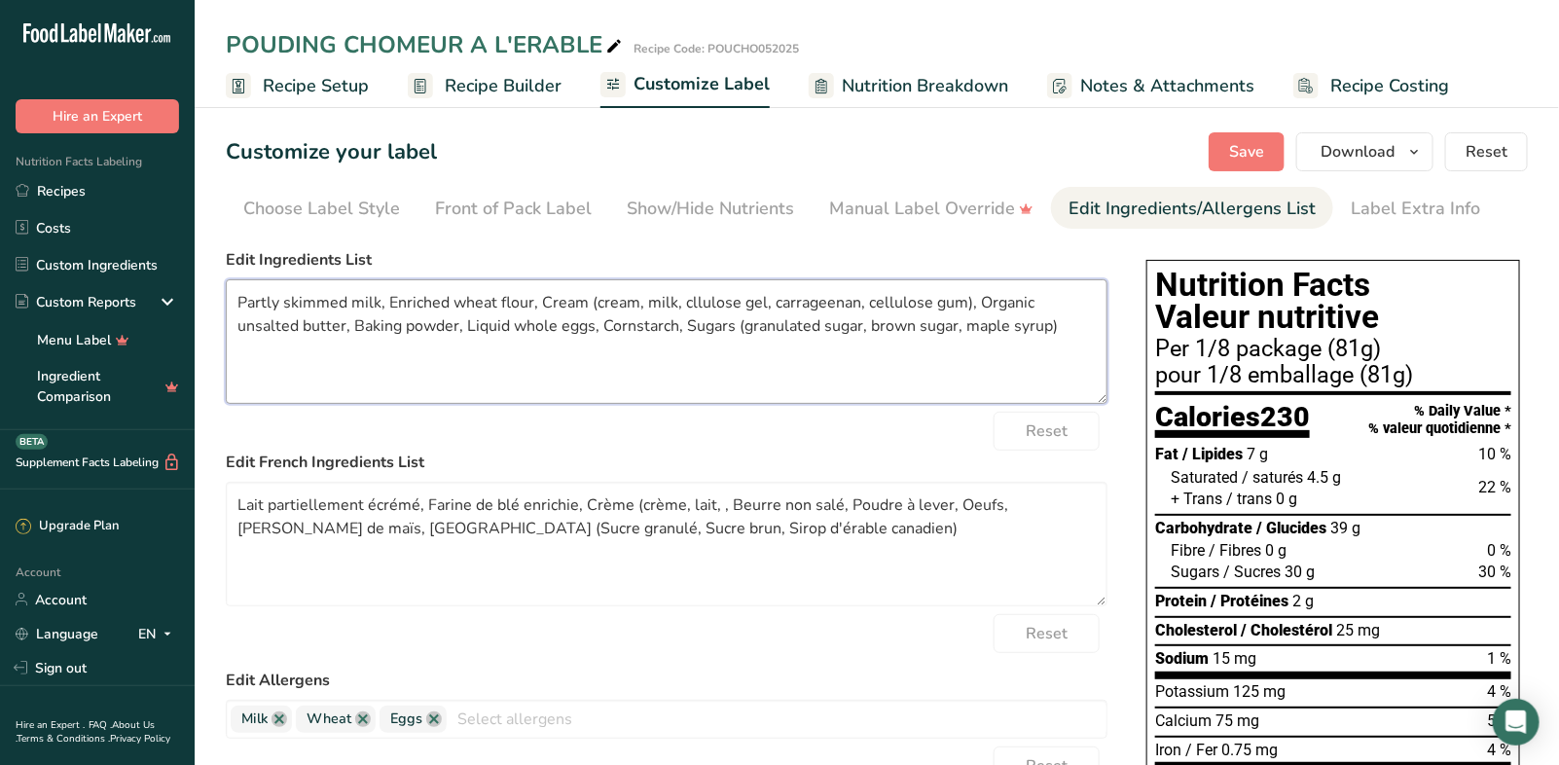
click at [689, 300] on textarea "Partly skimmed milk, Enriched wheat flour, Cream (cream, milk, cllulose gel, ca…" at bounding box center [666, 341] width 881 height 125
type textarea "Partly skimmed milk, Enriched wheat flour, Cream (cream, milk, cellulose gel, c…"
click at [712, 506] on textarea "Lait partiellement écrémé, Farine de blé enrichie, Crème (crème, lait, , Beurre…" at bounding box center [666, 544] width 881 height 125
type textarea "Lait partiellement écrémé, Farine de blé enrichie, Crème (crème, lait, gel de c…"
click at [855, 509] on textarea "Lait partiellement écrémé, Farine de blé enrichie, Crème (crème, lait, gel de c…" at bounding box center [666, 544] width 881 height 125
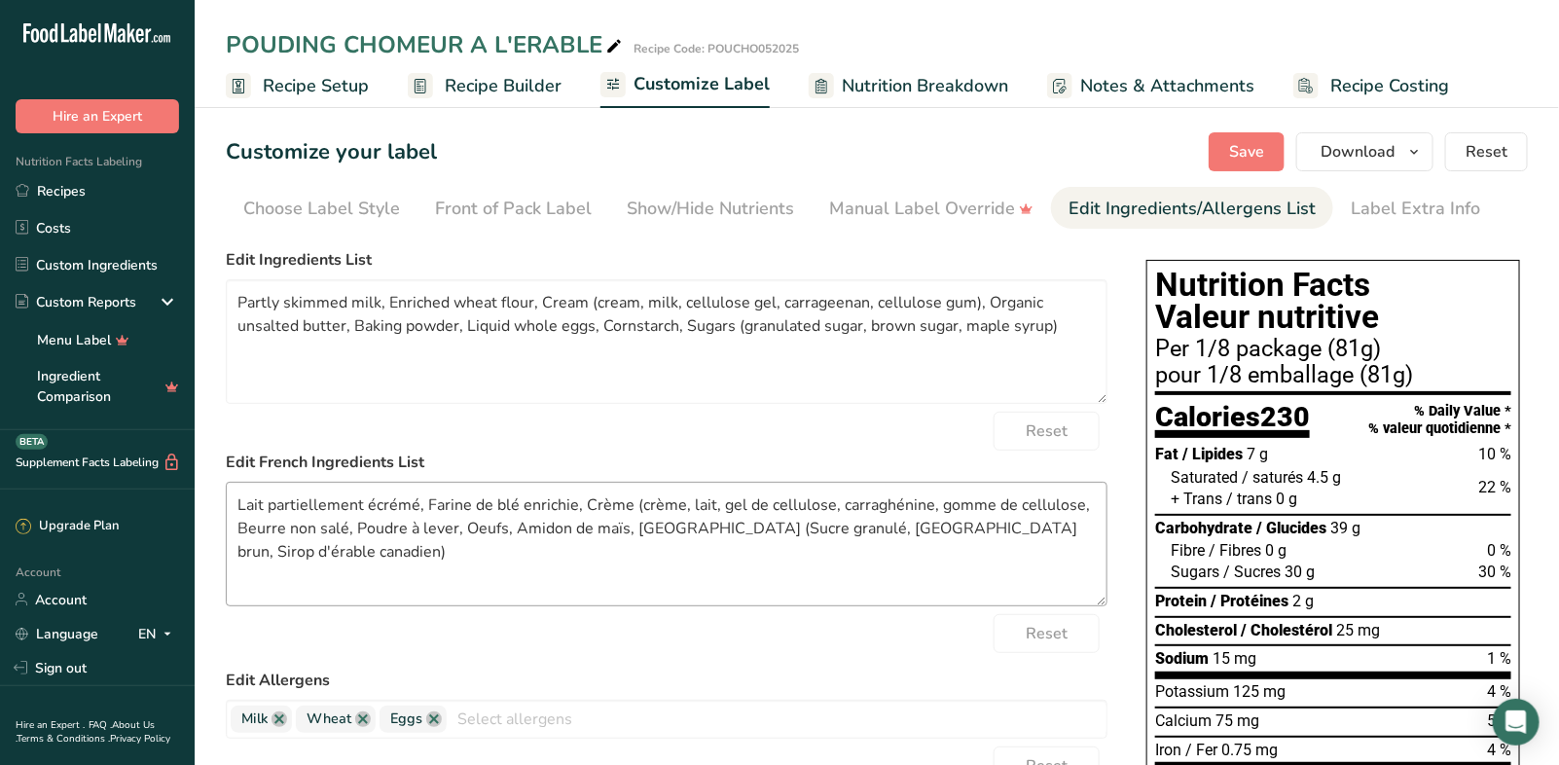
click at [1066, 506] on textarea "Lait partiellement écrémé, Farine de blé enrichie, Crème (crème, lait, gel de c…" at bounding box center [666, 544] width 881 height 125
click at [343, 530] on textarea "Lait partiellement écrémé, Farine de blé enrichie, Crème (crème, lait, gel de c…" at bounding box center [666, 544] width 881 height 125
click at [528, 527] on textarea "Lait partiellement écrémé, Farine de blé enrichie, Crème (crème, lait, gel de c…" at bounding box center [666, 544] width 881 height 125
drag, startPoint x: 533, startPoint y: 528, endPoint x: 499, endPoint y: 525, distance: 34.2
click at [497, 526] on textarea "Lait partiellement écrémé, Farine de blé enrichie, Crème (crème, lait, gel de c…" at bounding box center [666, 544] width 881 height 125
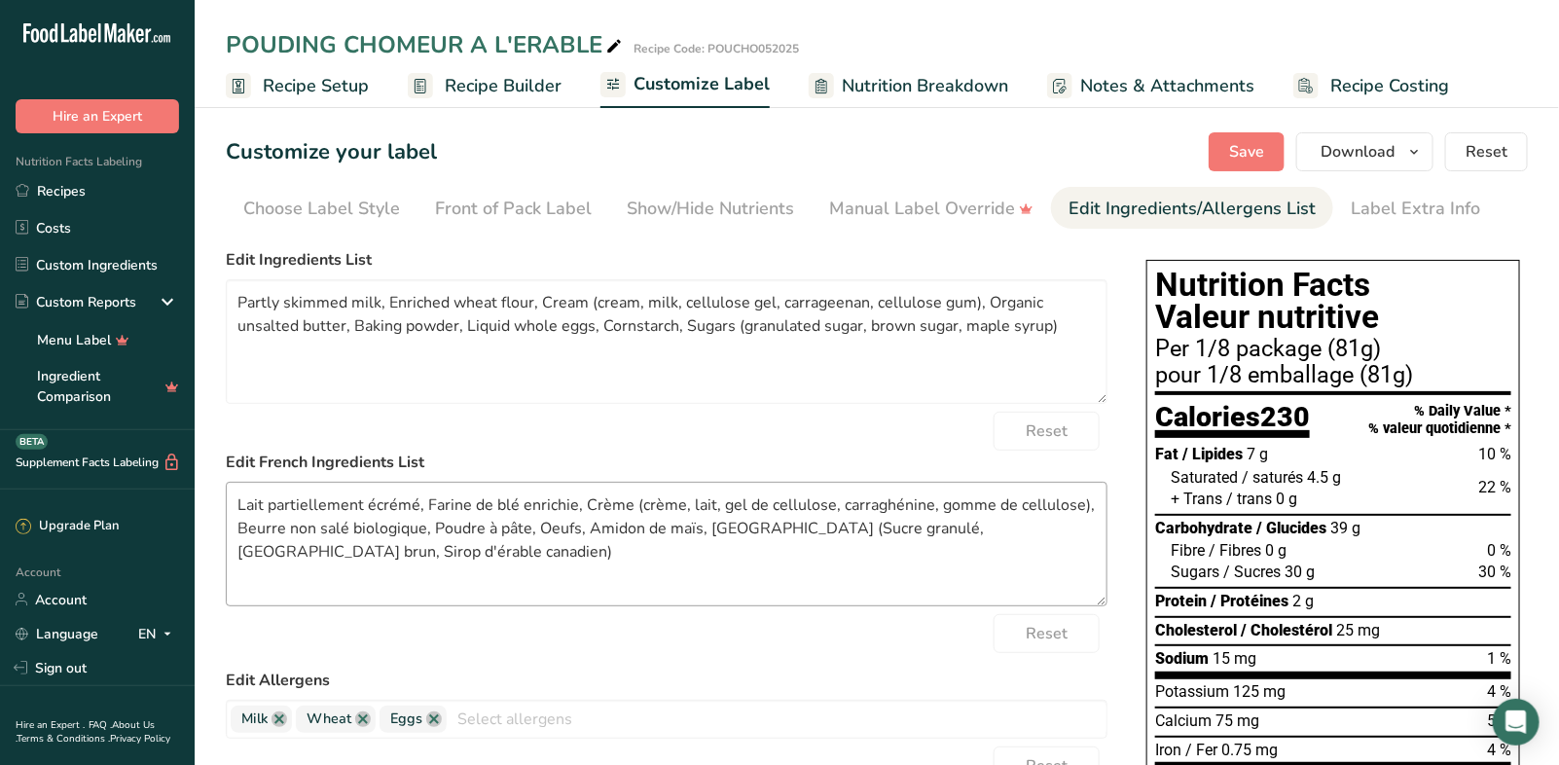
click at [578, 529] on textarea "Lait partiellement écrémé, Farine de blé enrichie, Crème (crème, lait, gel de c…" at bounding box center [666, 544] width 881 height 125
click at [874, 523] on textarea "Lait partiellement écrémé, Farine de blé enrichie, Crème (crème, lait, gel de c…" at bounding box center [666, 544] width 881 height 125
drag, startPoint x: 964, startPoint y: 528, endPoint x: 915, endPoint y: 528, distance: 48.6
click at [915, 528] on textarea "Lait partiellement écrémé, Farine de blé enrichie, Crème (crème, lait, gel de c…" at bounding box center [666, 544] width 881 height 125
drag, startPoint x: 920, startPoint y: 525, endPoint x: 987, endPoint y: 528, distance: 66.2
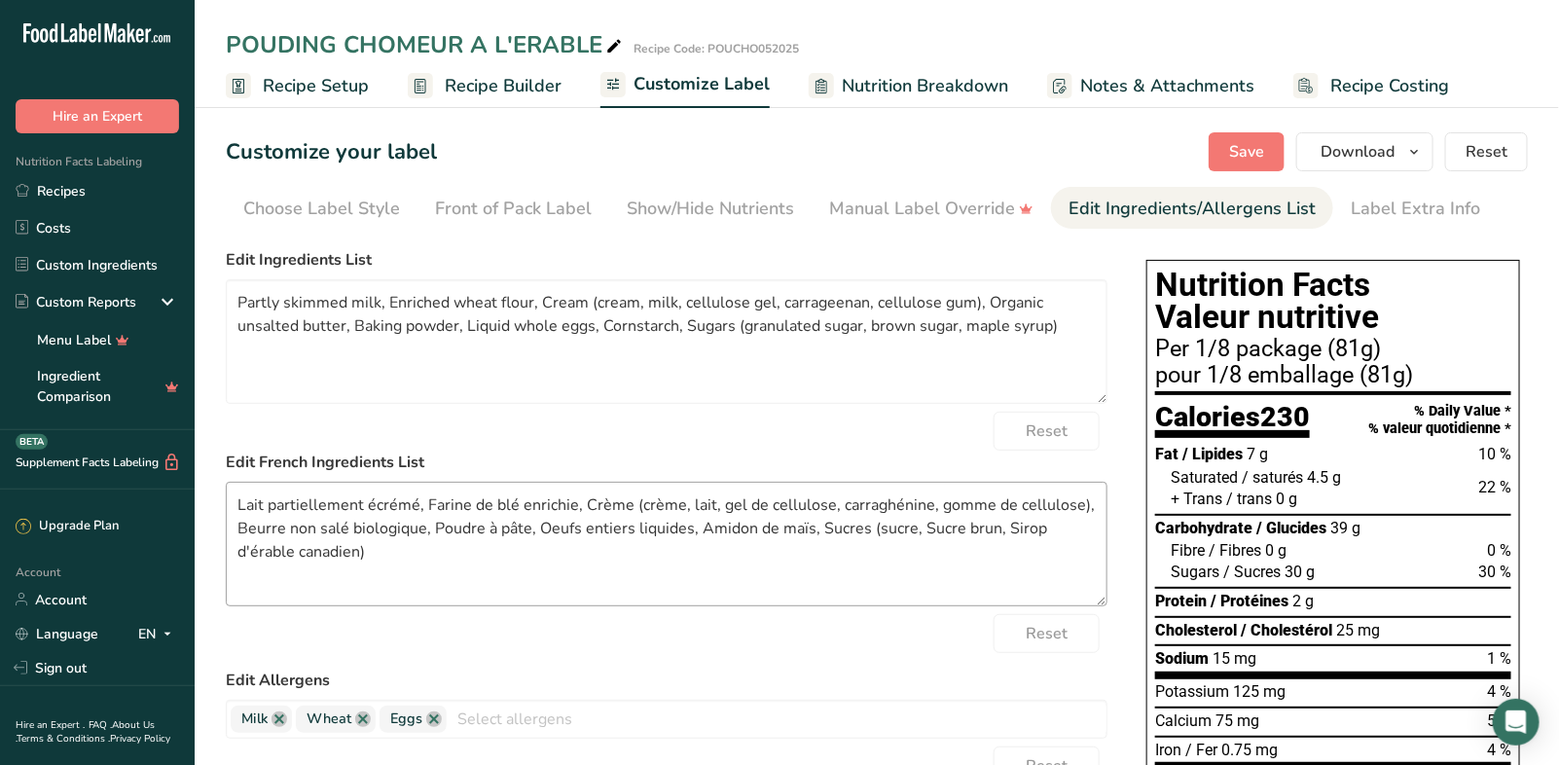
click at [991, 529] on textarea "Lait partiellement écrémé, Farine de blé enrichie, Crème (crème, lait, gel de c…" at bounding box center [666, 544] width 881 height 125
click at [997, 523] on textarea "Lait partiellement écrémé, Farine de blé enrichie, Crème (crème, lait, gel de c…" at bounding box center [666, 544] width 881 height 125
drag, startPoint x: 300, startPoint y: 551, endPoint x: 188, endPoint y: 547, distance: 111.9
click at [188, 547] on div ".a-20{fill:#fff;} Hire an Expert Nutrition Facts Labeling Recipes Costs Custom …" at bounding box center [779, 581] width 1559 height 1162
type textarea "Lait partiellement écrémé, Farine de blé enrichie, Crème (crème, lait, gel de c…"
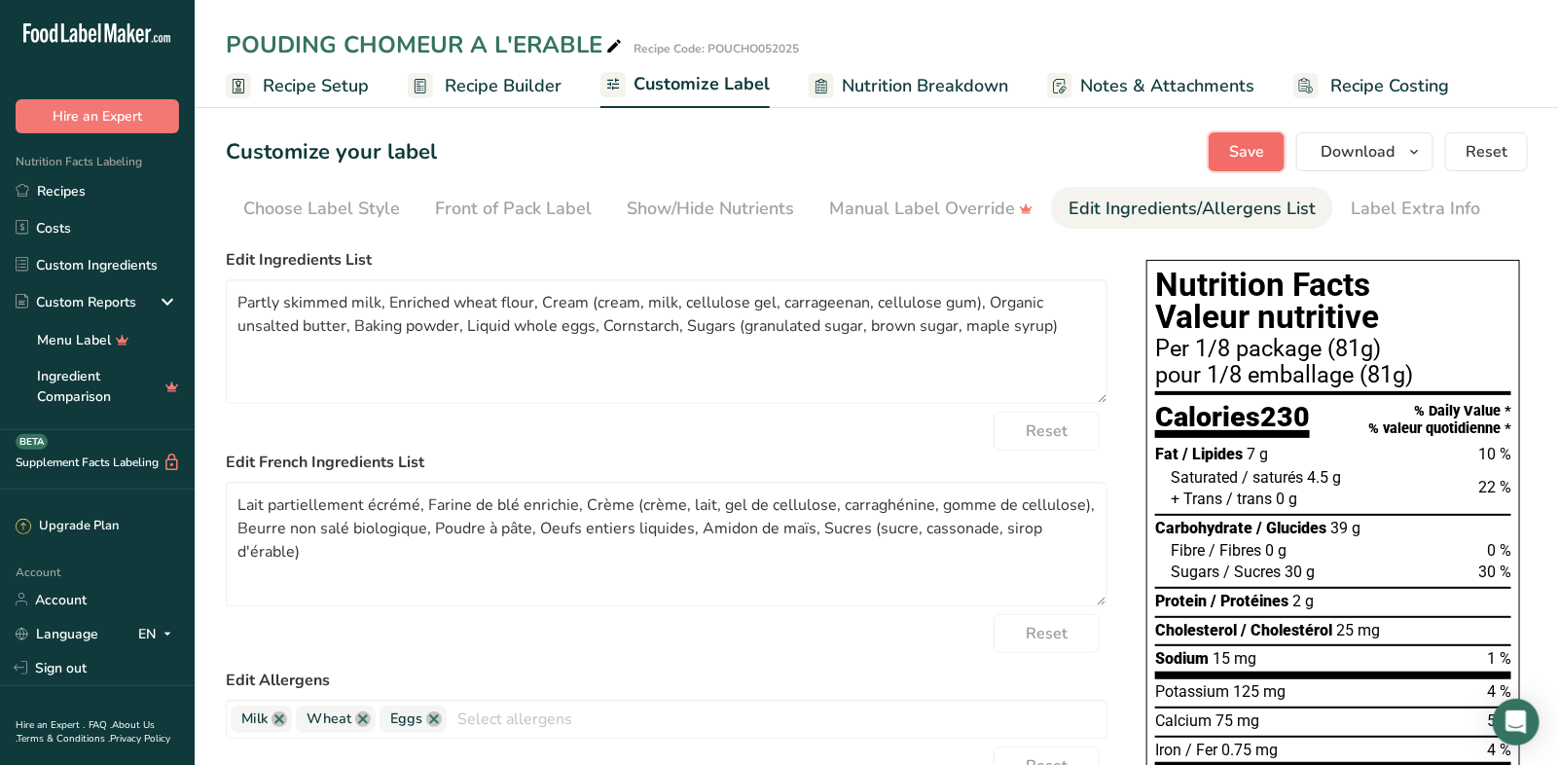
click at [1238, 153] on span "Save" at bounding box center [1246, 151] width 35 height 23
click at [474, 83] on span "Recipe Builder" at bounding box center [503, 86] width 117 height 26
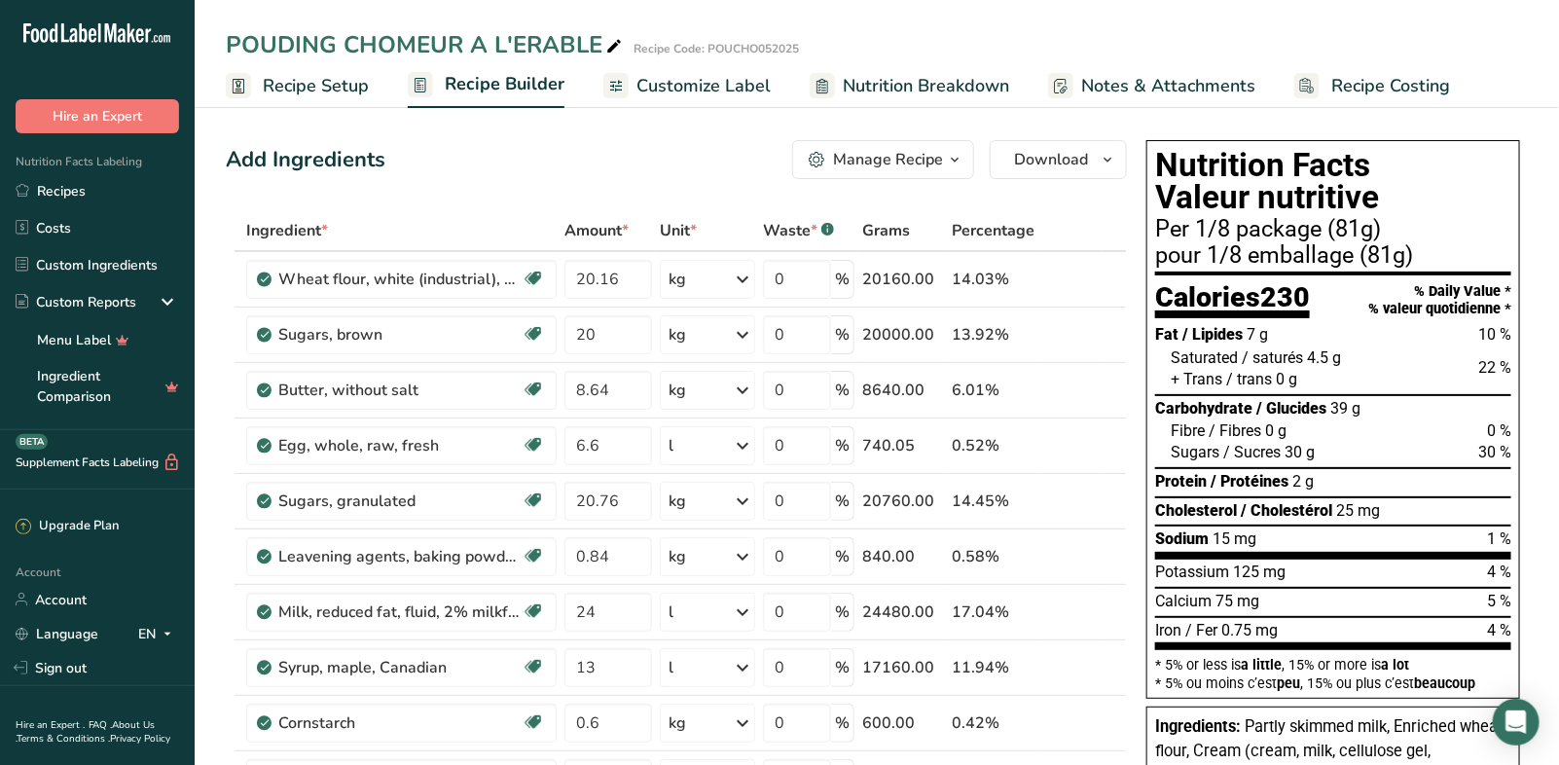
click at [696, 87] on span "Customize Label" at bounding box center [703, 86] width 134 height 26
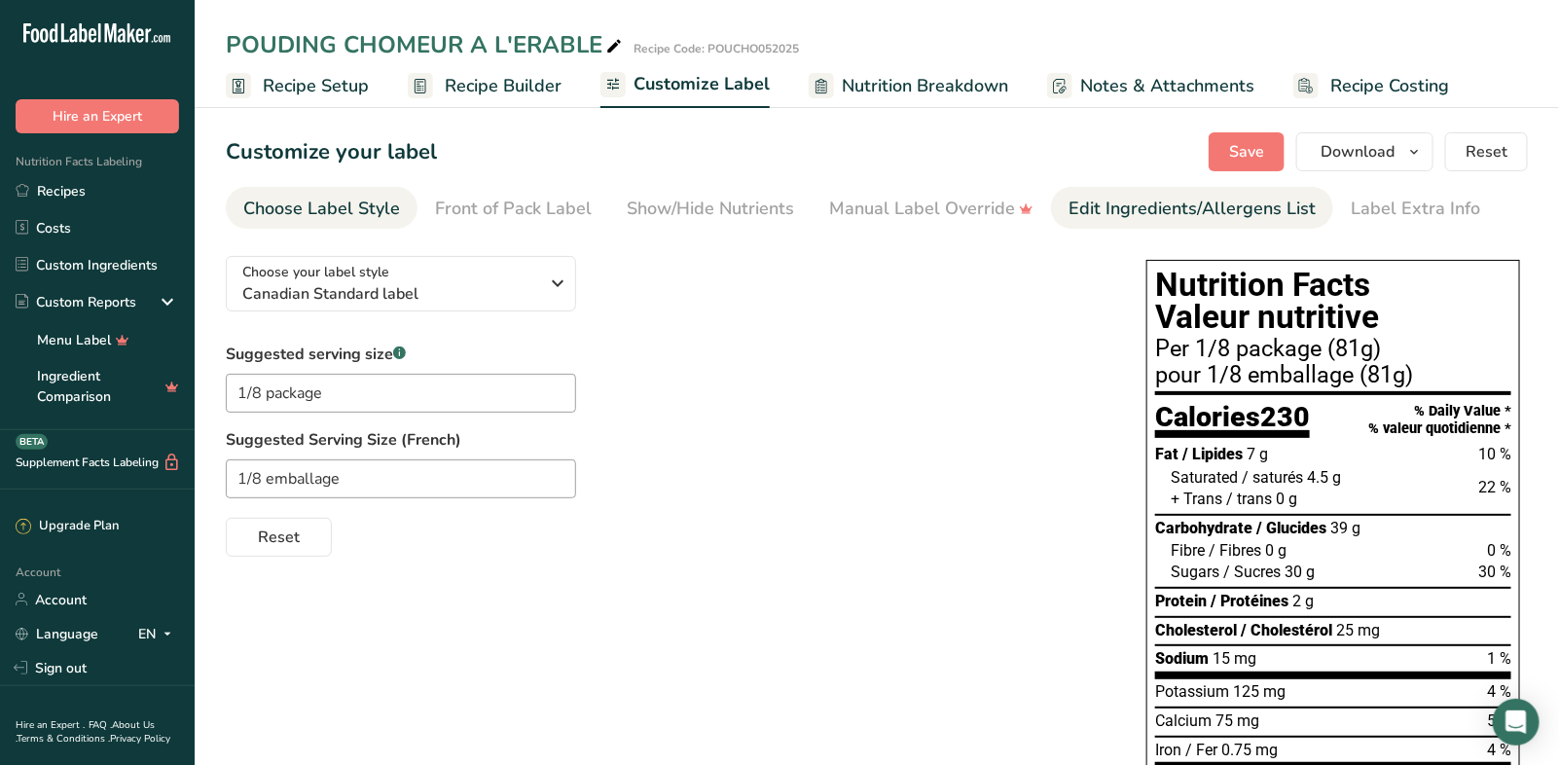
click at [1179, 216] on div "Edit Ingredients/Allergens List" at bounding box center [1191, 209] width 247 height 26
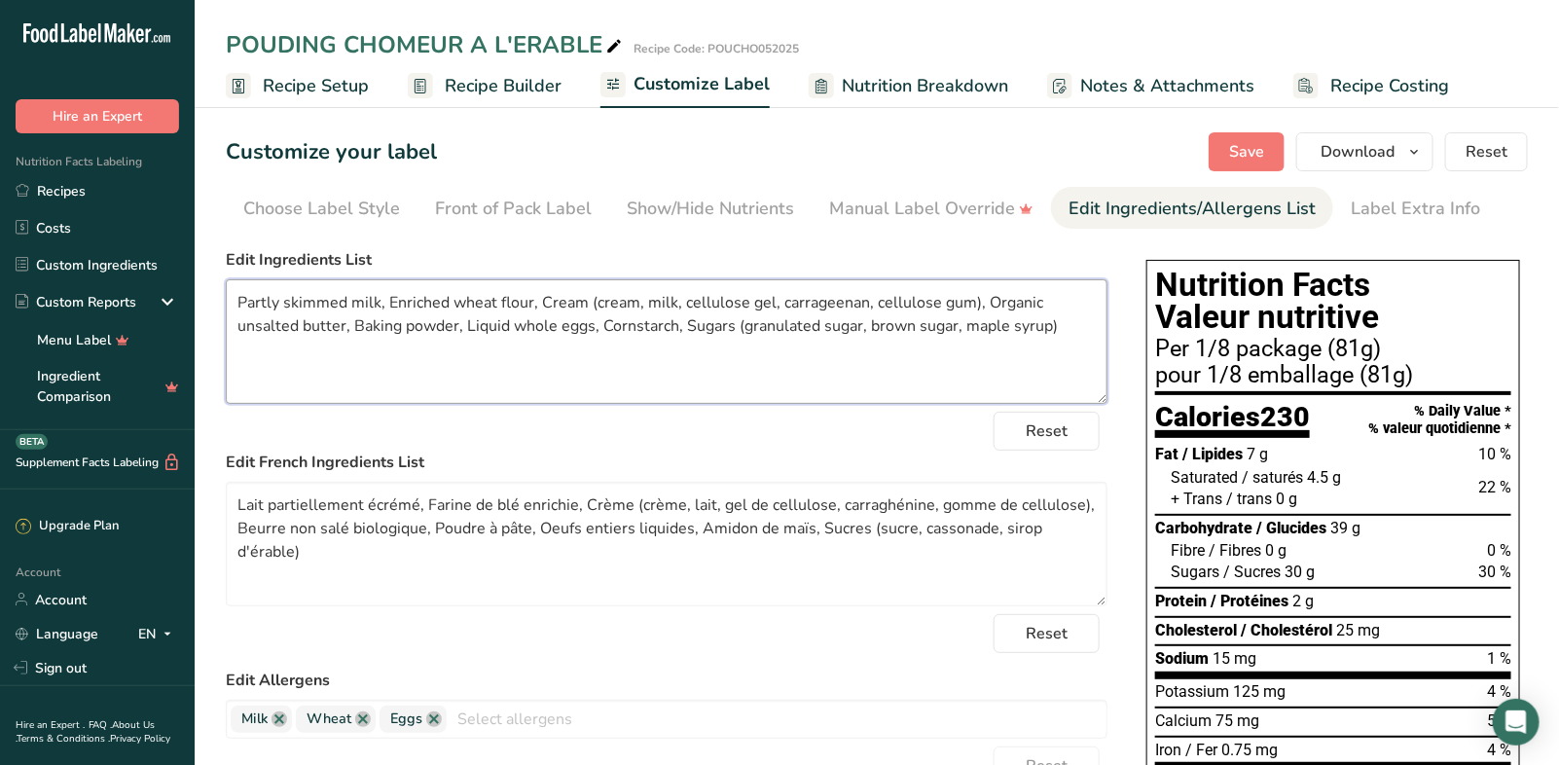
drag, startPoint x: 1061, startPoint y: 327, endPoint x: 685, endPoint y: 321, distance: 376.6
click at [685, 321] on textarea "Partly skimmed milk, Enriched wheat flour, Cream (cream, milk, cellulose gel, c…" at bounding box center [666, 341] width 881 height 125
click at [238, 305] on textarea "Partly skimmed milk, Enriched wheat flour, Cream (cream, milk, cellulose gel, c…" at bounding box center [666, 341] width 881 height 125
paste textarea "Sugars (granulated sugar, brown sugar, maple syrup)"
click at [1041, 327] on textarea "Sugars (granulated sugar, brown sugar, maple syrup), Partly skimmed milk, Enric…" at bounding box center [666, 341] width 881 height 125
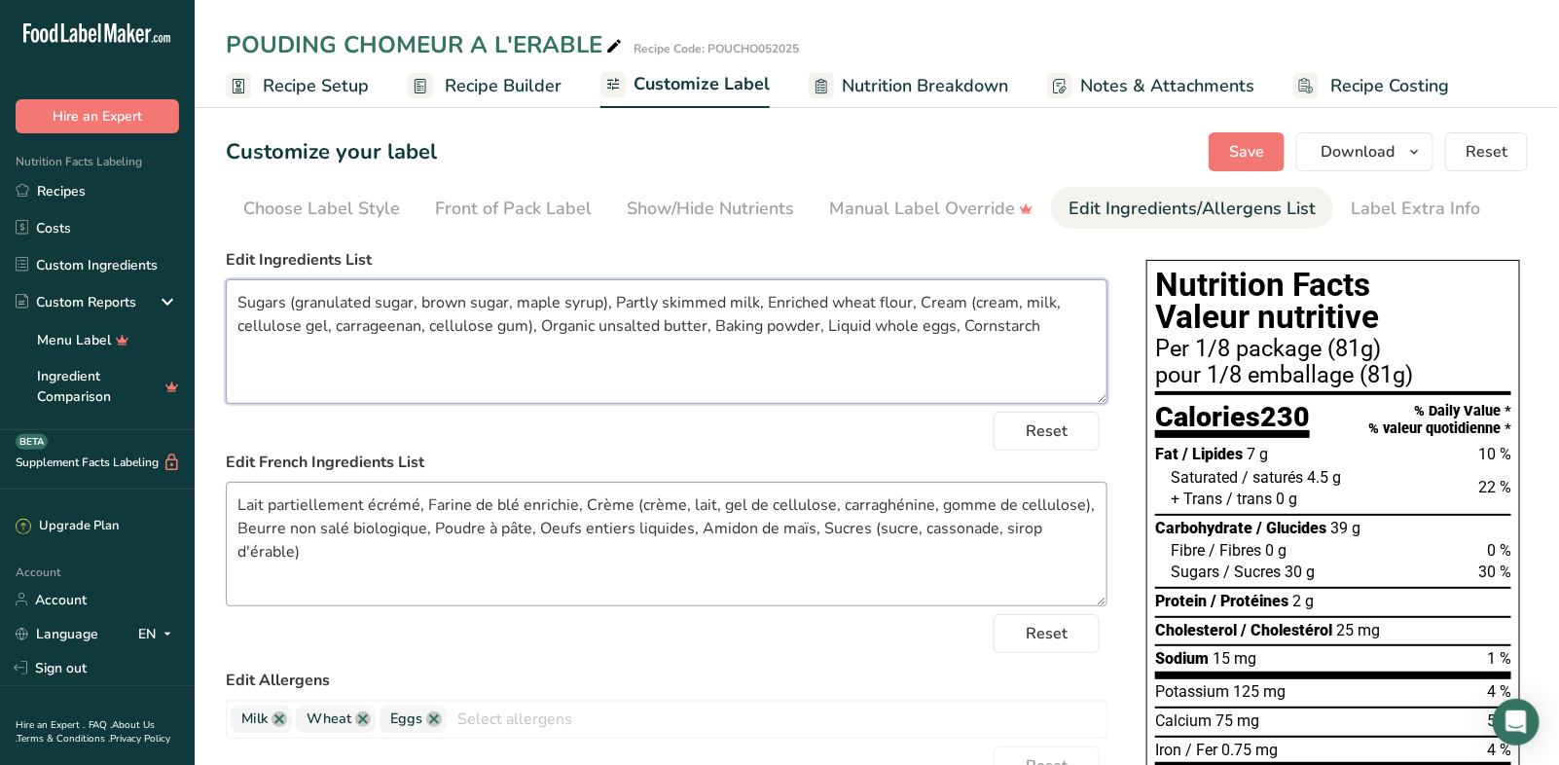
type textarea "Sugars (granulated sugar, brown sugar, maple syrup), Partly skimmed milk, Enric…"
drag, startPoint x: 819, startPoint y: 522, endPoint x: 828, endPoint y: 553, distance: 31.4
click at [828, 553] on textarea "Lait partiellement écrémé, Farine de blé enrichie, Crème (crème, lait, gel de c…" at bounding box center [666, 544] width 881 height 125
click at [239, 510] on textarea "Lait partiellement écrémé, Farine de blé enrichie, Crème (crème, lait, gel de c…" at bounding box center [666, 544] width 881 height 125
paste textarea "Sucres ([PERSON_NAME], cassonade, sirop d'érable)"
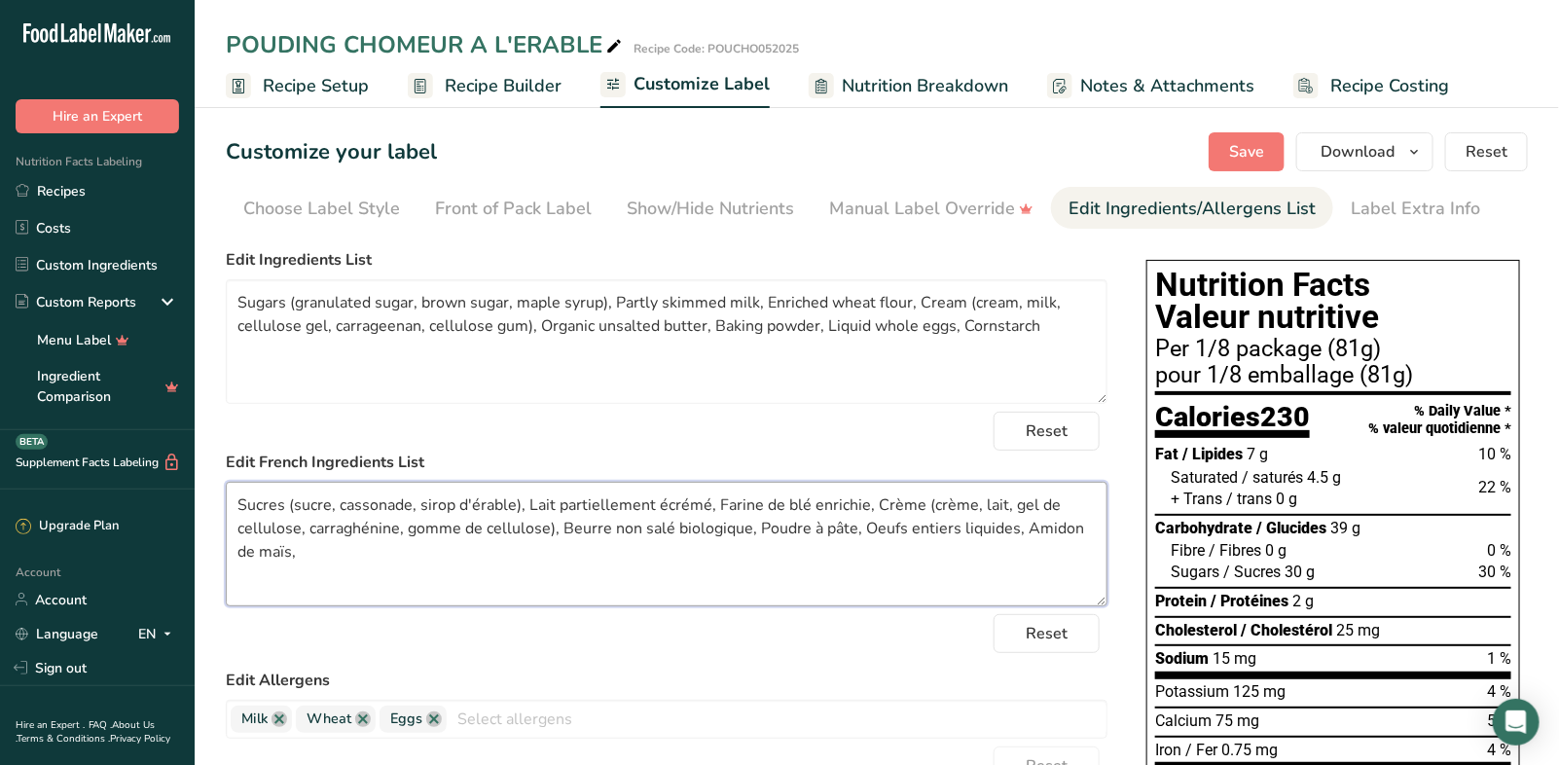
click at [321, 557] on textarea "Sucres (sucre, cassonade, sirop d'érable), Lait partiellement écrémé, Farine de…" at bounding box center [666, 544] width 881 height 125
type textarea "Sucres (sucre, cassonade, sirop d'érable), Lait partiellement écrémé, Farine de…"
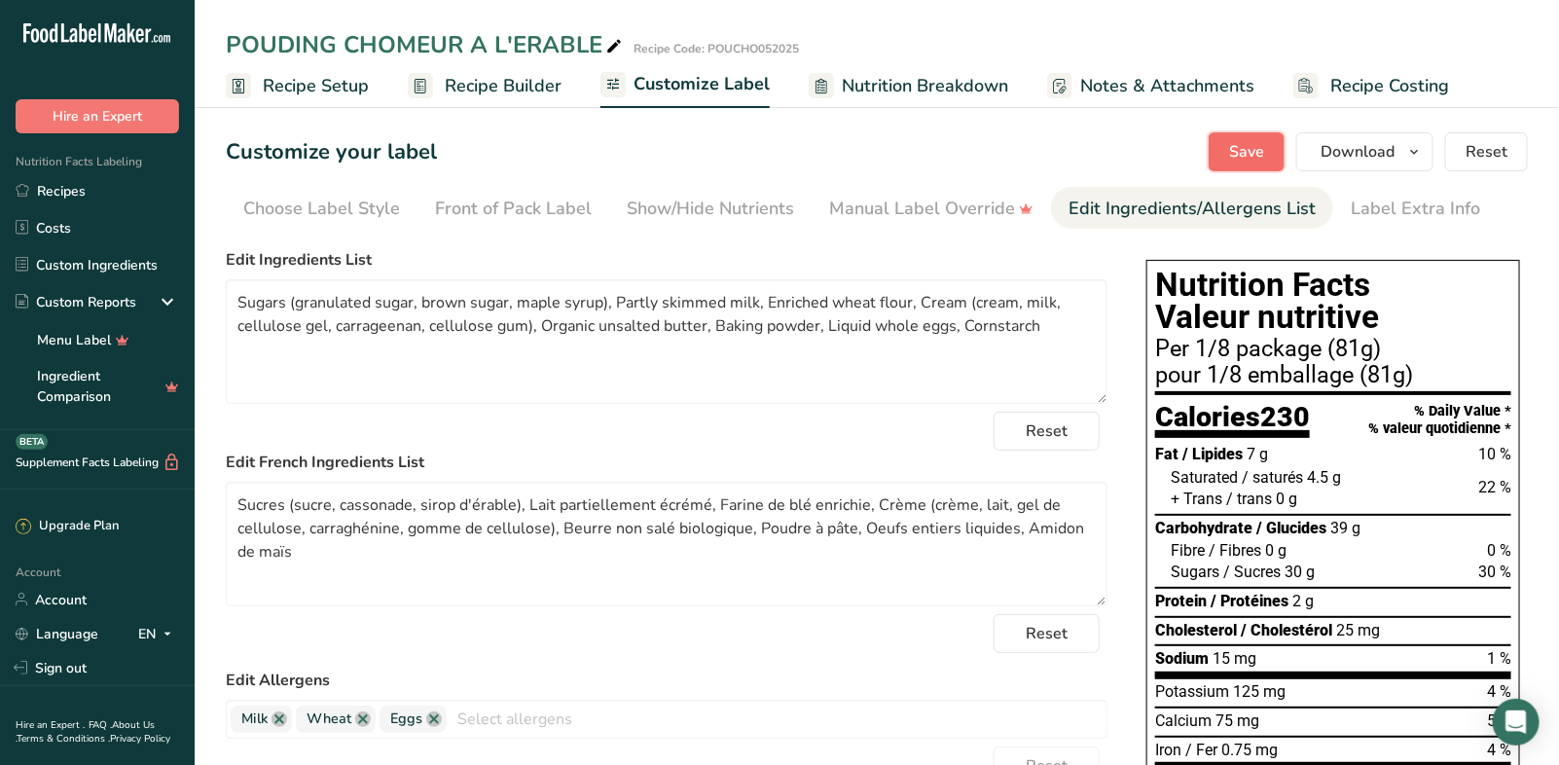
click at [1263, 158] on span "Save" at bounding box center [1246, 151] width 35 height 23
click at [1421, 146] on icon "button" at bounding box center [1414, 152] width 16 height 24
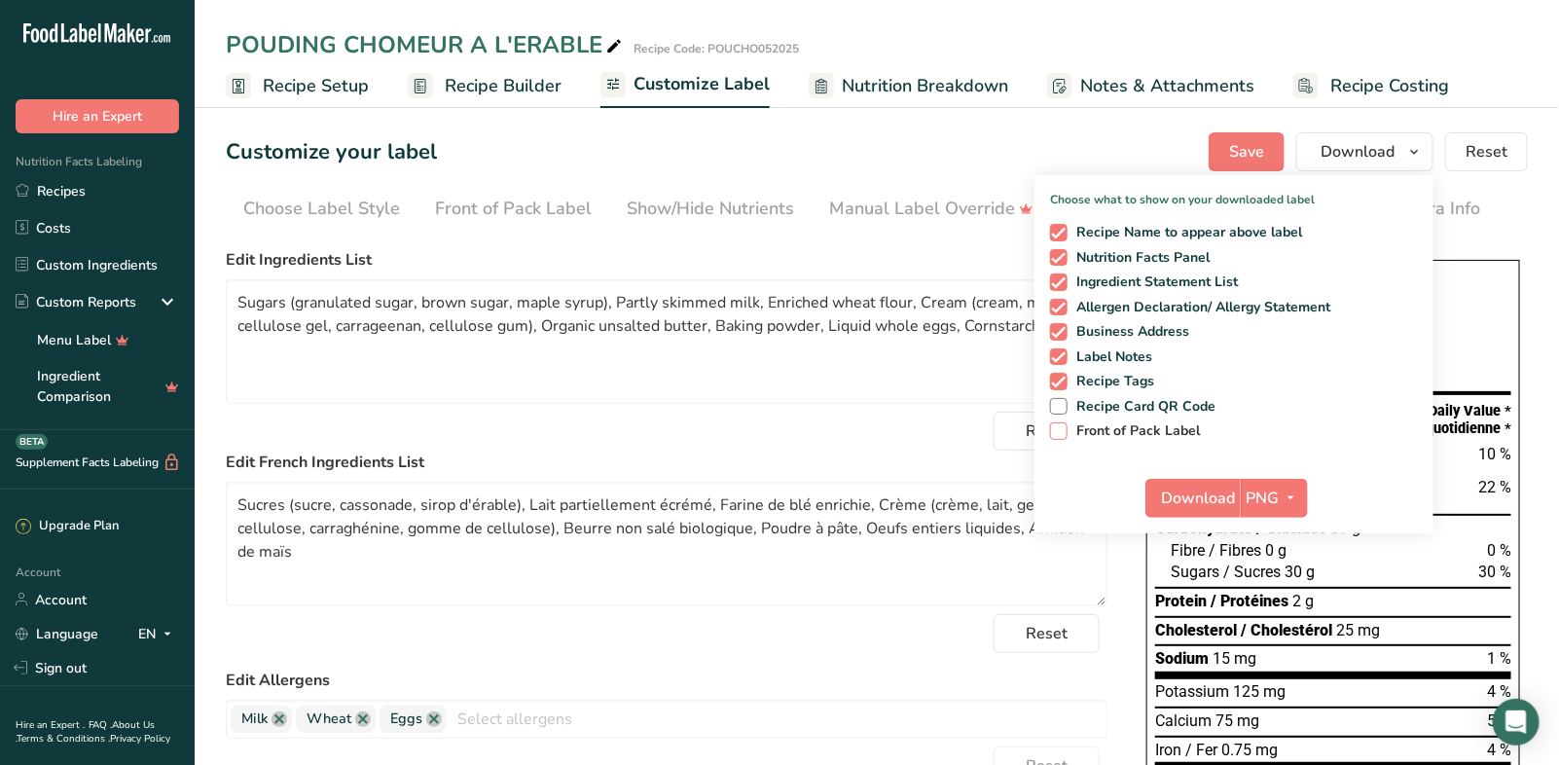
click at [1135, 427] on span "Front of Pack Label" at bounding box center [1133, 431] width 133 height 18
click at [1062, 427] on input "Front of Pack Label" at bounding box center [1056, 430] width 13 height 13
checkbox input "true"
click at [1289, 491] on icon "button" at bounding box center [1291, 497] width 16 height 24
click at [1276, 632] on link "PDF" at bounding box center [1276, 634] width 62 height 32
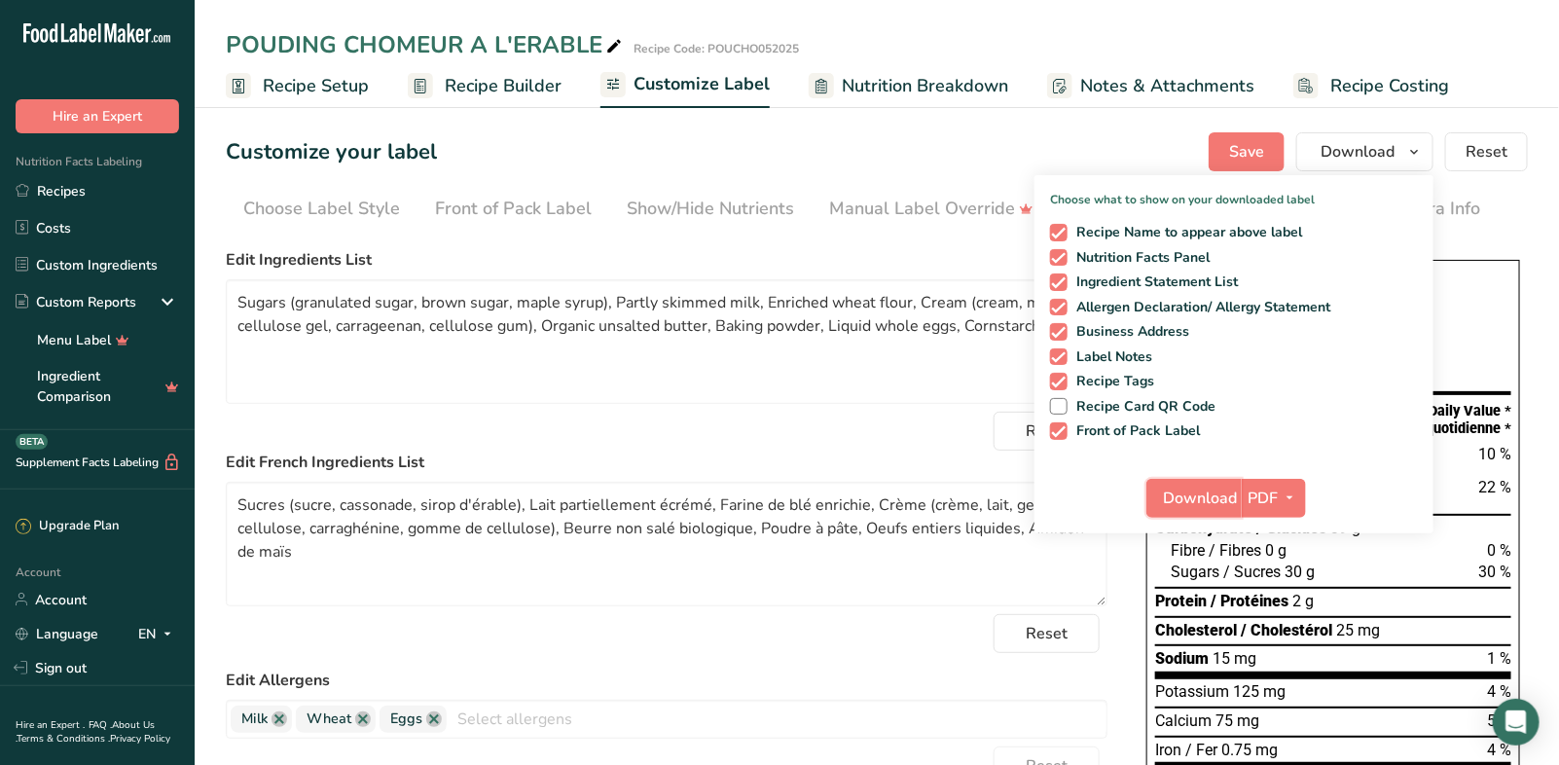
click at [1191, 499] on span "Download" at bounding box center [1200, 497] width 74 height 23
click at [937, 86] on span "Nutrition Breakdown" at bounding box center [925, 86] width 166 height 26
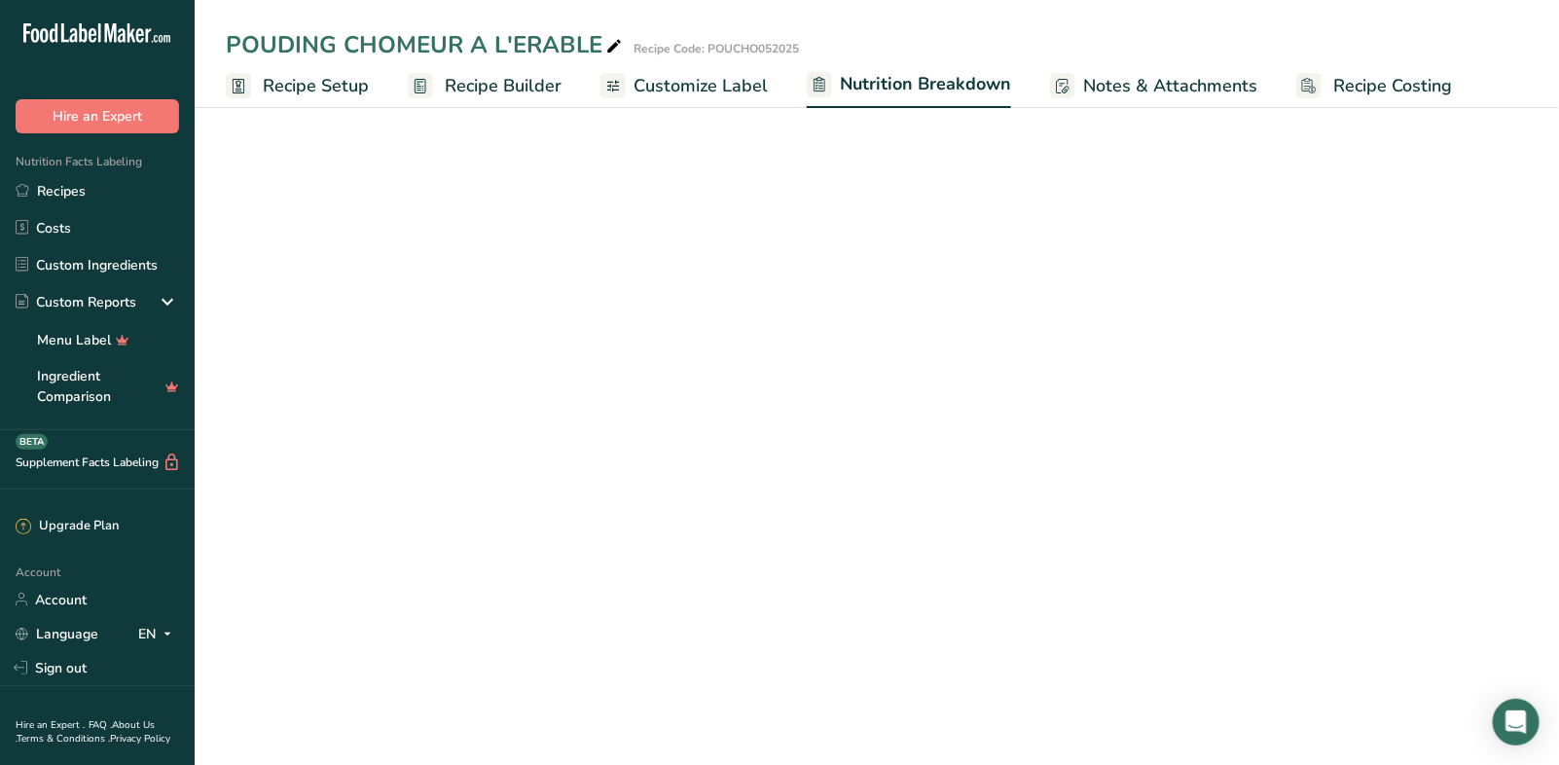
select select "Calories"
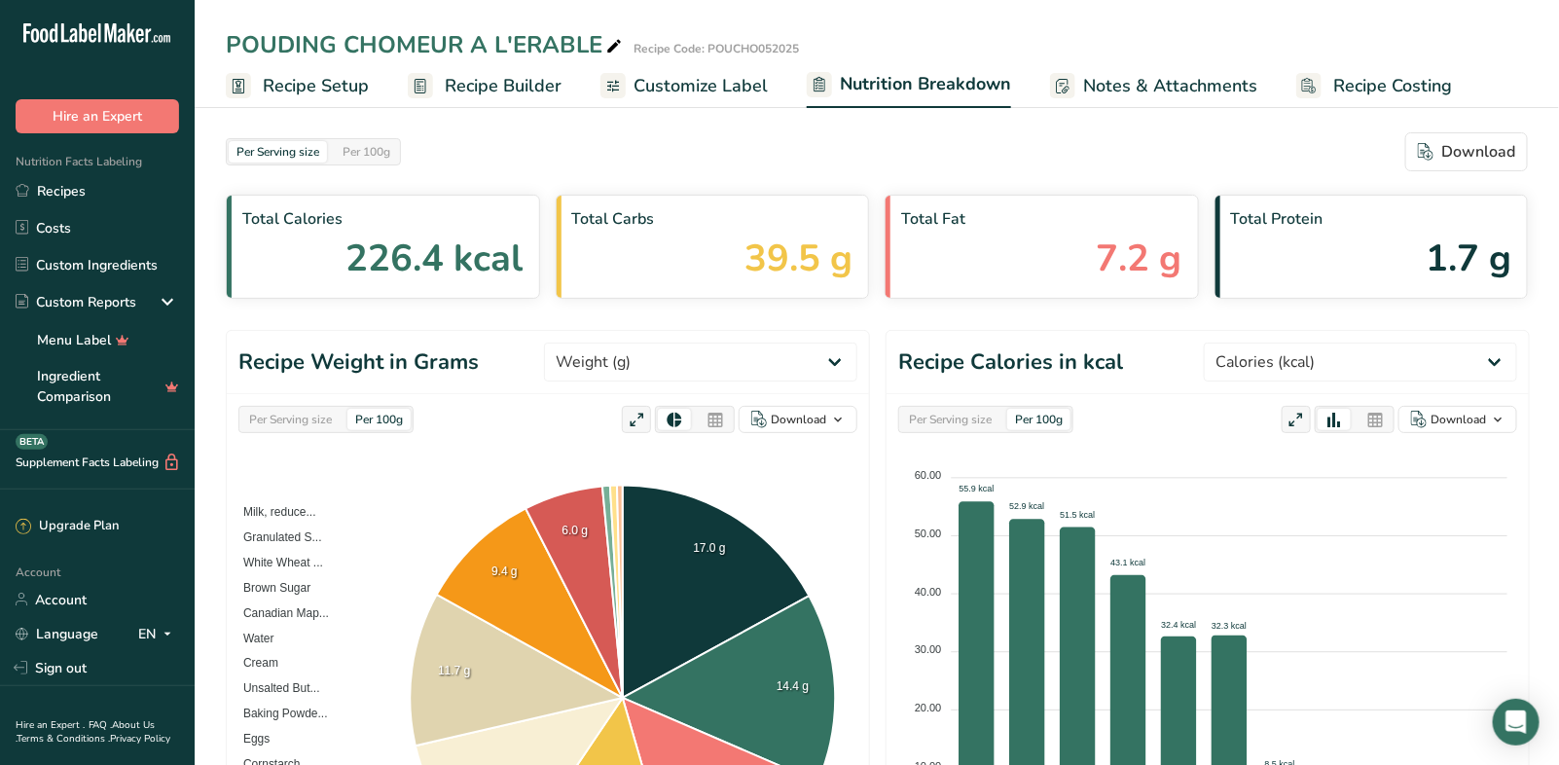
scroll to position [503, 0]
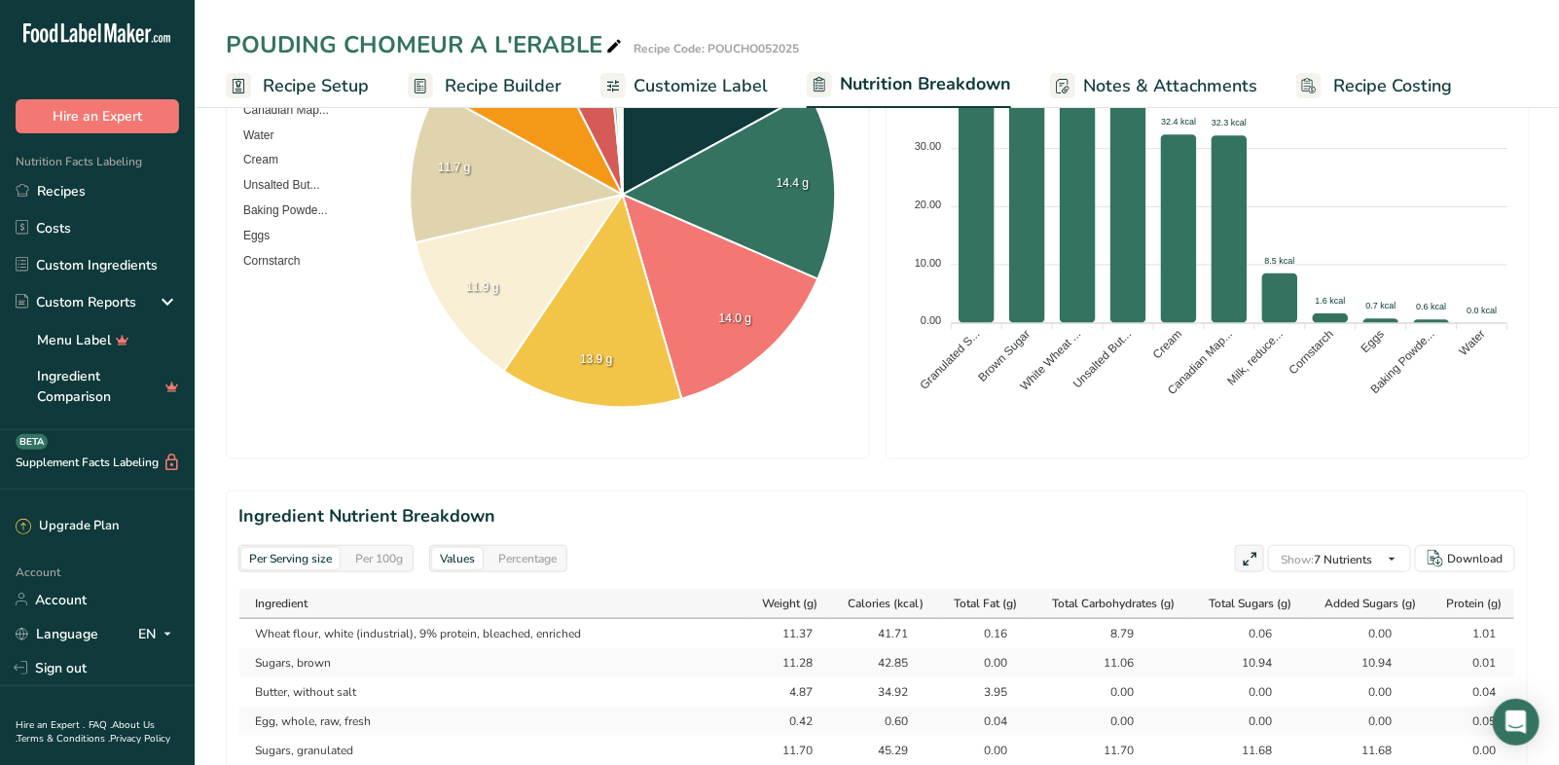
click at [403, 556] on div "Per 100g" at bounding box center [378, 558] width 63 height 21
click at [531, 555] on div "Percentage" at bounding box center [527, 558] width 74 height 21
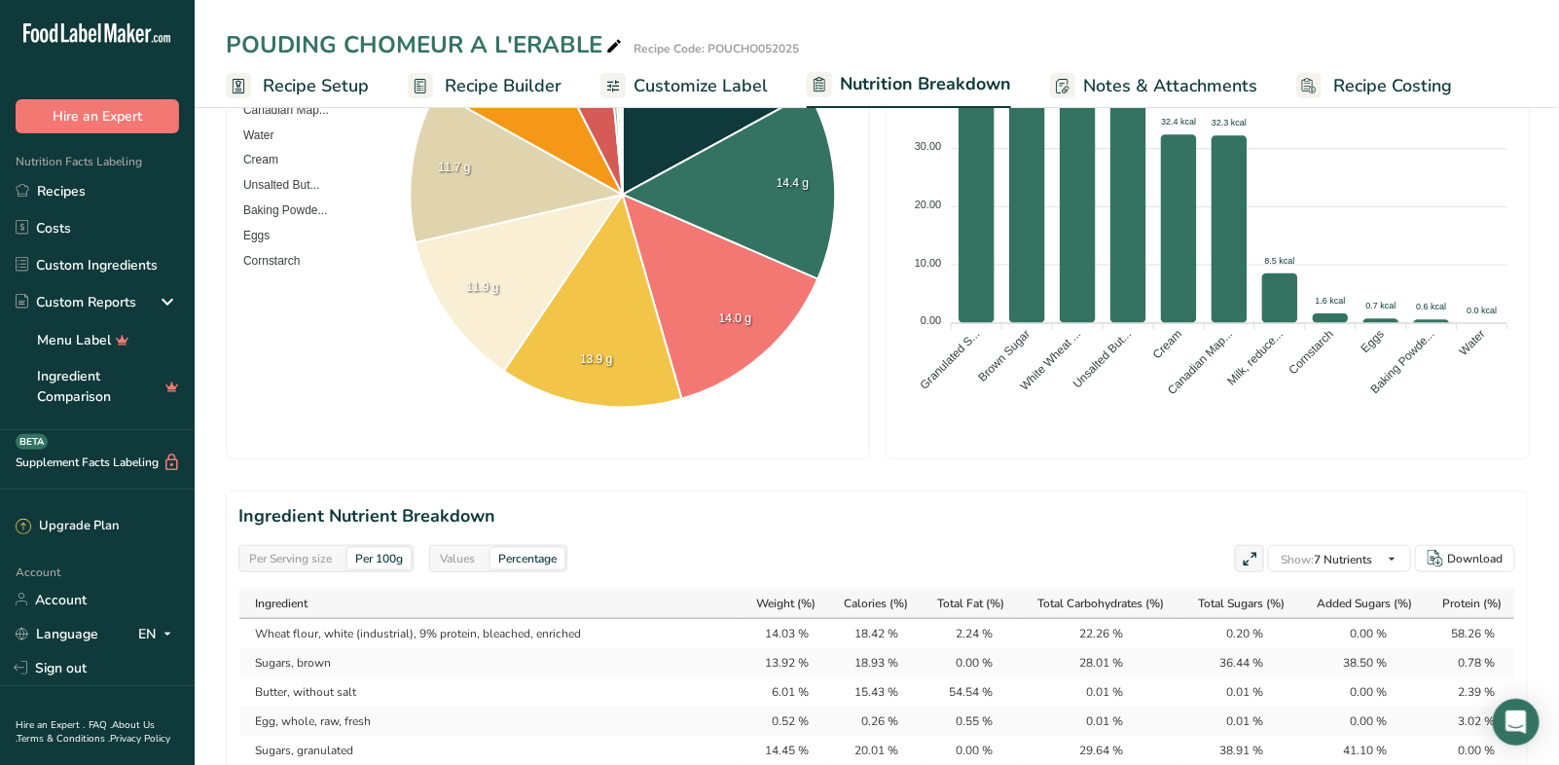
scroll to position [0, 0]
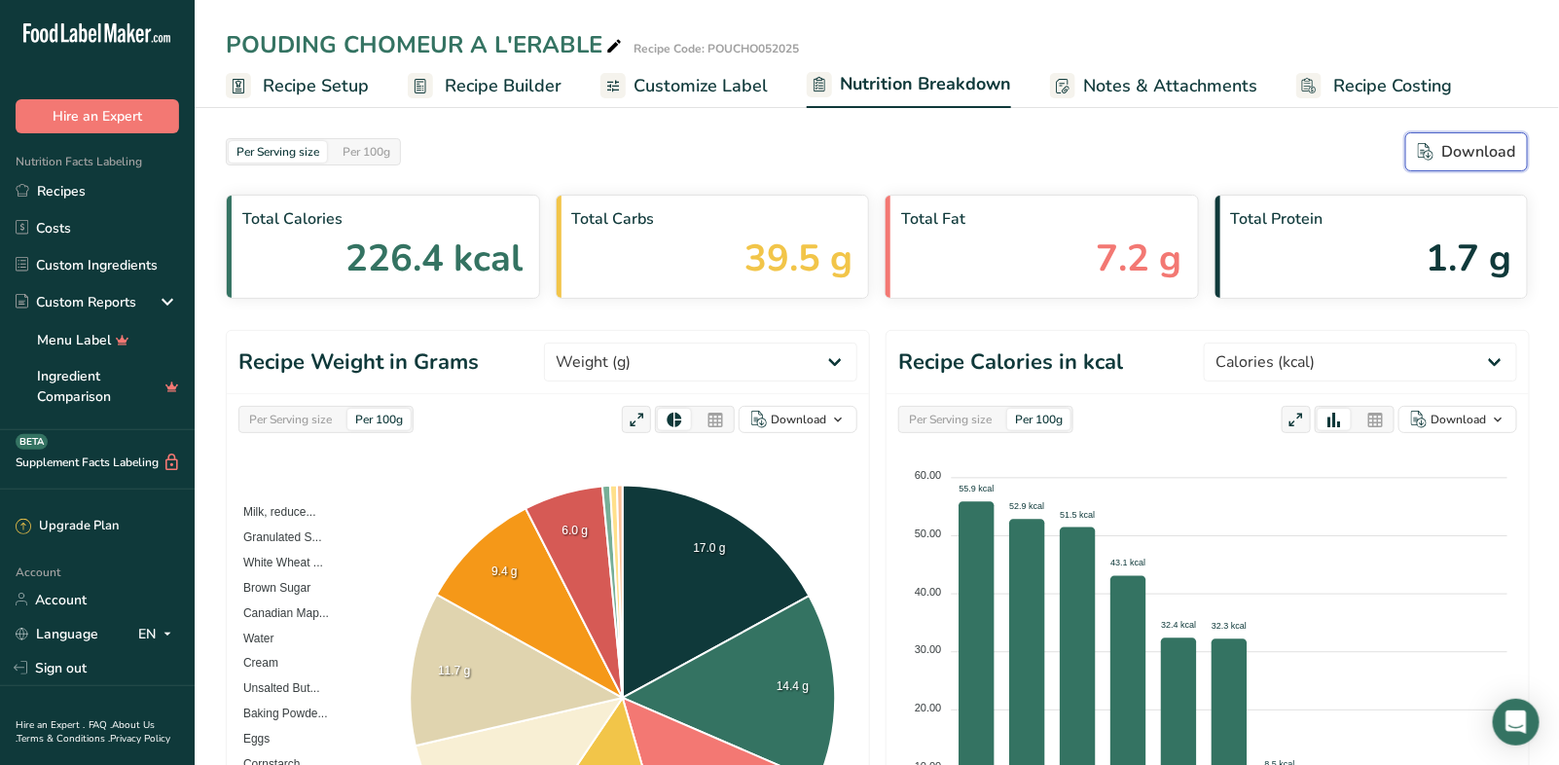
click at [1499, 148] on div "Download" at bounding box center [1465, 151] width 97 height 23
click at [743, 87] on span "Customize Label" at bounding box center [700, 86] width 134 height 26
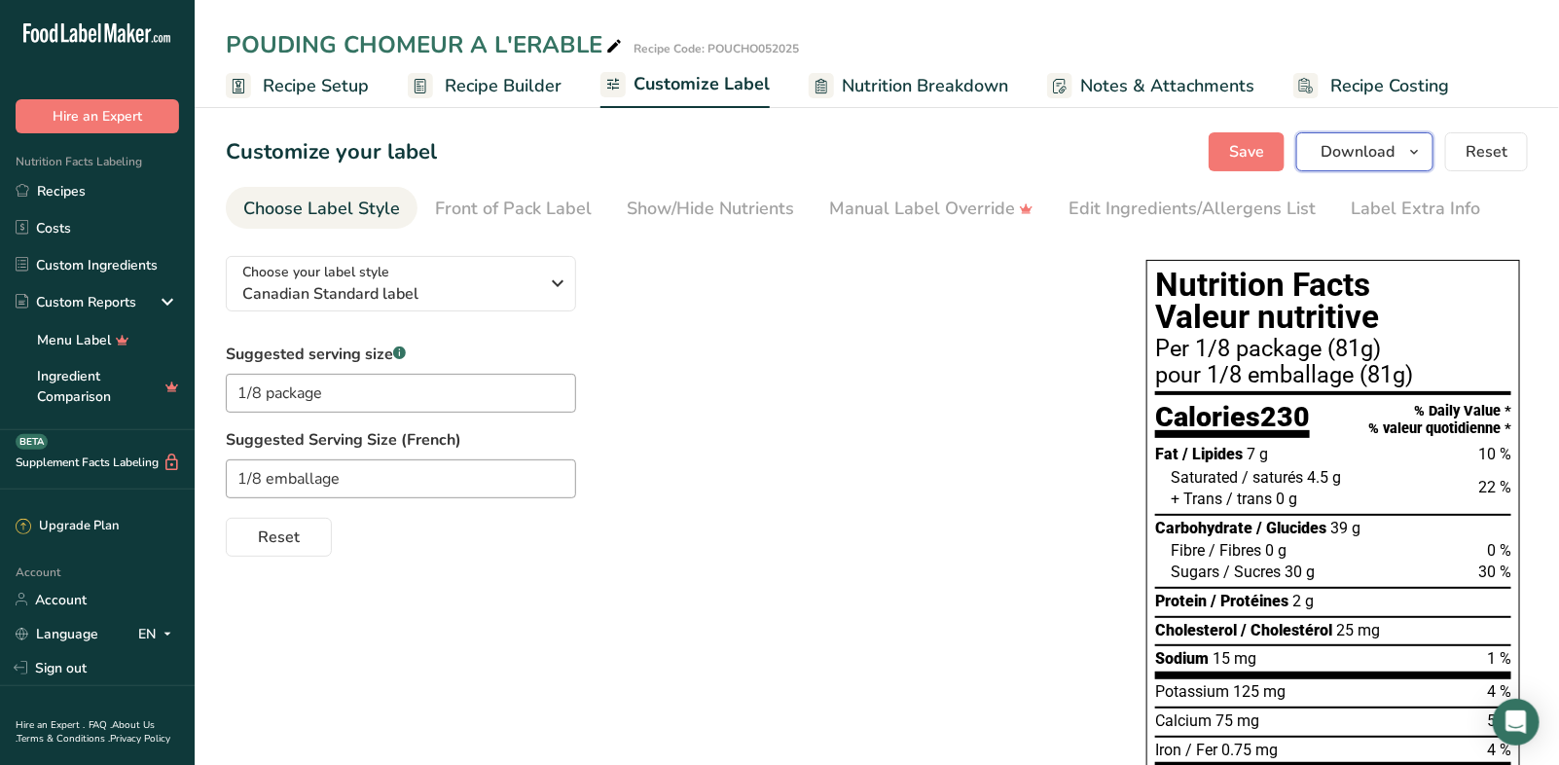
click at [1394, 156] on span "Download" at bounding box center [1357, 151] width 74 height 23
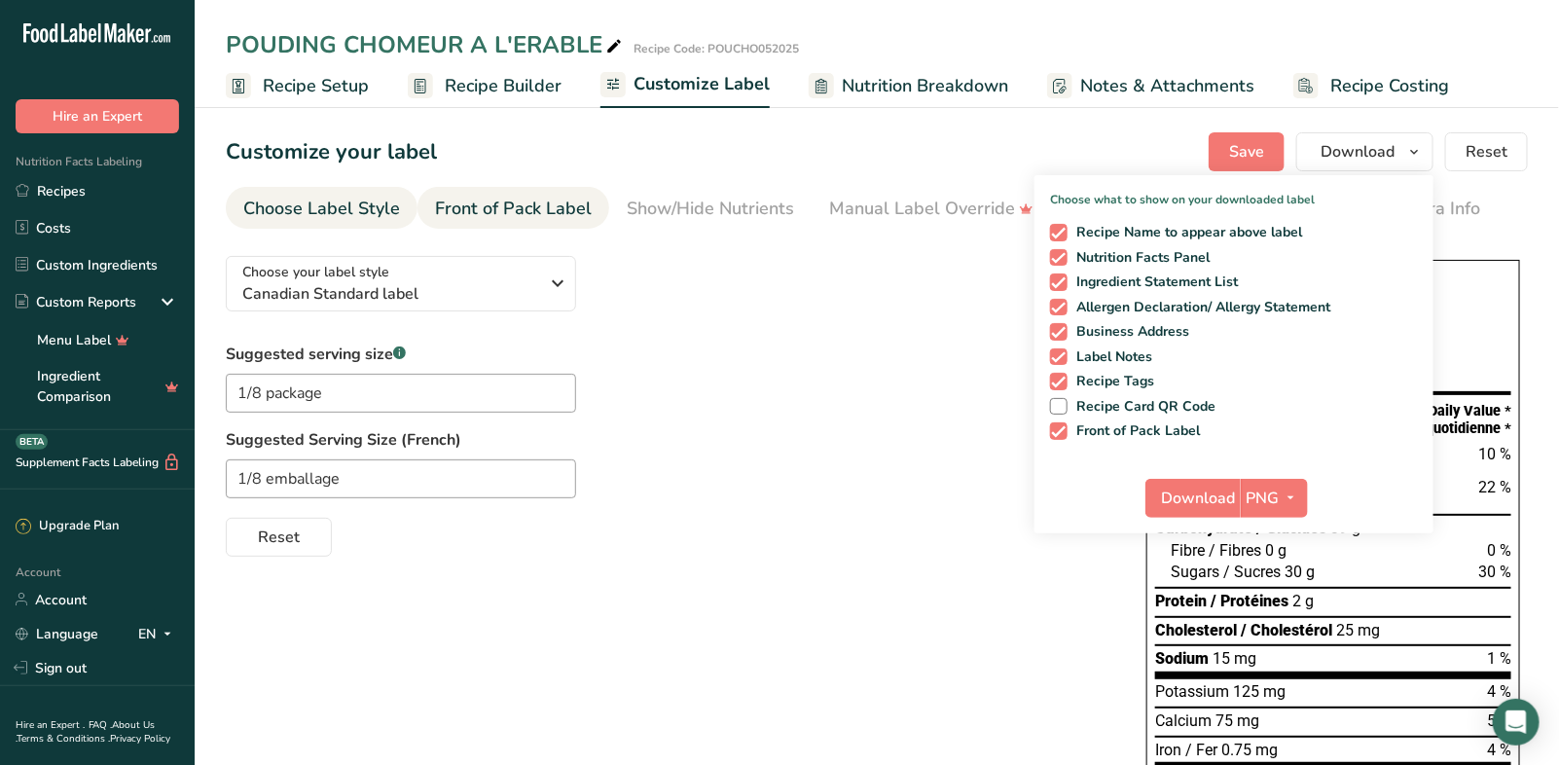
click at [468, 197] on div "Front of Pack Label" at bounding box center [513, 209] width 157 height 26
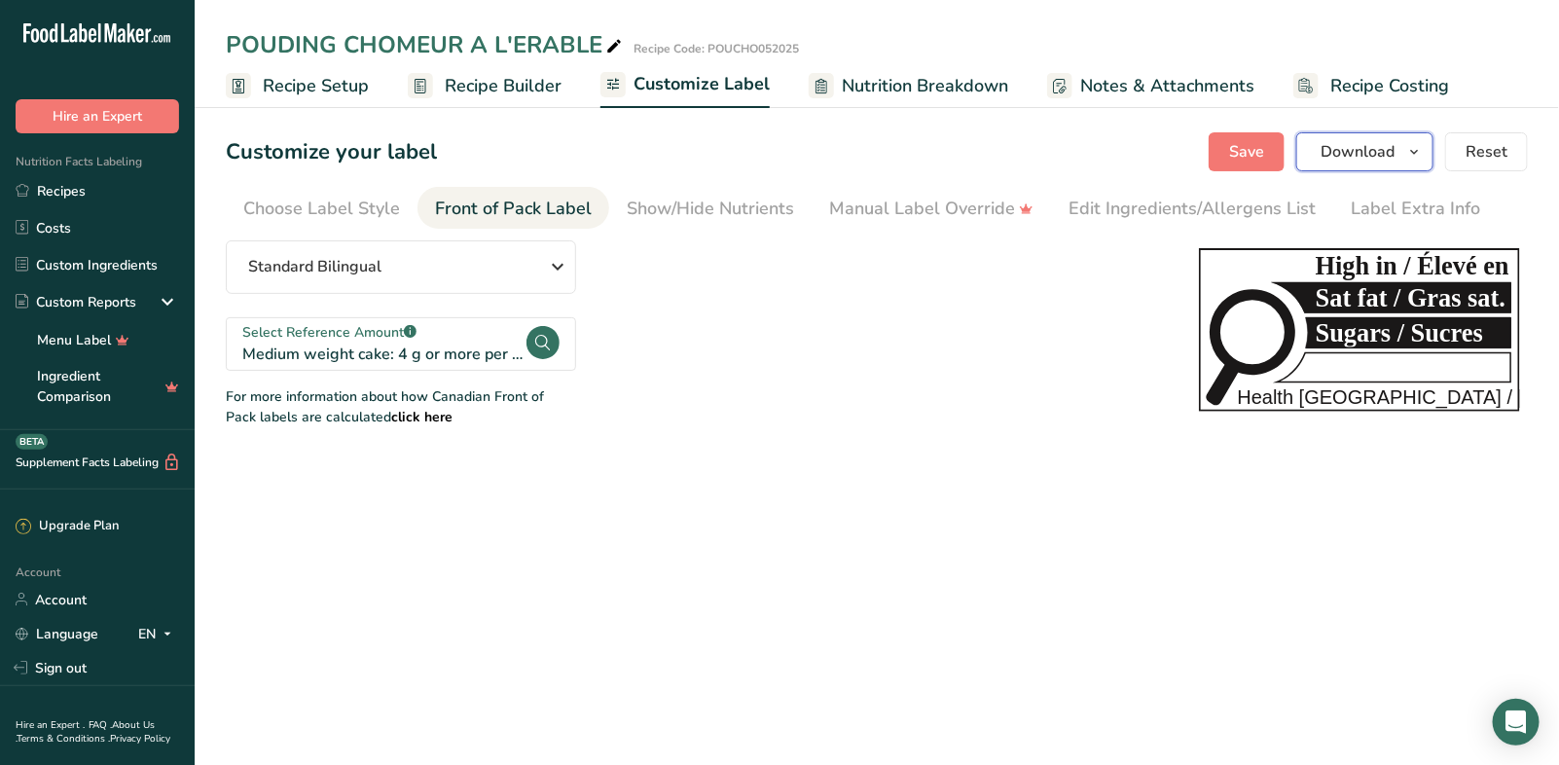
click at [1372, 158] on span "Download" at bounding box center [1357, 151] width 74 height 23
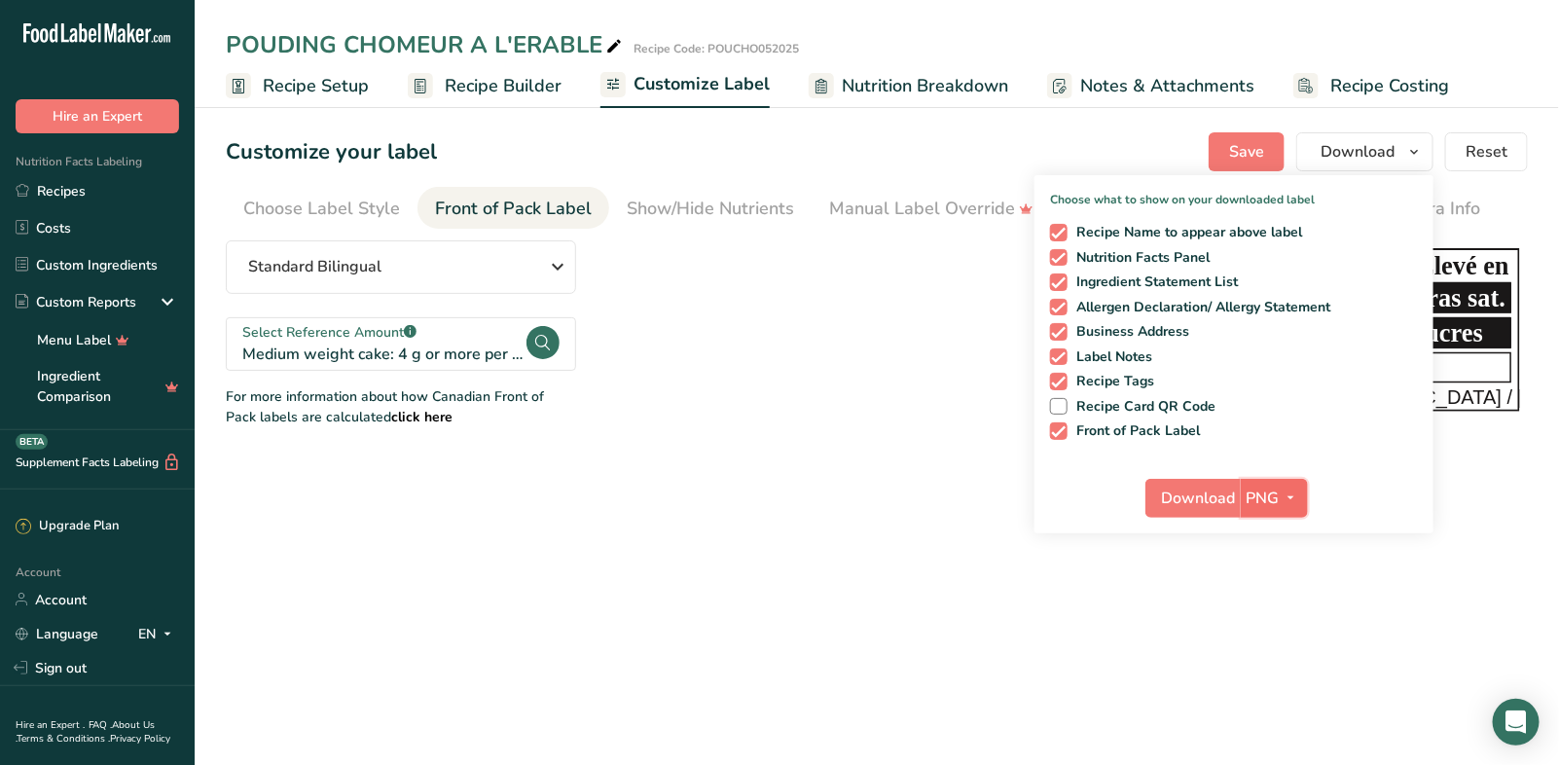
click at [1296, 496] on icon "button" at bounding box center [1291, 497] width 16 height 24
click at [1289, 631] on link "PDF" at bounding box center [1276, 634] width 62 height 32
drag, startPoint x: 1189, startPoint y: 487, endPoint x: 876, endPoint y: 483, distance: 313.3
click at [1189, 487] on span "Download" at bounding box center [1200, 497] width 74 height 23
click at [88, 187] on link "Recipes" at bounding box center [97, 190] width 195 height 37
